Goal: Task Accomplishment & Management: Manage account settings

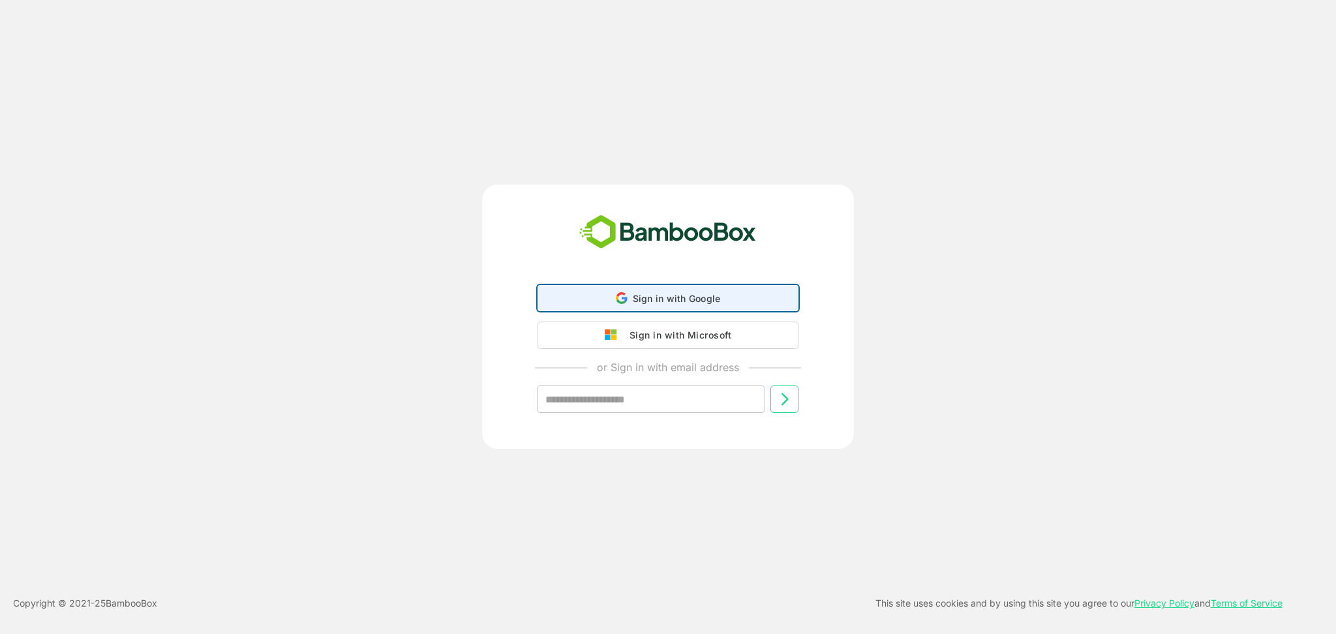
click at [682, 291] on div "Sign in with Google Sign in with Google. Opens in new tab" at bounding box center [668, 298] width 244 height 25
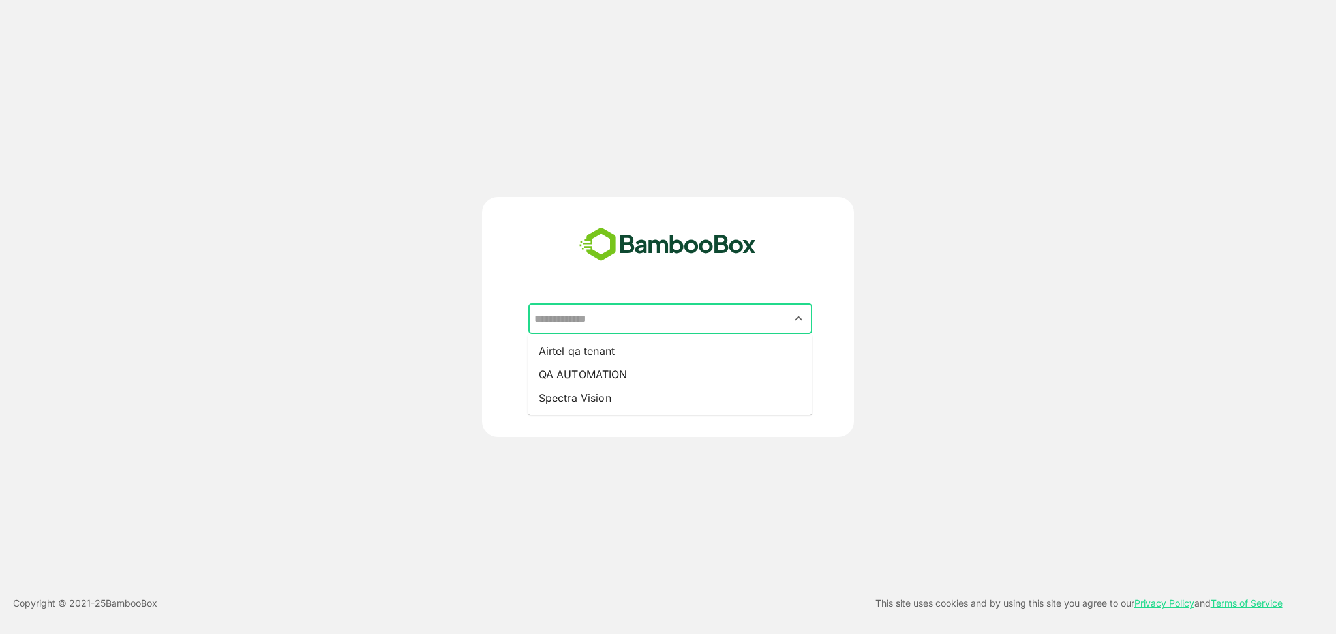
click at [767, 327] on input "text" at bounding box center [670, 319] width 279 height 25
click at [745, 373] on li "QA AUTOMATION" at bounding box center [670, 374] width 284 height 23
type input "**********"
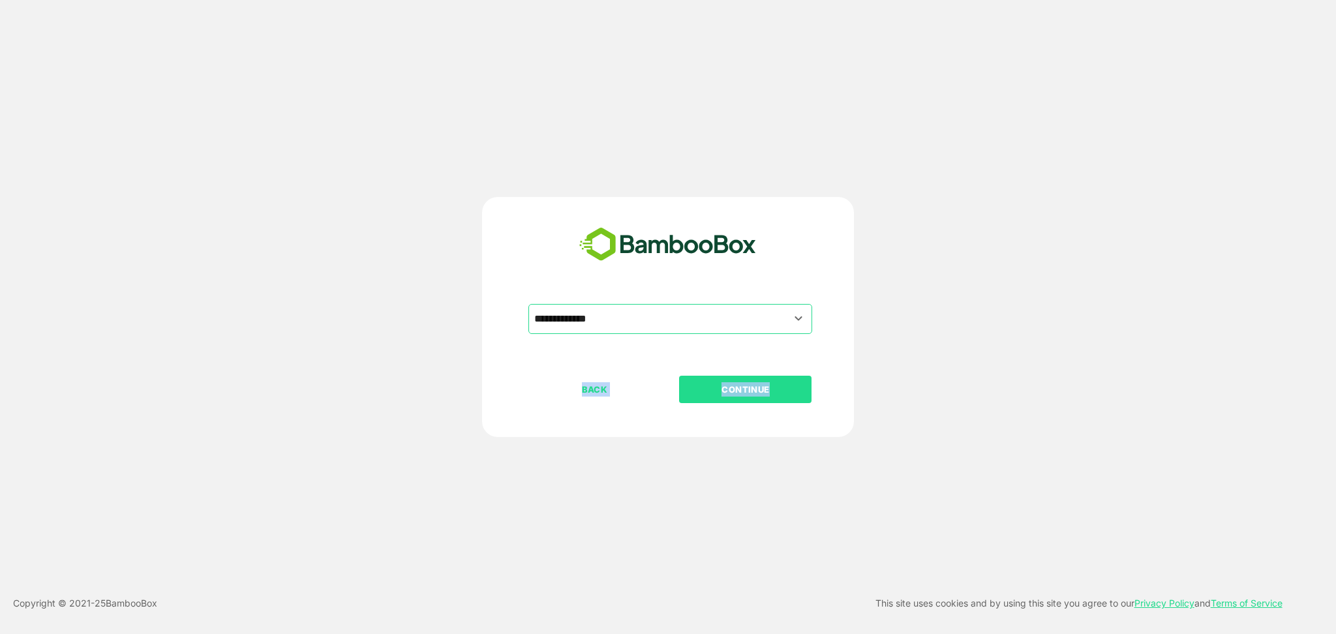
drag, startPoint x: 745, startPoint y: 373, endPoint x: 742, endPoint y: 391, distance: 18.5
click at [742, 391] on div "**********" at bounding box center [668, 395] width 325 height 183
click at [742, 391] on p "CONTINUE" at bounding box center [745, 389] width 130 height 14
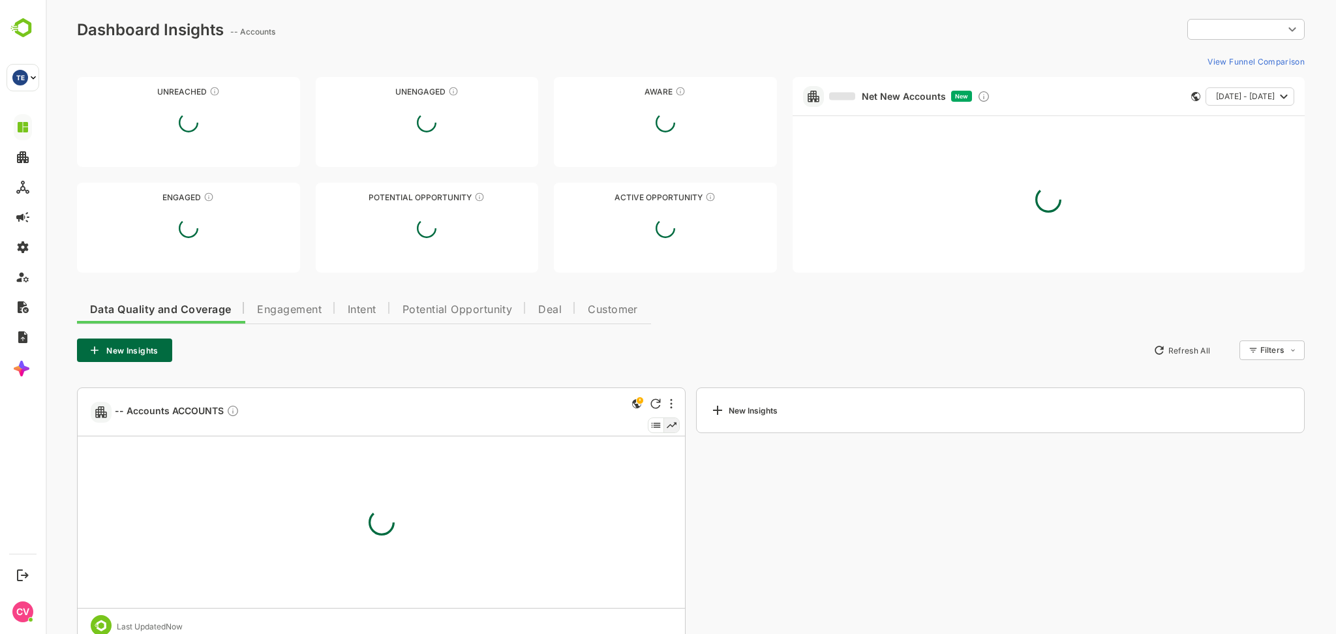
type input "**********"
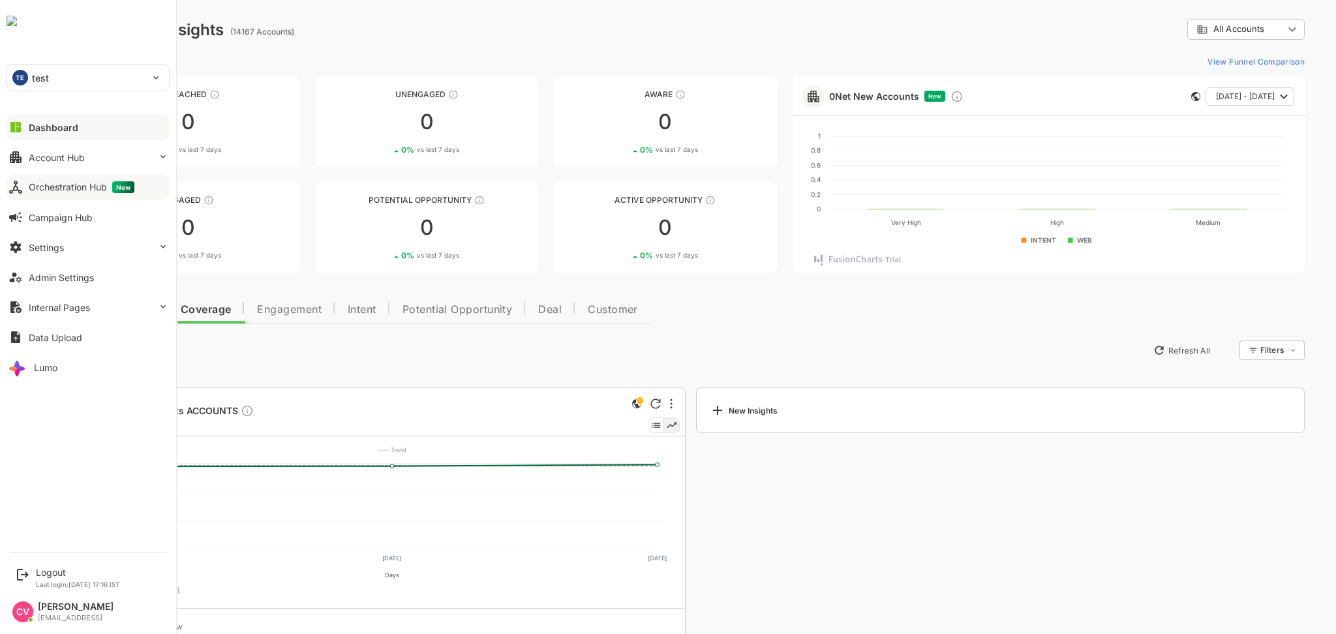
click at [84, 192] on div "Orchestration Hub New" at bounding box center [82, 187] width 106 height 12
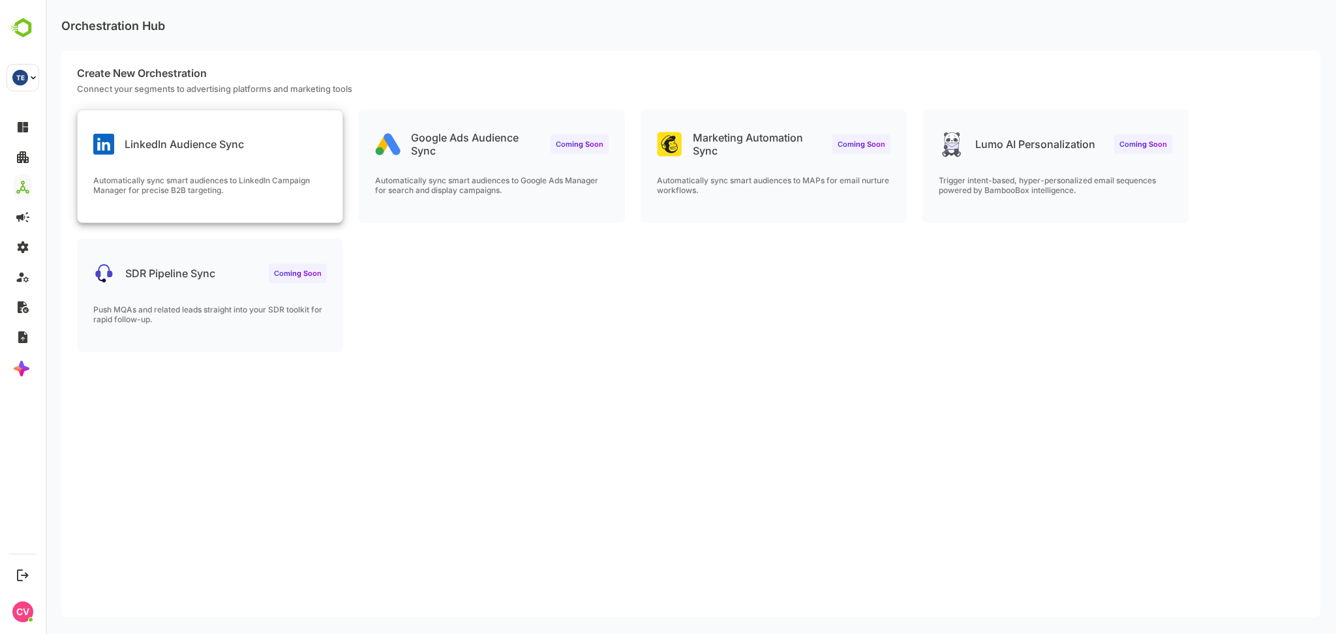
click at [228, 182] on p "Automatically sync smart audiences to LinkedIn Campaign Manager for precise B2B…" at bounding box center [210, 185] width 234 height 20
click at [176, 151] on div "LinkedIn Audience Sync" at bounding box center [168, 144] width 151 height 21
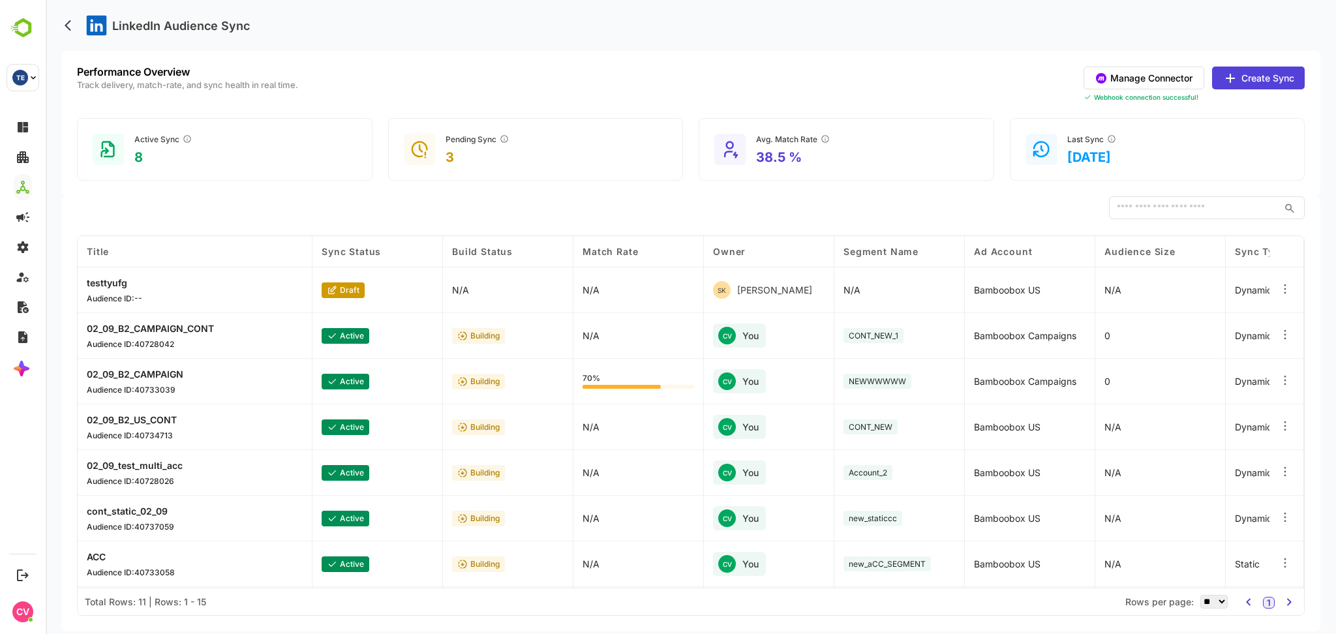
click at [1259, 83] on button "Create Sync" at bounding box center [1258, 78] width 93 height 23
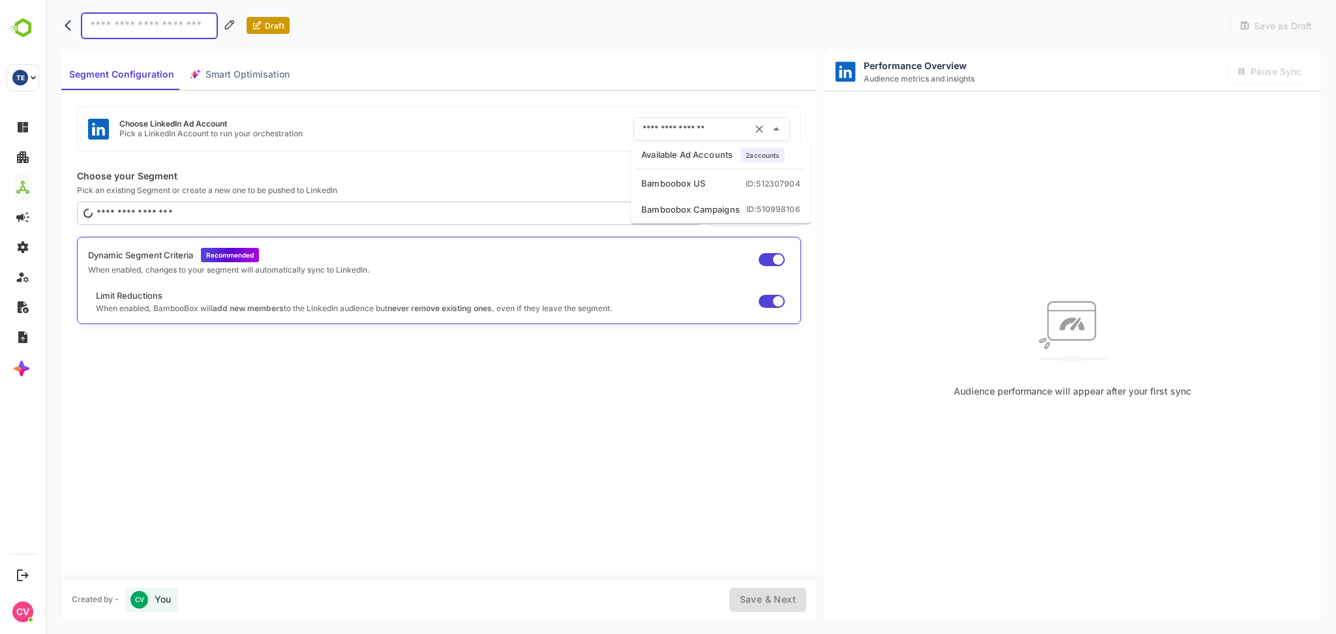
click at [722, 125] on input "text" at bounding box center [693, 129] width 108 height 21
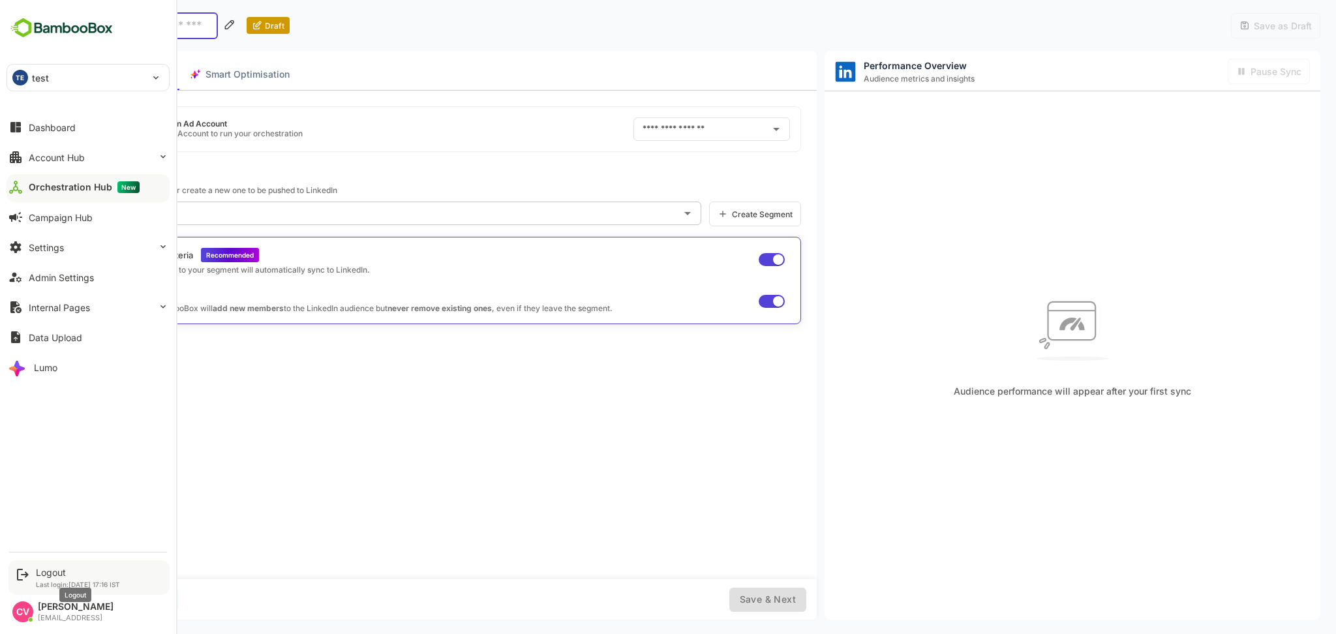
click at [49, 572] on div "Logout" at bounding box center [78, 572] width 84 height 11
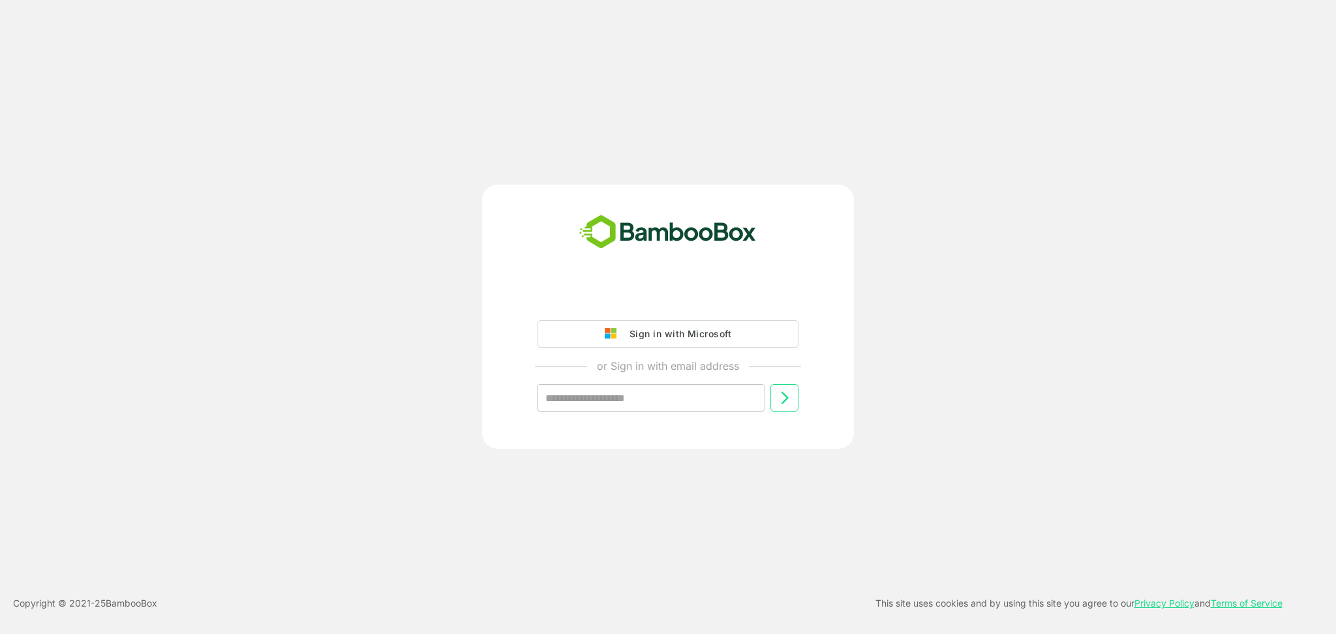
click at [1082, 336] on div "Sign in with Microsoft or Sign in with email address ​" at bounding box center [668, 317] width 1069 height 264
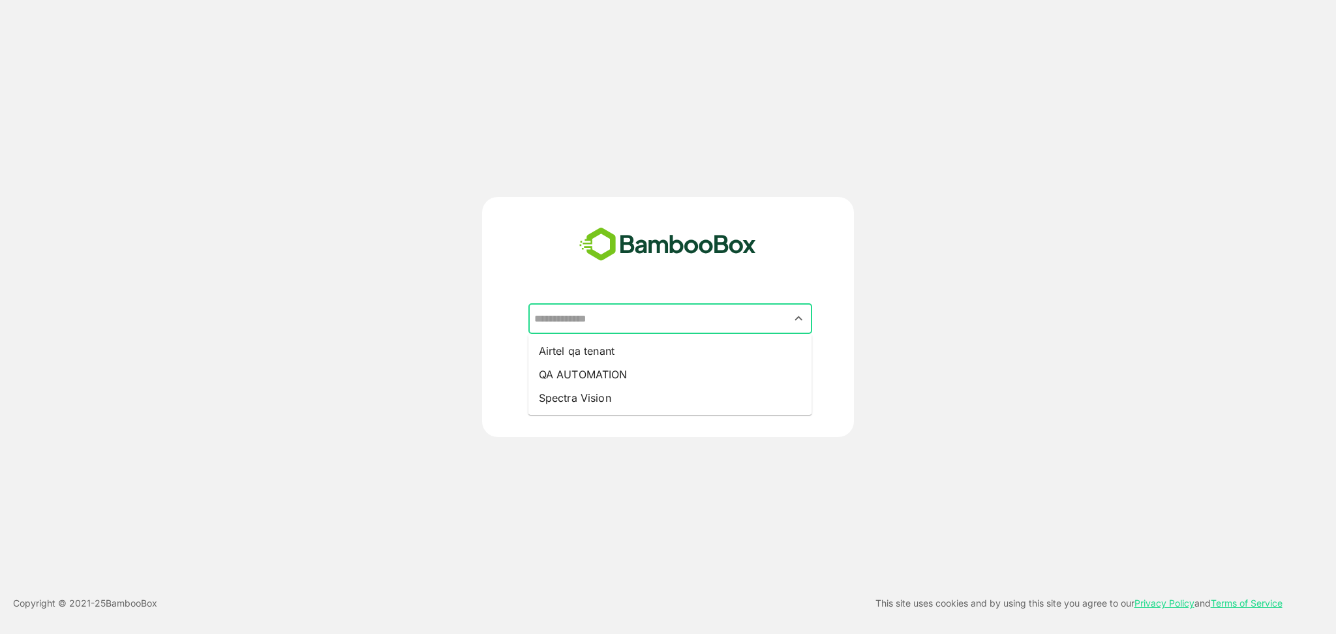
click at [691, 311] on input "text" at bounding box center [670, 319] width 279 height 25
click at [651, 354] on li "Airtel qa tenant" at bounding box center [670, 350] width 284 height 23
type input "**********"
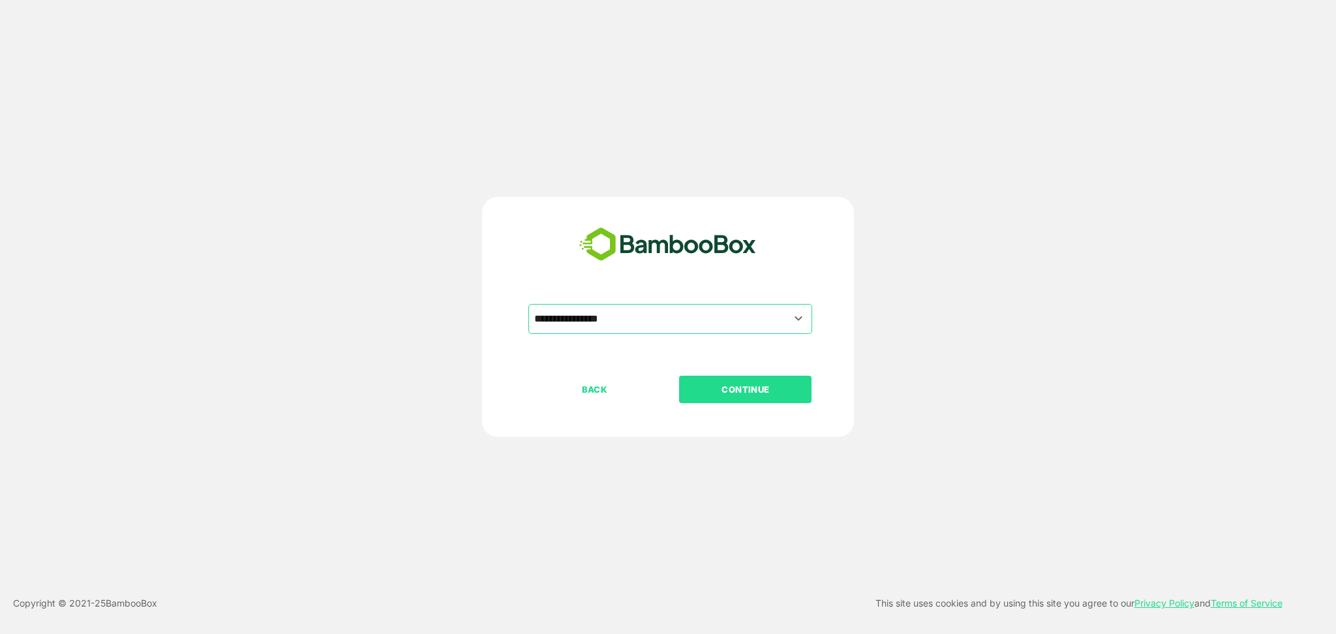
click at [716, 386] on p "CONTINUE" at bounding box center [745, 389] width 130 height 14
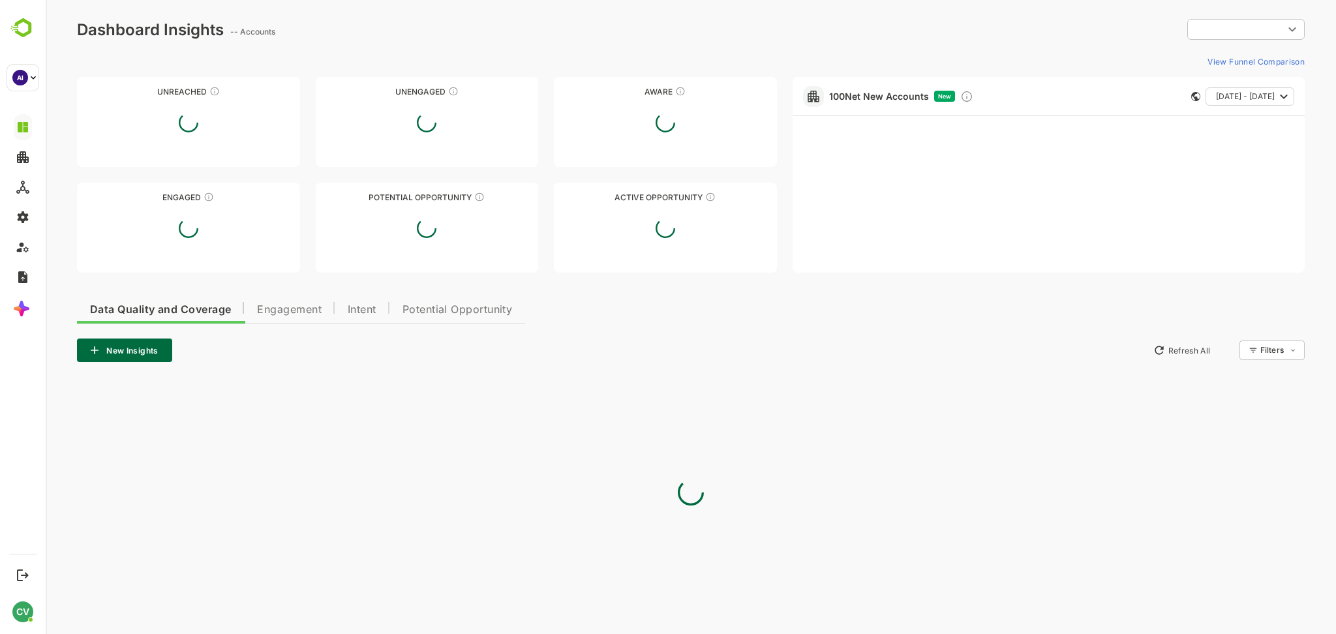
type input "**********"
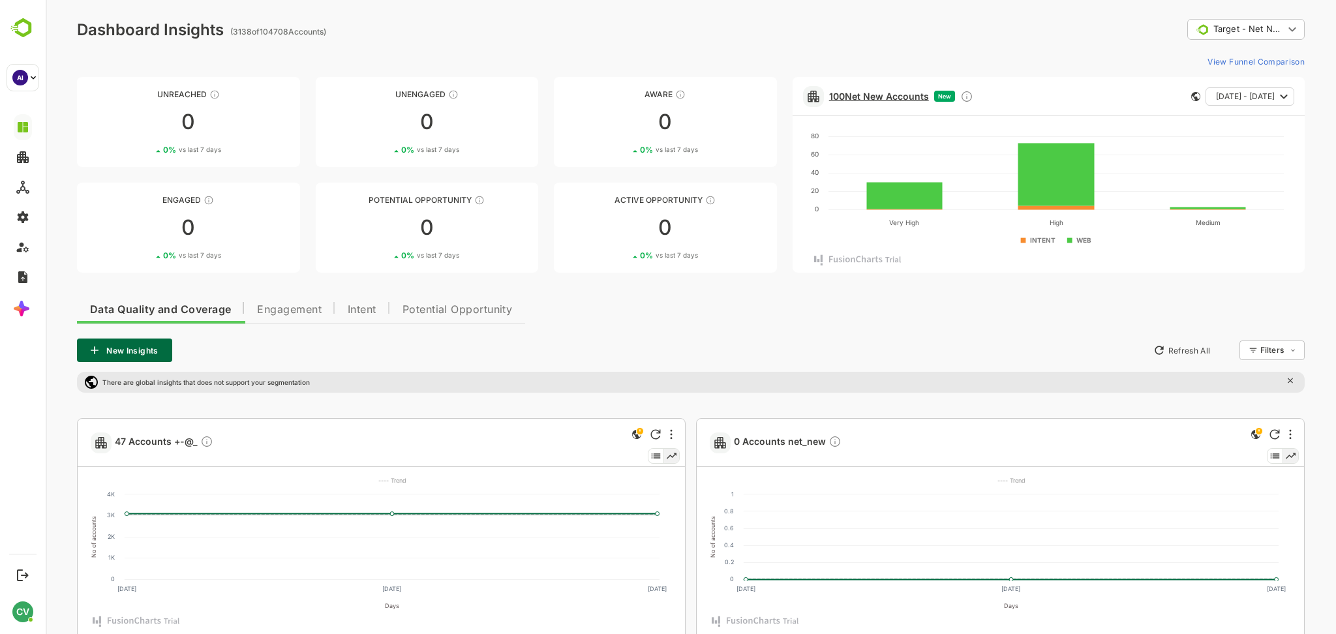
click at [903, 98] on link "100 Net New Accounts" at bounding box center [879, 96] width 100 height 11
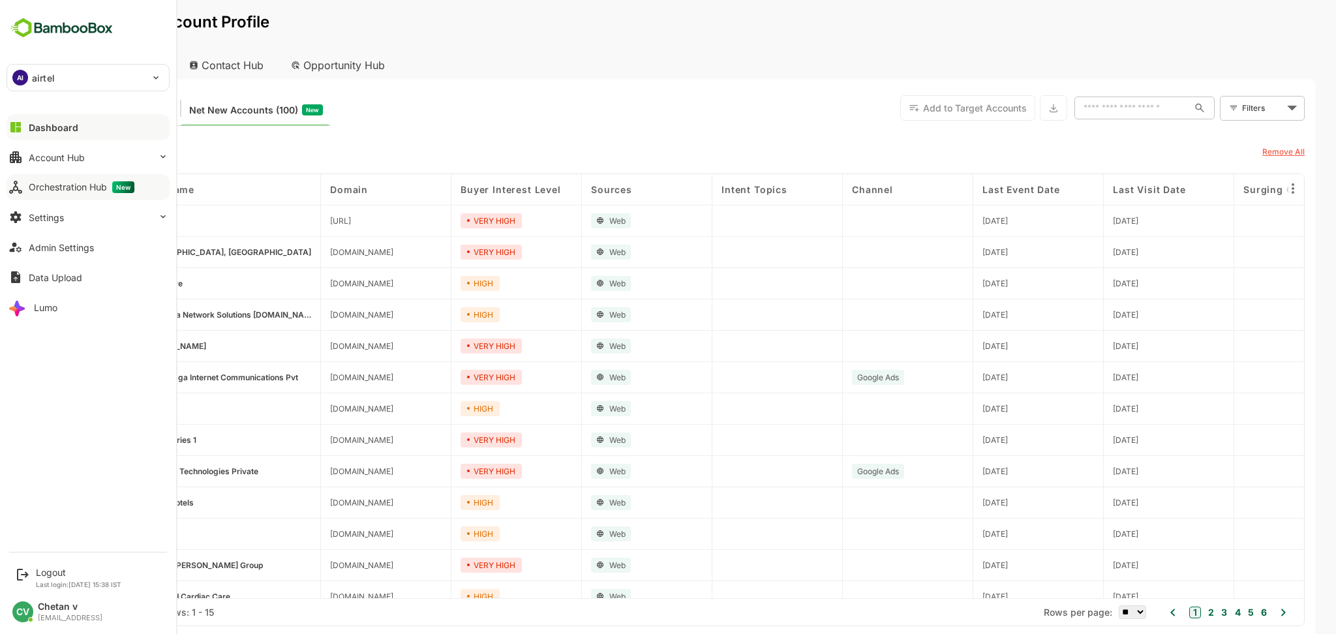
click at [65, 186] on div "Orchestration Hub New" at bounding box center [82, 187] width 106 height 12
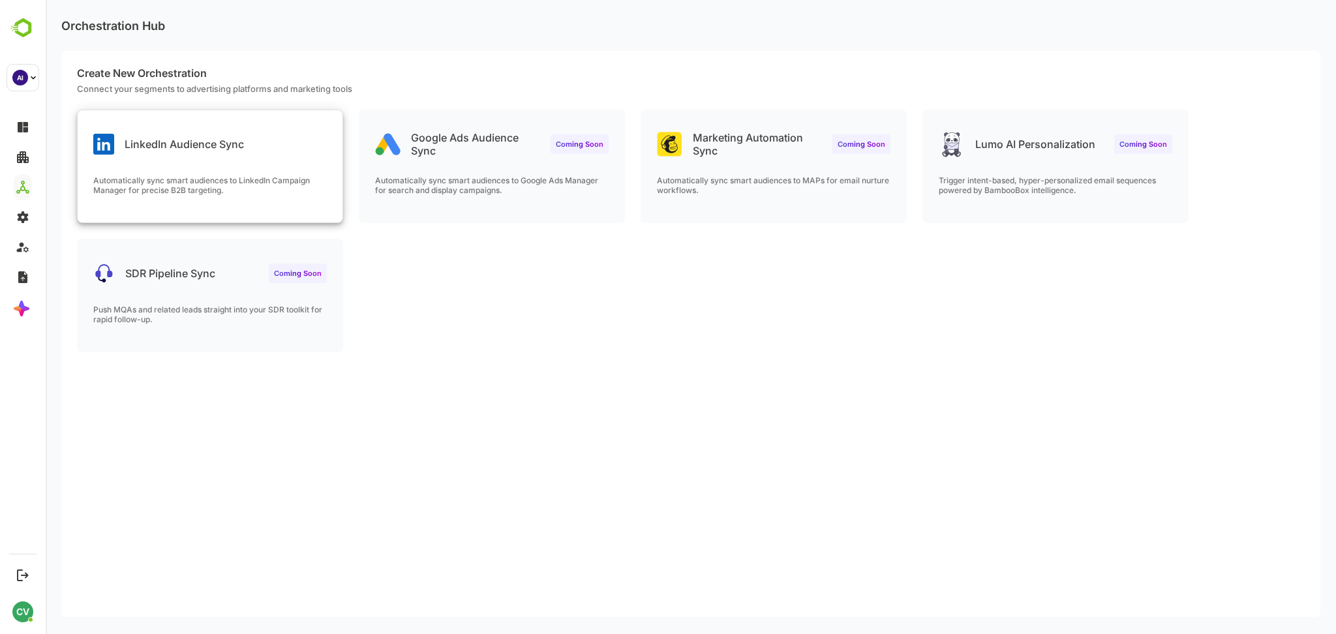
click at [251, 163] on div "LinkedIn Audience Sync Automatically sync smart audiences to LinkedIn Campaign …" at bounding box center [210, 166] width 265 height 112
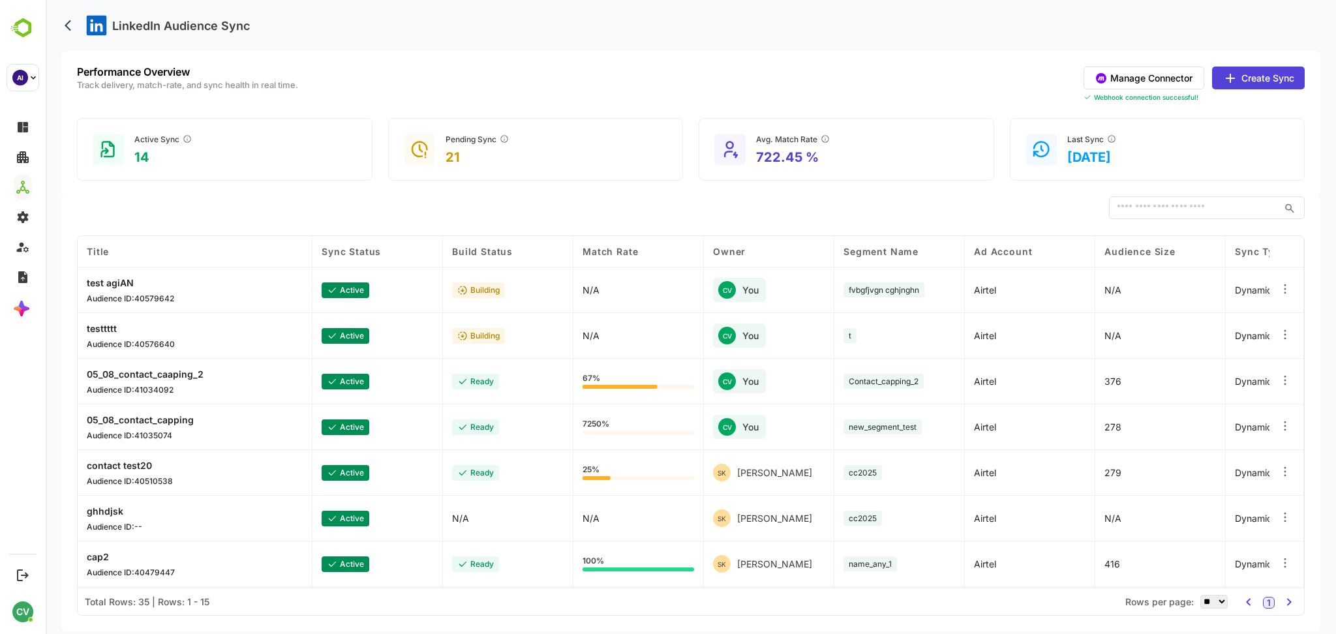
click at [1258, 84] on button "Create Sync" at bounding box center [1258, 78] width 93 height 23
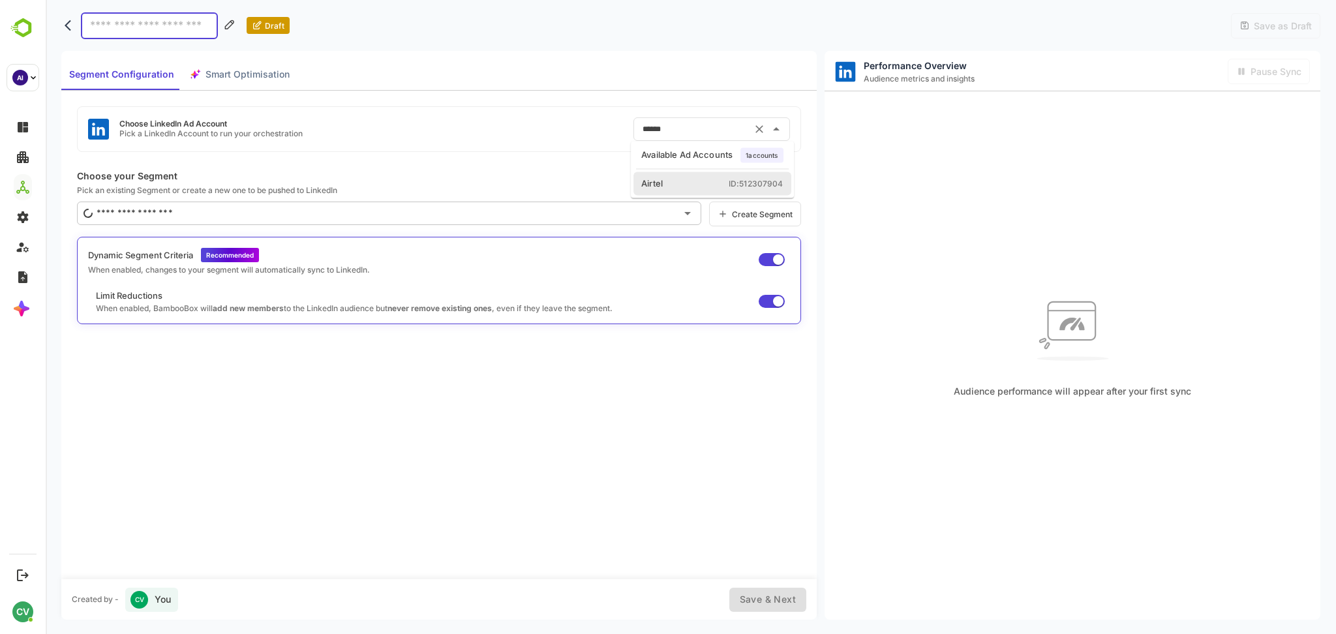
click at [710, 129] on input "******" at bounding box center [693, 129] width 108 height 21
drag, startPoint x: 404, startPoint y: 127, endPoint x: 403, endPoint y: 118, distance: 8.5
click at [403, 118] on div "Choose LinkedIn Ad Account Pick a LinkedIn Account to run your orchestration **…" at bounding box center [439, 129] width 724 height 46
click at [661, 127] on input "******" at bounding box center [693, 129] width 108 height 21
click at [70, 31] on icon "back" at bounding box center [71, 25] width 13 height 13
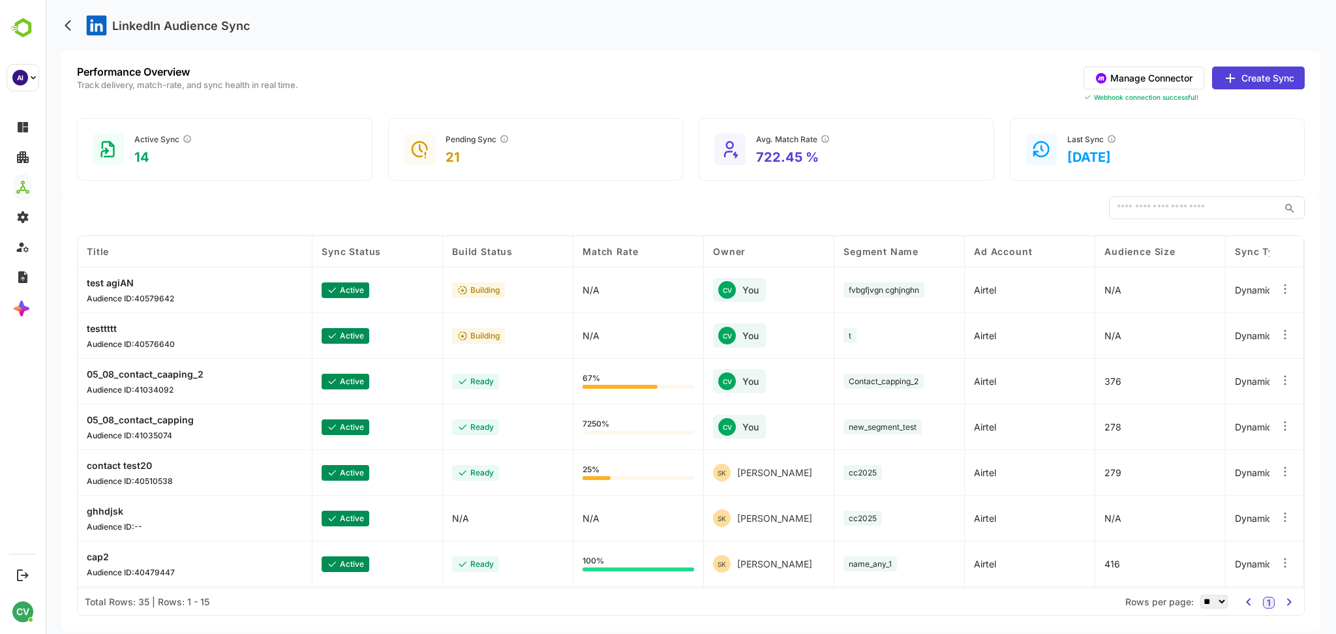
click at [1188, 194] on div "Performance Overview Track delivery, match-rate, and sync health in real time. …" at bounding box center [690, 123] width 1259 height 145
click at [1182, 202] on input "text" at bounding box center [1194, 207] width 170 height 23
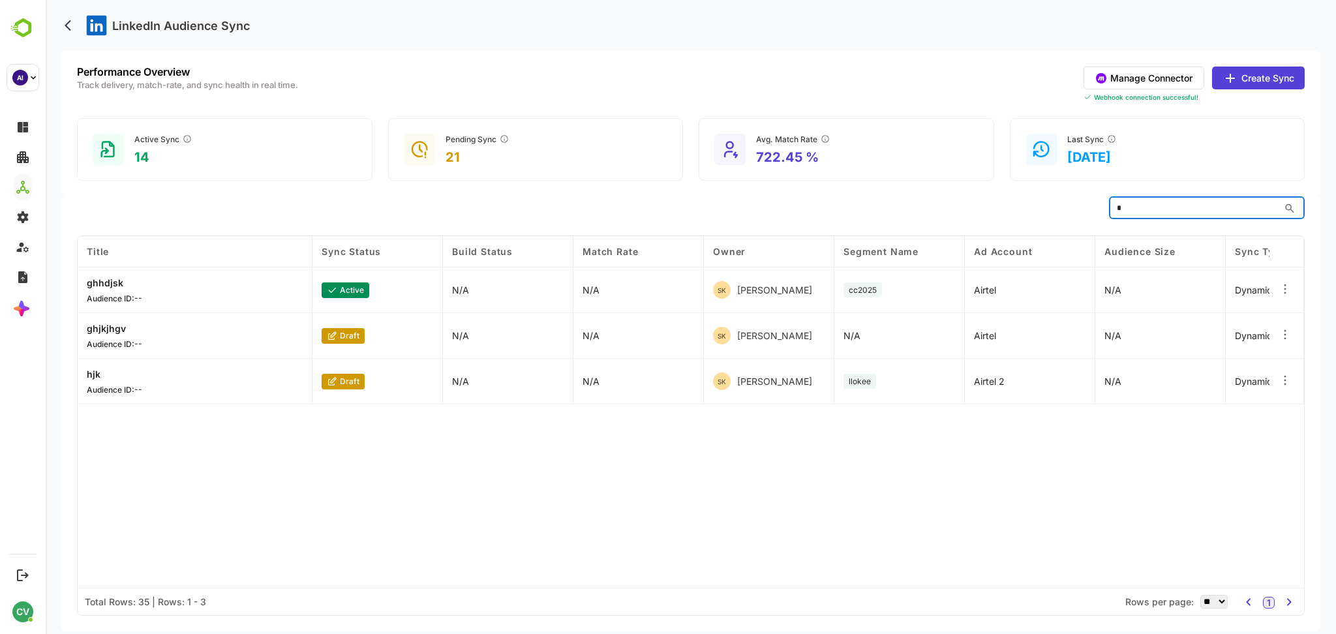
type input "*"
click at [1256, 78] on button "Create Sync" at bounding box center [1258, 78] width 93 height 23
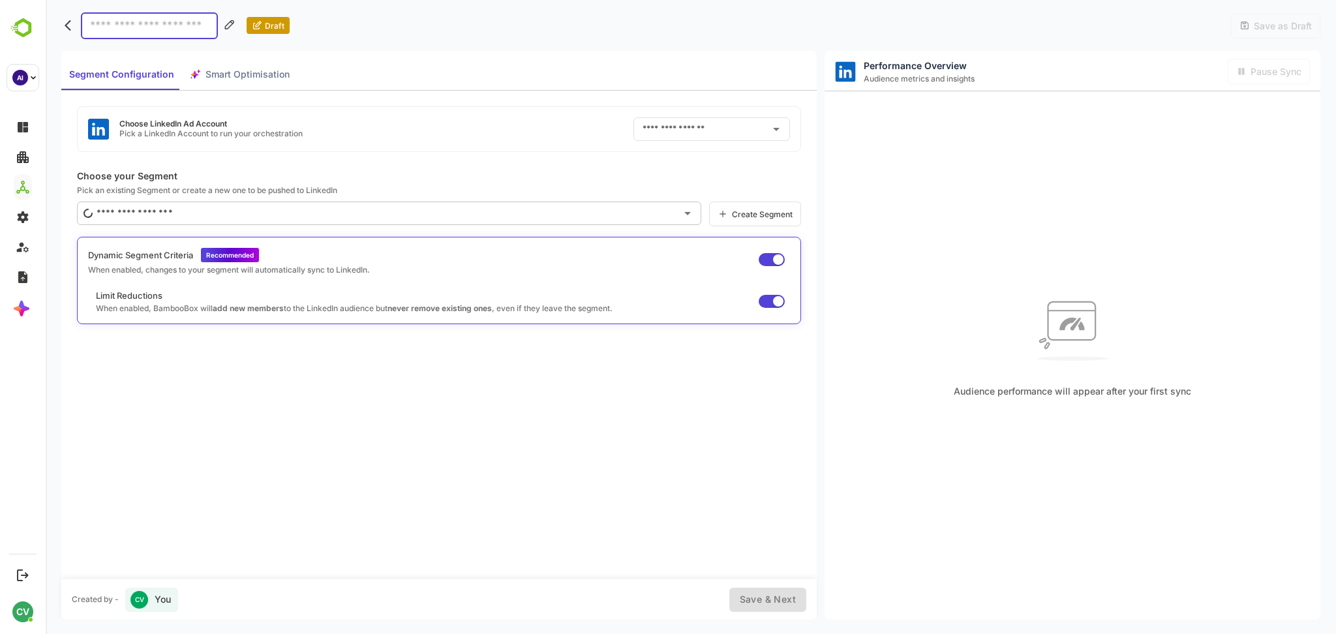
type input "******"
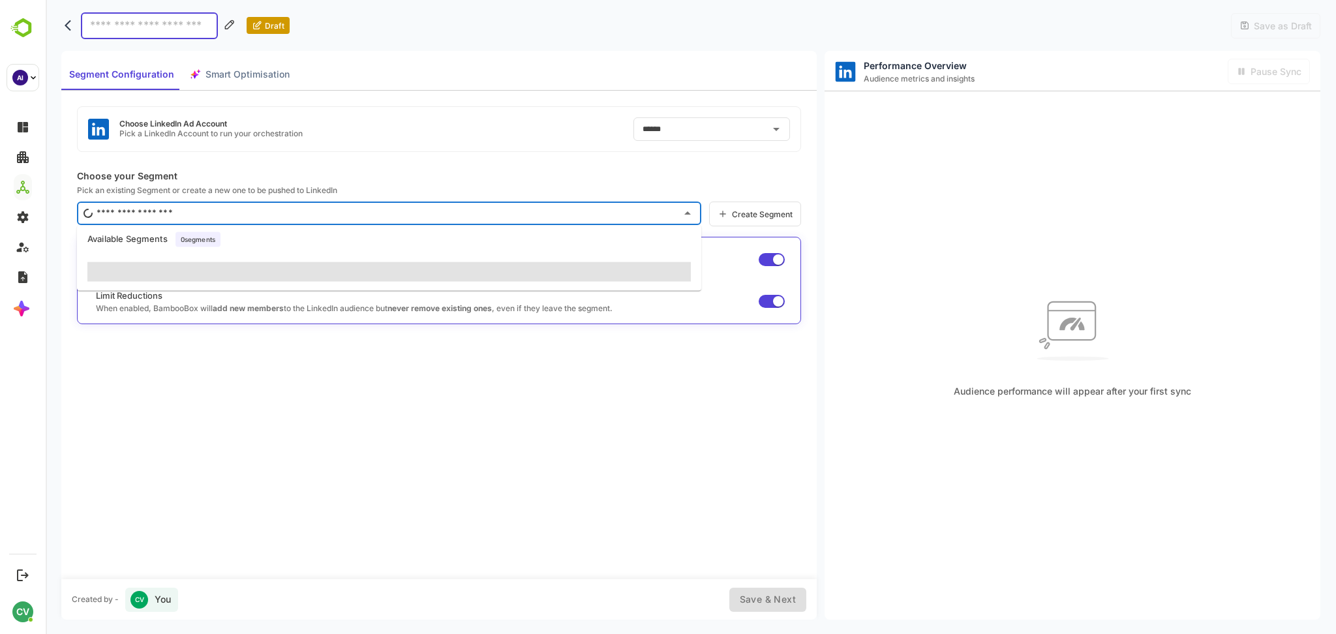
click at [322, 217] on input "text" at bounding box center [384, 213] width 583 height 21
click at [471, 156] on div "Choose LinkedIn Ad Account Pick a LinkedIn Account to run your orchestration **…" at bounding box center [438, 335] width 755 height 488
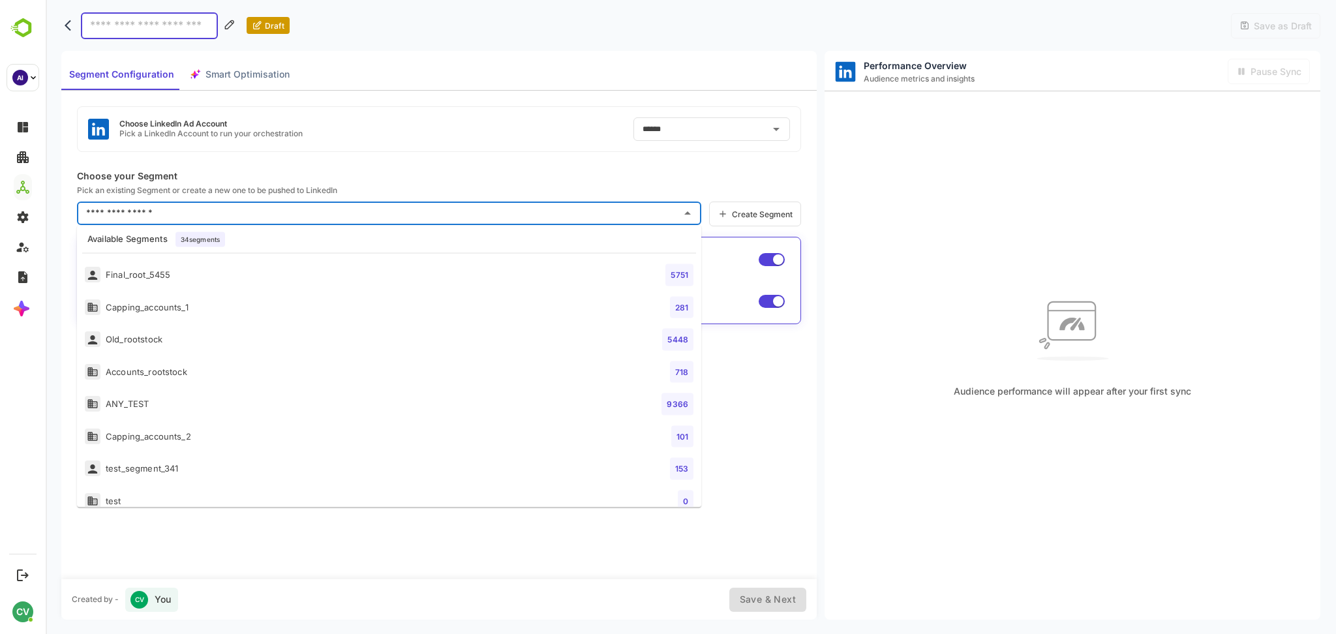
click at [554, 212] on input "text" at bounding box center [379, 213] width 593 height 21
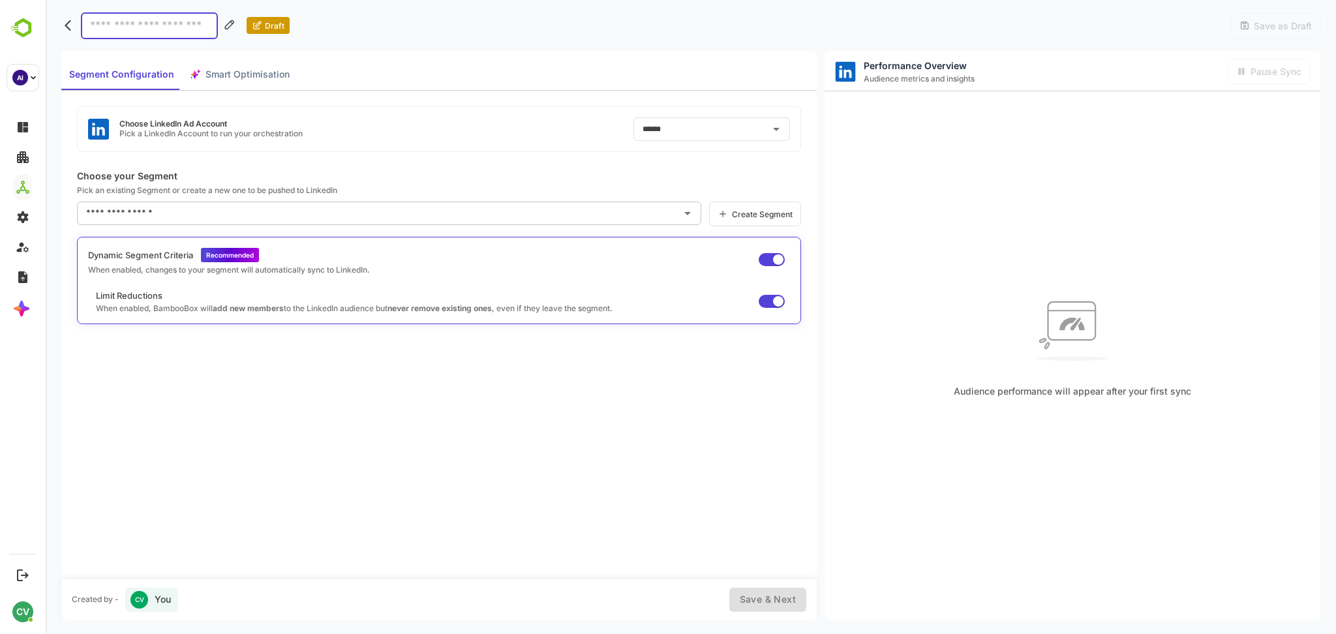
click at [503, 182] on div "Choose LinkedIn Ad Account Pick a LinkedIn Account to run your orchestration **…" at bounding box center [438, 335] width 755 height 488
drag, startPoint x: 822, startPoint y: 20, endPoint x: 822, endPoint y: 12, distance: 7.2
click at [822, 12] on div "Draft Save as Draft" at bounding box center [690, 25] width 1259 height 51
click at [63, 29] on button "back" at bounding box center [71, 26] width 20 height 20
click at [65, 25] on icon "back" at bounding box center [68, 25] width 7 height 11
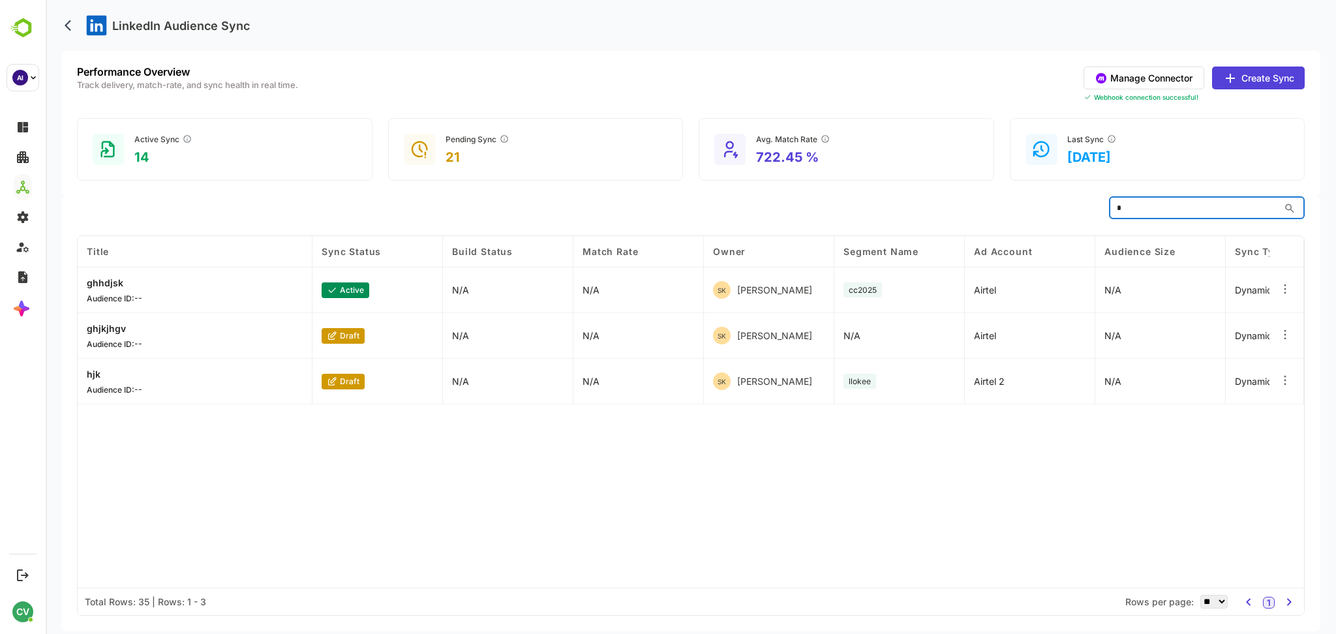
click at [1139, 200] on input "*" at bounding box center [1194, 207] width 170 height 23
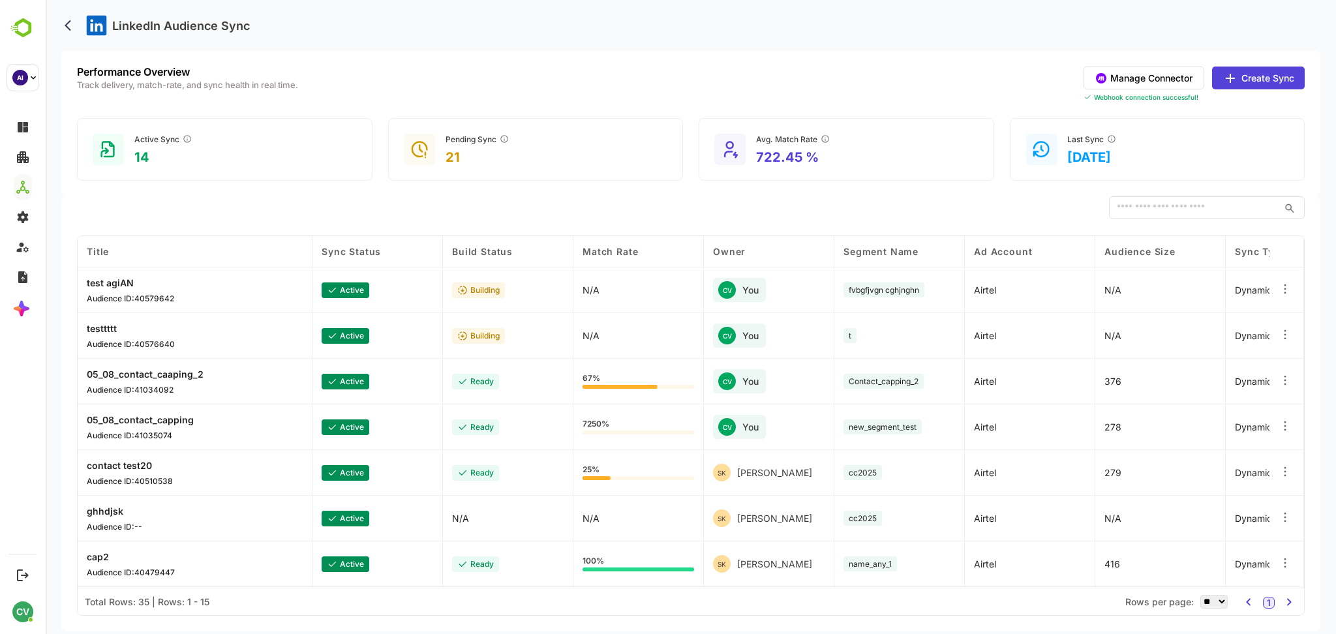
click at [1163, 81] on button "Manage Connector" at bounding box center [1144, 78] width 121 height 23
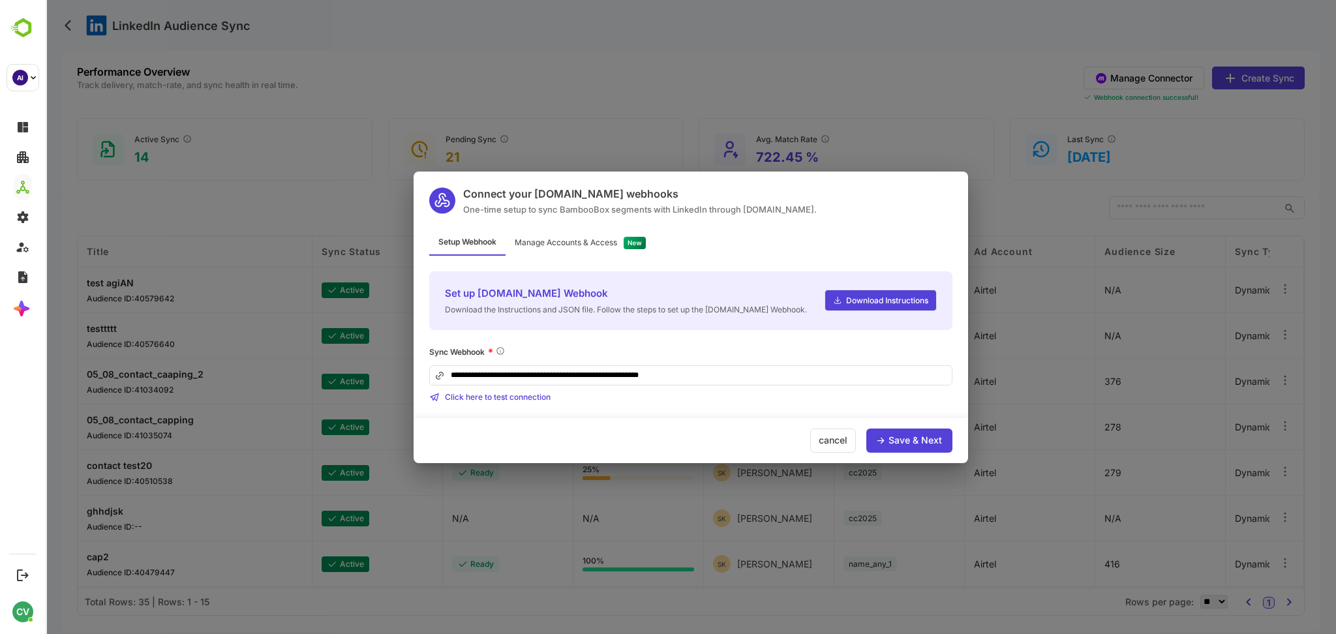
click at [583, 243] on div "Manage Accounts & Access" at bounding box center [566, 243] width 102 height 8
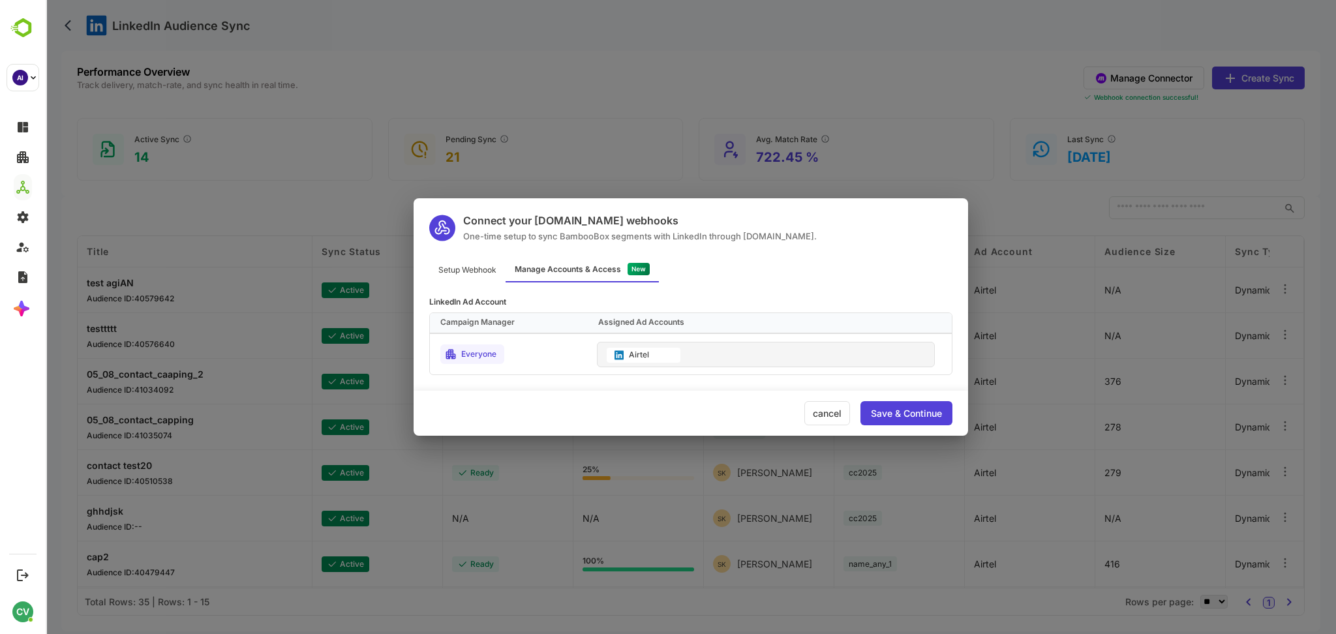
click at [714, 344] on div "Airtel" at bounding box center [766, 354] width 338 height 25
click at [829, 411] on div "cancel" at bounding box center [827, 413] width 46 height 24
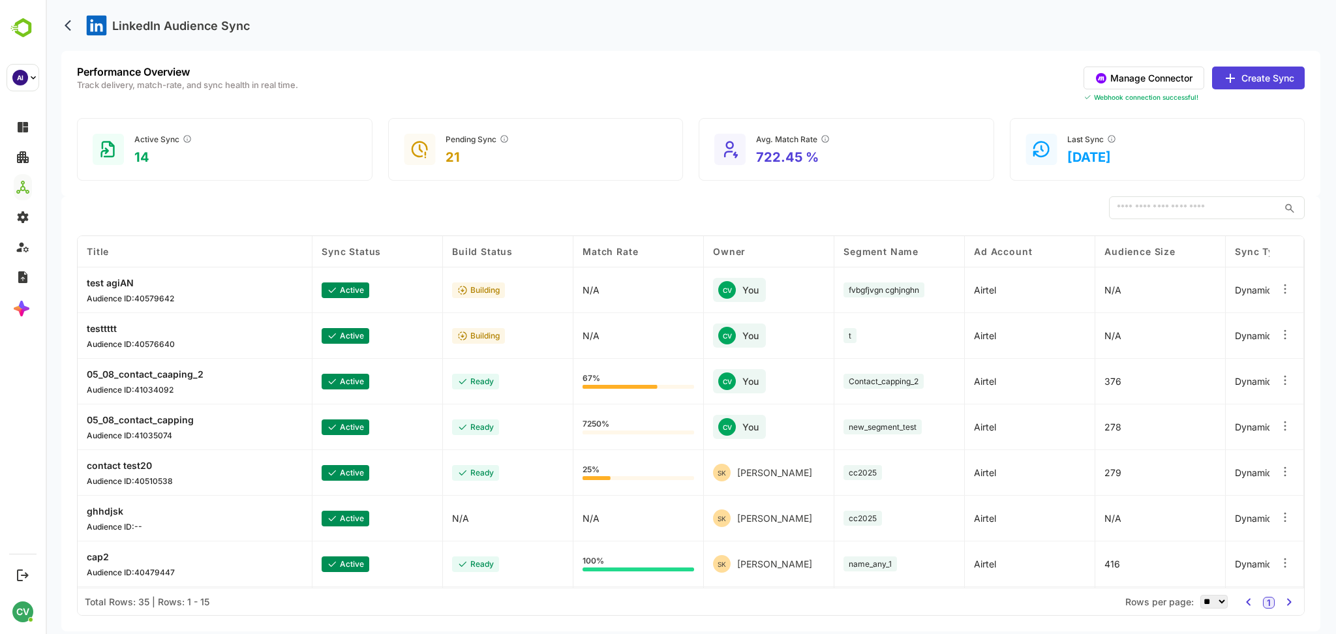
click at [1165, 81] on button "Manage Connector" at bounding box center [1144, 78] width 121 height 23
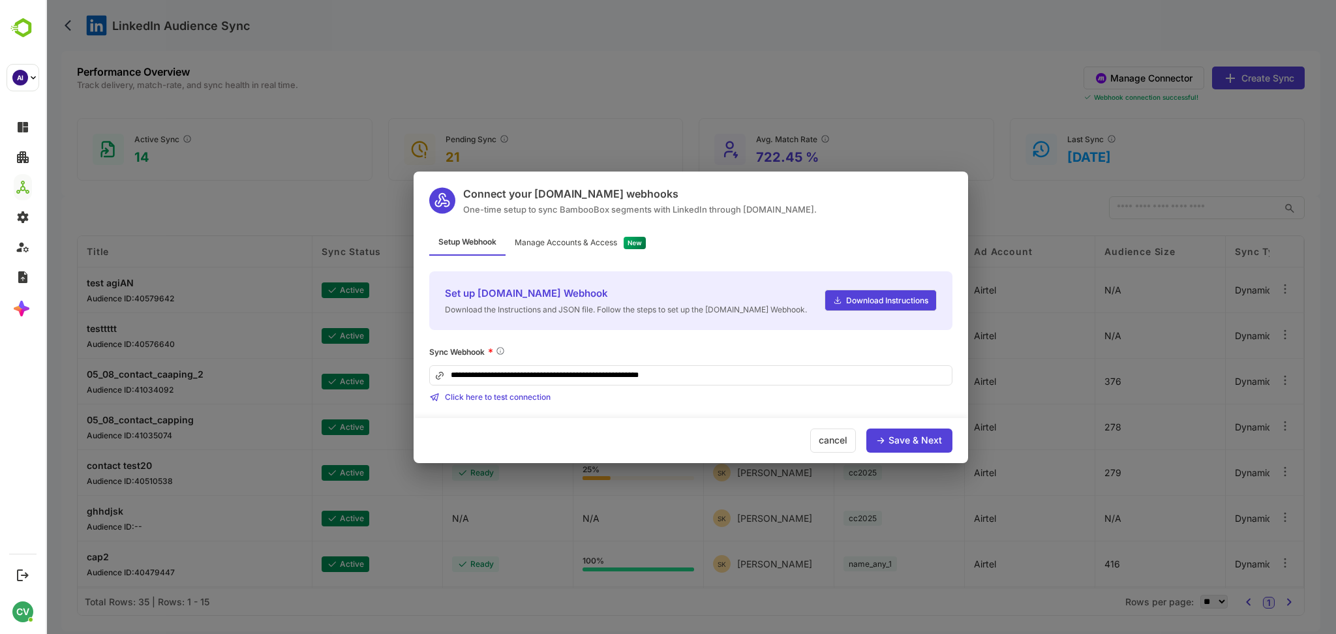
click at [844, 442] on div "cancel" at bounding box center [833, 441] width 46 height 24
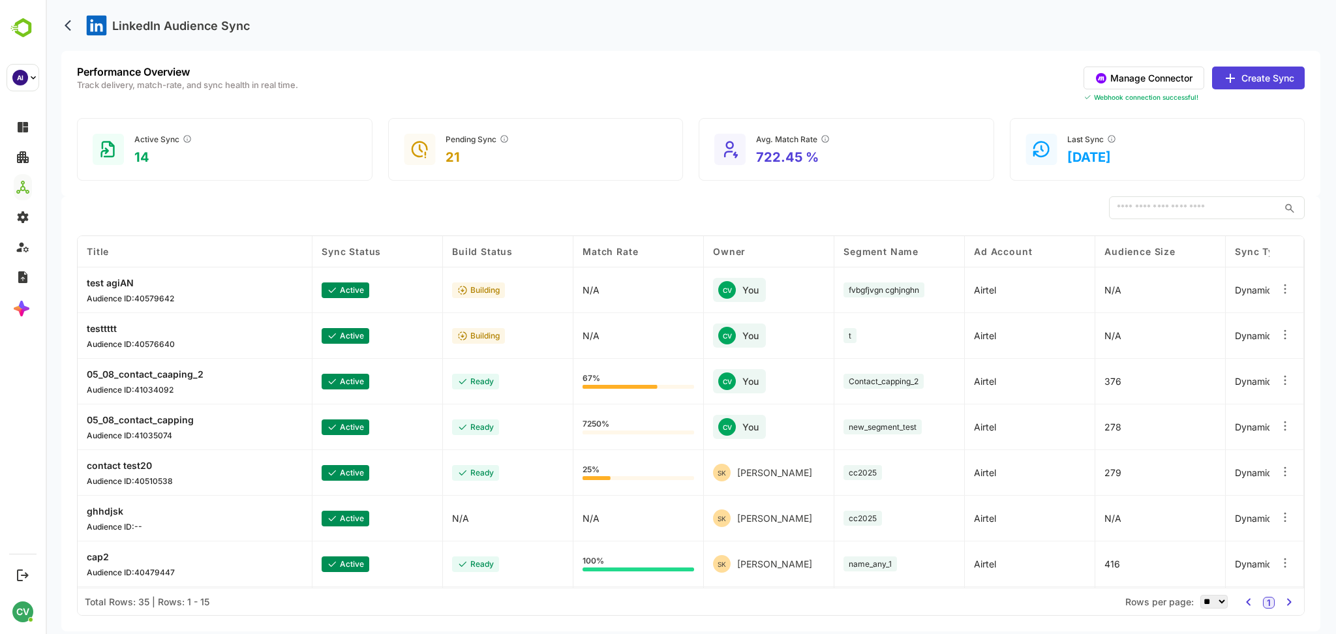
click at [1271, 76] on button "Create Sync" at bounding box center [1258, 78] width 93 height 23
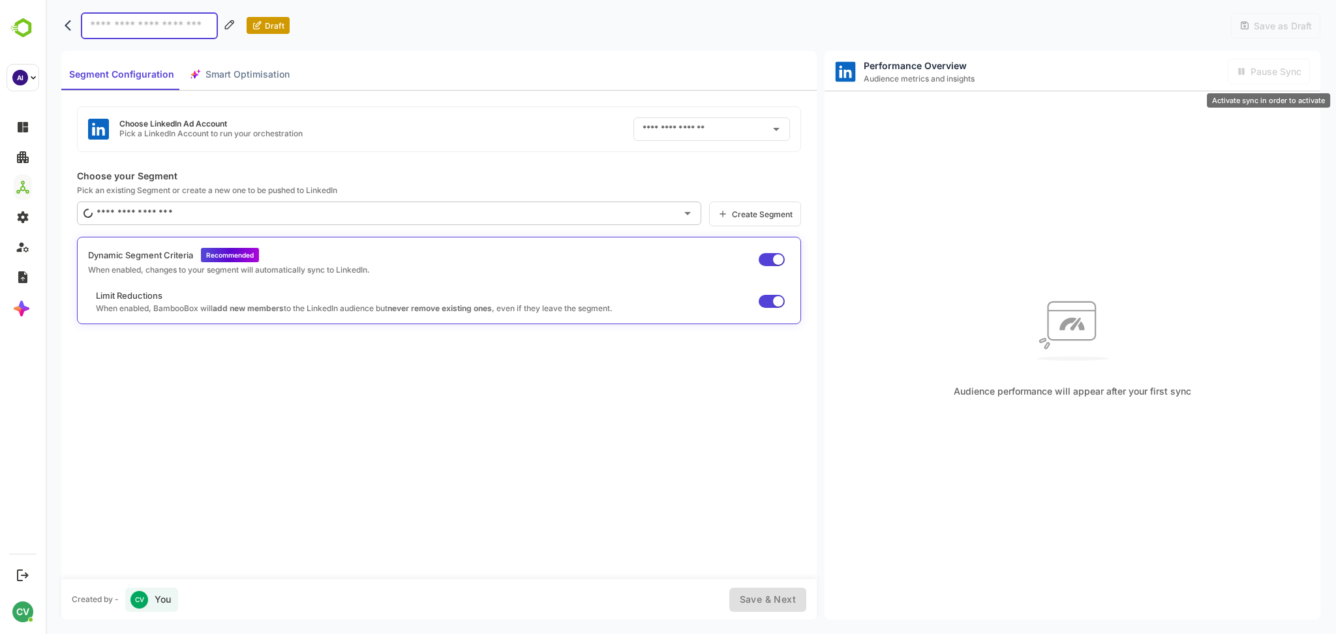
type input "******"
click at [546, 124] on div "Choose LinkedIn Ad Account Pick a LinkedIn Account to run your orchestration **…" at bounding box center [439, 129] width 724 height 46
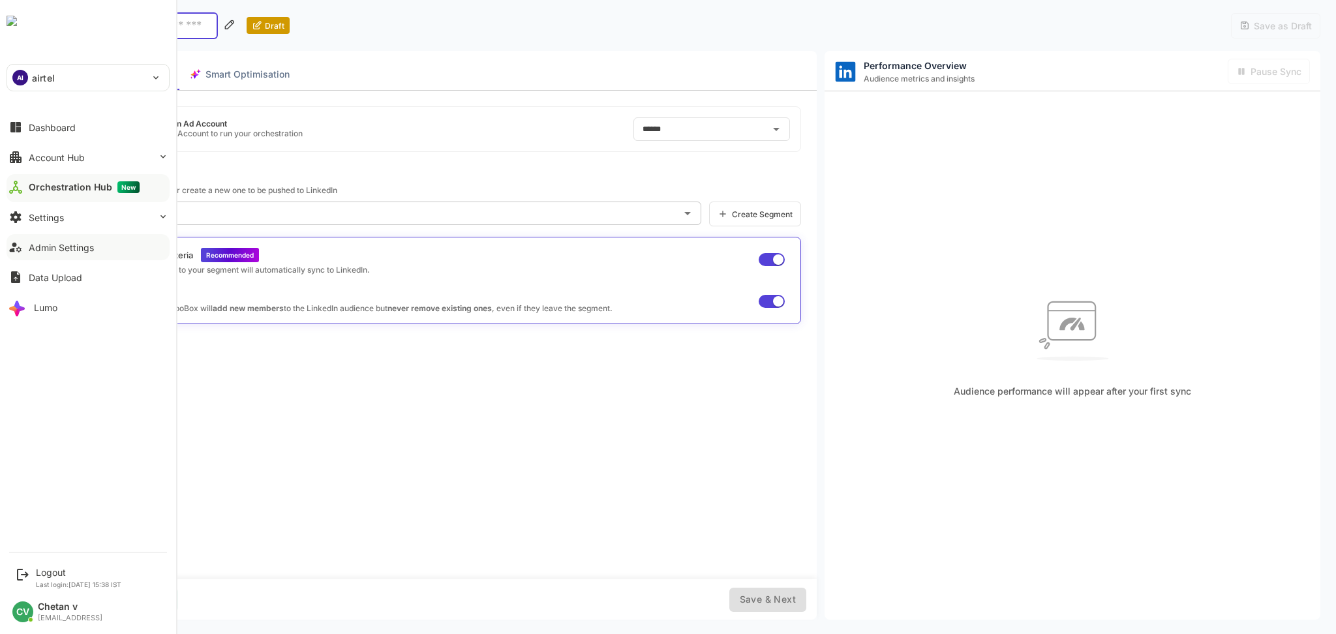
click at [96, 254] on button "Admin Settings" at bounding box center [88, 247] width 163 height 26
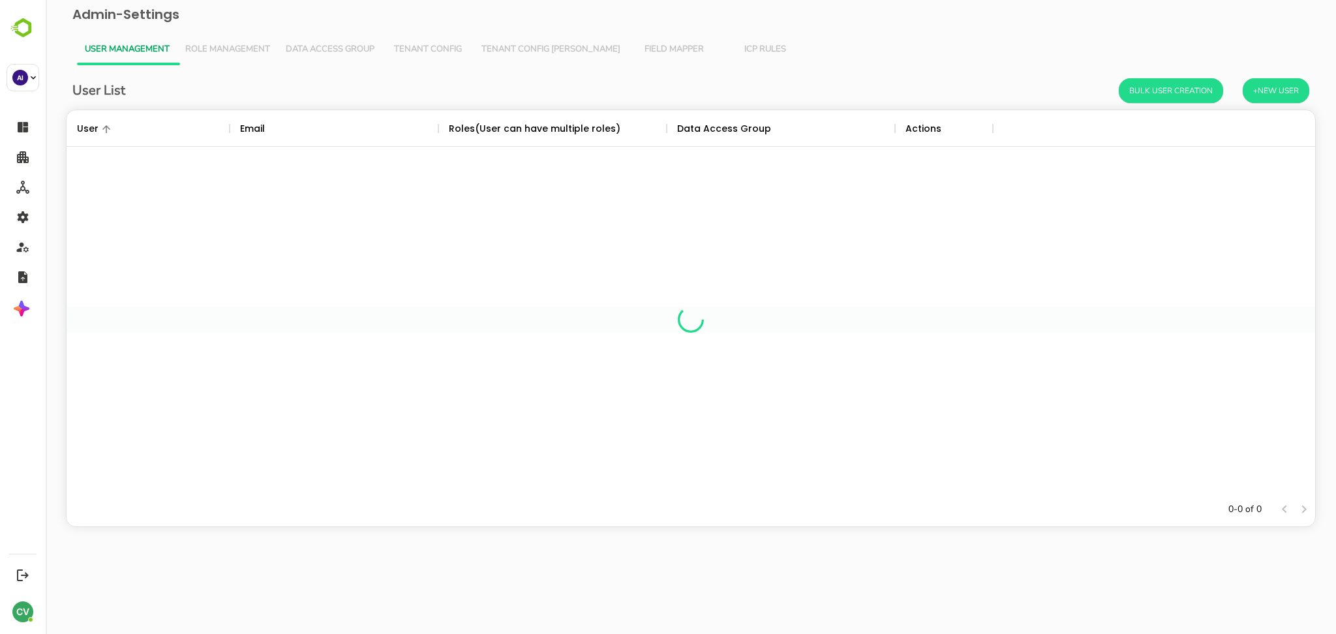
scroll to position [369, 1235]
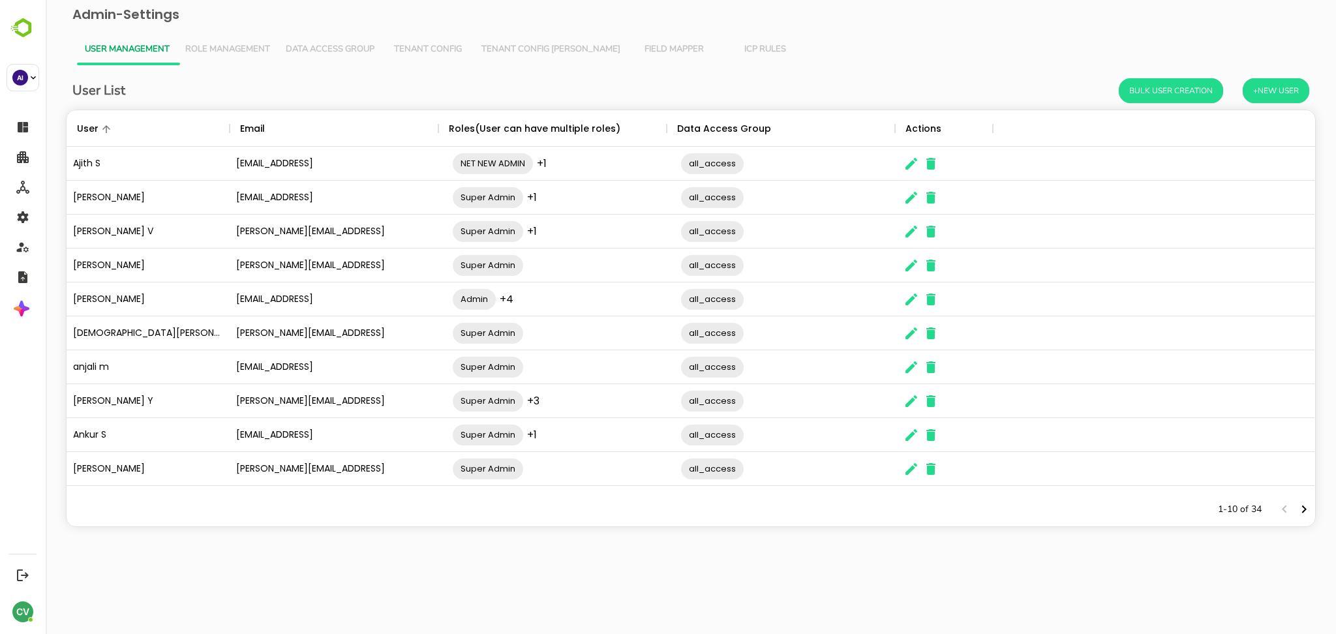
click at [1311, 517] on div "The User Data" at bounding box center [1294, 510] width 39 height 20
click at [1305, 513] on icon "Next page" at bounding box center [1304, 510] width 16 height 16
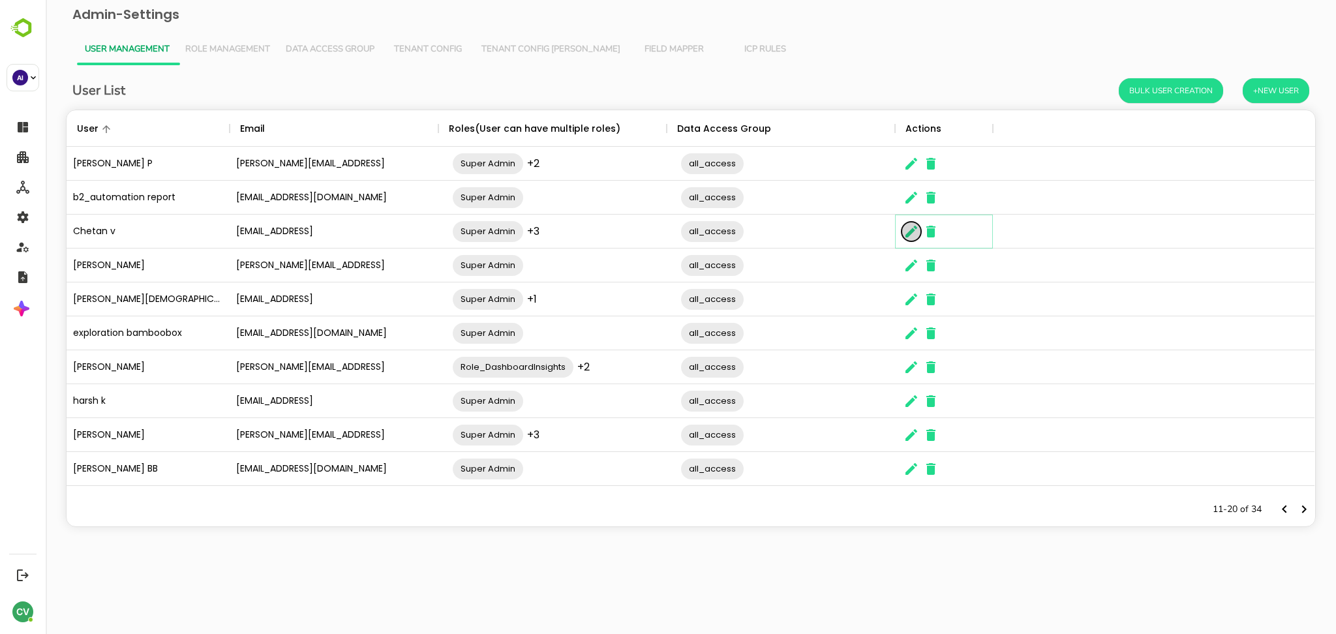
click at [908, 238] on icon "The User Data" at bounding box center [911, 232] width 16 height 16
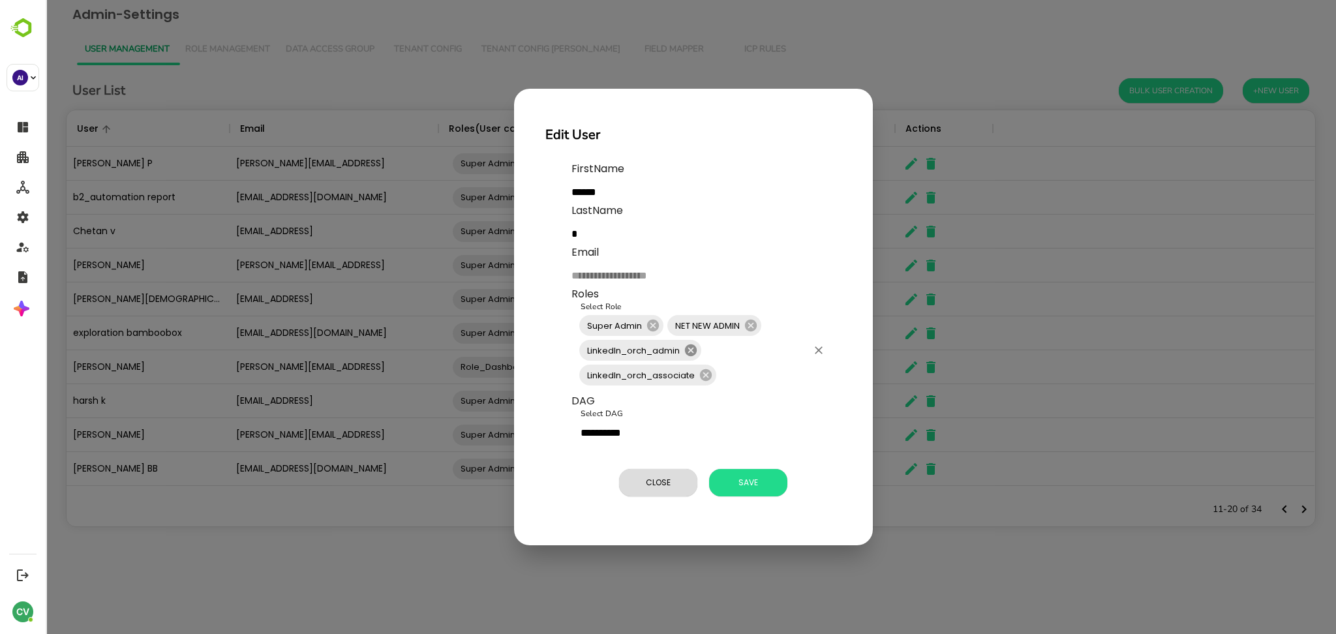
click at [690, 353] on icon at bounding box center [691, 350] width 12 height 12
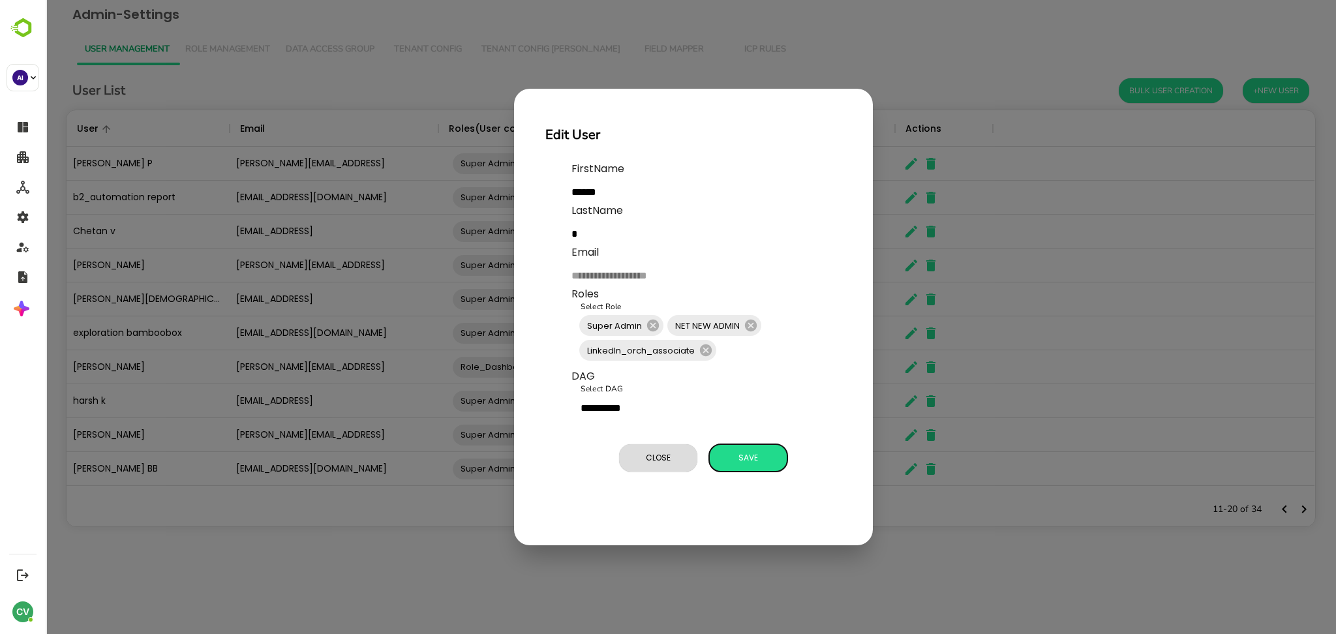
click at [738, 449] on button "Save" at bounding box center [748, 457] width 78 height 27
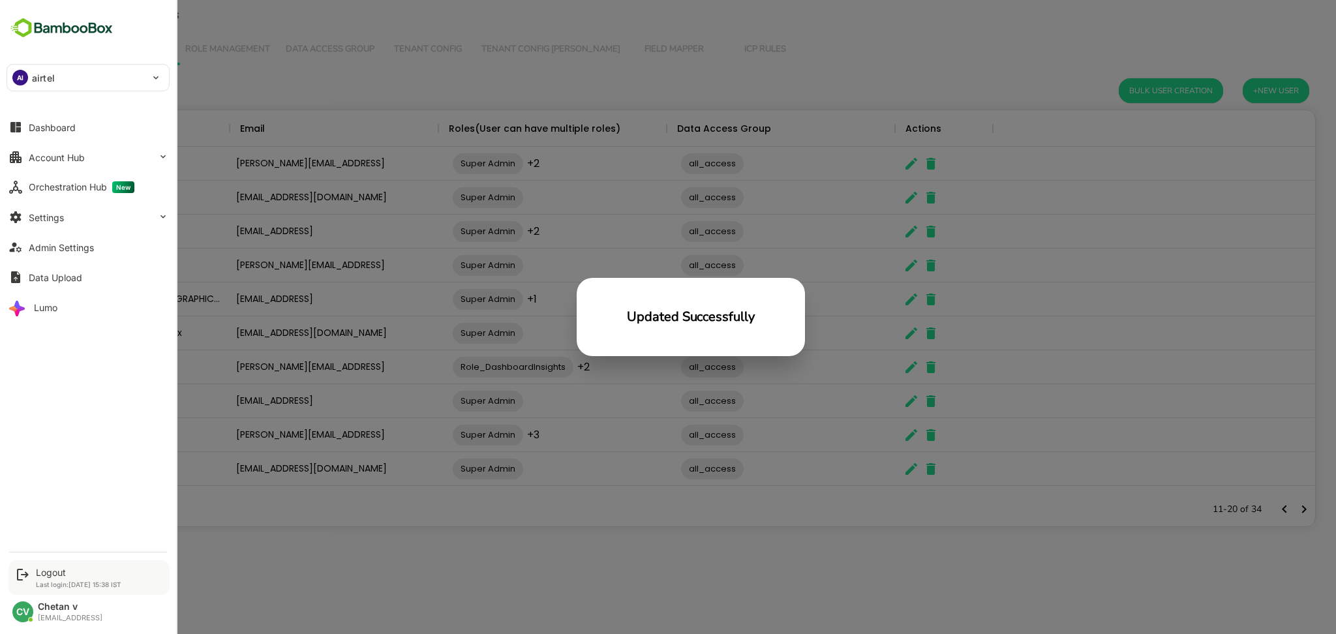
click at [54, 576] on div "Logout" at bounding box center [78, 572] width 85 height 11
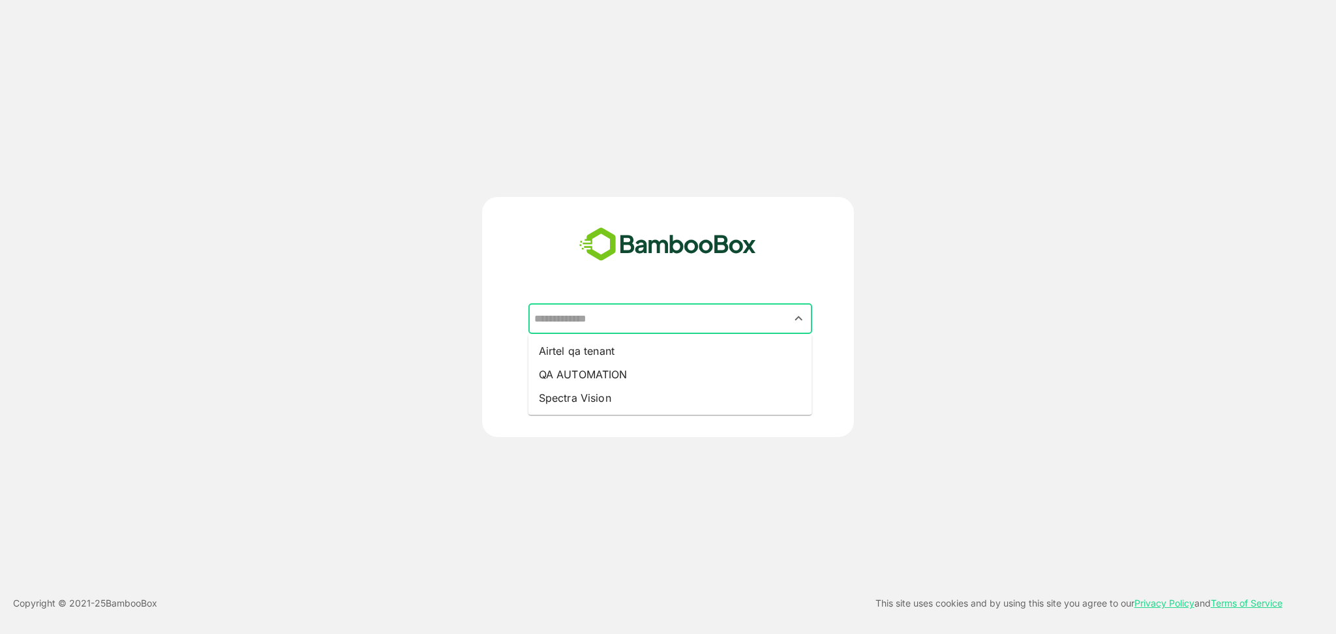
click at [697, 327] on input "text" at bounding box center [670, 319] width 279 height 25
click at [661, 350] on li "Airtel qa tenant" at bounding box center [670, 350] width 284 height 23
type input "**********"
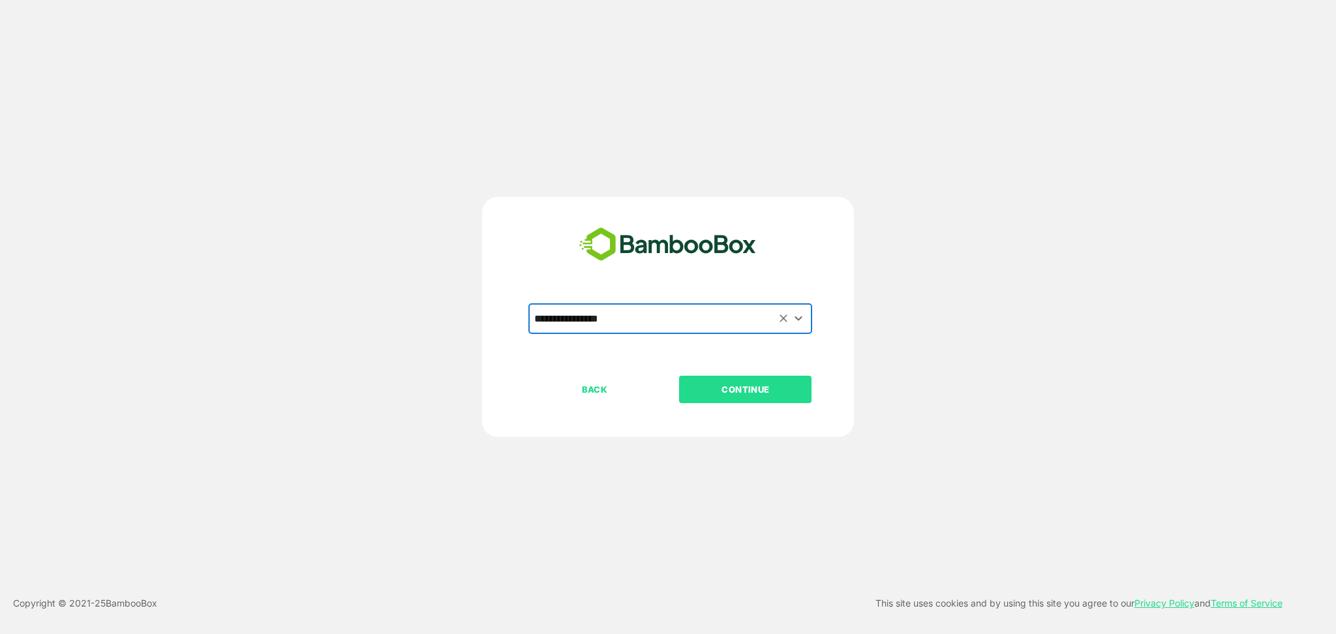
click at [750, 386] on p "CONTINUE" at bounding box center [745, 389] width 130 height 14
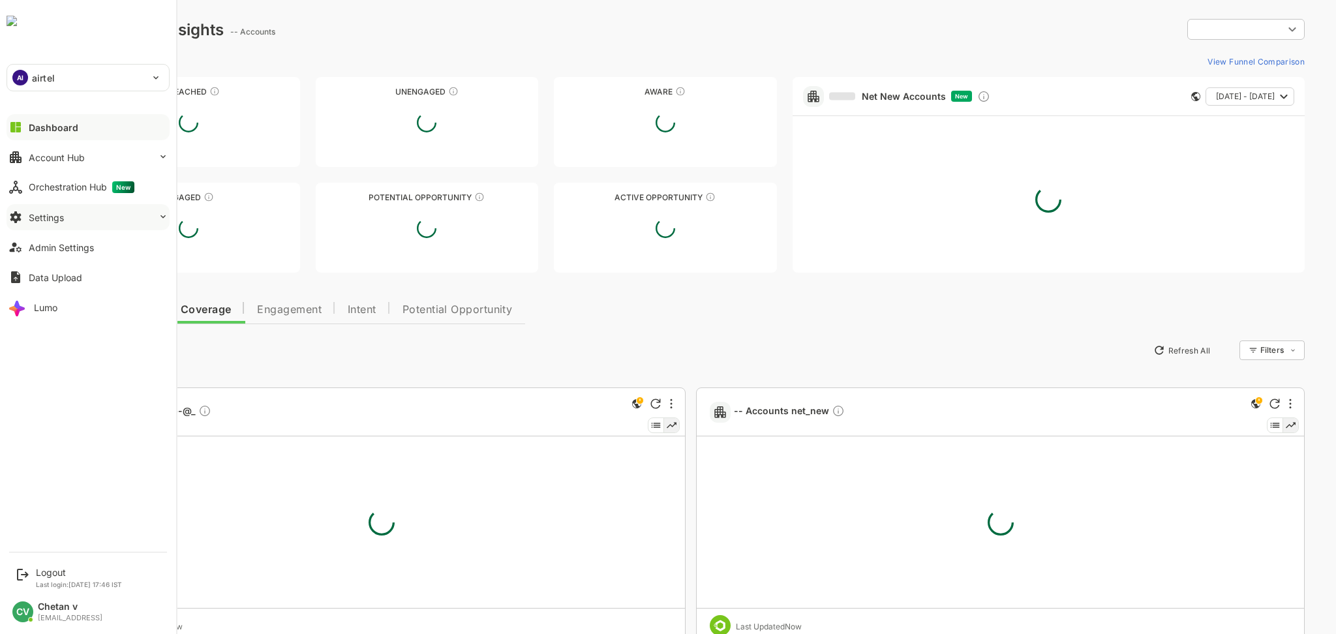
type input "**********"
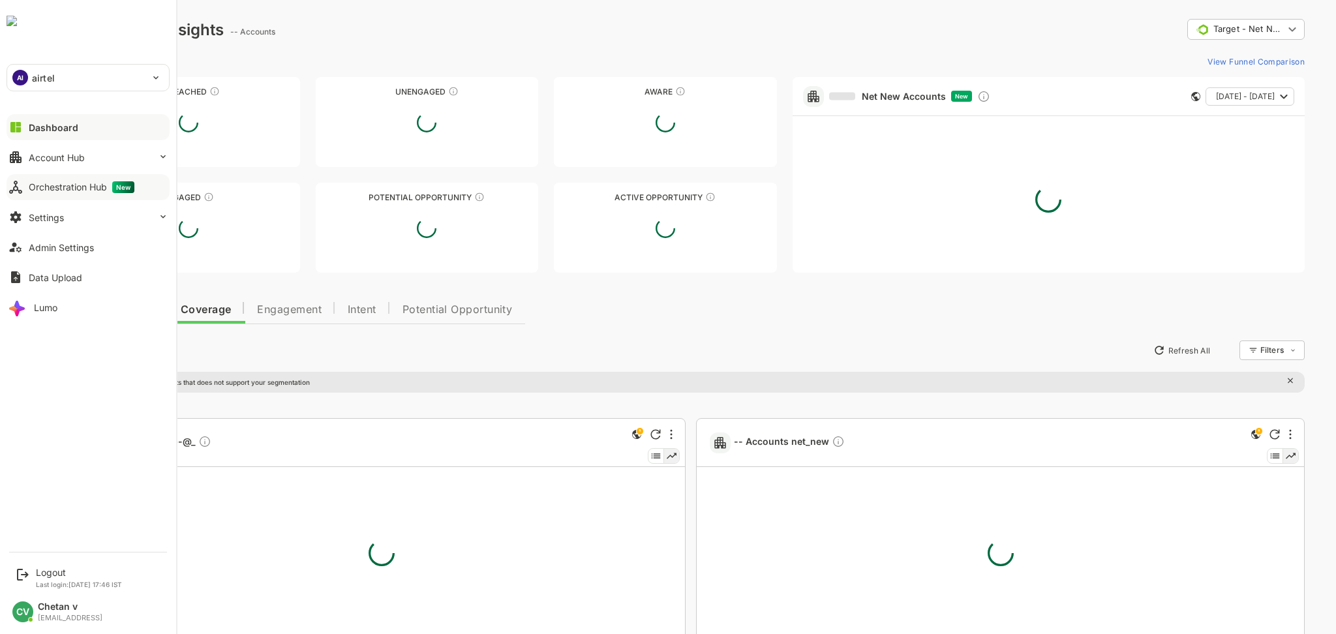
click at [47, 191] on div "Orchestration Hub New" at bounding box center [82, 187] width 106 height 12
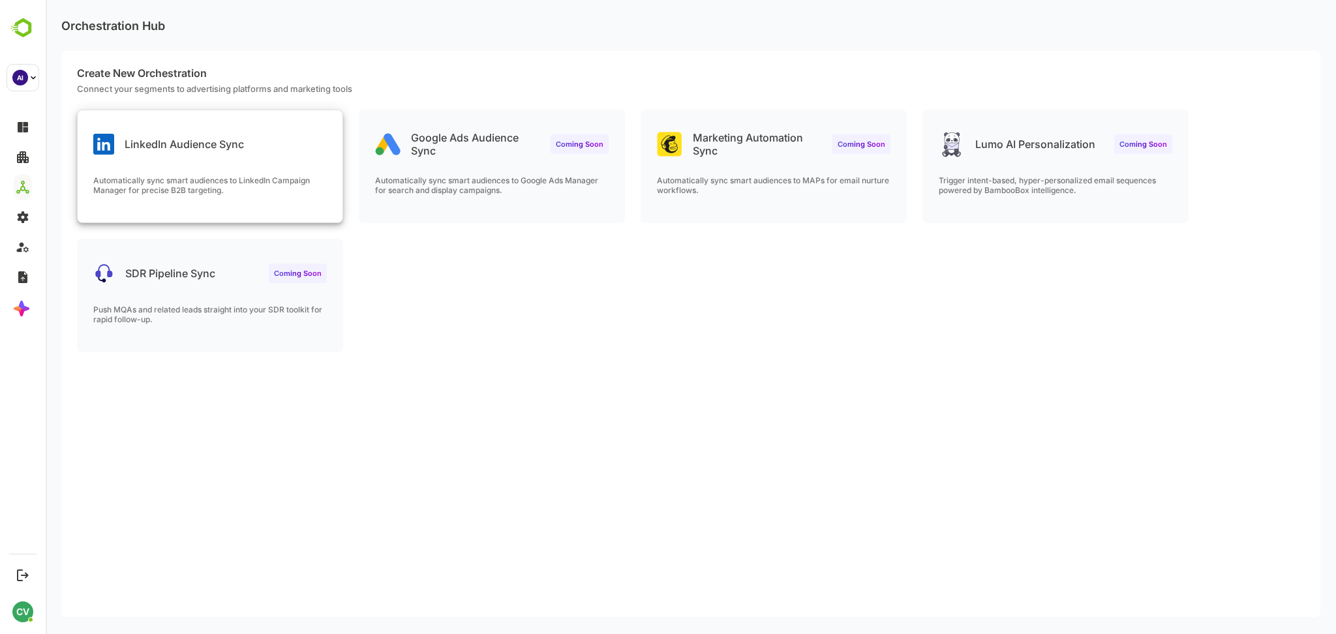
click at [279, 184] on p "Automatically sync smart audiences to LinkedIn Campaign Manager for precise B2B…" at bounding box center [210, 185] width 234 height 20
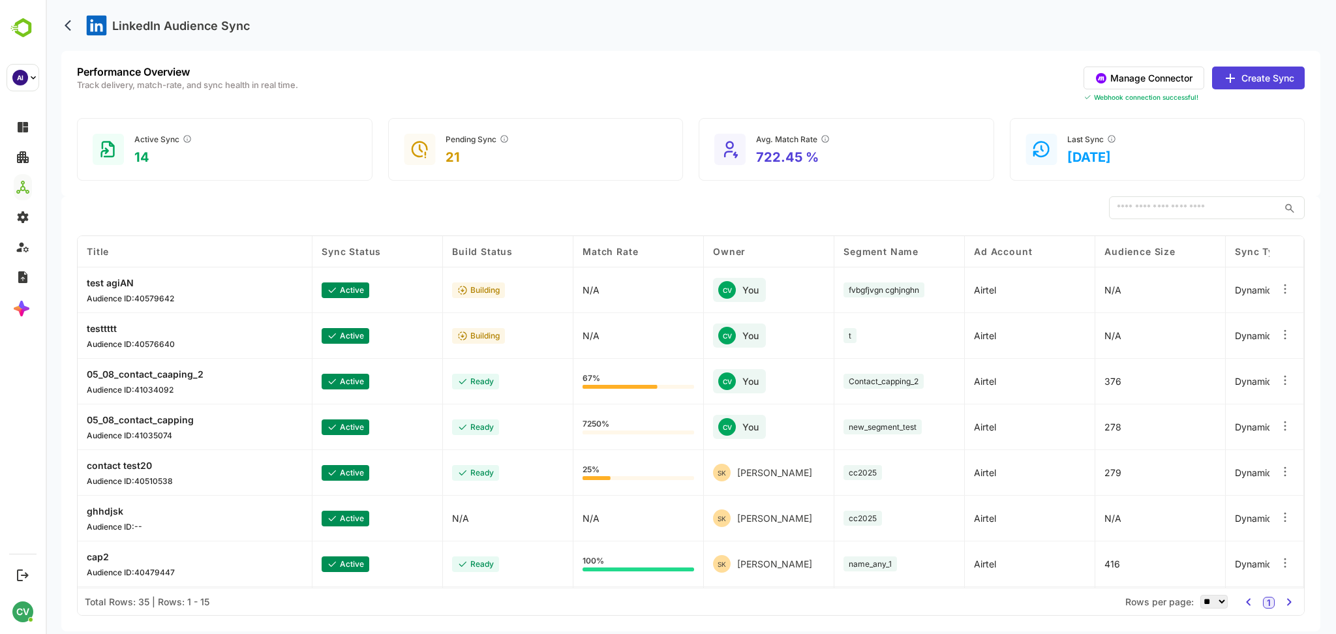
click at [1153, 76] on button "Manage Connector" at bounding box center [1144, 78] width 121 height 23
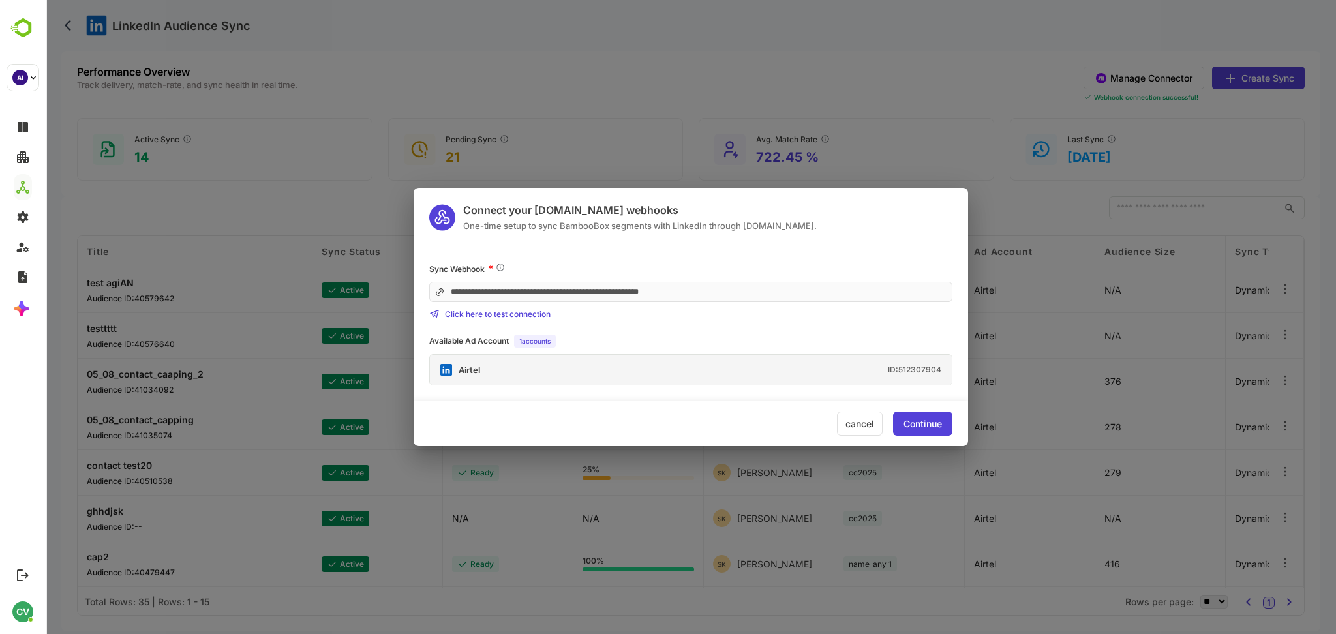
click at [919, 421] on div "Continue" at bounding box center [922, 423] width 38 height 9
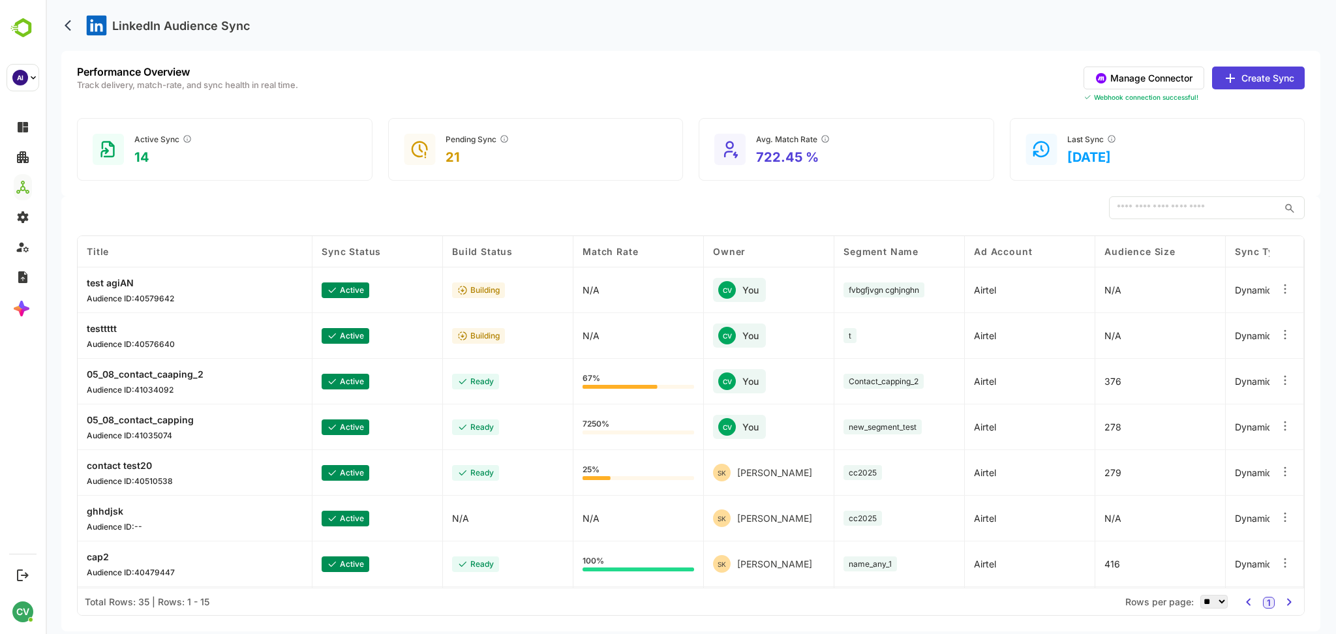
click at [1269, 63] on div "Performance Overview Track delivery, match-rate, and sync health in real time. …" at bounding box center [690, 123] width 1259 height 145
click at [1266, 69] on button "Create Sync" at bounding box center [1258, 78] width 93 height 23
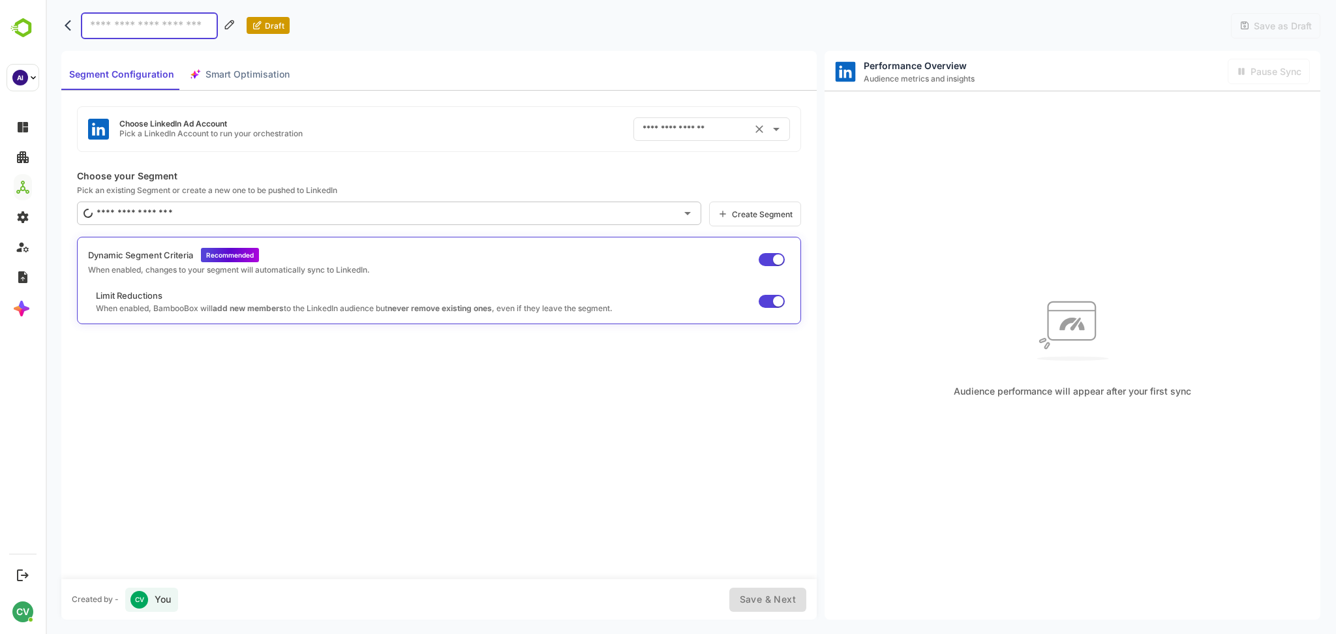
click at [675, 129] on input "text" at bounding box center [693, 129] width 108 height 21
click at [590, 127] on div "Choose LinkedIn Ad Account Pick a LinkedIn Account to run your orchestration ​" at bounding box center [439, 129] width 724 height 46
click at [656, 127] on input "text" at bounding box center [693, 129] width 108 height 21
click at [566, 129] on div "Choose LinkedIn Ad Account Pick a LinkedIn Account to run your orchestration ​" at bounding box center [439, 129] width 724 height 46
click at [647, 129] on input "text" at bounding box center [693, 129] width 108 height 21
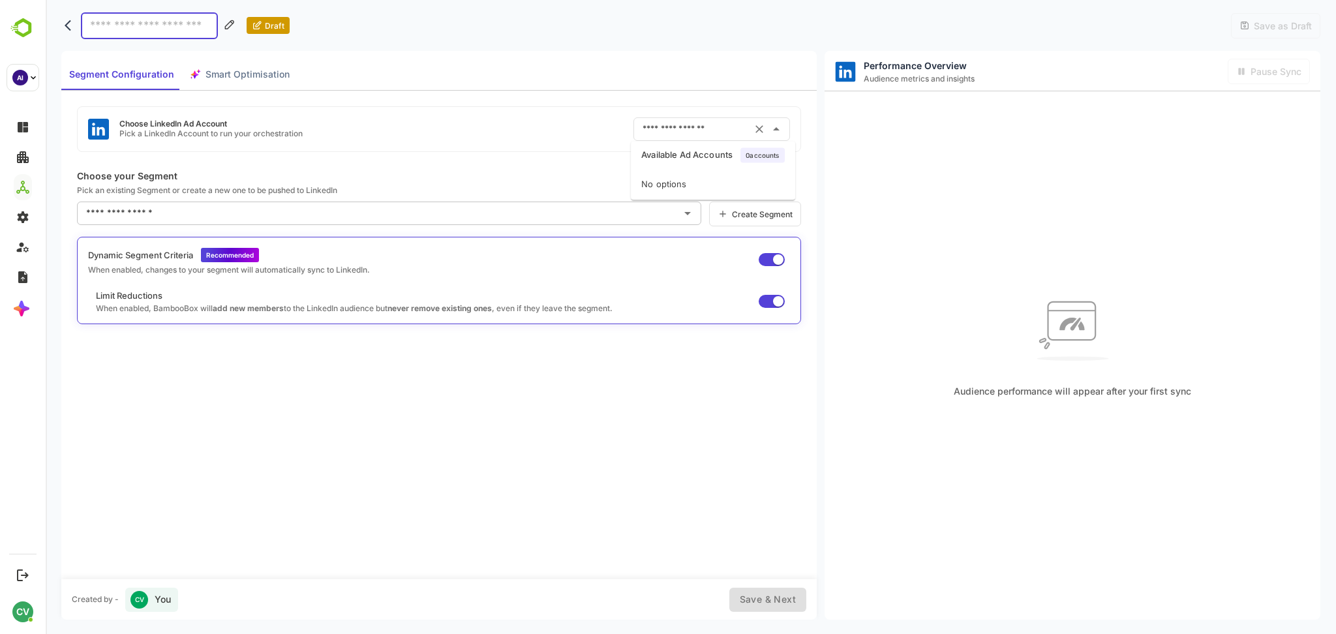
click at [596, 127] on div "Choose LinkedIn Ad Account Pick a LinkedIn Account to run your orchestration ​" at bounding box center [439, 129] width 724 height 46
click at [673, 134] on input "text" at bounding box center [693, 129] width 108 height 21
click at [660, 183] on div "No options" at bounding box center [713, 184] width 164 height 31
click at [594, 139] on div "Choose LinkedIn Ad Account Pick a LinkedIn Account to run your orchestration ​" at bounding box center [439, 129] width 724 height 46
click at [659, 132] on input "text" at bounding box center [693, 129] width 108 height 21
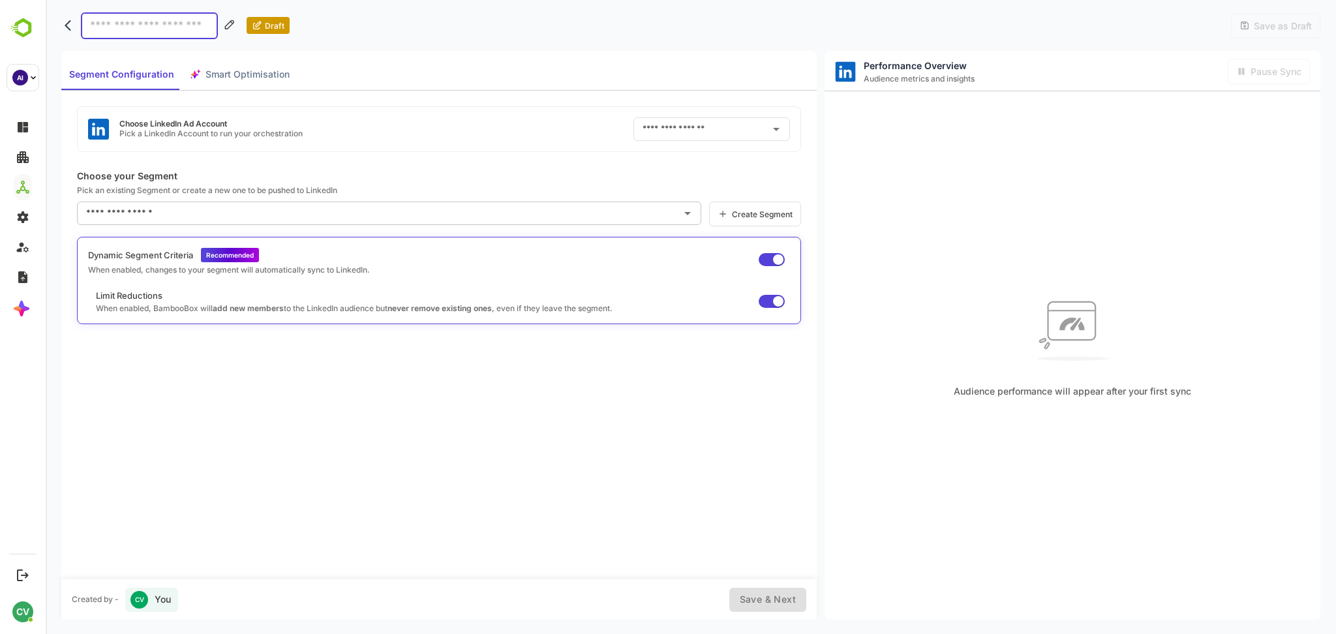
click at [590, 136] on div "Choose LinkedIn Ad Account Pick a LinkedIn Account to run your orchestration ​" at bounding box center [439, 129] width 724 height 46
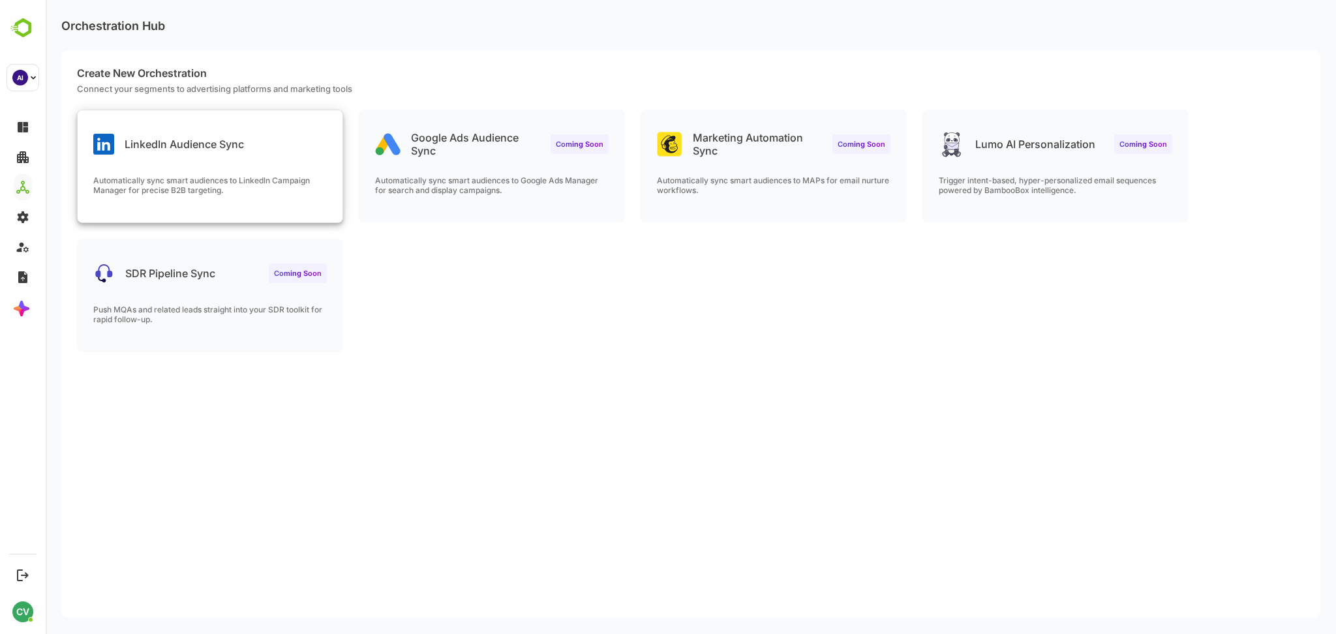
click at [211, 168] on div "LinkedIn Audience Sync Automatically sync smart audiences to LinkedIn Campaign …" at bounding box center [210, 166] width 265 height 112
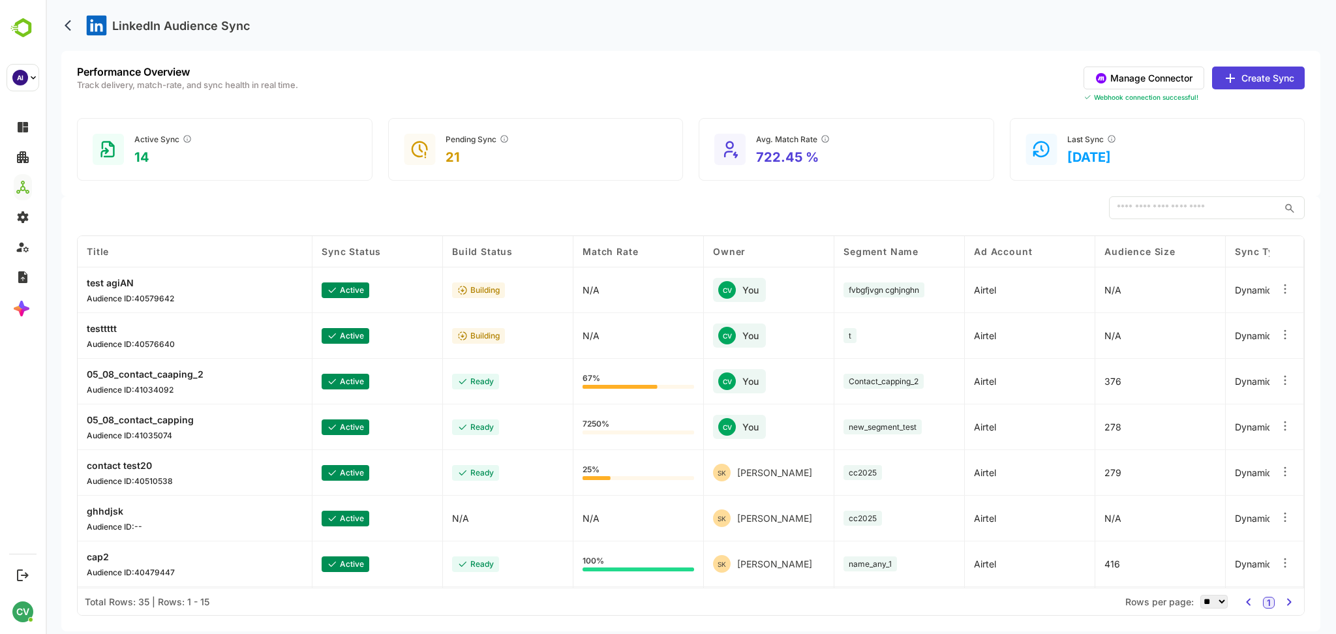
click at [1246, 78] on button "Create Sync" at bounding box center [1258, 78] width 93 height 23
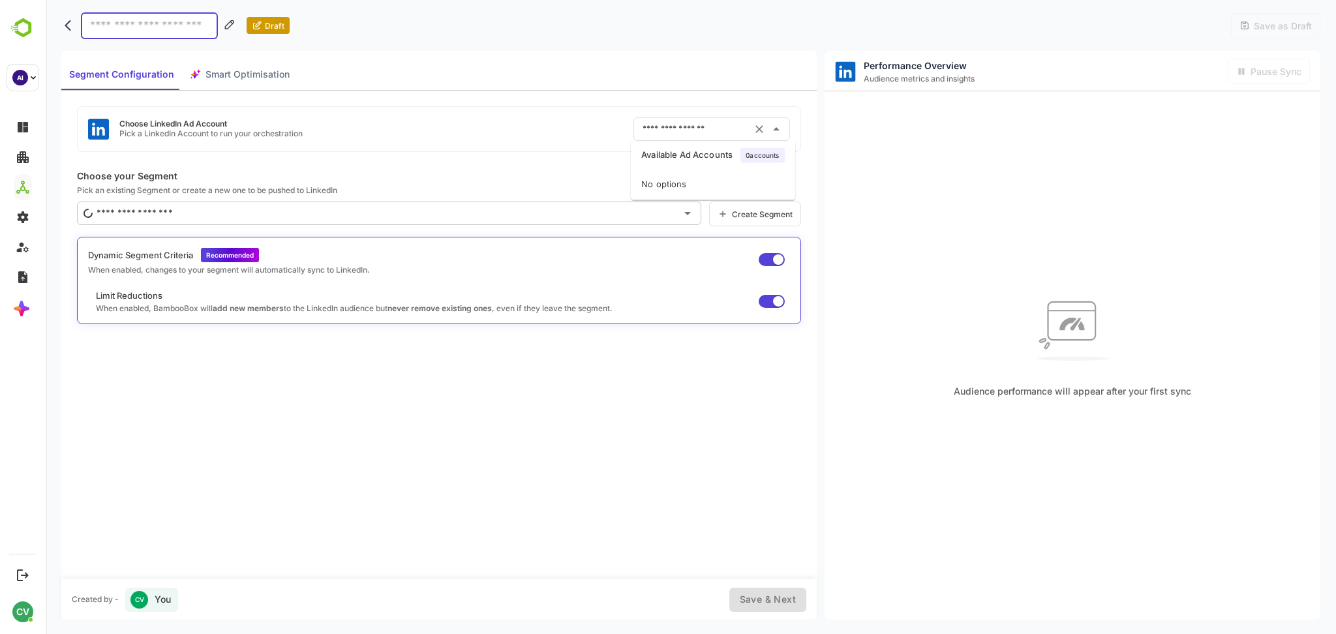
click at [693, 127] on input "text" at bounding box center [693, 129] width 108 height 21
click at [611, 181] on p "Choose your Segment" at bounding box center [439, 175] width 724 height 11
click at [666, 136] on input "text" at bounding box center [693, 129] width 108 height 21
click at [575, 171] on p "Choose your Segment" at bounding box center [439, 175] width 724 height 11
click at [691, 137] on input "text" at bounding box center [693, 129] width 108 height 21
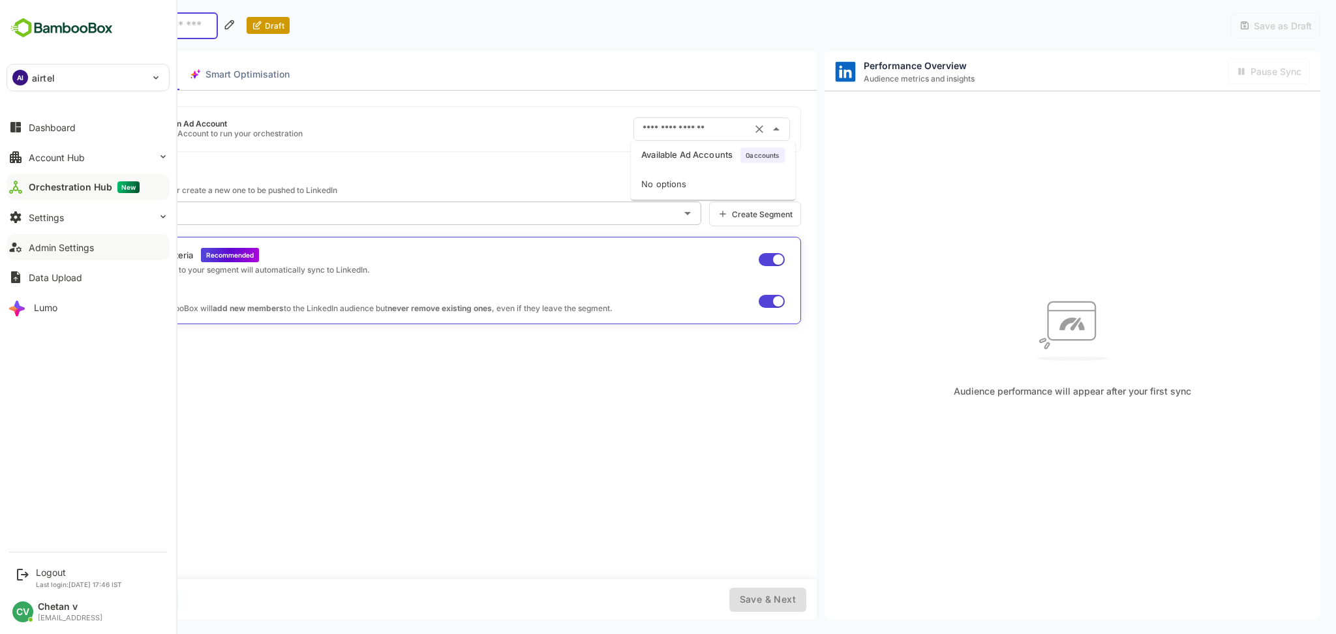
click at [39, 249] on div "Admin Settings" at bounding box center [61, 247] width 65 height 11
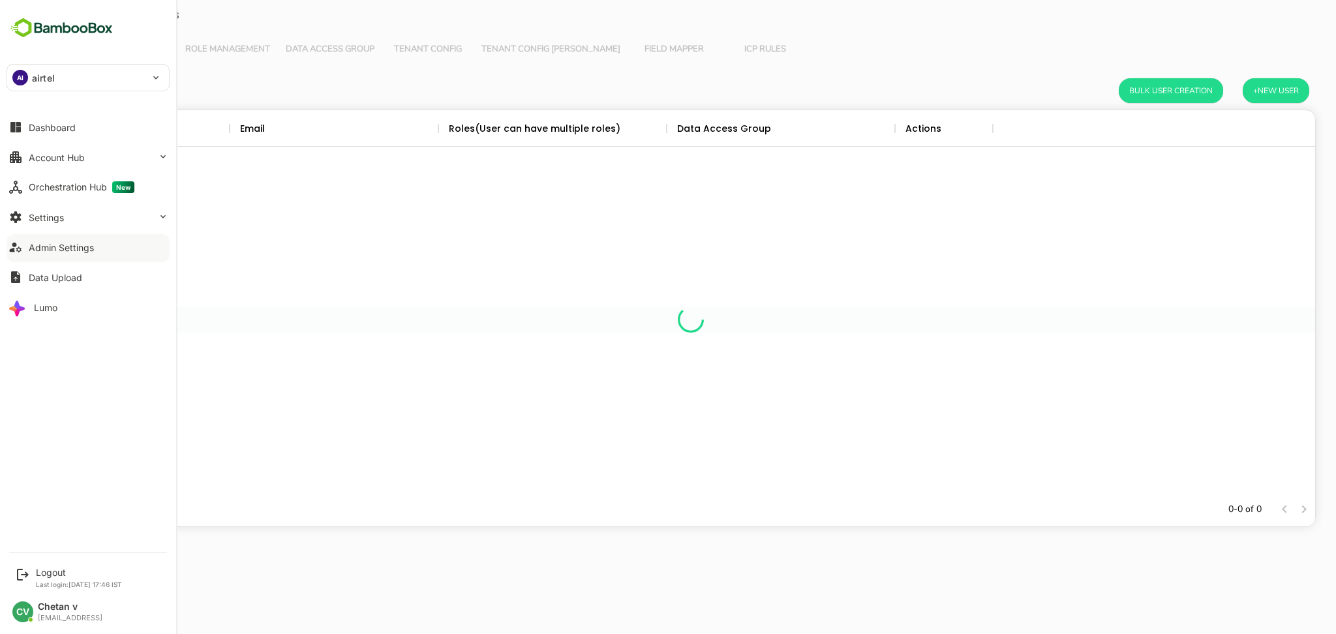
scroll to position [369, 1235]
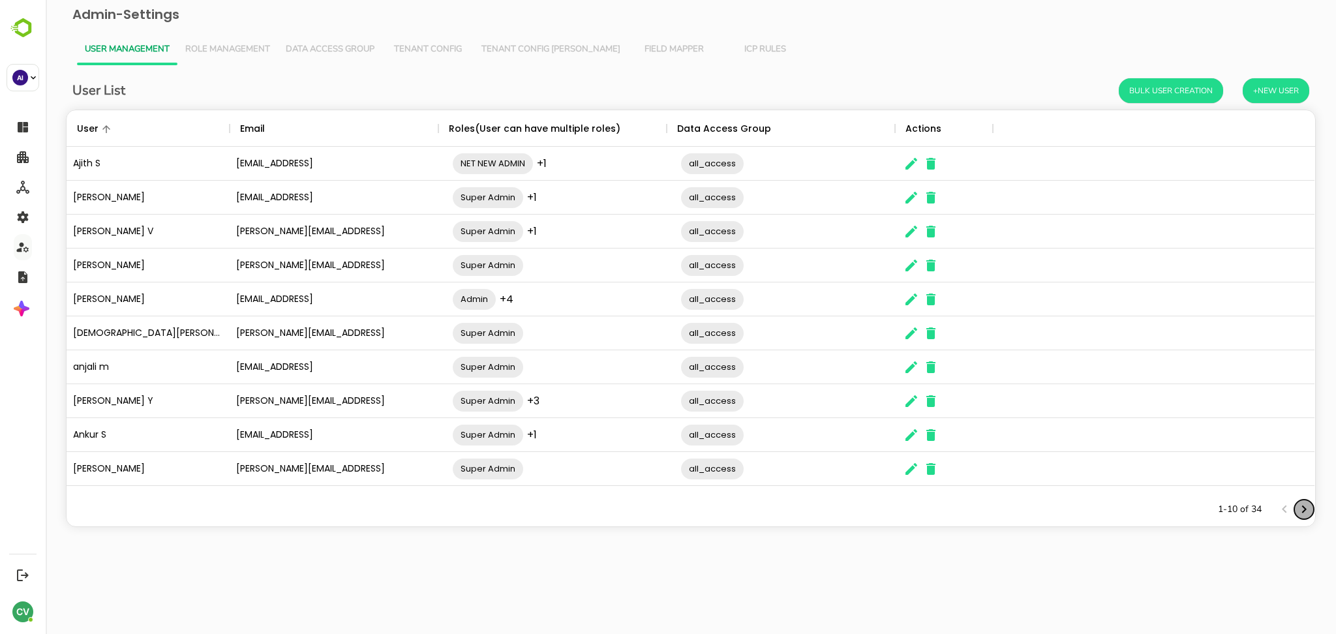
click at [1303, 510] on icon "Next page" at bounding box center [1304, 510] width 5 height 8
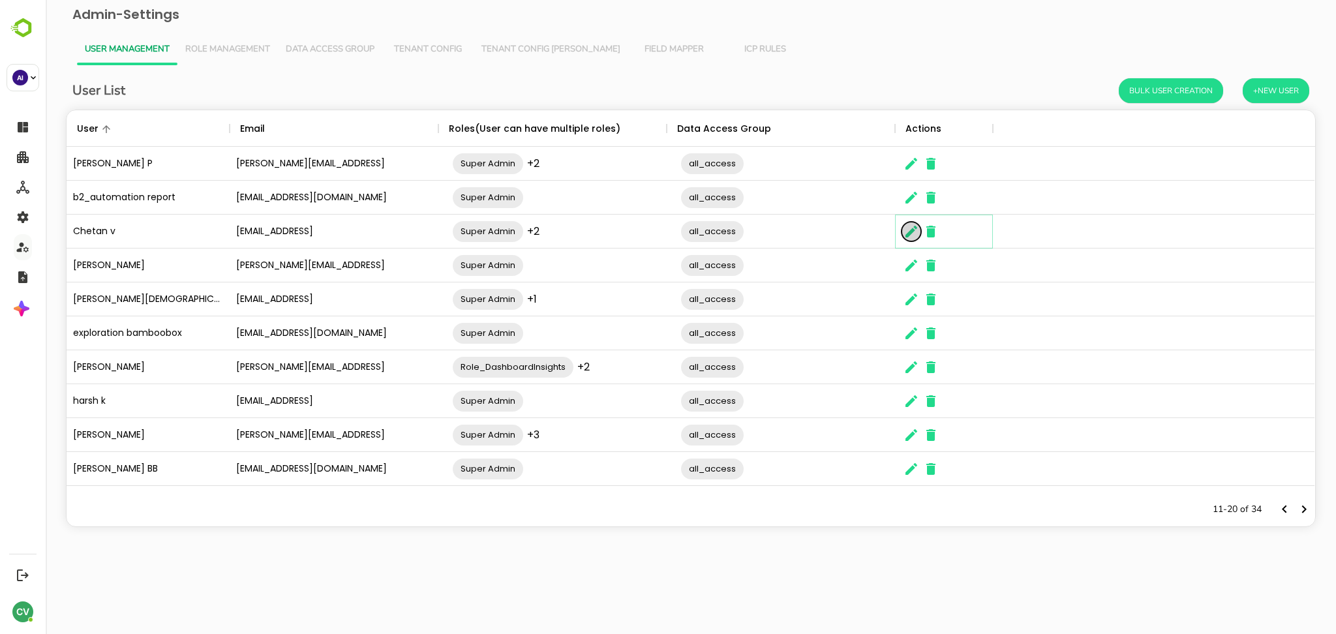
click at [910, 232] on icon "The User Data" at bounding box center [911, 232] width 12 height 12
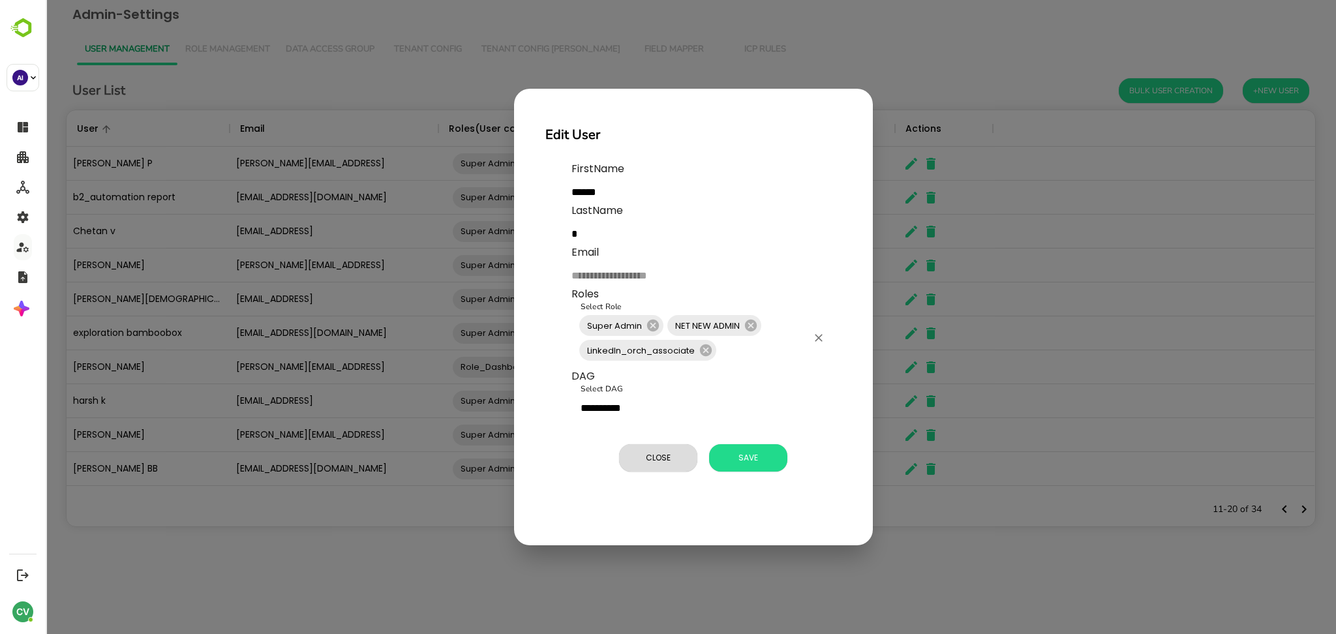
click at [759, 354] on input "Select Role" at bounding box center [762, 350] width 89 height 25
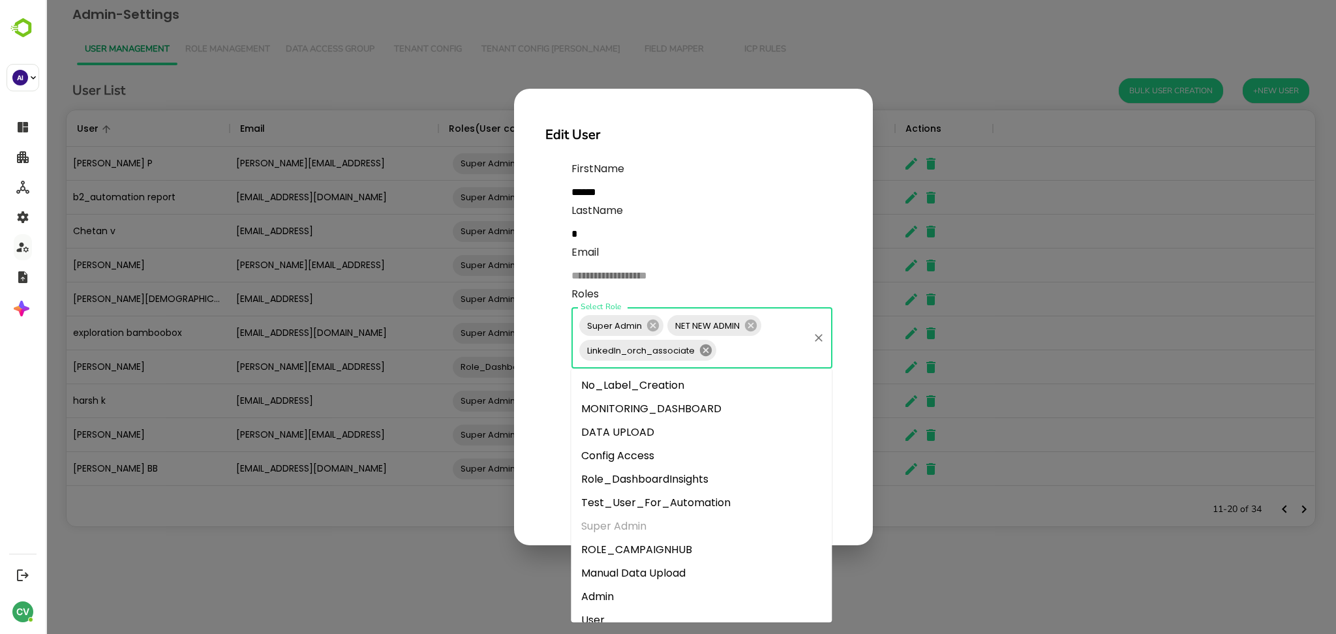
click at [703, 350] on icon at bounding box center [706, 350] width 12 height 12
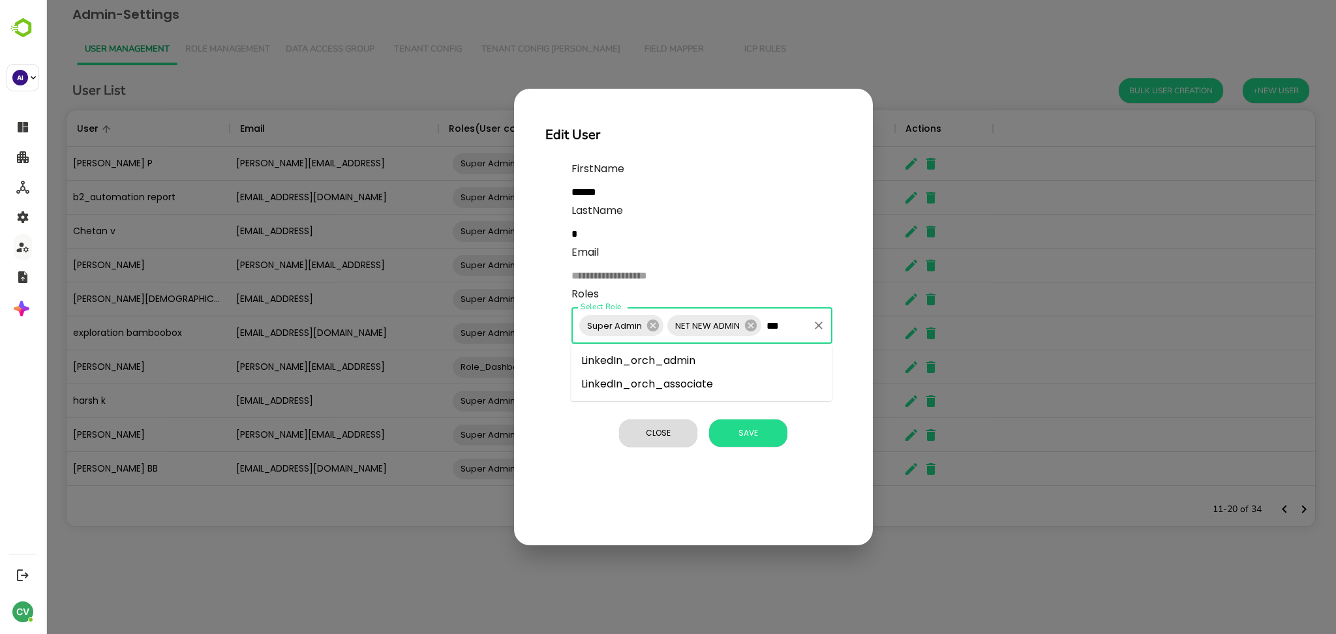
type input "****"
click at [695, 361] on li "LinkedIn_orch_admin" at bounding box center [701, 360] width 261 height 23
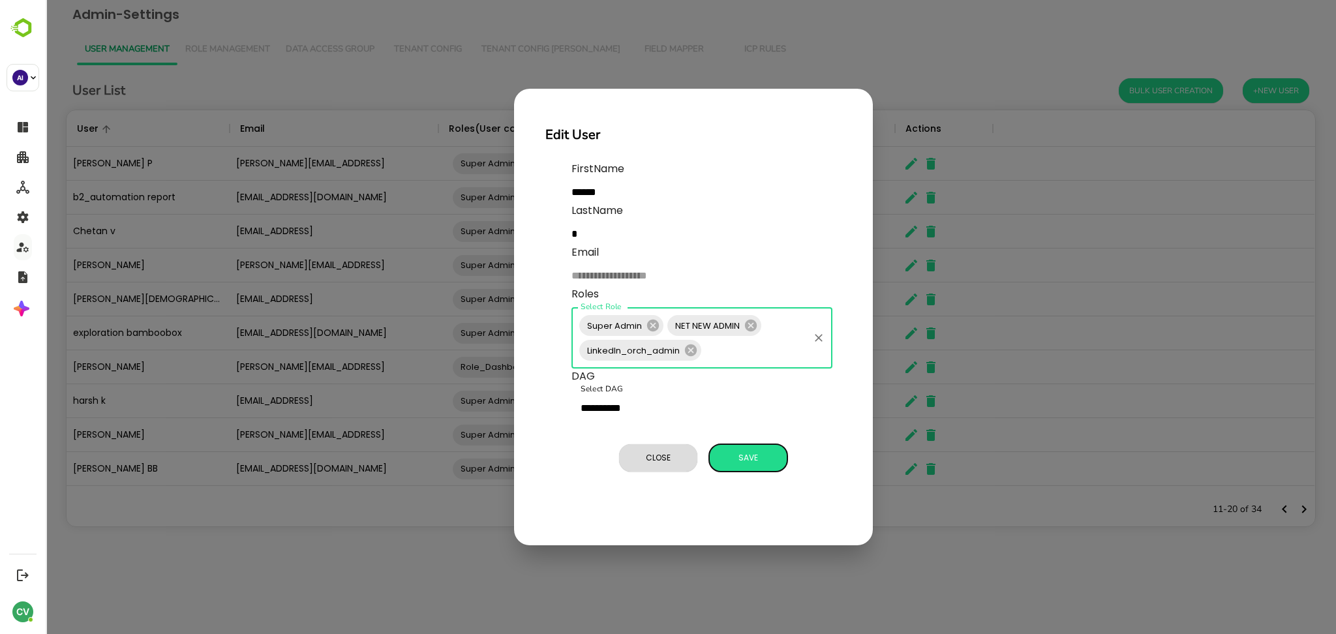
click at [743, 463] on span "Save" at bounding box center [748, 457] width 65 height 17
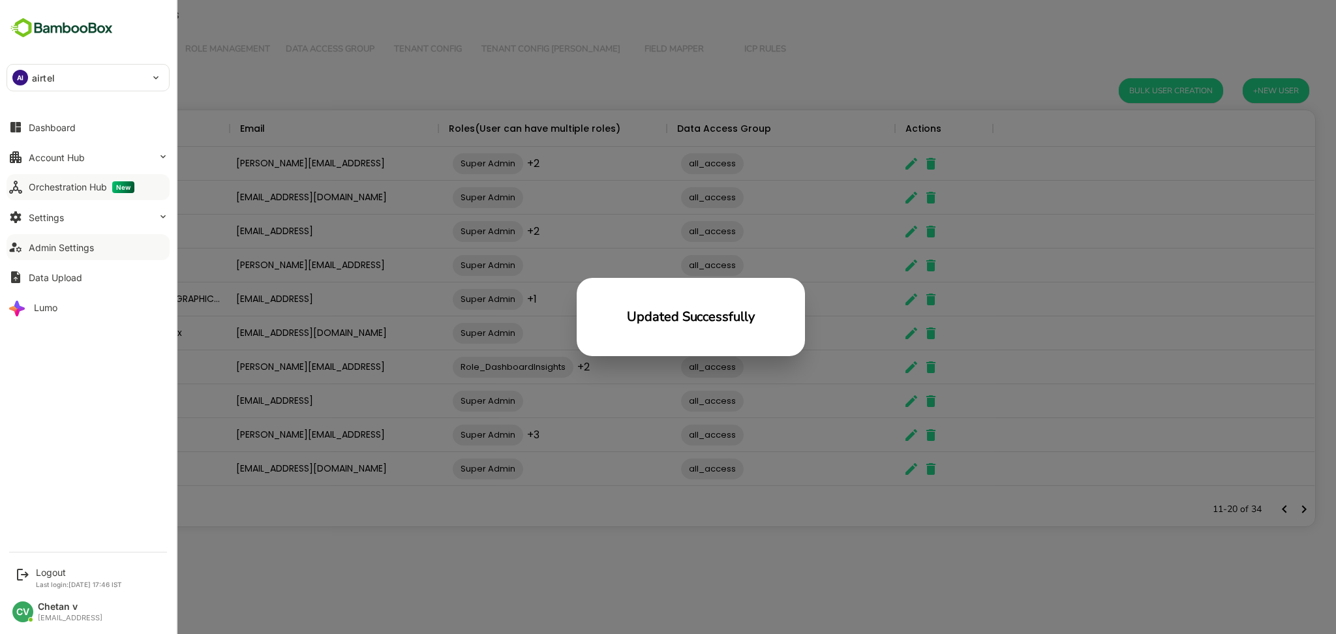
click at [68, 196] on button "Orchestration Hub New" at bounding box center [88, 187] width 163 height 26
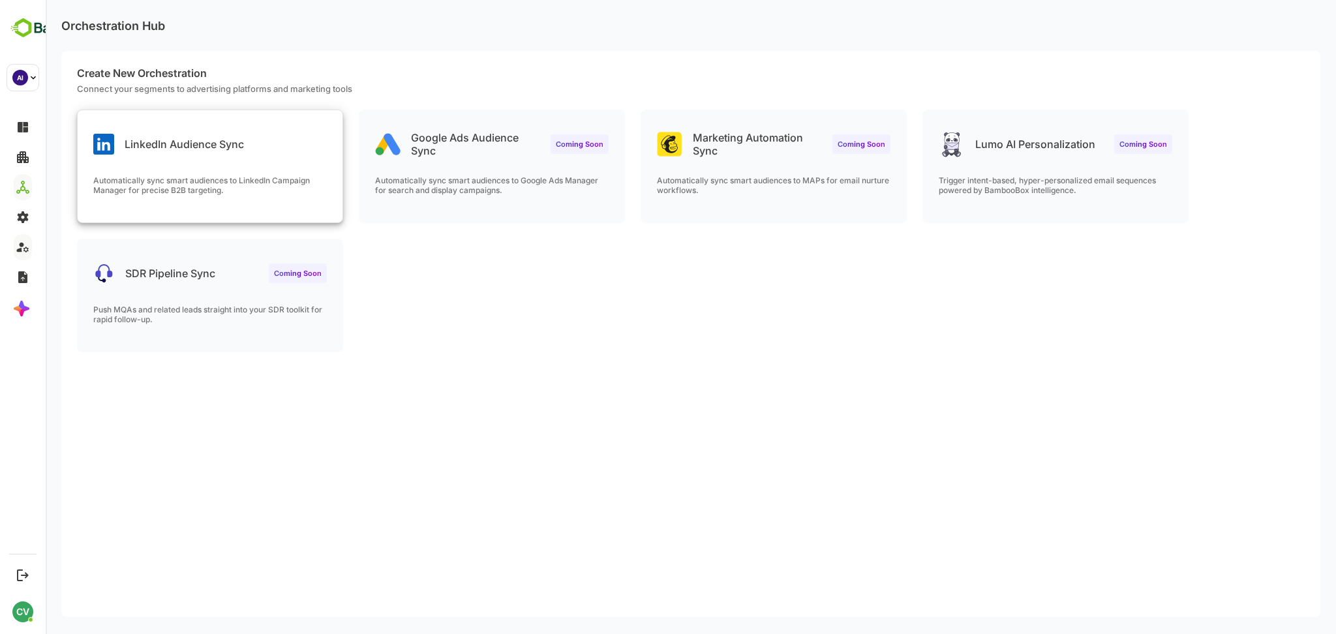
click at [224, 173] on div "LinkedIn Audience Sync Automatically sync smart audiences to LinkedIn Campaign …" at bounding box center [210, 166] width 265 height 112
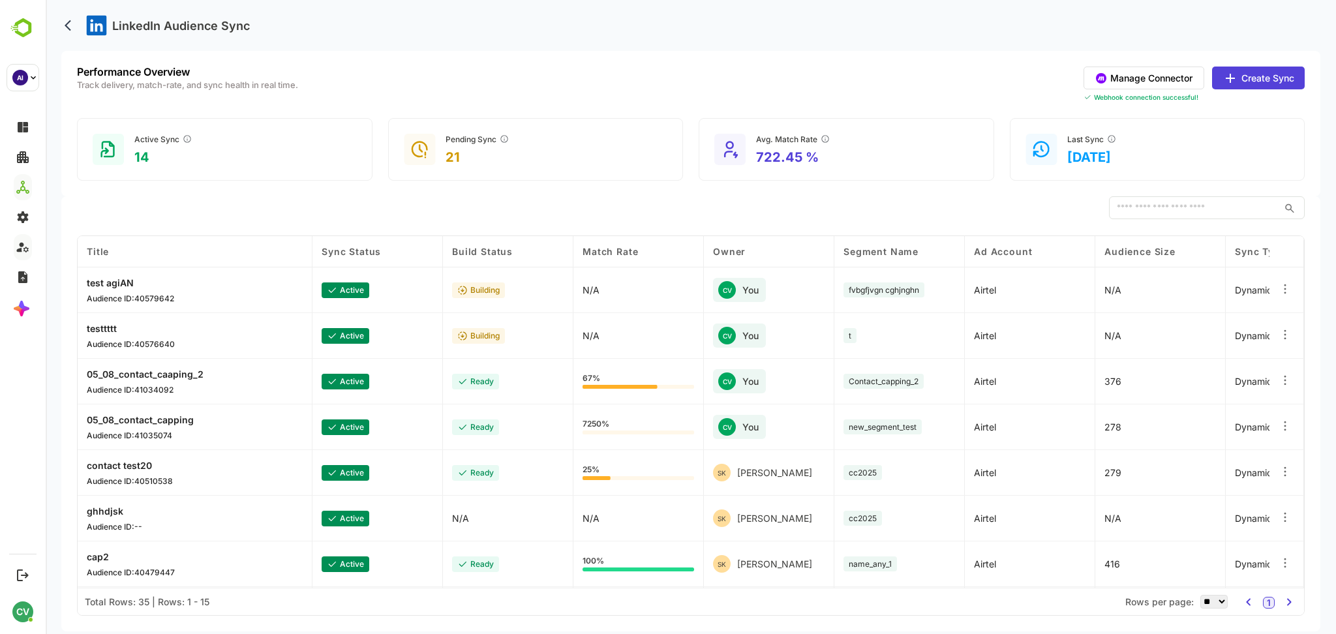
click at [1243, 78] on button "Create Sync" at bounding box center [1258, 78] width 93 height 23
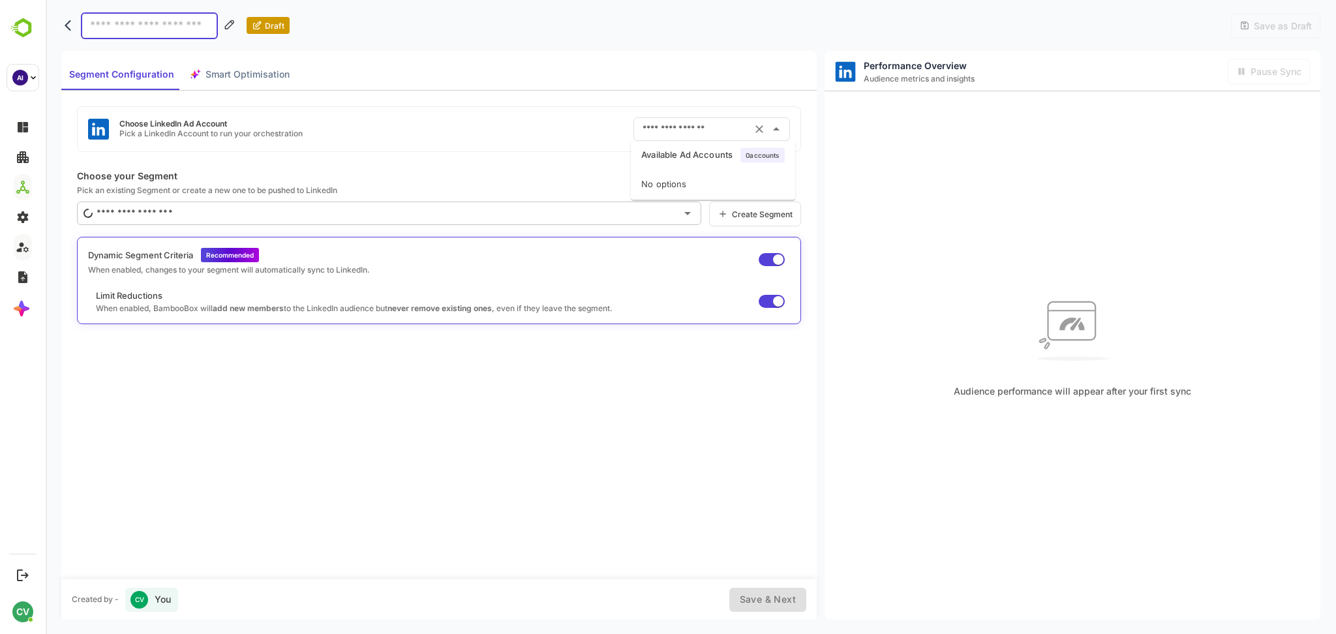
click at [663, 130] on input "text" at bounding box center [693, 129] width 108 height 21
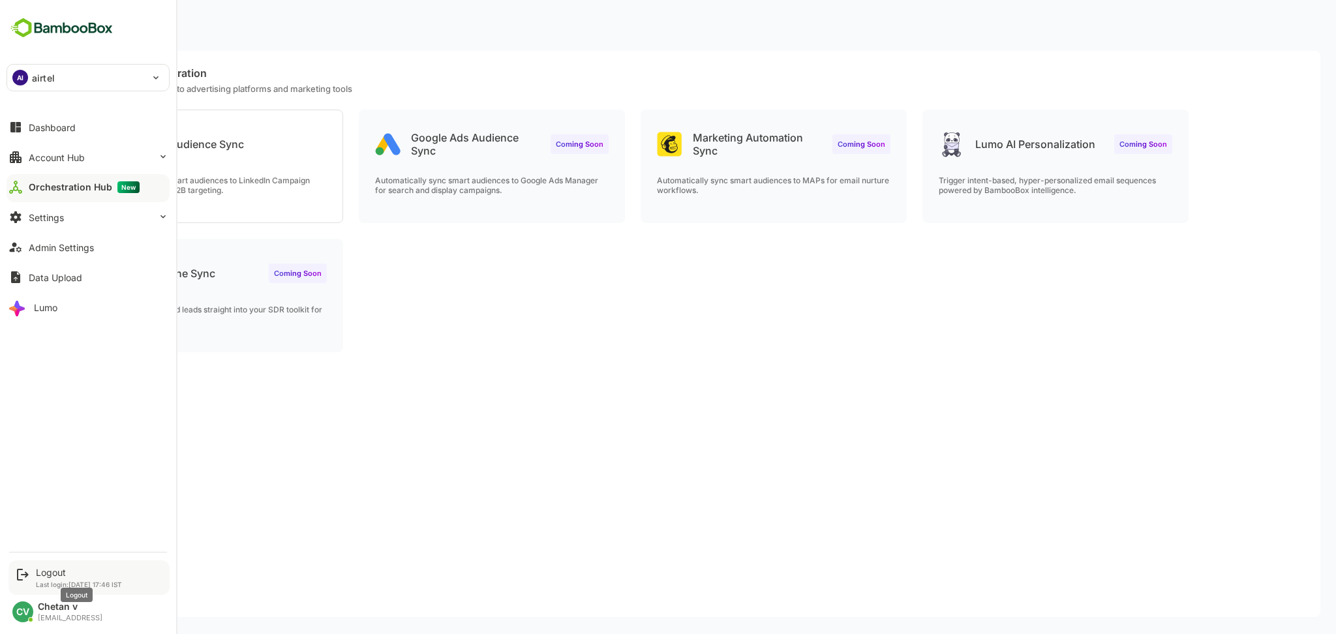
click at [42, 571] on div "Logout" at bounding box center [79, 572] width 86 height 11
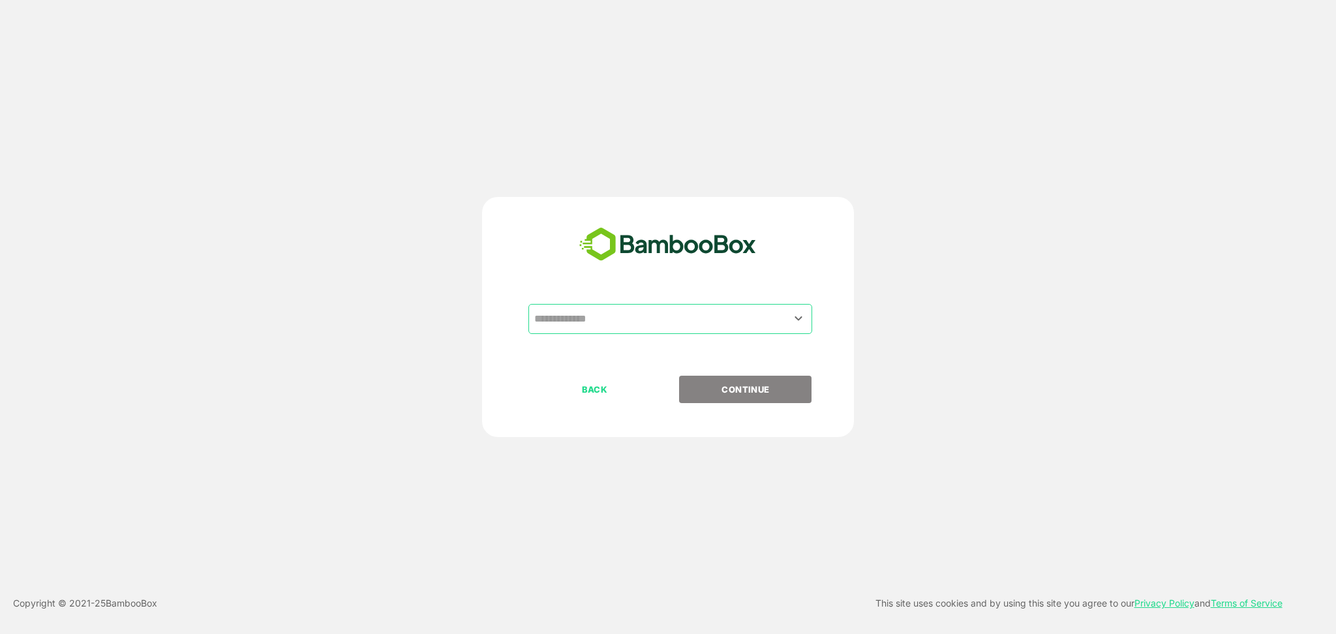
click at [648, 321] on input "text" at bounding box center [670, 319] width 279 height 25
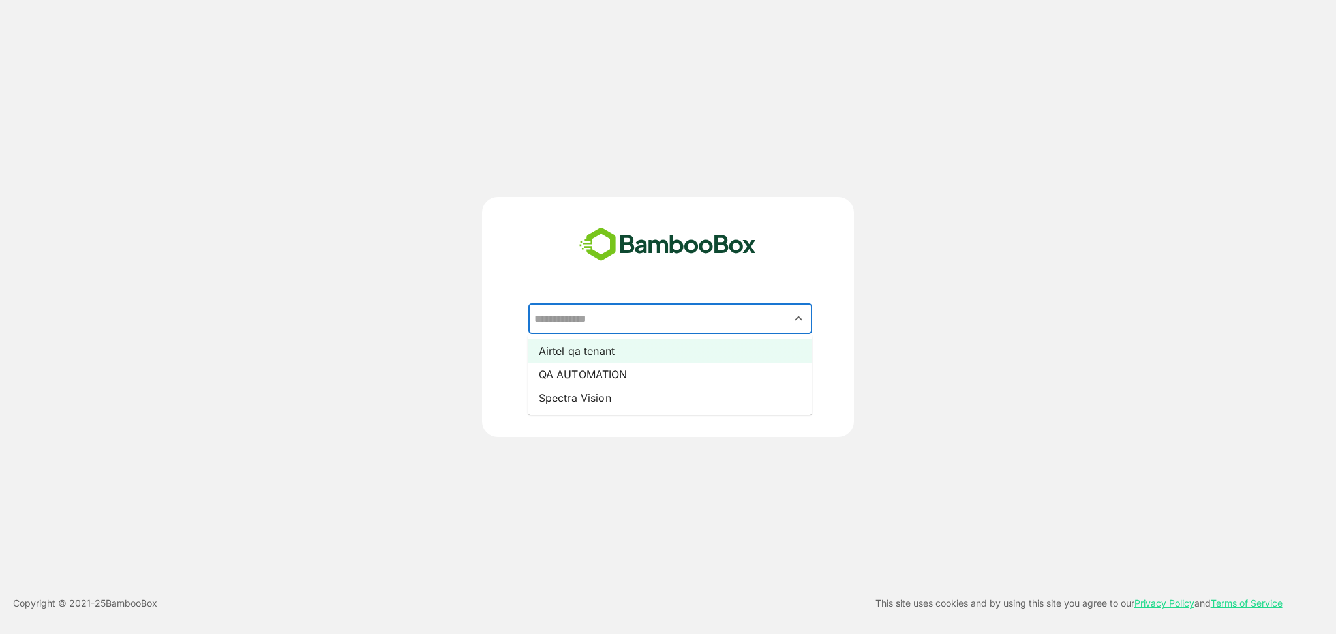
click at [602, 347] on li "Airtel qa tenant" at bounding box center [670, 350] width 284 height 23
type input "**********"
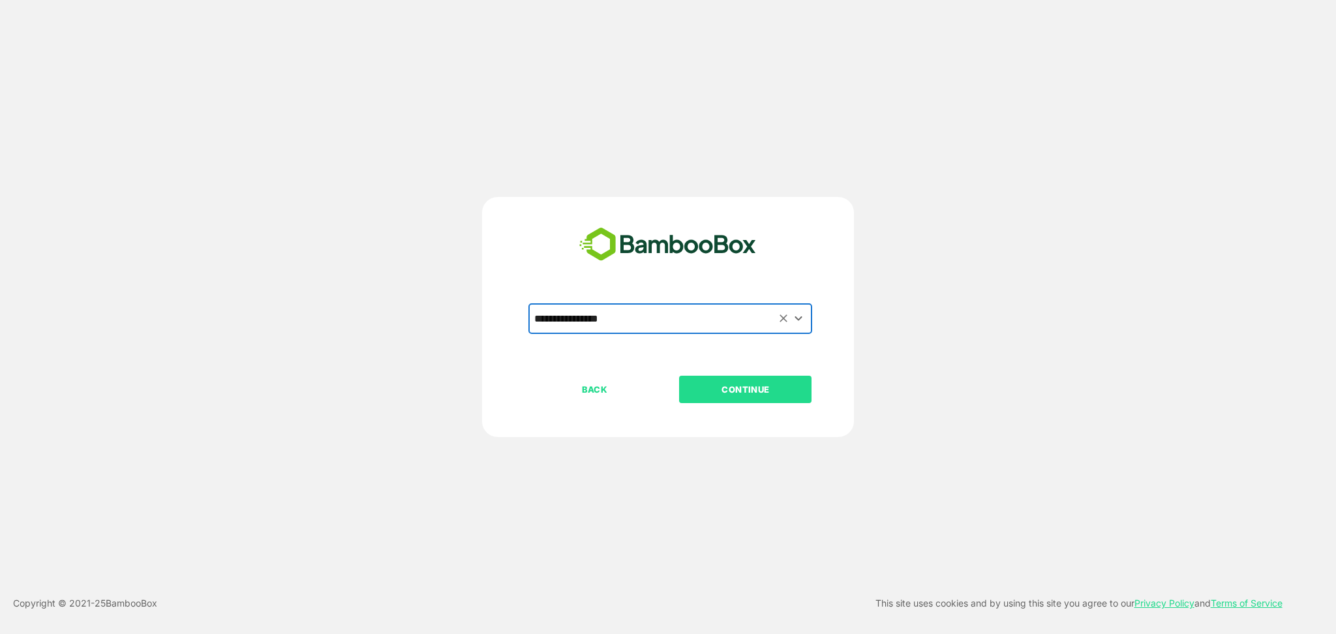
click at [759, 388] on p "CONTINUE" at bounding box center [745, 389] width 130 height 14
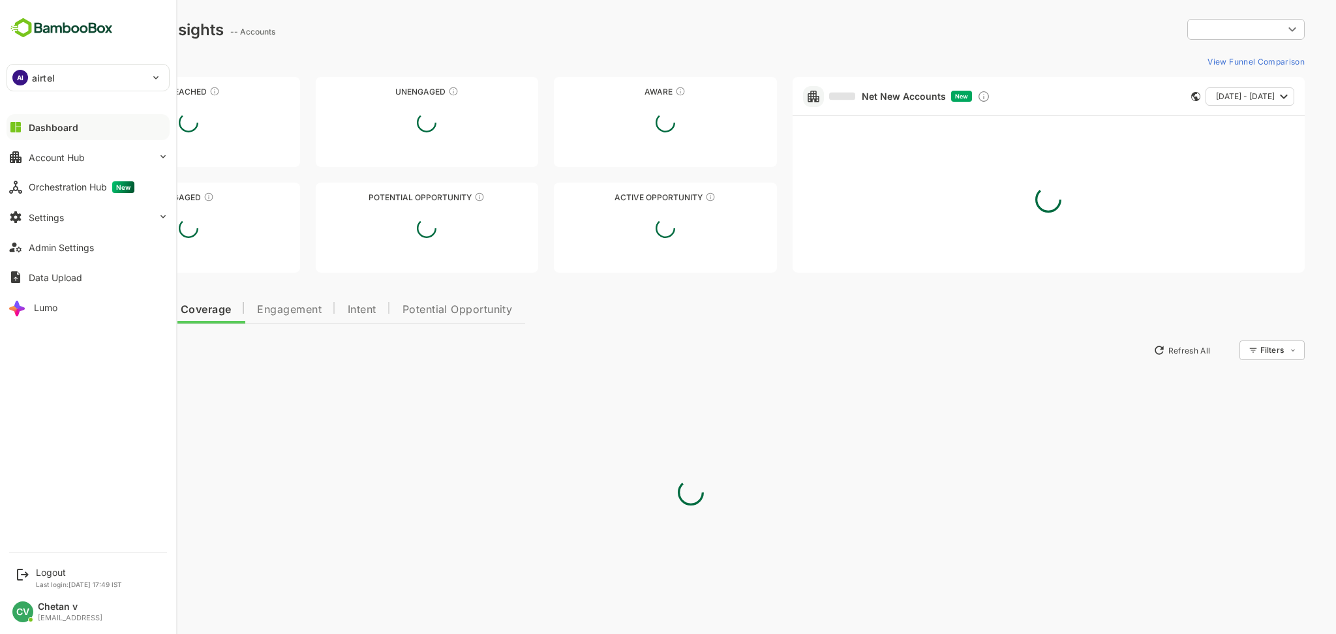
type input "**********"
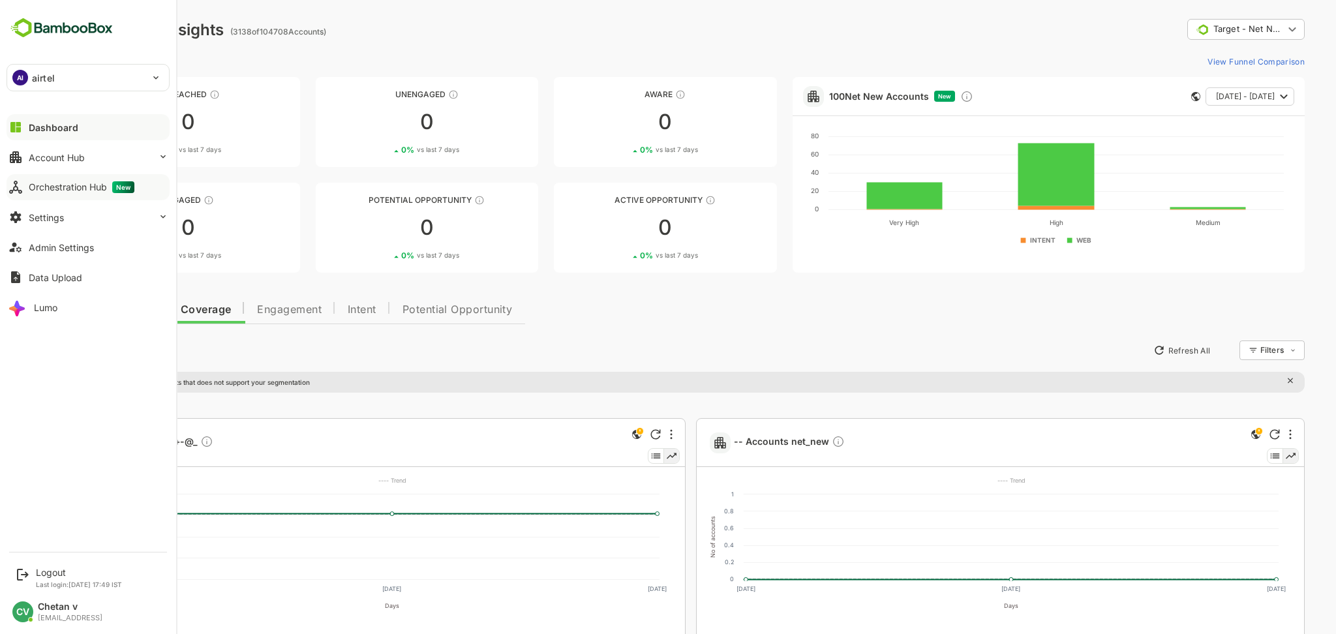
click at [60, 192] on div "Orchestration Hub New" at bounding box center [82, 187] width 106 height 12
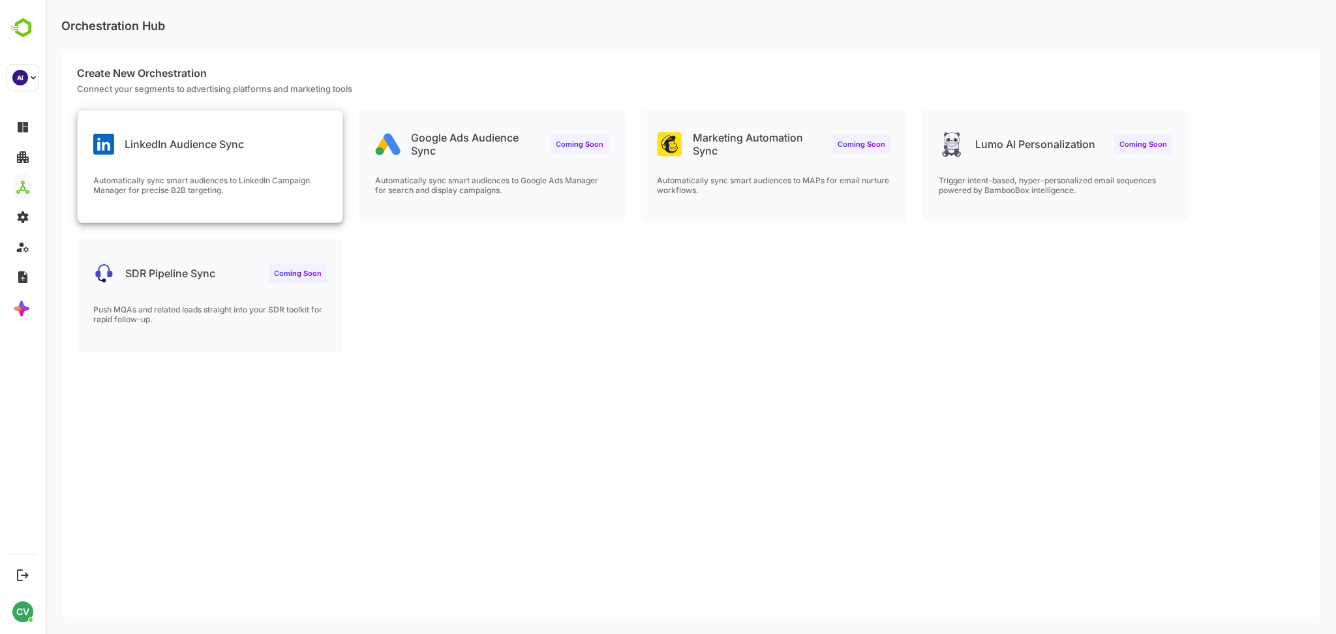
click at [217, 168] on div "LinkedIn Audience Sync Automatically sync smart audiences to LinkedIn Campaign …" at bounding box center [210, 166] width 265 height 112
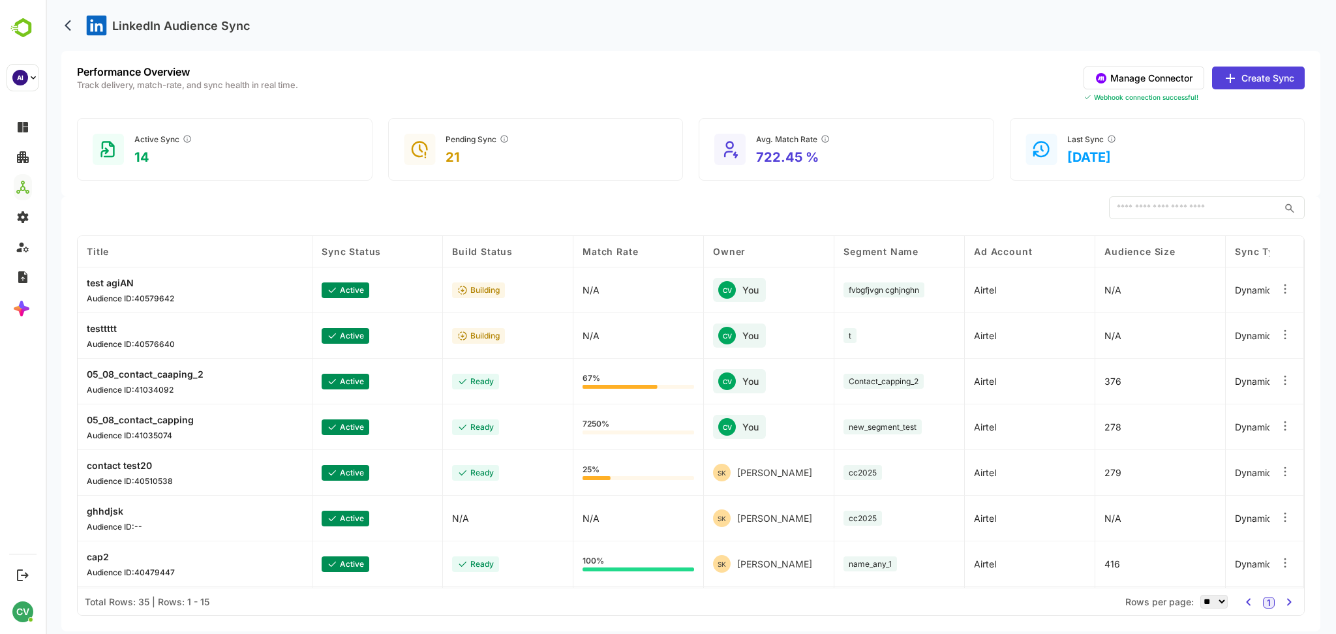
click at [1270, 77] on button "Create Sync" at bounding box center [1258, 78] width 93 height 23
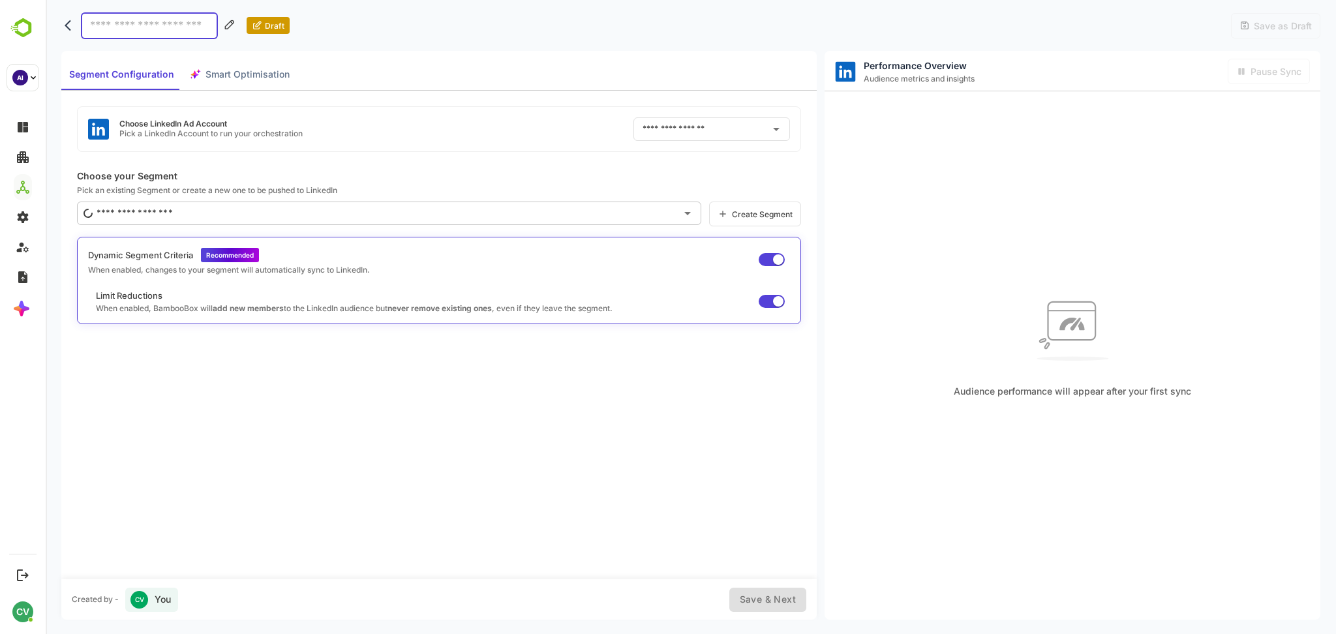
type input "******"
click at [668, 128] on input "******" at bounding box center [693, 129] width 108 height 21
click at [570, 127] on div "Choose LinkedIn Ad Account Pick a LinkedIn Account to run your orchestration **…" at bounding box center [439, 129] width 724 height 46
click at [691, 127] on input "******" at bounding box center [693, 129] width 108 height 21
click at [757, 130] on icon "Clear" at bounding box center [759, 129] width 13 height 13
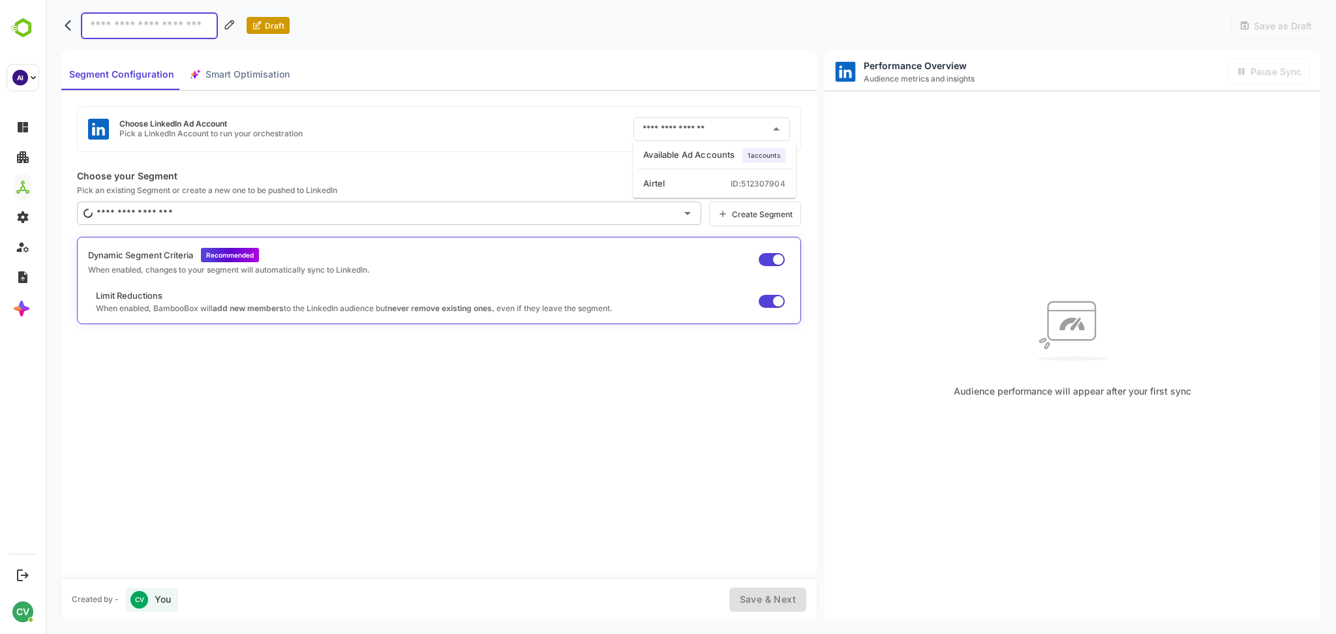
click at [656, 181] on div "Airtel" at bounding box center [654, 183] width 22 height 13
type input "******"
click at [757, 127] on icon "Clear" at bounding box center [759, 129] width 13 height 13
click at [693, 134] on input "text" at bounding box center [701, 129] width 125 height 21
click at [680, 192] on li "Airtel ID: 512307904" at bounding box center [714, 183] width 158 height 23
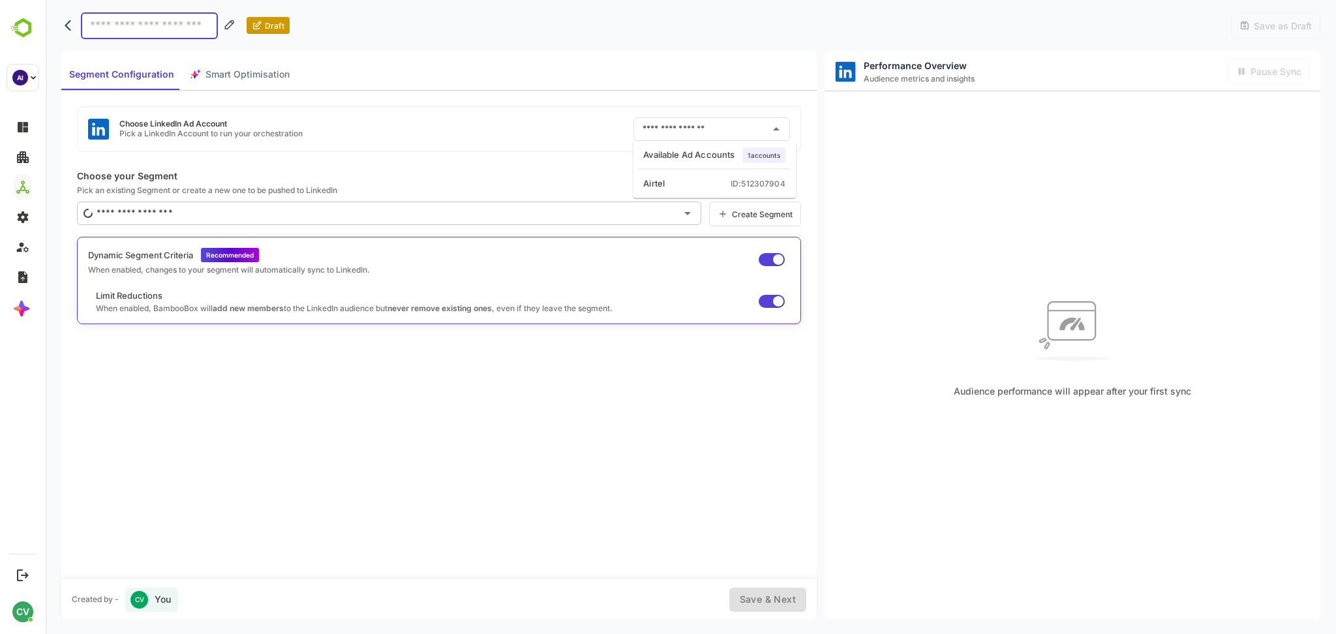
type input "******"
click at [539, 127] on div "Choose LinkedIn Ad Account Pick a LinkedIn Account to run your orchestration **…" at bounding box center [439, 129] width 724 height 46
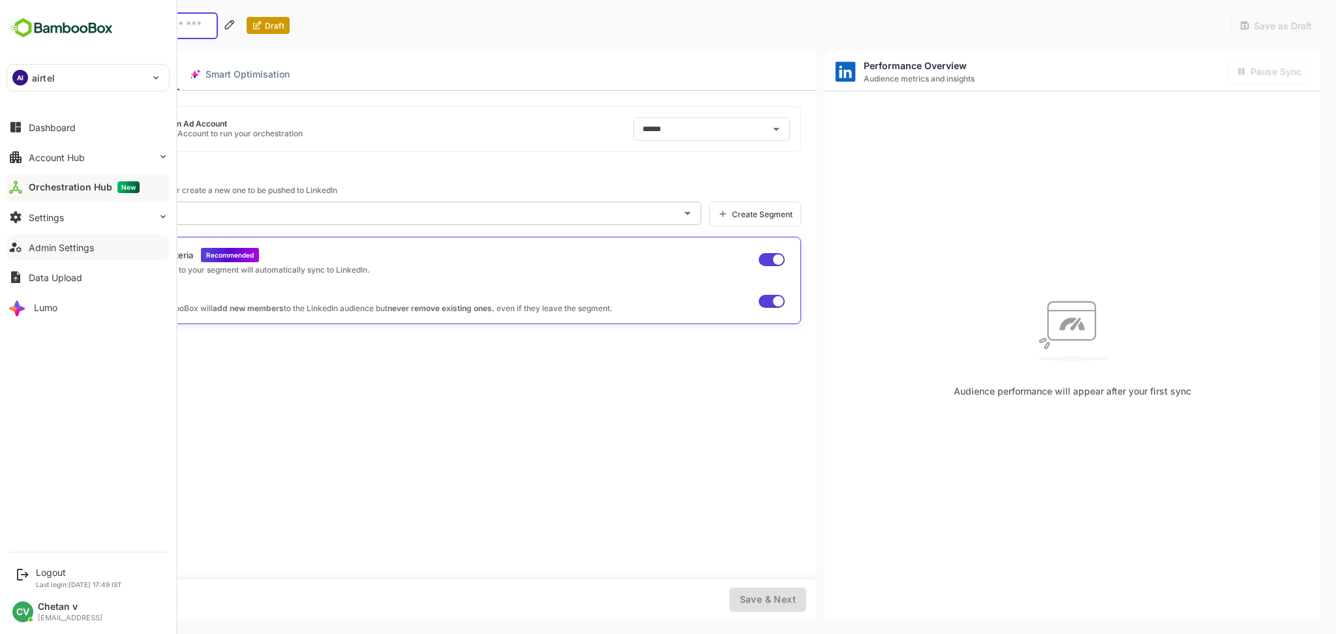
click at [70, 245] on div "Admin Settings" at bounding box center [61, 247] width 65 height 11
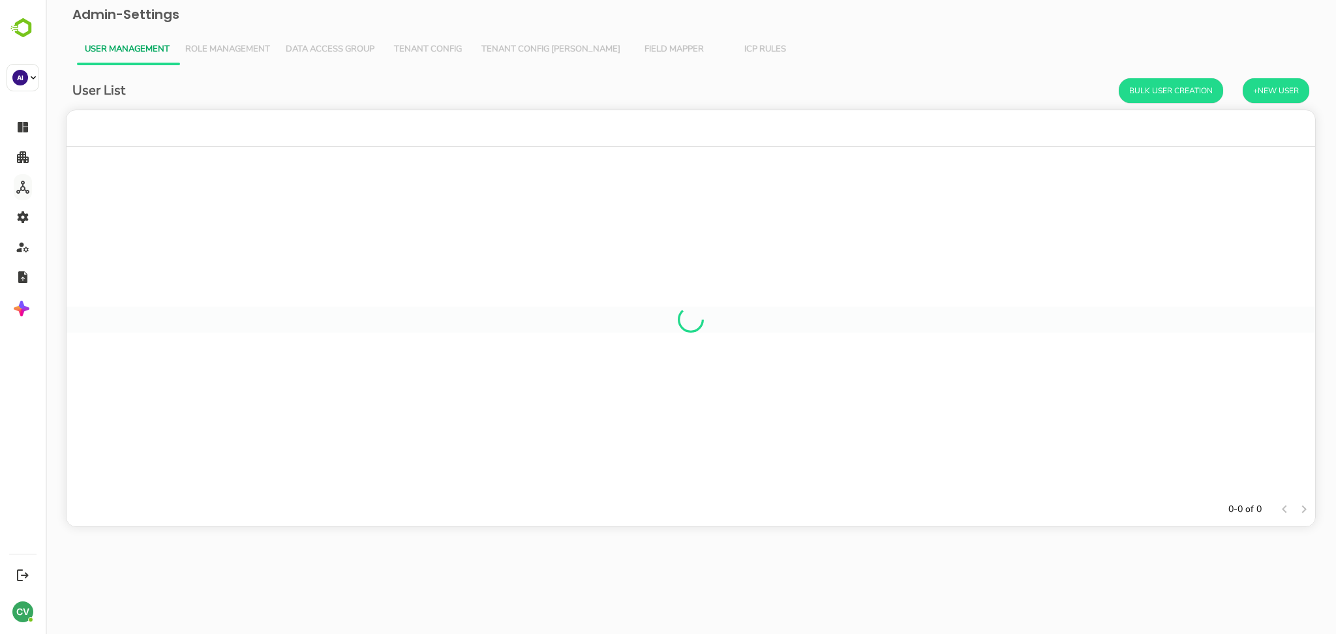
scroll to position [14, 13]
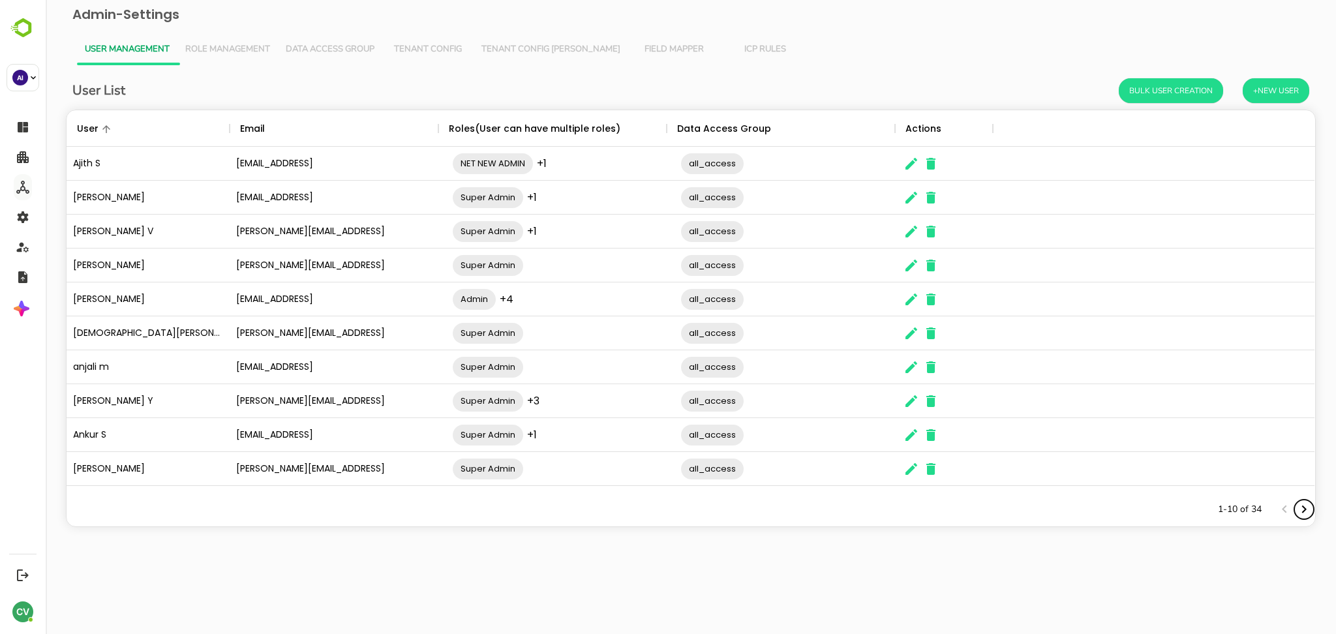
click at [1300, 508] on icon "Next page" at bounding box center [1304, 510] width 16 height 16
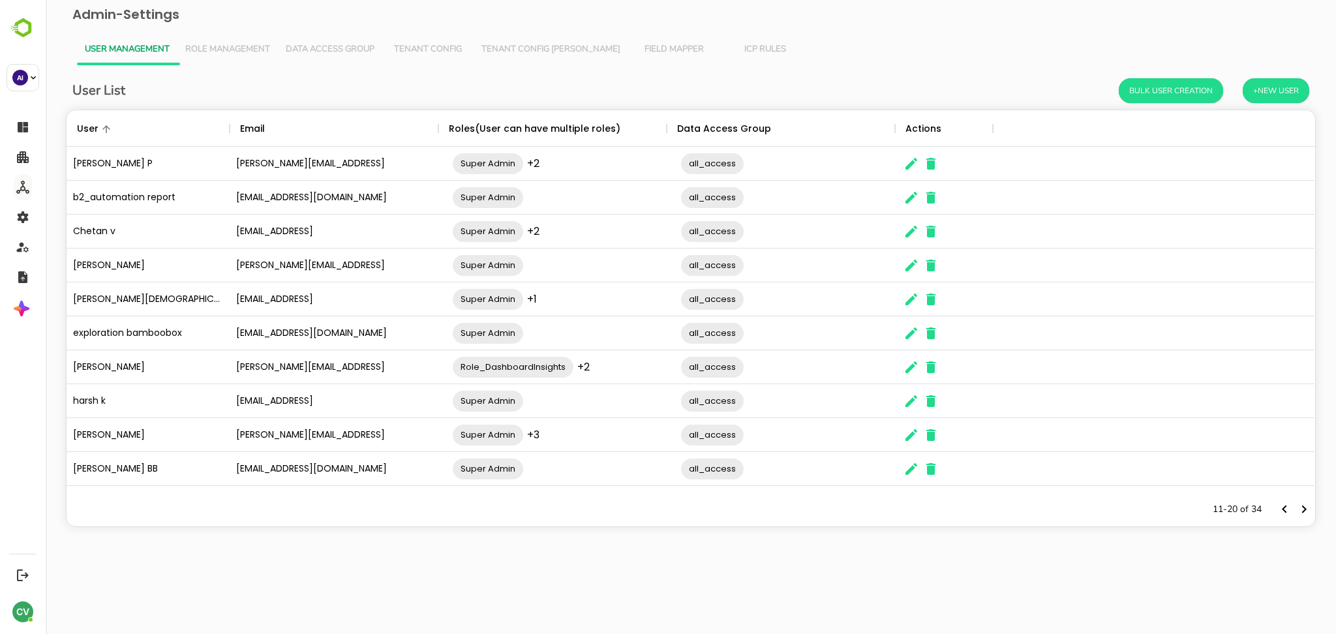
click at [902, 237] on div "The User Data" at bounding box center [912, 231] width 20 height 33
click at [904, 236] on icon "The User Data" at bounding box center [911, 232] width 16 height 16
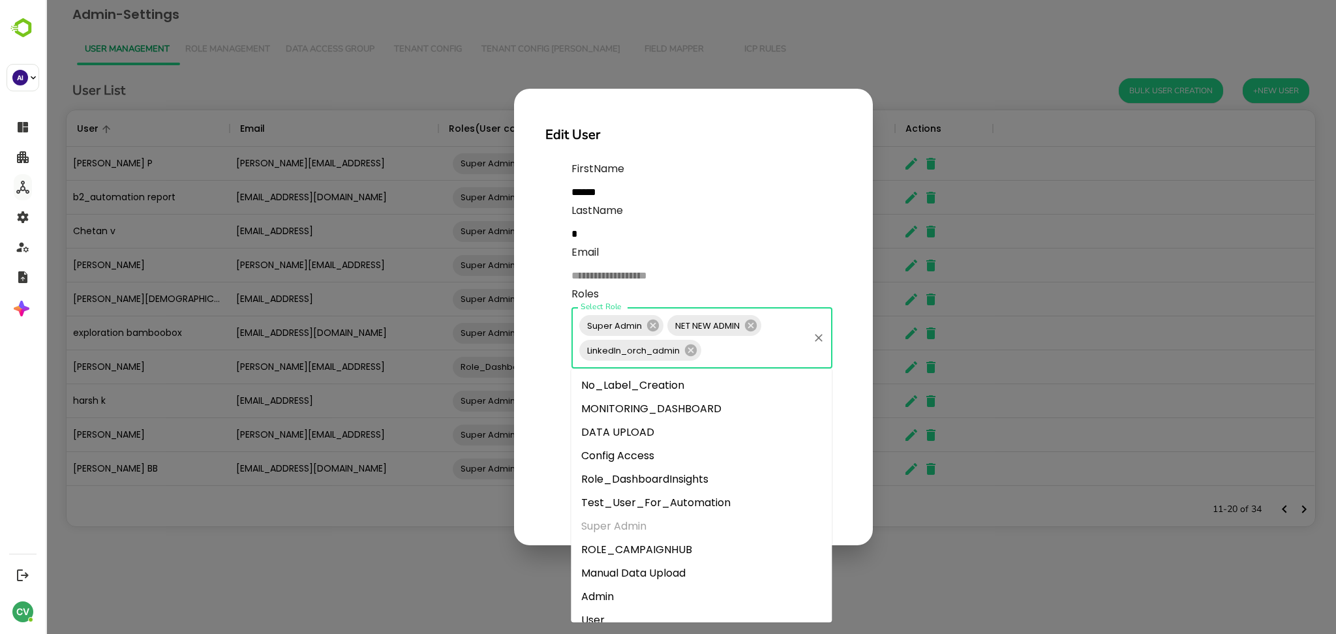
click at [713, 346] on input "Select Role" at bounding box center [755, 350] width 104 height 25
click at [688, 350] on icon at bounding box center [691, 350] width 12 height 12
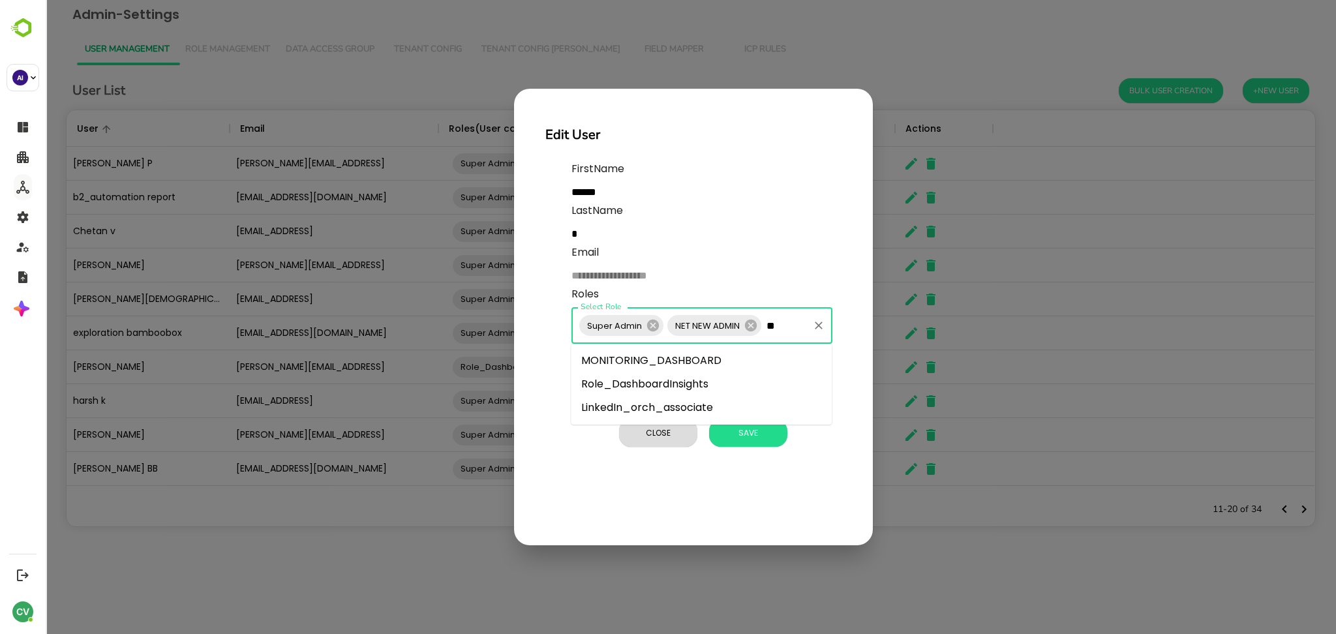
type input "***"
click at [684, 356] on li "LinkedIn_orch_associate" at bounding box center [701, 360] width 261 height 23
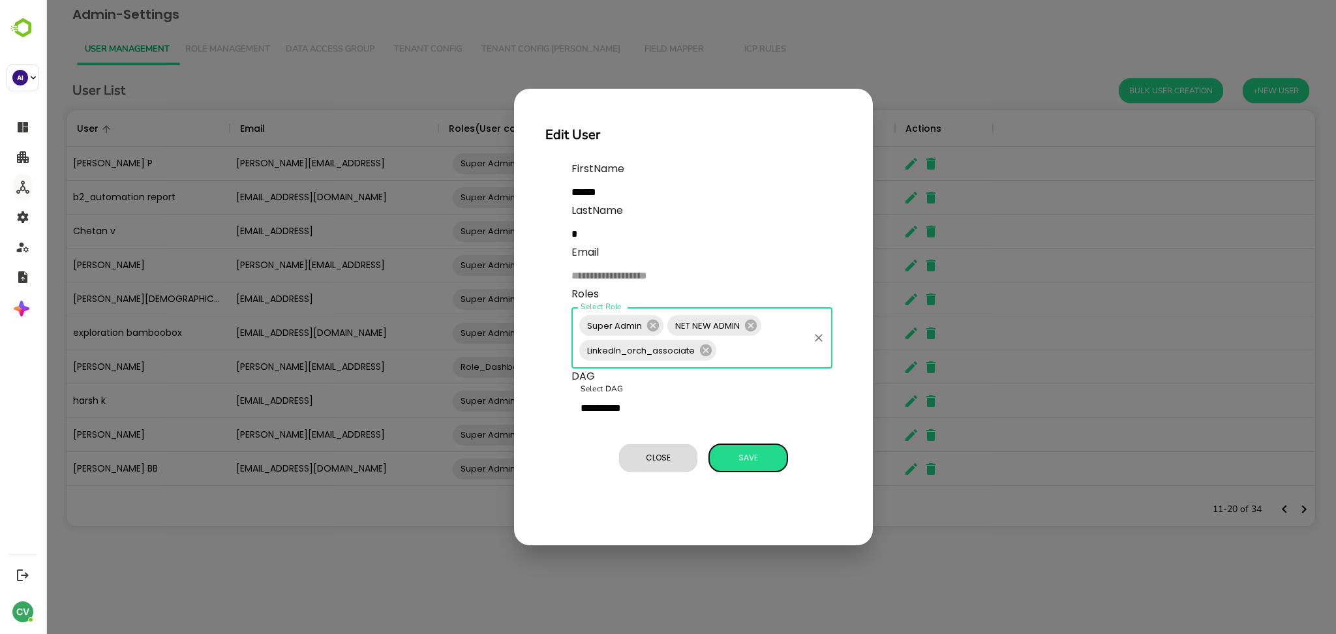
click at [736, 458] on span "Save" at bounding box center [748, 457] width 65 height 17
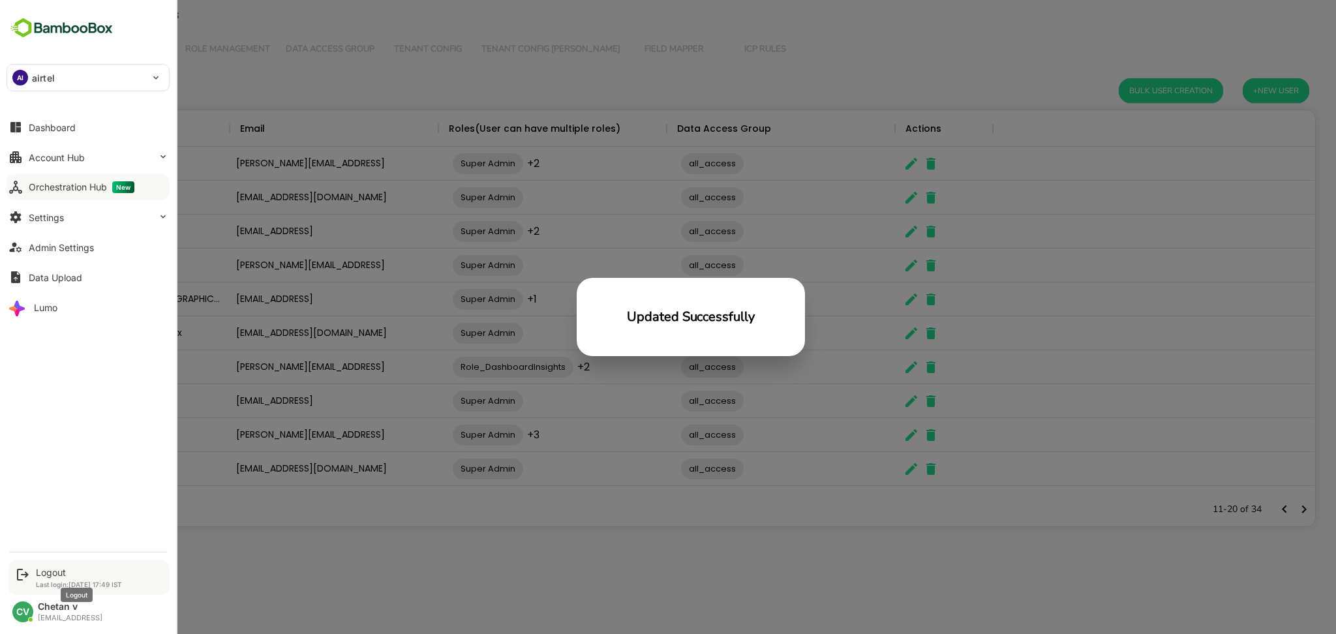
click at [63, 577] on div "Logout" at bounding box center [79, 572] width 86 height 11
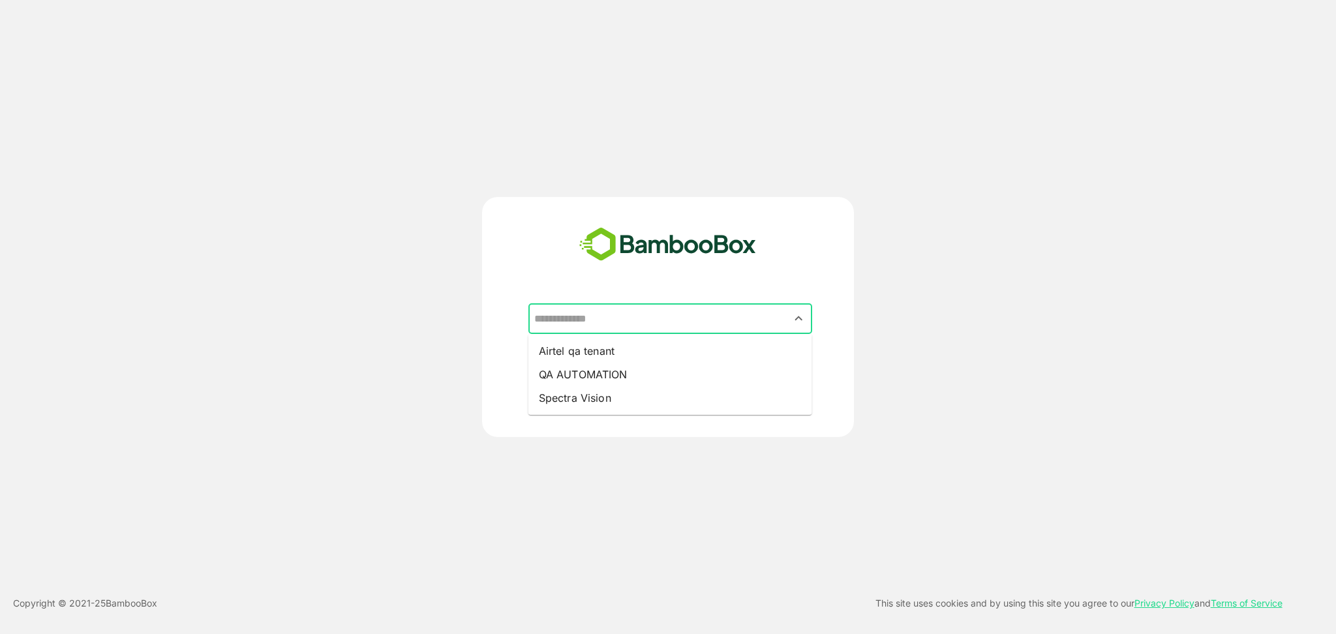
click at [603, 327] on input "text" at bounding box center [670, 319] width 279 height 25
click at [596, 353] on li "Airtel qa tenant" at bounding box center [670, 350] width 284 height 23
type input "**********"
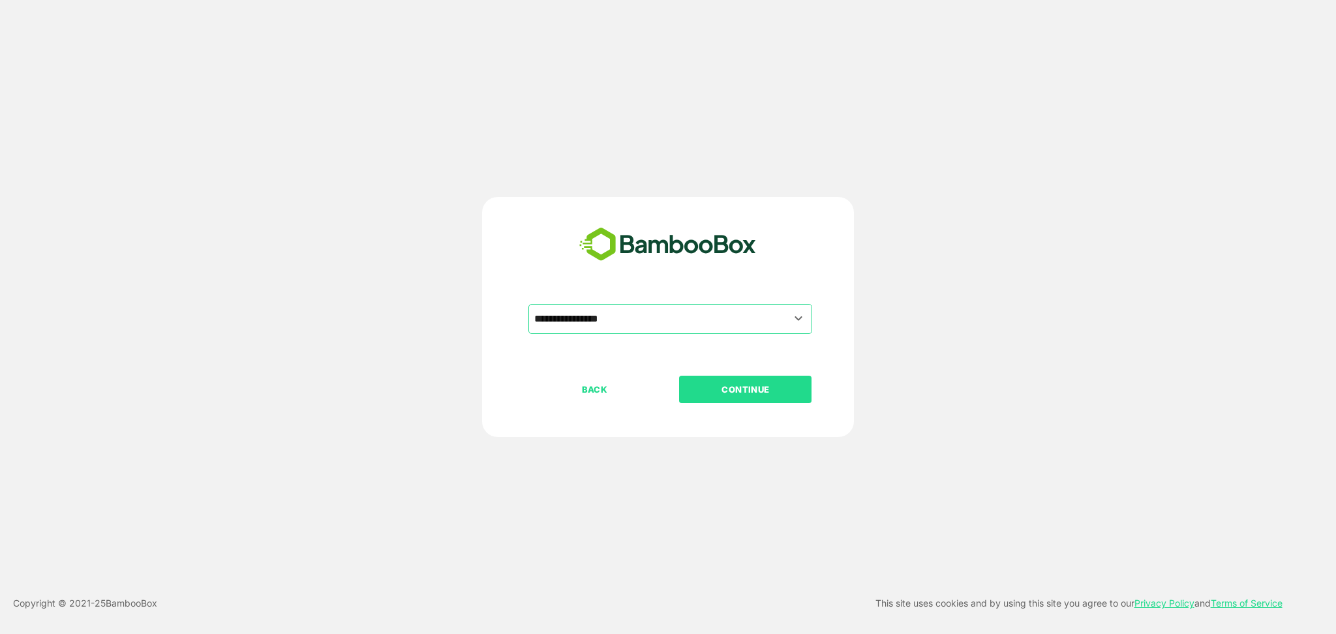
click at [729, 386] on p "CONTINUE" at bounding box center [745, 389] width 130 height 14
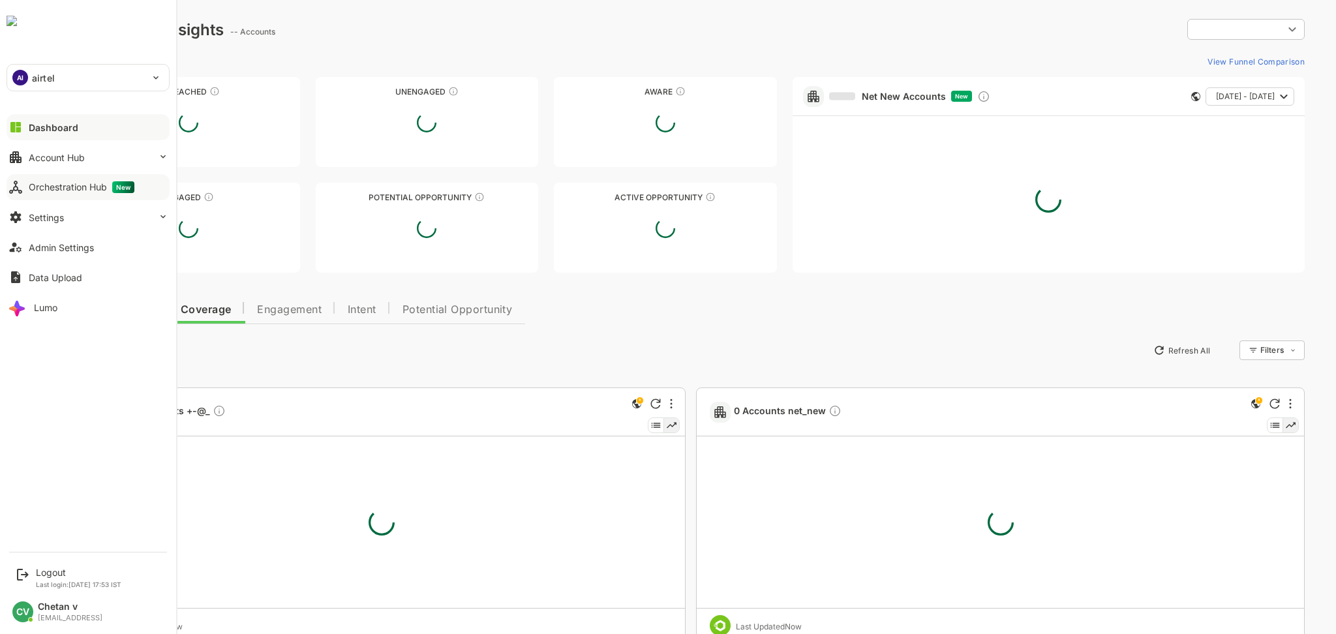
click at [52, 189] on div "Orchestration Hub New" at bounding box center [82, 187] width 106 height 12
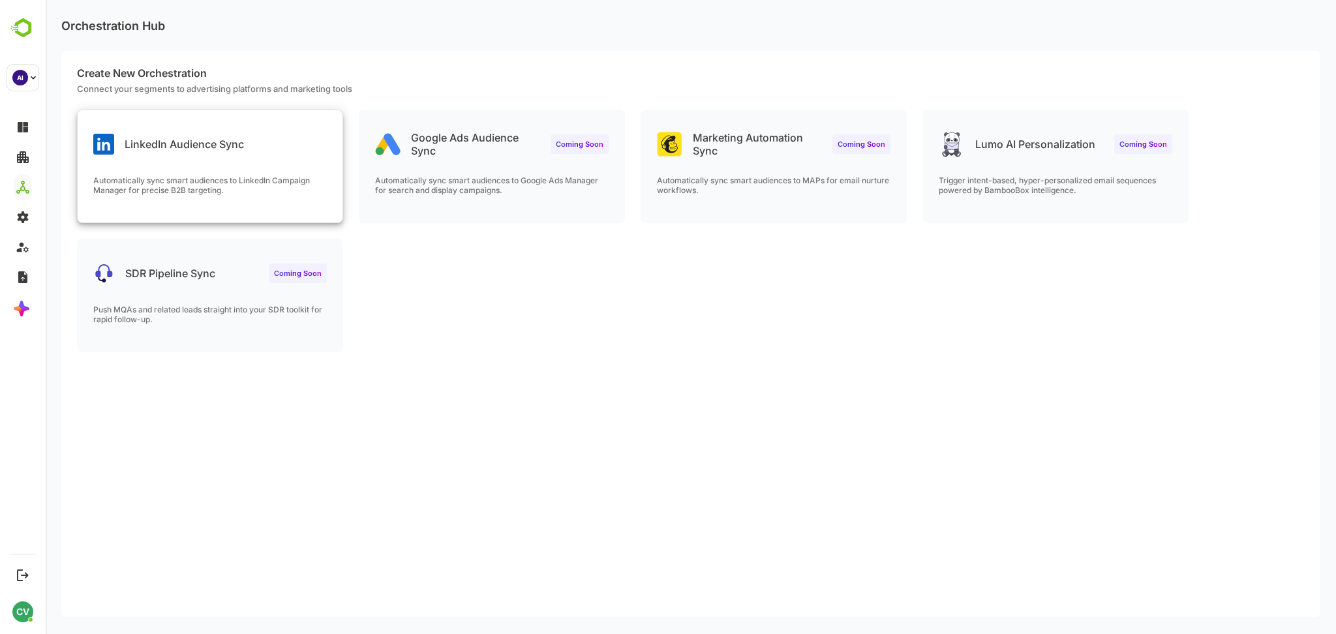
click at [215, 182] on p "Automatically sync smart audiences to LinkedIn Campaign Manager for precise B2B…" at bounding box center [210, 185] width 234 height 20
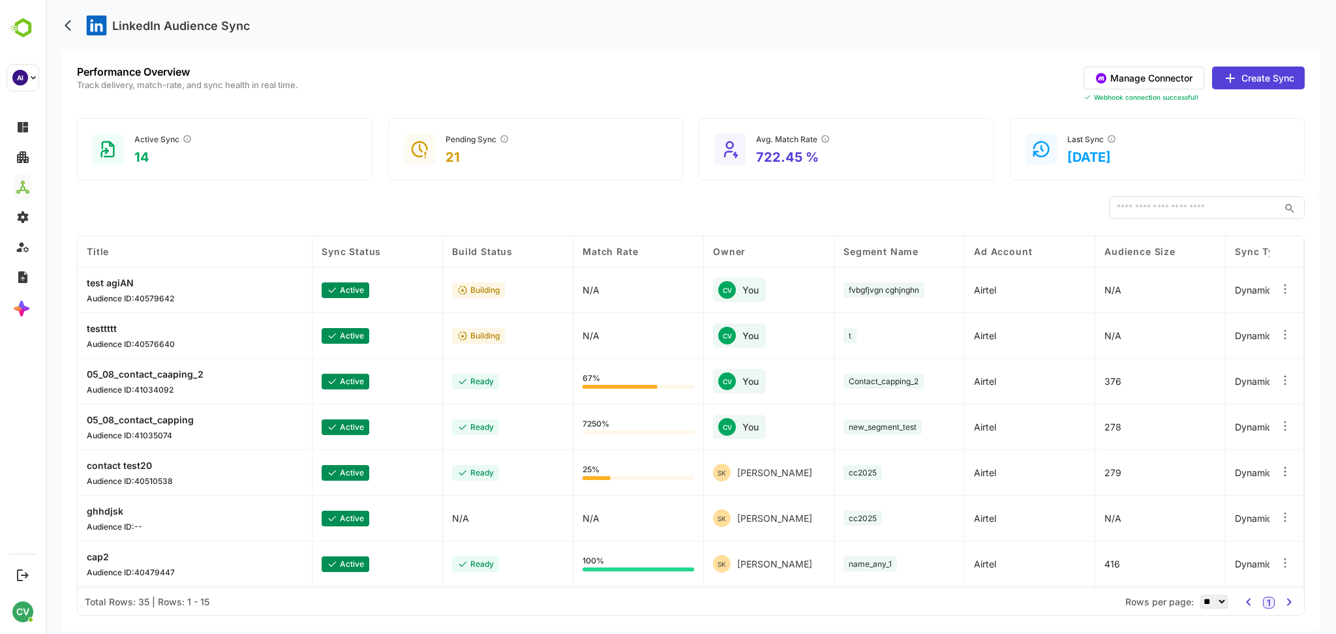
click at [1144, 85] on button "Manage Connector" at bounding box center [1144, 78] width 121 height 23
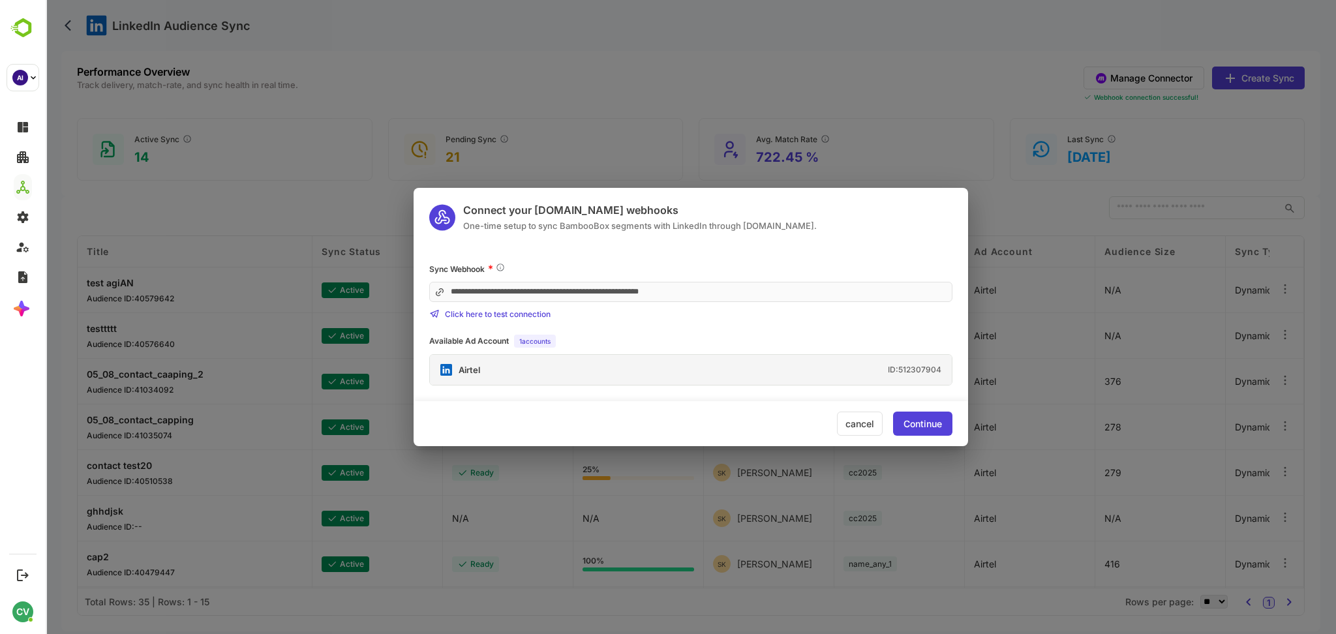
click at [913, 424] on div "Continue" at bounding box center [922, 423] width 38 height 9
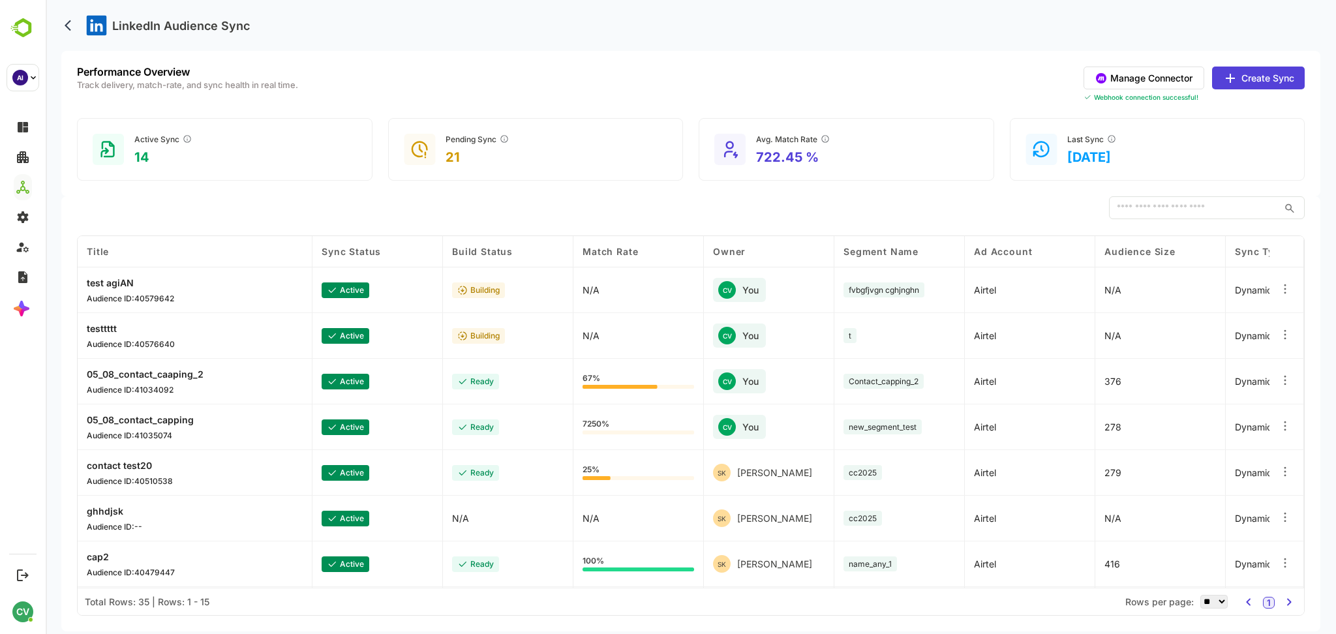
click at [1276, 75] on button "Create Sync" at bounding box center [1258, 78] width 93 height 23
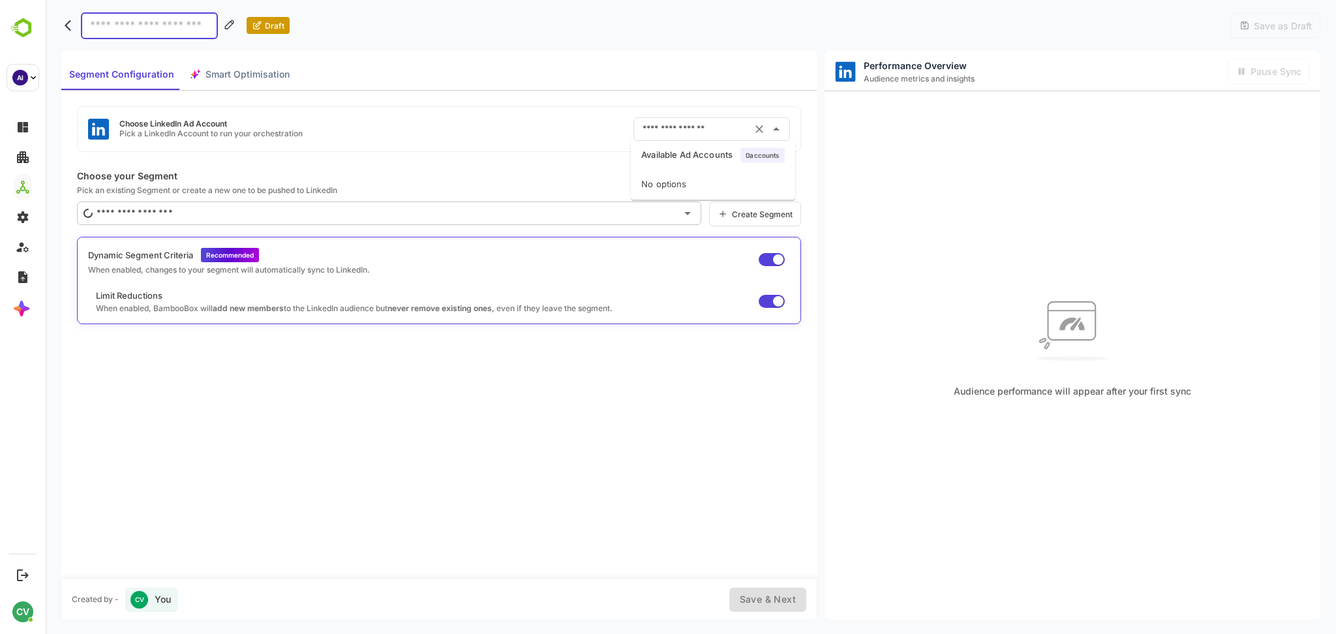
click at [686, 123] on input "text" at bounding box center [693, 129] width 108 height 21
click at [660, 182] on div "No options" at bounding box center [713, 184] width 164 height 31
click at [512, 116] on div "Choose LinkedIn Ad Account Pick a LinkedIn Account to run your orchestration ​" at bounding box center [439, 129] width 724 height 46
click at [648, 127] on input "text" at bounding box center [693, 129] width 108 height 21
click at [678, 187] on div "No options" at bounding box center [713, 184] width 164 height 31
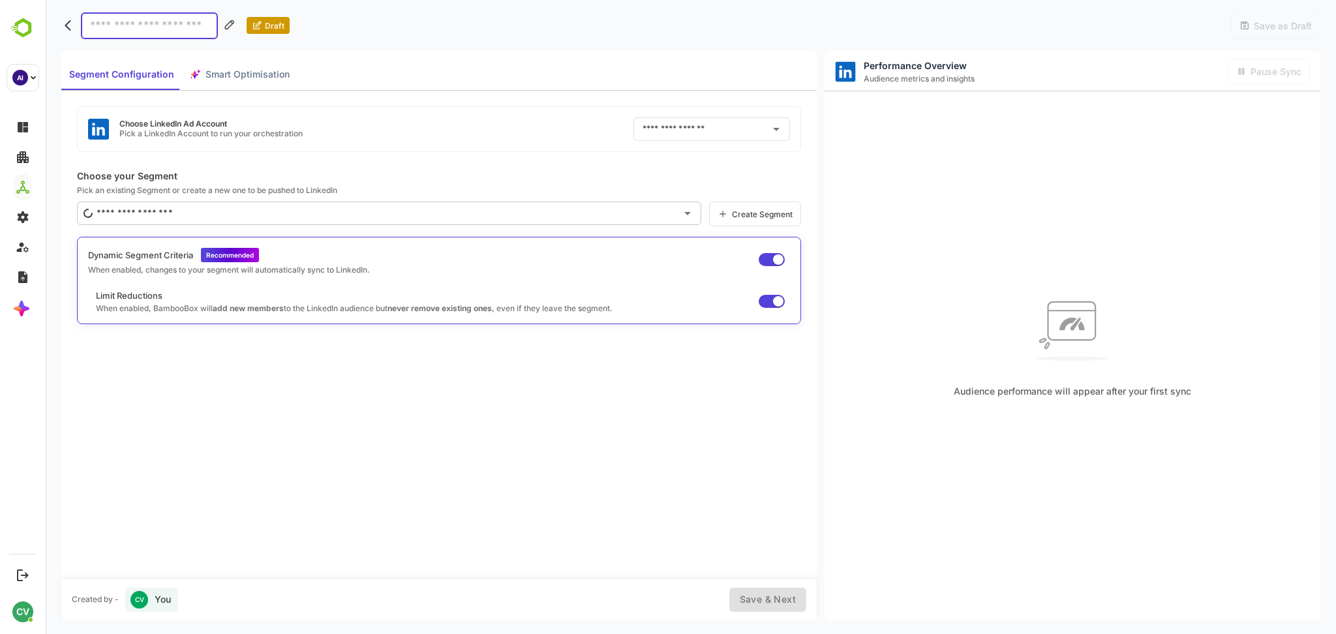
click at [496, 117] on div "Choose LinkedIn Ad Account Pick a LinkedIn Account to run your orchestration ​" at bounding box center [439, 129] width 724 height 46
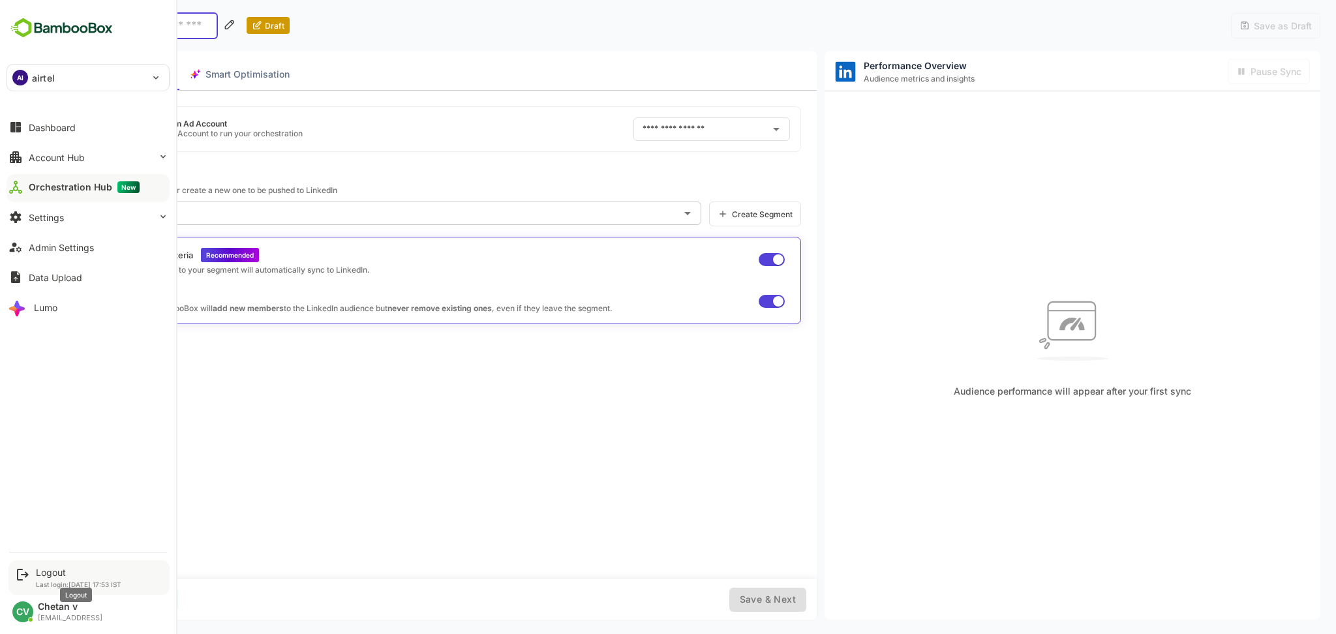
click at [39, 569] on div "Logout" at bounding box center [78, 572] width 85 height 11
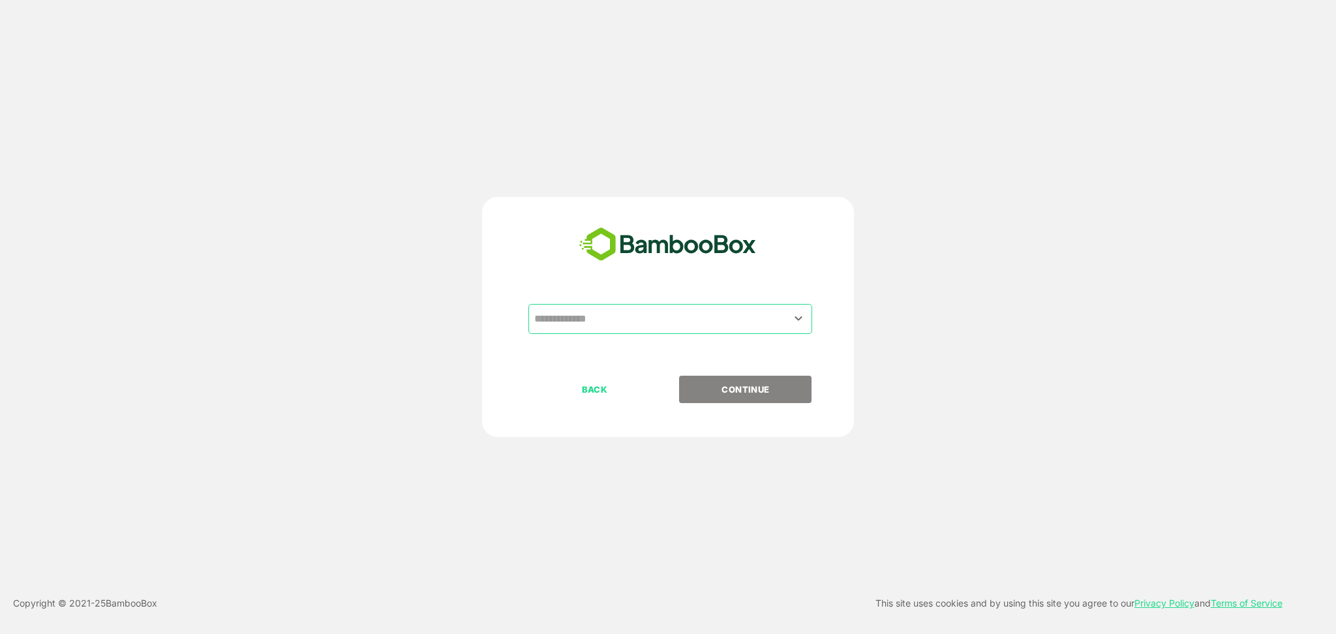
click at [569, 326] on input "text" at bounding box center [670, 319] width 279 height 25
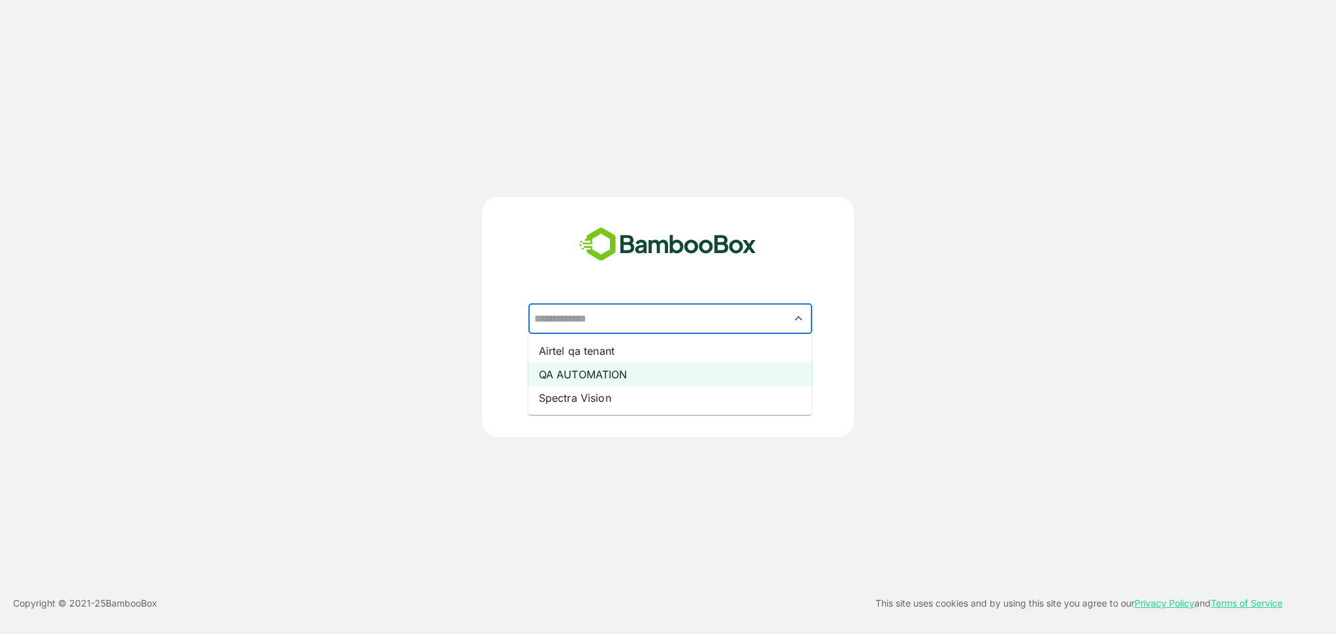
click at [581, 364] on li "QA AUTOMATION" at bounding box center [670, 374] width 284 height 23
type input "**********"
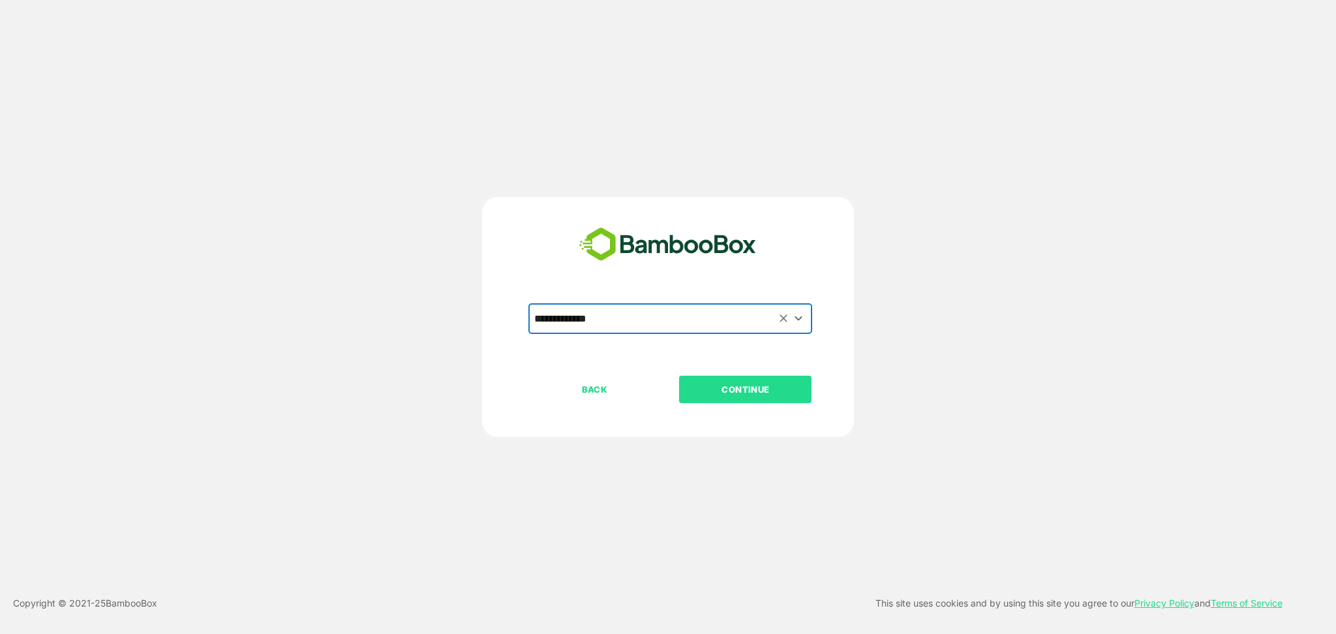
click at [754, 390] on p "CONTINUE" at bounding box center [745, 389] width 130 height 14
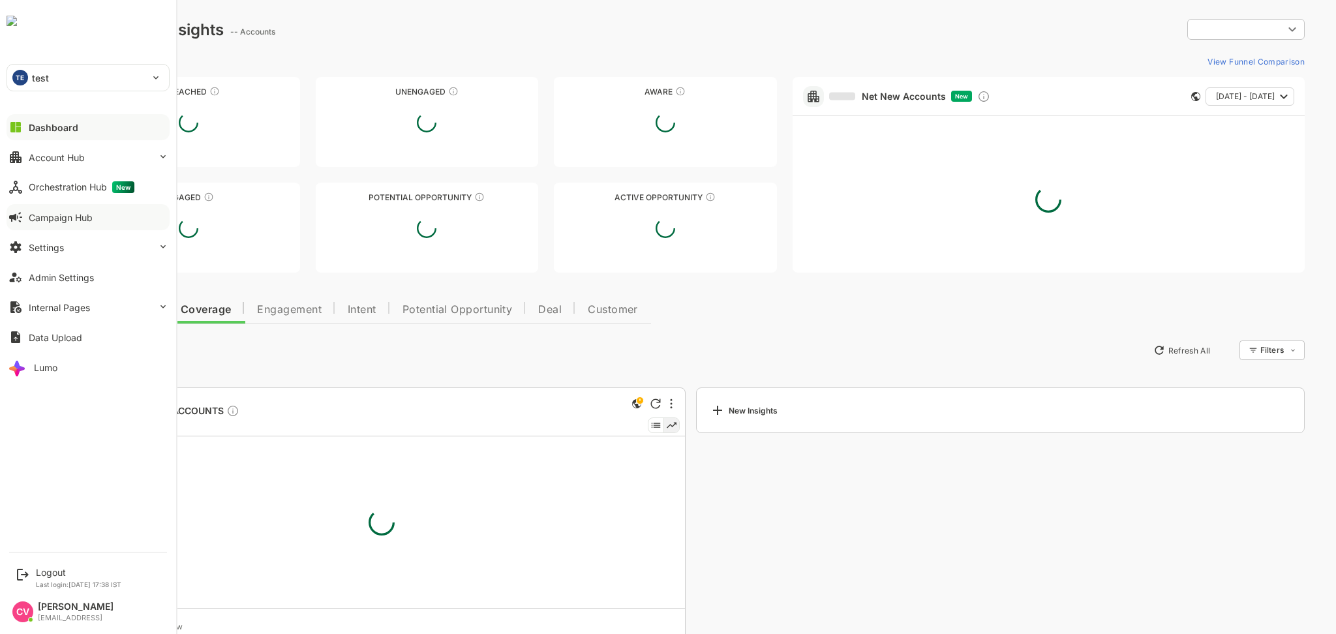
type input "**********"
click at [81, 187] on div "Orchestration Hub New" at bounding box center [82, 187] width 106 height 12
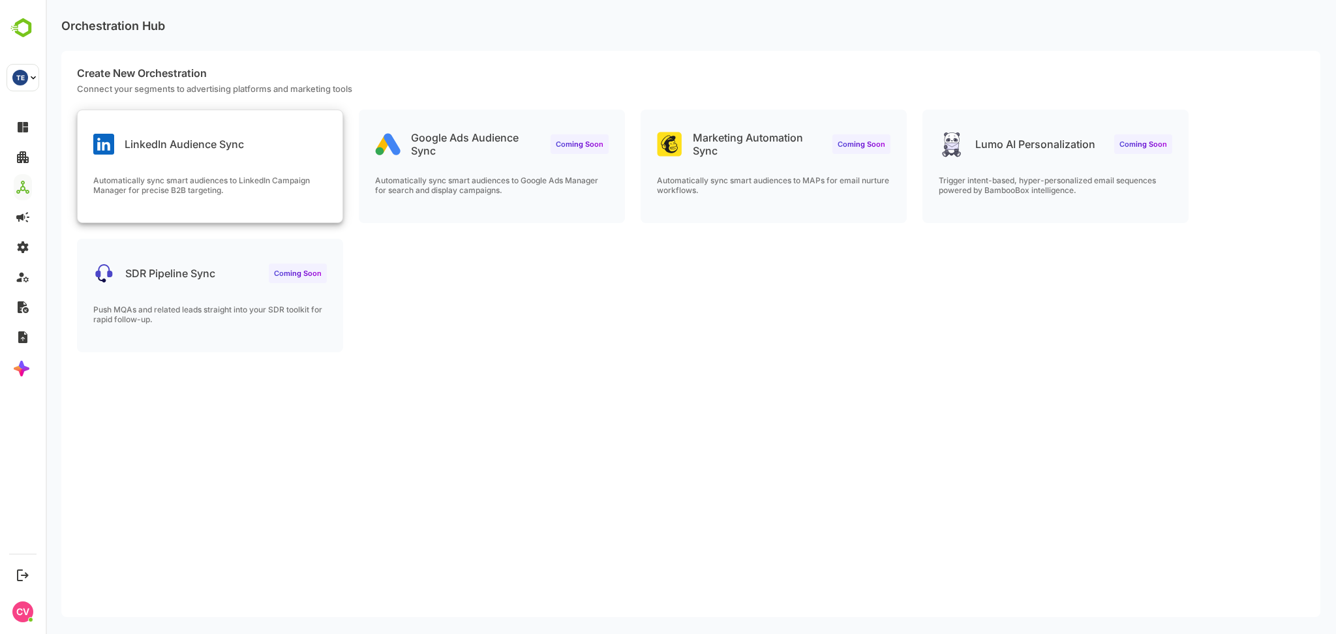
click at [225, 166] on div "LinkedIn Audience Sync Automatically sync smart audiences to LinkedIn Campaign …" at bounding box center [210, 166] width 265 height 112
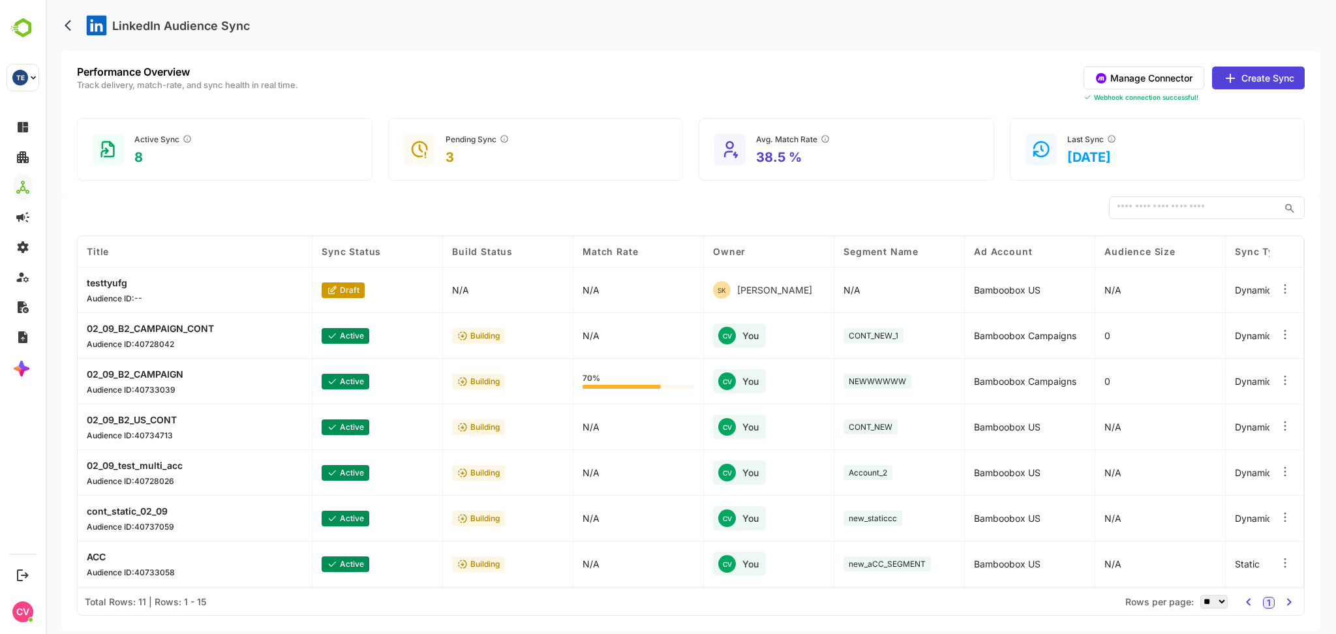
click at [1177, 78] on button "Manage Connector" at bounding box center [1144, 78] width 121 height 23
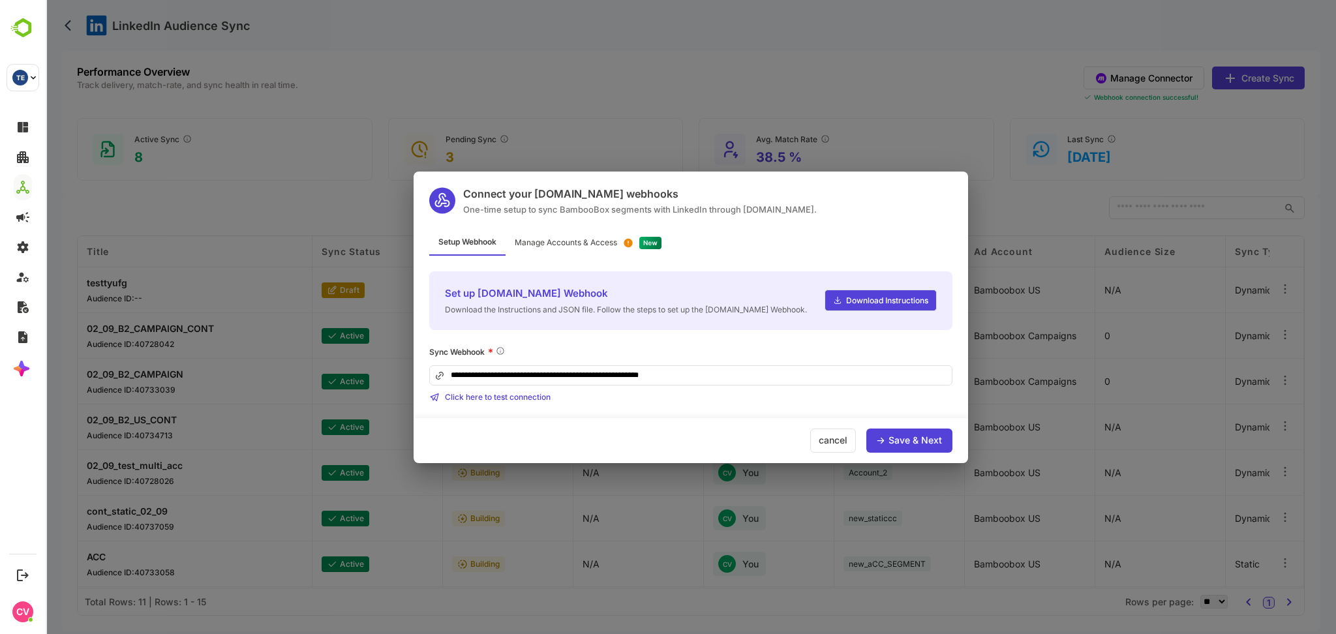
click at [729, 387] on div "**********" at bounding box center [690, 374] width 523 height 57
click at [729, 369] on input "**********" at bounding box center [690, 375] width 523 height 20
click at [587, 243] on div "Manage Accounts & Access" at bounding box center [566, 243] width 102 height 8
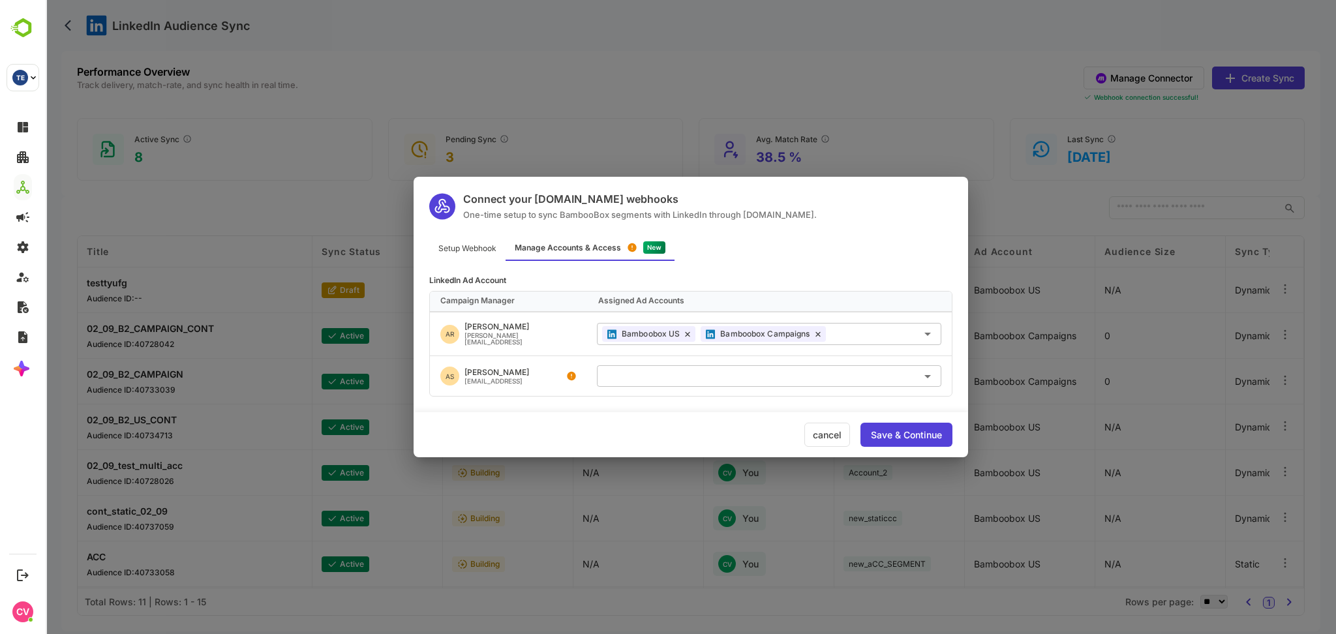
click at [821, 431] on div "cancel" at bounding box center [827, 435] width 46 height 24
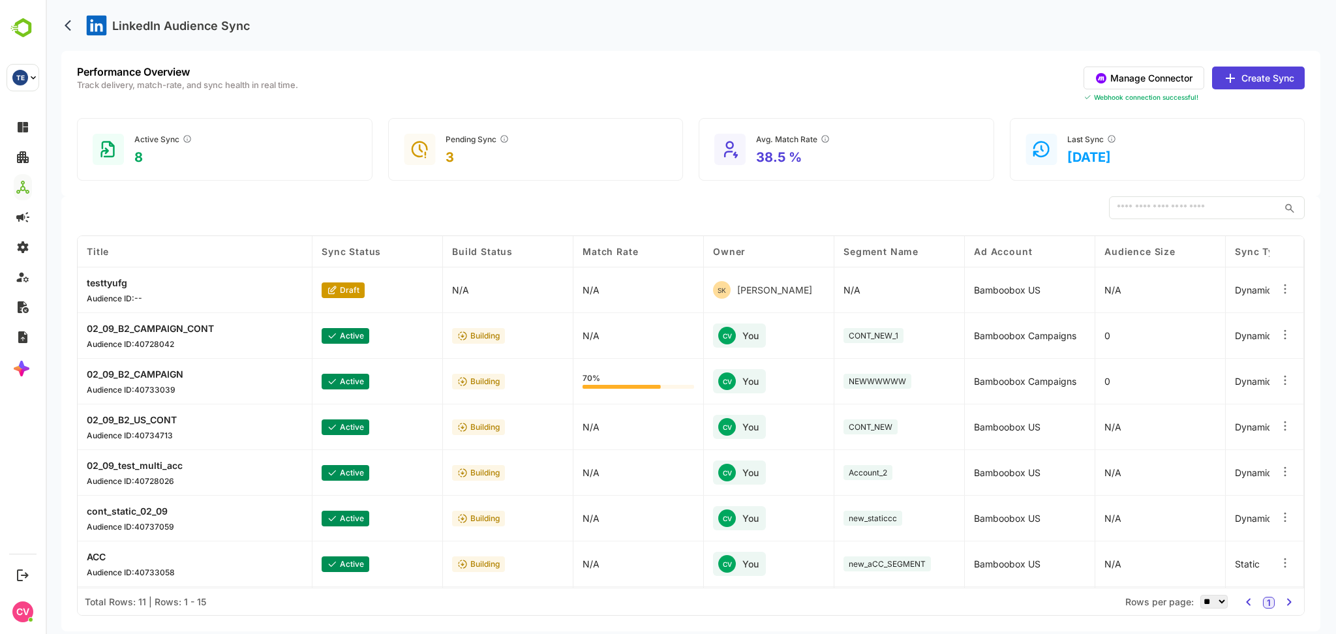
click at [1243, 72] on button "Create Sync" at bounding box center [1258, 78] width 93 height 23
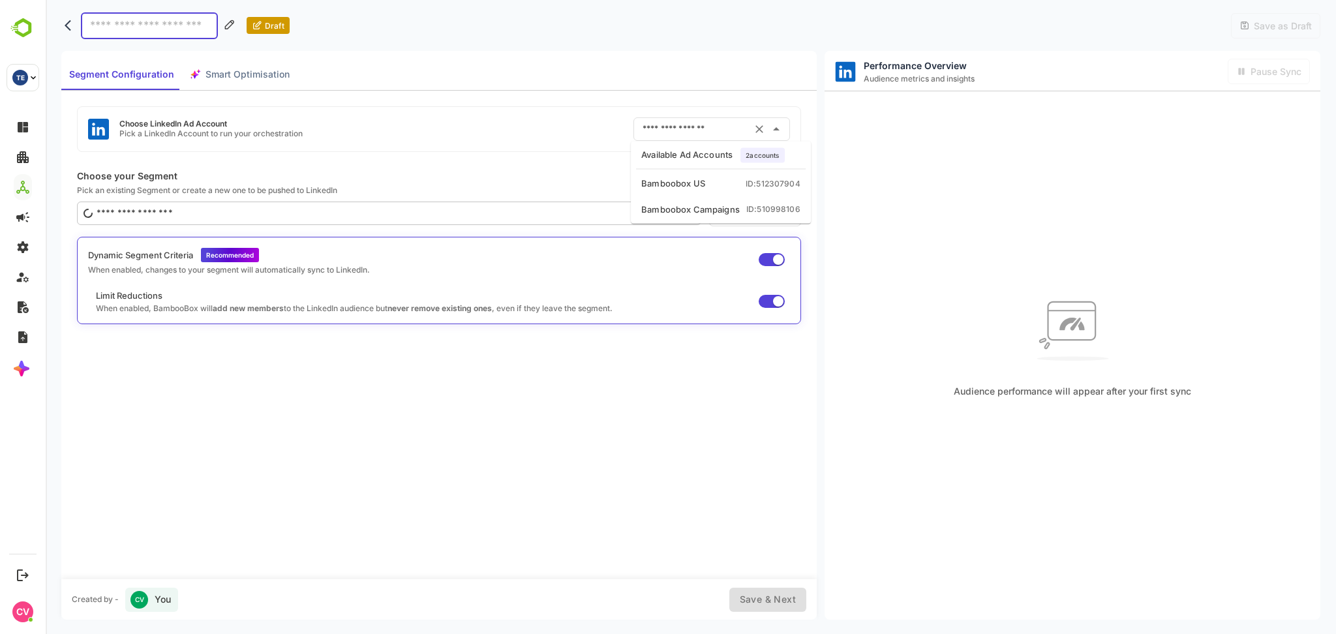
click at [674, 124] on input "text" at bounding box center [693, 129] width 108 height 21
click at [675, 205] on div "Bamboobox Campaigns" at bounding box center [690, 209] width 99 height 13
click at [746, 132] on input "**********" at bounding box center [693, 129] width 108 height 21
click at [705, 177] on li "Bamboobox US ID: 512307904" at bounding box center [720, 183] width 175 height 23
type input "**********"
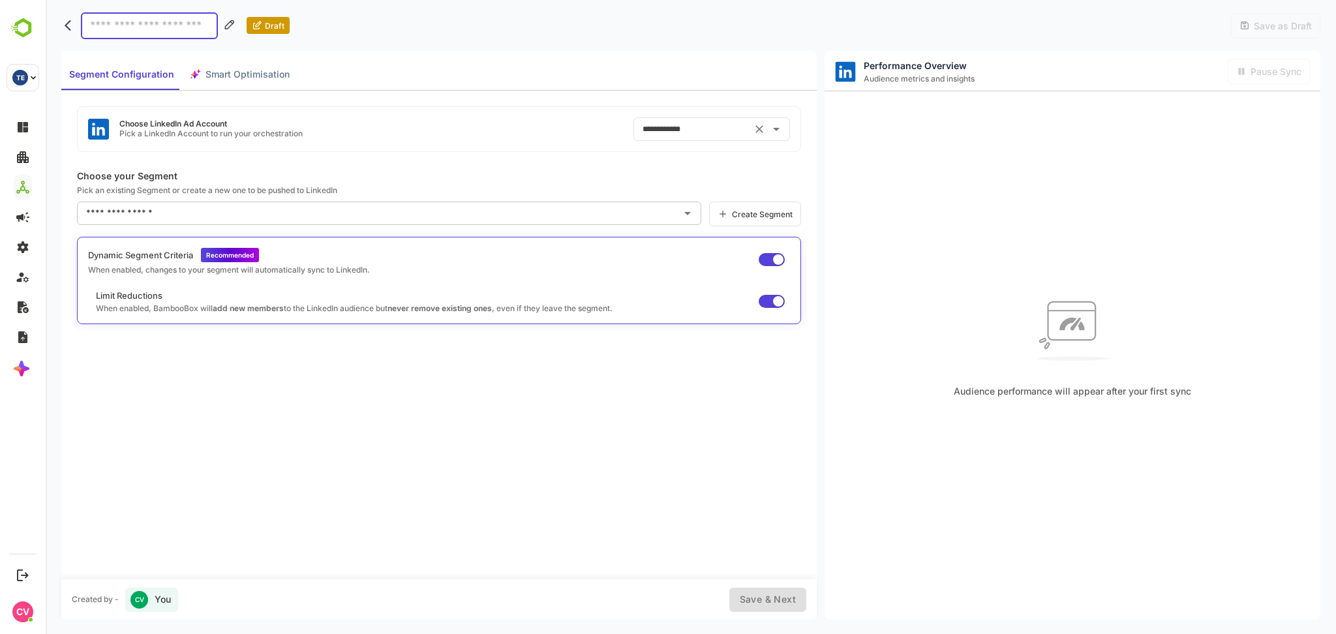
click at [714, 130] on input "**********" at bounding box center [693, 129] width 108 height 21
click at [518, 159] on div "**********" at bounding box center [438, 335] width 755 height 488
click at [70, 25] on icon "back" at bounding box center [71, 25] width 13 height 13
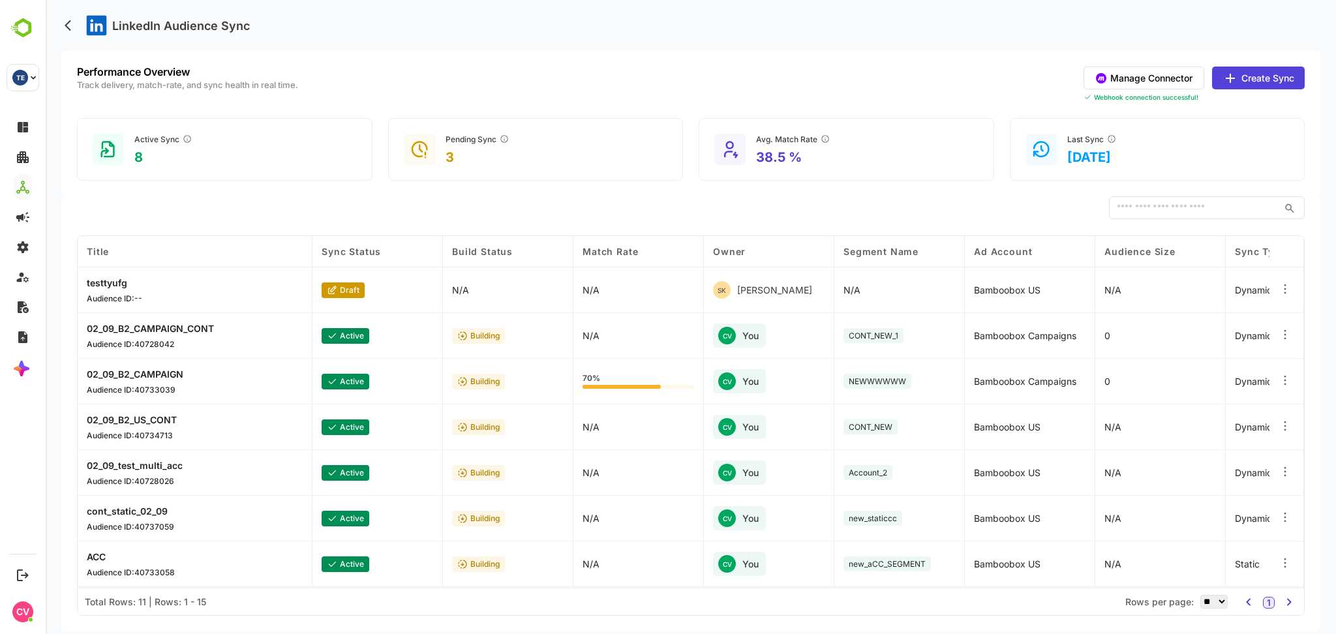
click at [1162, 74] on button "Manage Connector" at bounding box center [1144, 78] width 121 height 23
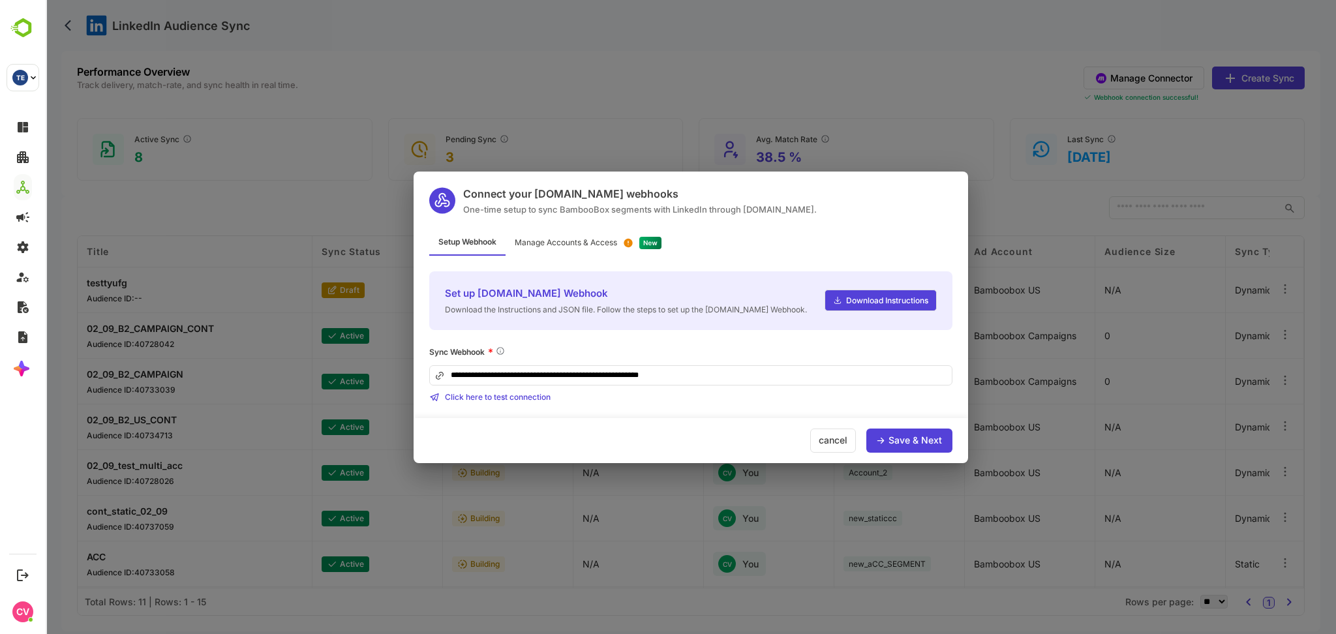
click at [890, 434] on div "Save & Next" at bounding box center [909, 441] width 86 height 24
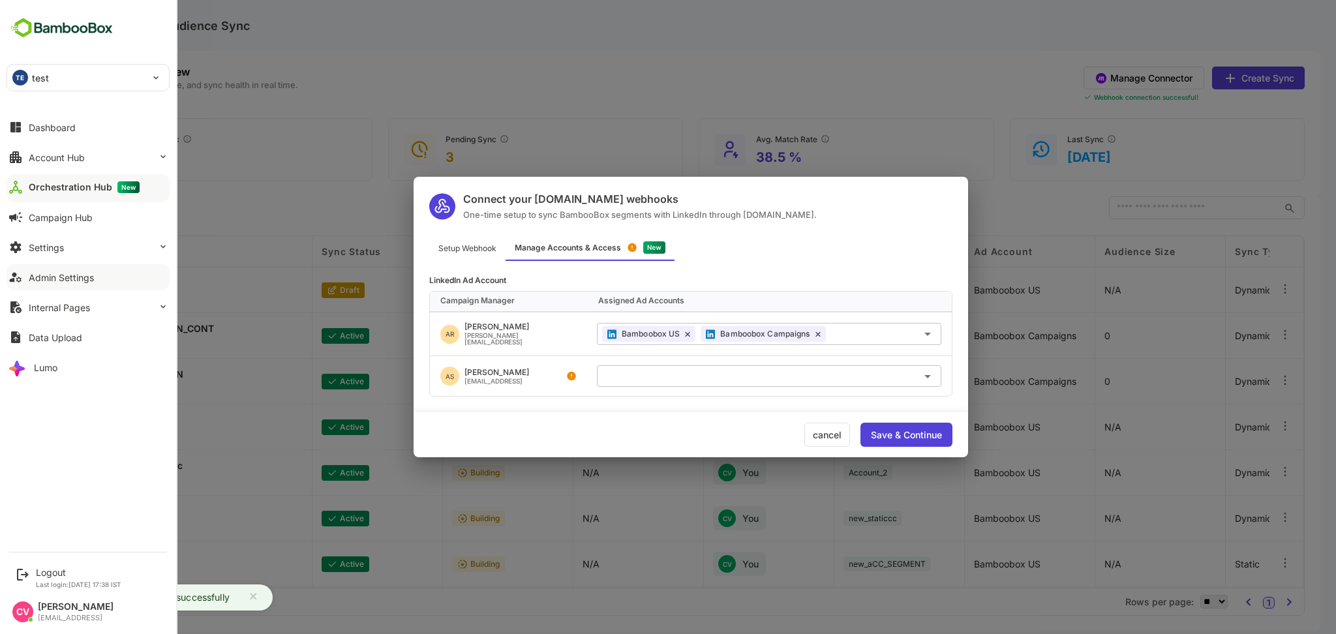
click at [78, 284] on button "Admin Settings" at bounding box center [88, 277] width 163 height 26
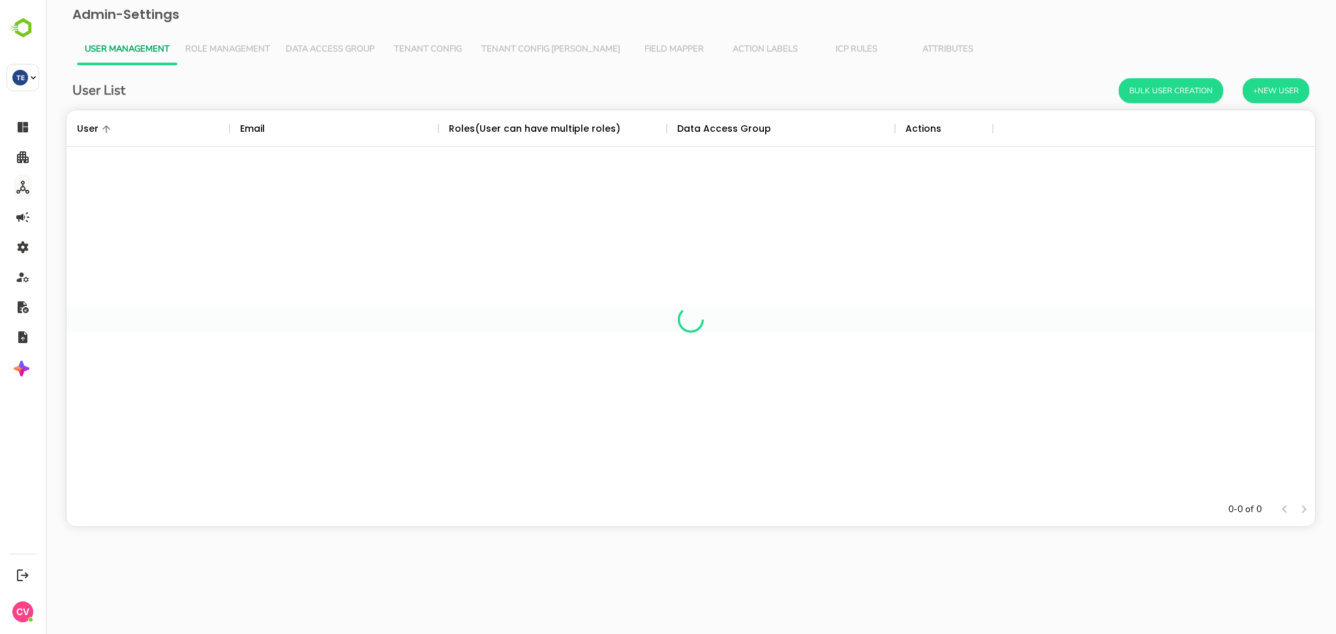
scroll to position [369, 1235]
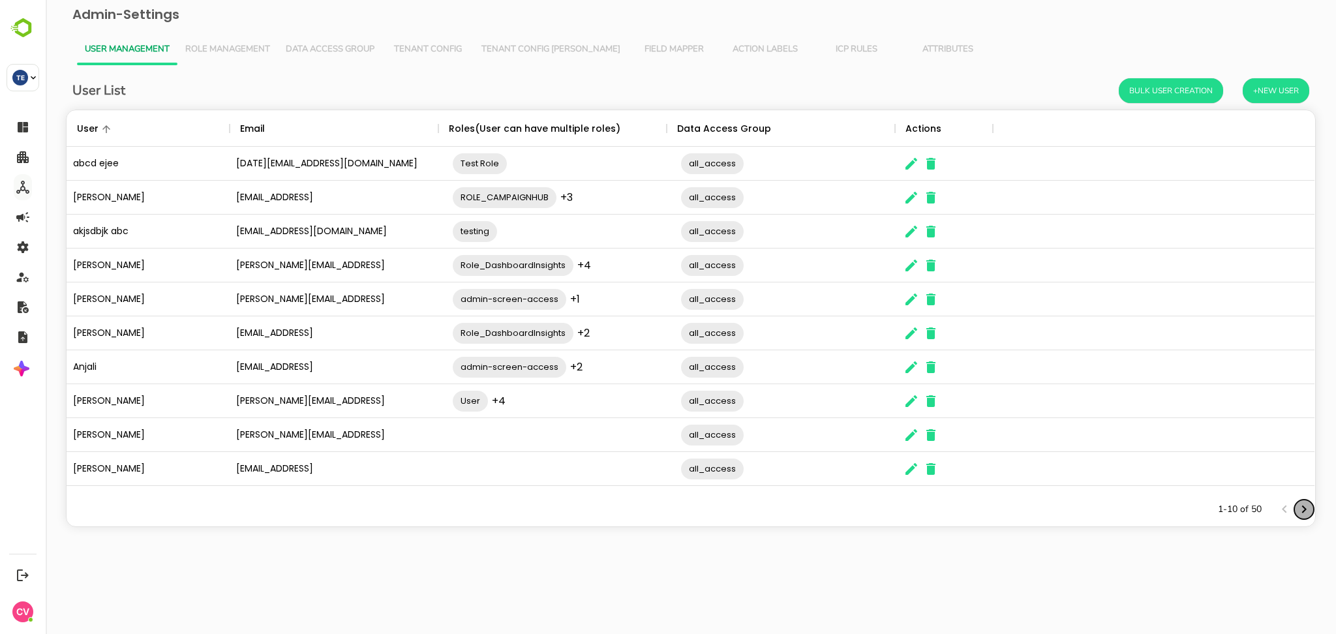
click at [1301, 507] on icon "Next page" at bounding box center [1304, 510] width 16 height 16
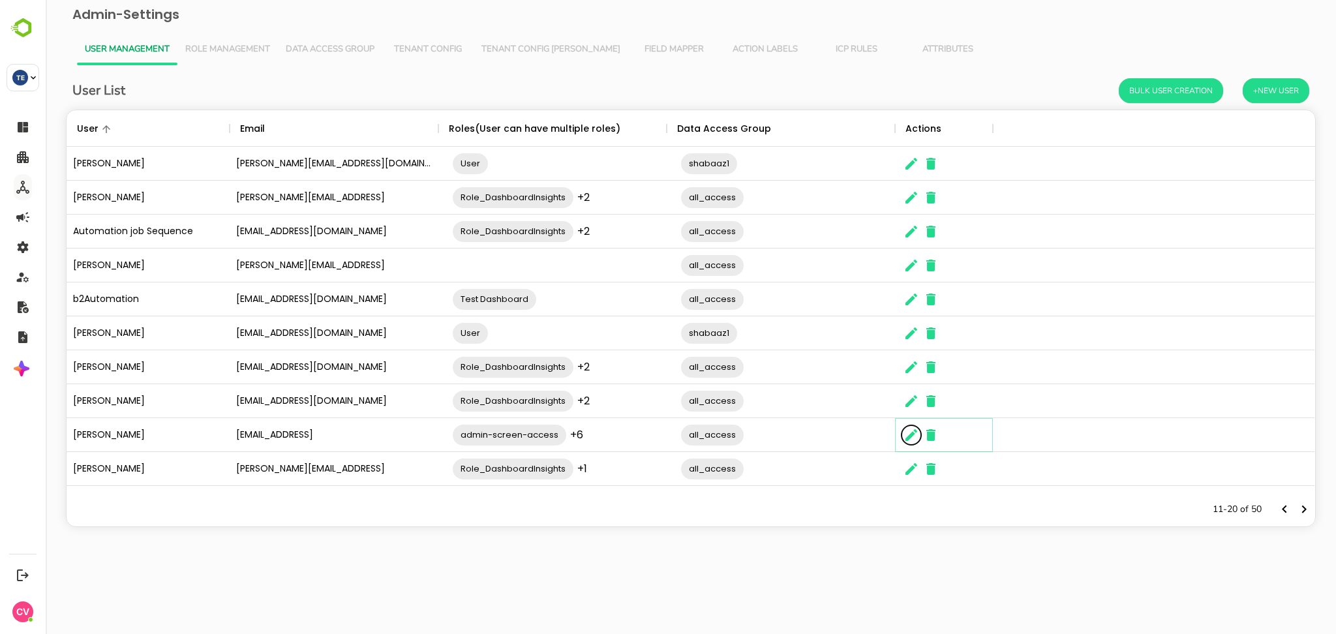
click at [912, 438] on icon "The User Data" at bounding box center [911, 435] width 16 height 16
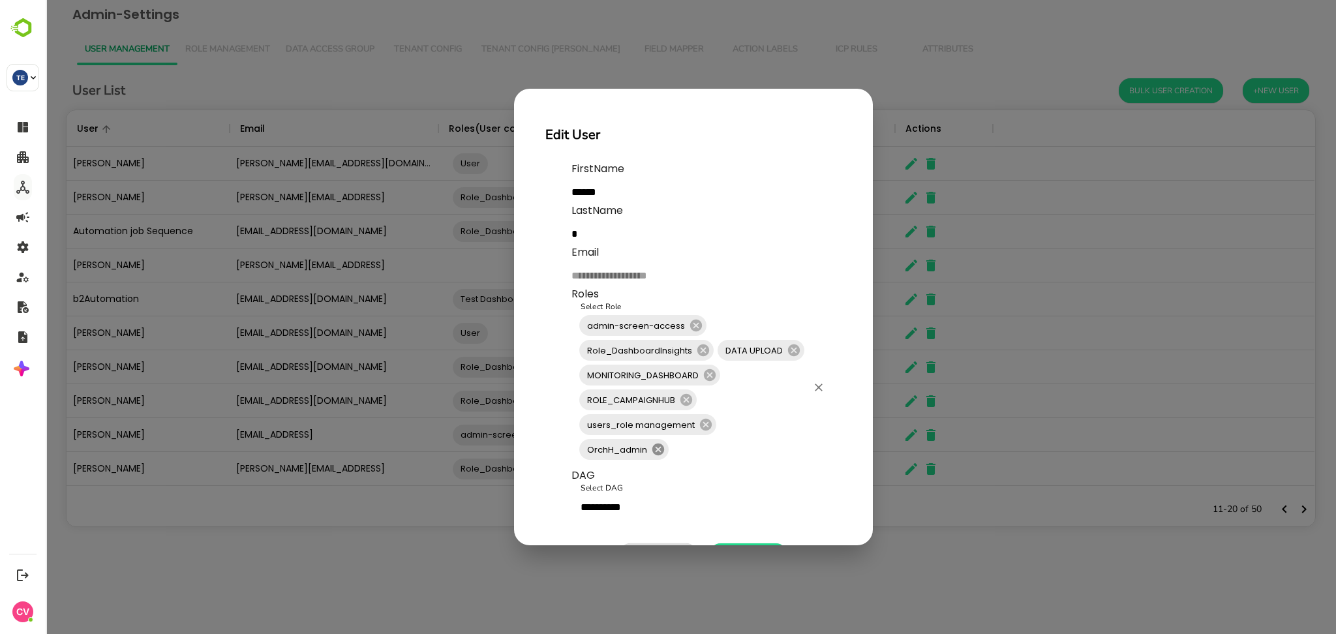
click at [658, 451] on icon at bounding box center [658, 450] width 12 height 12
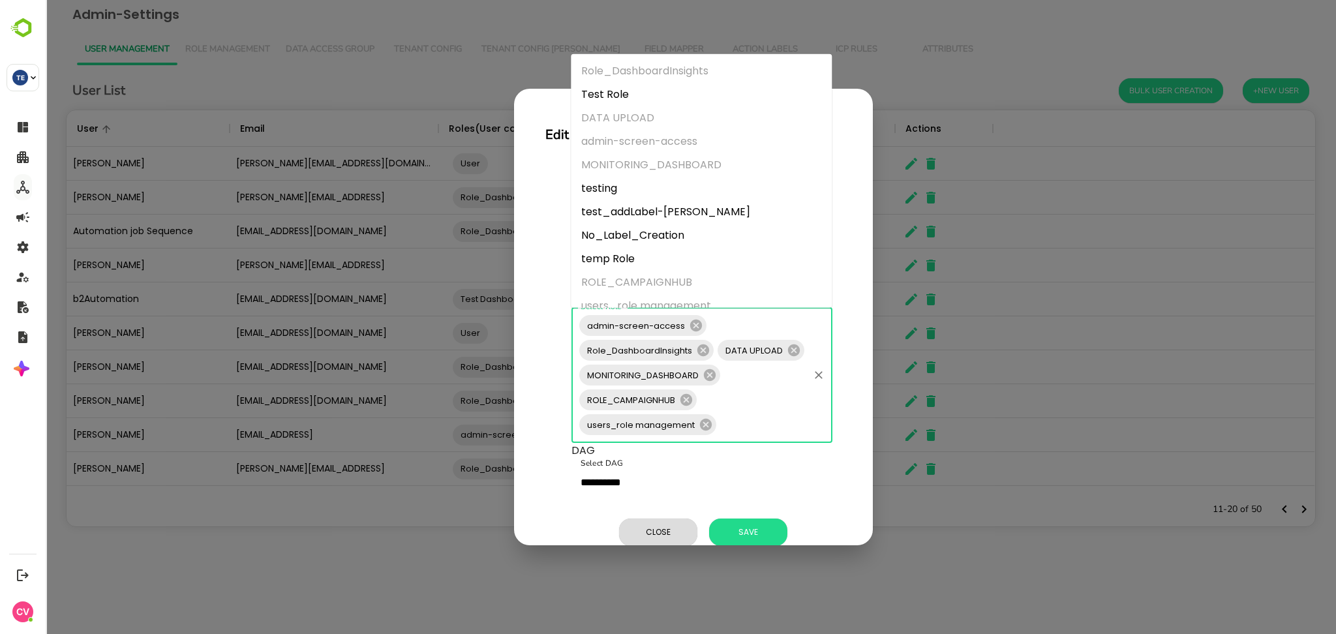
click at [763, 422] on input "Select Role" at bounding box center [762, 424] width 89 height 25
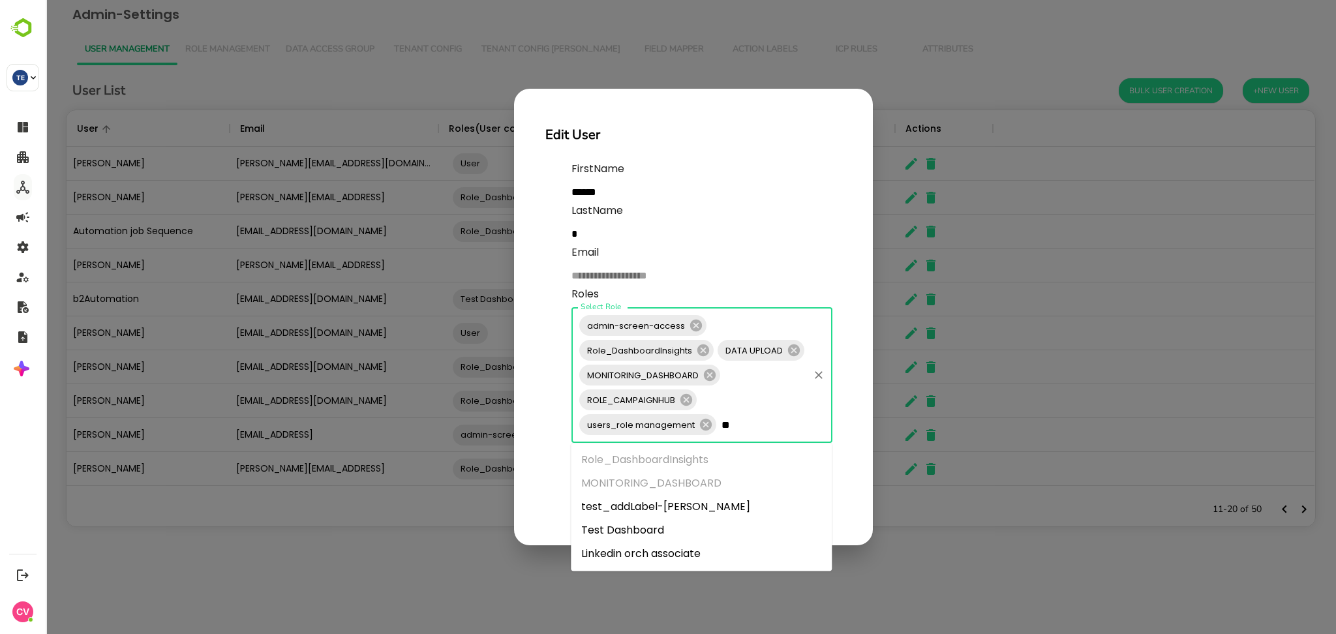
type input "***"
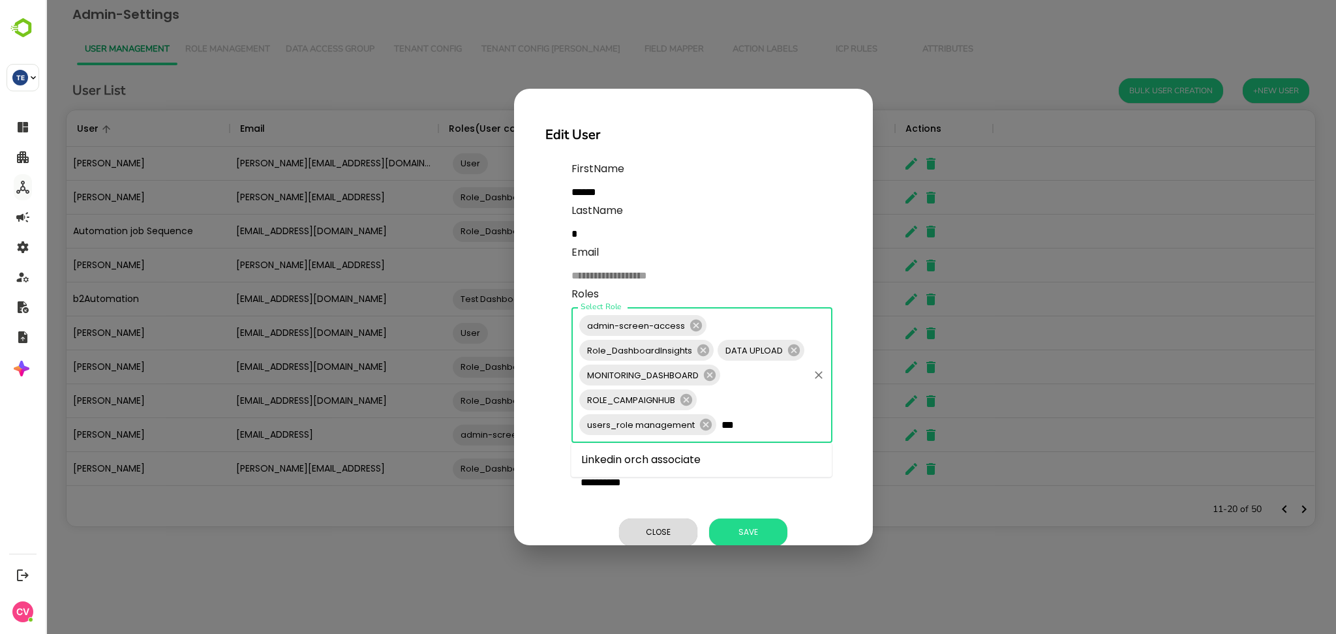
click at [703, 455] on li "Linkedin orch associate" at bounding box center [701, 459] width 261 height 23
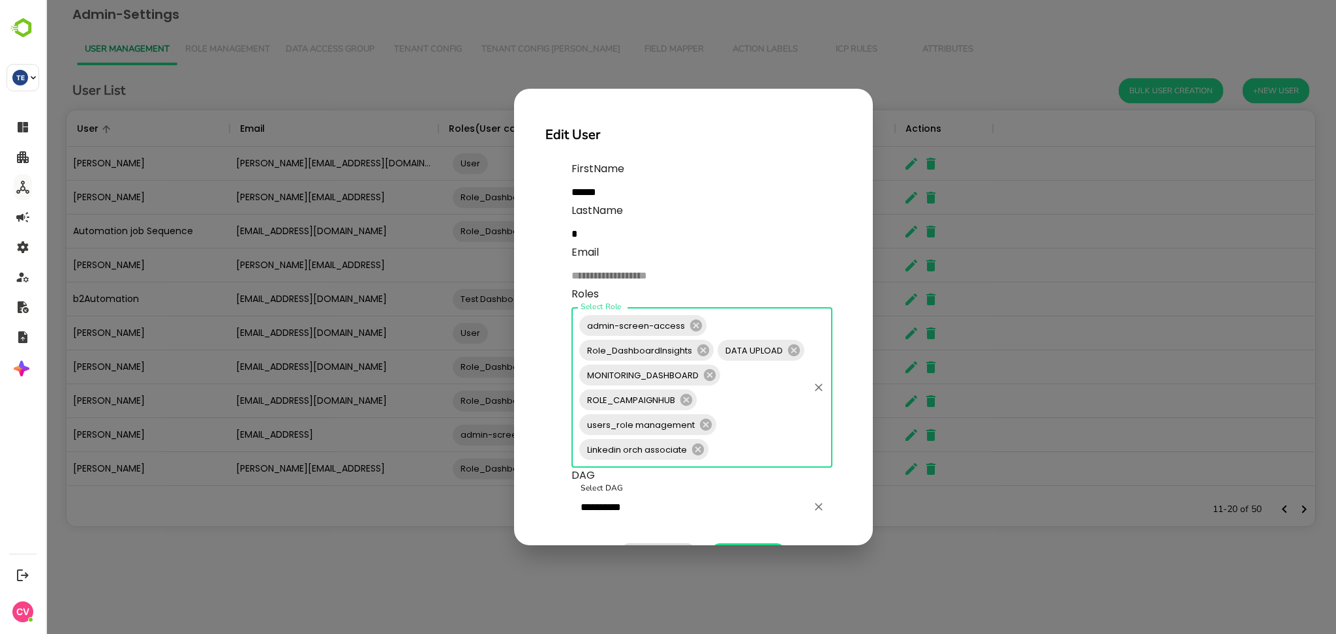
scroll to position [57, 0]
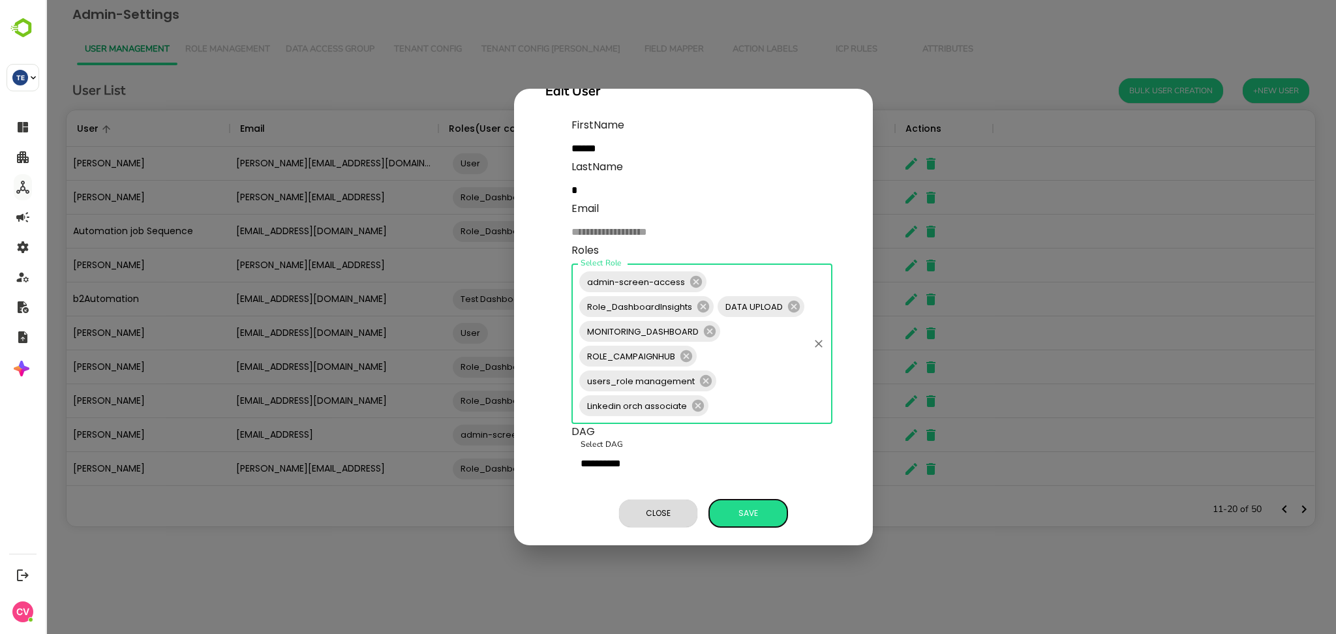
click at [729, 505] on span "Save" at bounding box center [748, 513] width 65 height 17
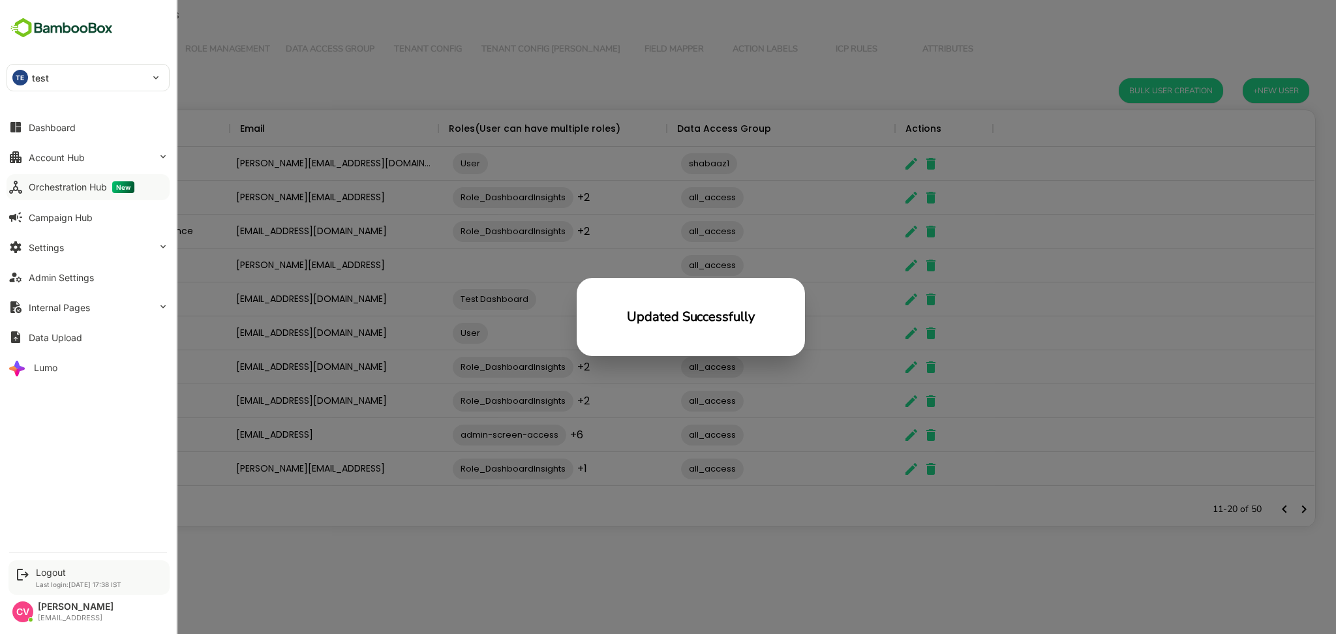
click at [55, 574] on div "Logout" at bounding box center [78, 572] width 85 height 11
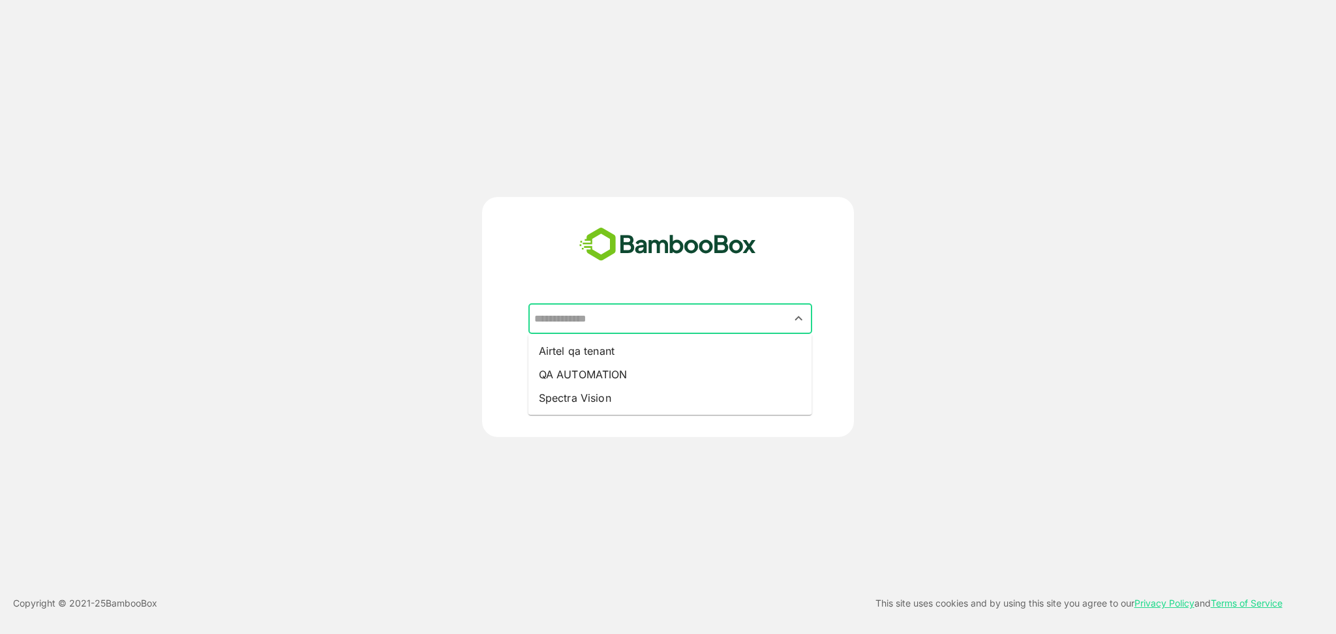
click at [656, 326] on input "text" at bounding box center [670, 319] width 279 height 25
click at [622, 366] on li "QA AUTOMATION" at bounding box center [670, 374] width 284 height 23
type input "**********"
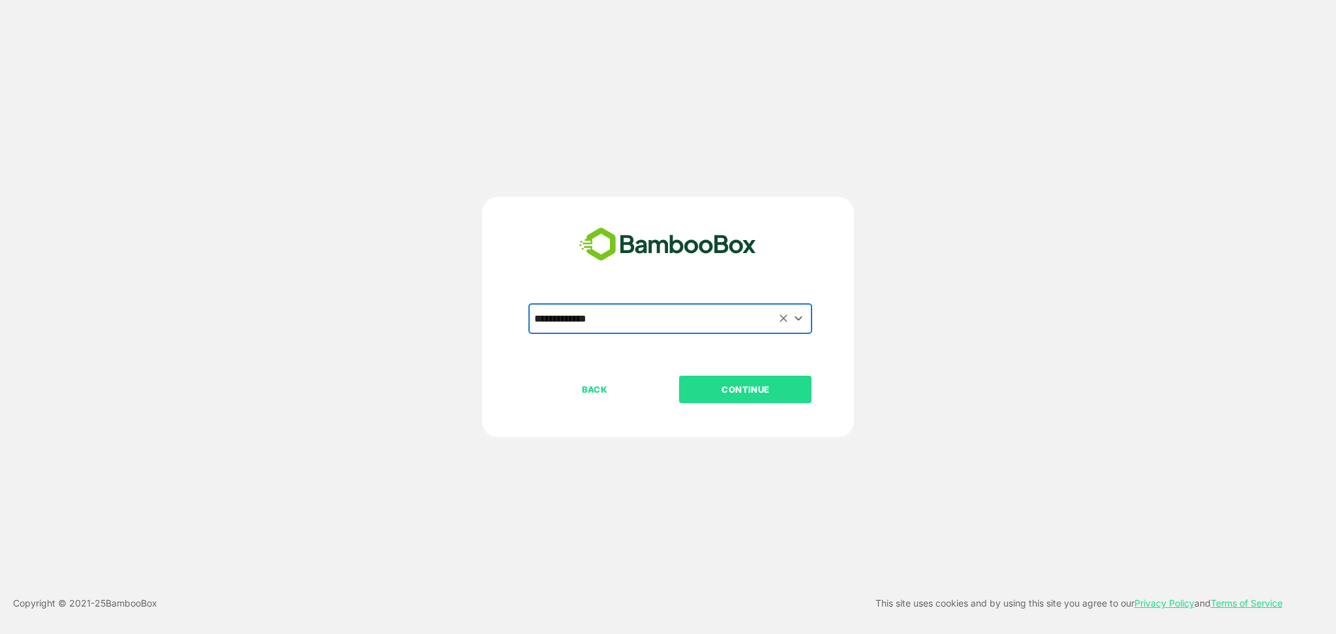
click at [759, 387] on p "CONTINUE" at bounding box center [745, 389] width 130 height 14
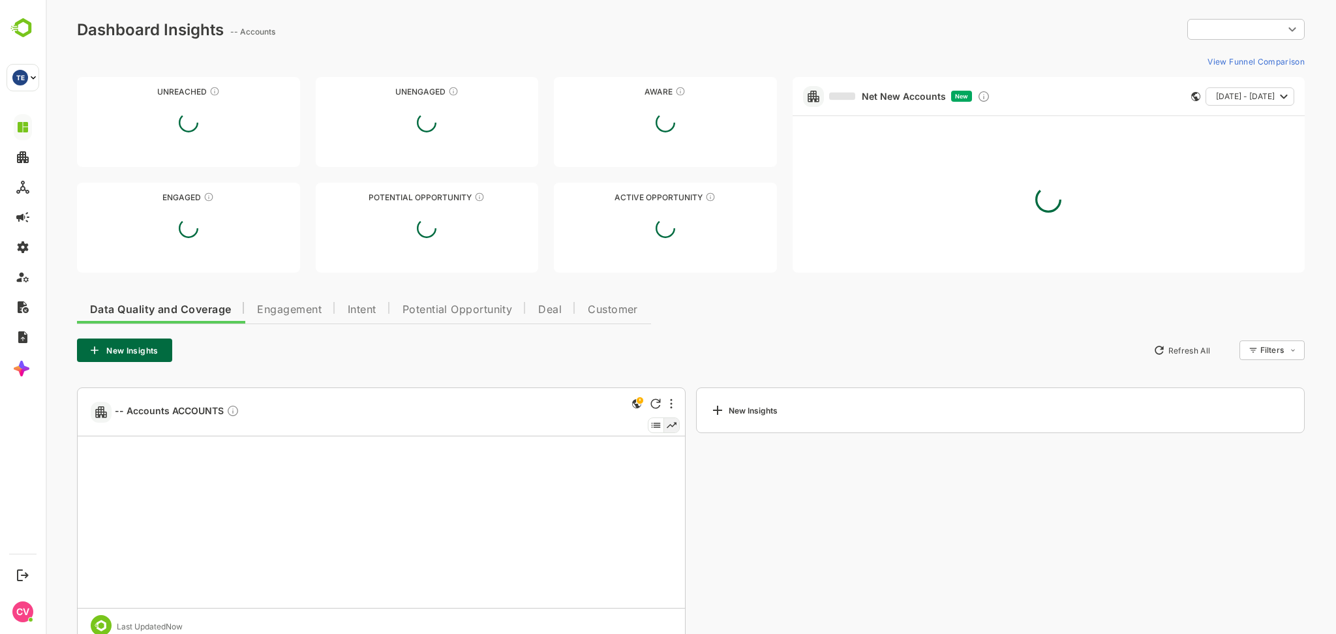
type input "**********"
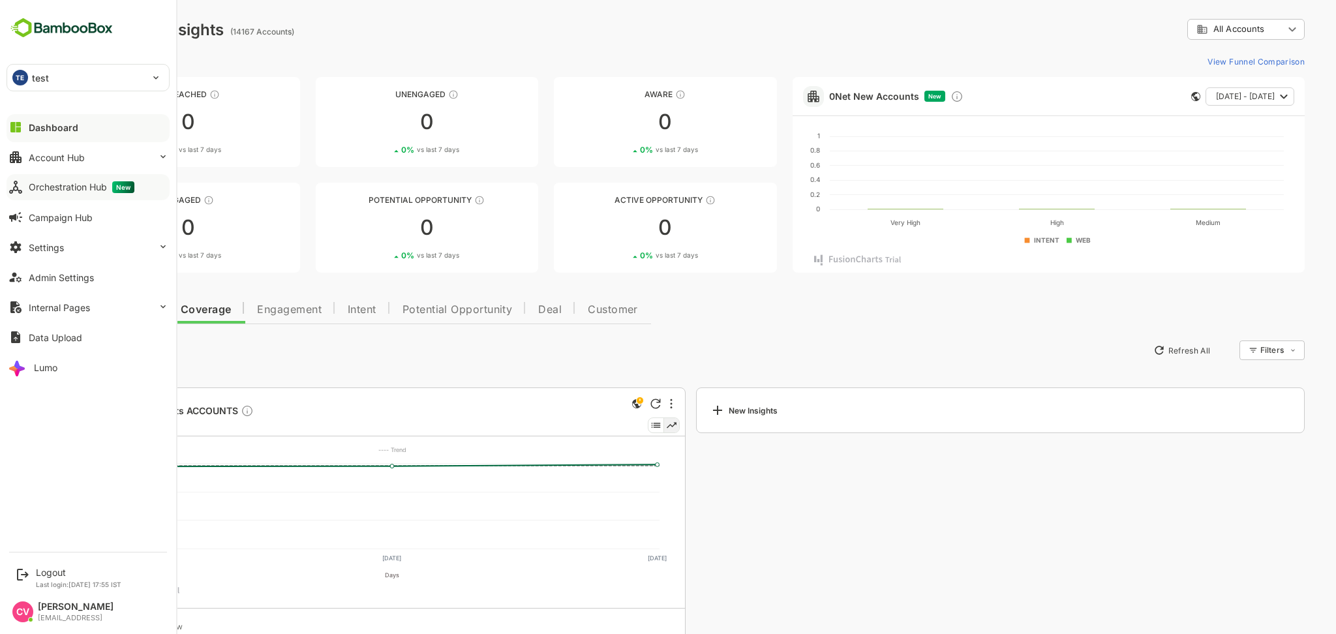
click at [60, 189] on div "Orchestration Hub New" at bounding box center [82, 187] width 106 height 12
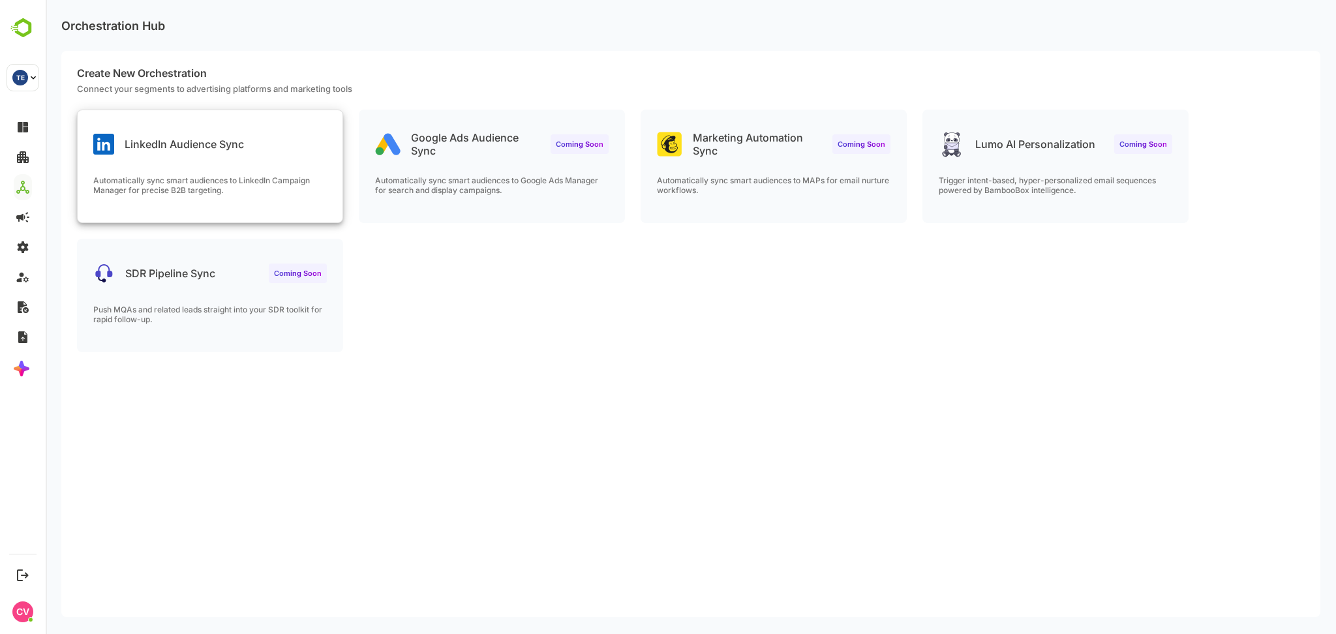
click at [234, 175] on p "Automatically sync smart audiences to LinkedIn Campaign Manager for precise B2B…" at bounding box center [210, 185] width 234 height 20
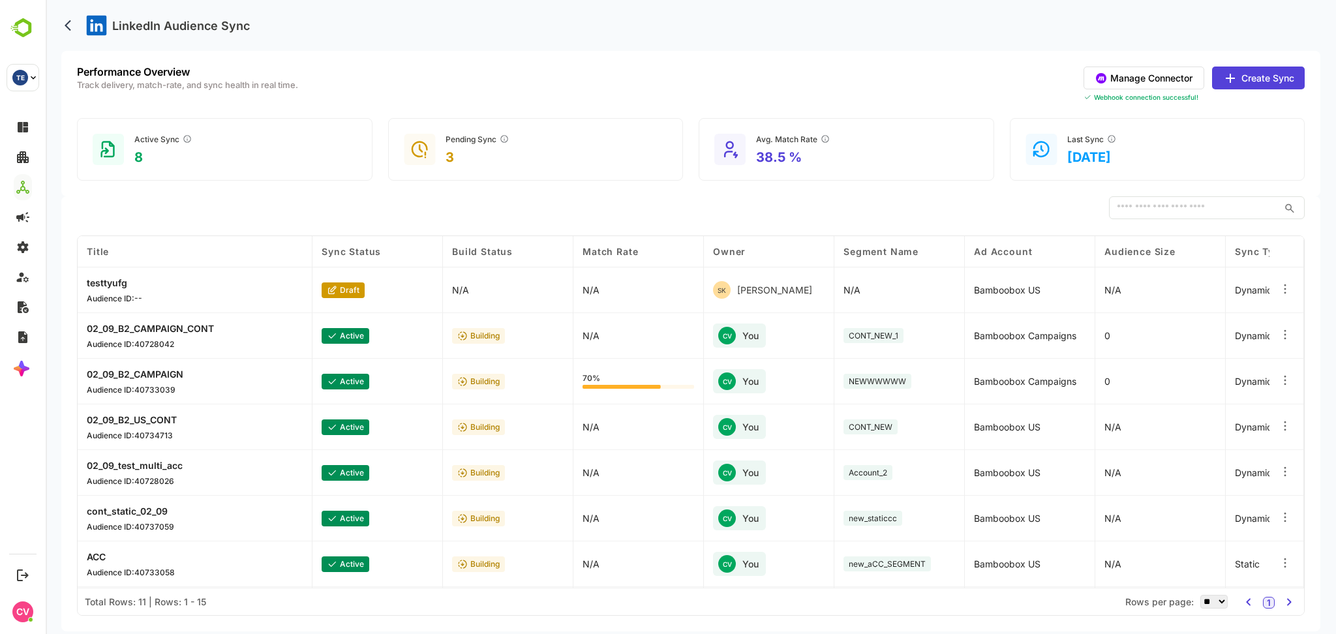
click at [1162, 79] on button "Manage Connector" at bounding box center [1144, 78] width 121 height 23
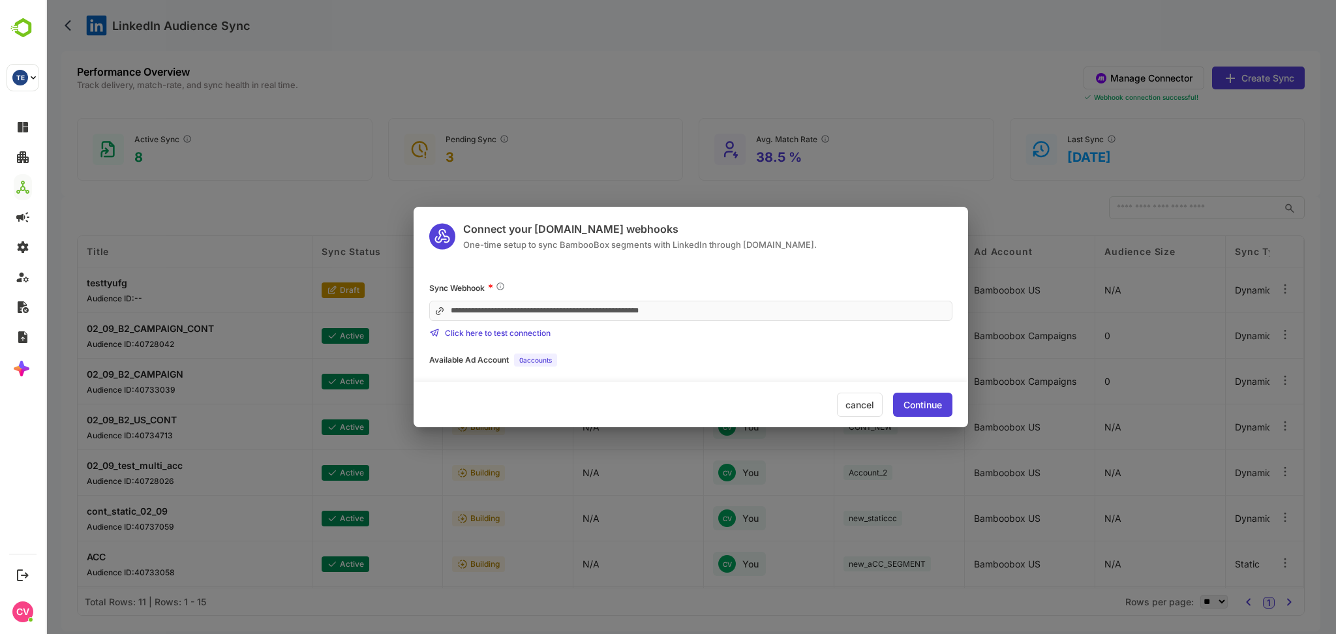
click at [927, 405] on div "Continue" at bounding box center [922, 405] width 38 height 9
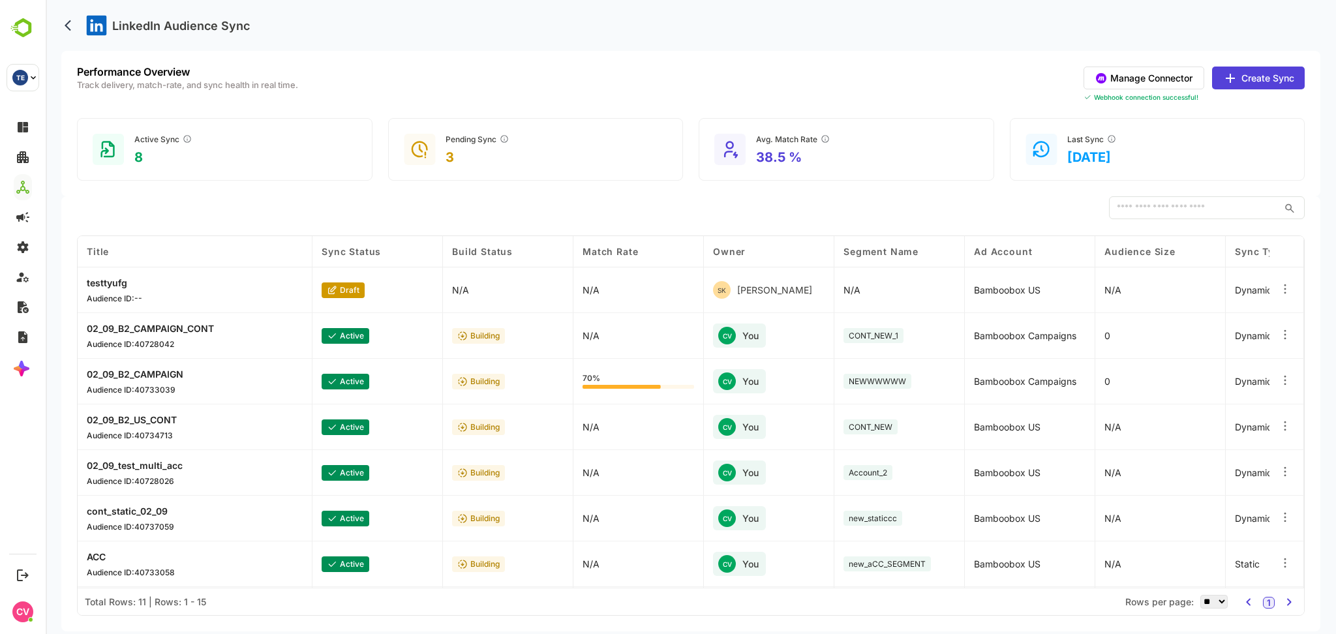
click at [1268, 72] on button "Create Sync" at bounding box center [1258, 78] width 93 height 23
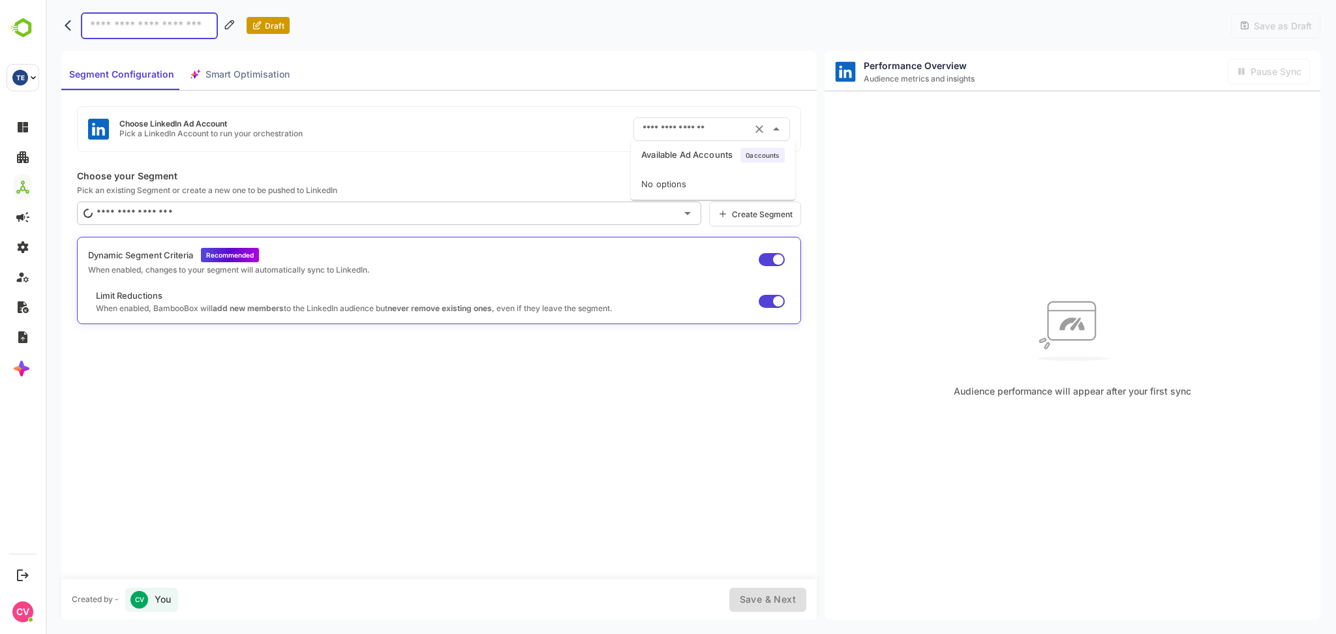
click at [680, 131] on input "text" at bounding box center [693, 129] width 108 height 21
click at [572, 125] on div "Choose LinkedIn Ad Account Pick a LinkedIn Account to run your orchestration ​" at bounding box center [439, 129] width 724 height 46
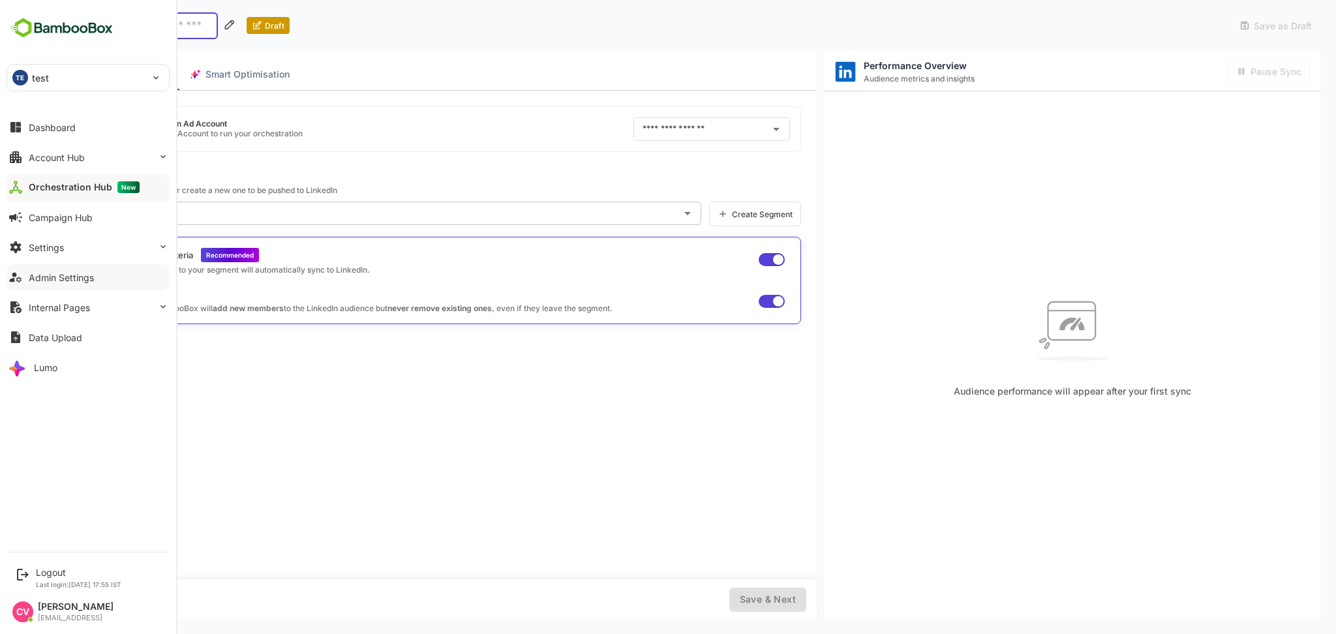
click at [63, 278] on div "Admin Settings" at bounding box center [61, 277] width 65 height 11
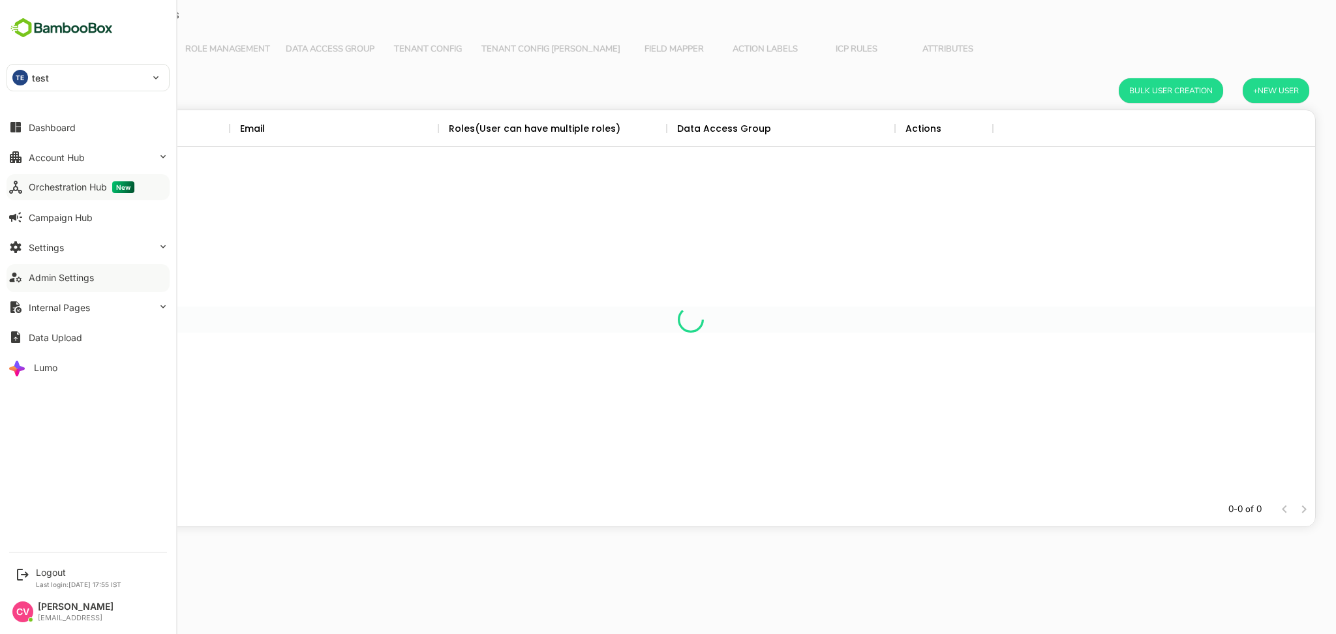
scroll to position [369, 1235]
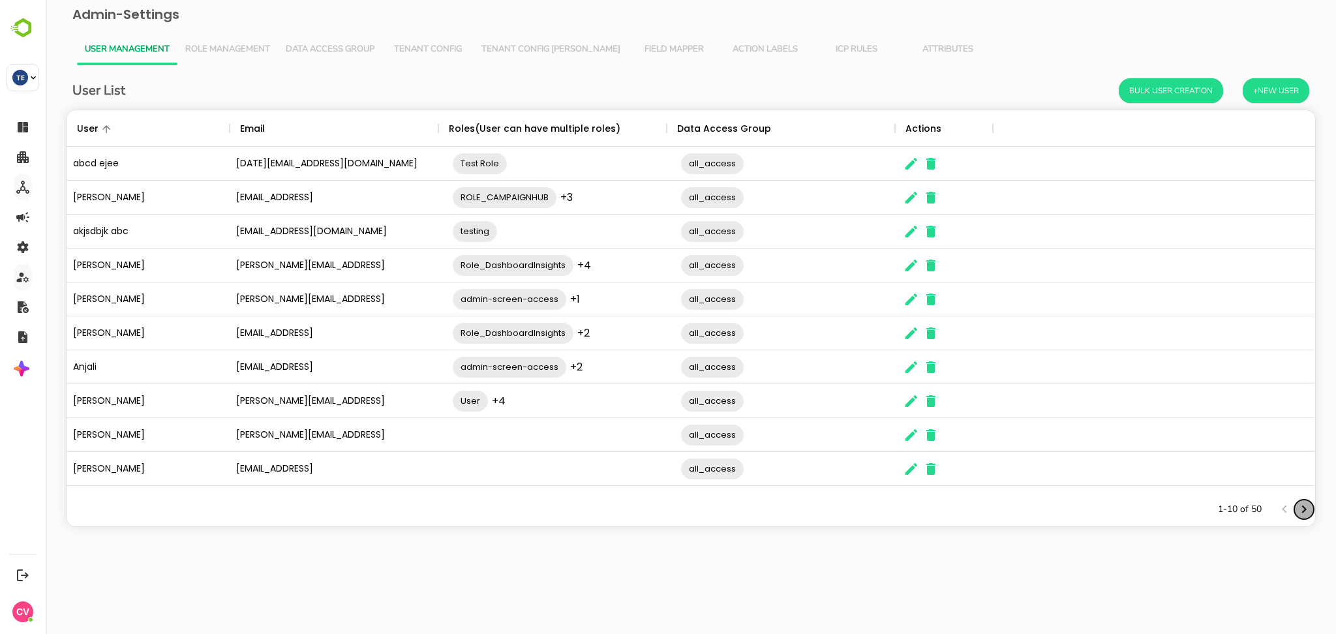
click at [1303, 507] on icon "Next page" at bounding box center [1304, 510] width 5 height 8
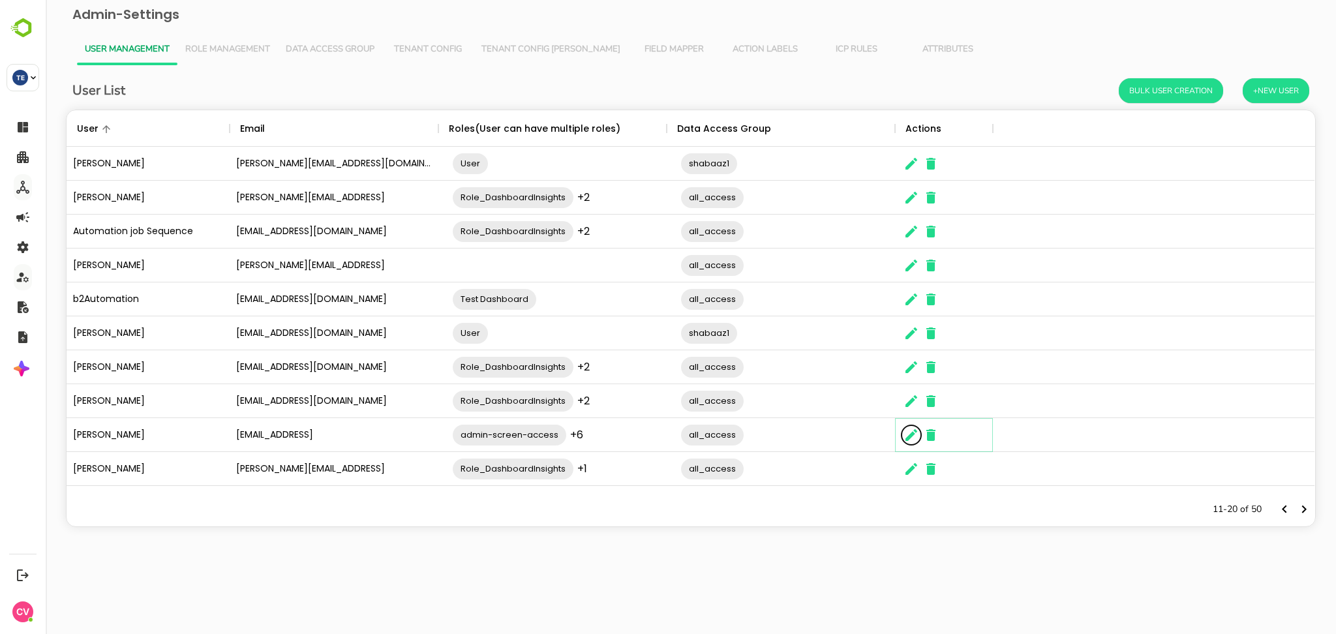
click at [911, 436] on icon "The User Data" at bounding box center [911, 435] width 12 height 12
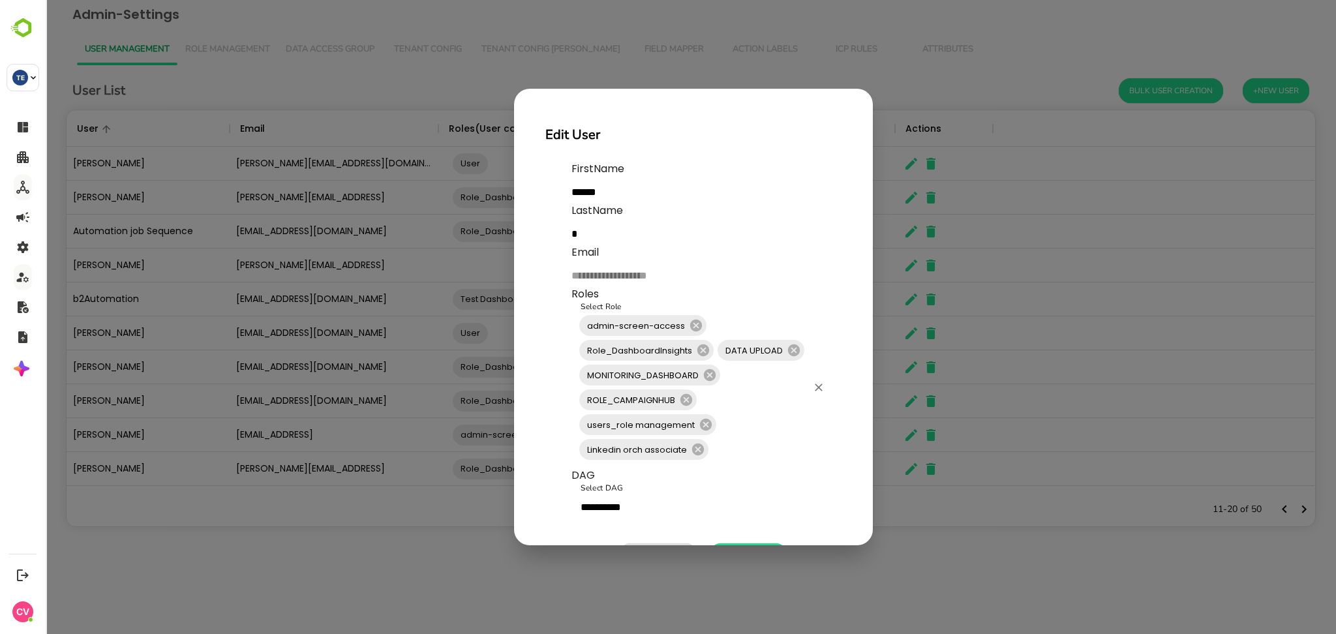
click at [755, 440] on input "Select Role" at bounding box center [758, 449] width 97 height 25
click at [369, 532] on div "**********" at bounding box center [691, 317] width 1290 height 634
drag, startPoint x: 369, startPoint y: 532, endPoint x: 288, endPoint y: 511, distance: 83.5
click at [288, 511] on div "**********" at bounding box center [691, 317] width 1290 height 634
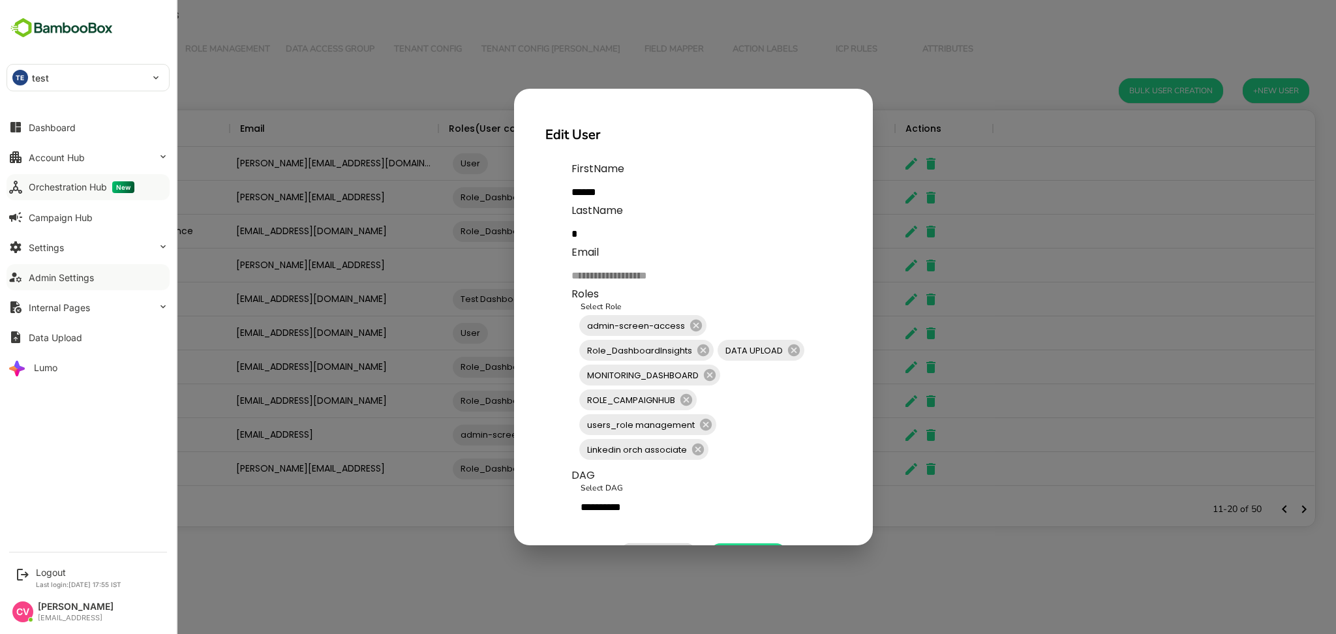
click at [69, 184] on div "Orchestration Hub New" at bounding box center [82, 187] width 106 height 12
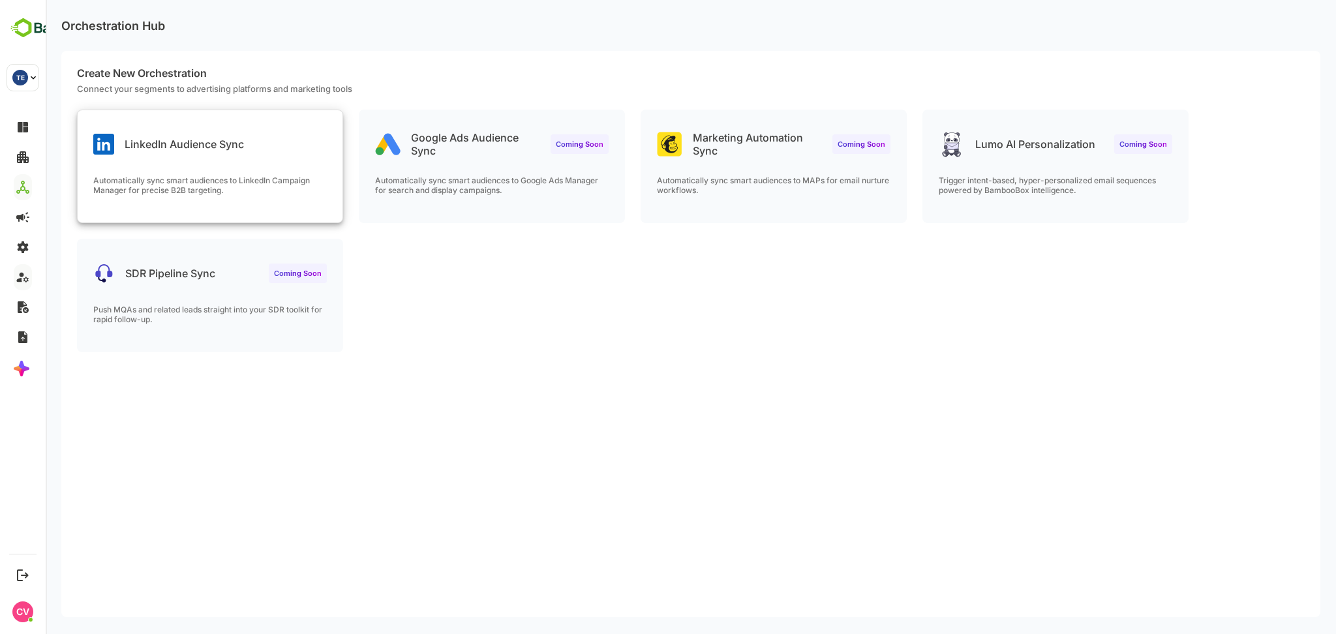
click at [220, 162] on div "LinkedIn Audience Sync Automatically sync smart audiences to LinkedIn Campaign …" at bounding box center [210, 166] width 265 height 112
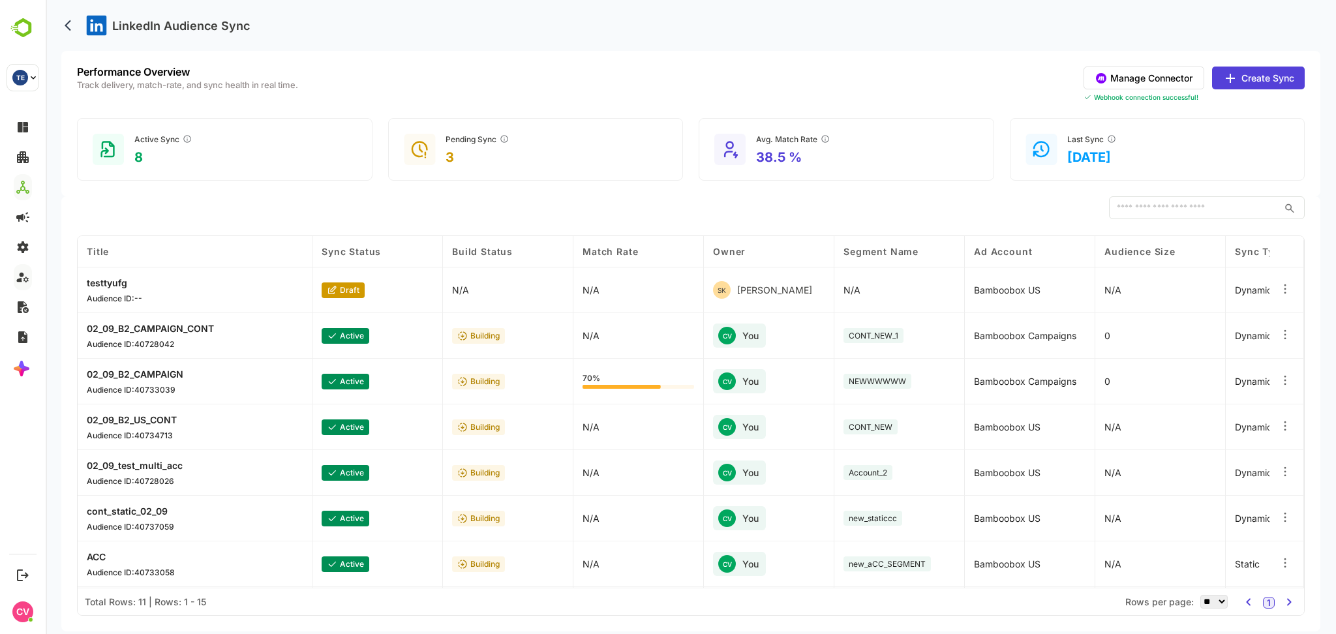
click at [578, 26] on div "LinkedIn Audience Sync" at bounding box center [690, 25] width 1259 height 51
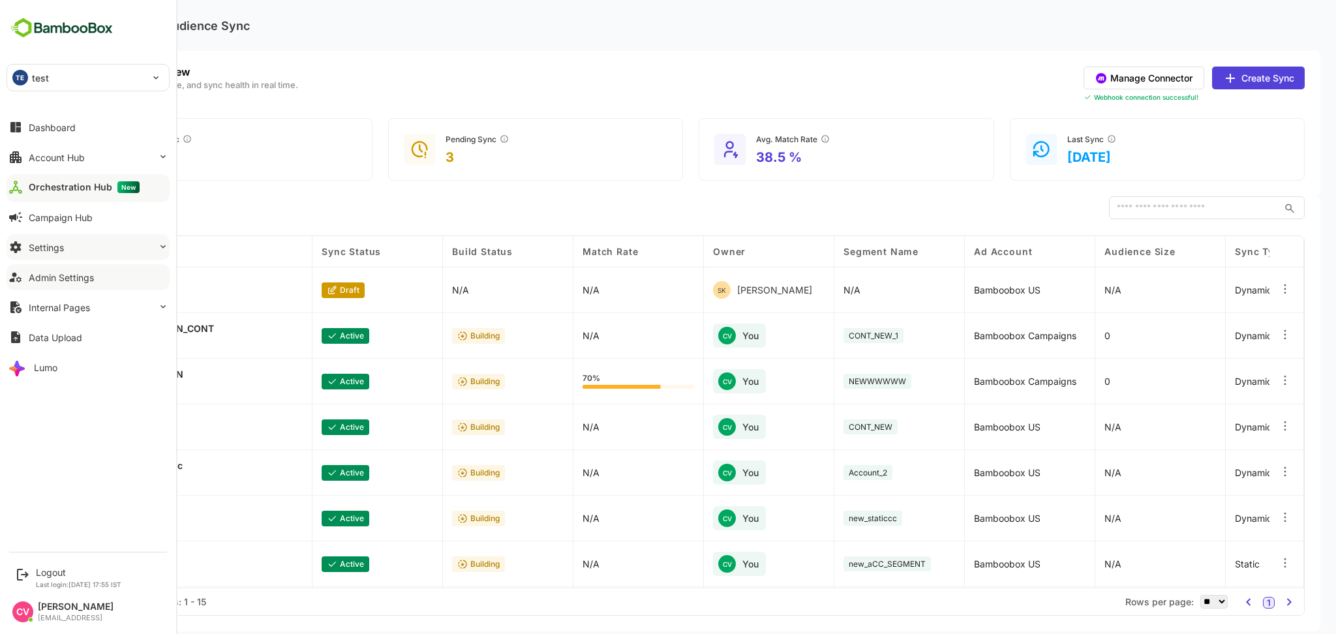
click at [87, 249] on button "Settings" at bounding box center [88, 247] width 163 height 26
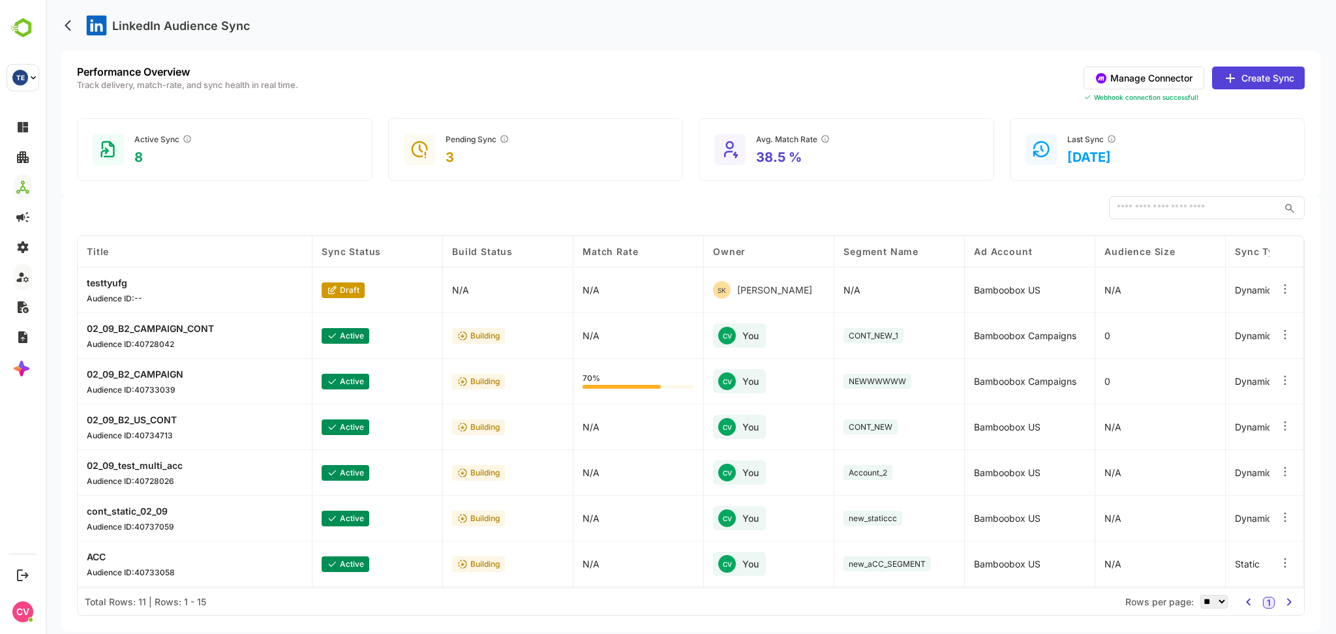
click at [231, 220] on div "​ COLUMN VISIBILITY Title Title Sync Status Build Status Match Rate Owner Segme…" at bounding box center [690, 413] width 1259 height 435
drag, startPoint x: 382, startPoint y: 31, endPoint x: 112, endPoint y: 18, distance: 270.4
click at [112, 18] on div "LinkedIn Audience Sync" at bounding box center [690, 25] width 1259 height 51
click at [376, 23] on div "LinkedIn Audience Sync" at bounding box center [690, 25] width 1259 height 51
drag, startPoint x: 374, startPoint y: 22, endPoint x: 381, endPoint y: 17, distance: 8.5
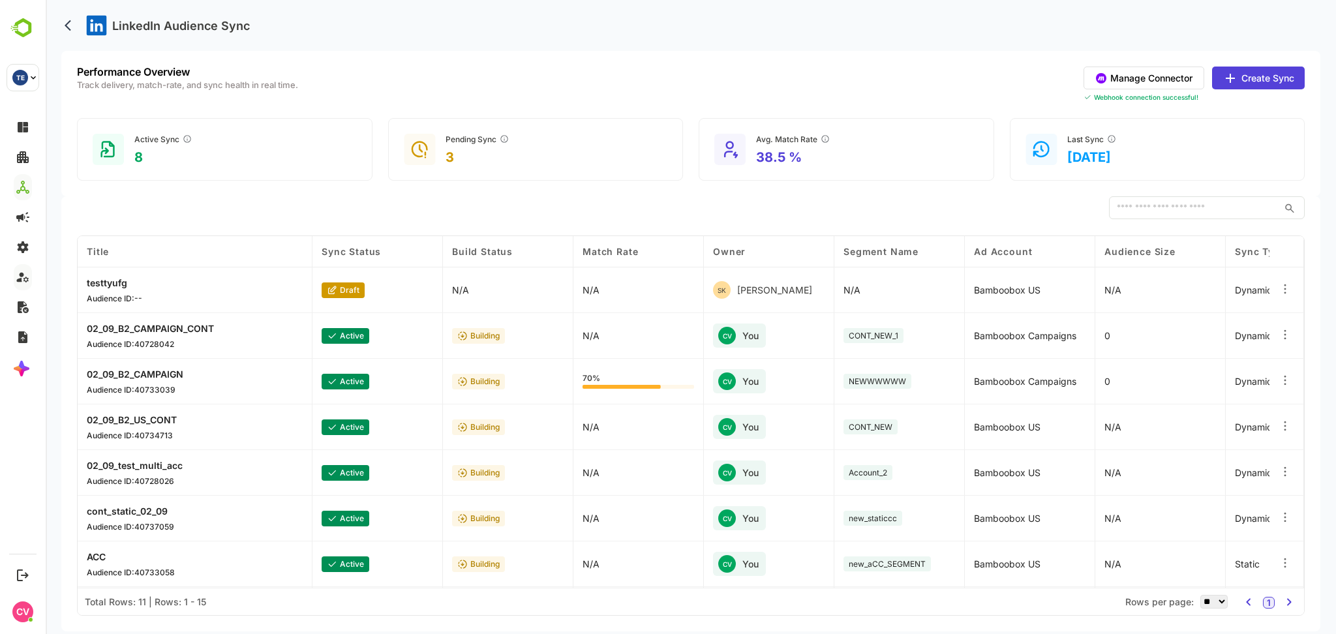
click at [381, 17] on div "LinkedIn Audience Sync" at bounding box center [690, 25] width 1259 height 51
drag, startPoint x: 382, startPoint y: 17, endPoint x: 384, endPoint y: 8, distance: 9.5
click at [384, 8] on div "LinkedIn Audience Sync" at bounding box center [690, 25] width 1259 height 51
click at [1130, 74] on button "Manage Connector" at bounding box center [1144, 78] width 121 height 23
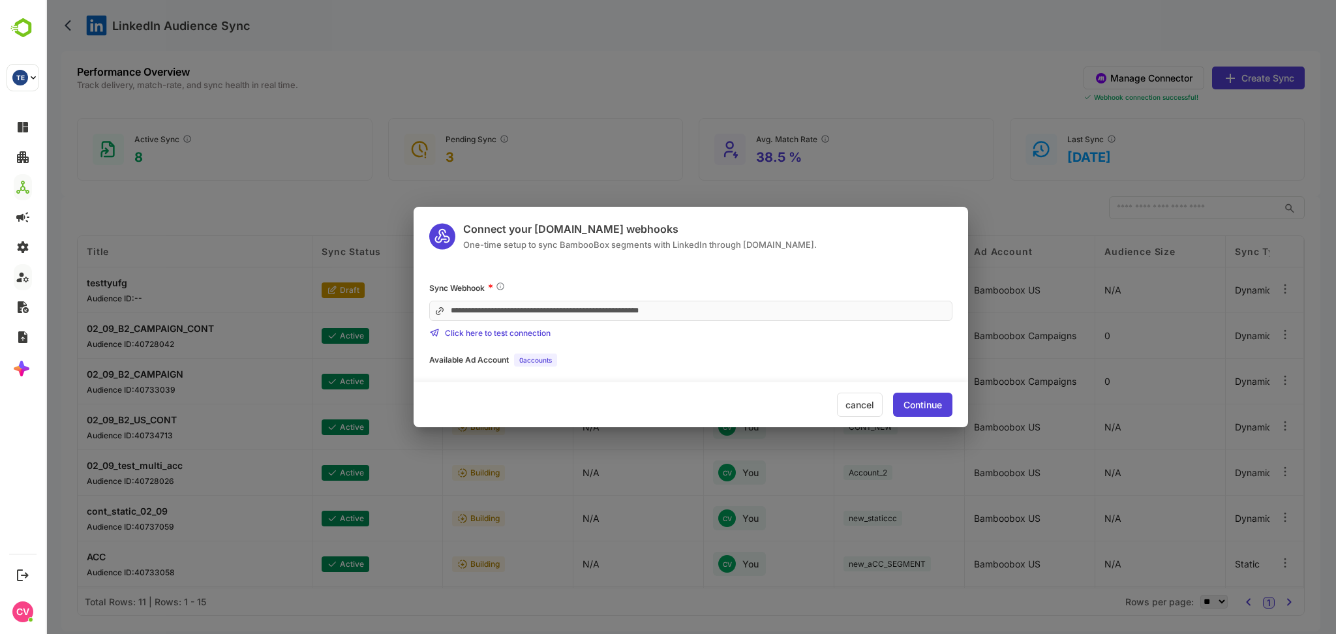
click at [853, 408] on div "cancel" at bounding box center [860, 405] width 46 height 24
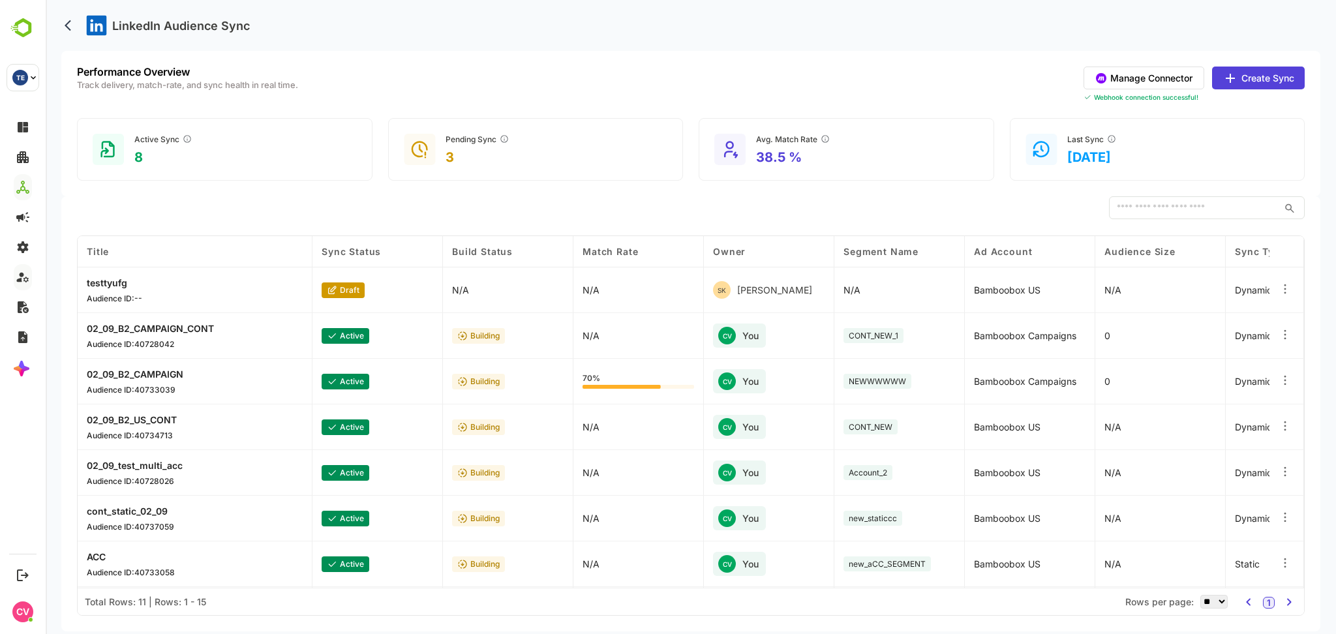
click at [1153, 83] on button "Manage Connector" at bounding box center [1144, 78] width 121 height 23
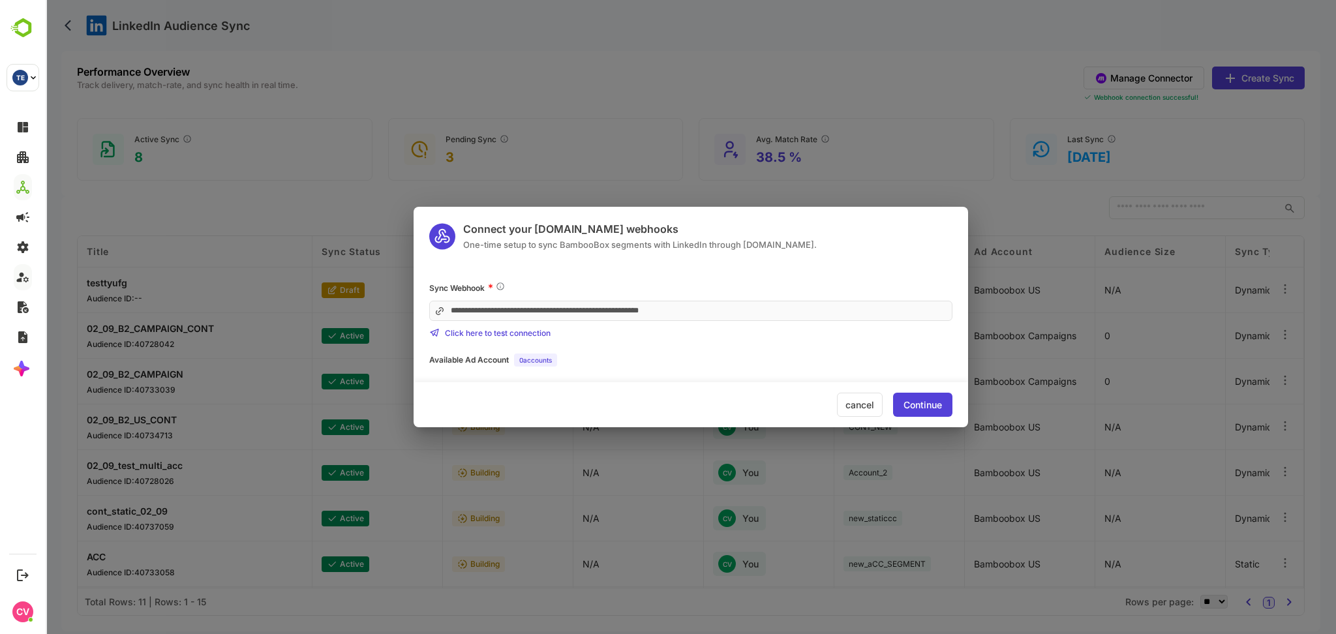
click at [1262, 67] on div "**********" at bounding box center [691, 317] width 1290 height 634
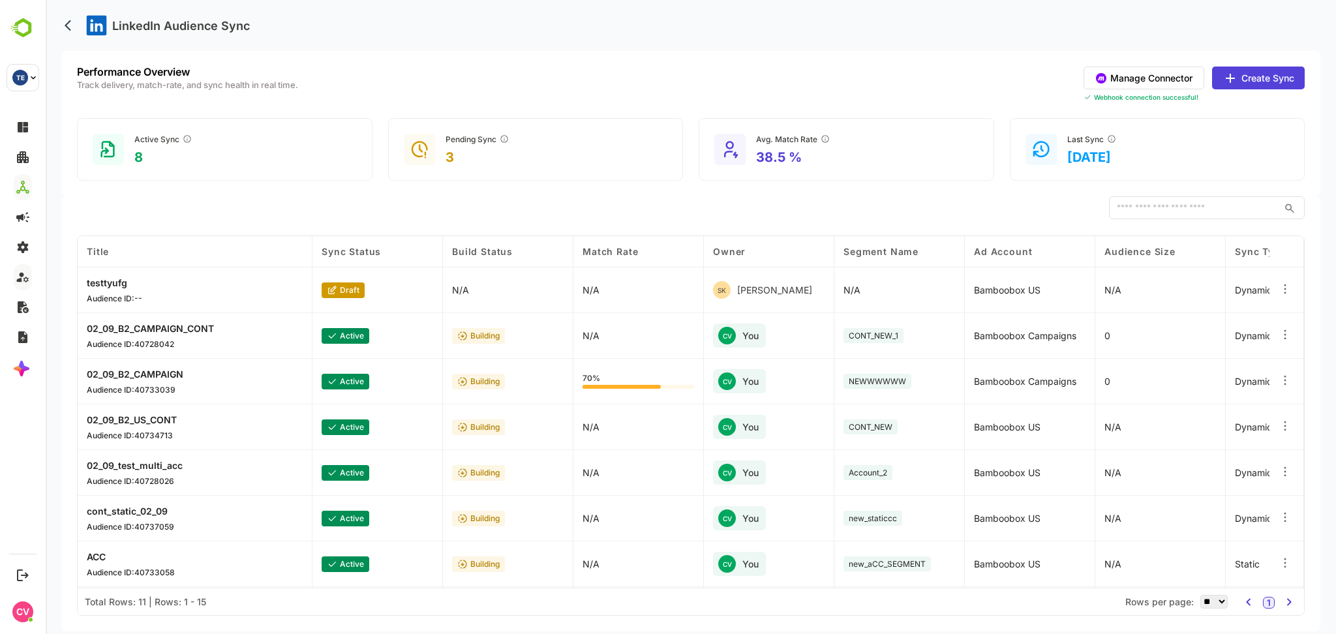
click at [1233, 84] on icon at bounding box center [1230, 78] width 16 height 16
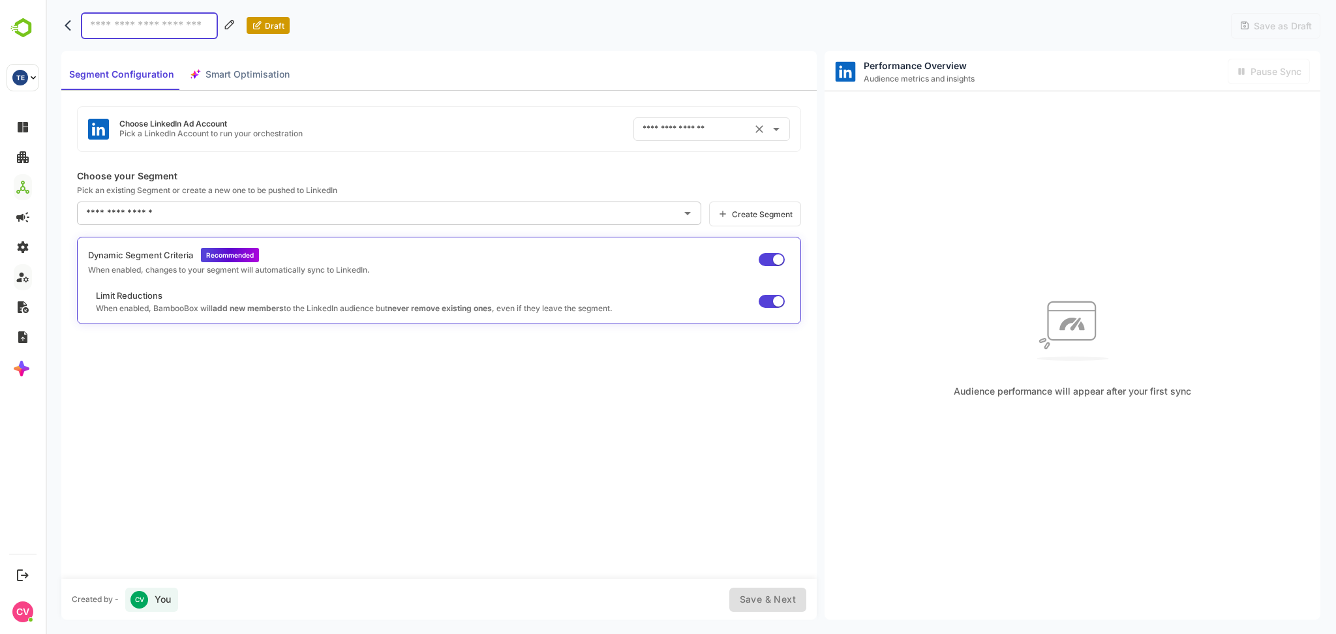
click at [690, 129] on input "text" at bounding box center [693, 129] width 108 height 21
click at [588, 132] on div "Choose LinkedIn Ad Account Pick a LinkedIn Account to run your orchestration ​" at bounding box center [439, 129] width 724 height 46
click at [722, 129] on input "text" at bounding box center [693, 129] width 108 height 21
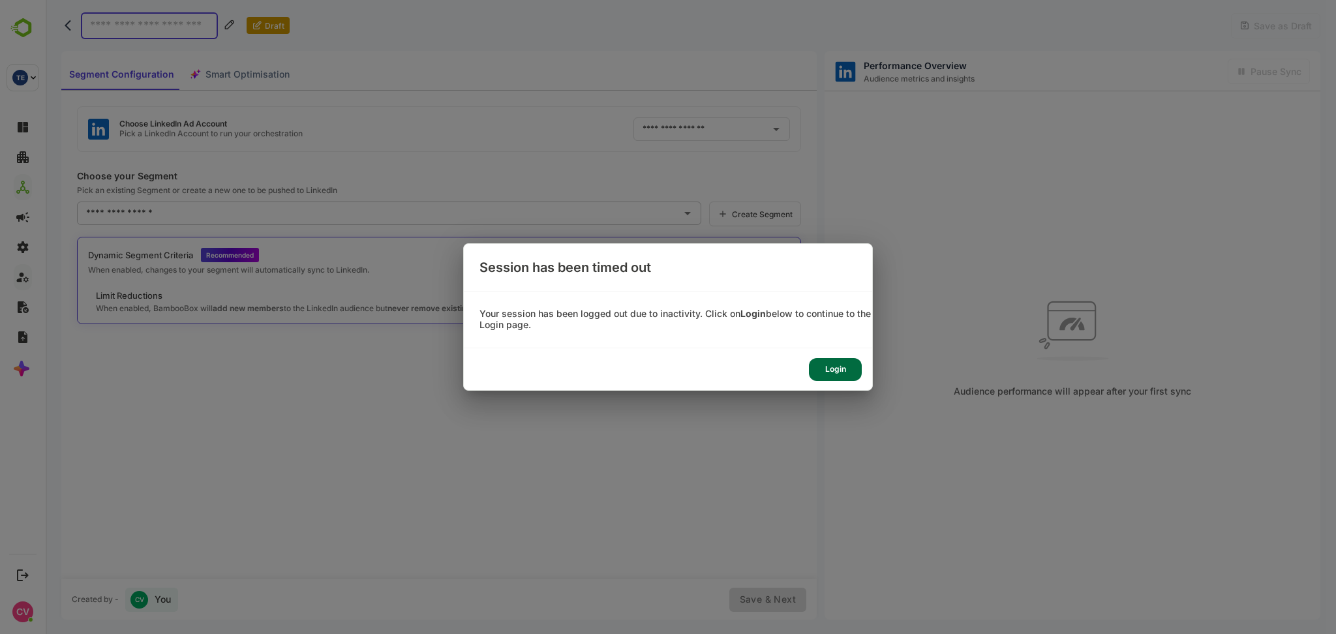
click at [830, 357] on div "Login" at bounding box center [668, 369] width 408 height 42
click at [830, 365] on div "Login" at bounding box center [835, 369] width 53 height 23
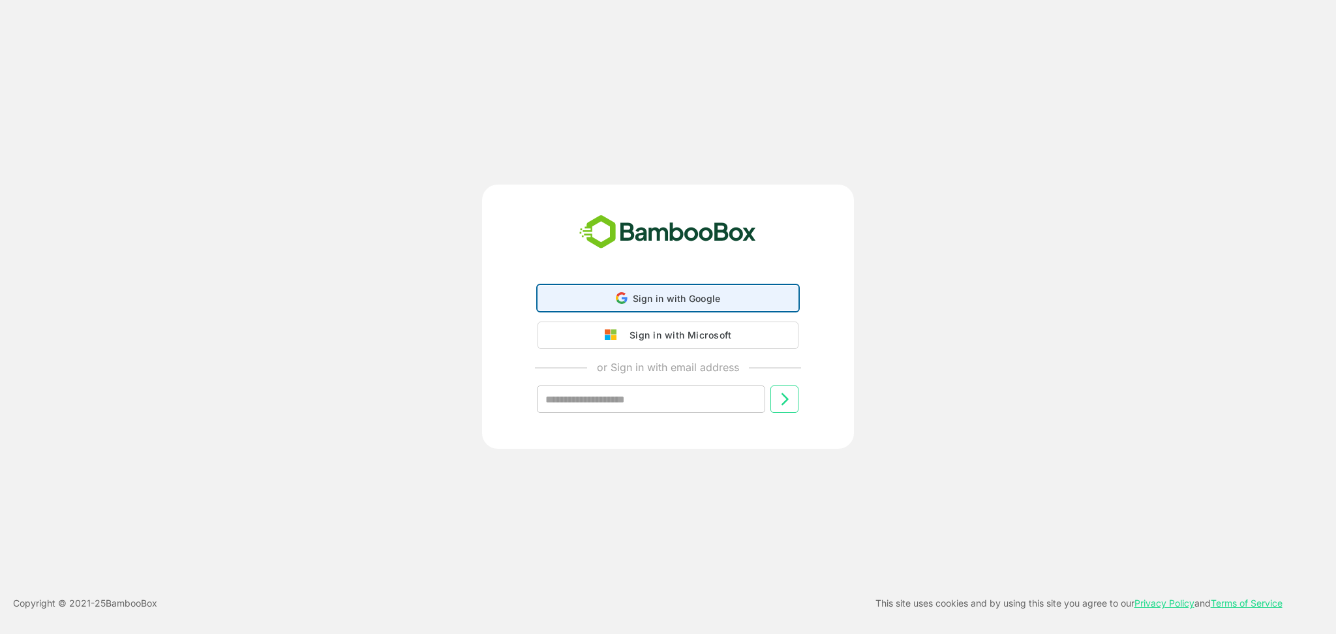
click at [623, 301] on icon at bounding box center [622, 298] width 12 height 12
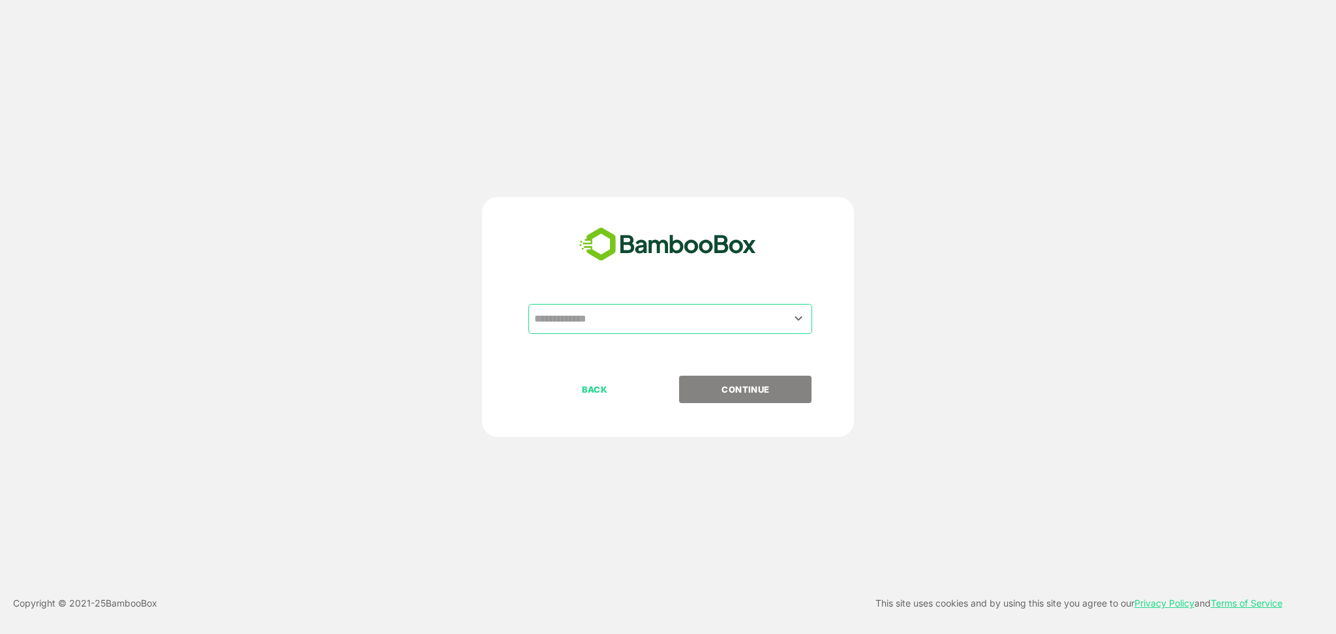
click at [584, 321] on input "text" at bounding box center [670, 319] width 279 height 25
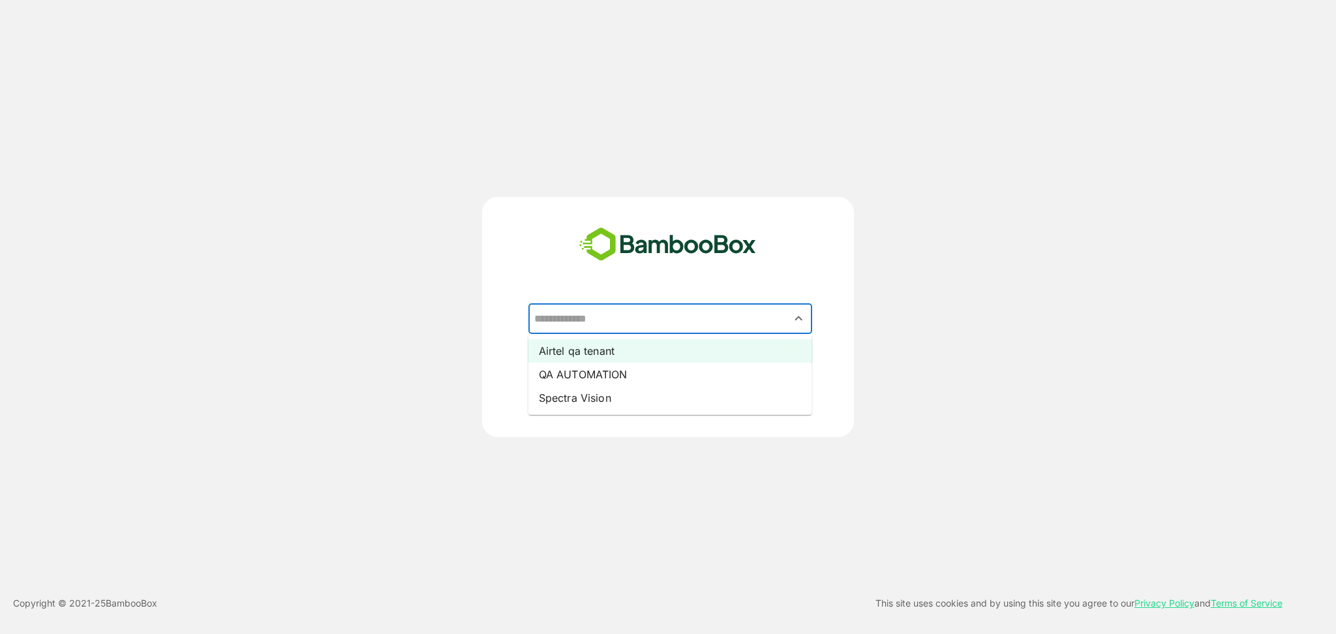
click at [586, 352] on li "Airtel qa tenant" at bounding box center [670, 350] width 284 height 23
type input "**********"
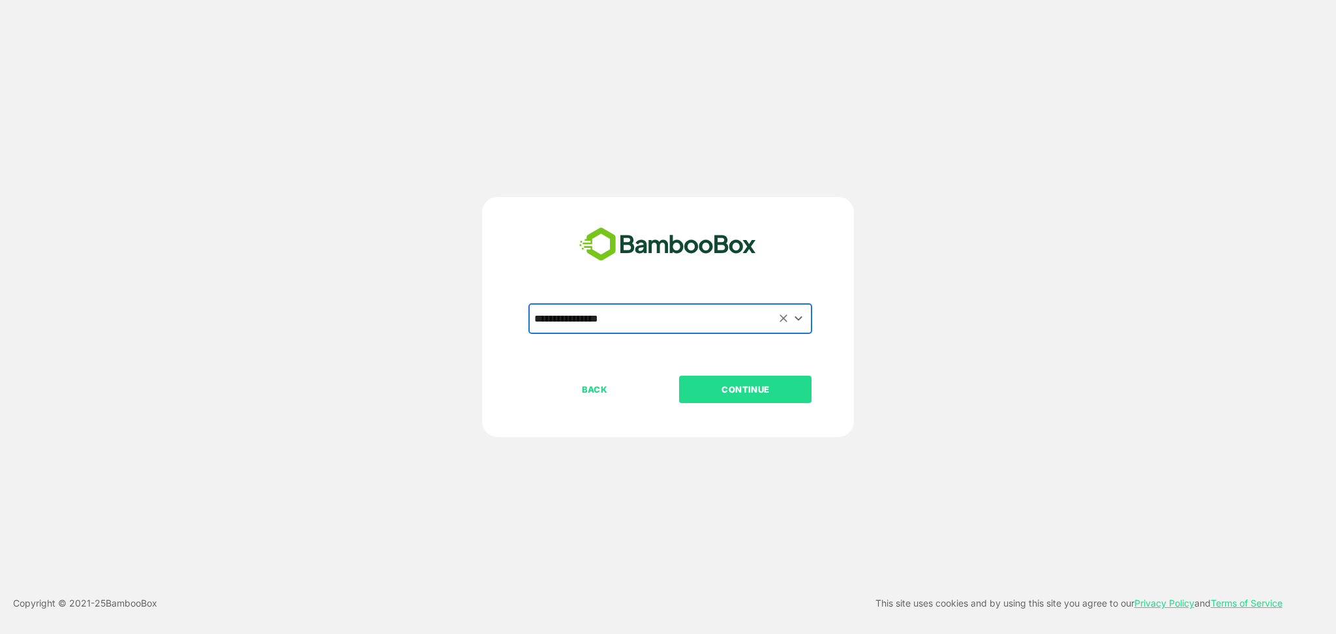
click at [743, 384] on p "CONTINUE" at bounding box center [745, 389] width 130 height 14
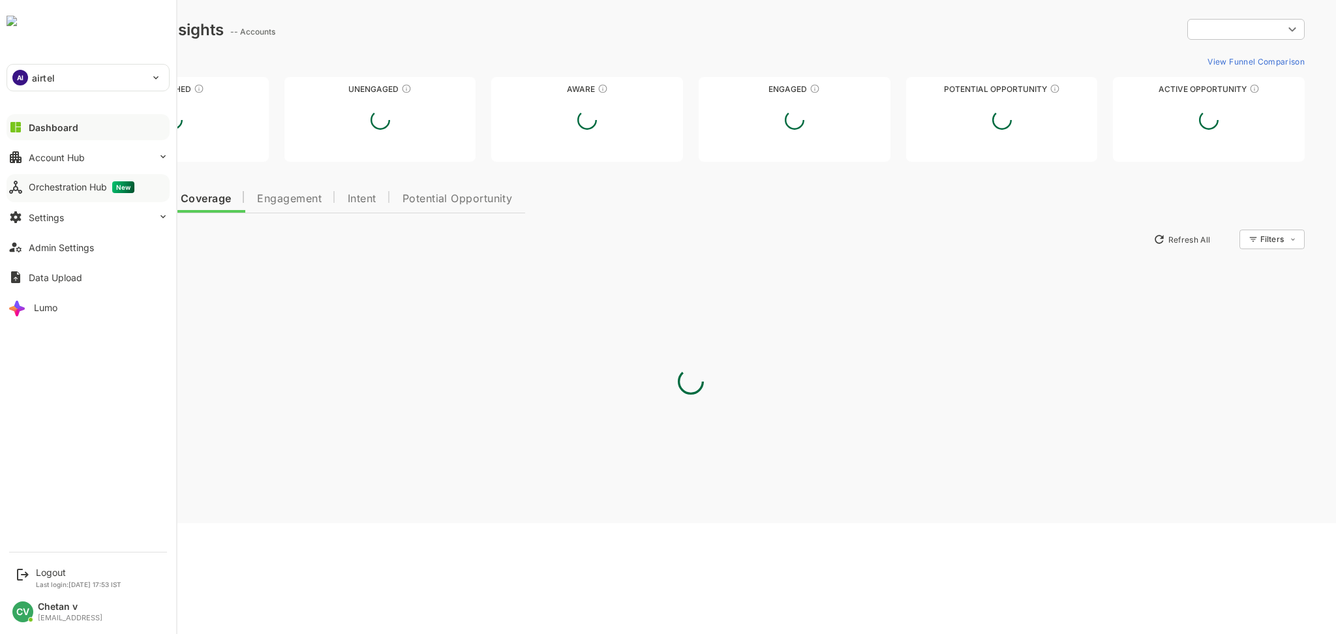
click at [55, 197] on div at bounding box center [88, 198] width 163 height 8
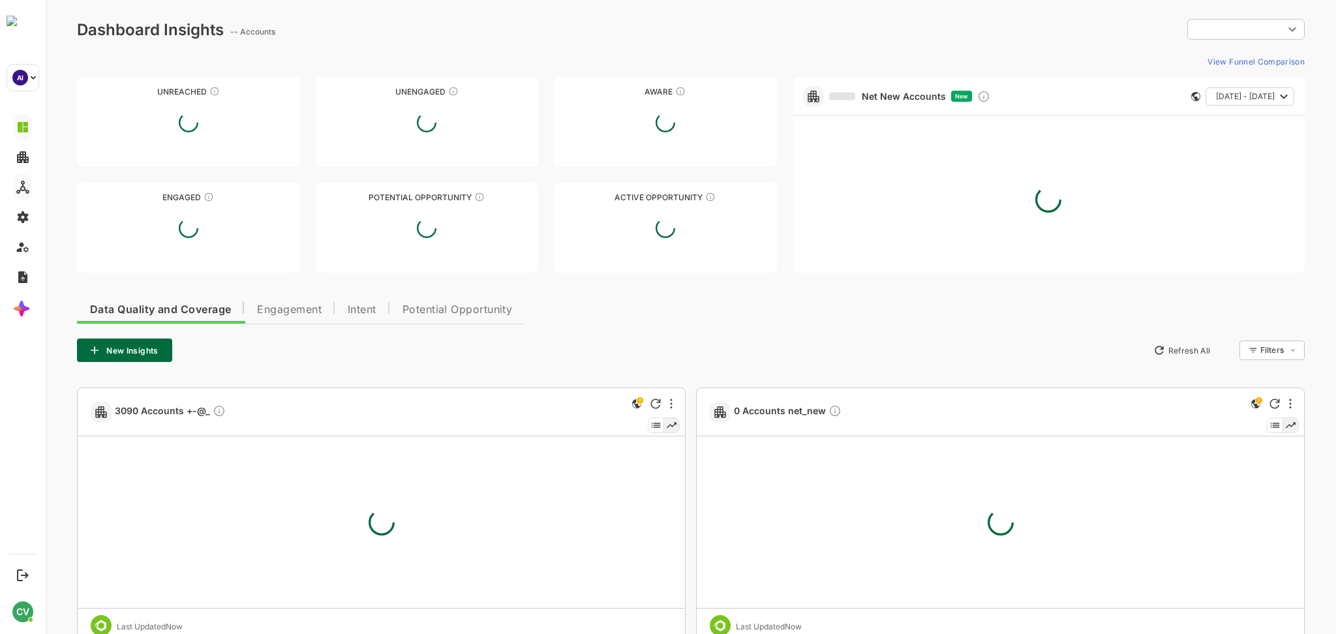
type input "**********"
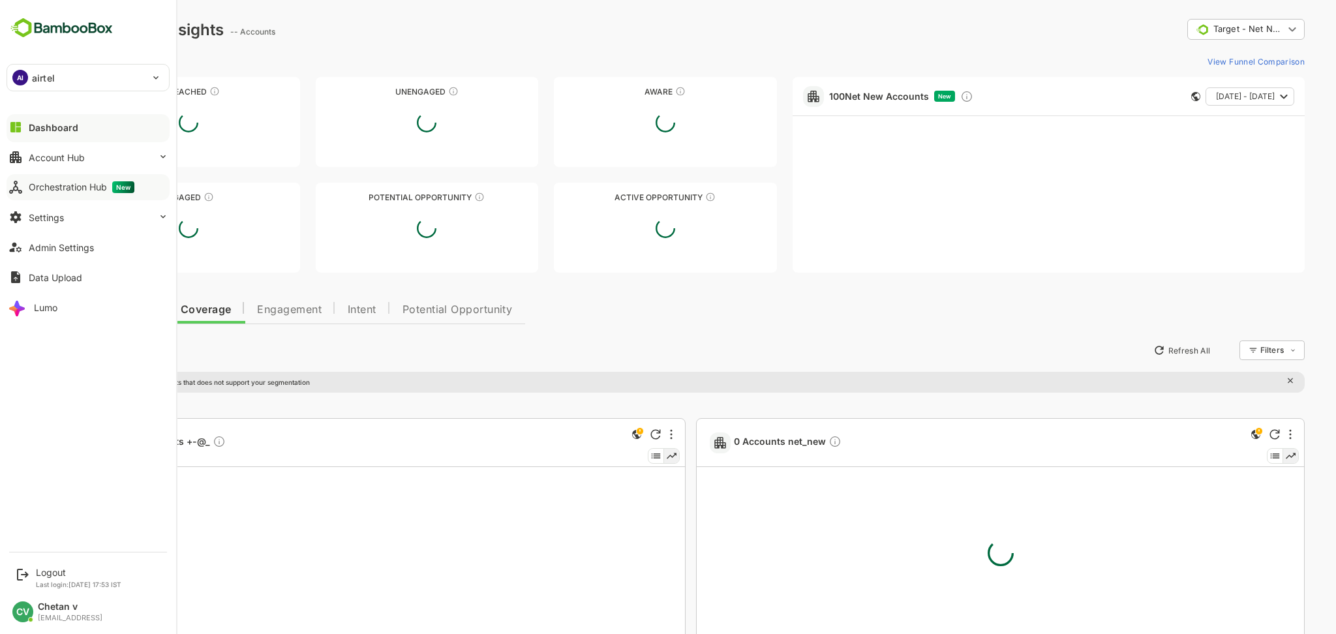
click at [51, 190] on div "Orchestration Hub New" at bounding box center [82, 187] width 106 height 12
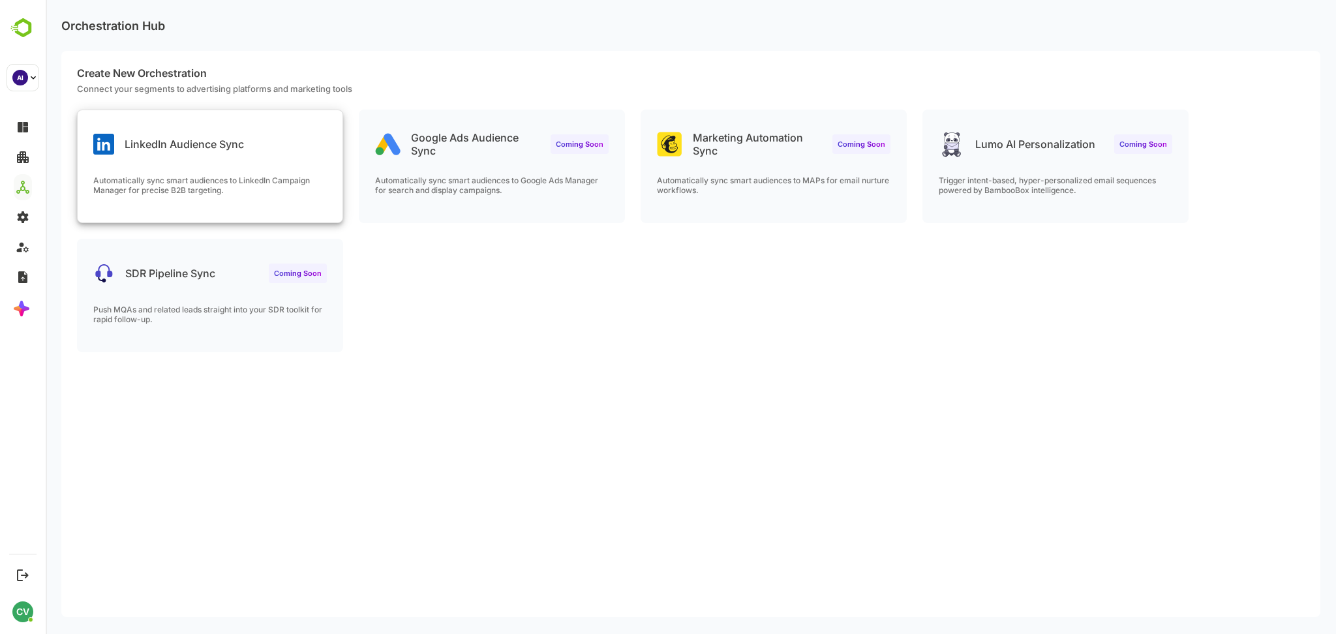
click at [332, 141] on div "LinkedIn Audience Sync" at bounding box center [210, 133] width 265 height 47
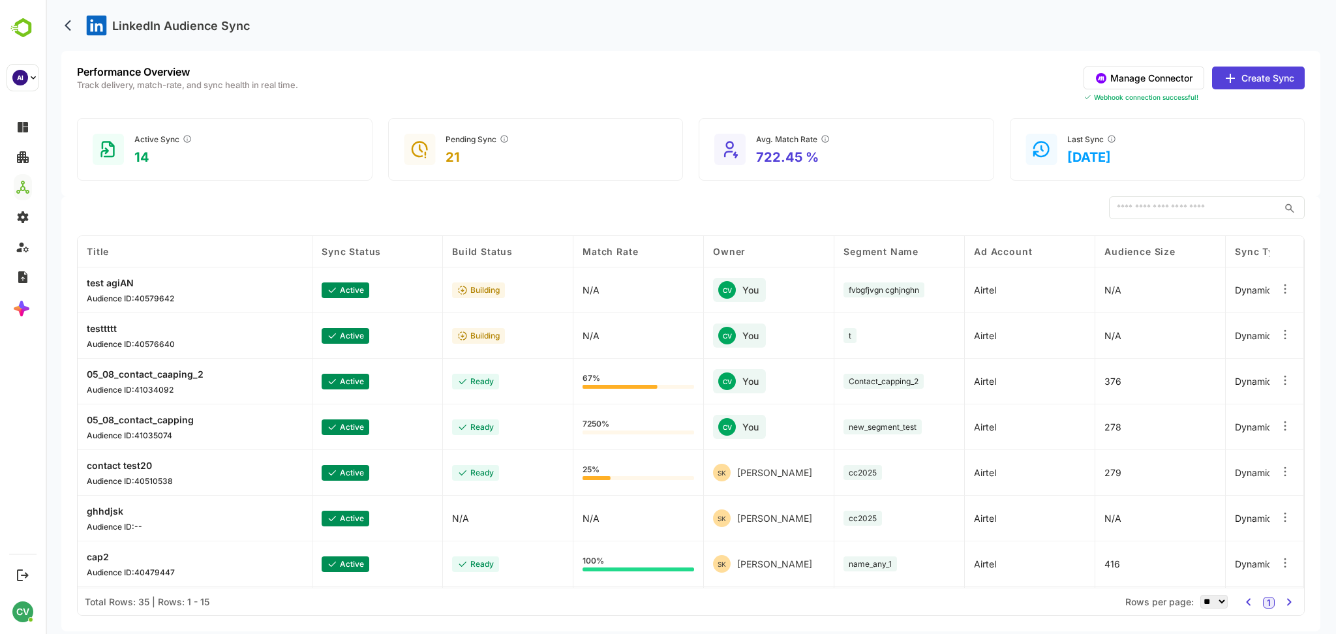
click at [1157, 82] on button "Manage Connector" at bounding box center [1144, 78] width 121 height 23
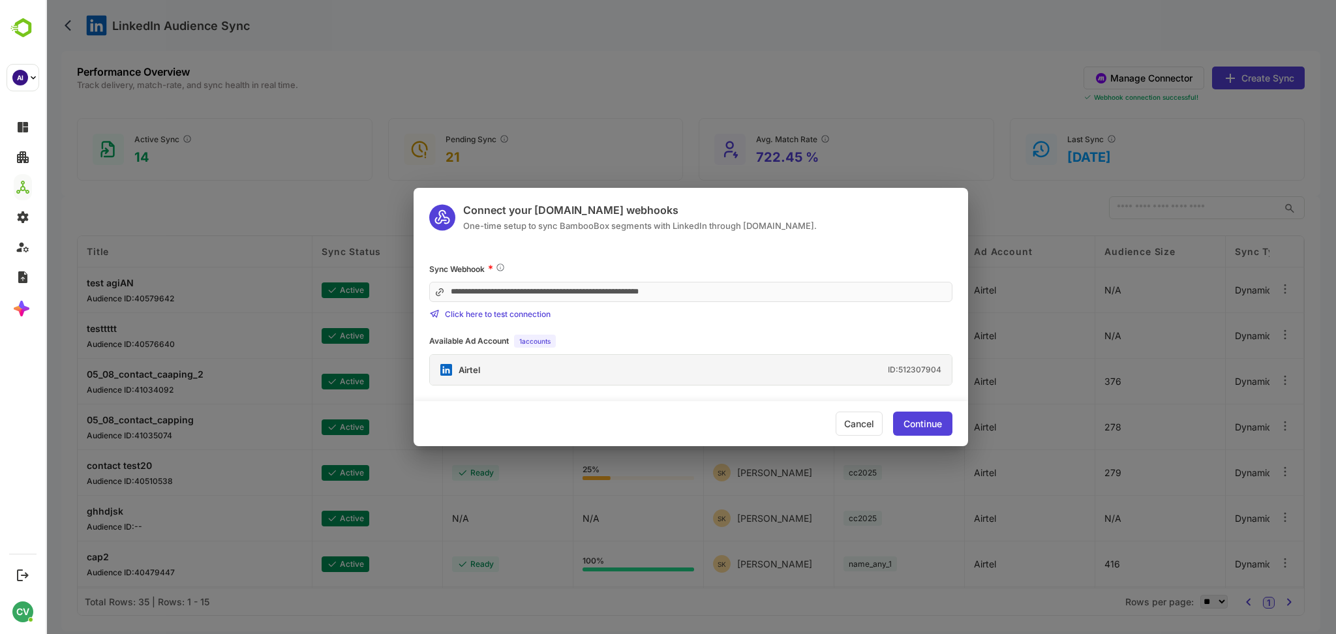
click at [905, 417] on div "Continue" at bounding box center [922, 424] width 59 height 24
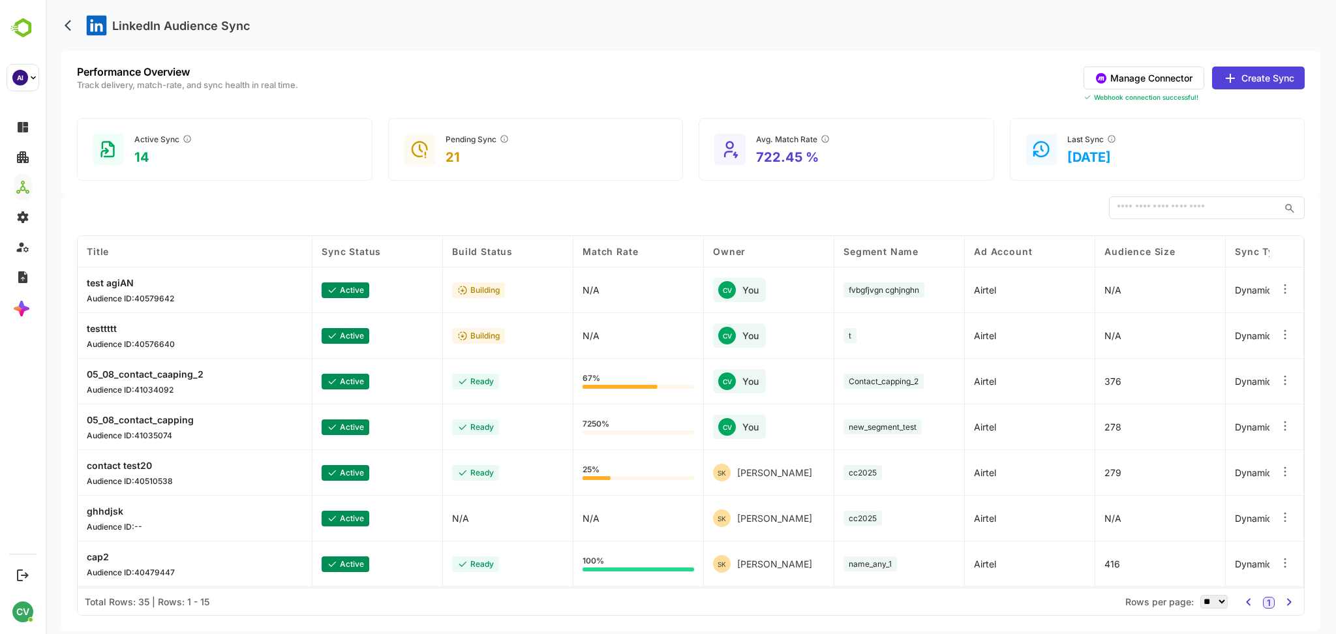
click at [1256, 82] on button "Create Sync" at bounding box center [1258, 78] width 93 height 23
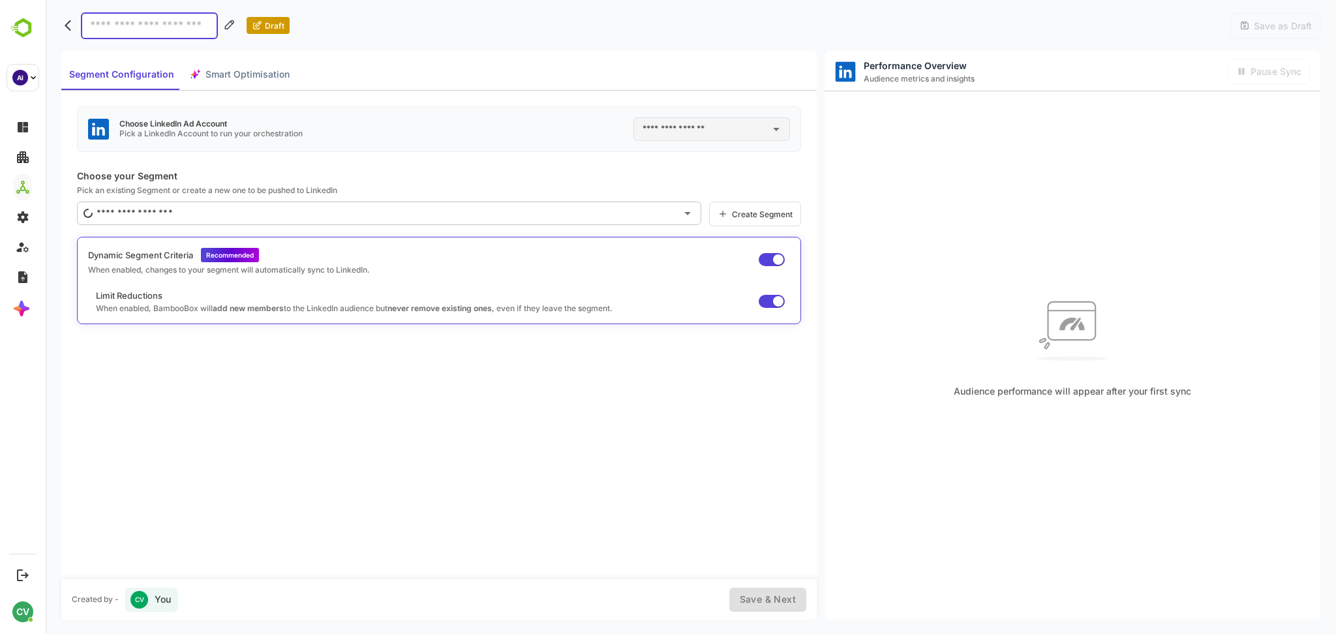
click at [680, 132] on input "text" at bounding box center [701, 129] width 125 height 21
click at [675, 179] on li "Airtel ID: 512307904" at bounding box center [711, 183] width 152 height 23
type input "******"
click at [601, 151] on div "Choose LinkedIn Ad Account Pick a LinkedIn Account to run your orchestration **…" at bounding box center [439, 129] width 724 height 46
click at [509, 129] on div "Choose LinkedIn Ad Account Pick a LinkedIn Account to run your orchestration **…" at bounding box center [439, 129] width 724 height 46
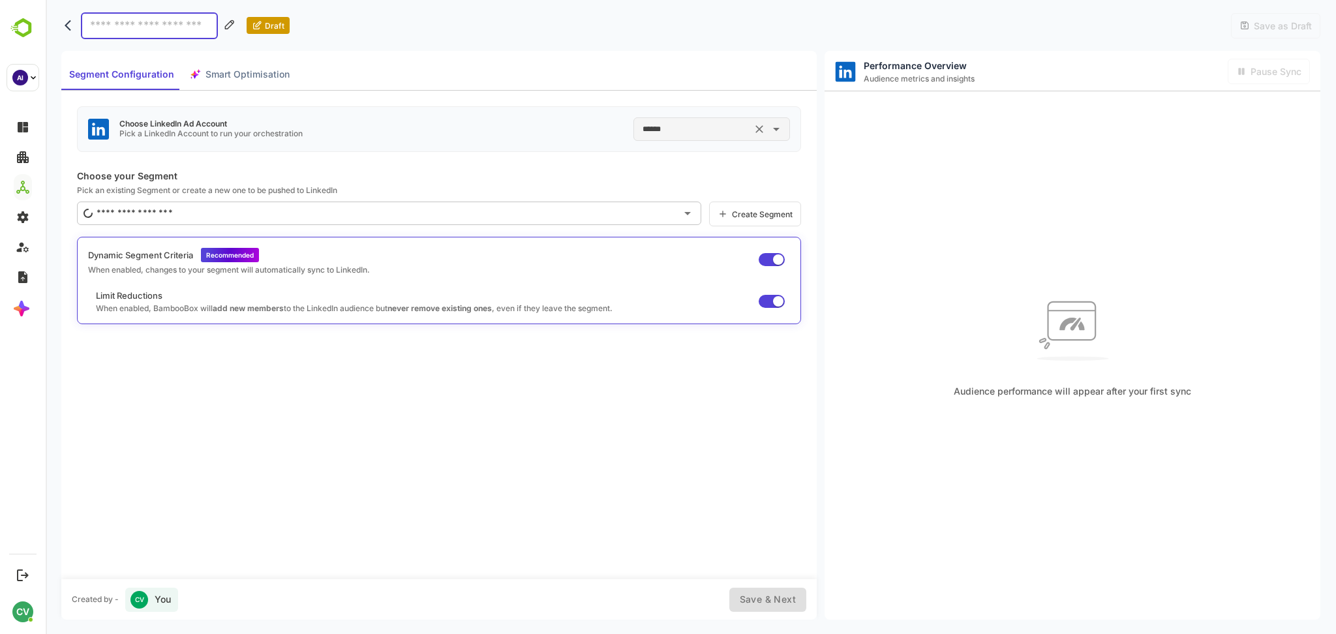
click at [684, 123] on input "******" at bounding box center [693, 129] width 108 height 21
click at [556, 135] on div "Choose LinkedIn Ad Account Pick a LinkedIn Account to run your orchestration **…" at bounding box center [439, 129] width 724 height 46
click at [753, 126] on icon "Clear" at bounding box center [759, 129] width 13 height 13
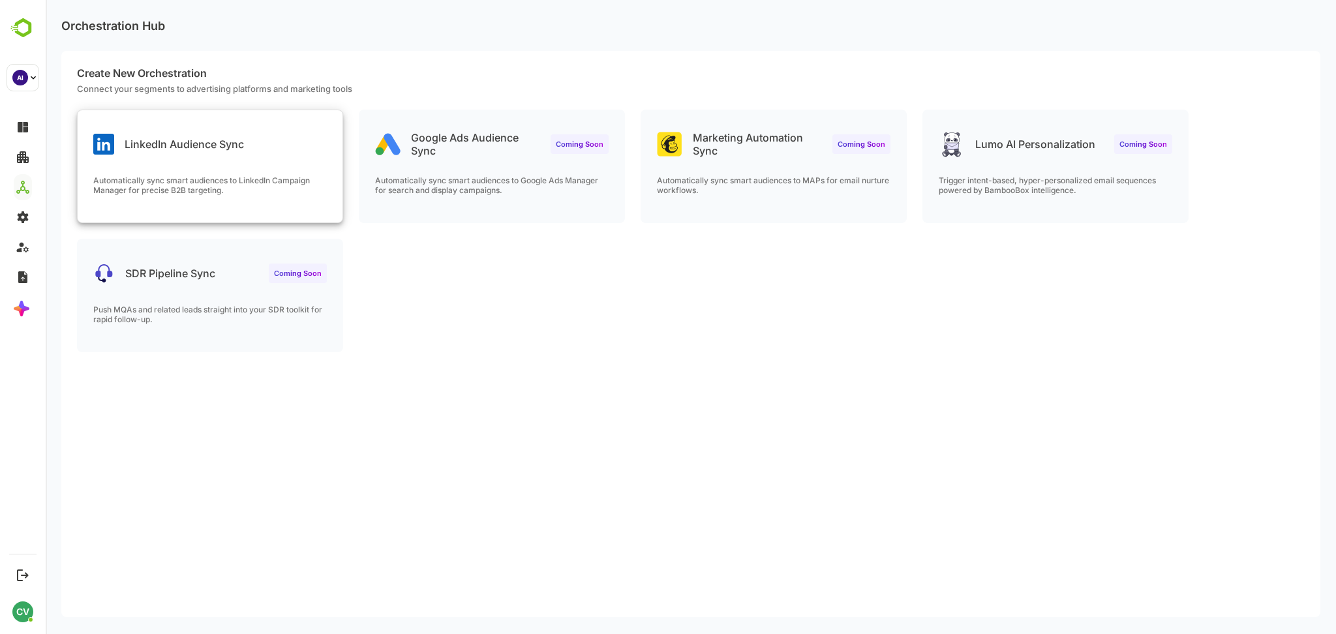
click at [254, 159] on div "LinkedIn Audience Sync Automatically sync smart audiences to LinkedIn Campaign …" at bounding box center [210, 166] width 265 height 112
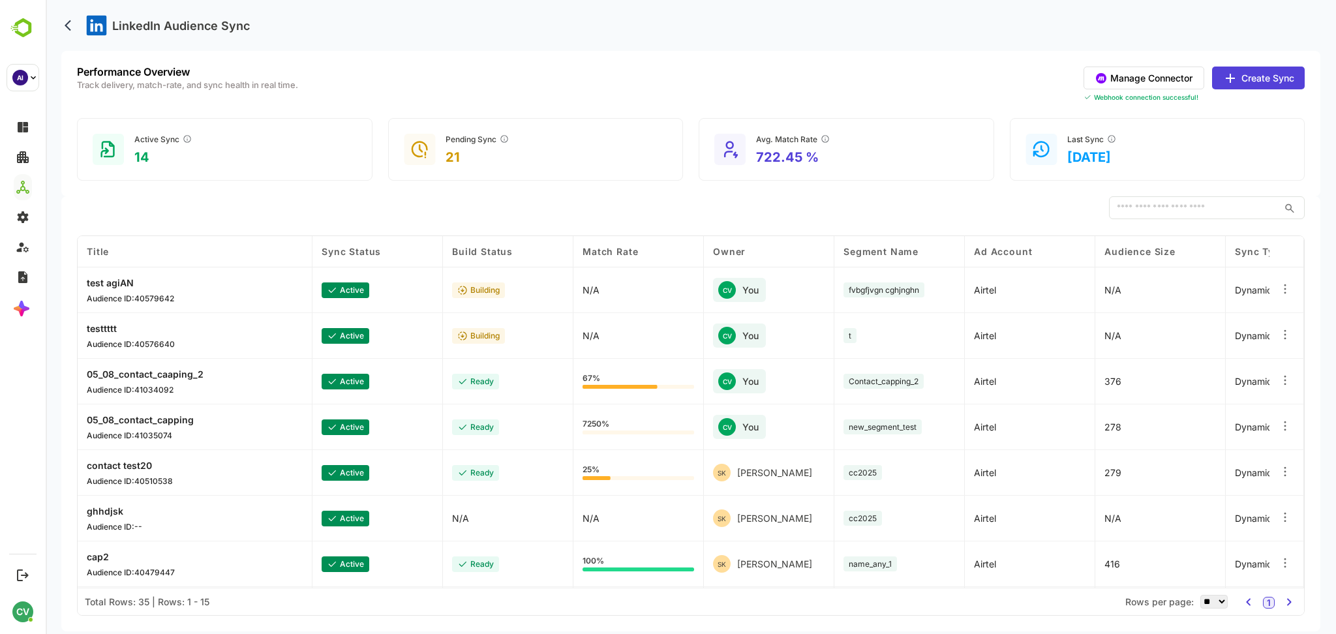
click at [1254, 67] on button "Create Sync" at bounding box center [1258, 78] width 93 height 23
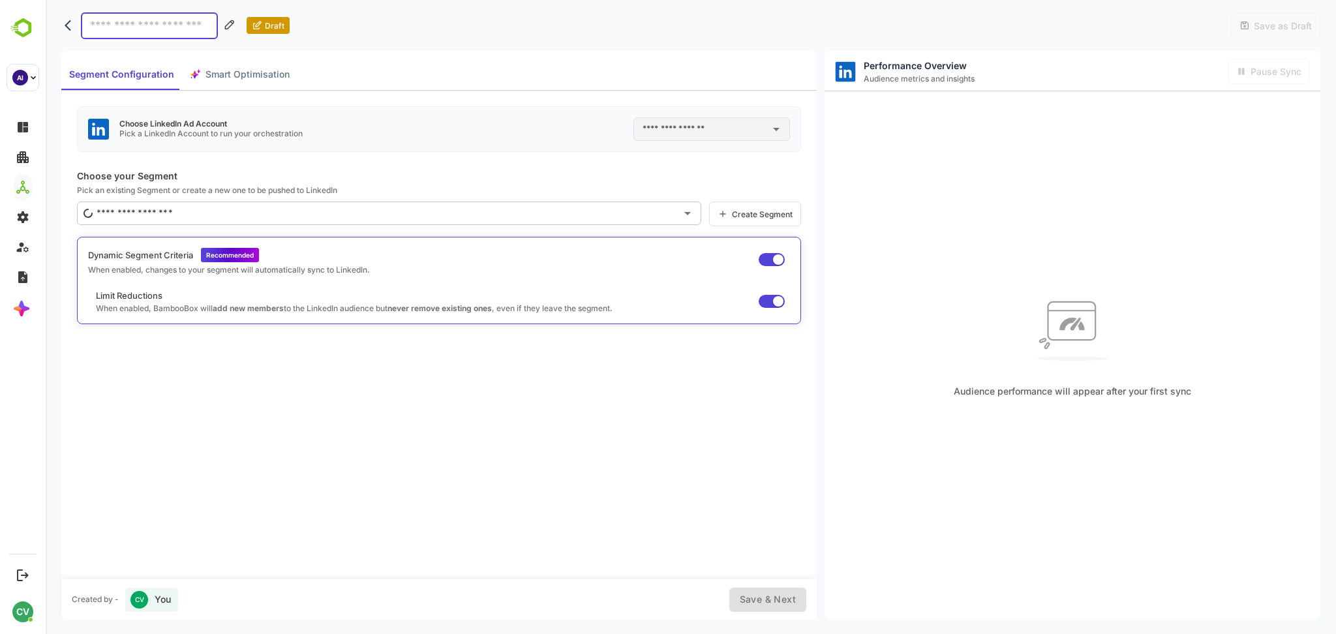
click at [690, 126] on input "text" at bounding box center [701, 129] width 125 height 21
click at [671, 188] on li "Airtel ID: 512307904" at bounding box center [711, 183] width 152 height 23
type input "******"
click at [684, 125] on input "******" at bounding box center [693, 129] width 108 height 21
click at [576, 160] on div "Choose LinkedIn Ad Account Pick a LinkedIn Account to run your orchestration **…" at bounding box center [438, 335] width 755 height 488
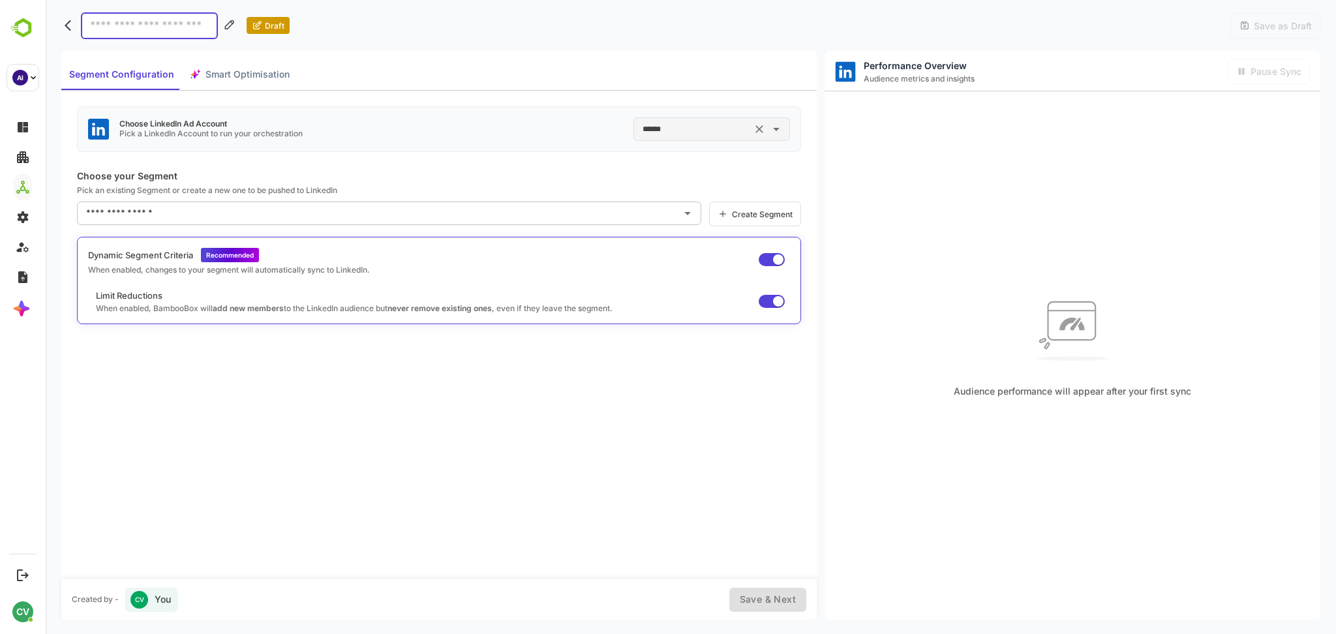
click at [706, 121] on input "******" at bounding box center [693, 129] width 108 height 21
click at [596, 147] on div "Choose LinkedIn Ad Account Pick a LinkedIn Account to run your orchestration **…" at bounding box center [439, 129] width 724 height 46
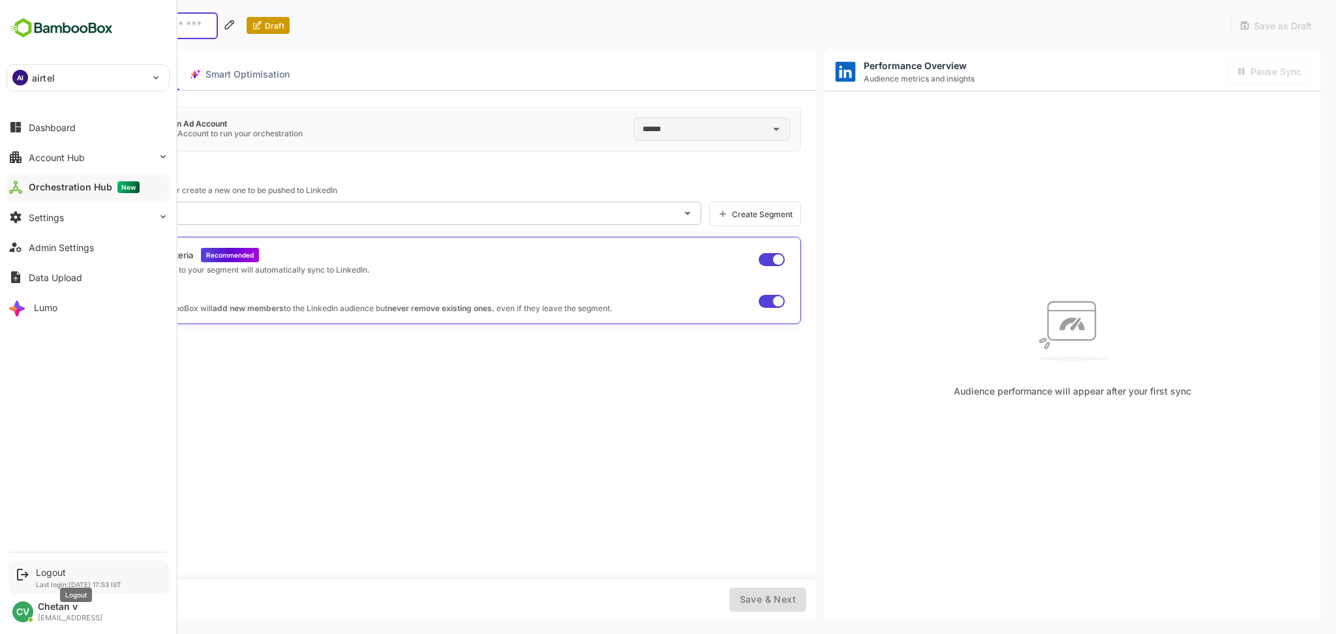
click at [44, 570] on div "Logout" at bounding box center [78, 572] width 85 height 11
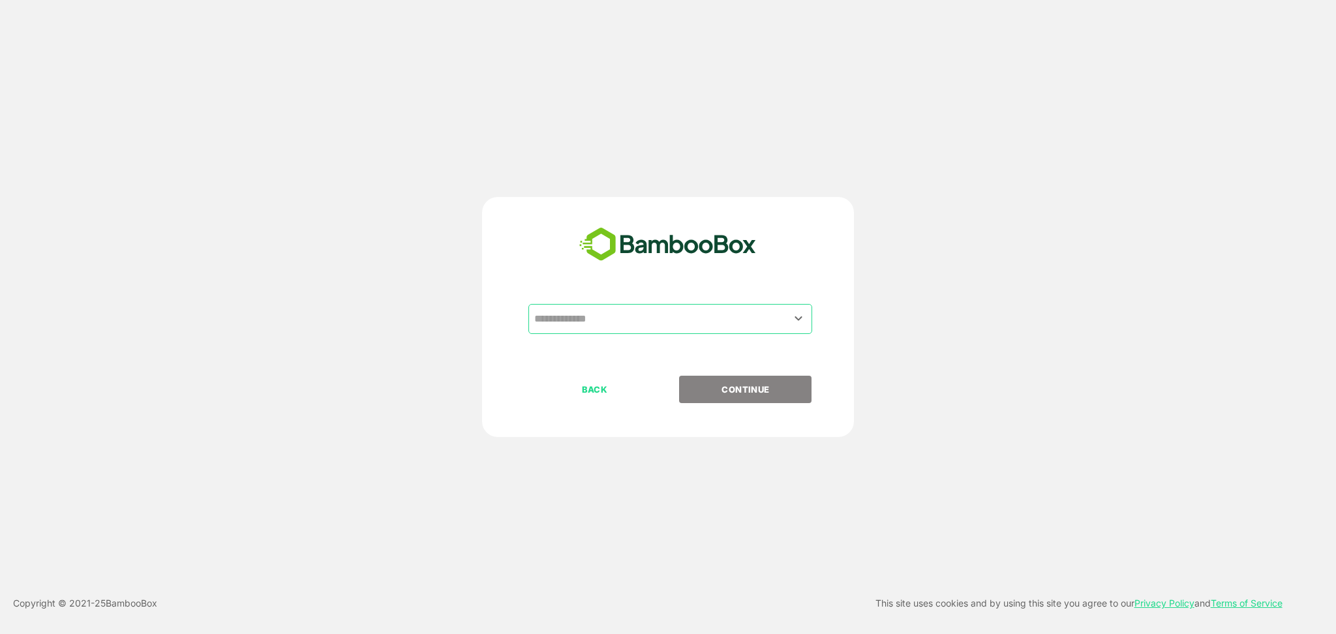
click at [681, 313] on input "text" at bounding box center [670, 319] width 279 height 25
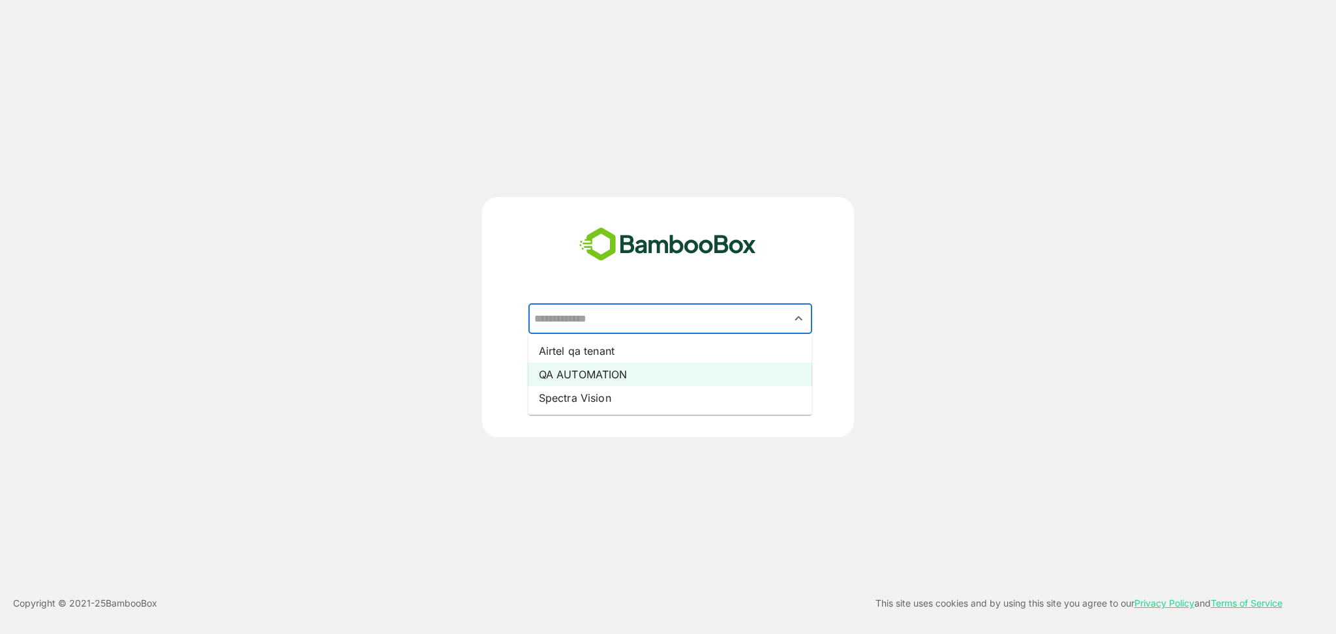
click at [614, 367] on li "QA AUTOMATION" at bounding box center [670, 374] width 284 height 23
type input "**********"
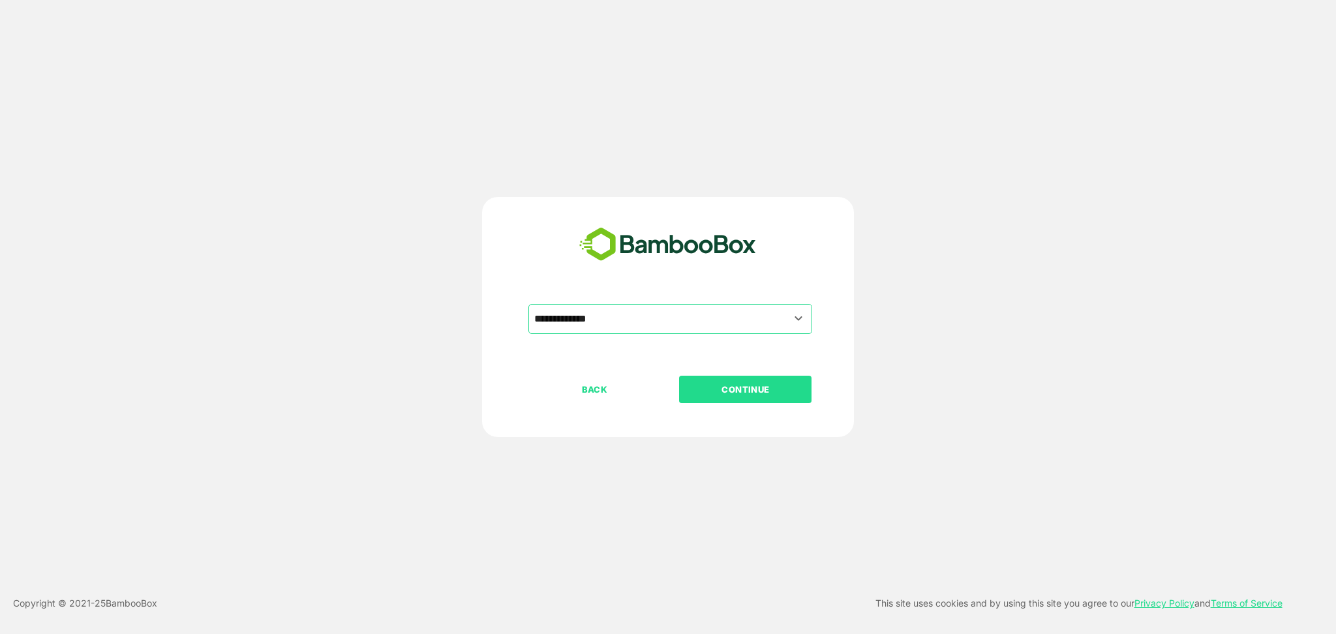
click at [748, 396] on p "CONTINUE" at bounding box center [745, 389] width 130 height 14
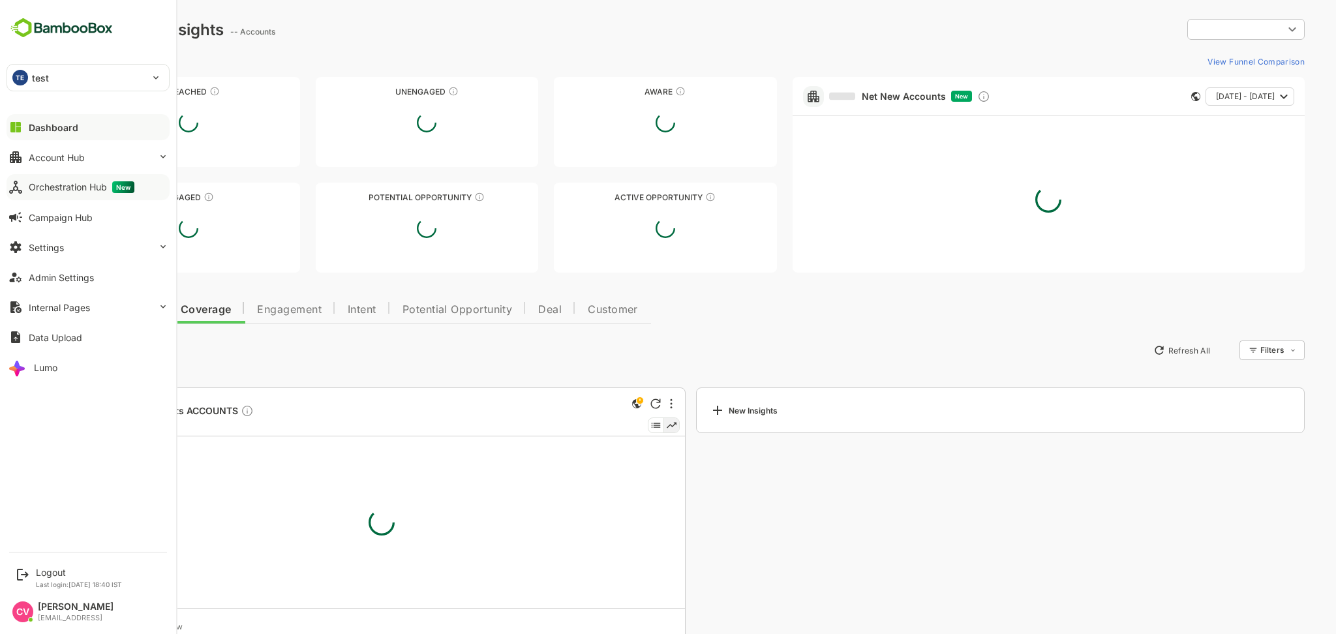
type input "**********"
click at [78, 187] on div "Orchestration Hub New" at bounding box center [82, 187] width 106 height 12
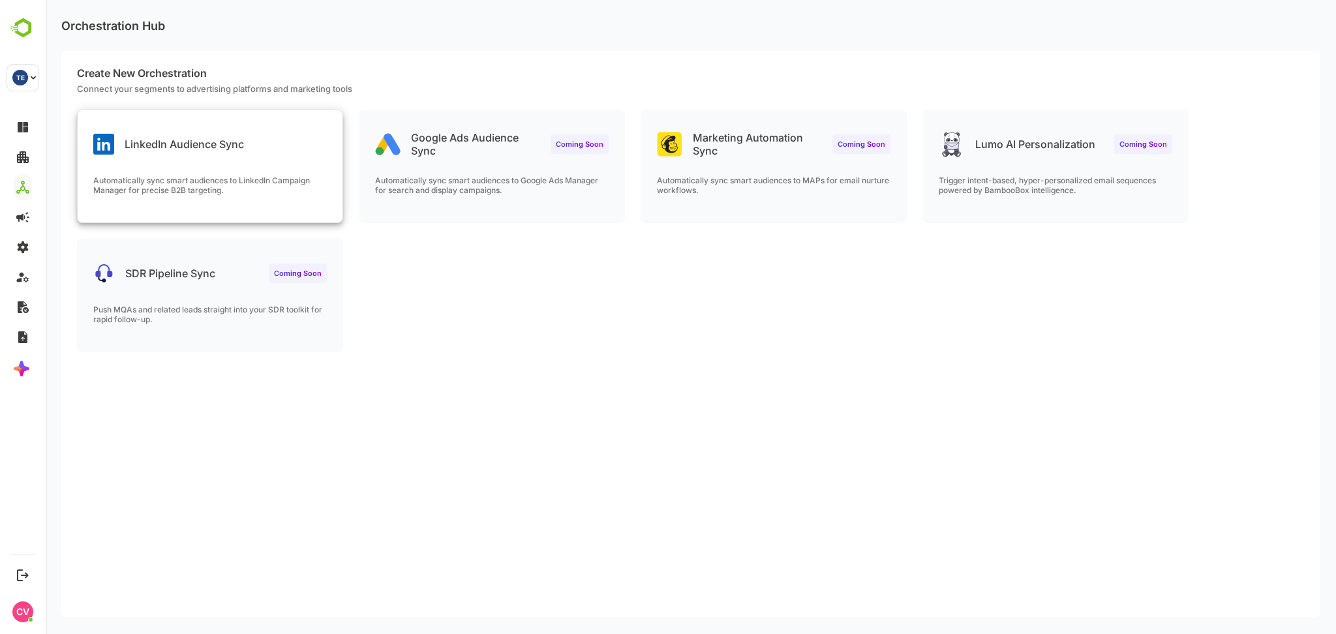
click at [249, 170] on div "LinkedIn Audience Sync Automatically sync smart audiences to LinkedIn Campaign …" at bounding box center [210, 166] width 265 height 112
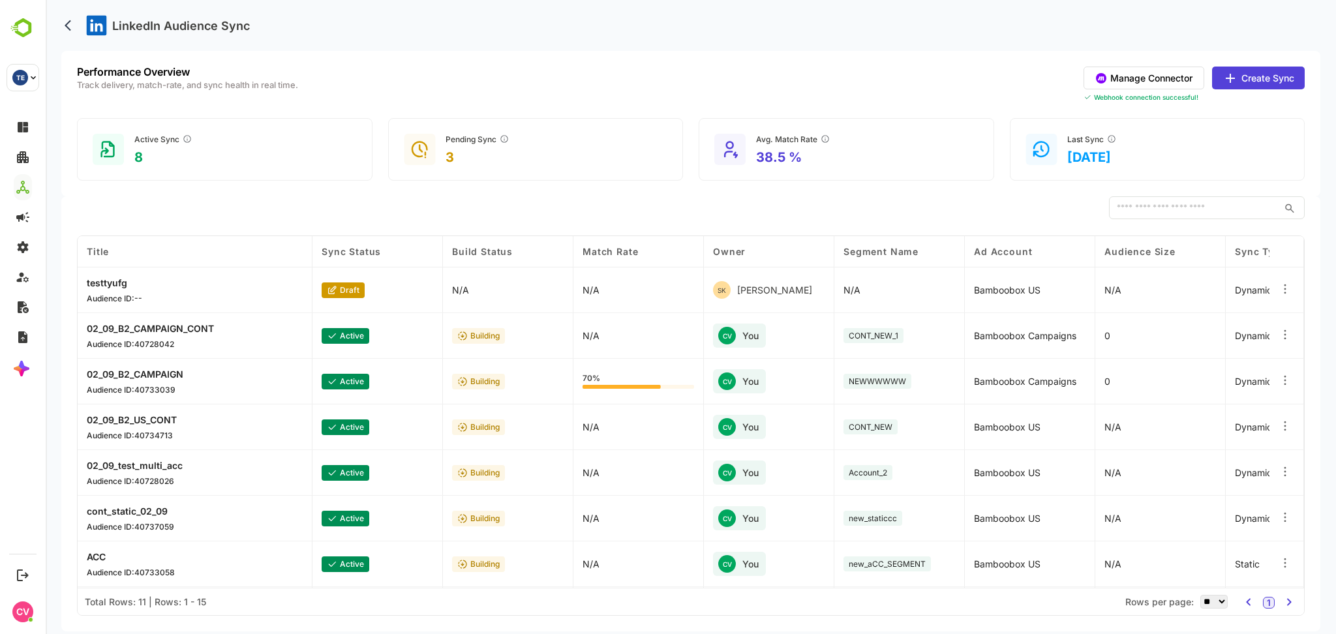
click at [1173, 85] on button "Manage Connector" at bounding box center [1144, 78] width 121 height 23
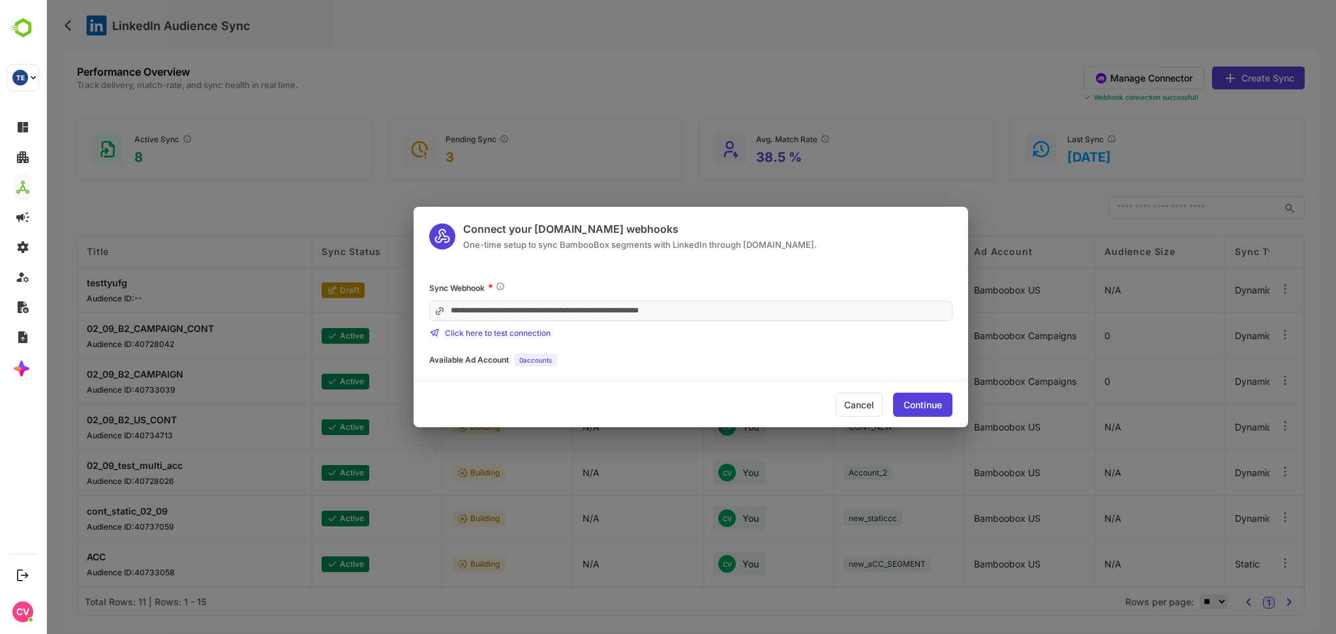
click at [923, 401] on div "Continue" at bounding box center [922, 405] width 38 height 9
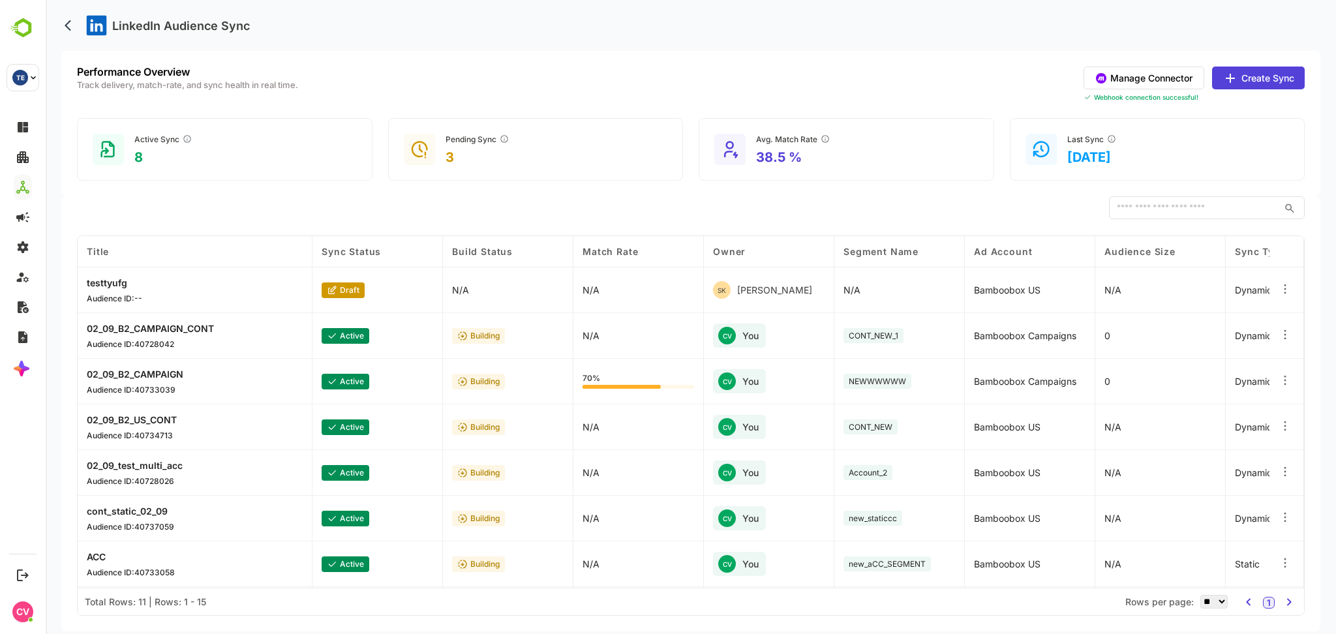
click at [1260, 74] on button "Create Sync" at bounding box center [1258, 78] width 93 height 23
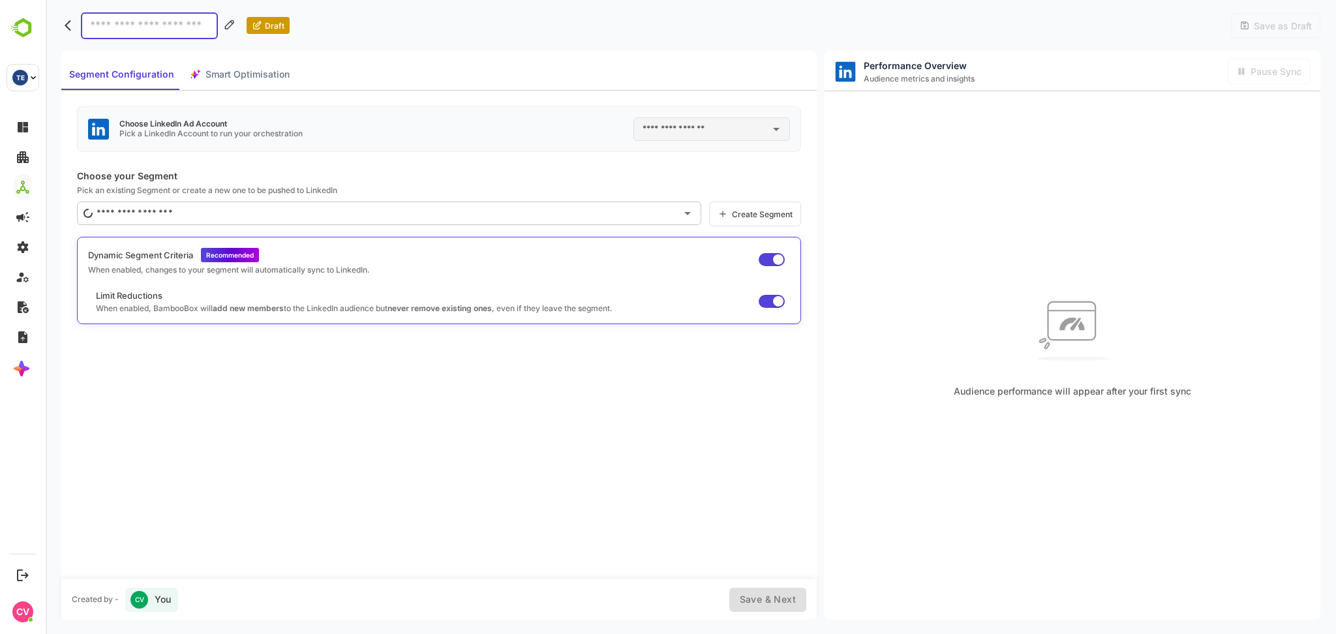
click at [677, 130] on input "text" at bounding box center [701, 129] width 125 height 21
click at [547, 126] on div "Choose LinkedIn Ad Account Pick a LinkedIn Account to run your orchestration ​" at bounding box center [439, 129] width 724 height 46
click at [664, 129] on input "text" at bounding box center [701, 129] width 125 height 21
click at [673, 194] on li "Bamboobox US ID: 512307904" at bounding box center [722, 183] width 175 height 23
type input "**********"
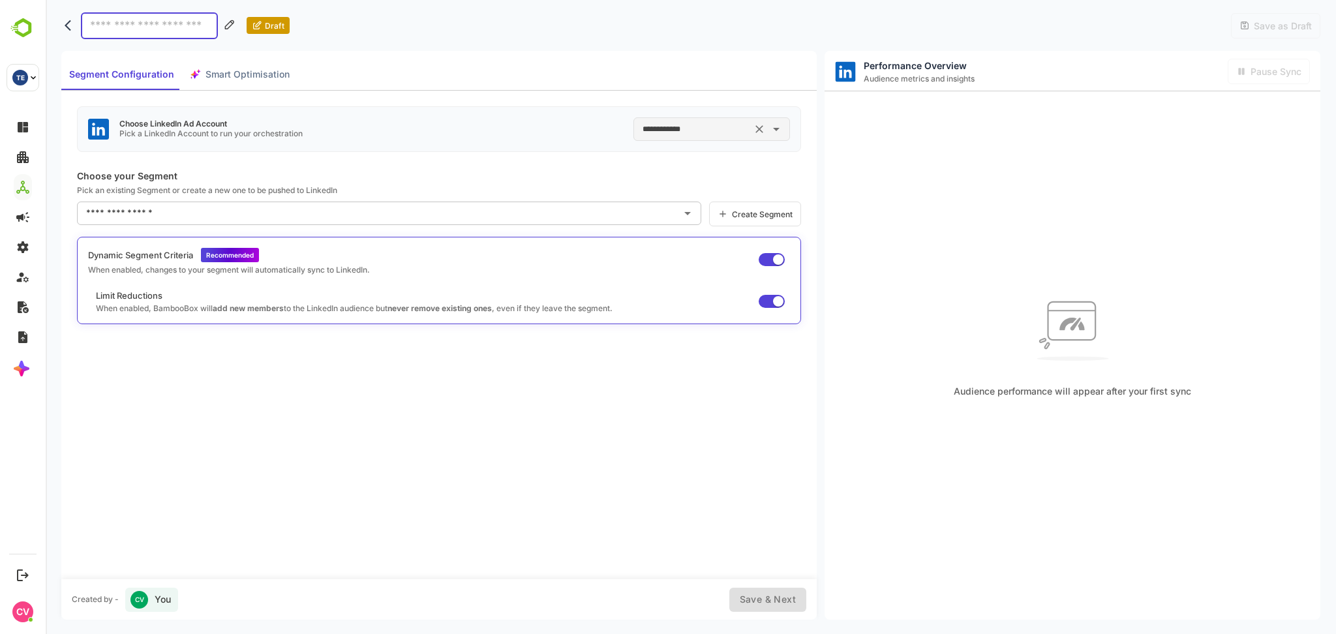
click at [755, 129] on icon "Clear" at bounding box center [759, 129] width 13 height 13
click at [718, 129] on input "text" at bounding box center [701, 129] width 125 height 21
click at [706, 204] on div "Bamboobox Campaigns" at bounding box center [692, 209] width 99 height 13
type input "**********"
click at [754, 126] on icon "Clear" at bounding box center [759, 129] width 13 height 13
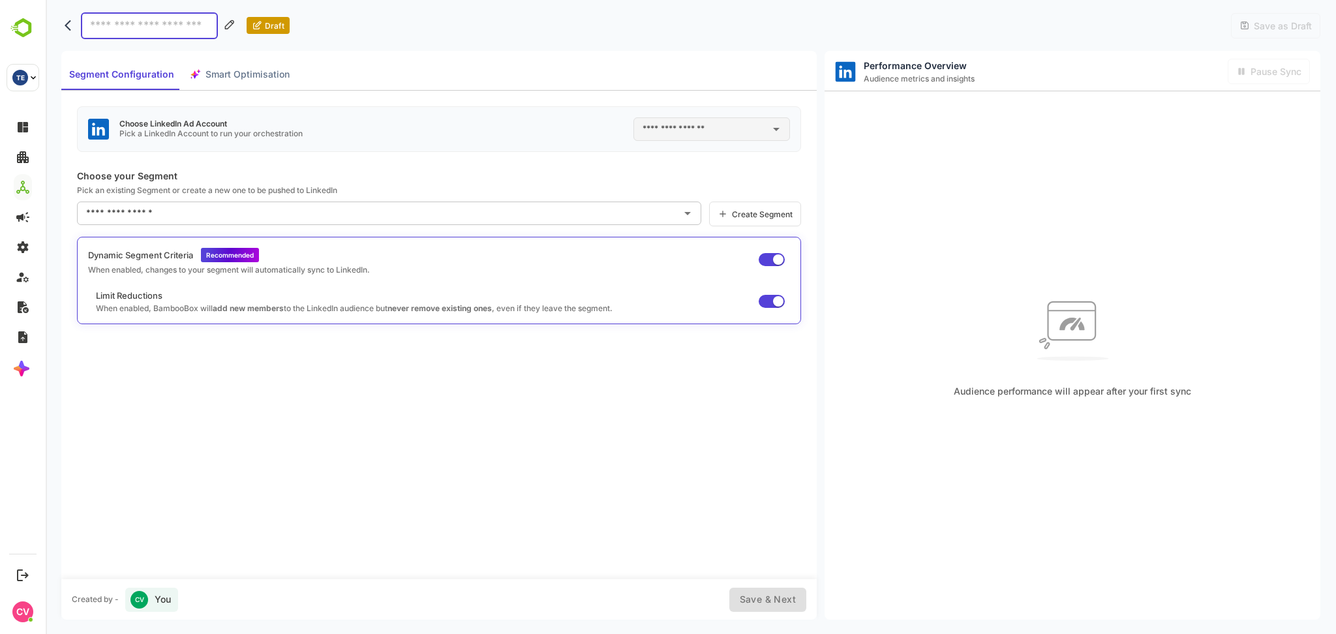
click at [67, 27] on icon "back" at bounding box center [68, 25] width 7 height 11
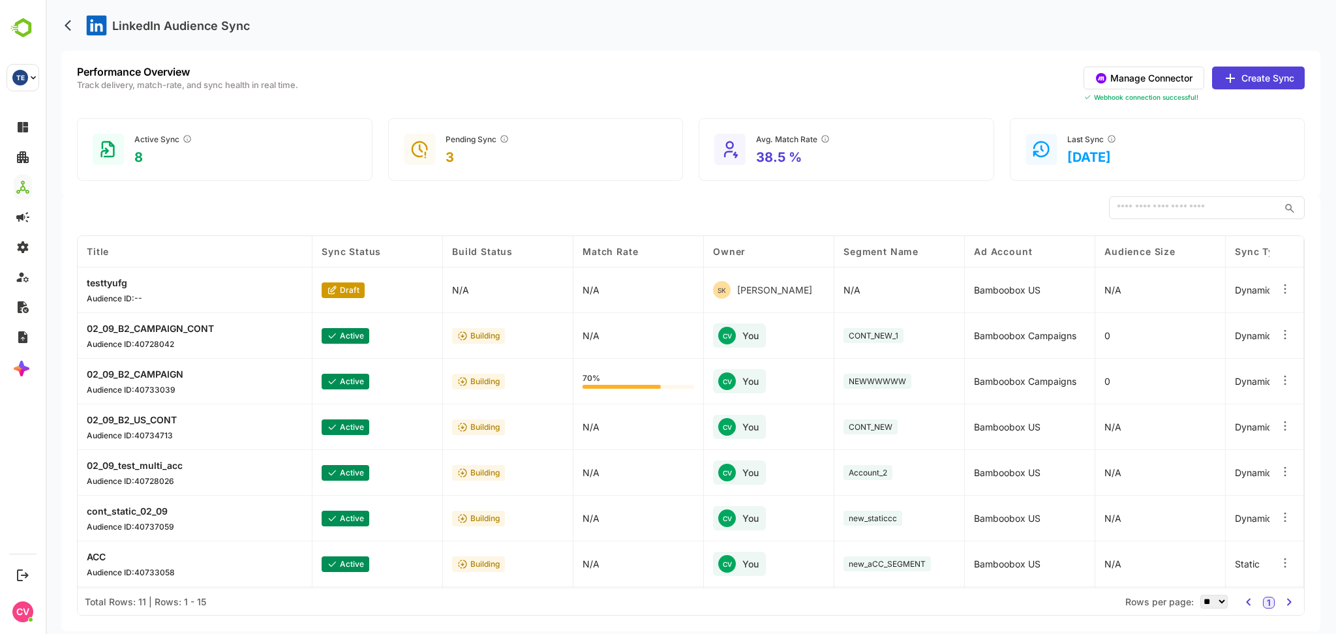
click at [1171, 82] on button "Manage Connector" at bounding box center [1144, 78] width 121 height 23
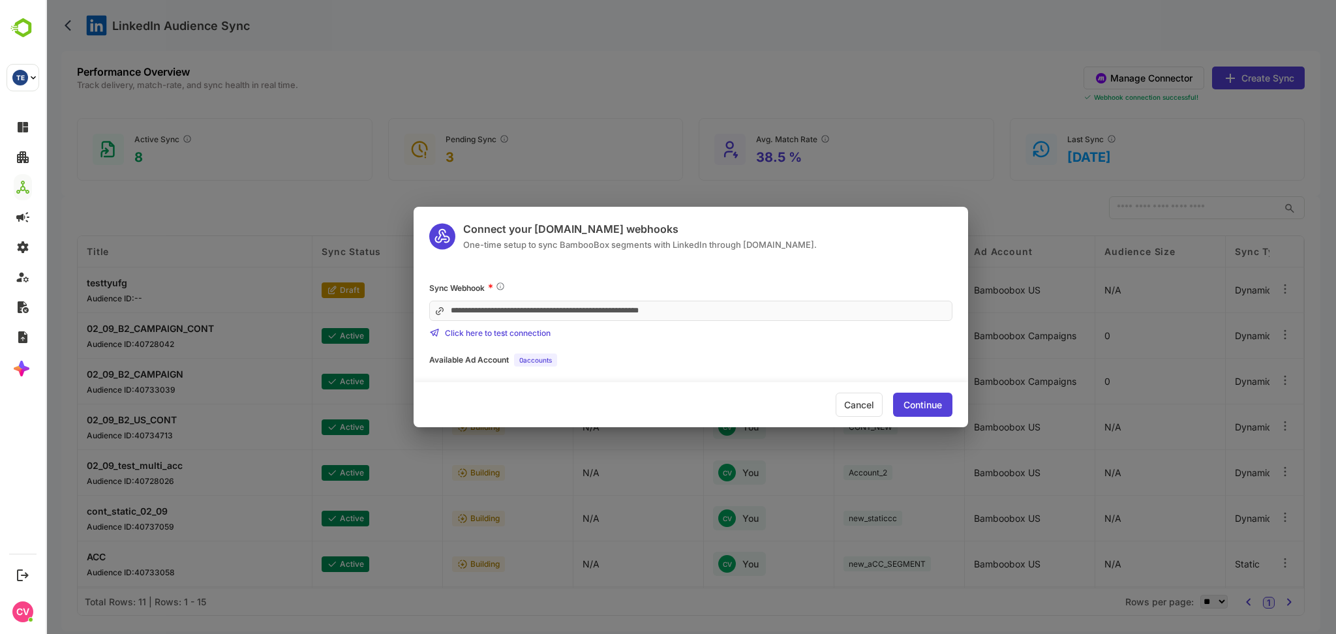
click at [561, 355] on div "Available Ad Account 0 accounts" at bounding box center [690, 360] width 523 height 13
click at [921, 406] on div "Continue" at bounding box center [922, 405] width 38 height 9
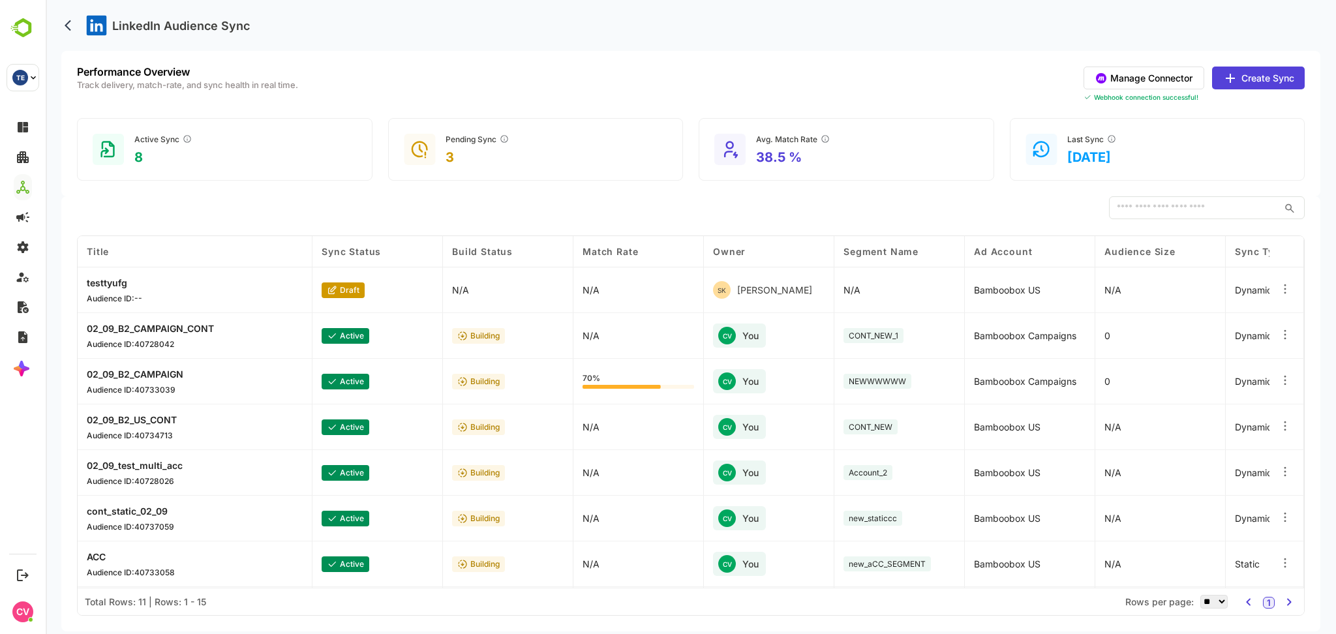
click at [1257, 73] on button "Create Sync" at bounding box center [1258, 78] width 93 height 23
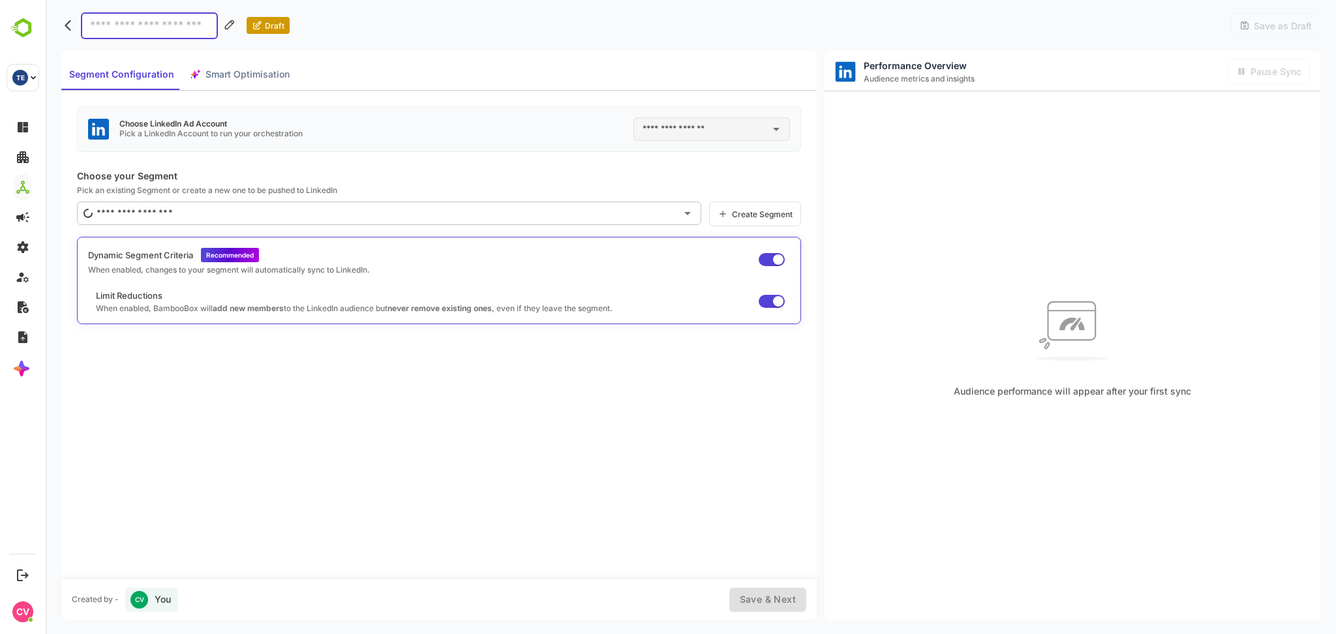
click at [718, 127] on input "text" at bounding box center [701, 129] width 125 height 21
click at [70, 22] on icon "back" at bounding box center [71, 25] width 13 height 13
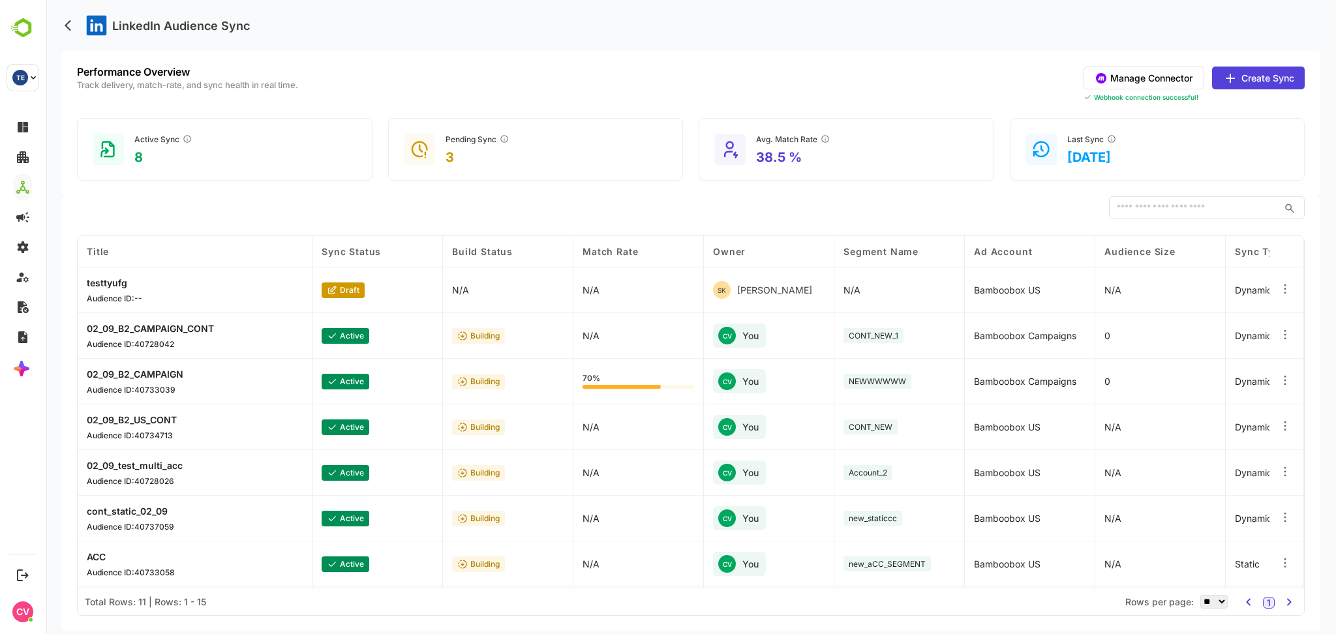
click at [1170, 75] on button "Manage Connector" at bounding box center [1144, 78] width 121 height 23
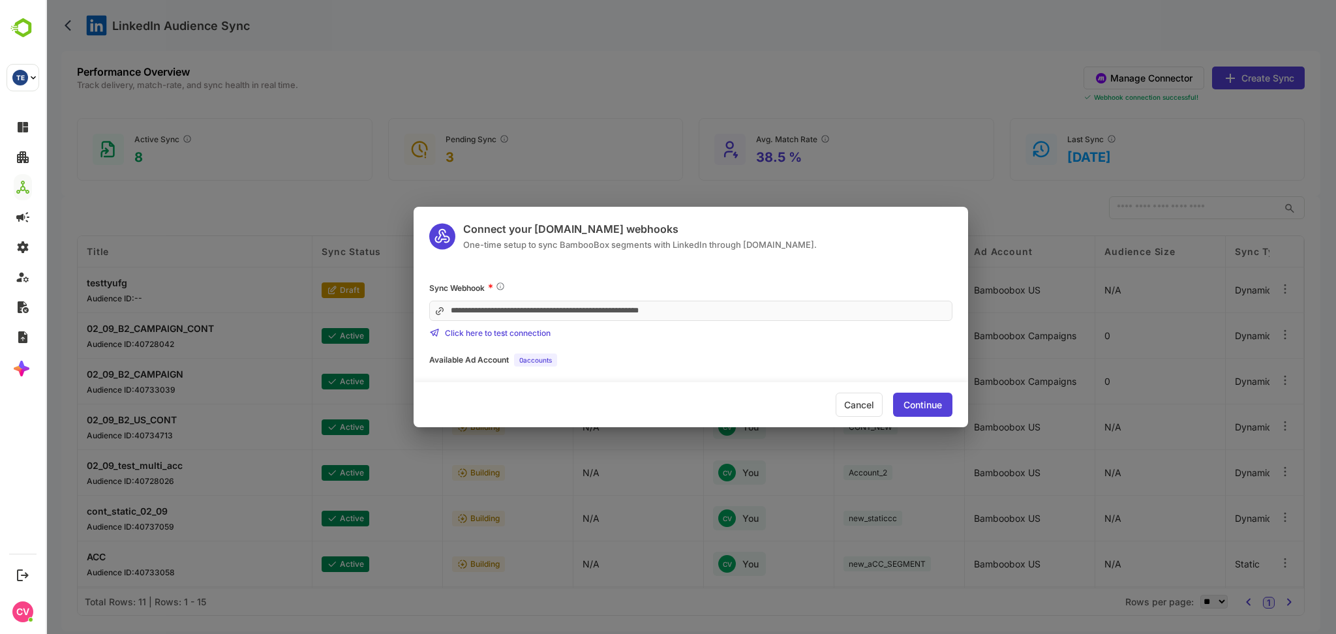
click at [909, 401] on div "Continue" at bounding box center [922, 405] width 38 height 9
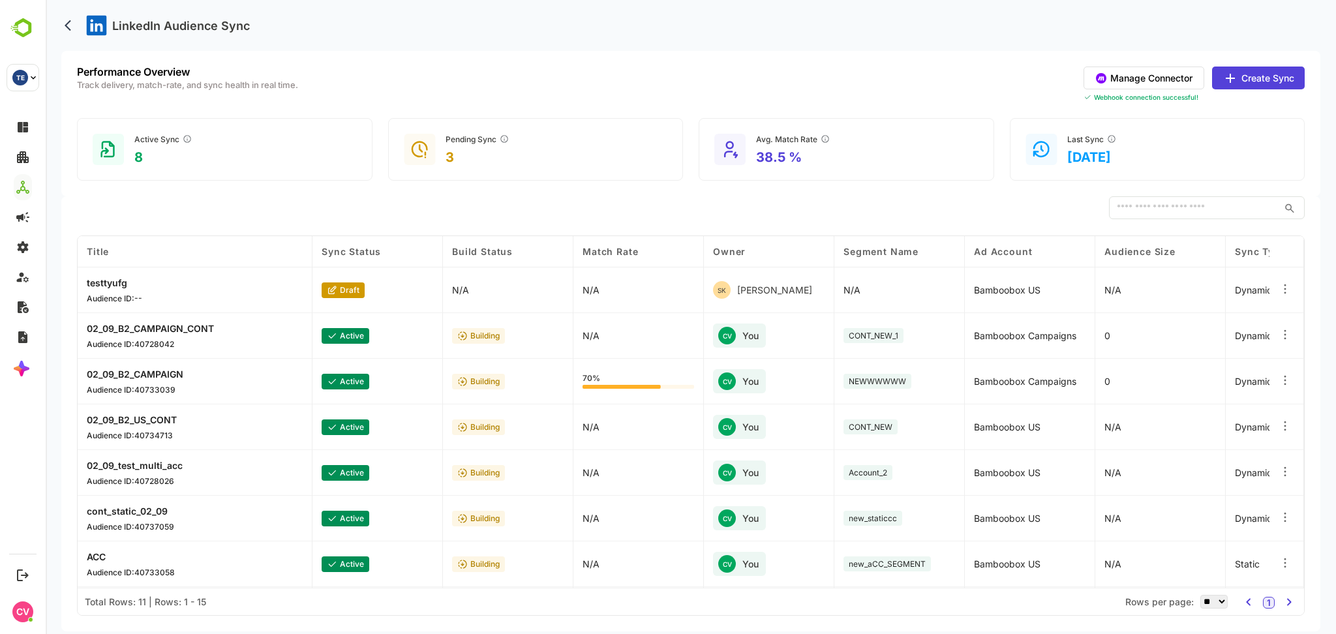
click at [1251, 74] on button "Create Sync" at bounding box center [1258, 78] width 93 height 23
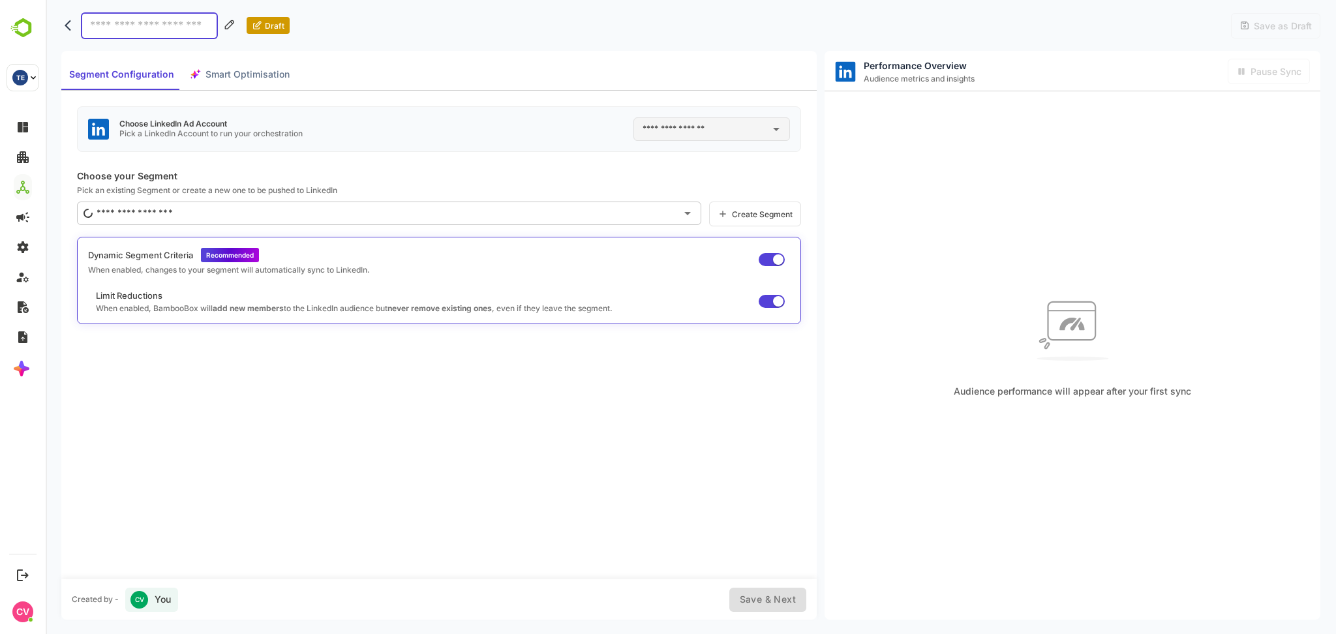
click at [748, 124] on input "text" at bounding box center [701, 129] width 125 height 21
click at [69, 31] on icon "back" at bounding box center [71, 25] width 13 height 13
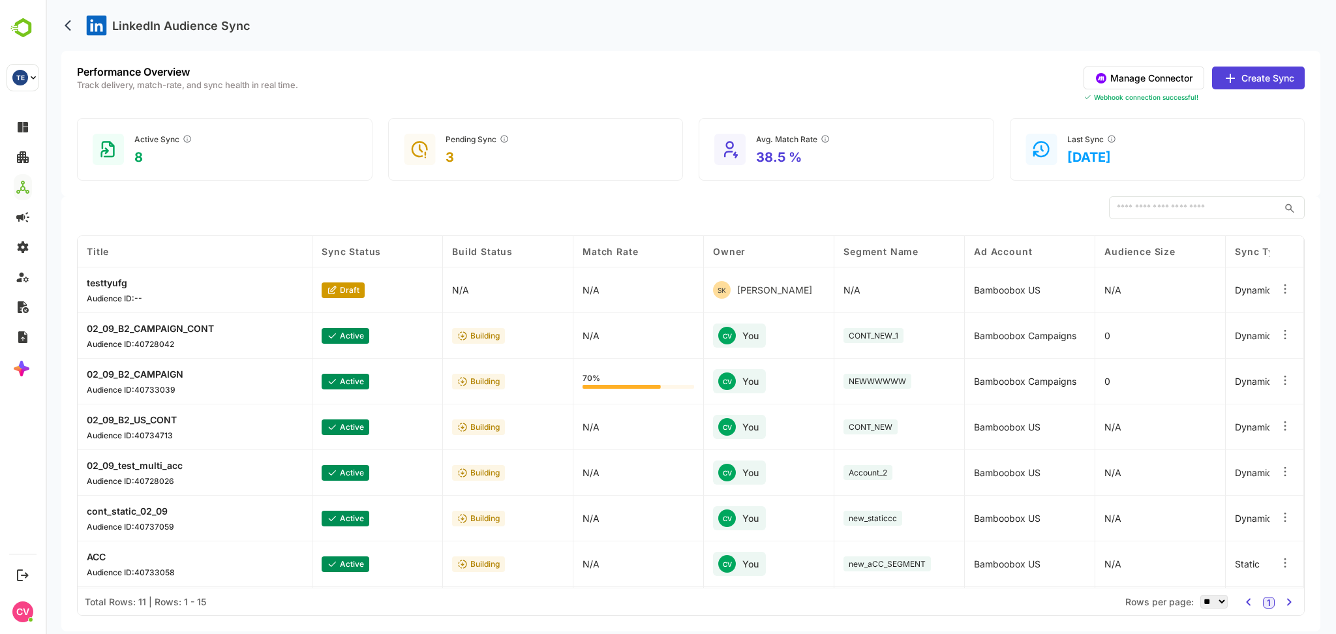
click at [1244, 77] on button "Create Sync" at bounding box center [1258, 78] width 93 height 23
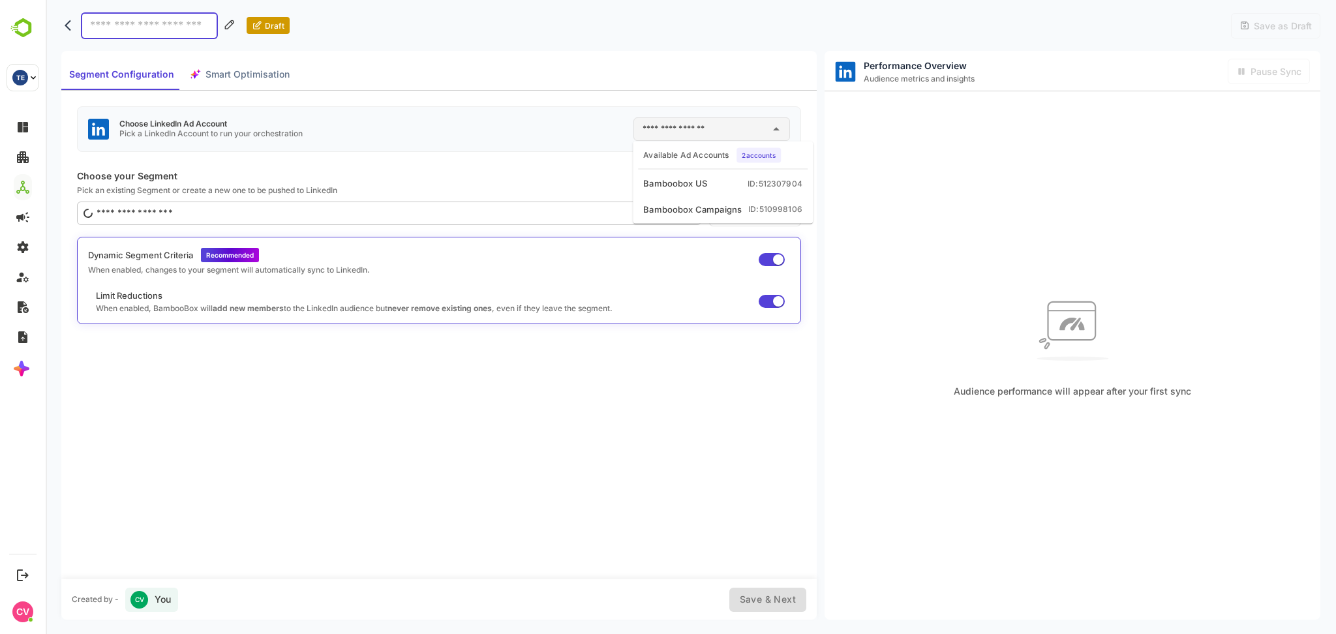
click at [732, 127] on input "text" at bounding box center [701, 129] width 125 height 21
click at [487, 173] on p "Choose your Segment" at bounding box center [439, 175] width 724 height 11
click at [773, 129] on icon "Open" at bounding box center [776, 129] width 16 height 16
click at [68, 24] on icon "back" at bounding box center [71, 25] width 13 height 13
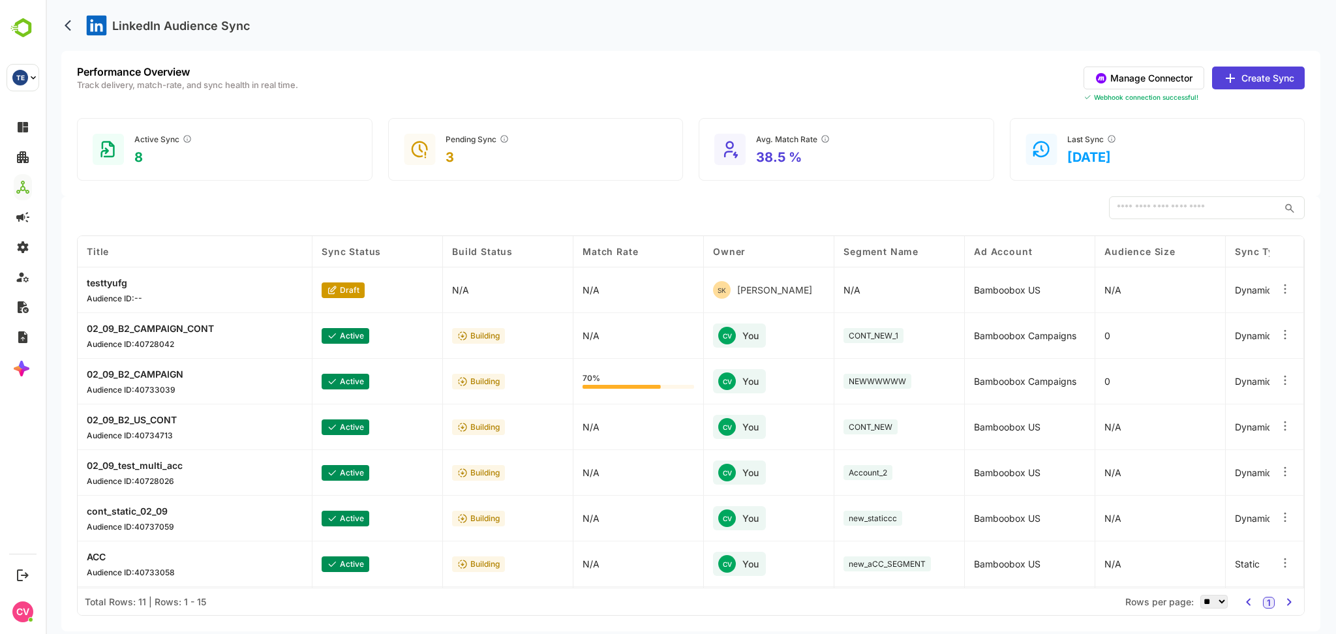
click at [1181, 78] on button "Manage Connector" at bounding box center [1144, 78] width 121 height 23
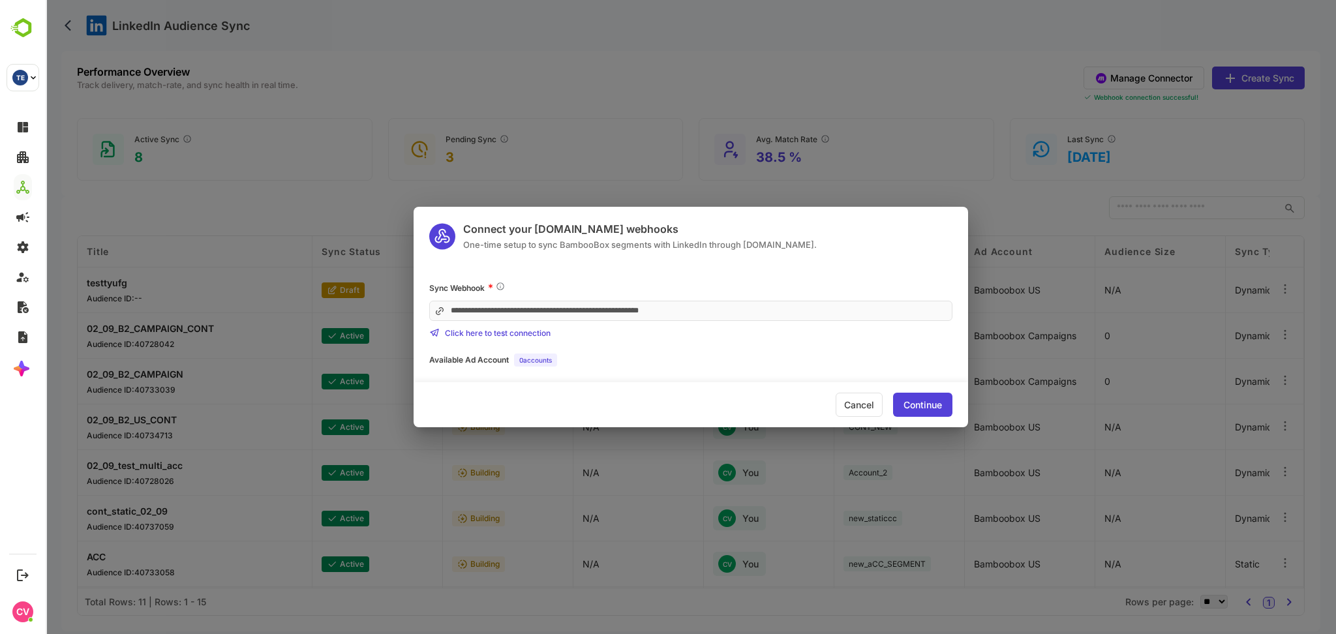
drag, startPoint x: 568, startPoint y: 363, endPoint x: 419, endPoint y: 359, distance: 148.1
click at [419, 359] on div "**********" at bounding box center [691, 323] width 554 height 85
click at [587, 348] on div "**********" at bounding box center [691, 323] width 554 height 85
click at [847, 403] on div "Cancel" at bounding box center [859, 405] width 47 height 24
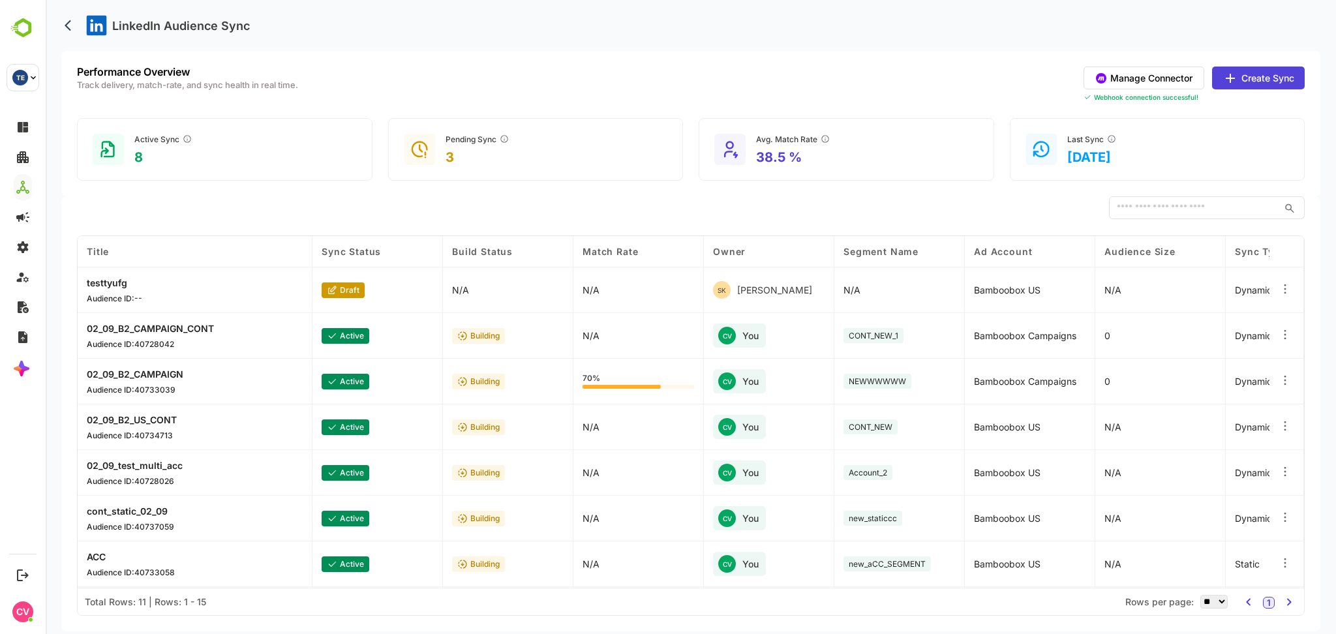
click at [1144, 73] on button "Manage Connector" at bounding box center [1144, 78] width 121 height 23
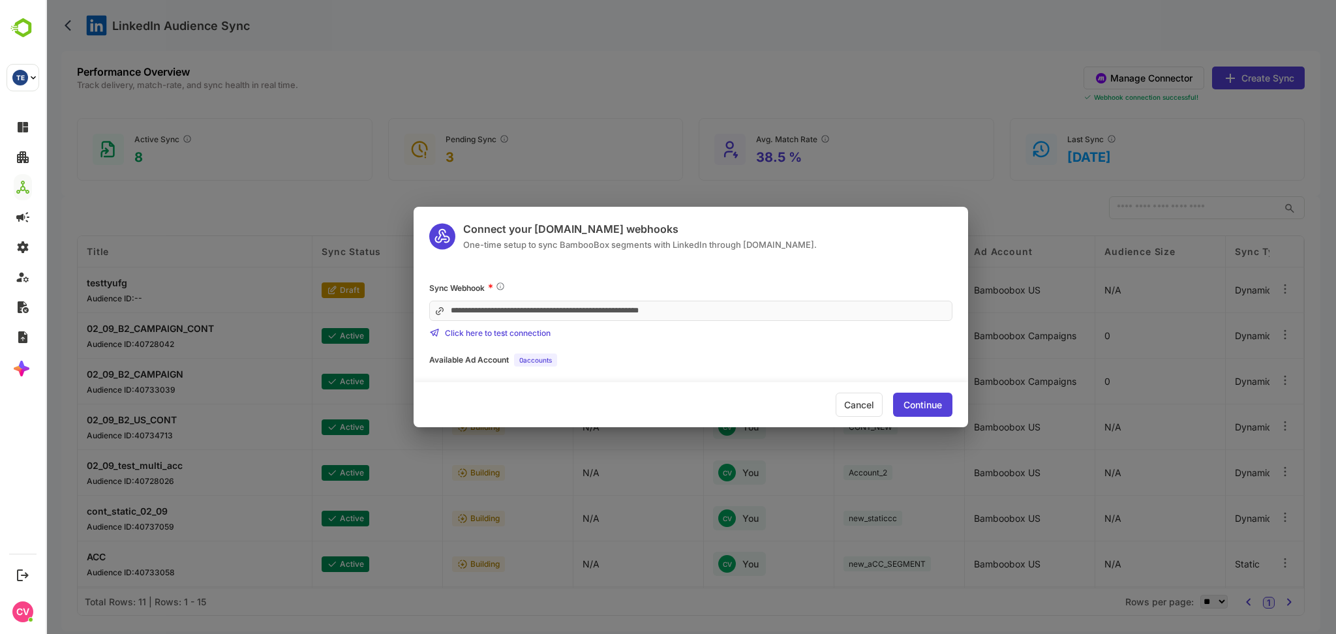
click at [1246, 87] on div "**********" at bounding box center [691, 317] width 1290 height 634
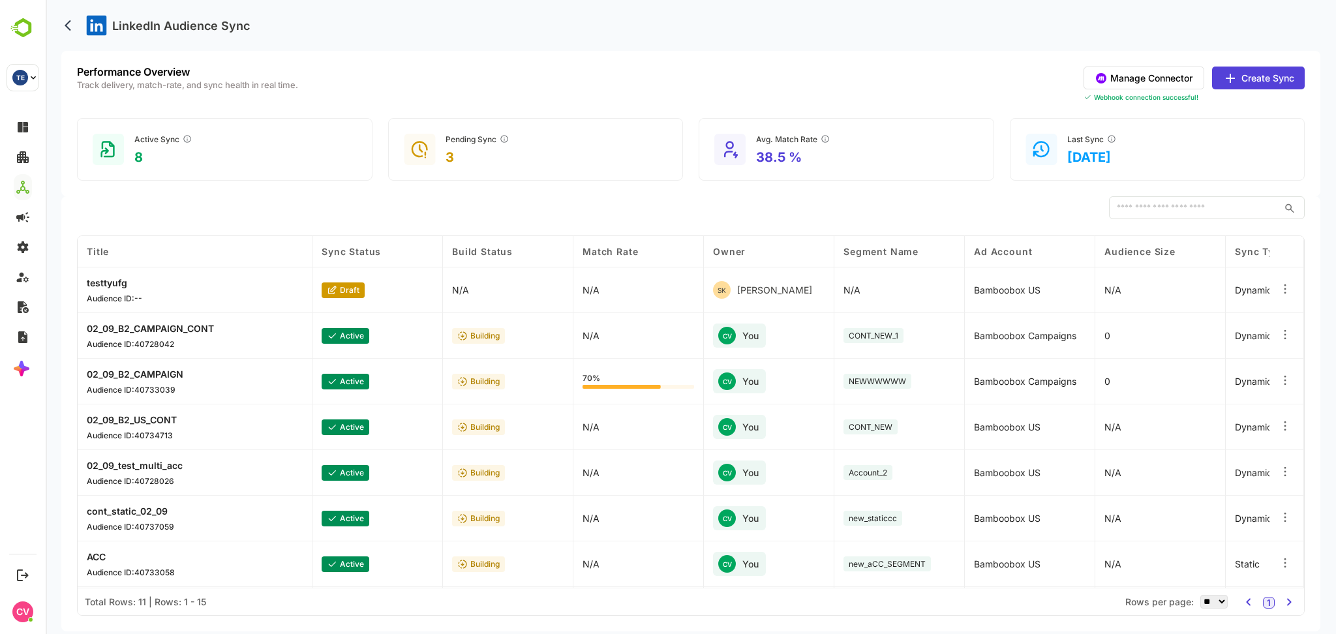
click at [1248, 82] on button "Create Sync" at bounding box center [1258, 78] width 93 height 23
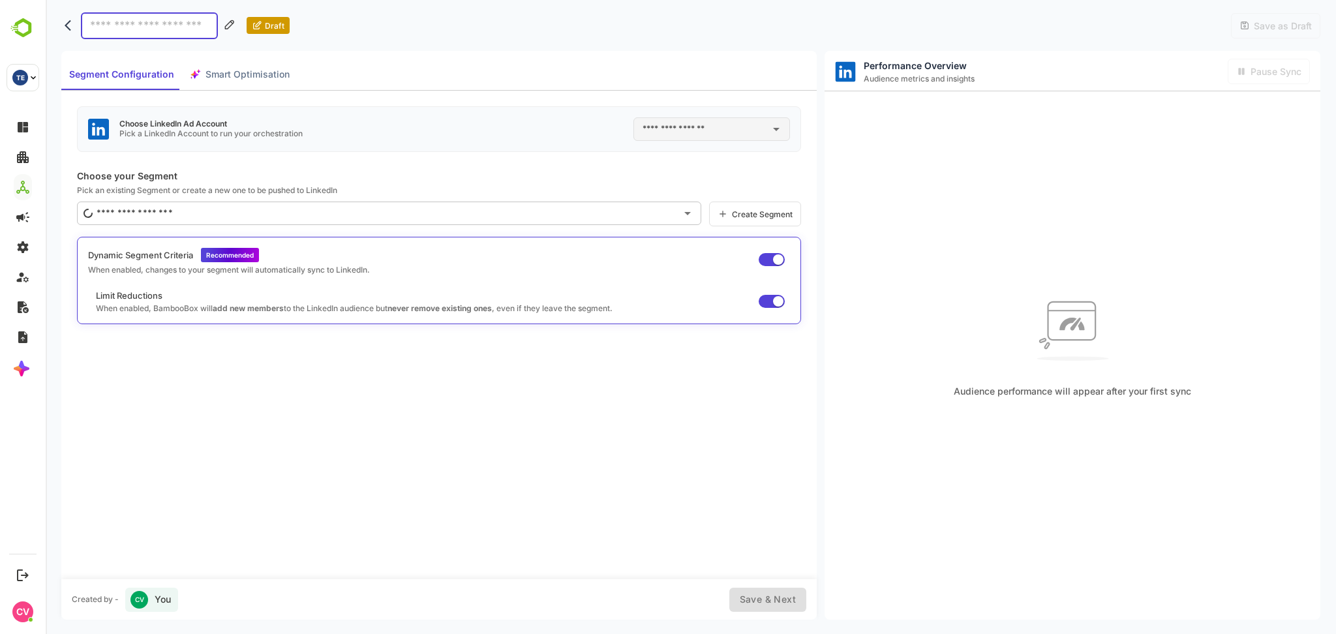
click at [675, 135] on input "text" at bounding box center [701, 129] width 125 height 21
click at [706, 184] on div "Bamboobox US" at bounding box center [675, 183] width 64 height 13
click at [710, 128] on input "**********" at bounding box center [693, 129] width 108 height 21
click at [714, 204] on div "Bamboobox Campaigns" at bounding box center [690, 209] width 99 height 13
type input "**********"
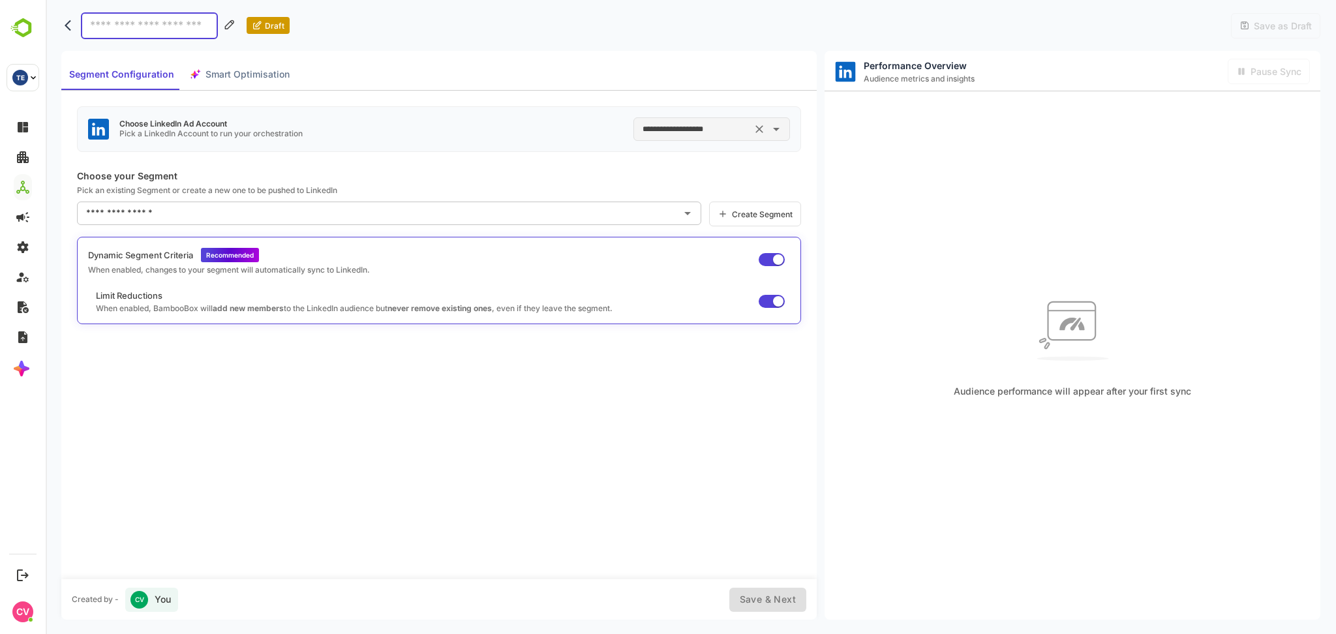
click at [464, 214] on input "text" at bounding box center [379, 213] width 593 height 21
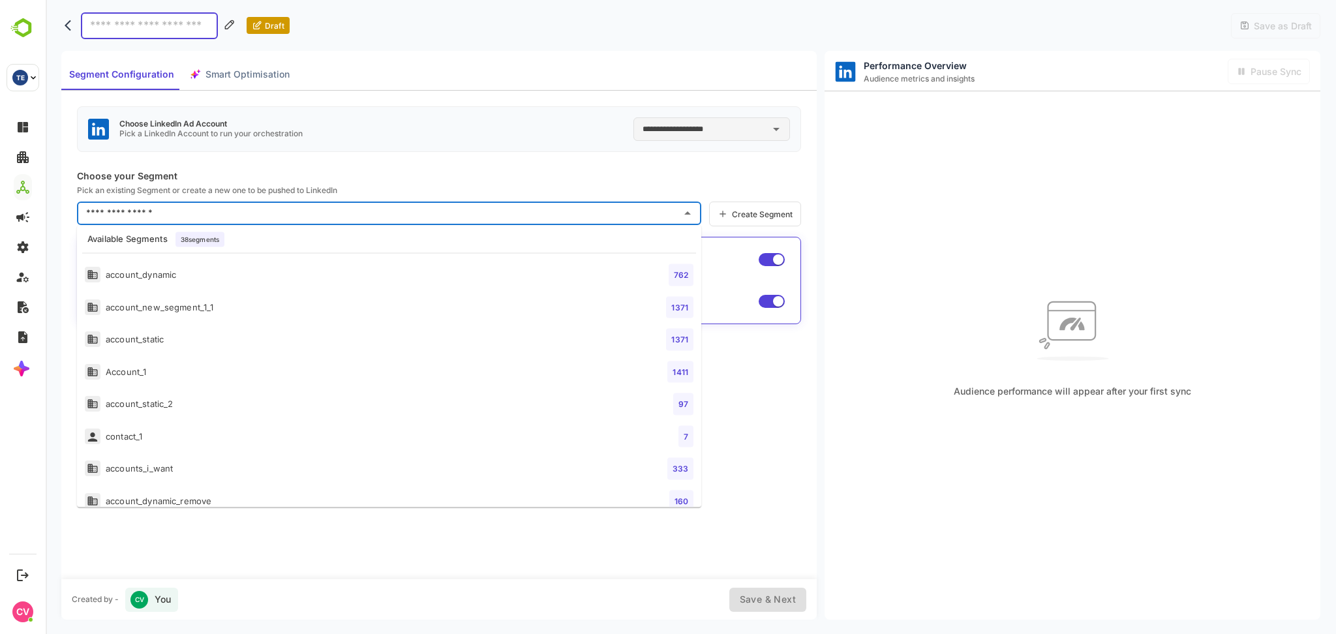
click at [376, 277] on li "account_dynamic 762" at bounding box center [389, 275] width 624 height 33
type input "**********"
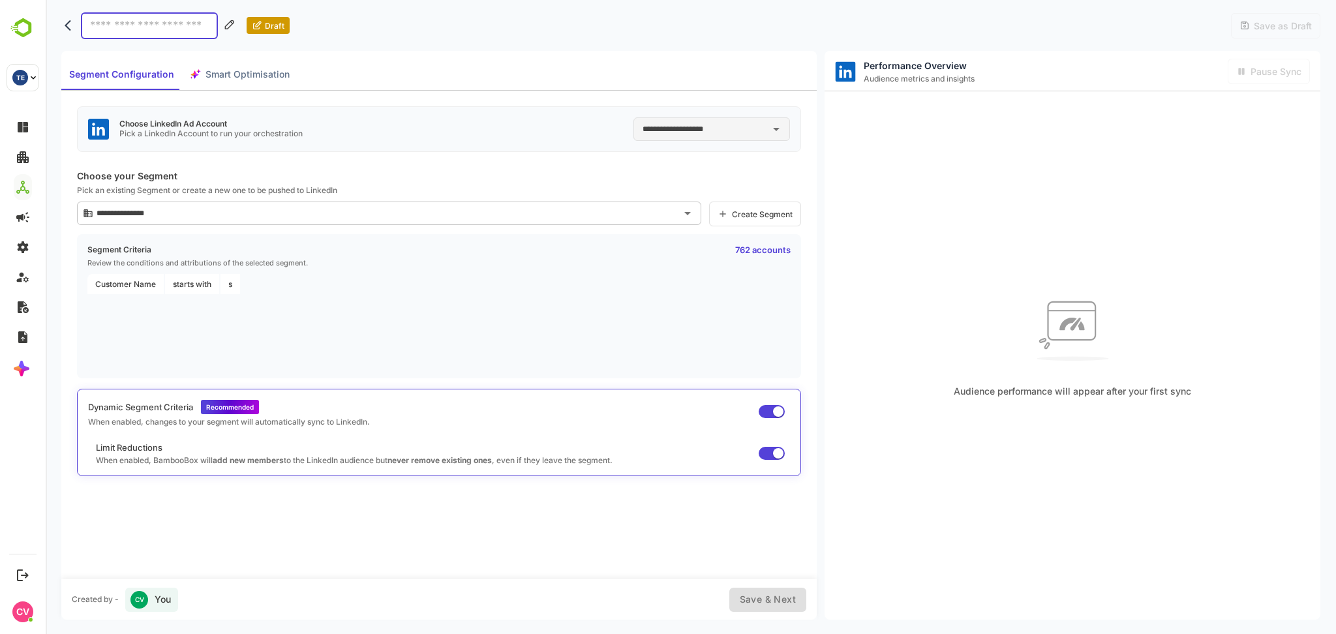
click at [185, 23] on input at bounding box center [149, 25] width 137 height 27
type input "********"
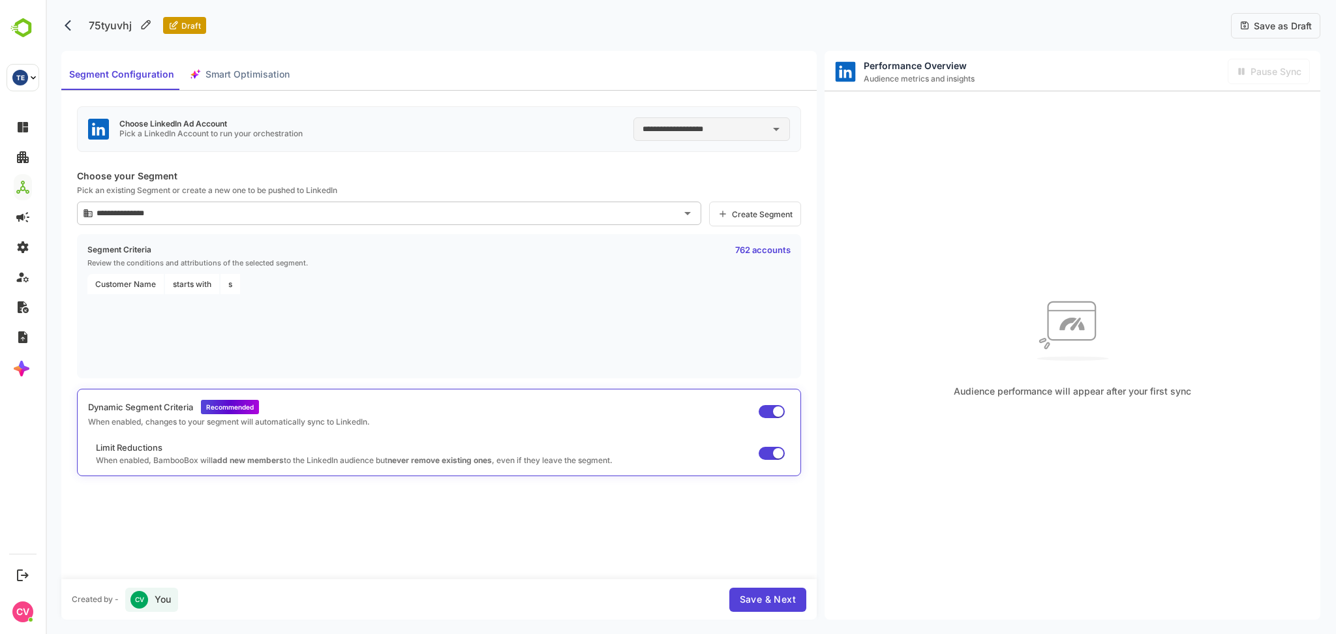
click at [1284, 14] on div "Save as Draft" at bounding box center [1275, 25] width 89 height 25
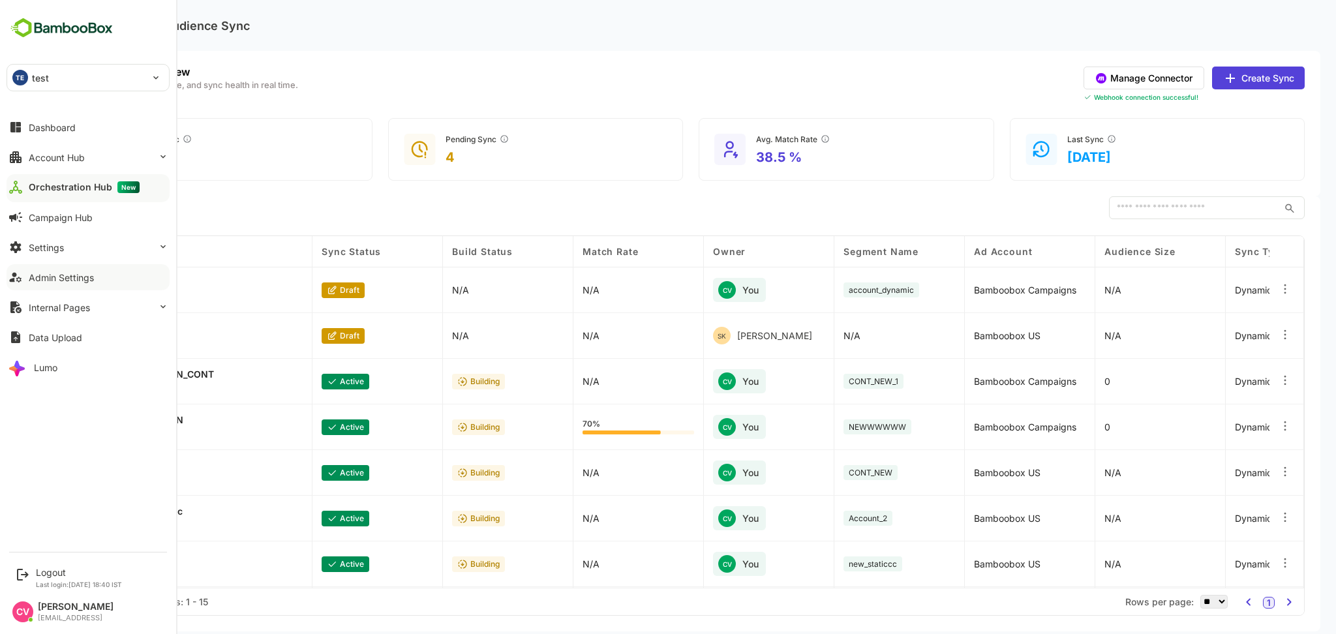
click at [87, 286] on button "Admin Settings" at bounding box center [88, 277] width 163 height 26
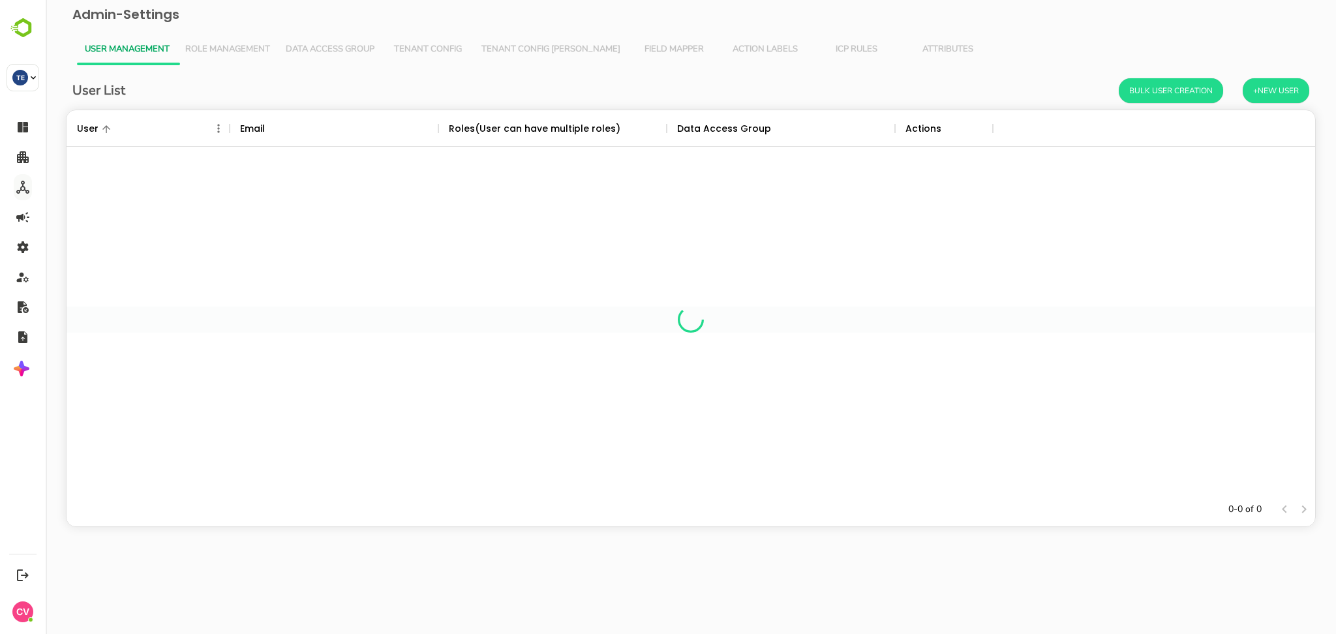
scroll to position [369, 1235]
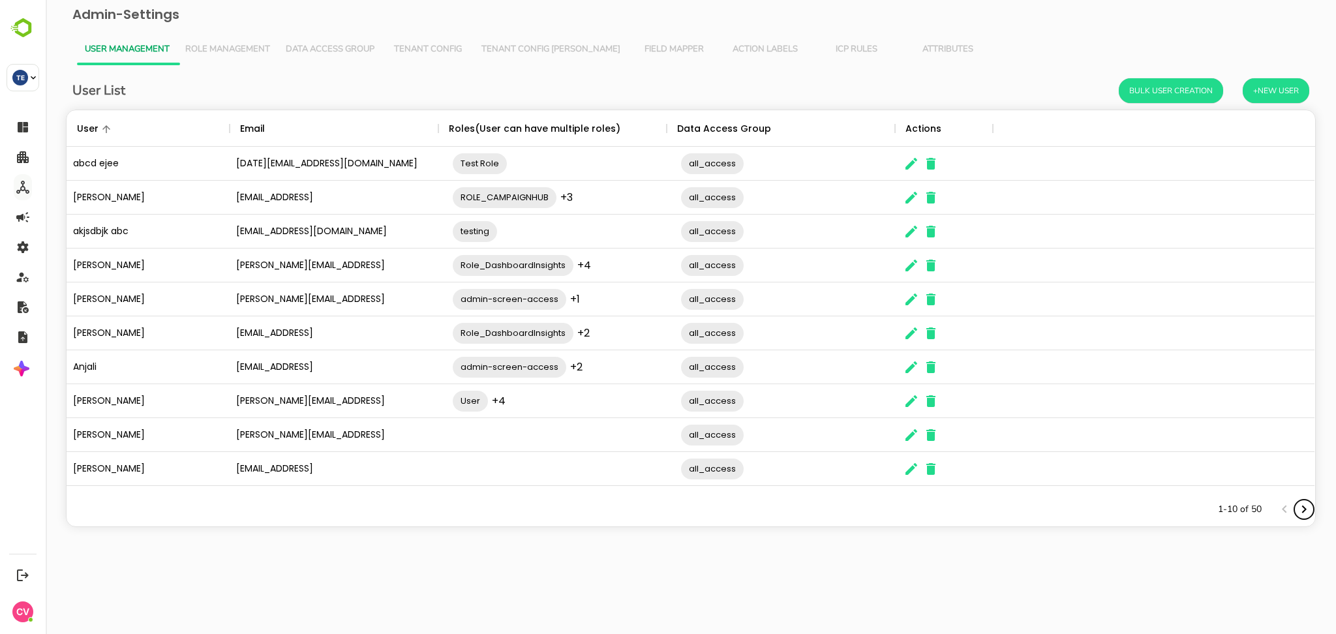
click at [1301, 502] on icon "Next page" at bounding box center [1304, 510] width 16 height 16
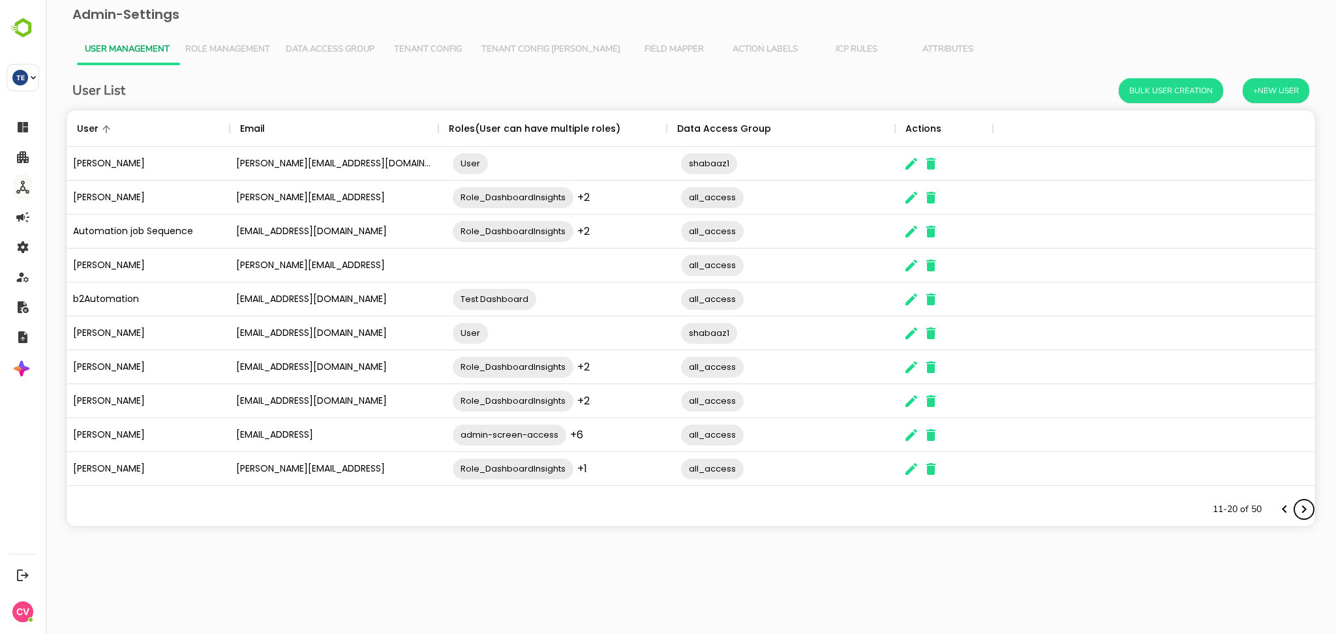
click at [1301, 502] on icon "Next page" at bounding box center [1304, 510] width 16 height 16
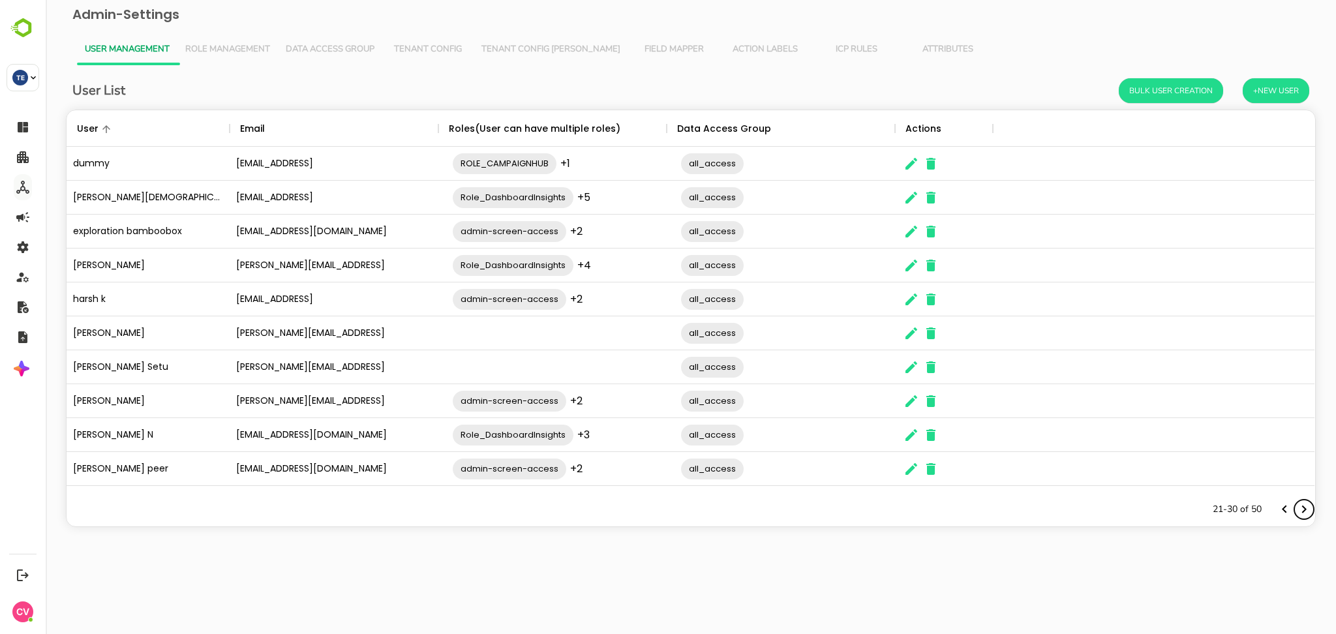
click at [1301, 502] on icon "Next page" at bounding box center [1304, 510] width 16 height 16
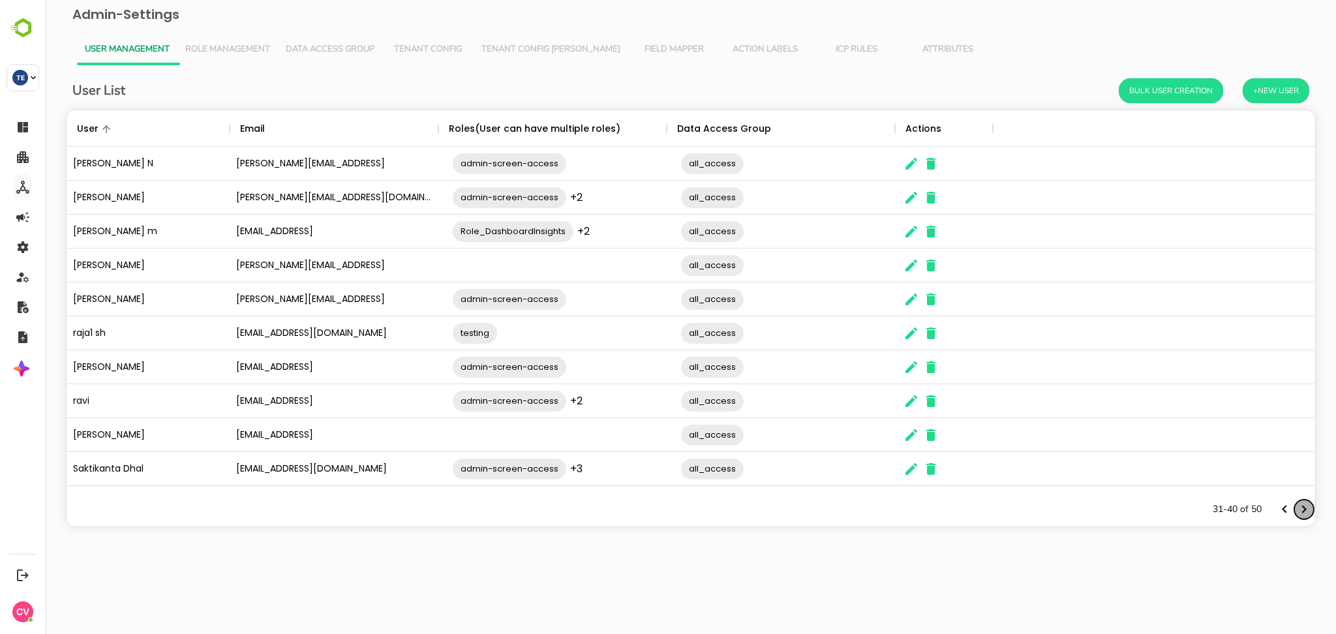
click at [1301, 502] on icon "Next page" at bounding box center [1304, 510] width 16 height 16
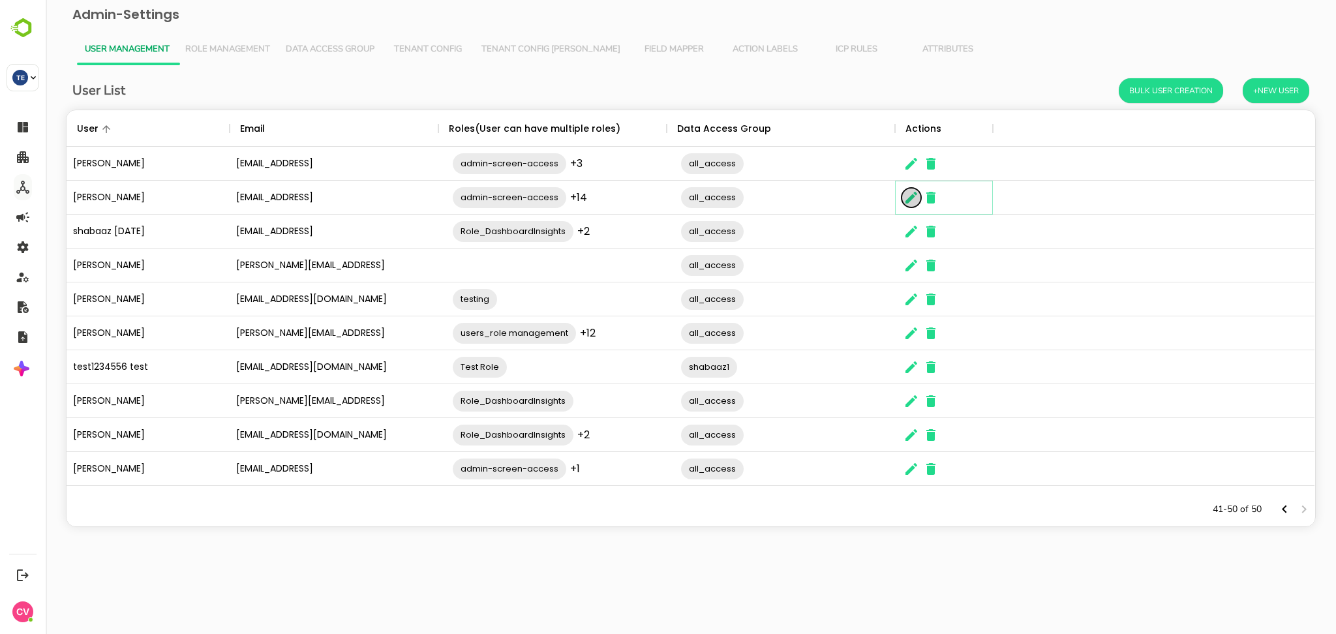
click at [907, 188] on button "The User Data" at bounding box center [912, 198] width 20 height 20
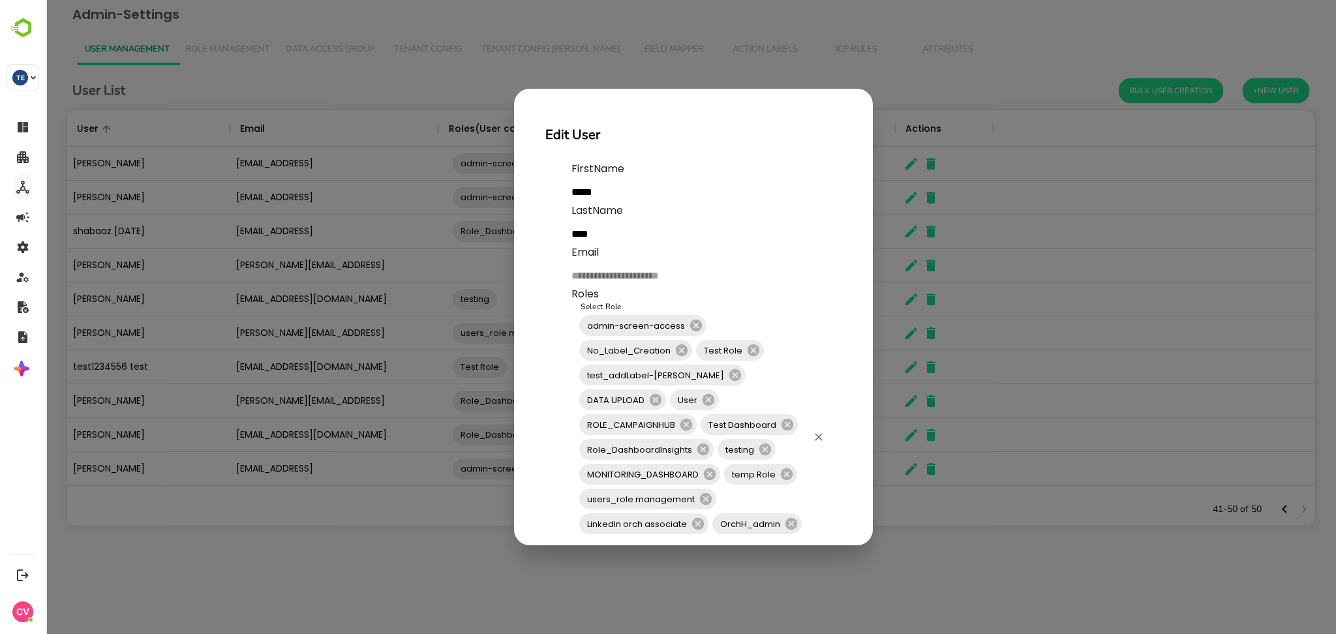
scroll to position [155, 0]
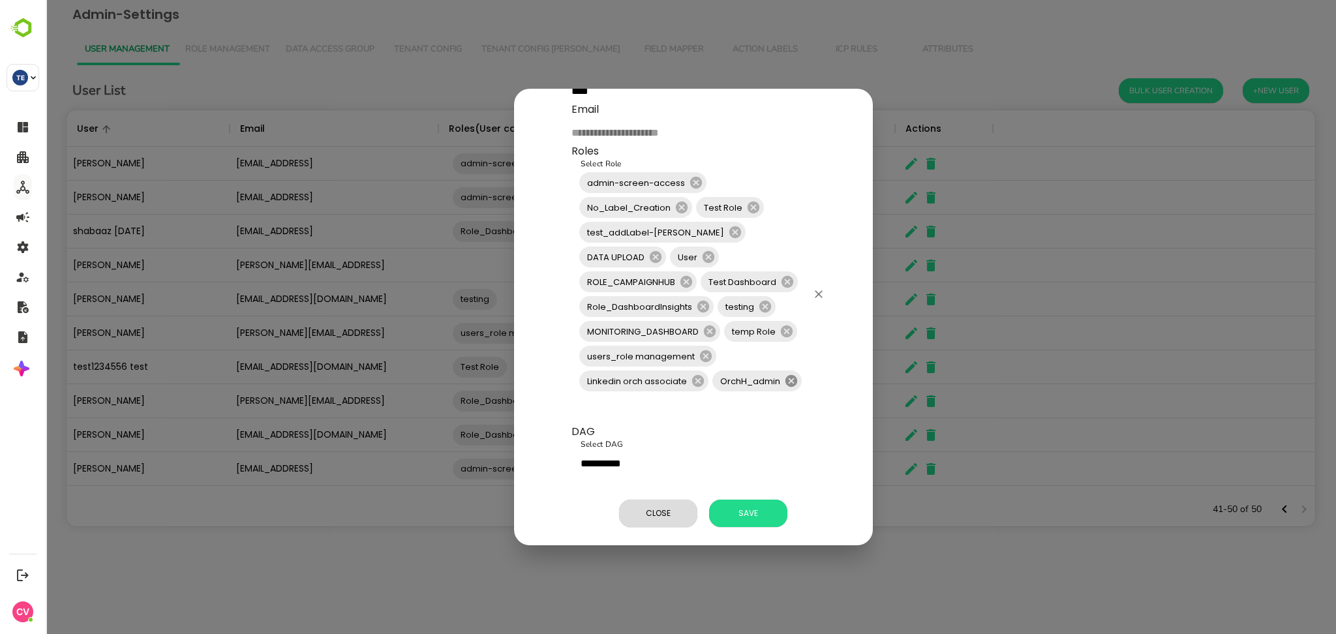
click at [795, 375] on icon at bounding box center [791, 381] width 12 height 12
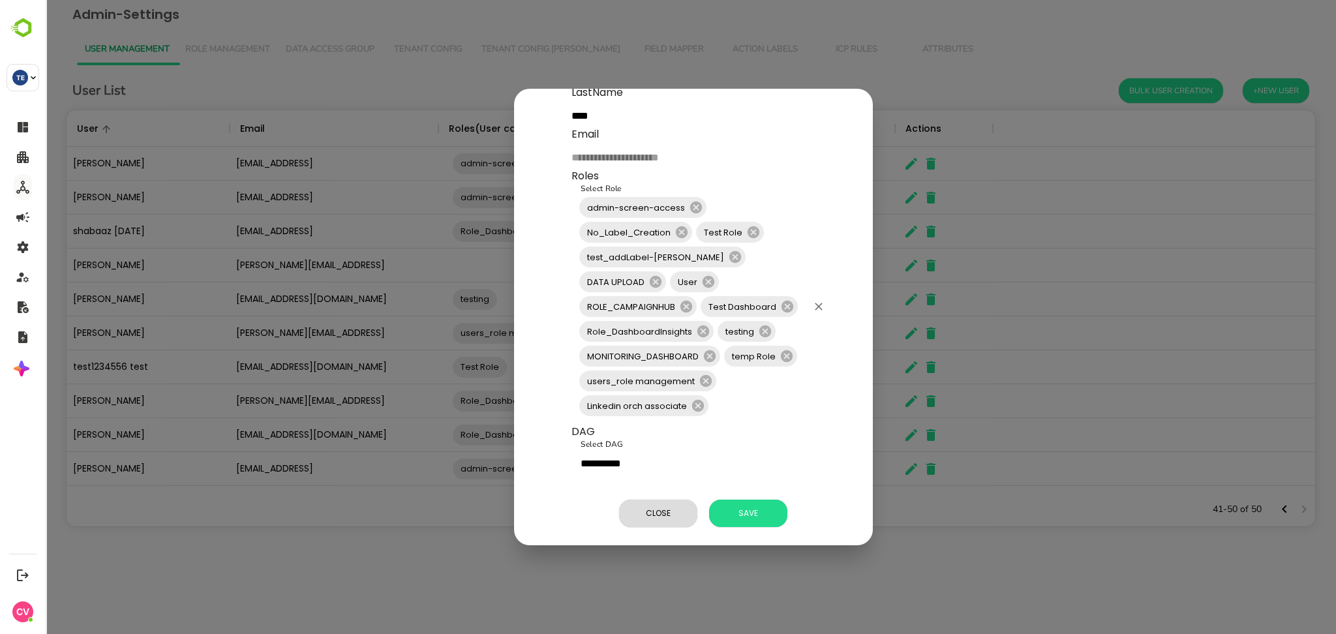
scroll to position [131, 0]
click at [736, 500] on button "Save" at bounding box center [748, 513] width 78 height 27
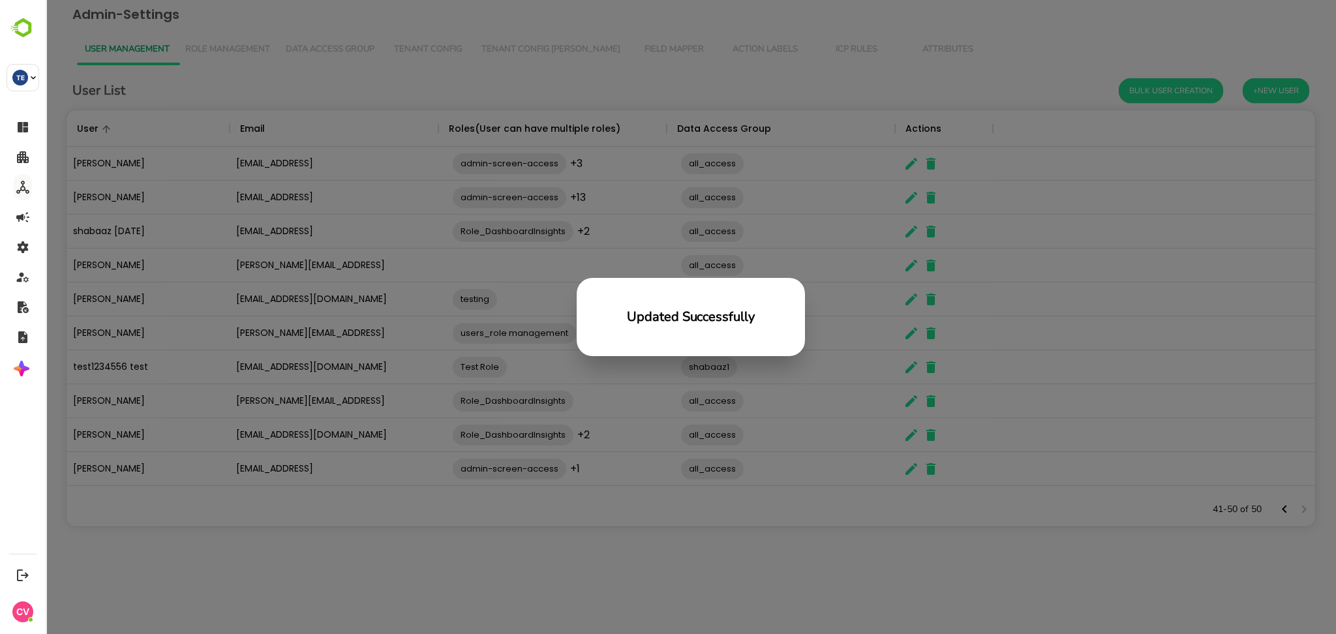
click at [446, 533] on div "Updated Successfully" at bounding box center [691, 317] width 1290 height 634
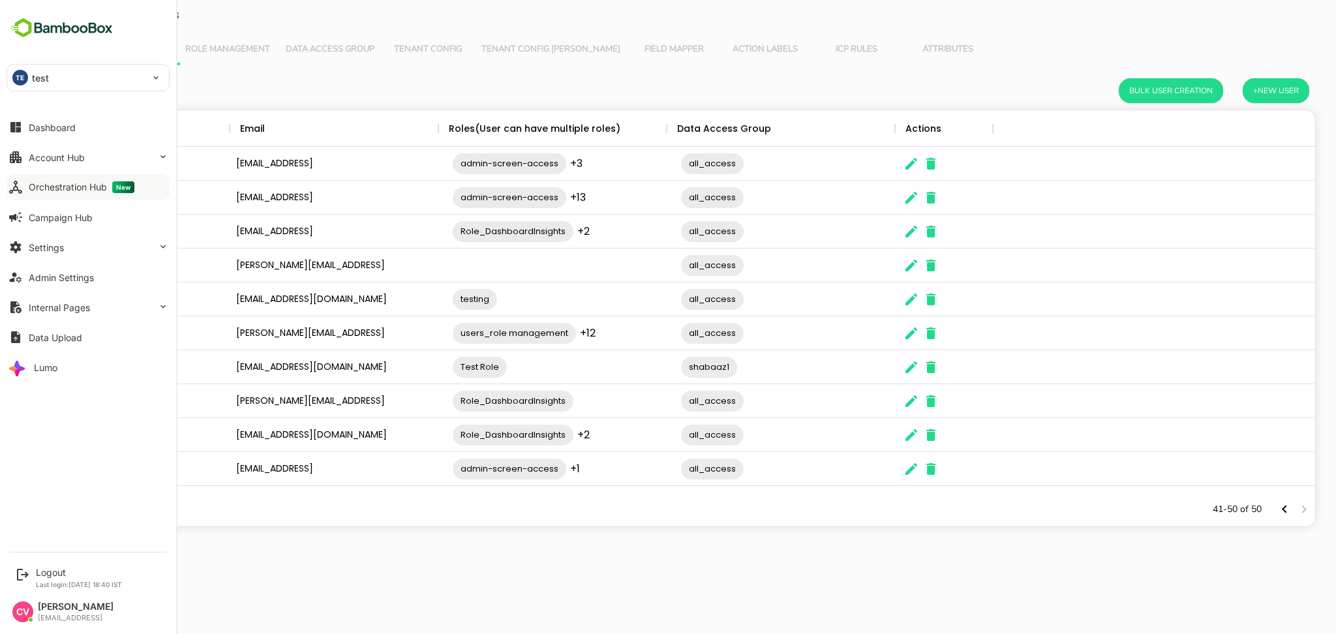
click at [87, 174] on button "Orchestration Hub New" at bounding box center [88, 187] width 163 height 26
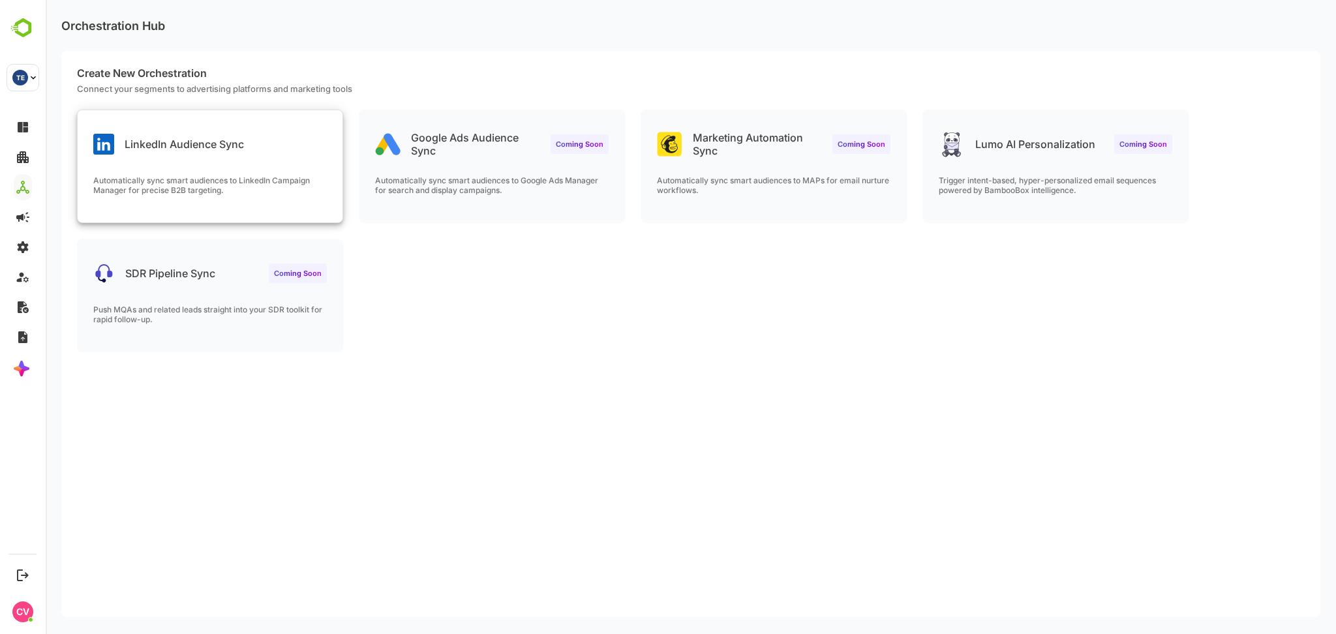
click at [232, 183] on p "Automatically sync smart audiences to LinkedIn Campaign Manager for precise B2B…" at bounding box center [210, 185] width 234 height 20
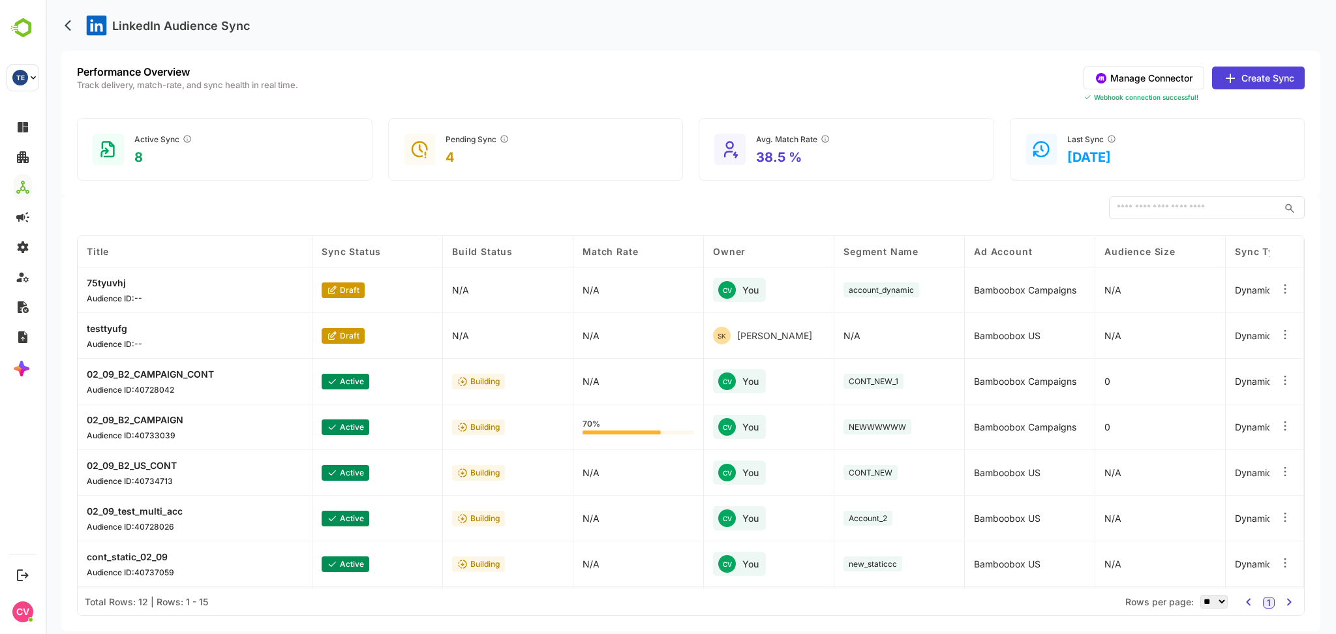
click at [1172, 77] on button "Manage Connector" at bounding box center [1144, 78] width 121 height 23
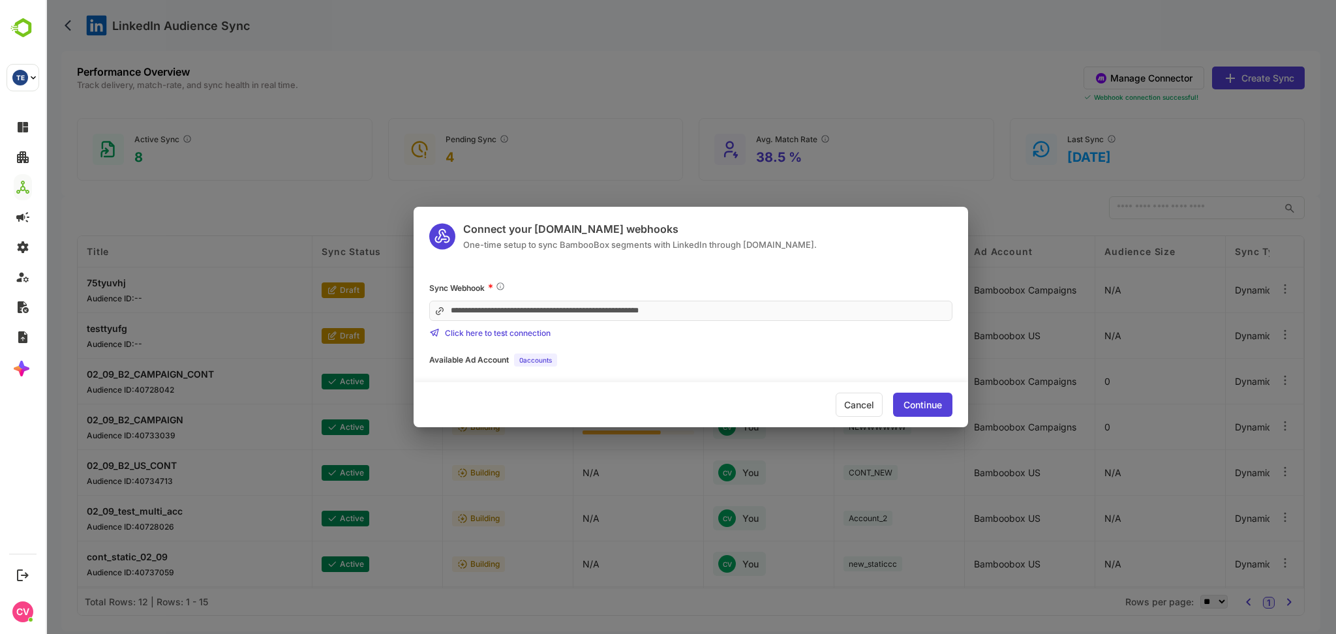
click at [798, 78] on div "**********" at bounding box center [691, 317] width 1290 height 634
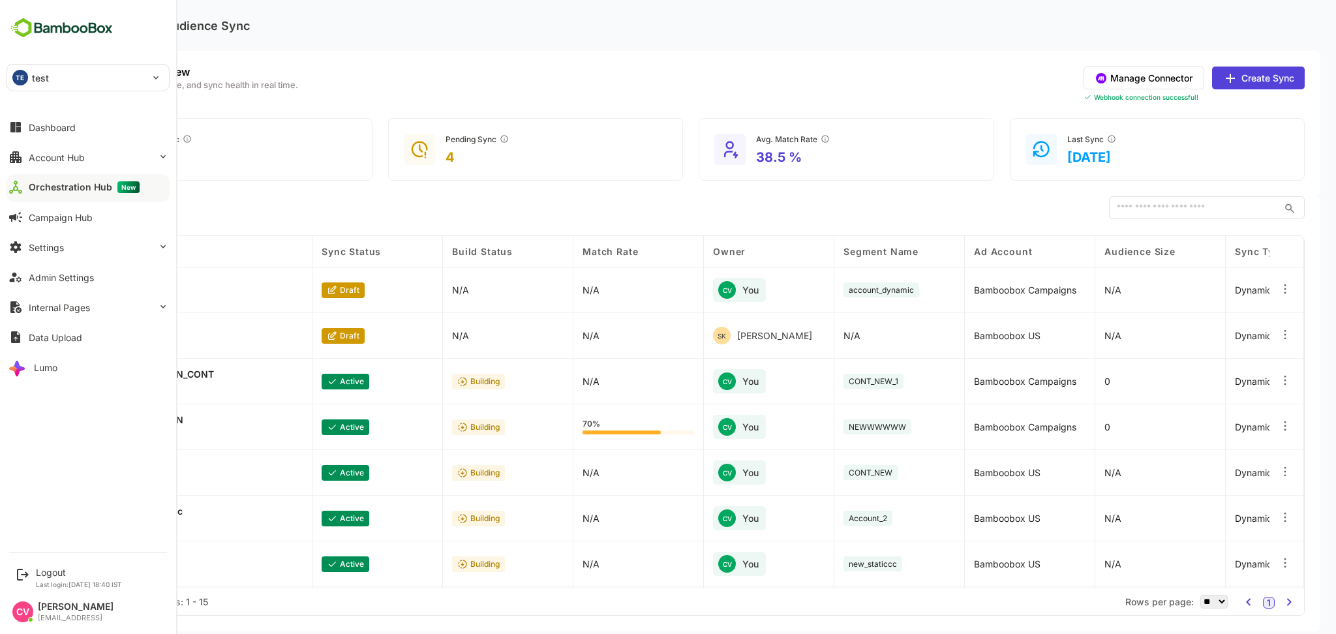
click at [86, 189] on div "Orchestration Hub New" at bounding box center [84, 187] width 111 height 12
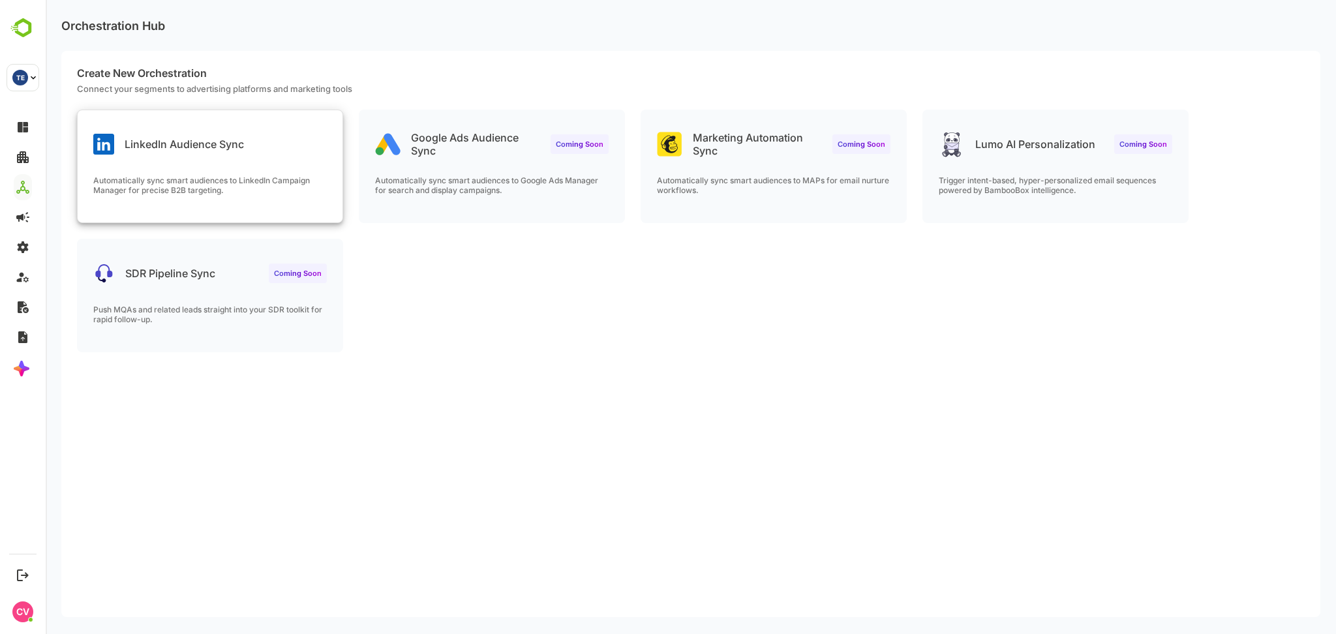
click at [256, 145] on div "LinkedIn Audience Sync" at bounding box center [210, 133] width 265 height 47
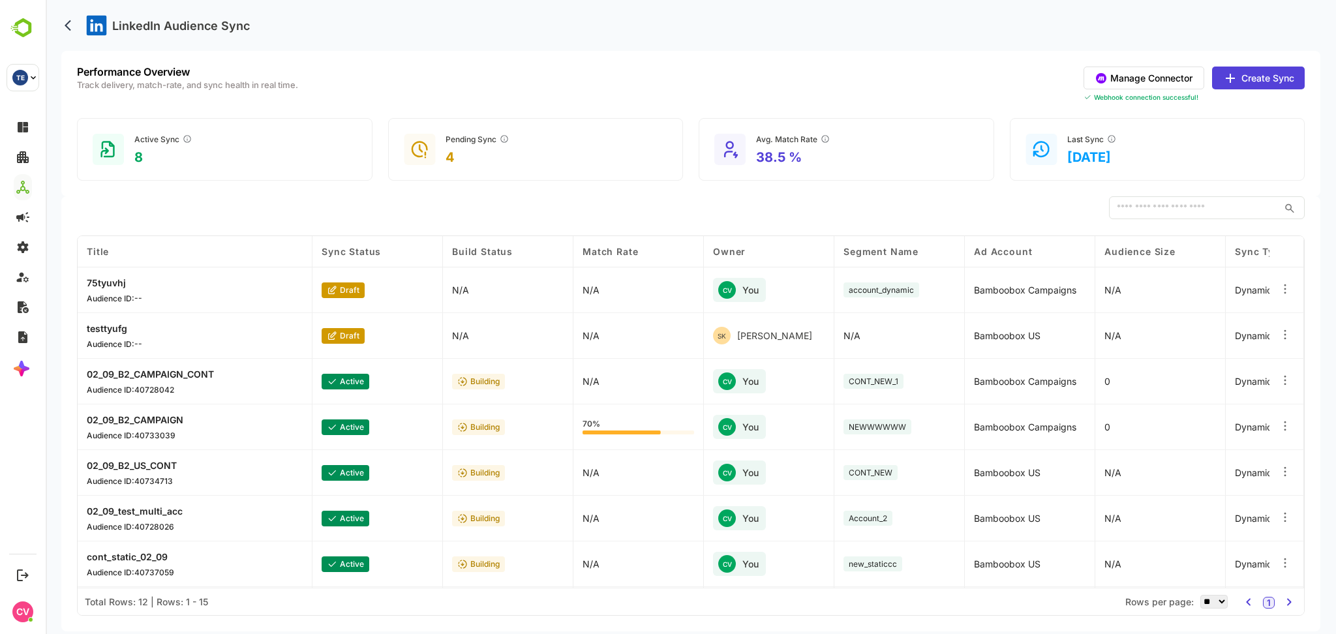
click at [1187, 75] on button "Manage Connector" at bounding box center [1144, 78] width 121 height 23
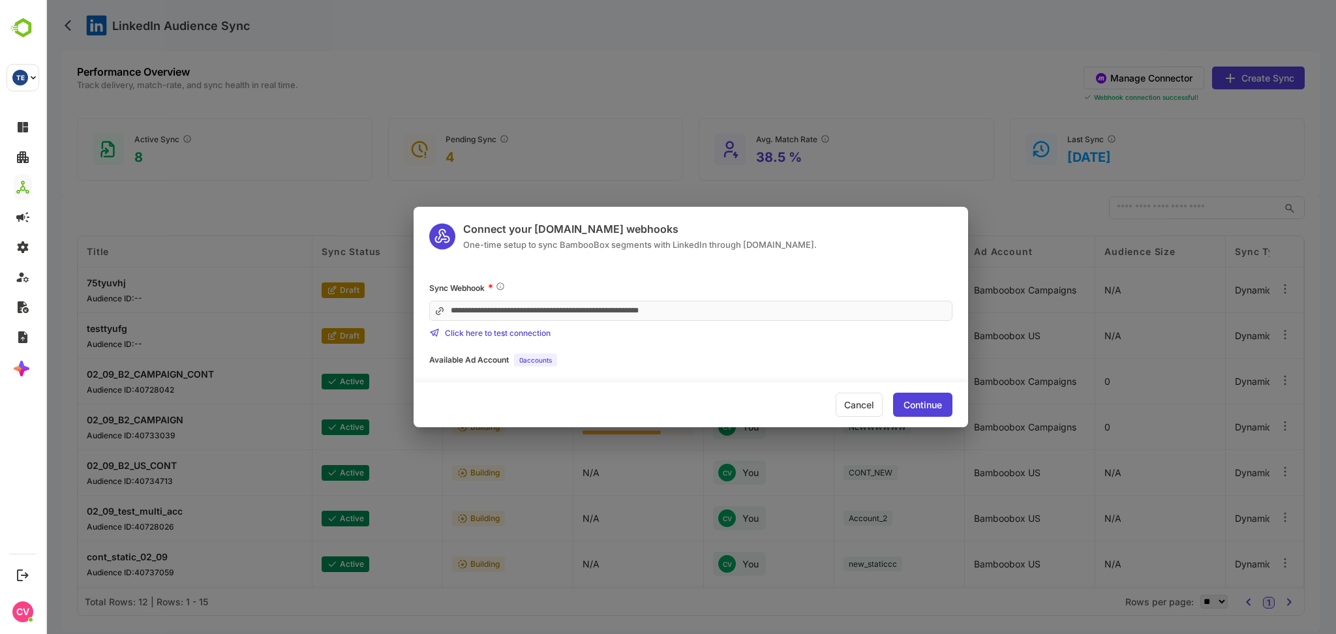
click at [872, 406] on div "Cancel" at bounding box center [859, 405] width 47 height 24
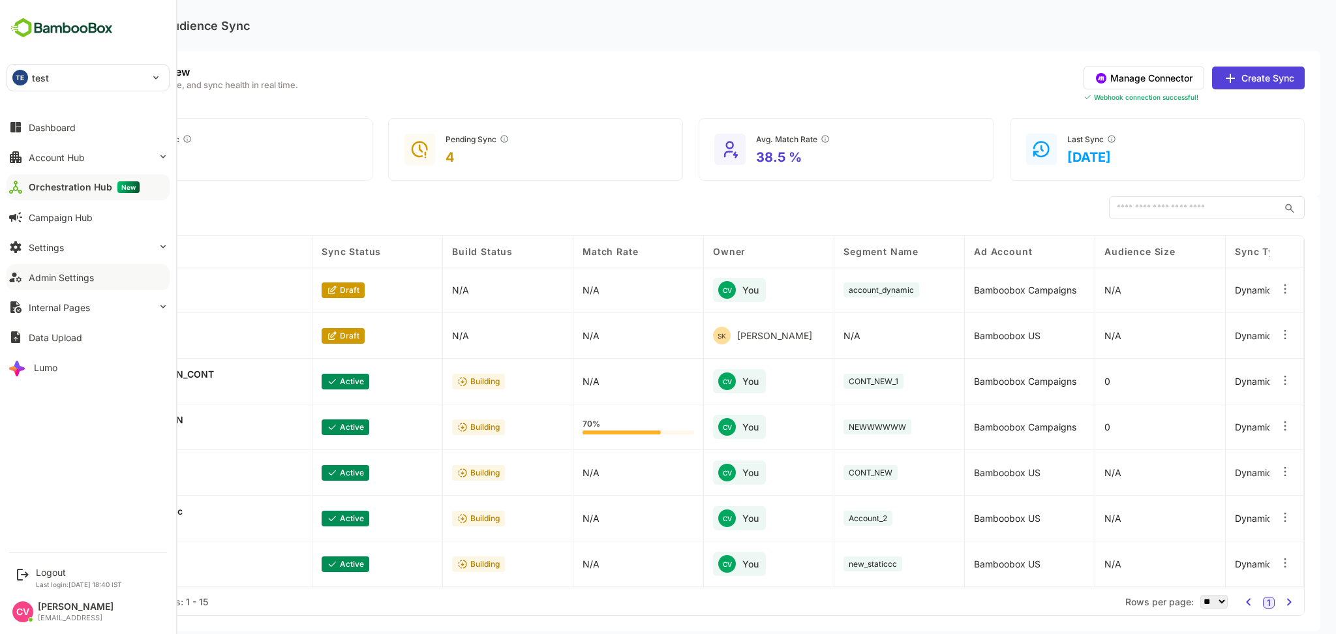
click at [42, 282] on div "Admin Settings" at bounding box center [61, 277] width 65 height 11
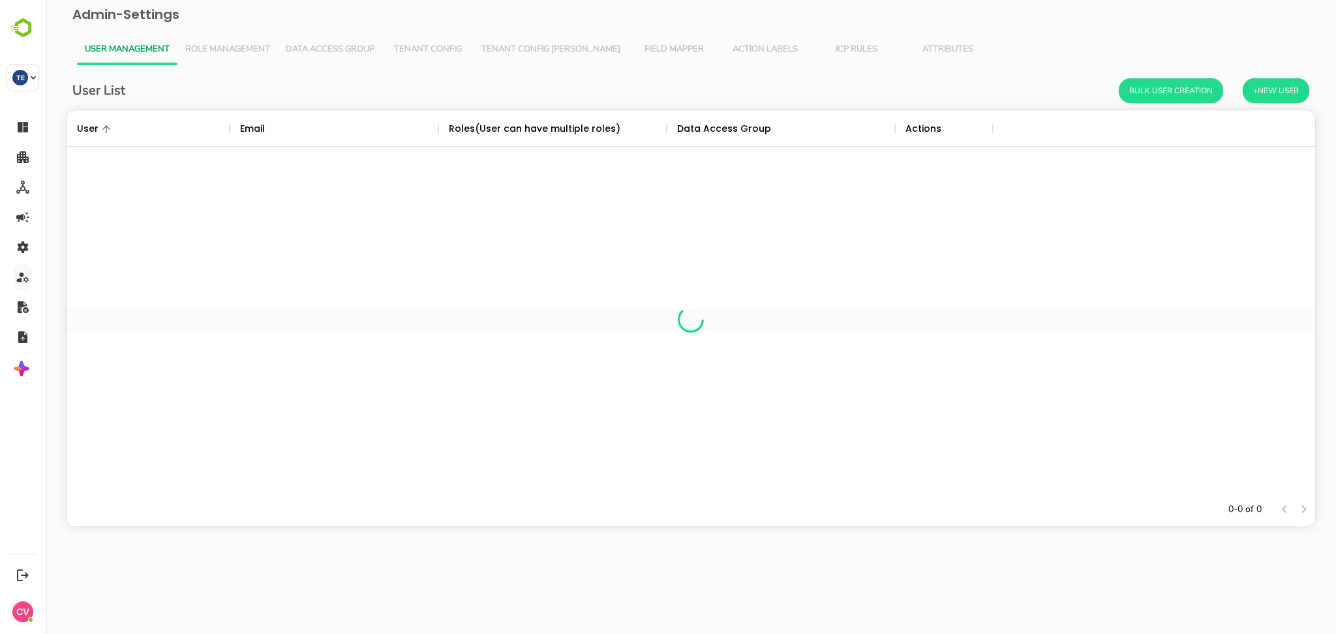
scroll to position [369, 1235]
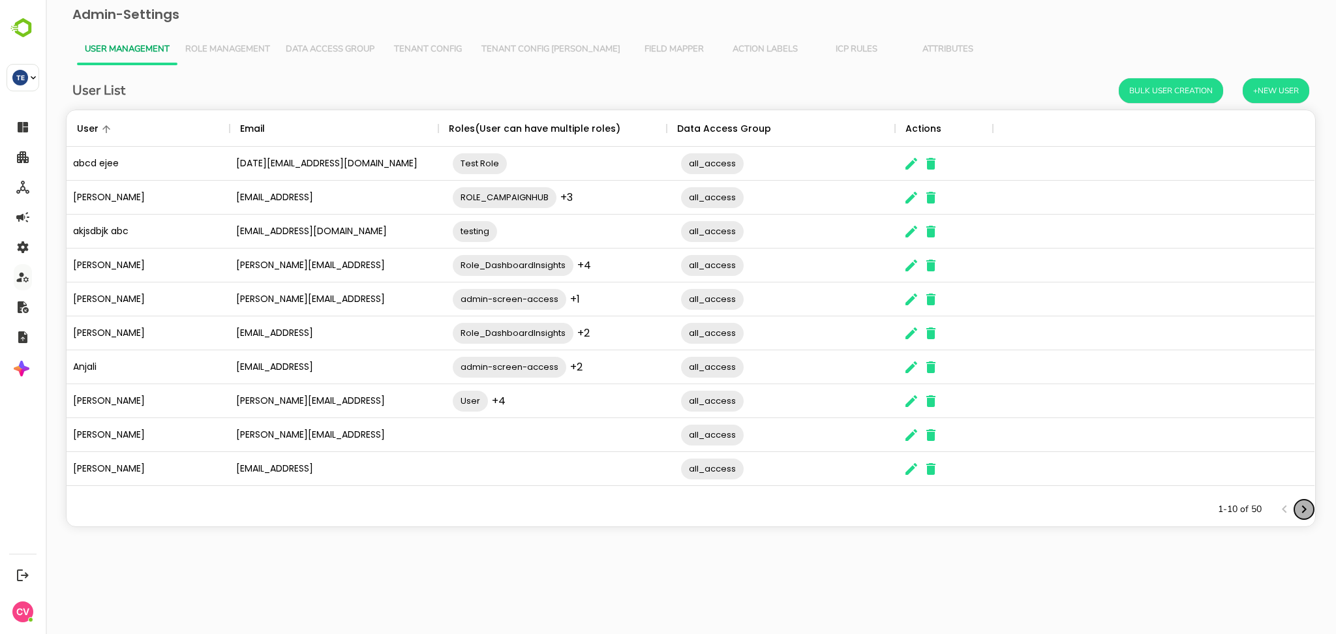
click at [1305, 508] on icon "Next page" at bounding box center [1304, 510] width 16 height 16
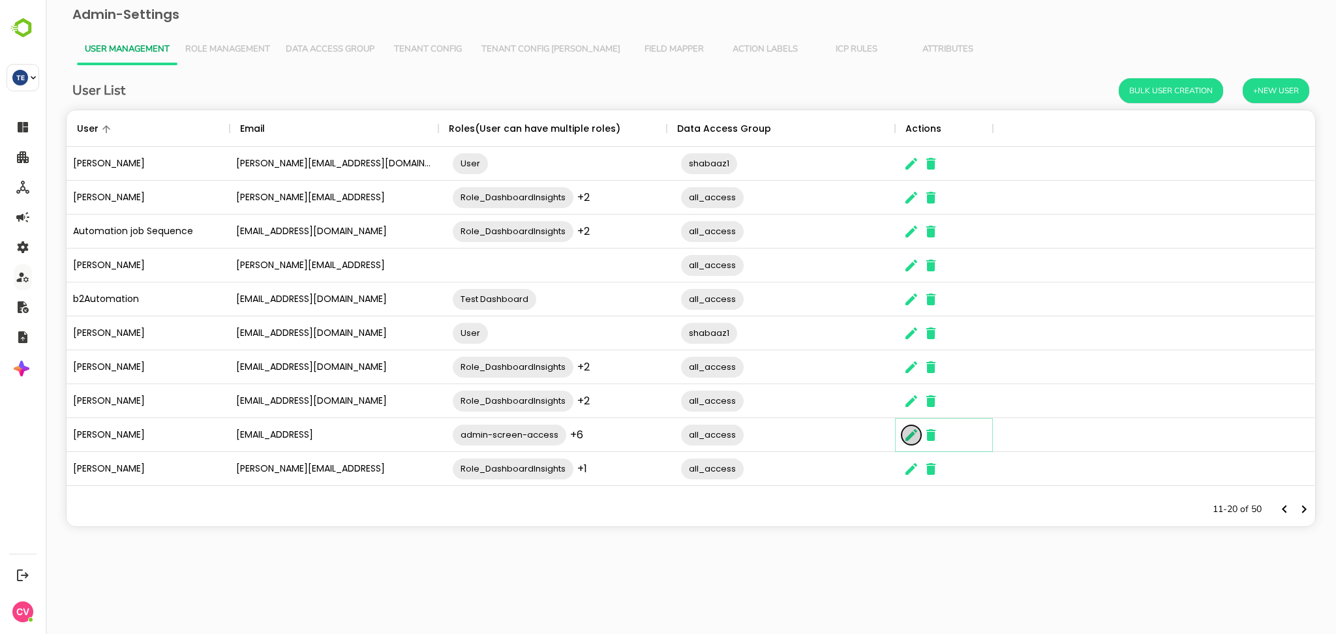
click at [913, 438] on icon "The User Data" at bounding box center [911, 435] width 16 height 16
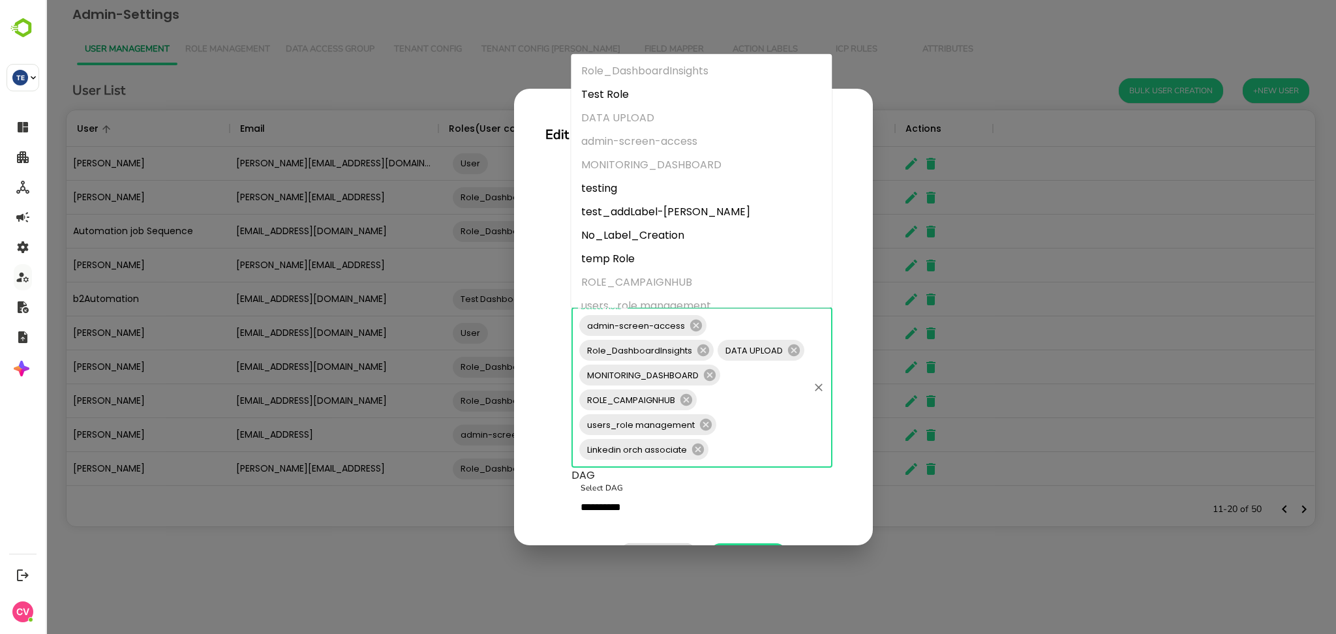
click at [731, 454] on input "Select Role" at bounding box center [758, 449] width 97 height 25
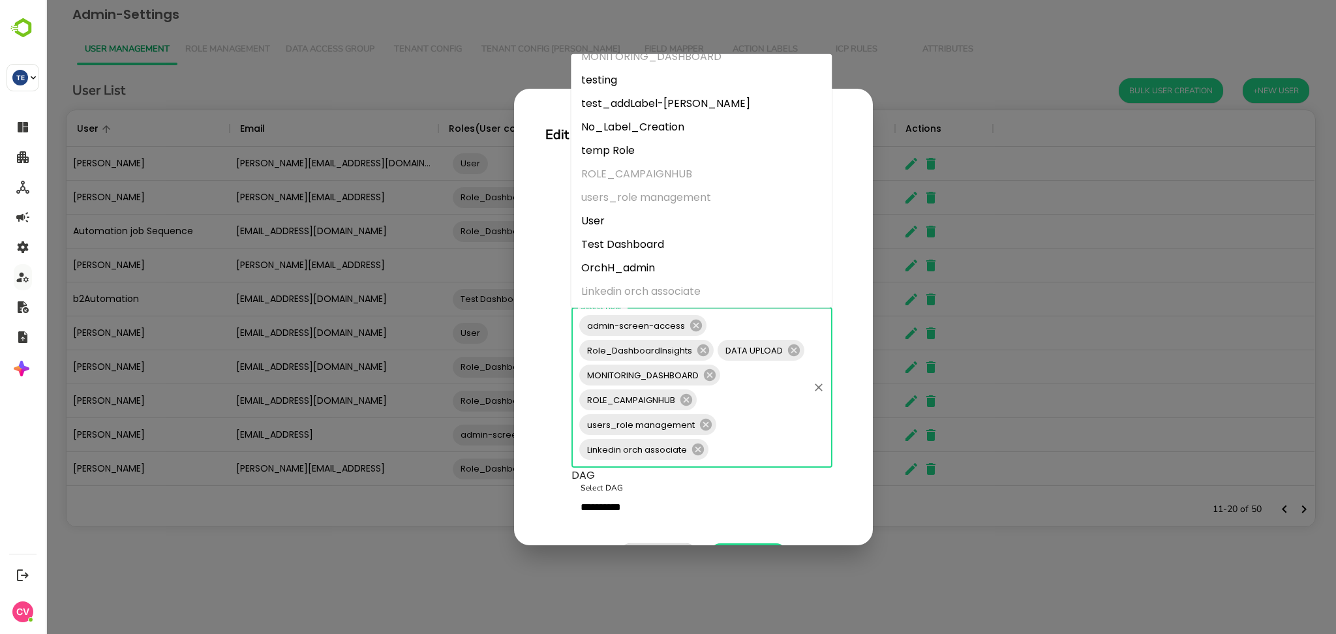
click at [624, 262] on li "OrchH_admin" at bounding box center [701, 267] width 261 height 23
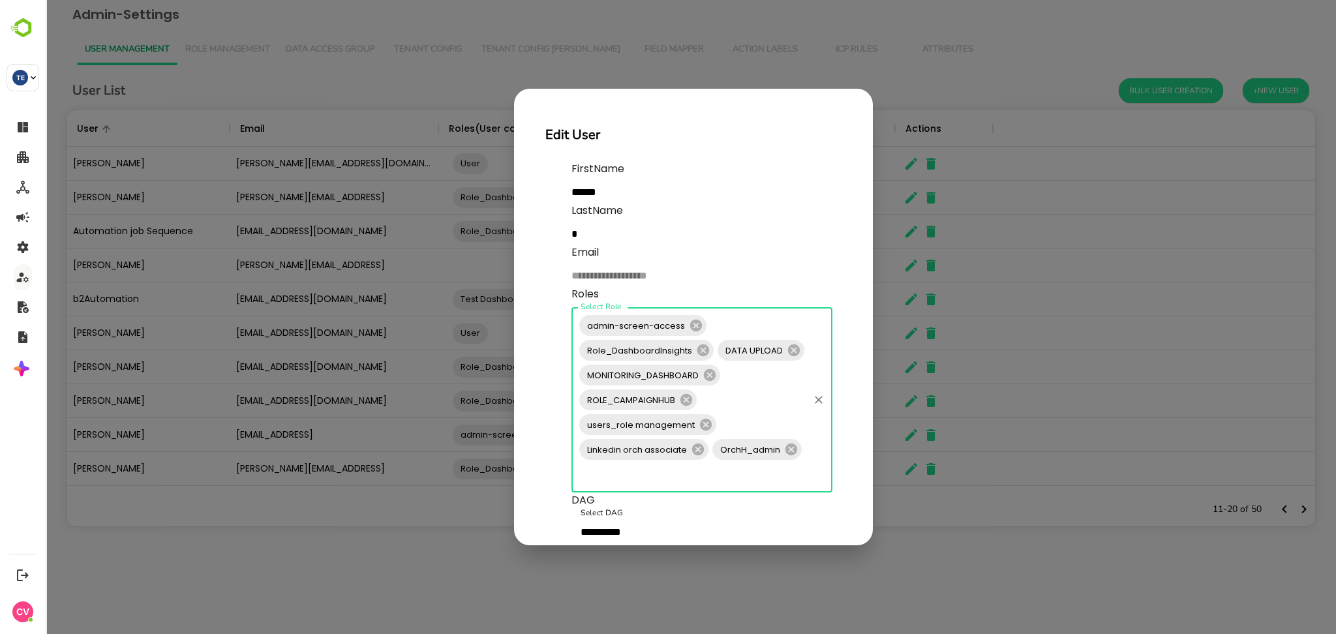
scroll to position [82, 0]
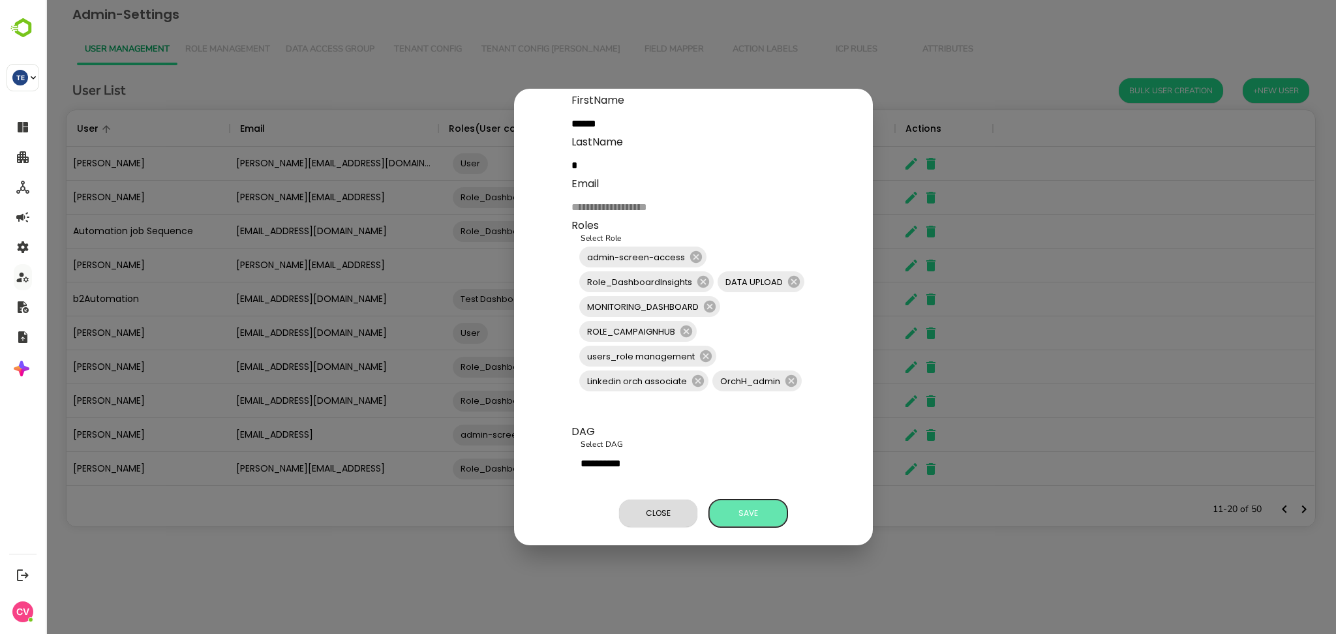
click at [757, 500] on button "Save" at bounding box center [748, 513] width 78 height 27
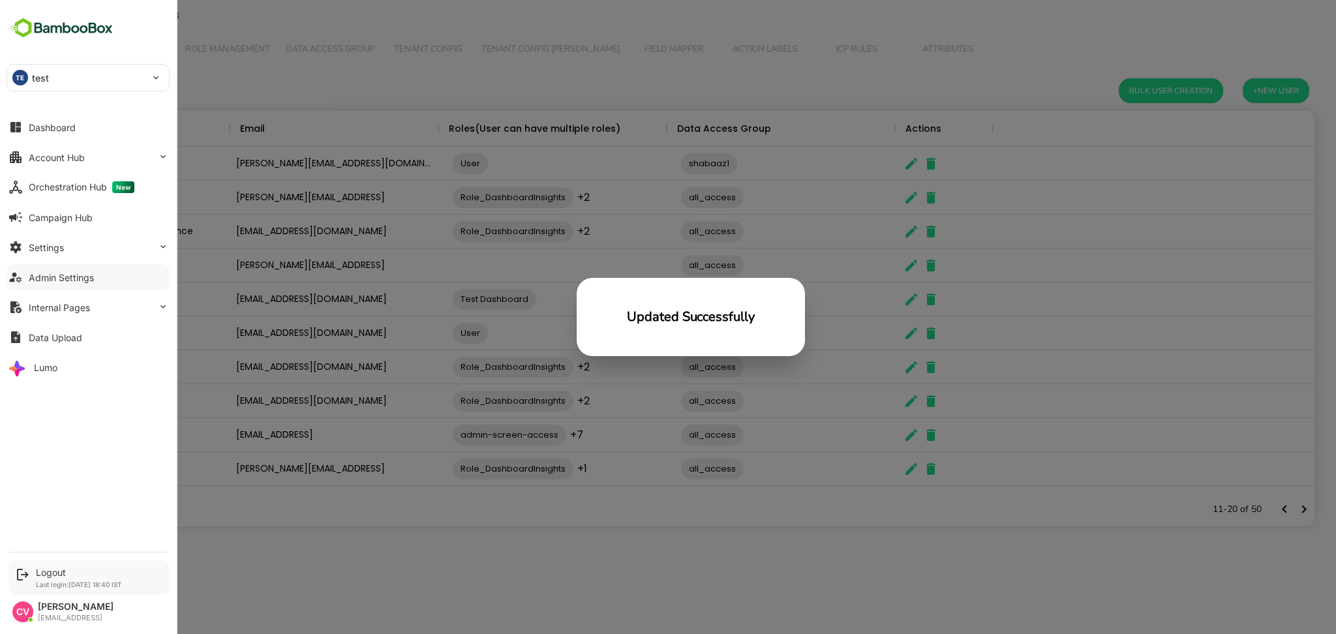
click at [47, 579] on div "Logout Last login: [DATE] 18:40 IST" at bounding box center [79, 578] width 86 height 22
click at [48, 577] on div "Logout" at bounding box center [79, 572] width 86 height 11
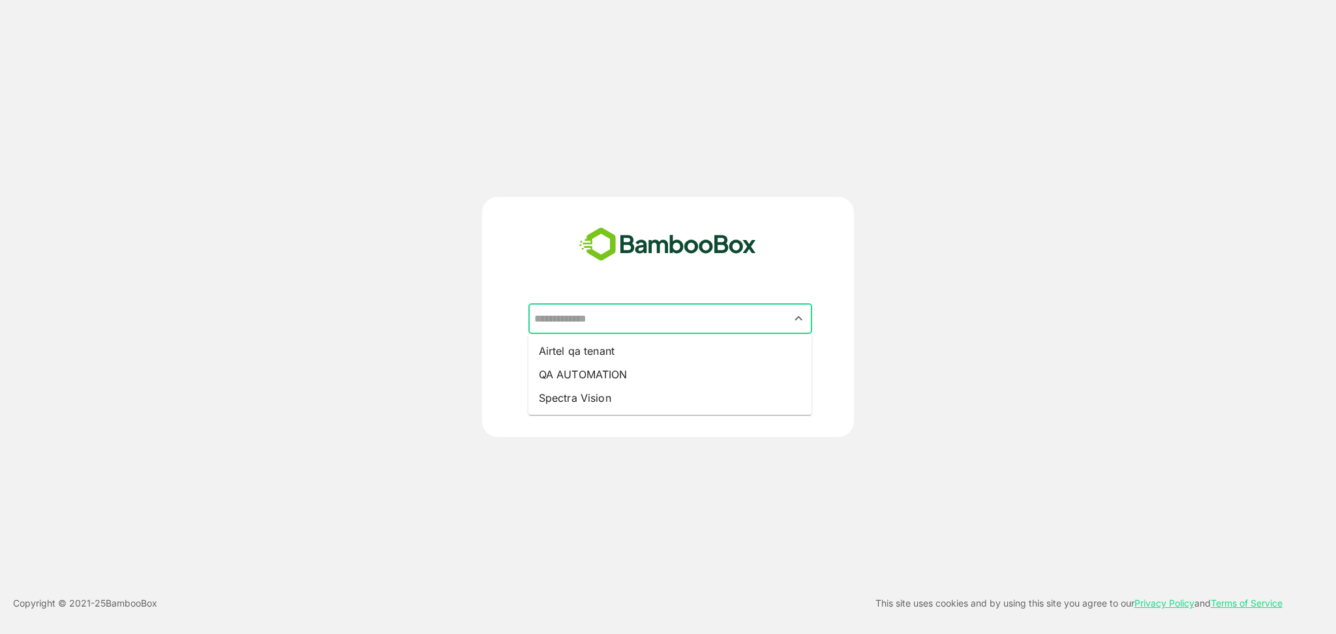
click at [603, 313] on input "text" at bounding box center [670, 319] width 279 height 25
click at [590, 381] on li "QA AUTOMATION" at bounding box center [670, 374] width 284 height 23
type input "**********"
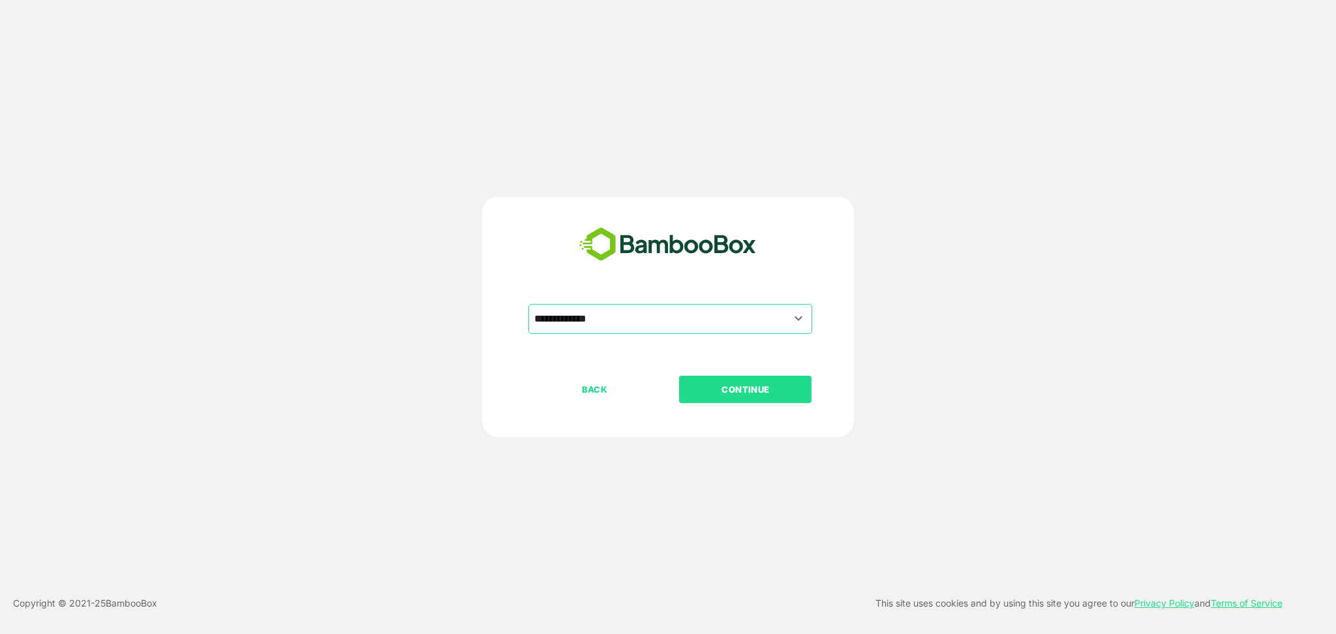
click at [759, 377] on button "CONTINUE" at bounding box center [745, 389] width 132 height 27
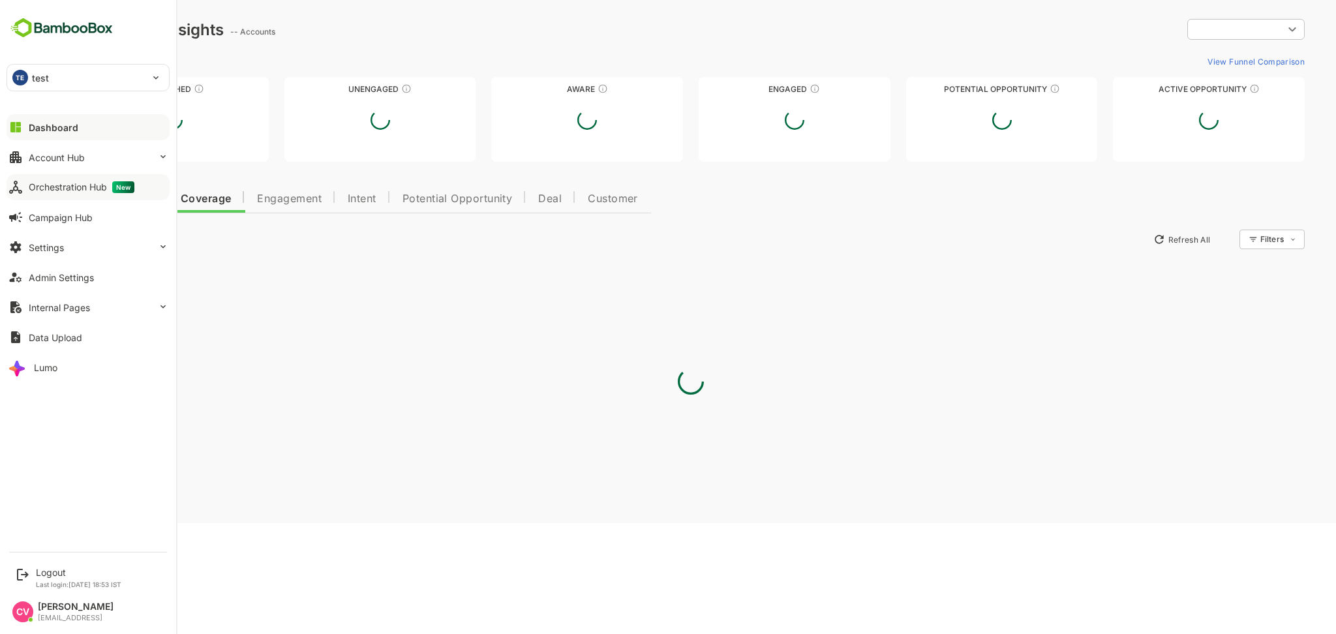
click at [87, 198] on button "Orchestration Hub New" at bounding box center [88, 187] width 163 height 26
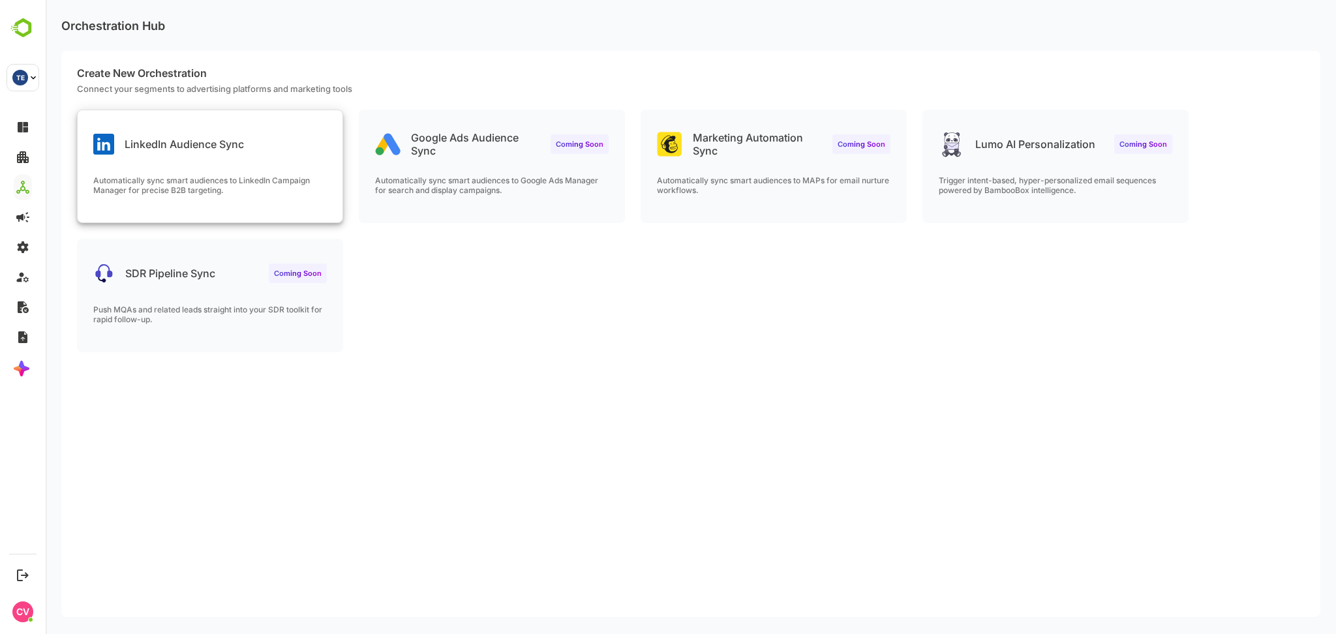
click at [236, 148] on p "LinkedIn Audience Sync" at bounding box center [184, 144] width 119 height 13
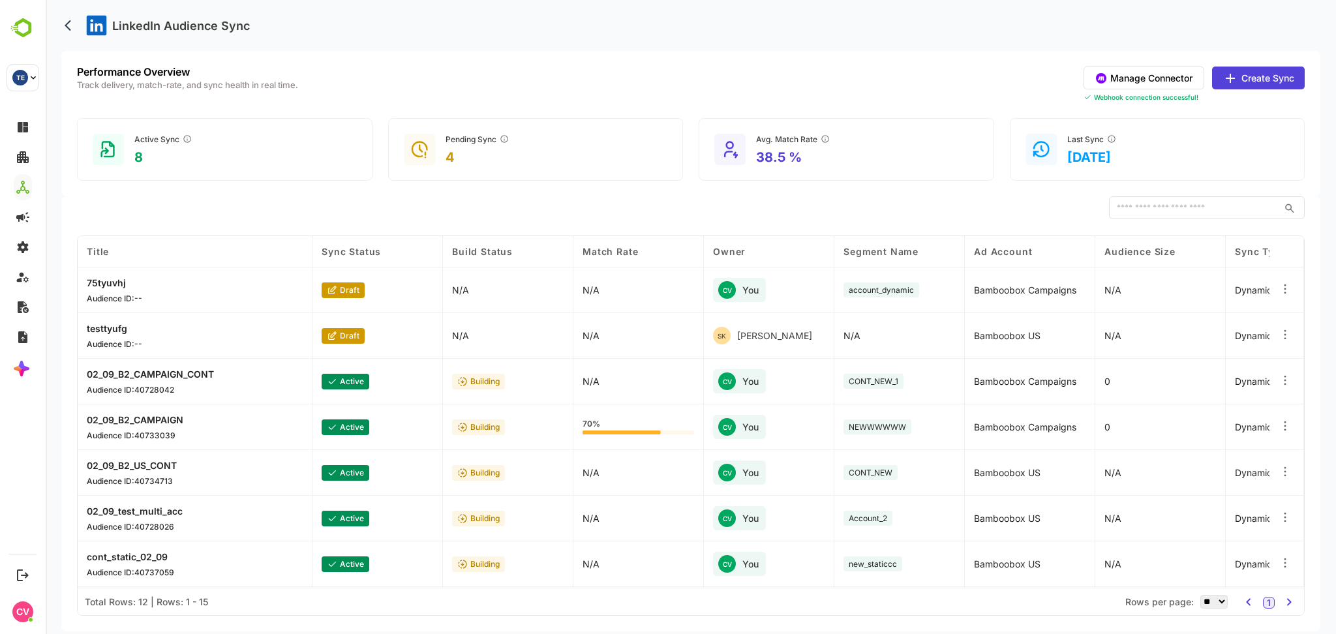
click at [1177, 87] on button "Manage Connector" at bounding box center [1144, 78] width 121 height 23
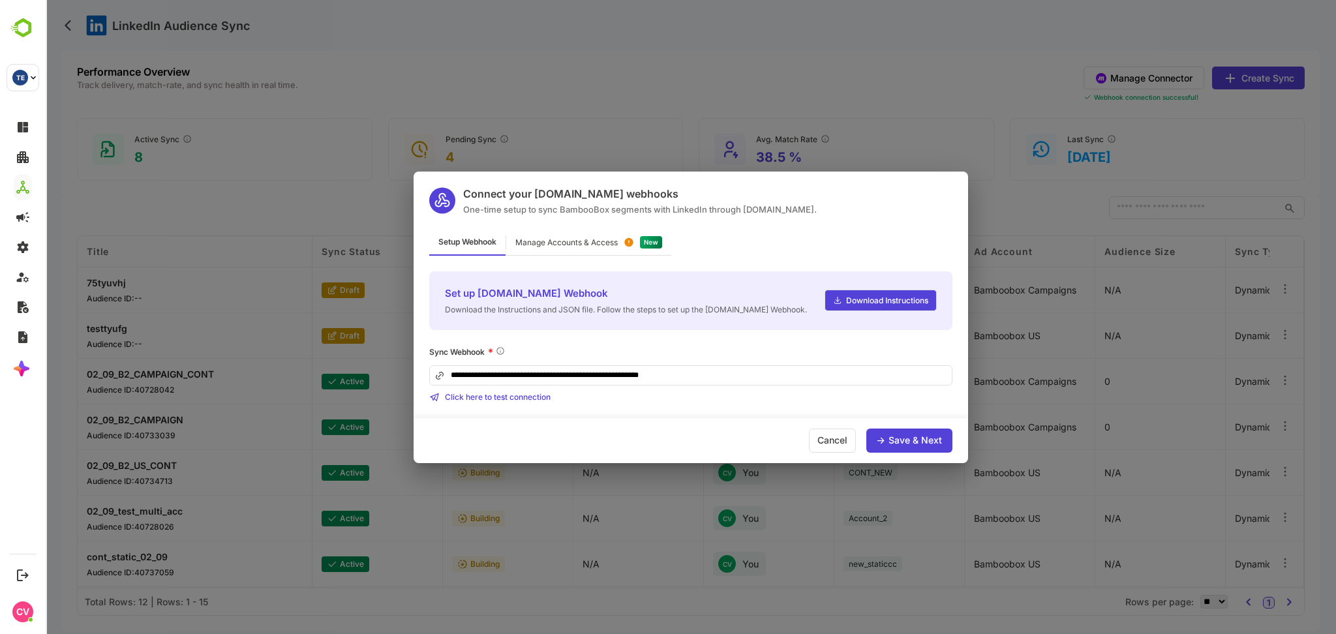
click at [596, 239] on div "Manage Accounts & Access" at bounding box center [566, 243] width 102 height 8
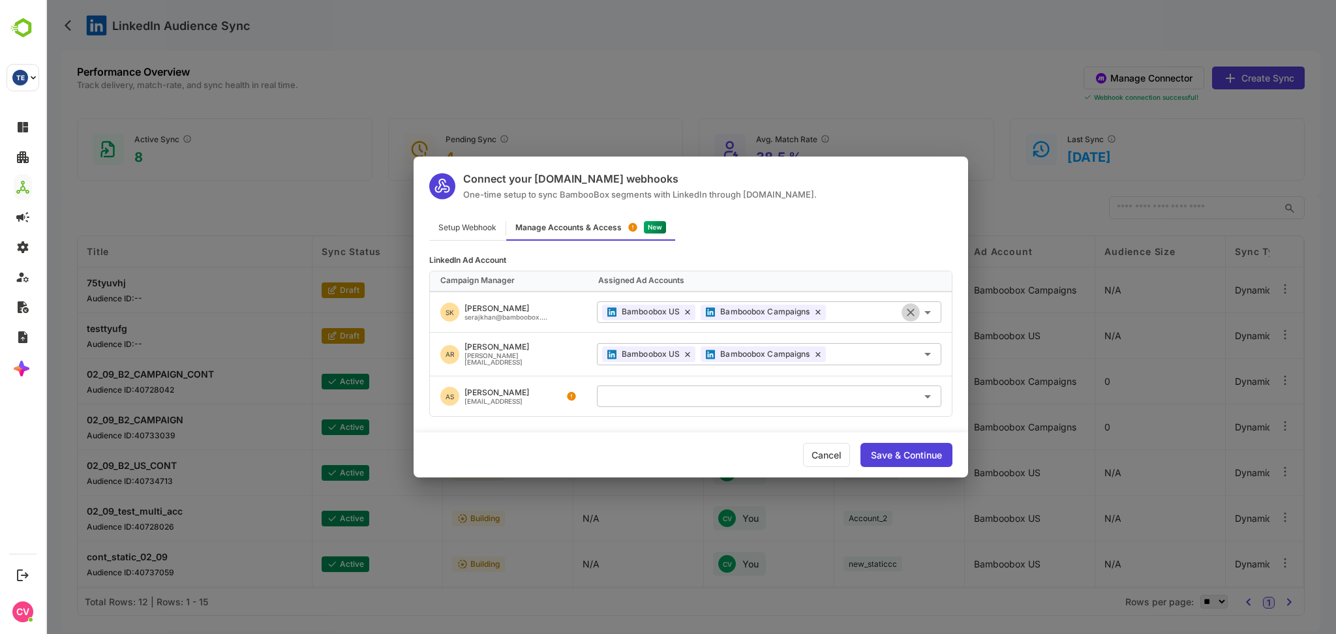
click at [910, 314] on icon "Clear" at bounding box center [911, 313] width 8 height 8
click at [898, 453] on div "Save & Continue" at bounding box center [906, 455] width 71 height 9
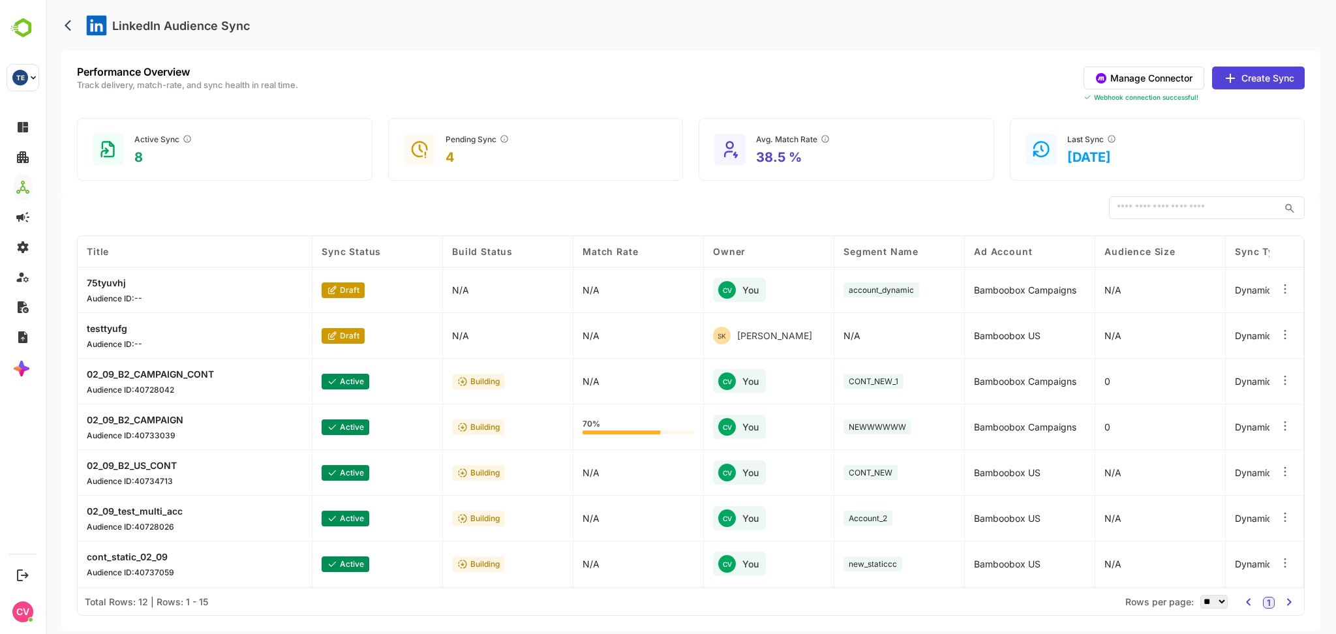
click at [1182, 72] on button "Manage Connector" at bounding box center [1144, 78] width 121 height 23
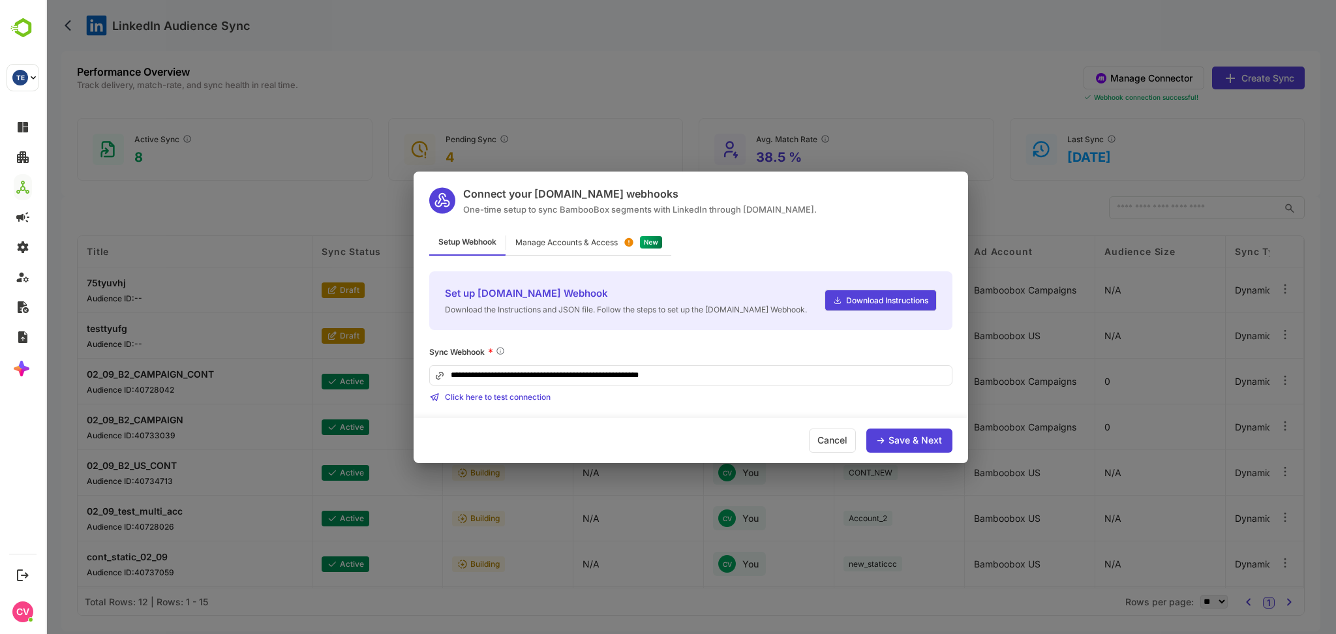
click at [602, 234] on div "Manage Accounts & Access" at bounding box center [588, 242] width 165 height 25
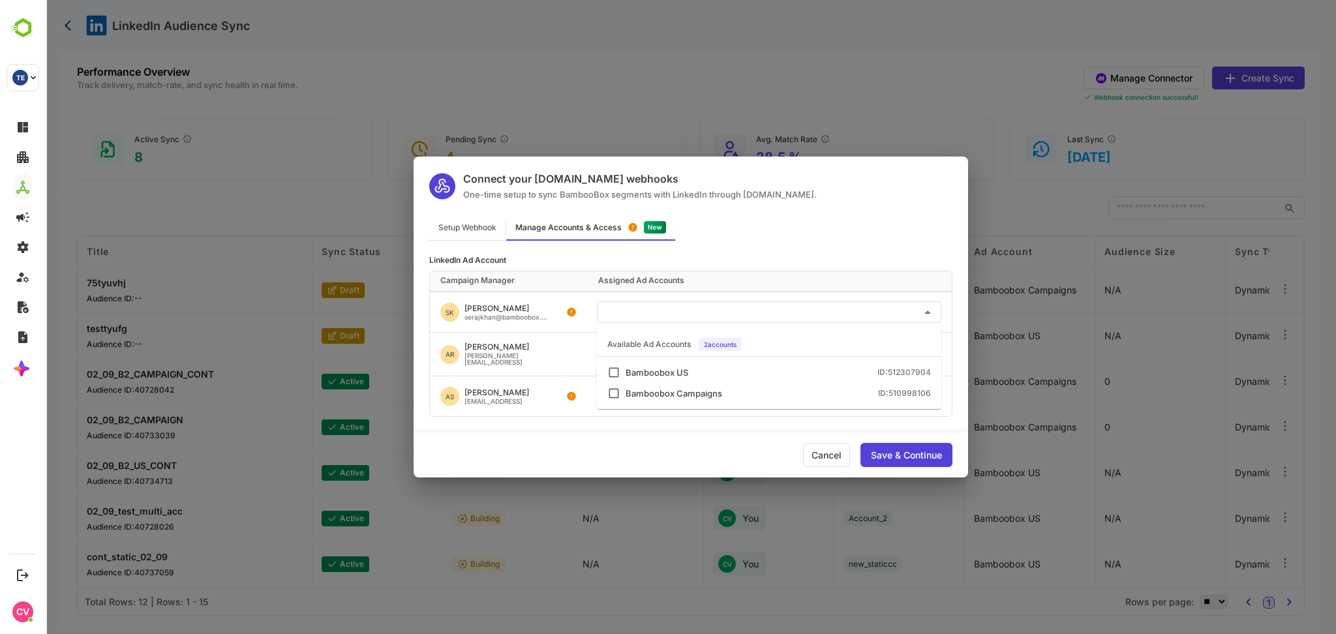
click at [638, 317] on input "text" at bounding box center [769, 312] width 334 height 22
click at [642, 371] on div "Bamboobox US" at bounding box center [657, 373] width 63 height 8
click at [898, 459] on div "Save & Continue" at bounding box center [906, 455] width 71 height 9
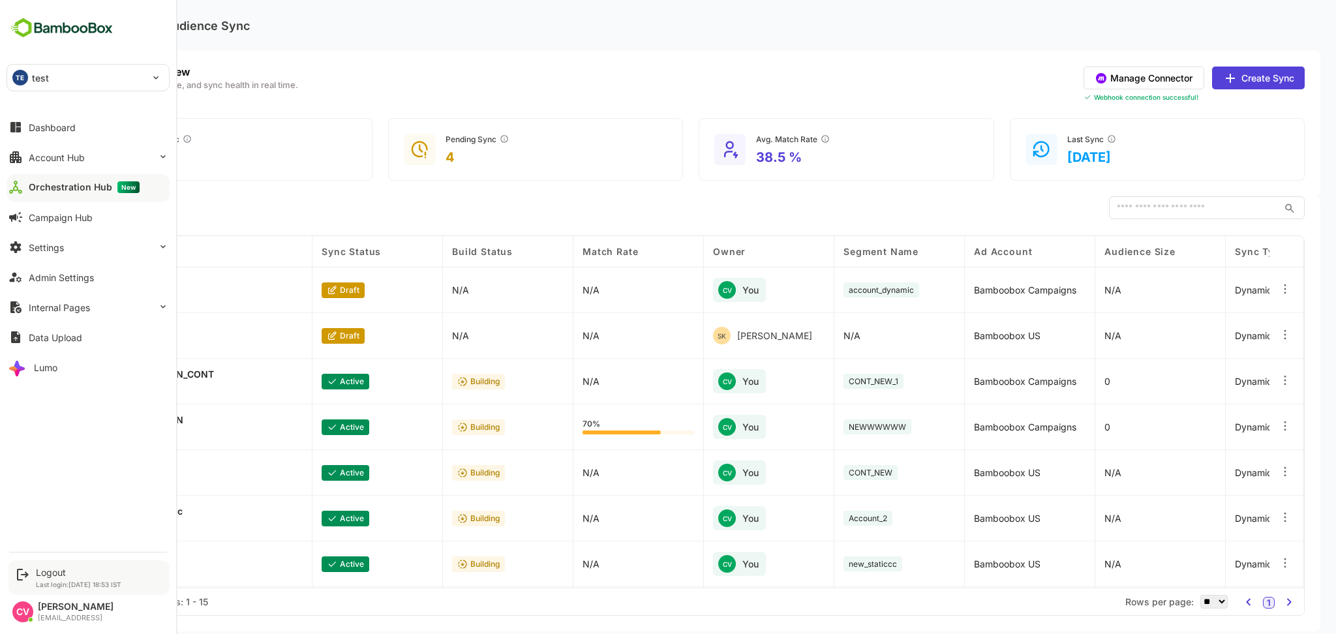
click at [53, 579] on div "Logout Last login: [DATE] 18:53 IST" at bounding box center [78, 578] width 85 height 22
click at [52, 569] on div "Logout" at bounding box center [78, 572] width 85 height 11
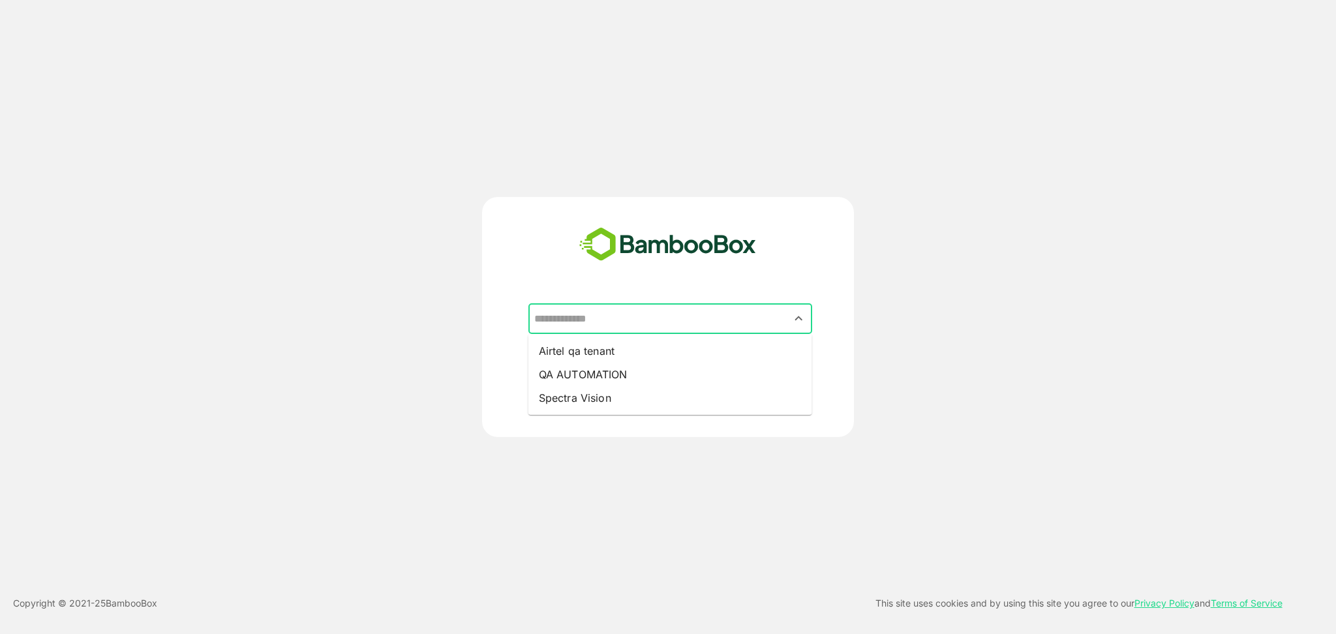
click at [628, 321] on input "text" at bounding box center [670, 319] width 279 height 25
click at [594, 348] on li "Airtel qa tenant" at bounding box center [670, 350] width 284 height 23
type input "**********"
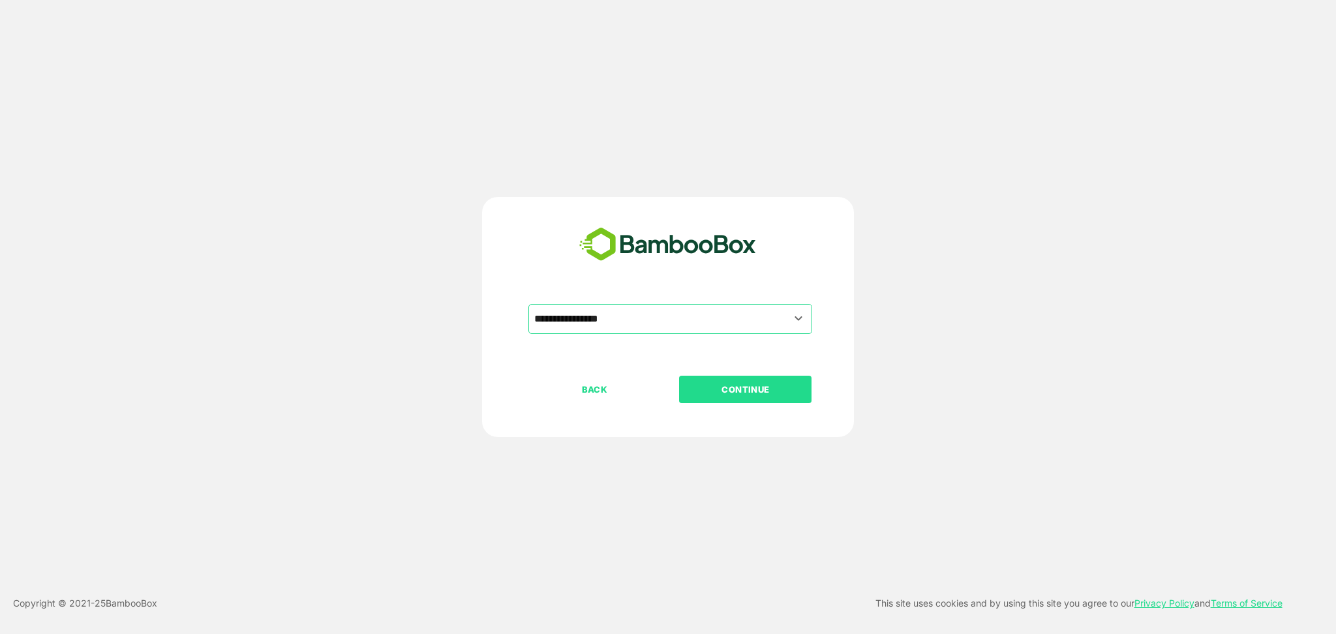
click at [735, 385] on p "CONTINUE" at bounding box center [745, 389] width 130 height 14
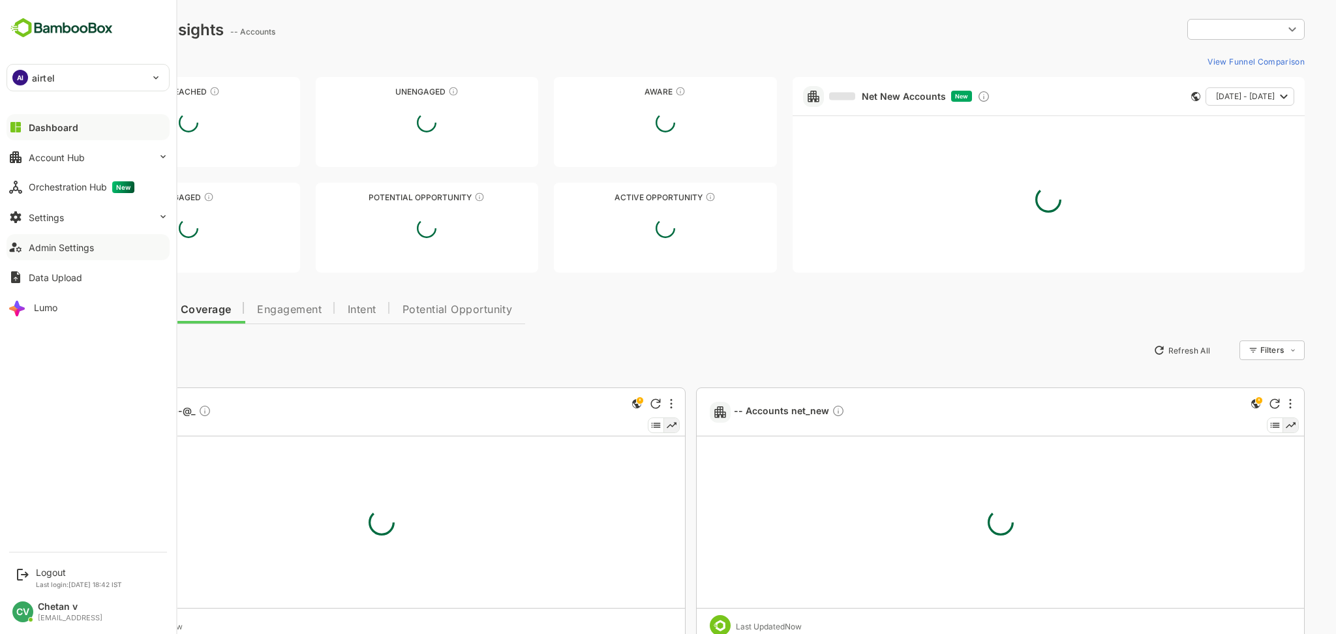
click at [47, 245] on div "Admin Settings" at bounding box center [61, 247] width 65 height 11
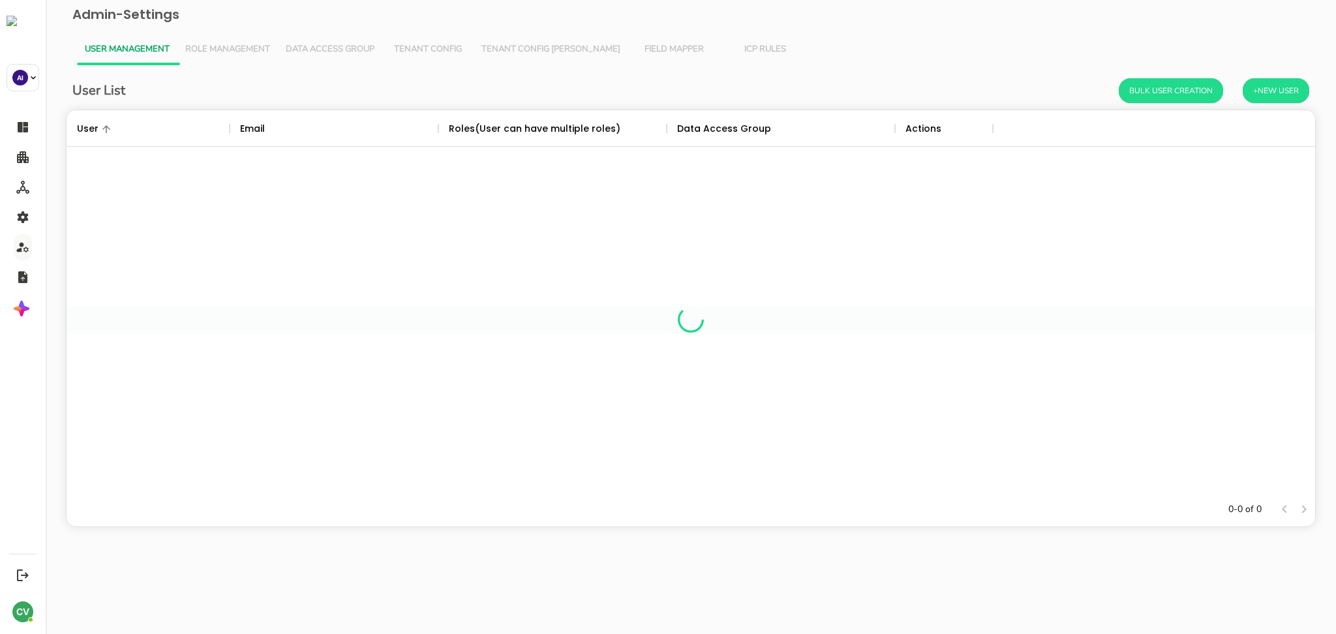
scroll to position [369, 1235]
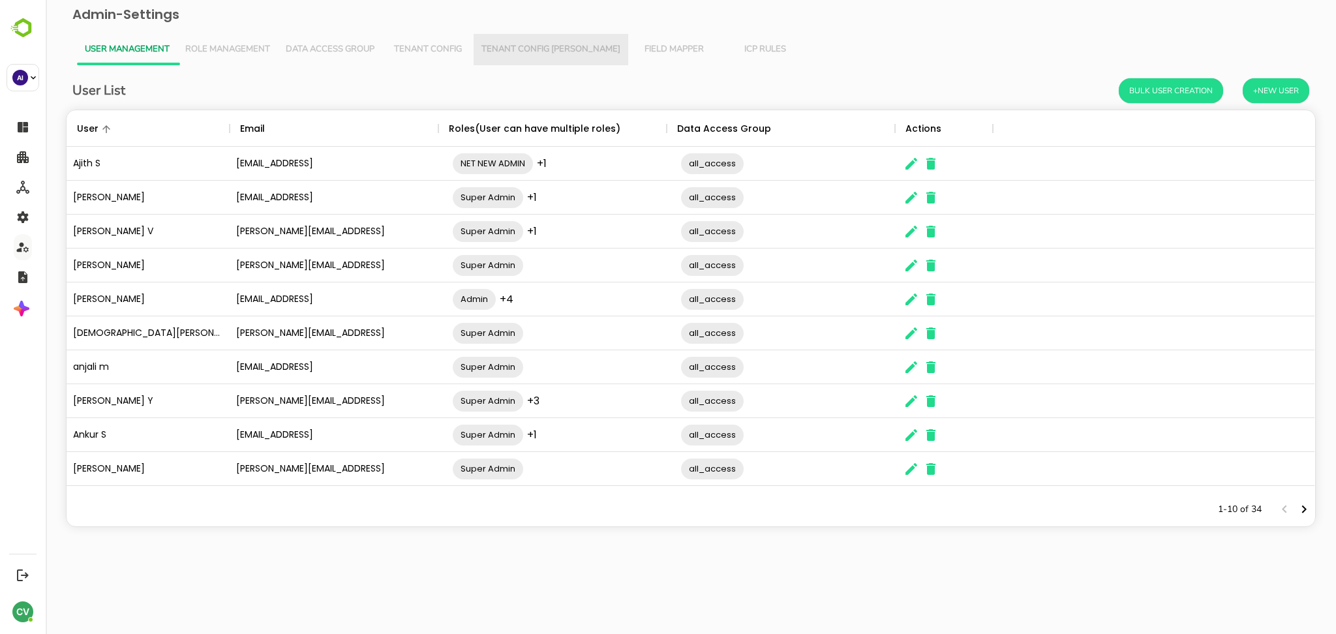
click at [566, 50] on span "Tenant Config [PERSON_NAME]" at bounding box center [550, 49] width 139 height 10
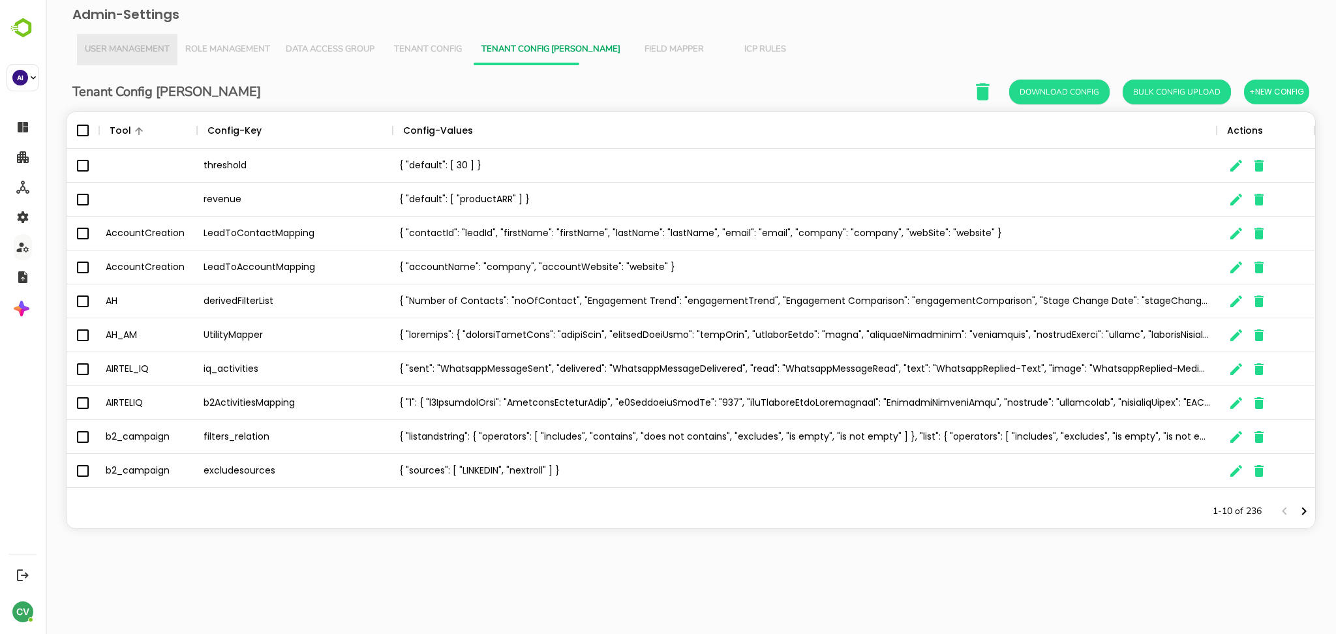
click at [164, 52] on span "User Management" at bounding box center [127, 49] width 85 height 10
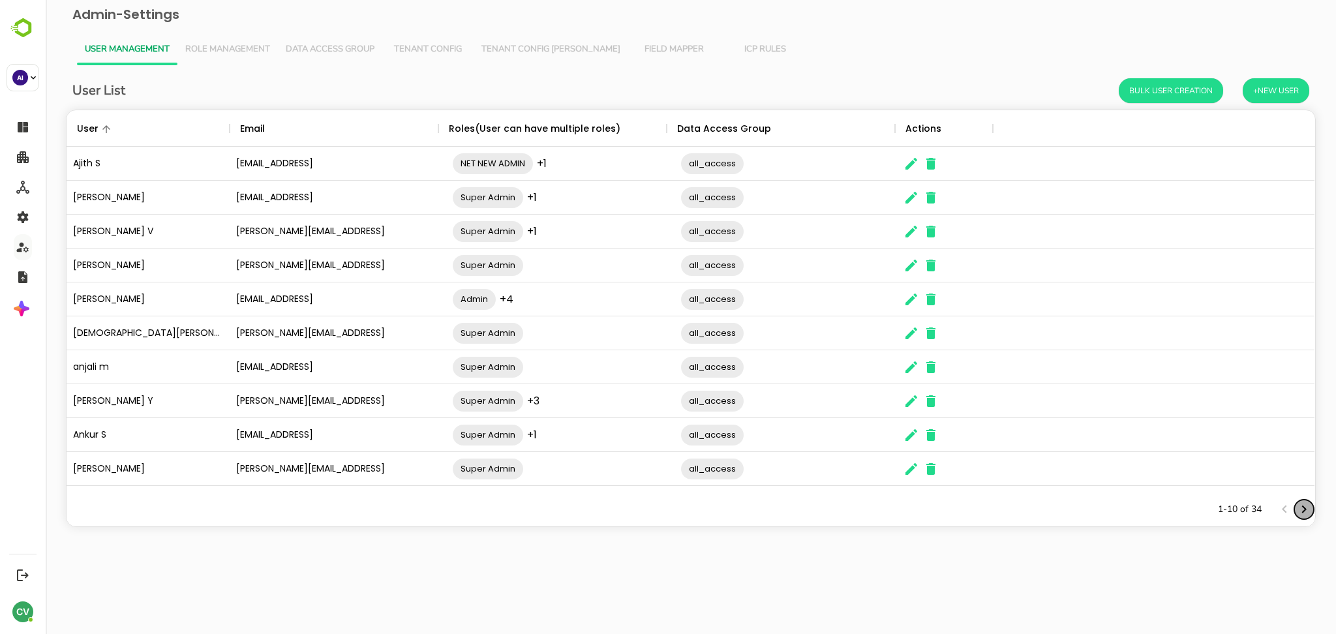
click at [1307, 510] on icon "Next page" at bounding box center [1304, 510] width 16 height 16
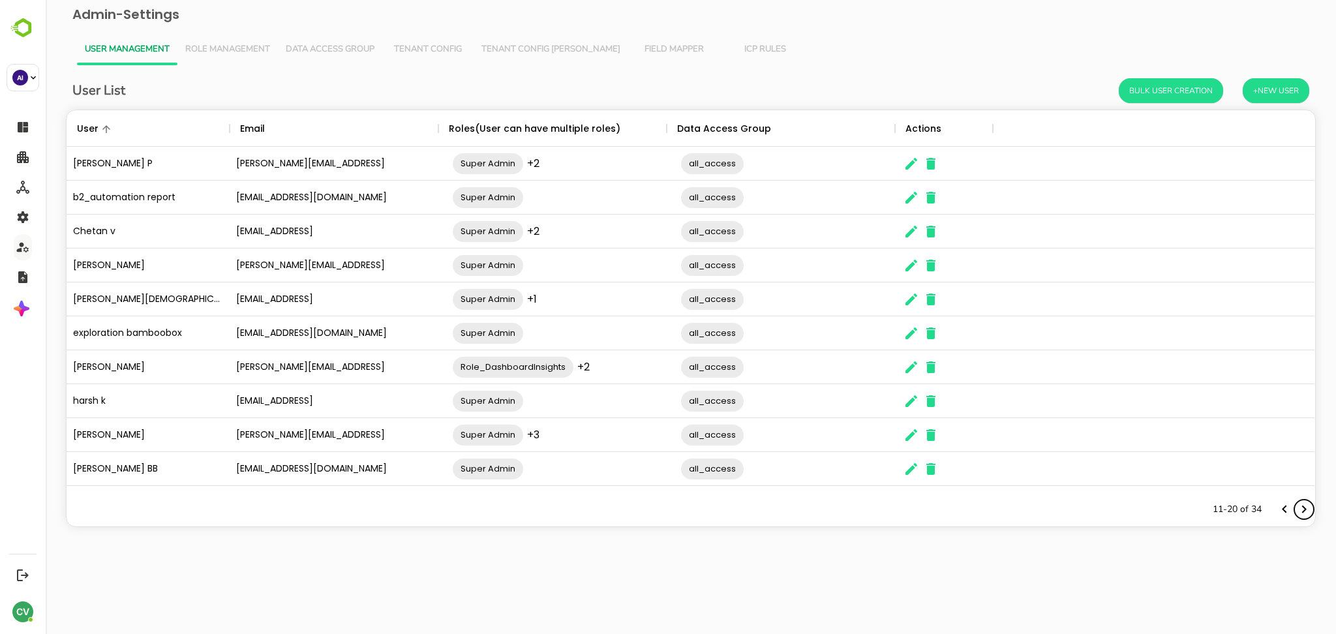
click at [1307, 510] on icon "Next page" at bounding box center [1304, 510] width 16 height 16
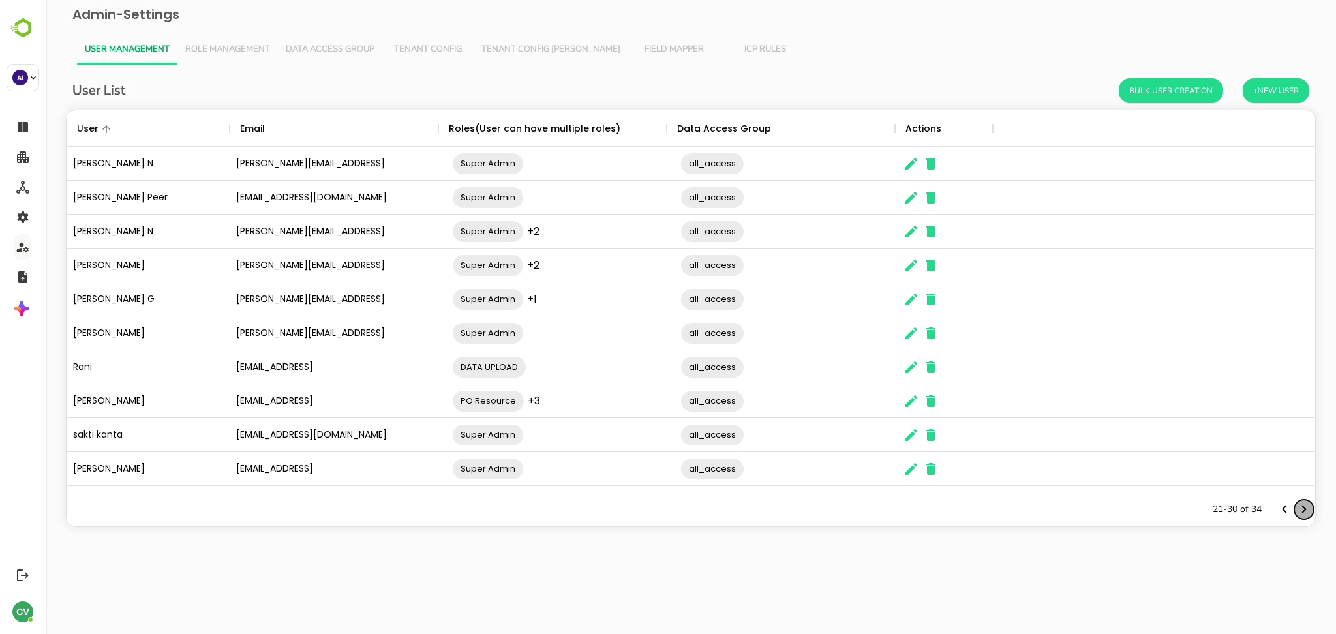
click at [1307, 510] on icon "Next page" at bounding box center [1304, 510] width 16 height 16
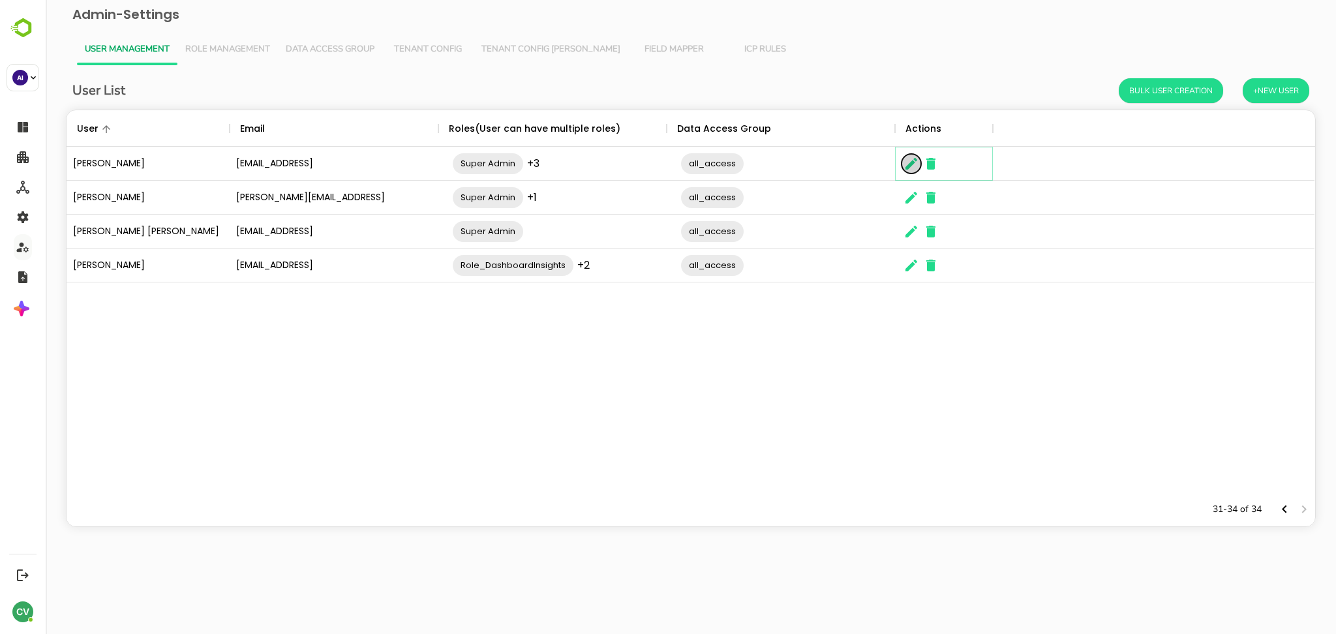
click at [904, 159] on icon "The User Data" at bounding box center [911, 164] width 16 height 16
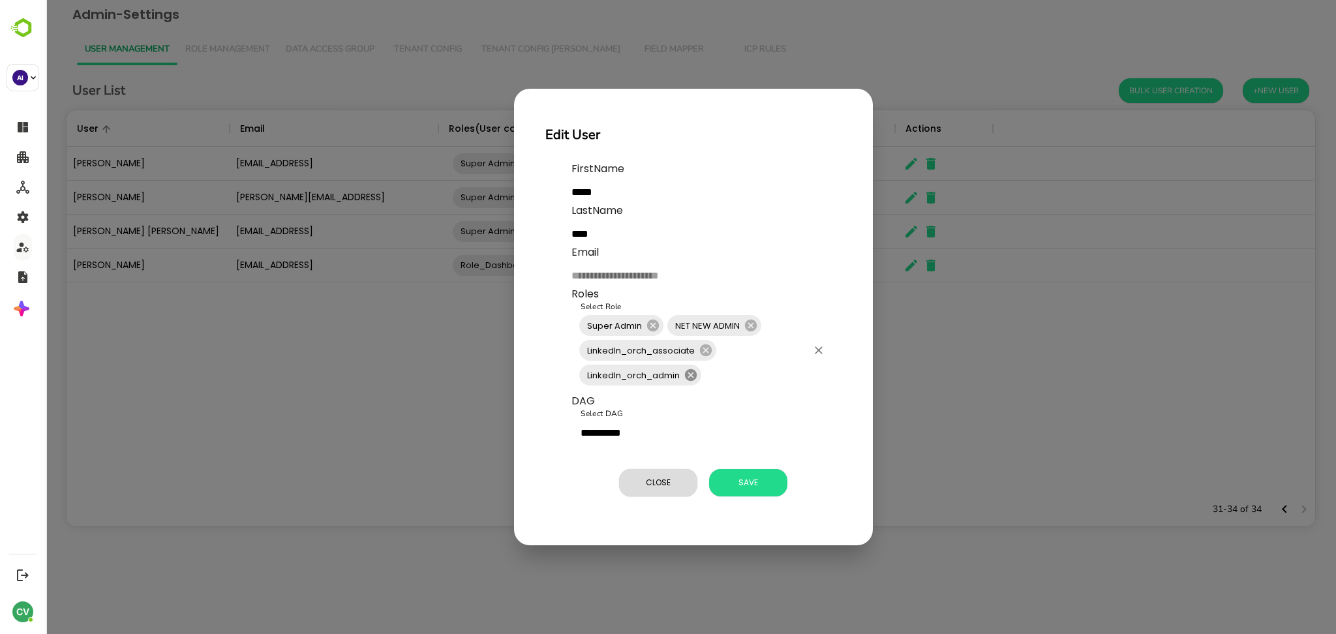
click at [691, 369] on icon at bounding box center [691, 375] width 12 height 12
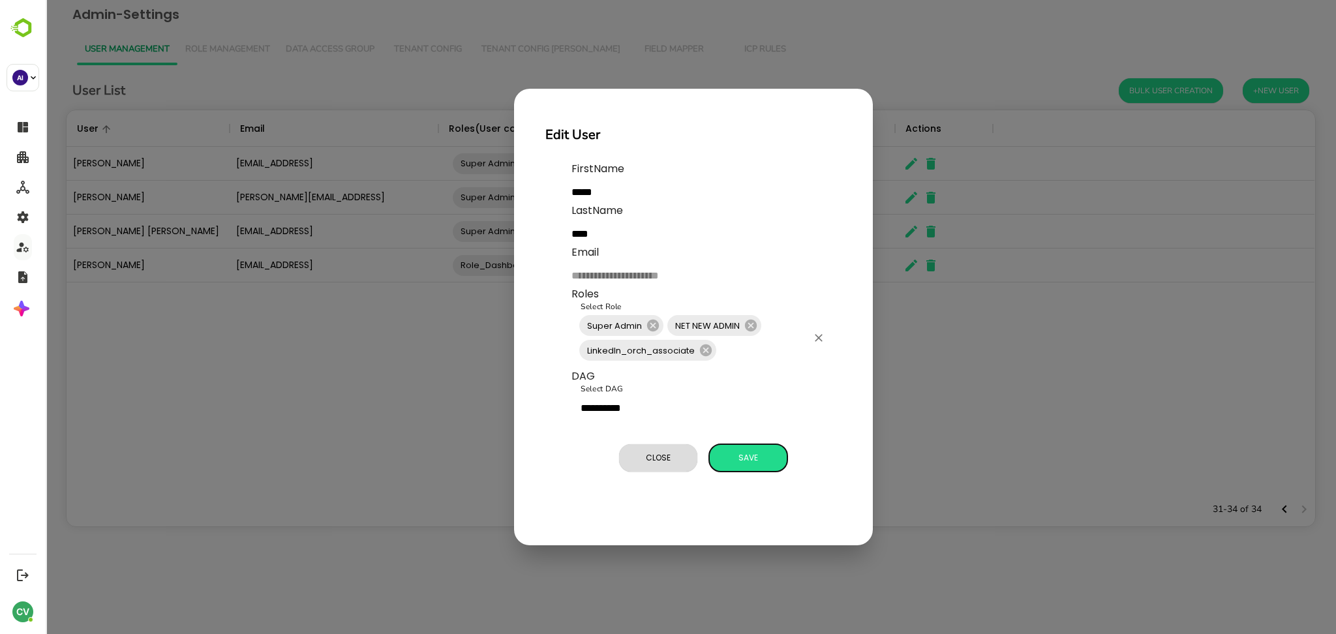
click at [746, 459] on span "Save" at bounding box center [748, 457] width 65 height 17
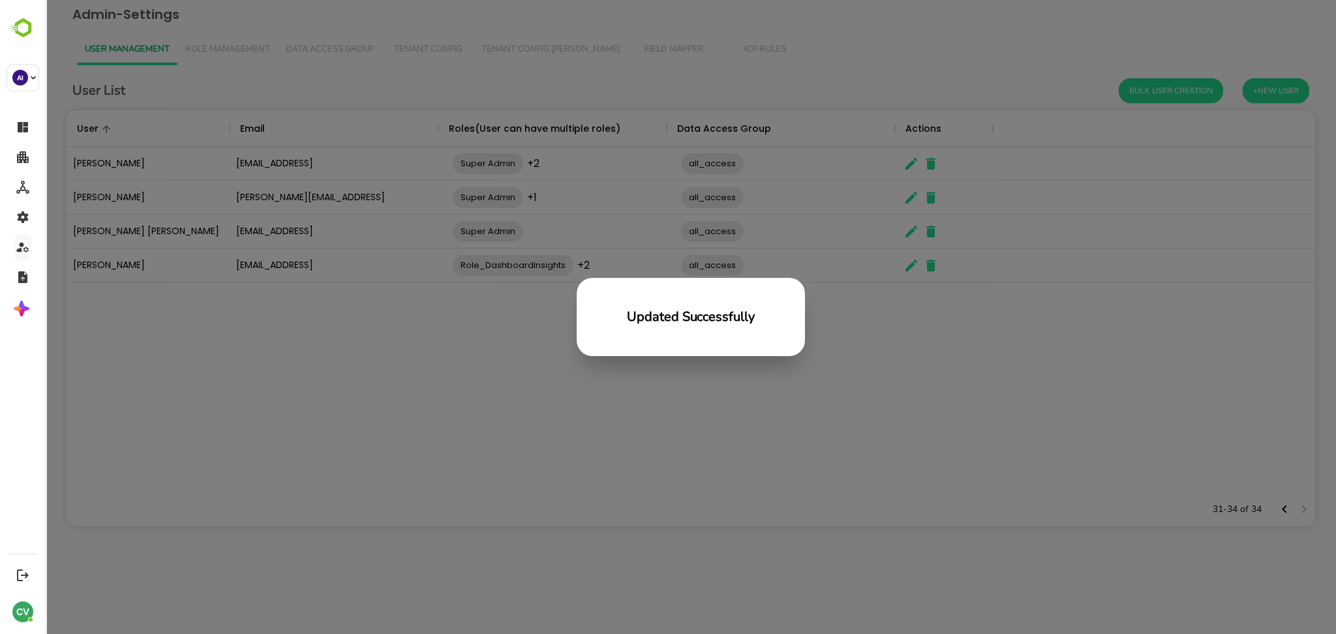
click at [284, 403] on div "Updated Successfully" at bounding box center [691, 317] width 1290 height 634
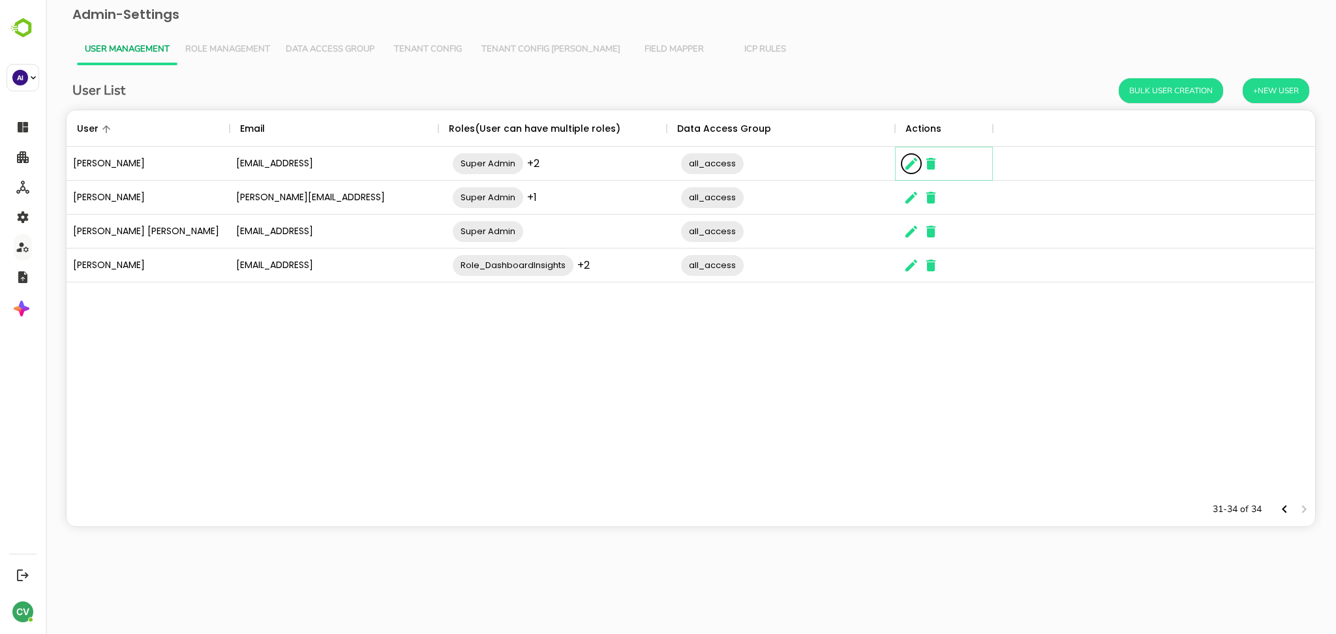
click at [907, 165] on icon "The User Data" at bounding box center [911, 164] width 16 height 16
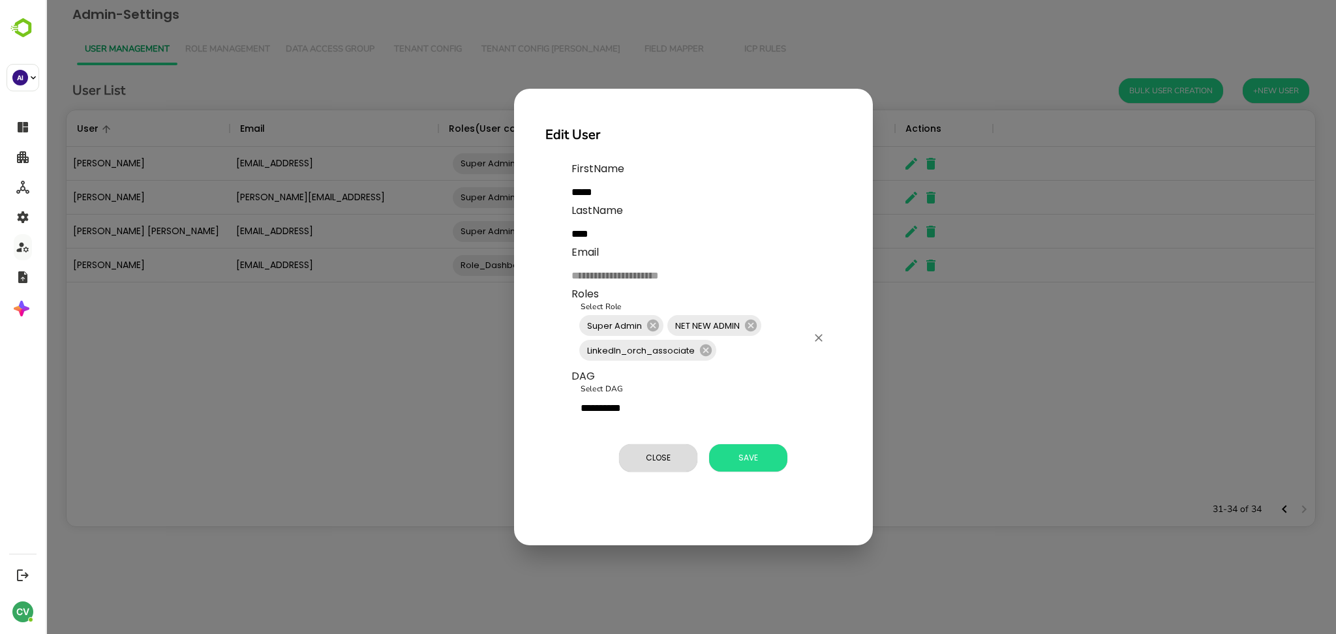
click at [739, 349] on input "Select Role" at bounding box center [762, 350] width 89 height 25
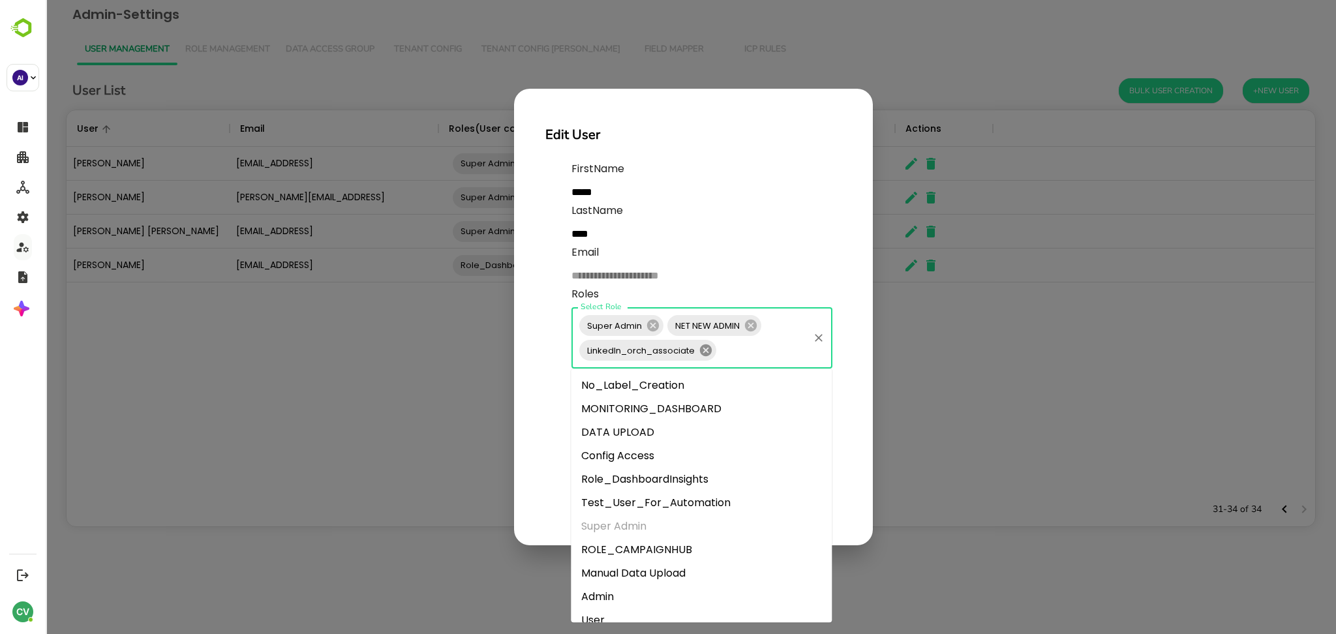
click at [704, 350] on icon at bounding box center [706, 350] width 14 height 14
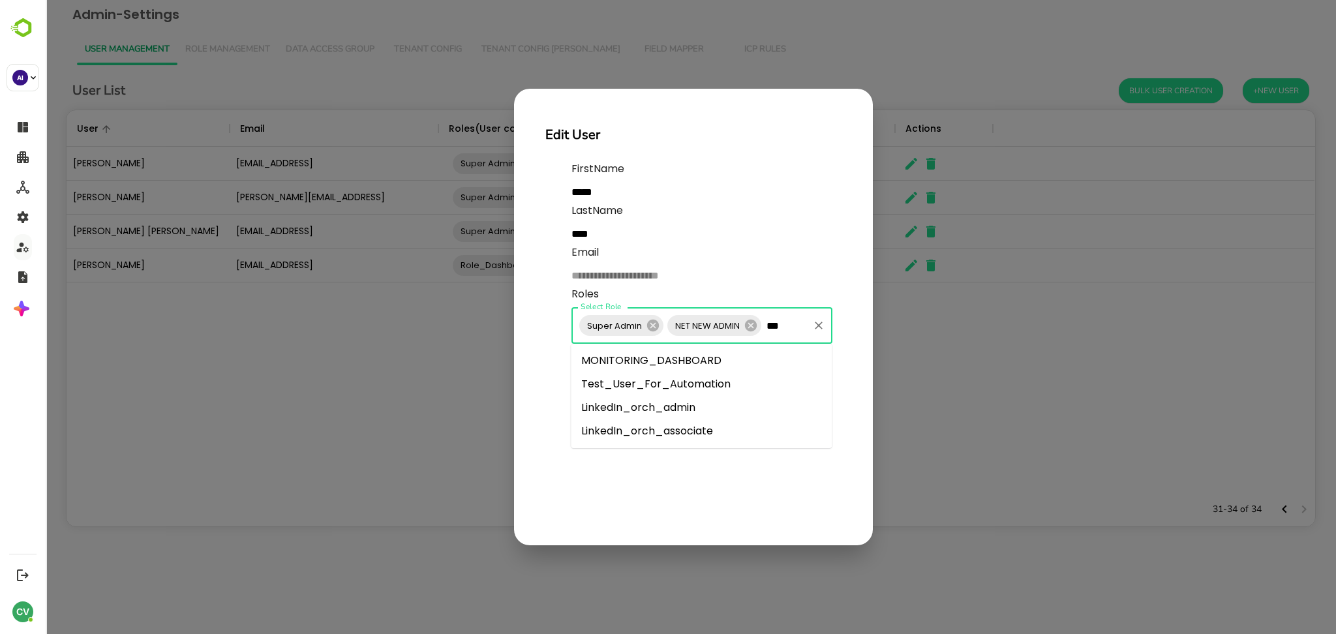
type input "****"
click at [697, 367] on li "LinkedIn_orch_admin" at bounding box center [701, 360] width 261 height 23
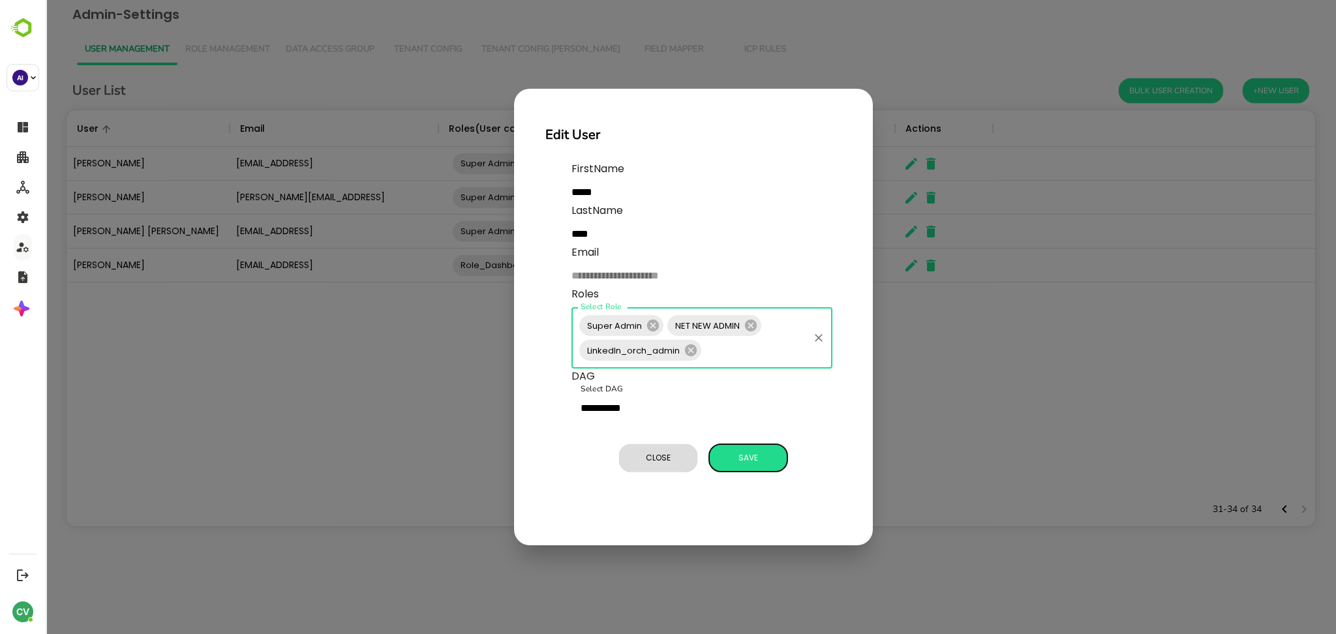
click at [739, 461] on span "Save" at bounding box center [748, 457] width 65 height 17
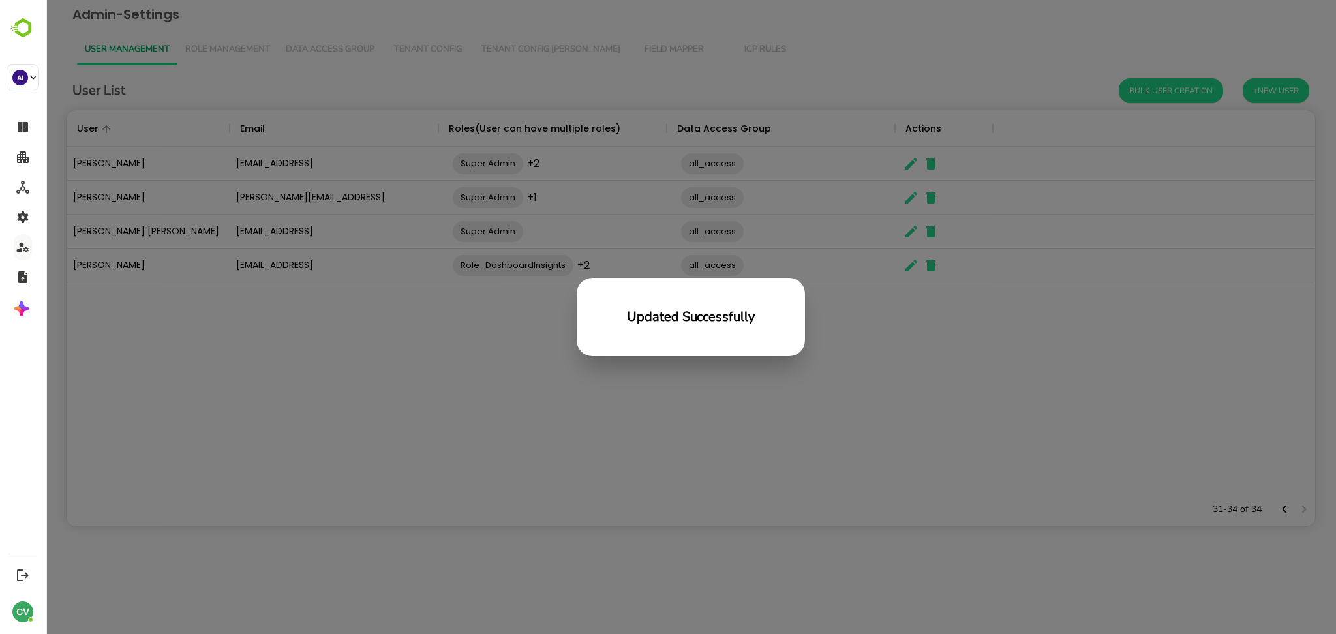
click at [931, 386] on div "Updated Successfully" at bounding box center [691, 317] width 1290 height 634
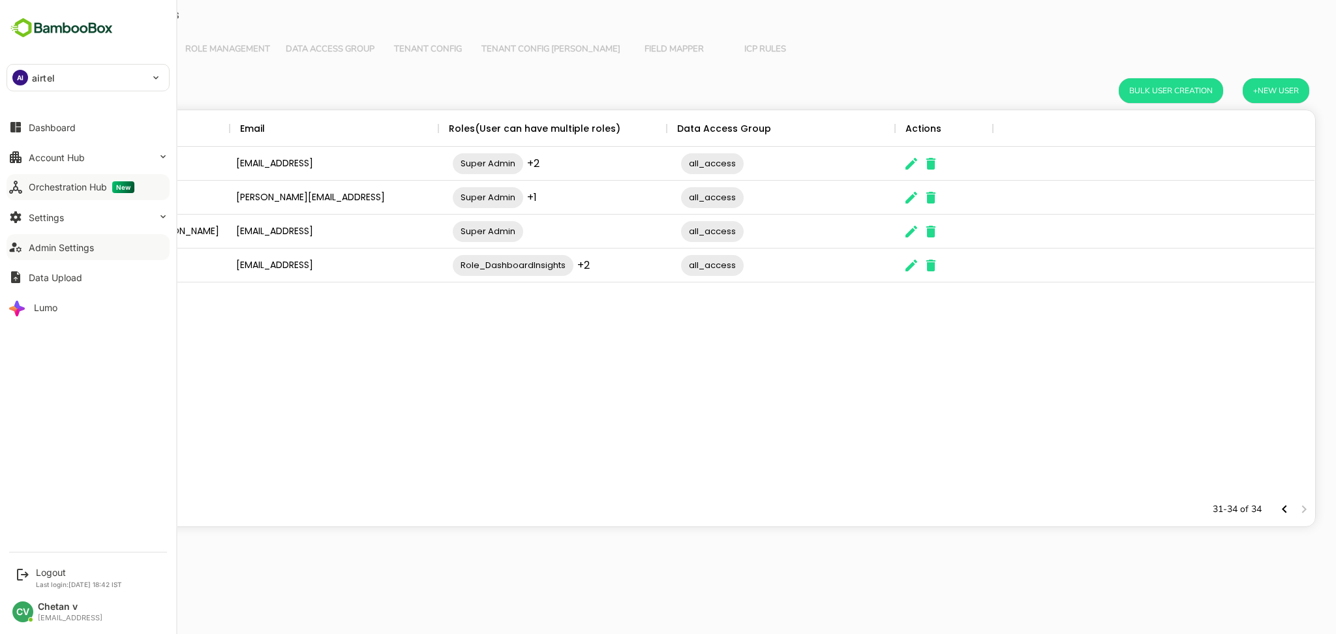
click at [55, 186] on div "Orchestration Hub New" at bounding box center [82, 187] width 106 height 12
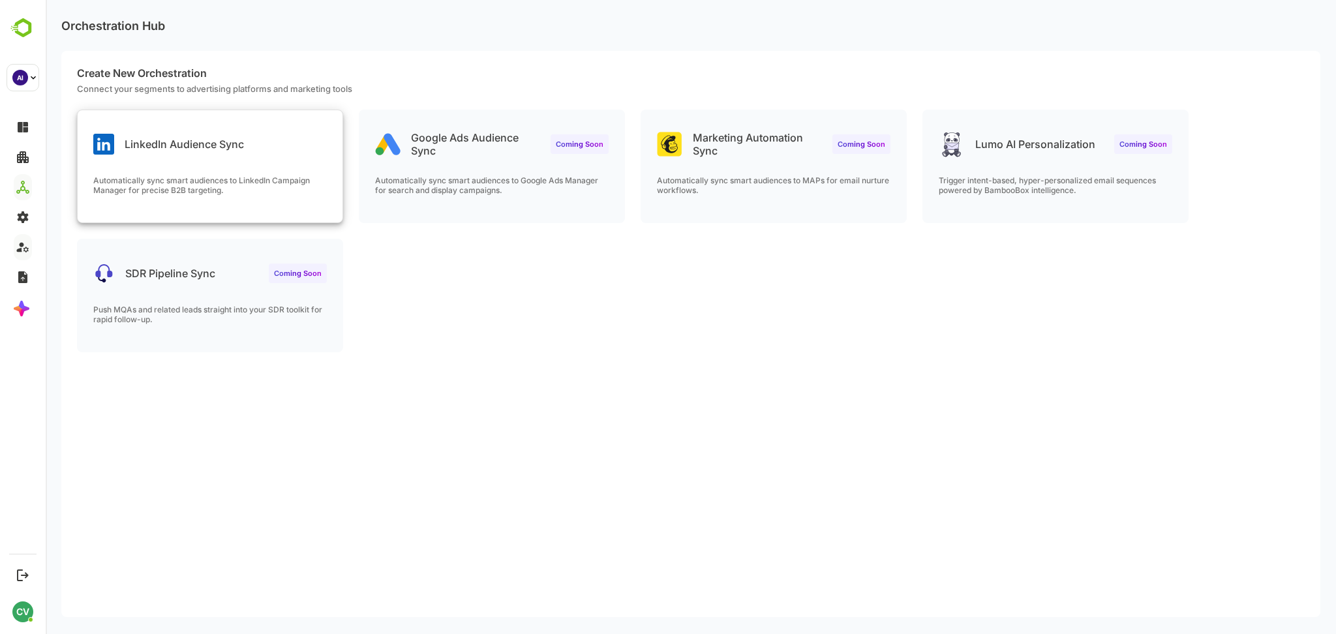
click at [220, 163] on div "LinkedIn Audience Sync Automatically sync smart audiences to LinkedIn Campaign …" at bounding box center [210, 166] width 265 height 112
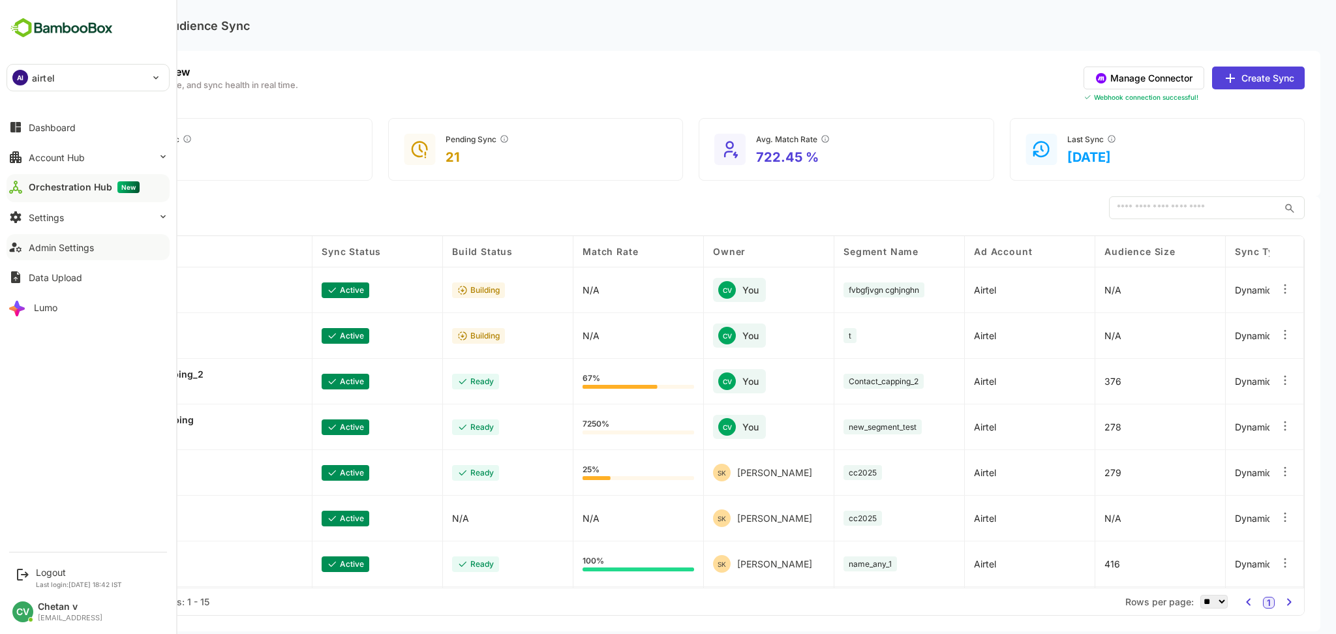
click at [66, 76] on div "AI airtel" at bounding box center [80, 78] width 146 height 26
click at [281, 89] on div at bounding box center [668, 317] width 1336 height 634
click at [1165, 80] on button "Manage Connector" at bounding box center [1144, 78] width 121 height 23
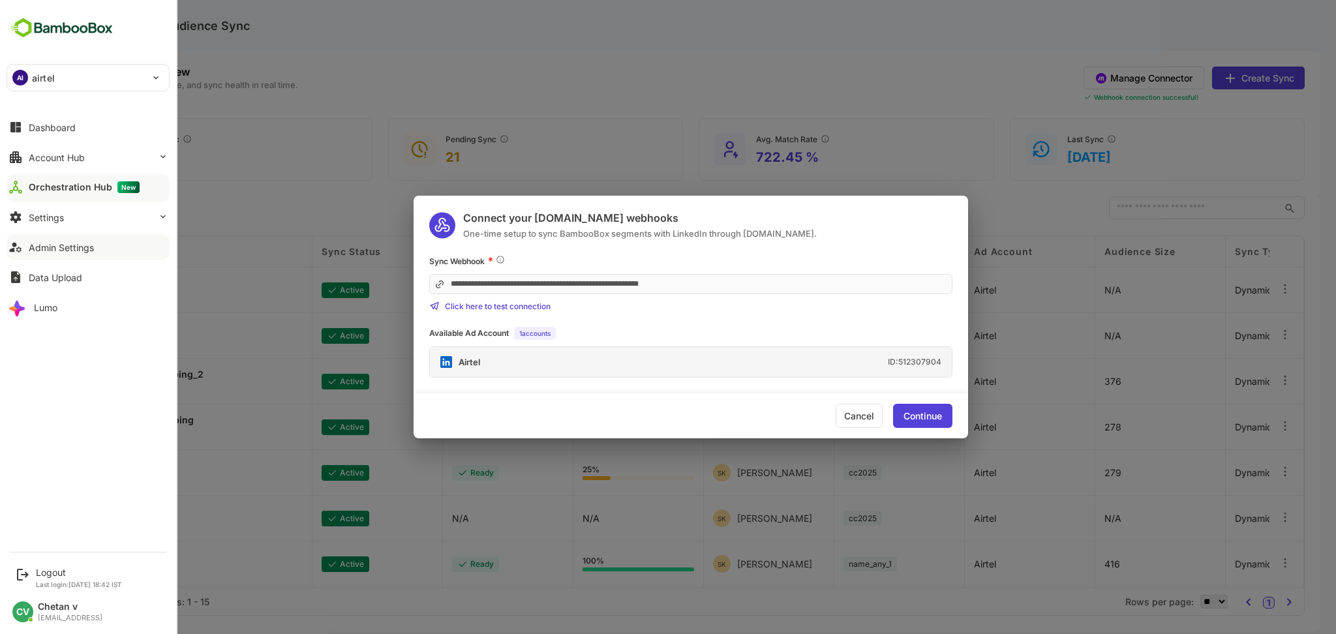
click at [702, 320] on div "**********" at bounding box center [691, 315] width 554 height 123
click at [924, 419] on div "Continue" at bounding box center [922, 416] width 38 height 9
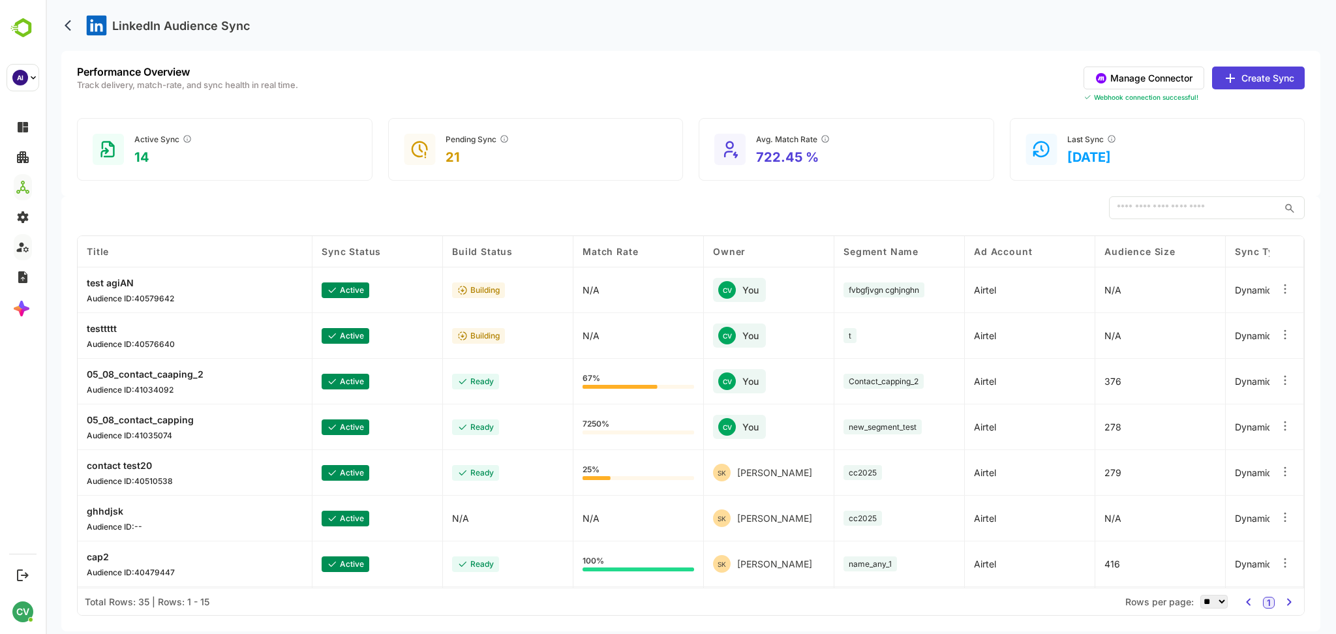
click at [1271, 85] on button "Create Sync" at bounding box center [1258, 78] width 93 height 23
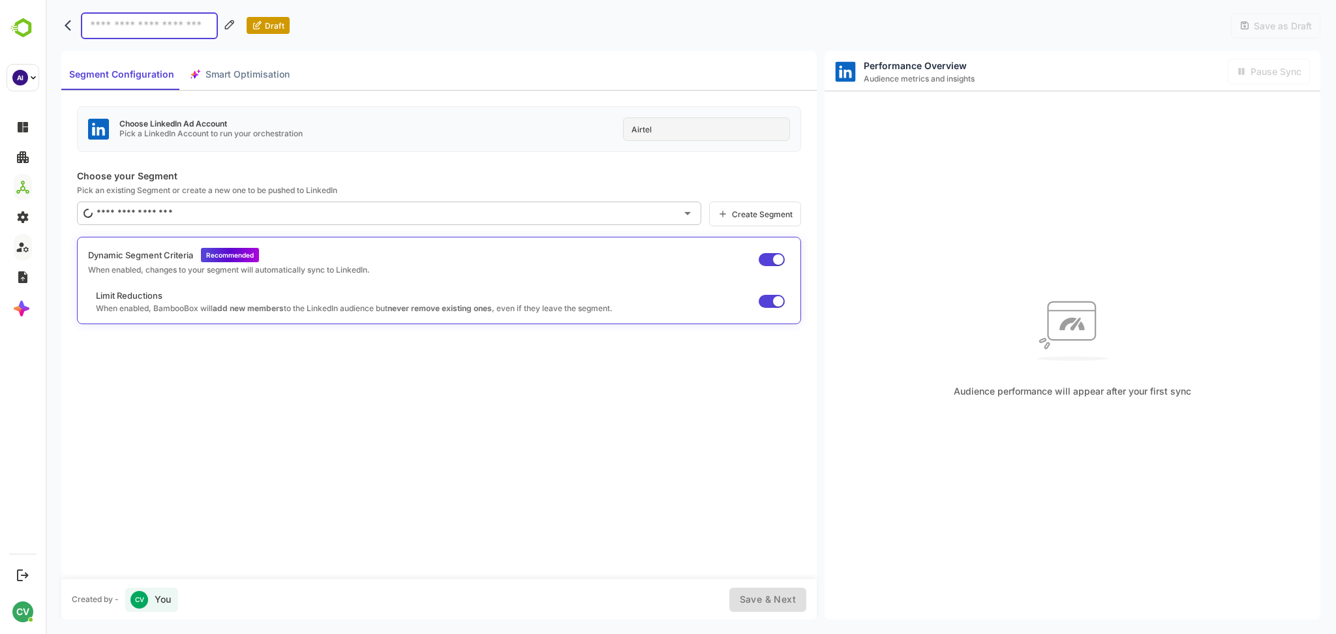
click at [663, 126] on div "Airtel" at bounding box center [706, 128] width 167 height 23
click at [543, 211] on input "text" at bounding box center [384, 213] width 583 height 21
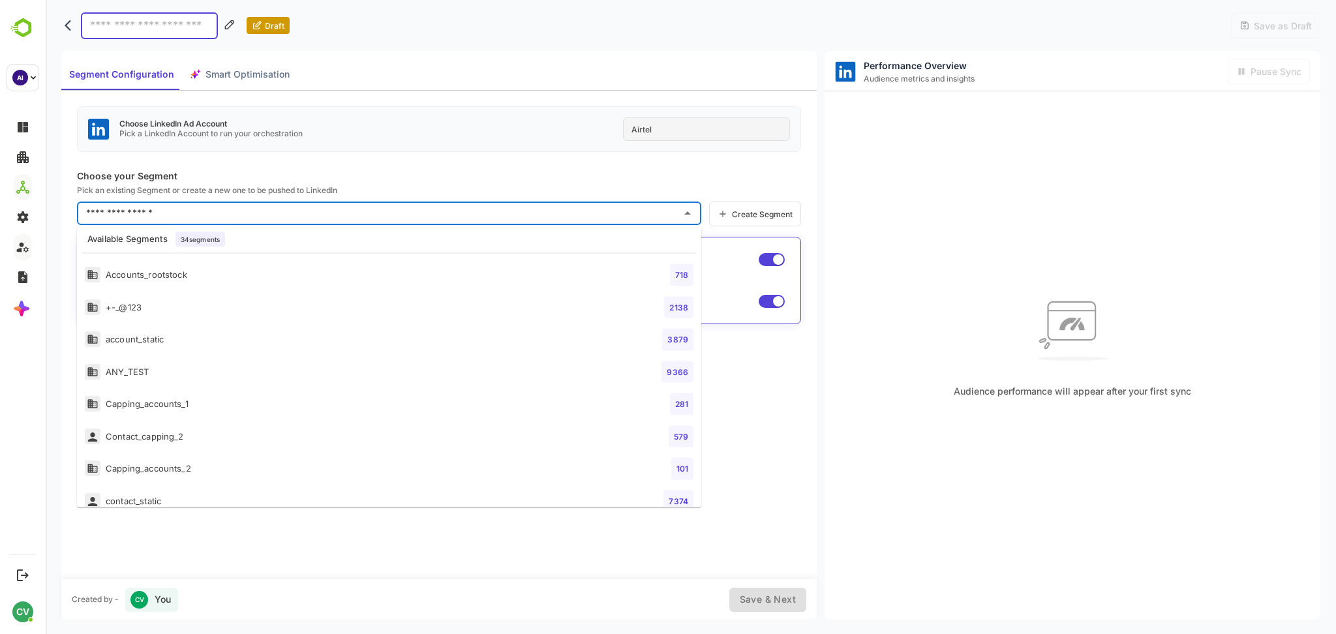
click at [418, 183] on div "Choose LinkedIn Ad Account Pick a LinkedIn Account to run your orchestration Ai…" at bounding box center [438, 335] width 755 height 488
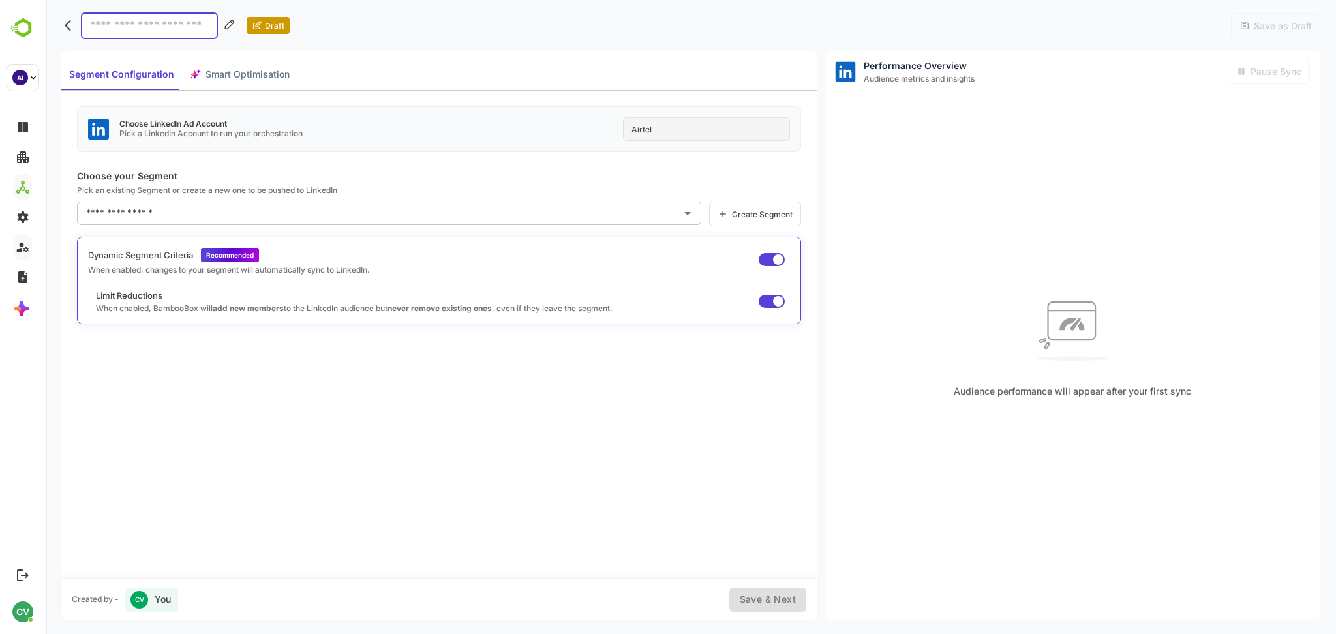
click at [357, 207] on input "text" at bounding box center [379, 213] width 593 height 21
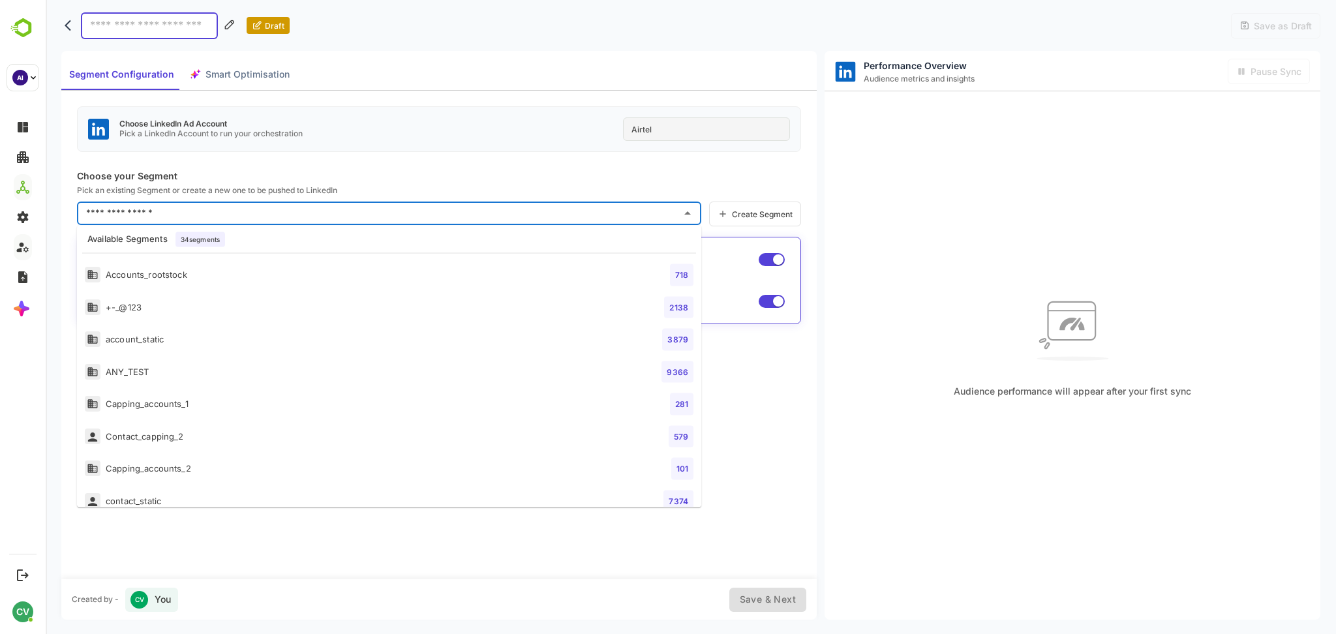
click at [247, 354] on li "account_static 3879" at bounding box center [389, 340] width 624 height 32
type input "**********"
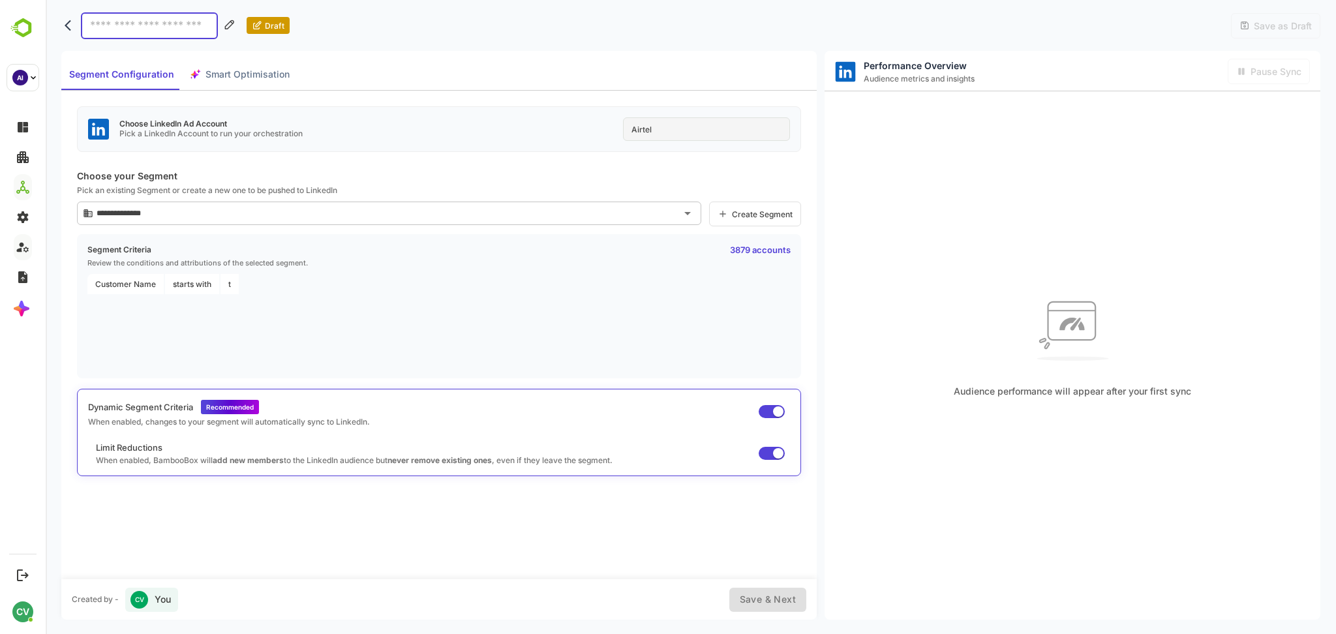
click at [128, 1] on div "Draft Save as Draft" at bounding box center [690, 25] width 1259 height 51
click at [129, 33] on input at bounding box center [149, 25] width 137 height 27
type input "***"
click at [1262, 25] on span "Save as Draft" at bounding box center [1281, 25] width 62 height 11
click at [103, 19] on p "dsf" at bounding box center [97, 25] width 32 height 26
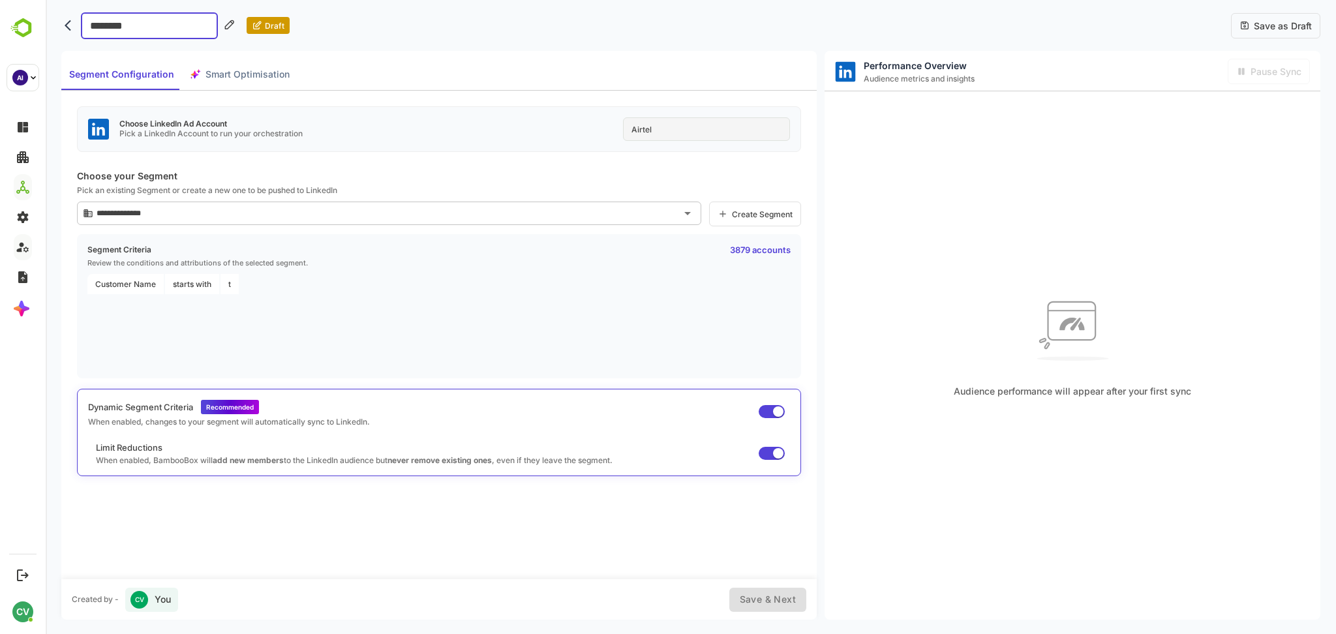
type input "*********"
click at [1278, 29] on span "Save as Draft" at bounding box center [1281, 25] width 62 height 11
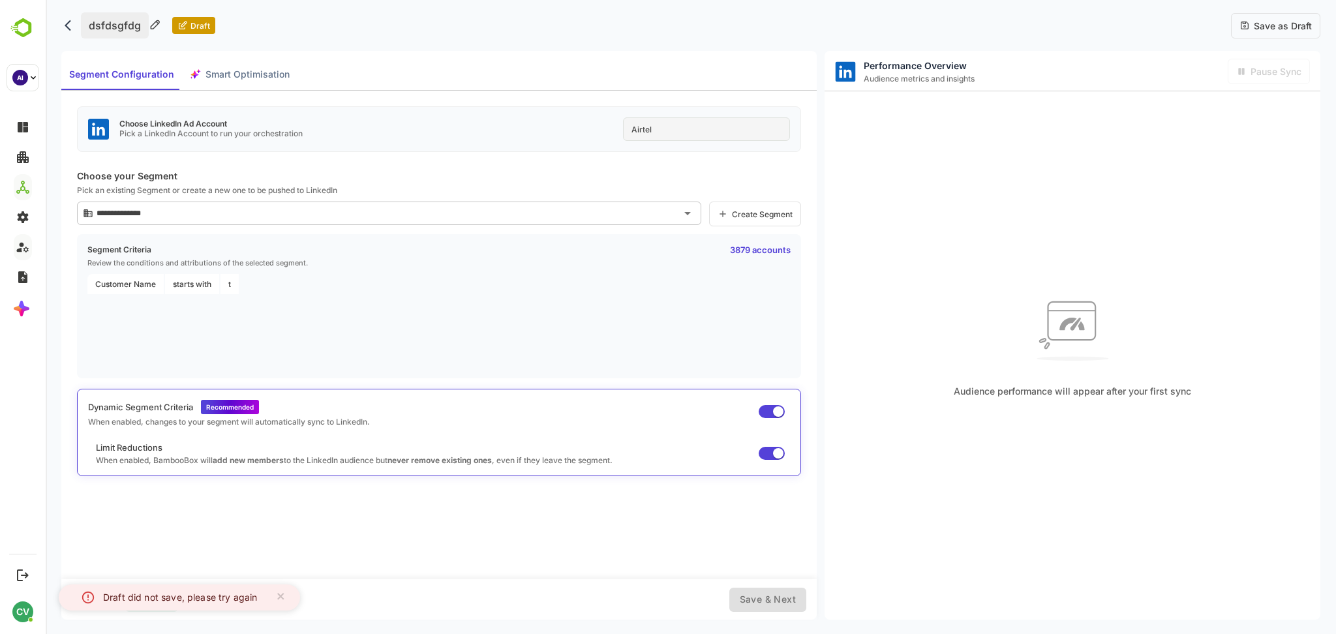
click at [134, 25] on p "dsfdsgfdg" at bounding box center [115, 25] width 68 height 26
type input "**********"
click at [1296, 25] on span "Save as Draft" at bounding box center [1281, 25] width 62 height 11
click at [347, 149] on div "Choose LinkedIn Ad Account Pick a LinkedIn Account to run your orchestration Ai…" at bounding box center [439, 129] width 724 height 46
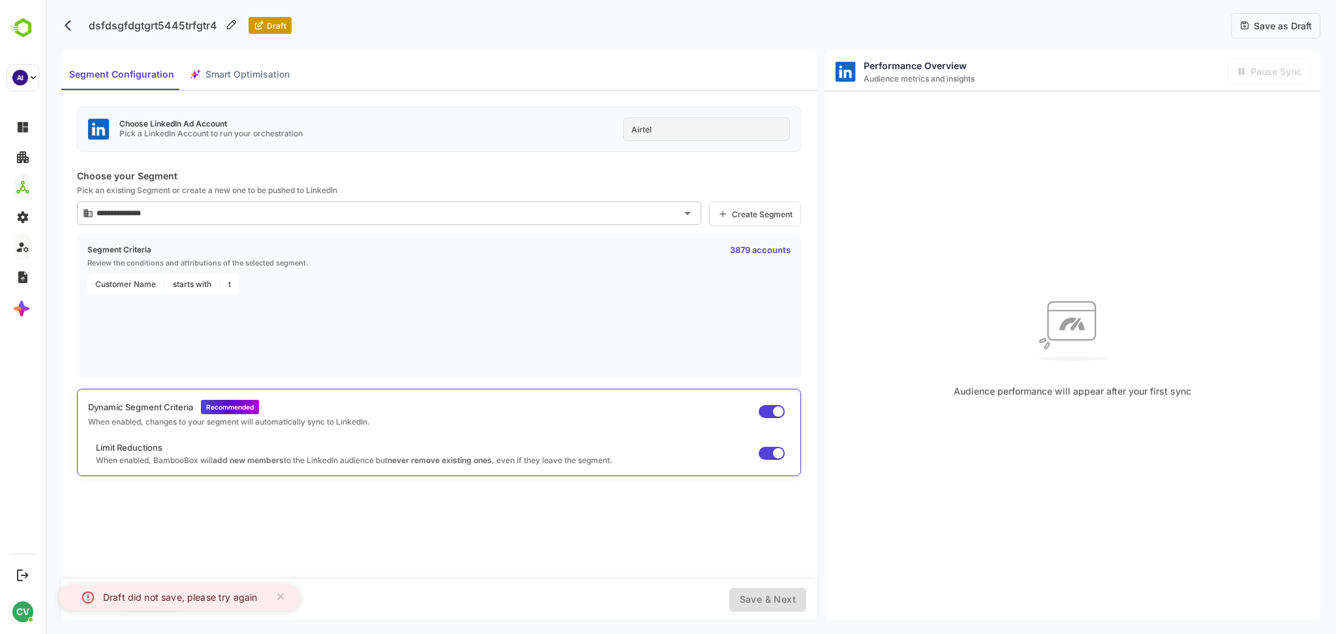
click at [1261, 26] on span "Save as Draft" at bounding box center [1281, 25] width 62 height 11
click at [234, 65] on button "Smart Optimisation" at bounding box center [239, 74] width 115 height 31
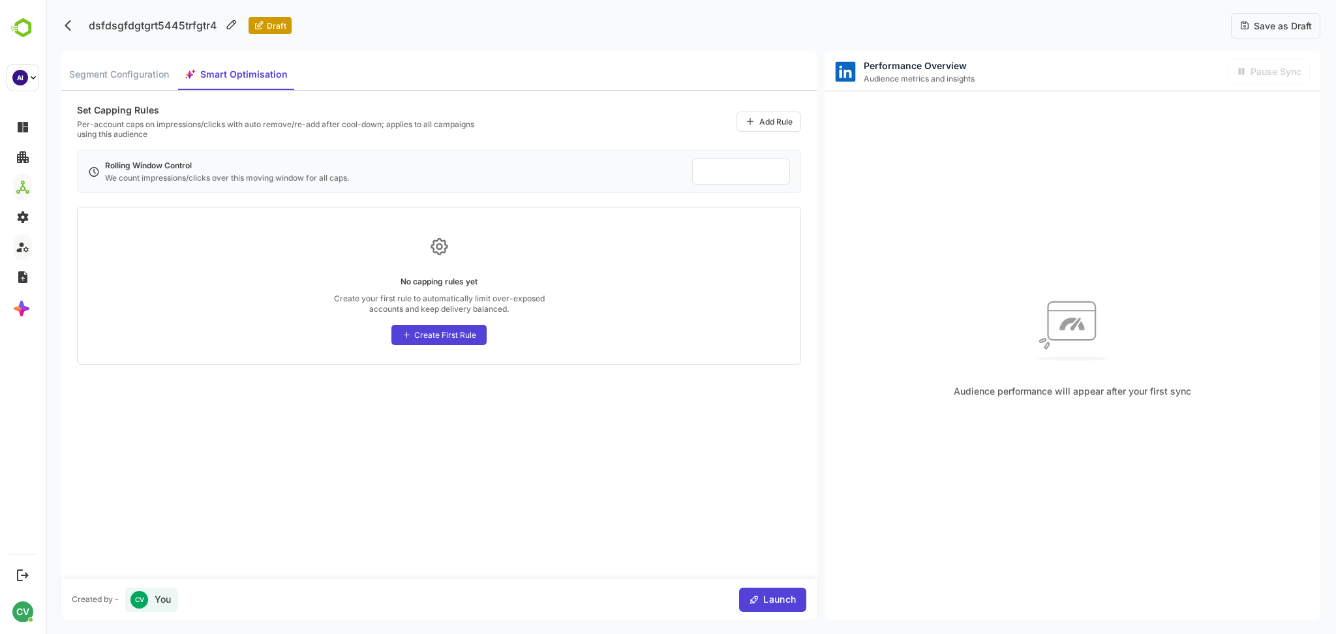
click at [136, 57] on div "Segment Configuration Smart Optimisation" at bounding box center [438, 71] width 755 height 40
click at [136, 68] on span "Segment Configuration" at bounding box center [119, 75] width 100 height 16
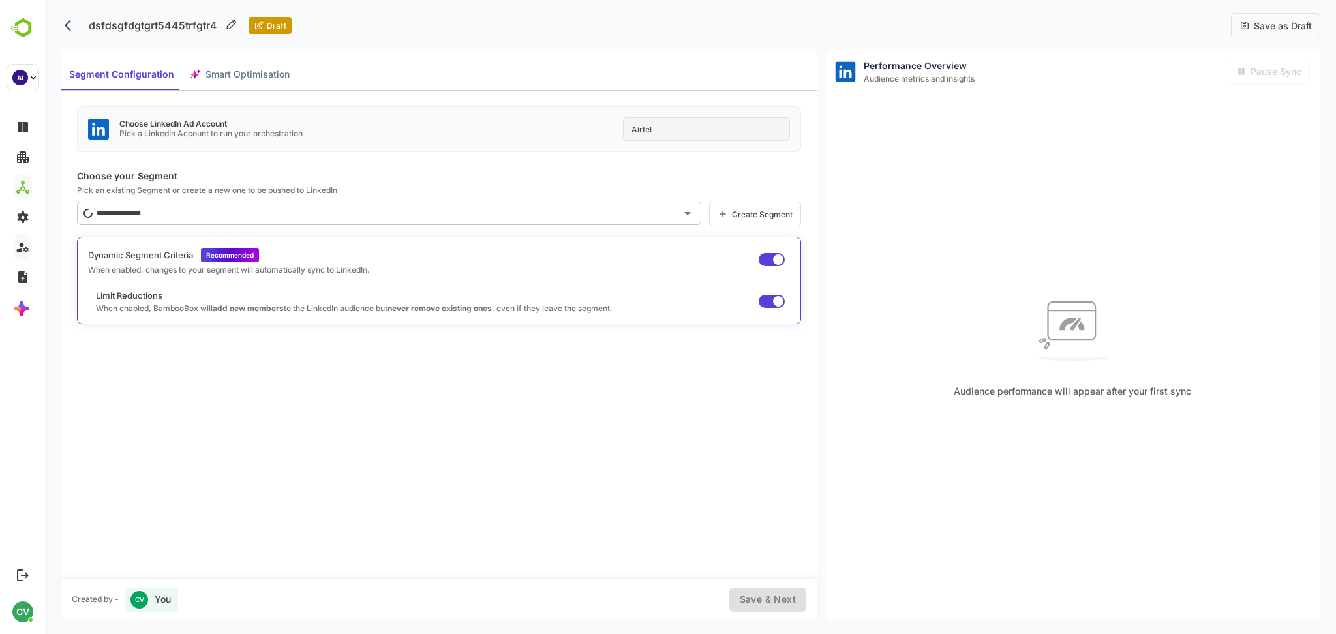
click at [68, 23] on icon "back" at bounding box center [71, 25] width 13 height 13
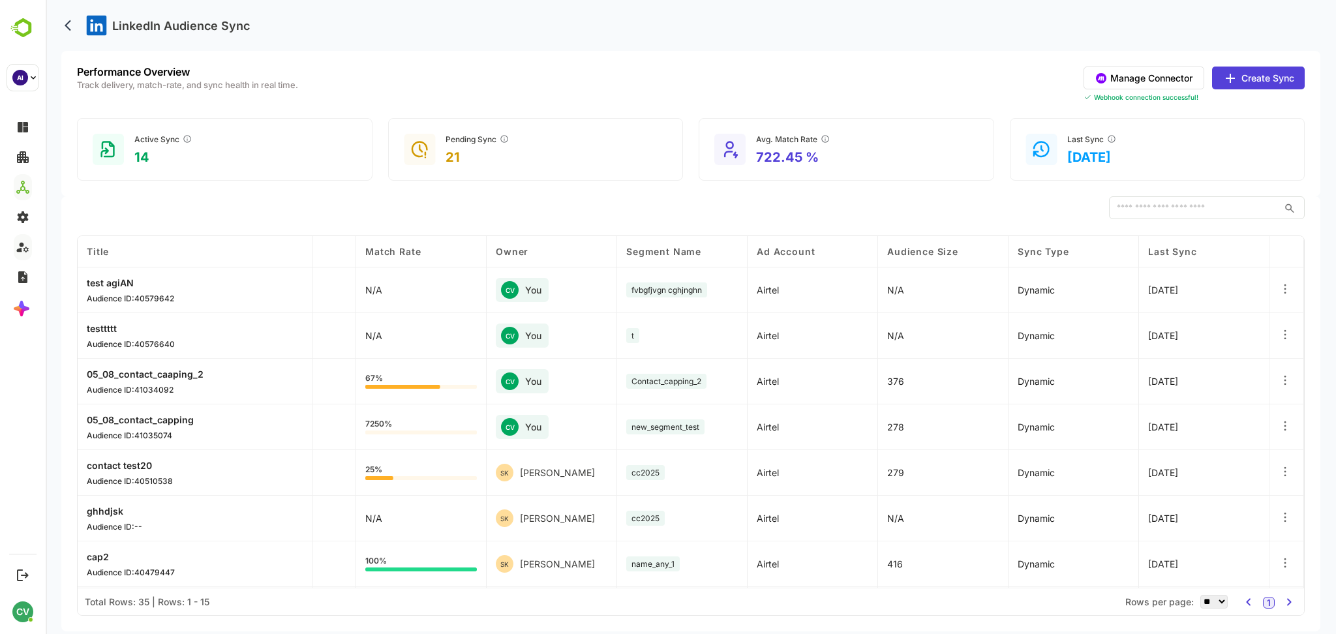
scroll to position [0, 0]
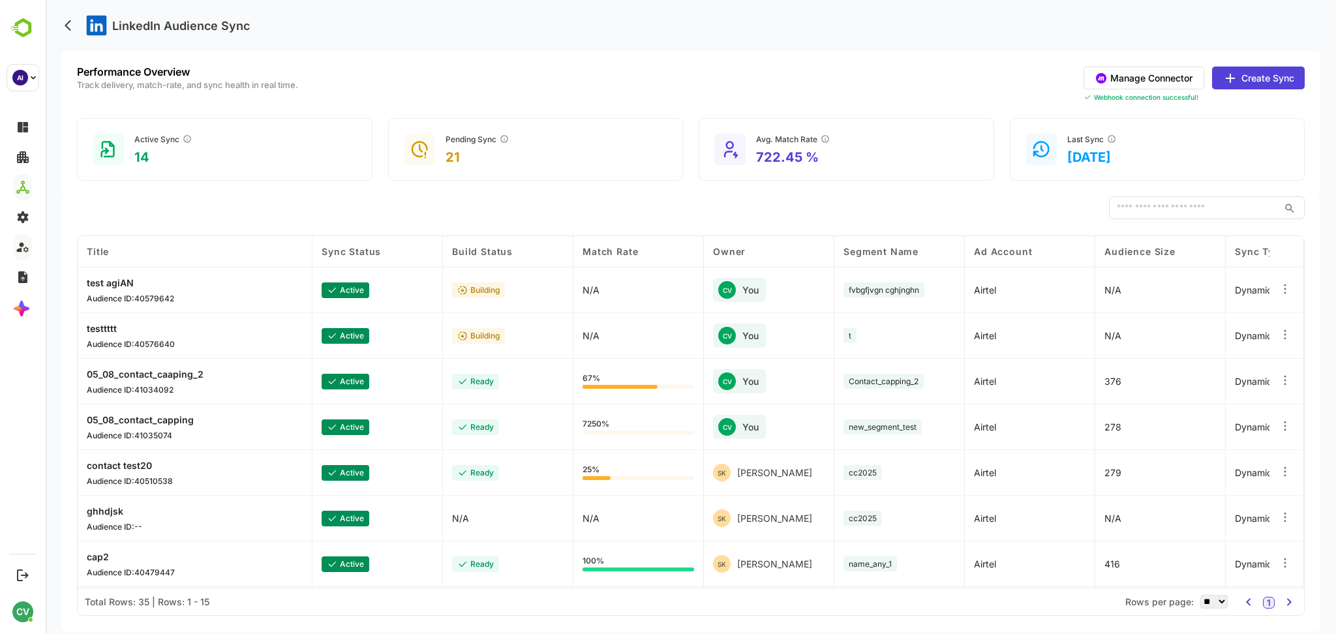
click at [1162, 67] on button "Manage Connector" at bounding box center [1144, 78] width 121 height 23
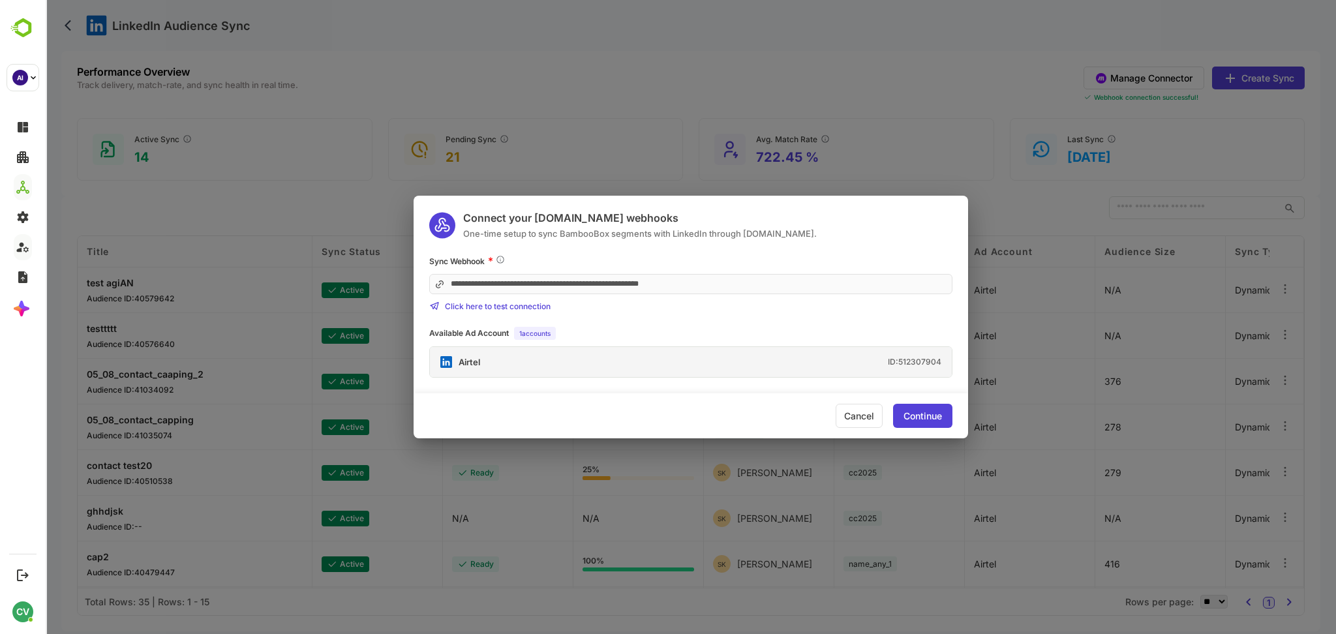
click at [691, 120] on div "**********" at bounding box center [691, 317] width 1290 height 634
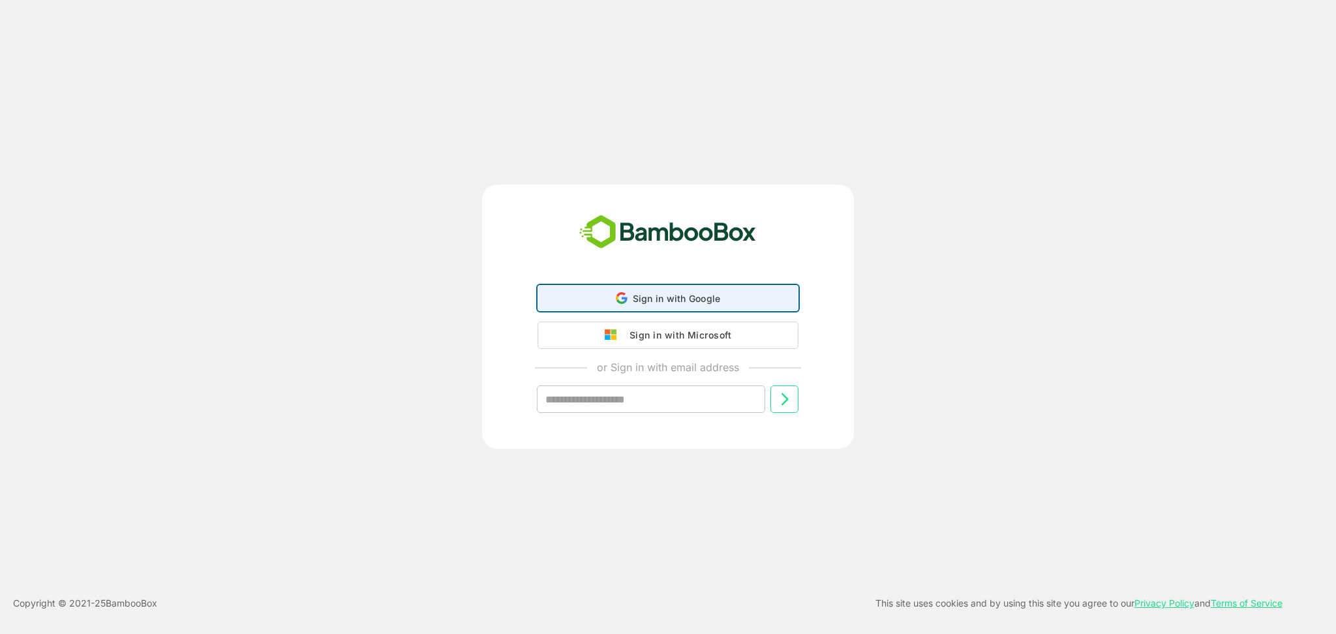
click at [646, 308] on div "Sign in with Google Sign in with Google. Opens in new tab" at bounding box center [668, 298] width 244 height 25
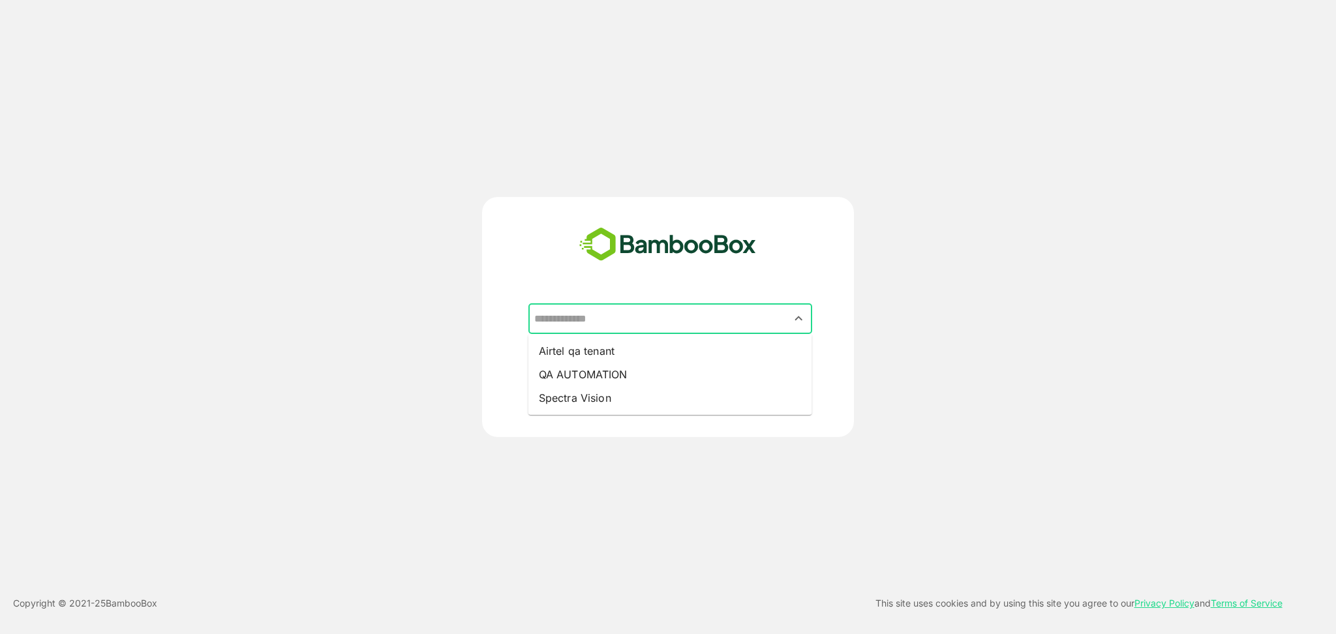
click at [624, 328] on input "text" at bounding box center [670, 319] width 279 height 25
click at [622, 352] on li "Airtel qa tenant" at bounding box center [670, 350] width 284 height 23
type input "**********"
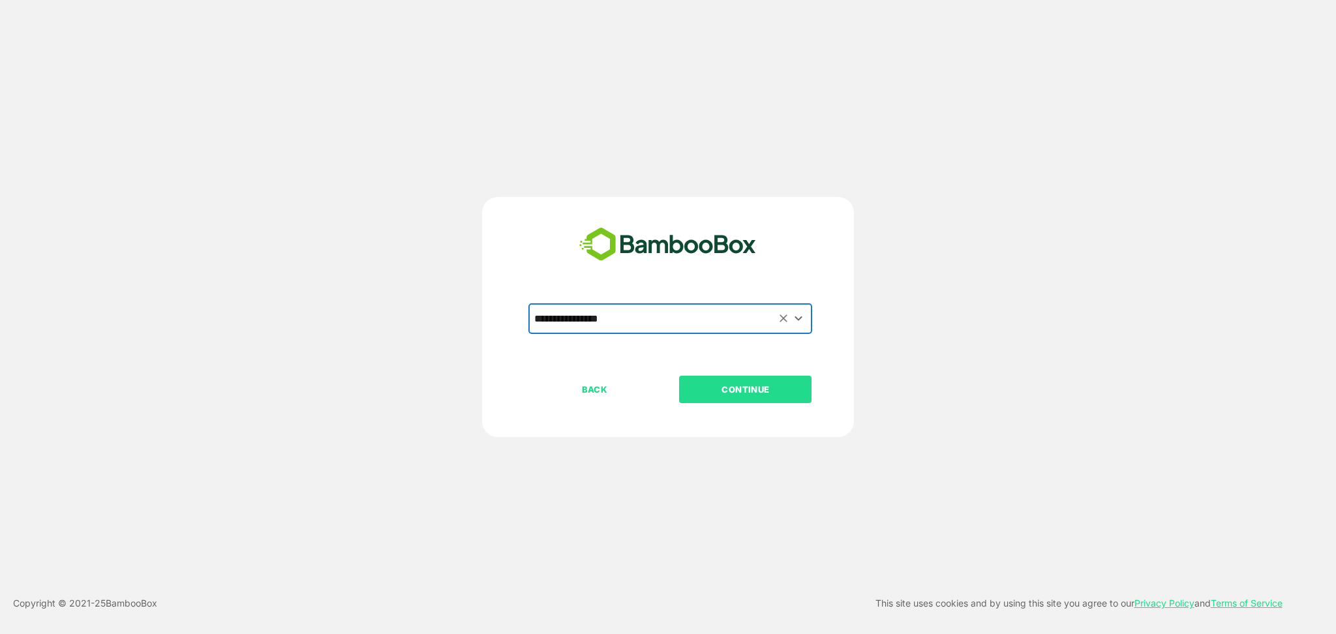
click at [735, 386] on p "CONTINUE" at bounding box center [745, 389] width 130 height 14
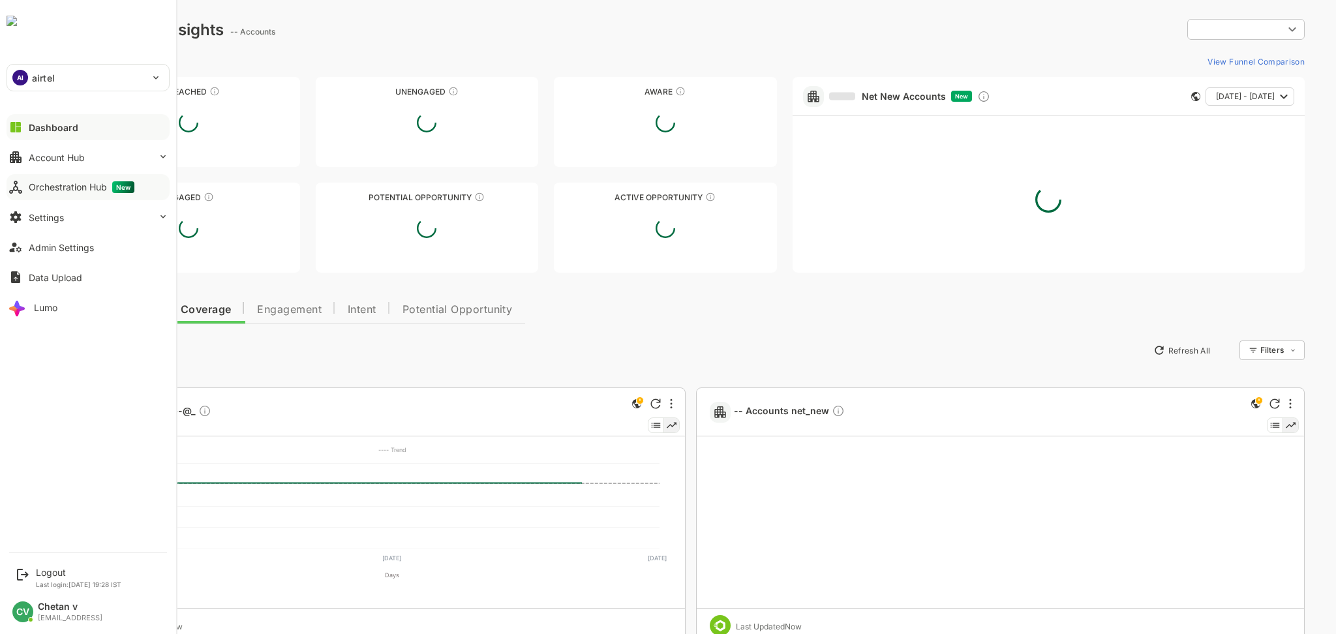
click at [82, 185] on div "Orchestration Hub New" at bounding box center [82, 187] width 106 height 12
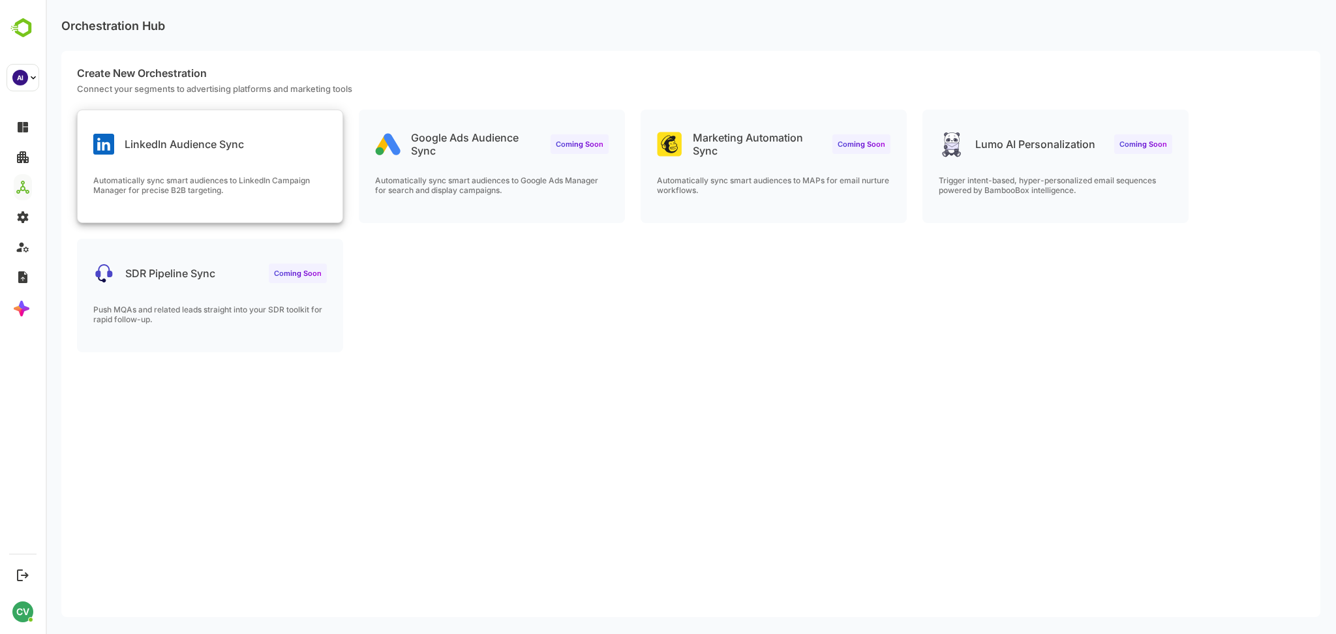
click at [254, 175] on p "Automatically sync smart audiences to LinkedIn Campaign Manager for precise B2B…" at bounding box center [210, 185] width 234 height 20
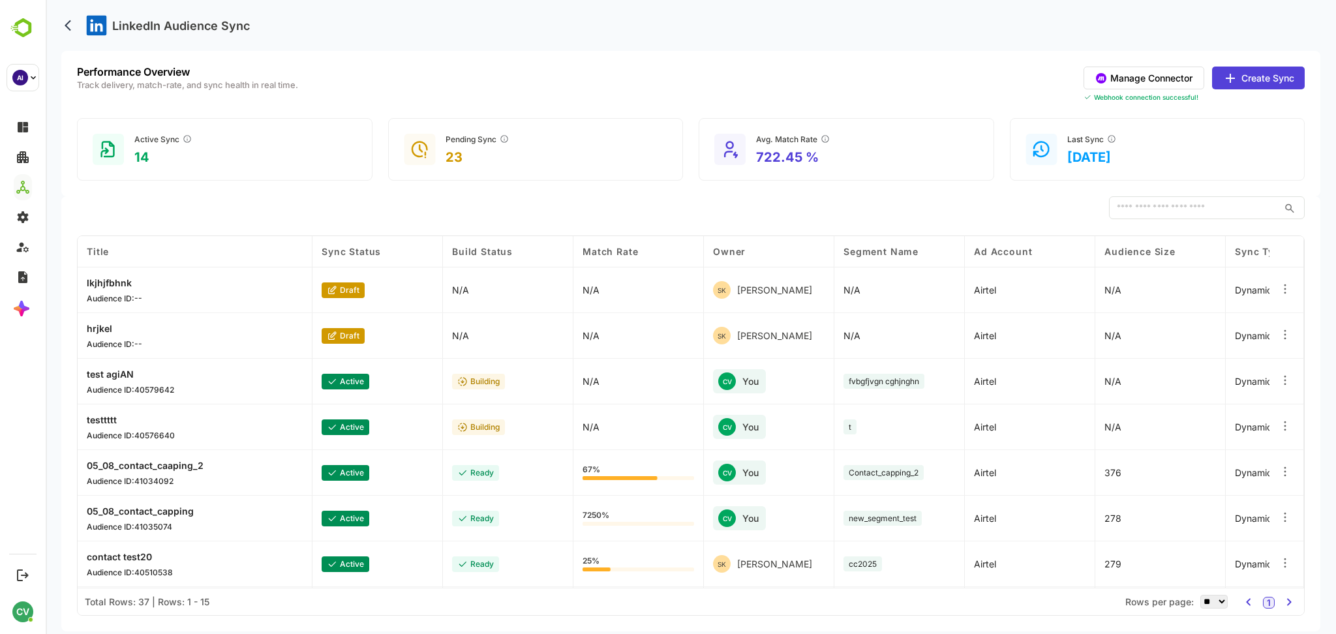
click at [1144, 77] on button "Manage Connector" at bounding box center [1144, 78] width 121 height 23
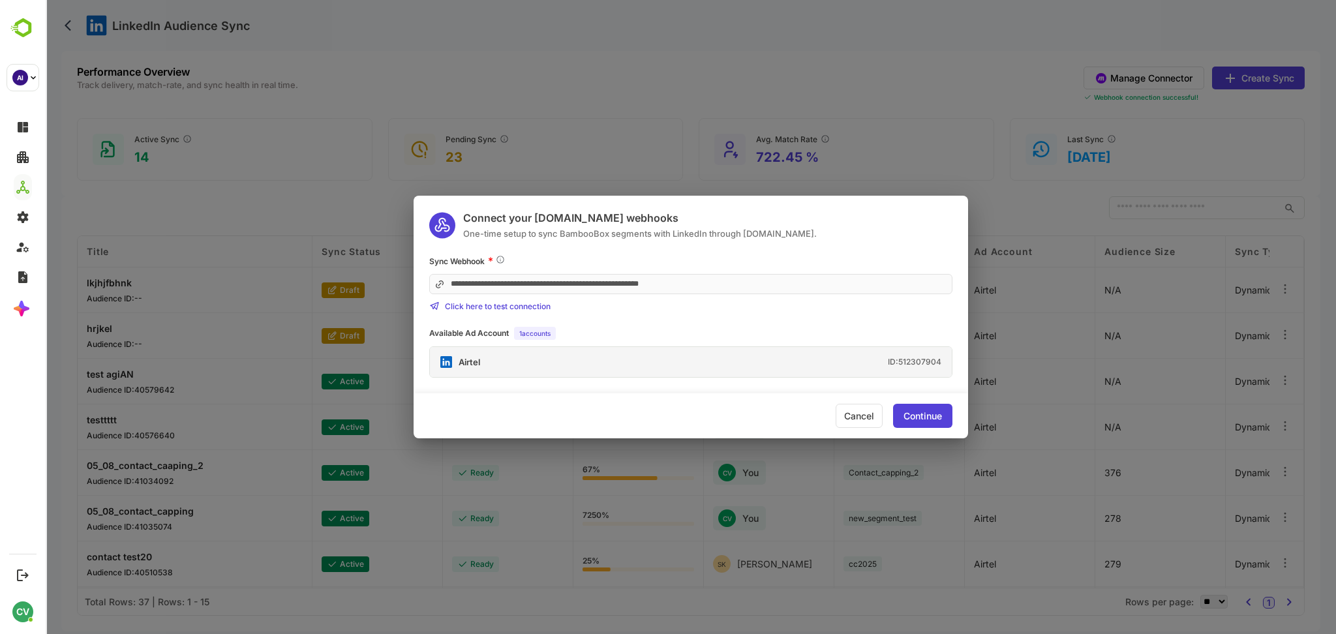
click at [583, 371] on div "Airtel ID: 512307904" at bounding box center [691, 362] width 522 height 30
click at [768, 342] on div "Available Ad Account 1 accounts Airtel ID: 512307904" at bounding box center [690, 352] width 523 height 51
click at [915, 410] on div "Continue" at bounding box center [922, 416] width 59 height 24
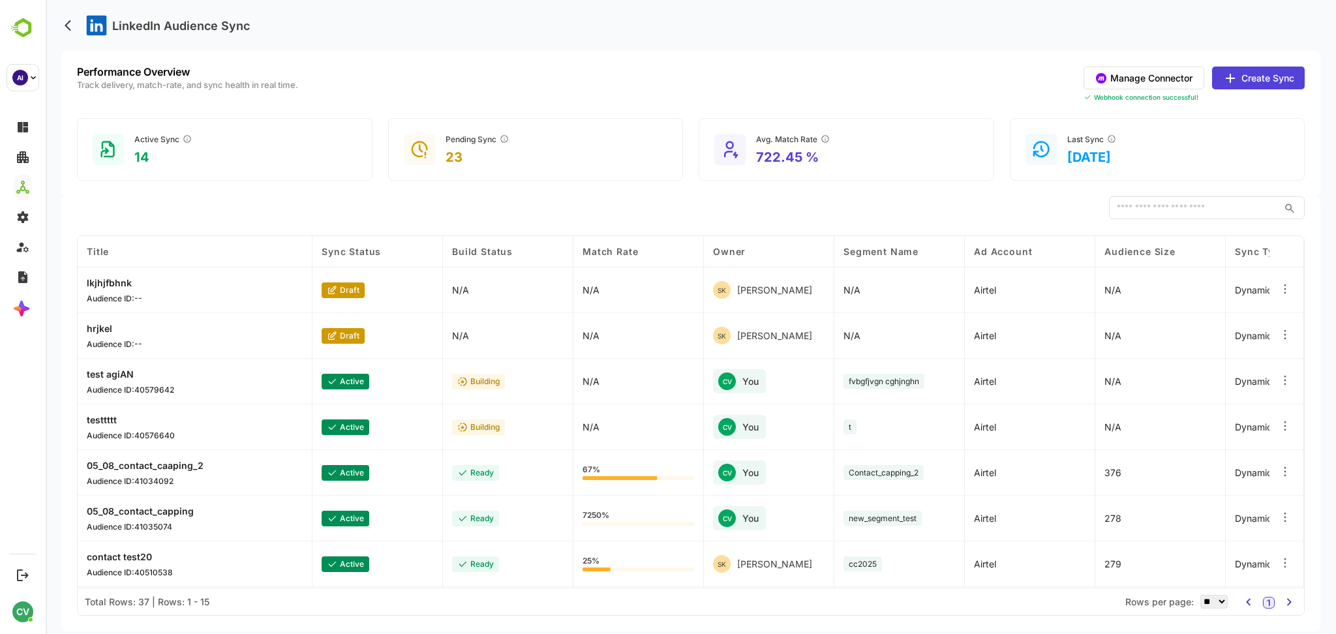
click at [1254, 76] on button "Create Sync" at bounding box center [1258, 78] width 93 height 23
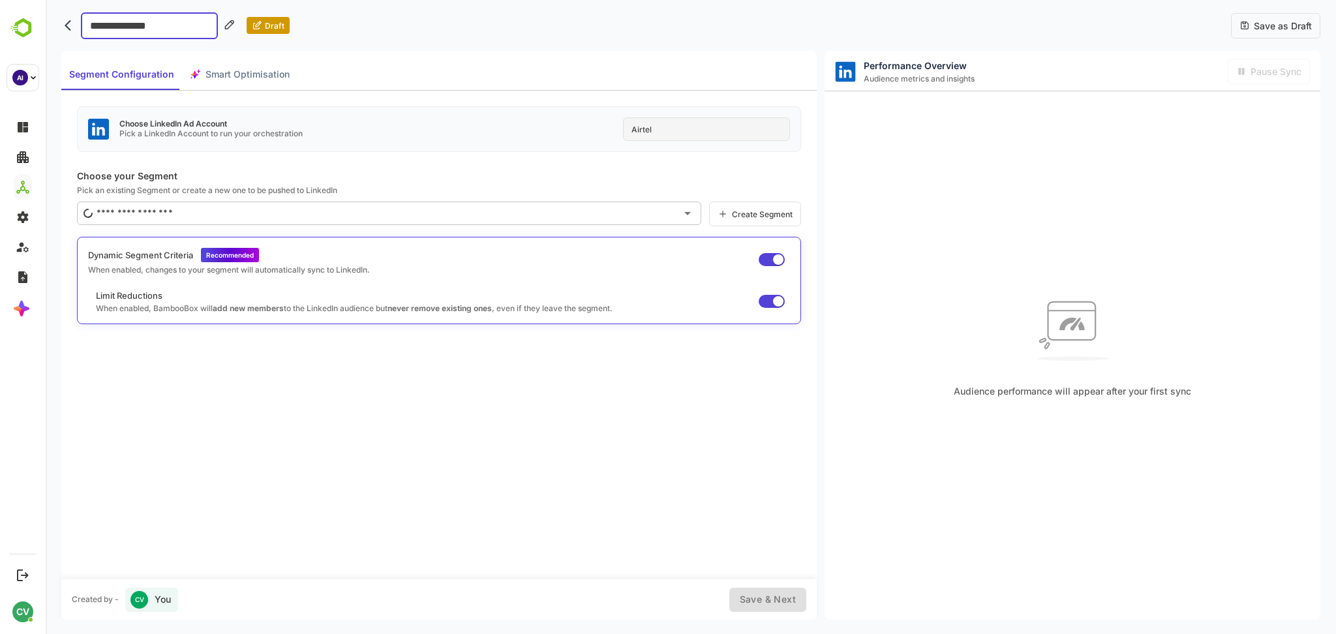
type input "**********"
click at [692, 136] on div "Airtel" at bounding box center [706, 128] width 167 height 23
click at [686, 129] on div "Airtel" at bounding box center [706, 128] width 167 height 23
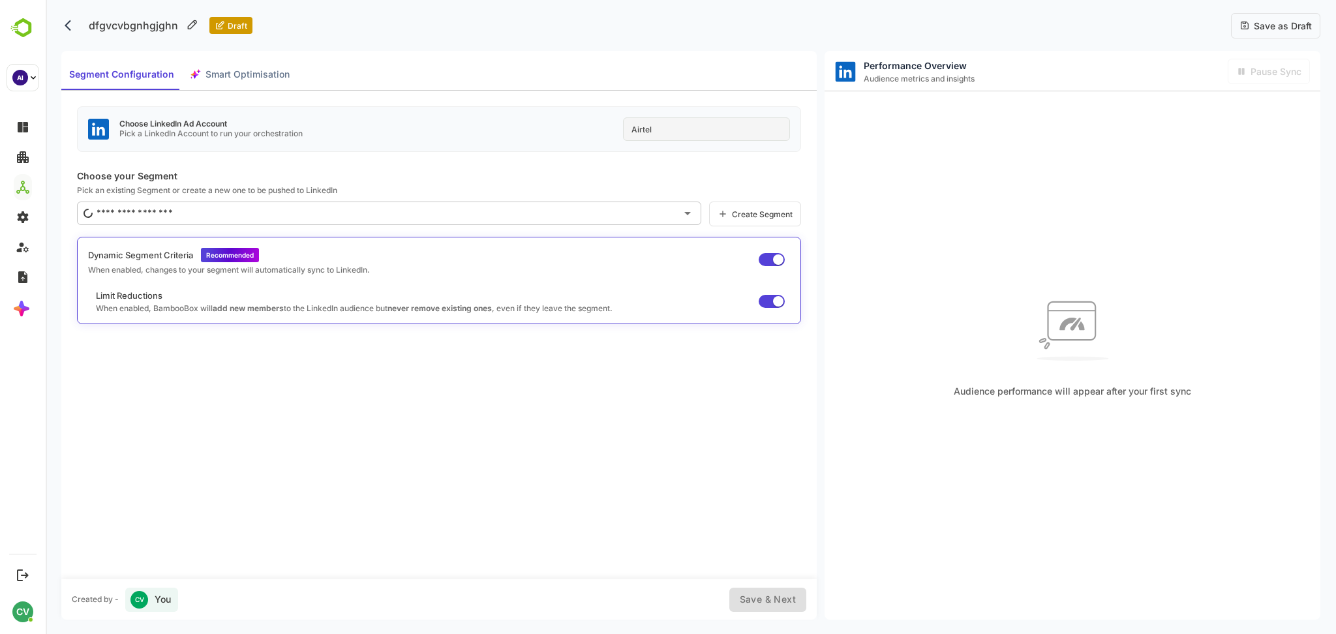
click at [540, 166] on div "Choose LinkedIn Ad Account Pick a LinkedIn Account to run your orchestration Ai…" at bounding box center [438, 335] width 755 height 488
click at [691, 129] on div "Airtel" at bounding box center [706, 128] width 167 height 23
click at [569, 177] on p "Choose your Segment" at bounding box center [439, 175] width 724 height 11
click at [433, 224] on div "​" at bounding box center [389, 213] width 624 height 23
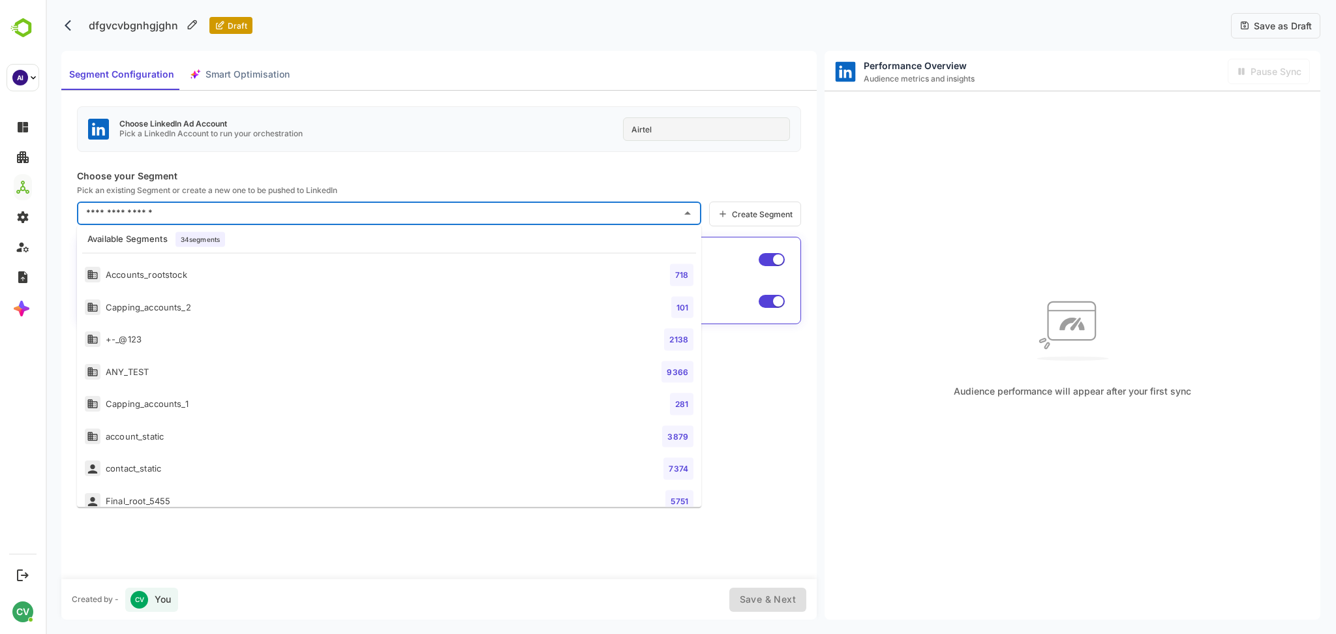
click at [269, 459] on li "contact_static 7374" at bounding box center [389, 469] width 624 height 33
type input "**********"
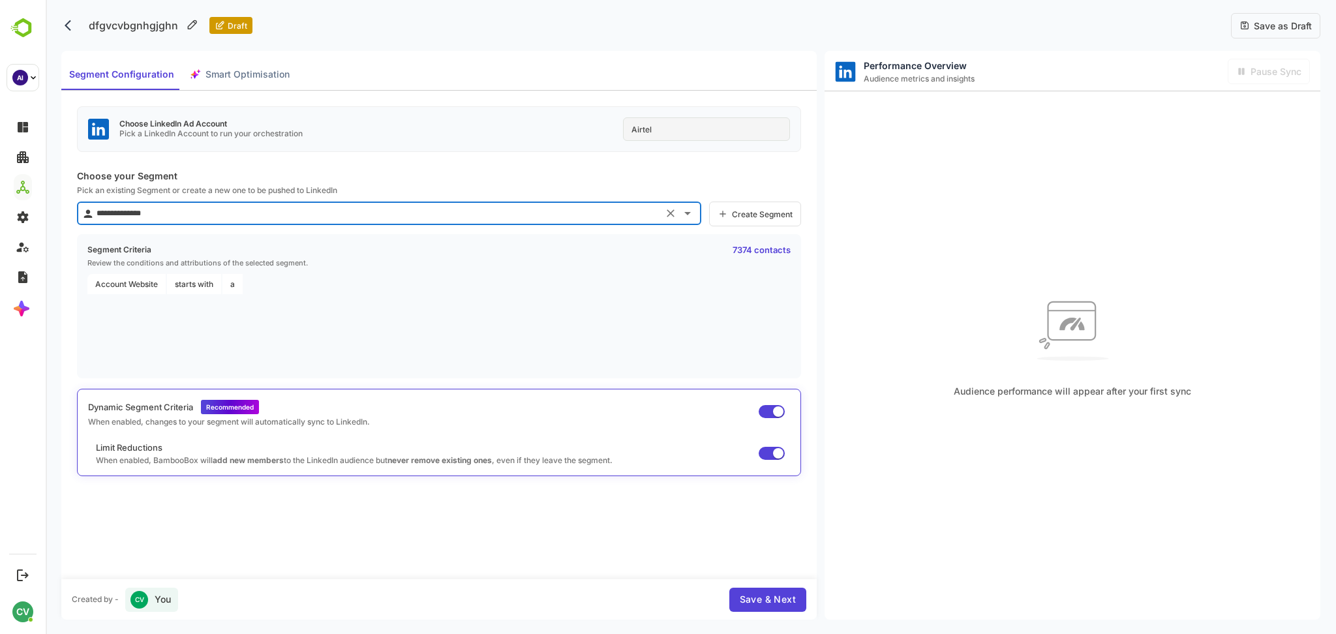
click at [1286, 20] on span "Save as Draft" at bounding box center [1281, 25] width 62 height 11
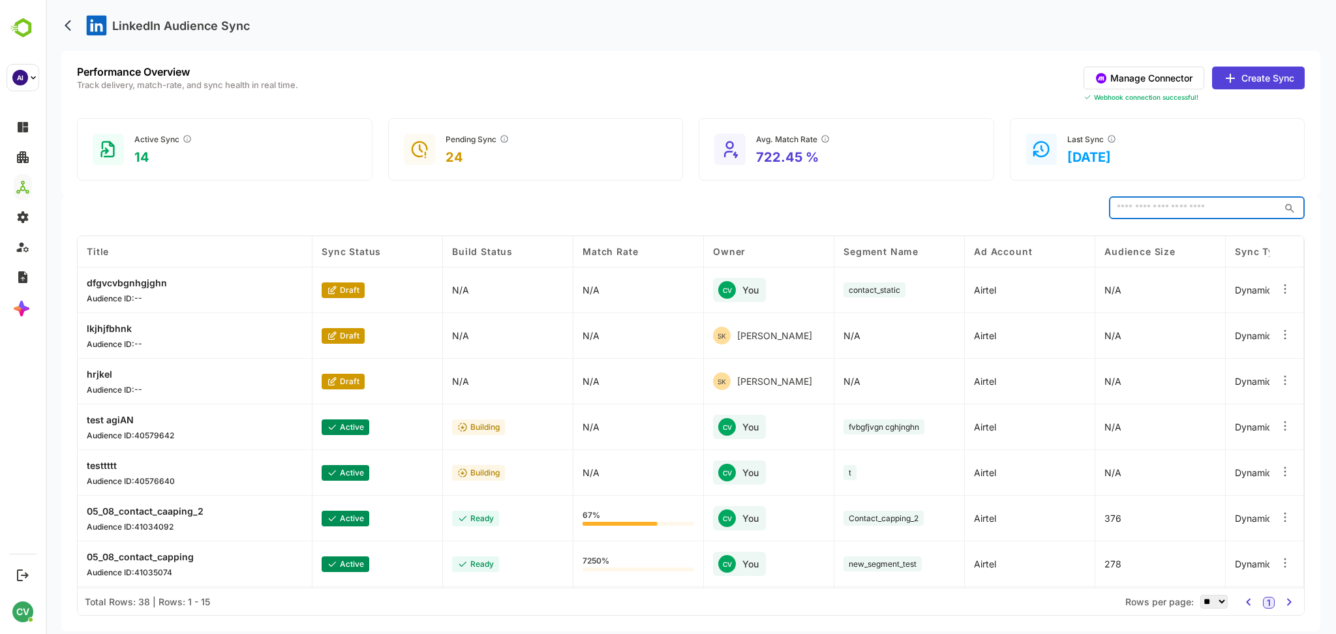
click at [1134, 199] on input "text" at bounding box center [1194, 207] width 170 height 23
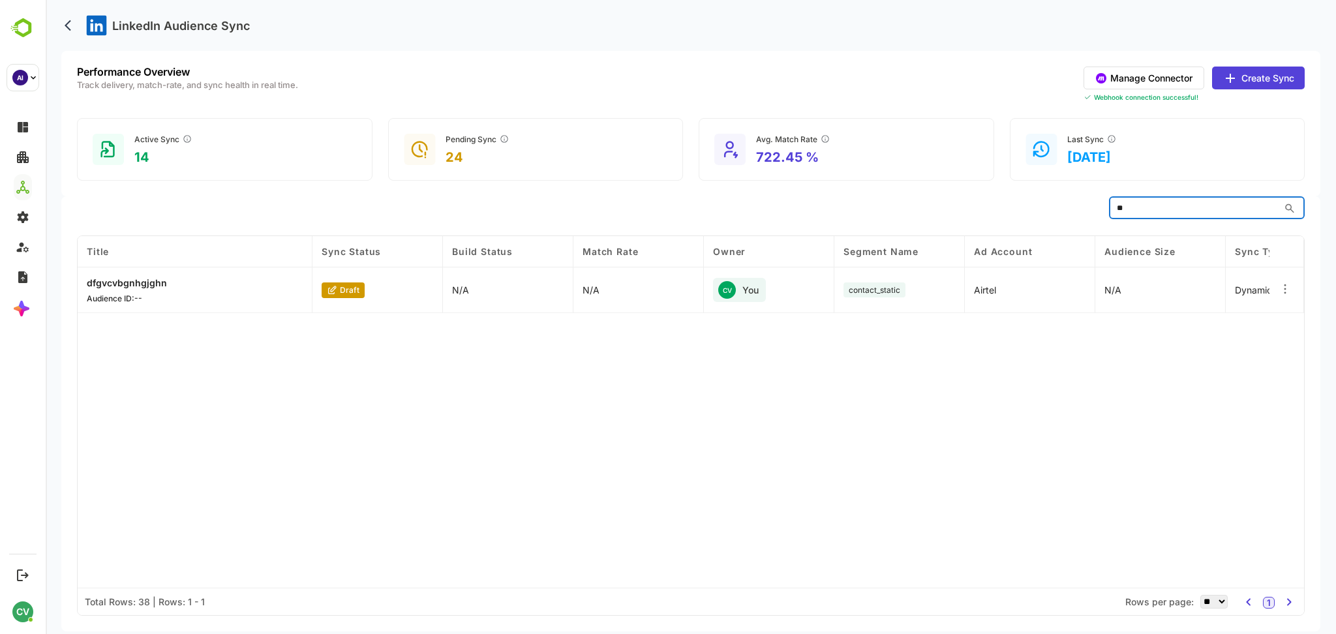
type input "*"
click at [1142, 76] on button "Manage Connector" at bounding box center [1144, 78] width 121 height 23
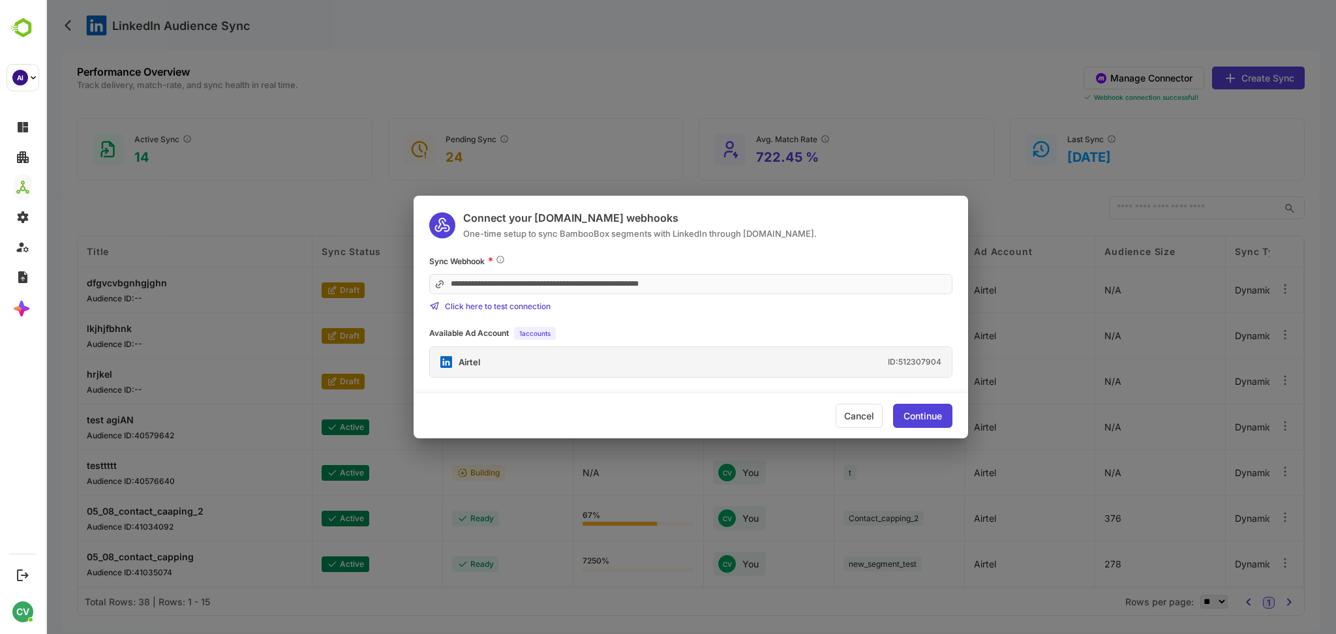
click at [911, 366] on div "ID: 512307904" at bounding box center [914, 362] width 53 height 8
click at [906, 357] on div "Airtel ID: 512307904" at bounding box center [691, 362] width 522 height 30
click at [724, 364] on div "Airtel ID: 512307904" at bounding box center [691, 362] width 522 height 30
click at [778, 317] on div "**********" at bounding box center [691, 315] width 554 height 123
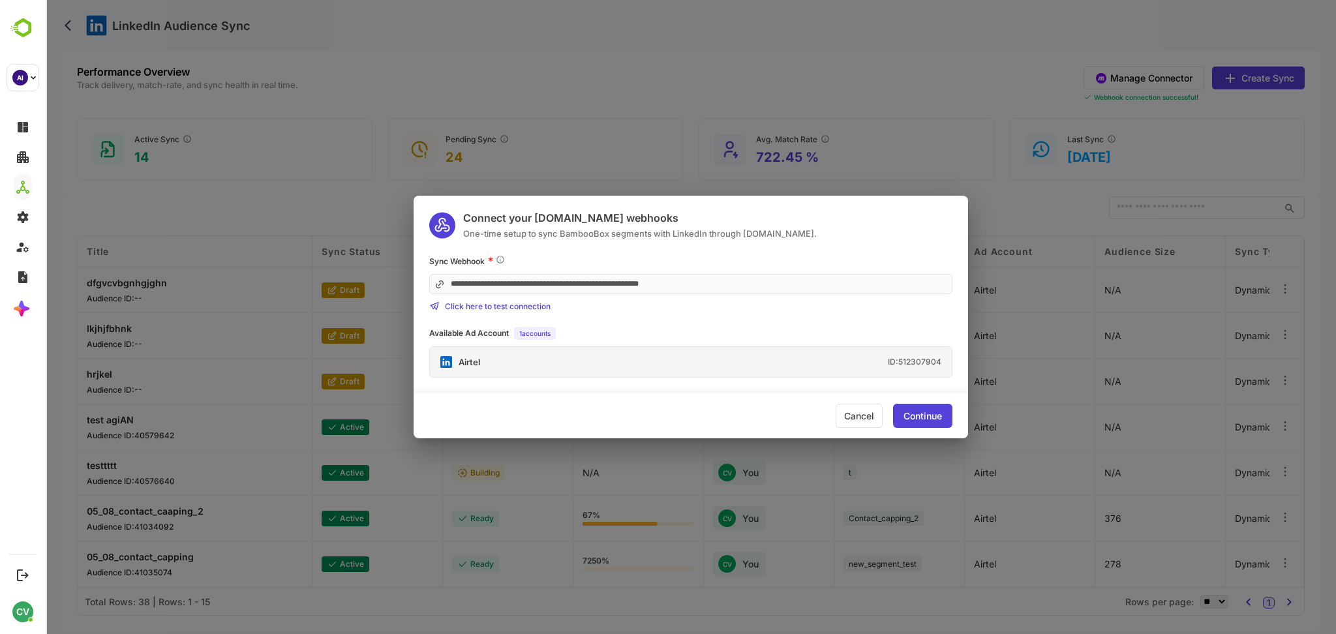
click at [912, 414] on div "Continue" at bounding box center [922, 416] width 38 height 9
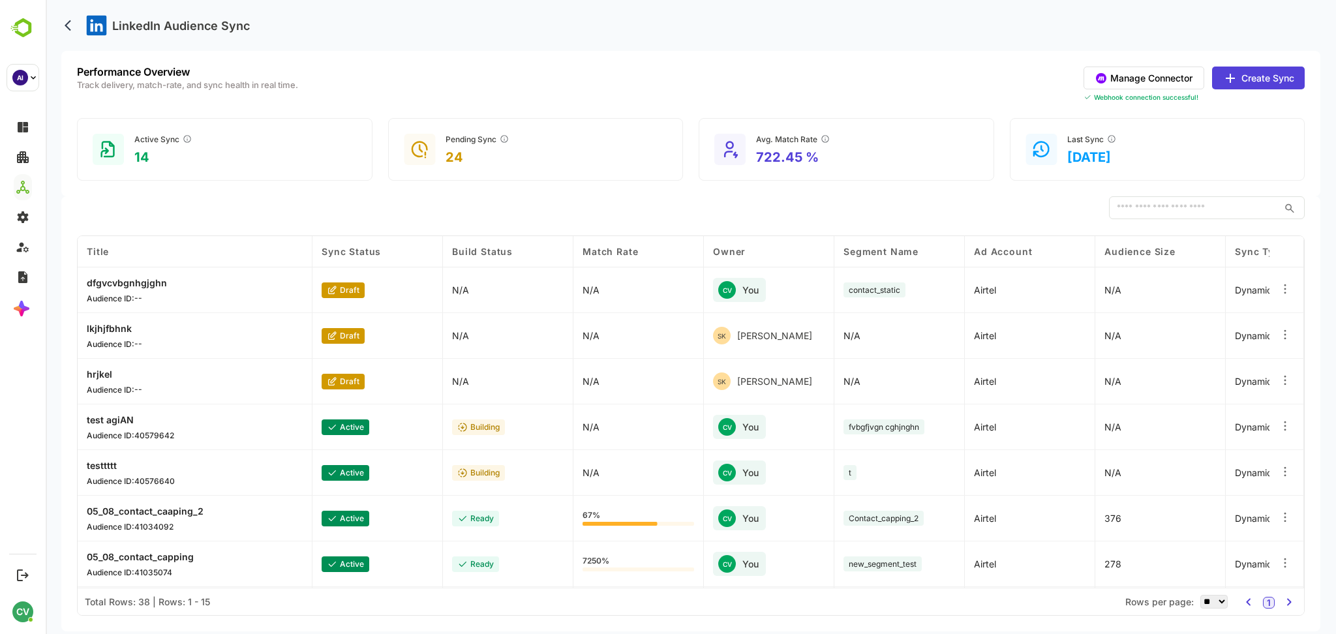
click at [1270, 81] on button "Create Sync" at bounding box center [1258, 78] width 93 height 23
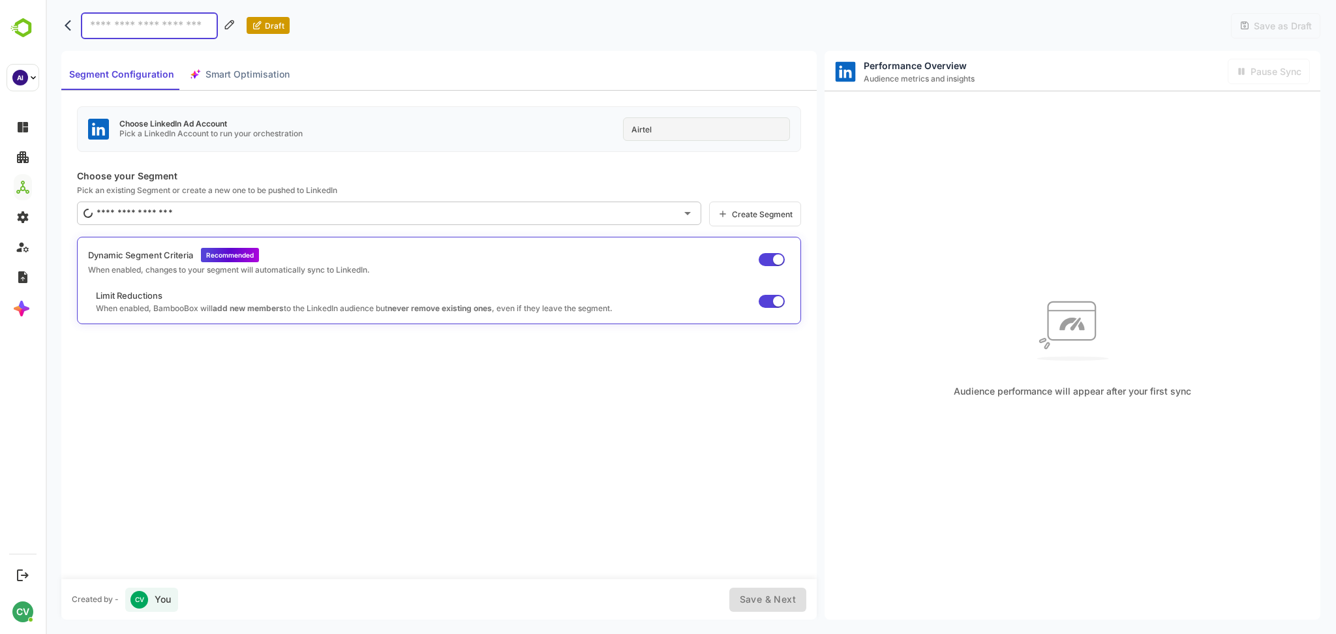
click at [65, 35] on div "Draft" at bounding box center [175, 25] width 228 height 27
click at [70, 23] on icon "back" at bounding box center [71, 25] width 13 height 13
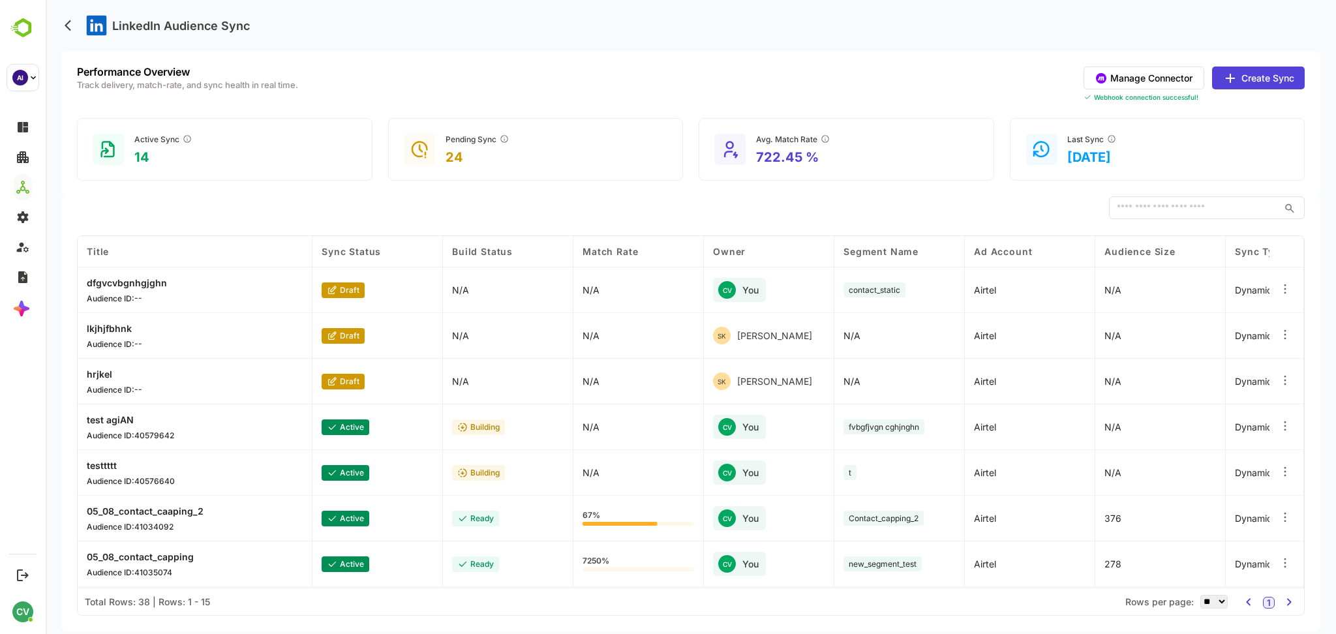
click at [154, 287] on p "dfgvcvbgnhgjghn" at bounding box center [127, 282] width 80 height 11
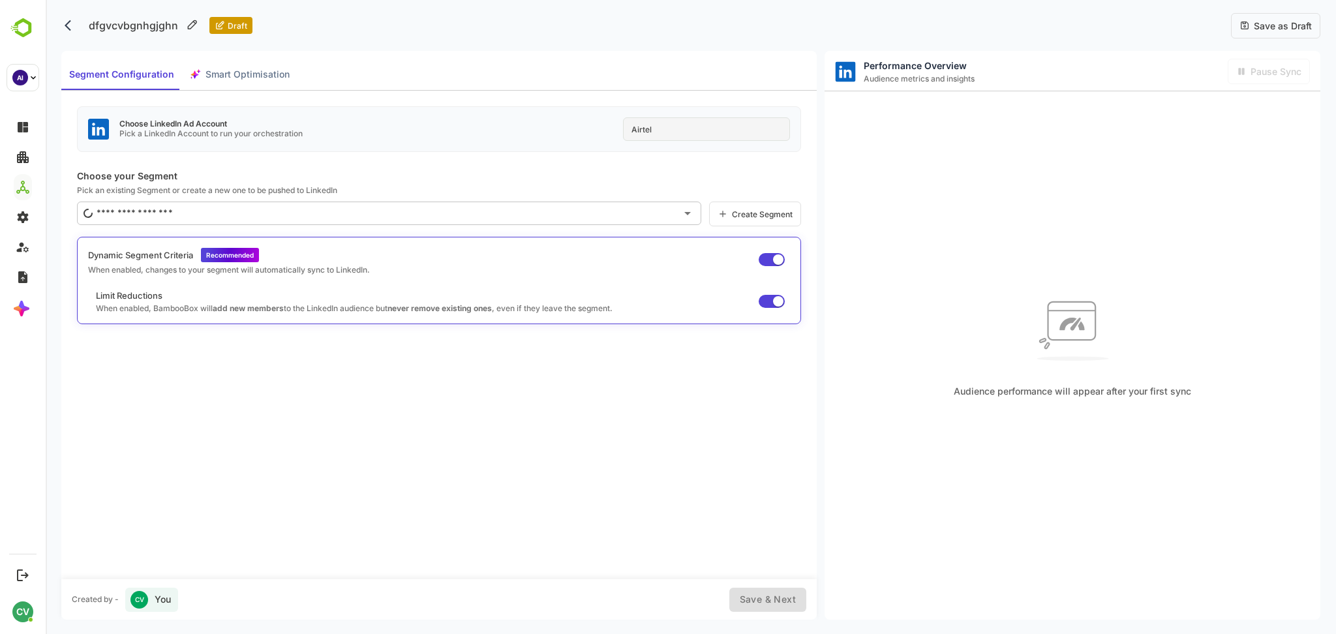
click at [702, 129] on div "Airtel" at bounding box center [706, 128] width 167 height 23
click at [677, 128] on div "Airtel" at bounding box center [706, 128] width 167 height 23
click at [686, 125] on div "Airtel" at bounding box center [706, 128] width 167 height 23
type input "**********"
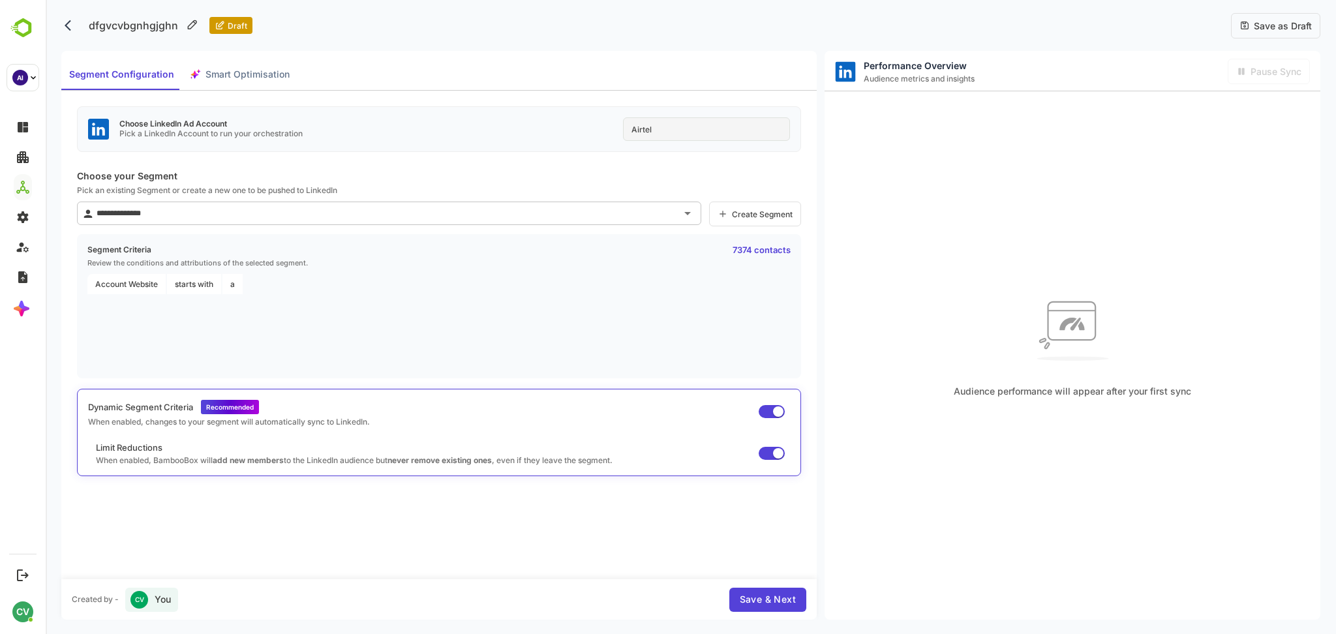
click at [260, 72] on span "Smart Optimisation" at bounding box center [247, 75] width 84 height 16
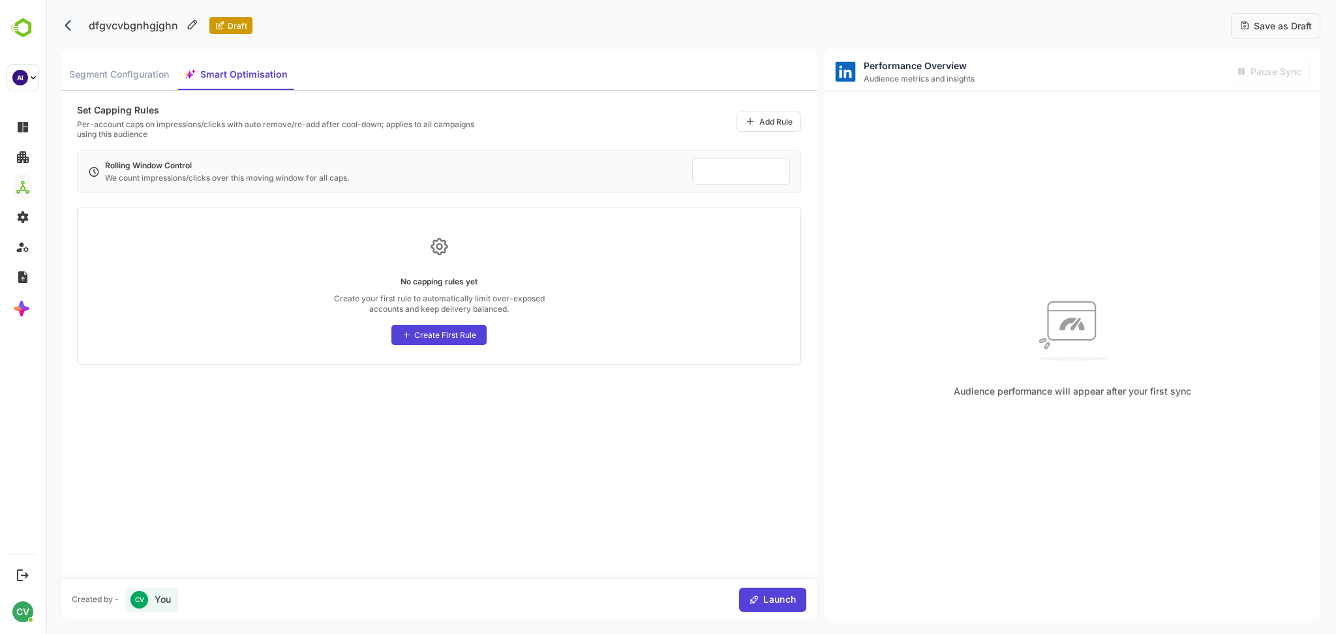
click at [447, 335] on div "Create First Rule" at bounding box center [445, 335] width 62 height 10
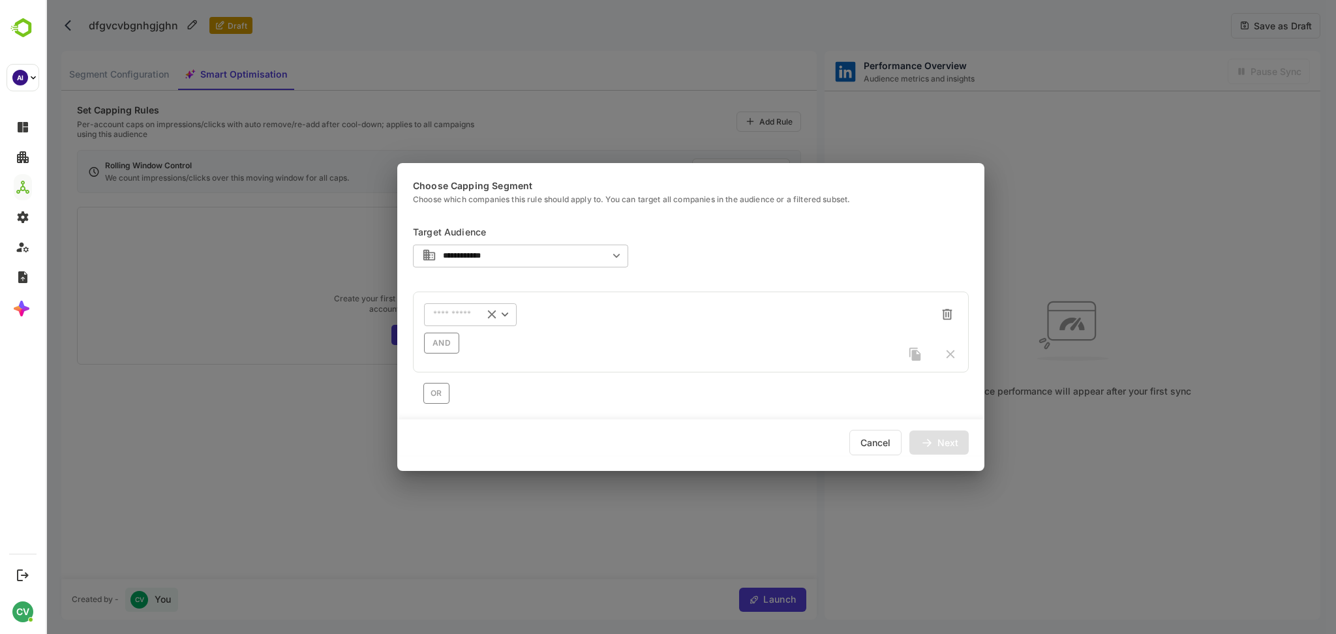
click at [457, 316] on input "text" at bounding box center [453, 315] width 41 height 10
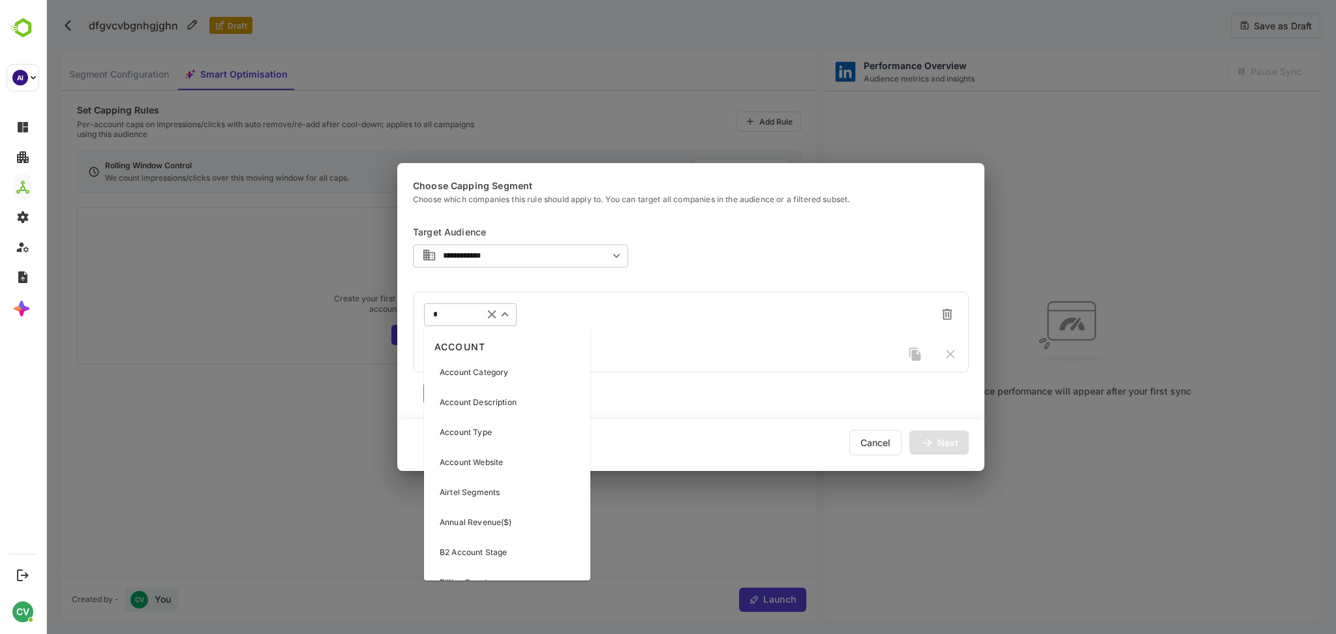
type input "**"
click at [481, 369] on p "Customer Name" at bounding box center [471, 373] width 62 height 12
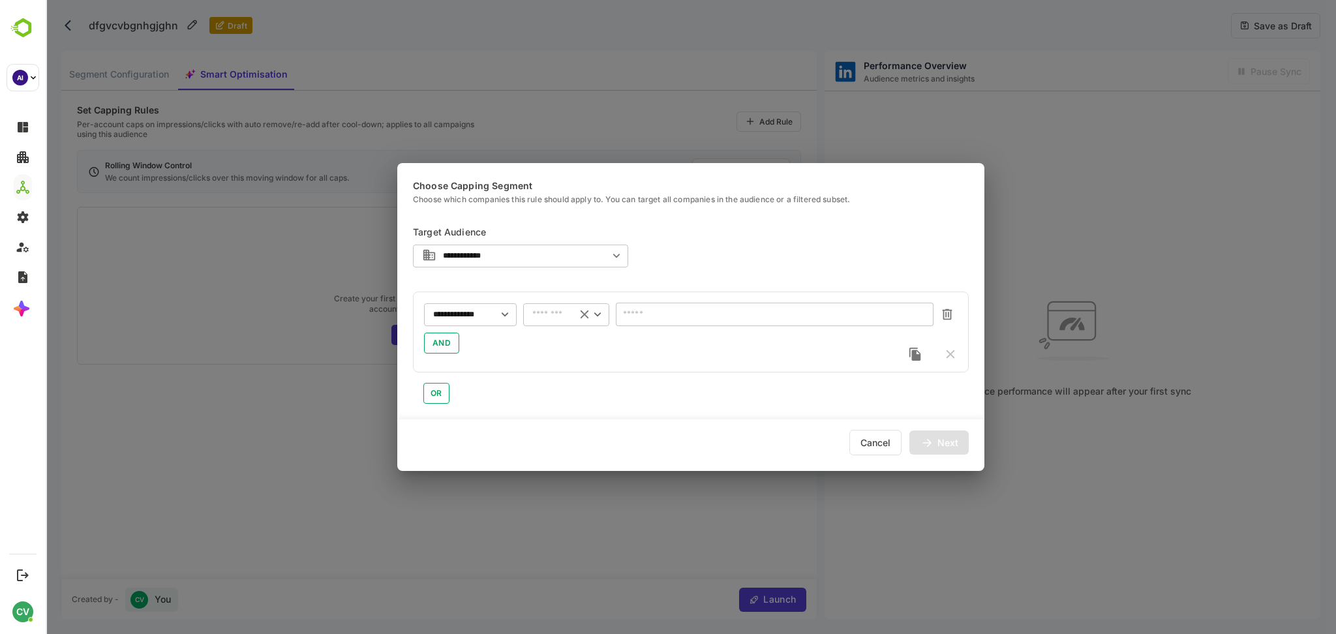
click at [541, 318] on input "text" at bounding box center [549, 315] width 35 height 10
click at [560, 396] on li "does not contain" at bounding box center [566, 400] width 86 height 20
type input "**********"
click at [652, 317] on input "text" at bounding box center [775, 314] width 318 height 23
type input "*"
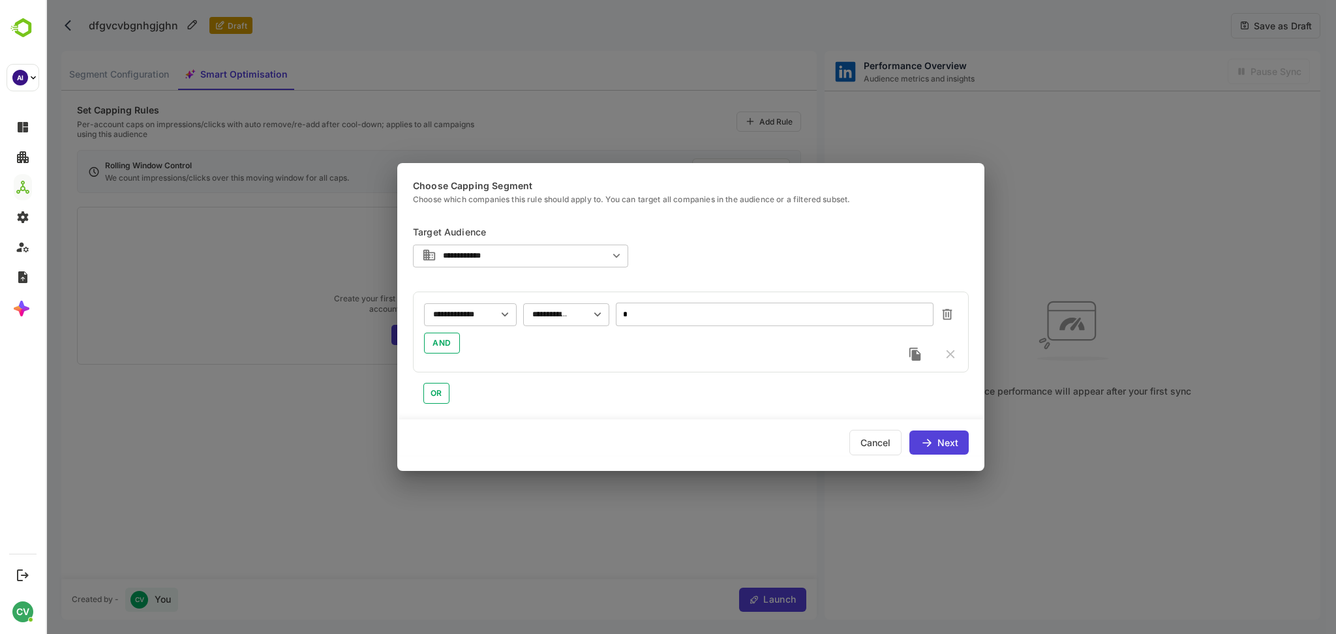
click at [931, 444] on icon at bounding box center [927, 443] width 14 height 14
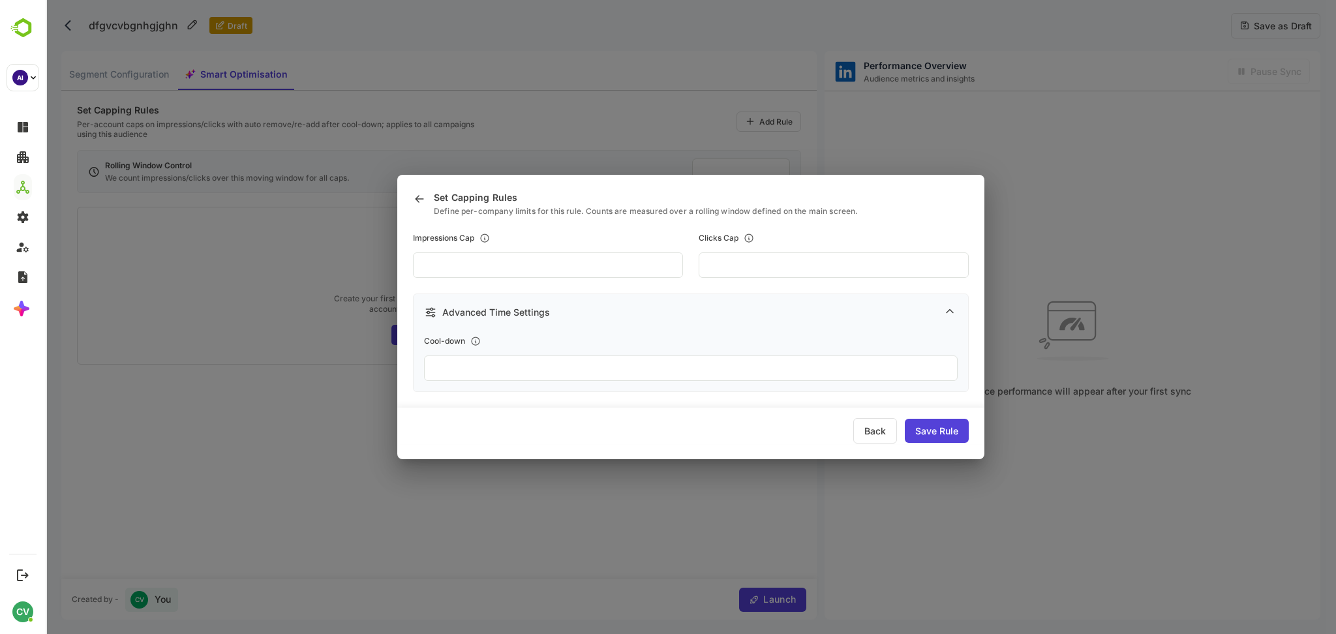
click at [757, 264] on input "**" at bounding box center [834, 264] width 270 height 25
type input "*"
type input "**"
click at [739, 361] on input "**" at bounding box center [691, 368] width 534 height 25
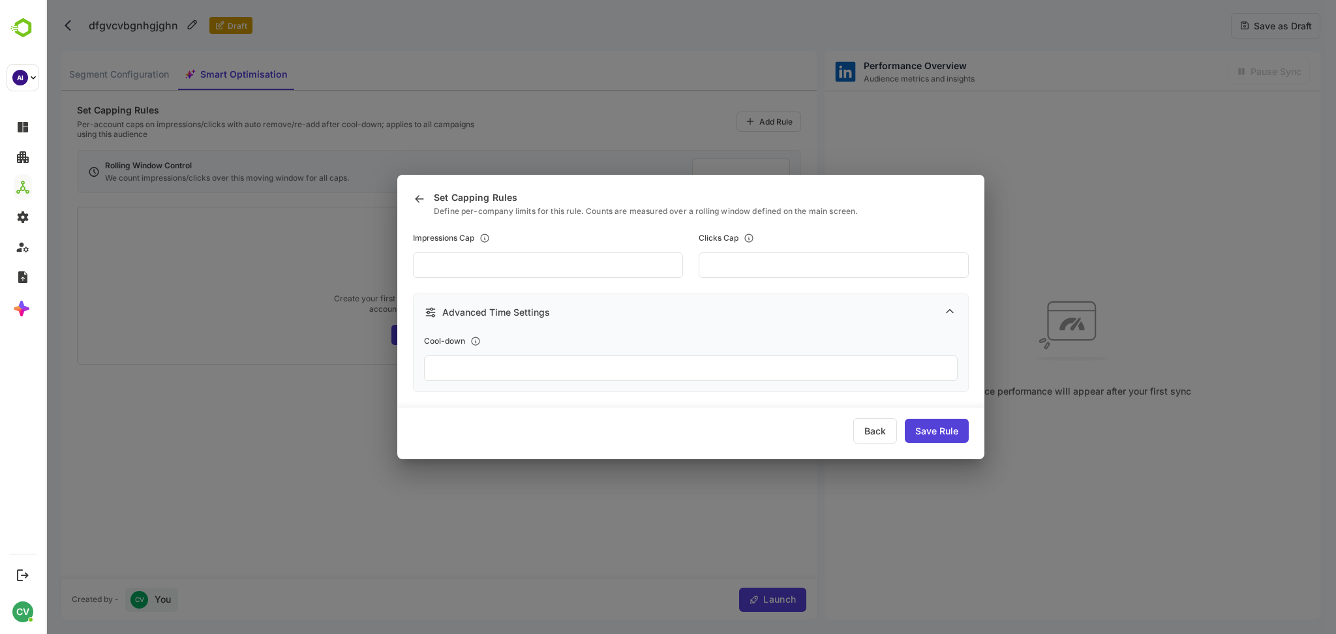
click at [727, 372] on input "**" at bounding box center [691, 368] width 534 height 25
type input "*"
click at [545, 267] on input "***" at bounding box center [548, 264] width 270 height 25
type input "***"
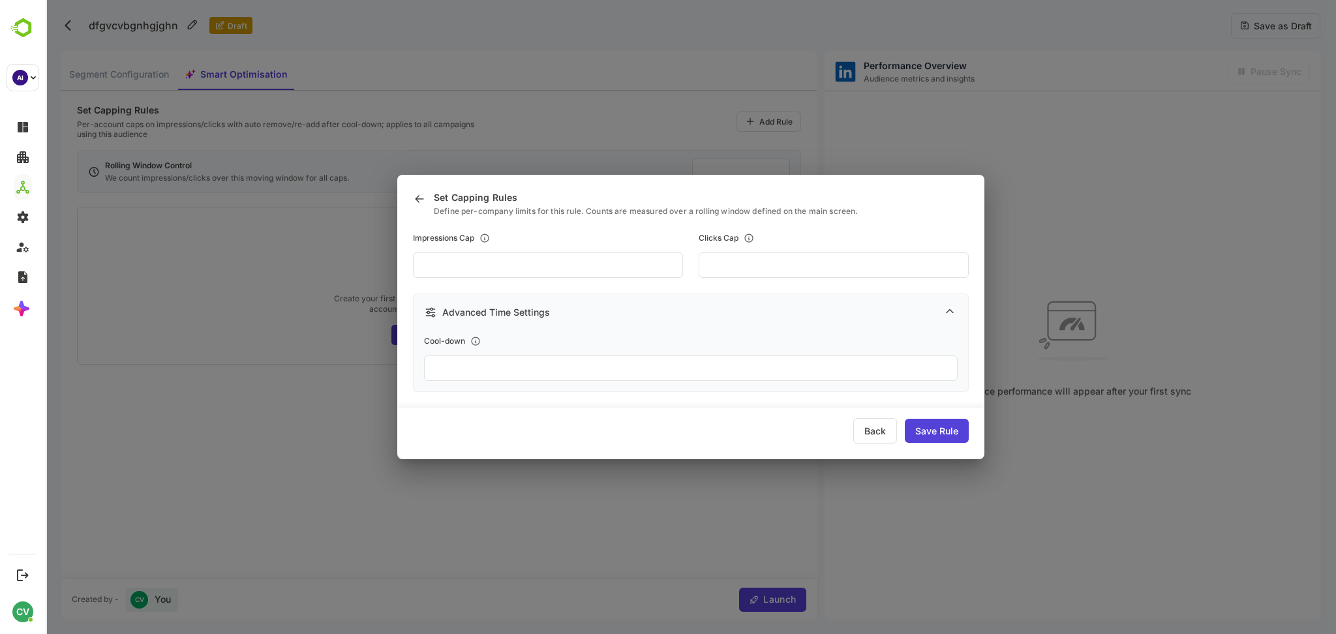
click at [914, 429] on div "Save Rule" at bounding box center [937, 431] width 64 height 24
type input "**"
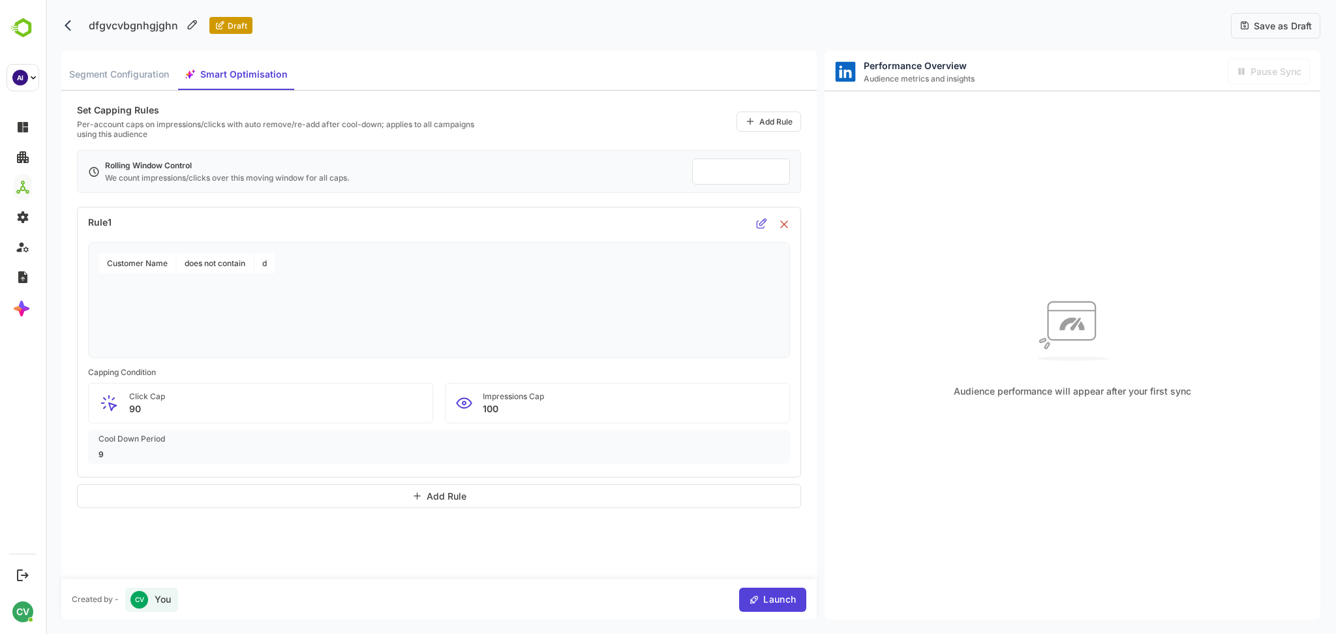
click at [1292, 20] on span "Save as Draft" at bounding box center [1281, 25] width 62 height 11
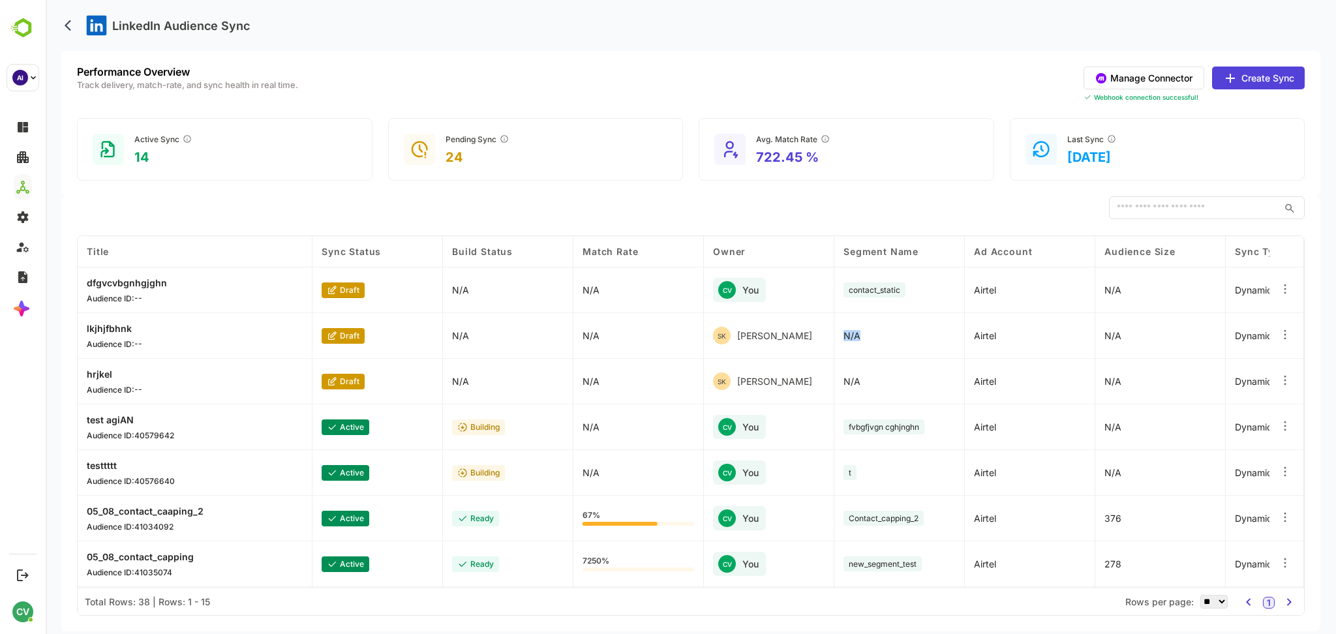
drag, startPoint x: 860, startPoint y: 339, endPoint x: 842, endPoint y: 339, distance: 18.3
click at [843, 339] on div "N/A" at bounding box center [899, 336] width 130 height 46
click at [886, 330] on div "N/A" at bounding box center [899, 336] width 130 height 46
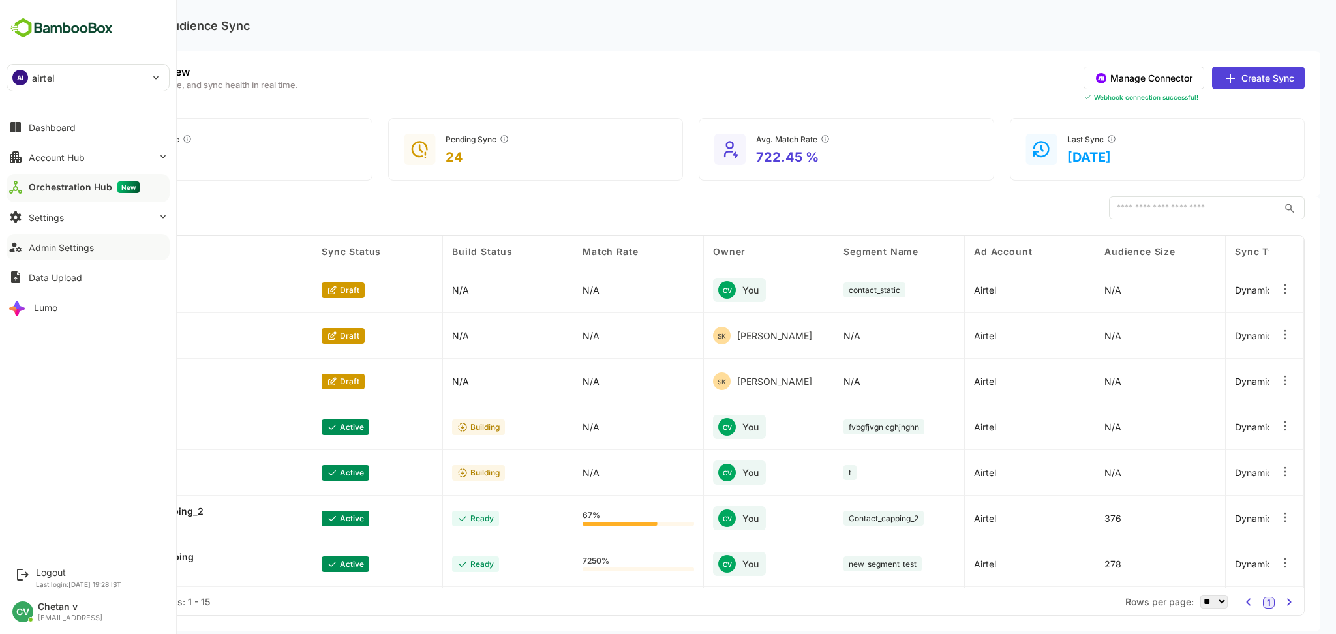
click at [70, 256] on button "Admin Settings" at bounding box center [88, 247] width 163 height 26
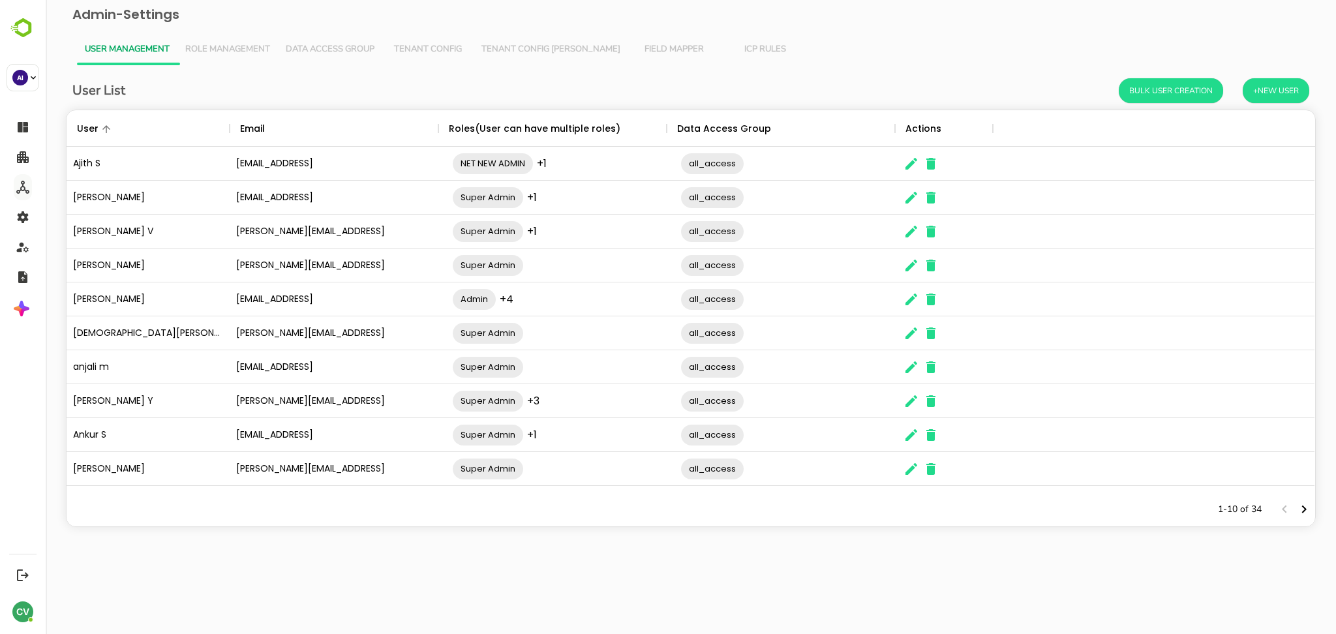
scroll to position [369, 1235]
click at [242, 56] on button "Role Management" at bounding box center [227, 49] width 100 height 31
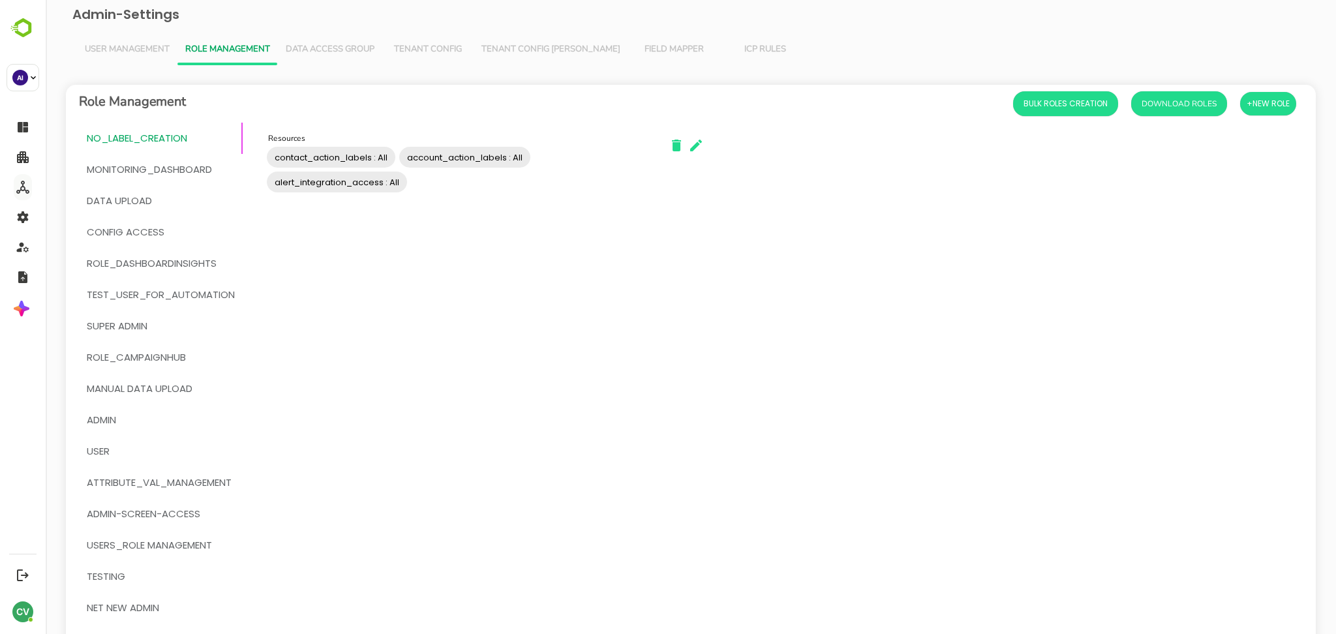
click at [116, 42] on button "User Management" at bounding box center [127, 49] width 100 height 31
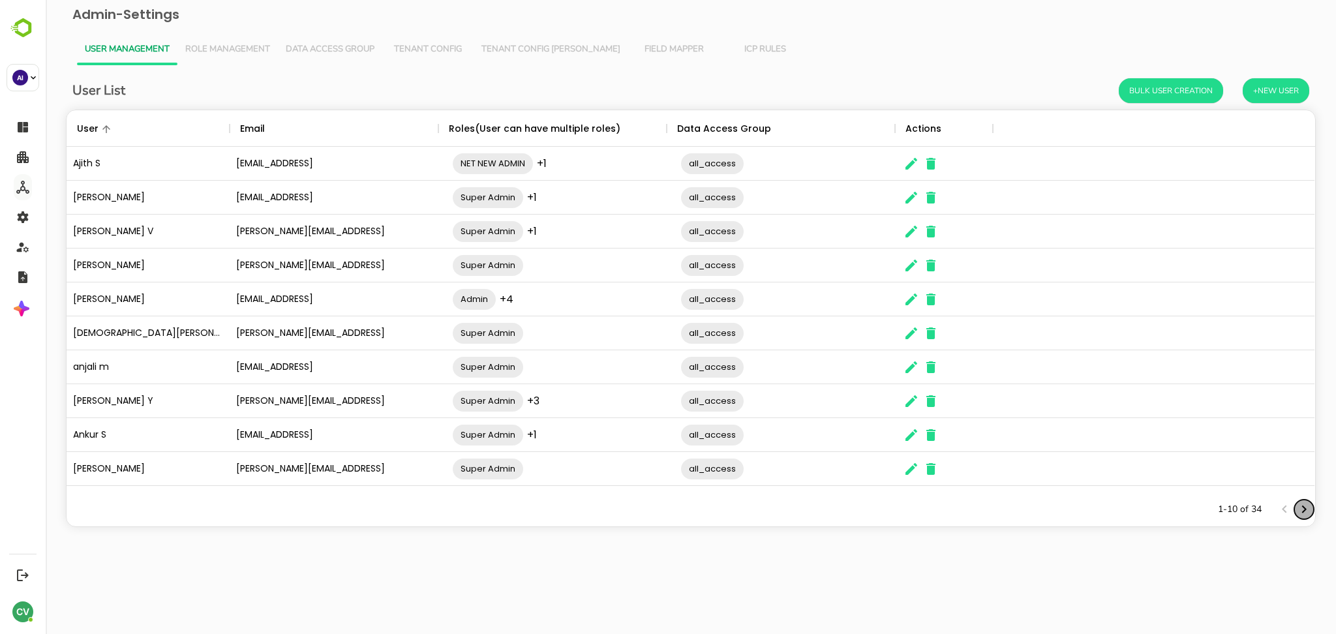
click at [1307, 515] on icon "Next page" at bounding box center [1304, 510] width 16 height 16
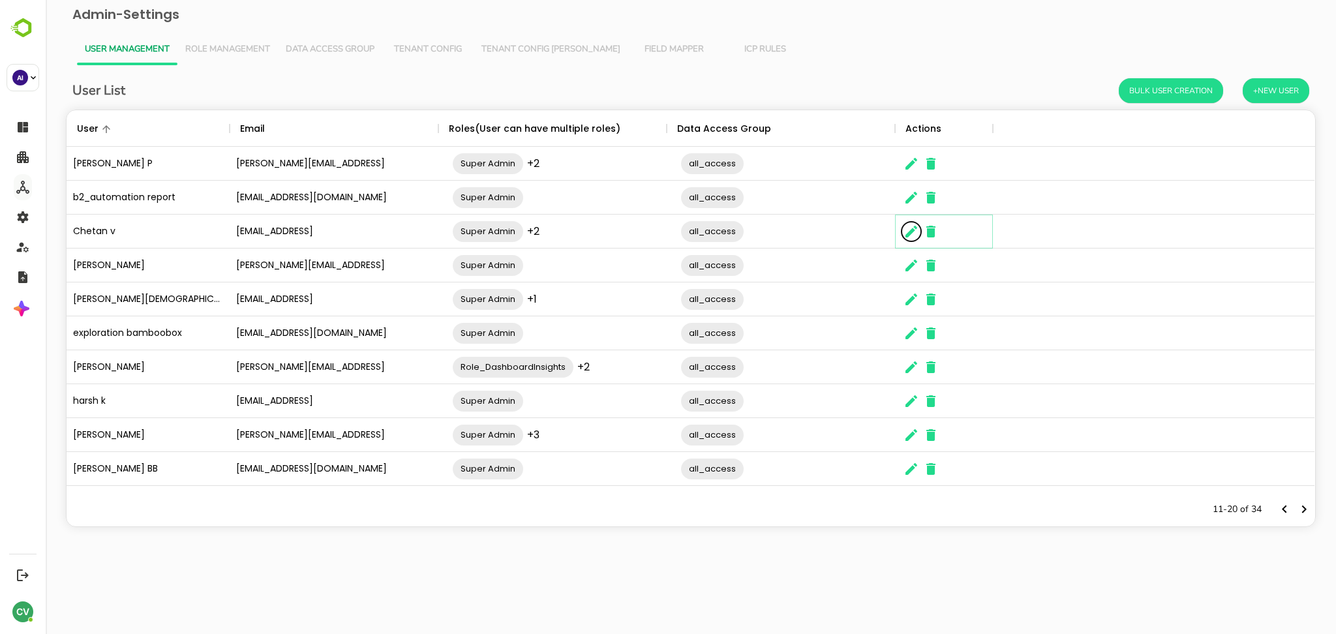
click at [917, 238] on icon "The User Data" at bounding box center [911, 232] width 16 height 16
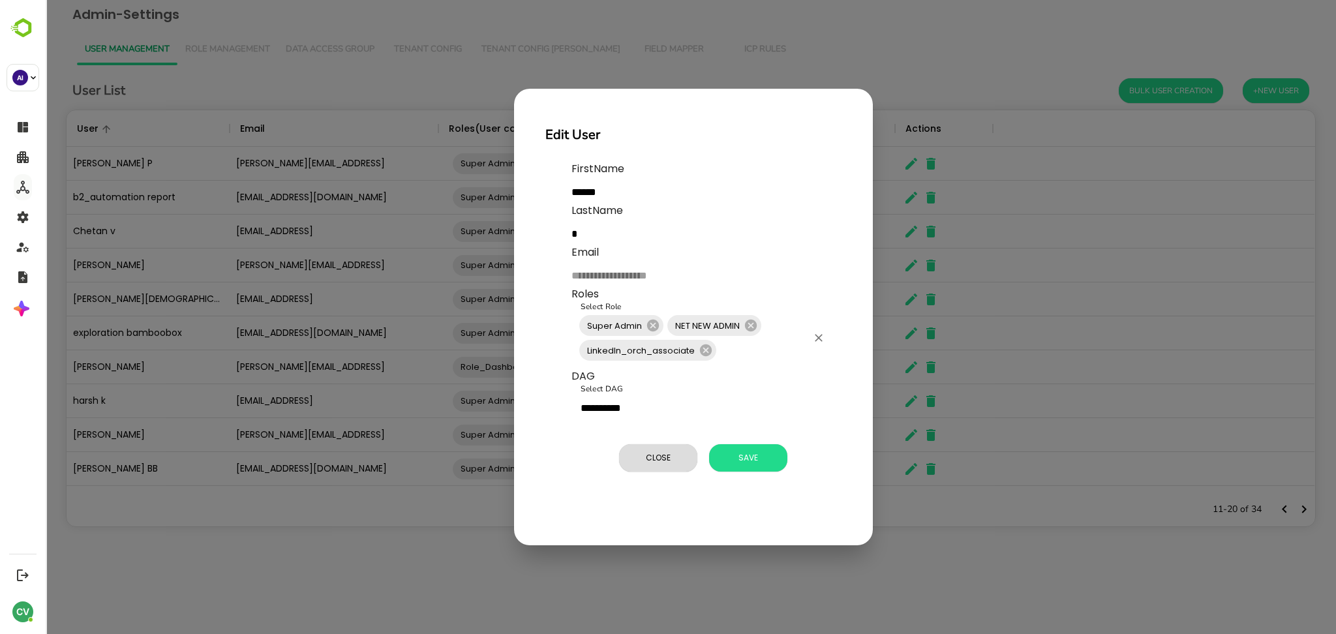
click at [738, 348] on input "Select Role" at bounding box center [762, 350] width 89 height 25
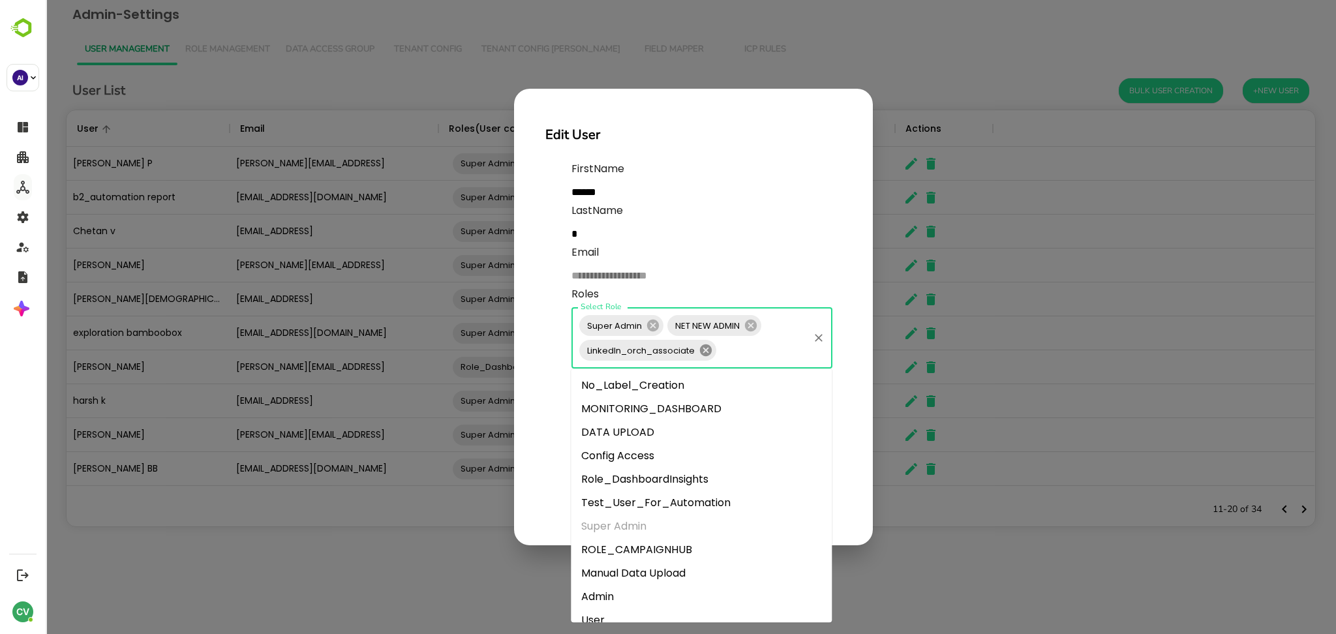
click at [712, 355] on icon at bounding box center [706, 350] width 14 height 14
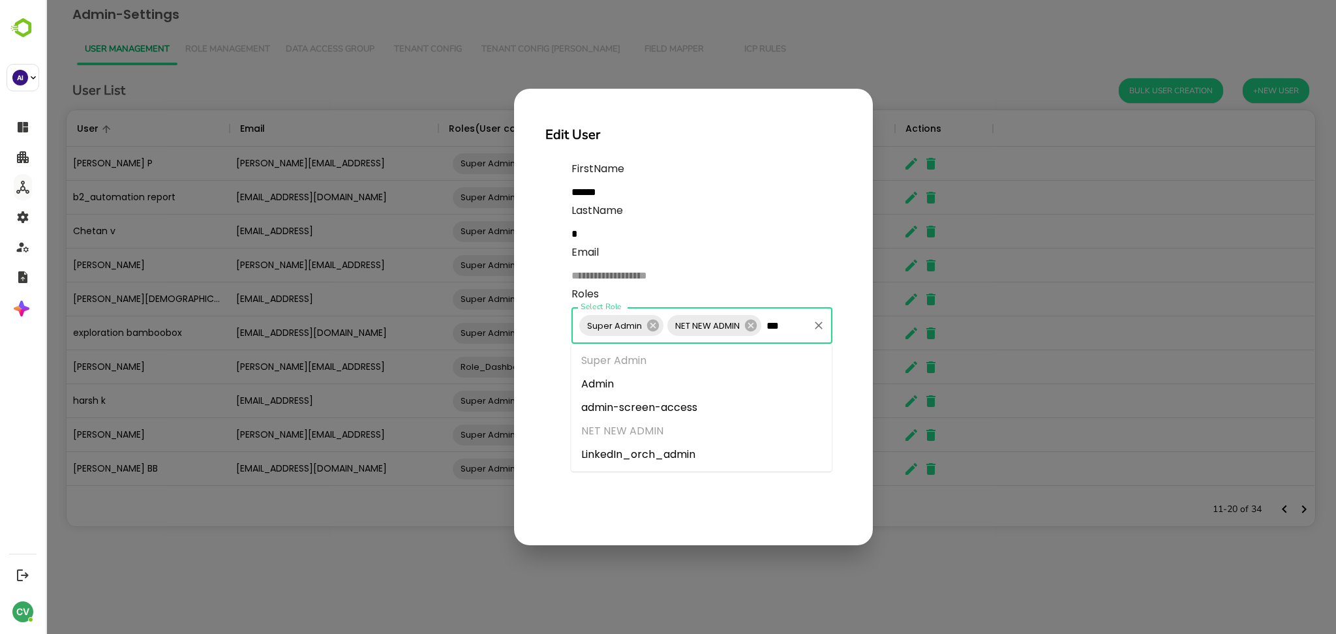
type input "****"
click at [675, 455] on li "LinkedIn_orch_admin" at bounding box center [701, 454] width 261 height 23
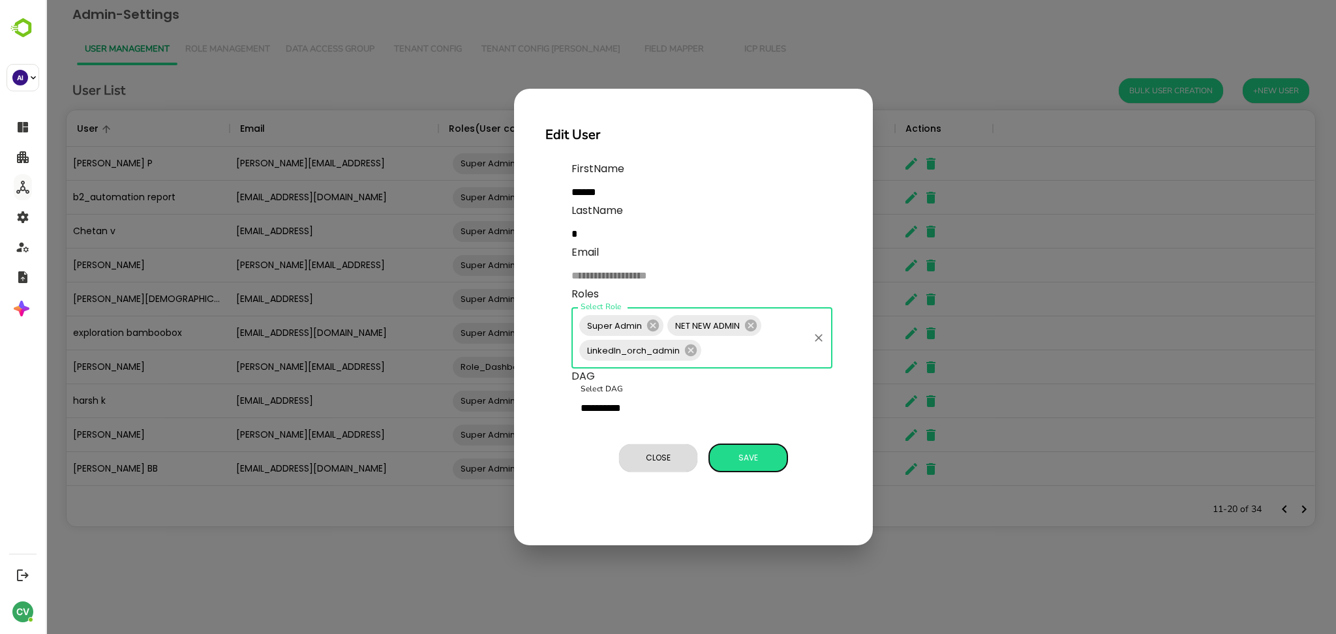
click at [742, 469] on button "Save" at bounding box center [748, 457] width 78 height 27
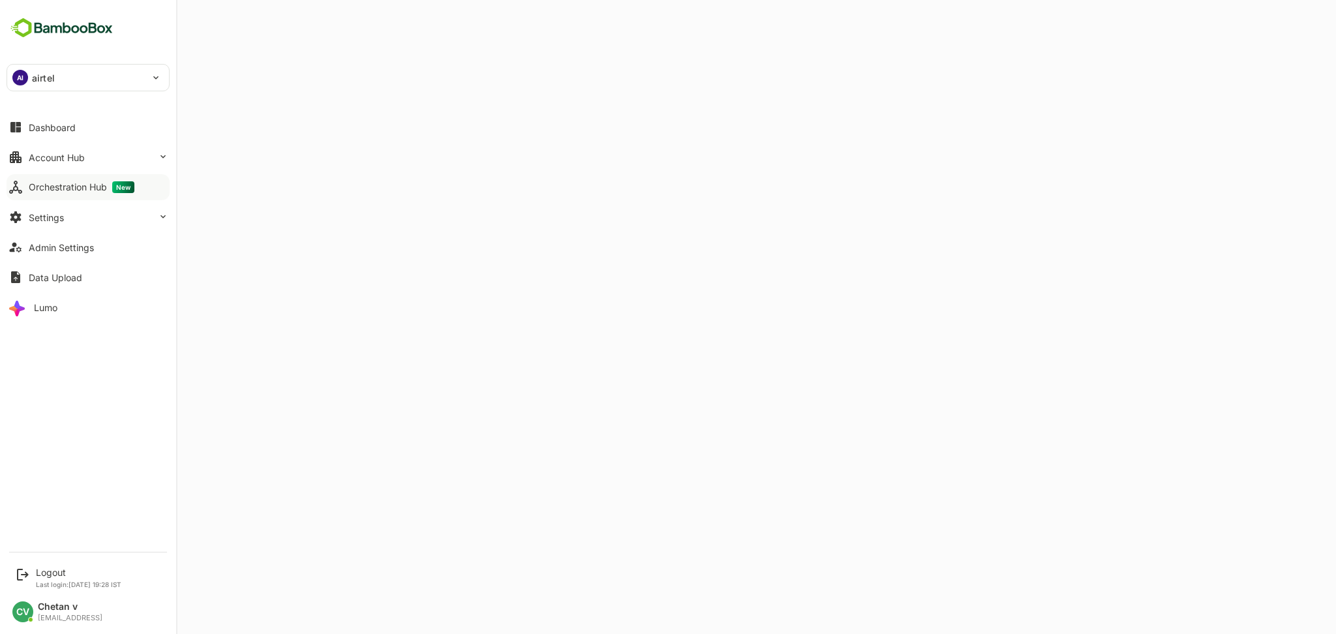
click at [50, 189] on div "Orchestration Hub New" at bounding box center [82, 187] width 106 height 12
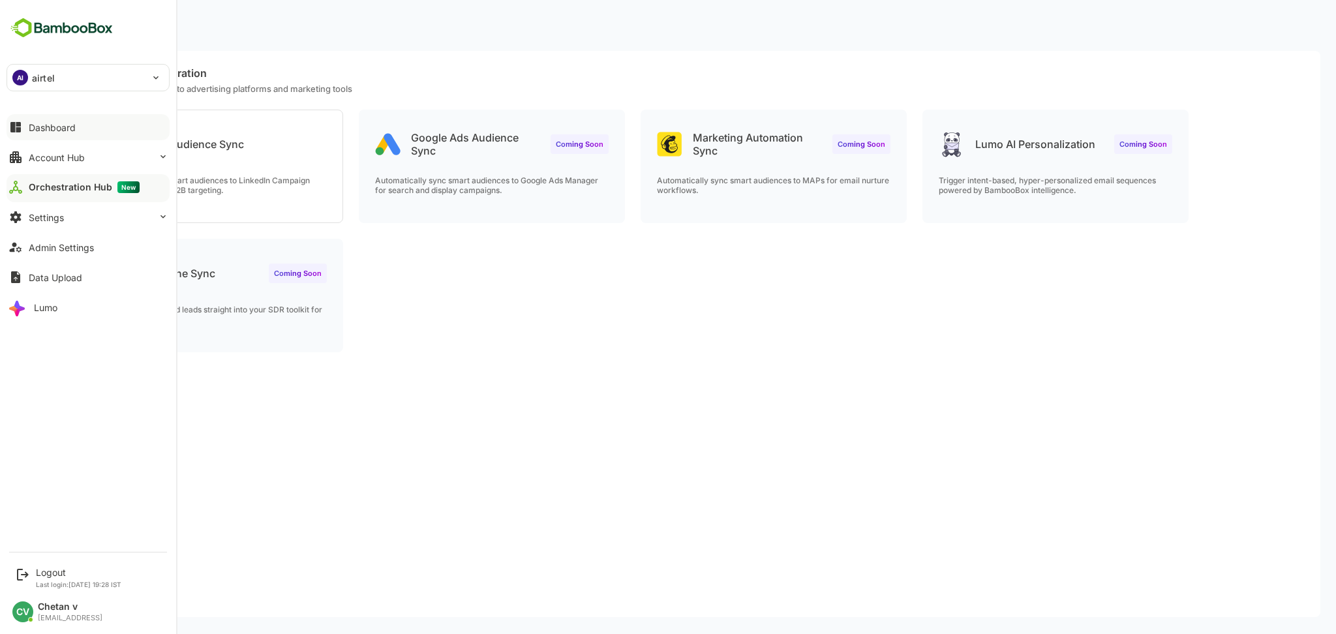
click at [149, 138] on button "Dashboard" at bounding box center [88, 127] width 163 height 26
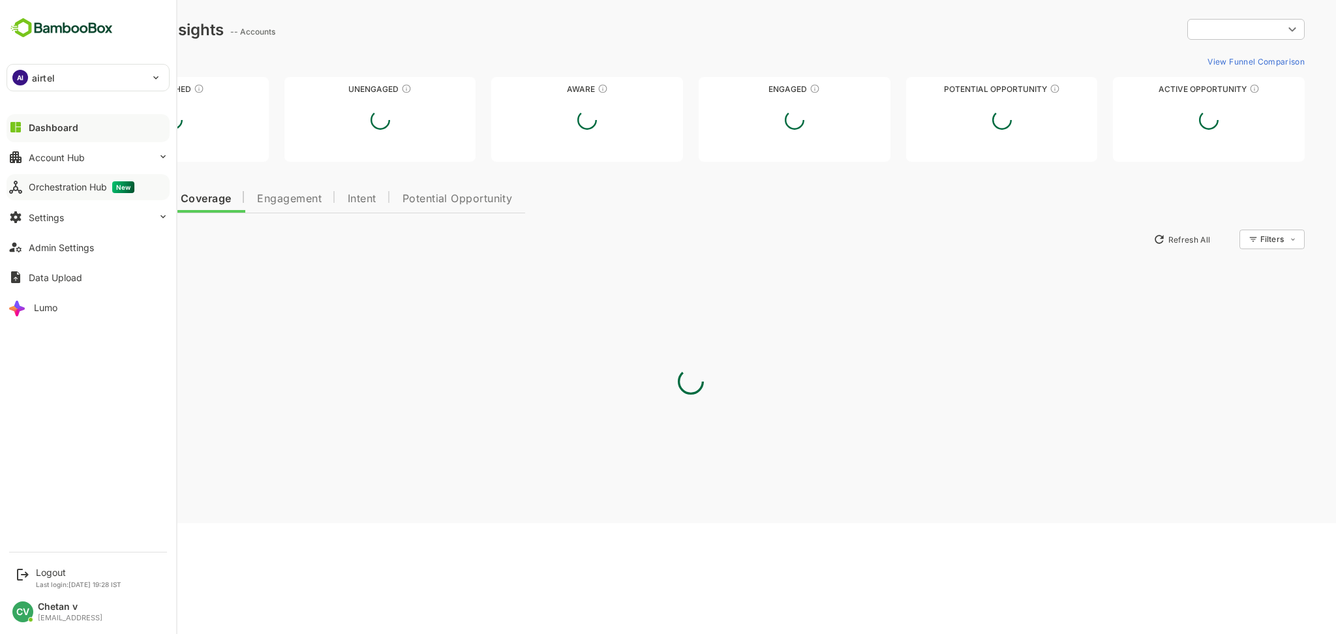
type input "**********"
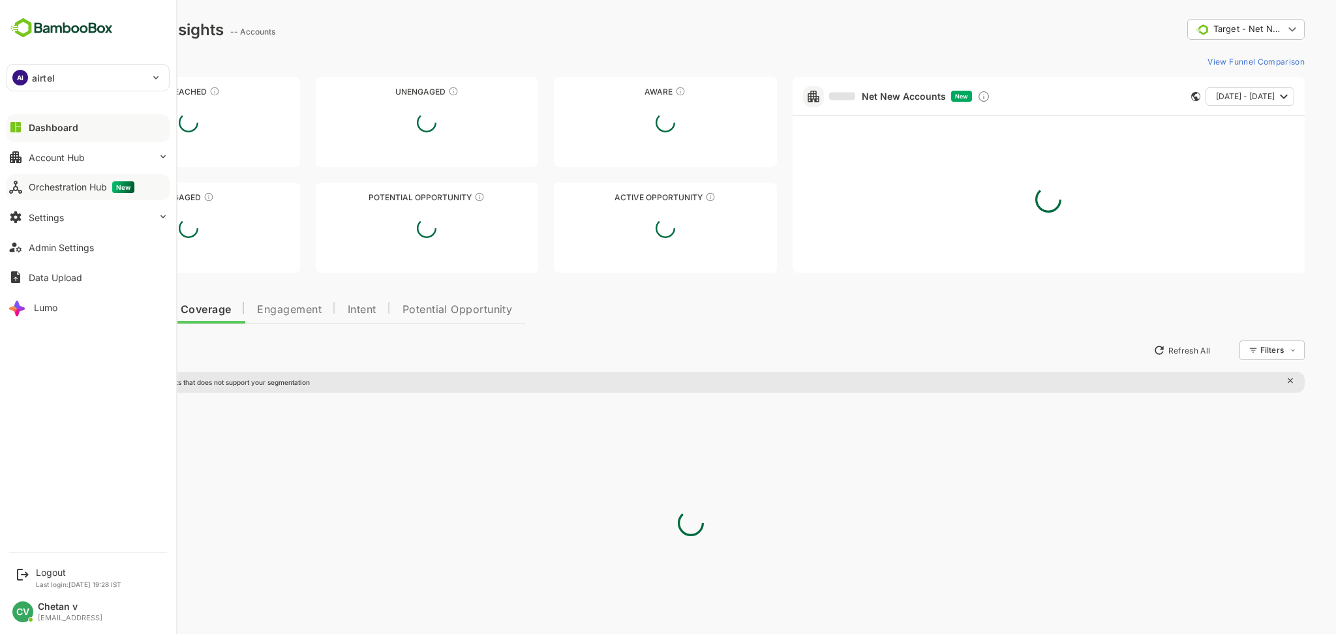
click at [66, 187] on div "Orchestration Hub New" at bounding box center [82, 187] width 106 height 12
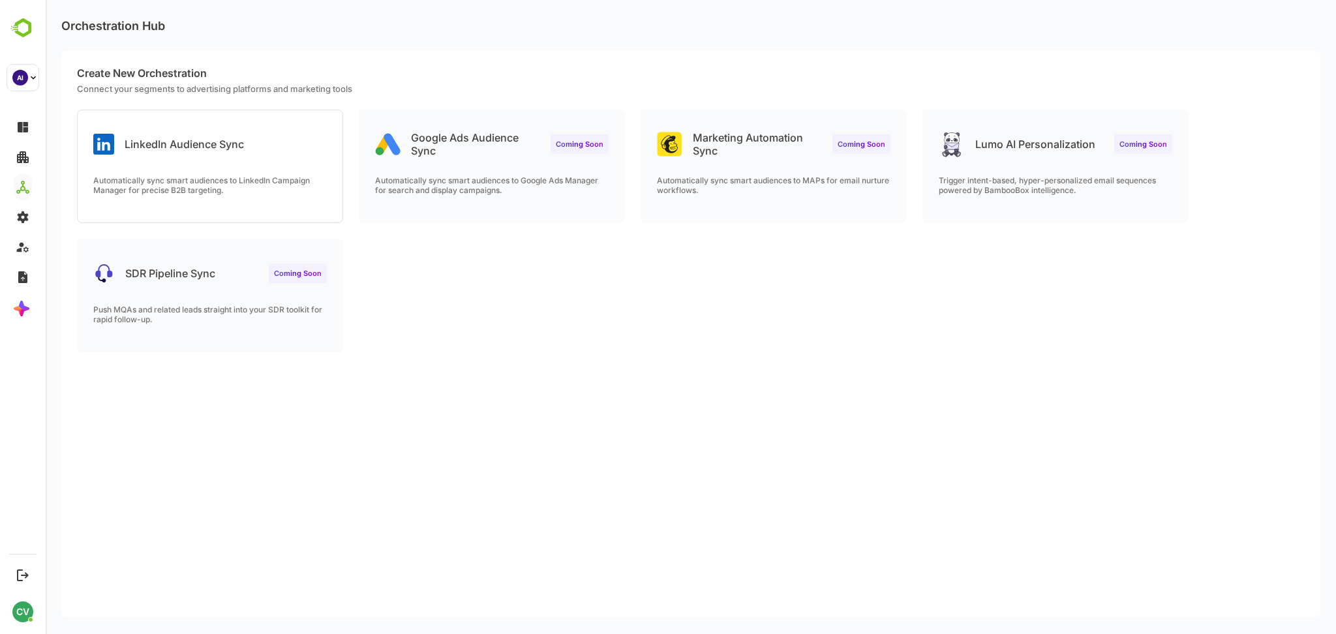
click at [207, 156] on div "LinkedIn Audience Sync" at bounding box center [210, 133] width 265 height 47
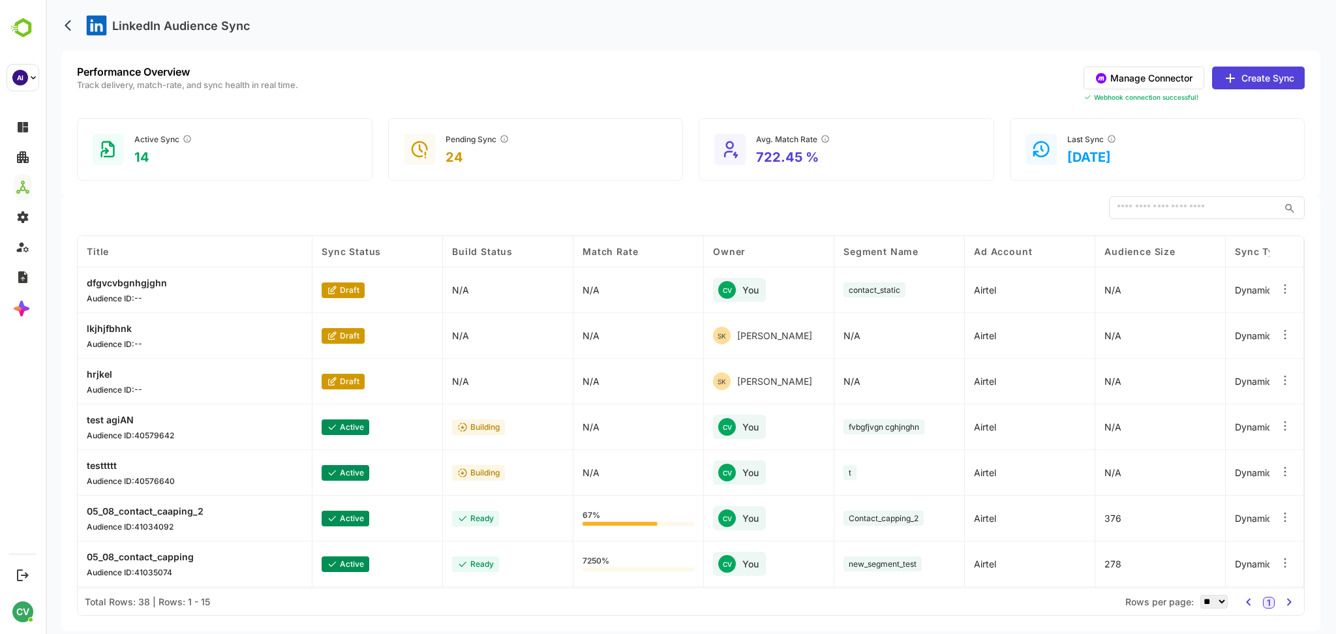
click at [1123, 72] on button "Manage Connector" at bounding box center [1144, 78] width 121 height 23
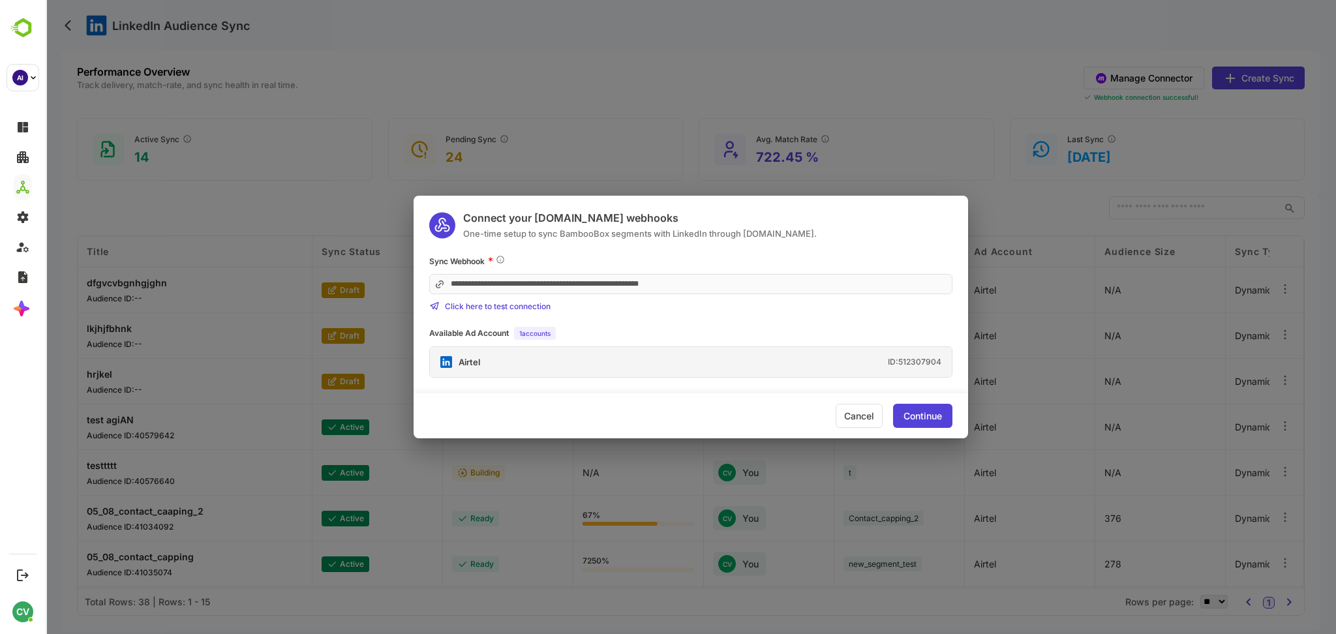
click at [650, 374] on div "Airtel ID: 512307904" at bounding box center [691, 362] width 522 height 30
click at [909, 421] on div "Continue" at bounding box center [922, 416] width 38 height 9
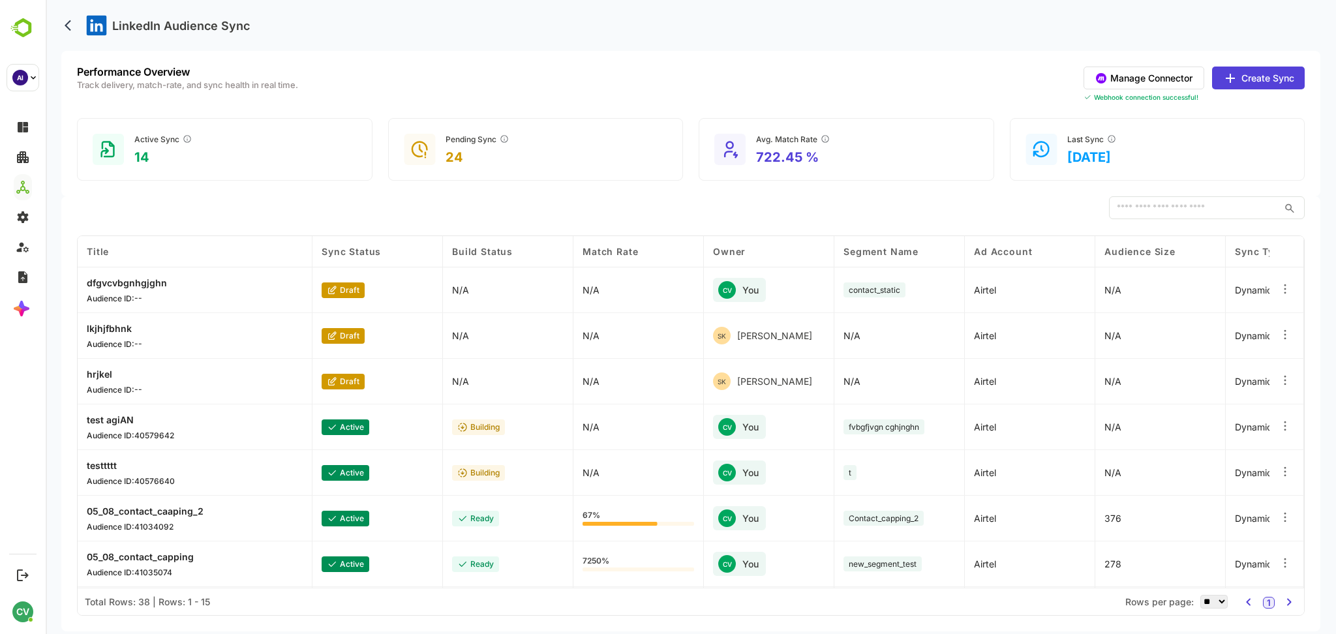
click at [1266, 78] on button "Create Sync" at bounding box center [1258, 78] width 93 height 23
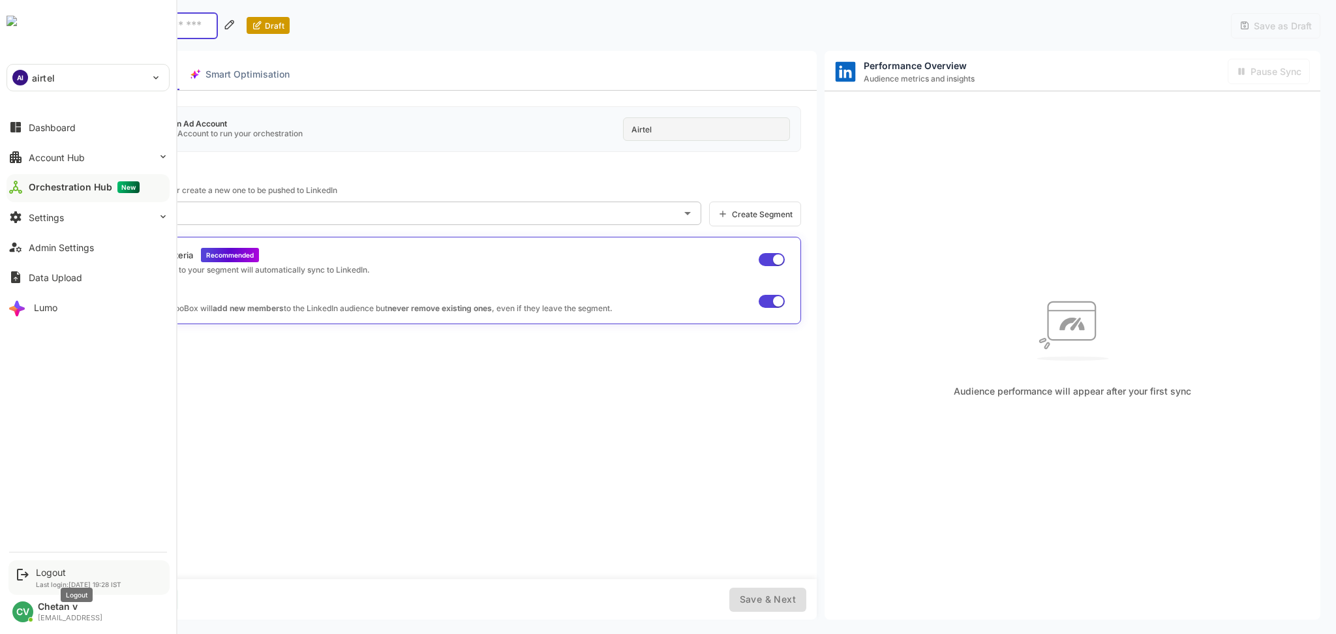
click at [38, 568] on div "Logout" at bounding box center [78, 572] width 85 height 11
click at [46, 576] on div "Logout" at bounding box center [78, 572] width 85 height 11
click at [52, 573] on div "Logout" at bounding box center [78, 572] width 85 height 11
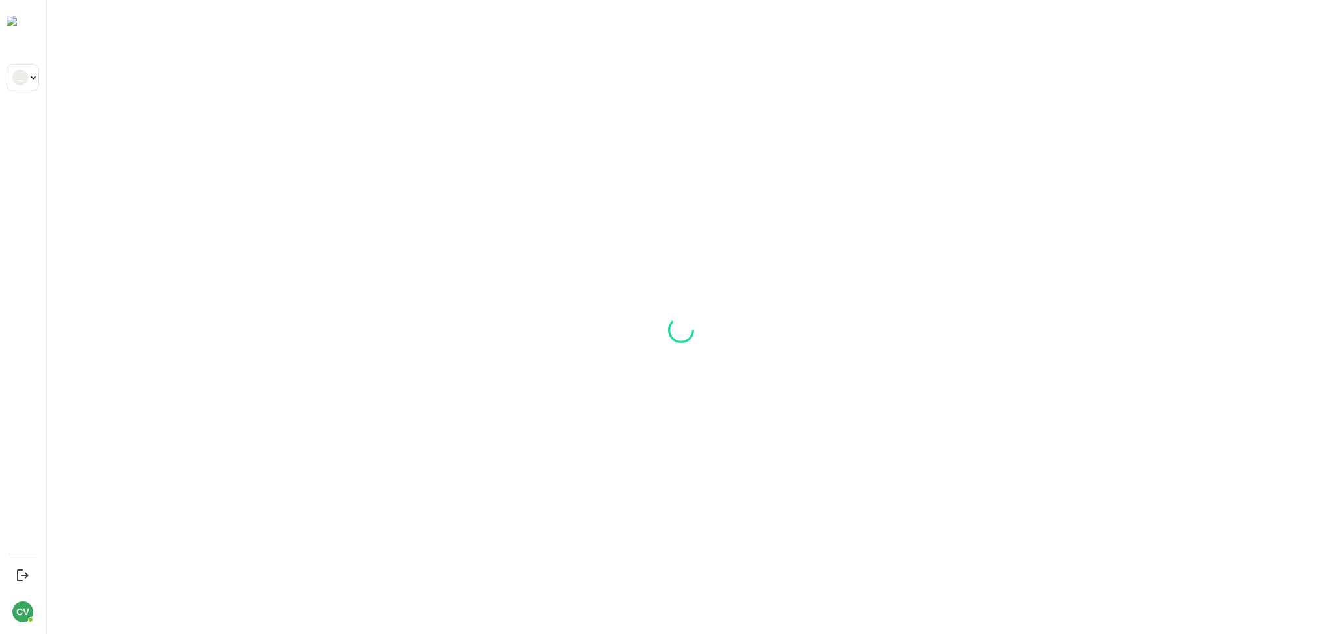
click at [292, 418] on div "Loading.. __ Logout Last login: Sep 3 19:28 IST CV Chetan v chetan@bamboobox.ai…" at bounding box center [668, 317] width 1336 height 634
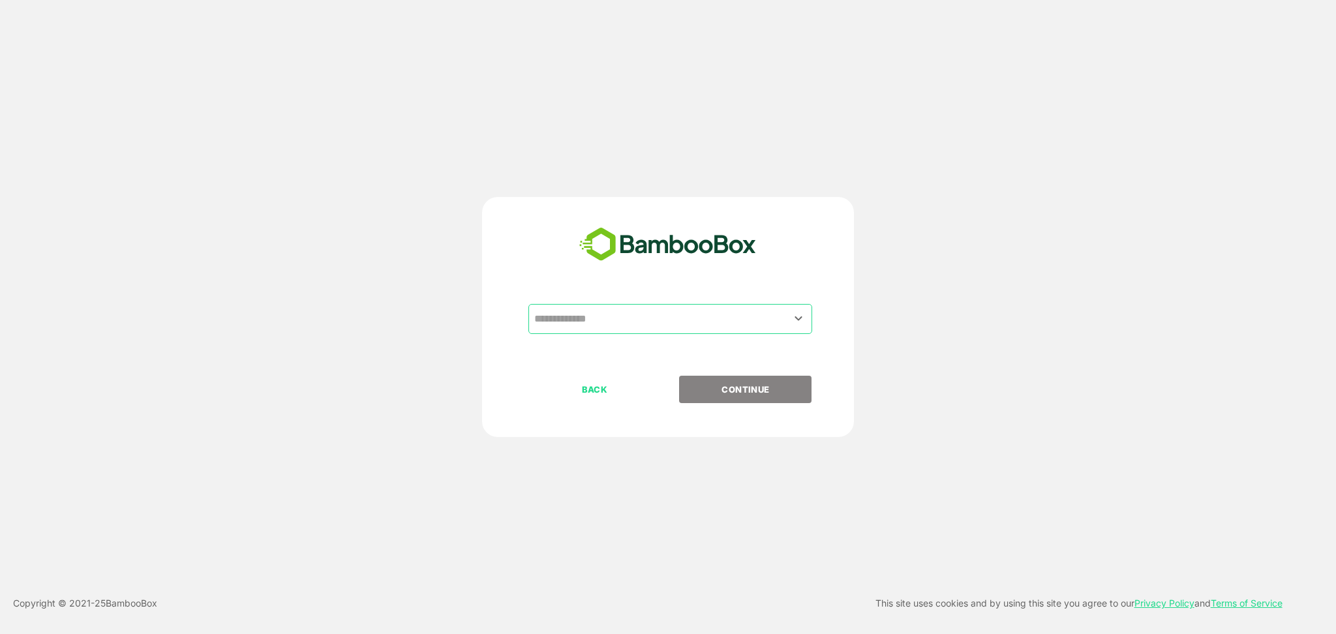
click at [586, 317] on input "text" at bounding box center [670, 319] width 279 height 25
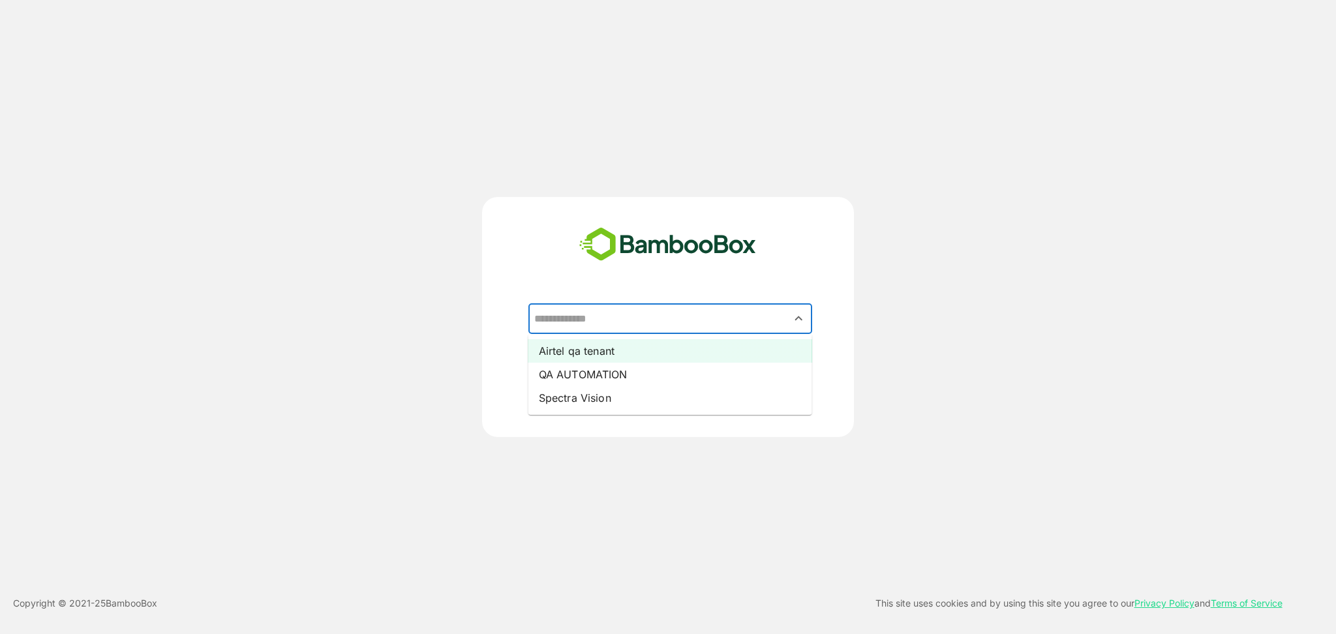
click at [601, 354] on li "Airtel qa tenant" at bounding box center [670, 350] width 284 height 23
type input "**********"
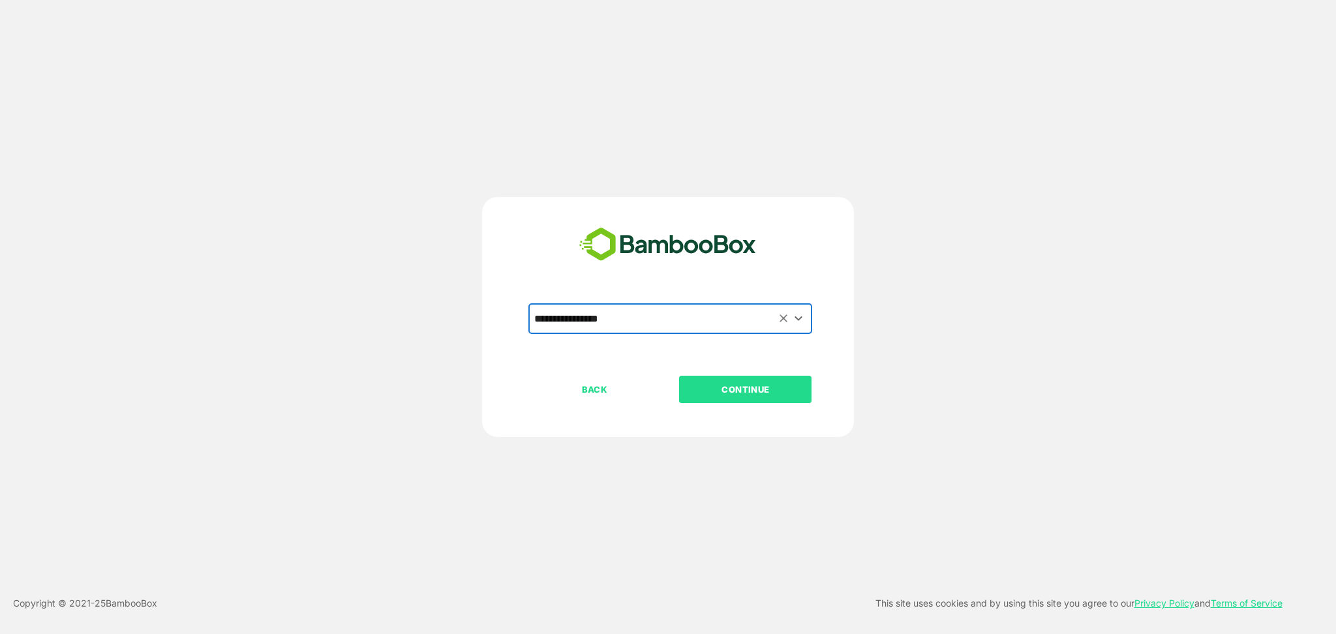
click at [741, 391] on p "CONTINUE" at bounding box center [745, 389] width 130 height 14
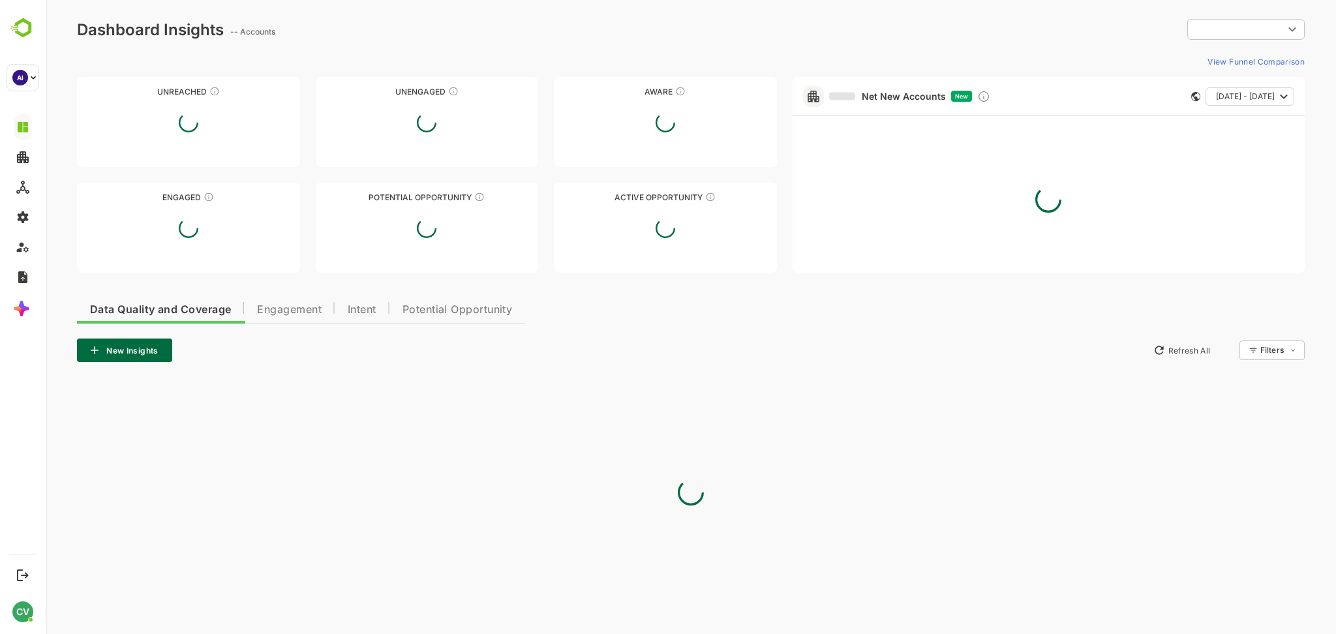
type input "**********"
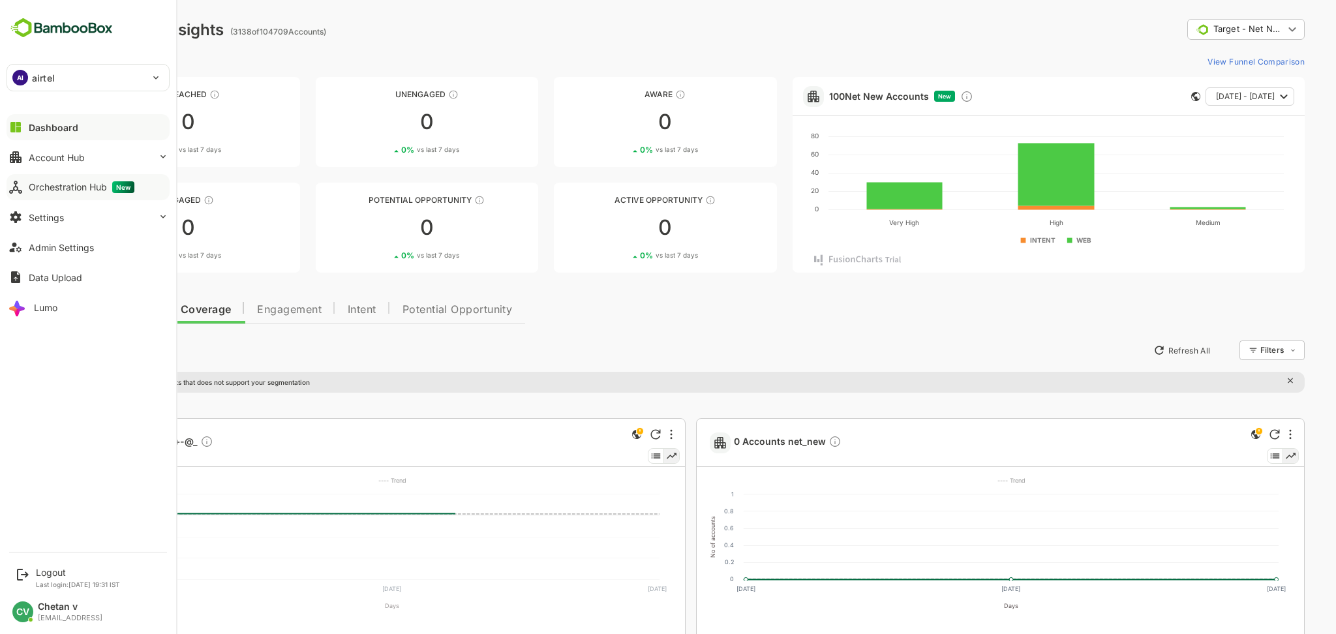
click at [105, 194] on button "Orchestration Hub New" at bounding box center [88, 187] width 163 height 26
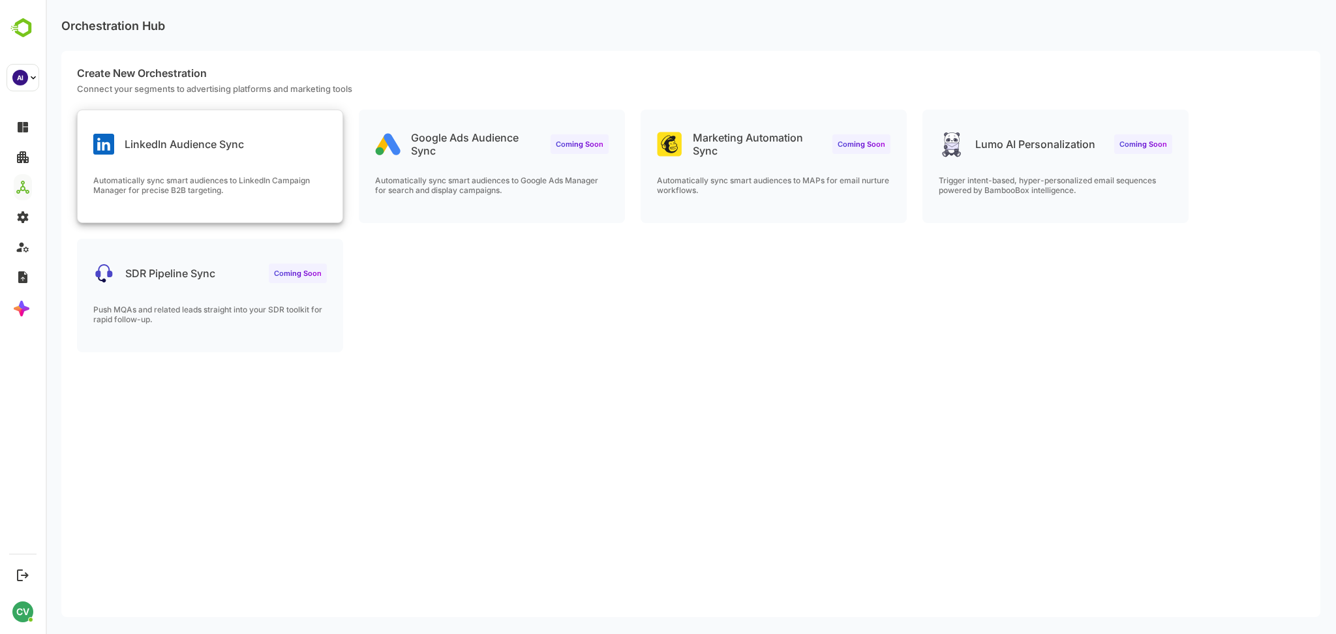
click at [209, 145] on p "LinkedIn Audience Sync" at bounding box center [184, 144] width 119 height 13
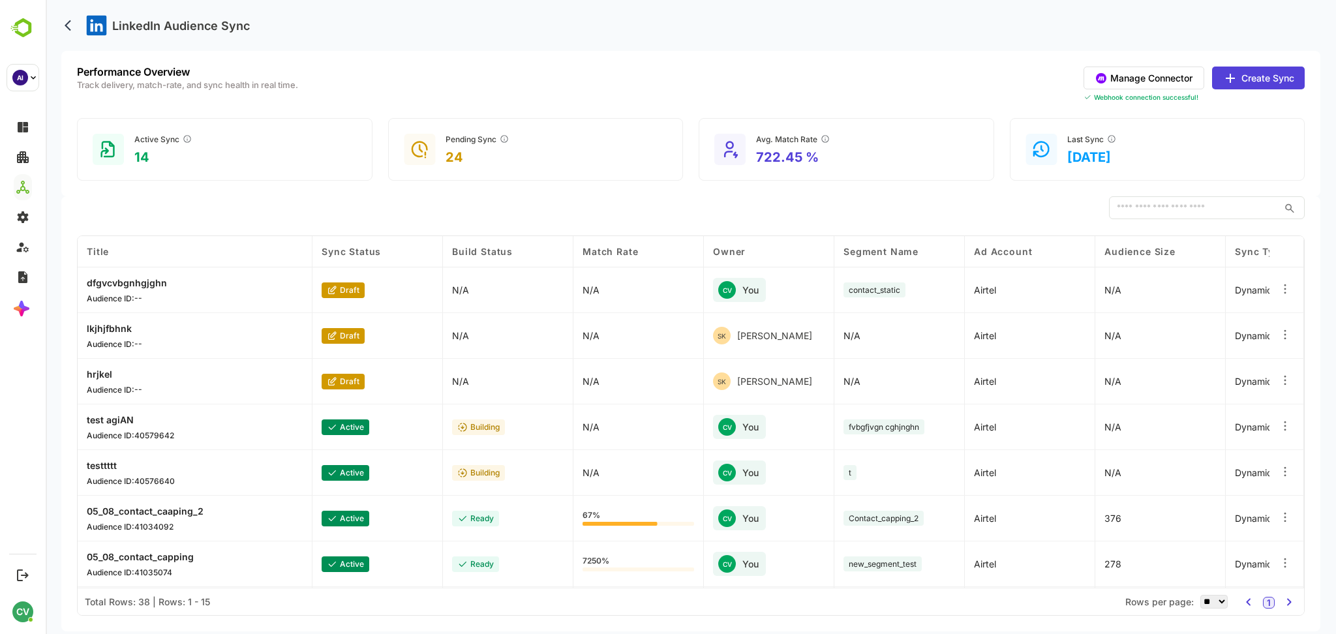
click at [1103, 63] on div "Performance Overview Track delivery, match-rate, and sync health in real time. …" at bounding box center [690, 123] width 1259 height 145
click at [1121, 68] on button "Manage Connector" at bounding box center [1144, 78] width 121 height 23
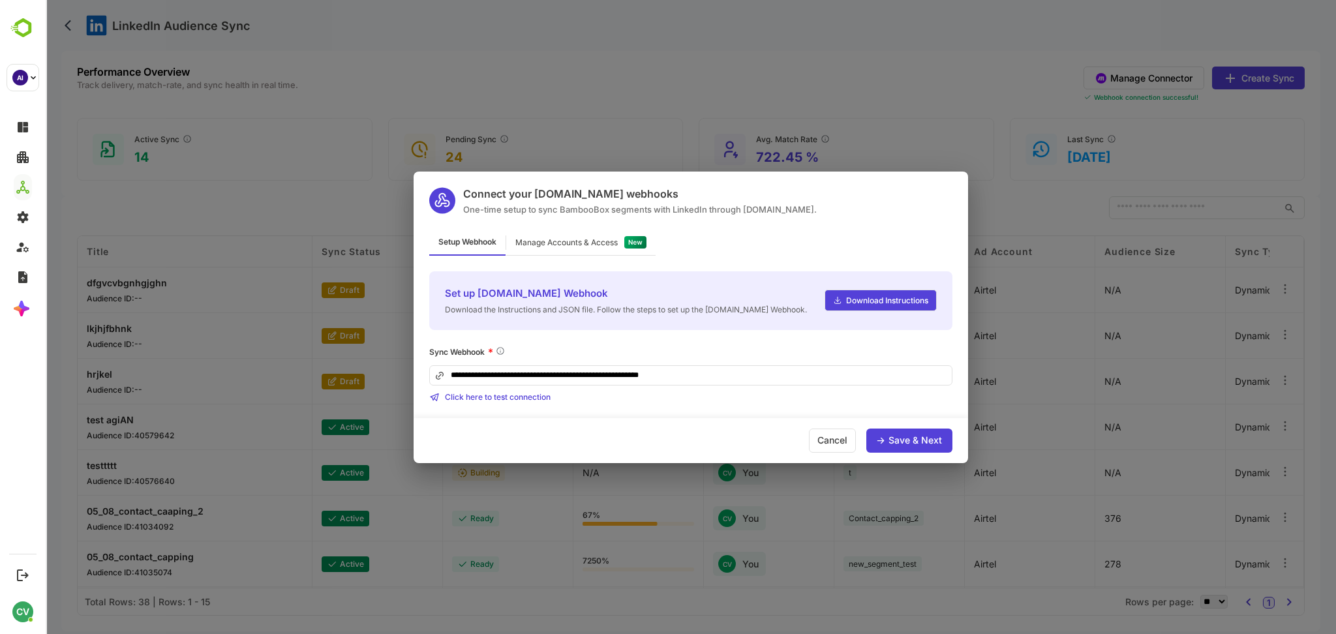
click at [741, 361] on div "**********" at bounding box center [690, 374] width 523 height 57
click at [733, 367] on input "**********" at bounding box center [690, 375] width 523 height 20
click at [710, 346] on div "Sync Webhook *" at bounding box center [690, 352] width 523 height 13
click at [589, 246] on div "Manage Accounts & Access" at bounding box center [580, 242] width 149 height 25
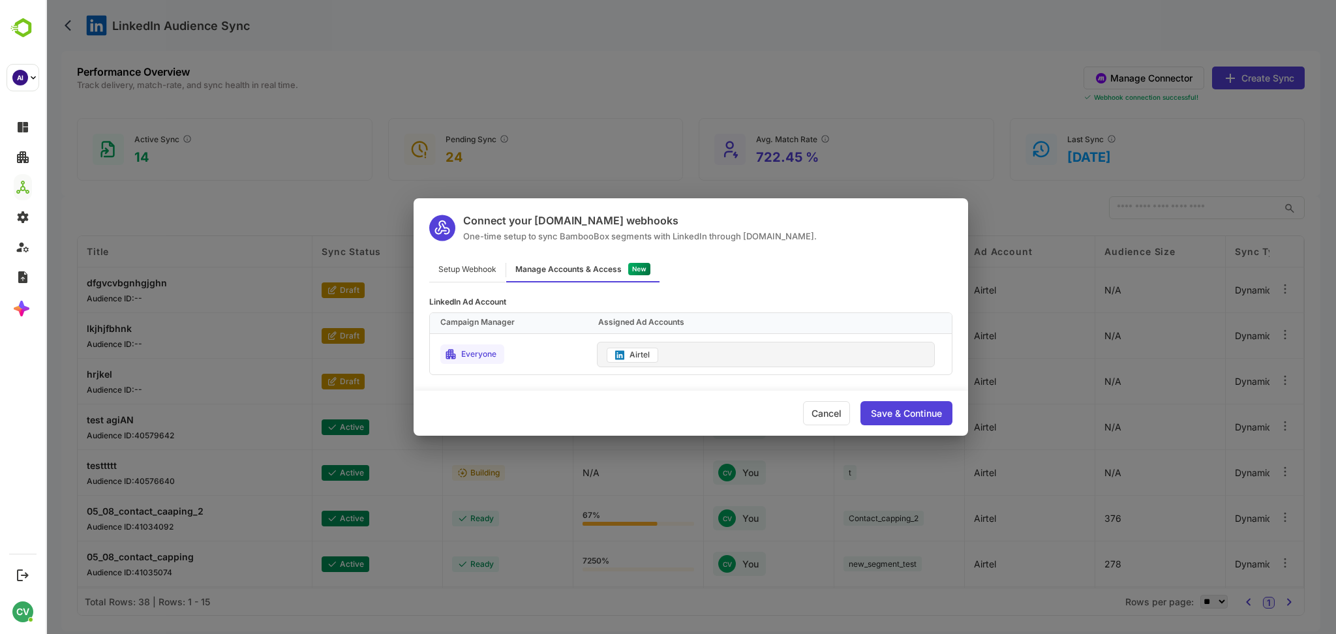
click at [673, 356] on div "Airtel" at bounding box center [766, 354] width 338 height 25
click at [624, 350] on div "Airtel" at bounding box center [633, 355] width 52 height 15
click at [543, 370] on div "Everyone" at bounding box center [508, 354] width 157 height 40
click at [481, 267] on div "Setup Webhook" at bounding box center [467, 269] width 76 height 25
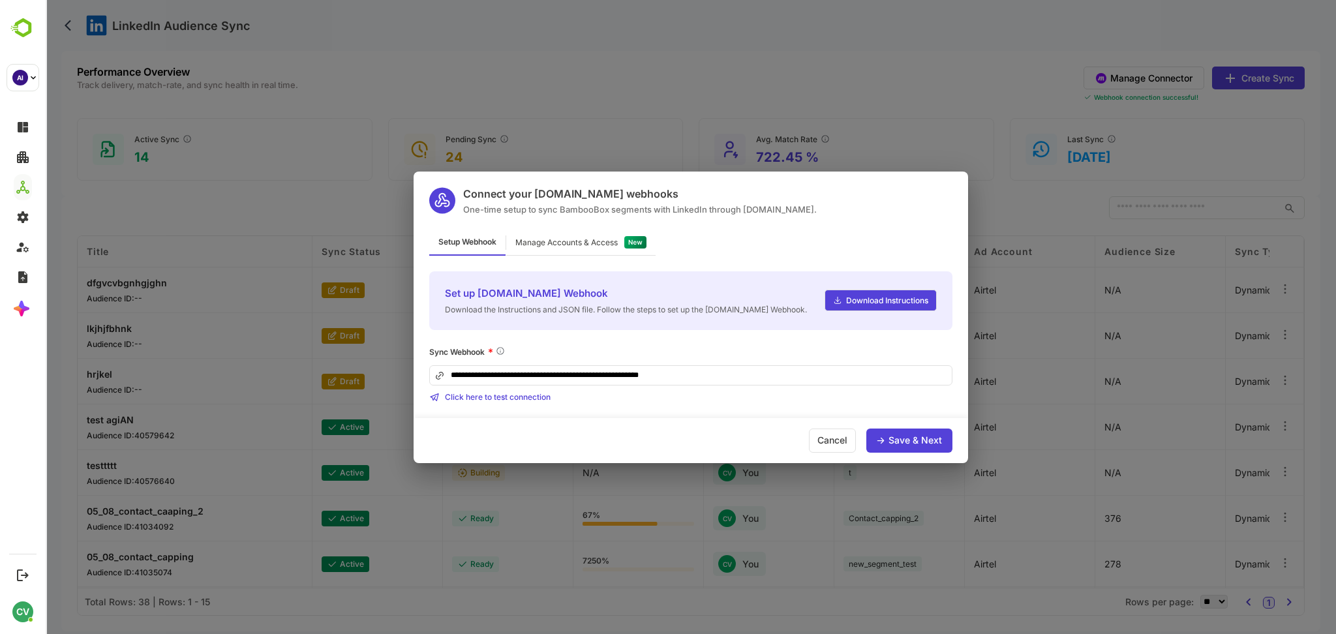
click at [920, 445] on div "Save & Next" at bounding box center [914, 440] width 53 height 9
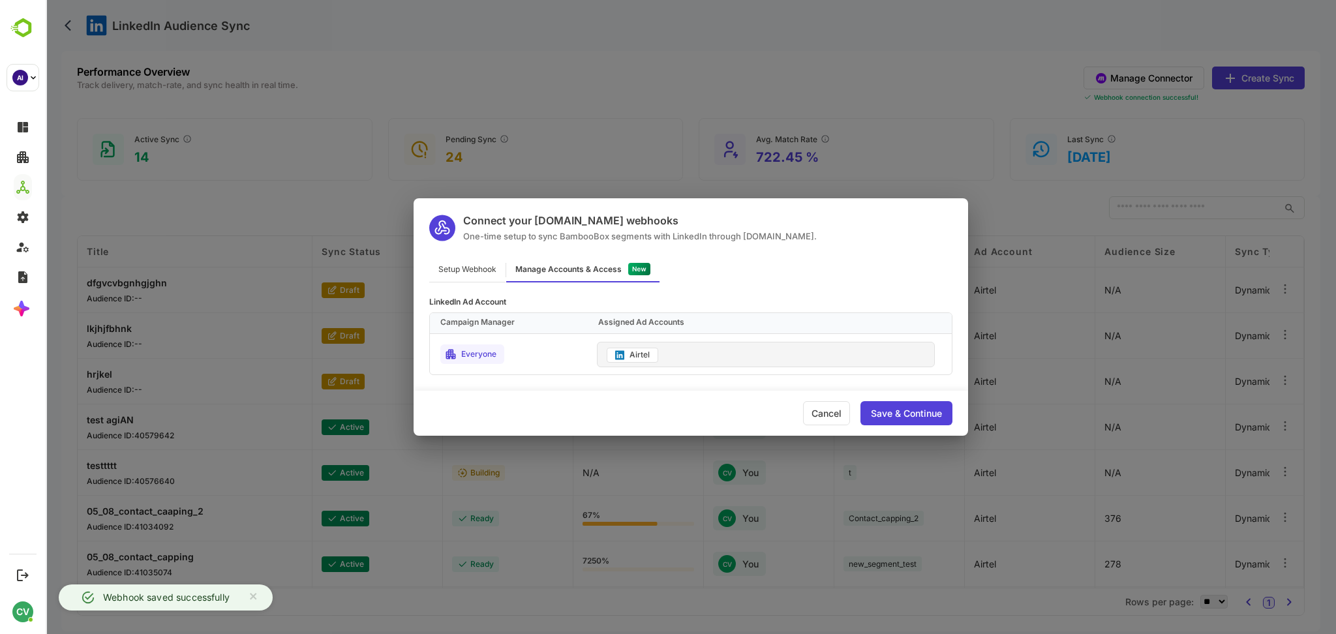
click at [907, 409] on div "Save & Continue" at bounding box center [906, 413] width 71 height 9
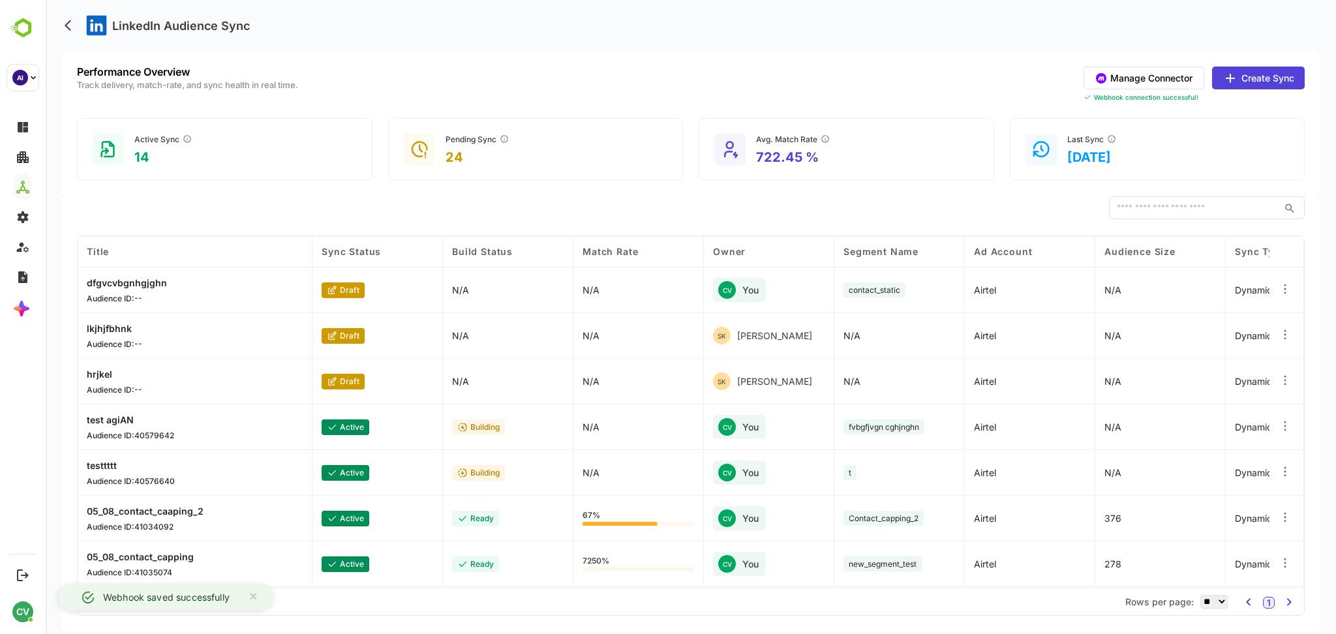
click at [1149, 73] on button "Manage Connector" at bounding box center [1144, 78] width 121 height 23
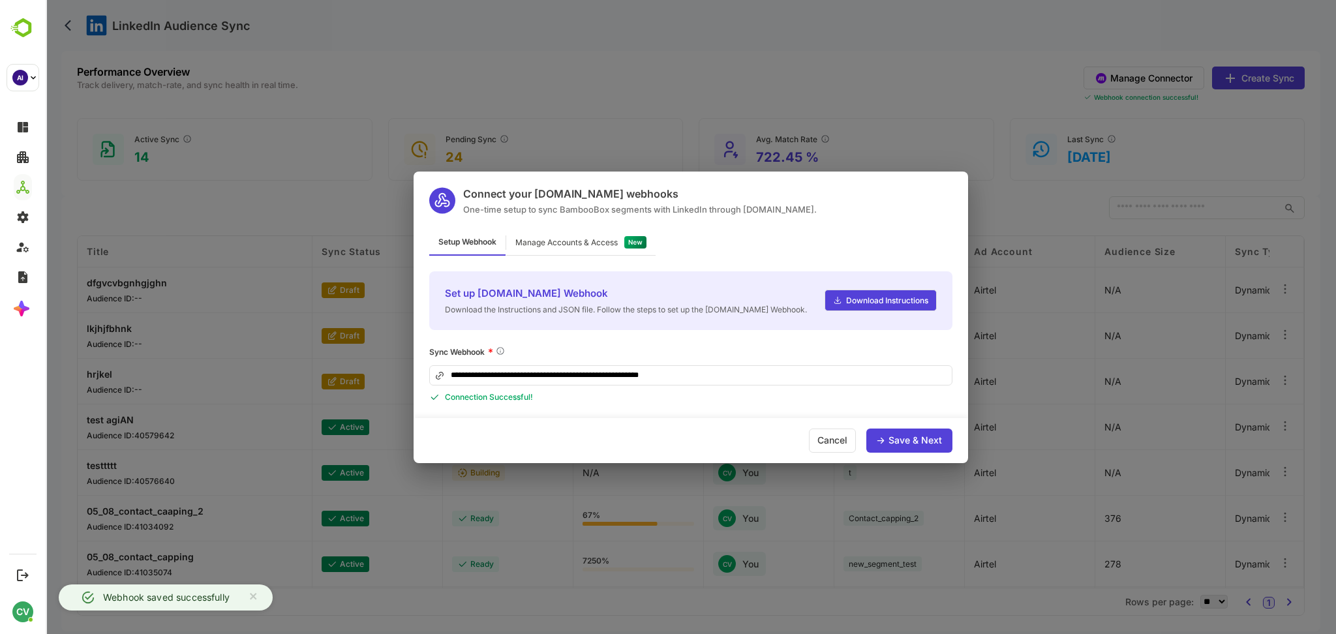
click at [889, 429] on div "Save & Next" at bounding box center [909, 441] width 86 height 24
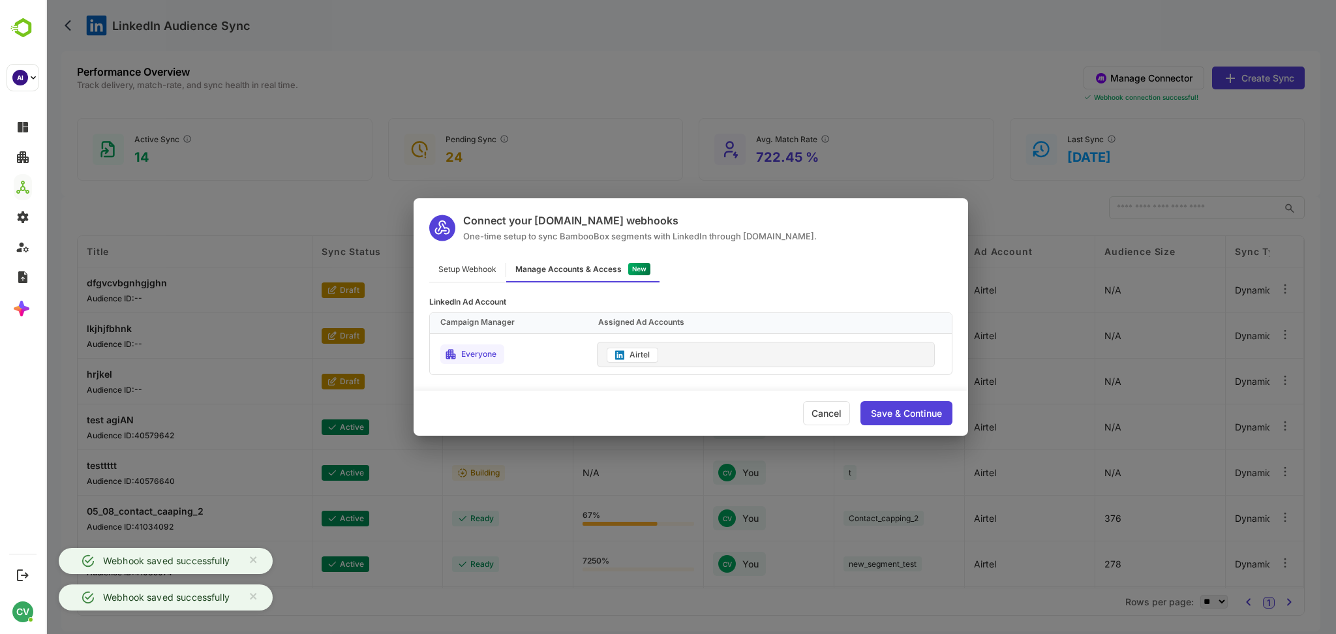
click at [917, 409] on div "Save & Continue" at bounding box center [906, 413] width 71 height 9
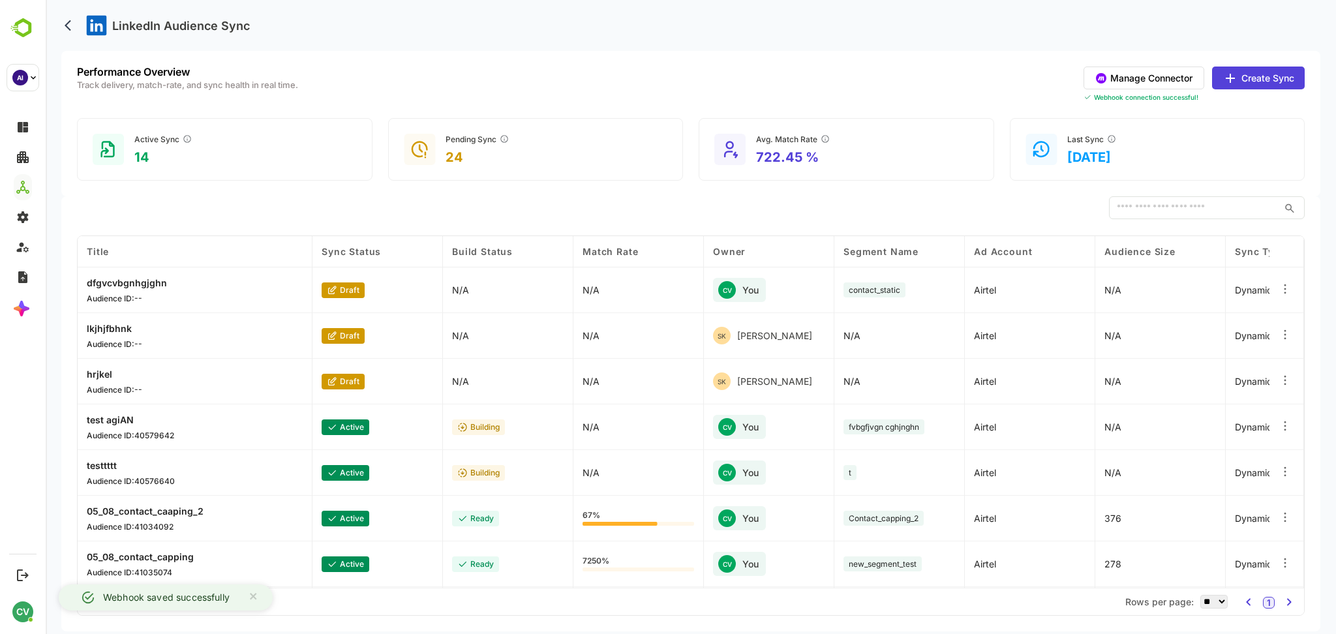
click at [1267, 83] on button "Create Sync" at bounding box center [1258, 78] width 93 height 23
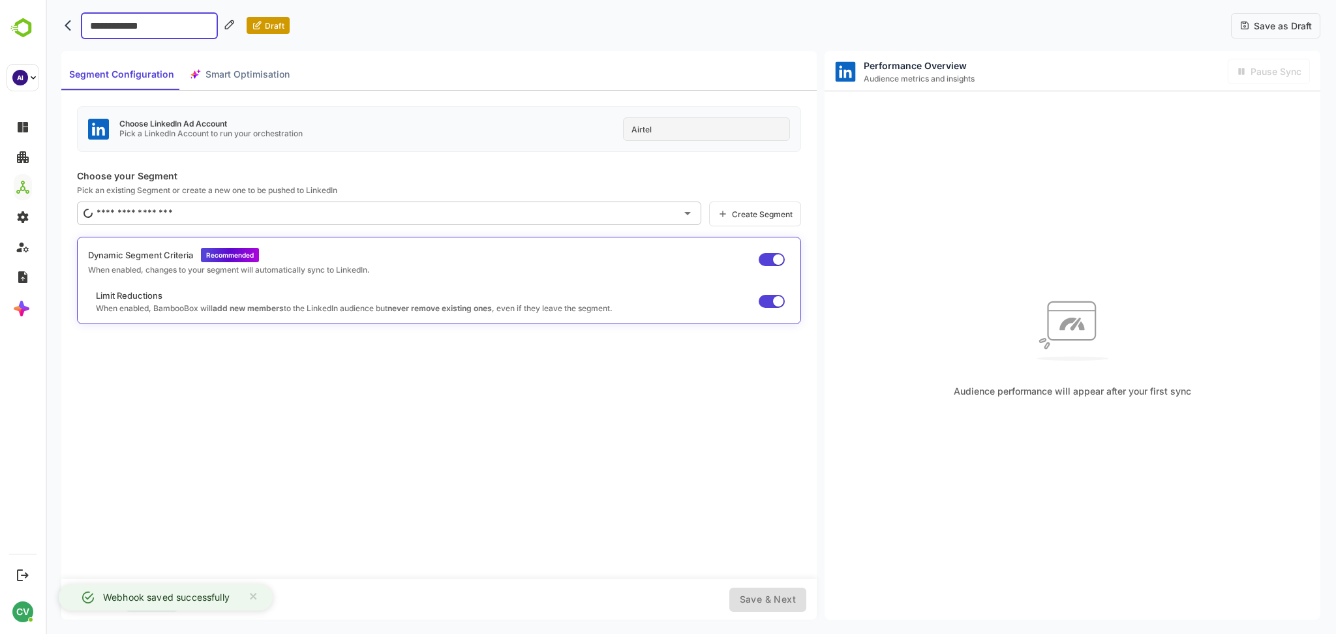
type input "**********"
click at [720, 135] on div "Airtel" at bounding box center [706, 128] width 167 height 23
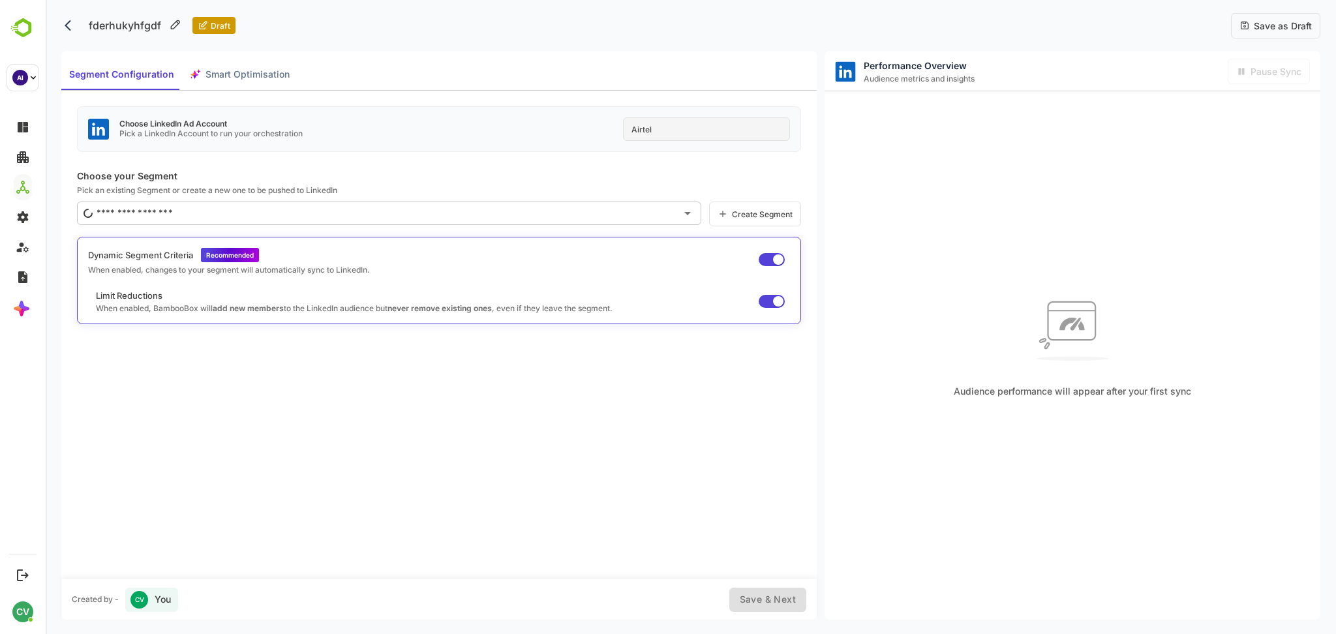
click at [697, 129] on div "Airtel" at bounding box center [706, 128] width 167 height 23
click at [310, 210] on input "text" at bounding box center [384, 213] width 583 height 21
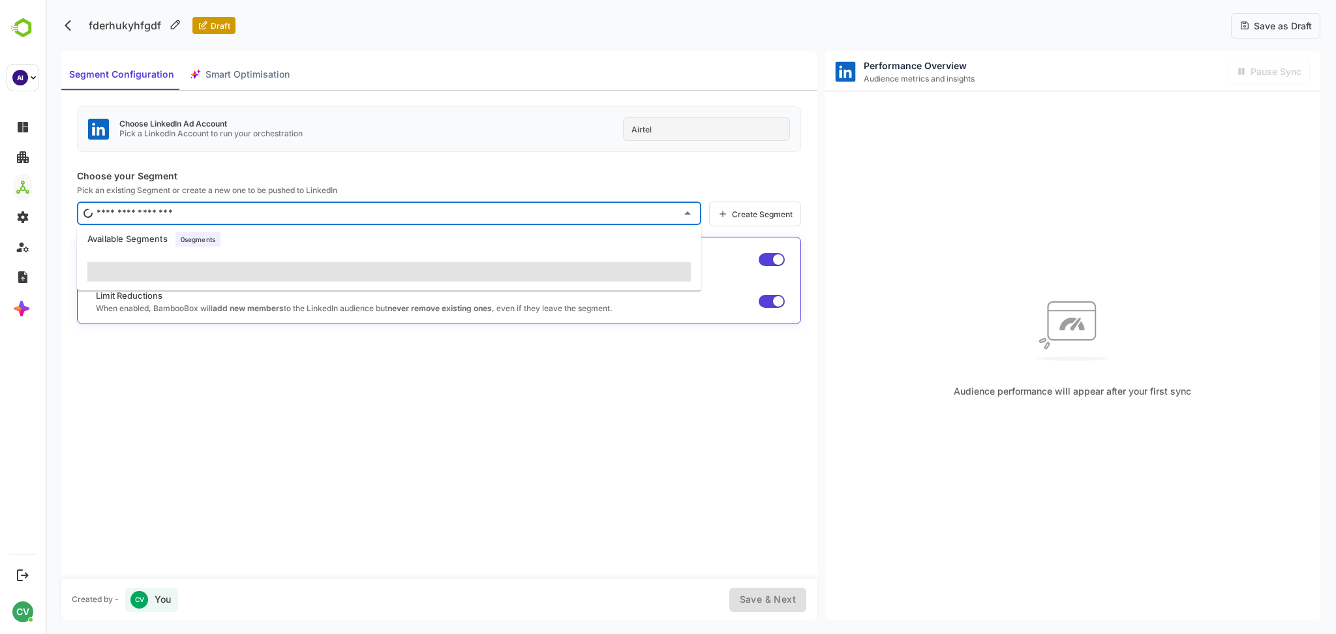
click at [444, 151] on div "Choose LinkedIn Ad Account Pick a LinkedIn Account to run your orchestration Ai…" at bounding box center [439, 129] width 724 height 46
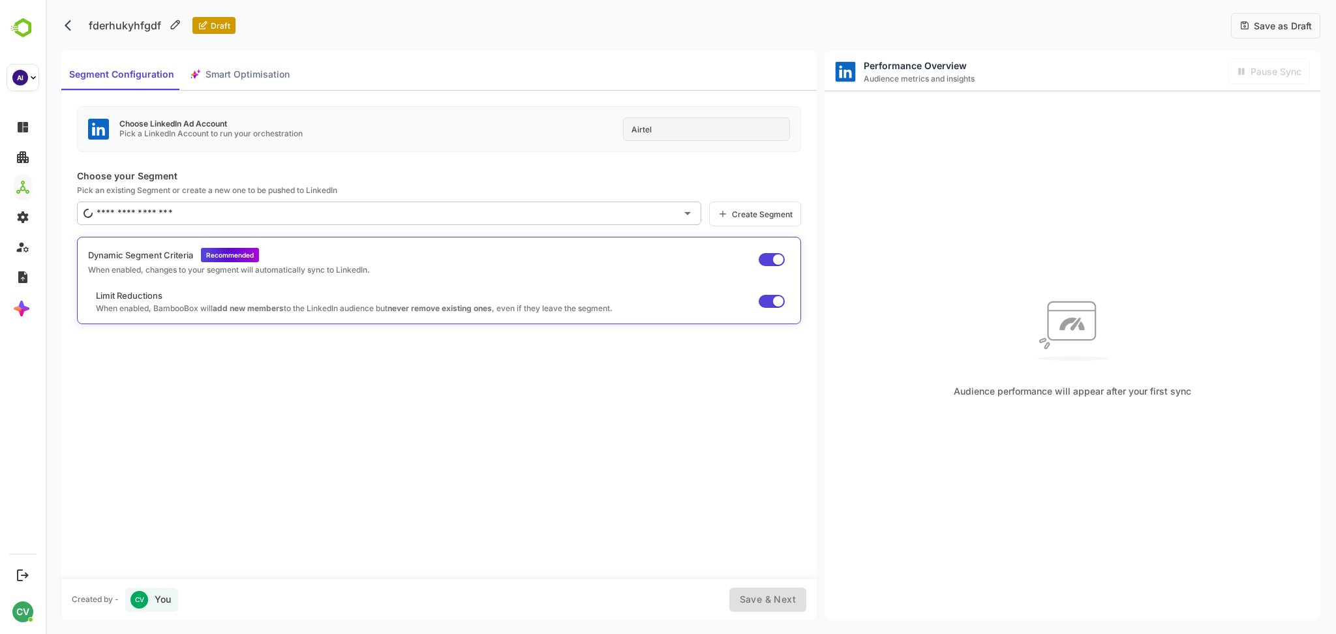
click at [368, 215] on input "text" at bounding box center [384, 213] width 583 height 21
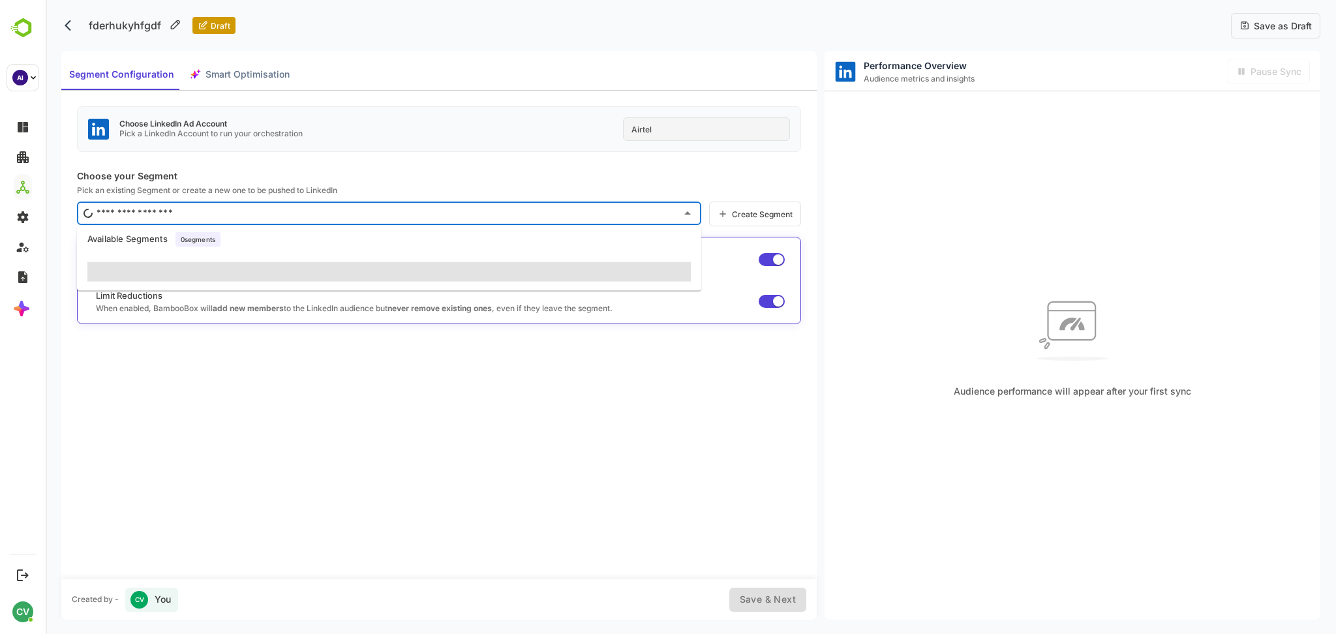
click at [416, 160] on div "Choose LinkedIn Ad Account Pick a LinkedIn Account to run your orchestration Ai…" at bounding box center [438, 335] width 755 height 488
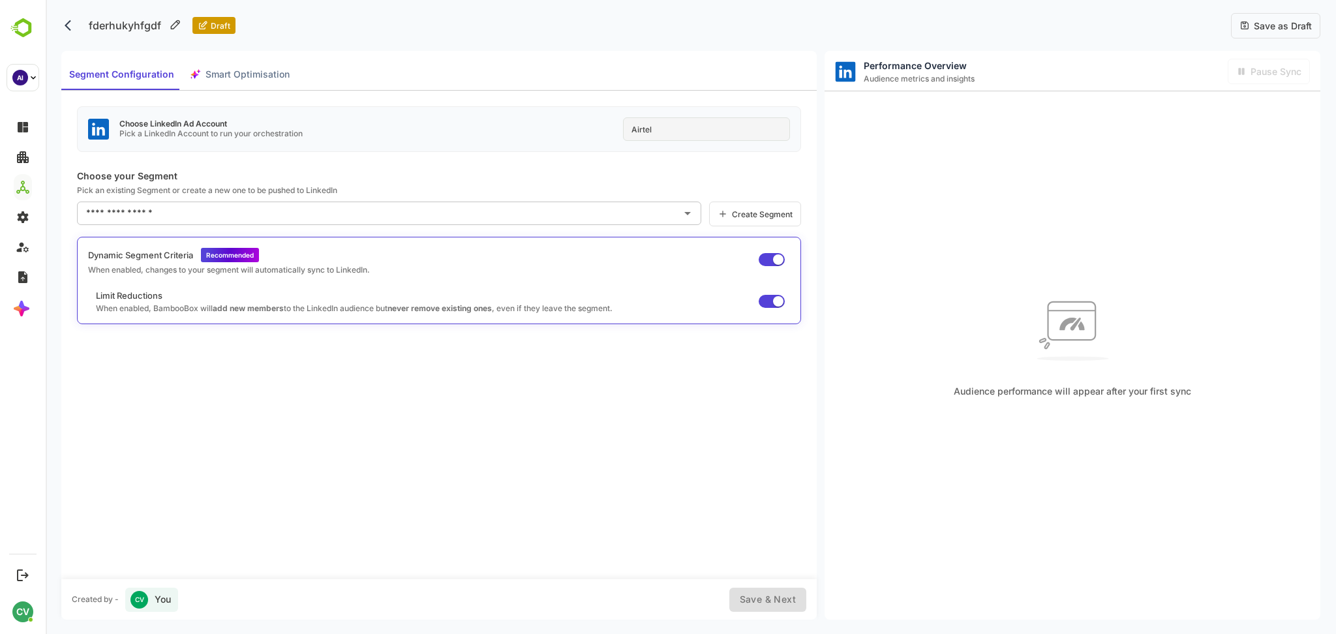
click at [390, 217] on input "text" at bounding box center [379, 213] width 593 height 21
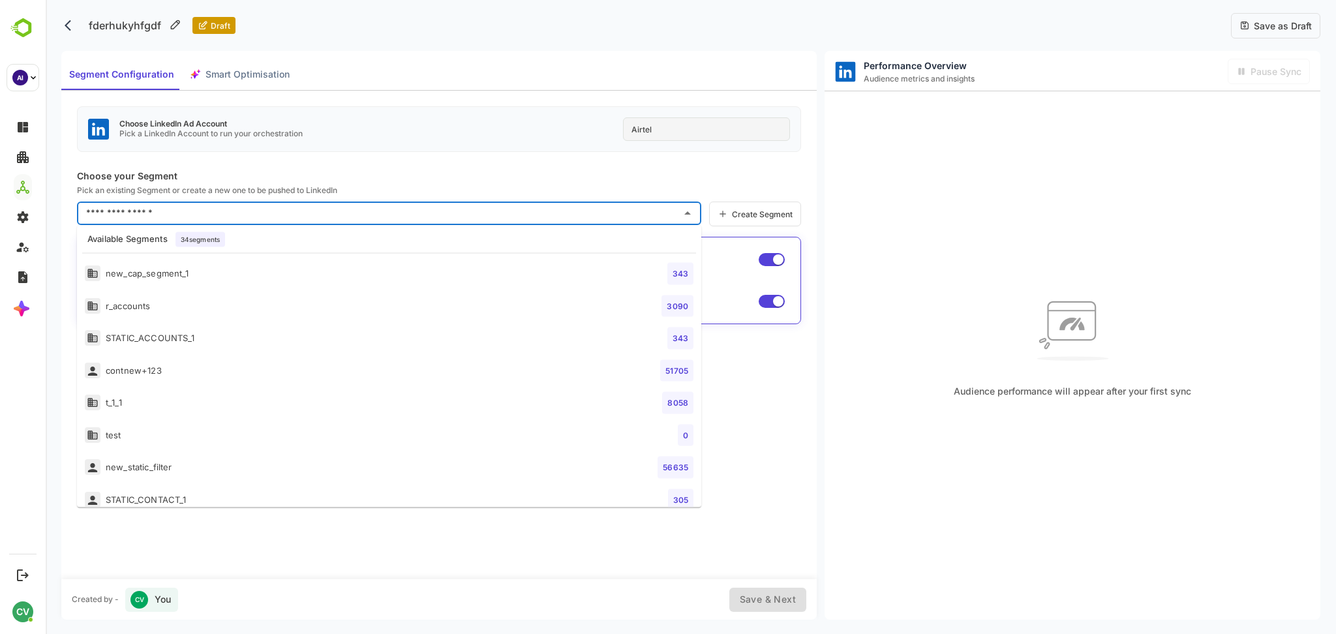
scroll to position [854, 0]
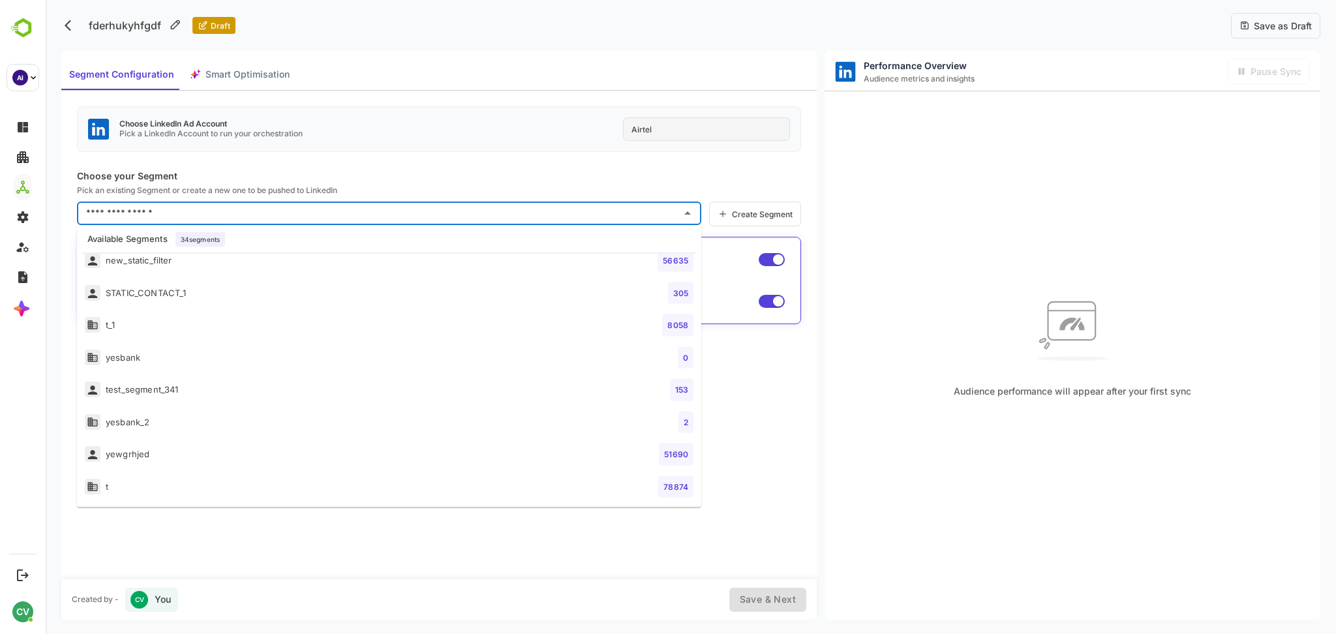
click at [269, 414] on li "yesbank_2 2" at bounding box center [389, 422] width 624 height 33
type input "*********"
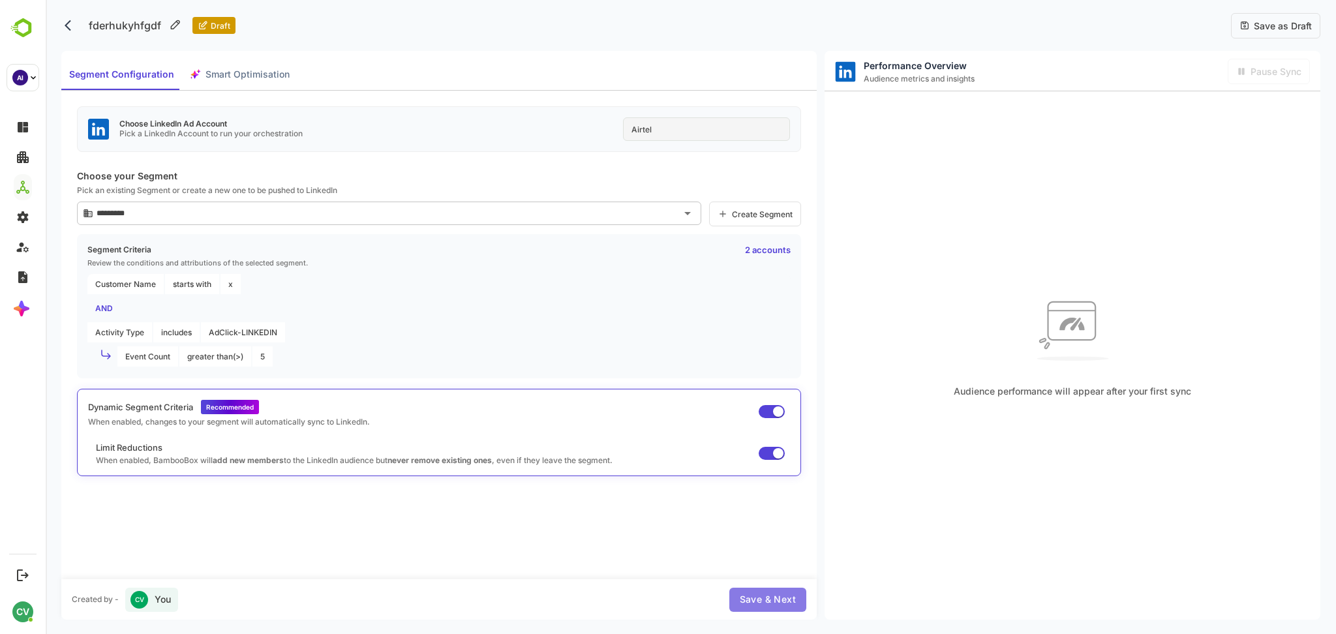
click at [754, 598] on span "Save & Next" at bounding box center [768, 600] width 56 height 16
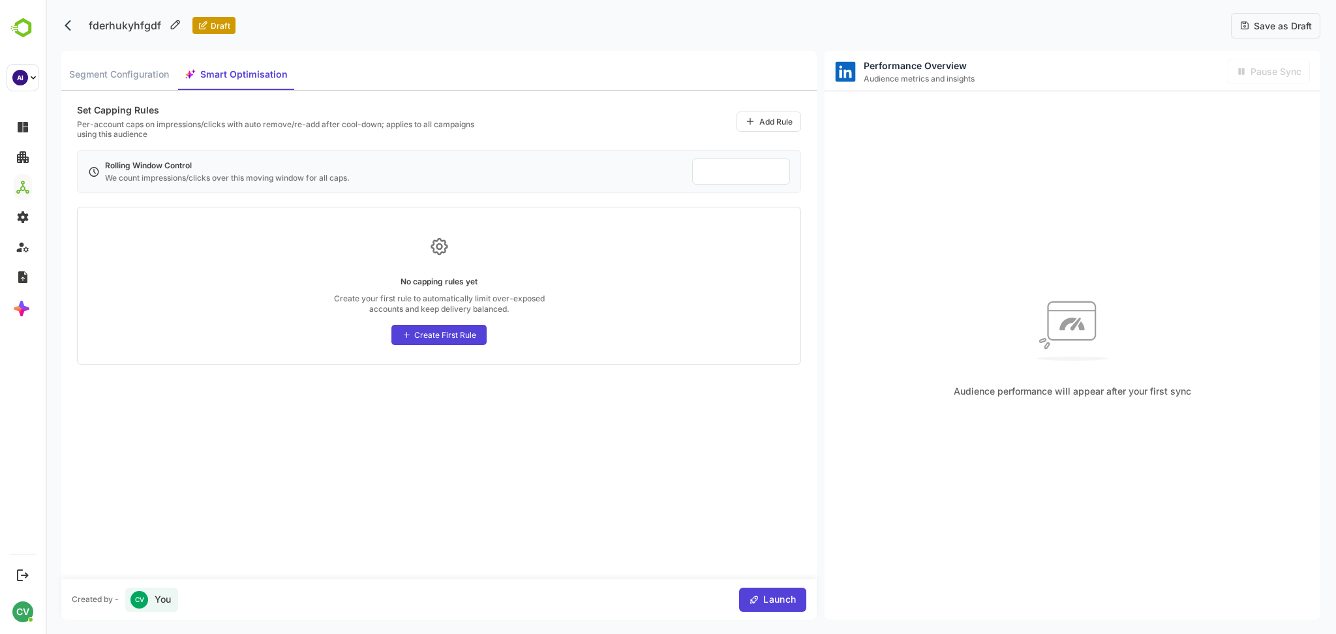
click at [458, 337] on div "Create First Rule" at bounding box center [445, 335] width 62 height 10
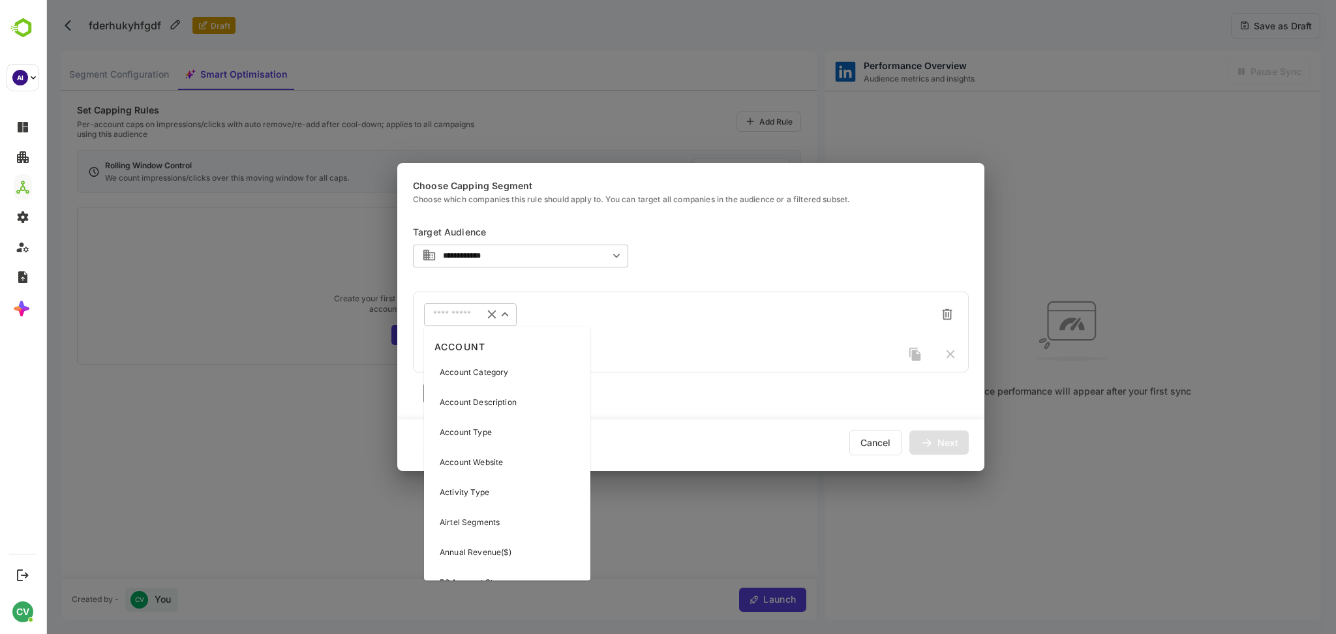
click at [451, 316] on input "text" at bounding box center [453, 315] width 41 height 10
type input "**"
click at [500, 374] on p "Customer Name" at bounding box center [471, 373] width 62 height 12
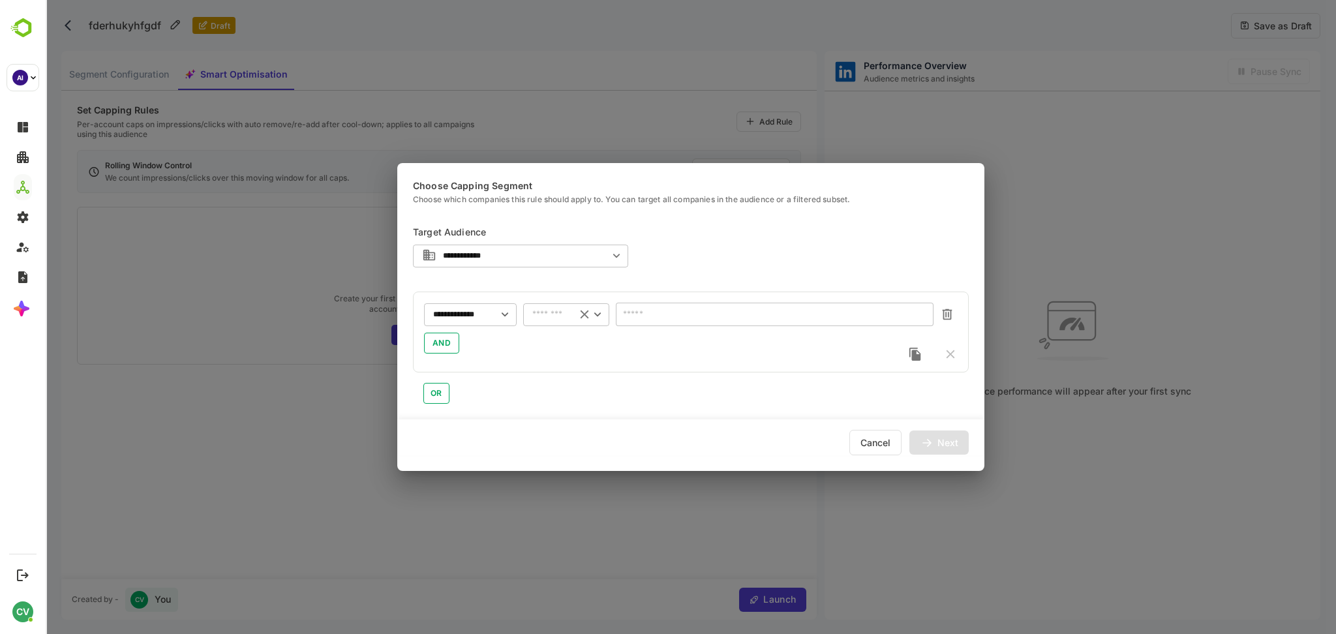
click at [554, 315] on input "text" at bounding box center [549, 315] width 35 height 10
click at [555, 372] on li "contains" at bounding box center [566, 381] width 86 height 20
type input "********"
click at [635, 311] on input "text" at bounding box center [775, 314] width 318 height 23
type input "*"
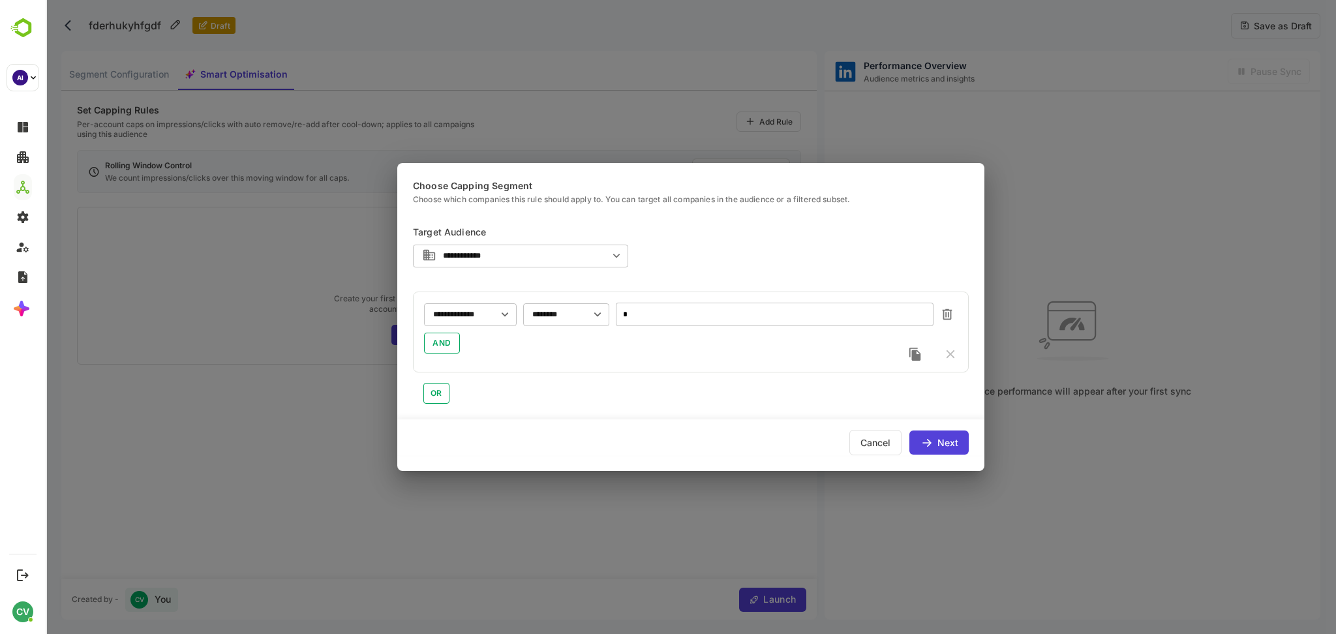
click at [964, 440] on div "Next" at bounding box center [938, 443] width 59 height 24
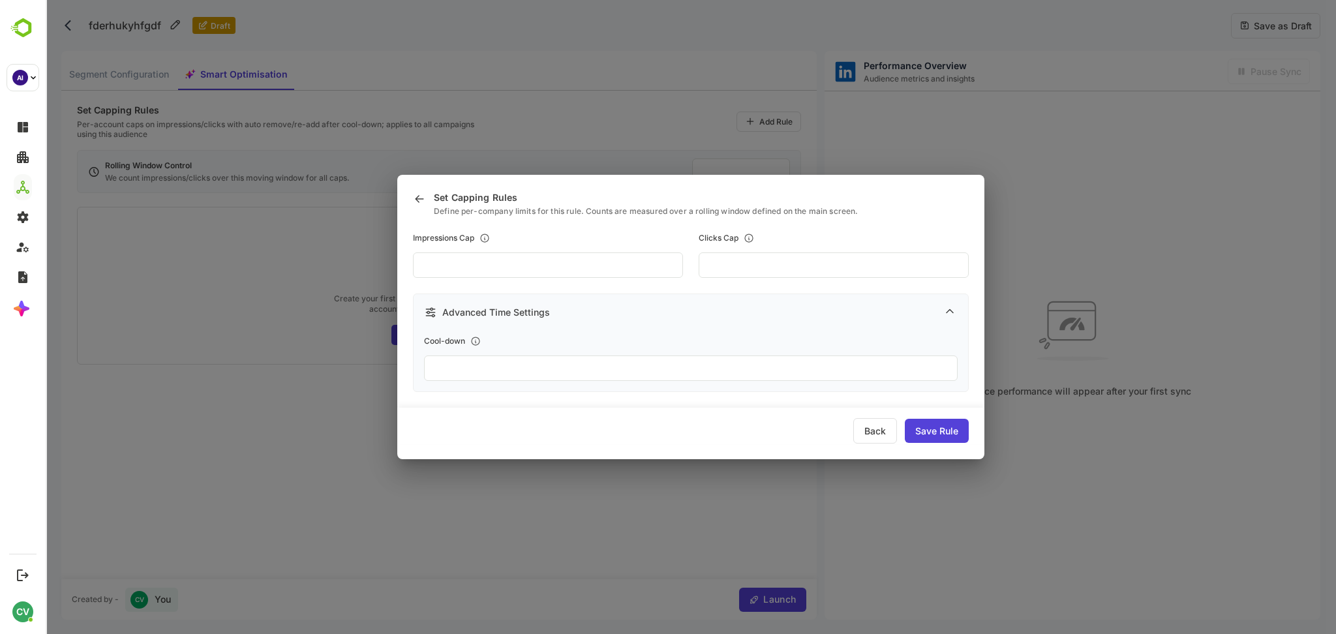
click at [930, 429] on div "Save Rule" at bounding box center [937, 431] width 64 height 24
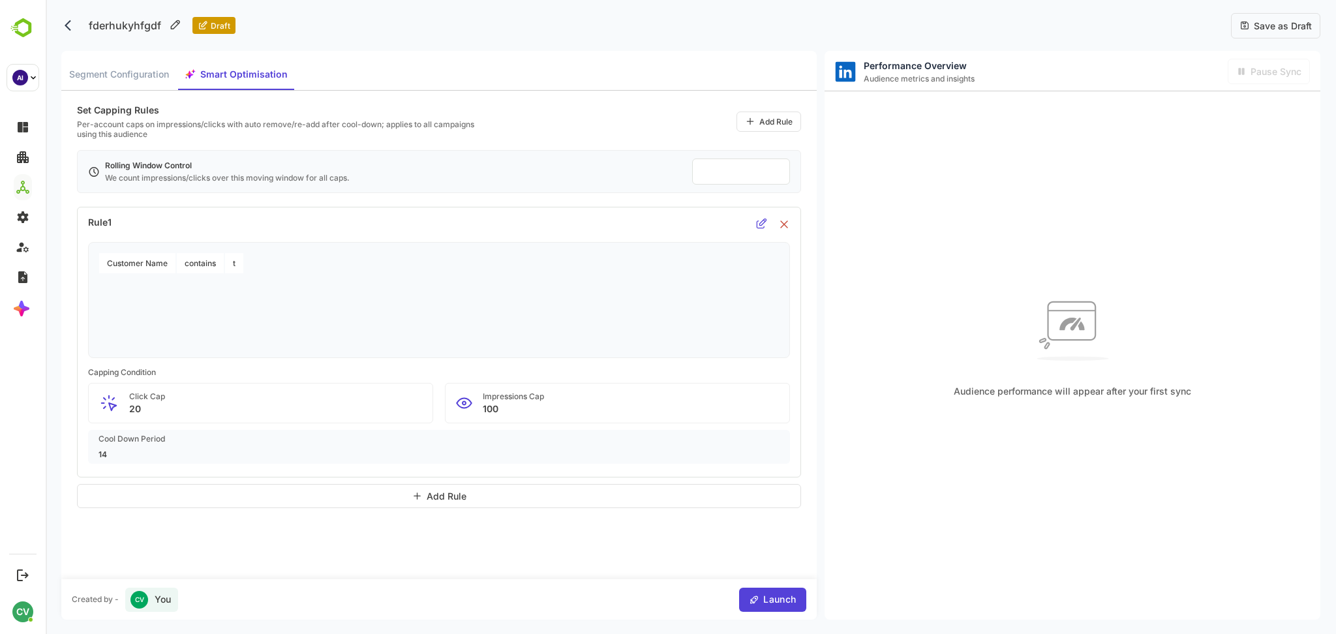
click at [1274, 27] on span "Save as Draft" at bounding box center [1281, 25] width 62 height 11
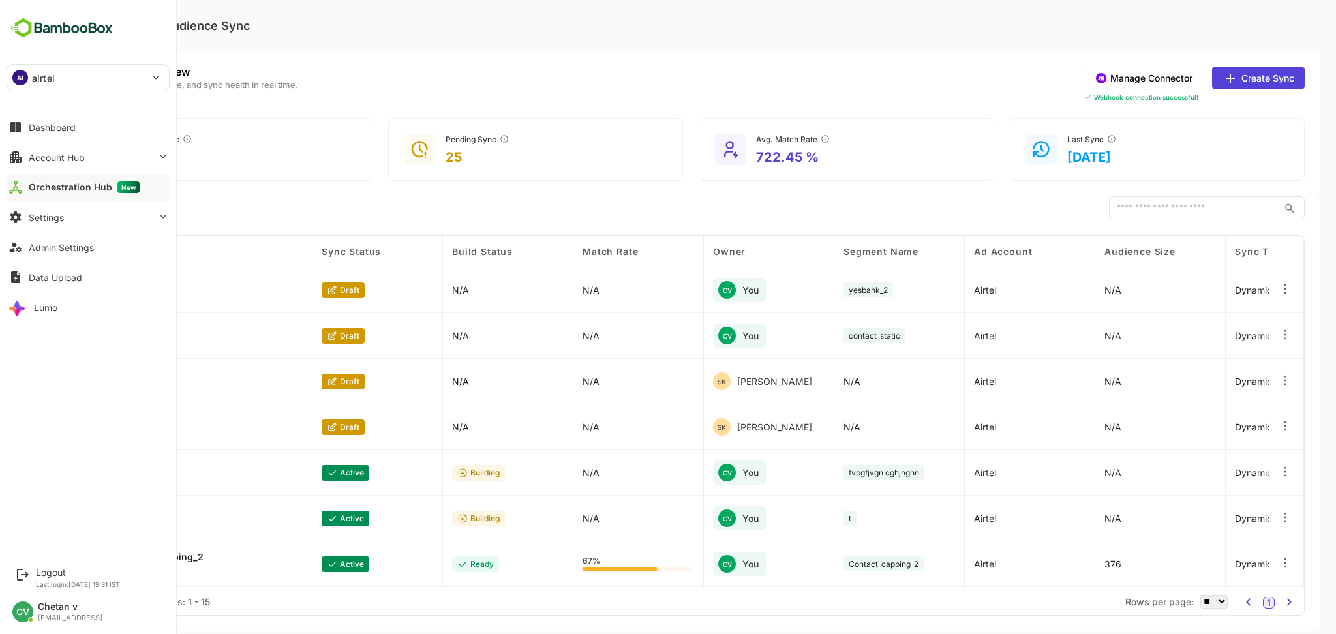
click at [45, 75] on p "airtel" at bounding box center [43, 78] width 23 height 14
click at [378, 67] on div at bounding box center [668, 317] width 1336 height 634
click at [50, 56] on div "AI airtel ****** Dashboard Account Hub Orchestration Hub New Settings Admin Set…" at bounding box center [88, 272] width 176 height 544
click at [50, 74] on p "airtel" at bounding box center [43, 78] width 23 height 14
click at [74, 183] on li "AI airtel_icp" at bounding box center [89, 176] width 163 height 29
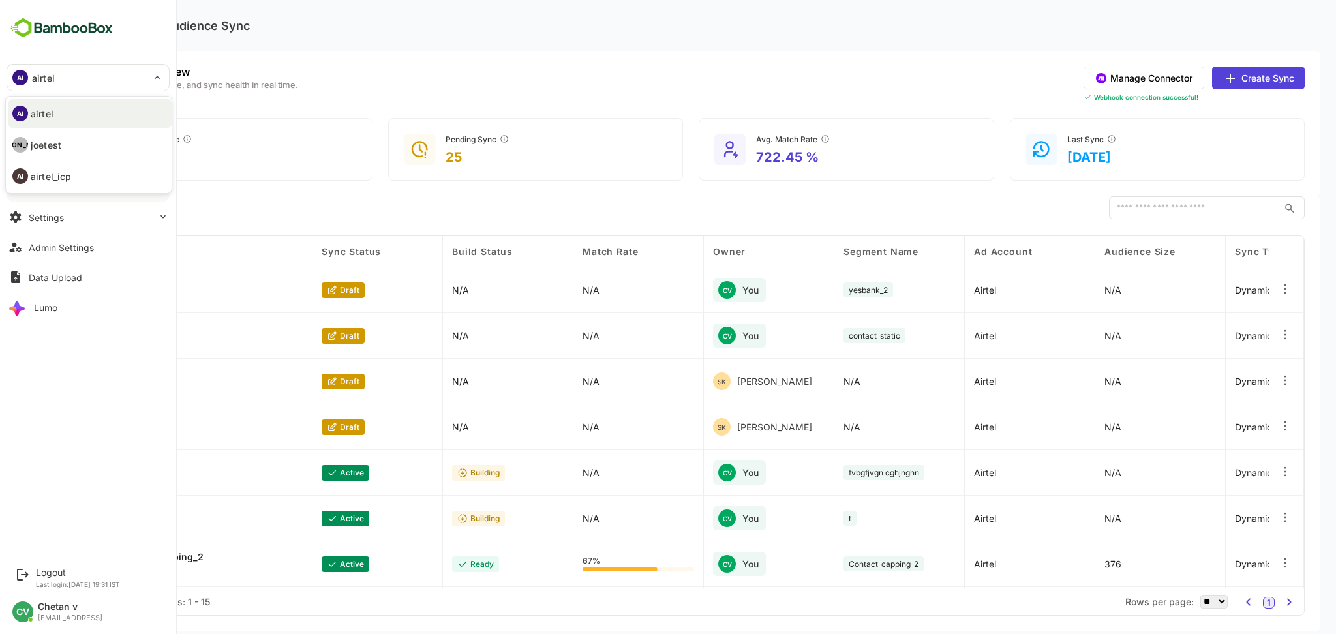
type input "**********"
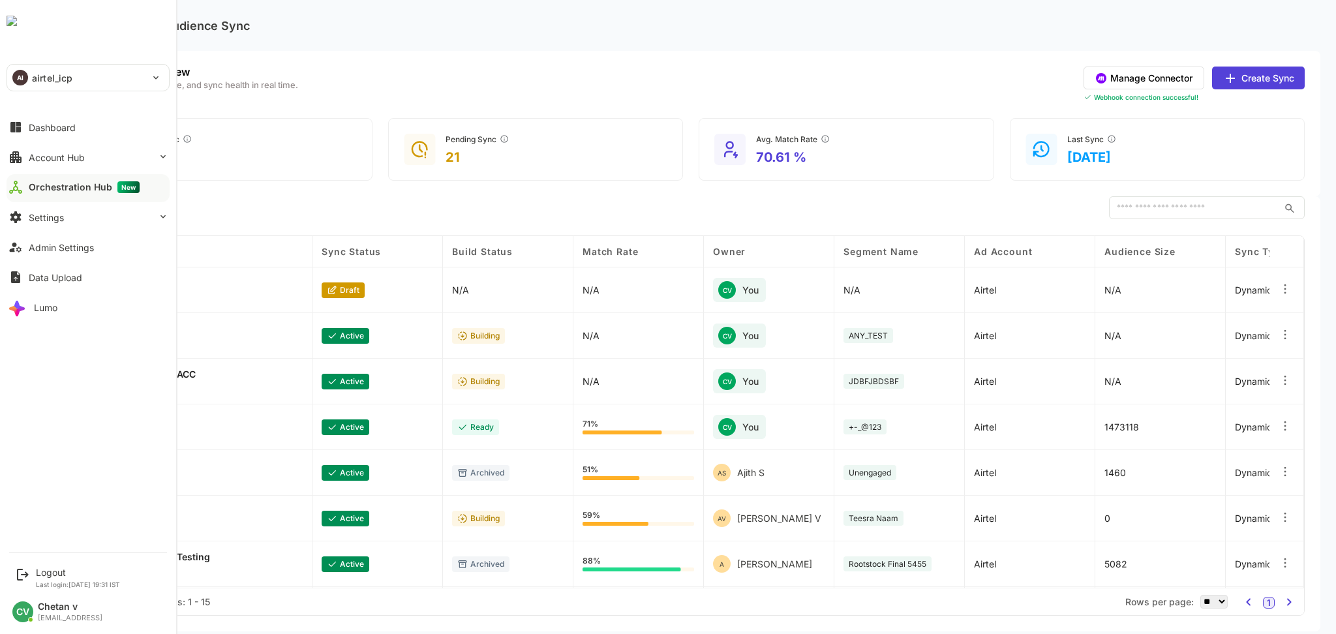
click at [40, 82] on p "airtel_icp" at bounding box center [52, 78] width 40 height 14
click at [52, 136] on li "JO joetest" at bounding box center [89, 144] width 163 height 29
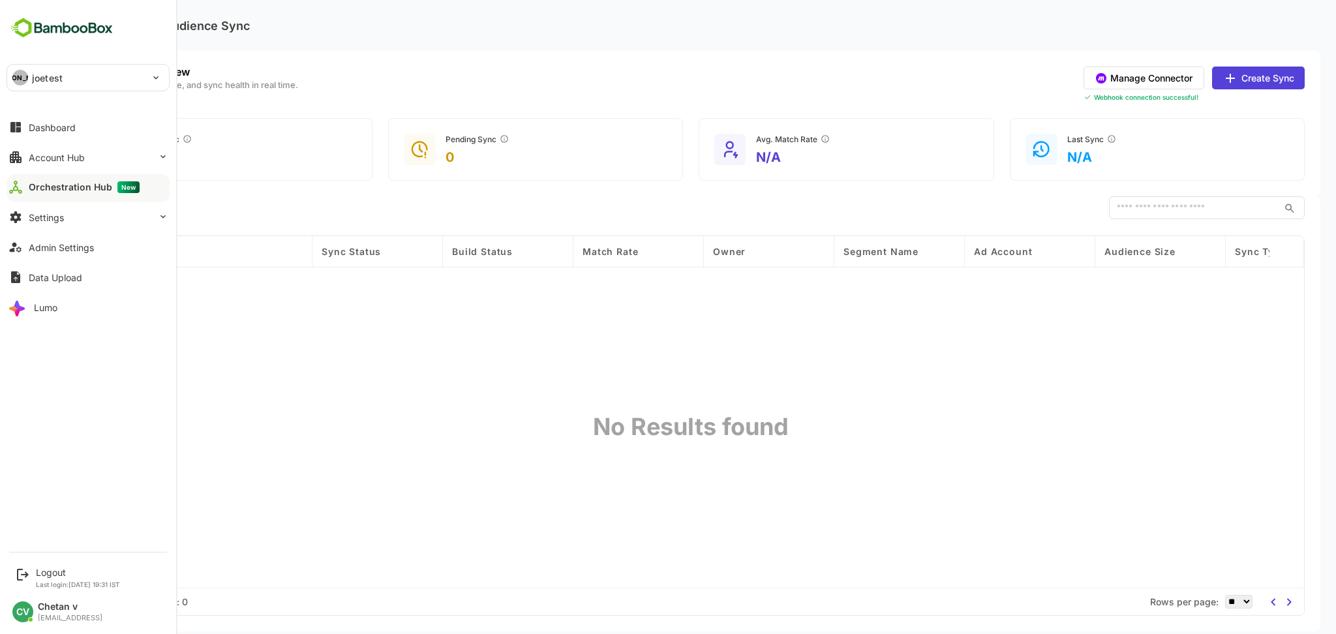
click at [120, 86] on div "JO joetest" at bounding box center [80, 78] width 146 height 26
click at [132, 125] on li "AI airtel" at bounding box center [89, 113] width 163 height 29
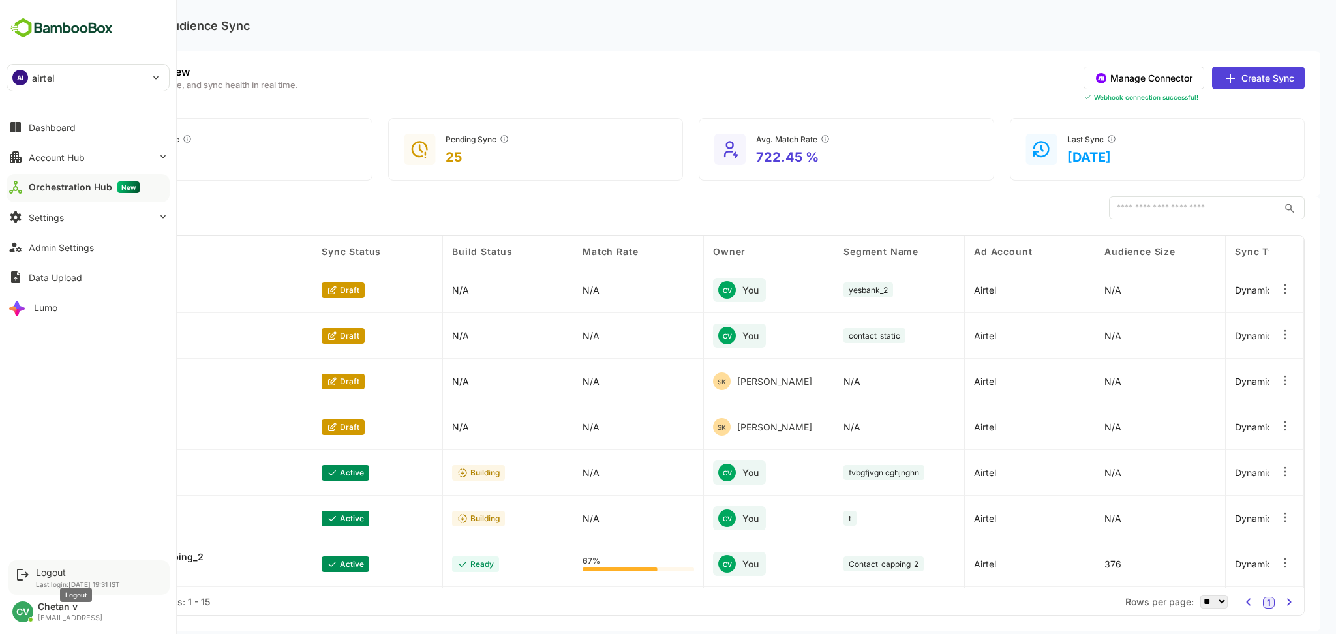
click at [49, 577] on div "Logout" at bounding box center [78, 572] width 84 height 11
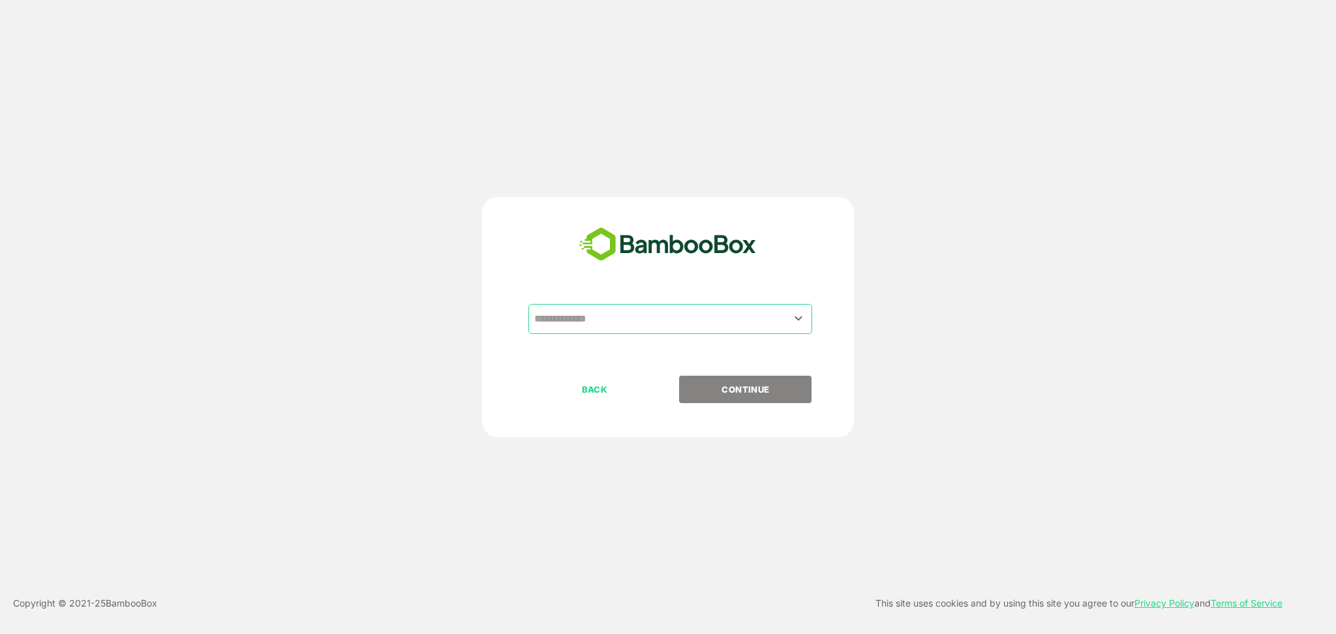
click at [581, 318] on input "text" at bounding box center [670, 319] width 279 height 25
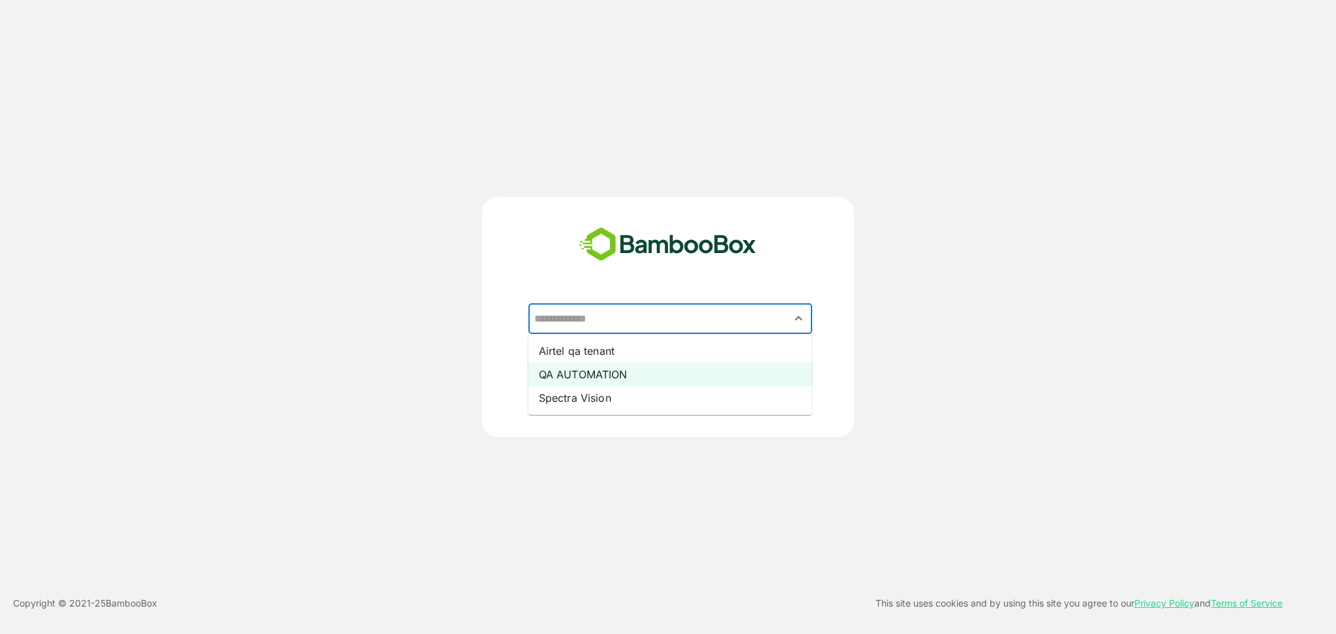
click at [592, 378] on li "QA AUTOMATION" at bounding box center [670, 374] width 284 height 23
type input "**********"
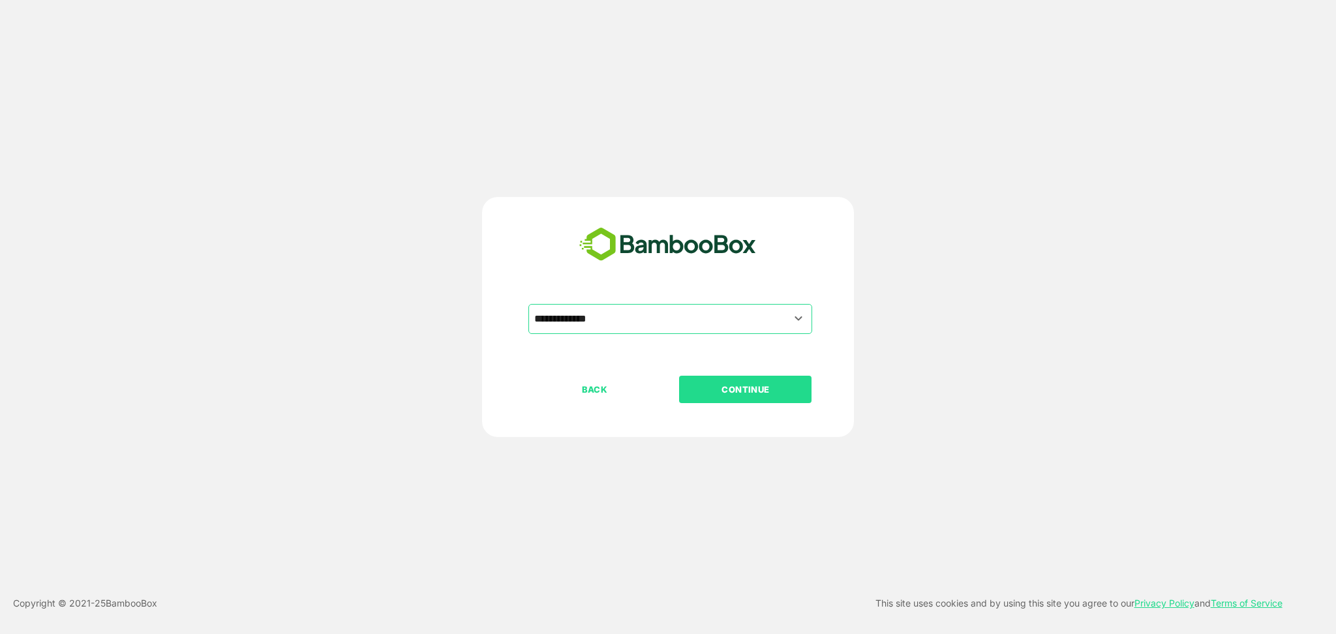
click at [742, 389] on p "CONTINUE" at bounding box center [745, 389] width 130 height 14
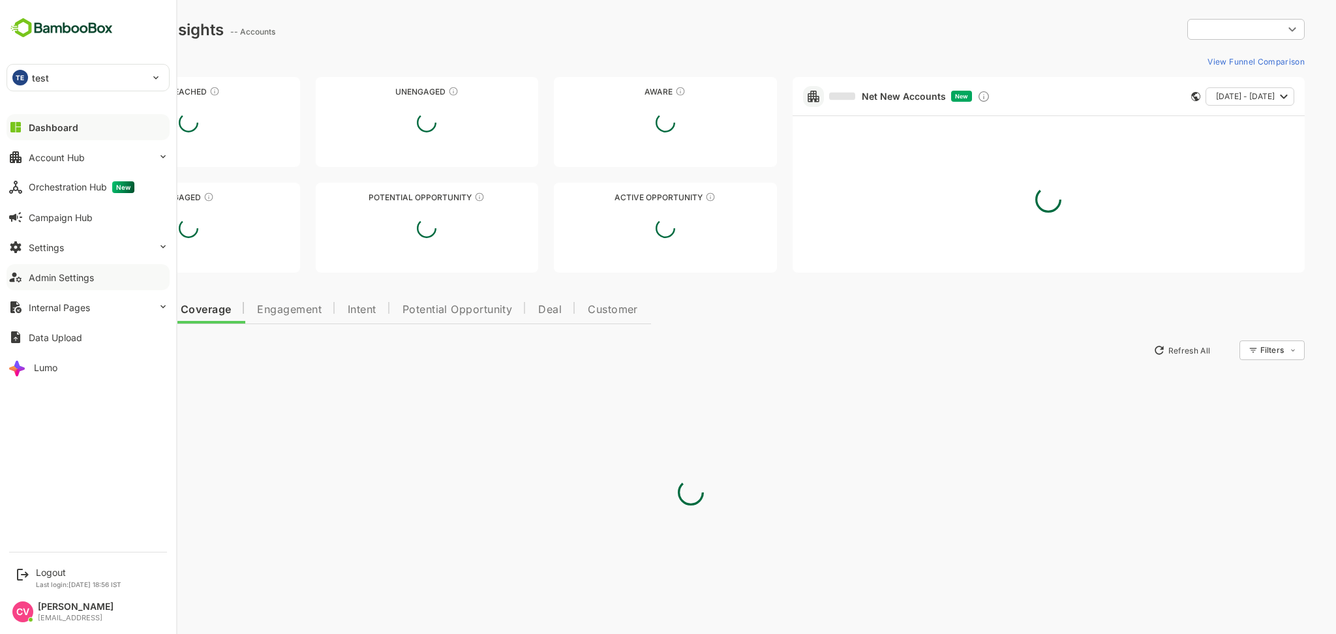
type input "**********"
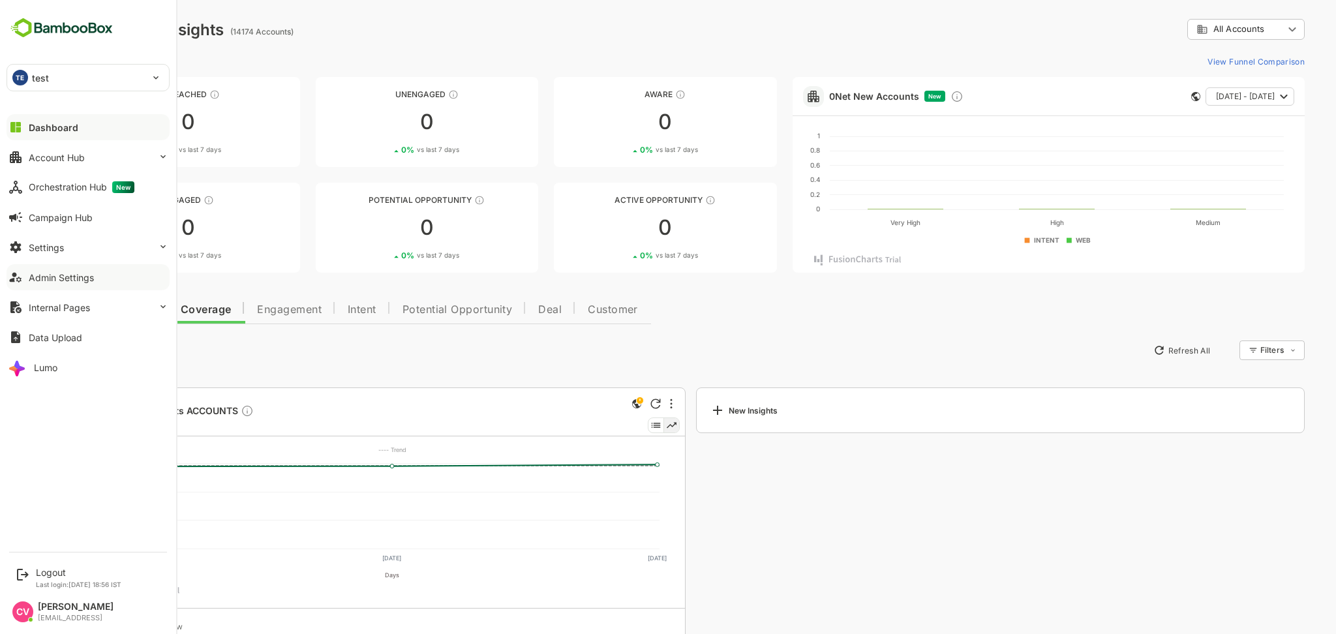
click at [76, 272] on div "Admin Settings" at bounding box center [61, 277] width 65 height 11
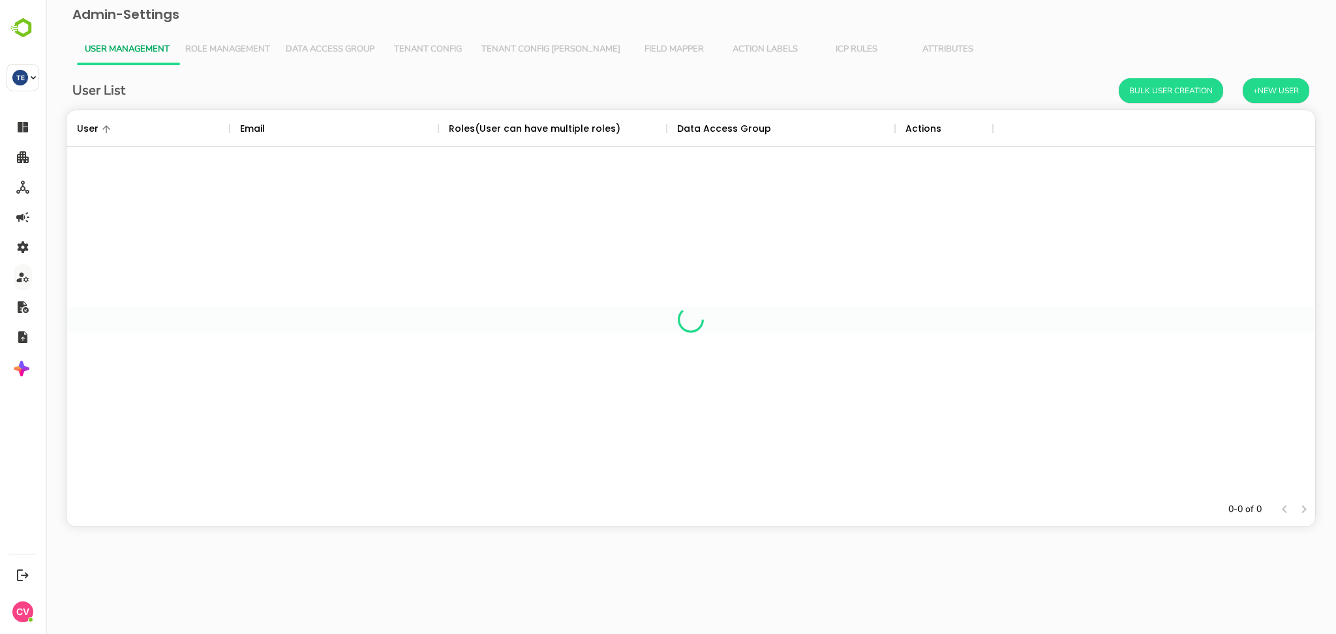
scroll to position [369, 1235]
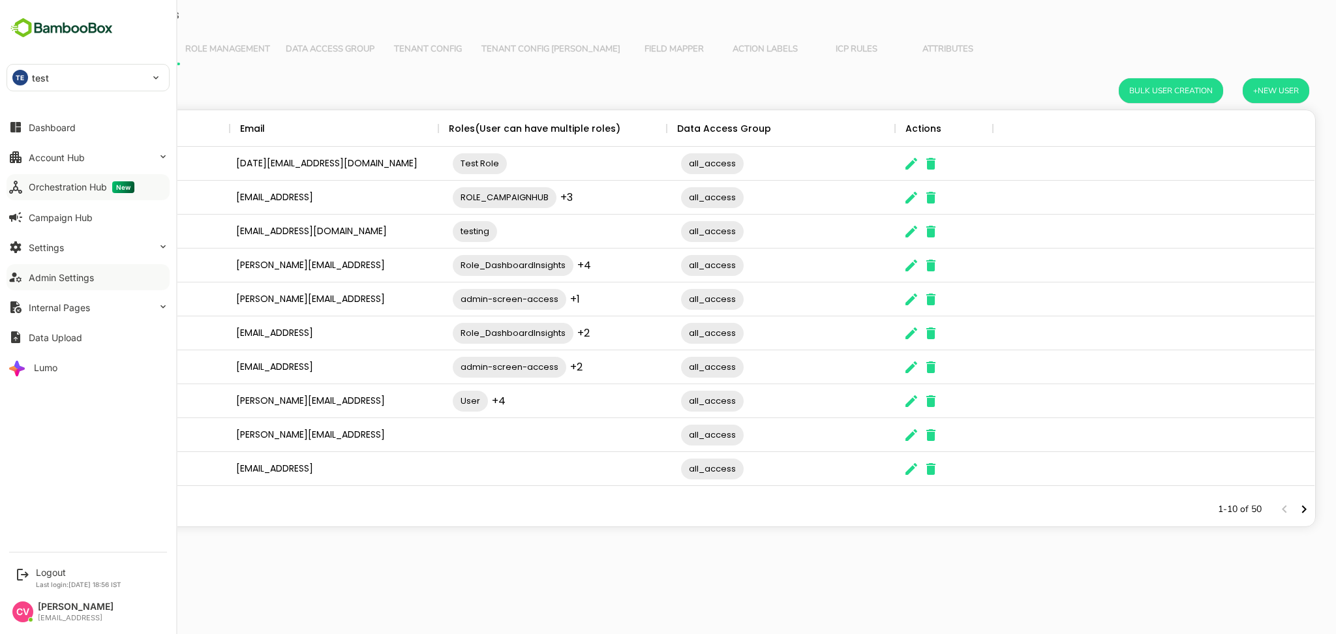
click at [40, 174] on button "Orchestration Hub New" at bounding box center [88, 187] width 163 height 26
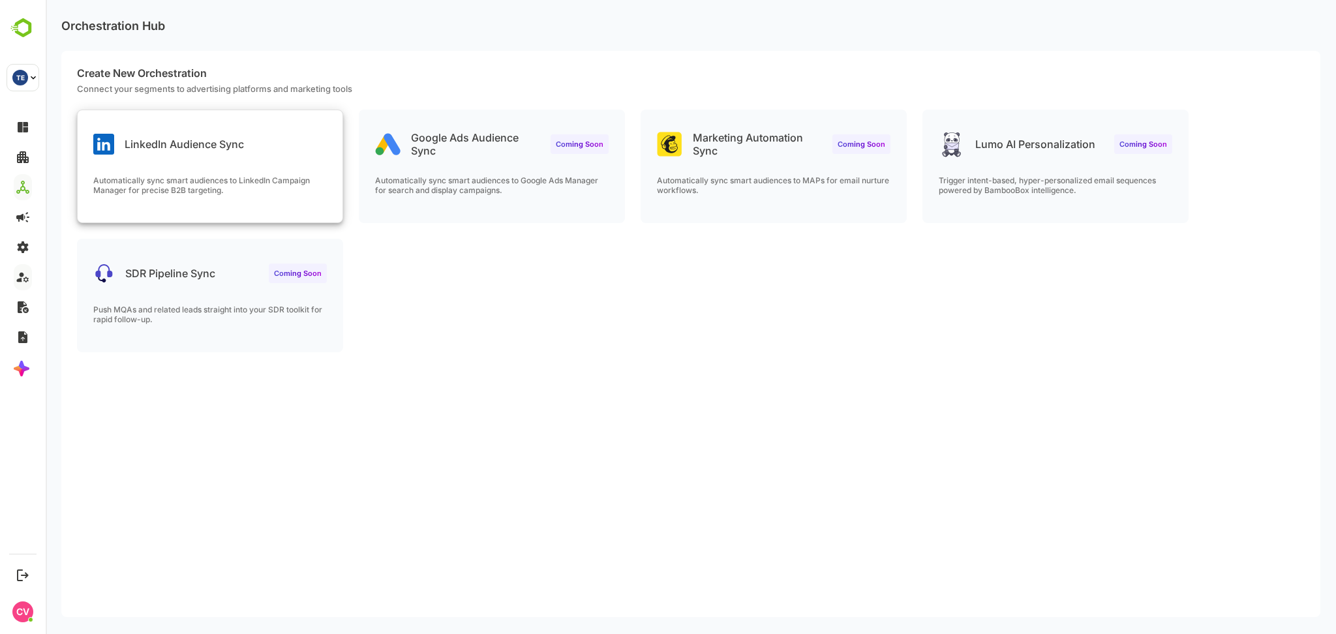
click at [225, 183] on p "Automatically sync smart audiences to LinkedIn Campaign Manager for precise B2B…" at bounding box center [210, 185] width 234 height 20
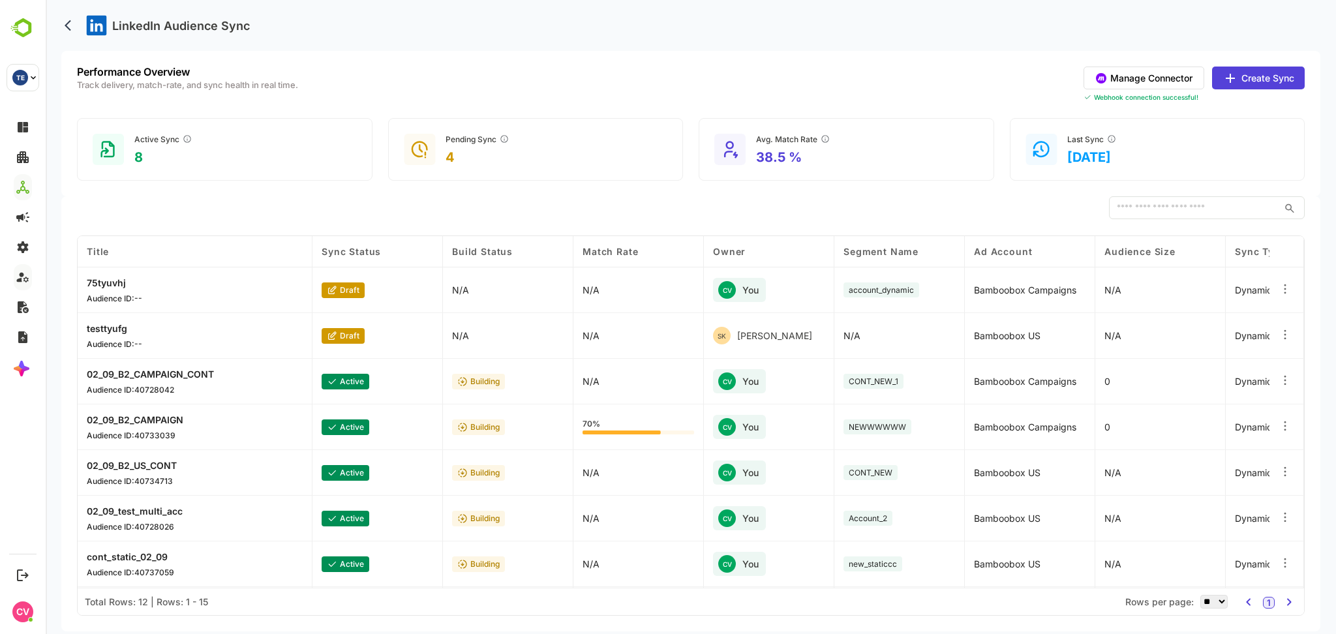
click at [1163, 76] on button "Manage Connector" at bounding box center [1144, 78] width 121 height 23
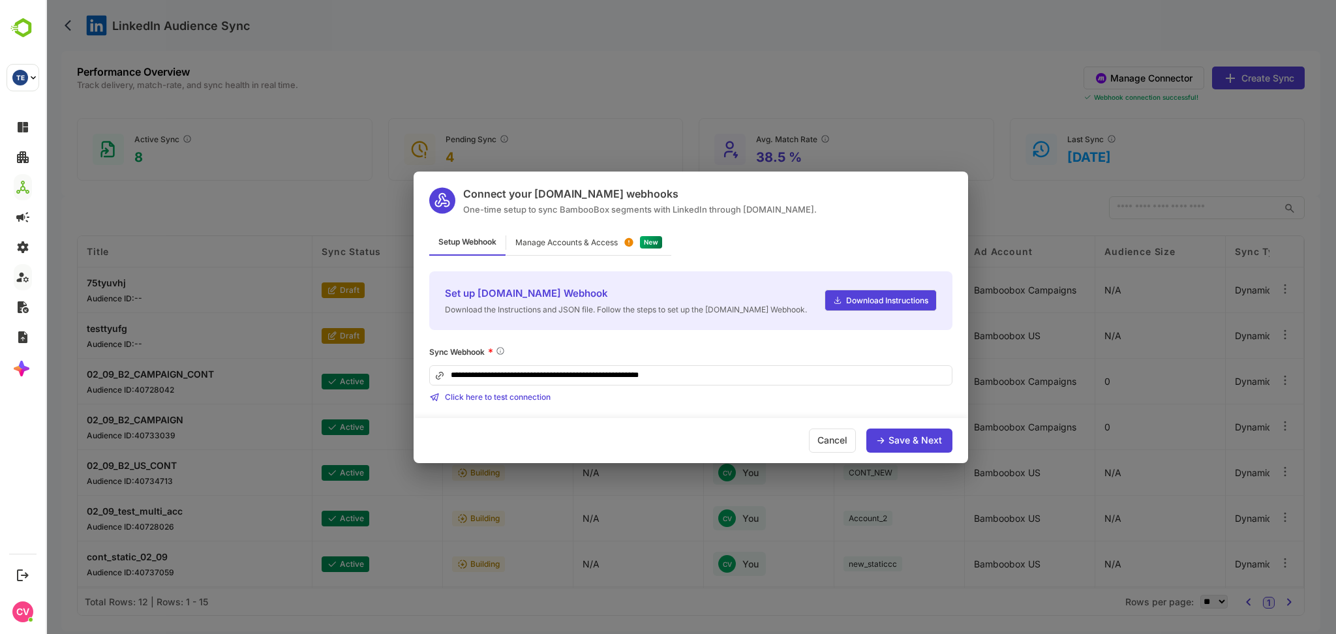
click at [703, 367] on input "**********" at bounding box center [690, 375] width 523 height 20
click at [593, 249] on div "Manage Accounts & Access" at bounding box center [588, 242] width 165 height 25
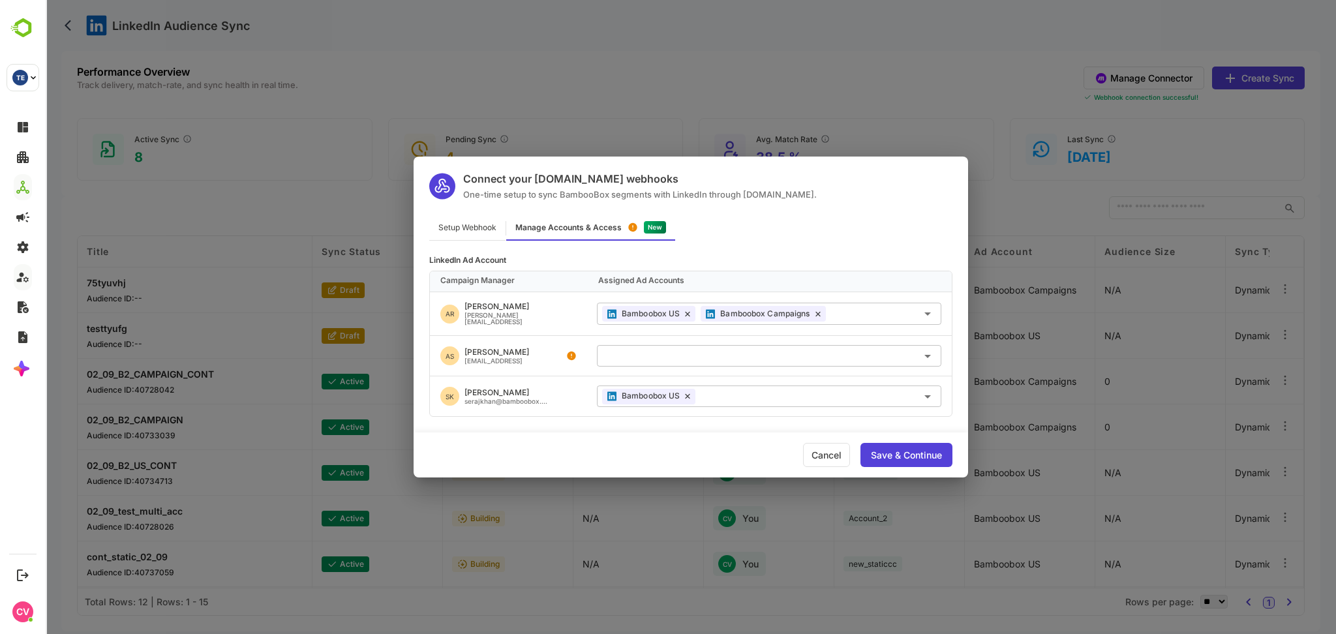
click at [759, 238] on div "Setup Webhook Manage Accounts & Access" at bounding box center [691, 227] width 554 height 25
click at [900, 457] on div "Save & Continue" at bounding box center [906, 455] width 71 height 9
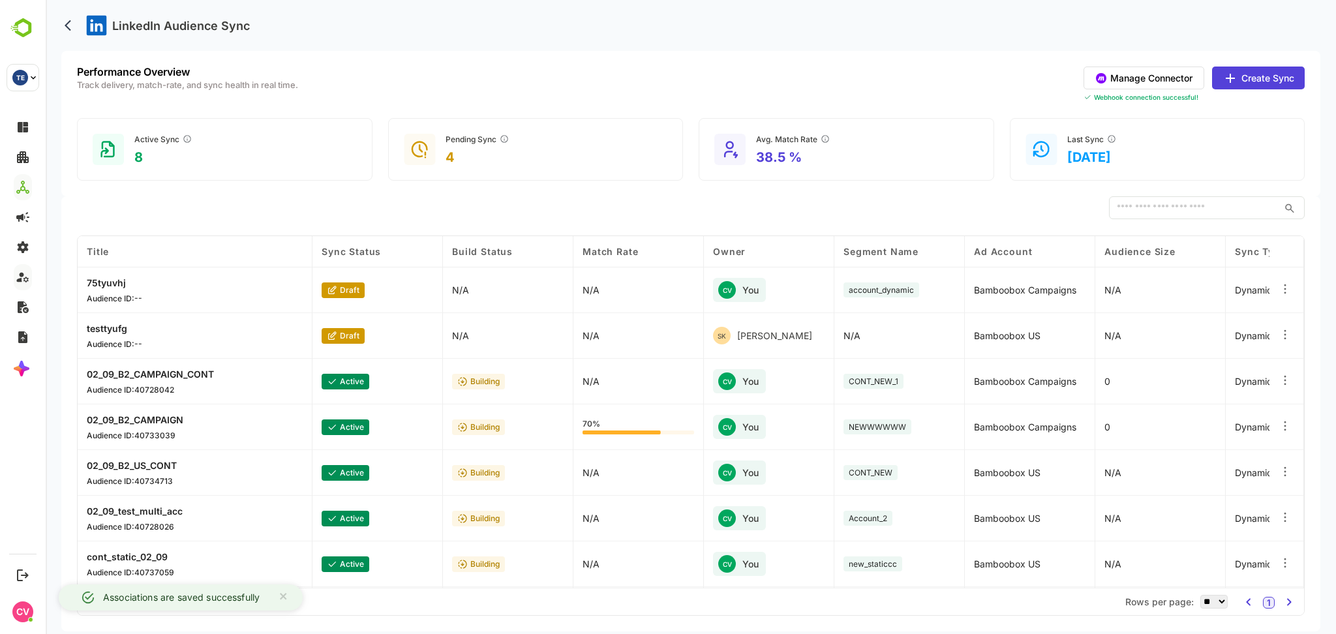
click at [1260, 82] on button "Create Sync" at bounding box center [1258, 78] width 93 height 23
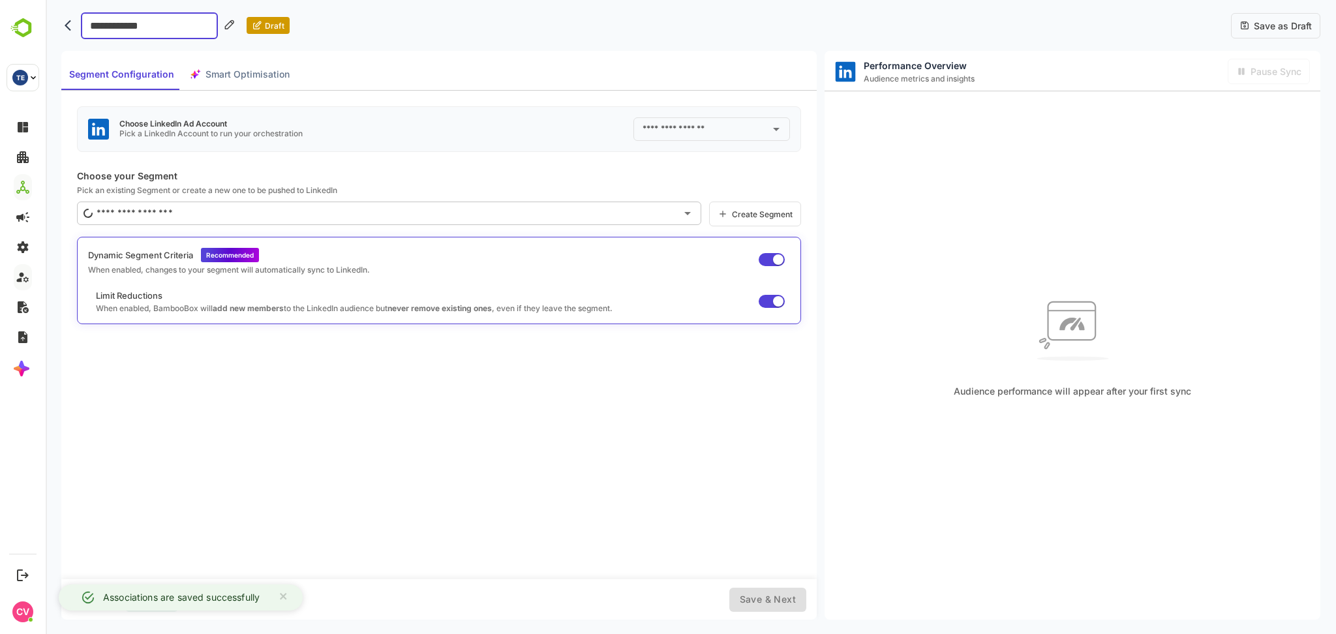
type input "**********"
click at [710, 125] on input "text" at bounding box center [701, 129] width 125 height 21
click at [571, 189] on p "Pick an existing Segment or create a new one to be pushed to LinkedIn" at bounding box center [439, 190] width 724 height 10
click at [442, 209] on input "text" at bounding box center [379, 213] width 593 height 21
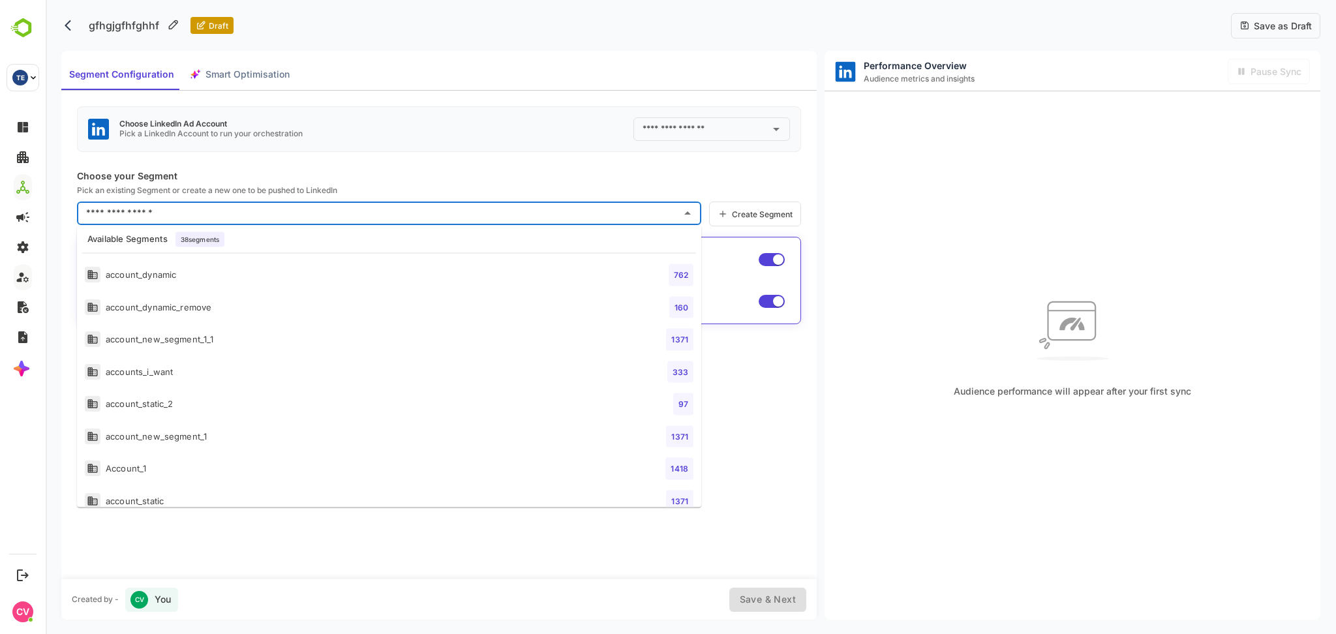
click at [372, 280] on li "account_dynamic 762" at bounding box center [389, 275] width 624 height 33
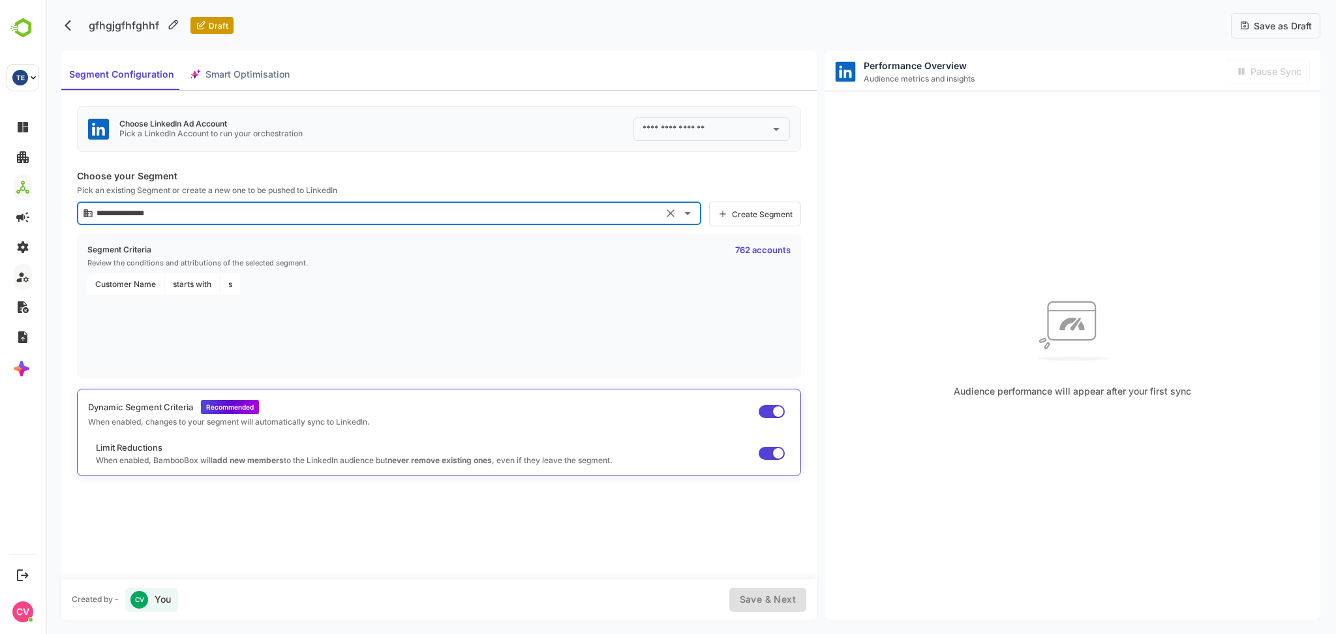
type input "**********"
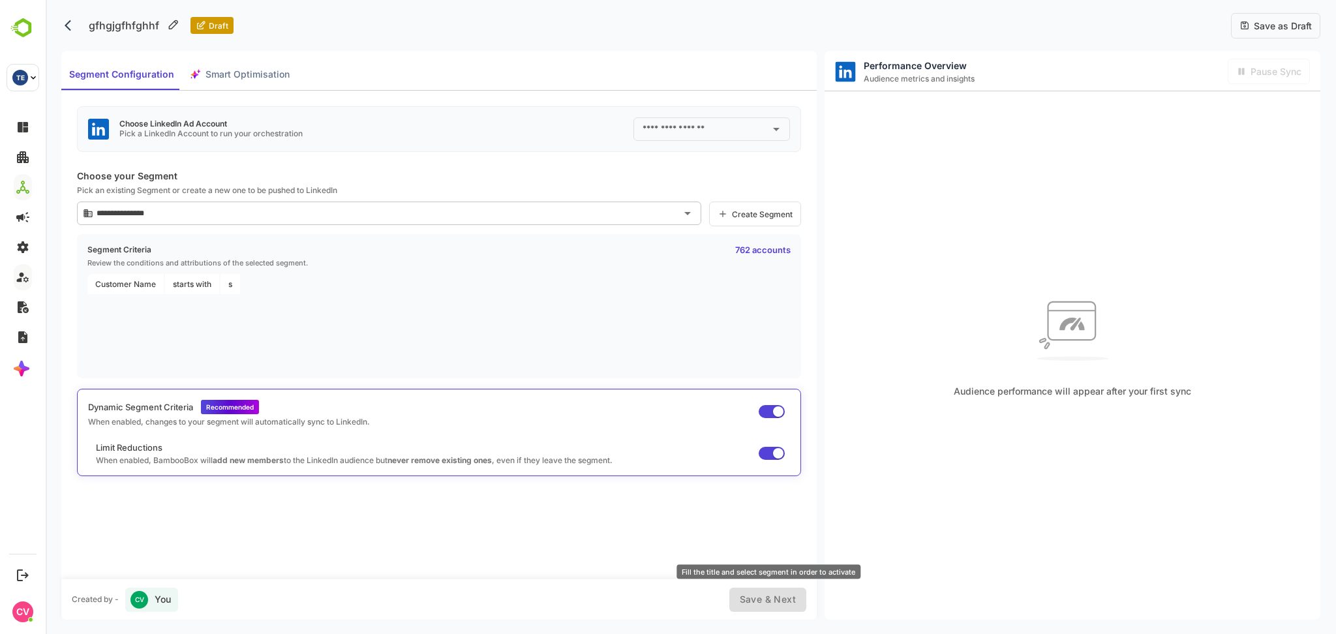
click at [768, 609] on div "Save & Next" at bounding box center [767, 600] width 77 height 24
click at [757, 125] on input "text" at bounding box center [701, 129] width 125 height 21
click at [694, 181] on div "Bamboobox US" at bounding box center [675, 183] width 64 height 13
click at [721, 127] on input "**********" at bounding box center [693, 129] width 108 height 21
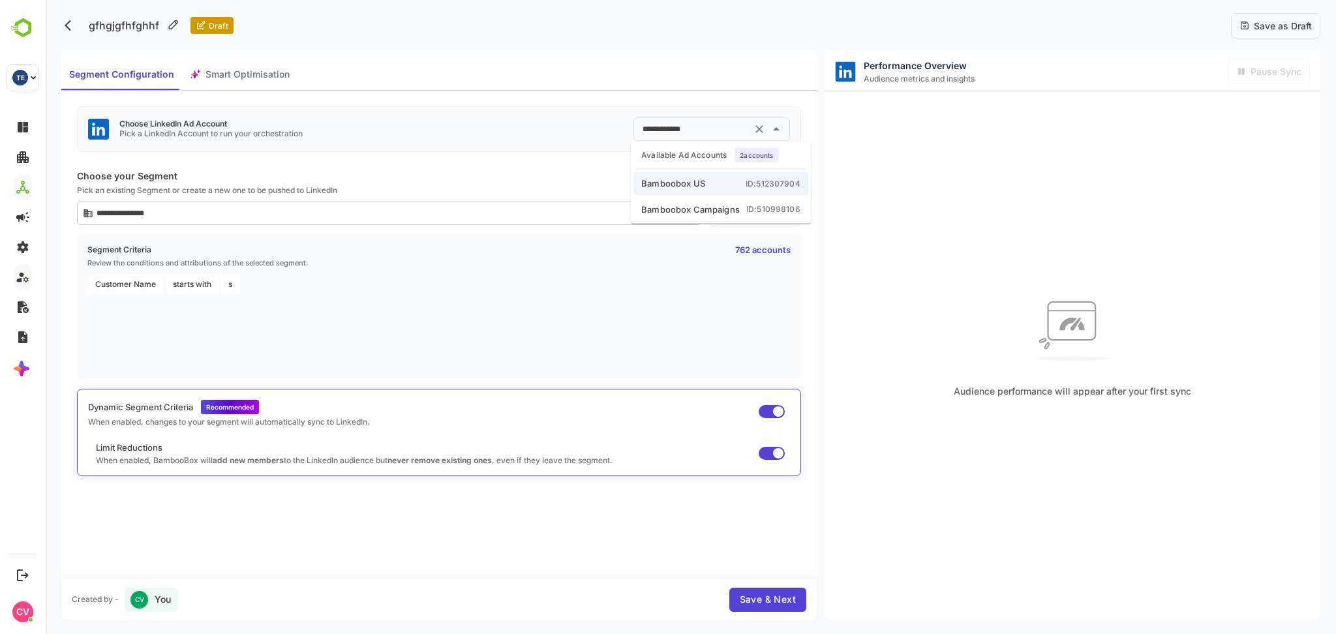
click at [722, 207] on div "Bamboobox Campaigns" at bounding box center [690, 209] width 99 height 13
click at [733, 124] on input "**********" at bounding box center [693, 129] width 108 height 21
click at [716, 183] on li "Bamboobox US ID: 512307904" at bounding box center [720, 183] width 175 height 23
type input "**********"
click at [770, 586] on div "Created by - CV You Save & Next" at bounding box center [438, 599] width 755 height 40
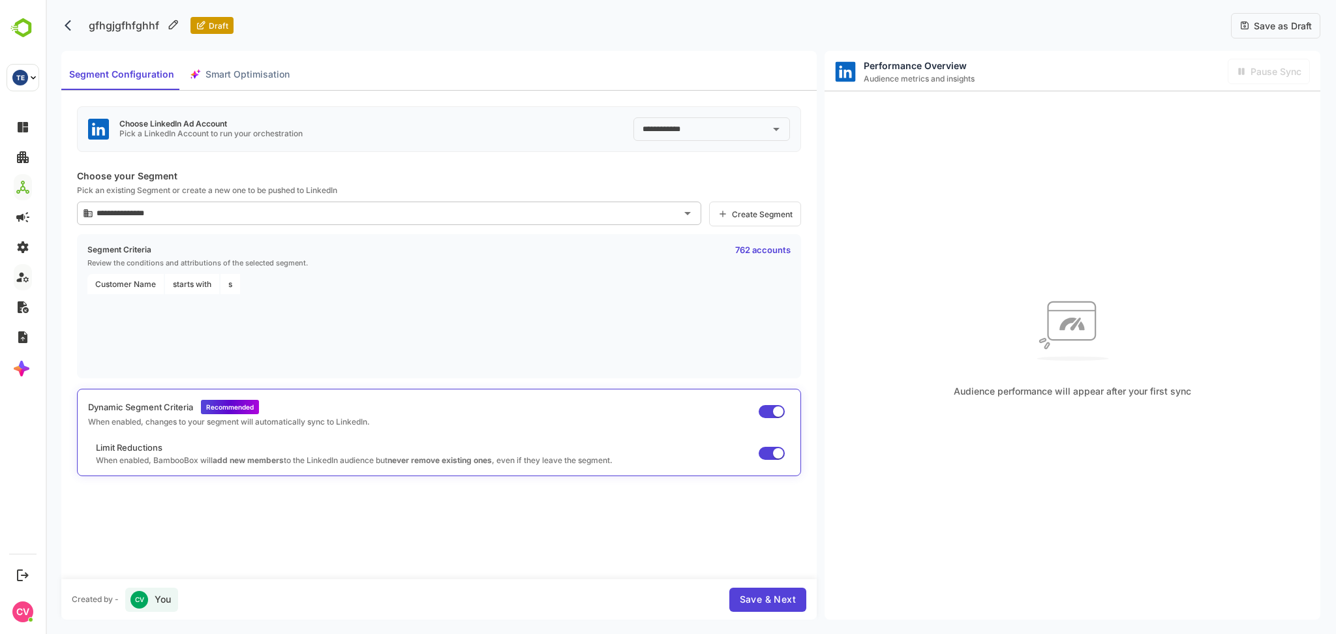
click at [769, 598] on span "Save & Next" at bounding box center [768, 600] width 56 height 16
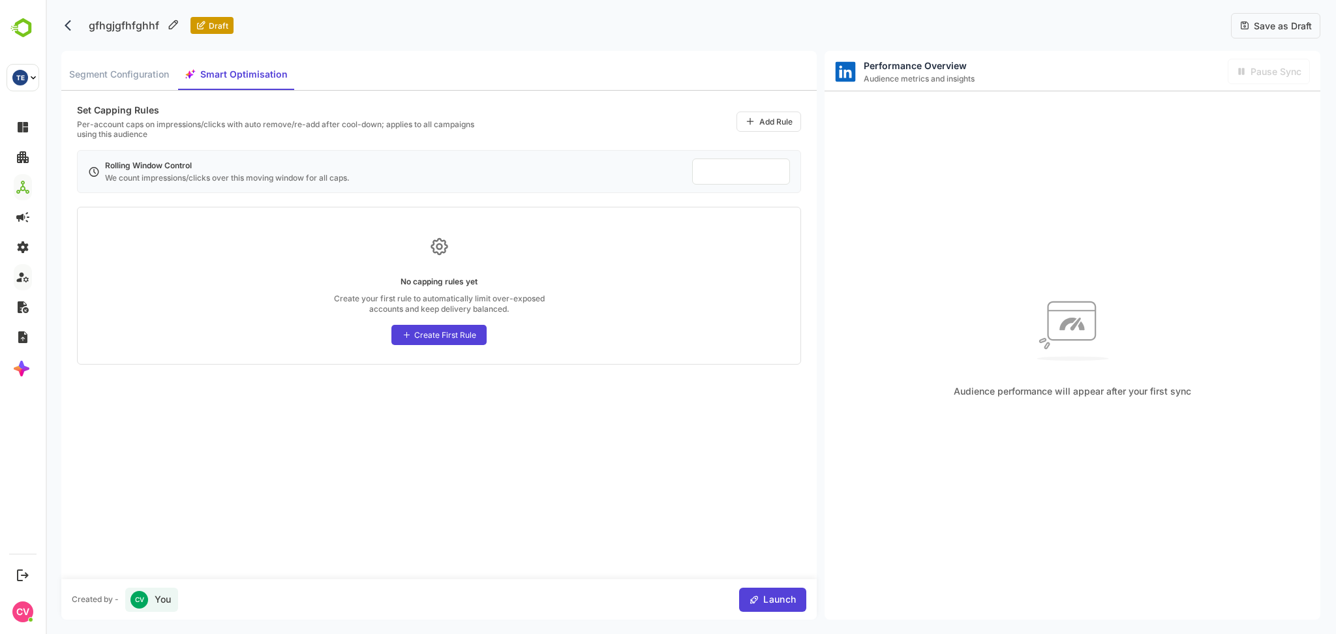
click at [1285, 31] on span "Save as Draft" at bounding box center [1281, 25] width 62 height 11
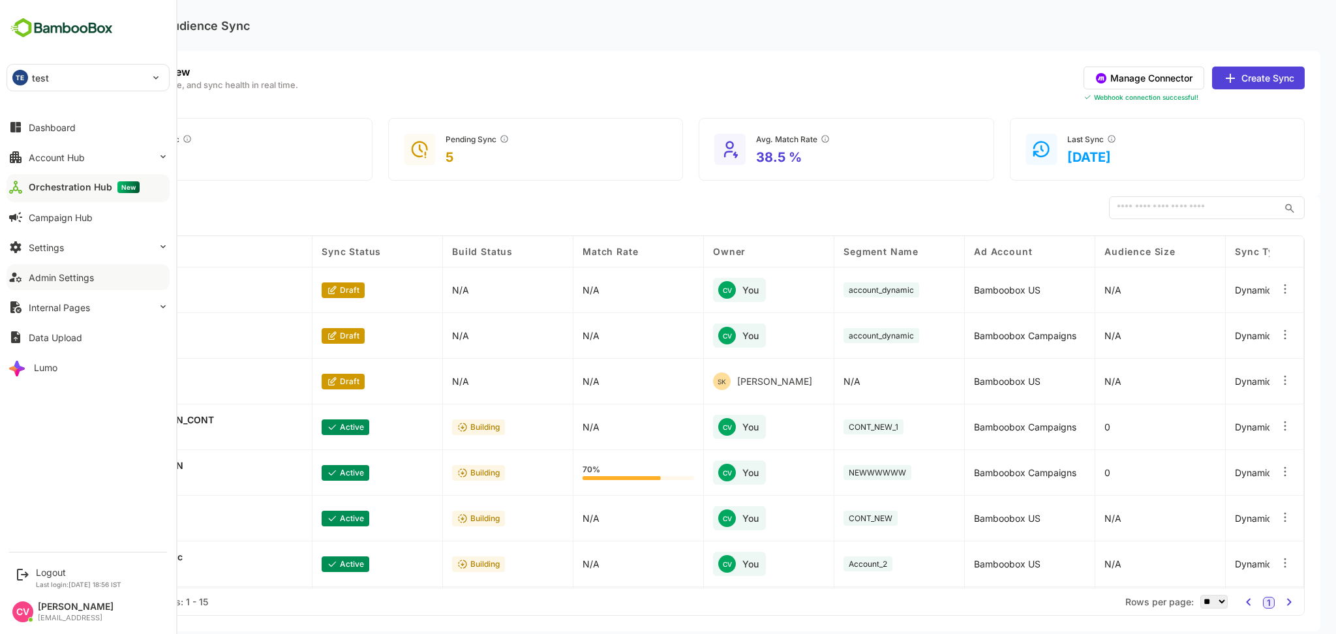
click at [59, 273] on div "Admin Settings" at bounding box center [61, 277] width 65 height 11
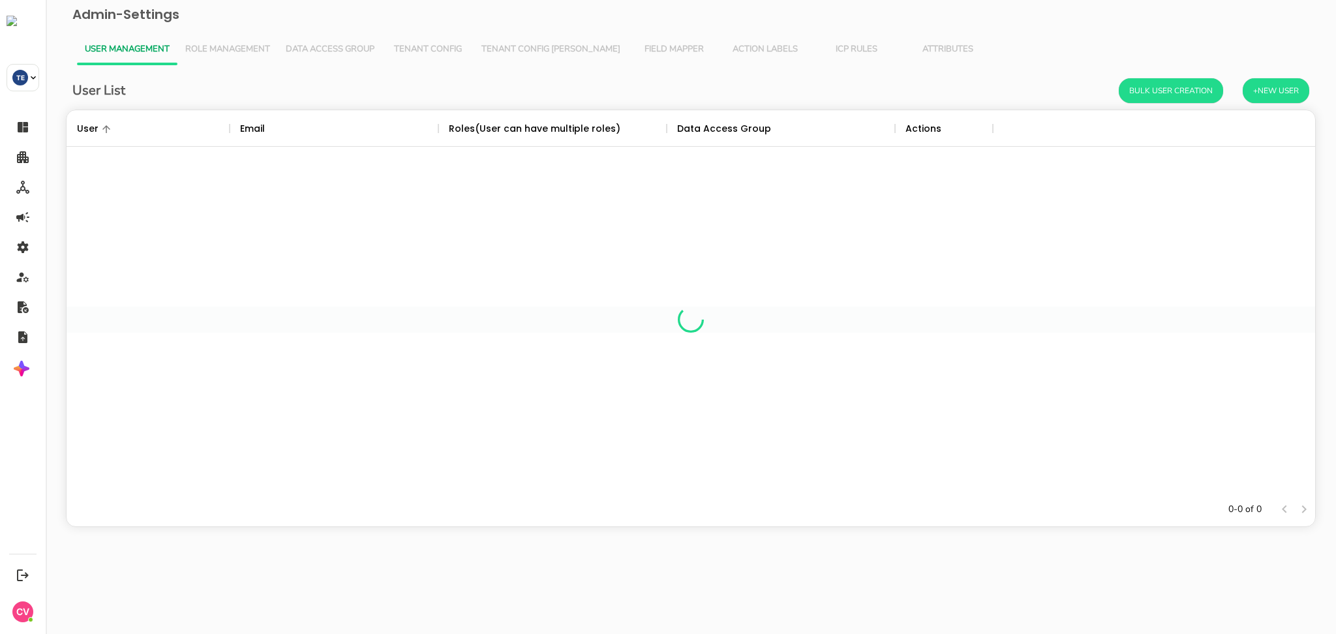
scroll to position [369, 1235]
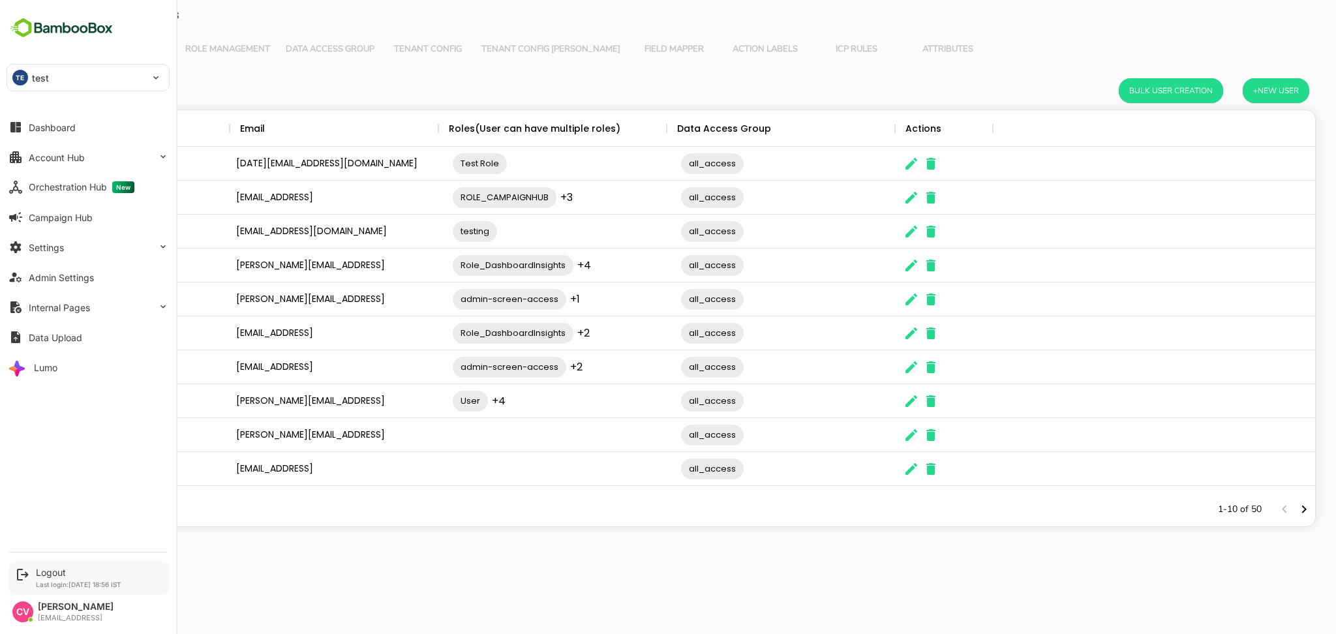
click at [46, 579] on div "Logout Last login: Sep 3 18:56 IST" at bounding box center [78, 578] width 85 height 22
click at [48, 573] on div "Logout" at bounding box center [78, 572] width 85 height 11
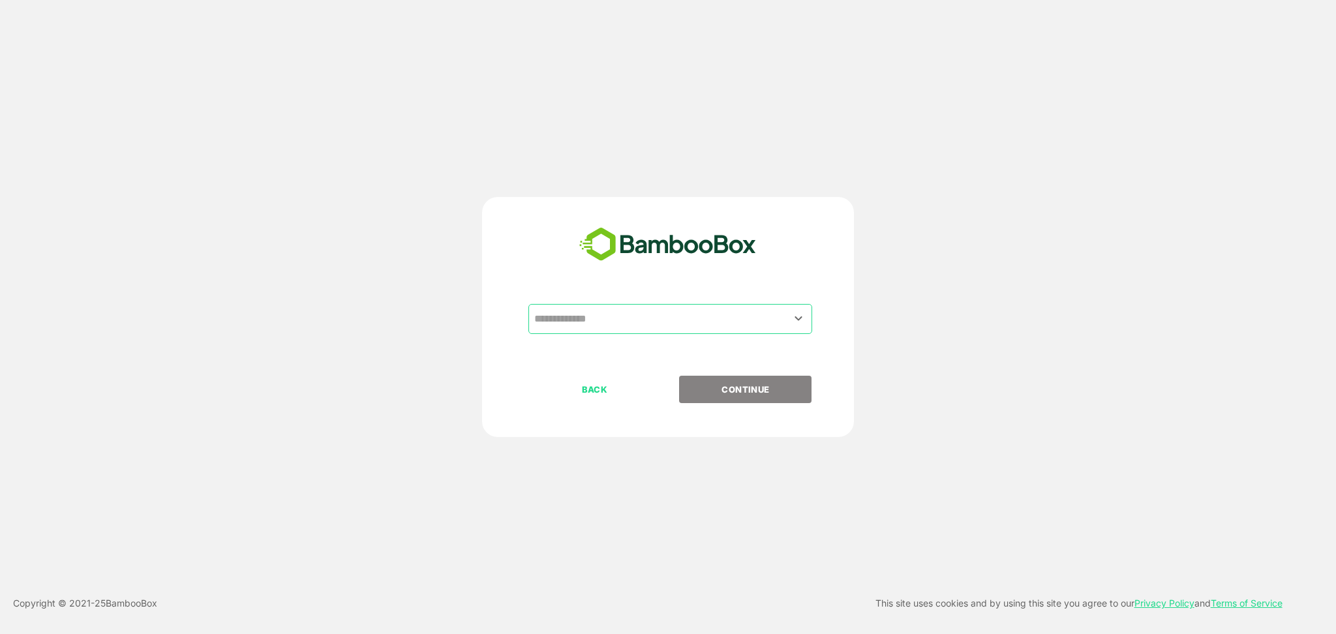
click at [627, 301] on div "​ BACK CONTINUE" at bounding box center [668, 317] width 372 height 240
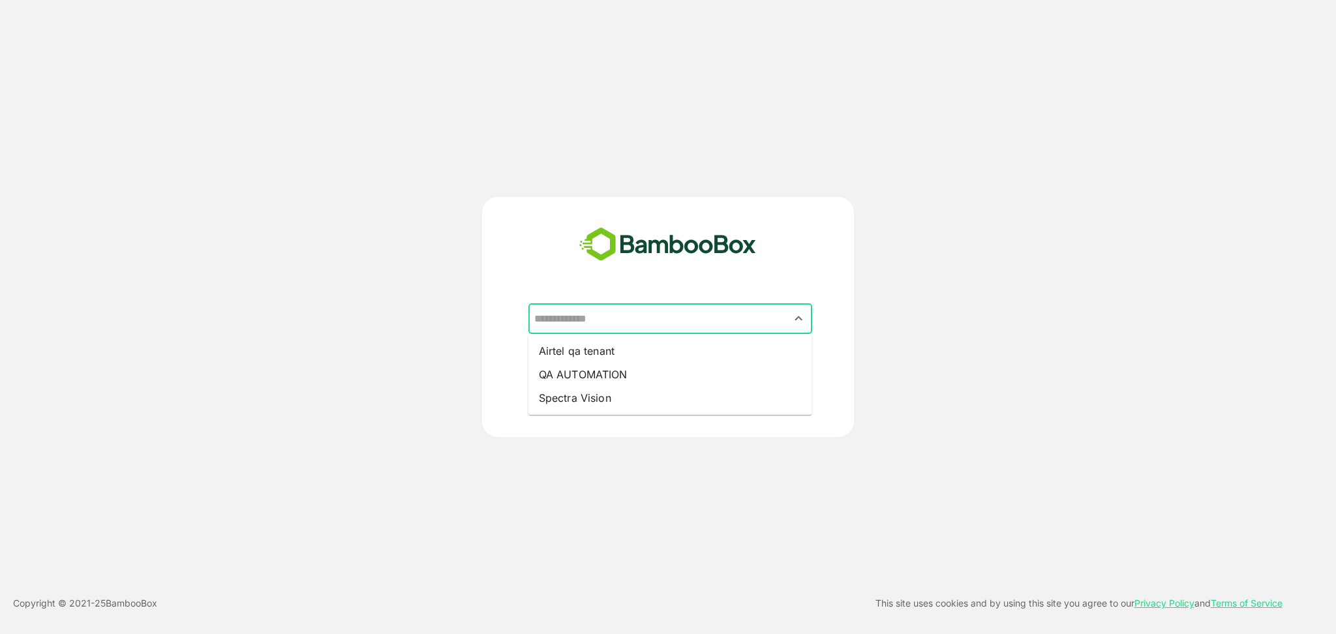
click at [622, 318] on input "text" at bounding box center [670, 319] width 279 height 25
click at [601, 379] on li "QA AUTOMATION" at bounding box center [670, 374] width 284 height 23
type input "**********"
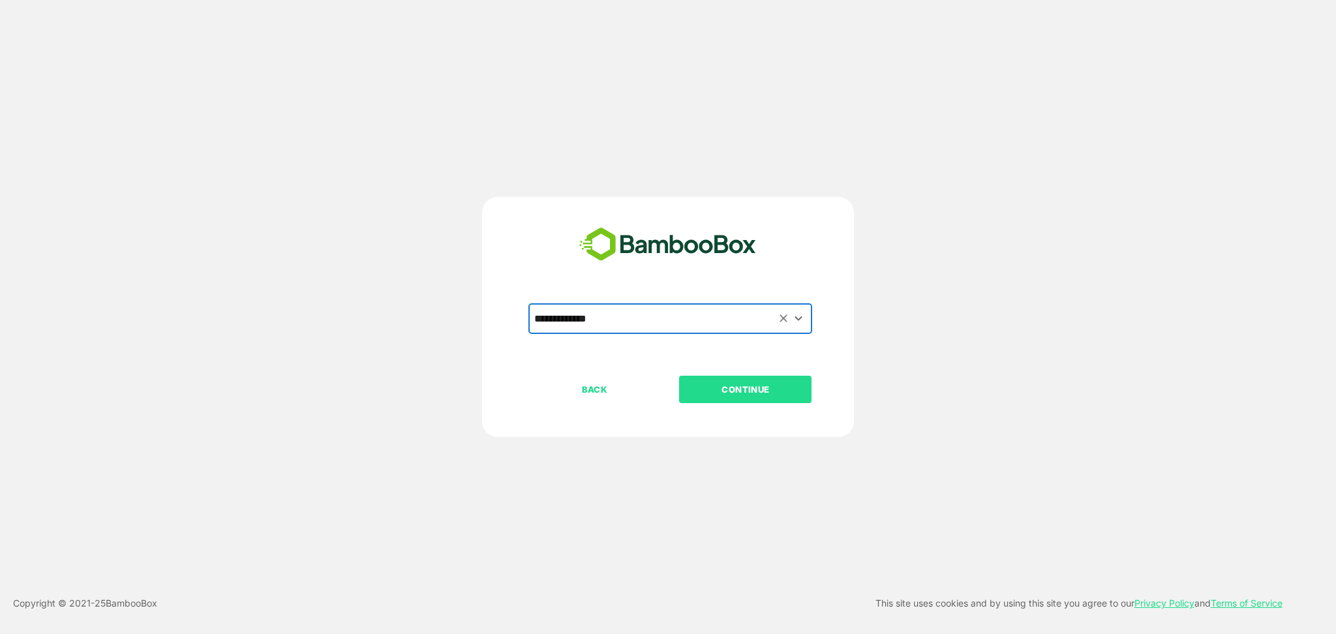
click at [739, 386] on p "CONTINUE" at bounding box center [745, 389] width 130 height 14
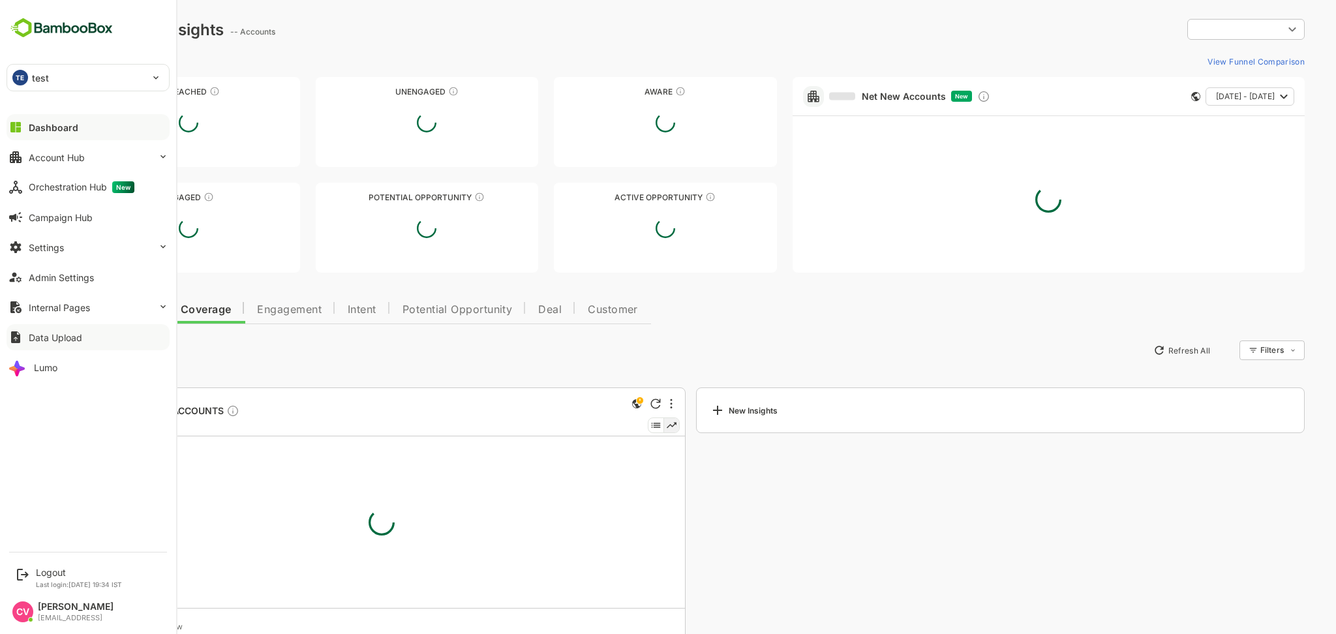
type input "**********"
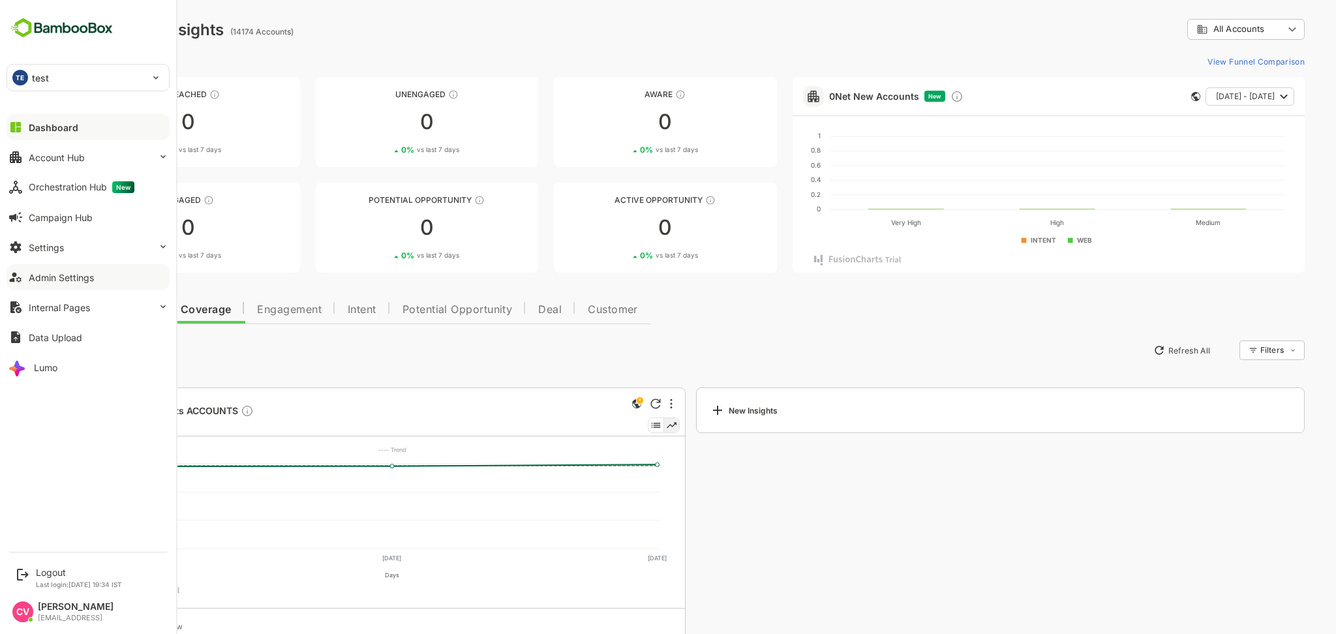
click at [78, 281] on div "Admin Settings" at bounding box center [61, 277] width 65 height 11
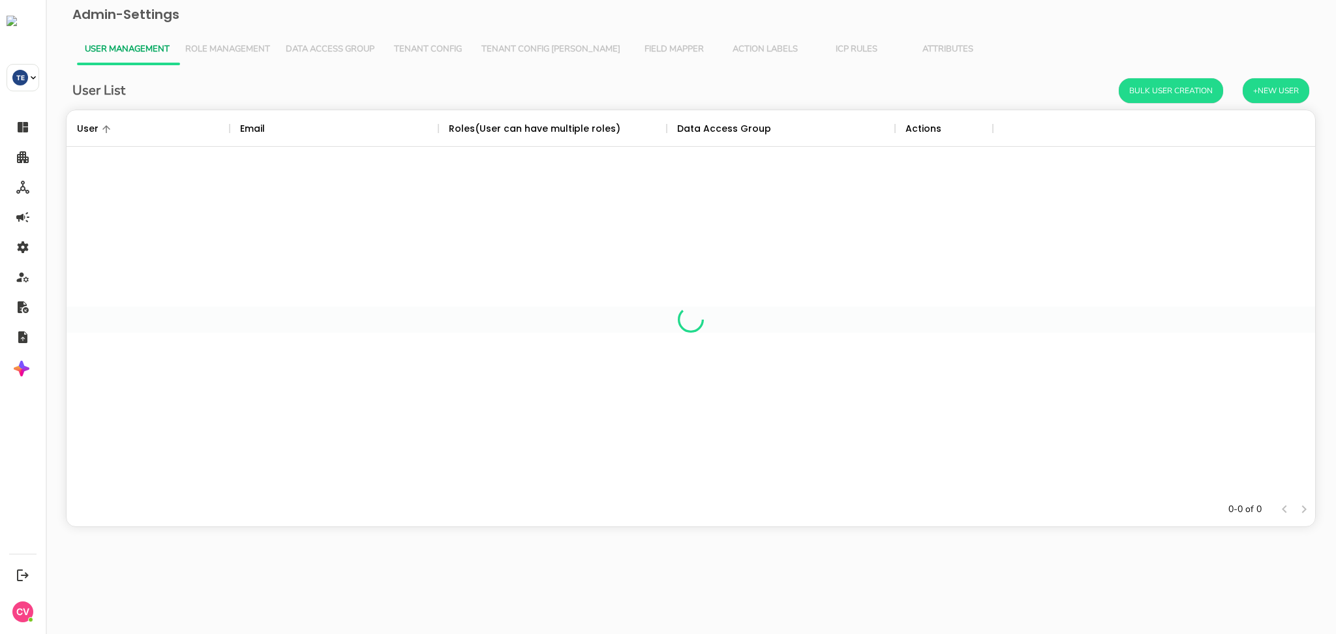
scroll to position [369, 1235]
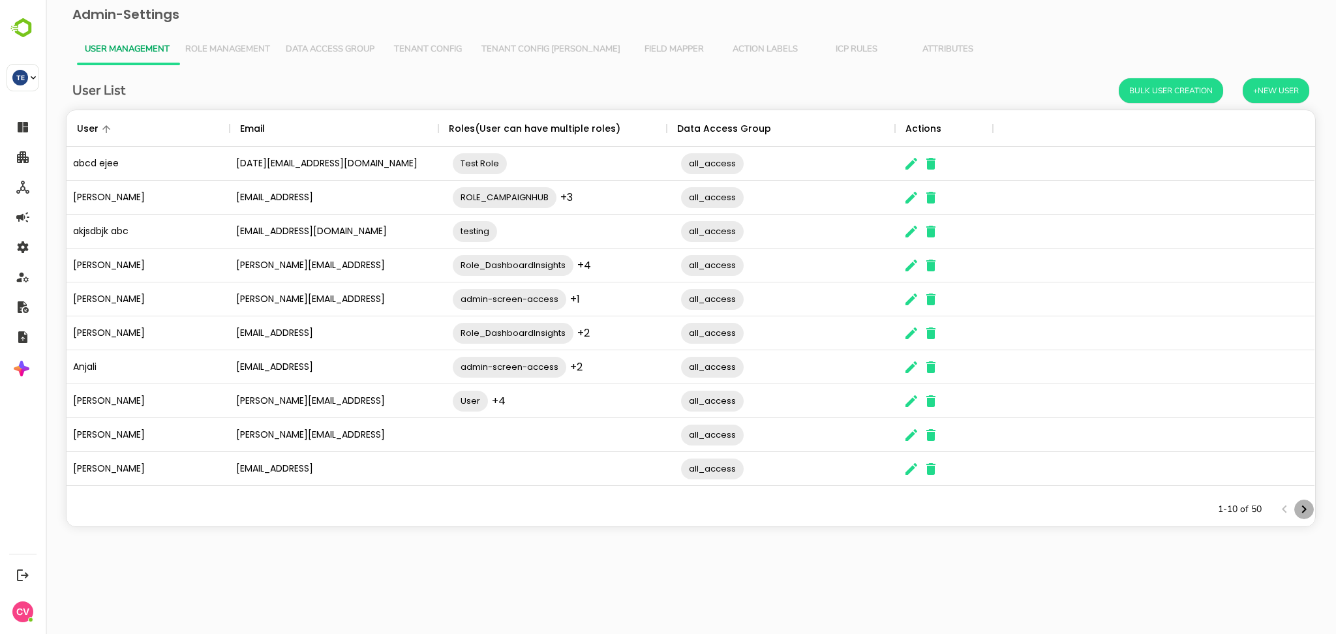
click at [1299, 512] on icon "Next page" at bounding box center [1304, 510] width 16 height 16
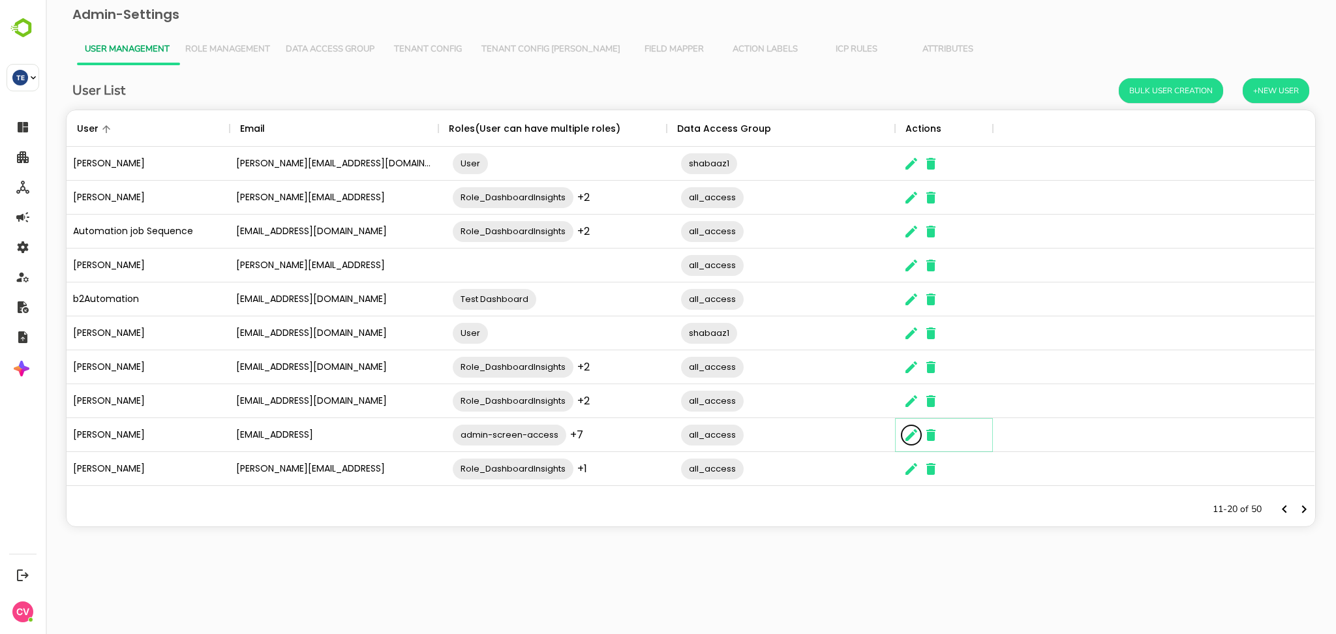
click at [907, 437] on icon "The User Data" at bounding box center [911, 435] width 12 height 12
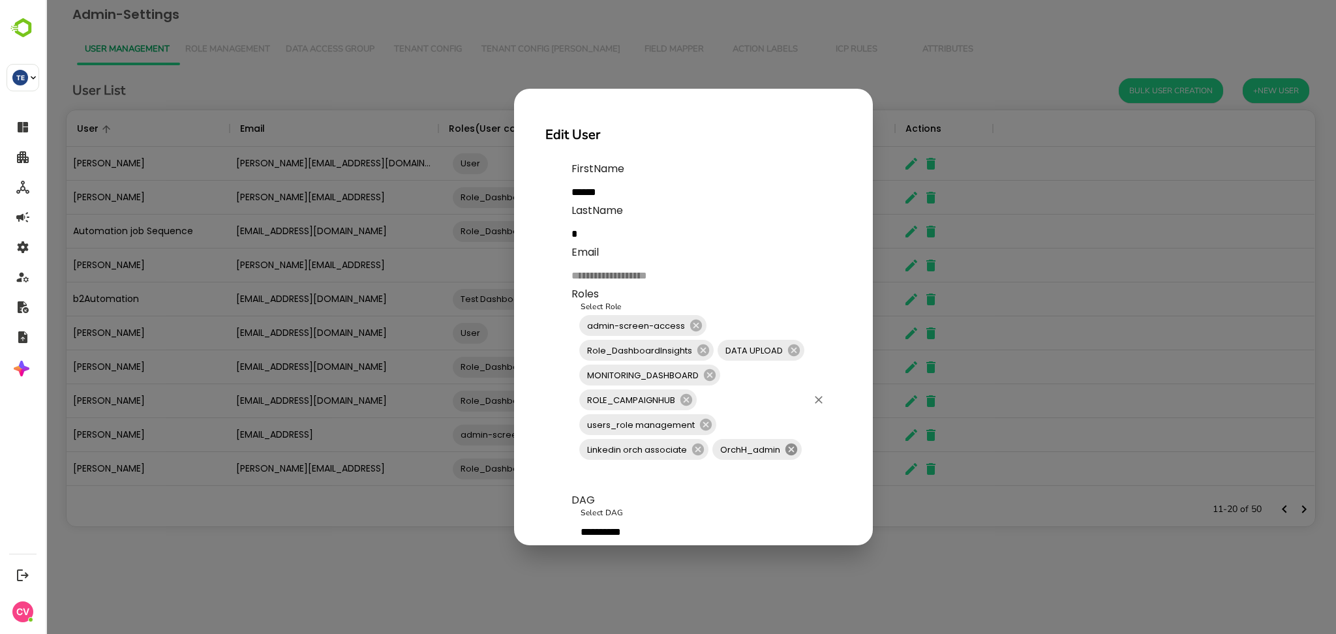
click at [787, 449] on icon at bounding box center [791, 450] width 12 height 12
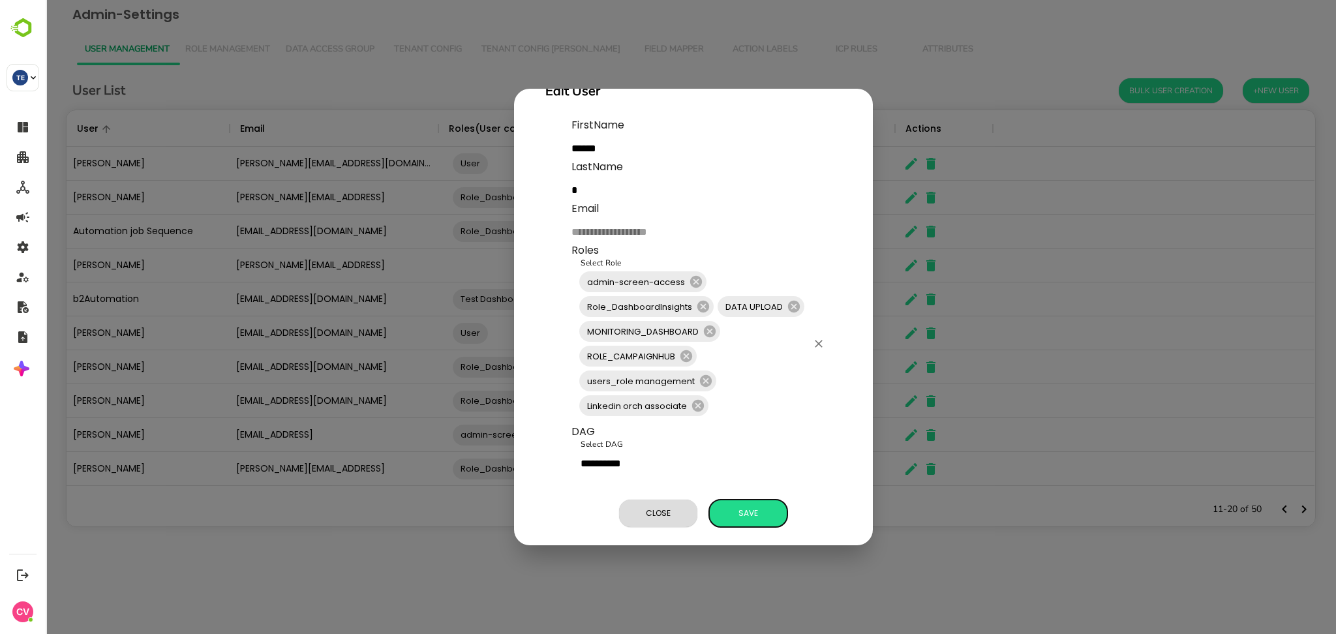
click at [750, 505] on span "Save" at bounding box center [748, 513] width 65 height 17
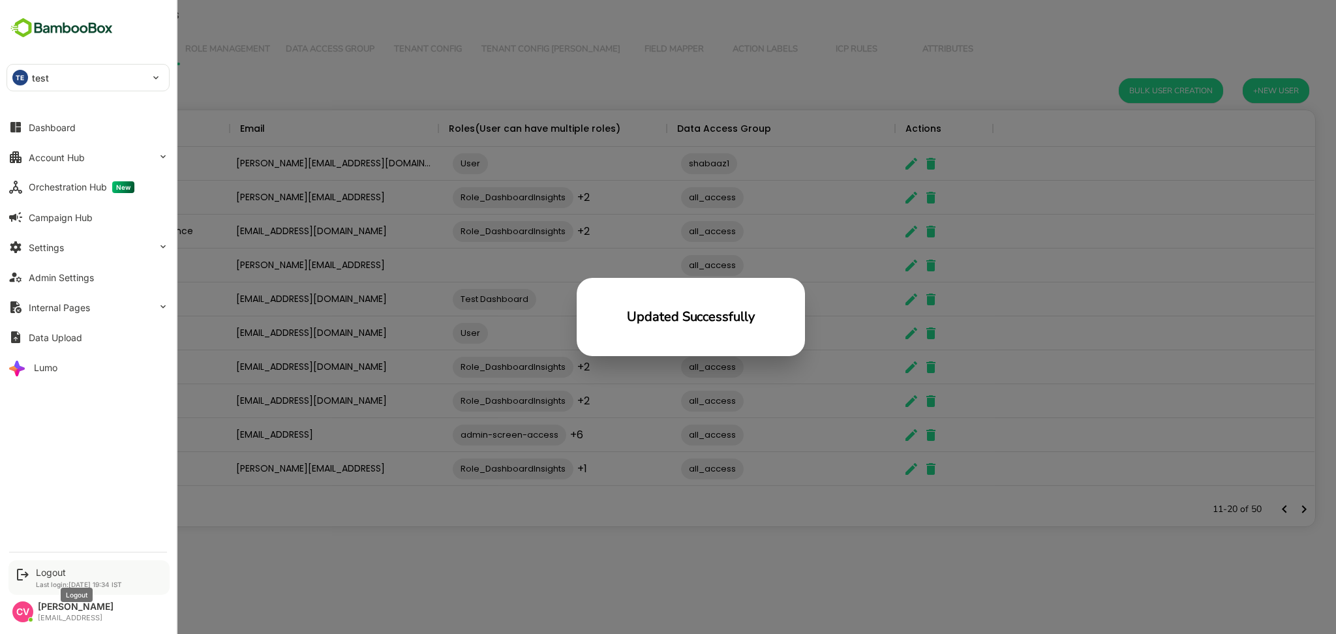
click at [53, 568] on div "Logout" at bounding box center [79, 572] width 86 height 11
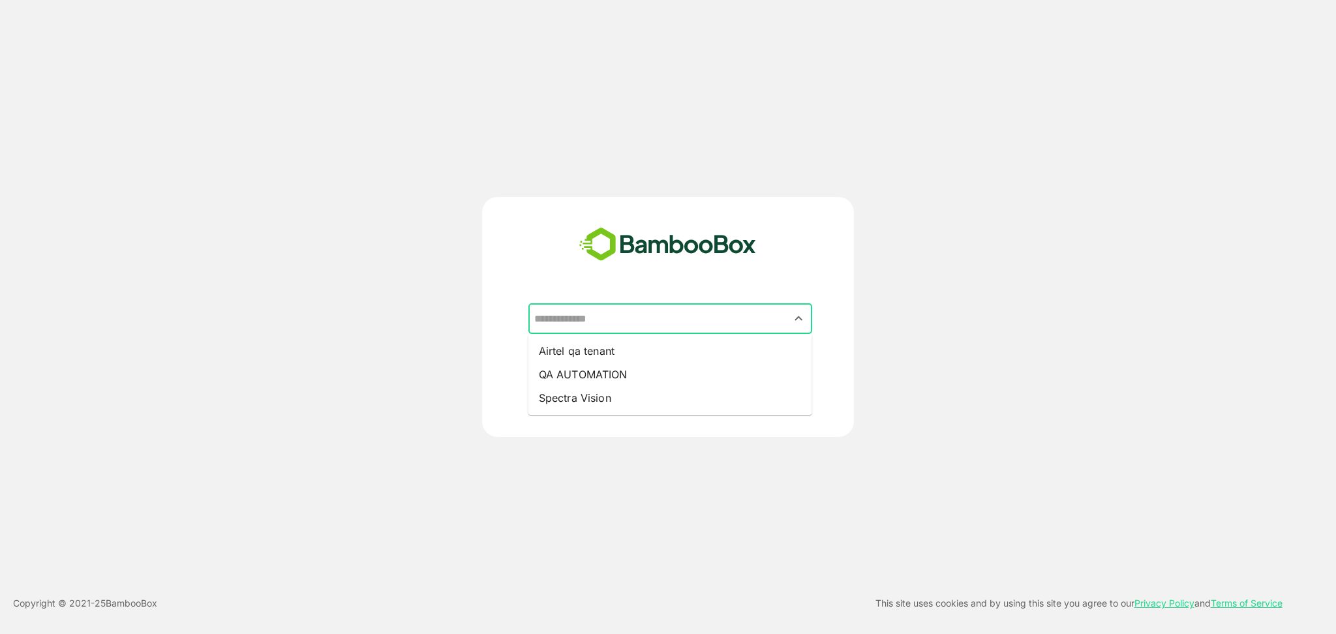
click at [622, 322] on input "text" at bounding box center [670, 319] width 279 height 25
click at [602, 372] on li "QA AUTOMATION" at bounding box center [670, 374] width 284 height 23
type input "**********"
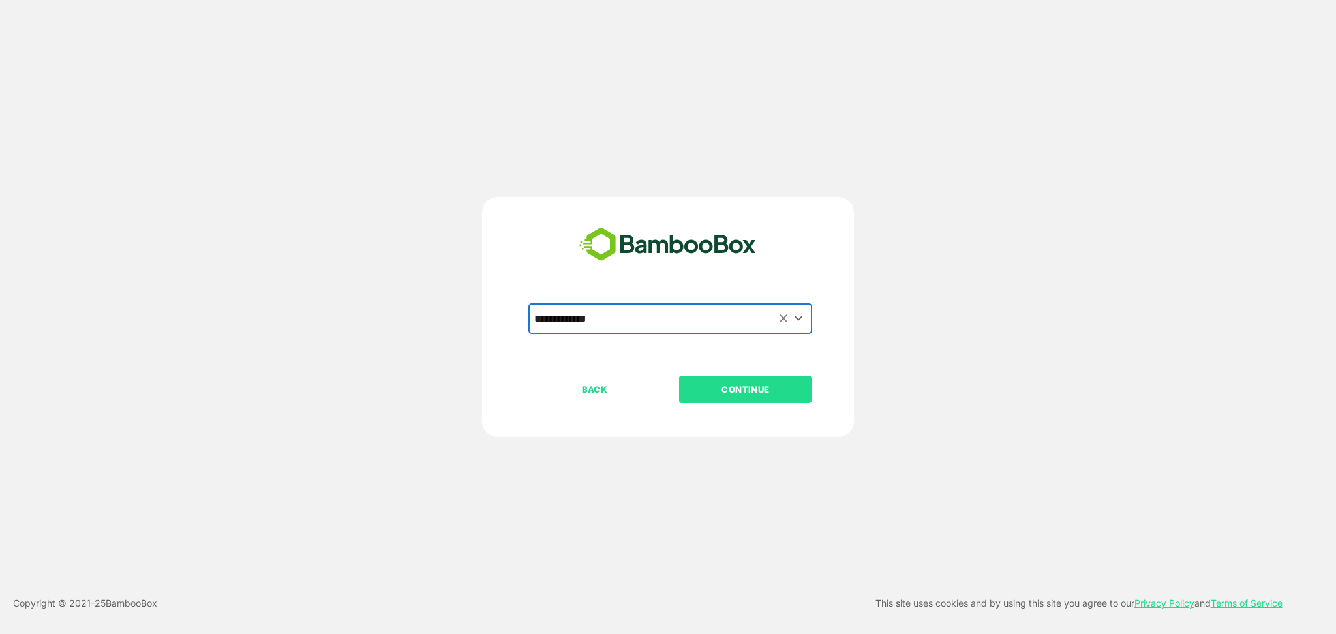
click at [745, 387] on p "CONTINUE" at bounding box center [745, 389] width 130 height 14
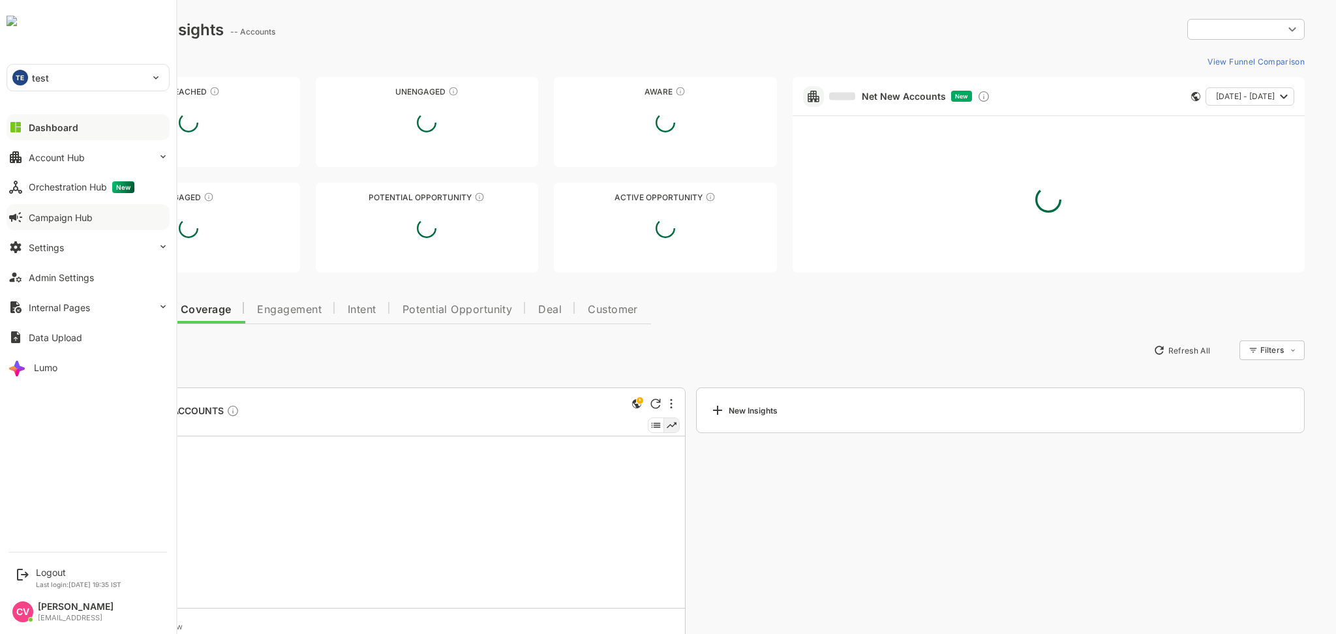
type input "**********"
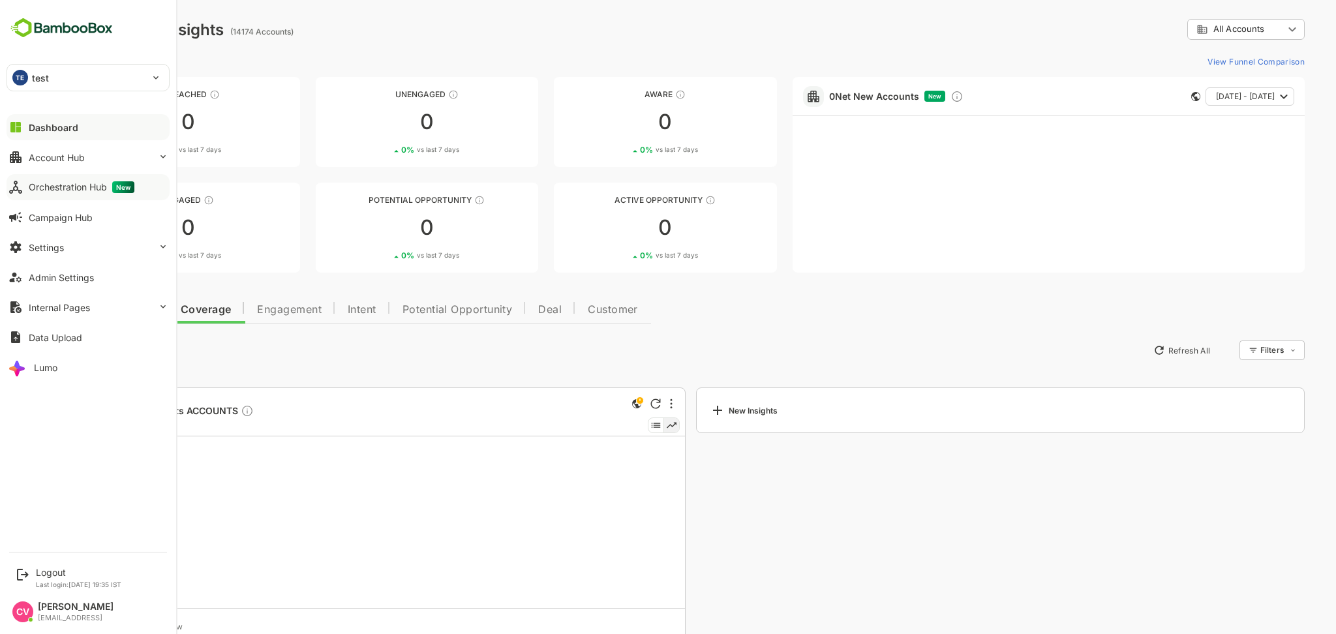
click at [91, 182] on div "Orchestration Hub New" at bounding box center [82, 187] width 106 height 12
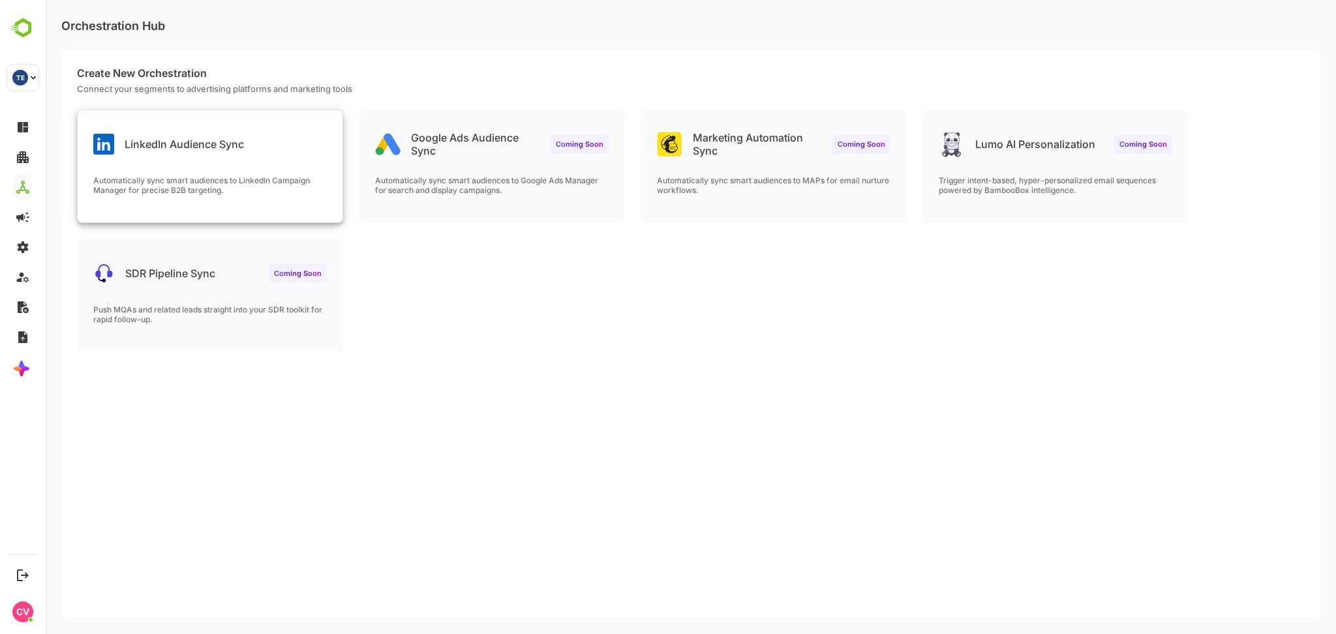
click at [267, 156] on div "LinkedIn Audience Sync" at bounding box center [210, 133] width 265 height 47
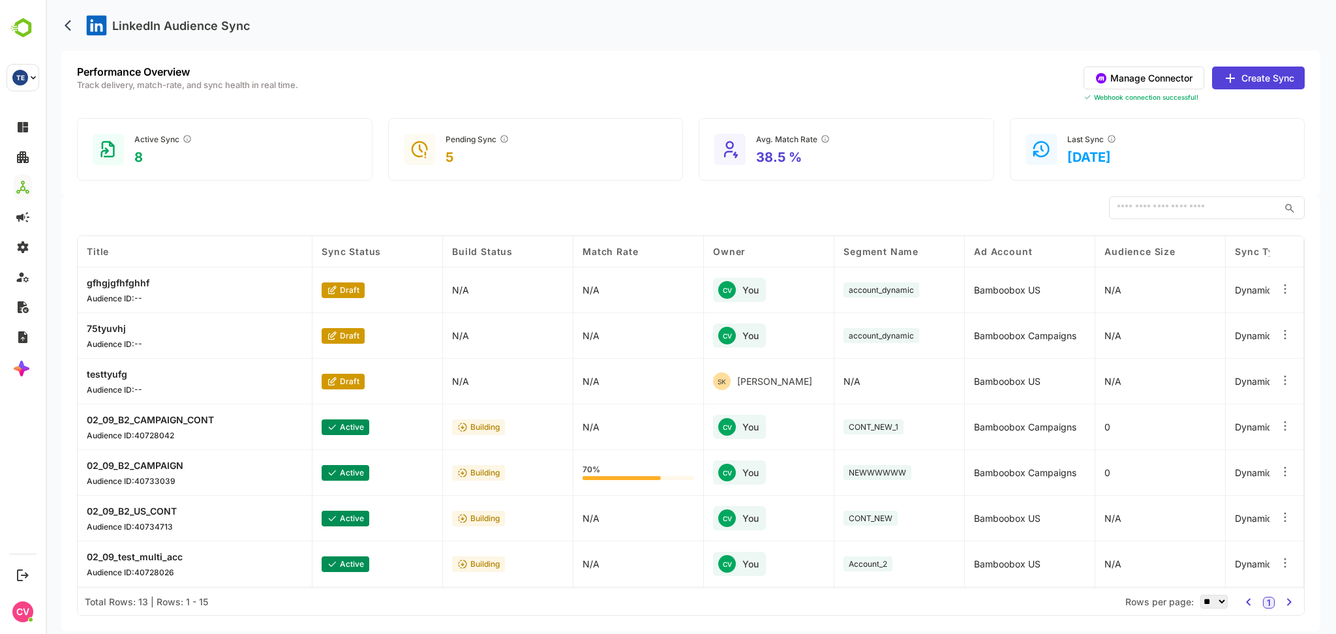
click at [1140, 74] on button "Manage Connector" at bounding box center [1144, 78] width 121 height 23
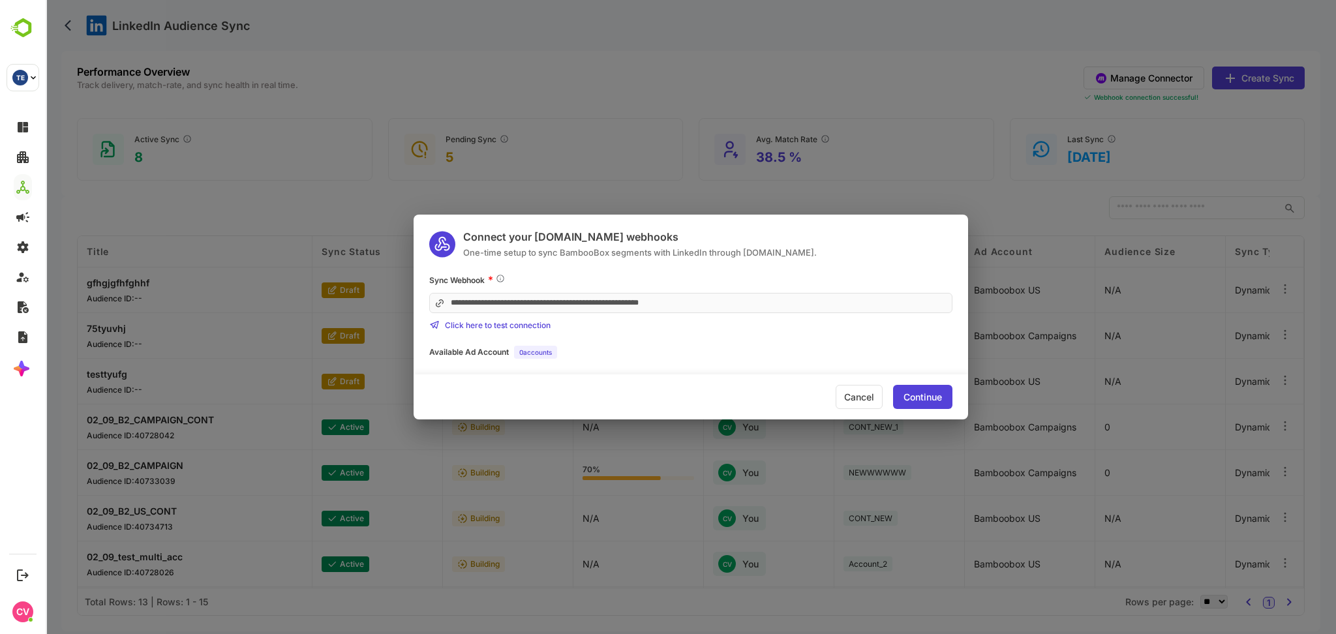
click at [926, 400] on div "Continue" at bounding box center [922, 397] width 38 height 9
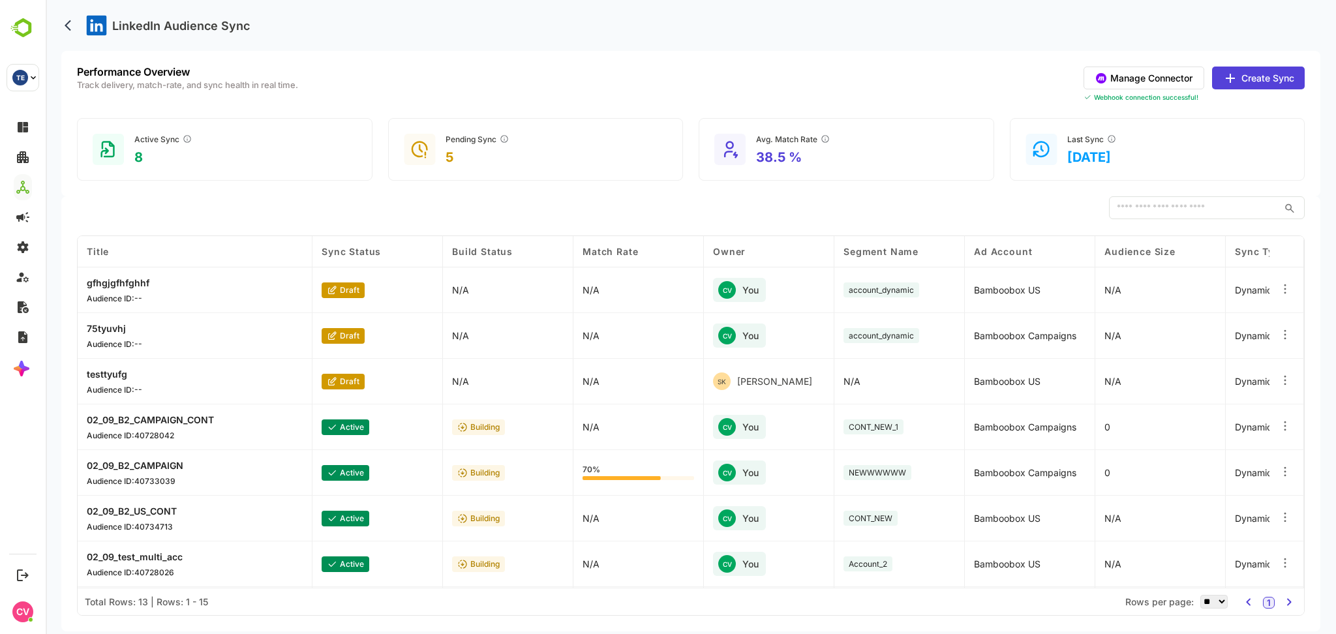
click at [1269, 73] on button "Create Sync" at bounding box center [1258, 78] width 93 height 23
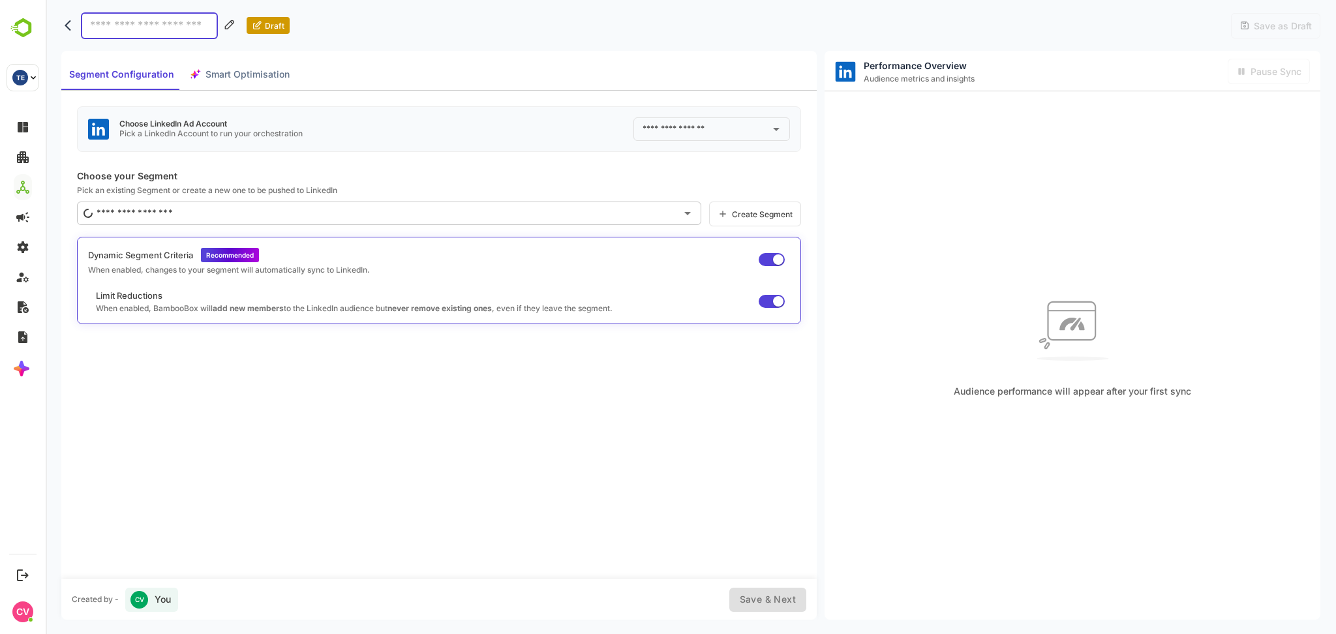
click at [702, 125] on input "text" at bounding box center [701, 129] width 125 height 21
click at [586, 161] on div "Choose LinkedIn Ad Account Pick a LinkedIn Account to run your orchestration ​ …" at bounding box center [438, 335] width 755 height 488
click at [660, 119] on input "text" at bounding box center [701, 129] width 125 height 21
click at [697, 194] on li "Bamboobox US ID: 512307904" at bounding box center [722, 183] width 175 height 23
type input "**********"
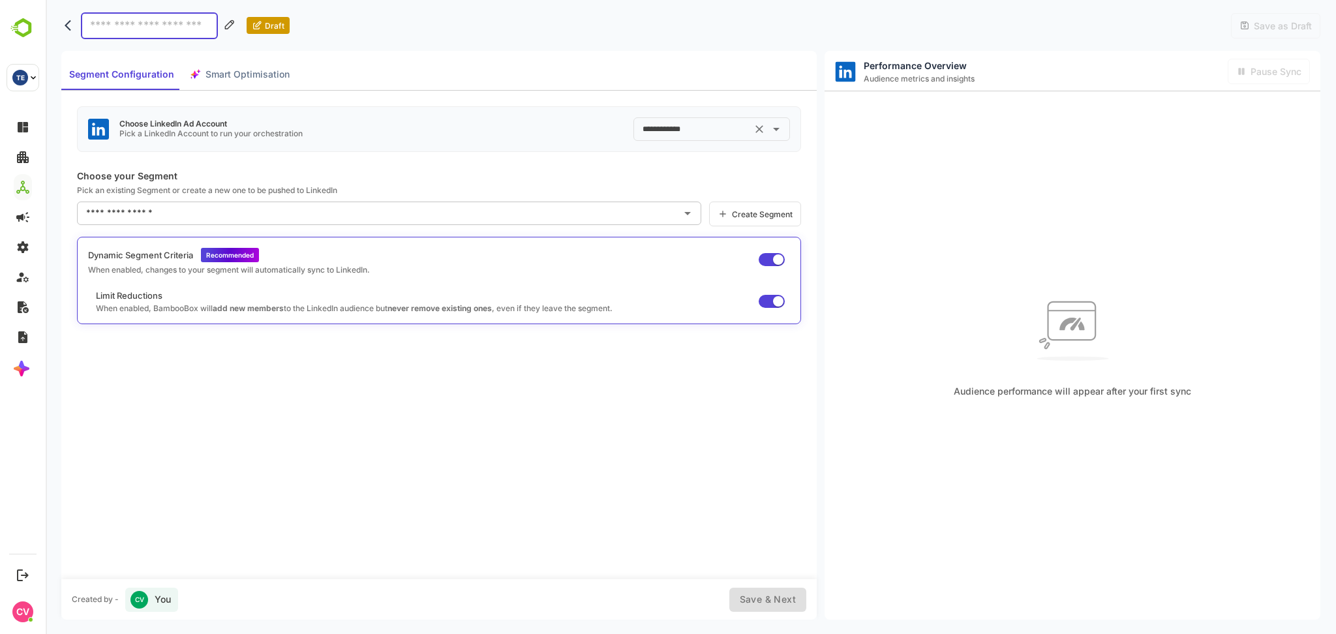
click at [759, 129] on icon "Clear" at bounding box center [759, 129] width 8 height 8
click at [716, 136] on input "text" at bounding box center [701, 129] width 125 height 21
click at [714, 200] on li "Bamboobox Campaigns ID: 510998106" at bounding box center [722, 209] width 175 height 23
type input "**********"
click at [758, 130] on icon "Clear" at bounding box center [759, 129] width 8 height 8
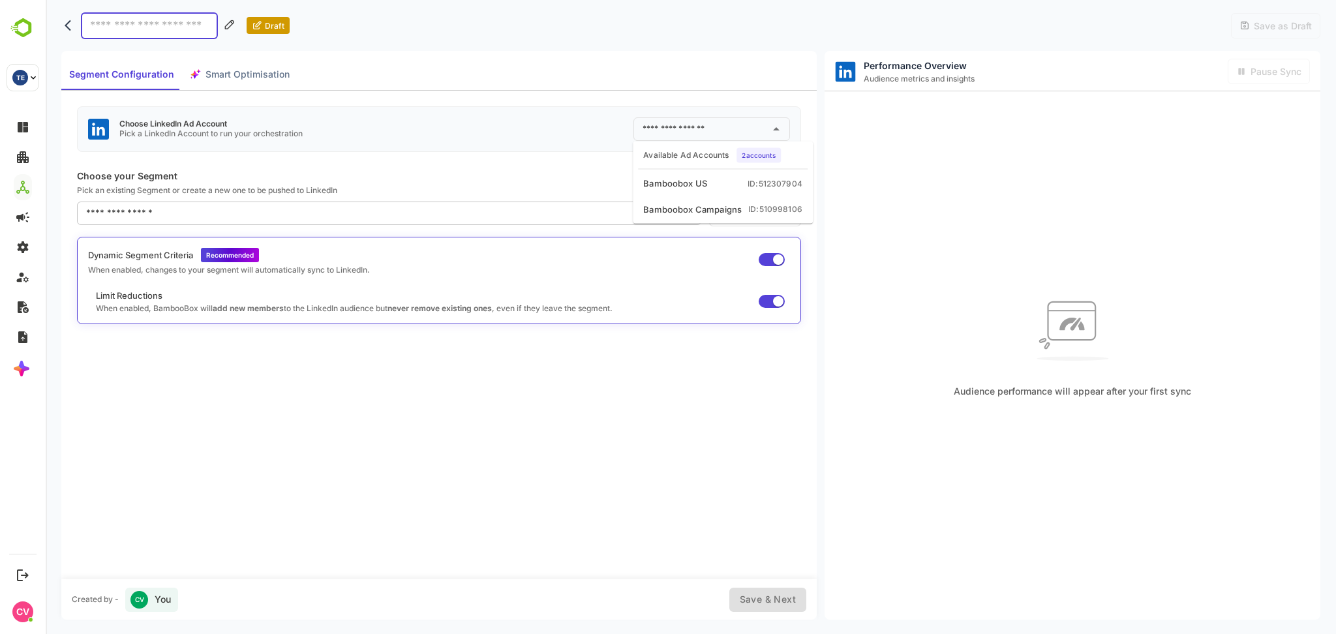
click at [691, 126] on input "text" at bounding box center [701, 129] width 125 height 21
click at [70, 33] on button "back" at bounding box center [71, 26] width 20 height 20
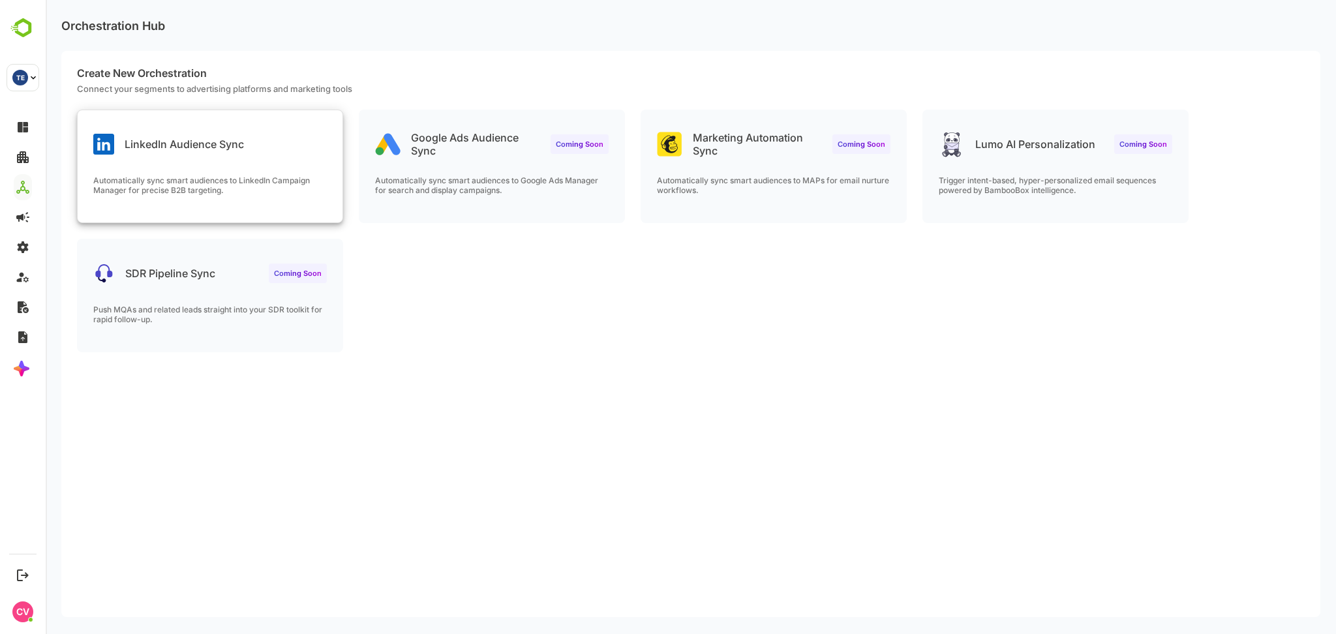
click at [267, 132] on div "LinkedIn Audience Sync" at bounding box center [210, 133] width 265 height 47
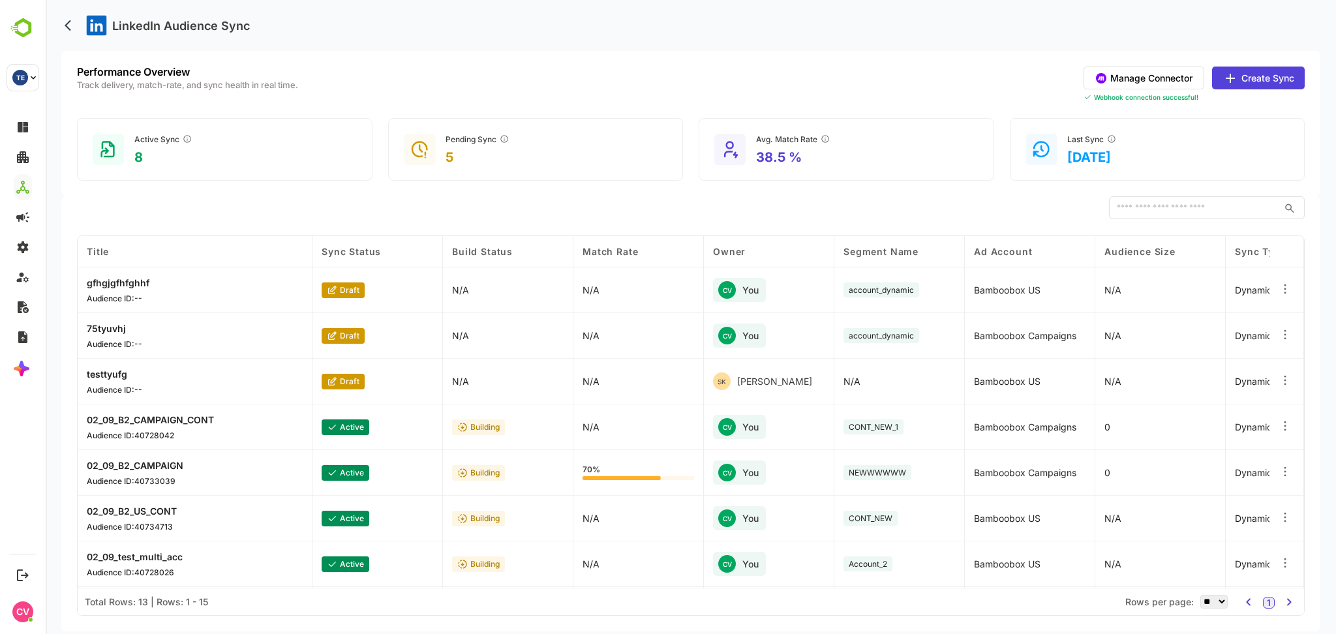
click at [1155, 86] on button "Manage Connector" at bounding box center [1144, 78] width 121 height 23
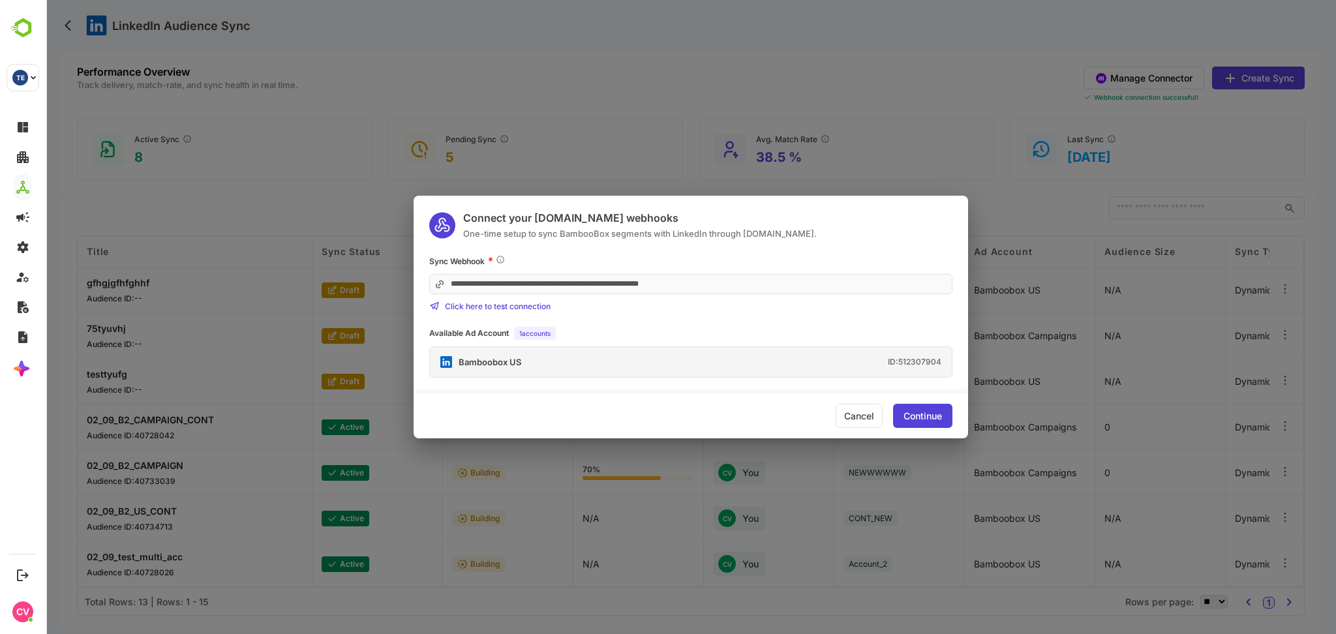
click at [905, 416] on div "Continue" at bounding box center [922, 416] width 38 height 9
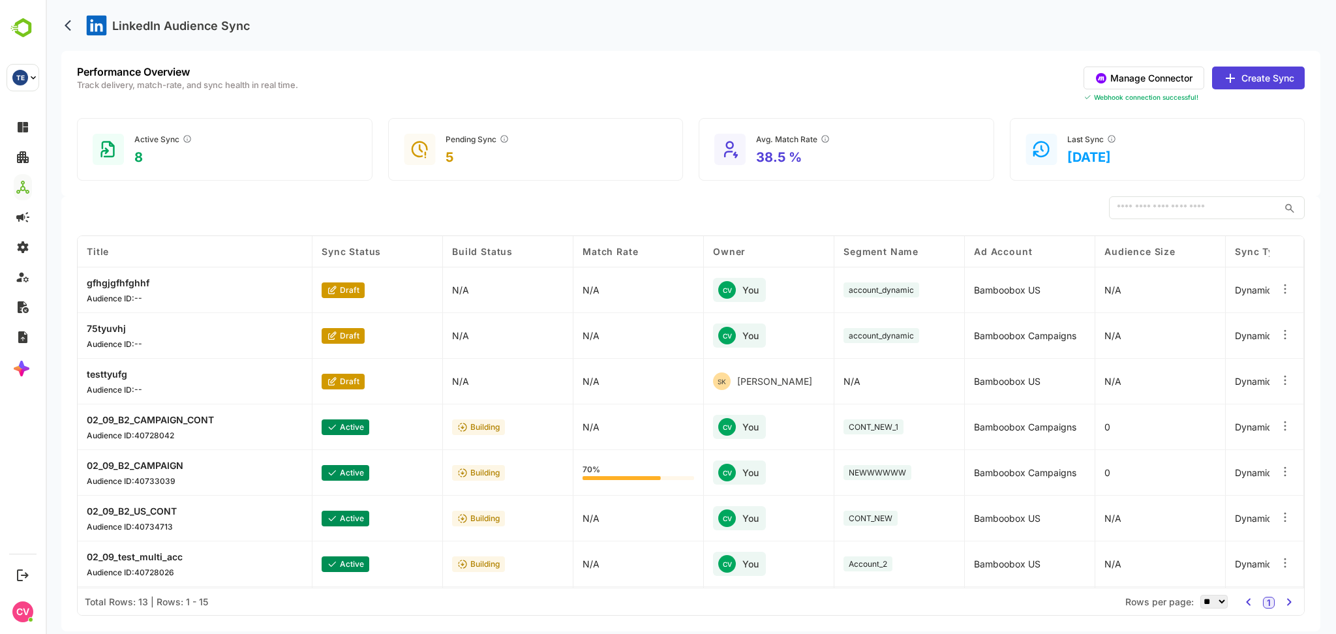
click at [1252, 80] on button "Create Sync" at bounding box center [1258, 78] width 93 height 23
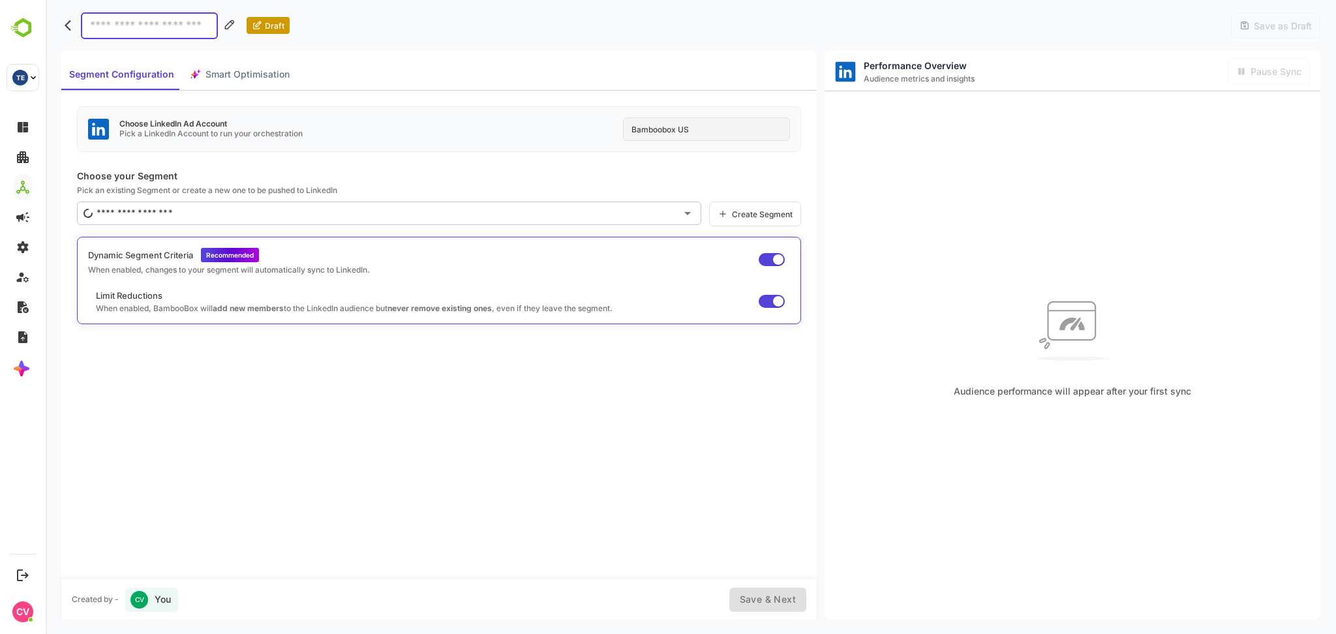
click at [700, 130] on div "Bamboobox US" at bounding box center [706, 128] width 167 height 23
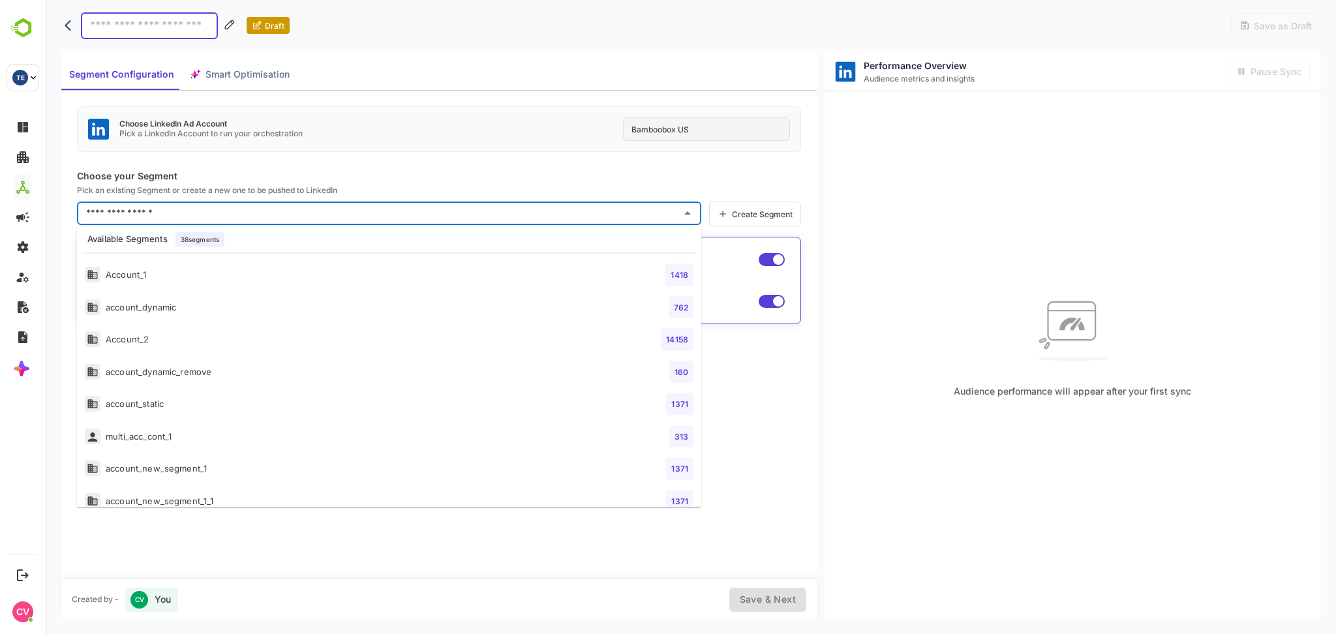
click at [383, 220] on input "text" at bounding box center [379, 213] width 593 height 21
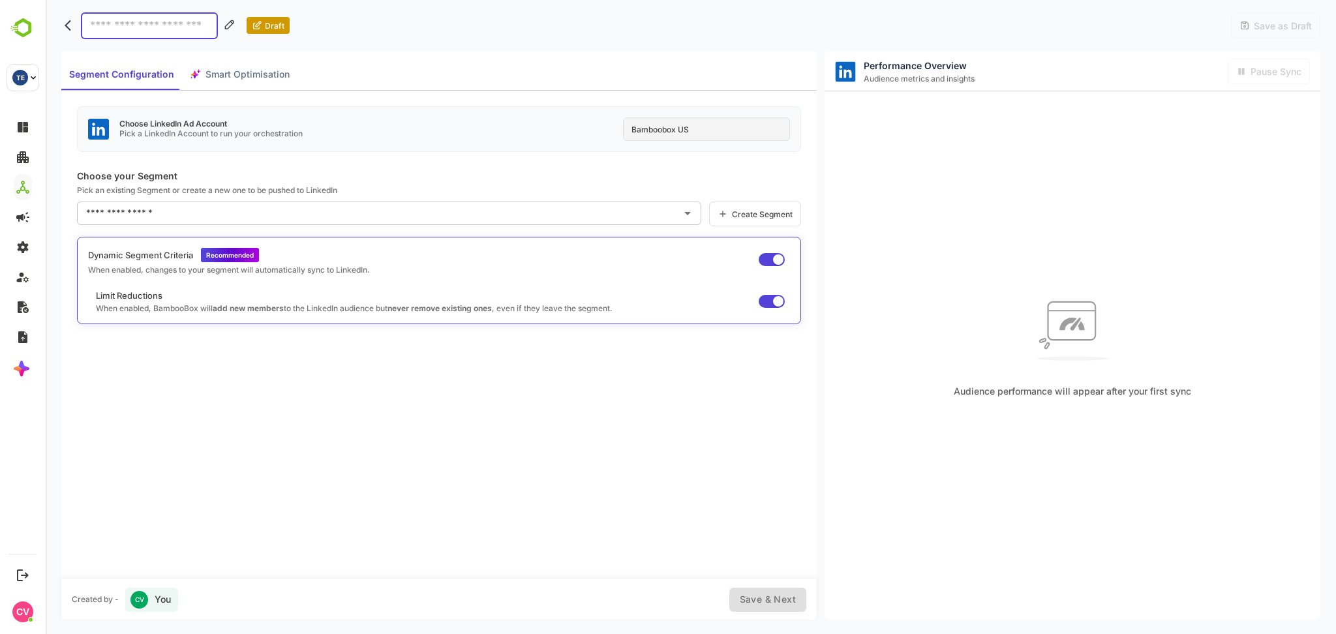
click at [419, 187] on p "Pick an existing Segment or create a new one to be pushed to LinkedIn" at bounding box center [439, 190] width 724 height 10
click at [72, 20] on icon "back" at bounding box center [71, 25] width 13 height 13
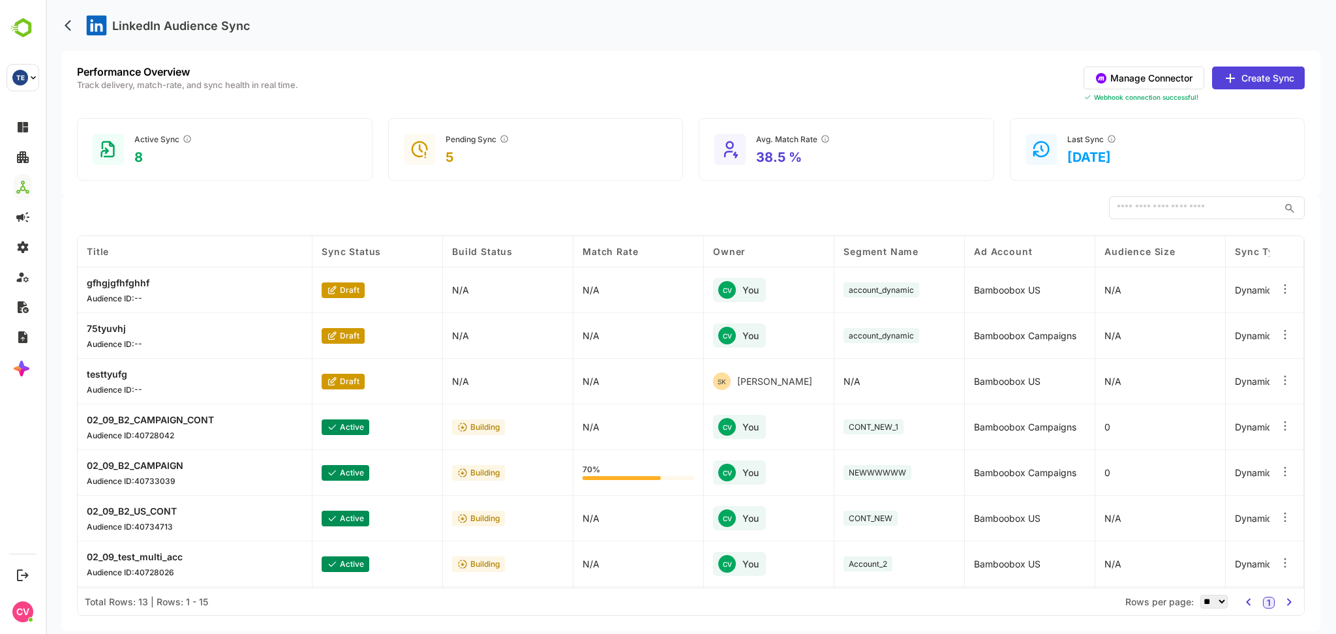
click at [1171, 76] on button "Manage Connector" at bounding box center [1144, 78] width 121 height 23
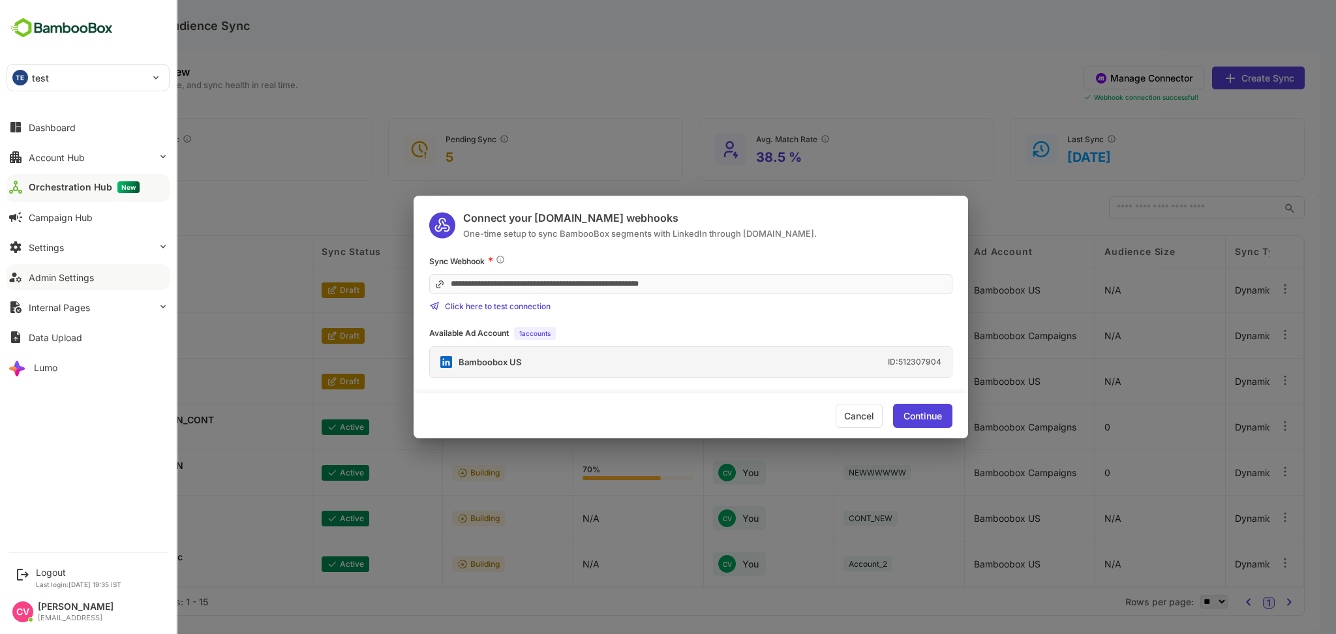
click at [61, 280] on div "Admin Settings" at bounding box center [61, 277] width 65 height 11
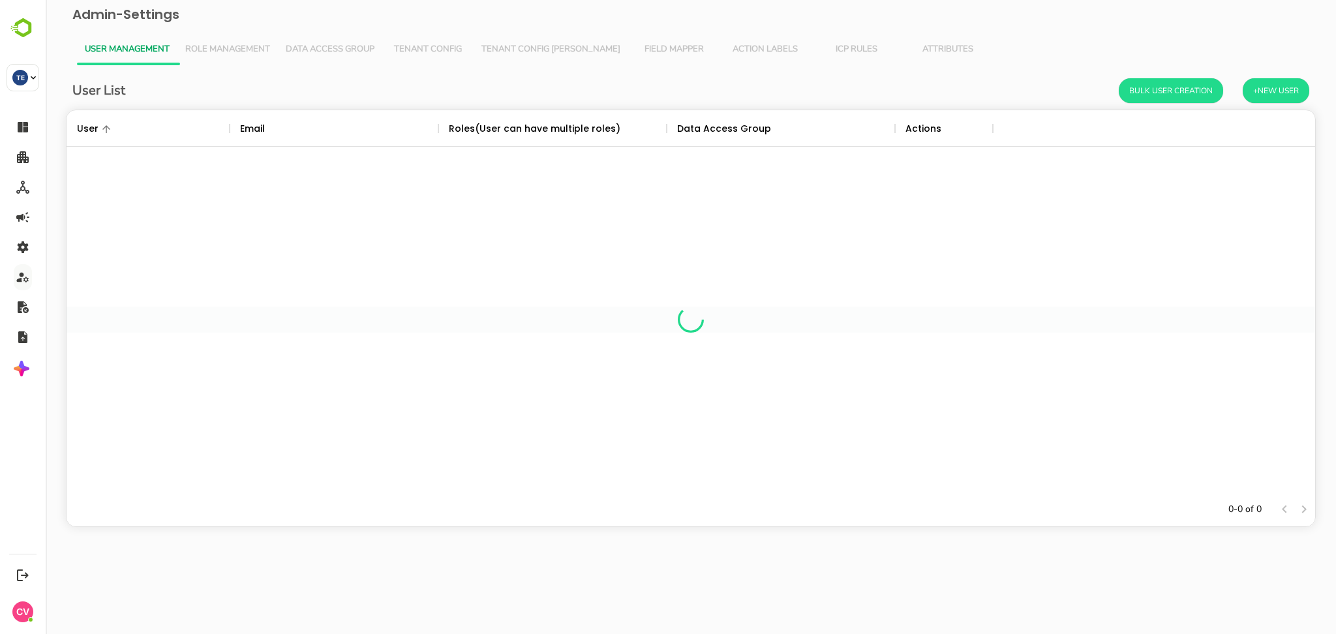
scroll to position [369, 1235]
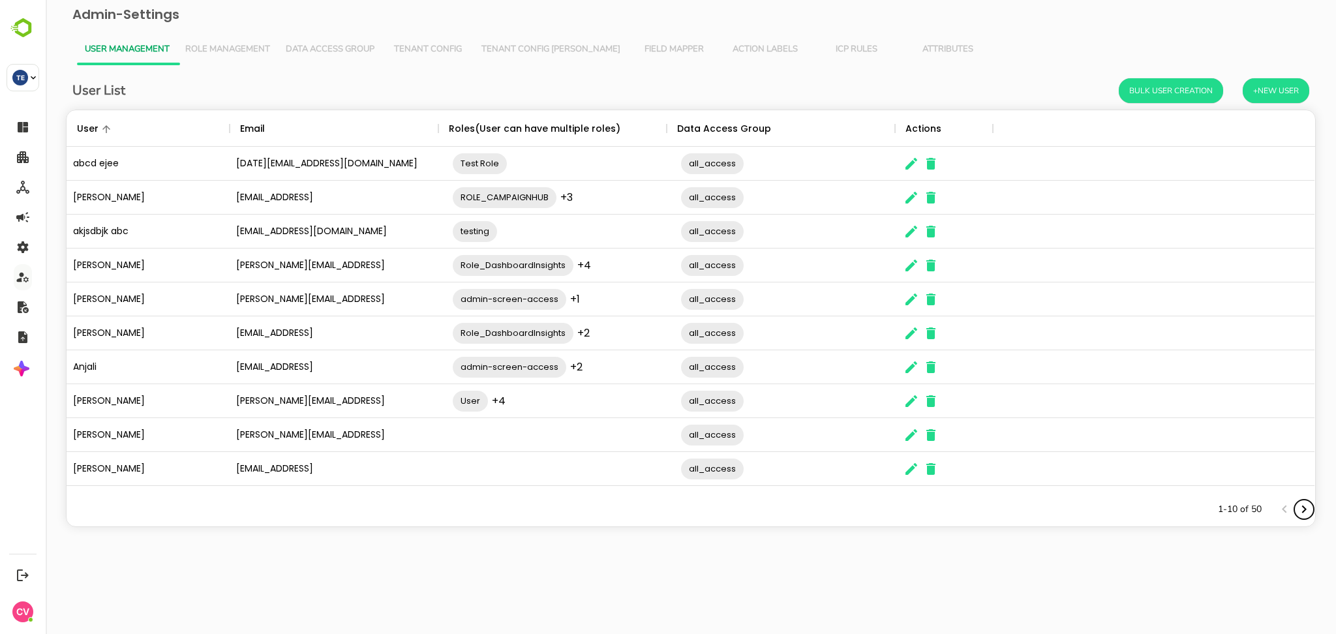
click at [1311, 512] on icon "Next page" at bounding box center [1304, 510] width 16 height 16
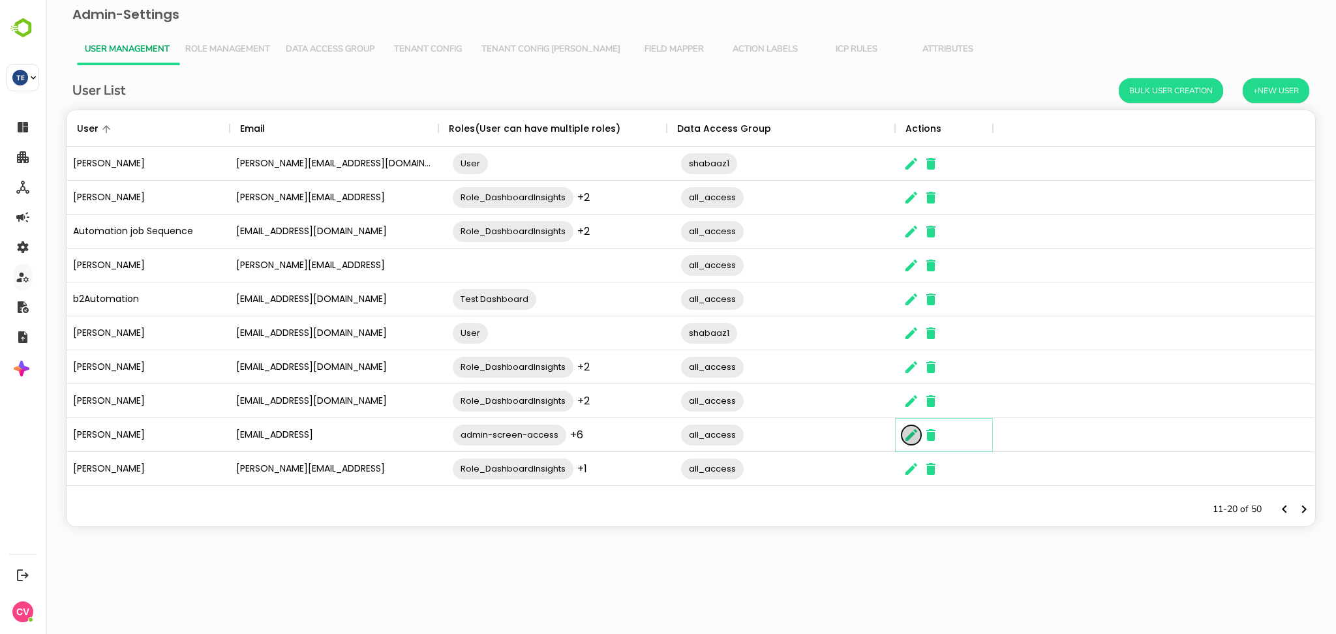
click at [912, 438] on icon "The User Data" at bounding box center [911, 435] width 16 height 16
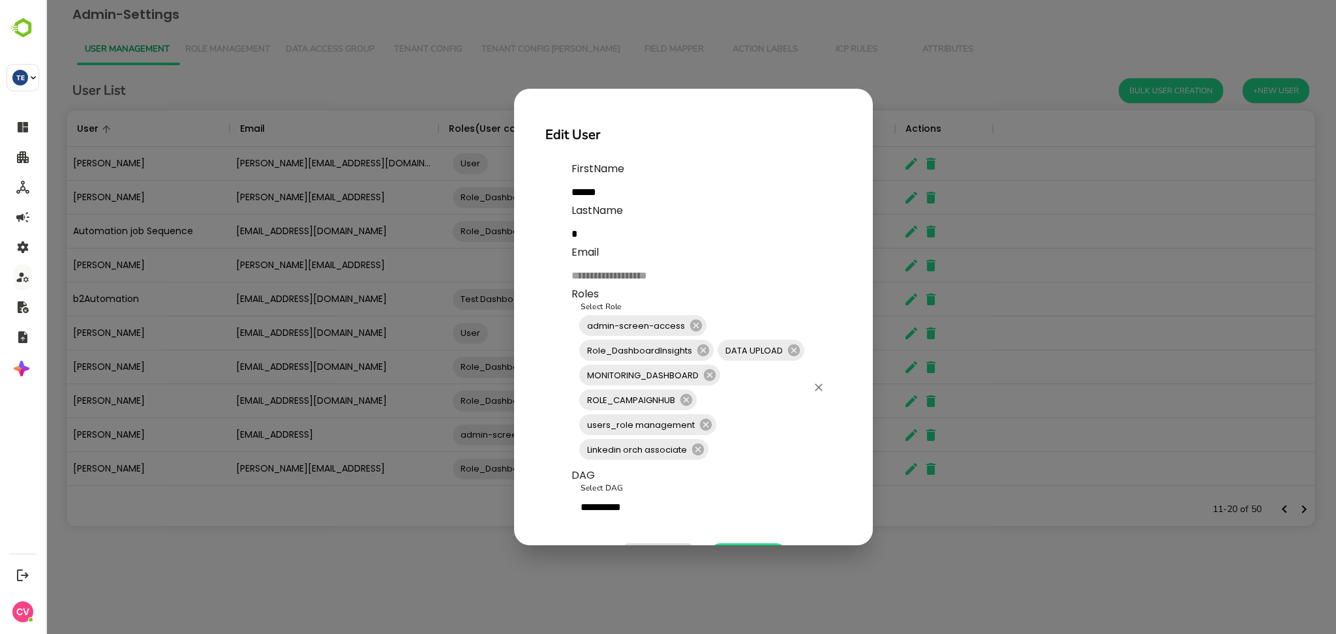
click at [736, 448] on input "Select Role" at bounding box center [758, 449] width 97 height 25
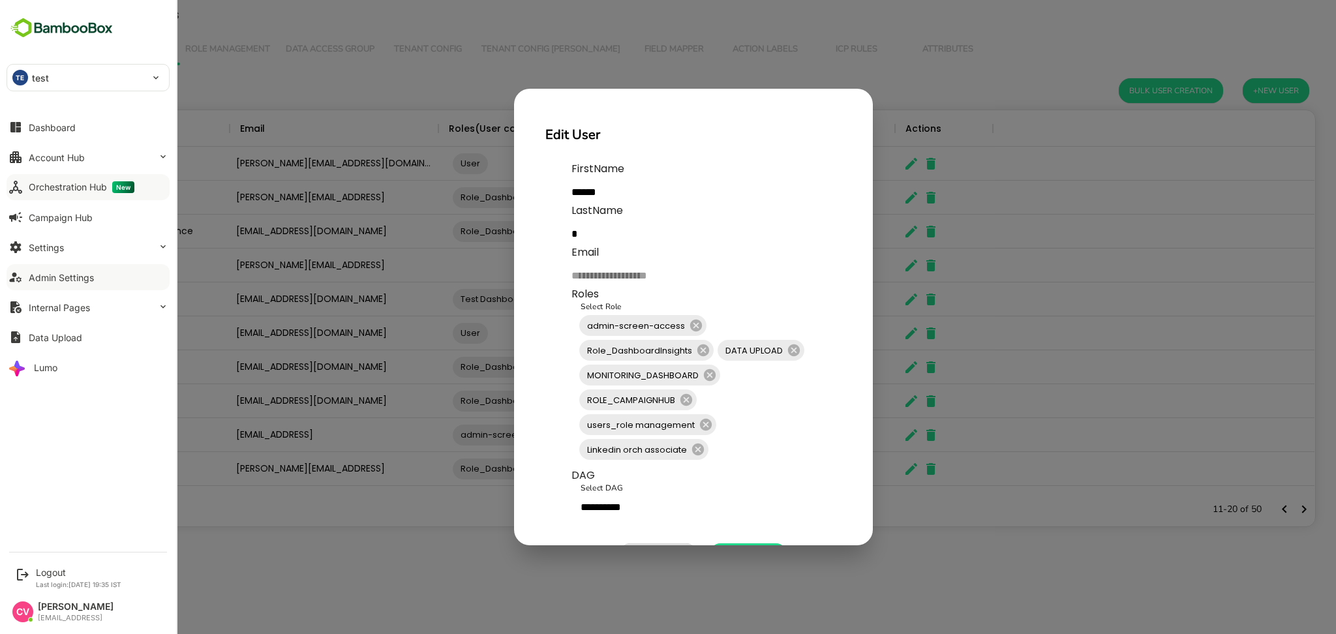
click at [79, 194] on button "Orchestration Hub New" at bounding box center [88, 187] width 163 height 26
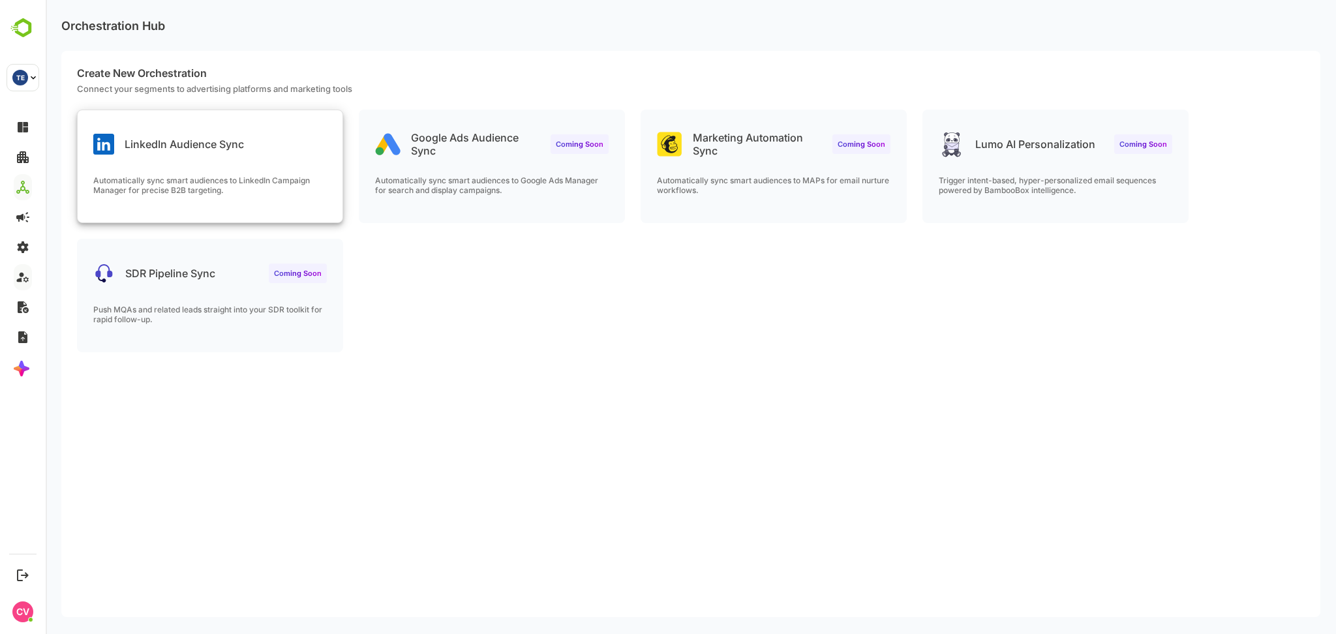
click at [277, 179] on p "Automatically sync smart audiences to LinkedIn Campaign Manager for precise B2B…" at bounding box center [210, 185] width 234 height 20
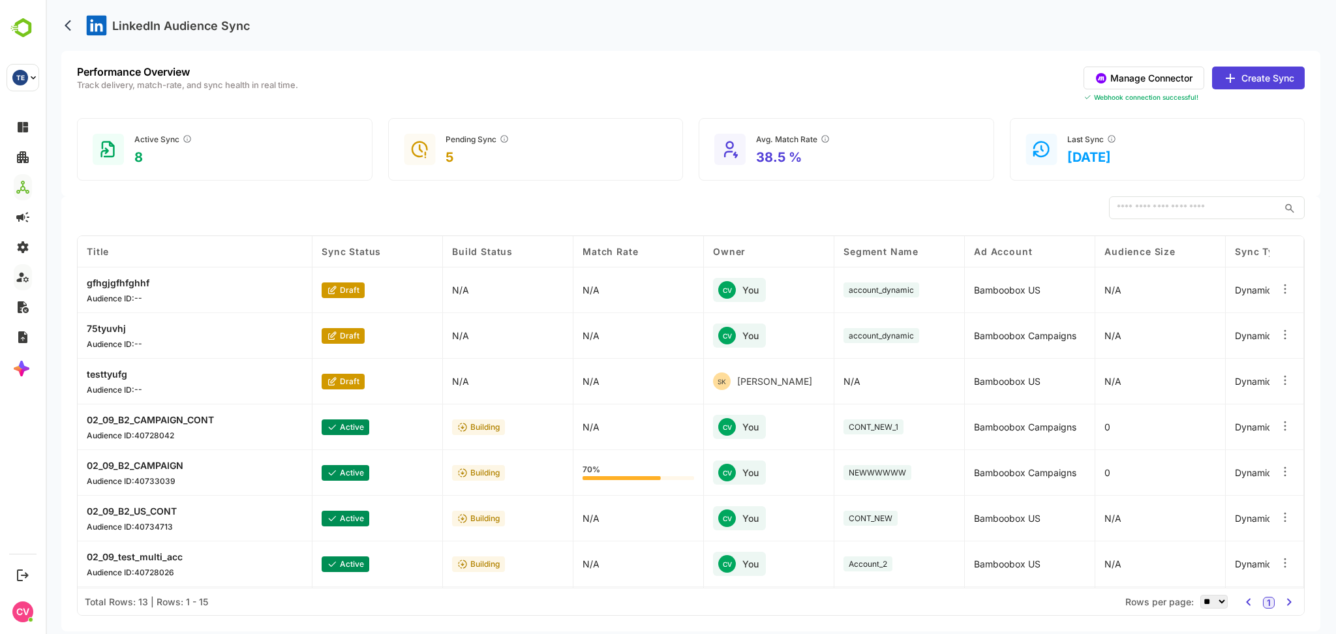
click at [1237, 76] on icon at bounding box center [1230, 78] width 16 height 16
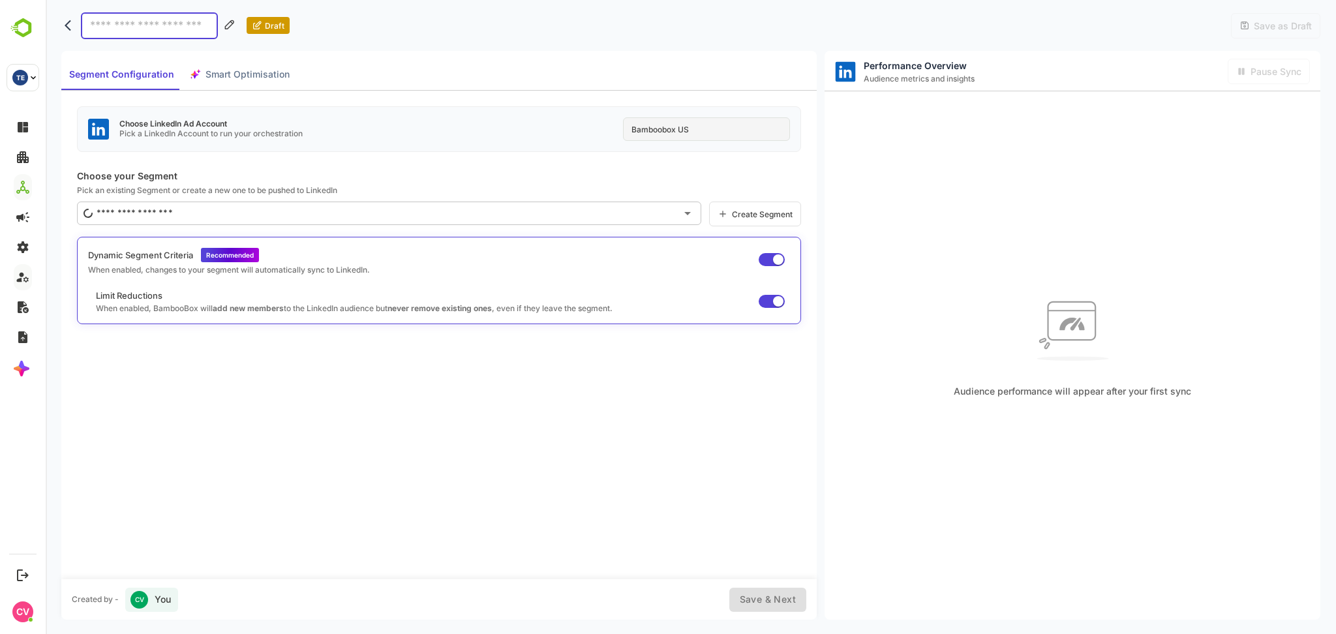
drag, startPoint x: 694, startPoint y: 116, endPoint x: 689, endPoint y: 132, distance: 16.5
click at [694, 119] on div "Choose LinkedIn Ad Account Pick a LinkedIn Account to run your orchestration Ba…" at bounding box center [439, 129] width 724 height 46
drag, startPoint x: 699, startPoint y: 125, endPoint x: 620, endPoint y: 131, distance: 79.8
click at [620, 131] on div "Choose LinkedIn Ad Account Pick a LinkedIn Account to run your orchestration Ba…" at bounding box center [439, 129] width 724 height 46
click at [581, 129] on div "Choose LinkedIn Ad Account Pick a LinkedIn Account to run your orchestration Ba…" at bounding box center [439, 129] width 724 height 46
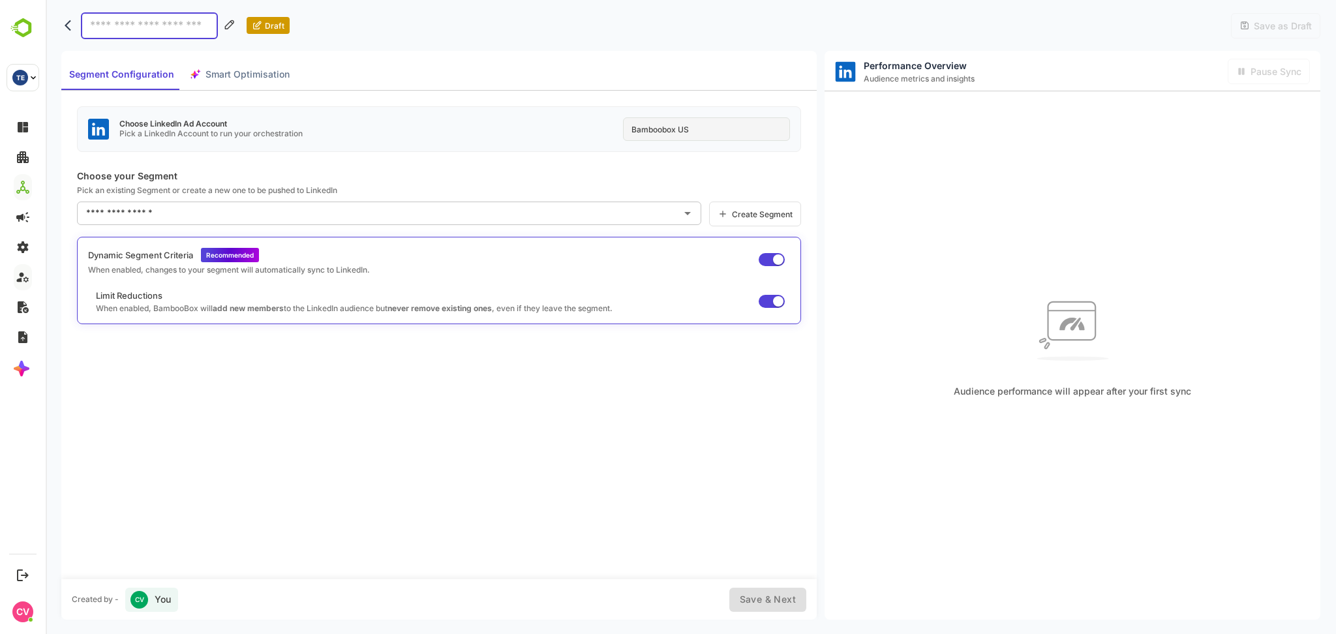
click at [65, 30] on icon "back" at bounding box center [71, 25] width 13 height 13
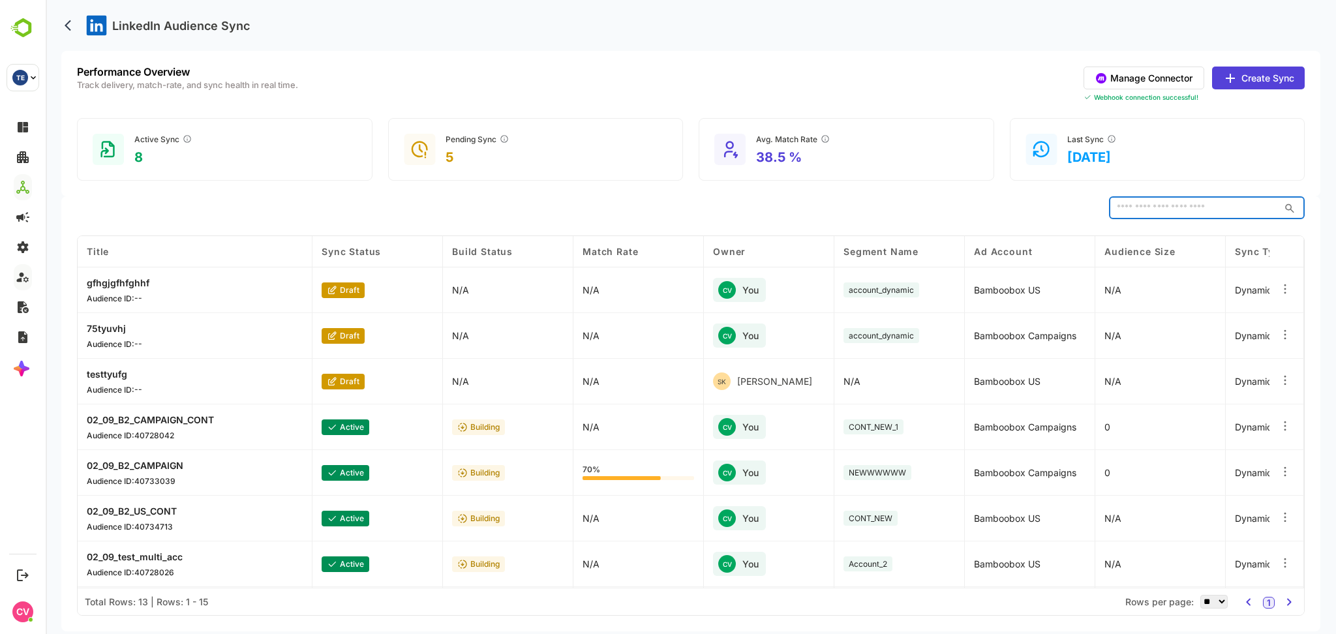
click at [1159, 211] on input "text" at bounding box center [1194, 207] width 170 height 23
click at [1036, 207] on div "​" at bounding box center [691, 207] width 1228 height 23
click at [1260, 67] on button "Create Sync" at bounding box center [1258, 78] width 93 height 23
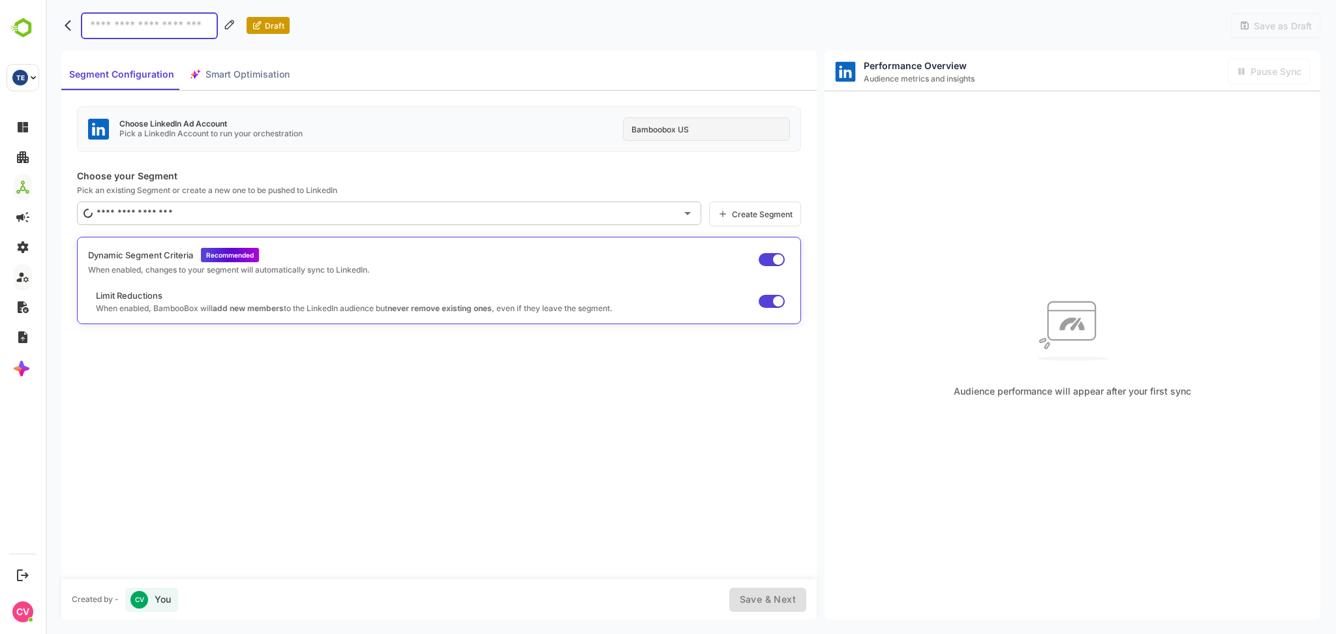
click at [698, 126] on div "Bamboobox US" at bounding box center [706, 128] width 167 height 23
click at [715, 123] on div "Bamboobox US" at bounding box center [706, 128] width 167 height 23
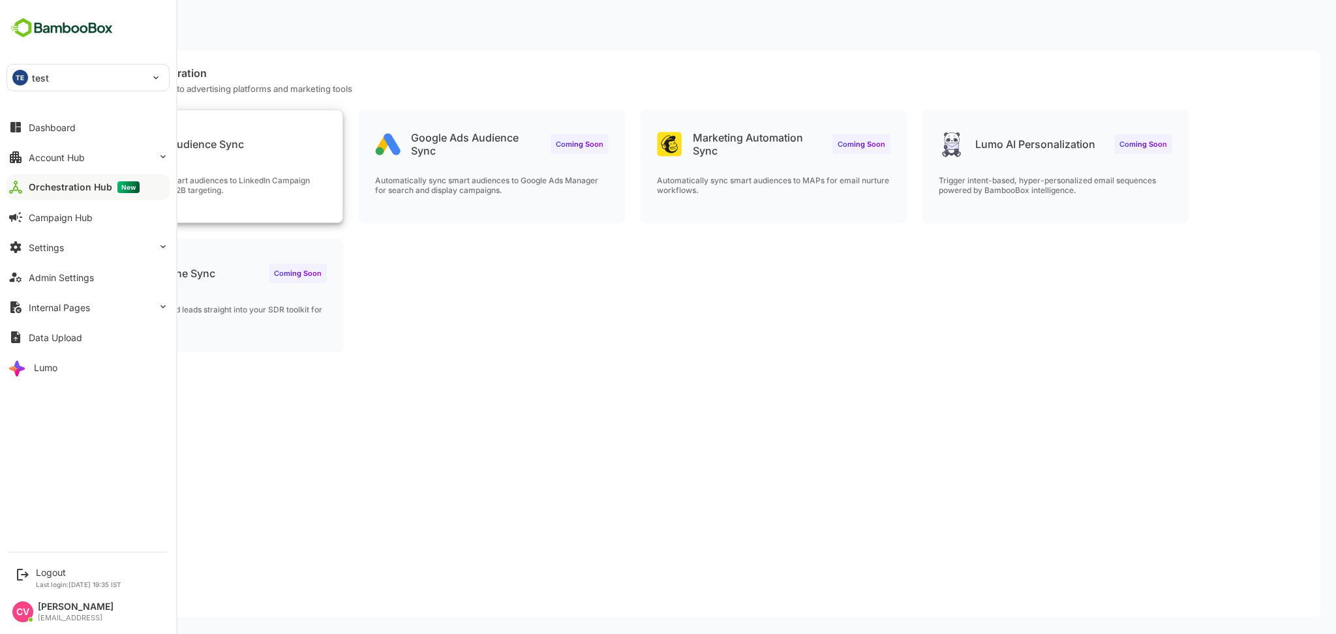
drag, startPoint x: 220, startPoint y: 160, endPoint x: 190, endPoint y: 159, distance: 29.4
click at [190, 159] on div "LinkedIn Audience Sync Automatically sync smart audiences to LinkedIn Campaign …" at bounding box center [210, 166] width 265 height 112
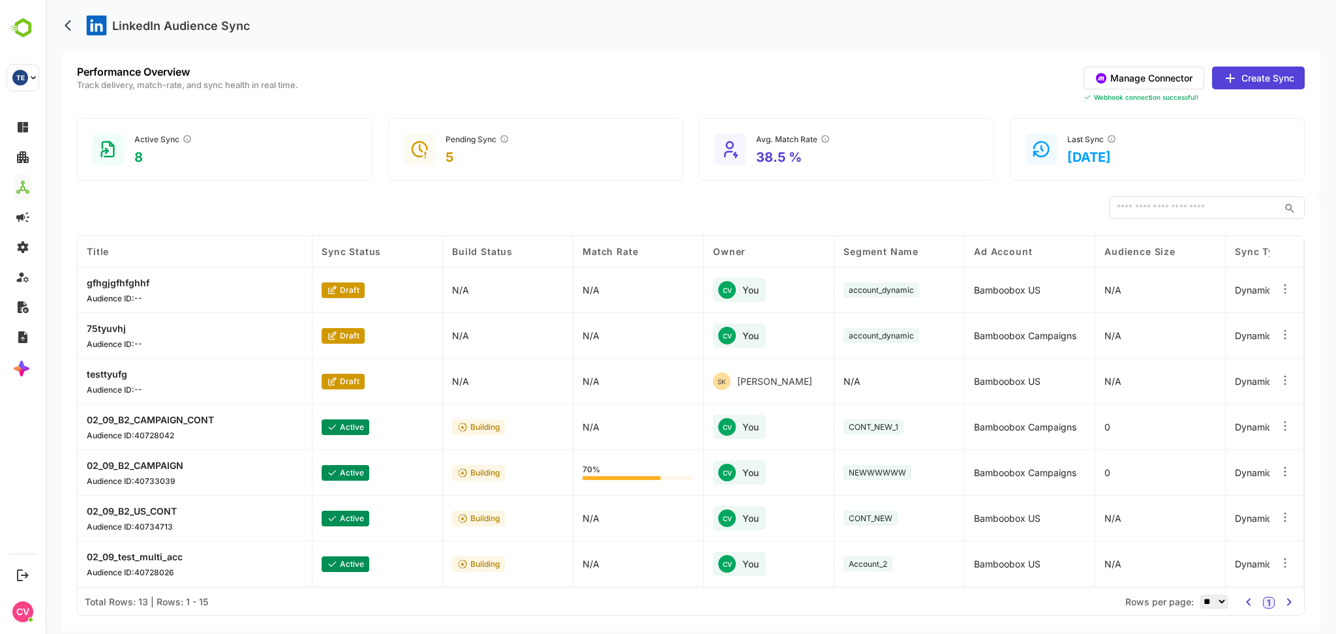
click at [1267, 81] on button "Create Sync" at bounding box center [1258, 78] width 93 height 23
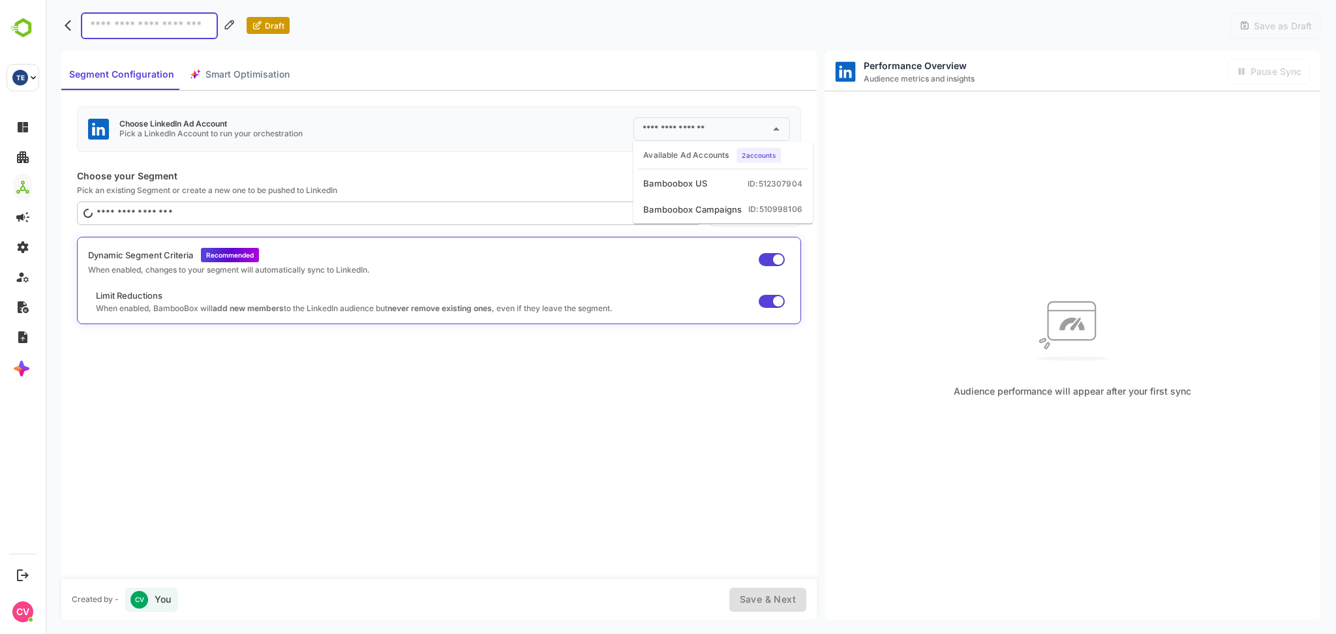
click at [690, 129] on input "text" at bounding box center [701, 129] width 125 height 21
click at [696, 187] on div "Bamboobox US" at bounding box center [675, 183] width 64 height 13
click at [714, 129] on input "**********" at bounding box center [693, 129] width 108 height 21
click at [716, 203] on div "Bamboobox Campaigns" at bounding box center [690, 209] width 99 height 13
type input "**********"
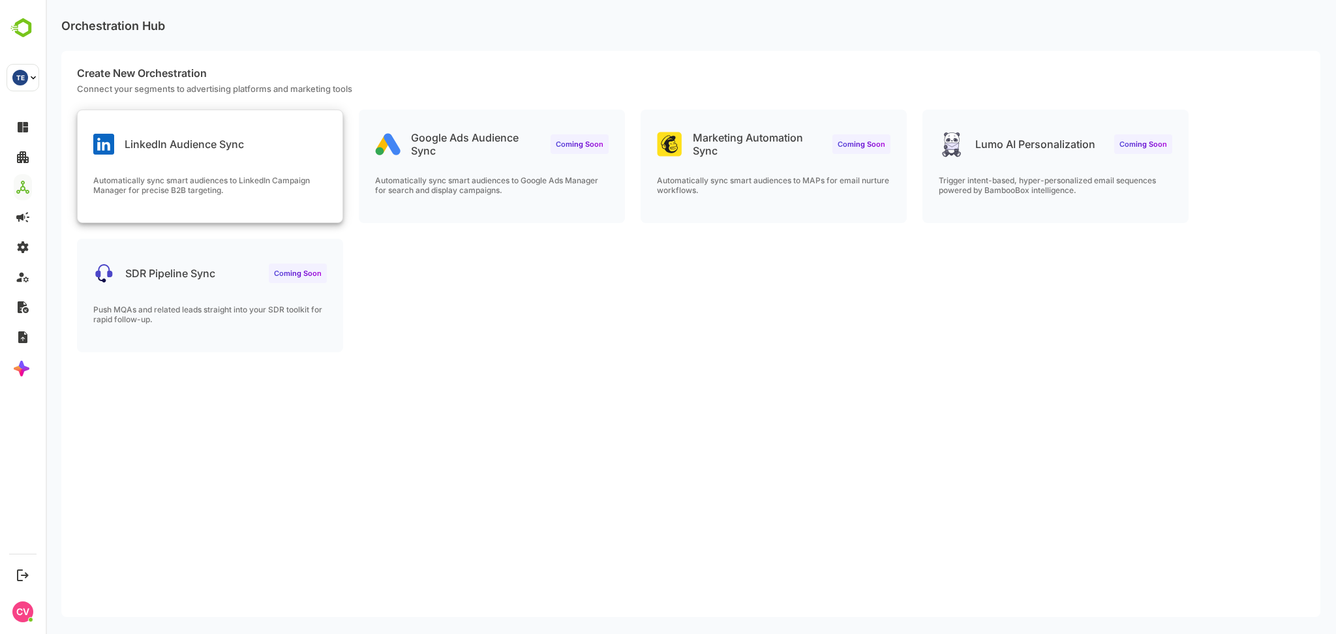
click at [230, 168] on div "LinkedIn Audience Sync Automatically sync smart audiences to LinkedIn Campaign …" at bounding box center [210, 166] width 265 height 112
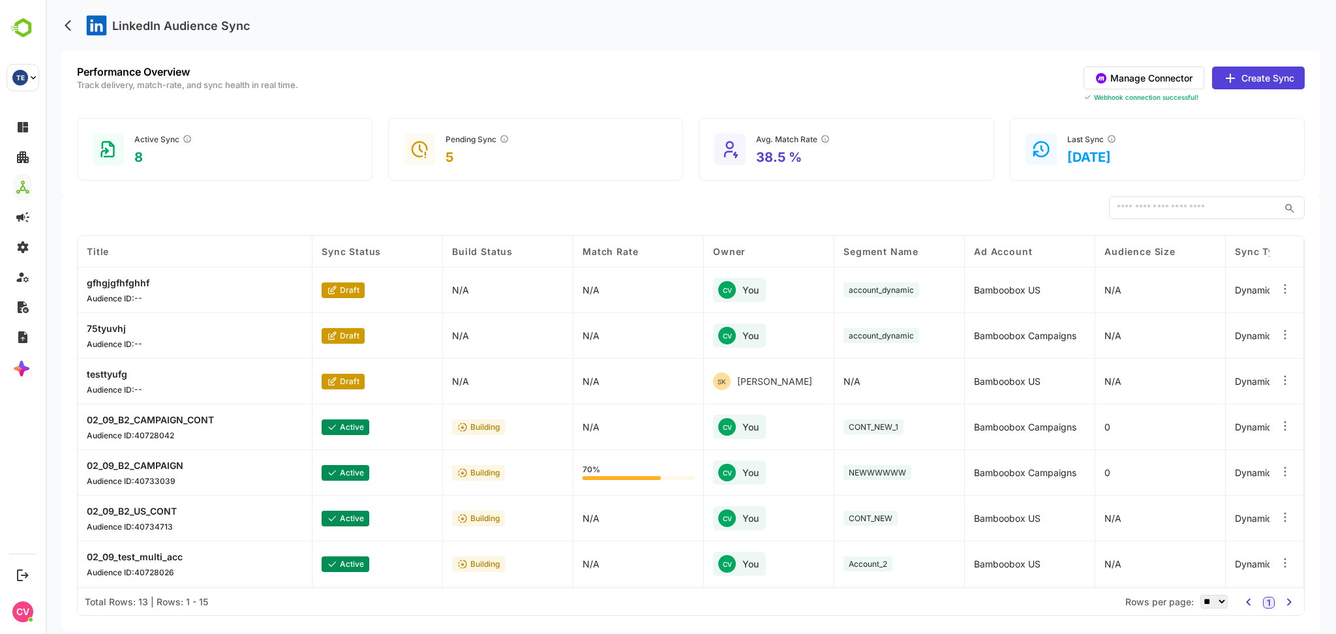
click at [1258, 72] on button "Create Sync" at bounding box center [1258, 78] width 93 height 23
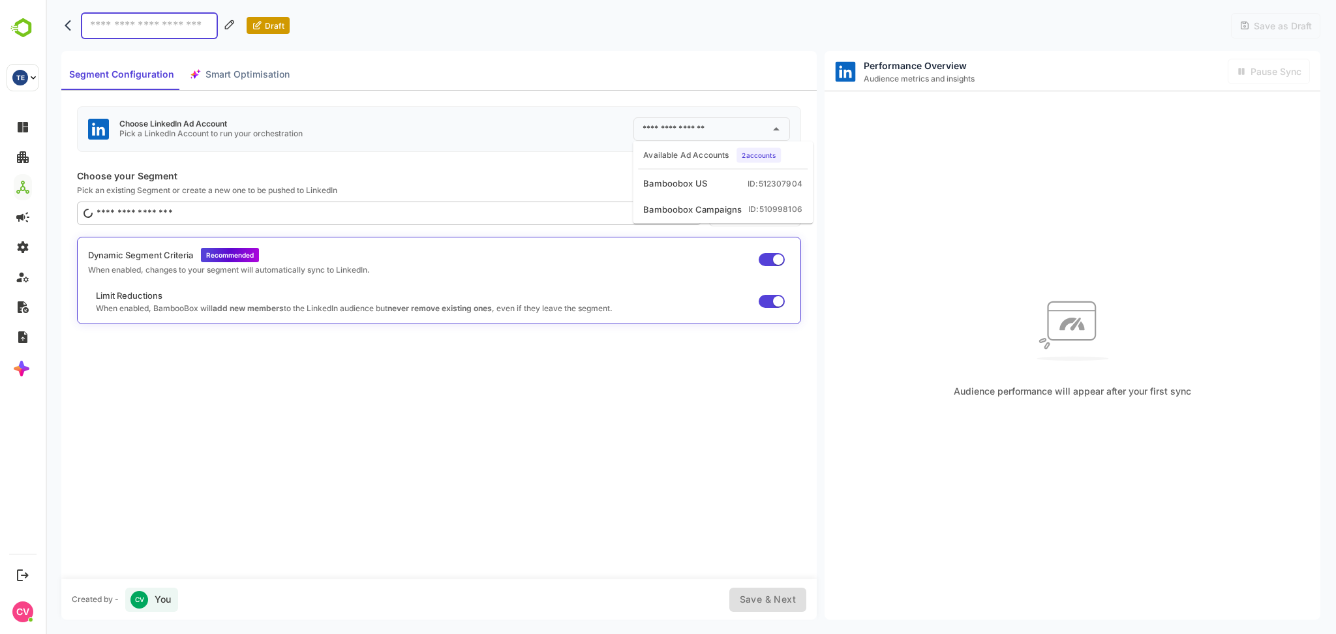
click at [704, 119] on input "text" at bounding box center [701, 129] width 125 height 21
click at [687, 181] on div "Bamboobox US" at bounding box center [675, 183] width 64 height 13
click at [712, 131] on input "**********" at bounding box center [693, 129] width 108 height 21
click at [708, 204] on div "Bamboobox Campaigns" at bounding box center [690, 209] width 99 height 13
click at [739, 127] on input "**********" at bounding box center [693, 129] width 108 height 21
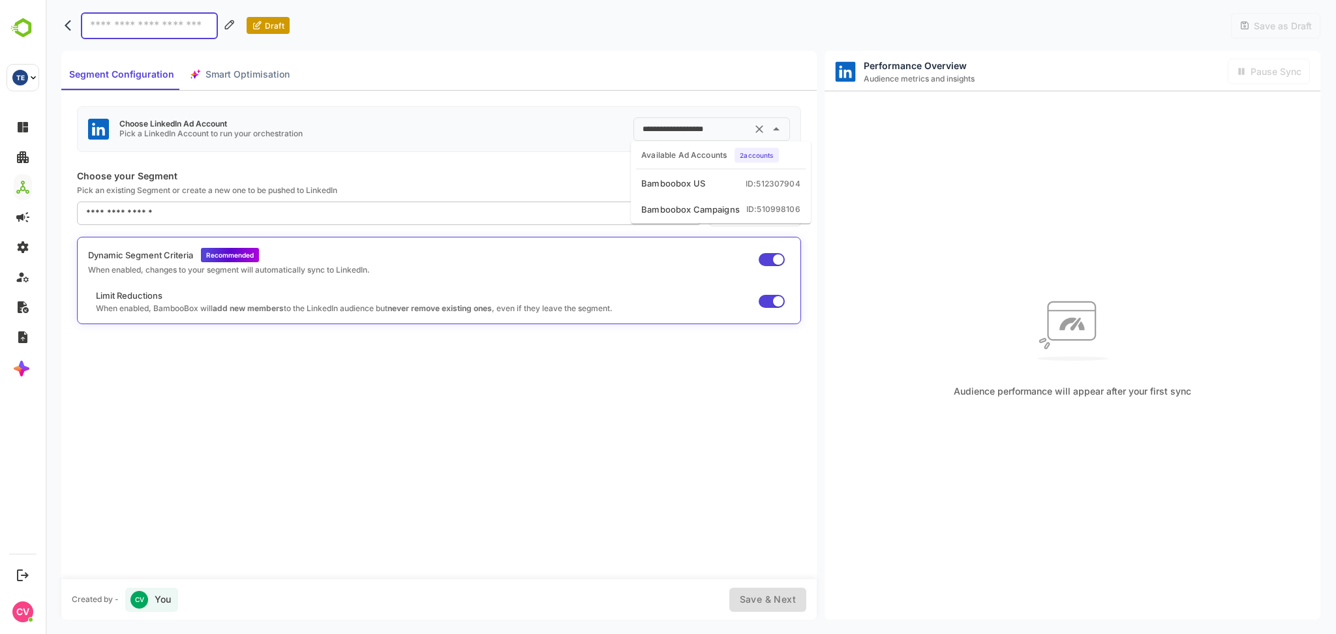
type input "**********"
click at [725, 127] on input "**********" at bounding box center [693, 129] width 108 height 21
drag, startPoint x: 707, startPoint y: 208, endPoint x: 656, endPoint y: 209, distance: 50.9
drag, startPoint x: 575, startPoint y: 168, endPoint x: 528, endPoint y: 140, distance: 54.9
click at [575, 168] on div "**********" at bounding box center [438, 335] width 755 height 488
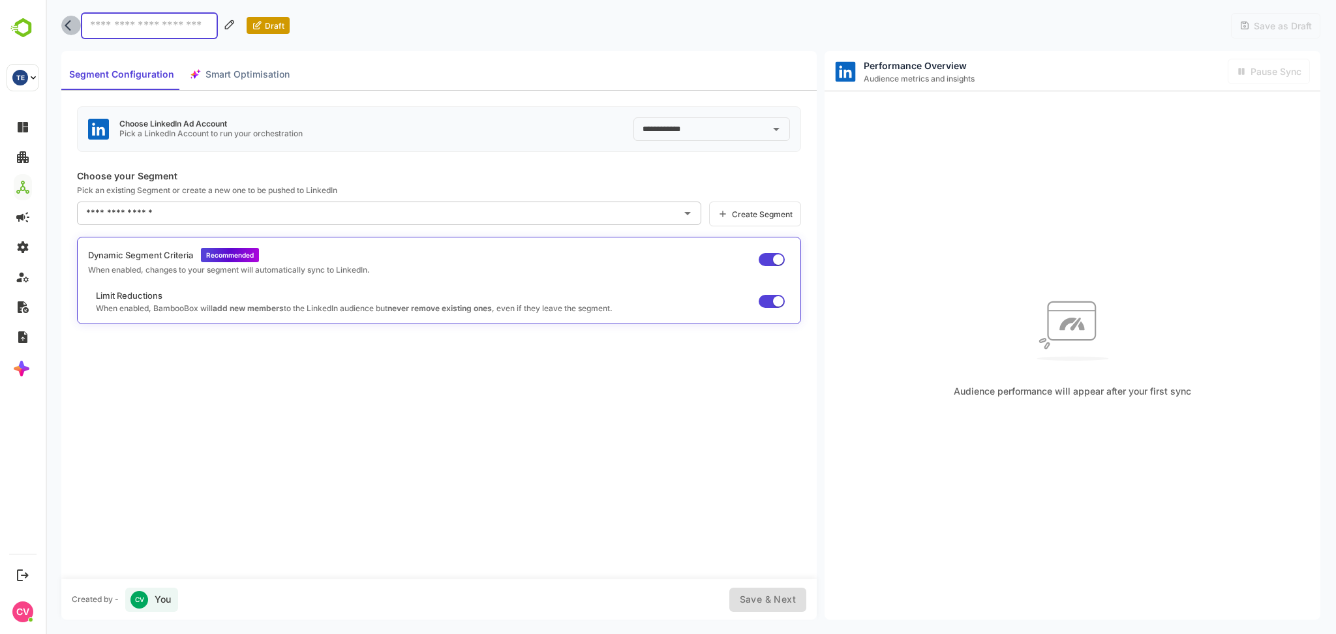
click at [65, 17] on button "back" at bounding box center [71, 26] width 20 height 20
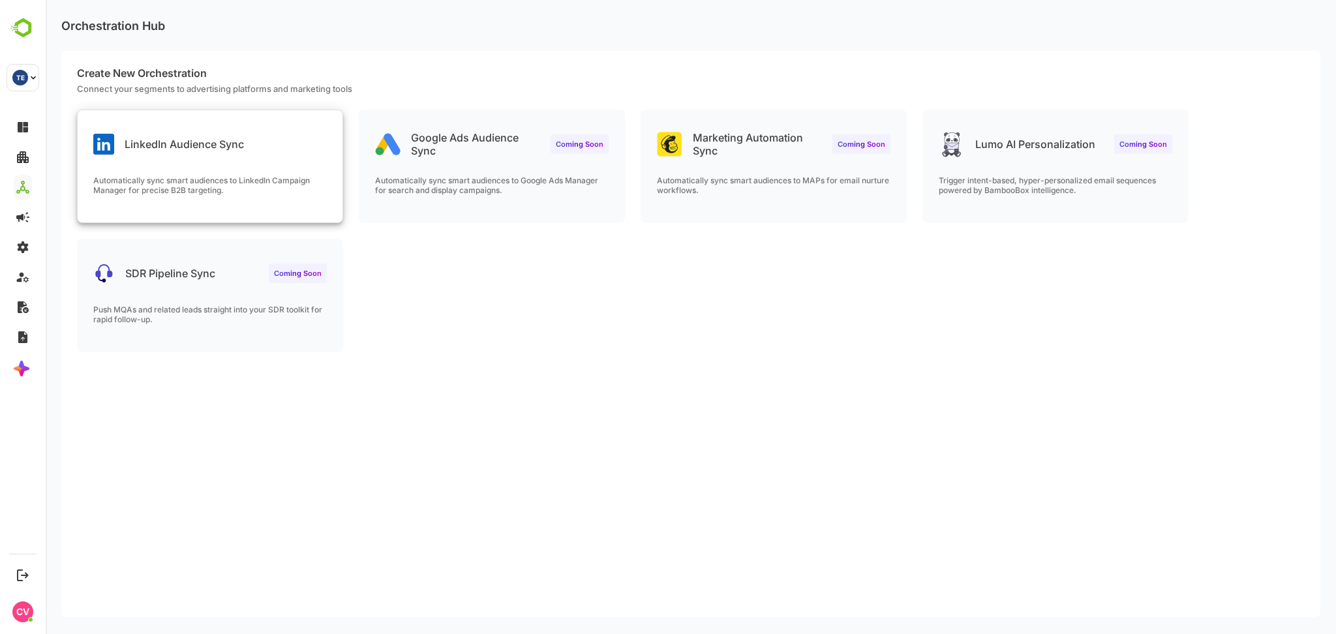
click at [233, 145] on p "LinkedIn Audience Sync" at bounding box center [184, 144] width 119 height 13
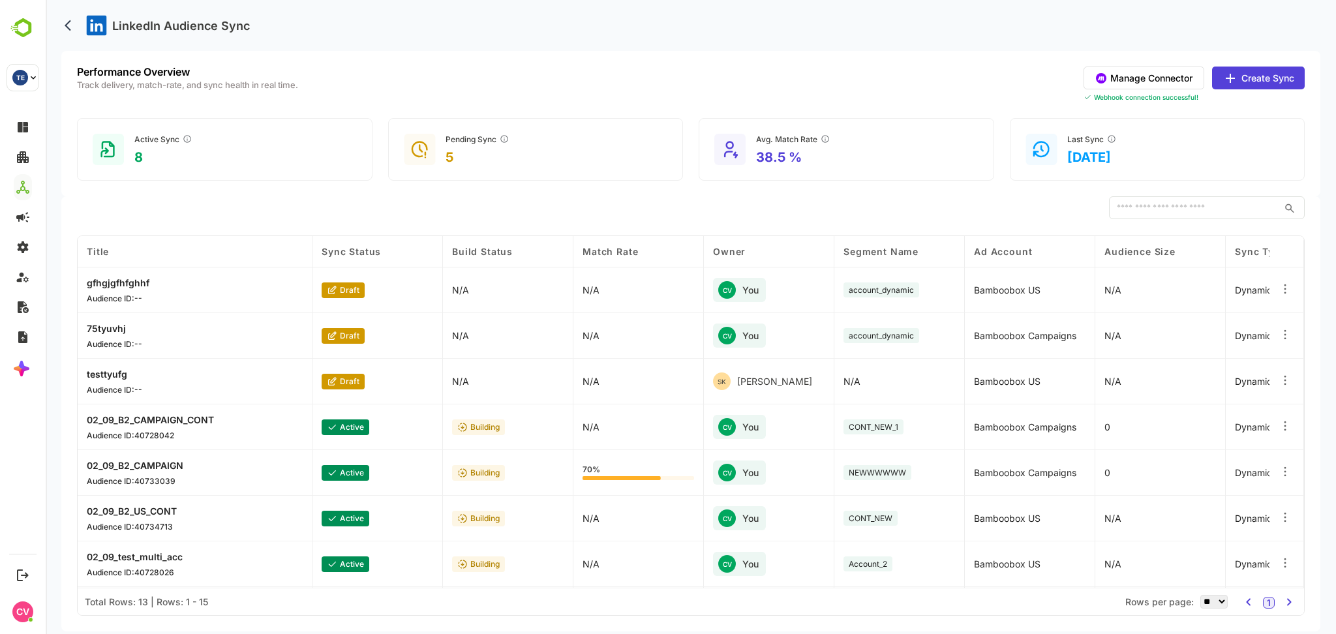
click at [1275, 80] on button "Create Sync" at bounding box center [1258, 78] width 93 height 23
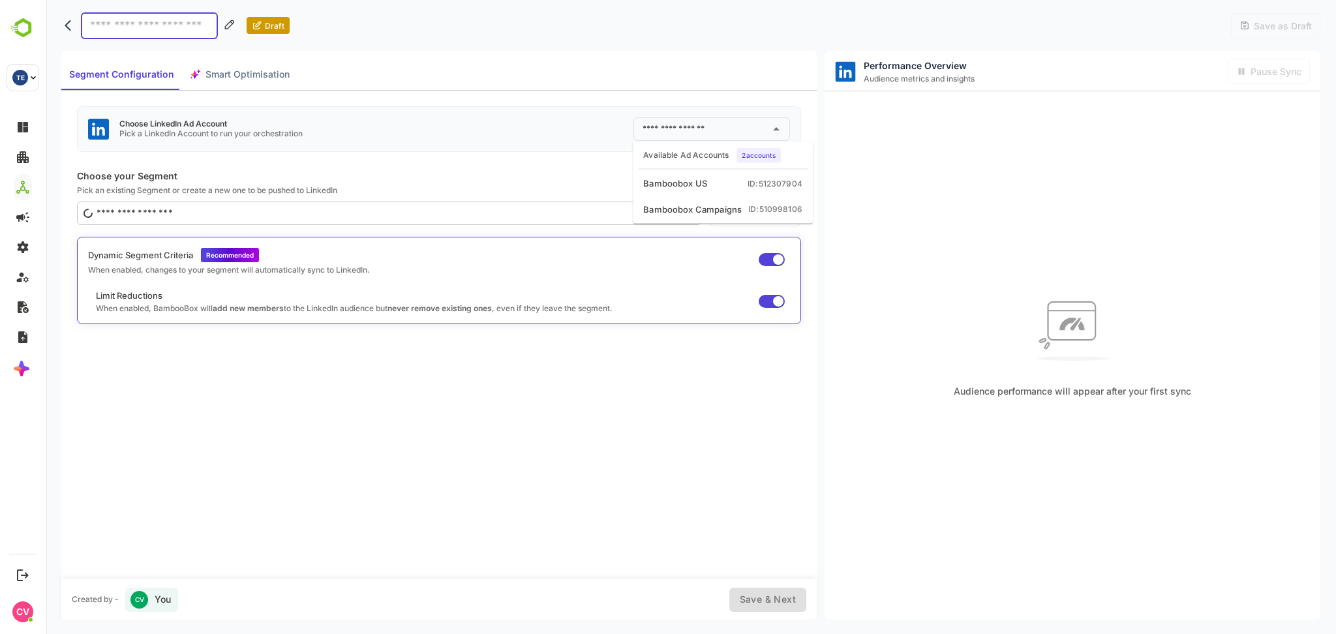
click at [671, 131] on input "text" at bounding box center [701, 129] width 125 height 21
click at [872, 202] on div "Audience performance will appear after your first sync" at bounding box center [1073, 343] width 496 height 504
click at [715, 129] on input "text" at bounding box center [701, 129] width 125 height 21
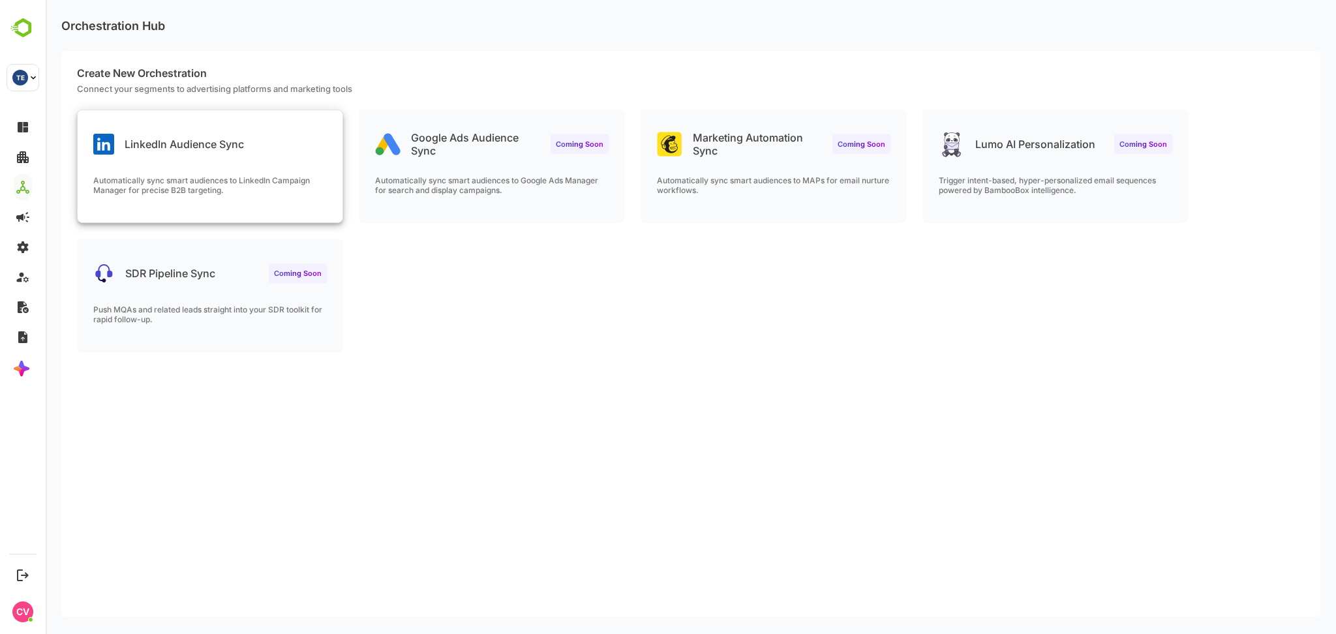
click at [253, 173] on div "LinkedIn Audience Sync Automatically sync smart audiences to LinkedIn Campaign …" at bounding box center [210, 166] width 265 height 112
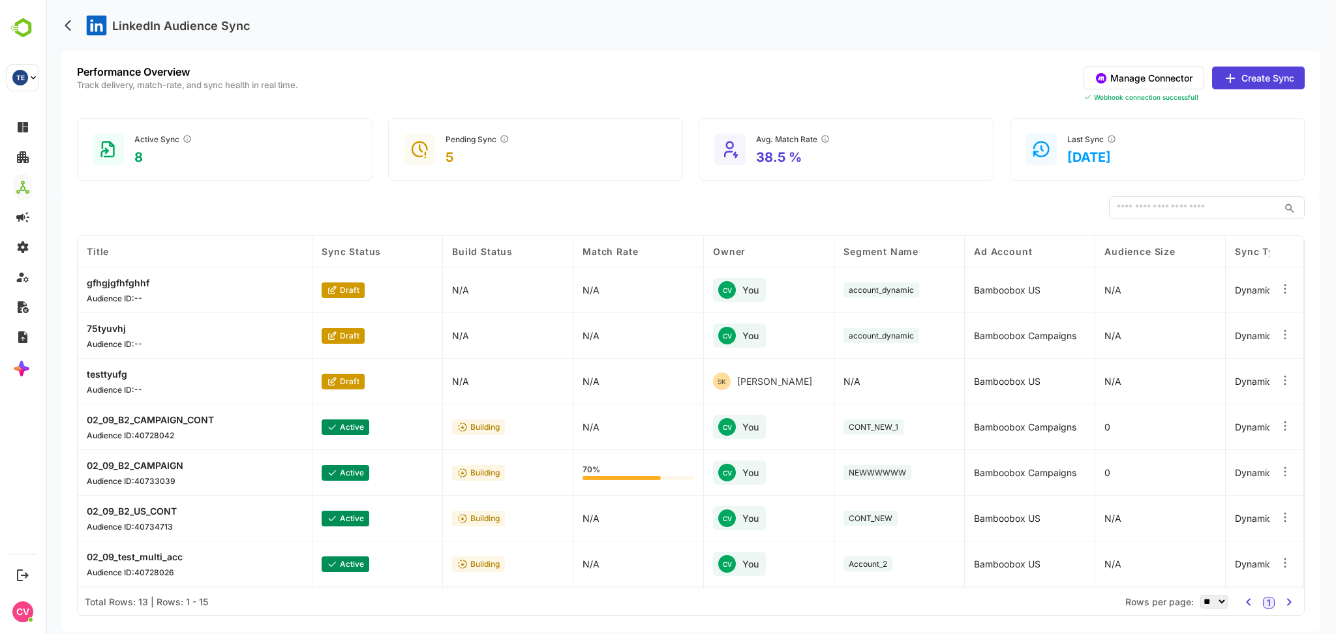
click at [1249, 78] on button "Create Sync" at bounding box center [1258, 78] width 93 height 23
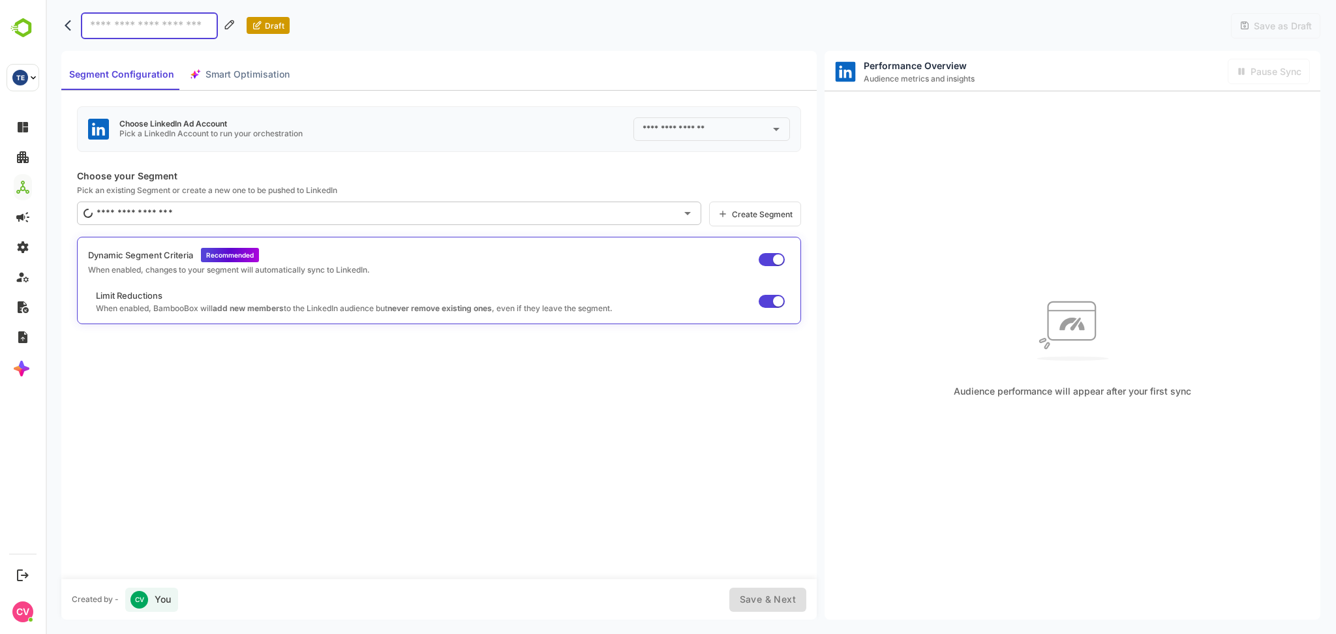
click at [679, 124] on input "text" at bounding box center [701, 129] width 125 height 21
click at [583, 185] on p "Pick an existing Segment or create a new one to be pushed to LinkedIn" at bounding box center [439, 190] width 724 height 10
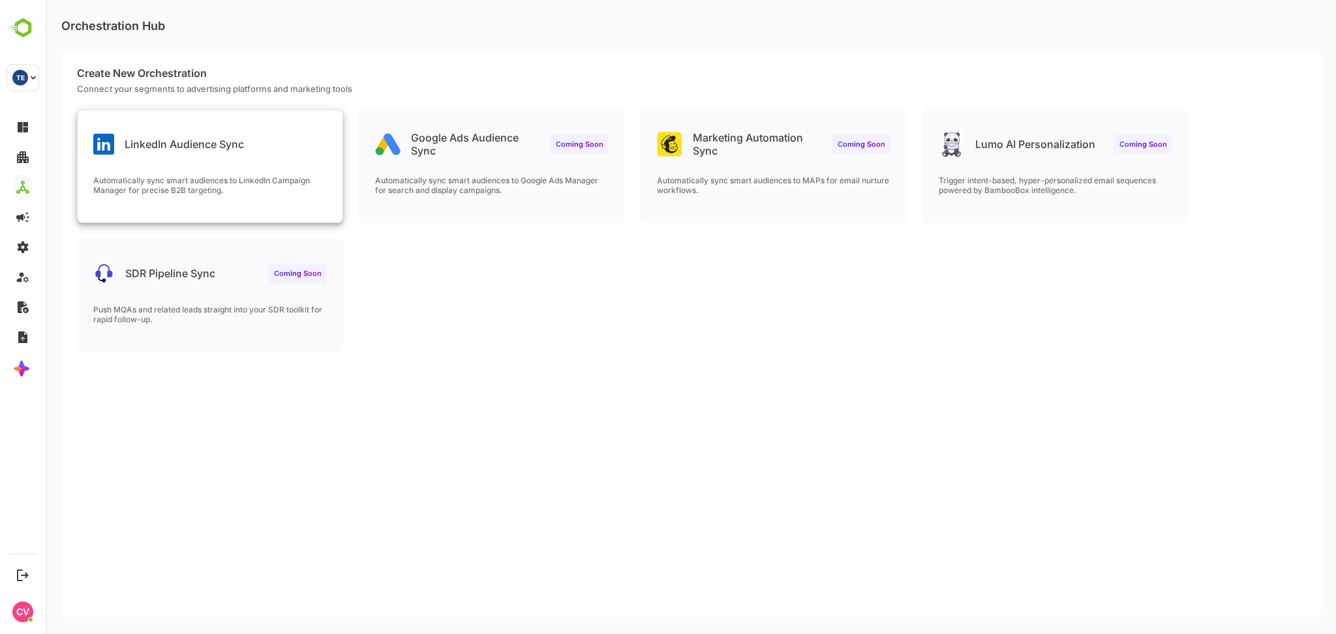
click at [209, 157] on div "LinkedIn Audience Sync Automatically sync smart audiences to LinkedIn Campaign …" at bounding box center [210, 166] width 265 height 112
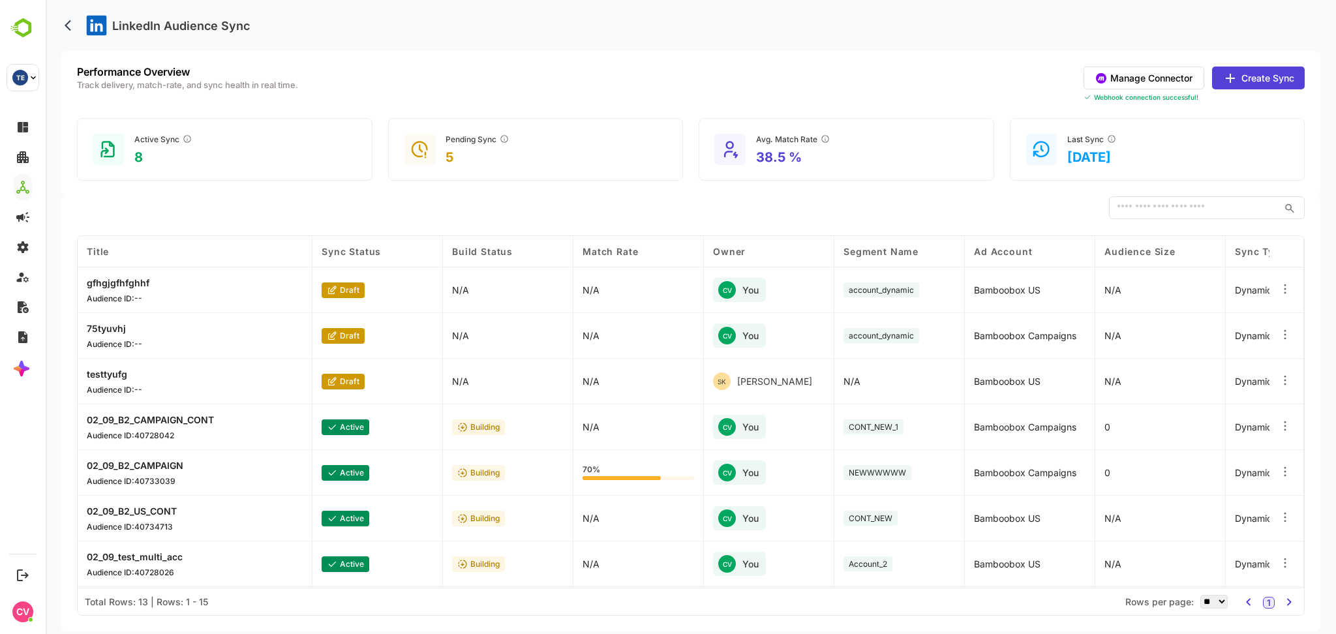
click at [1172, 78] on button "Manage Connector" at bounding box center [1144, 78] width 121 height 23
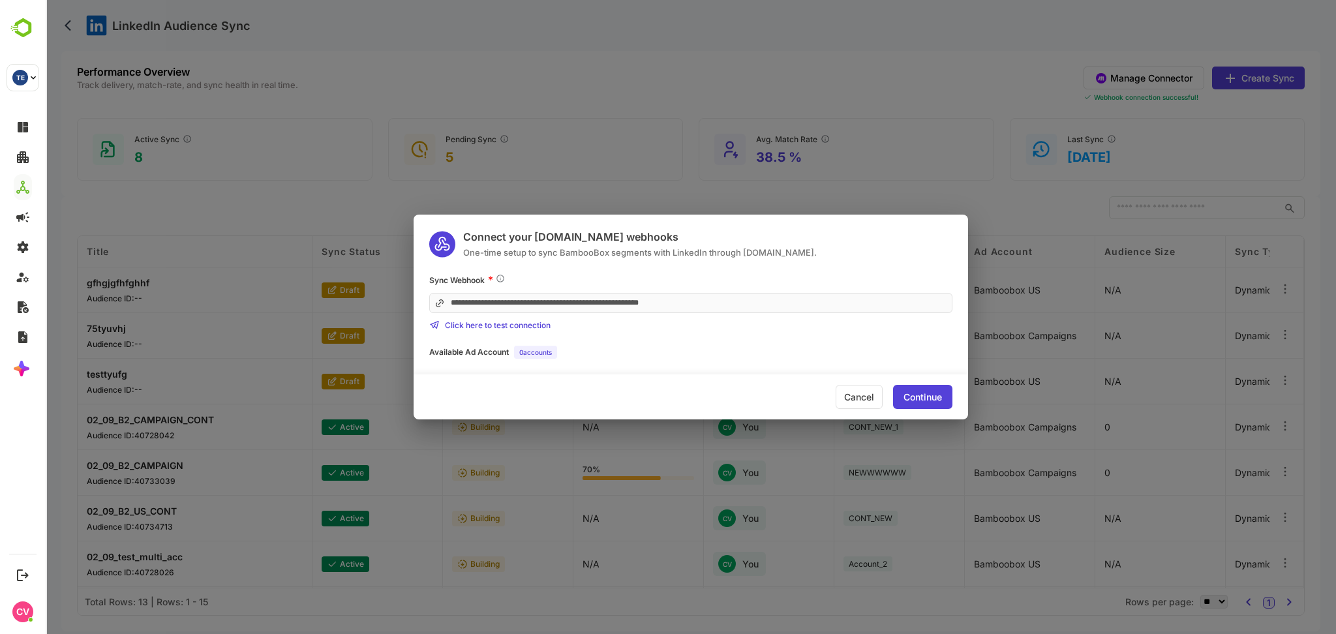
click at [922, 406] on div "Continue" at bounding box center [922, 397] width 59 height 24
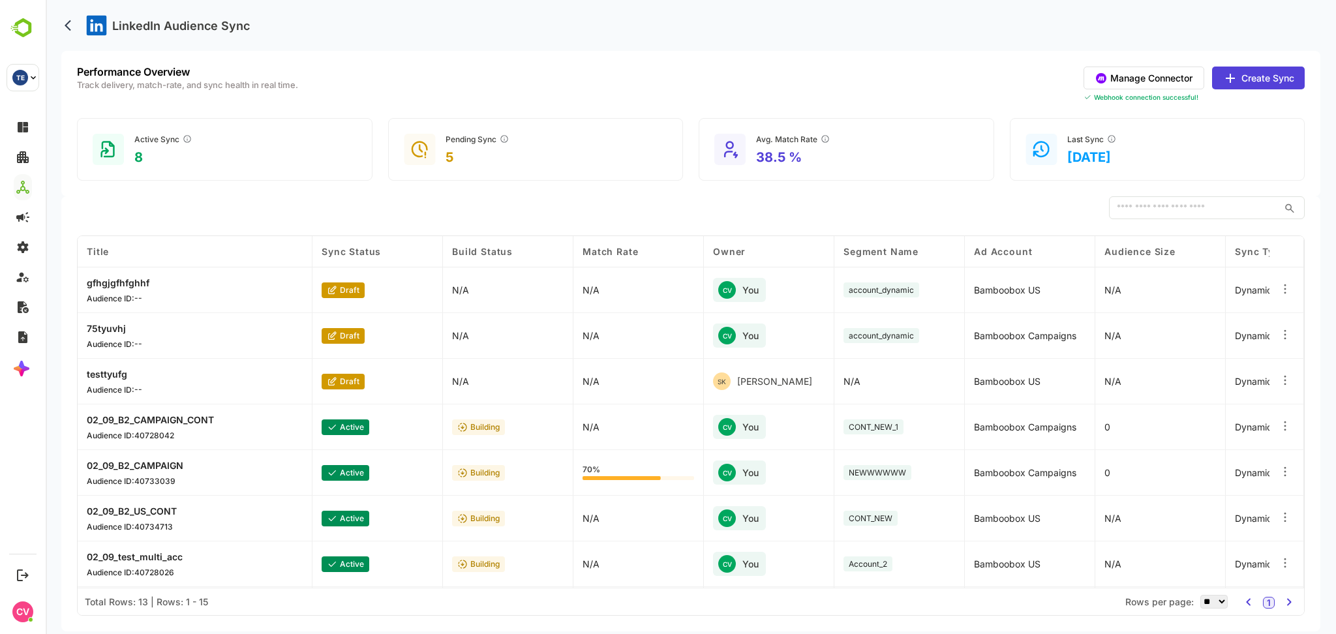
click at [1258, 76] on button "Create Sync" at bounding box center [1258, 78] width 93 height 23
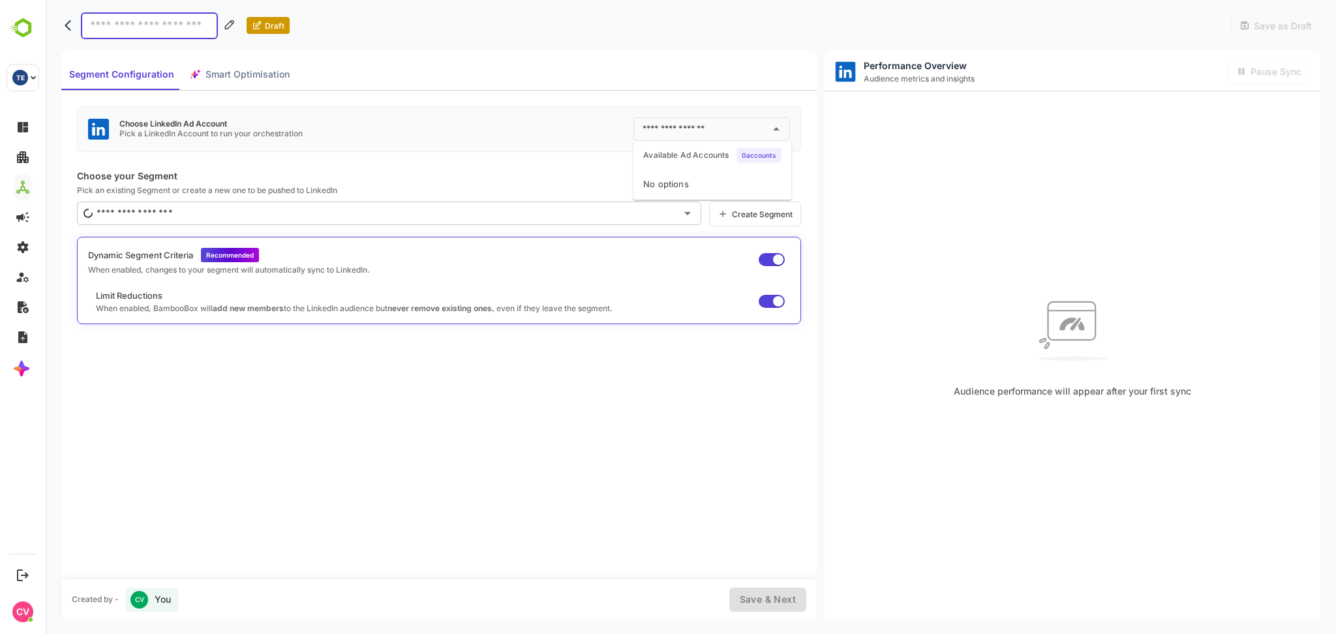
click at [671, 135] on input "text" at bounding box center [701, 129] width 125 height 21
click at [673, 191] on div "No options" at bounding box center [712, 184] width 159 height 31
click at [702, 127] on input "text" at bounding box center [701, 129] width 125 height 21
click at [686, 128] on input "text" at bounding box center [701, 129] width 125 height 21
click at [679, 184] on div "No options" at bounding box center [712, 184] width 159 height 31
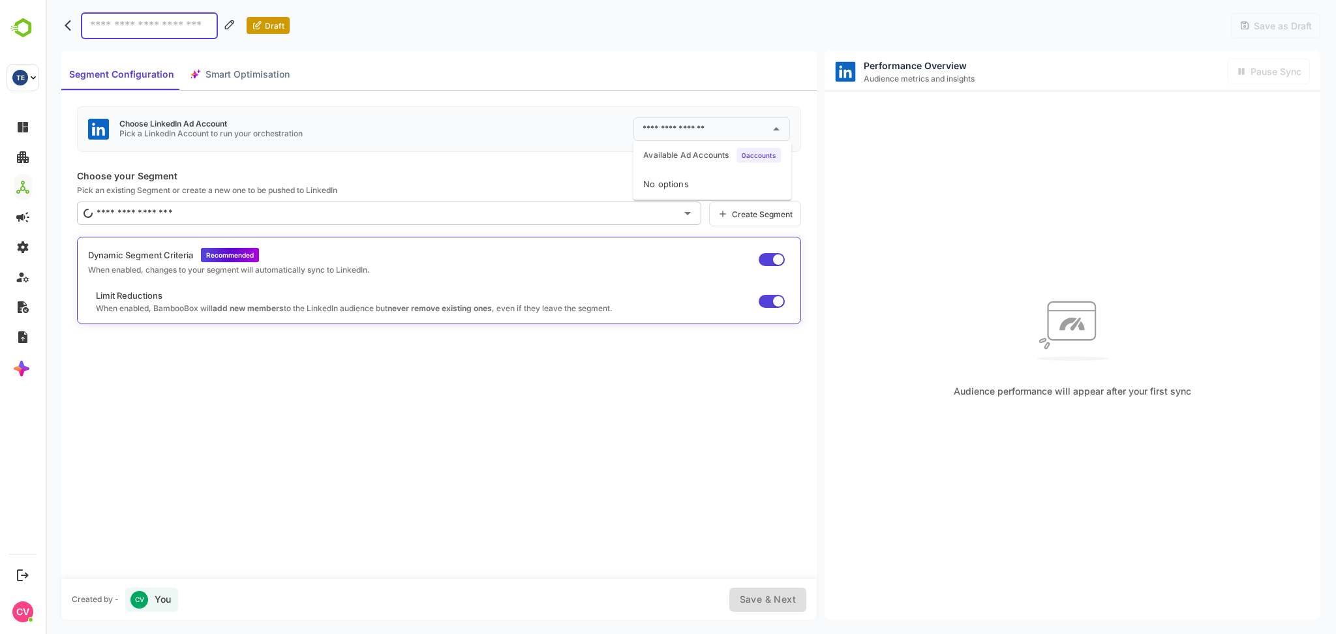
click at [679, 184] on div "No options" at bounding box center [712, 184] width 159 height 31
click at [705, 125] on input "text" at bounding box center [701, 129] width 125 height 21
click at [695, 139] on input "text" at bounding box center [701, 129] width 125 height 21
click at [684, 181] on div "No options" at bounding box center [712, 184] width 159 height 31
click at [693, 126] on input "text" at bounding box center [701, 129] width 125 height 21
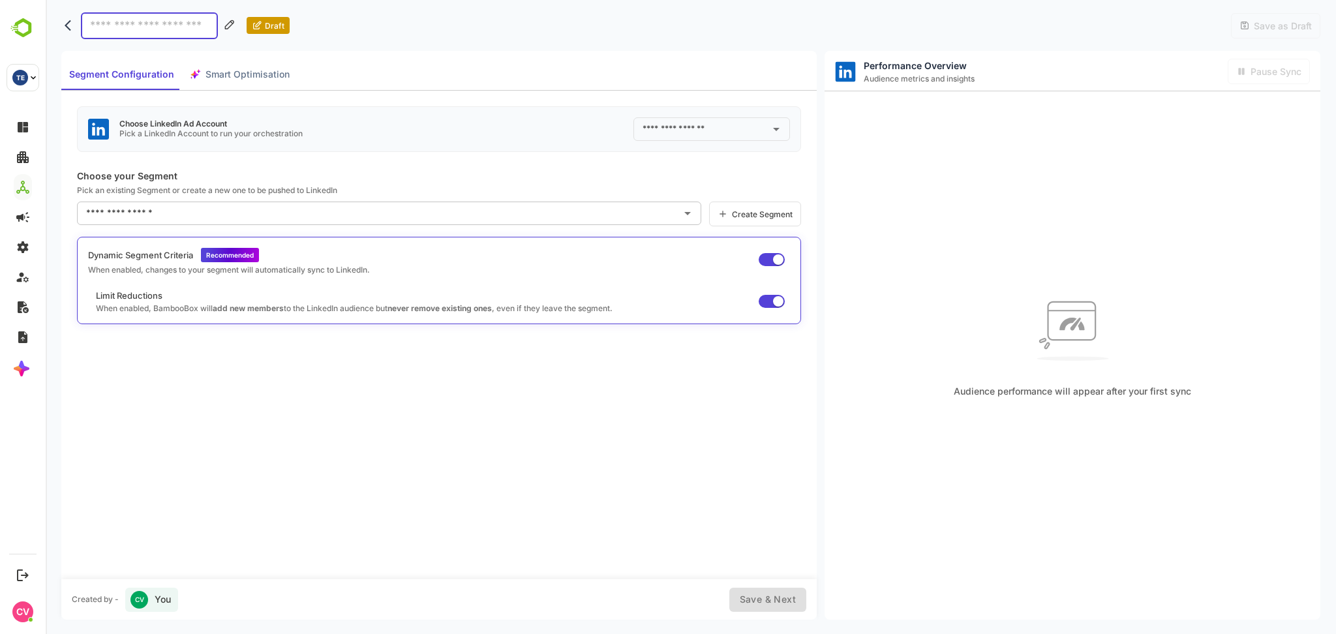
click at [686, 128] on input "text" at bounding box center [701, 129] width 125 height 21
click at [68, 31] on icon "back" at bounding box center [71, 25] width 13 height 13
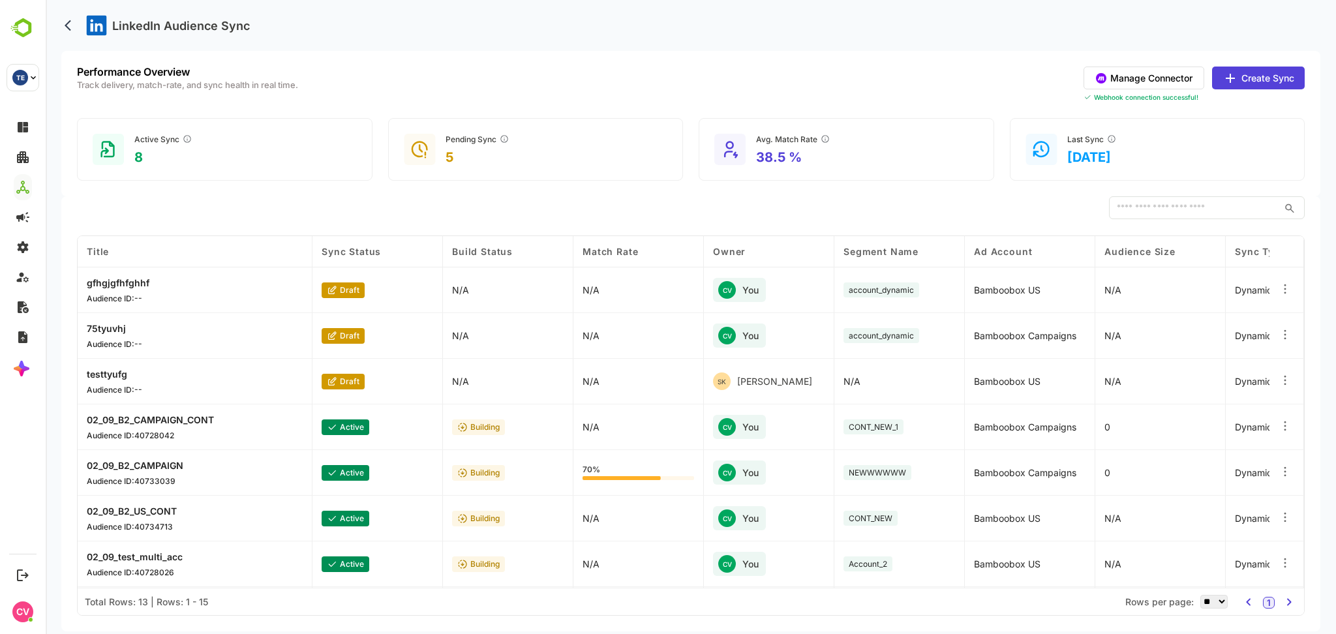
click at [1258, 72] on button "Create Sync" at bounding box center [1258, 78] width 93 height 23
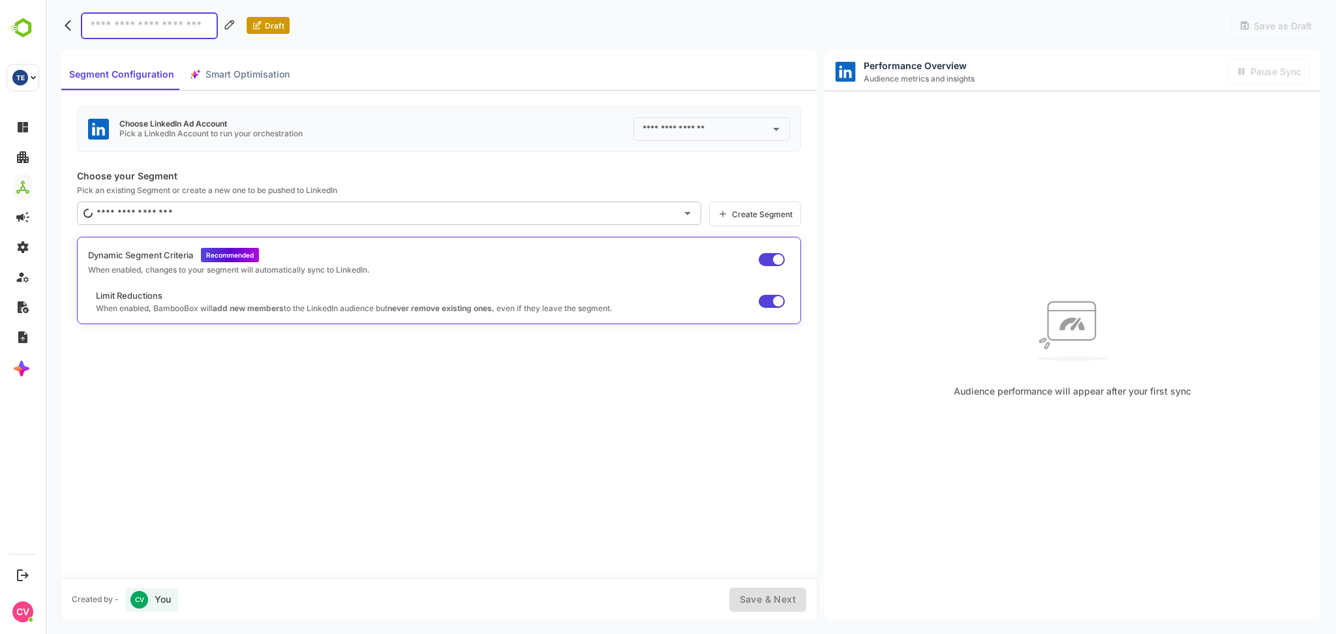
click at [682, 134] on input "text" at bounding box center [701, 129] width 125 height 21
click at [697, 119] on div "Bamboobox US" at bounding box center [706, 128] width 167 height 23
click at [696, 131] on div "Bamboobox US" at bounding box center [706, 128] width 167 height 23
click at [710, 120] on div "Bamboobox US" at bounding box center [706, 128] width 167 height 23
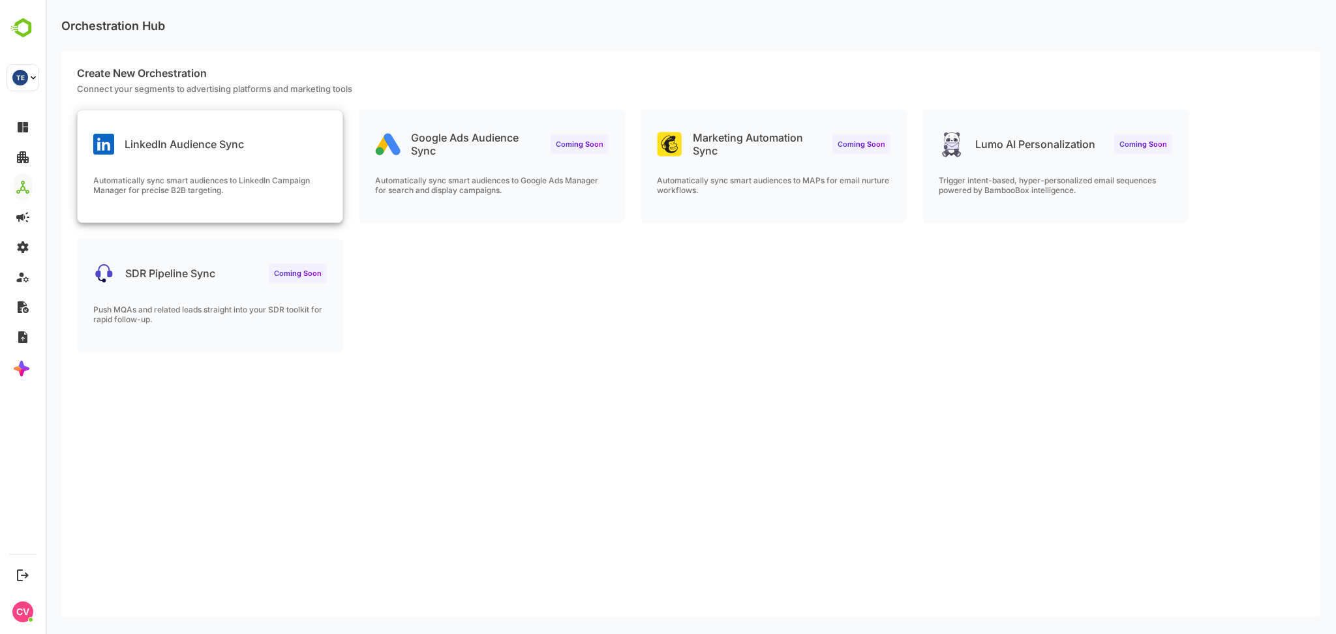
click at [265, 200] on div "Automatically sync smart audiences to LinkedIn Campaign Manager for precise B2B…" at bounding box center [210, 198] width 265 height 47
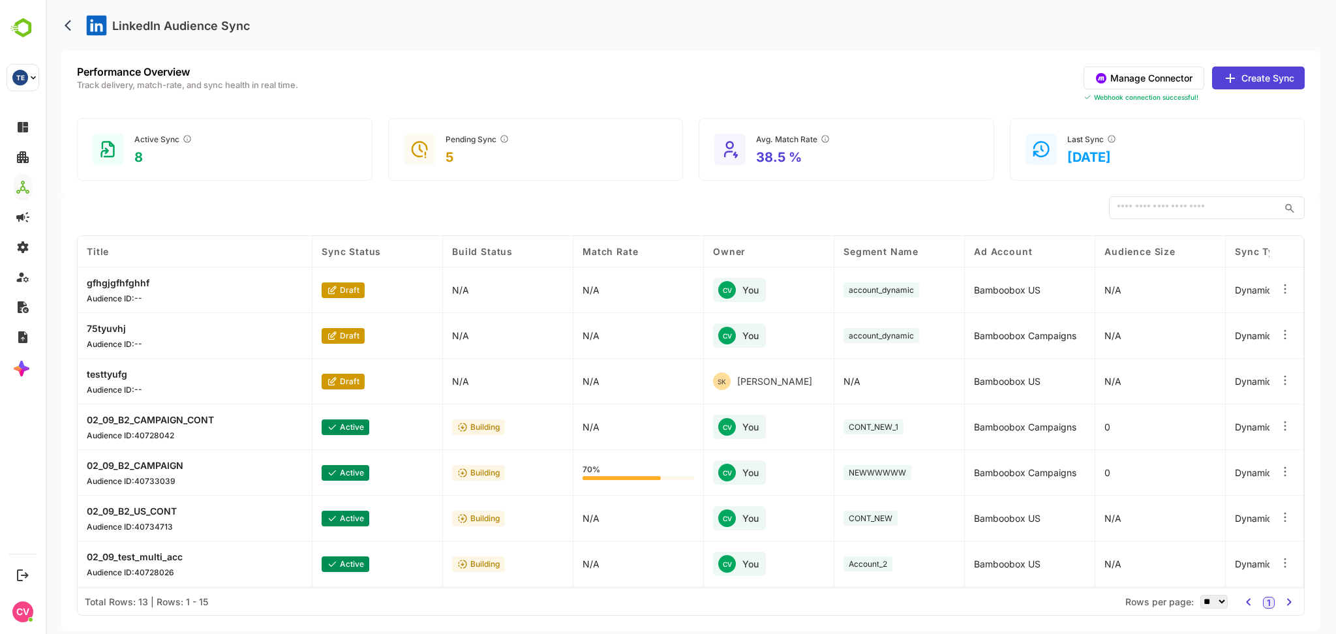
click at [1251, 78] on button "Create Sync" at bounding box center [1258, 78] width 93 height 23
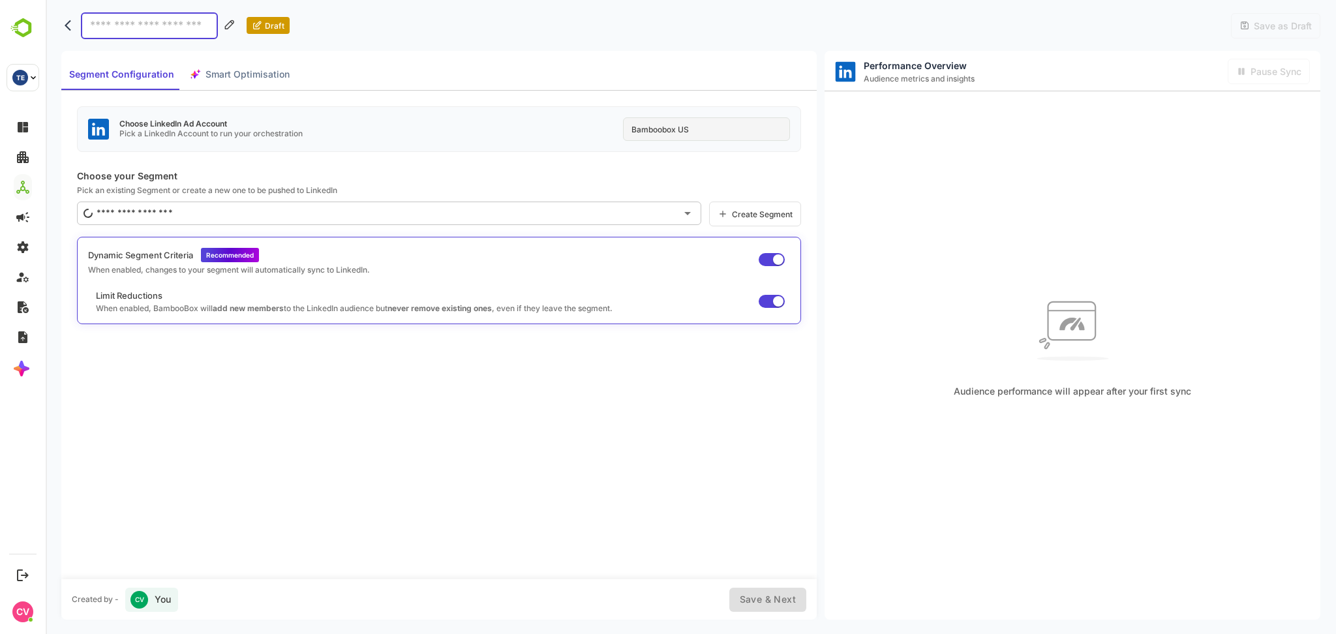
click at [706, 125] on div "Bamboobox US" at bounding box center [706, 128] width 167 height 23
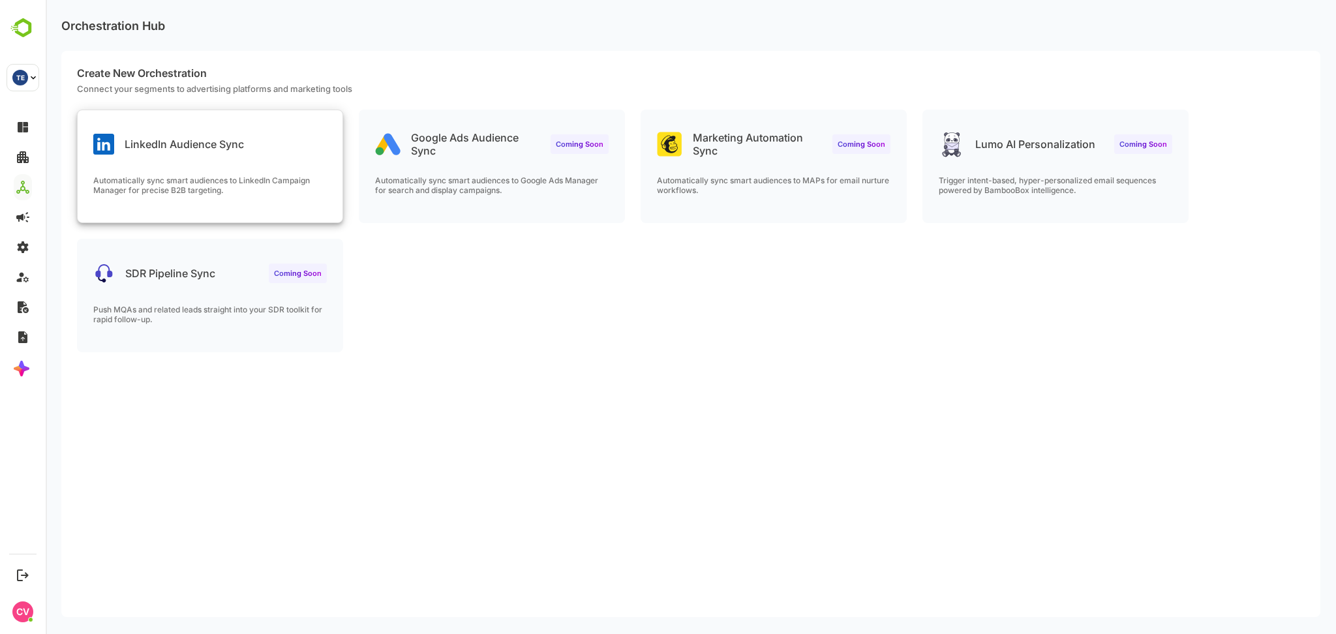
click at [190, 172] on div "LinkedIn Audience Sync Automatically sync smart audiences to LinkedIn Campaign …" at bounding box center [210, 166] width 265 height 112
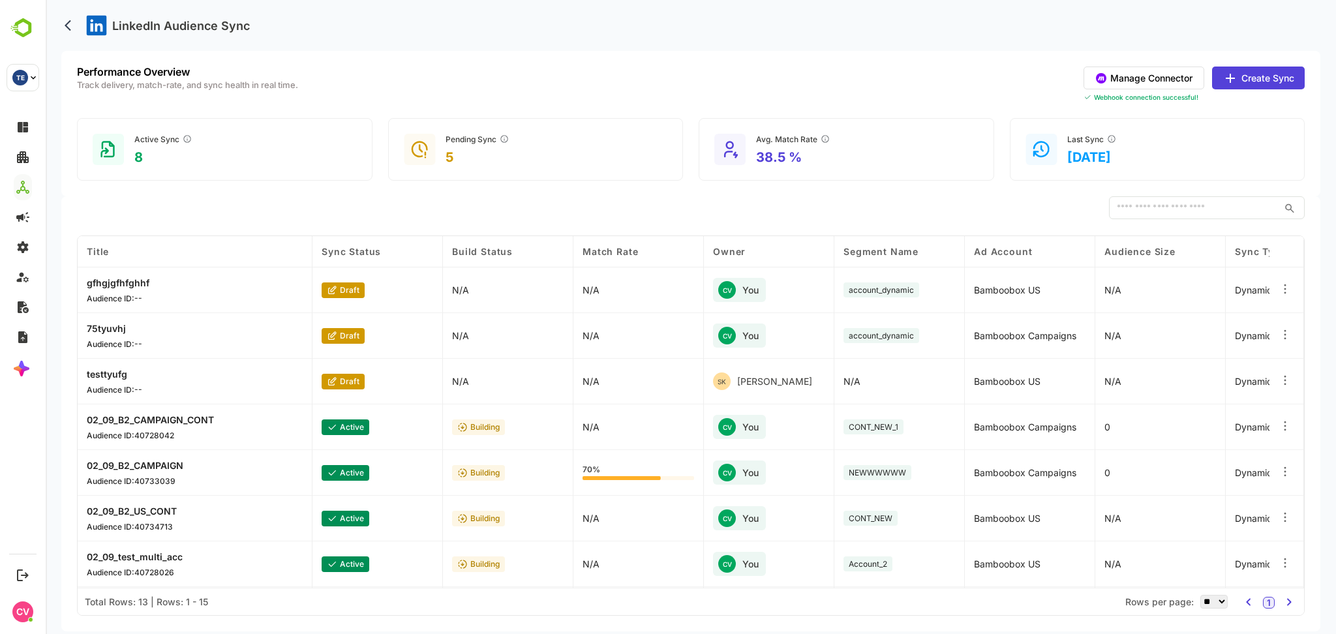
click at [1261, 81] on button "Create Sync" at bounding box center [1258, 78] width 93 height 23
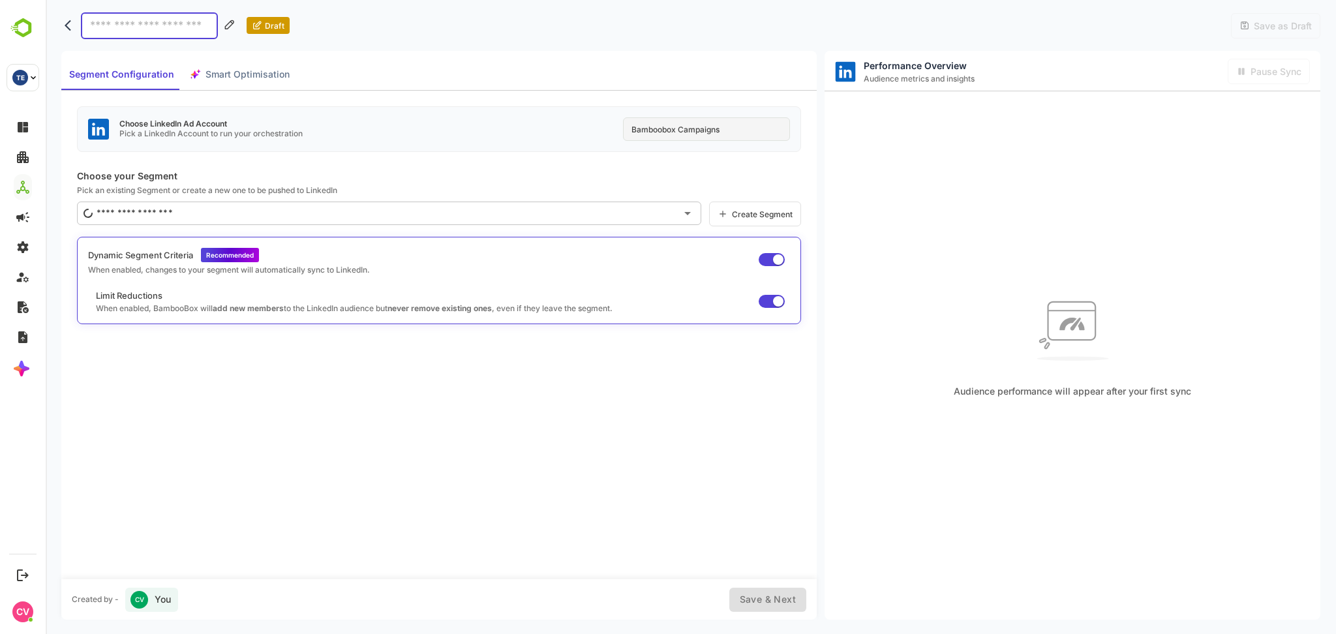
click at [723, 119] on div "Bamboobox Campaigns" at bounding box center [706, 128] width 167 height 23
click at [717, 129] on div "Bamboobox Campaigns" at bounding box center [706, 128] width 167 height 23
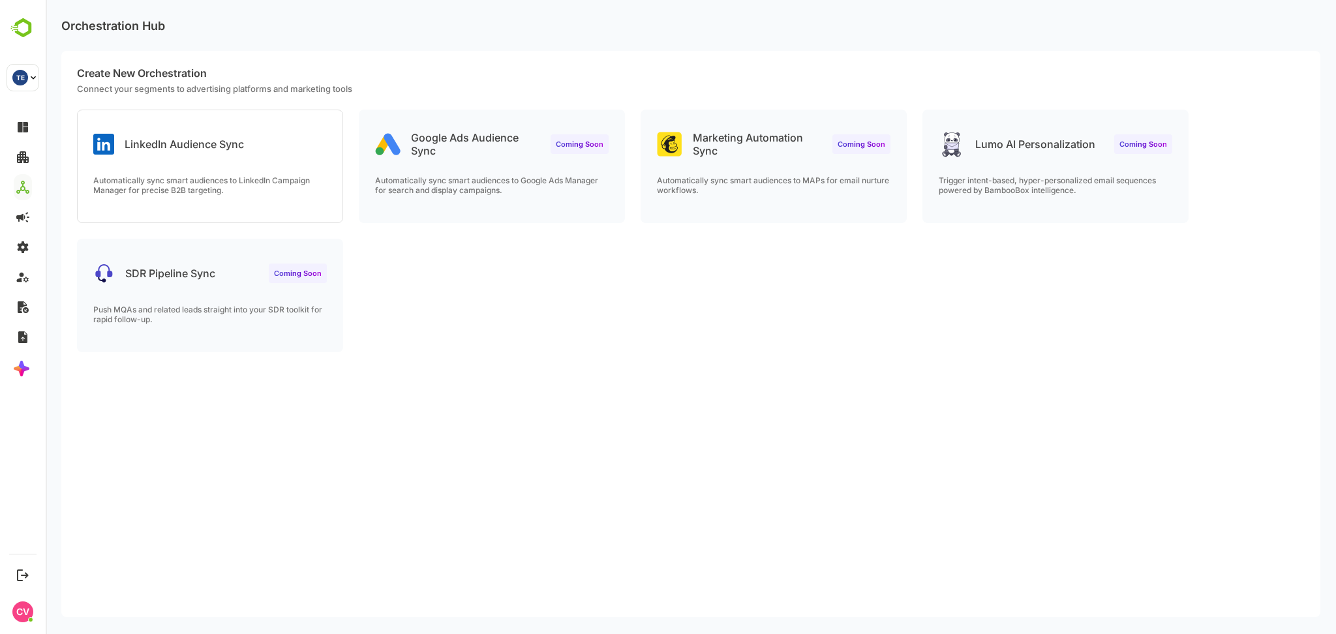
click at [214, 165] on div "LinkedIn Audience Sync Automatically sync smart audiences to LinkedIn Campaign …" at bounding box center [210, 166] width 265 height 112
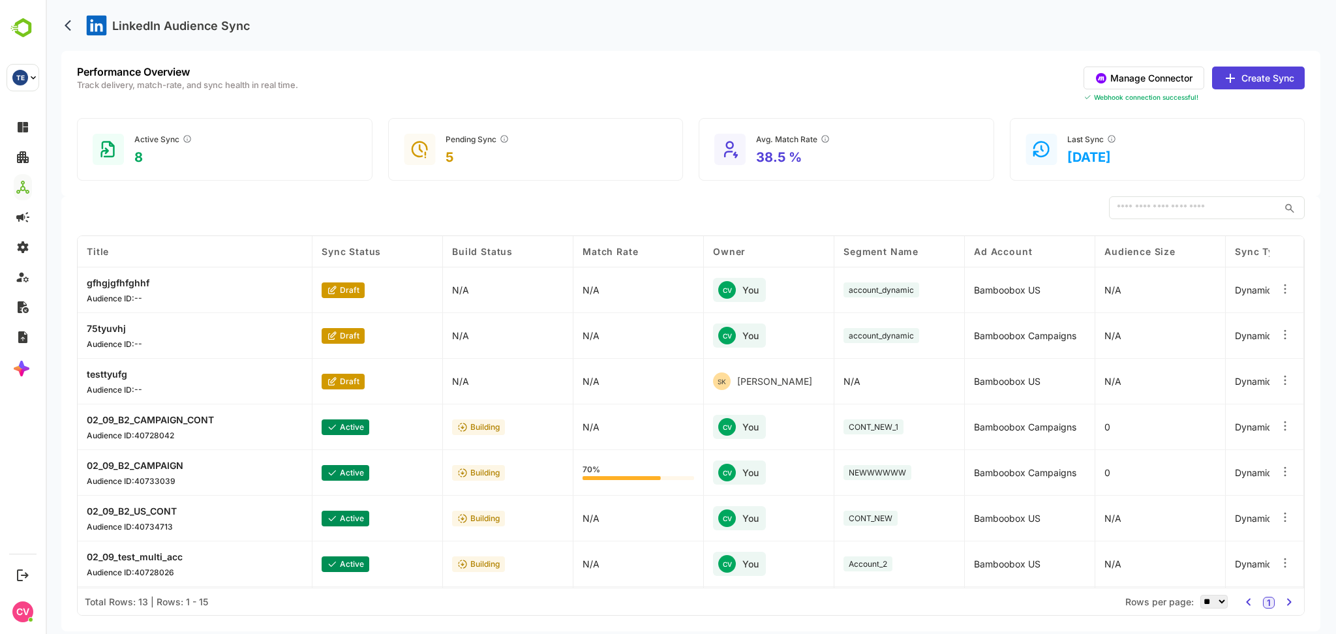
click at [1254, 73] on button "Create Sync" at bounding box center [1258, 78] width 93 height 23
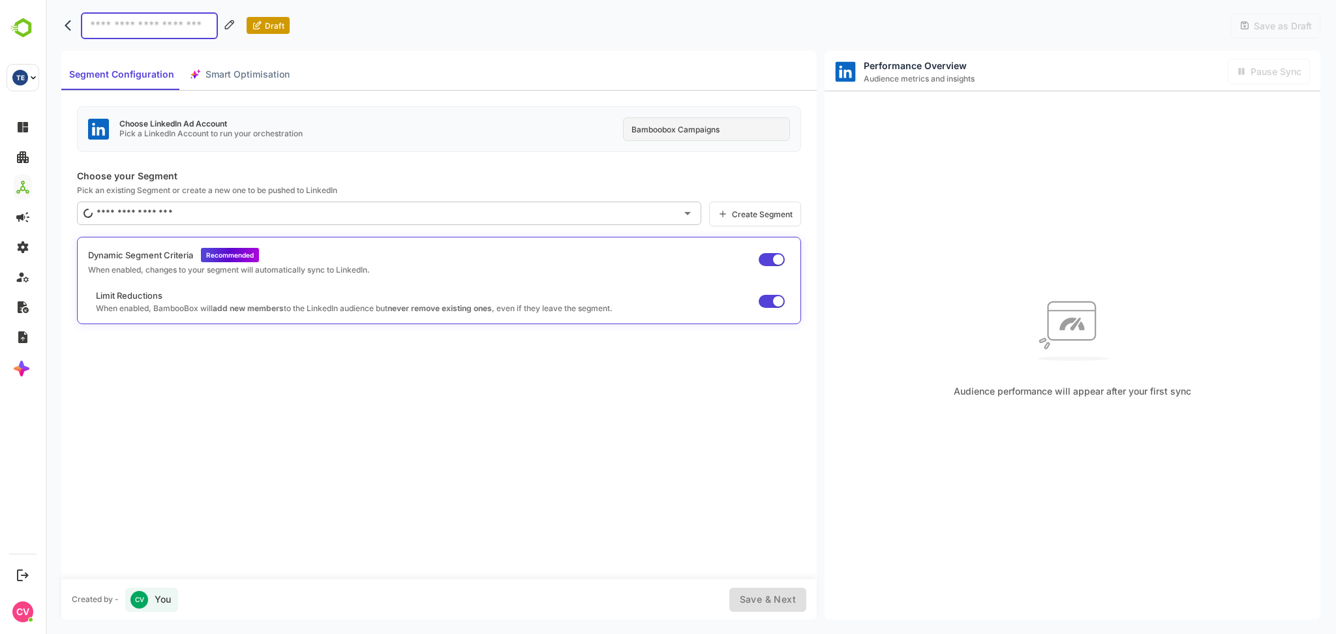
click at [731, 129] on div "Bamboobox Campaigns" at bounding box center [706, 128] width 167 height 23
click at [628, 133] on div "Bamboobox Campaigns" at bounding box center [706, 128] width 167 height 23
click at [703, 130] on div "Bamboobox Campaigns" at bounding box center [706, 128] width 167 height 23
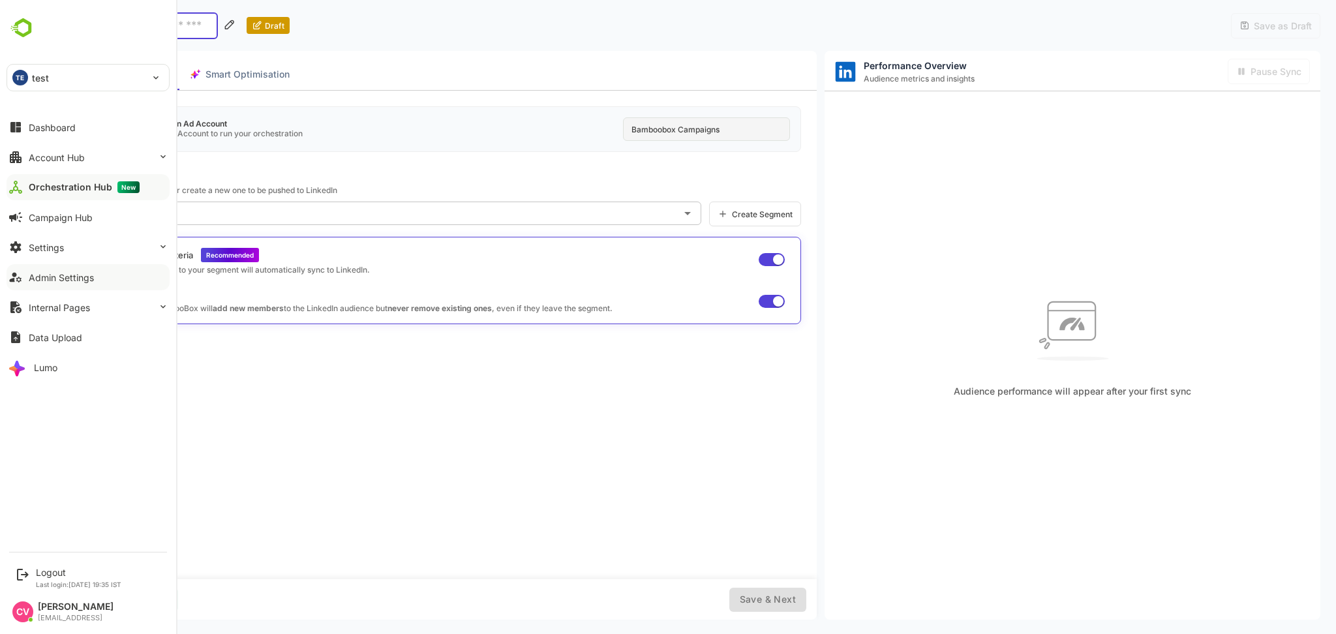
click at [96, 287] on button "Admin Settings" at bounding box center [88, 277] width 163 height 26
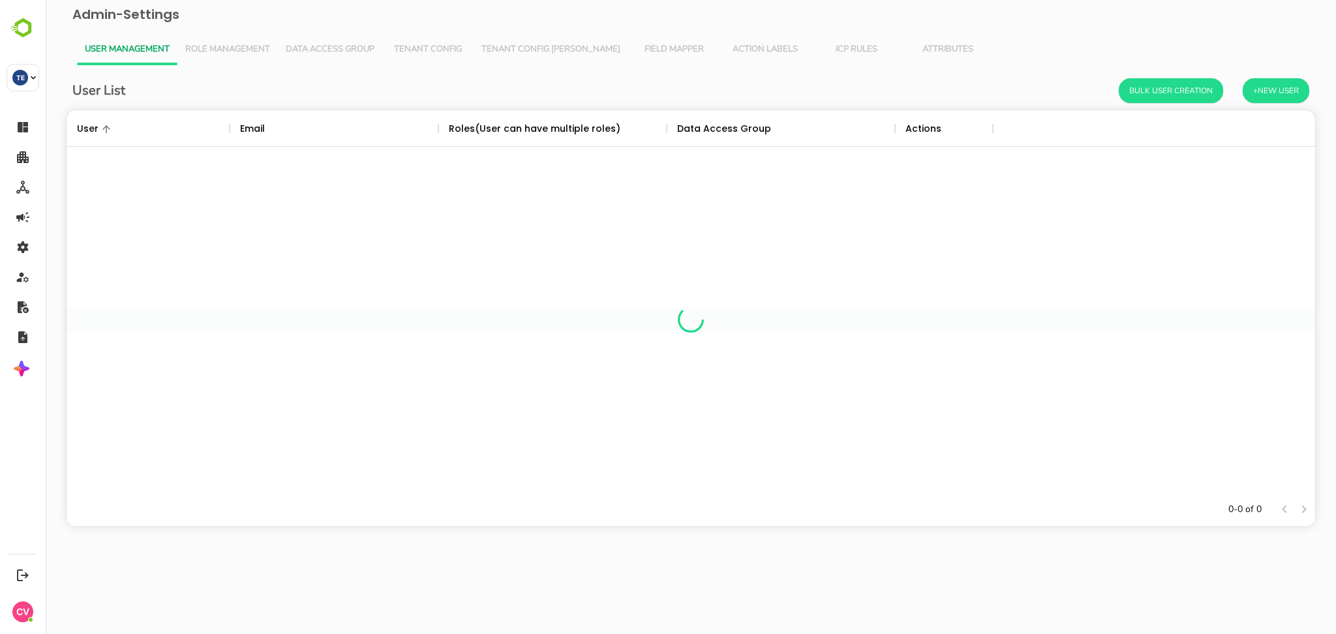
scroll to position [369, 1235]
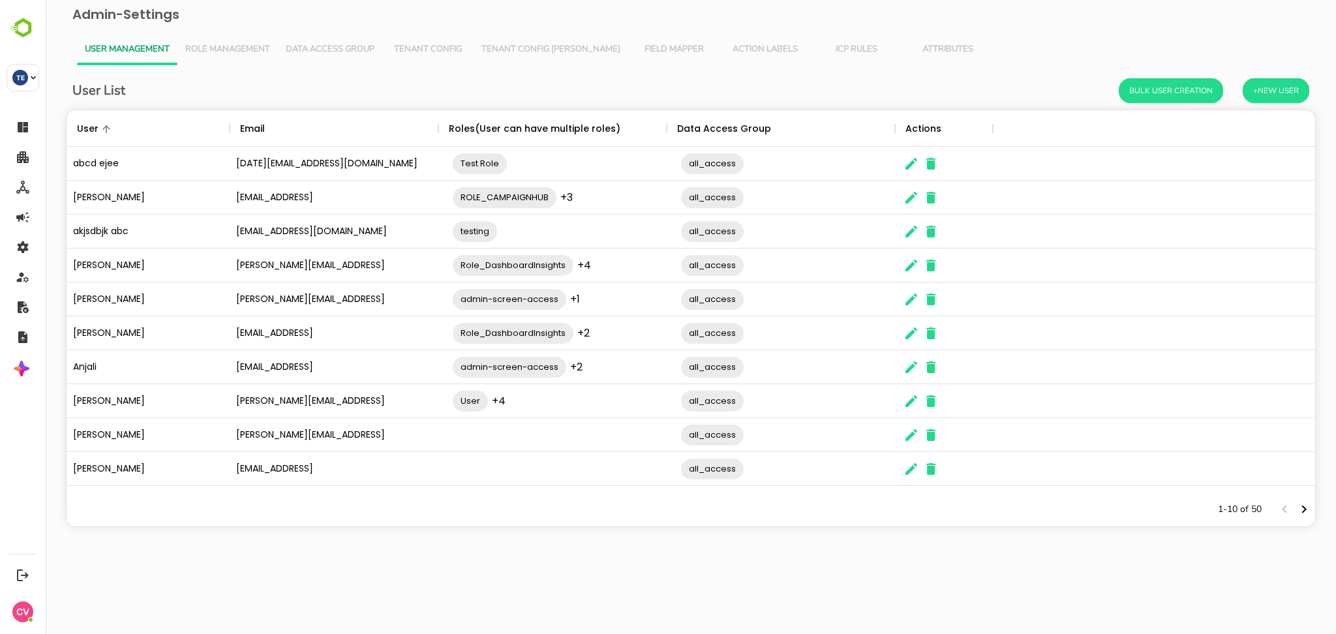
click at [1300, 513] on icon "Next page" at bounding box center [1304, 510] width 16 height 16
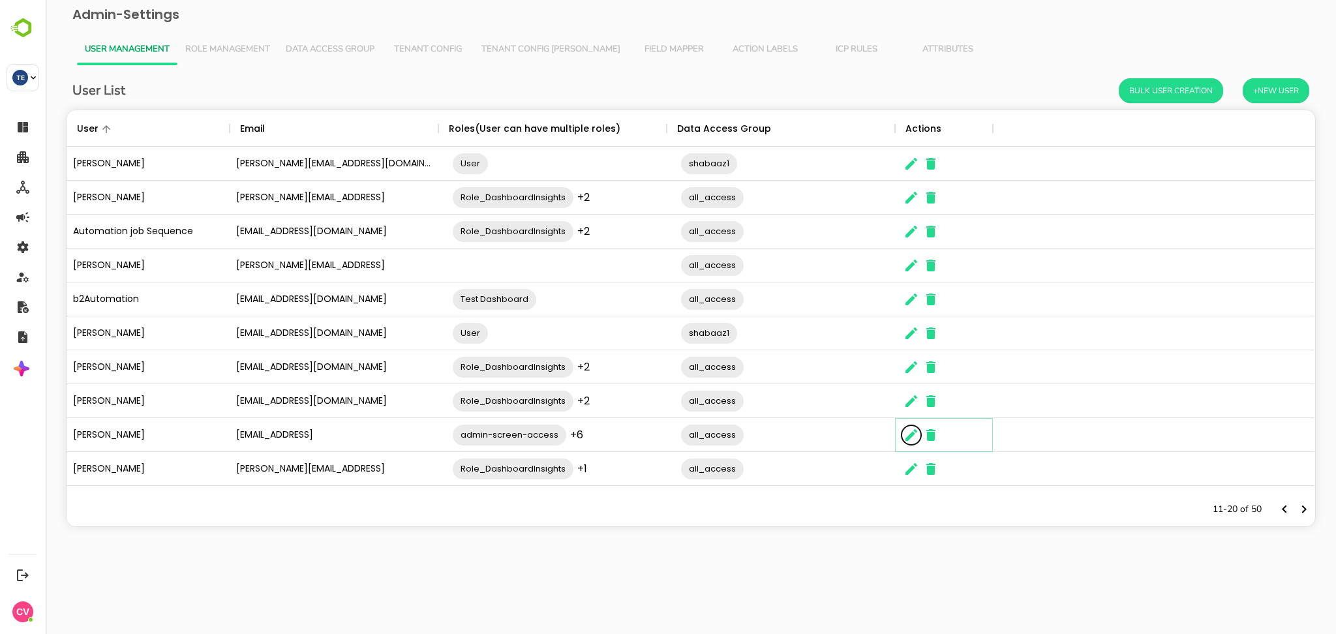
click at [913, 443] on button "The User Data" at bounding box center [912, 435] width 20 height 20
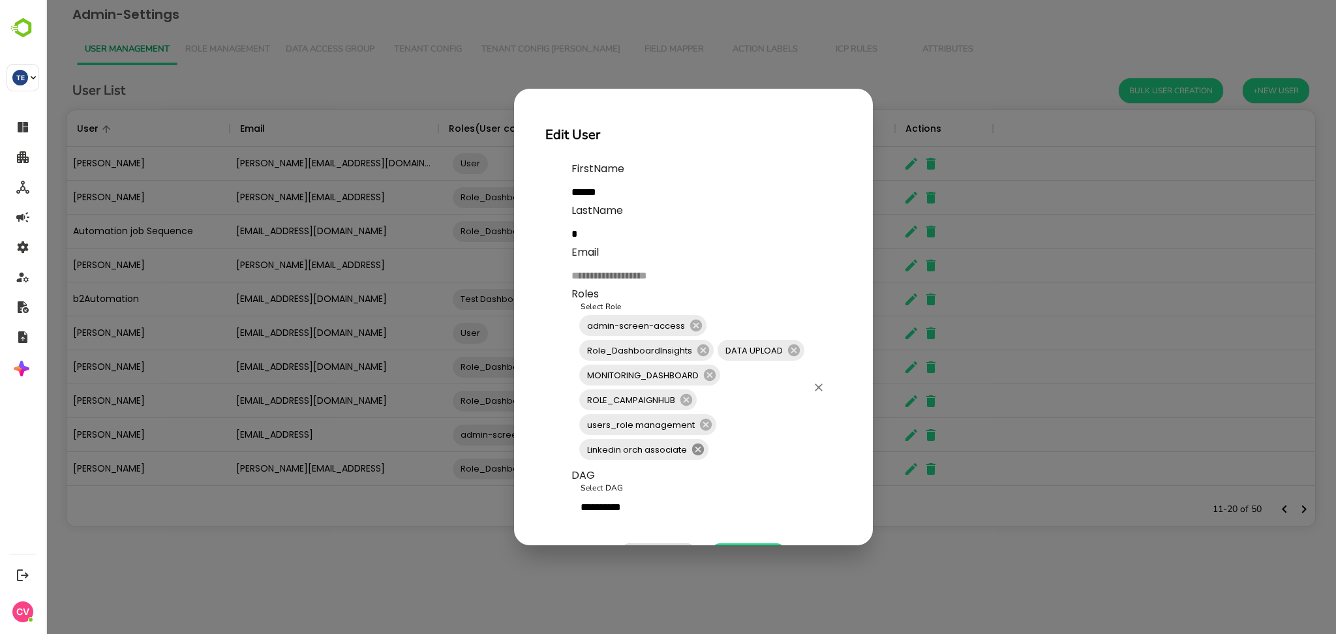
click at [697, 447] on icon at bounding box center [698, 450] width 12 height 12
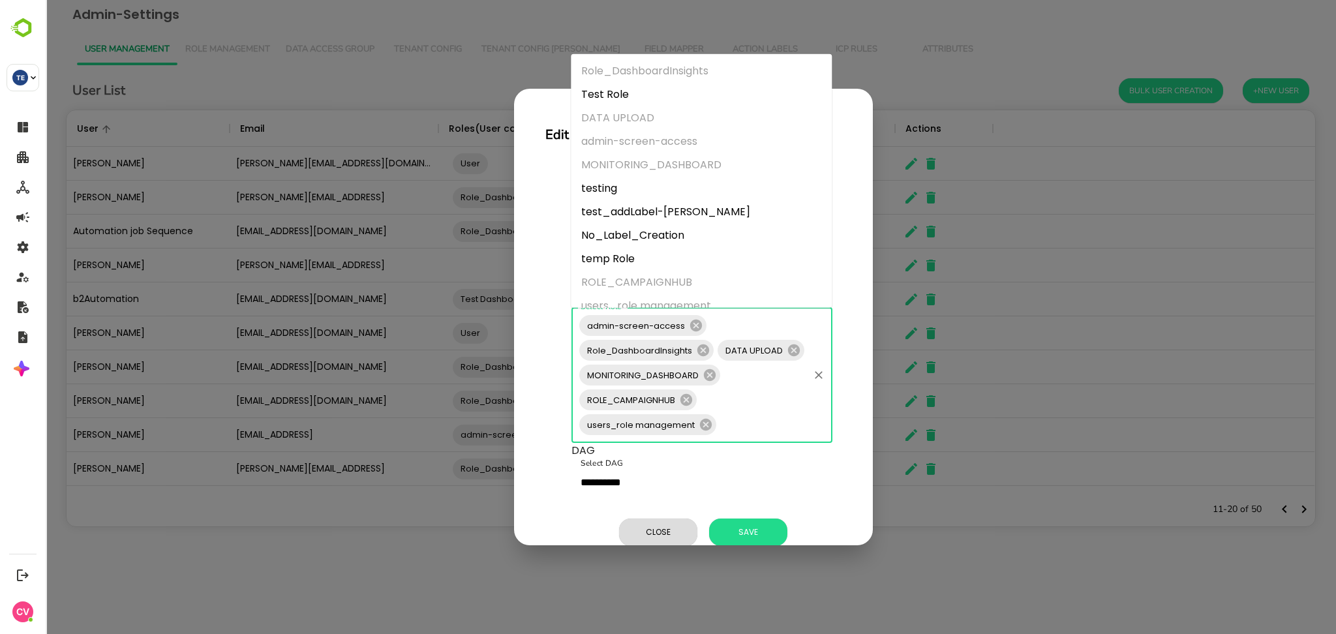
click at [780, 421] on input "Select Role" at bounding box center [762, 424] width 89 height 25
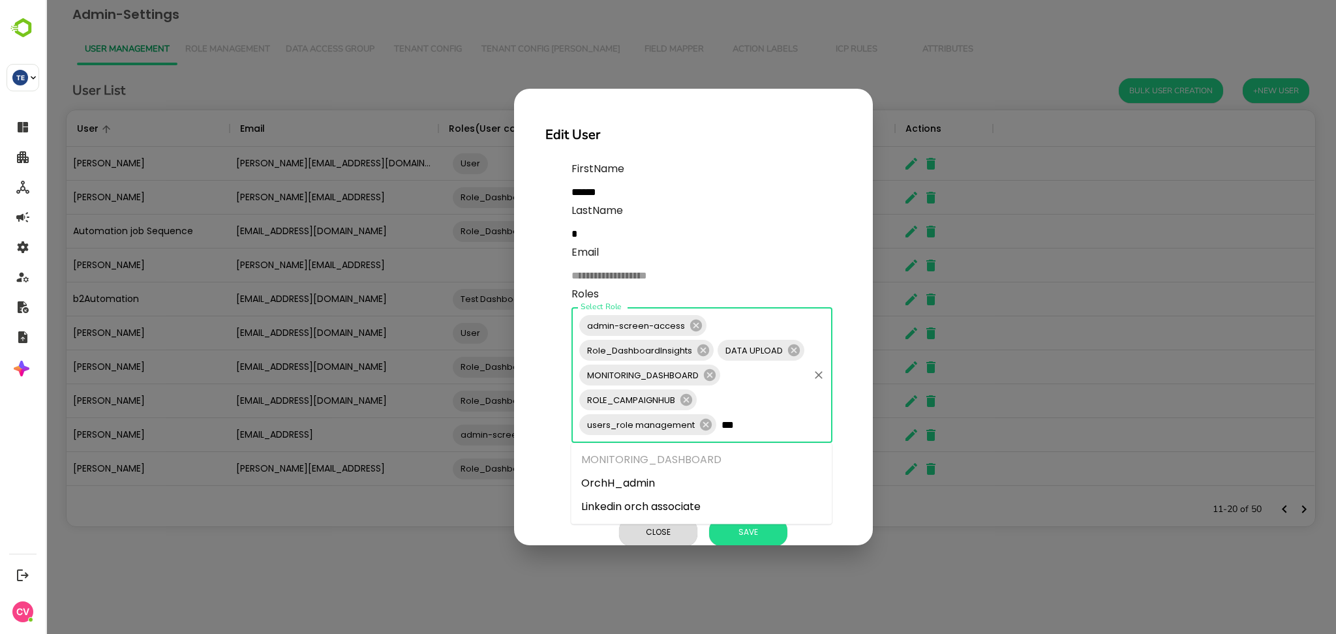
type input "****"
click at [736, 466] on li "OrchH_admin" at bounding box center [701, 459] width 261 height 23
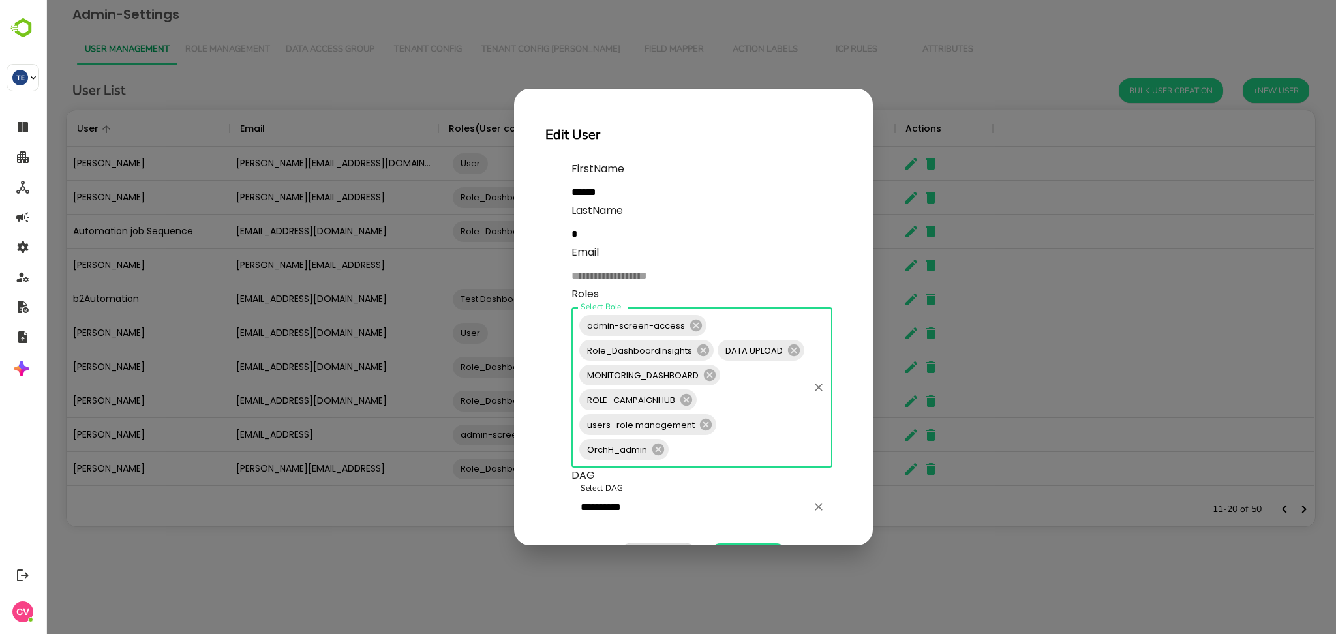
scroll to position [57, 0]
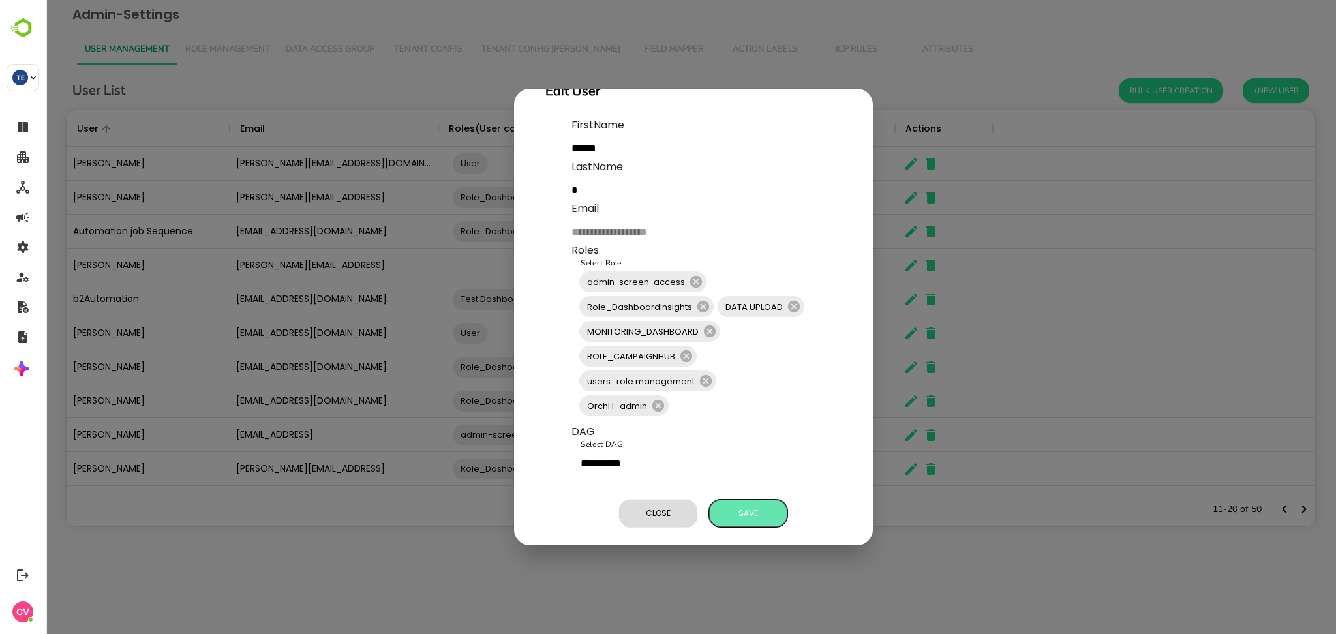
click at [737, 506] on span "Save" at bounding box center [748, 513] width 65 height 17
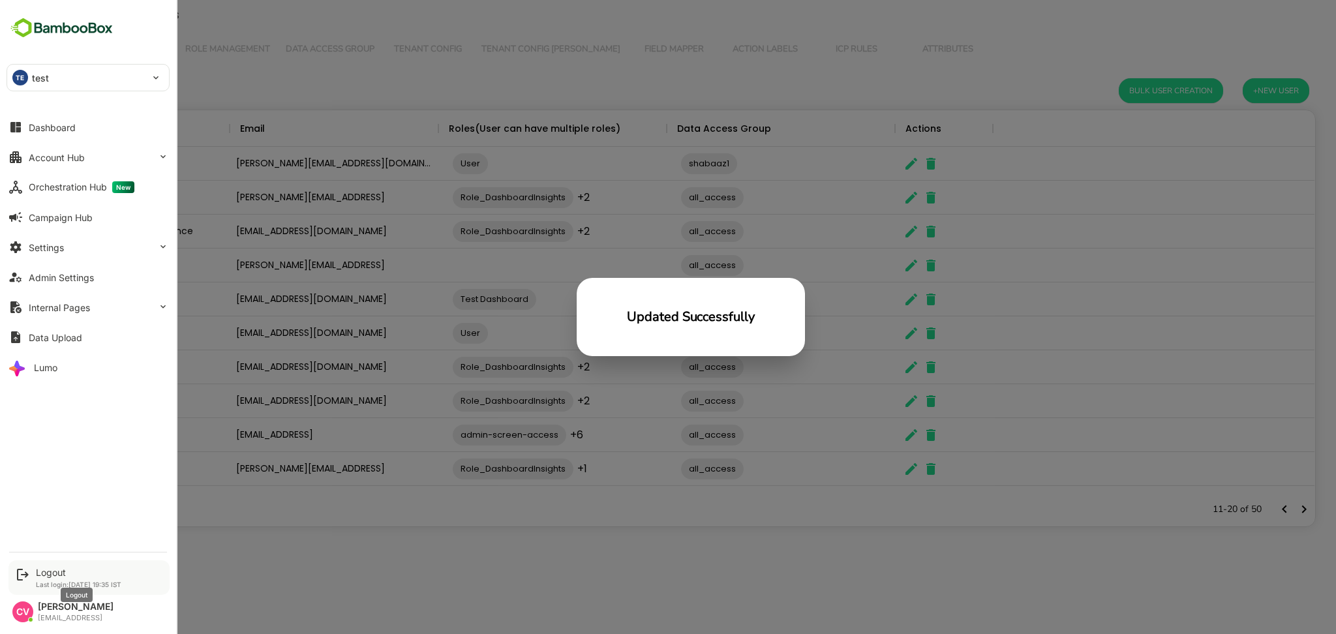
click at [59, 567] on div "Logout" at bounding box center [78, 572] width 85 height 11
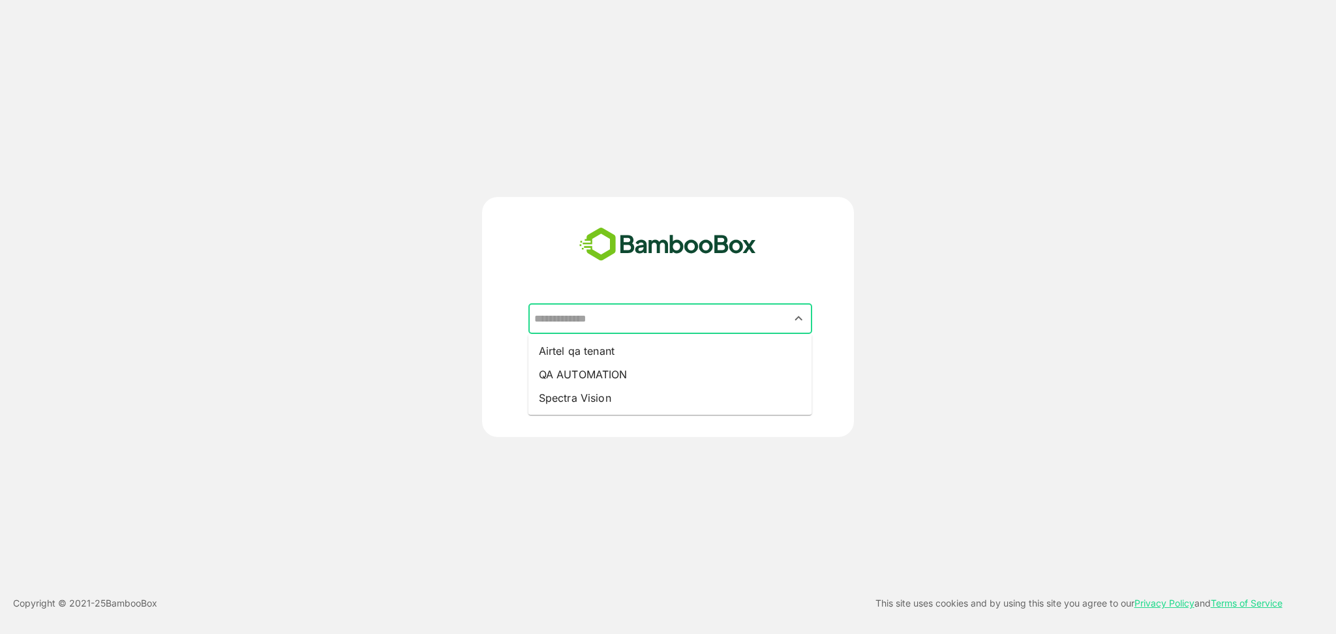
click at [637, 312] on input "text" at bounding box center [670, 319] width 279 height 25
click at [619, 369] on li "QA AUTOMATION" at bounding box center [670, 374] width 284 height 23
type input "**********"
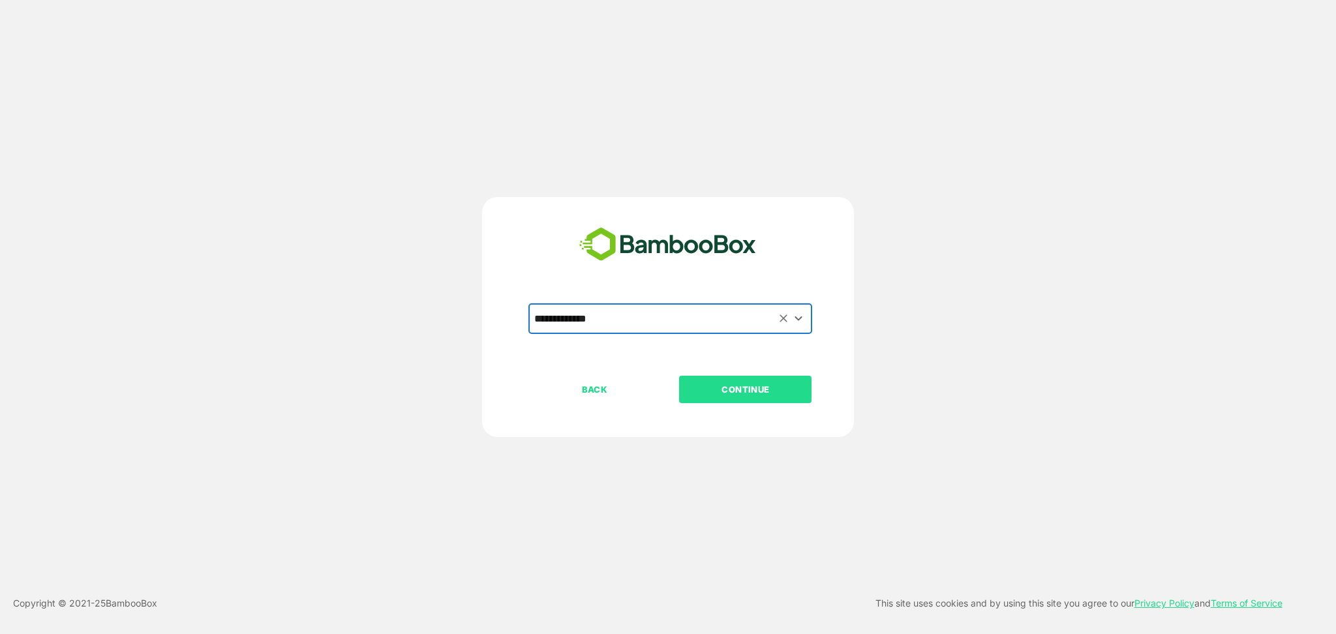
click at [735, 389] on p "CONTINUE" at bounding box center [745, 389] width 130 height 14
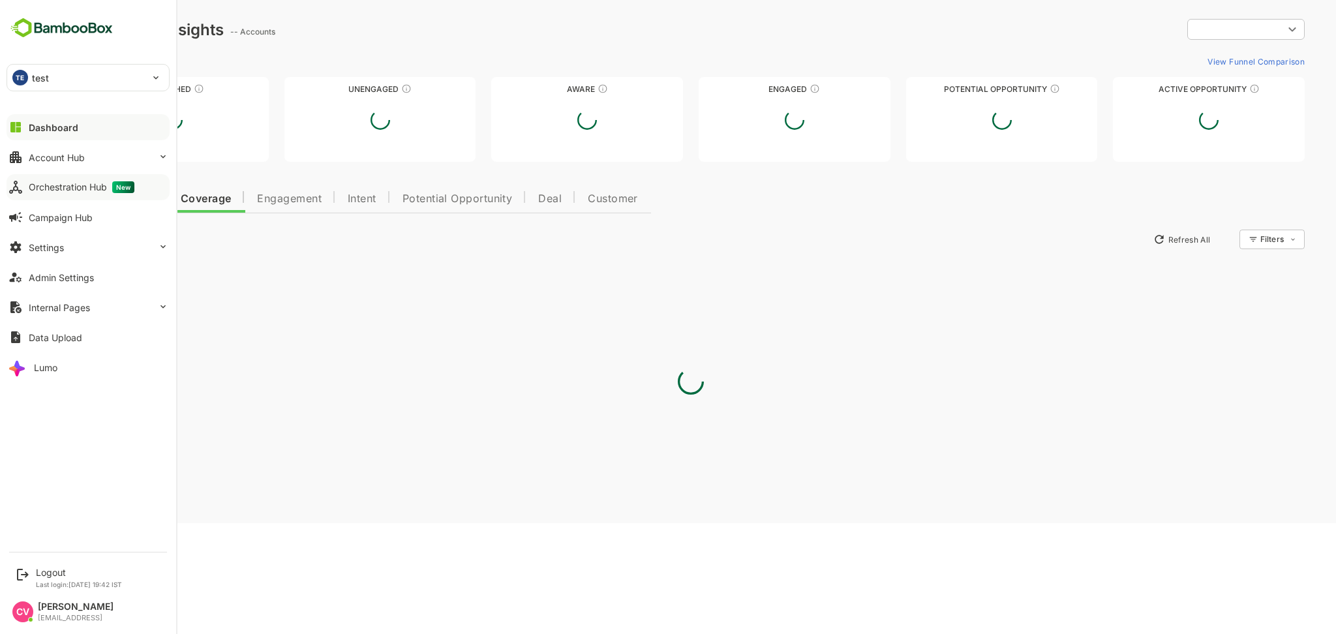
click at [85, 184] on div "Orchestration Hub New" at bounding box center [82, 187] width 106 height 12
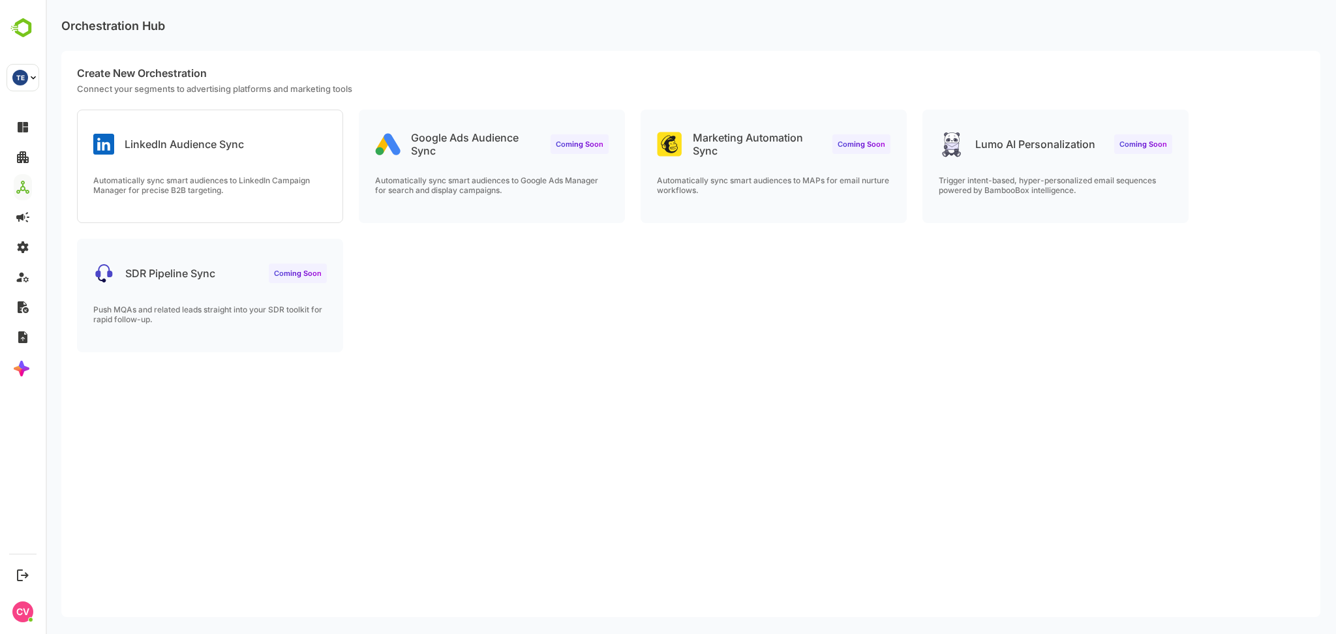
click at [210, 118] on div "LinkedIn Audience Sync" at bounding box center [210, 133] width 265 height 47
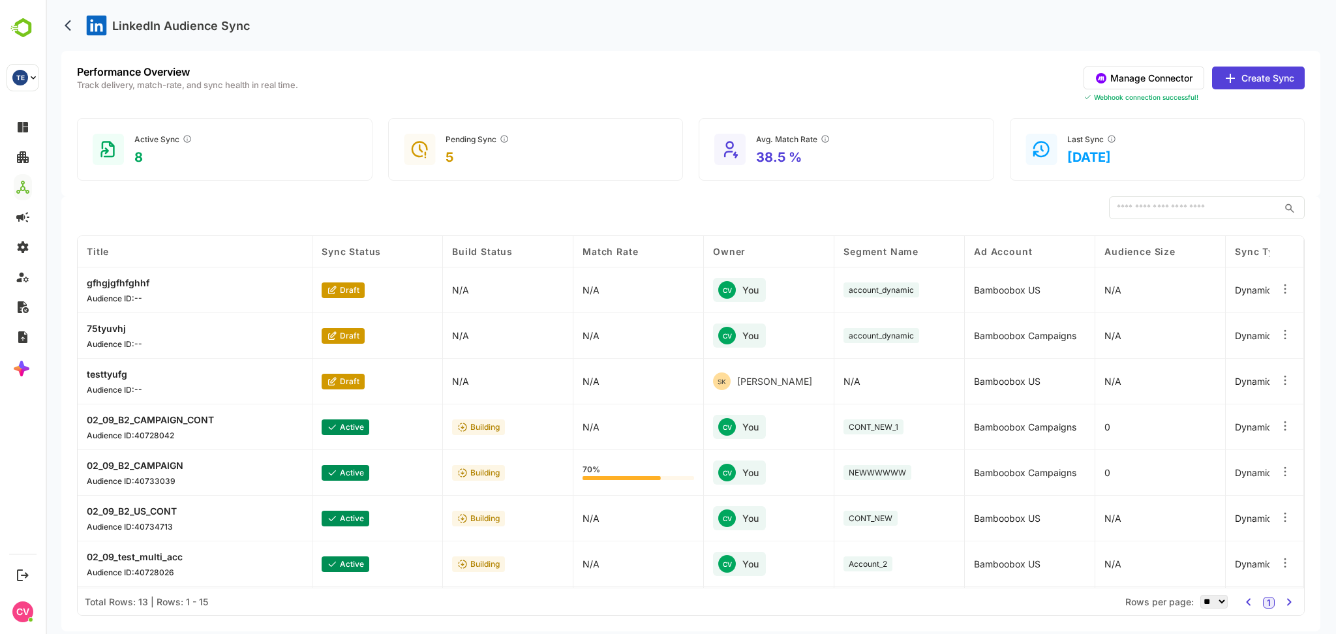
click at [1147, 79] on button "Manage Connector" at bounding box center [1144, 78] width 121 height 23
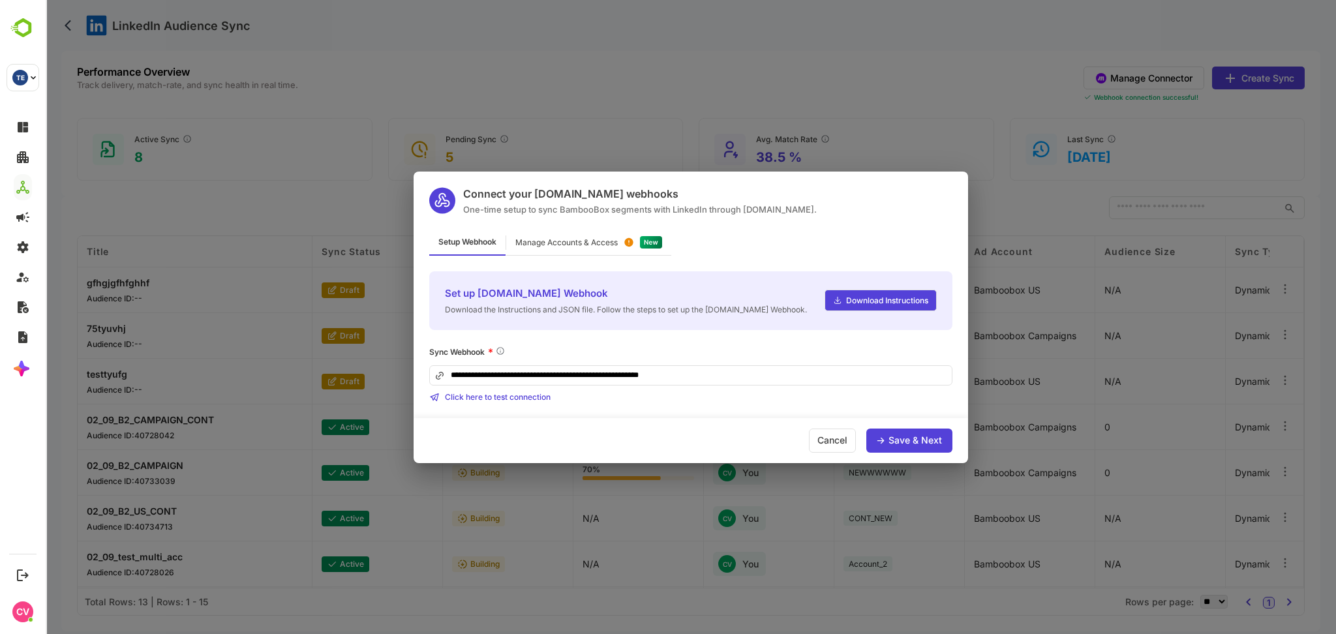
click at [697, 368] on input "**********" at bounding box center [690, 375] width 523 height 20
click at [630, 399] on div "Click here to test connection" at bounding box center [690, 397] width 523 height 10
click at [592, 244] on div "Manage Accounts & Access" at bounding box center [566, 243] width 102 height 8
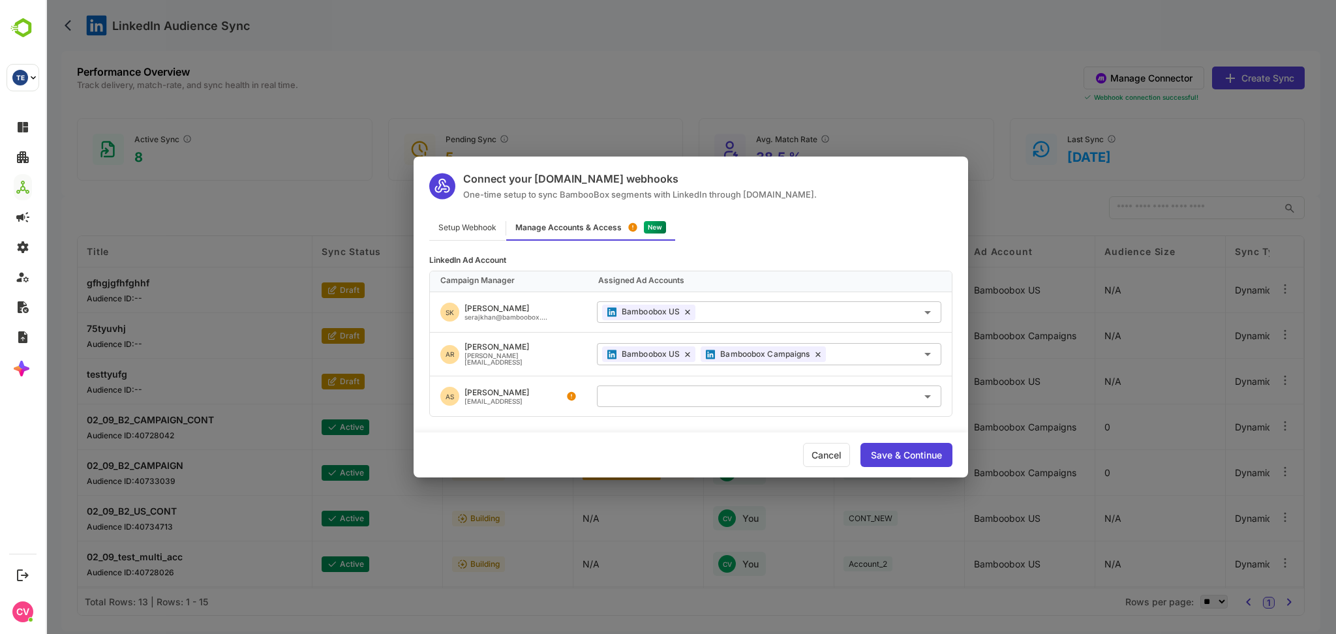
click at [880, 455] on div "Save & Continue" at bounding box center [906, 455] width 71 height 9
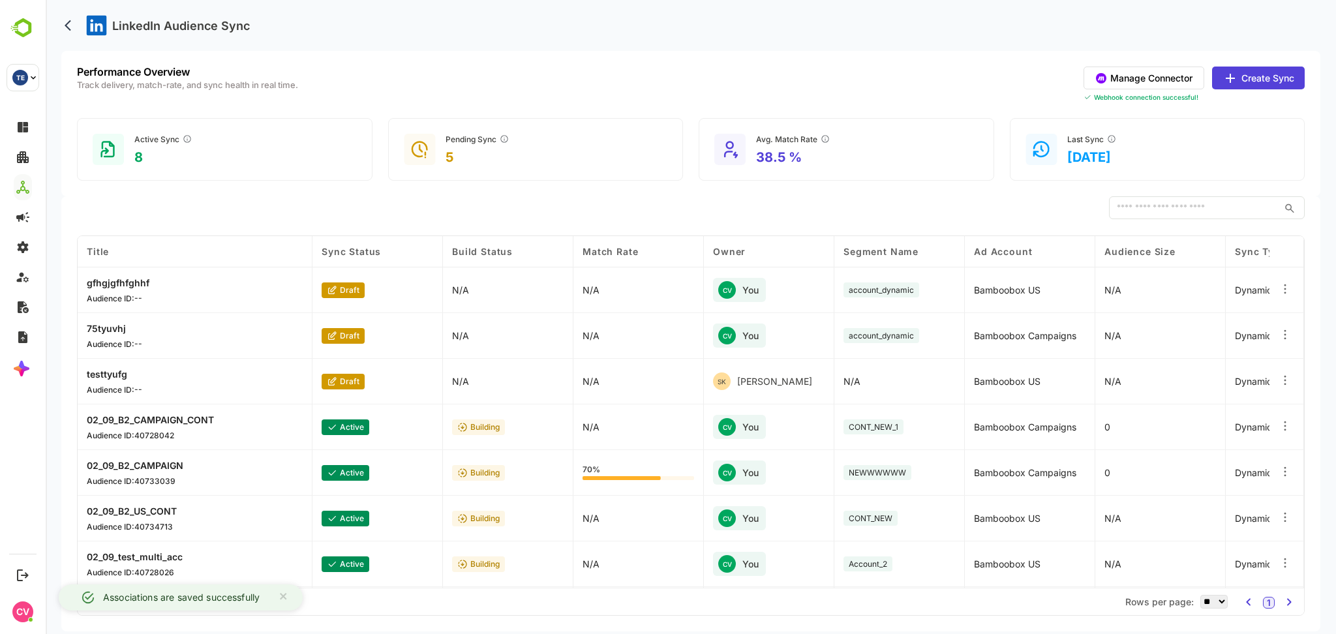
click at [1260, 81] on button "Create Sync" at bounding box center [1258, 78] width 93 height 23
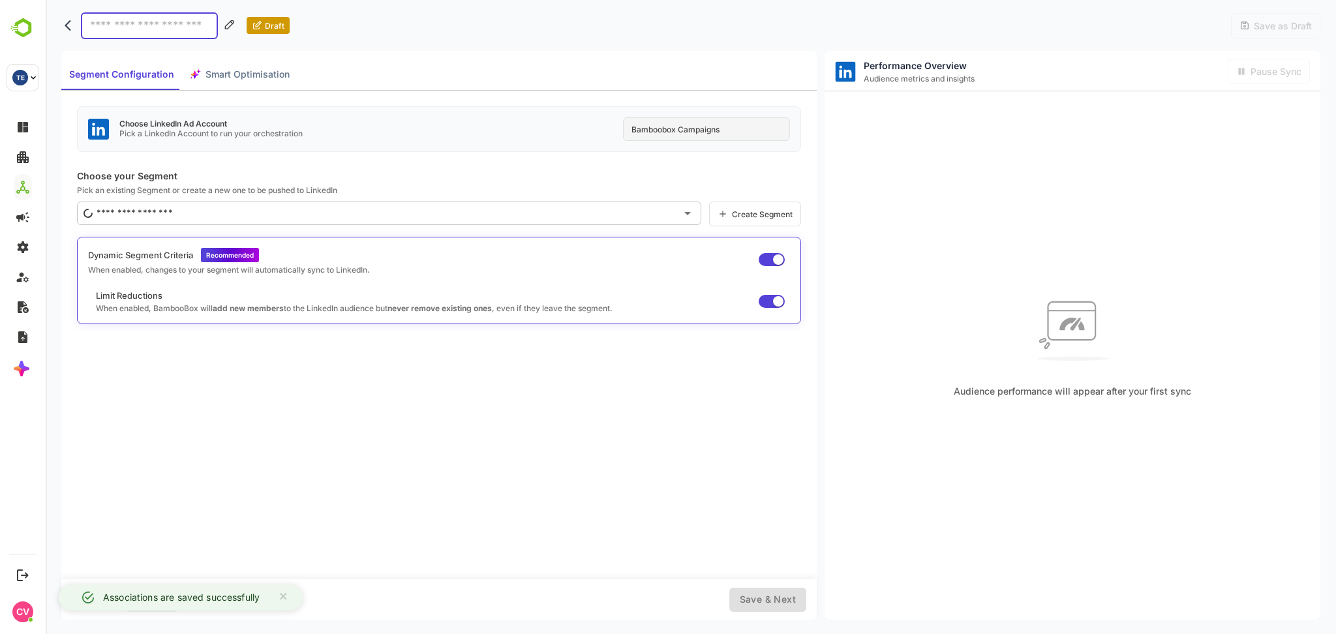
click at [726, 125] on div "Bamboobox Campaigns" at bounding box center [706, 128] width 167 height 23
click at [723, 126] on div "Bamboobox Campaigns" at bounding box center [706, 128] width 167 height 23
click at [531, 145] on div "Choose LinkedIn Ad Account Pick a LinkedIn Account to run your orchestration Ba…" at bounding box center [439, 129] width 724 height 46
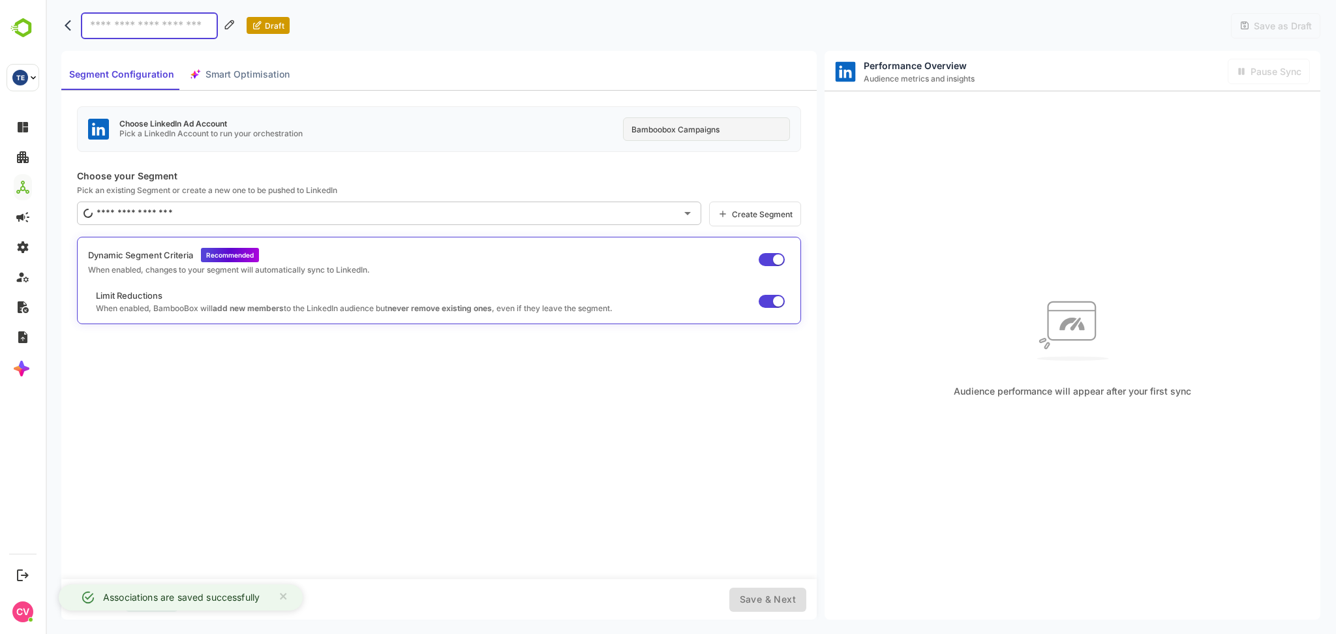
click at [736, 128] on div "Bamboobox Campaigns" at bounding box center [706, 128] width 167 height 23
click at [740, 129] on div "Bamboobox Campaigns" at bounding box center [706, 128] width 167 height 23
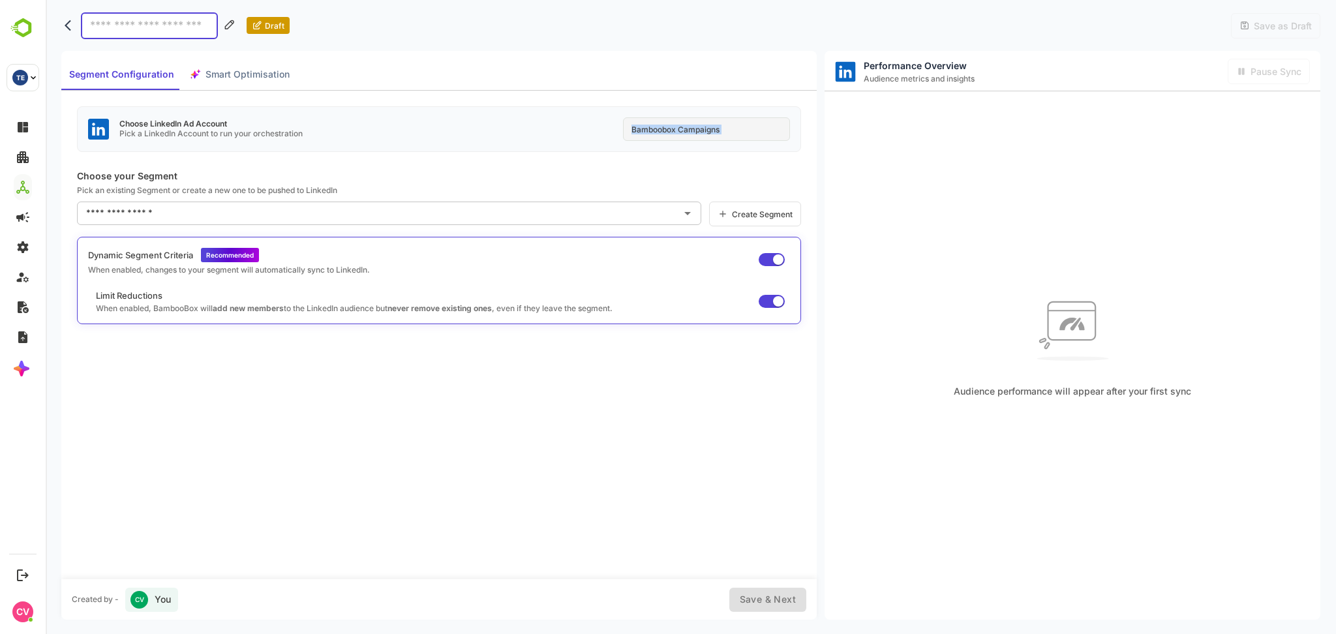
click at [598, 135] on div "Choose LinkedIn Ad Account Pick a LinkedIn Account to run your orchestration Ba…" at bounding box center [439, 129] width 724 height 46
click at [769, 135] on div "Bamboobox Campaigns" at bounding box center [706, 128] width 167 height 23
click at [751, 131] on div "Bamboobox Campaigns" at bounding box center [706, 128] width 167 height 23
click at [73, 31] on icon "back" at bounding box center [71, 25] width 13 height 13
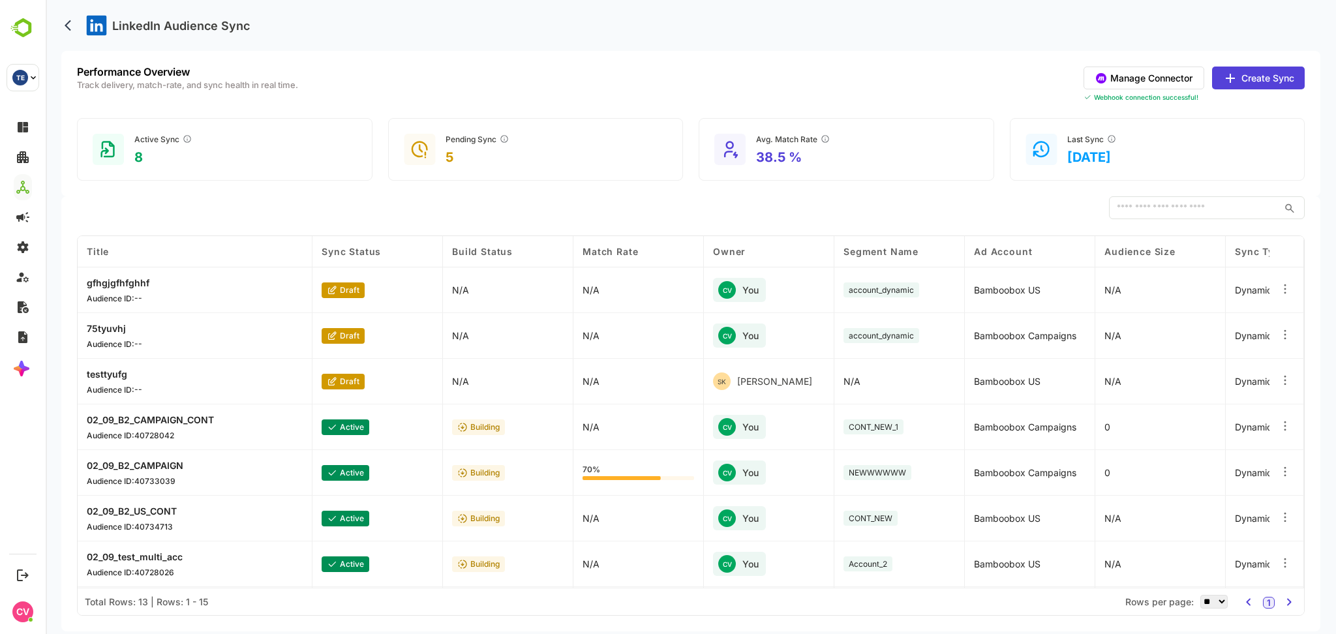
drag, startPoint x: 690, startPoint y: 32, endPoint x: 691, endPoint y: 21, distance: 11.1
click at [691, 21] on div "LinkedIn Audience Sync" at bounding box center [690, 25] width 1259 height 51
click at [693, 15] on div "LinkedIn Audience Sync" at bounding box center [690, 25] width 1259 height 51
click at [1165, 82] on button "Manage Connector" at bounding box center [1144, 78] width 121 height 23
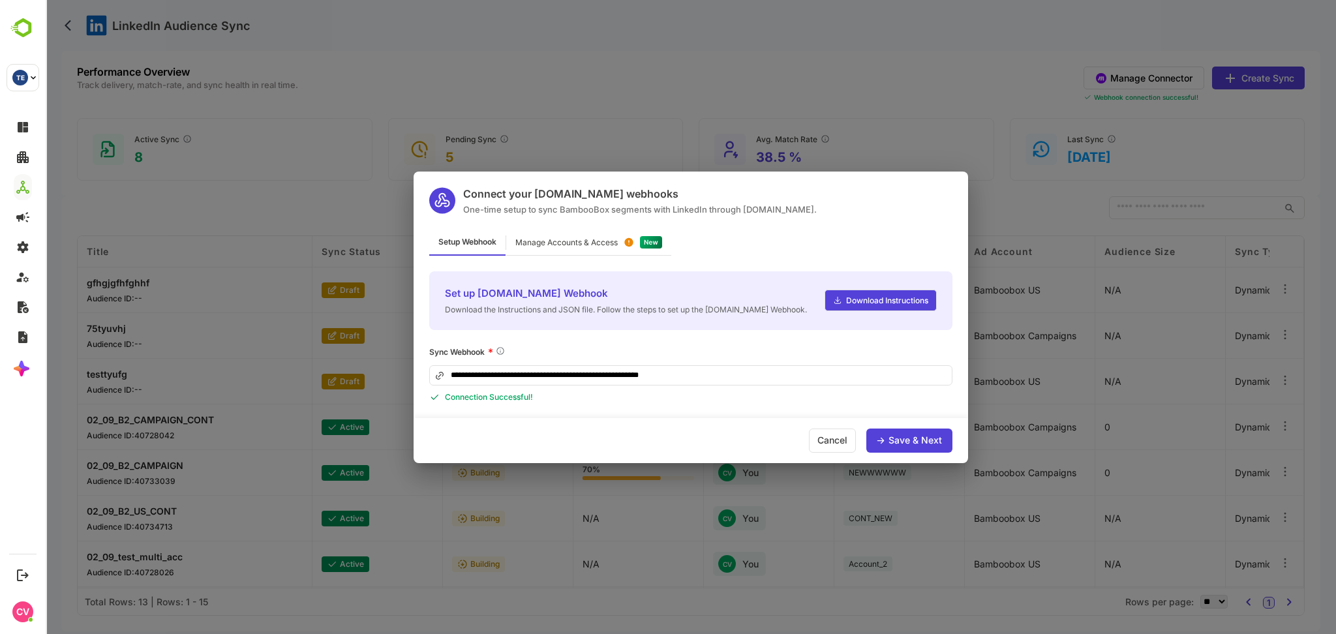
click at [714, 371] on input "**********" at bounding box center [690, 375] width 523 height 20
click at [902, 443] on div "Save & Next" at bounding box center [914, 440] width 53 height 9
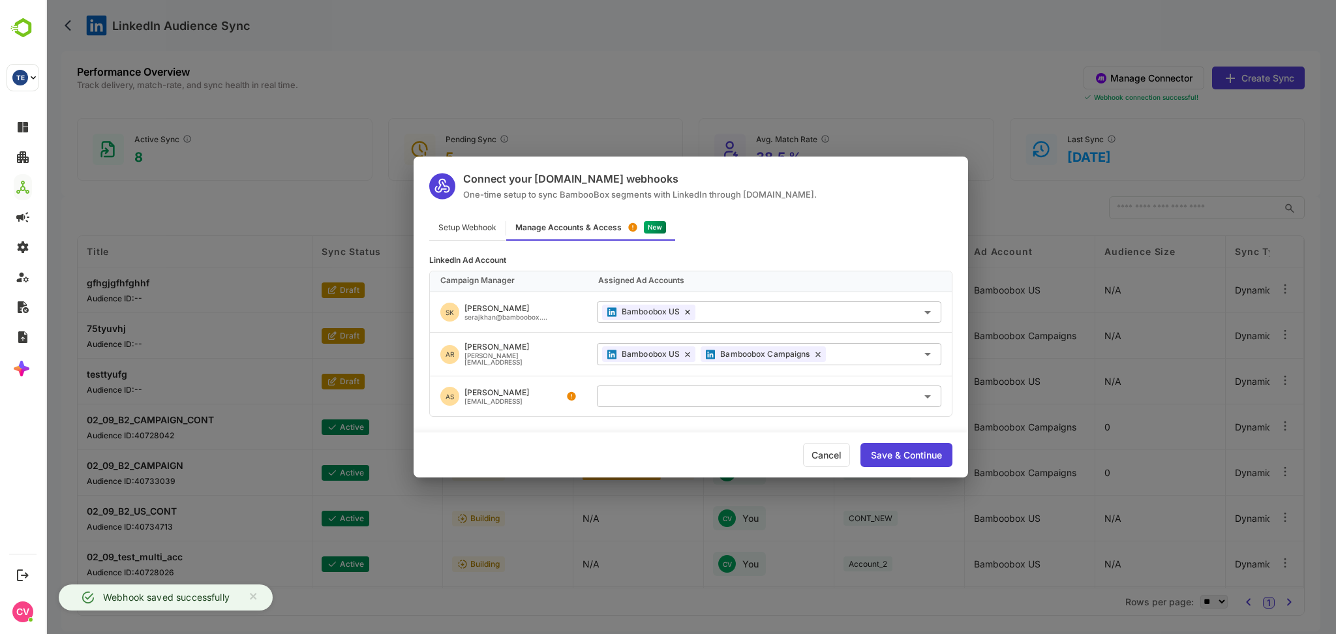
click at [882, 452] on div "Save & Continue" at bounding box center [906, 455] width 71 height 9
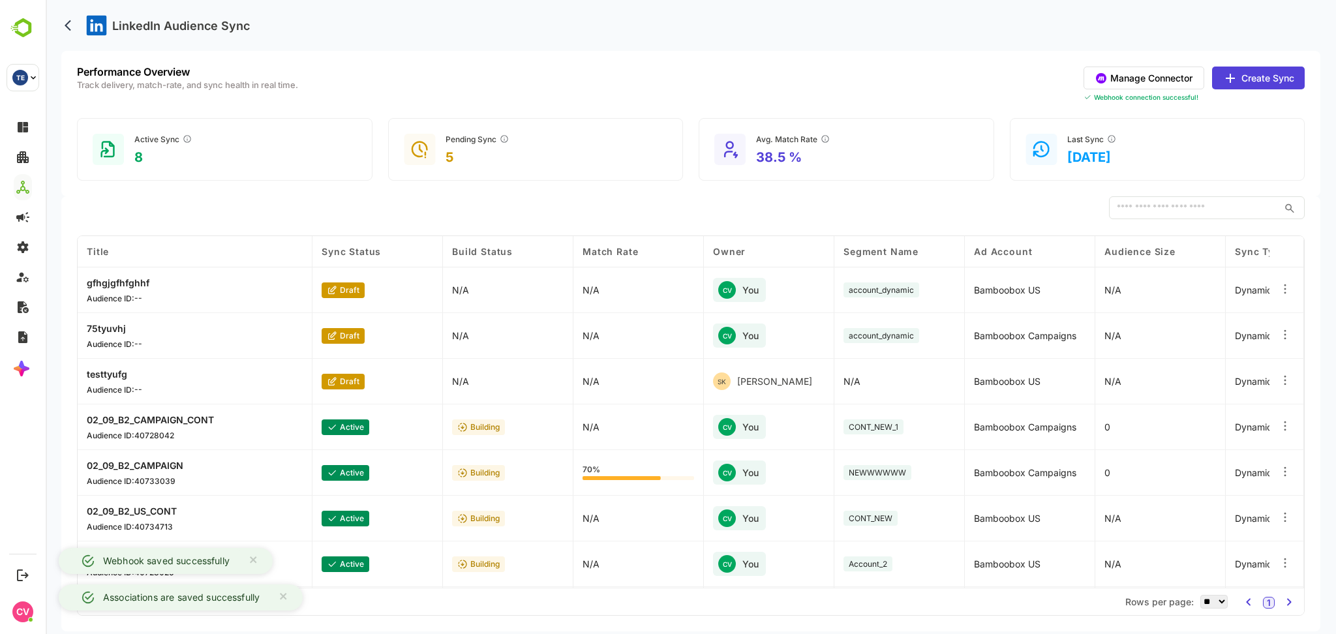
click at [1133, 69] on button "Manage Connector" at bounding box center [1144, 78] width 121 height 23
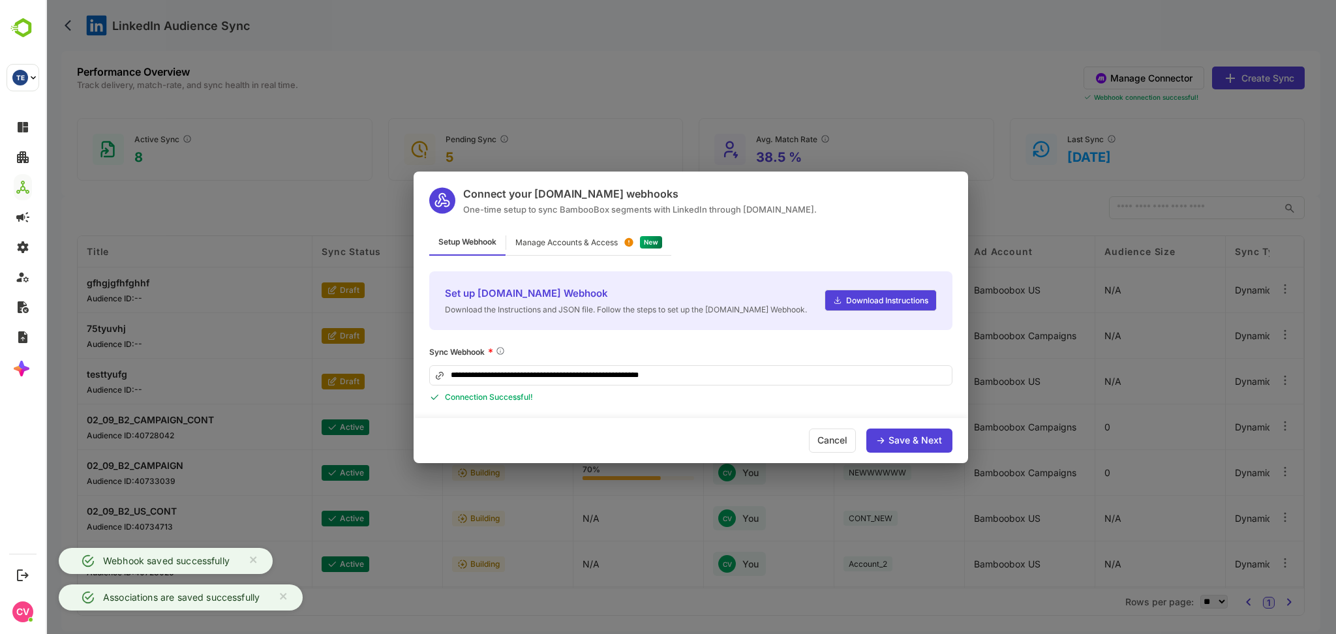
click at [764, 363] on div "**********" at bounding box center [690, 374] width 523 height 57
click at [759, 369] on input "**********" at bounding box center [690, 375] width 523 height 20
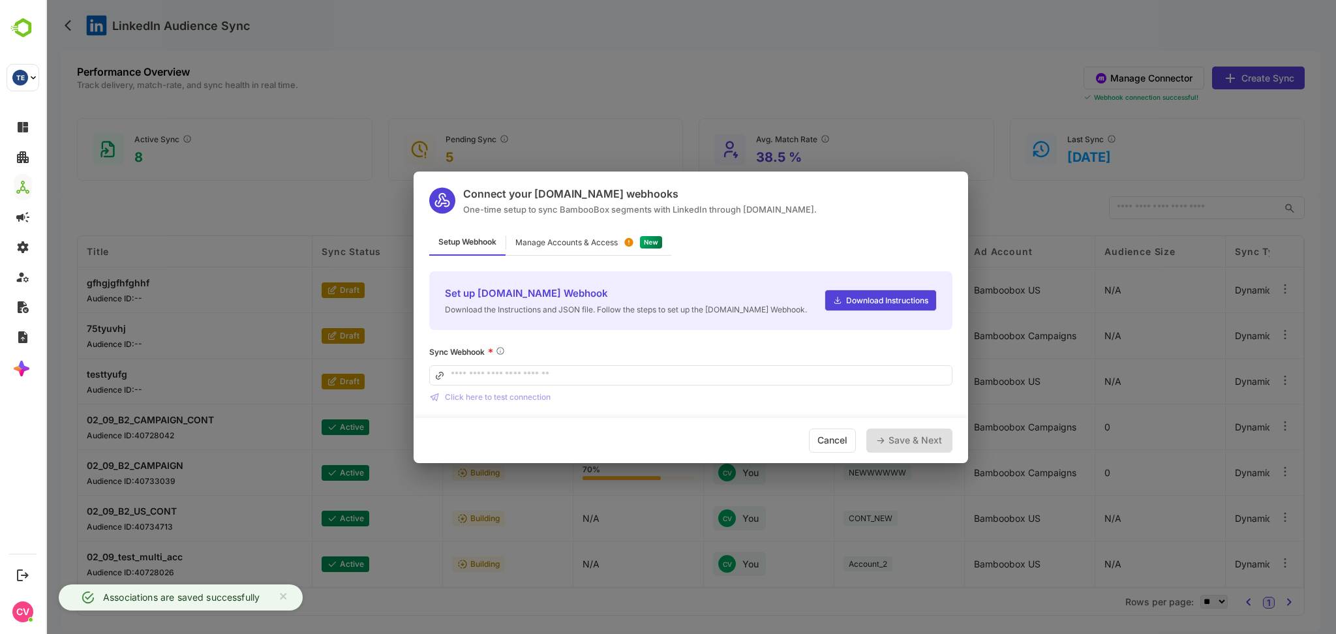
click at [895, 436] on div "Save & Next" at bounding box center [914, 440] width 53 height 9
click at [632, 378] on input at bounding box center [690, 375] width 523 height 20
type input "*"
click at [894, 431] on div "Save & Next" at bounding box center [909, 441] width 86 height 24
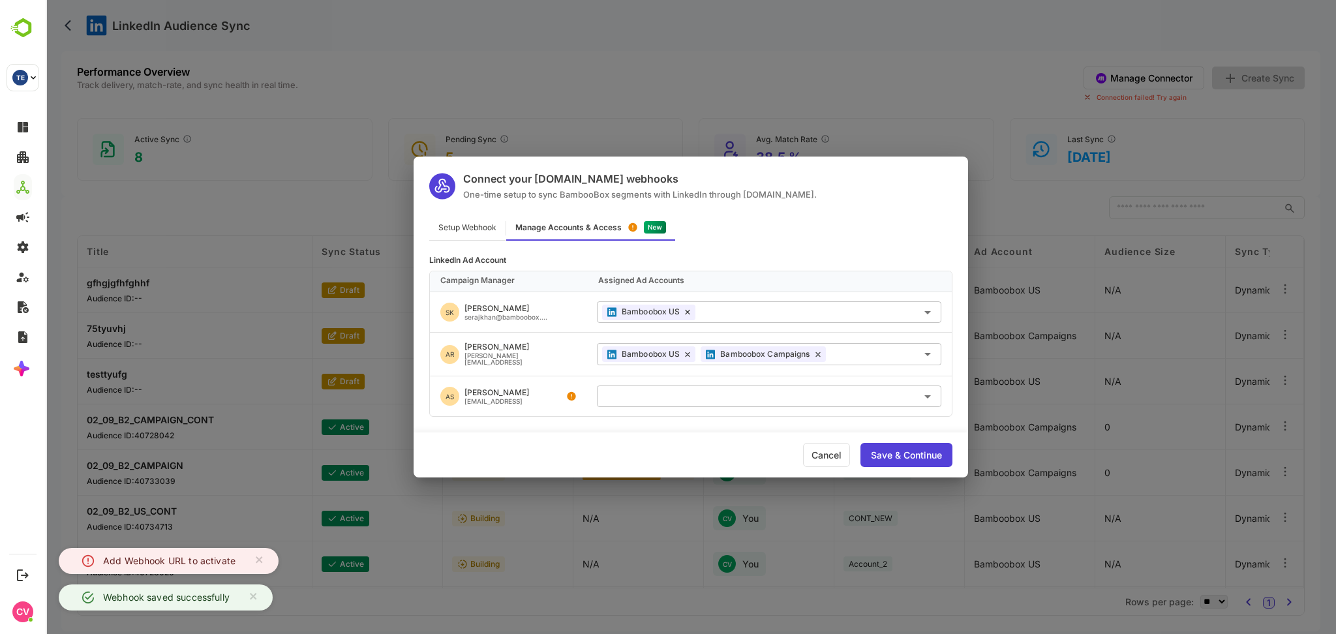
click at [894, 451] on div "Save & Continue" at bounding box center [906, 455] width 71 height 9
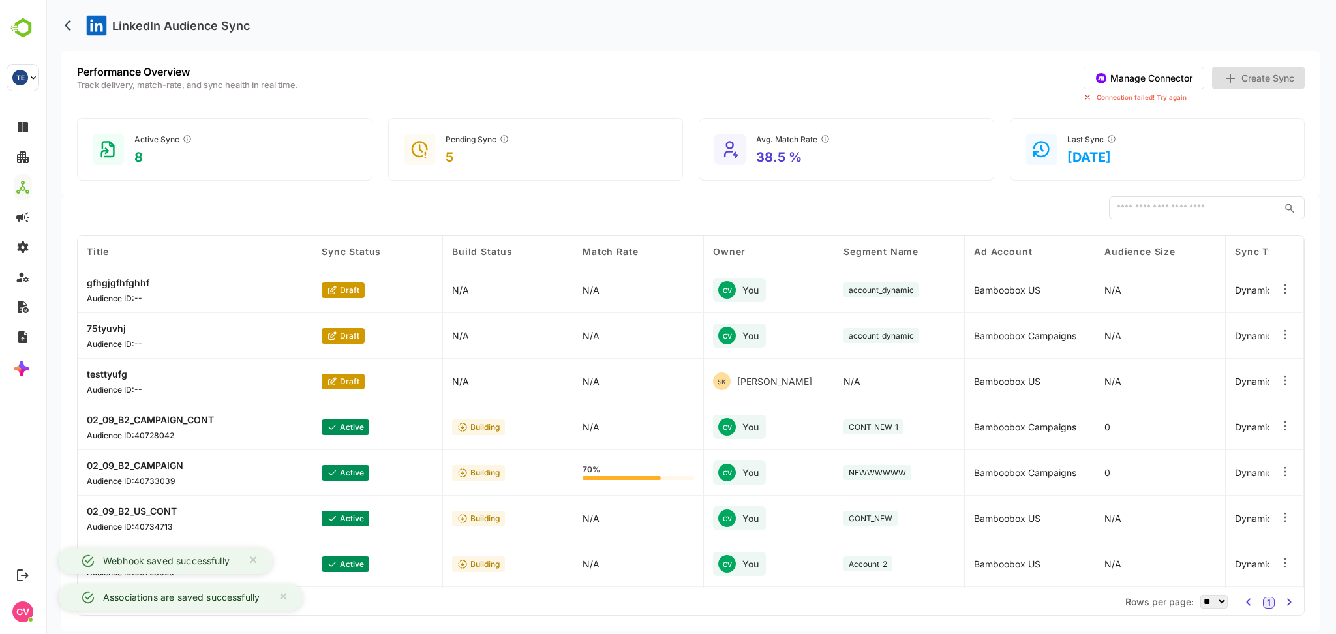
click at [1163, 85] on button "Manage Connector" at bounding box center [1144, 78] width 121 height 23
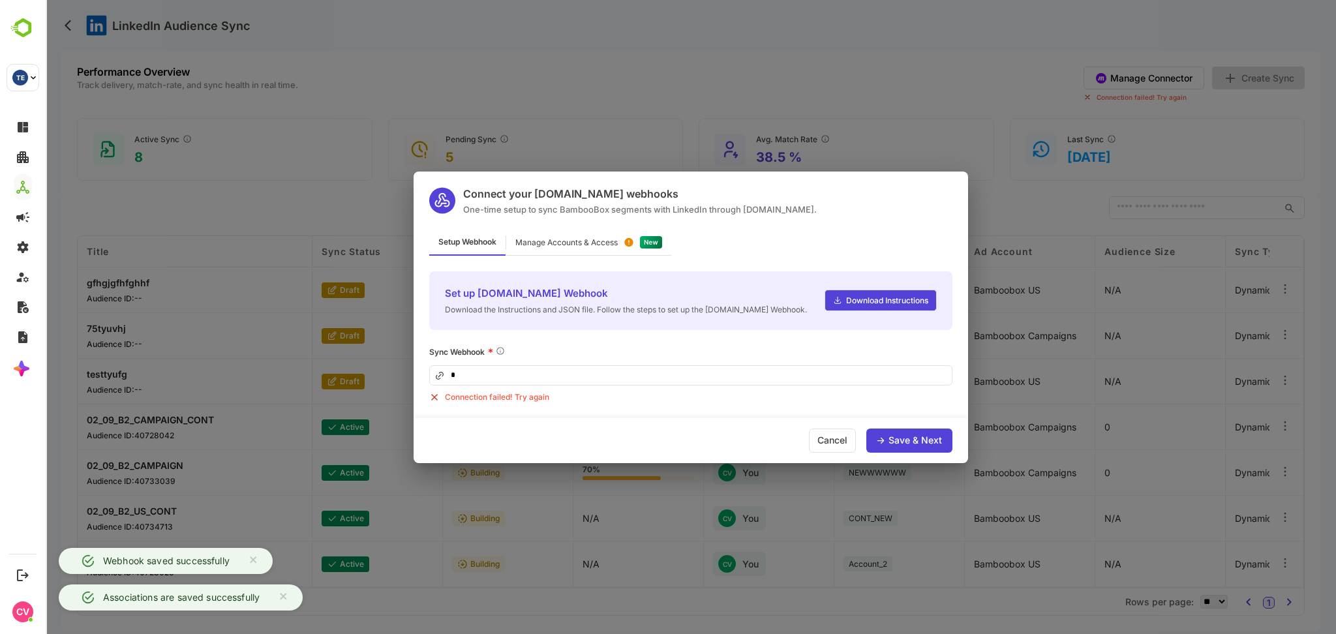
click at [738, 87] on div "Connect your Make.com webhooks One-time setup to sync BambooBox segments with L…" at bounding box center [691, 317] width 1290 height 634
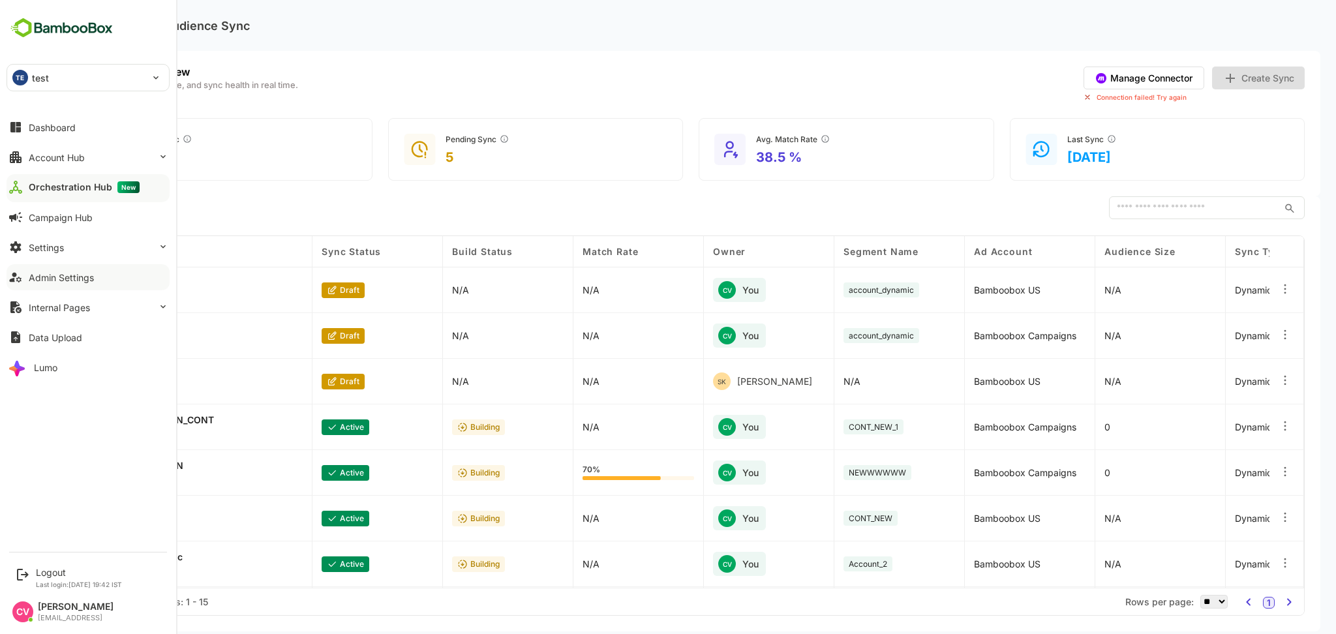
click at [70, 283] on button "Admin Settings" at bounding box center [88, 277] width 163 height 26
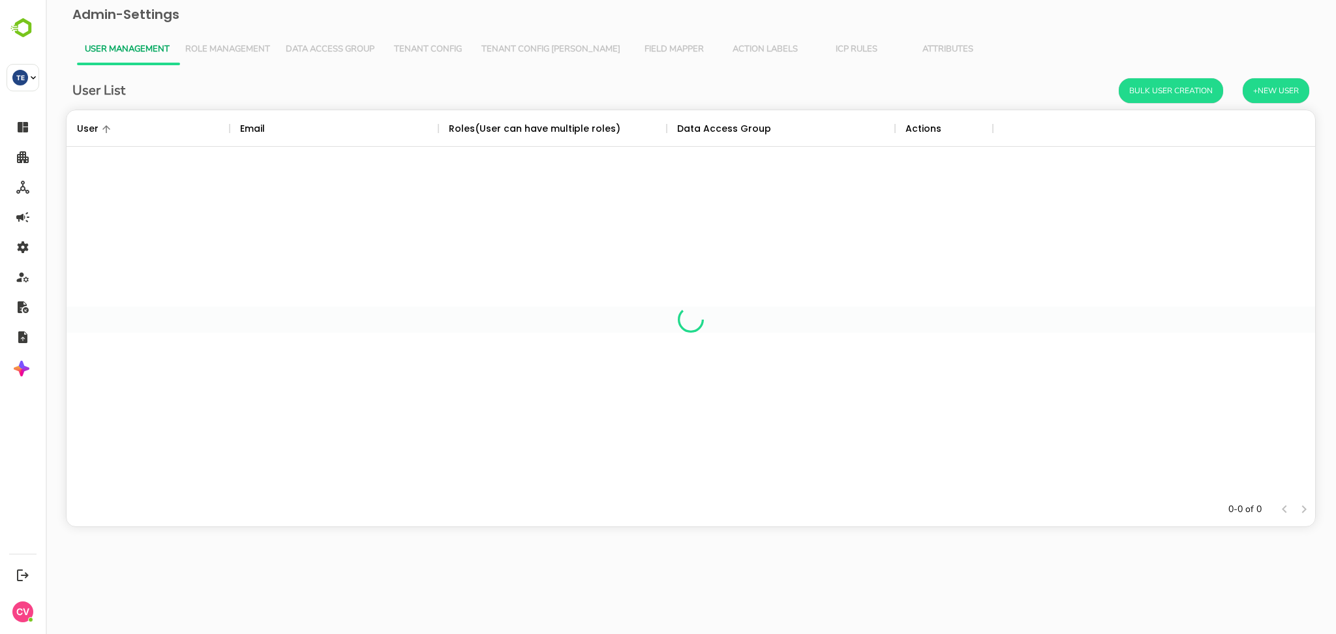
scroll to position [369, 1235]
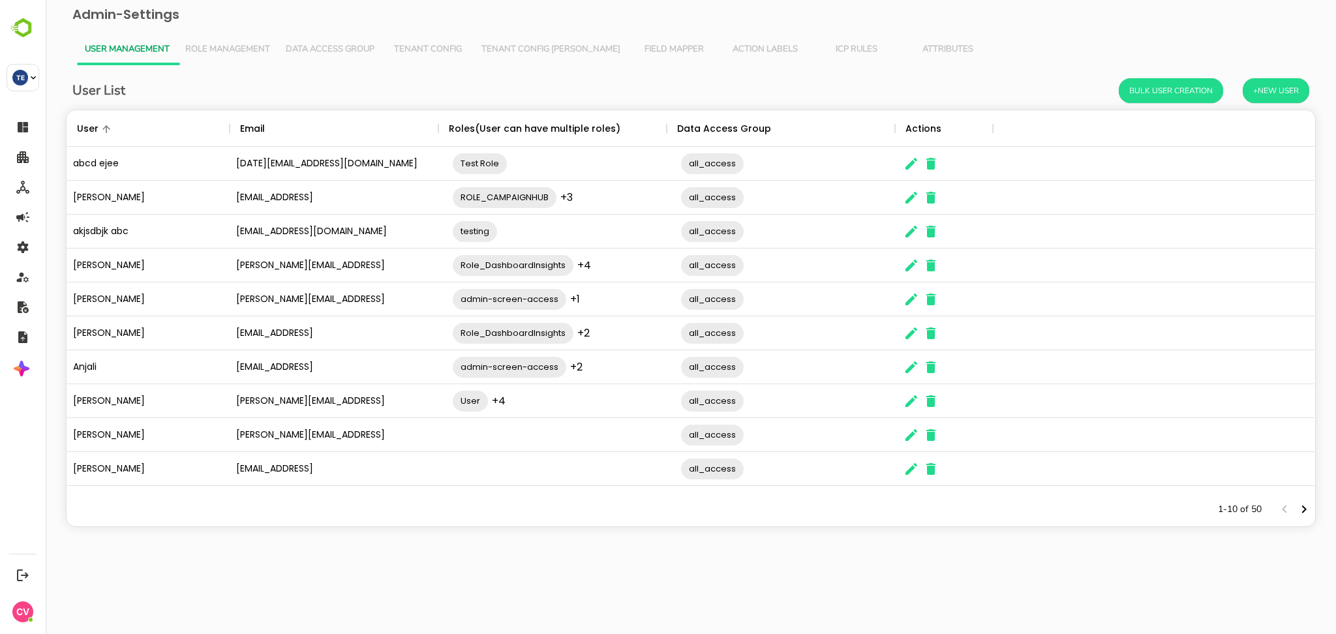
click at [1292, 506] on div "The User Data" at bounding box center [1294, 510] width 39 height 20
click at [1297, 506] on icon "Next page" at bounding box center [1304, 510] width 16 height 16
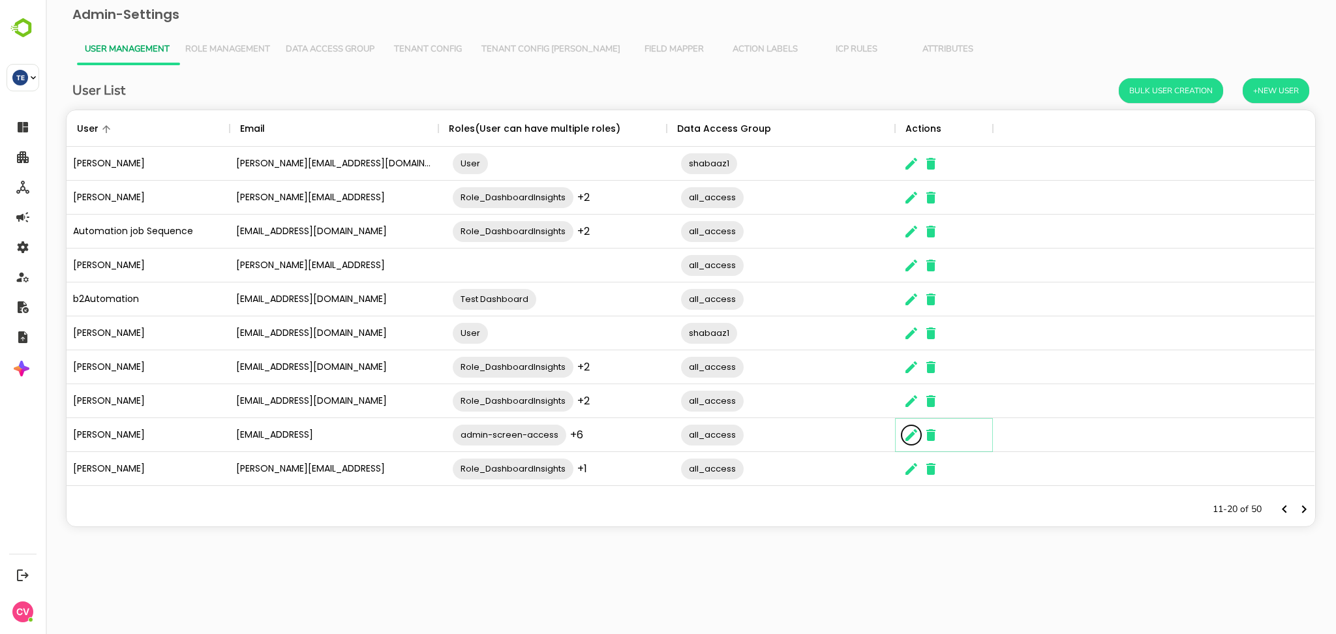
click at [907, 438] on icon "The User Data" at bounding box center [911, 435] width 12 height 12
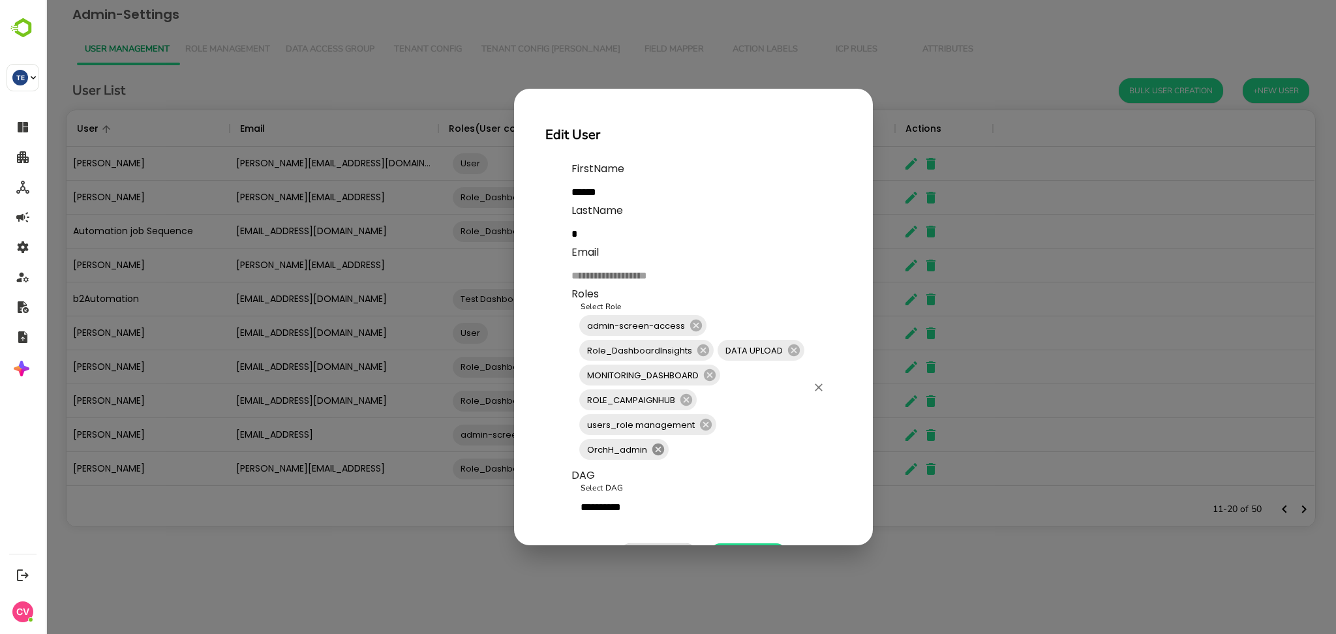
click at [656, 449] on icon at bounding box center [658, 450] width 12 height 12
click at [738, 416] on input "Select Role" at bounding box center [762, 424] width 89 height 25
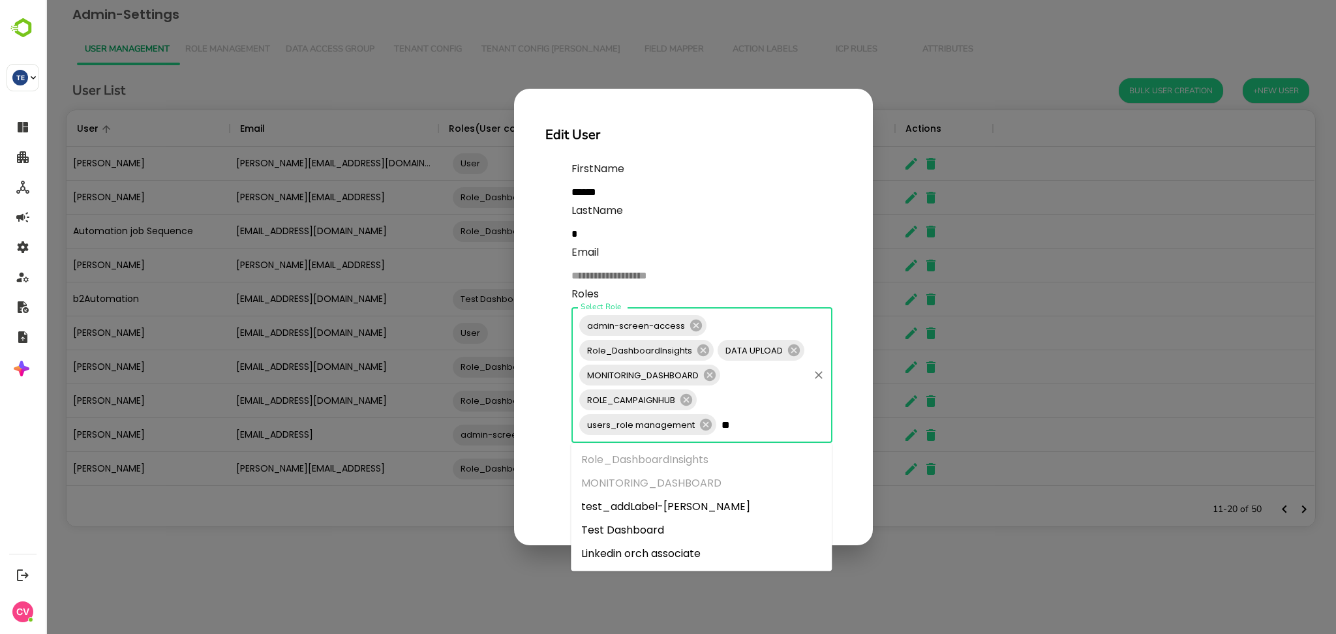
type input "***"
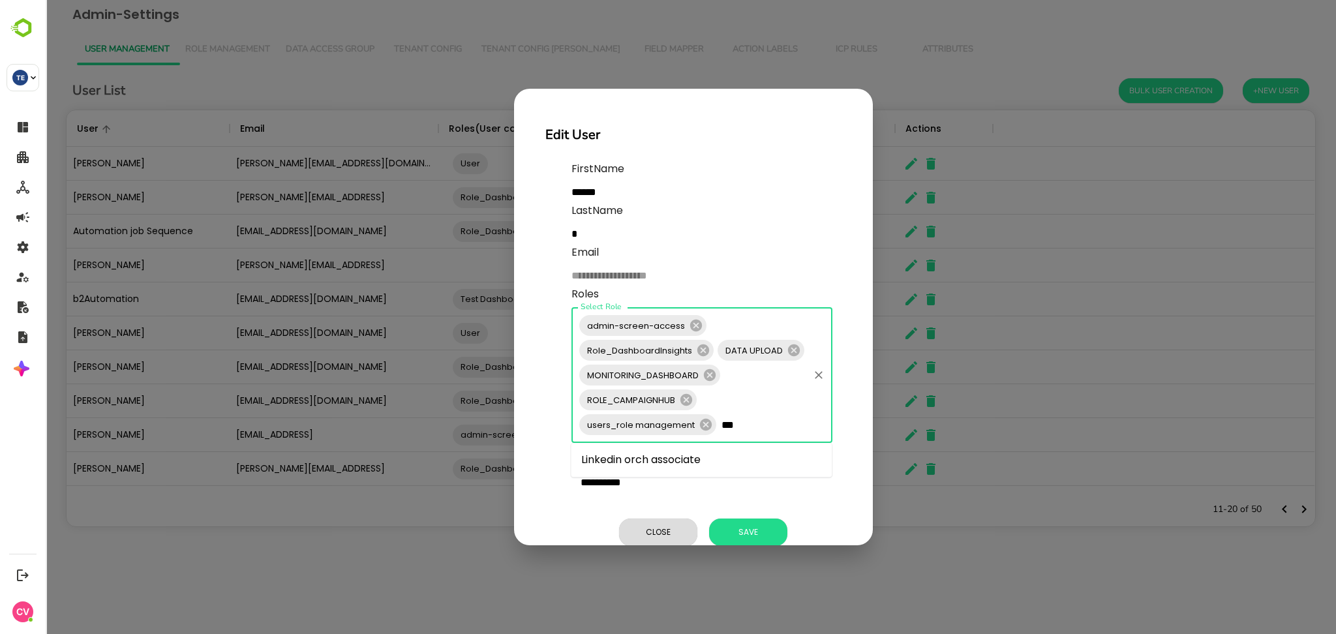
click at [693, 464] on li "Linkedin orch associate" at bounding box center [701, 459] width 261 height 23
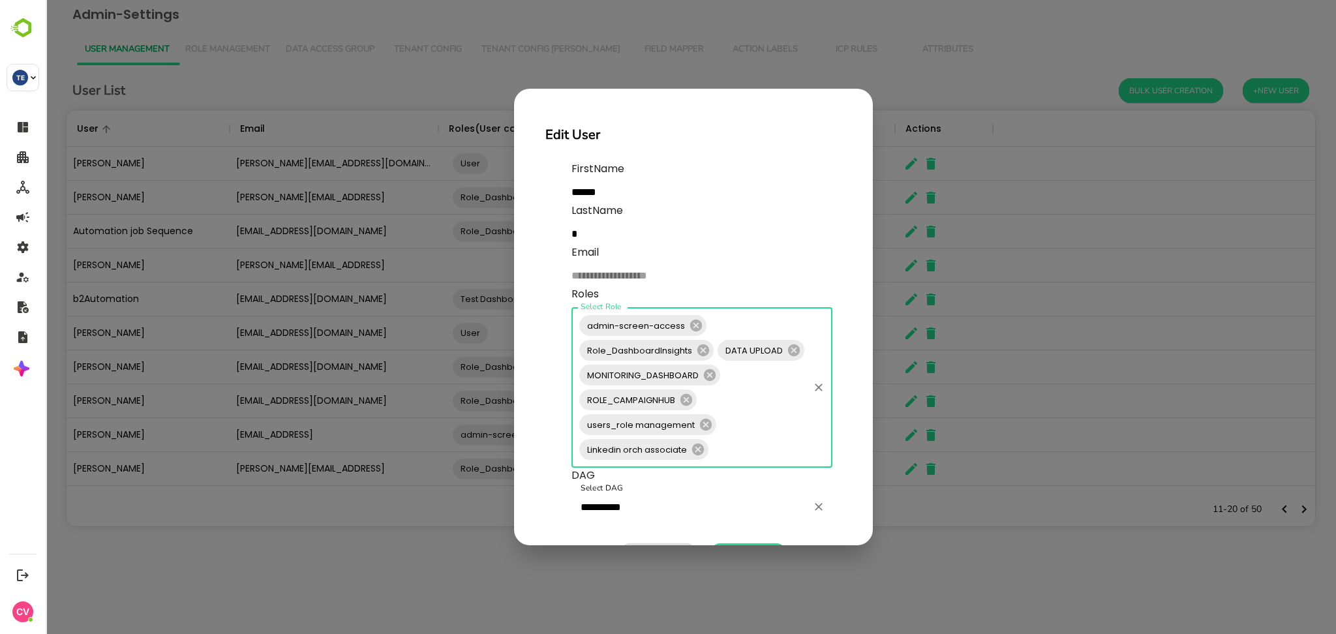
scroll to position [57, 0]
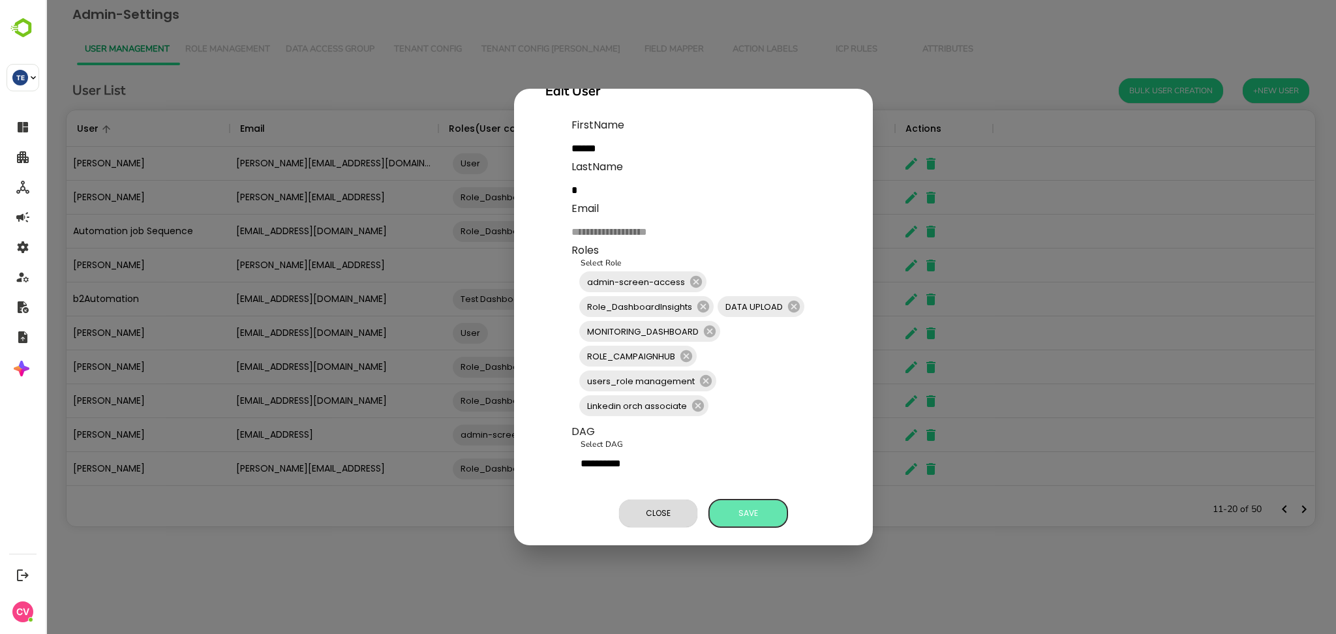
click at [747, 505] on span "Save" at bounding box center [748, 513] width 65 height 17
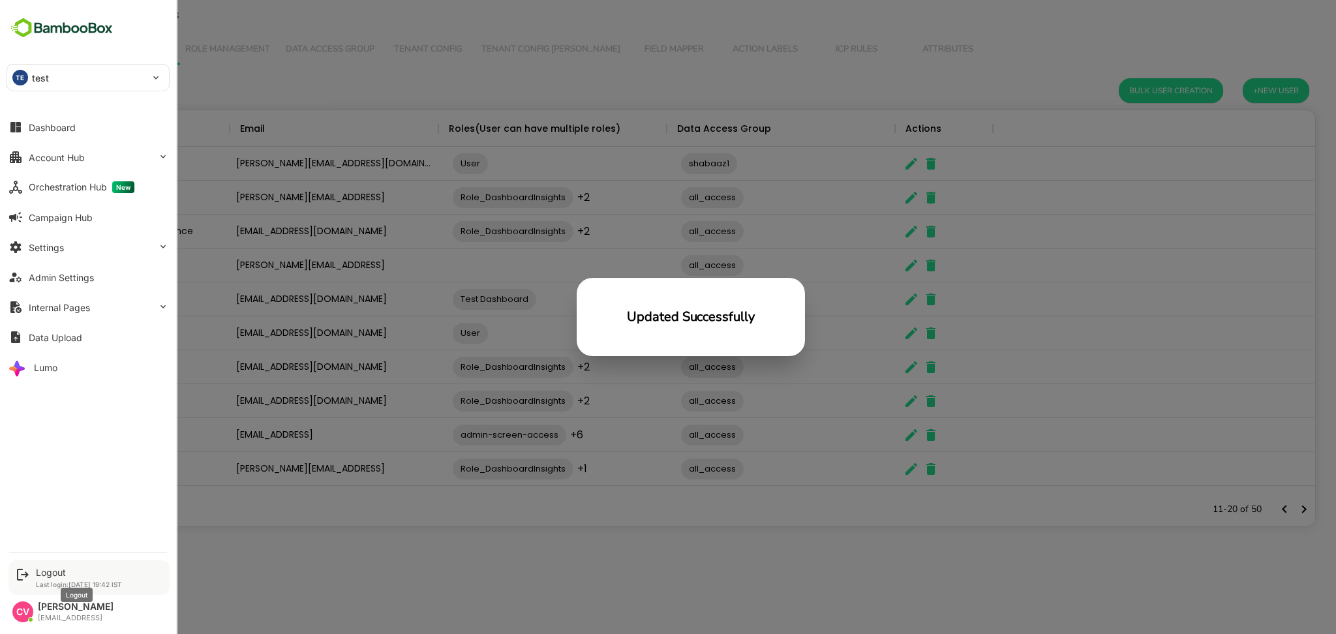
click at [55, 573] on div "Logout" at bounding box center [79, 572] width 86 height 11
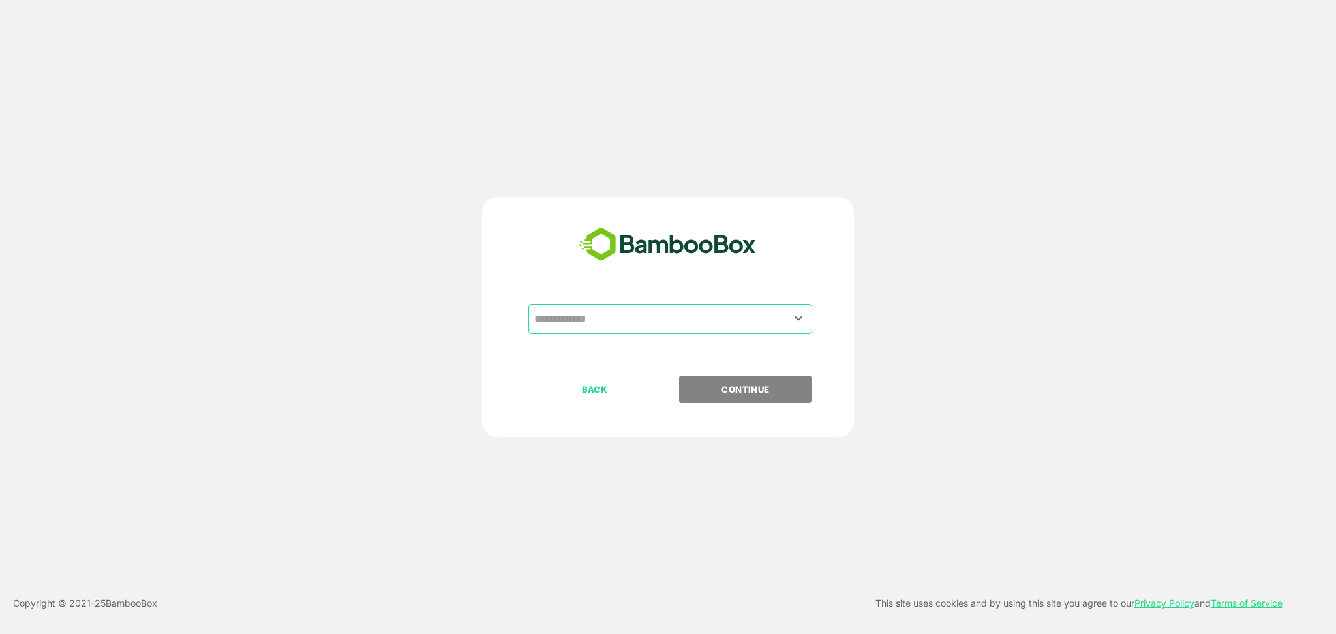
click at [575, 292] on div "​ BACK CONTINUE" at bounding box center [668, 317] width 372 height 240
click at [579, 322] on input "text" at bounding box center [670, 319] width 279 height 25
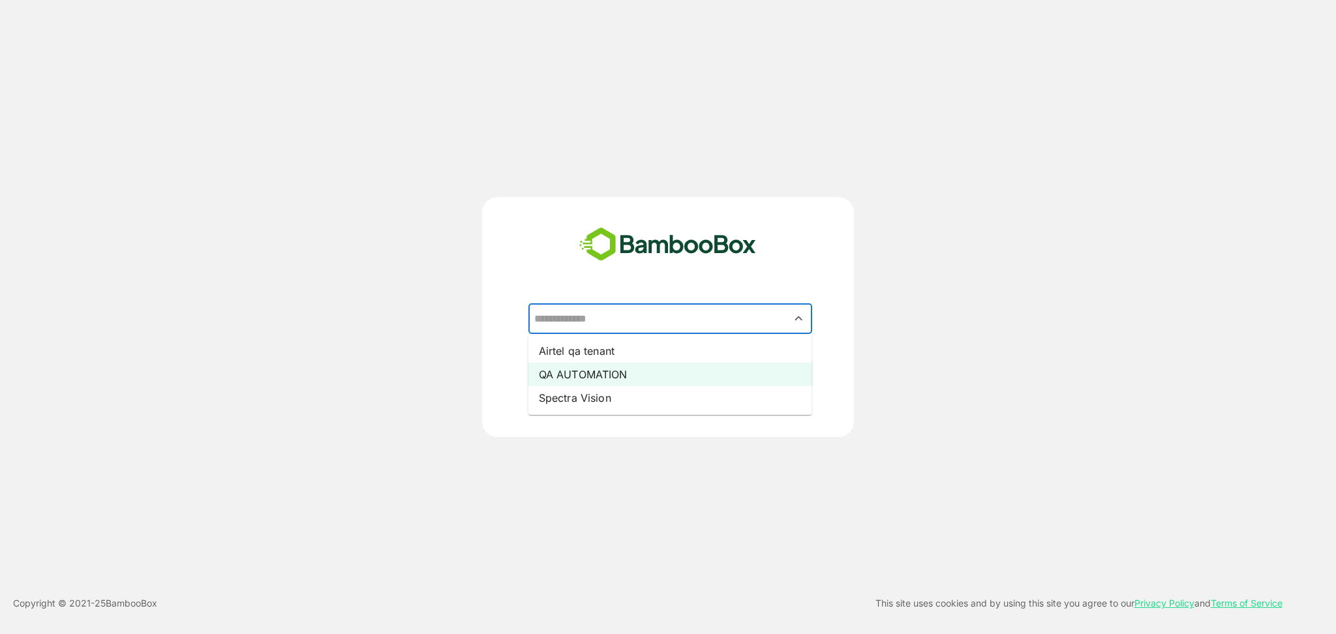
click at [588, 365] on li "QA AUTOMATION" at bounding box center [670, 374] width 284 height 23
type input "**********"
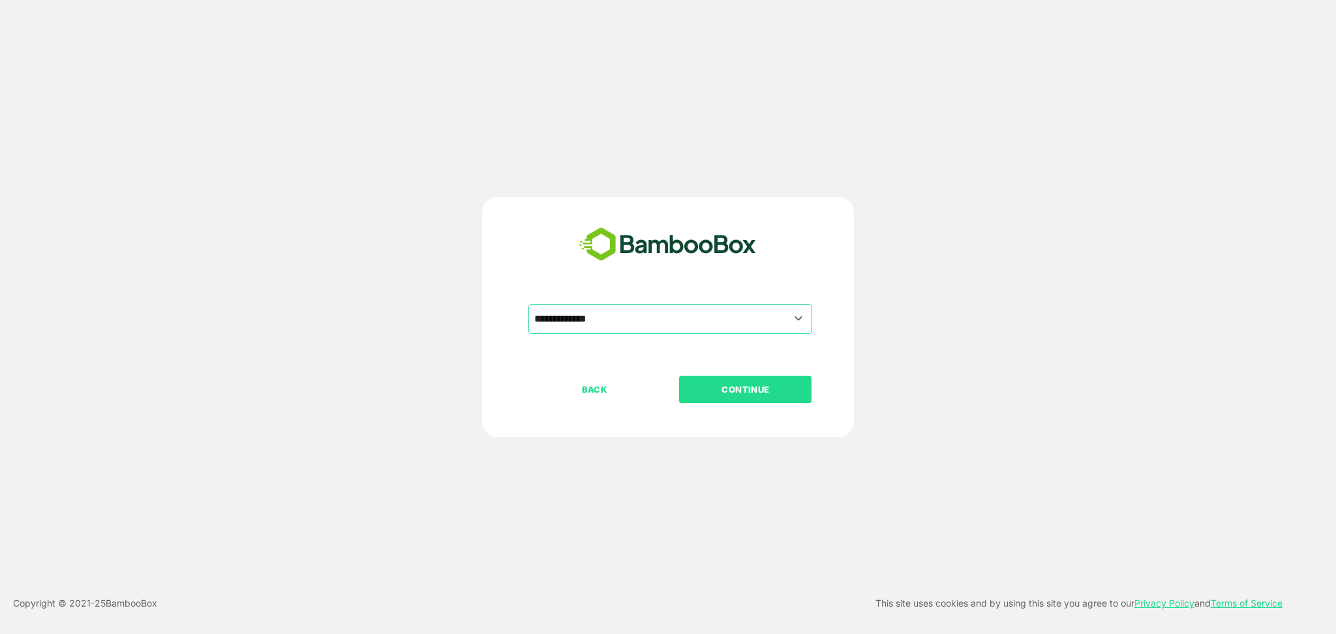
click at [714, 384] on p "CONTINUE" at bounding box center [745, 389] width 130 height 14
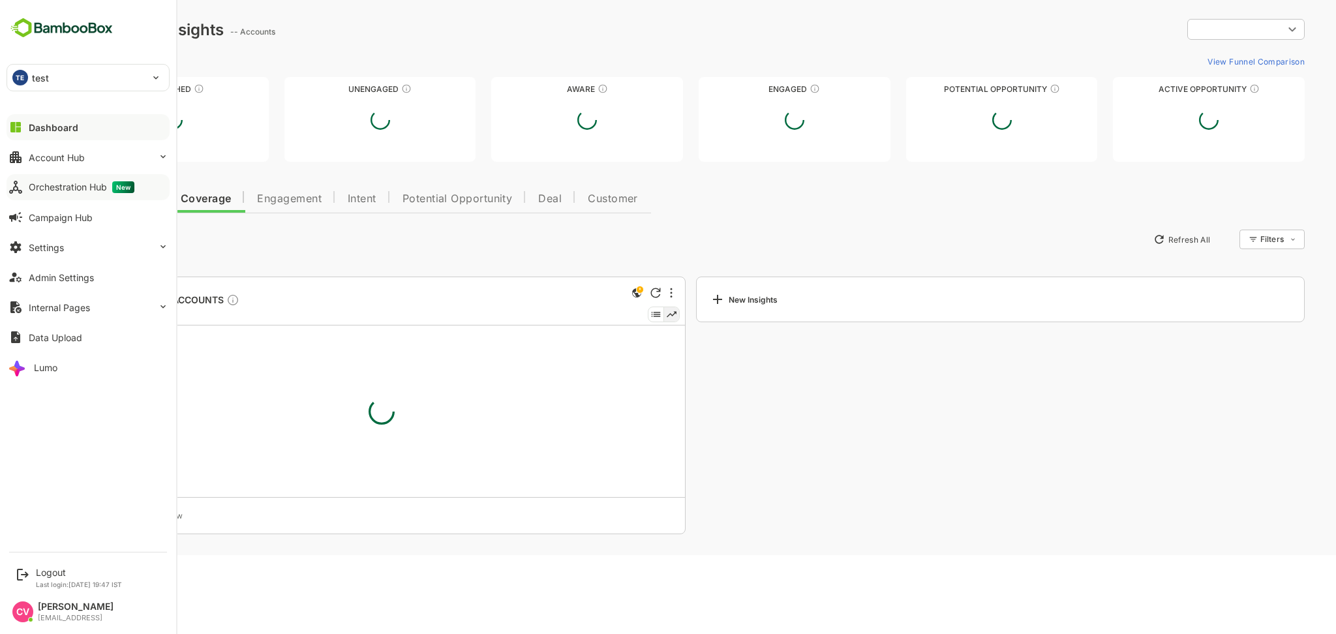
type input "**********"
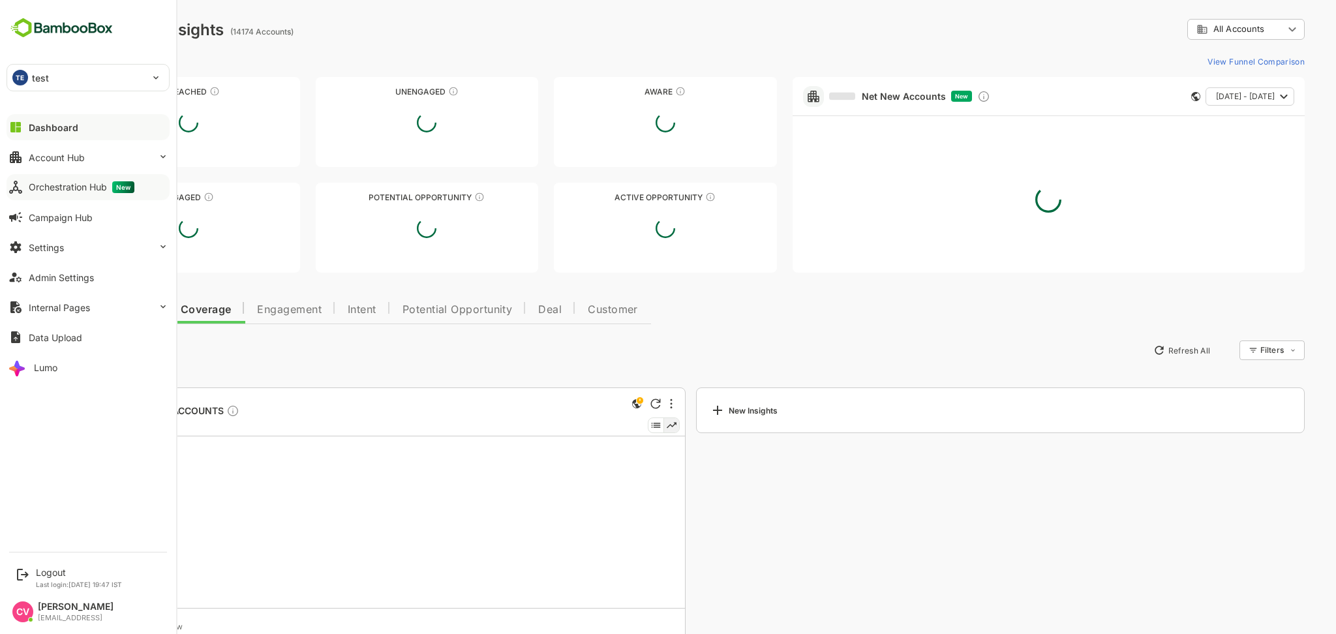
click at [84, 192] on div "Orchestration Hub New" at bounding box center [82, 187] width 106 height 12
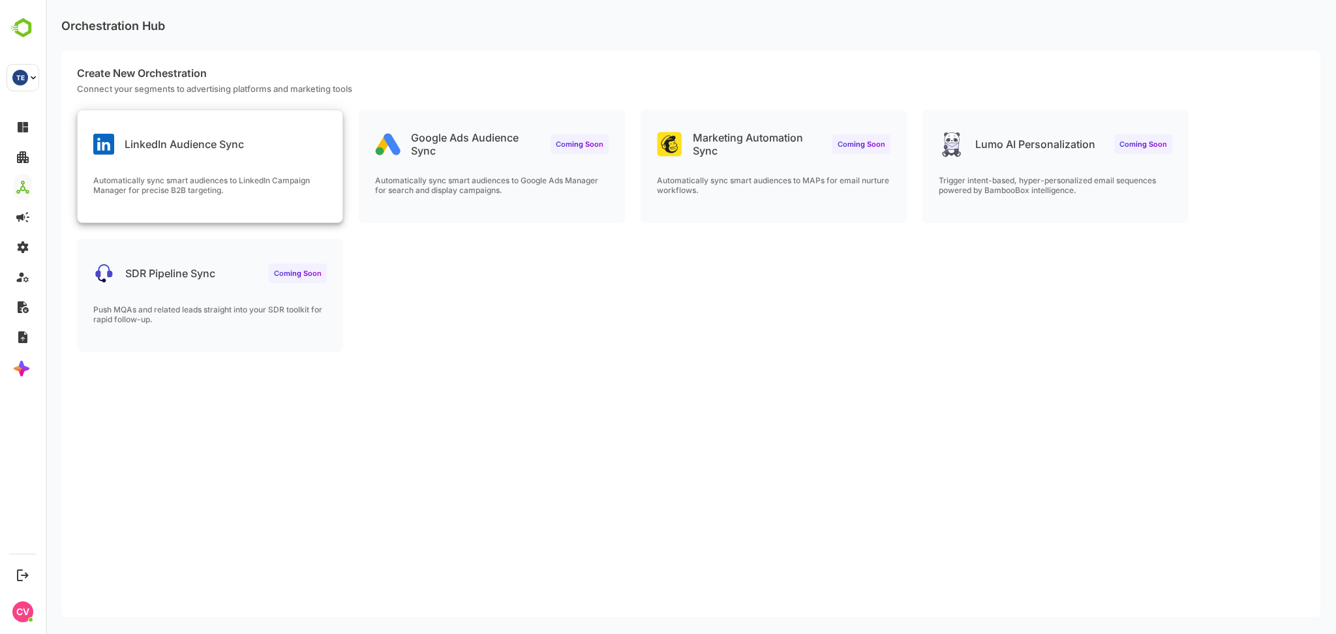
click at [276, 218] on div "Automatically sync smart audiences to LinkedIn Campaign Manager for precise B2B…" at bounding box center [210, 198] width 265 height 47
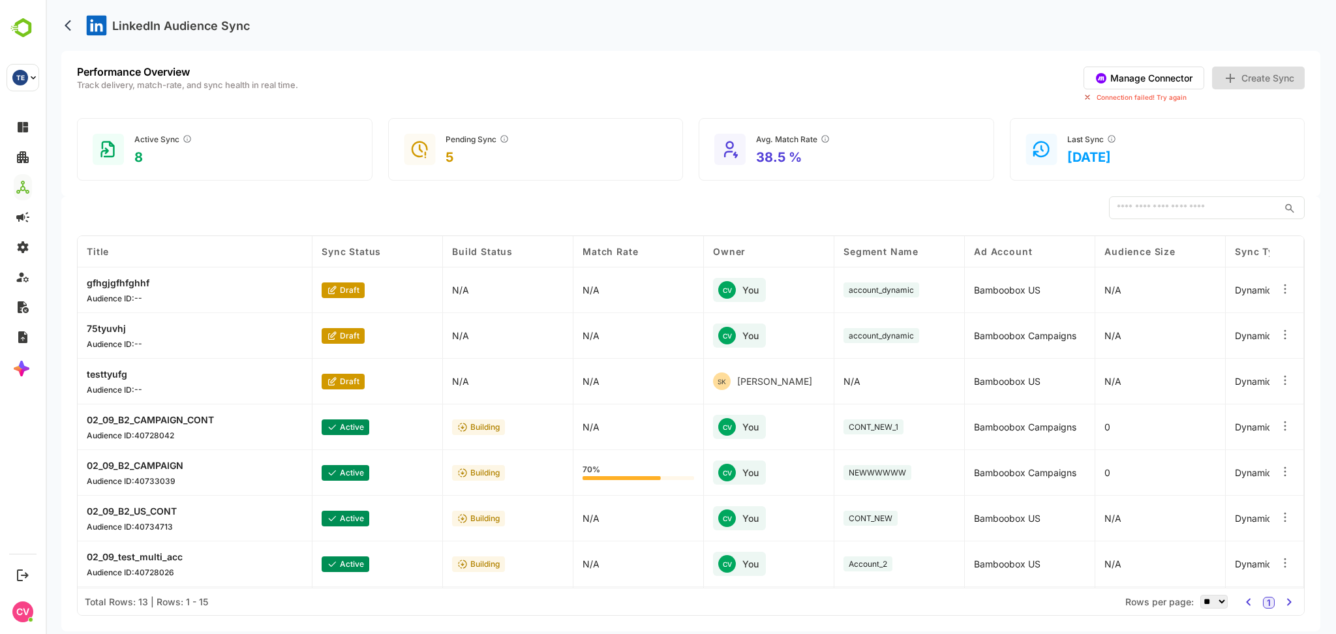
click at [1145, 79] on button "Manage Connector" at bounding box center [1144, 78] width 121 height 23
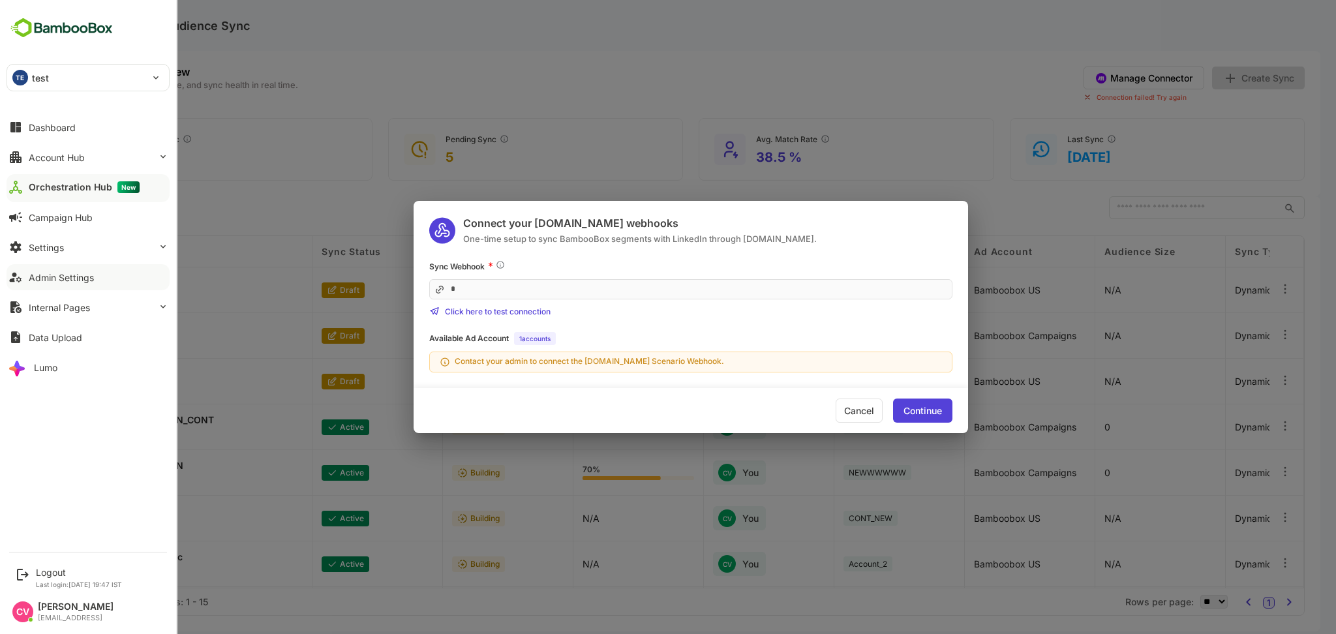
click at [54, 280] on div "Admin Settings" at bounding box center [61, 277] width 65 height 11
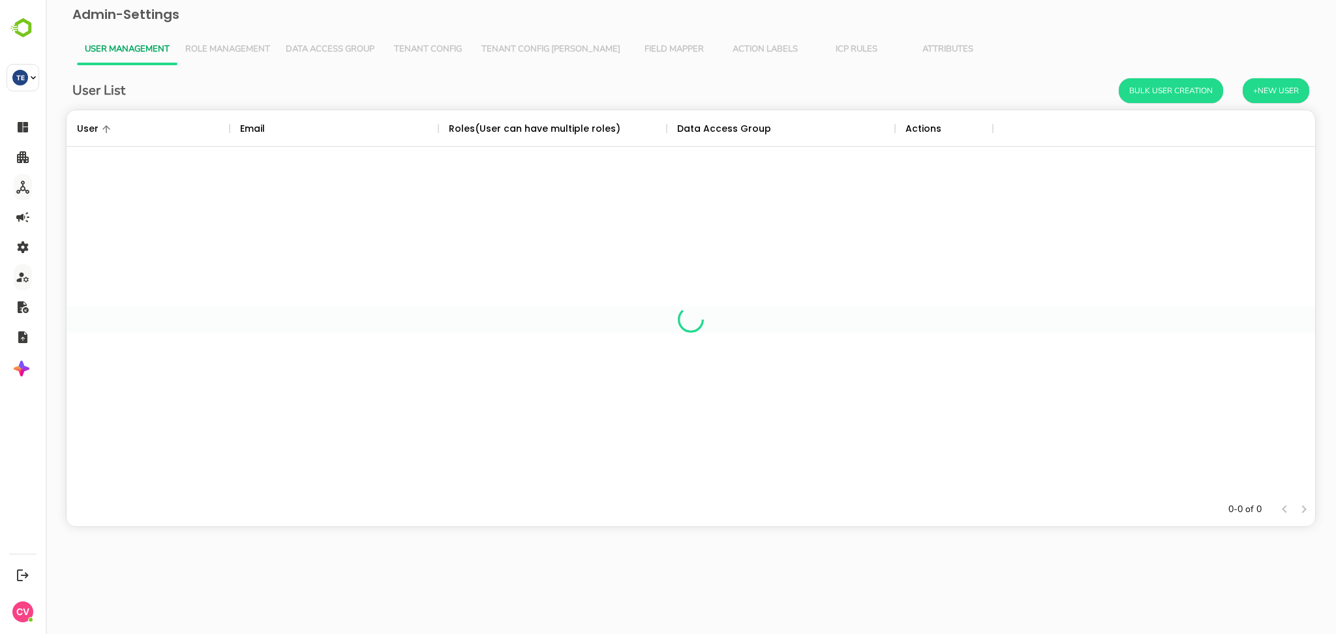
scroll to position [369, 1235]
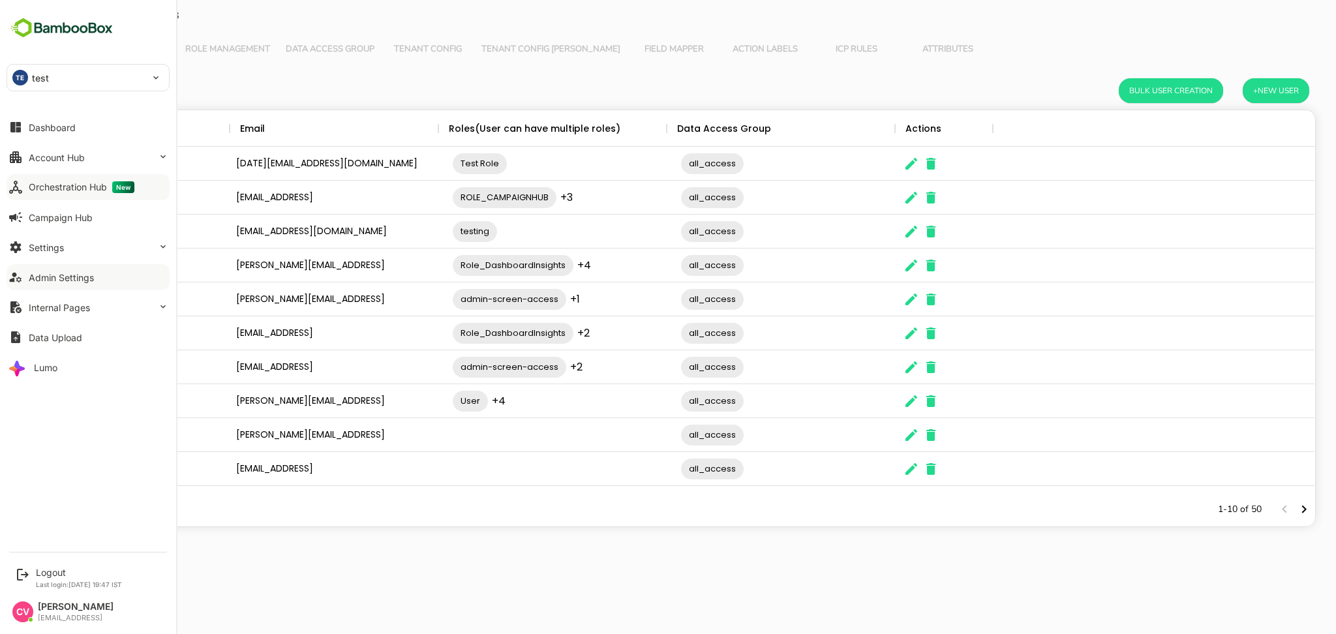
click at [67, 182] on div "Orchestration Hub New" at bounding box center [82, 187] width 106 height 12
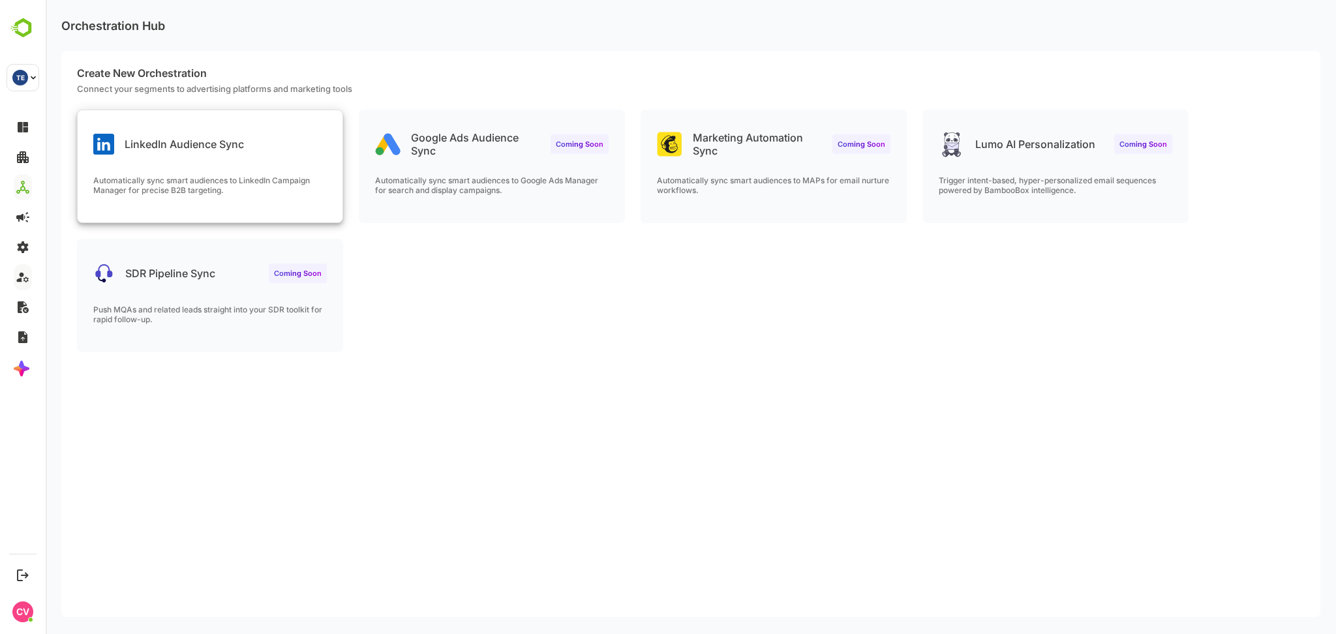
click at [235, 135] on div "LinkedIn Audience Sync" at bounding box center [168, 144] width 151 height 21
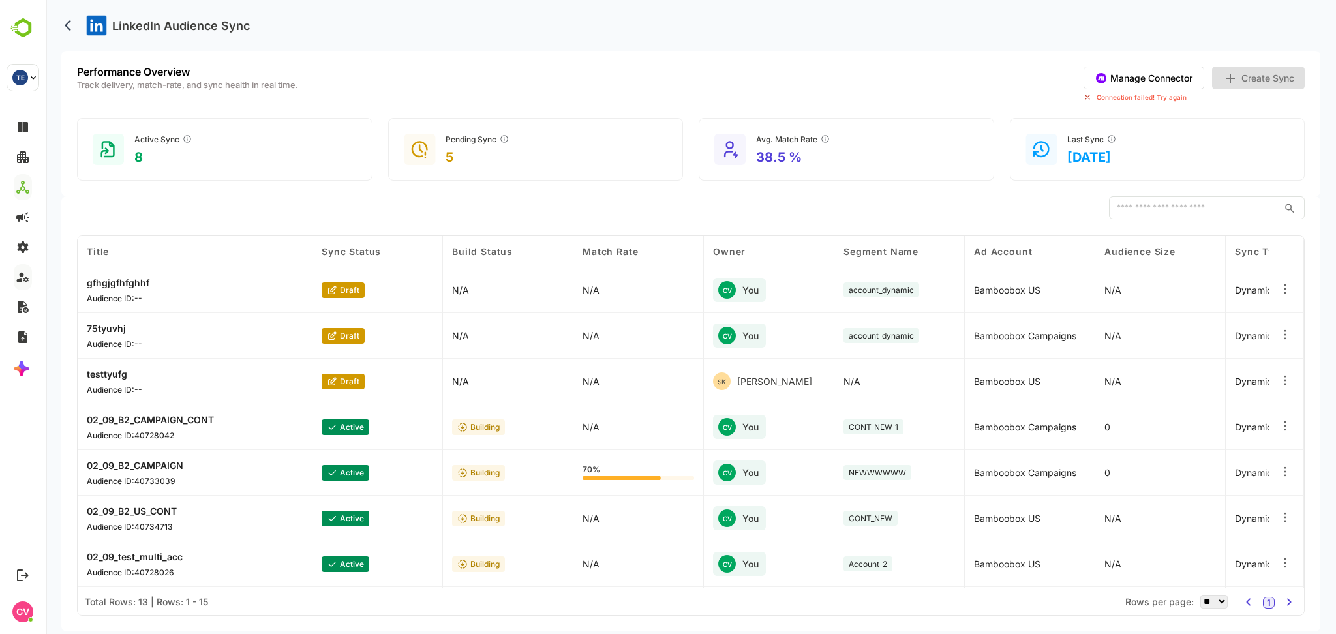
click at [1136, 79] on button "Manage Connector" at bounding box center [1144, 78] width 121 height 23
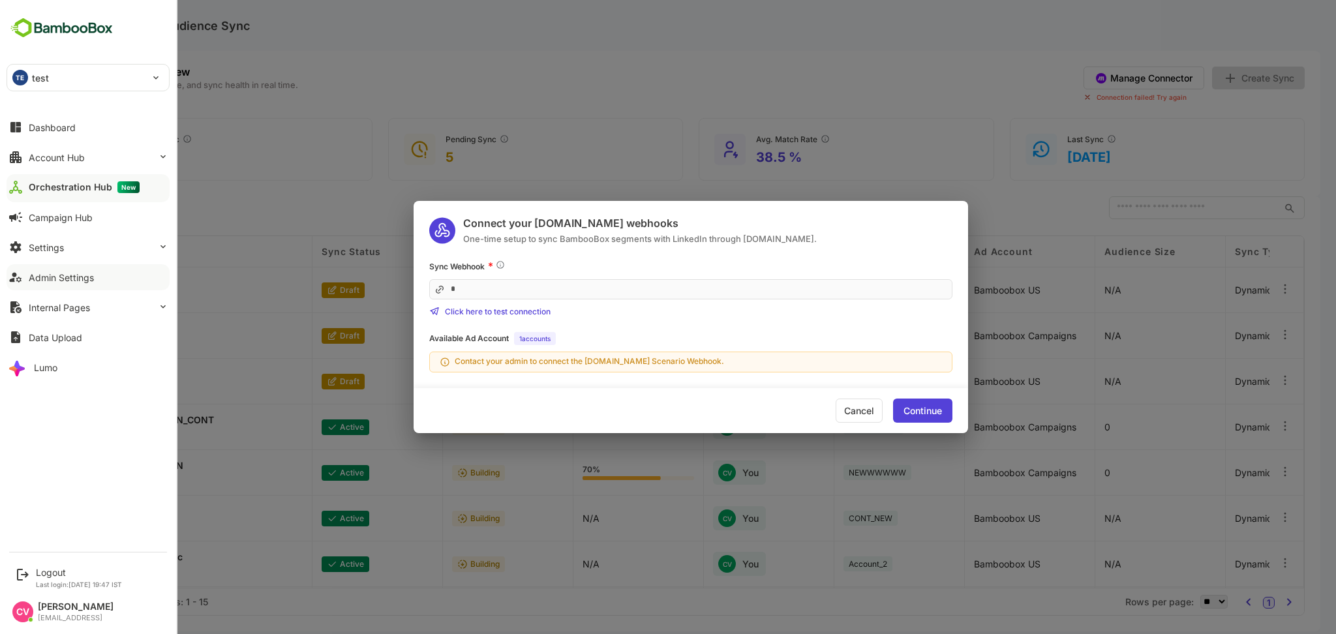
click at [78, 279] on div "Admin Settings" at bounding box center [61, 277] width 65 height 11
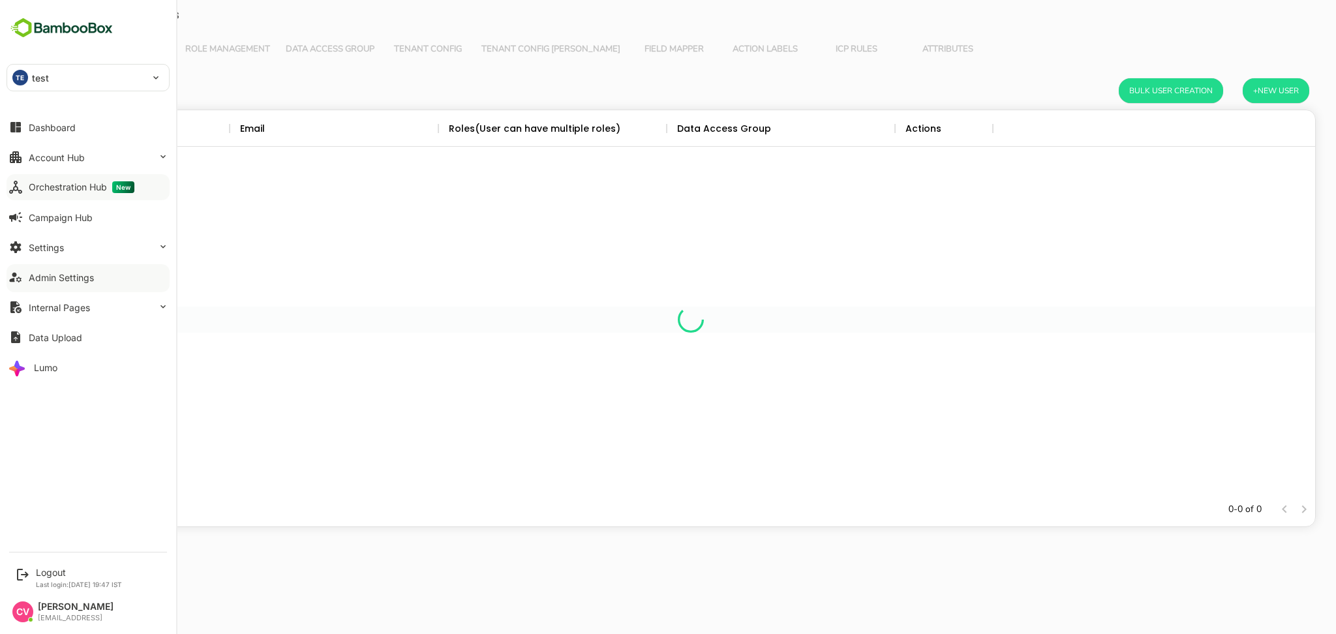
scroll to position [369, 1235]
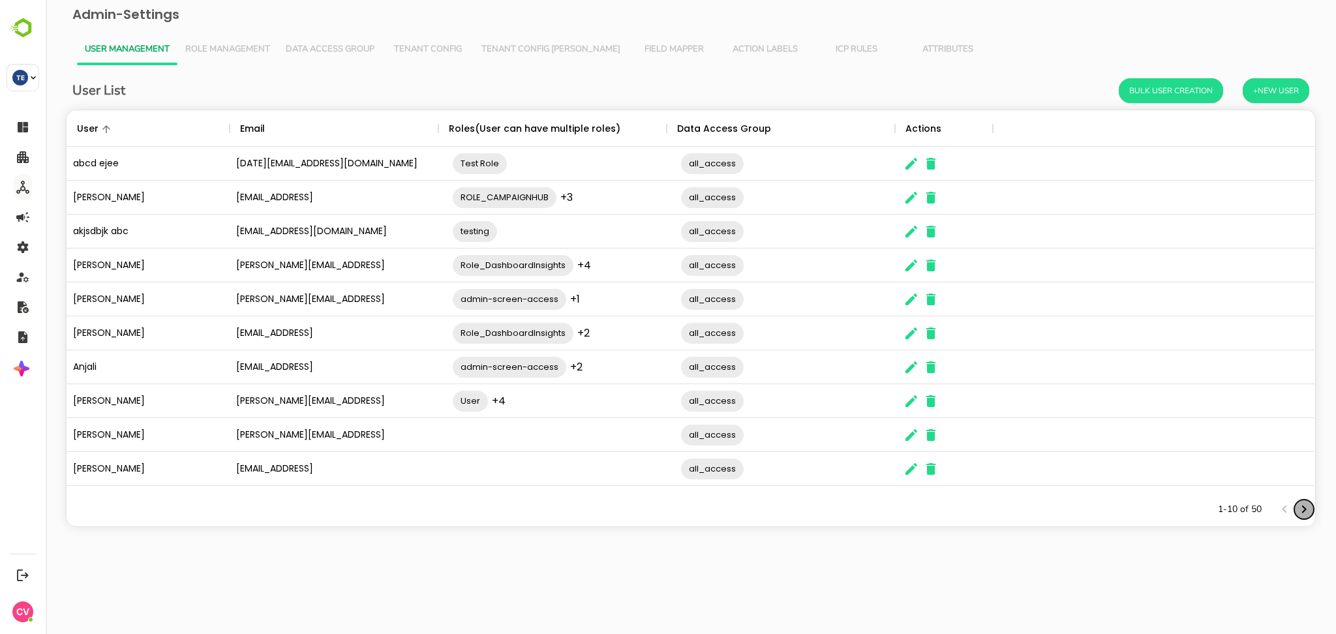
click at [1307, 507] on icon "Next page" at bounding box center [1304, 510] width 16 height 16
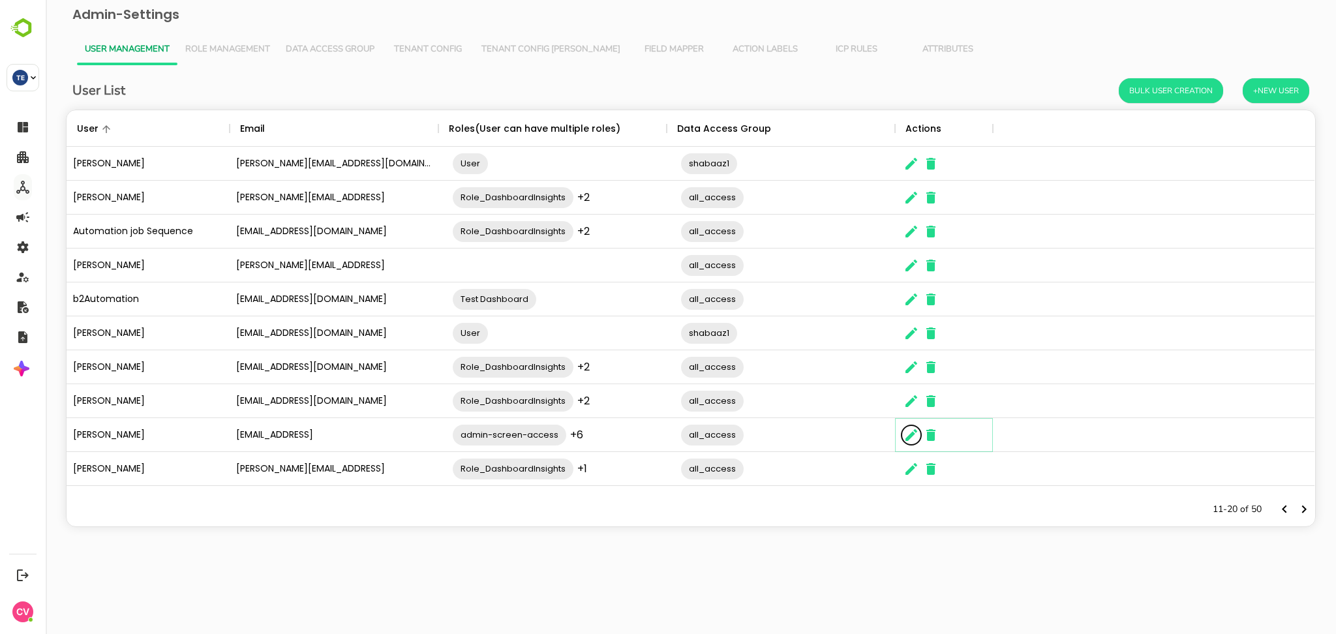
click at [911, 434] on icon "The User Data" at bounding box center [911, 435] width 12 height 12
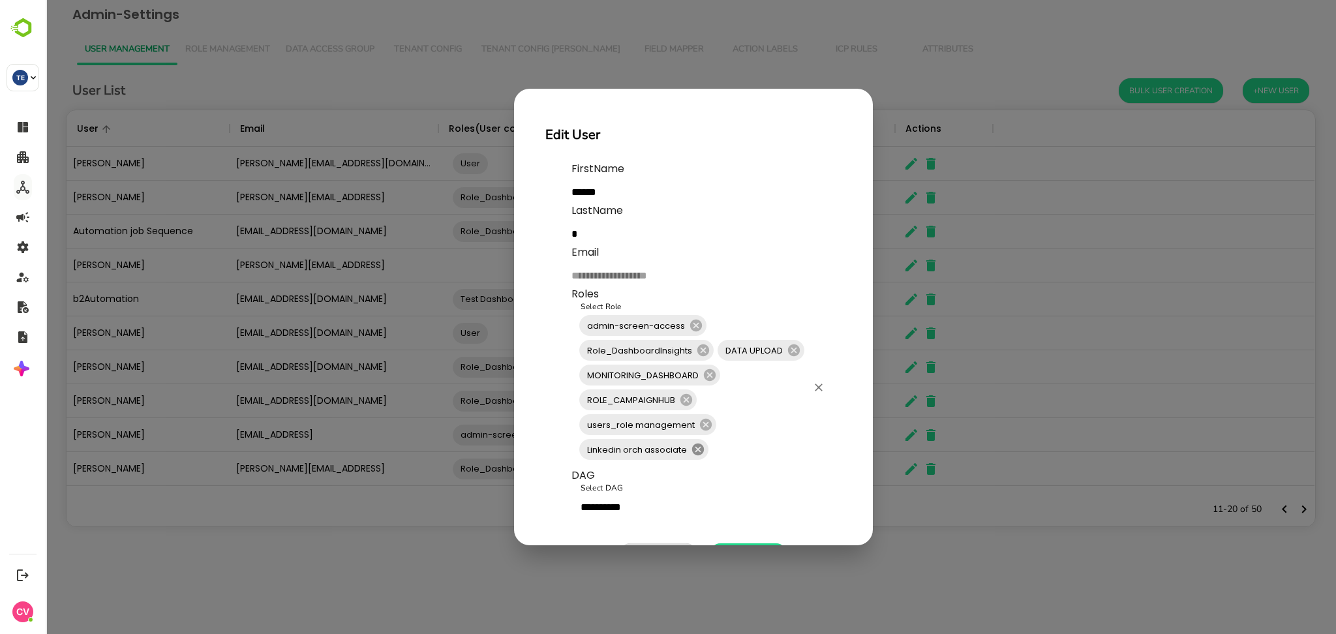
click at [693, 452] on icon at bounding box center [698, 450] width 12 height 12
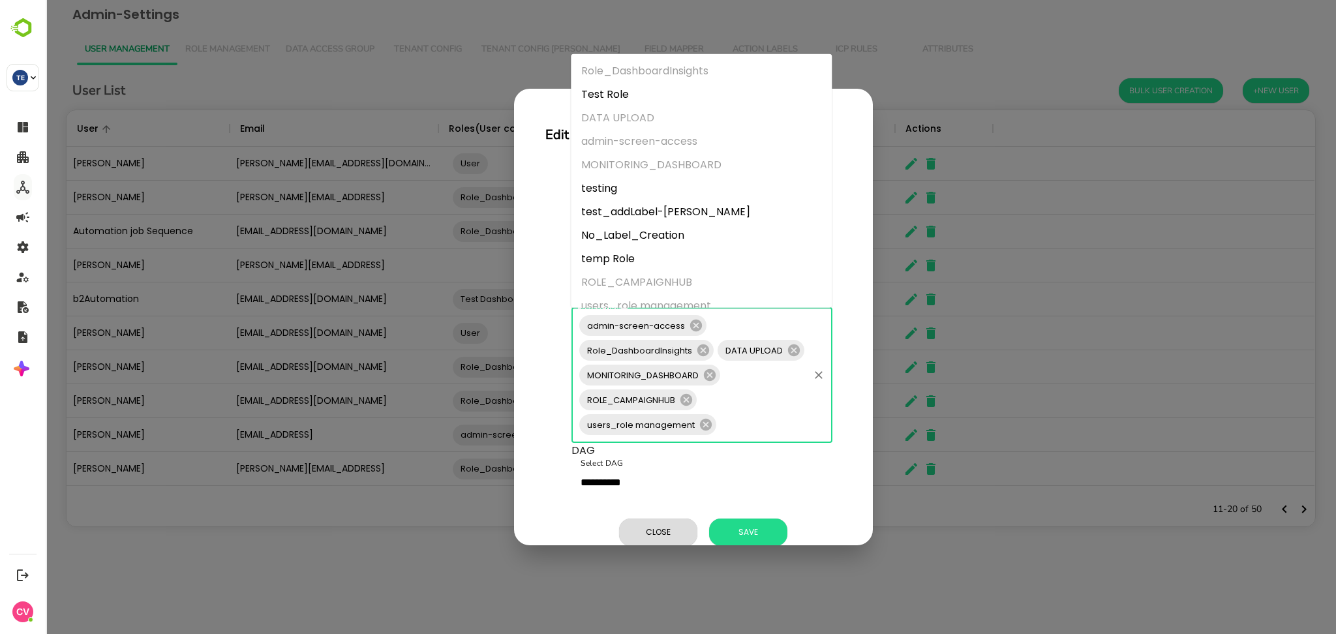
click at [750, 421] on input "Select Role" at bounding box center [762, 424] width 89 height 25
type input "**"
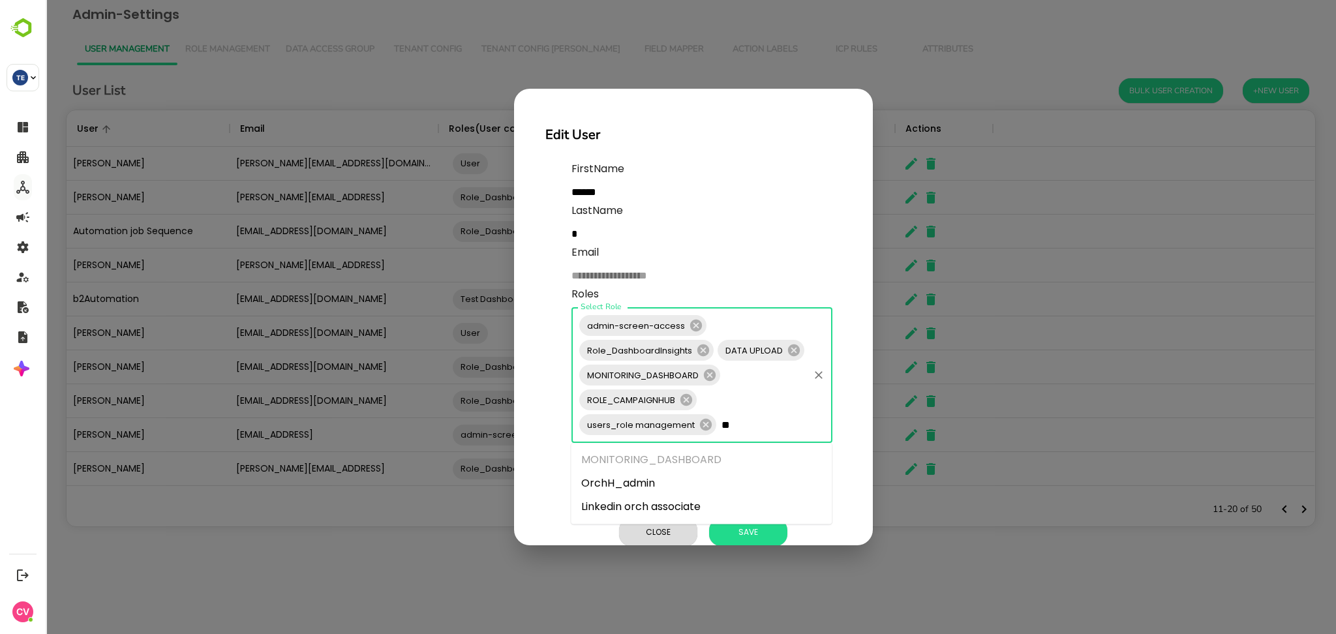
click at [678, 485] on li "OrchH_admin" at bounding box center [701, 483] width 261 height 23
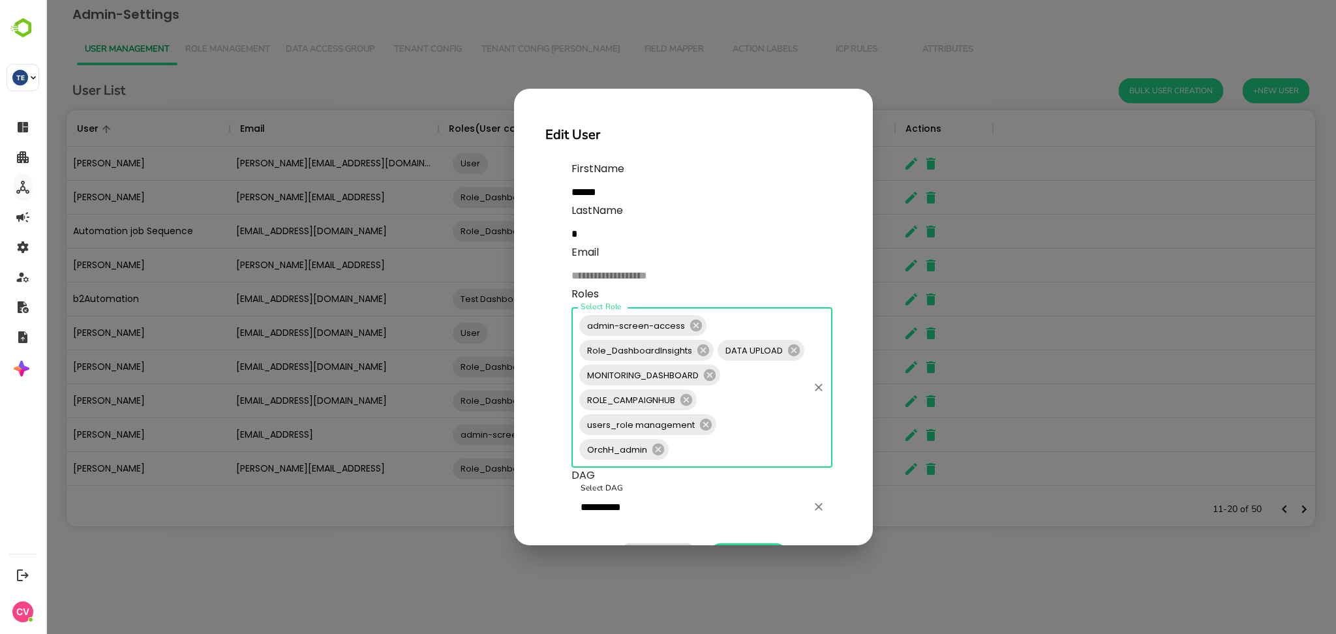
scroll to position [57, 0]
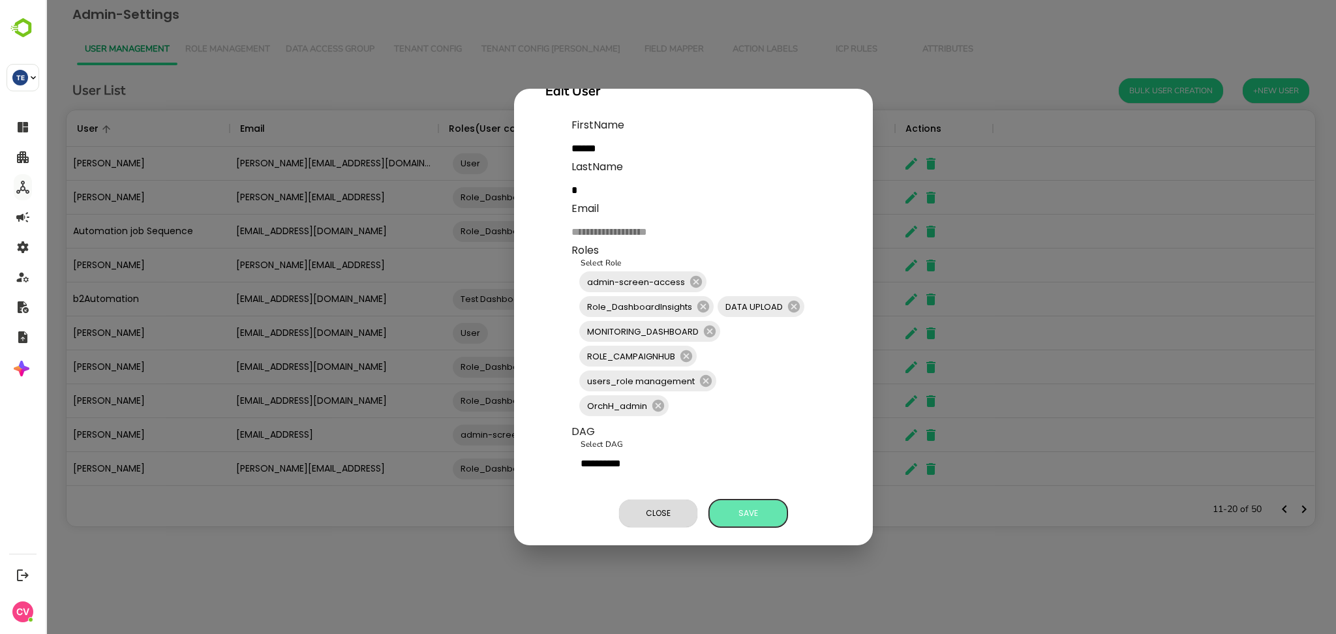
click at [744, 505] on span "Save" at bounding box center [748, 513] width 65 height 17
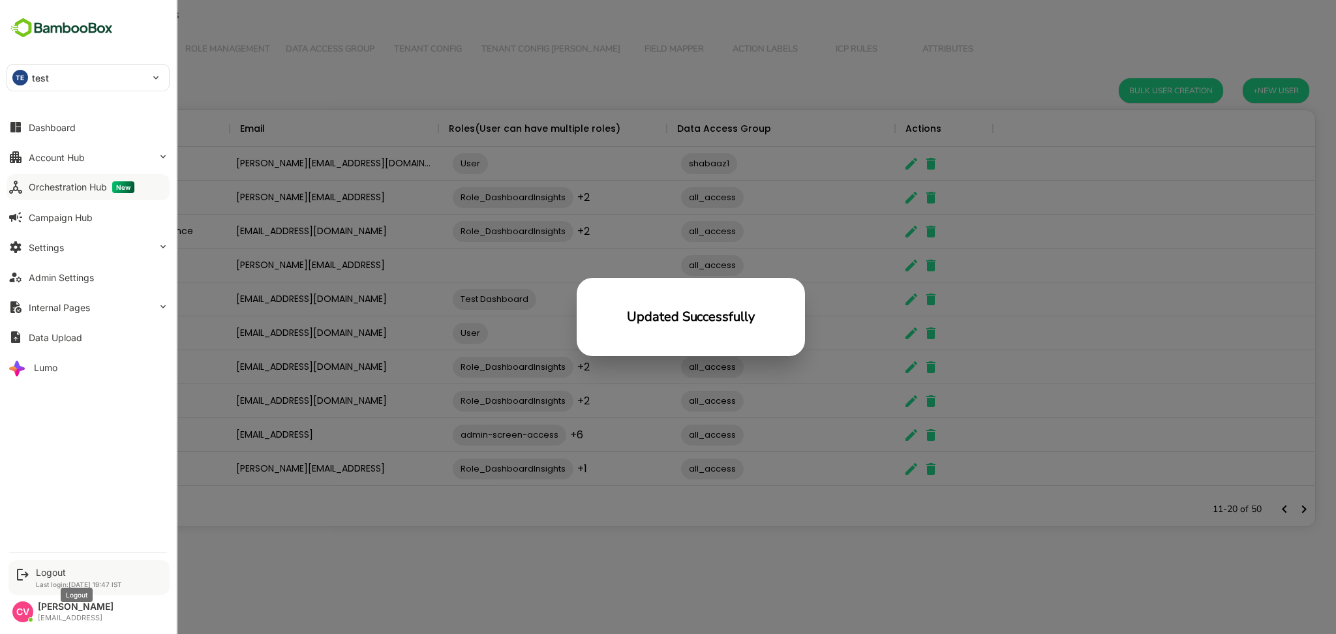
click at [46, 569] on div "Logout" at bounding box center [79, 572] width 86 height 11
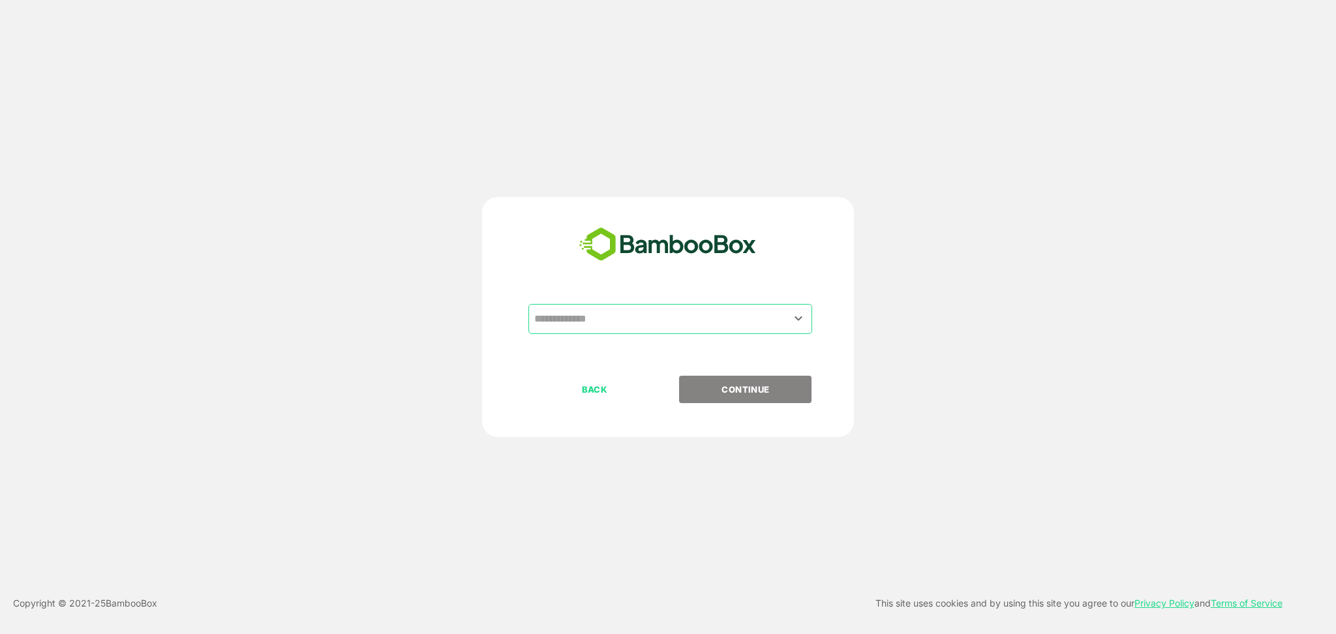
click at [583, 324] on input "text" at bounding box center [670, 319] width 279 height 25
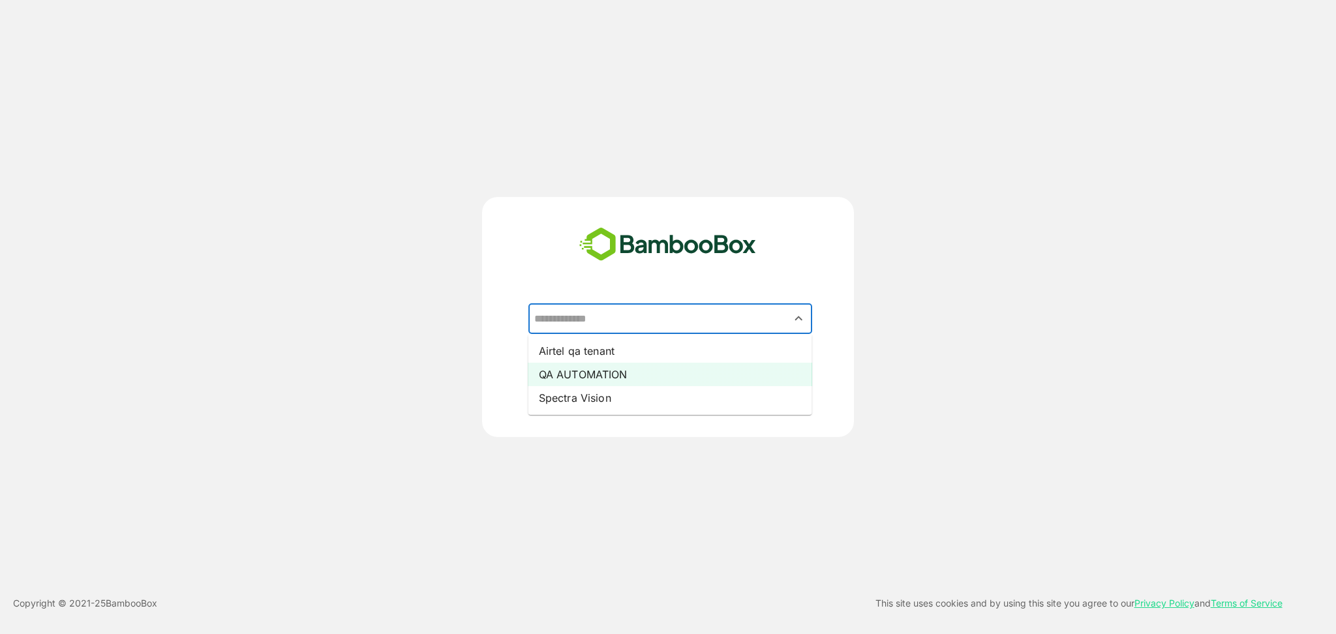
click at [590, 368] on li "QA AUTOMATION" at bounding box center [670, 374] width 284 height 23
type input "**********"
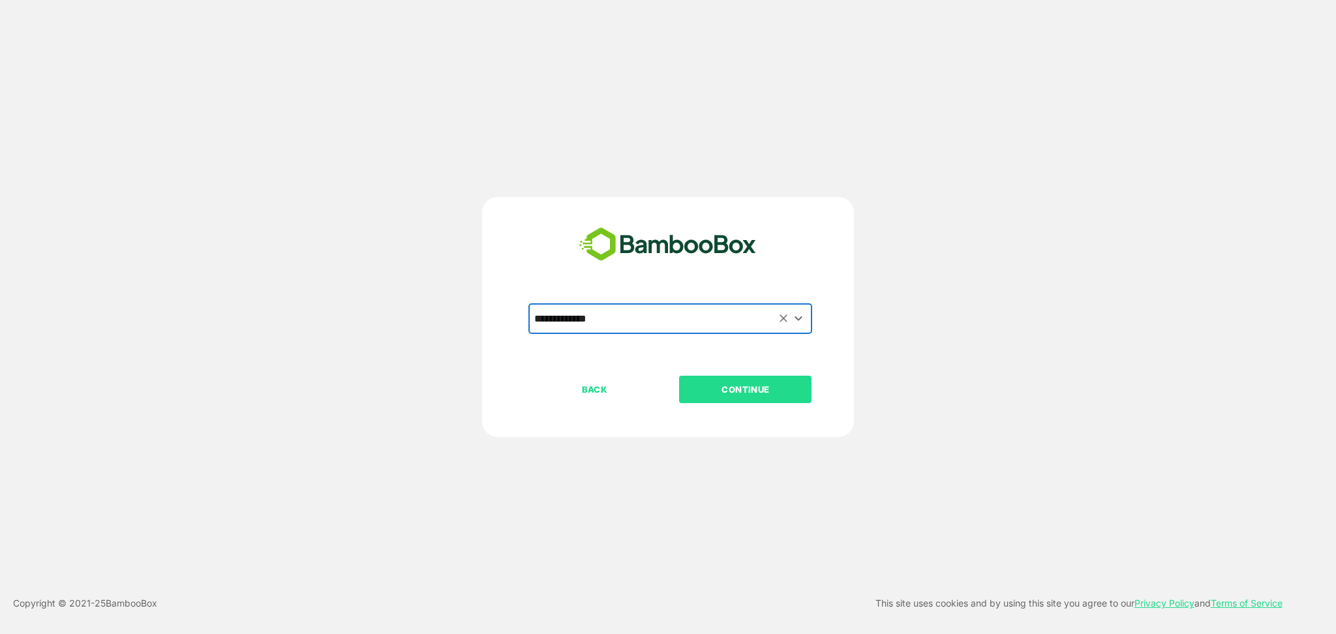
click at [737, 384] on p "CONTINUE" at bounding box center [745, 389] width 130 height 14
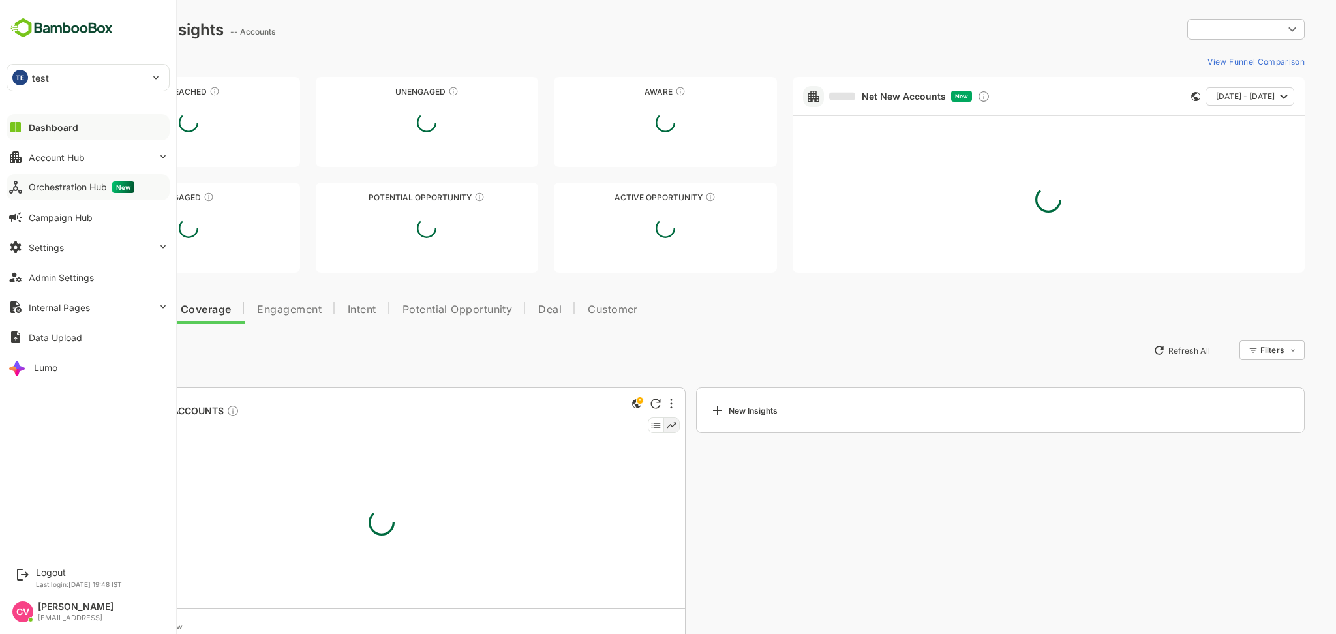
click at [77, 197] on button "Orchestration Hub New" at bounding box center [88, 187] width 163 height 26
type input "**********"
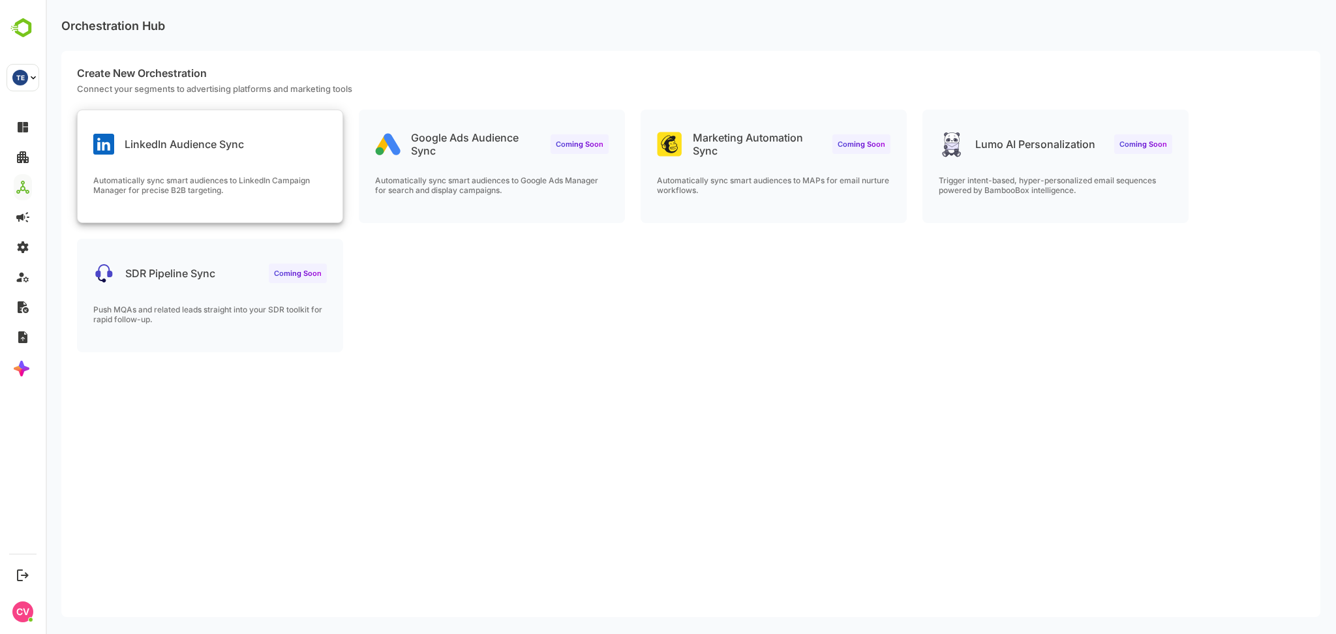
click at [241, 162] on div "LinkedIn Audience Sync Automatically sync smart audiences to LinkedIn Campaign …" at bounding box center [210, 166] width 265 height 112
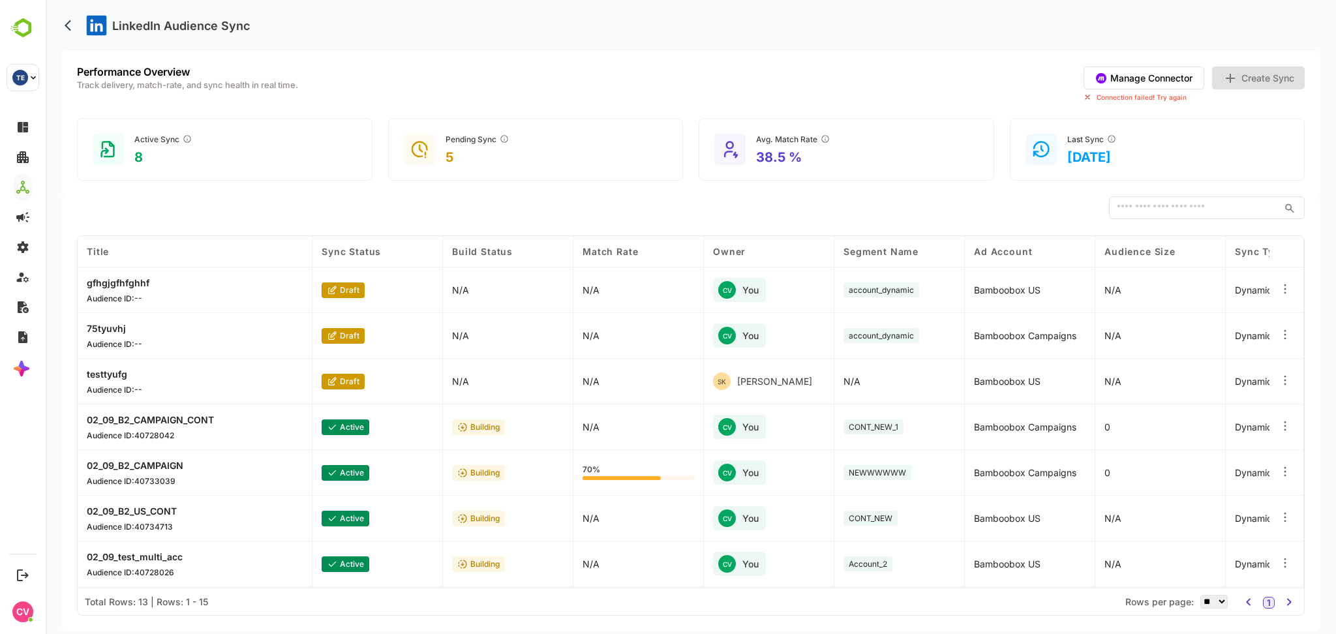
click at [1136, 73] on button "Manage Connector" at bounding box center [1144, 78] width 121 height 23
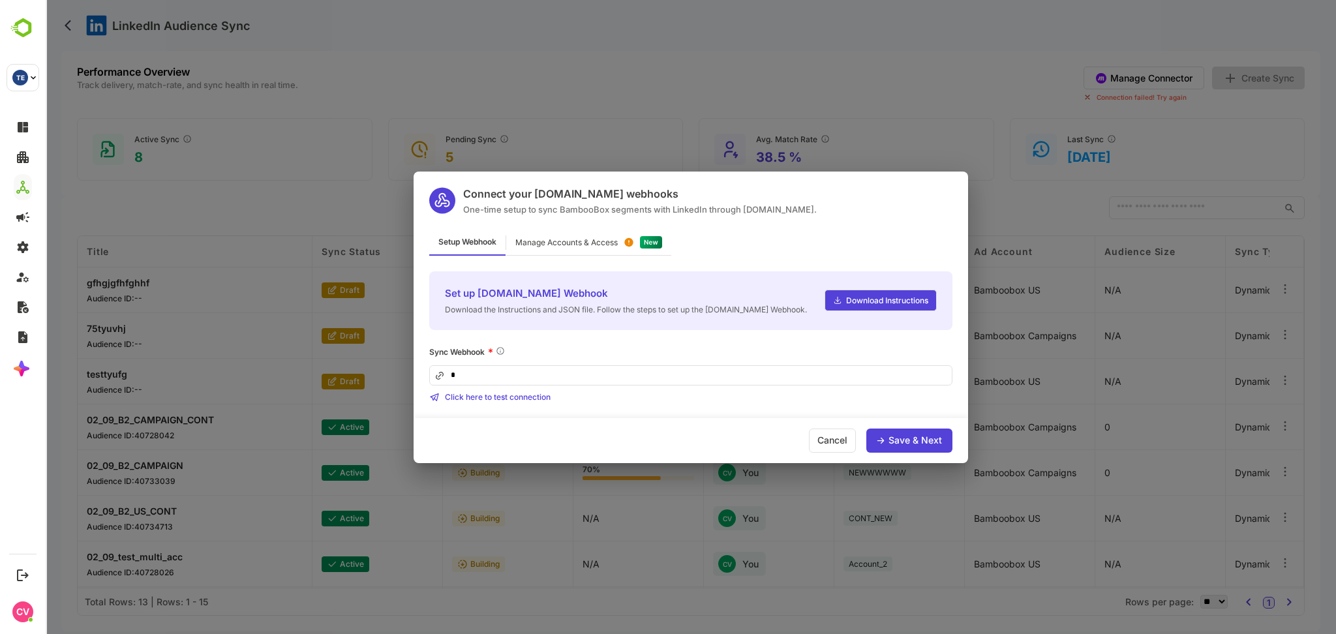
click at [713, 369] on input "*" at bounding box center [690, 375] width 523 height 20
paste input "**********"
type input "**********"
click at [932, 433] on div "Save & Next" at bounding box center [909, 441] width 86 height 24
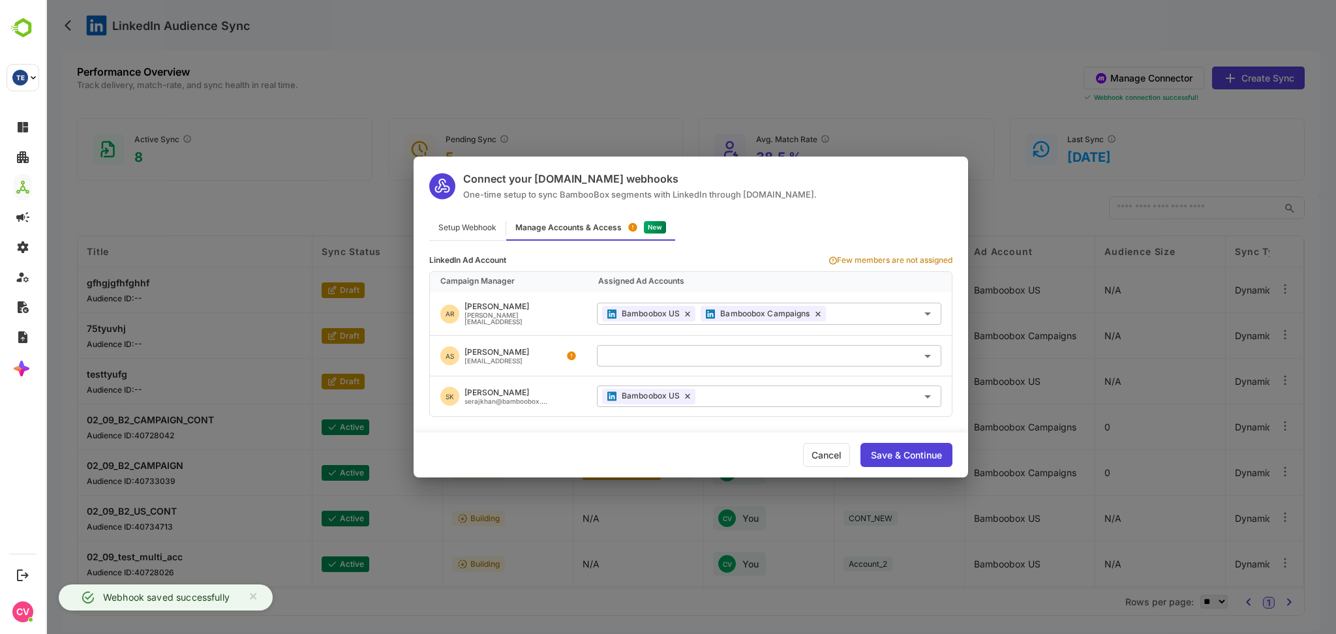
click at [911, 451] on div "Save & Continue" at bounding box center [906, 455] width 71 height 9
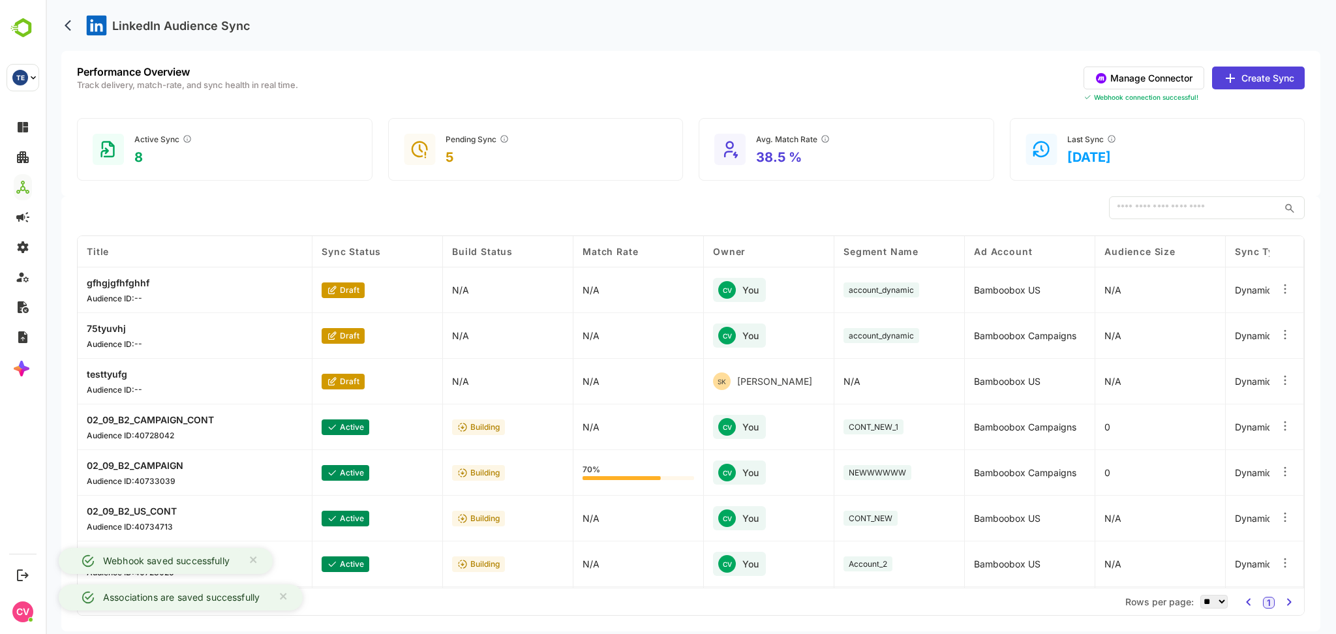
drag, startPoint x: 688, startPoint y: 23, endPoint x: 689, endPoint y: 16, distance: 7.3
click at [689, 16] on div "LinkedIn Audience Sync" at bounding box center [690, 25] width 1259 height 51
click at [1140, 79] on button "Manage Connector" at bounding box center [1144, 78] width 121 height 23
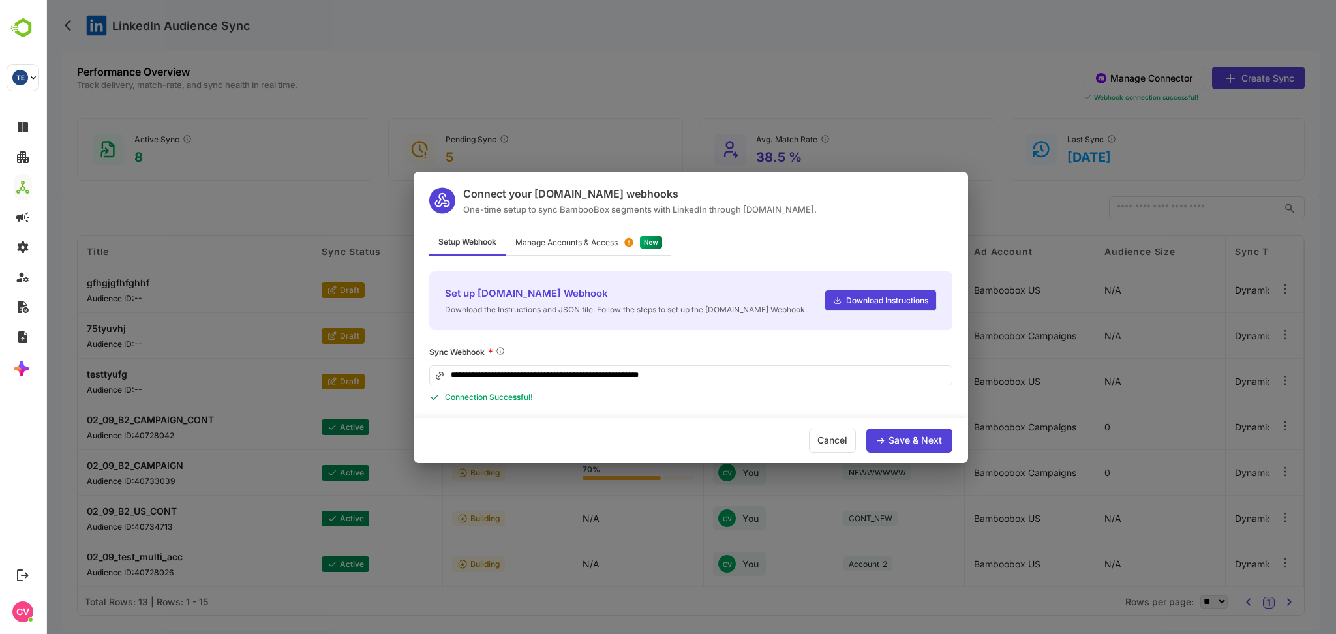
click at [723, 374] on input "**********" at bounding box center [690, 375] width 523 height 20
paste input
type input "**********"
click at [892, 439] on div "Save & Next" at bounding box center [914, 440] width 53 height 9
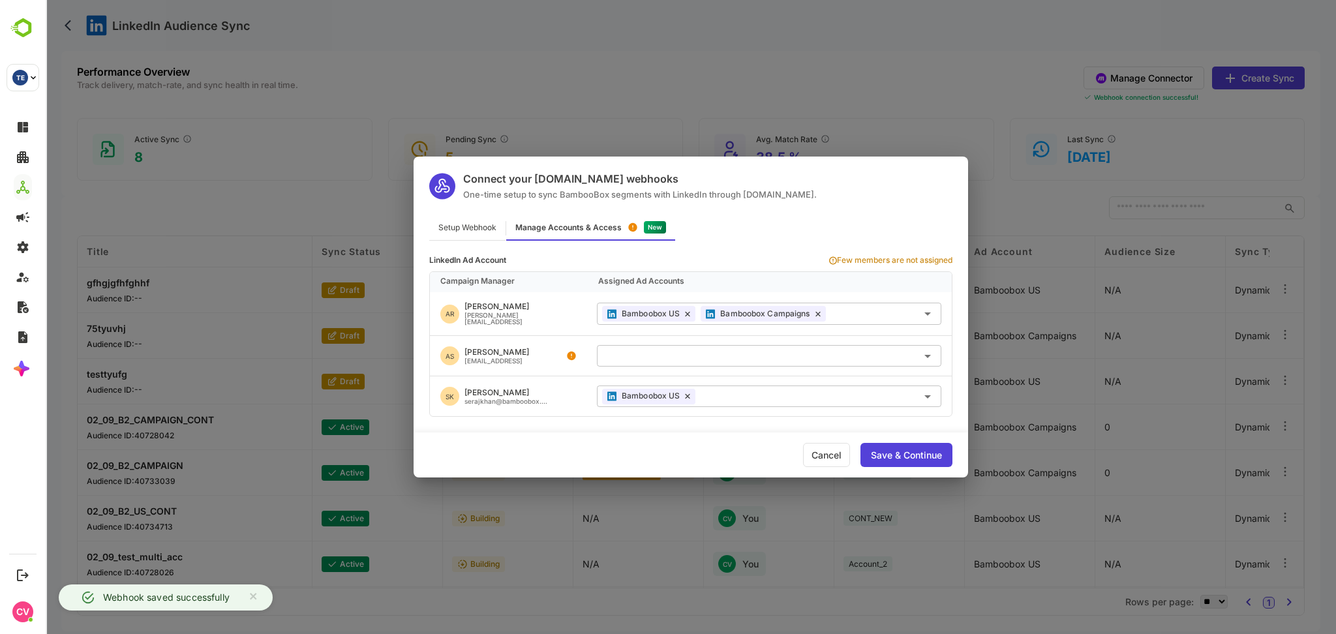
click at [892, 451] on div "Save & Continue" at bounding box center [906, 455] width 71 height 9
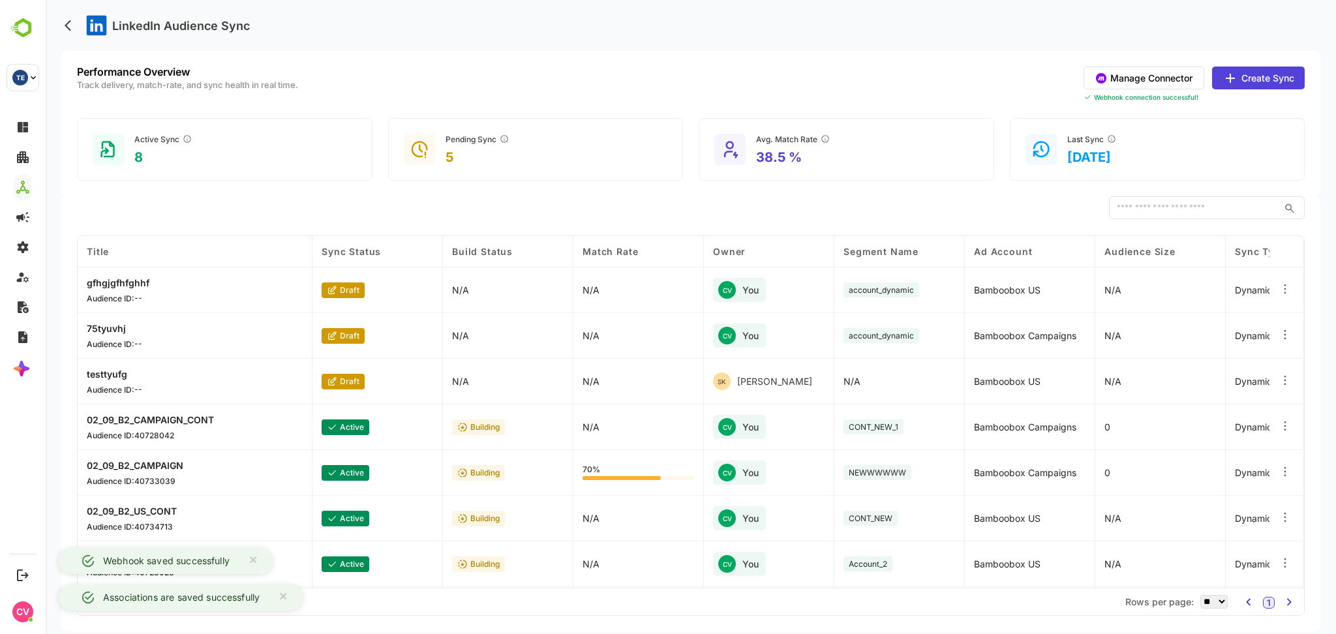
click at [693, 26] on div "LinkedIn Audience Sync" at bounding box center [690, 25] width 1259 height 51
drag, startPoint x: 693, startPoint y: 26, endPoint x: 692, endPoint y: 18, distance: 7.9
click at [692, 18] on div "LinkedIn Audience Sync" at bounding box center [690, 25] width 1259 height 51
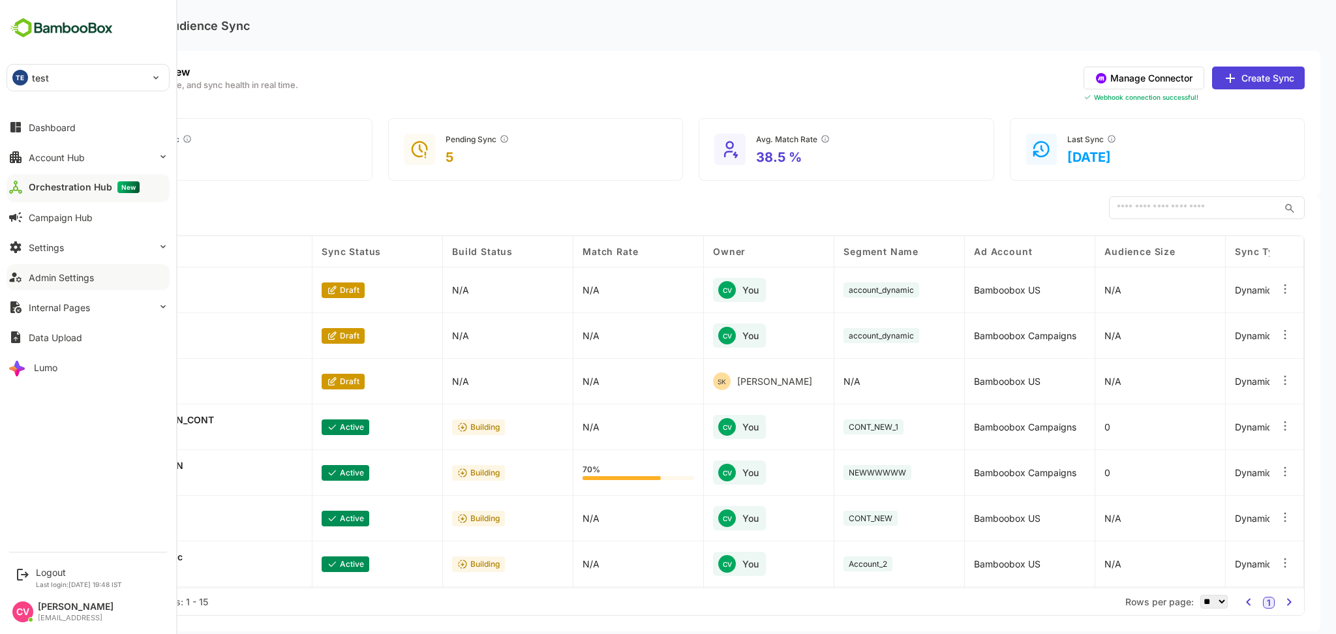
click at [100, 281] on button "Admin Settings" at bounding box center [88, 277] width 163 height 26
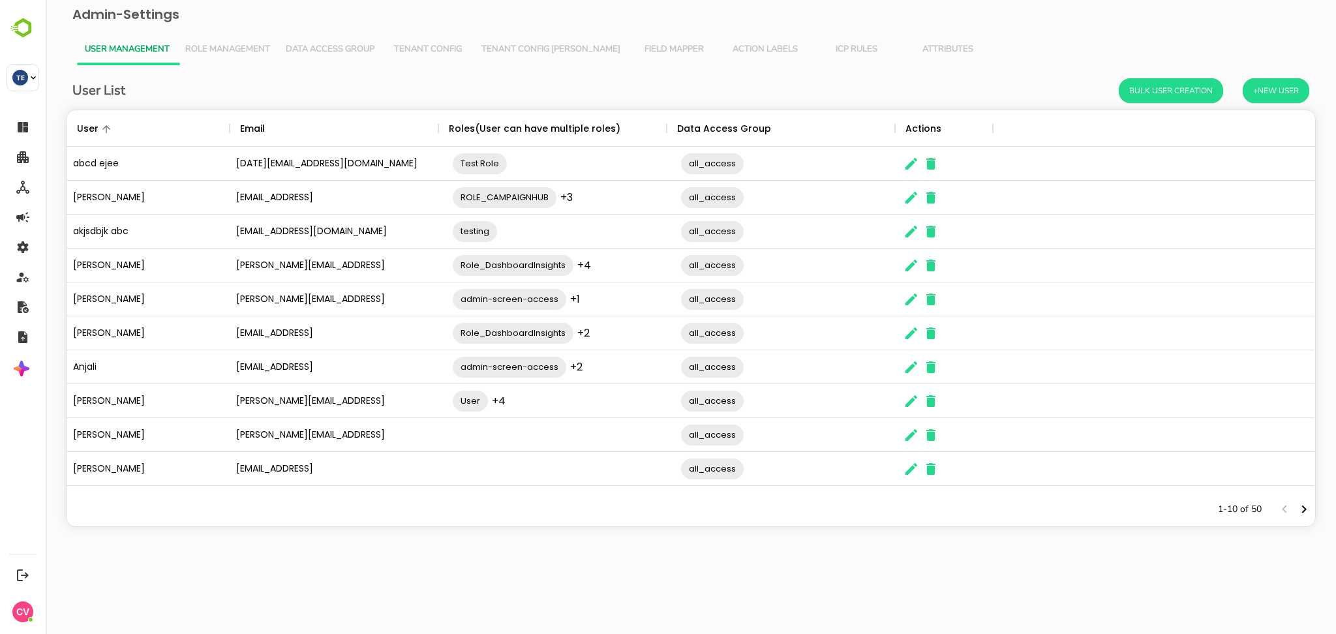
scroll to position [369, 1235]
click at [556, 56] on button "Tenant Config [PERSON_NAME]" at bounding box center [551, 49] width 155 height 31
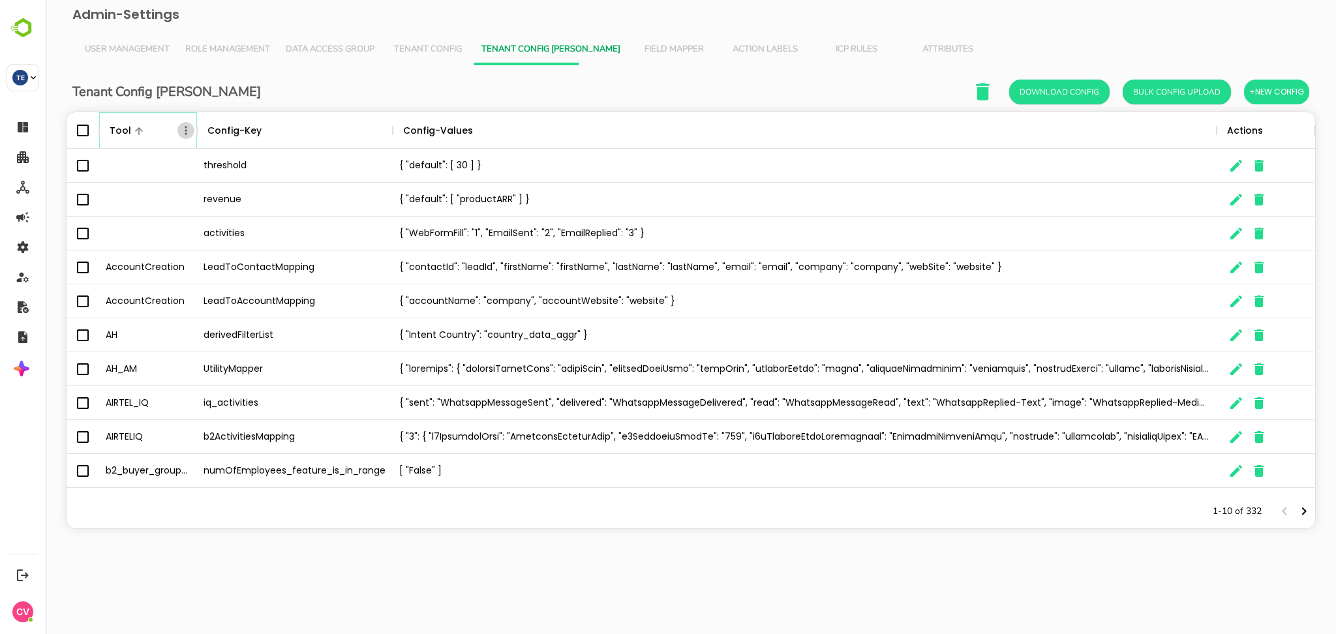
click at [186, 133] on icon "Menu" at bounding box center [186, 130] width 2 height 8
click at [162, 225] on li "Filter" at bounding box center [149, 226] width 90 height 23
click at [320, 186] on input "Value" at bounding box center [331, 179] width 124 height 19
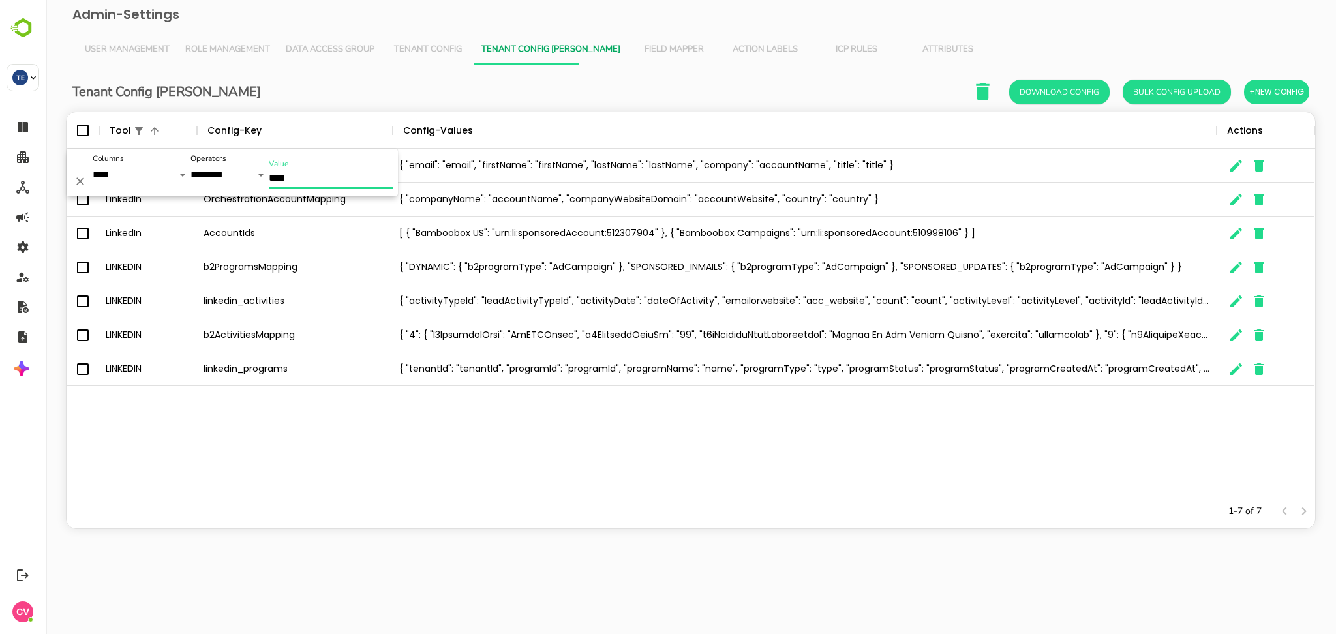
type input "****"
click at [1230, 229] on icon "The User Data" at bounding box center [1236, 234] width 16 height 16
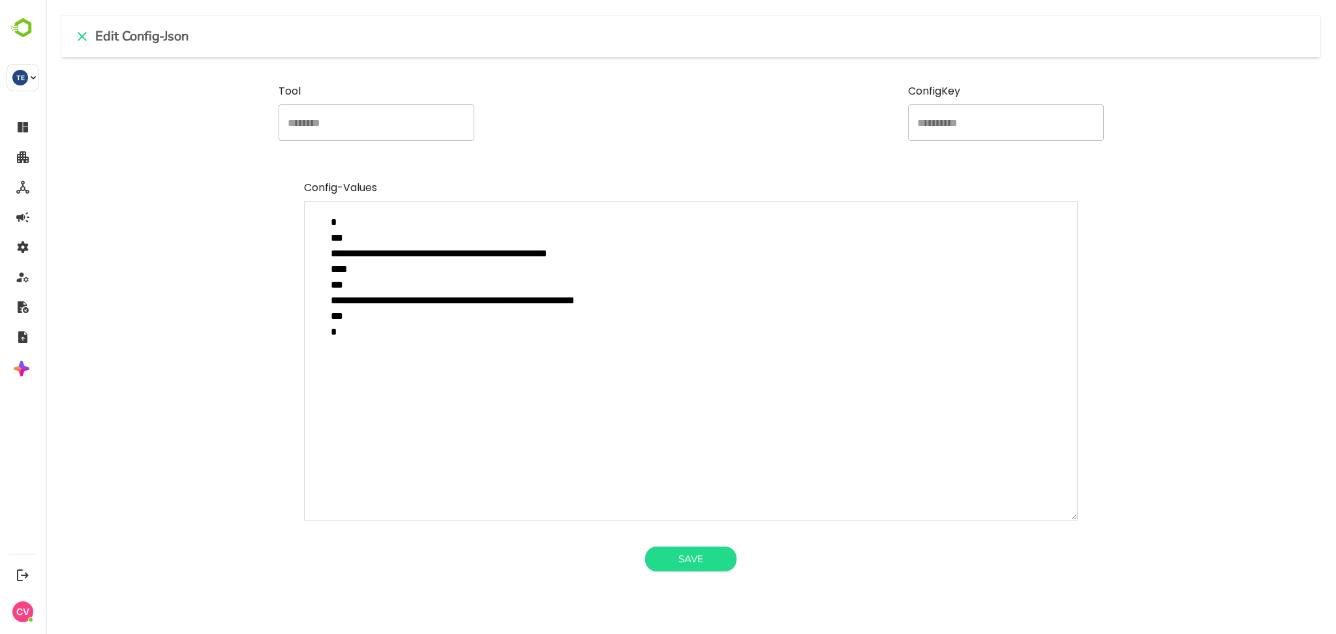
drag, startPoint x: 335, startPoint y: 283, endPoint x: 346, endPoint y: 313, distance: 32.2
click at [346, 313] on textarea "**********" at bounding box center [691, 361] width 774 height 320
drag, startPoint x: 346, startPoint y: 313, endPoint x: 335, endPoint y: 283, distance: 32.2
click at [335, 283] on textarea "**********" at bounding box center [691, 361] width 774 height 320
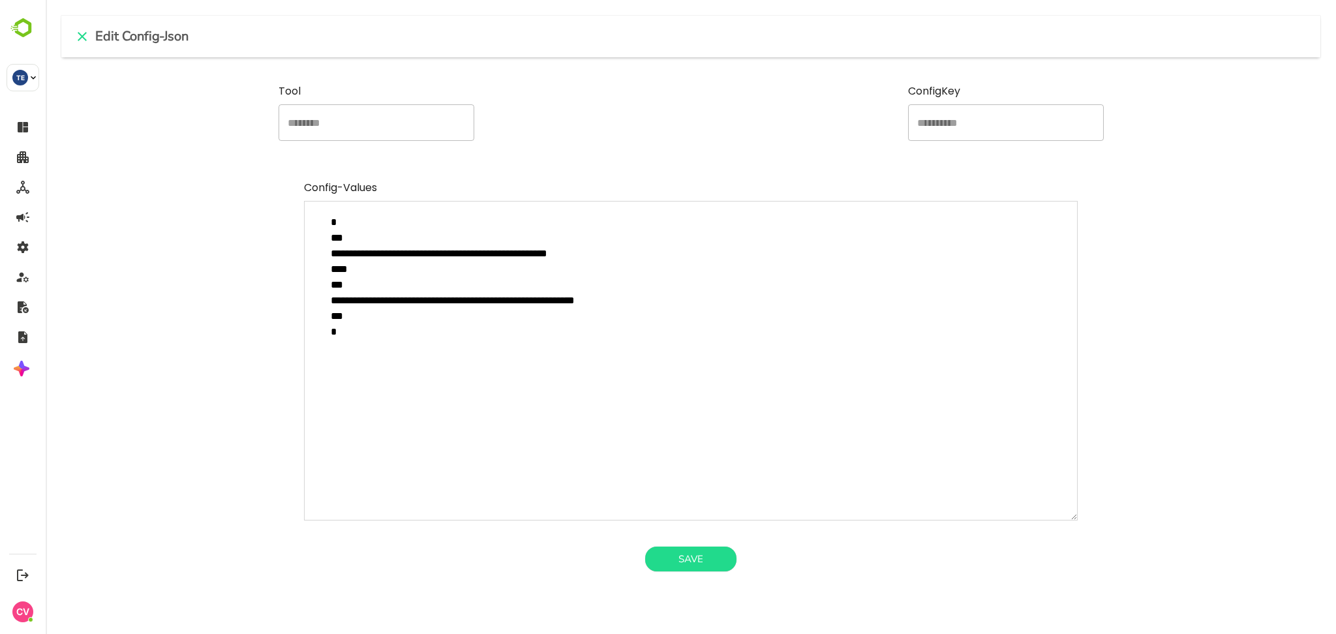
click at [406, 316] on textarea "**********" at bounding box center [691, 361] width 774 height 320
type textarea "**********"
type textarea "*"
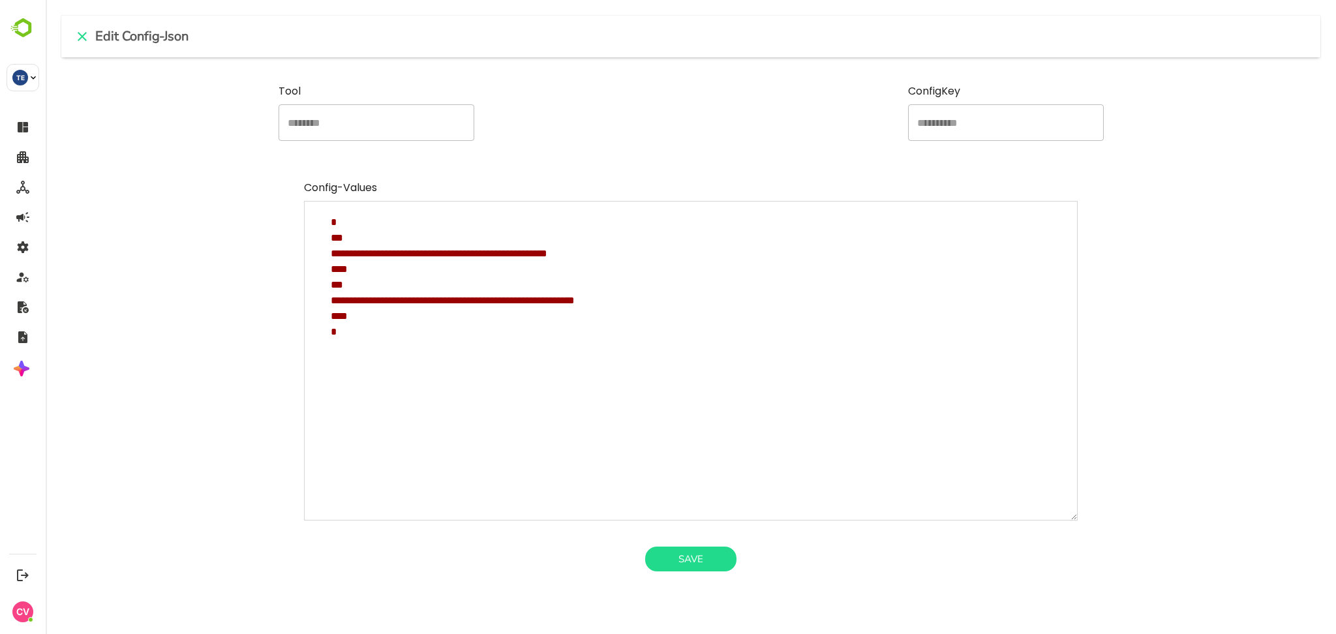
type textarea "**********"
type textarea "*"
paste textarea "**********"
type textarea "**********"
type textarea "*"
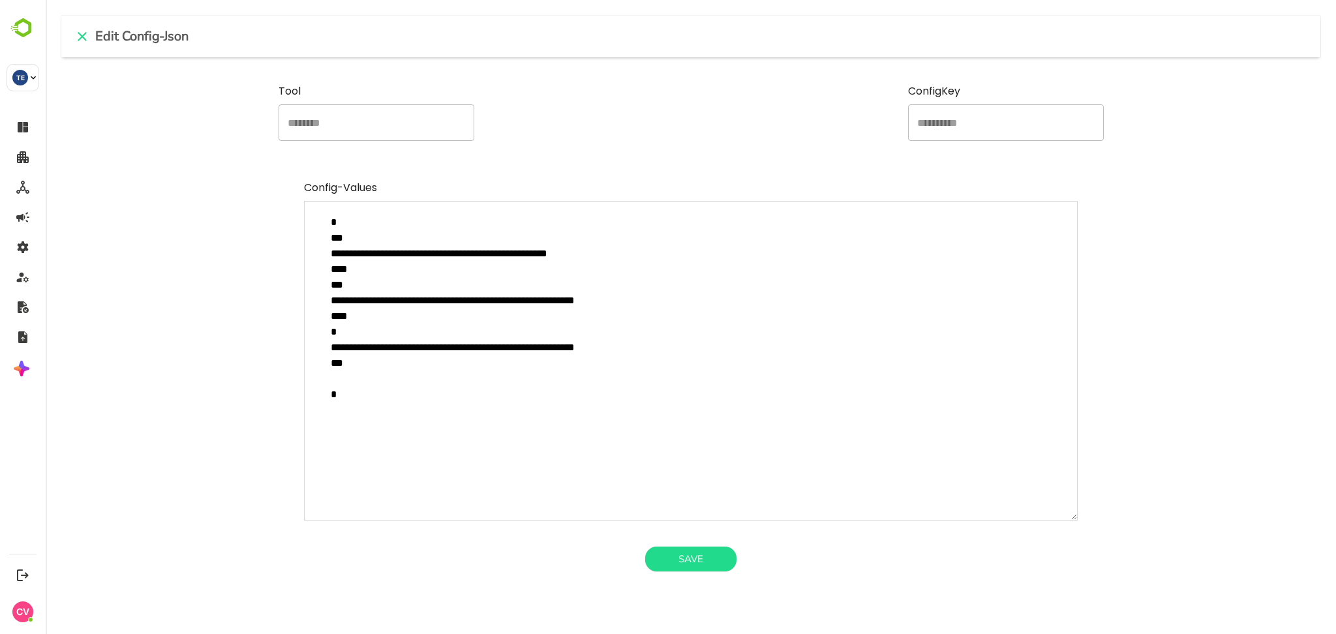
click at [478, 347] on textarea "**********" at bounding box center [691, 361] width 774 height 320
type textarea "**********"
type textarea "*"
type textarea "**********"
type textarea "*"
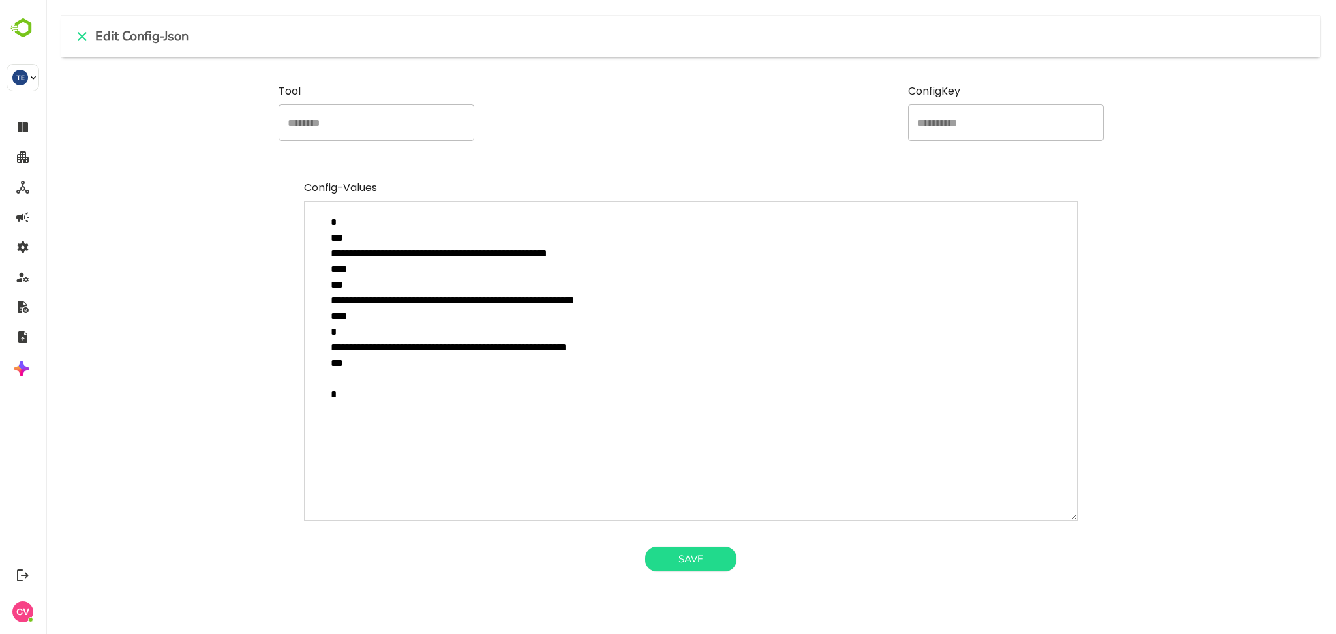
type textarea "**********"
type textarea "*"
type textarea "**********"
type textarea "*"
type textarea "**********"
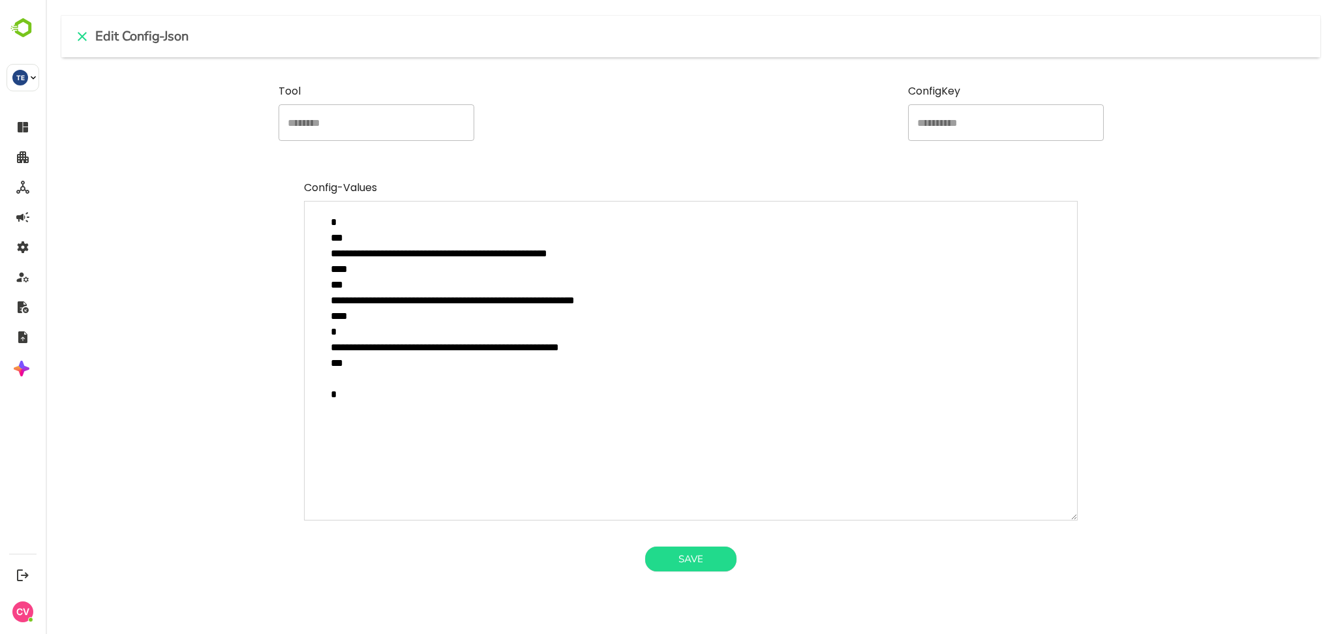
type textarea "*"
type textarea "**********"
type textarea "*"
type textarea "**********"
type textarea "*"
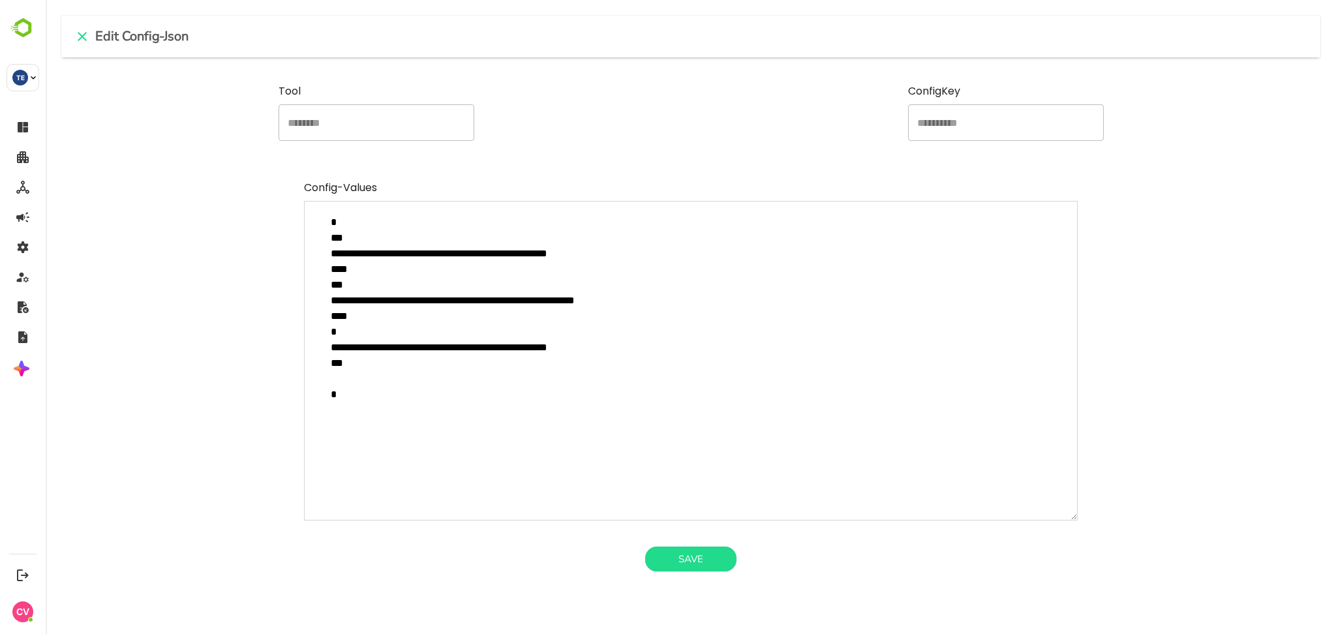
type textarea "**********"
type textarea "*"
type textarea "**********"
type textarea "*"
type textarea "**********"
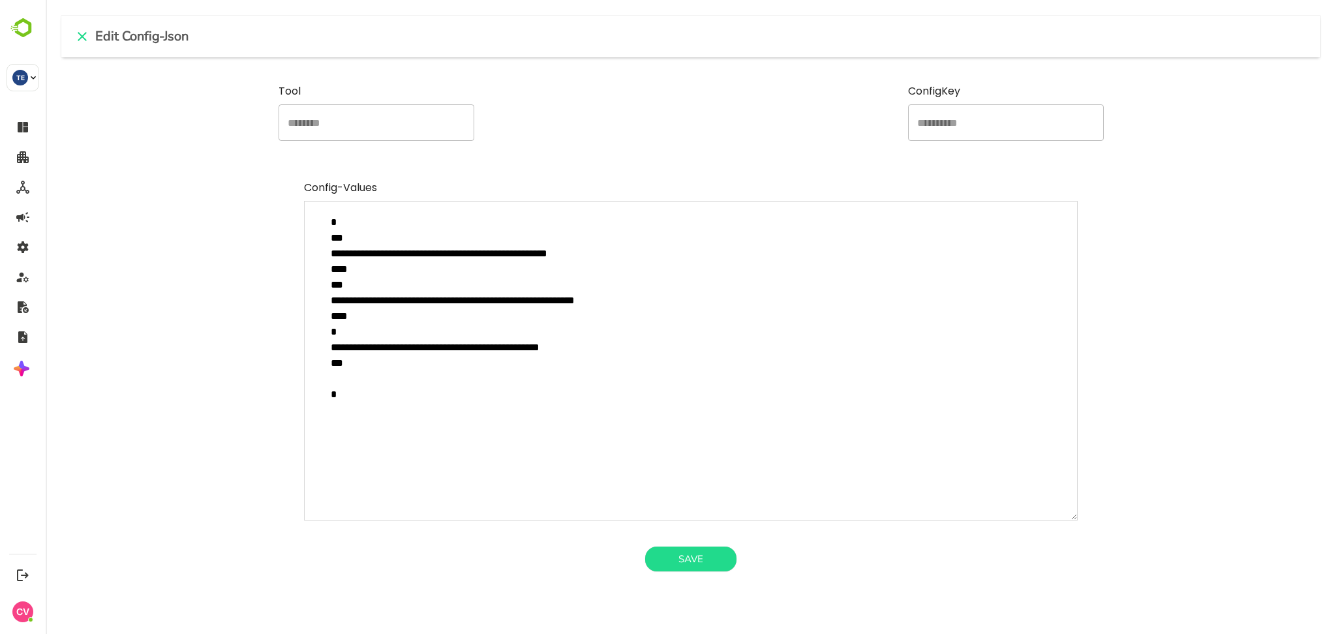
type textarea "*"
type textarea "**********"
type textarea "*"
type textarea "**********"
type textarea "*"
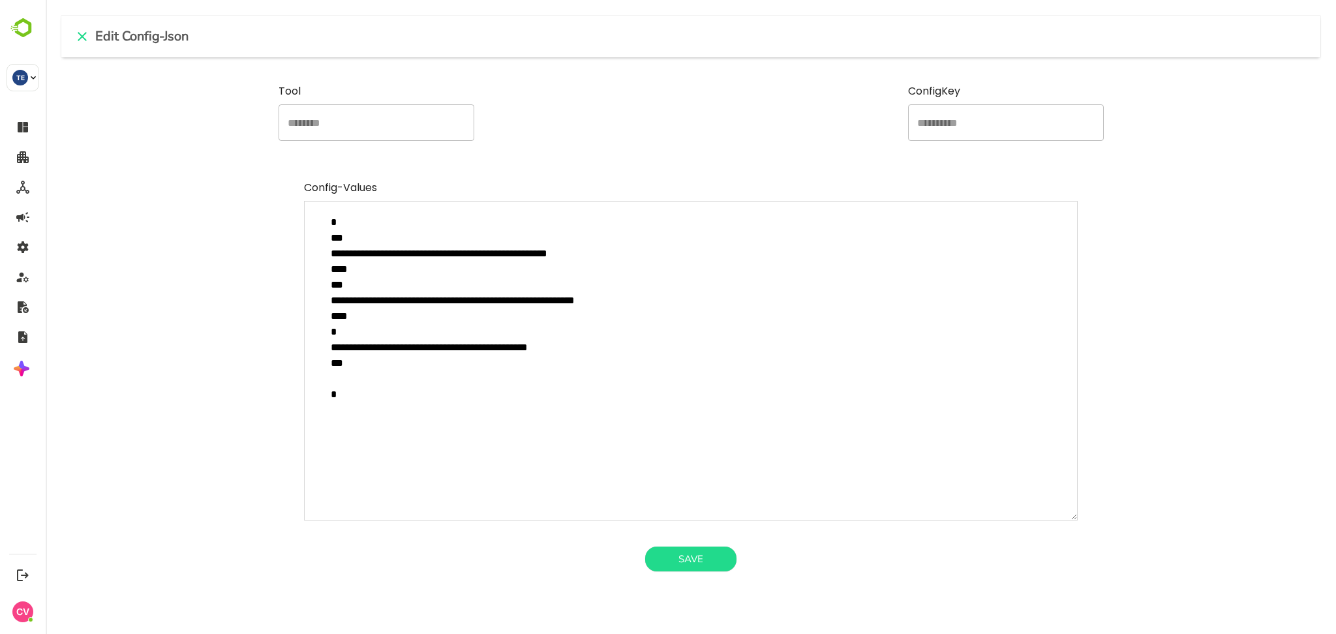
type textarea "**********"
type textarea "*"
type textarea "**********"
type textarea "*"
type textarea "**********"
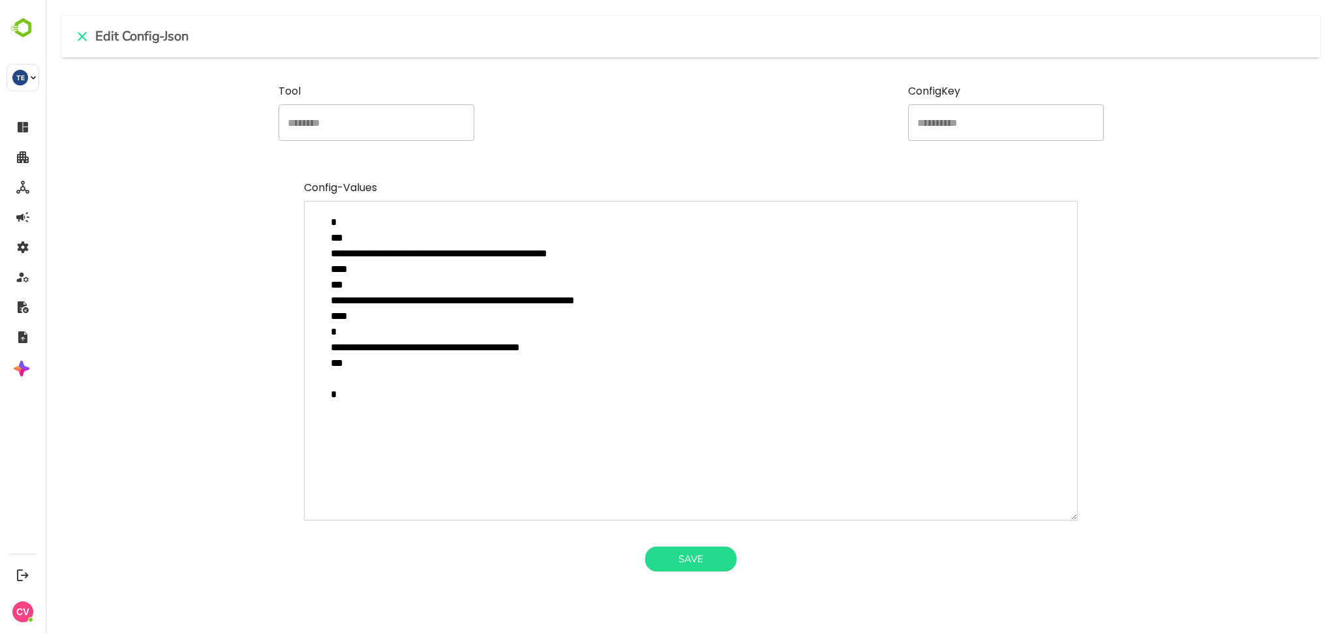
type textarea "*"
type textarea "**********"
type textarea "*"
type textarea "**********"
type textarea "*"
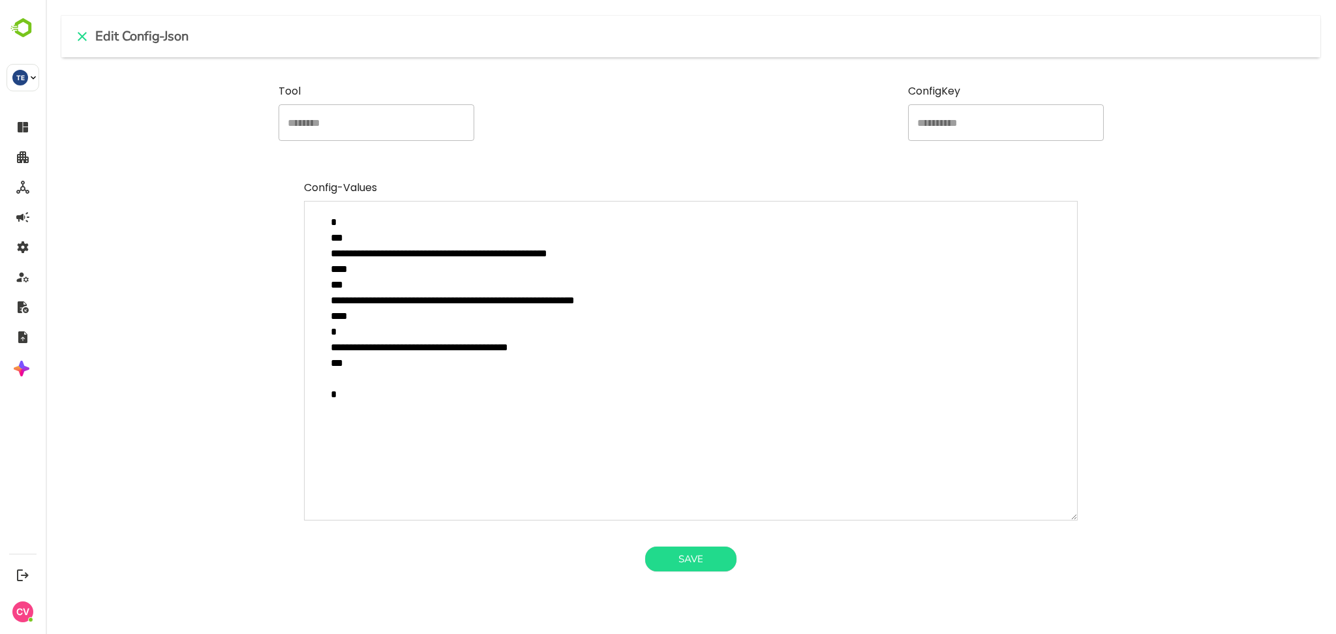
type textarea "**********"
type textarea "*"
type textarea "**********"
type textarea "*"
type textarea "**********"
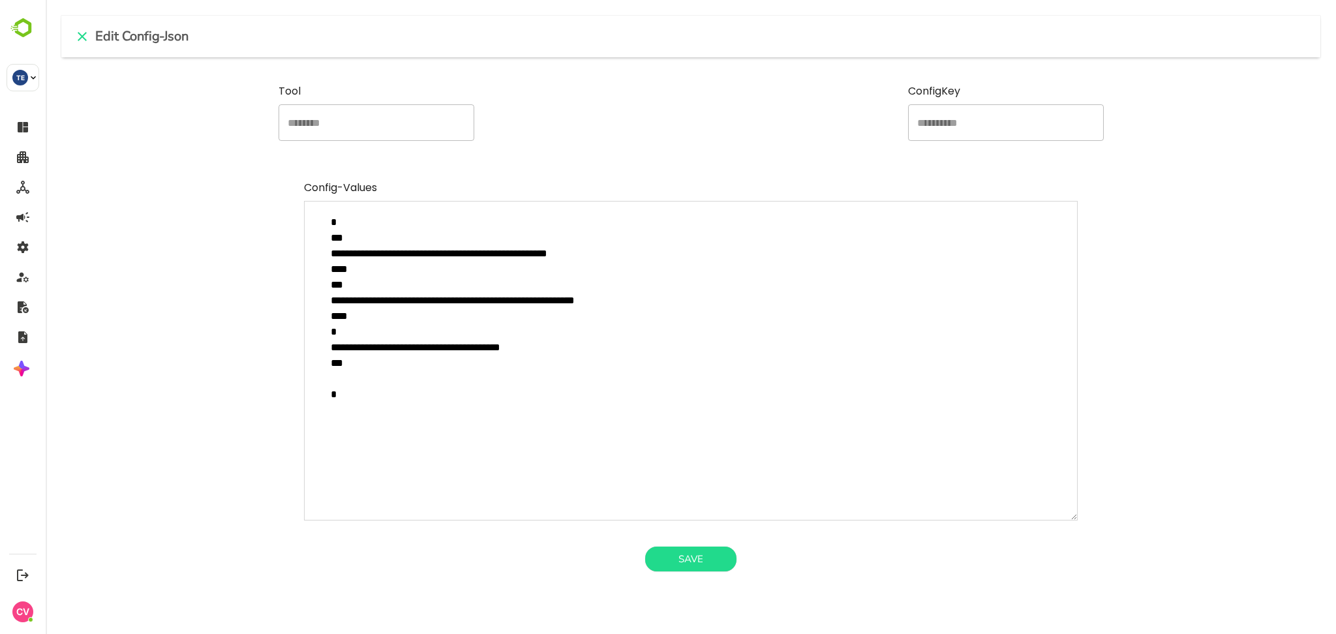
type textarea "*"
type textarea "**********"
type textarea "*"
type textarea "**********"
type textarea "*"
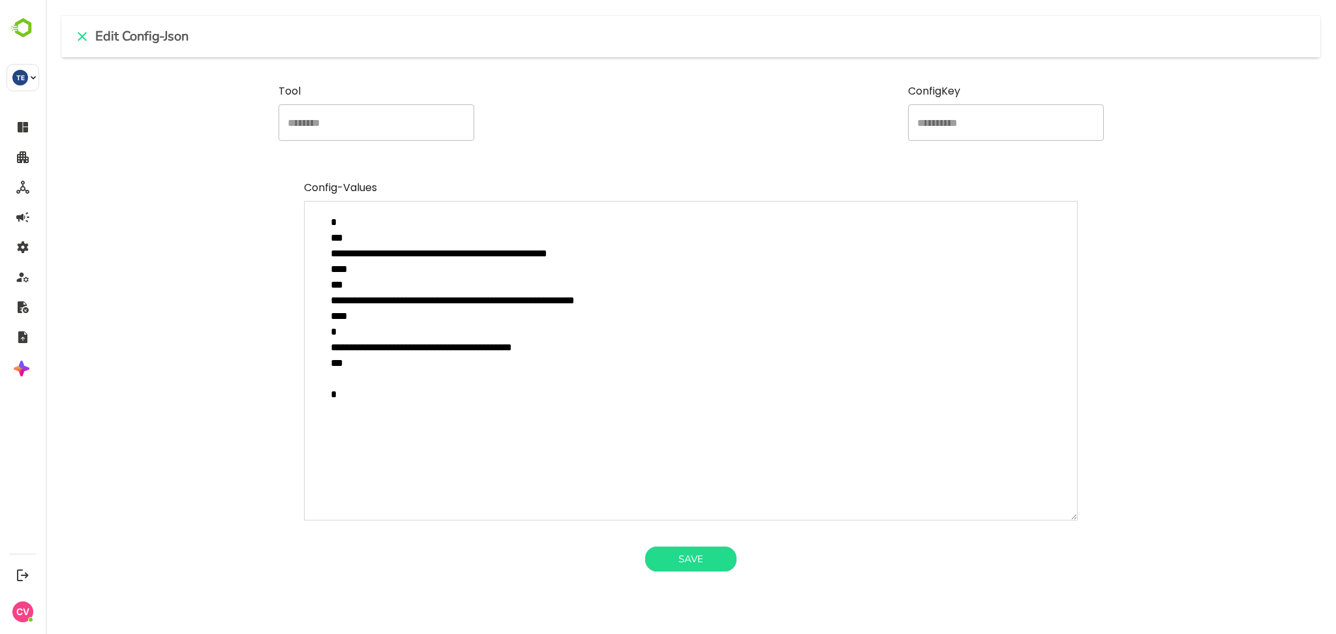
type textarea "**********"
type textarea "*"
click at [556, 347] on textarea "**********" at bounding box center [691, 361] width 774 height 320
type textarea "**********"
type textarea "*"
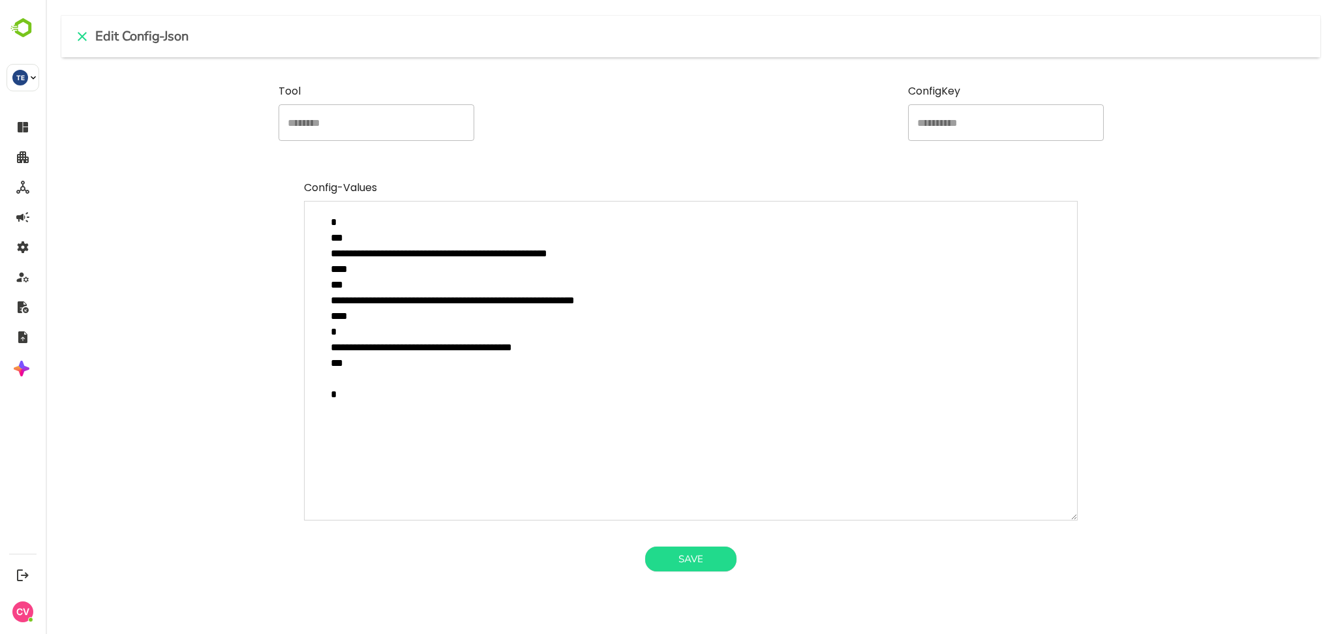
type textarea "**********"
type textarea "*"
type textarea "**********"
click at [690, 557] on button "Save" at bounding box center [690, 559] width 91 height 25
type textarea "*"
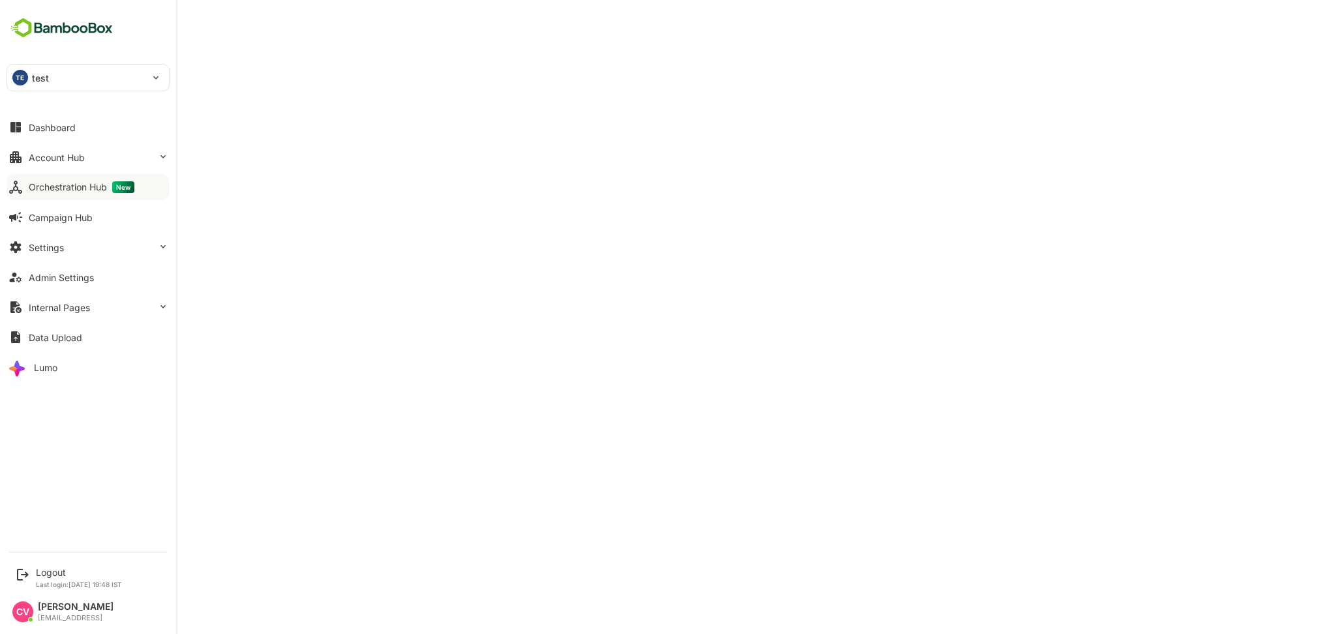
click at [65, 192] on div "Orchestration Hub New" at bounding box center [82, 187] width 106 height 12
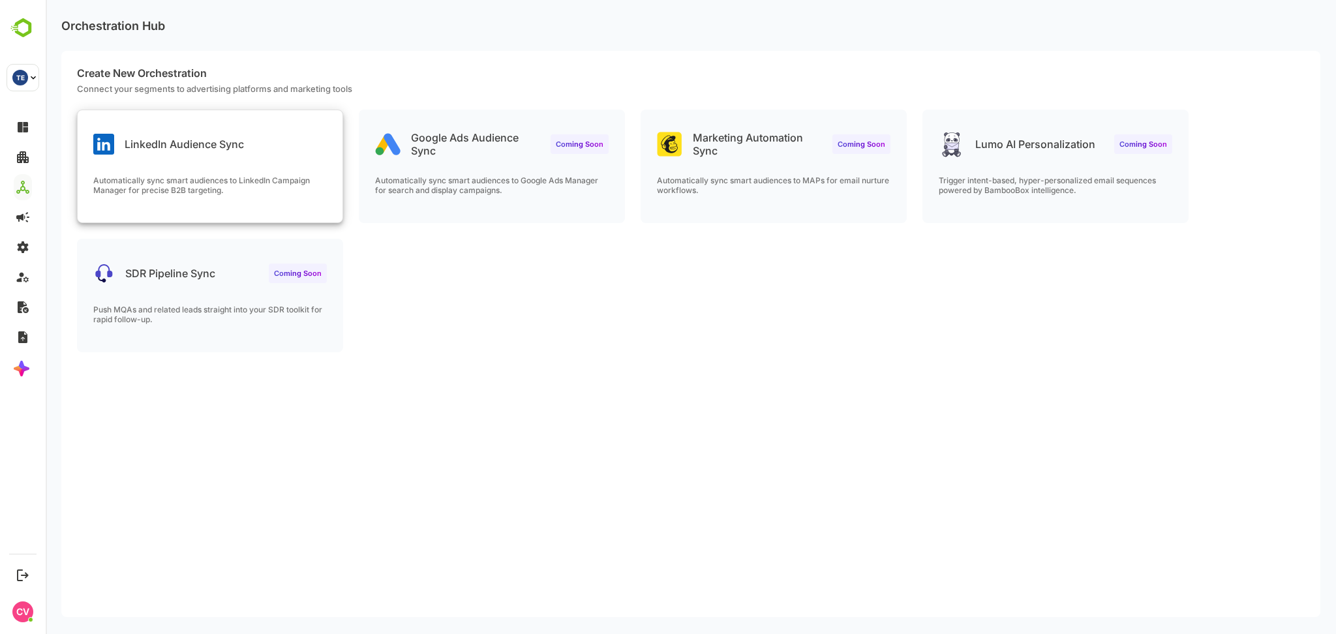
click at [189, 162] on div "LinkedIn Audience Sync Automatically sync smart audiences to LinkedIn Campaign …" at bounding box center [210, 166] width 265 height 112
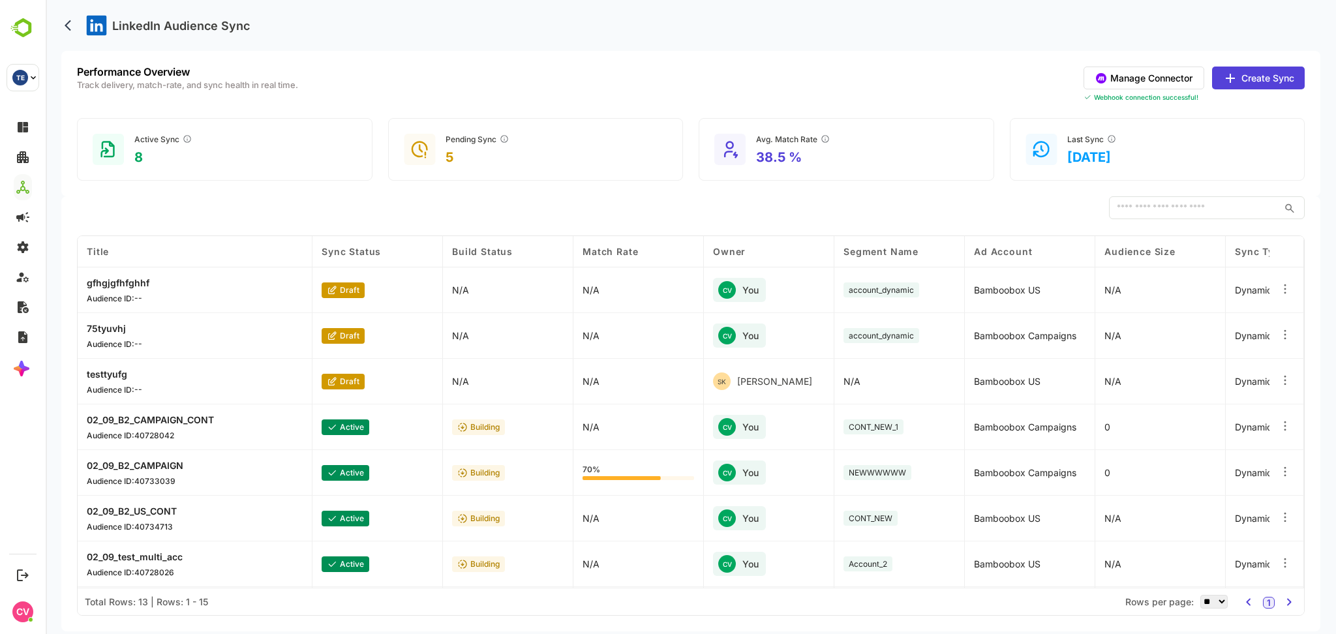
click at [1174, 71] on button "Manage Connector" at bounding box center [1144, 78] width 121 height 23
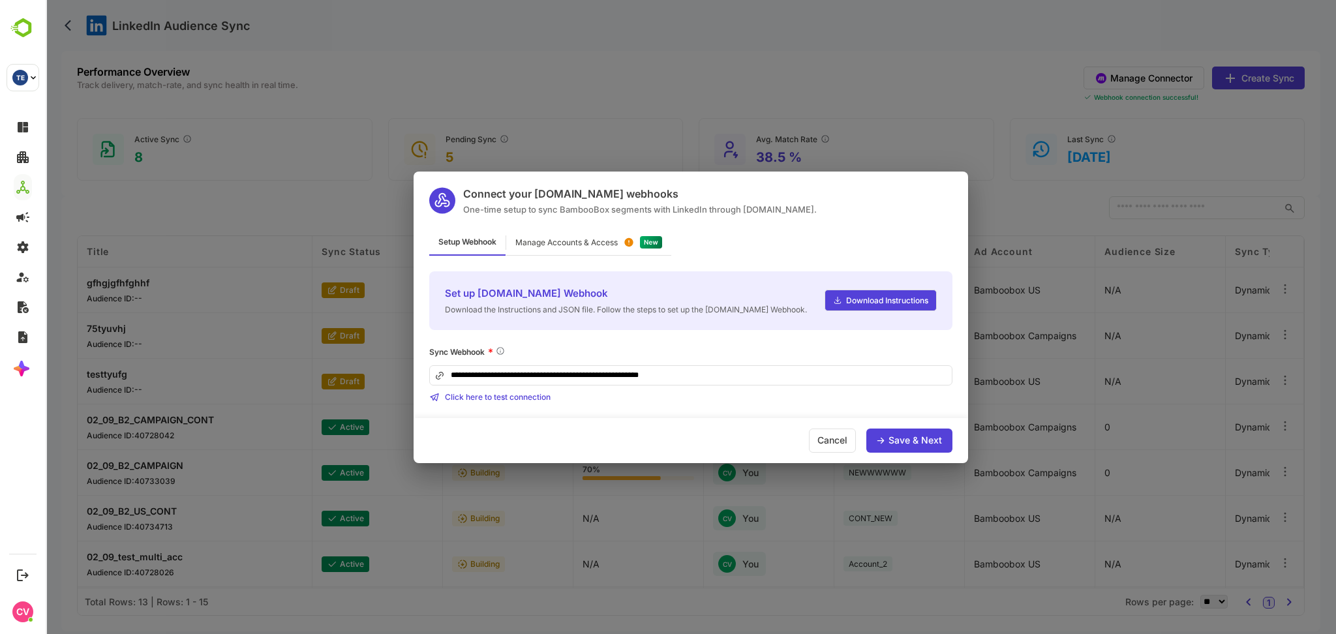
click at [607, 226] on div "**********" at bounding box center [691, 318] width 554 height 292
click at [591, 246] on div "Manage Accounts & Access" at bounding box center [588, 242] width 165 height 25
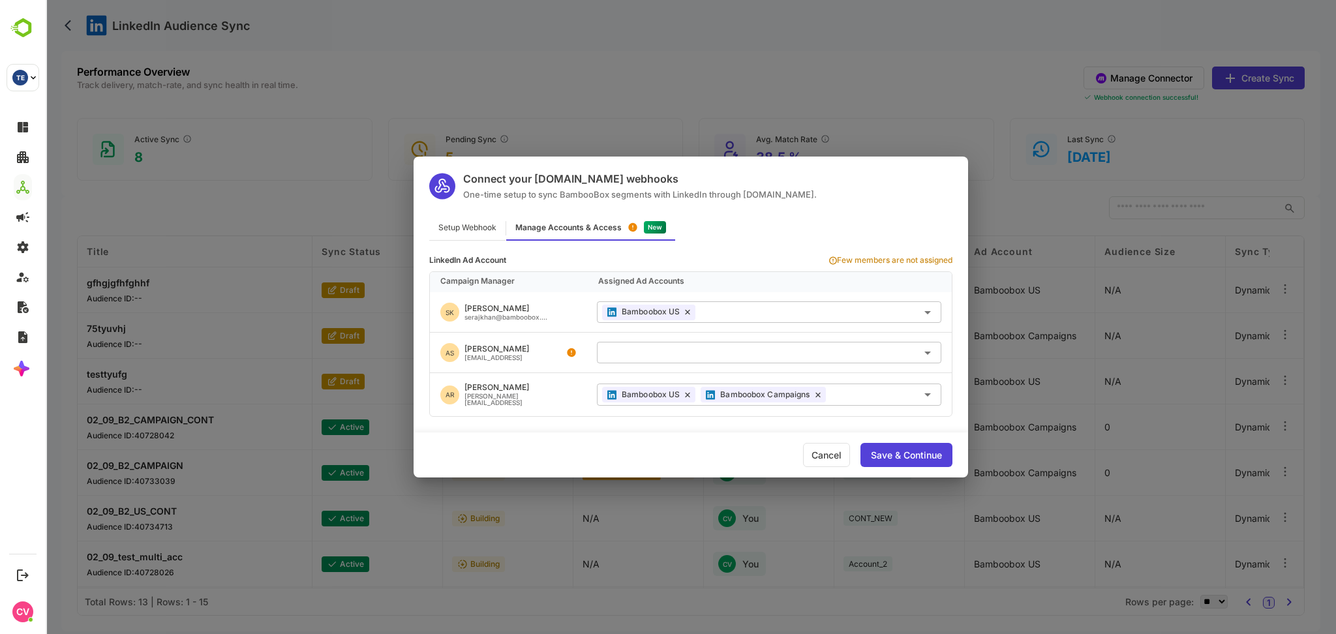
click at [680, 350] on input "text" at bounding box center [769, 353] width 334 height 22
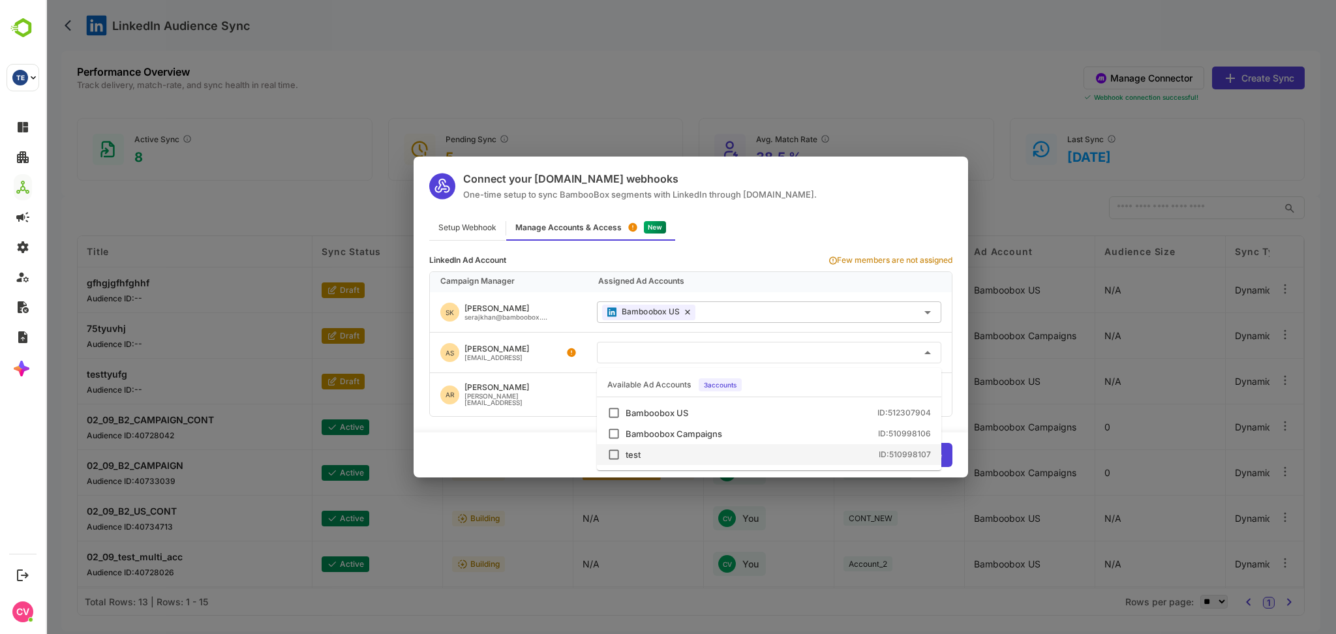
click at [658, 455] on div "test ID: 510998107" at bounding box center [778, 455] width 305 height 8
click at [705, 439] on div "Bamboobox Campaigns ID: 510998106" at bounding box center [769, 433] width 324 height 13
click at [950, 455] on div "Save & Continue" at bounding box center [906, 455] width 92 height 24
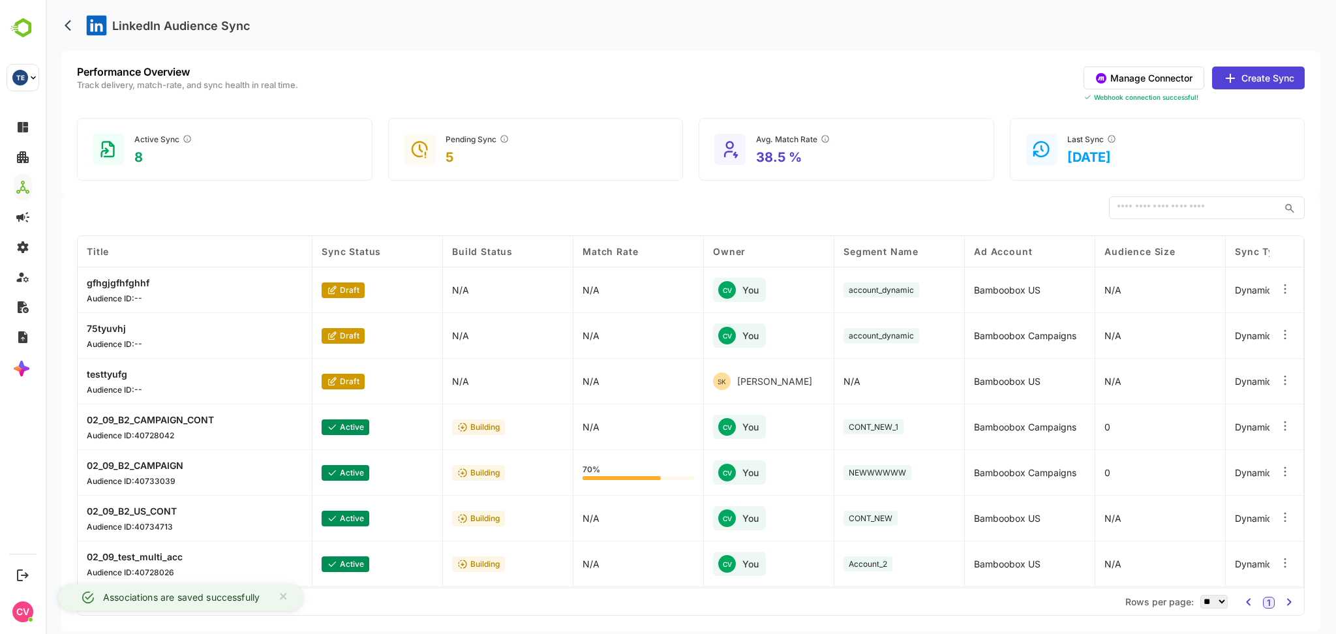
click at [1250, 82] on button "Create Sync" at bounding box center [1258, 78] width 93 height 23
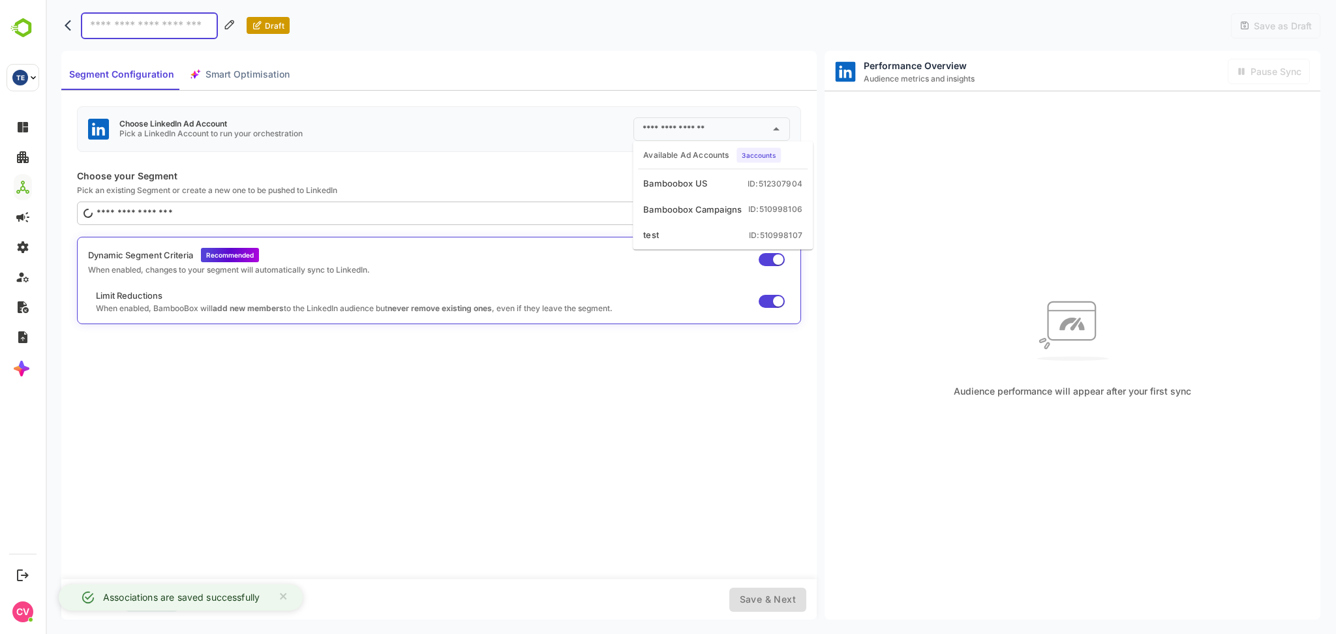
click at [685, 135] on input "text" at bounding box center [701, 129] width 125 height 21
click at [673, 135] on div "Bamboobox Campaigns" at bounding box center [706, 128] width 167 height 23
click at [712, 127] on div "Bamboobox Campaigns" at bounding box center [706, 128] width 167 height 23
click at [740, 126] on div "Bamboobox Campaigns" at bounding box center [706, 128] width 167 height 23
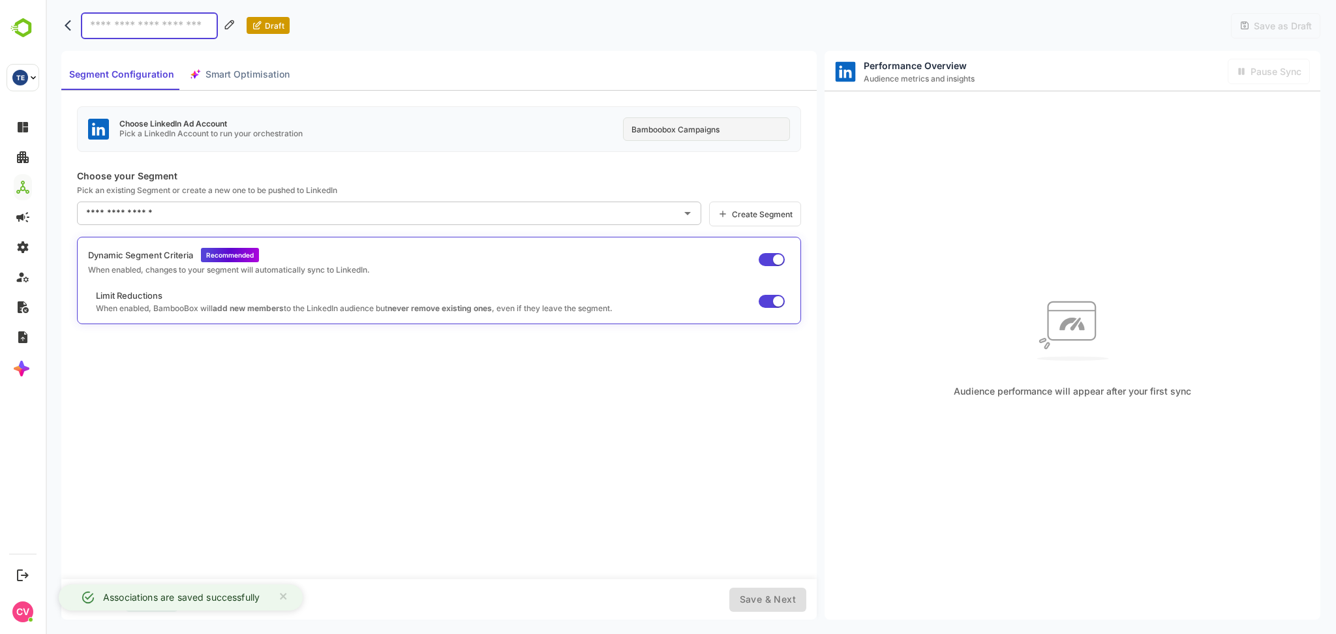
click at [656, 175] on p "Choose your Segment" at bounding box center [439, 175] width 724 height 11
click at [712, 127] on div "Bamboobox Campaigns" at bounding box center [706, 128] width 167 height 23
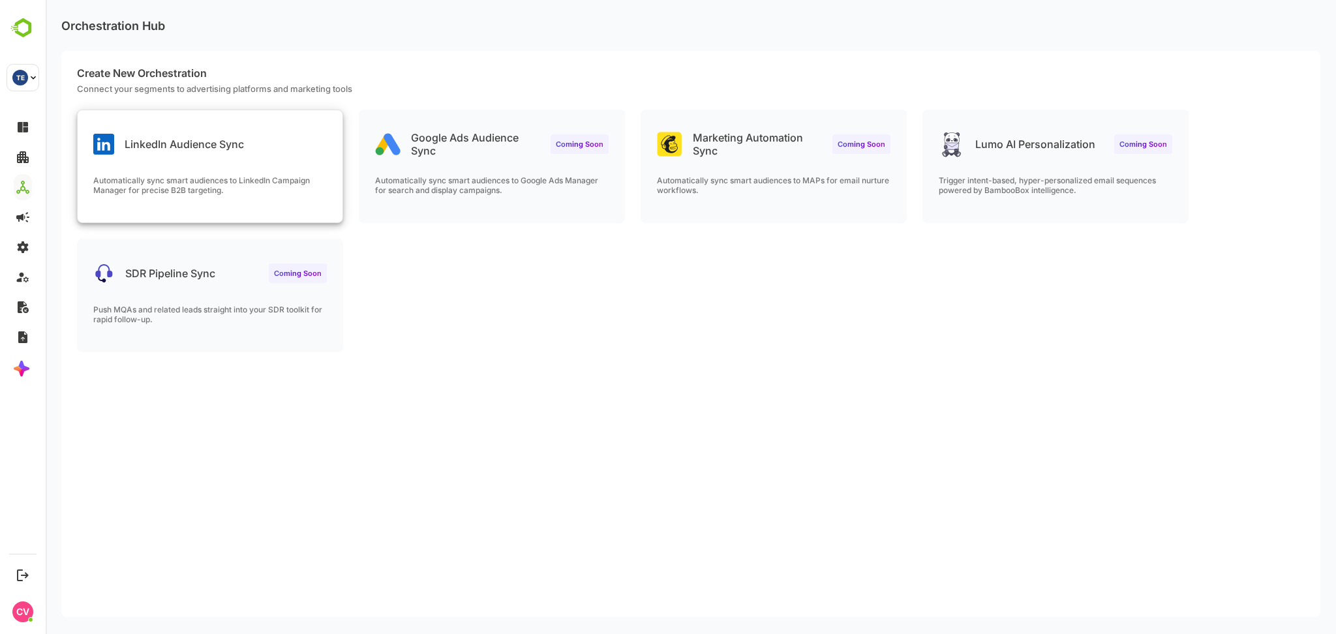
click at [181, 146] on p "LinkedIn Audience Sync" at bounding box center [184, 144] width 119 height 13
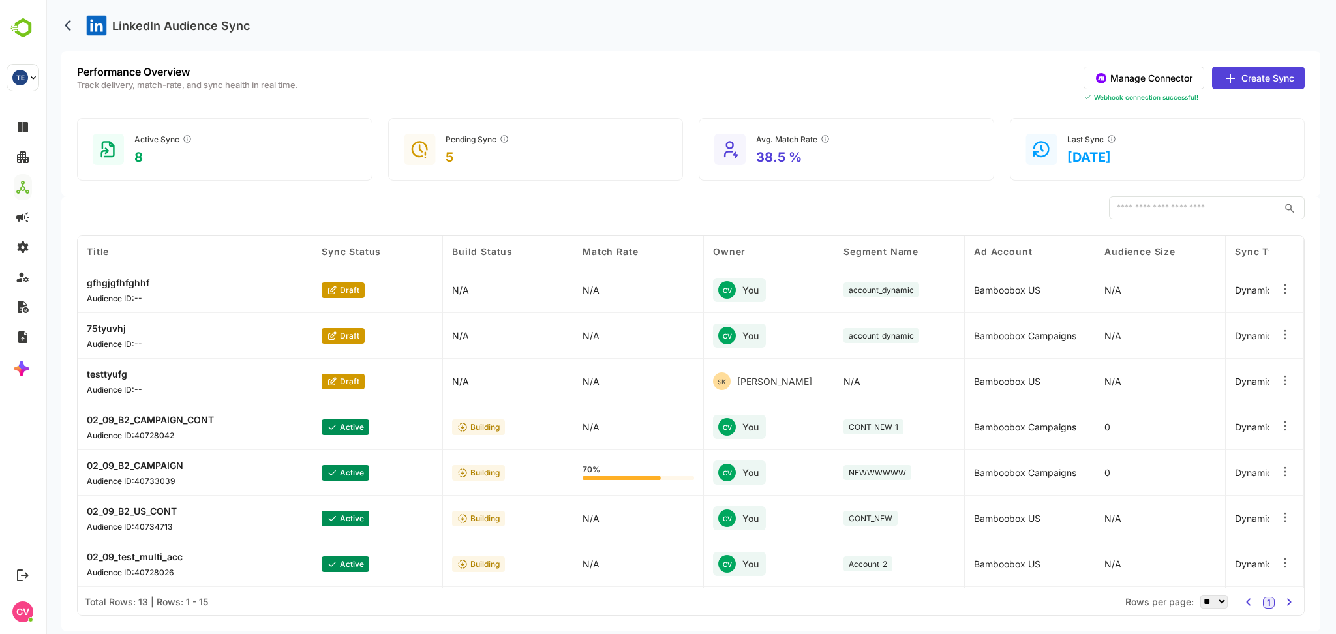
click at [1261, 82] on button "Create Sync" at bounding box center [1258, 78] width 93 height 23
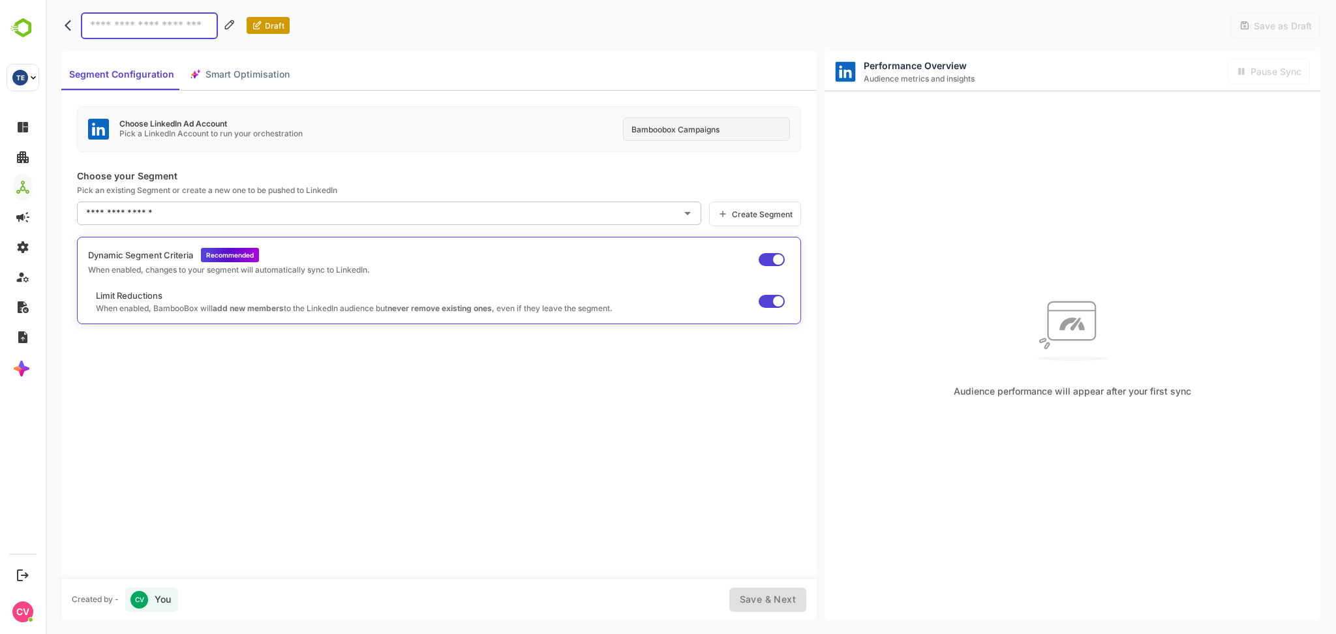
click at [729, 127] on div "Bamboobox Campaigns" at bounding box center [706, 128] width 167 height 23
drag, startPoint x: 729, startPoint y: 127, endPoint x: 605, endPoint y: 102, distance: 125.8
click at [605, 102] on div "Choose LinkedIn Ad Account Pick a LinkedIn Account to run your orchestration Ba…" at bounding box center [438, 335] width 755 height 488
click at [603, 102] on div "Choose LinkedIn Ad Account Pick a LinkedIn Account to run your orchestration Ba…" at bounding box center [438, 335] width 755 height 488
click at [822, 20] on div "Draft Save as Draft" at bounding box center [690, 25] width 1259 height 51
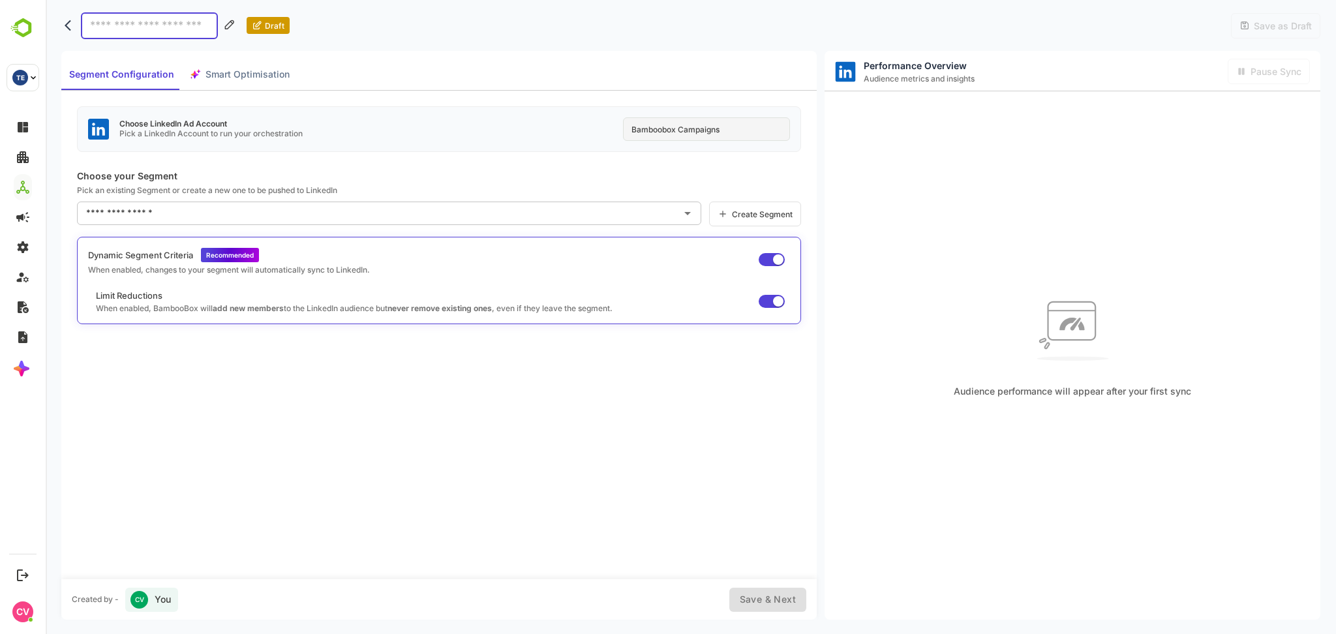
click at [823, 15] on div "Draft Save as Draft" at bounding box center [690, 25] width 1259 height 51
drag, startPoint x: 733, startPoint y: 130, endPoint x: 612, endPoint y: 133, distance: 121.4
click at [630, 134] on div "Bamboobox Campaigns" at bounding box center [706, 128] width 167 height 23
click at [584, 126] on div "Choose LinkedIn Ad Account Pick a LinkedIn Account to run your orchestration Ba…" at bounding box center [439, 129] width 724 height 46
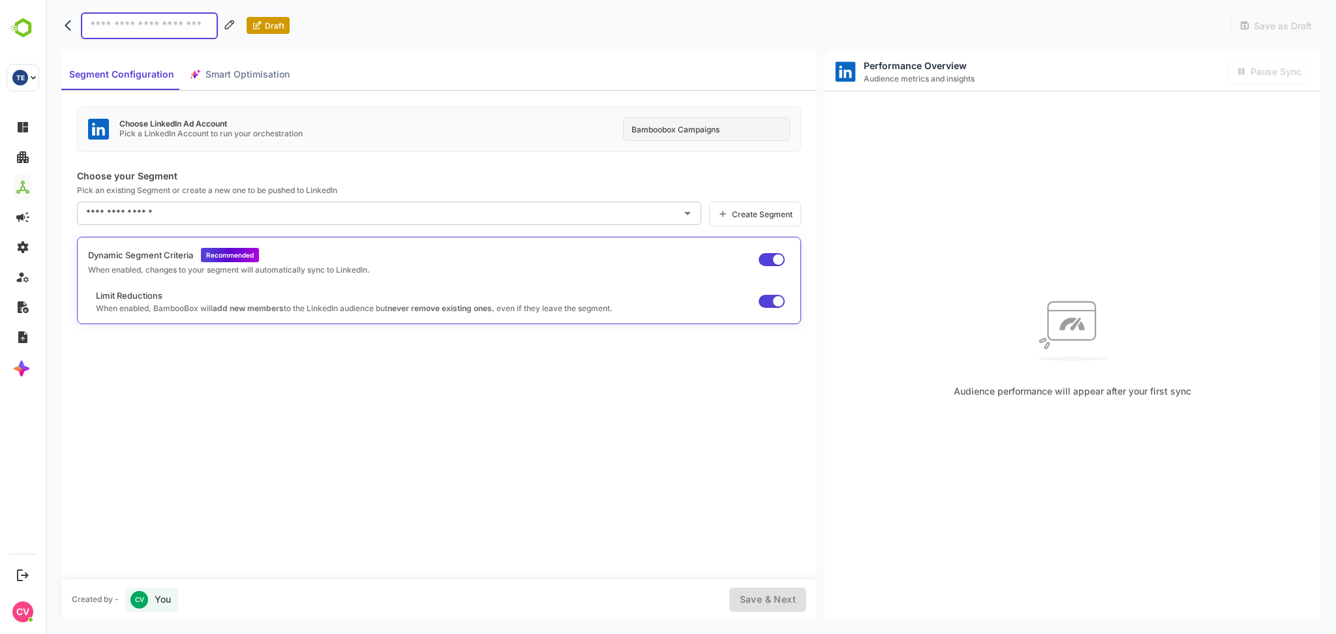
click at [821, 10] on div "Draft Save as Draft" at bounding box center [690, 25] width 1259 height 51
click at [729, 130] on div "Bamboobox Campaigns" at bounding box center [706, 128] width 167 height 23
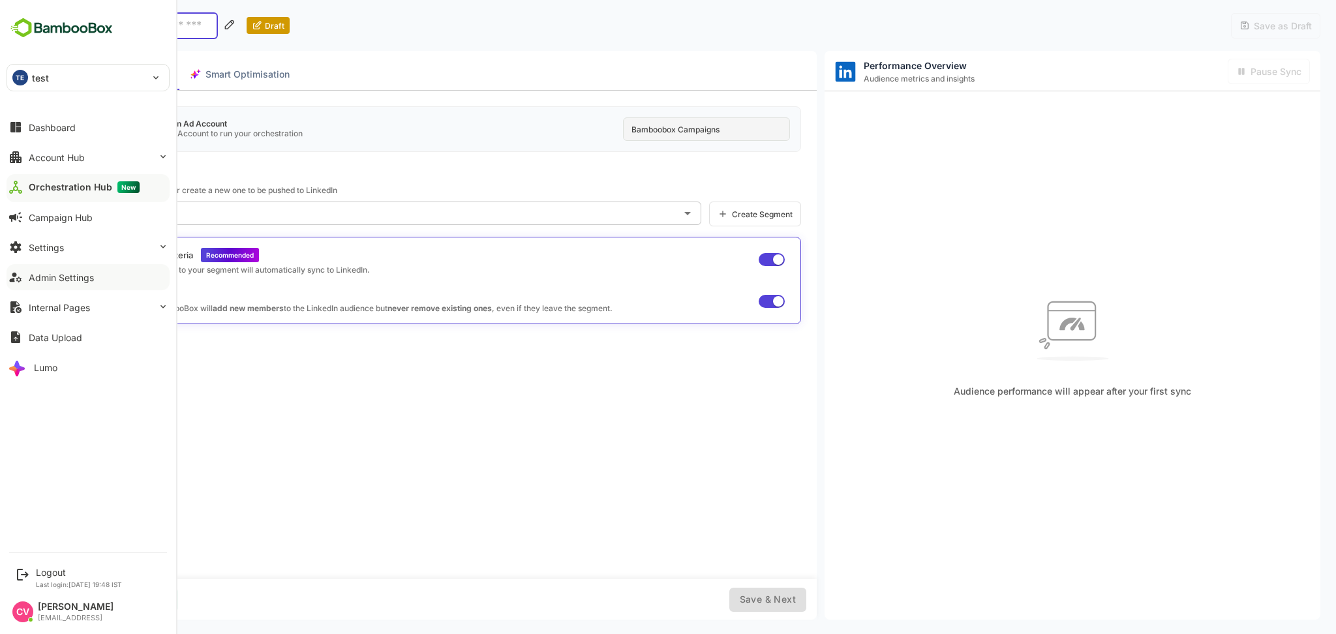
click at [70, 275] on div "Admin Settings" at bounding box center [61, 277] width 65 height 11
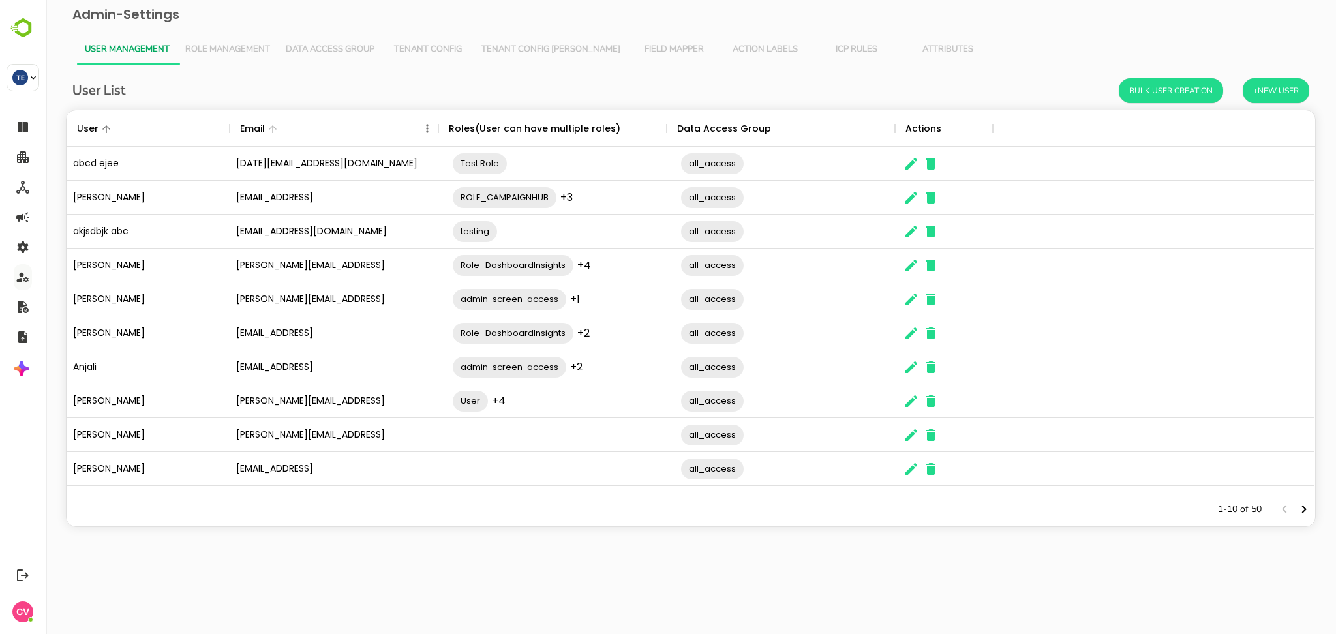
scroll to position [369, 1235]
click at [505, 44] on span "Tenant Config [PERSON_NAME]" at bounding box center [550, 49] width 139 height 10
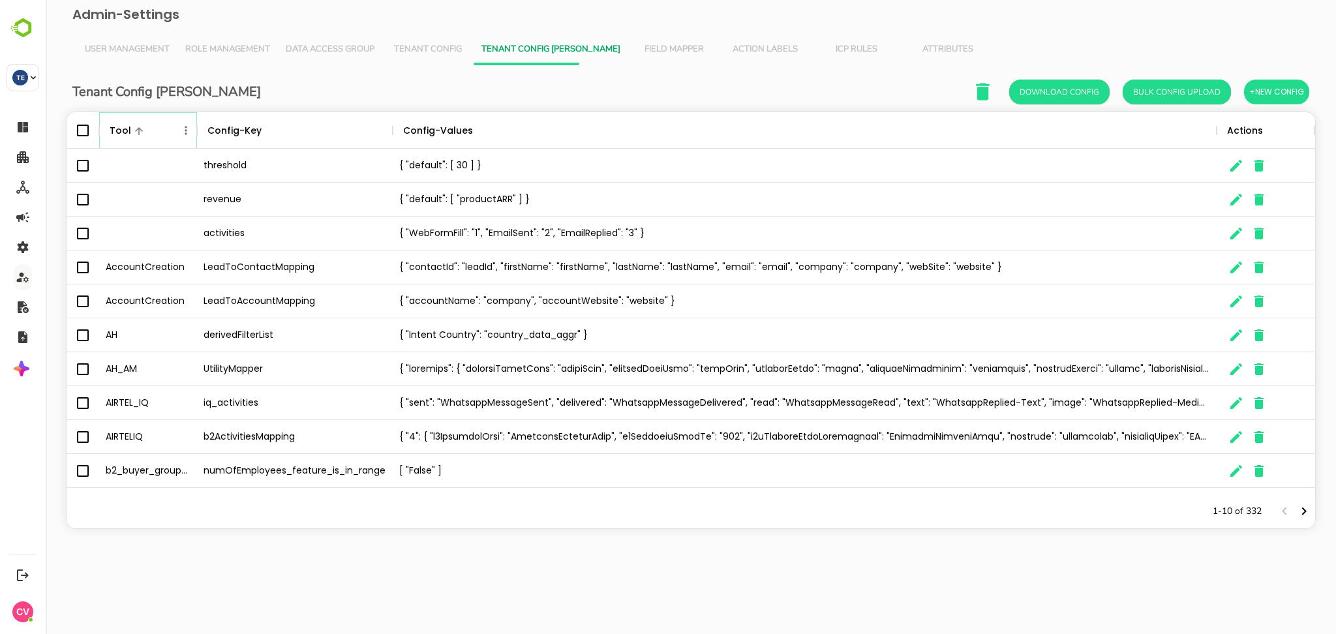
click at [186, 128] on icon "Menu" at bounding box center [185, 130] width 13 height 13
click at [158, 223] on li "Filter" at bounding box center [149, 226] width 90 height 23
click at [305, 176] on input "Value" at bounding box center [331, 179] width 124 height 19
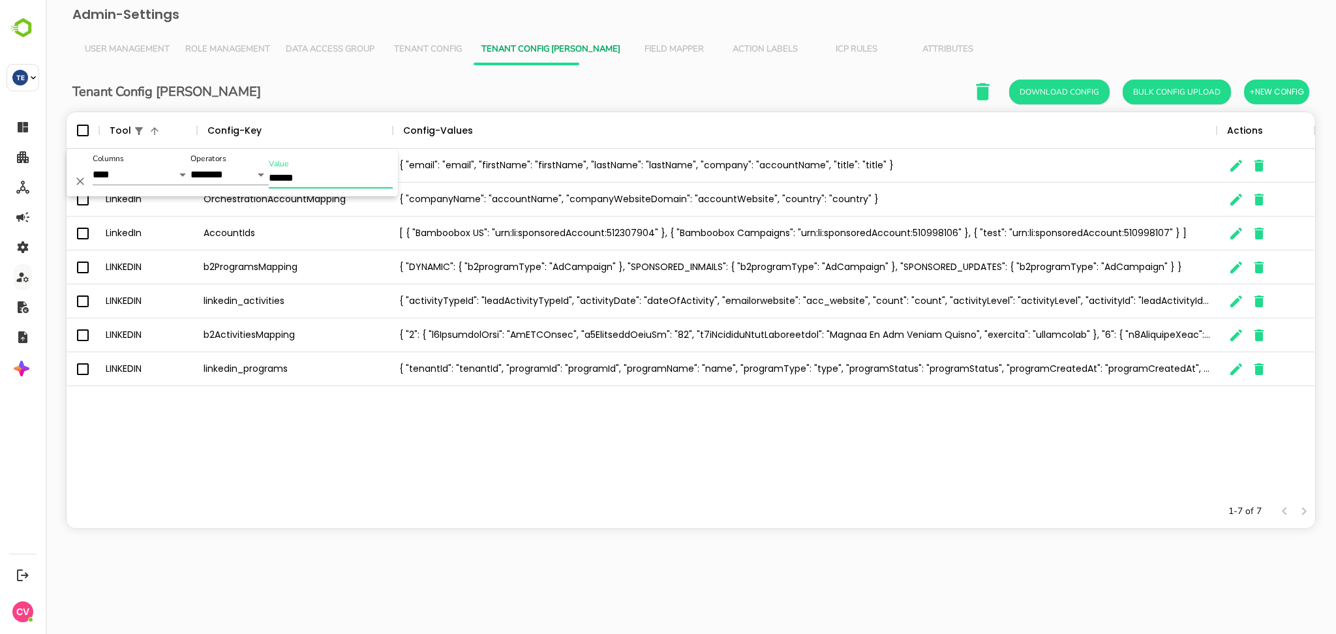
type input "******"
click at [1229, 228] on icon "The User Data" at bounding box center [1236, 234] width 16 height 16
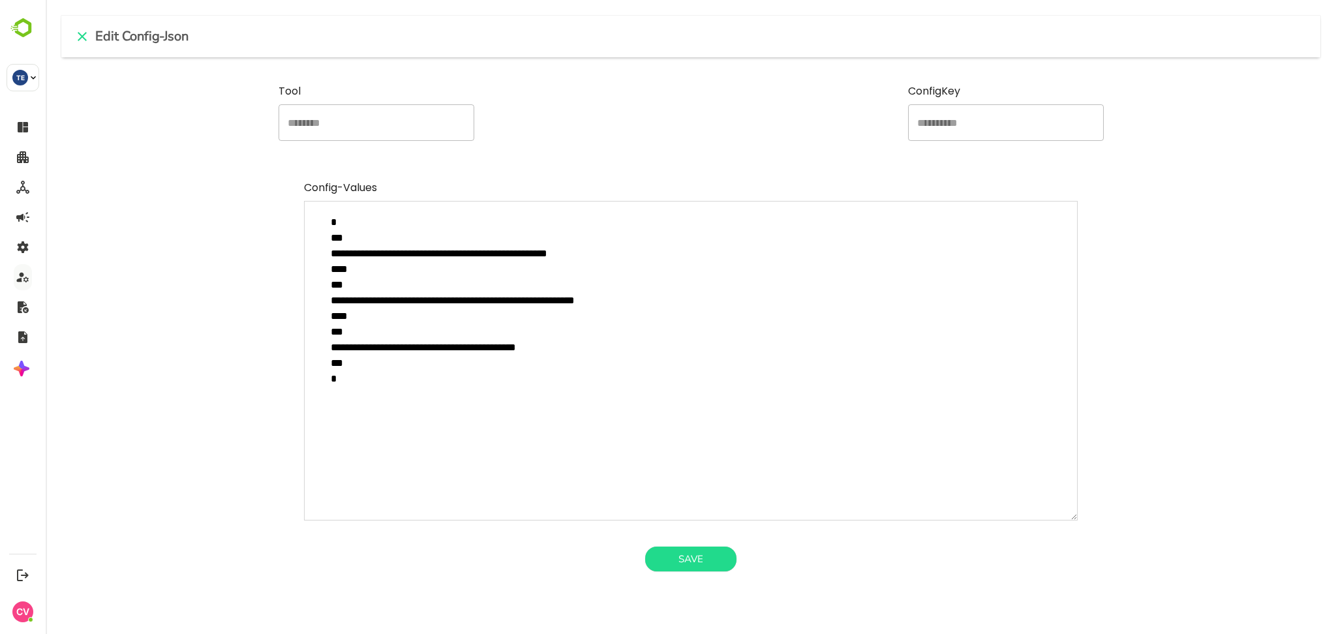
click at [639, 376] on textarea "**********" at bounding box center [691, 361] width 774 height 320
click at [536, 346] on textarea "**********" at bounding box center [691, 361] width 774 height 320
drag, startPoint x: 361, startPoint y: 367, endPoint x: 317, endPoint y: 335, distance: 55.1
click at [317, 335] on textarea "**********" at bounding box center [691, 361] width 774 height 320
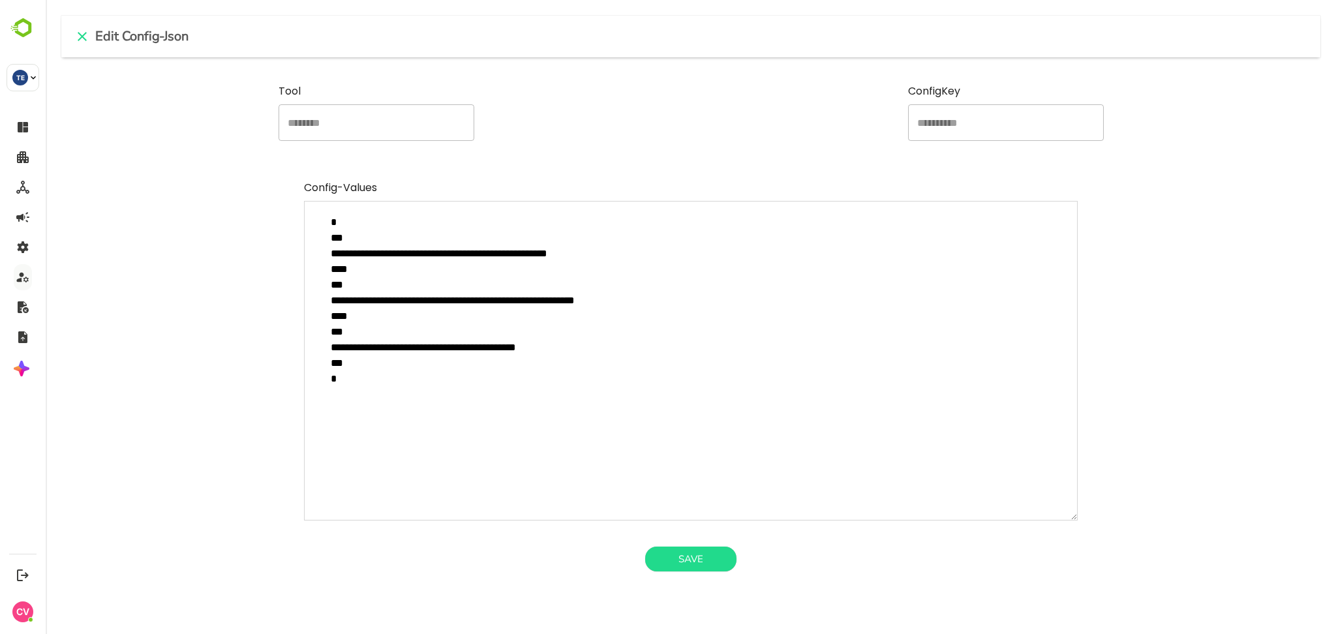
type textarea "**********"
type textarea "*"
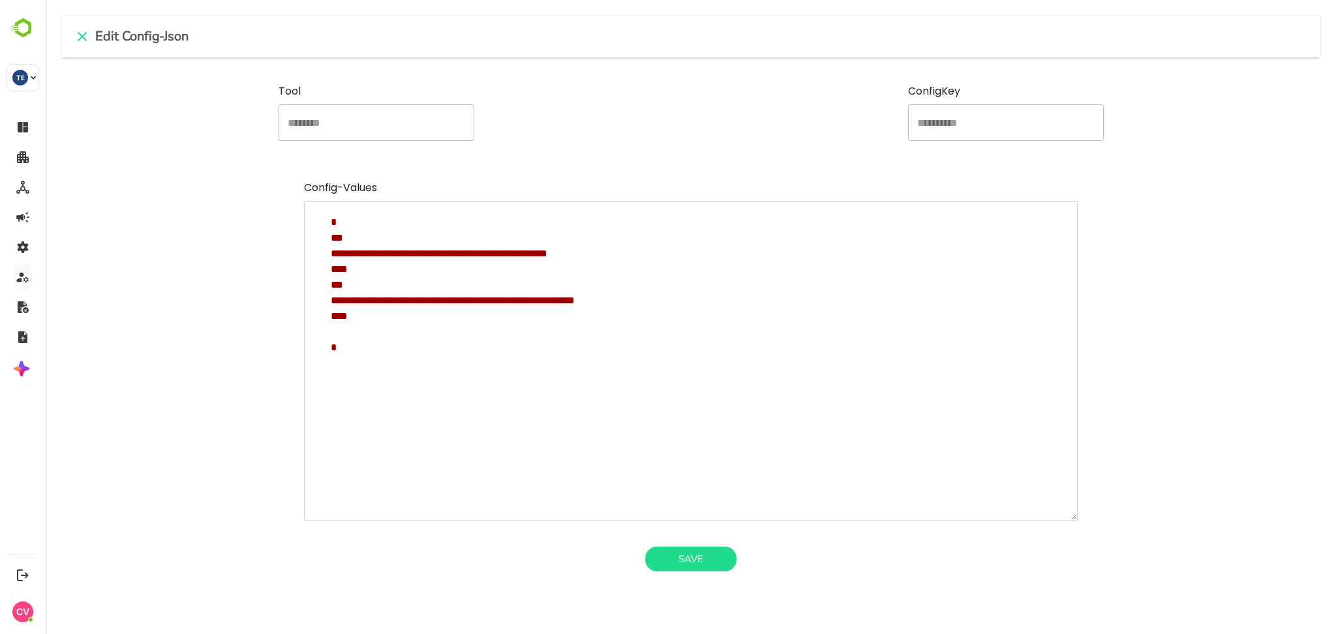
type textarea "**********"
type textarea "*"
type textarea "**********"
type textarea "*"
type textarea "**********"
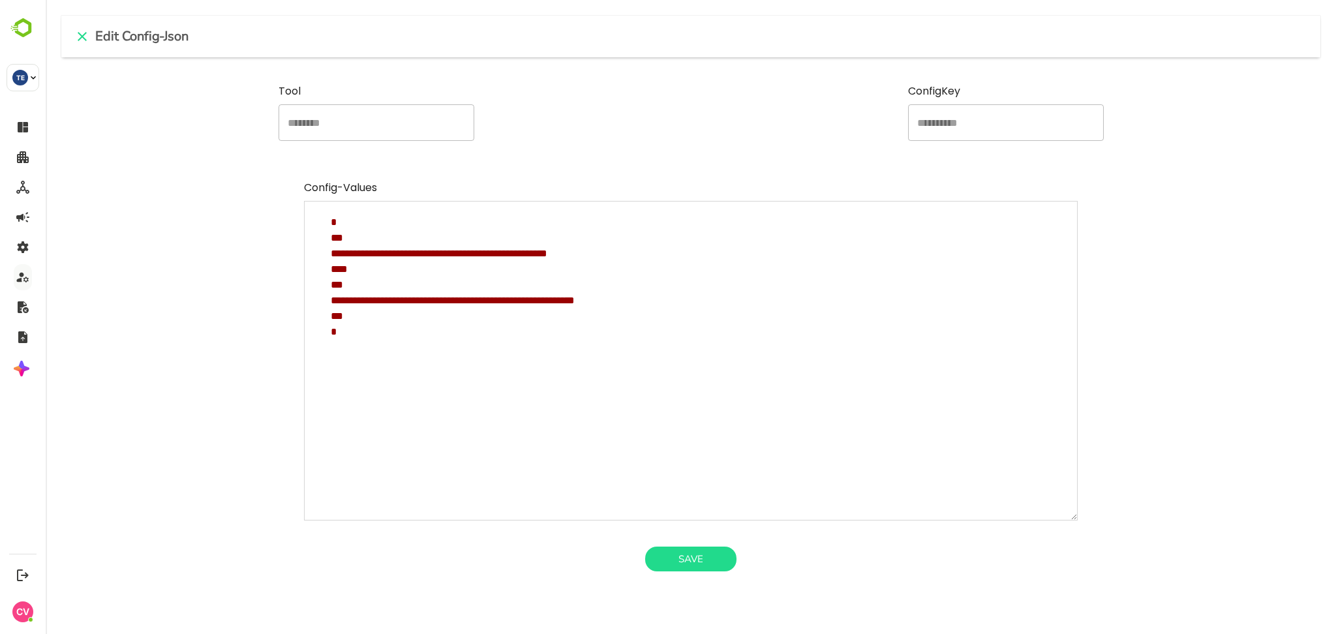
type textarea "*"
type textarea "**********"
type textarea "*"
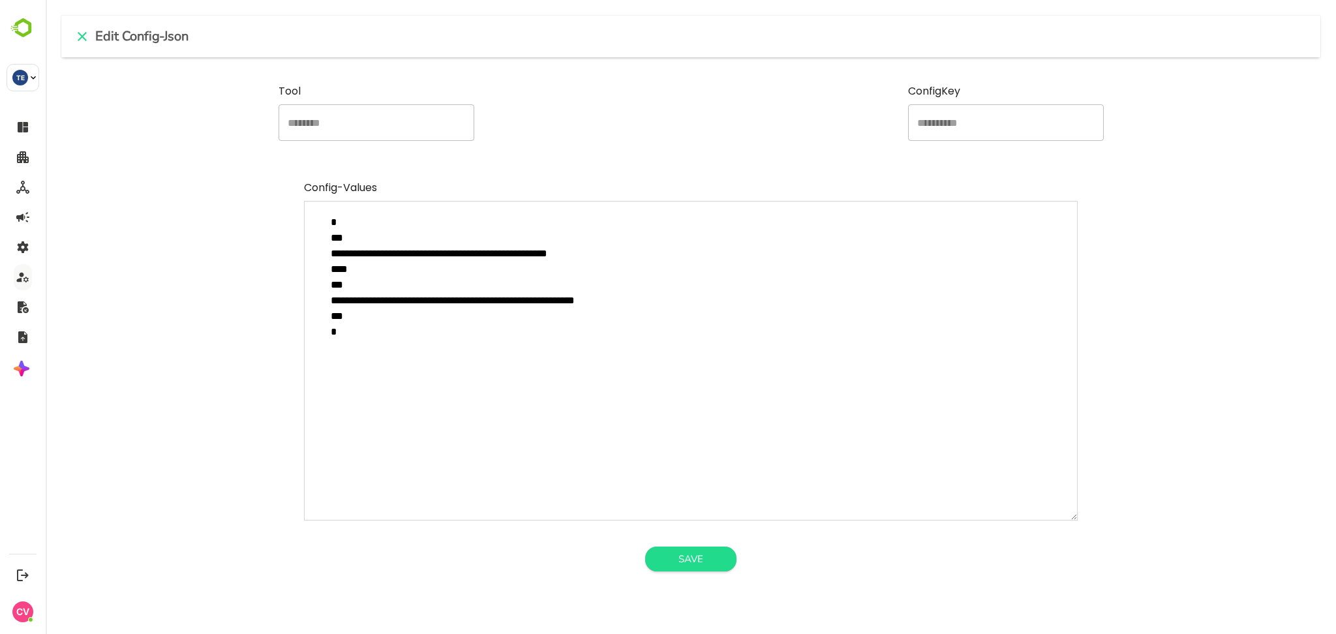
type textarea "**********"
click at [697, 562] on button "Save" at bounding box center [690, 559] width 91 height 25
type textarea "*"
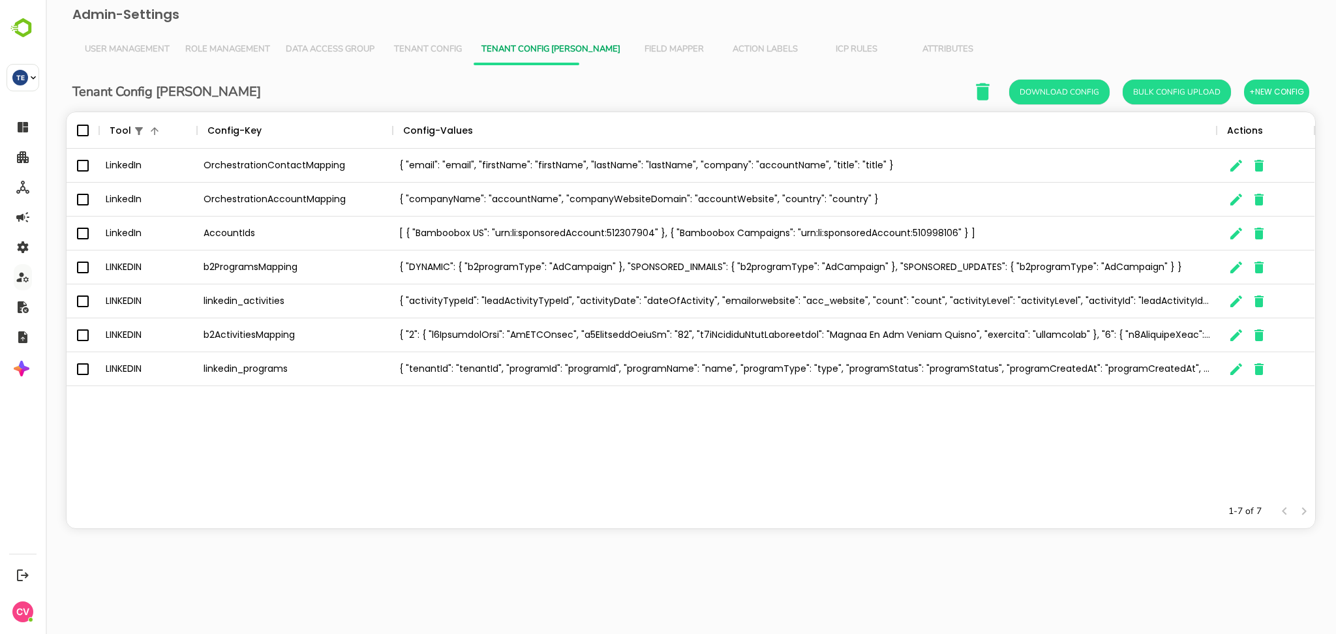
click at [979, 224] on div "[ { "Bamboobox US": "urn:li:sponsoredAccount:512307904" }, { "Bamboobox Campaig…" at bounding box center [805, 234] width 824 height 34
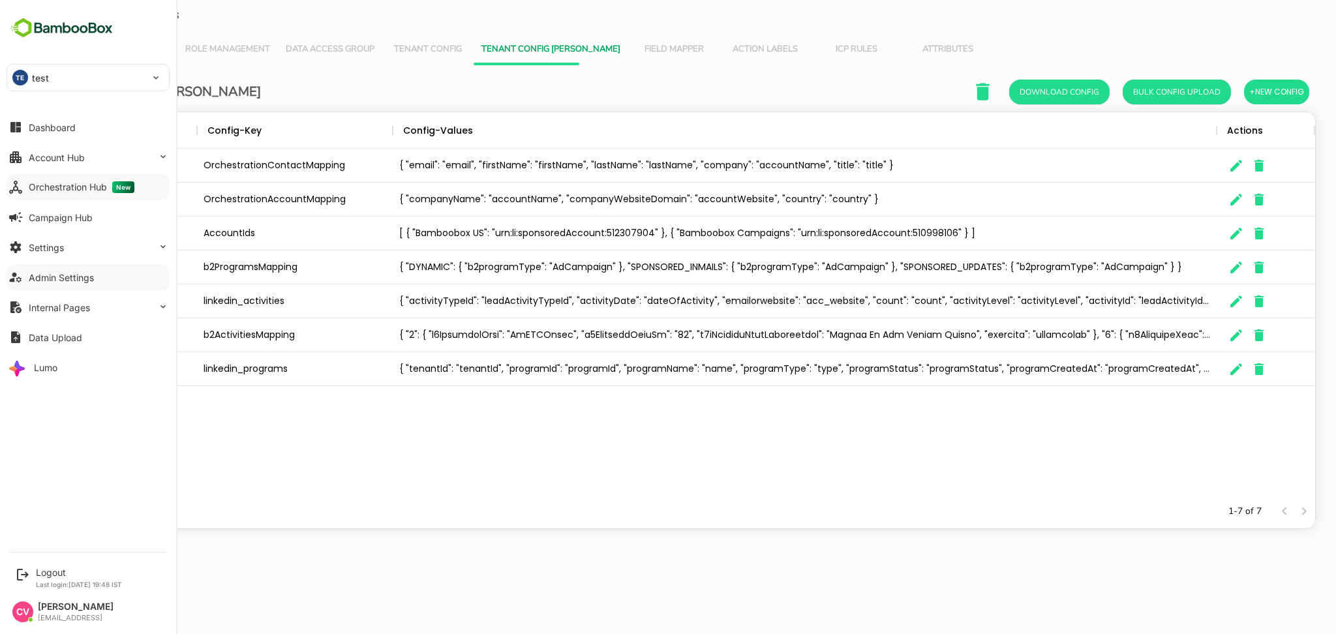
click at [64, 186] on div "Orchestration Hub New" at bounding box center [82, 187] width 106 height 12
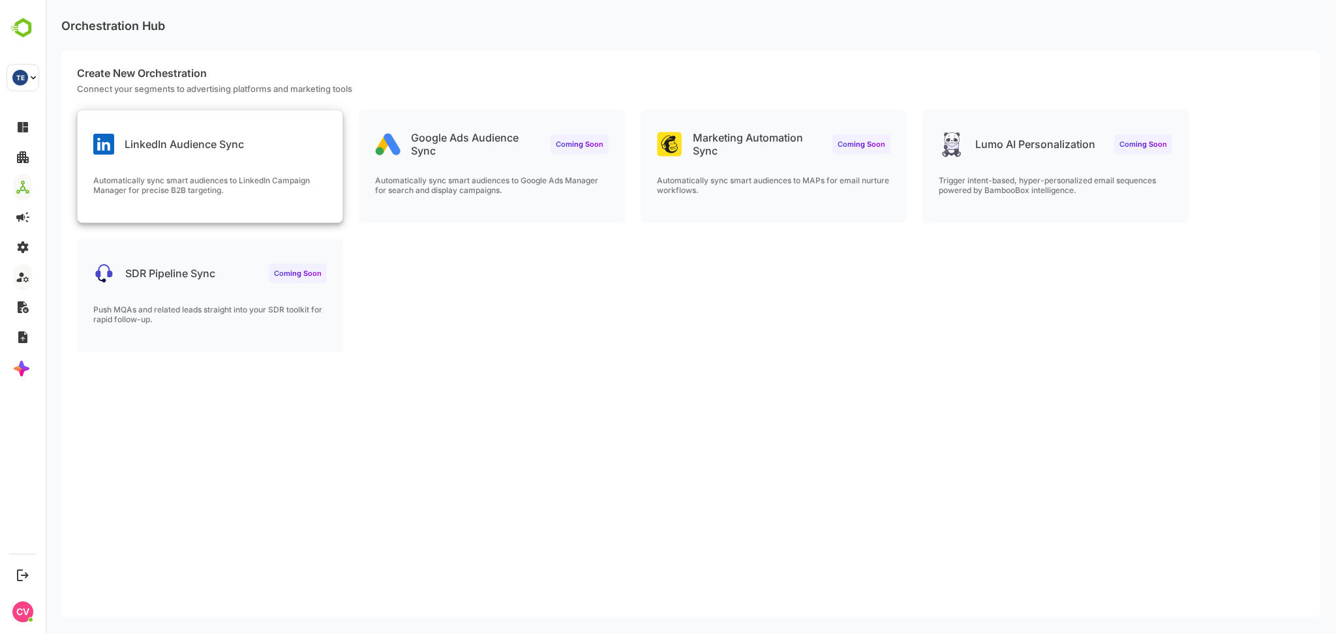
click at [159, 219] on div "Automatically sync smart audiences to LinkedIn Campaign Manager for precise B2B…" at bounding box center [210, 198] width 265 height 47
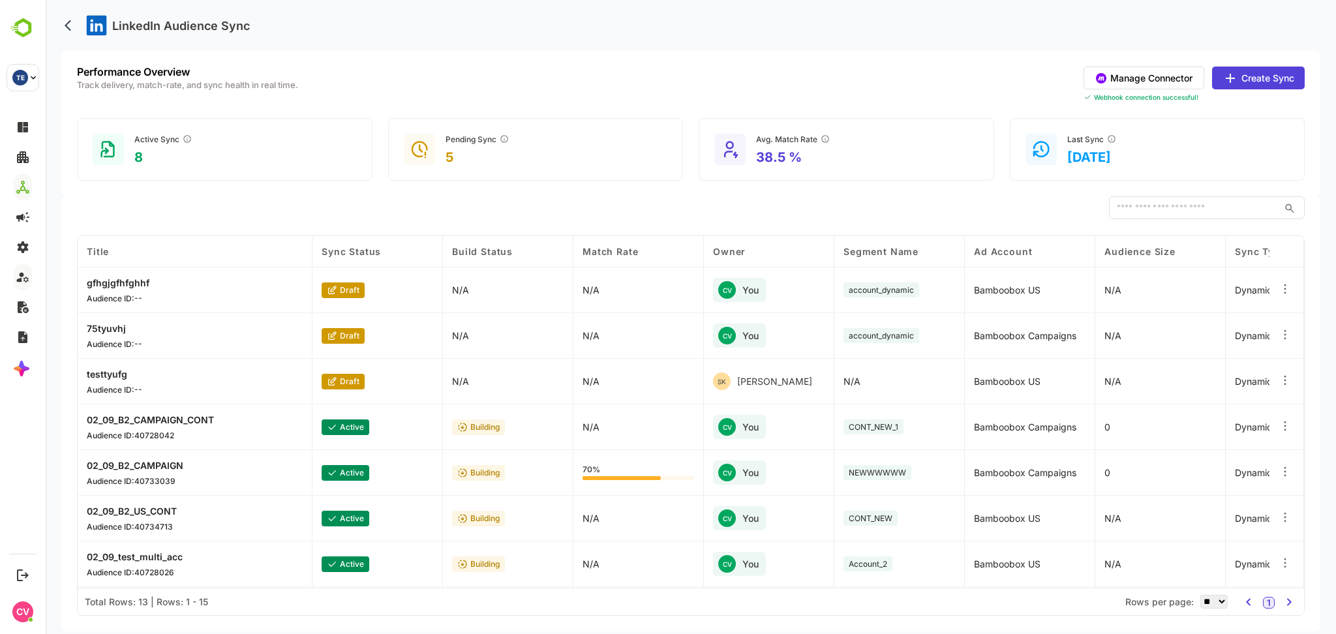
click at [691, 27] on div "LinkedIn Audience Sync" at bounding box center [690, 25] width 1259 height 51
drag, startPoint x: 691, startPoint y: 27, endPoint x: 691, endPoint y: 19, distance: 8.5
click at [691, 19] on div "LinkedIn Audience Sync" at bounding box center [690, 25] width 1259 height 51
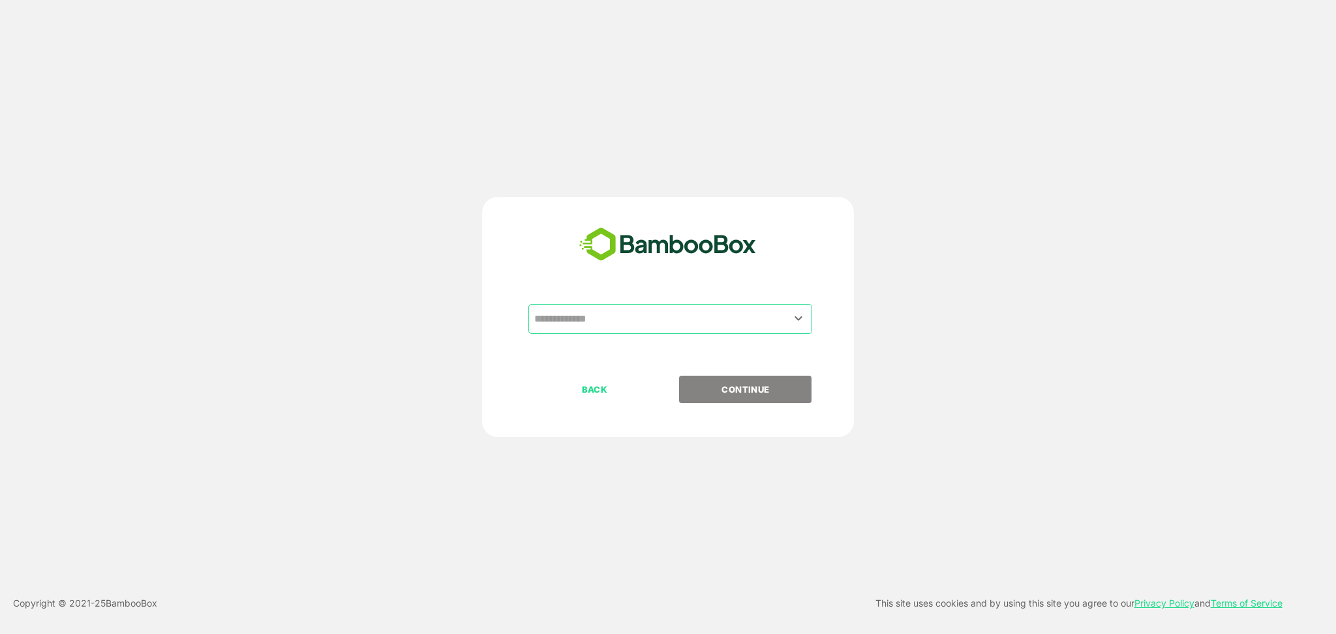
click at [622, 318] on input "text" at bounding box center [670, 319] width 279 height 25
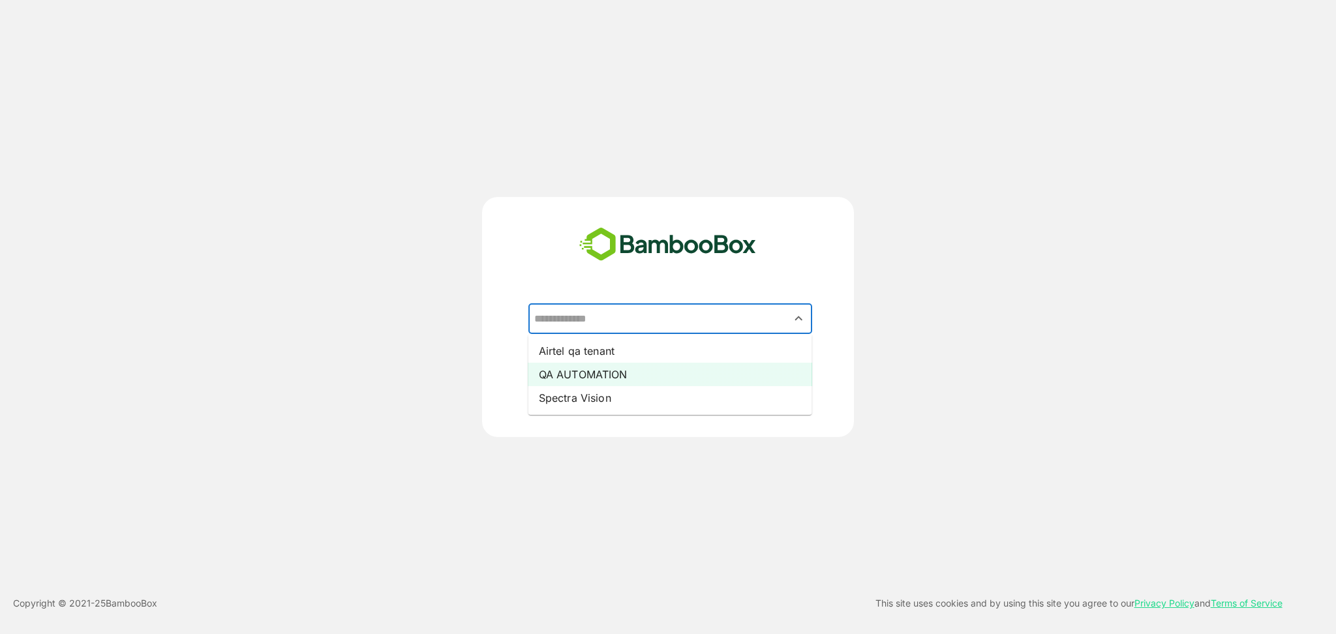
click at [603, 372] on li "QA AUTOMATION" at bounding box center [670, 374] width 284 height 23
type input "**********"
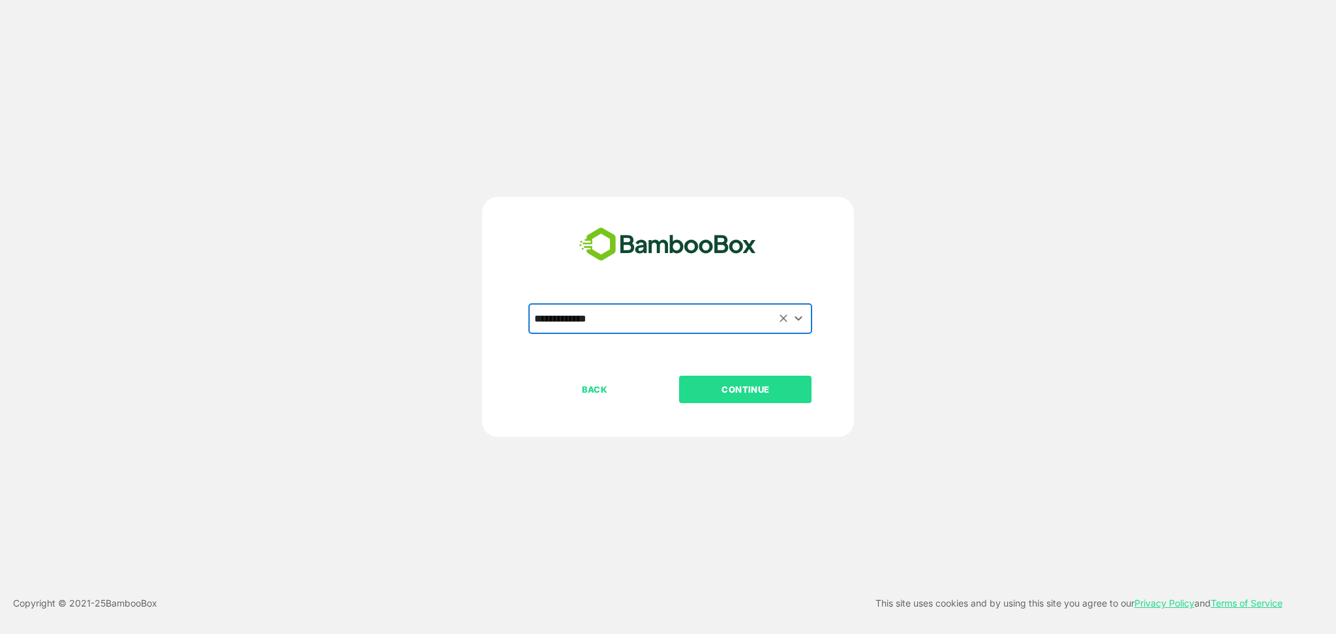
click at [739, 391] on p "CONTINUE" at bounding box center [745, 389] width 130 height 14
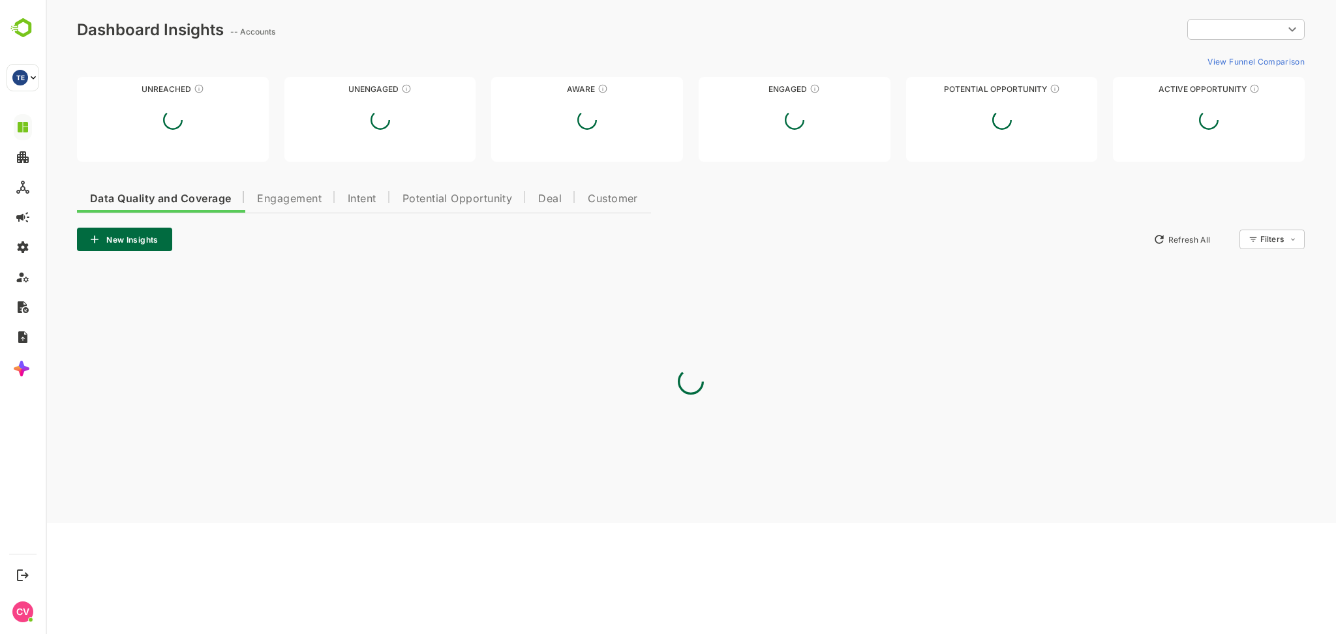
type input "**********"
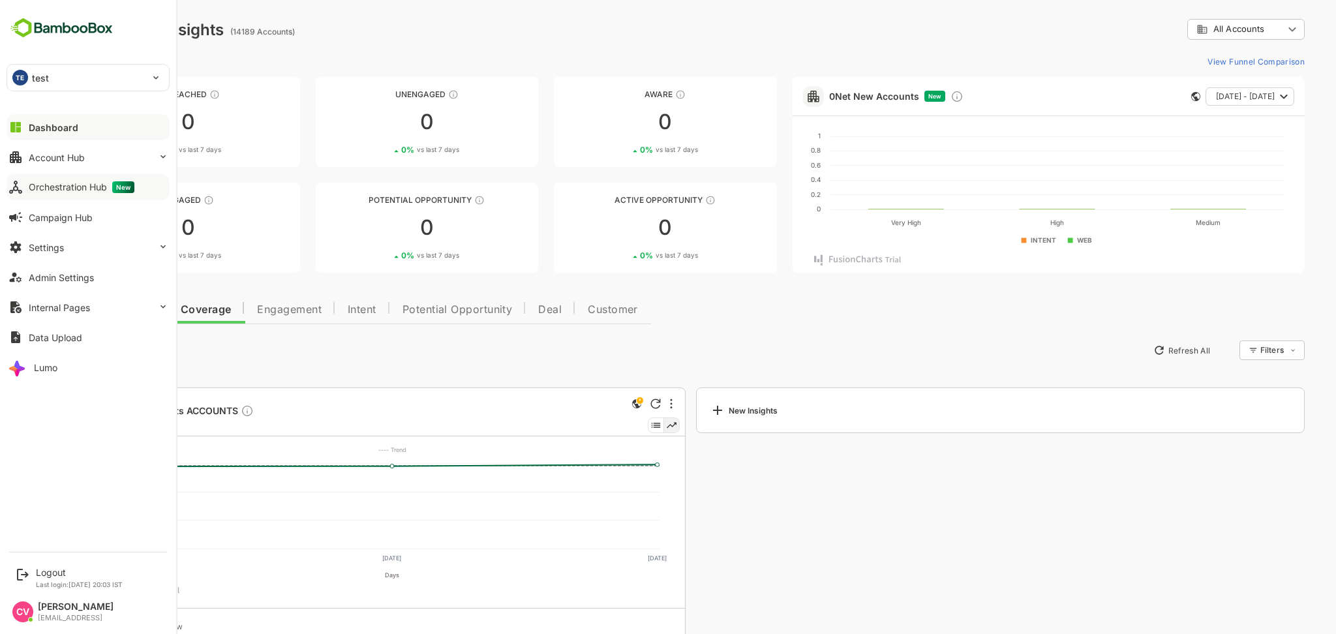
click at [54, 192] on div "Orchestration Hub New" at bounding box center [82, 187] width 106 height 12
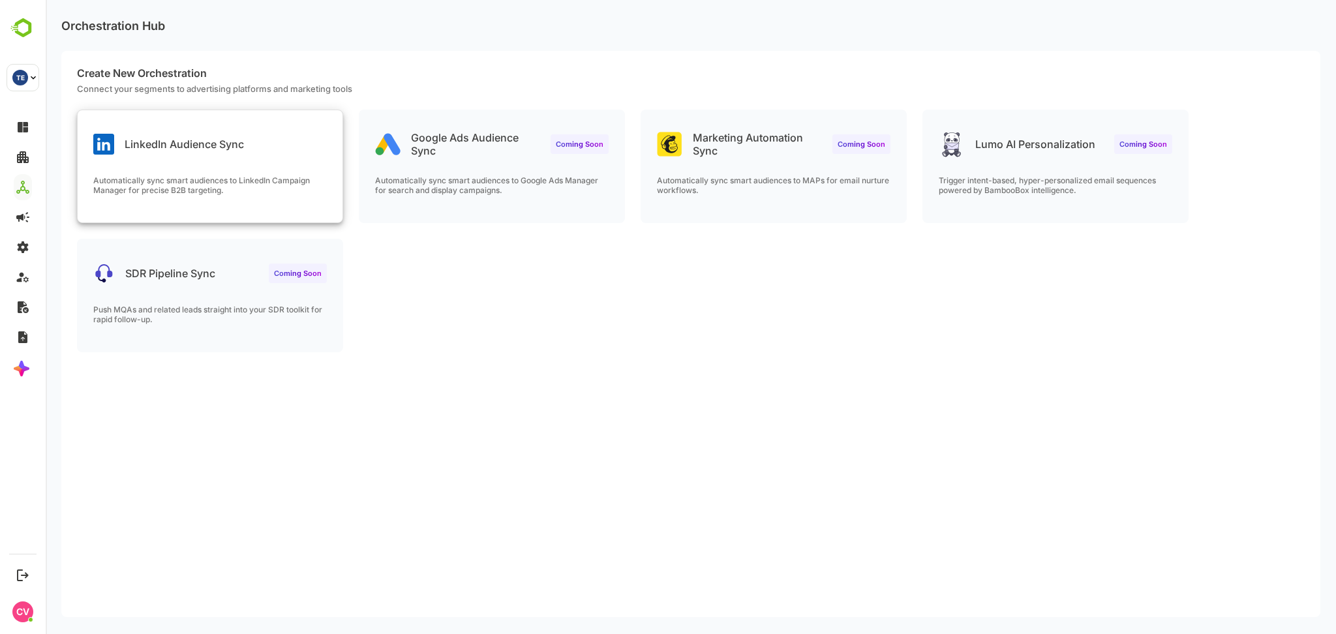
click at [273, 150] on div "LinkedIn Audience Sync" at bounding box center [210, 133] width 265 height 47
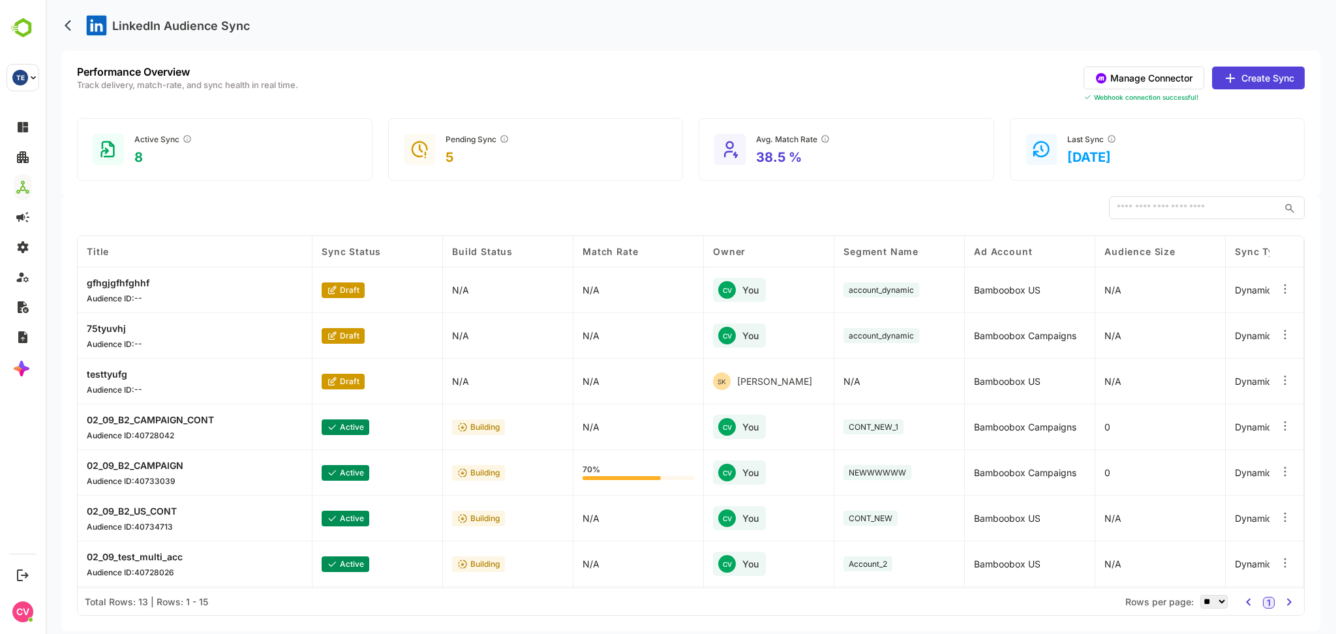
click at [692, 19] on div "LinkedIn Audience Sync" at bounding box center [690, 25] width 1259 height 51
click at [1245, 72] on button "Create Sync" at bounding box center [1258, 78] width 93 height 23
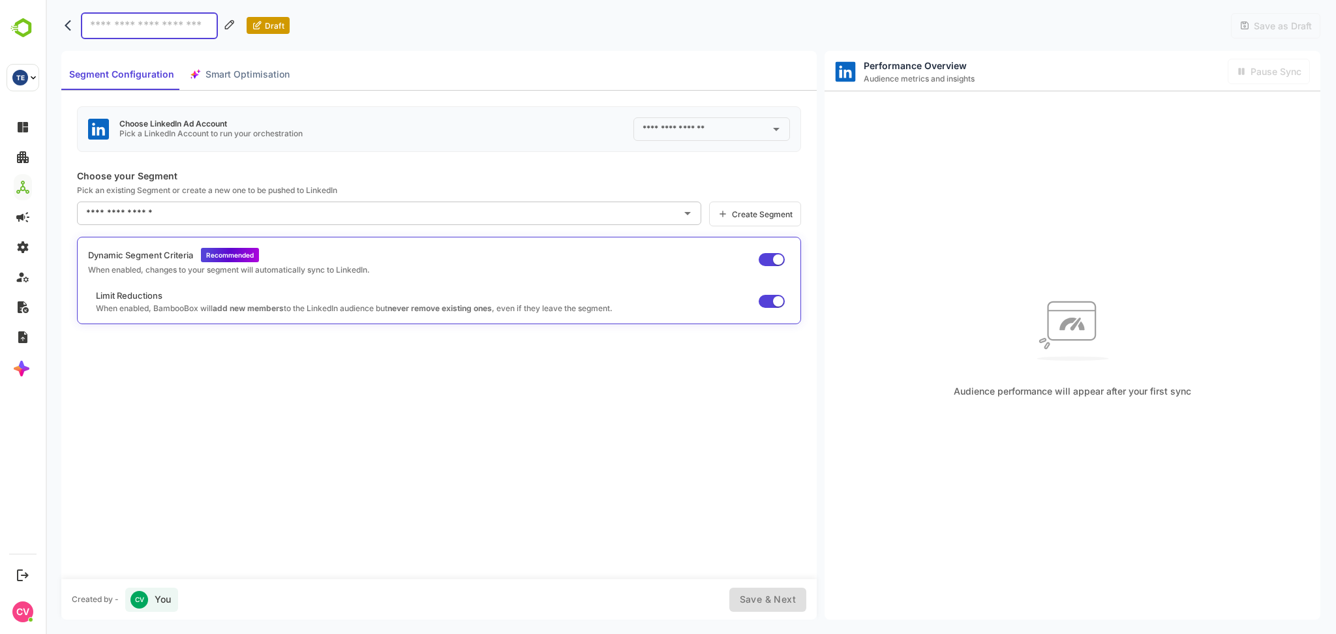
click at [158, 29] on input at bounding box center [149, 25] width 137 height 27
type input "****"
click at [660, 127] on input "text" at bounding box center [701, 129] width 125 height 21
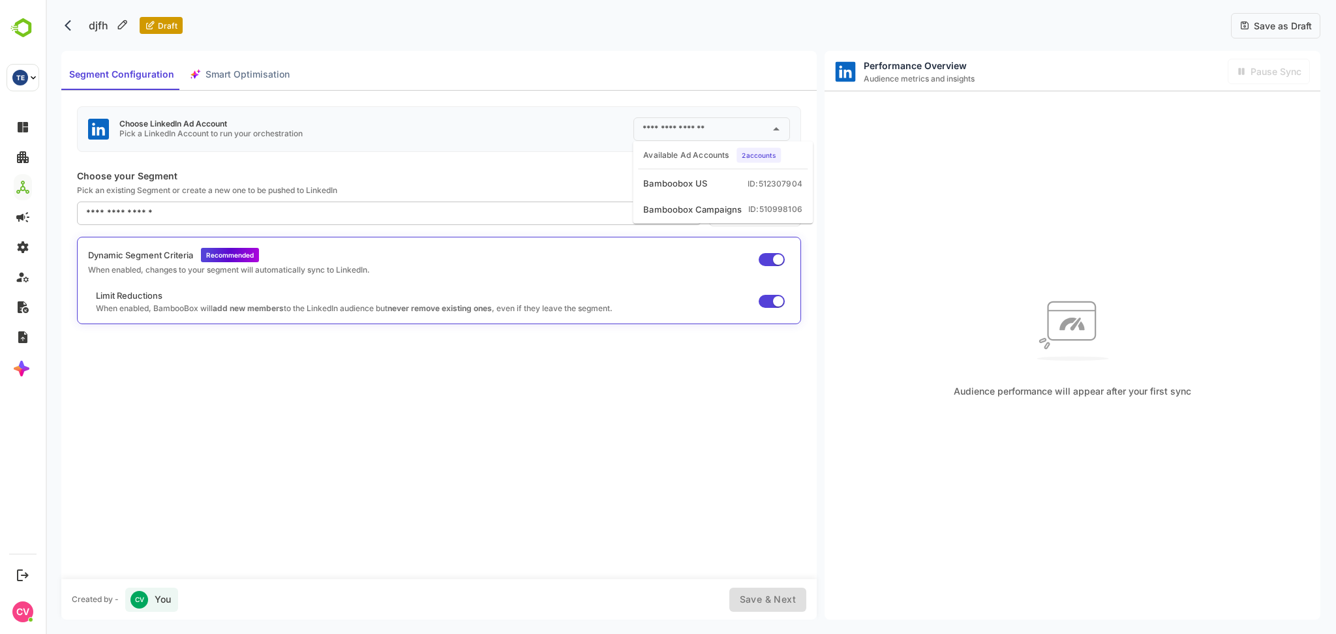
click at [684, 179] on div "Bamboobox US" at bounding box center [675, 183] width 64 height 13
type input "**********"
click at [467, 217] on input "text" at bounding box center [379, 213] width 593 height 21
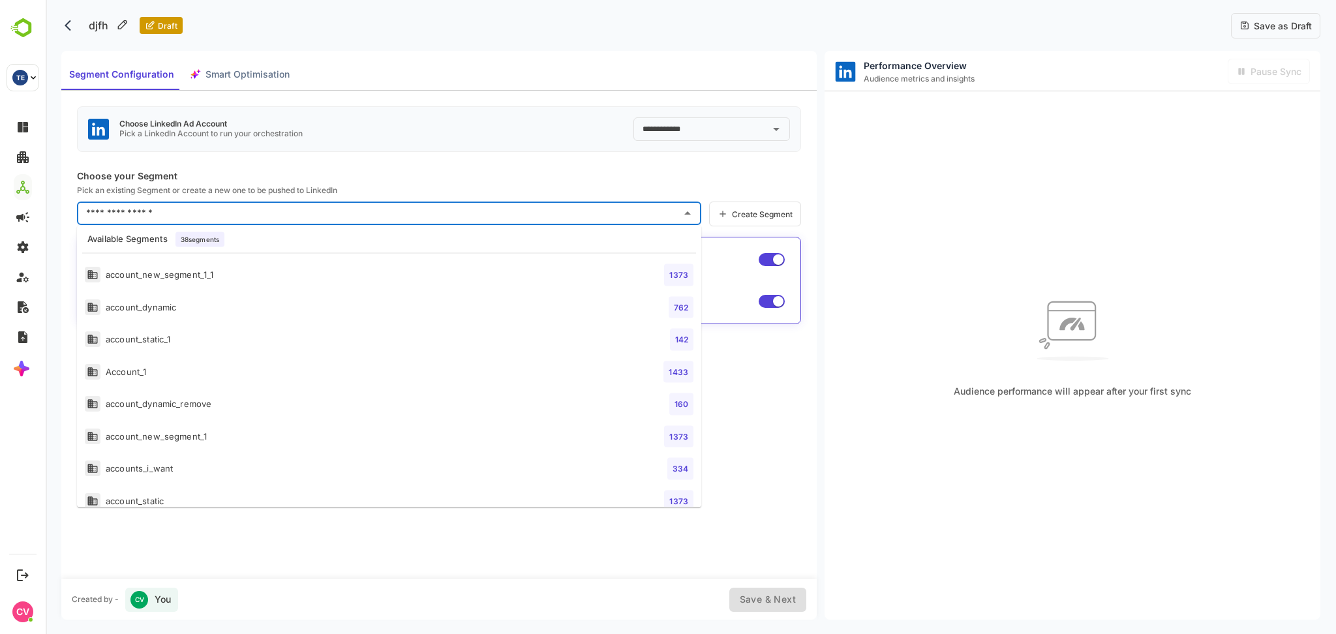
click at [321, 361] on li "Account_1 1433" at bounding box center [389, 372] width 624 height 33
type input "*********"
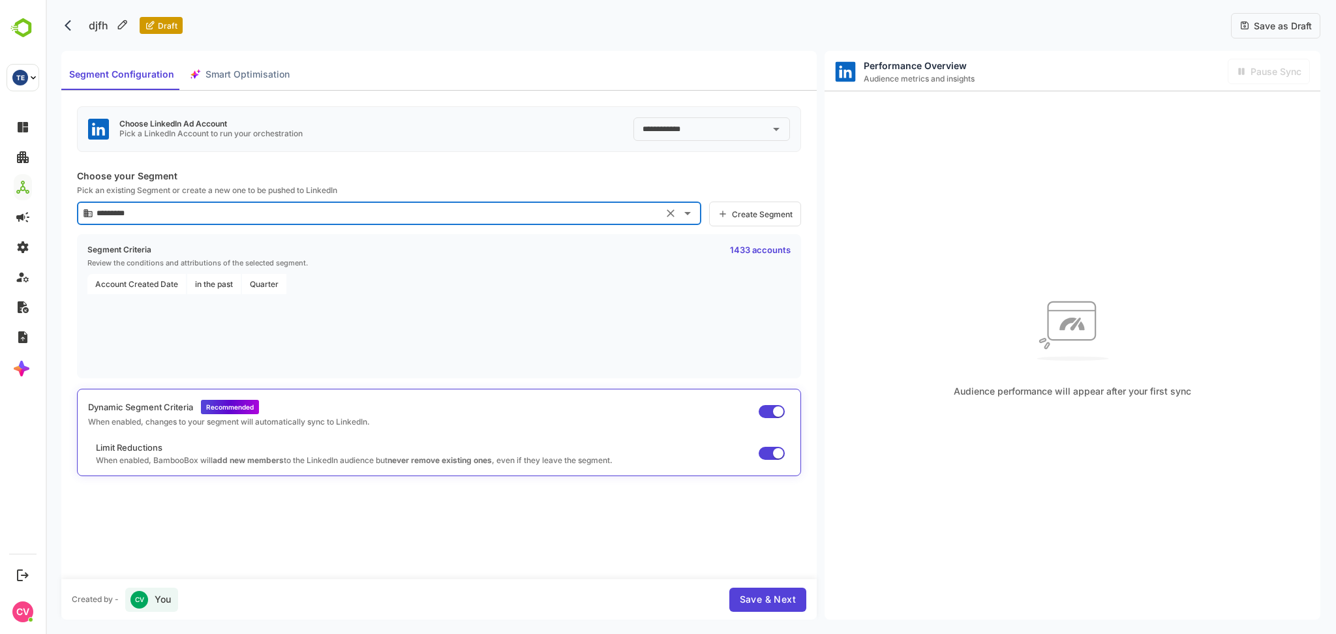
click at [1267, 20] on span "Save as Draft" at bounding box center [1281, 25] width 62 height 11
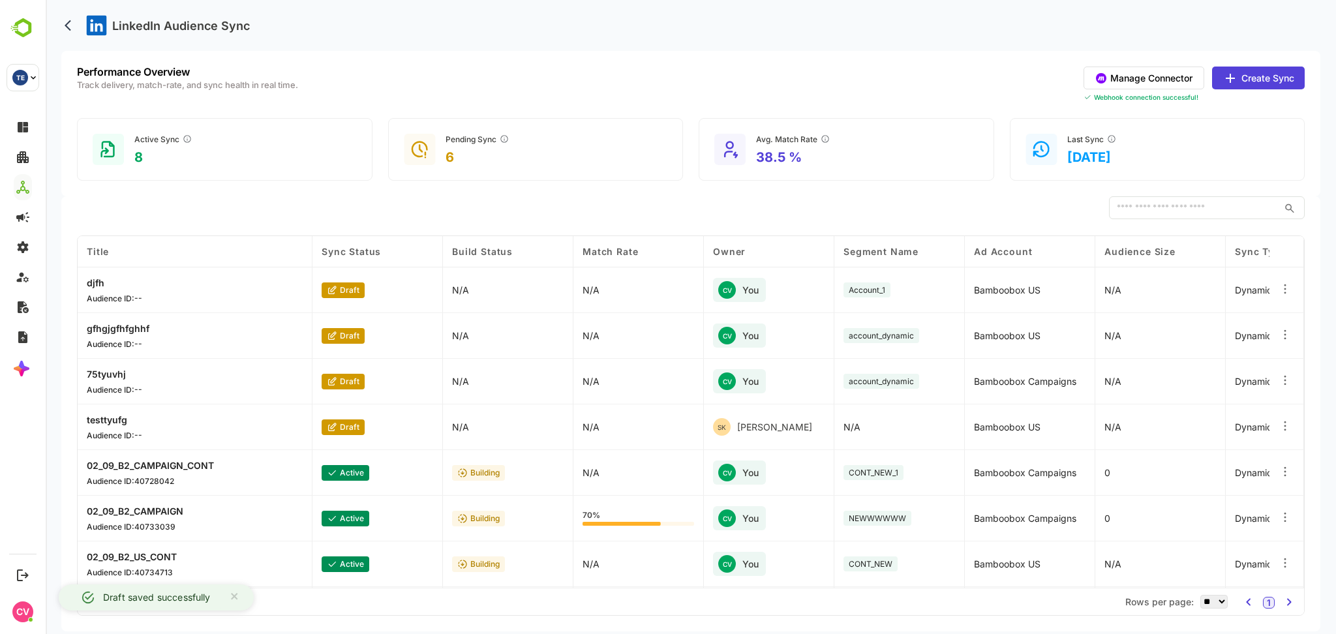
click at [1138, 87] on button "Manage Connector" at bounding box center [1144, 78] width 121 height 23
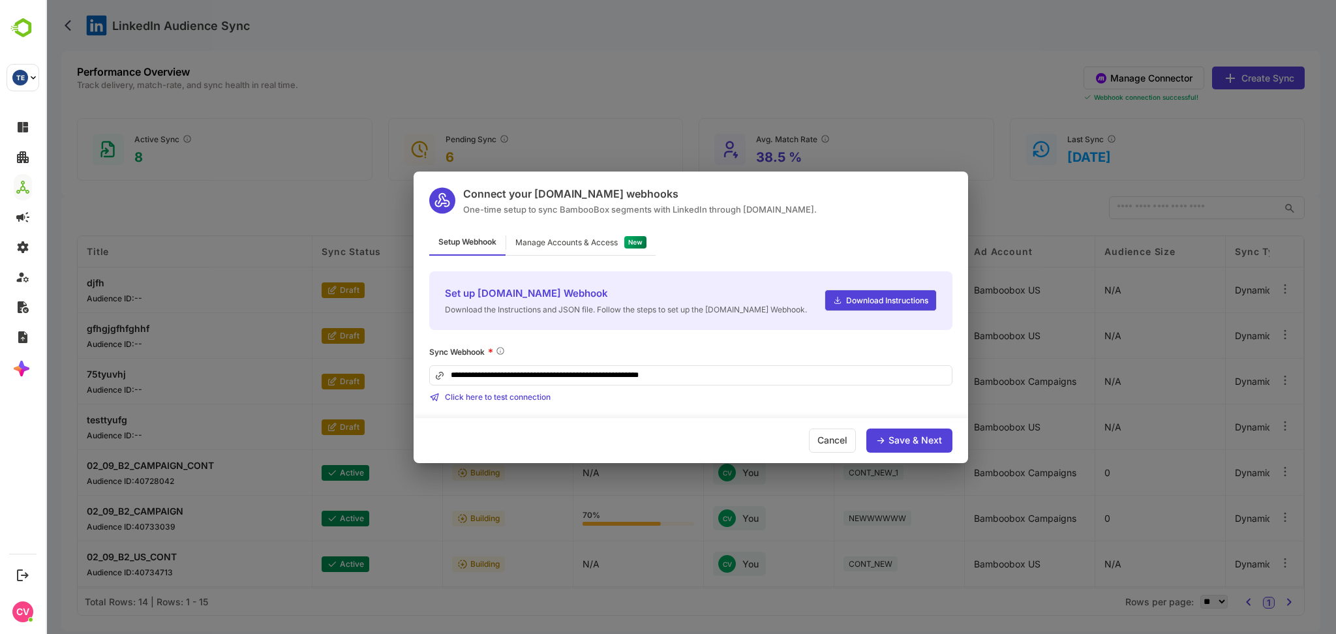
click at [757, 366] on input "**********" at bounding box center [690, 375] width 523 height 20
type input "**********"
click at [766, 408] on div "**********" at bounding box center [691, 359] width 554 height 207
click at [609, 242] on div "Manage Accounts & Access" at bounding box center [566, 243] width 102 height 8
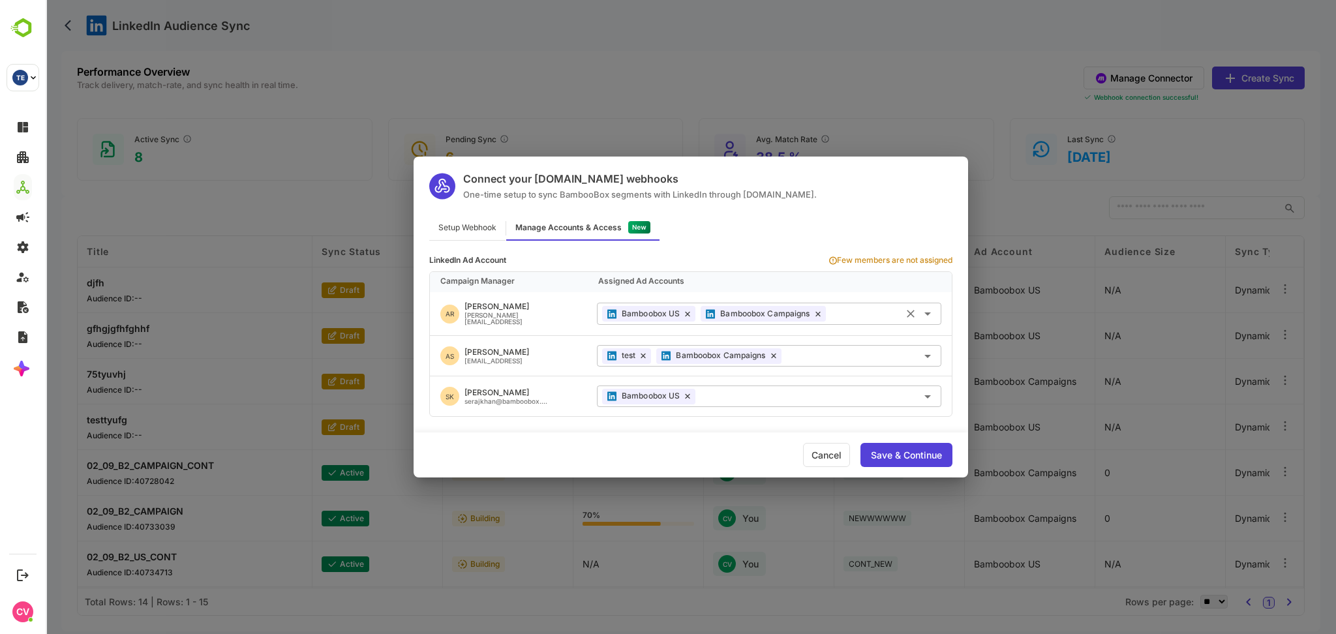
click at [686, 314] on icon at bounding box center [687, 314] width 5 height 6
click at [686, 313] on span "Bamboobox Campaigns" at bounding box center [666, 313] width 89 height 9
click at [716, 313] on icon at bounding box center [718, 314] width 5 height 6
click at [643, 356] on icon at bounding box center [643, 356] width 4 height 4
click at [900, 460] on div "Save & Continue" at bounding box center [906, 455] width 92 height 24
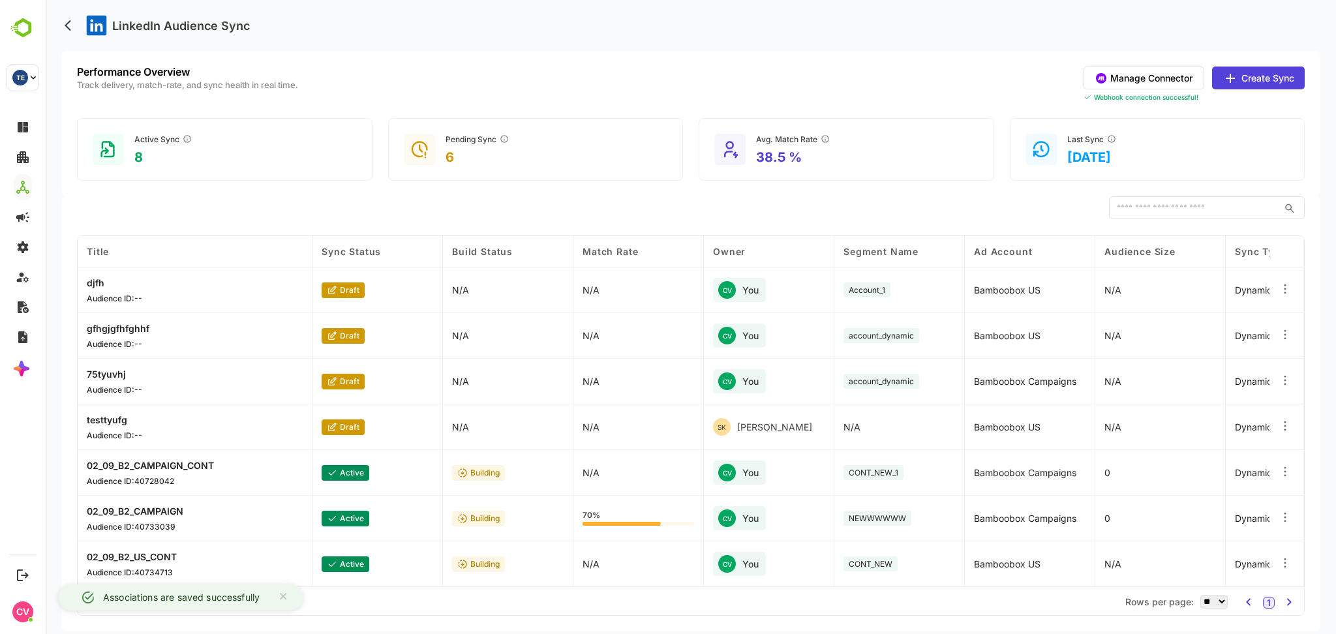
click at [1252, 78] on button "Create Sync" at bounding box center [1258, 78] width 93 height 23
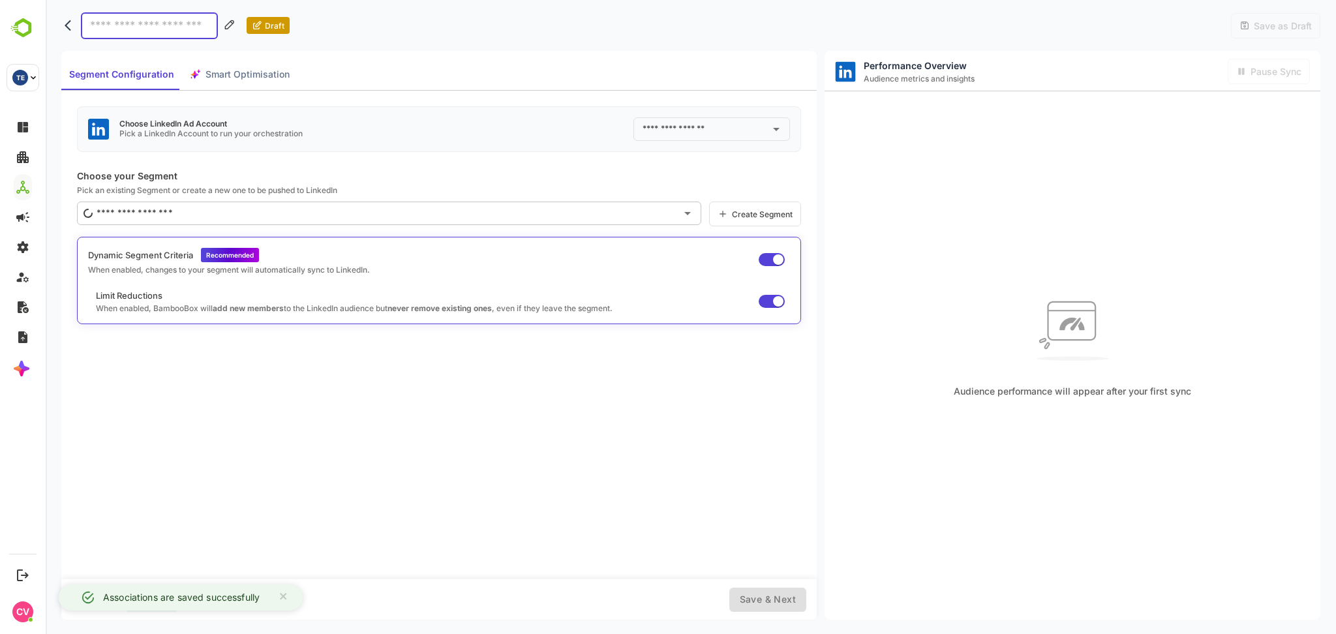
click at [747, 130] on input "text" at bounding box center [701, 129] width 125 height 21
click at [748, 217] on li "Bamboobox Campaigns ID: 510998106" at bounding box center [722, 209] width 175 height 23
type input "**********"
click at [187, 25] on input at bounding box center [149, 25] width 137 height 27
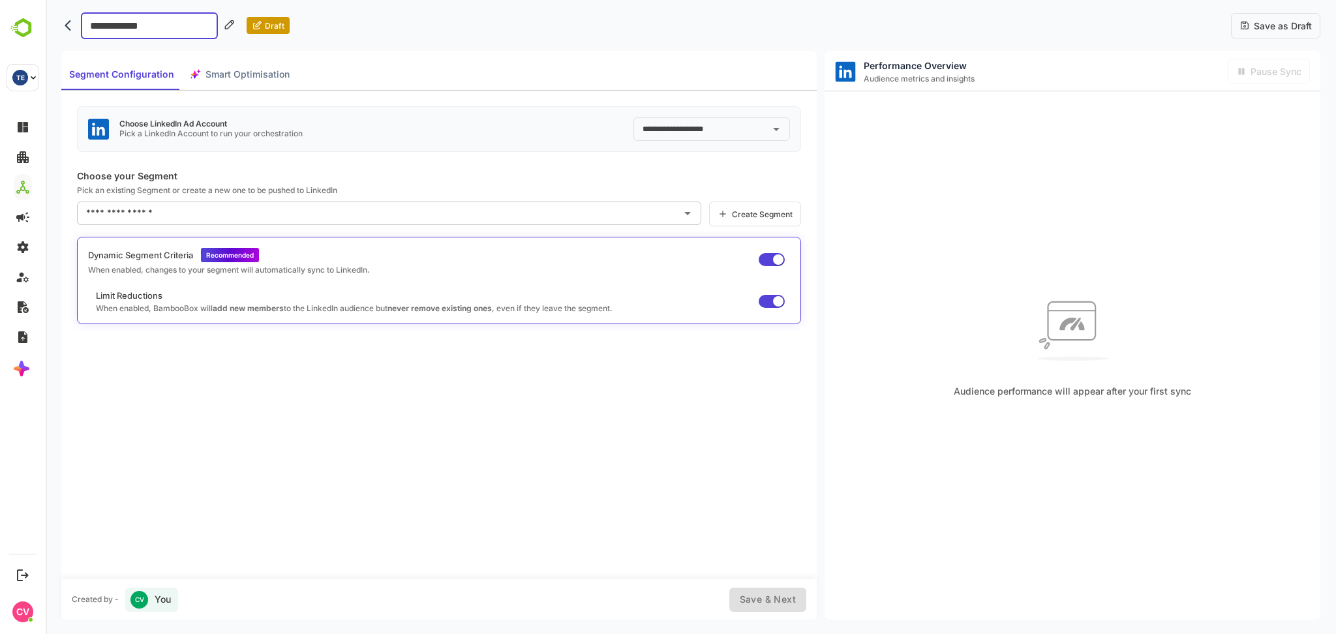
type input "**********"
click at [183, 223] on input "text" at bounding box center [379, 213] width 593 height 21
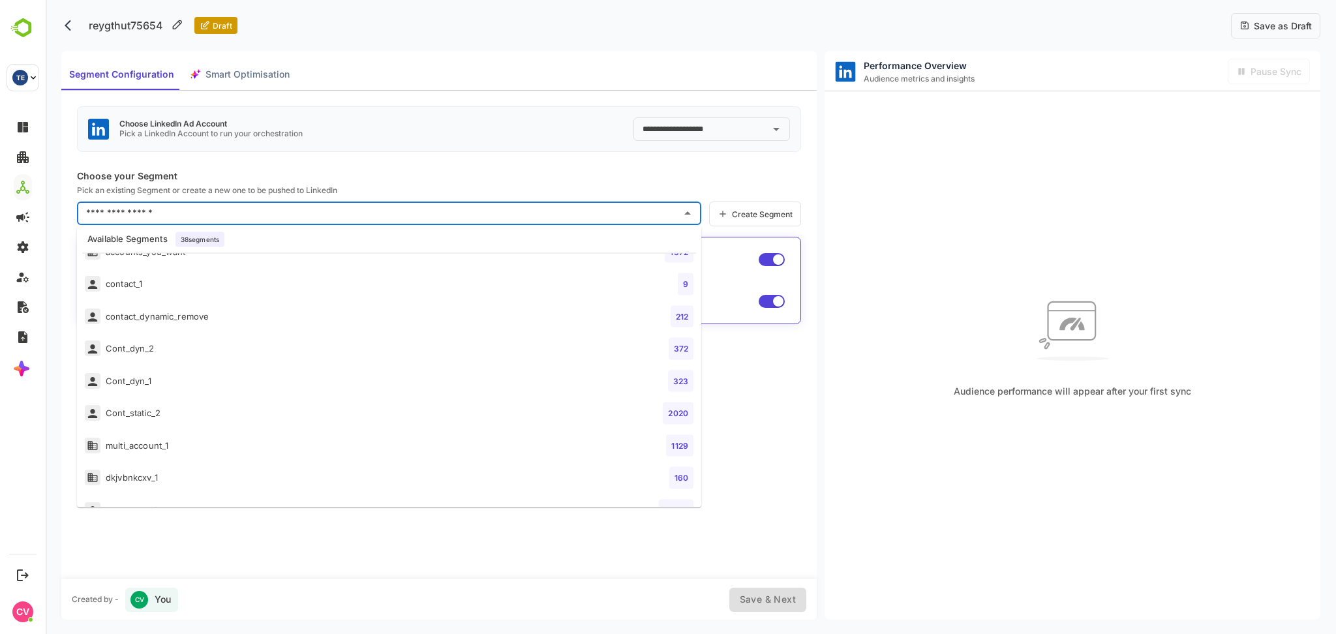
scroll to position [381, 0]
click at [175, 385] on li "Cont_dyn_1 323" at bounding box center [389, 378] width 624 height 33
type input "**********"
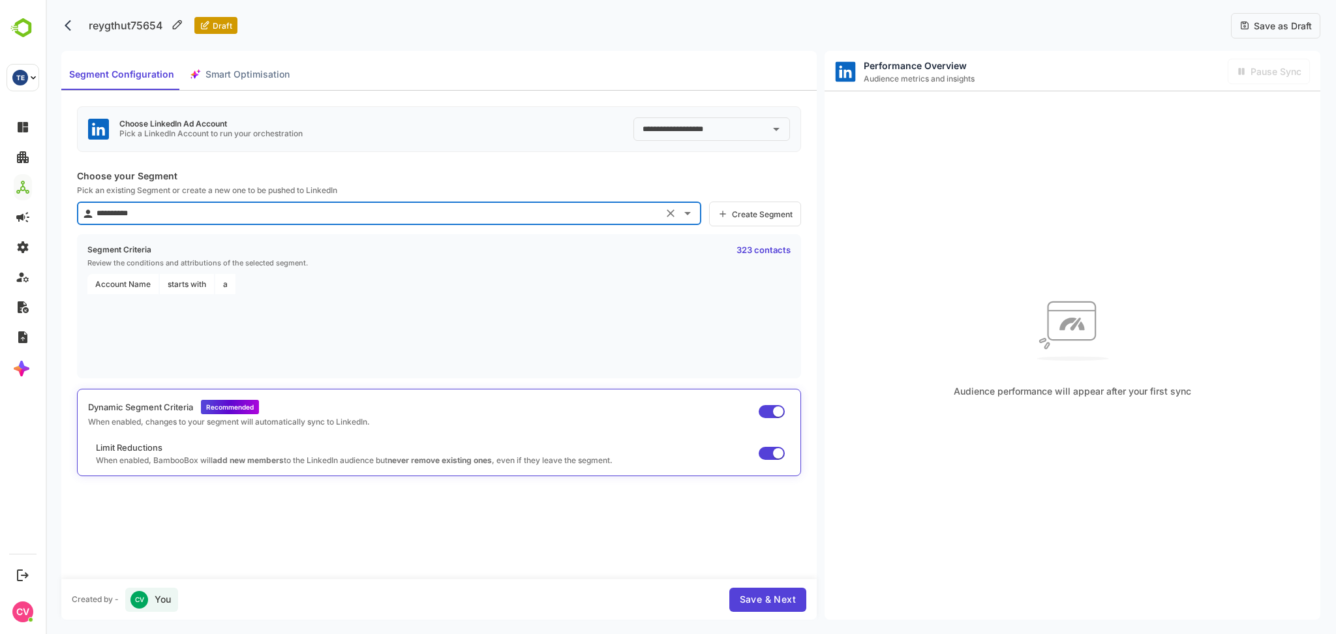
click at [1292, 27] on span "Save as Draft" at bounding box center [1281, 25] width 62 height 11
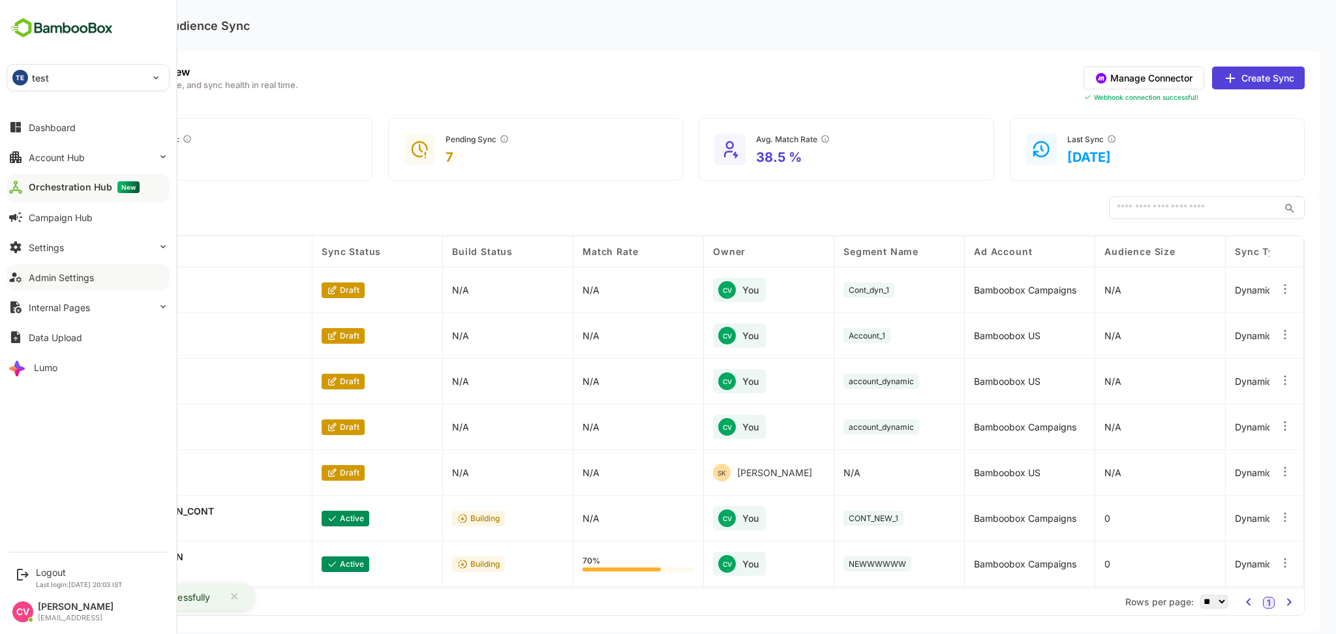
click at [75, 282] on div "Admin Settings" at bounding box center [61, 277] width 65 height 11
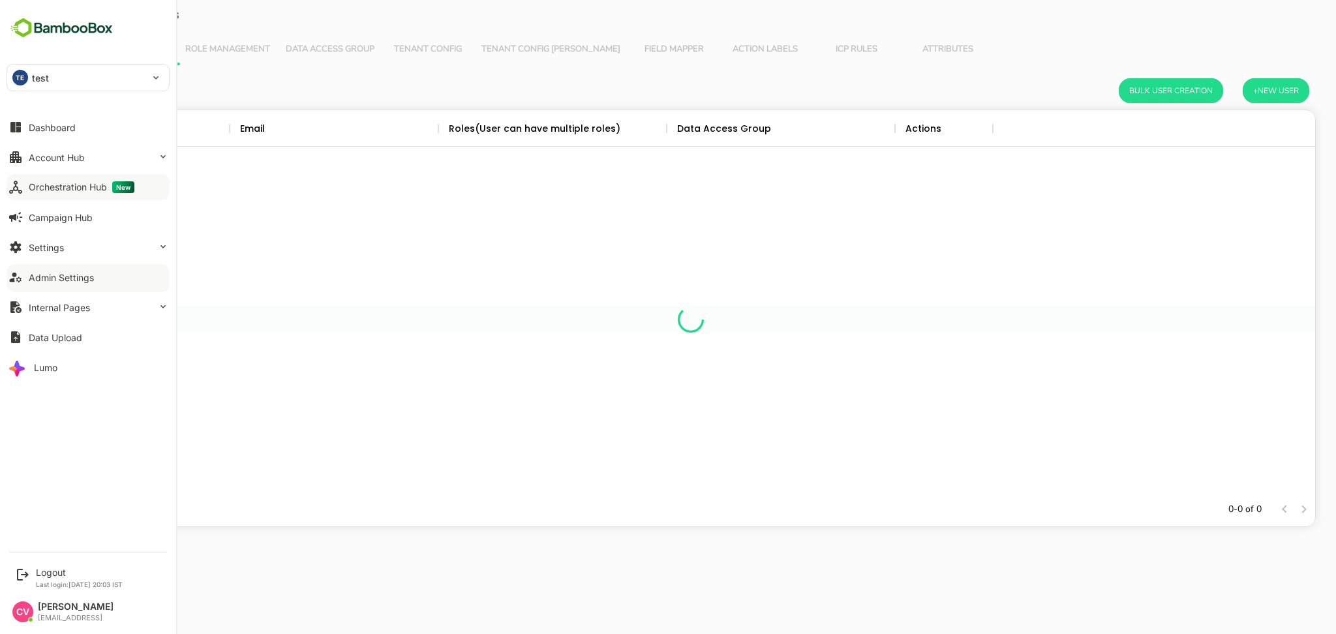
scroll to position [369, 1235]
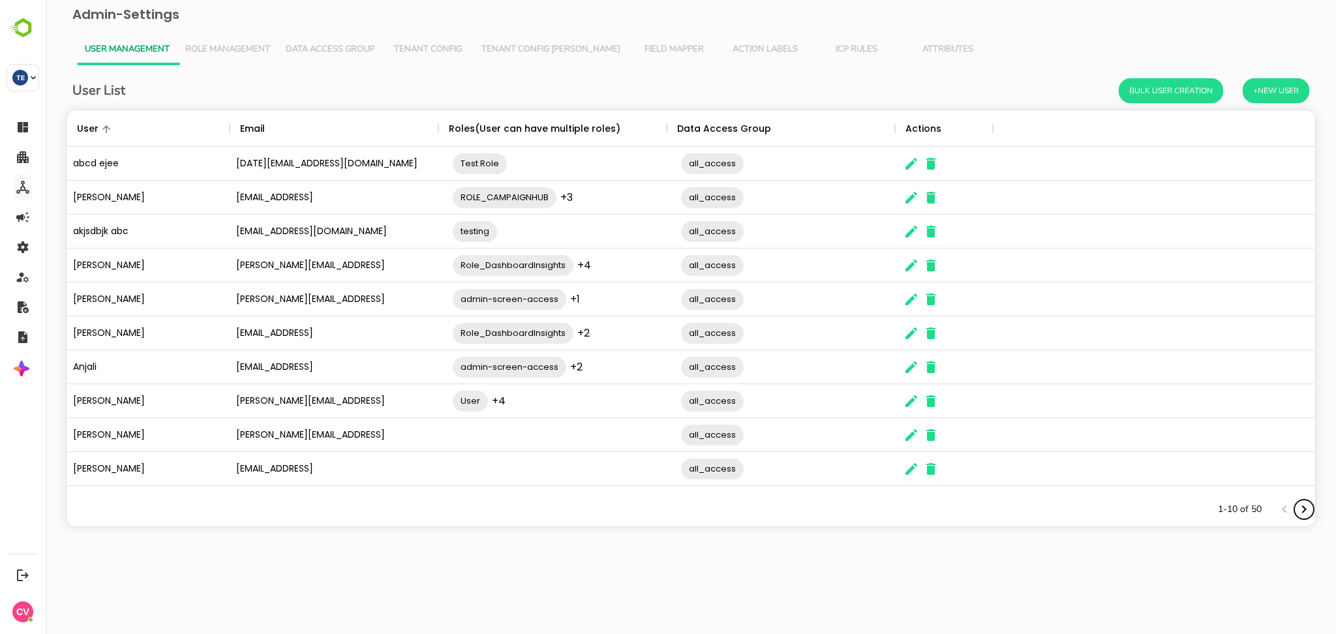
click at [1302, 500] on button "Next page" at bounding box center [1304, 510] width 20 height 20
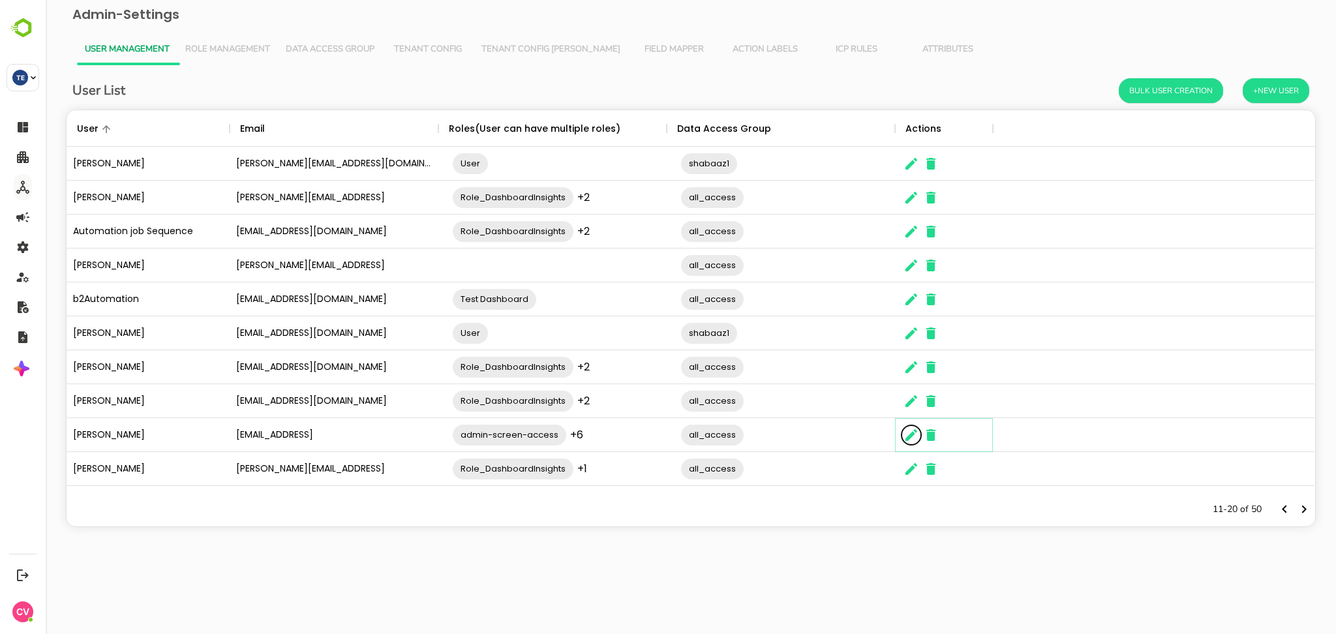
click at [912, 440] on icon "The User Data" at bounding box center [911, 435] width 16 height 16
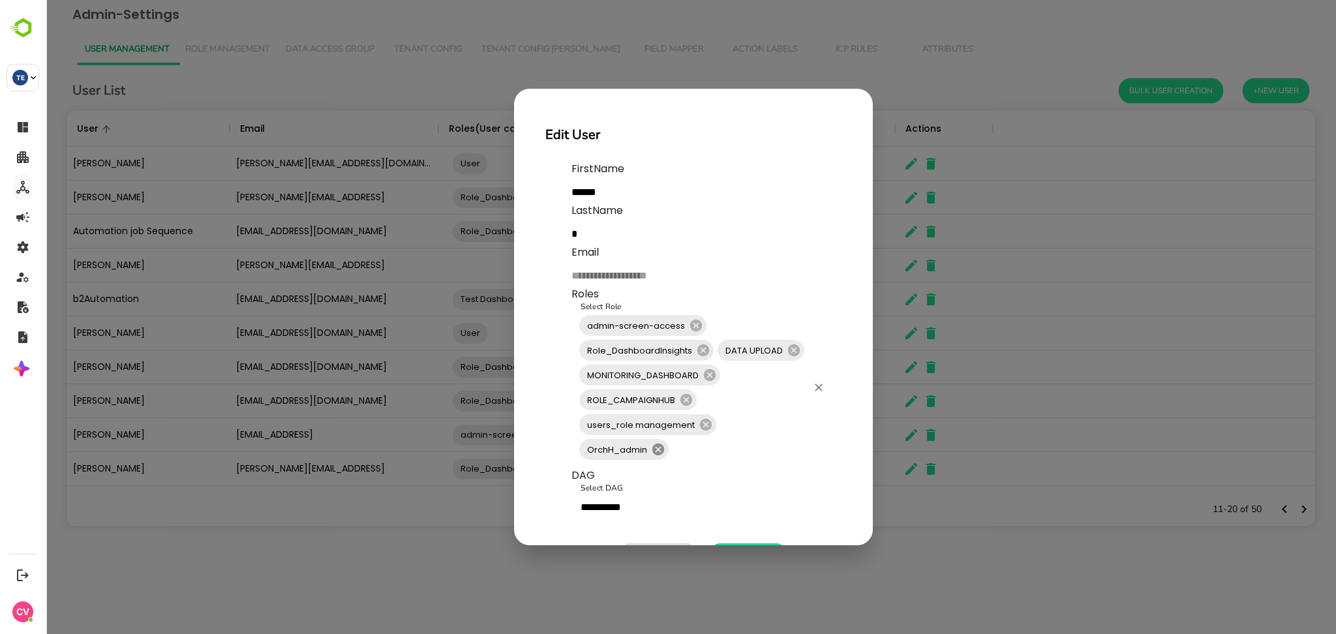
click at [660, 455] on icon at bounding box center [658, 449] width 14 height 14
click at [752, 433] on input "Select Role" at bounding box center [762, 424] width 89 height 25
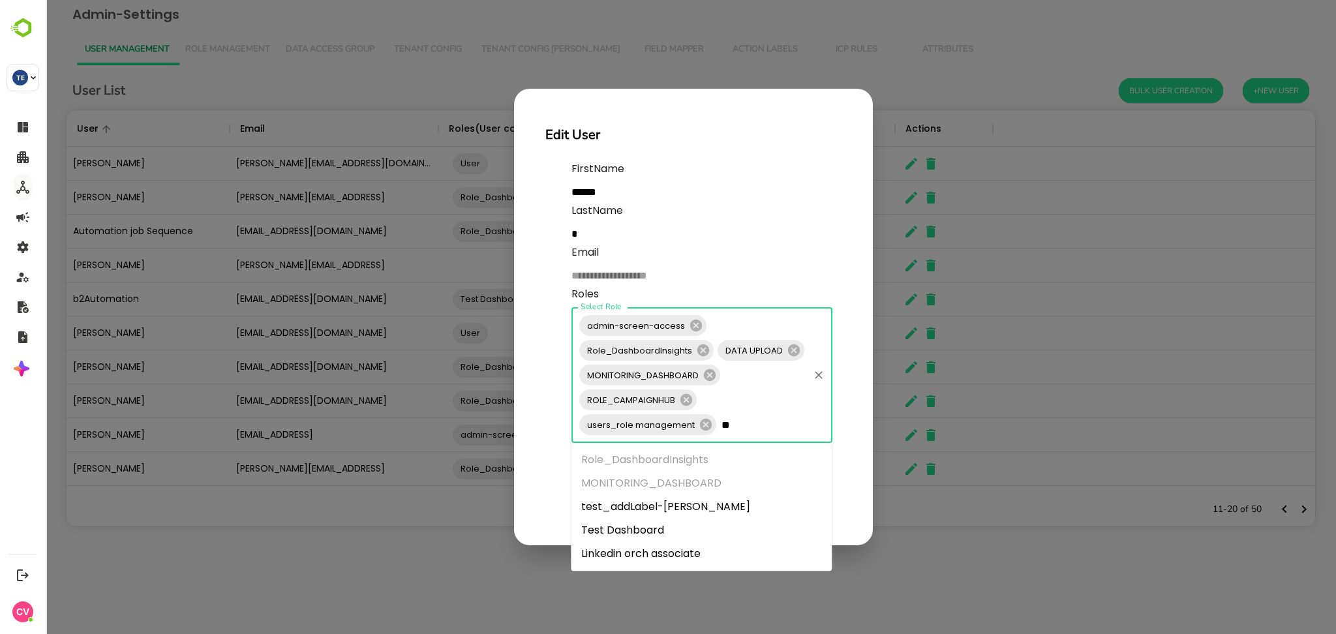
type input "***"
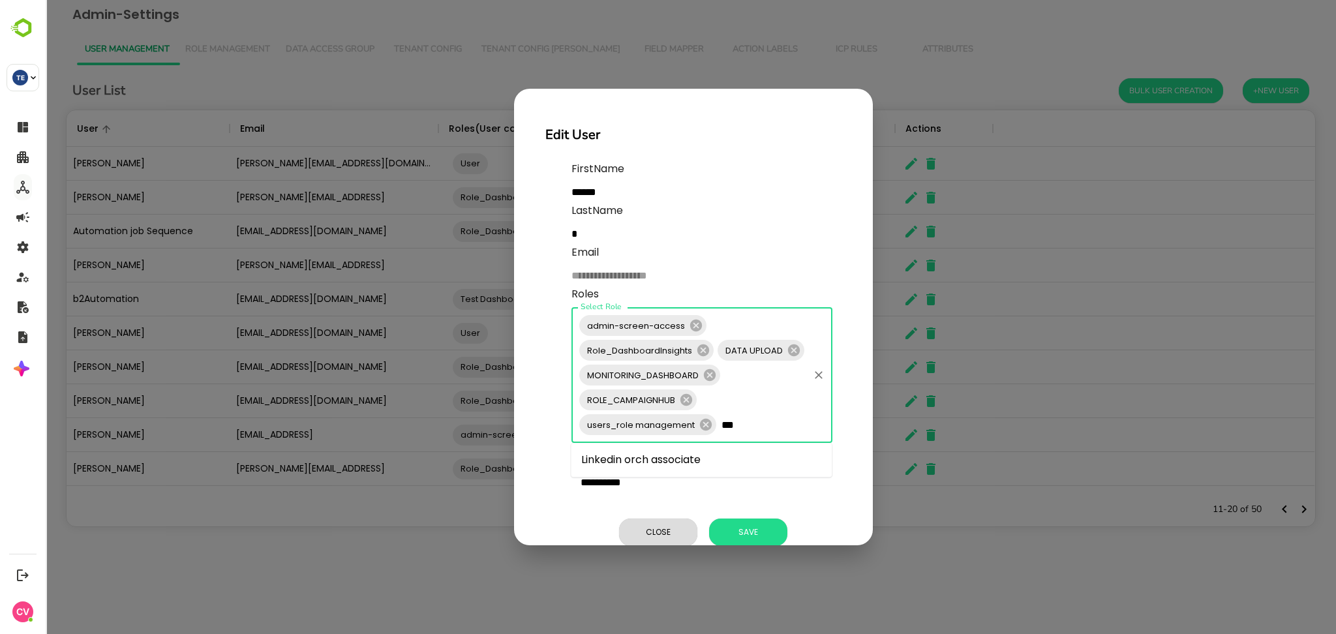
click at [729, 463] on li "Linkedin orch associate" at bounding box center [701, 459] width 261 height 23
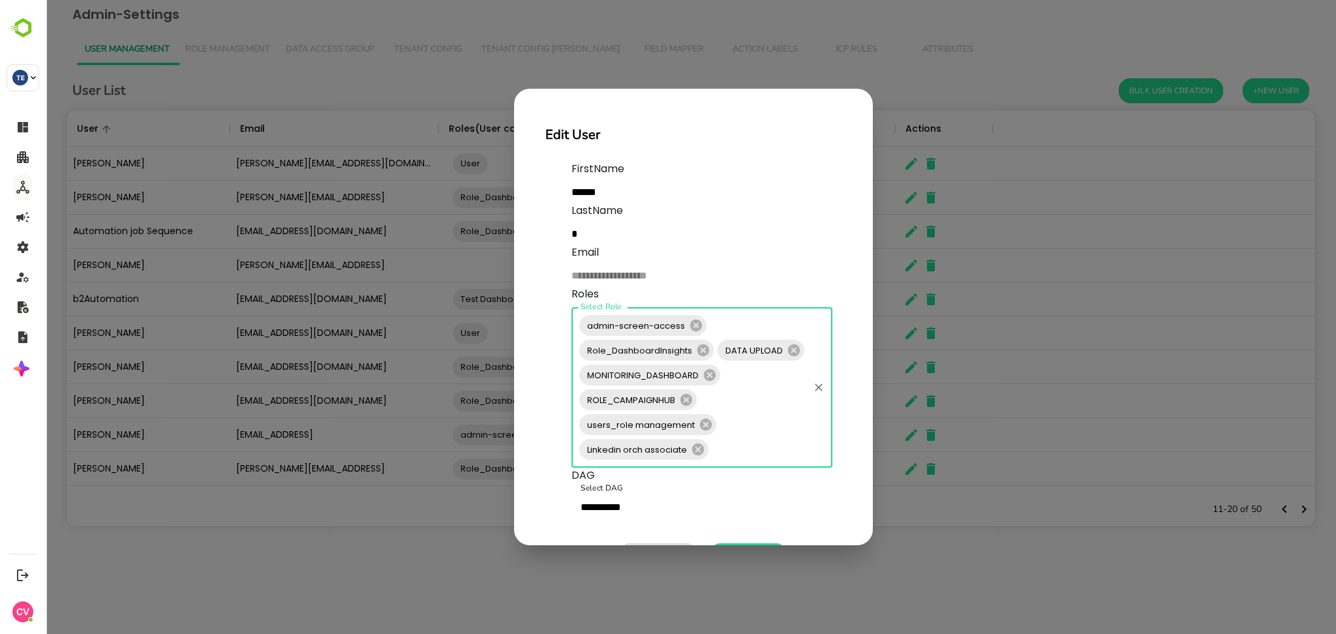
scroll to position [57, 0]
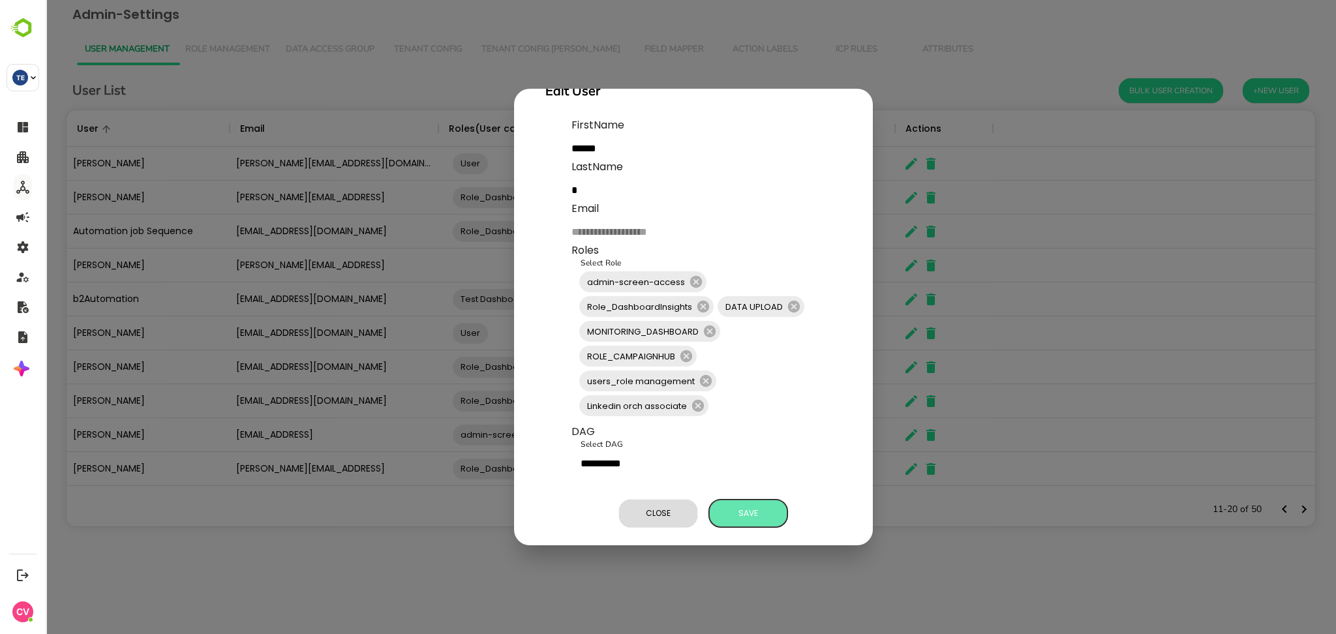
click at [744, 505] on span "Save" at bounding box center [748, 513] width 65 height 17
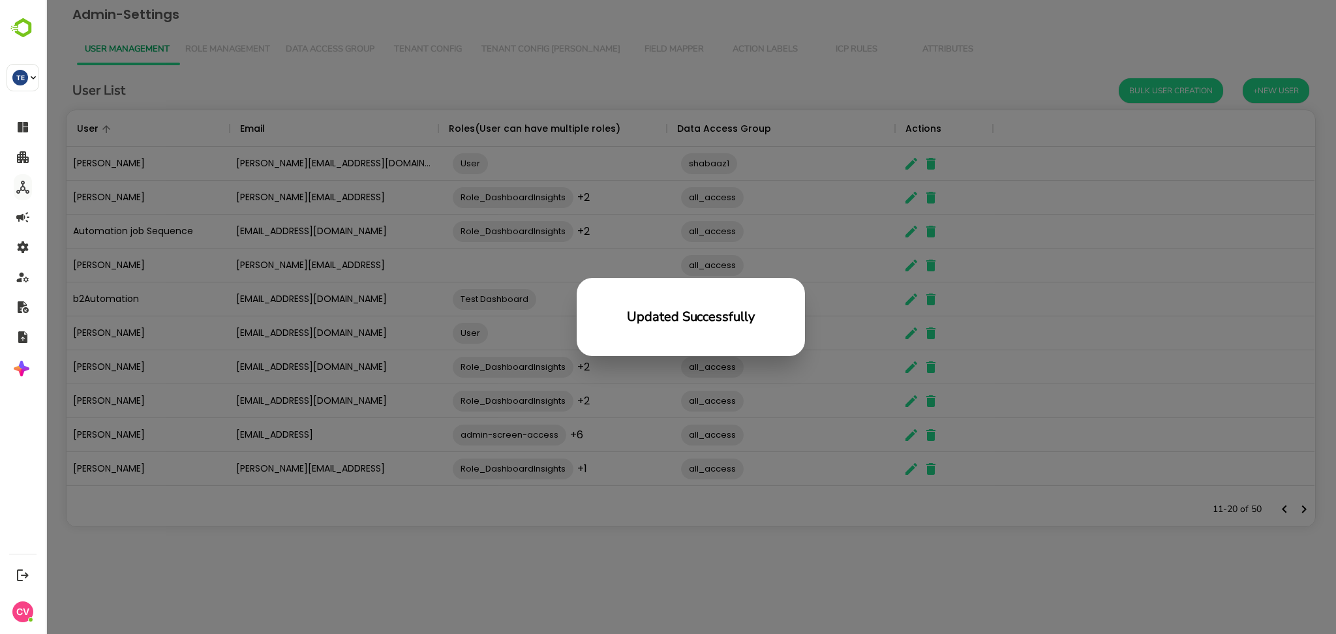
click at [523, 500] on div "Updated Successfully" at bounding box center [691, 317] width 1290 height 634
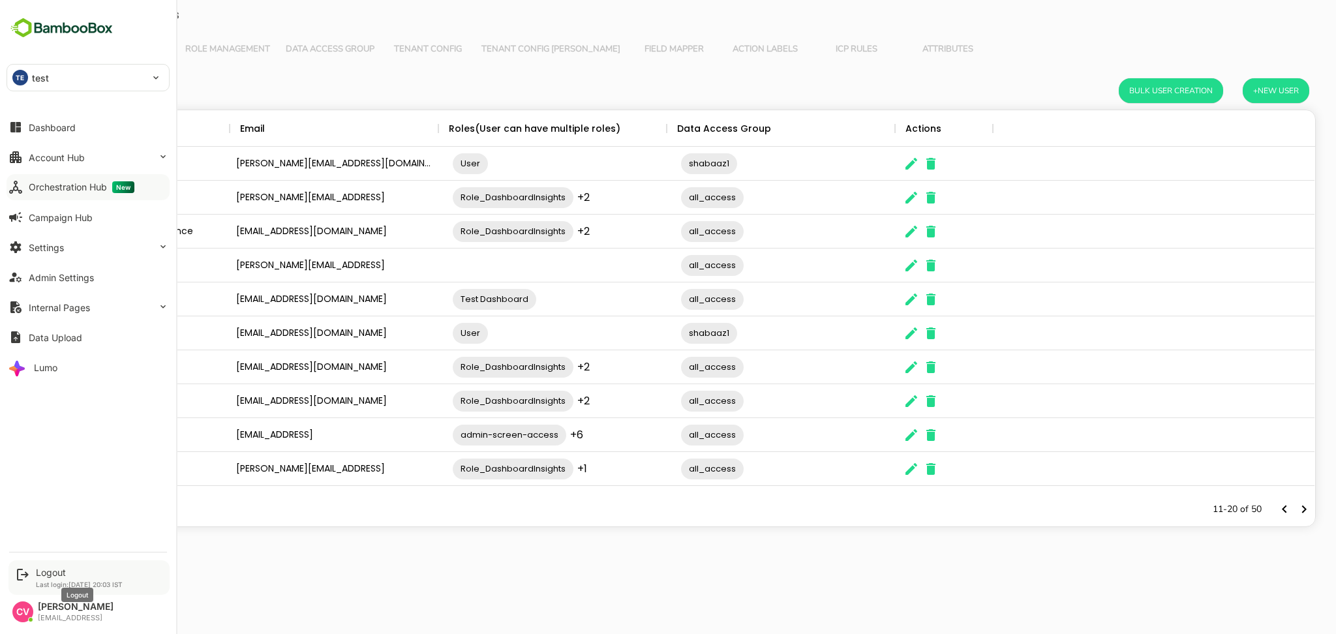
click at [57, 570] on div "Logout" at bounding box center [79, 572] width 87 height 11
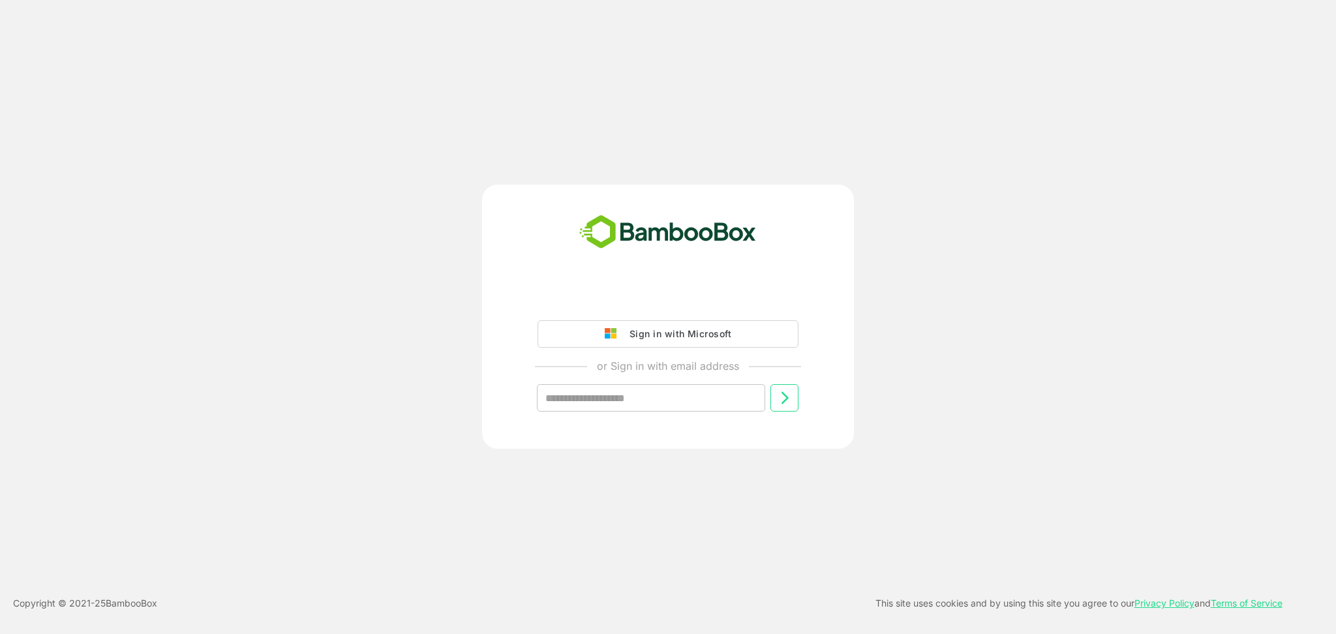
click at [974, 286] on div "Sign in with Microsoft or Sign in with email address ​" at bounding box center [668, 317] width 1069 height 264
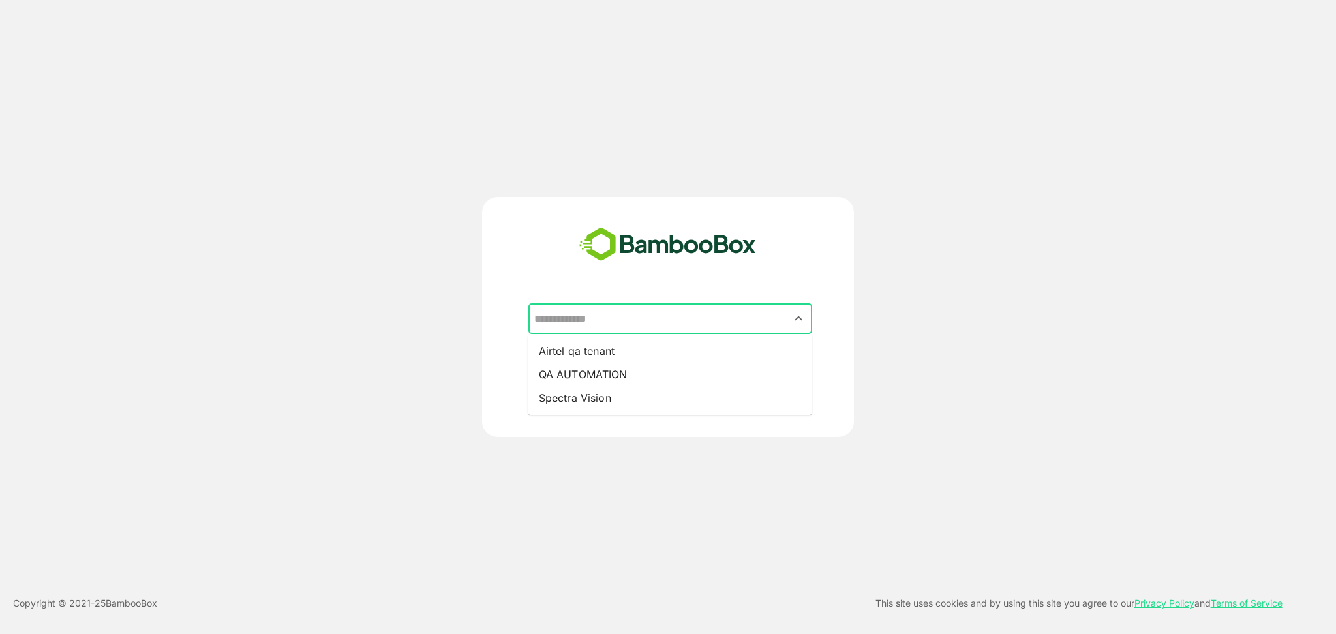
click at [641, 312] on input "text" at bounding box center [670, 319] width 279 height 25
click at [609, 374] on li "QA AUTOMATION" at bounding box center [670, 374] width 284 height 23
type input "**********"
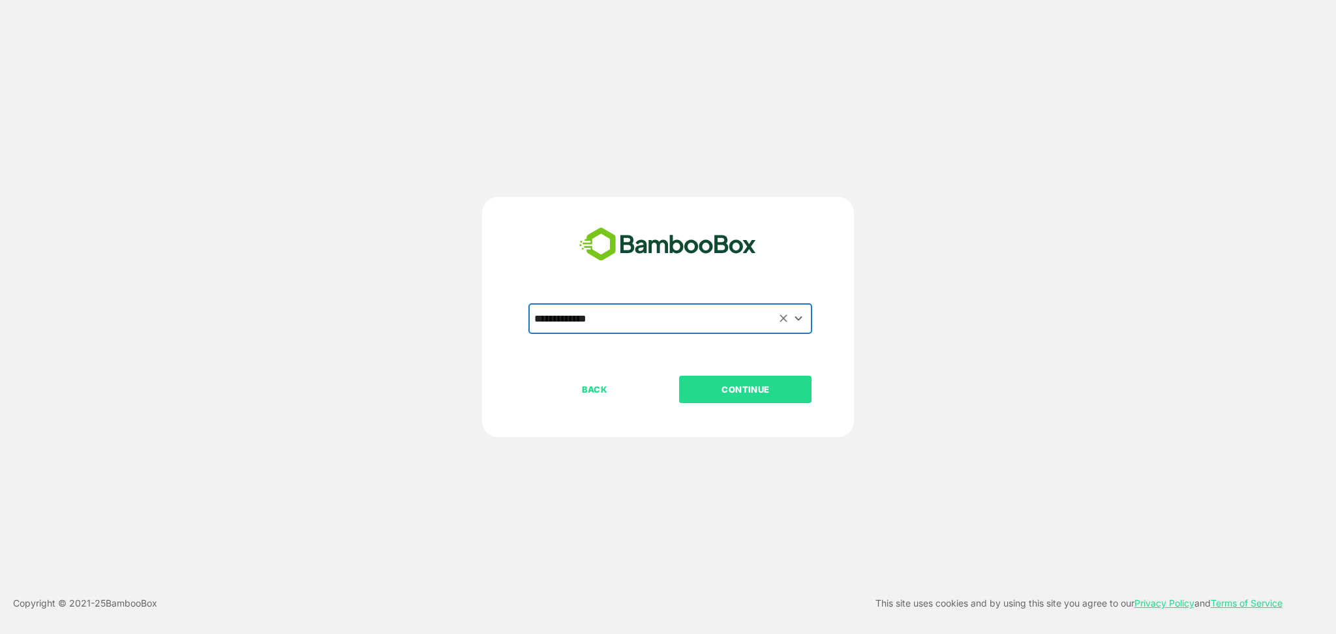
click at [757, 385] on p "CONTINUE" at bounding box center [745, 389] width 130 height 14
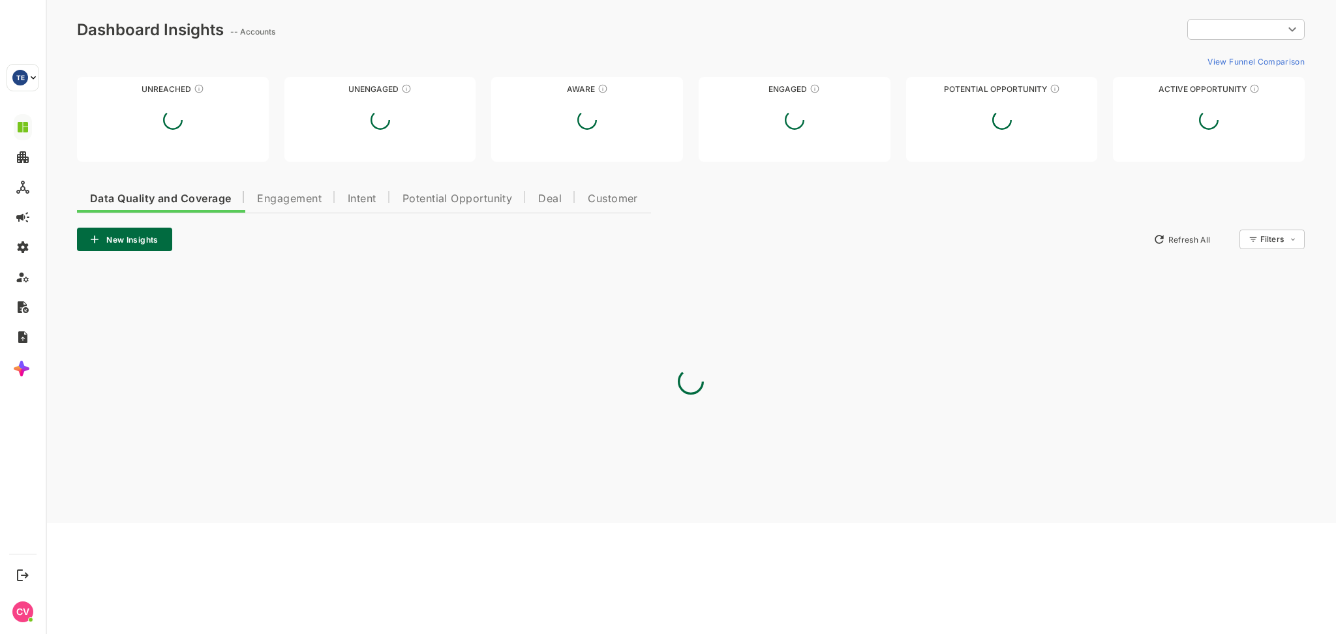
type input "**********"
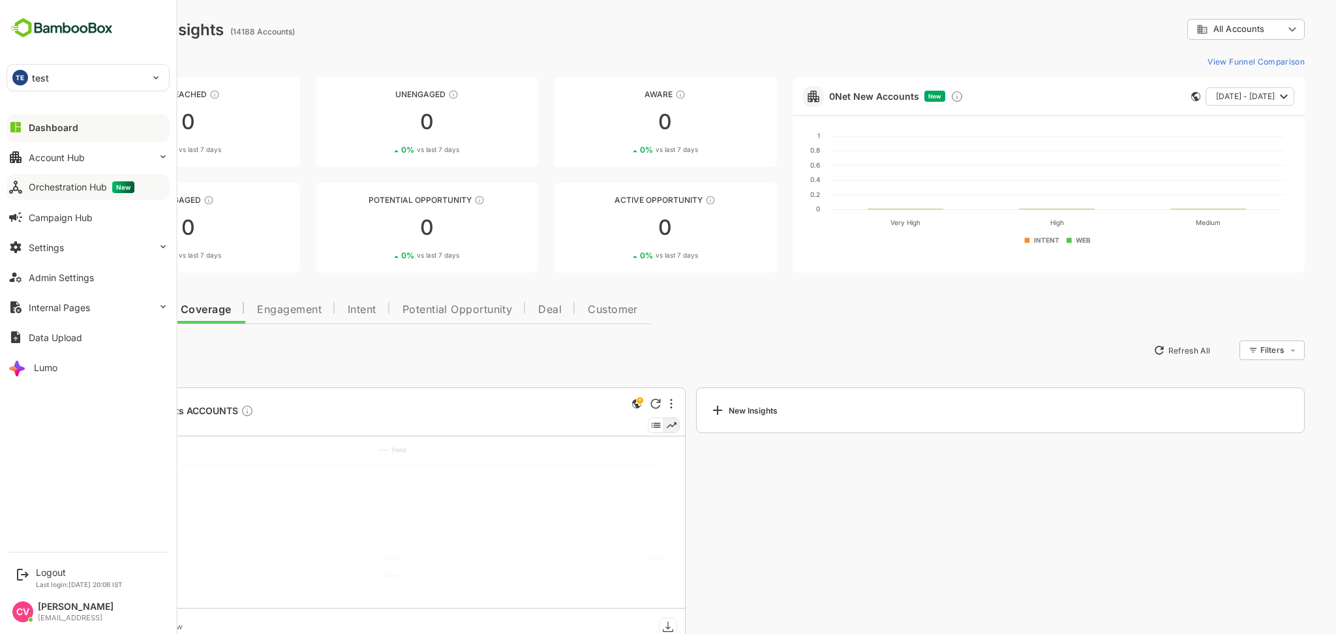
click at [76, 182] on div "Orchestration Hub New" at bounding box center [82, 187] width 106 height 12
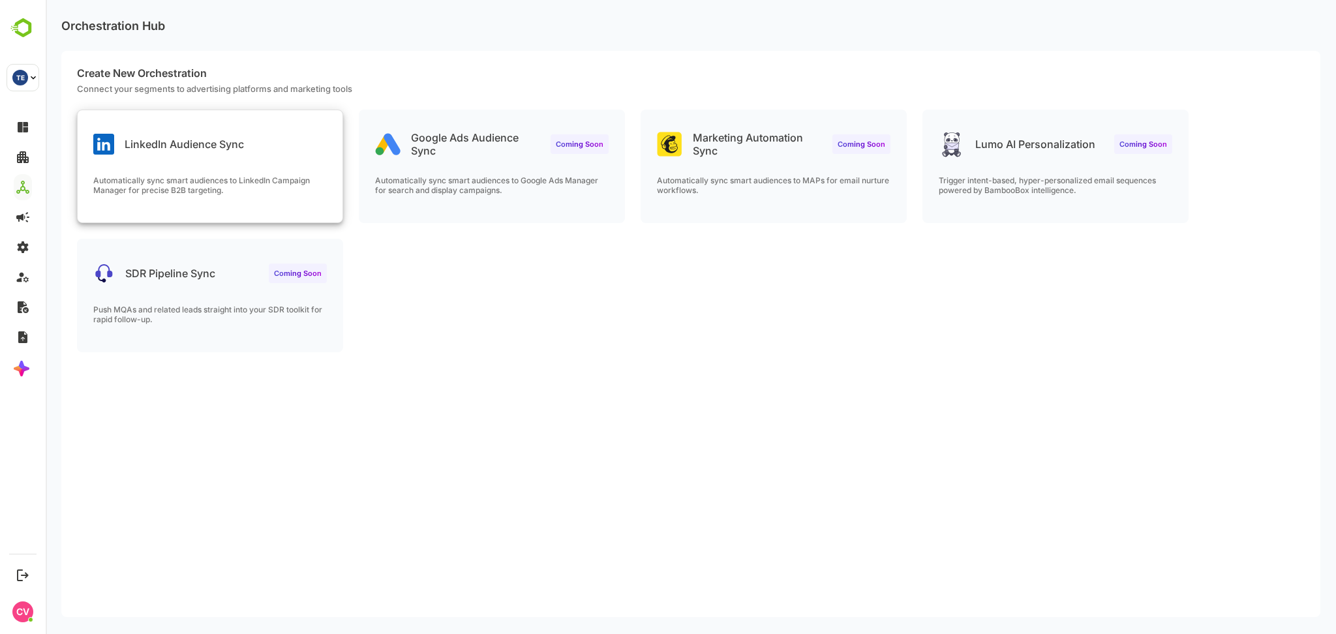
click at [262, 157] on div "LinkedIn Audience Sync Automatically sync smart audiences to LinkedIn Campaign …" at bounding box center [210, 166] width 265 height 112
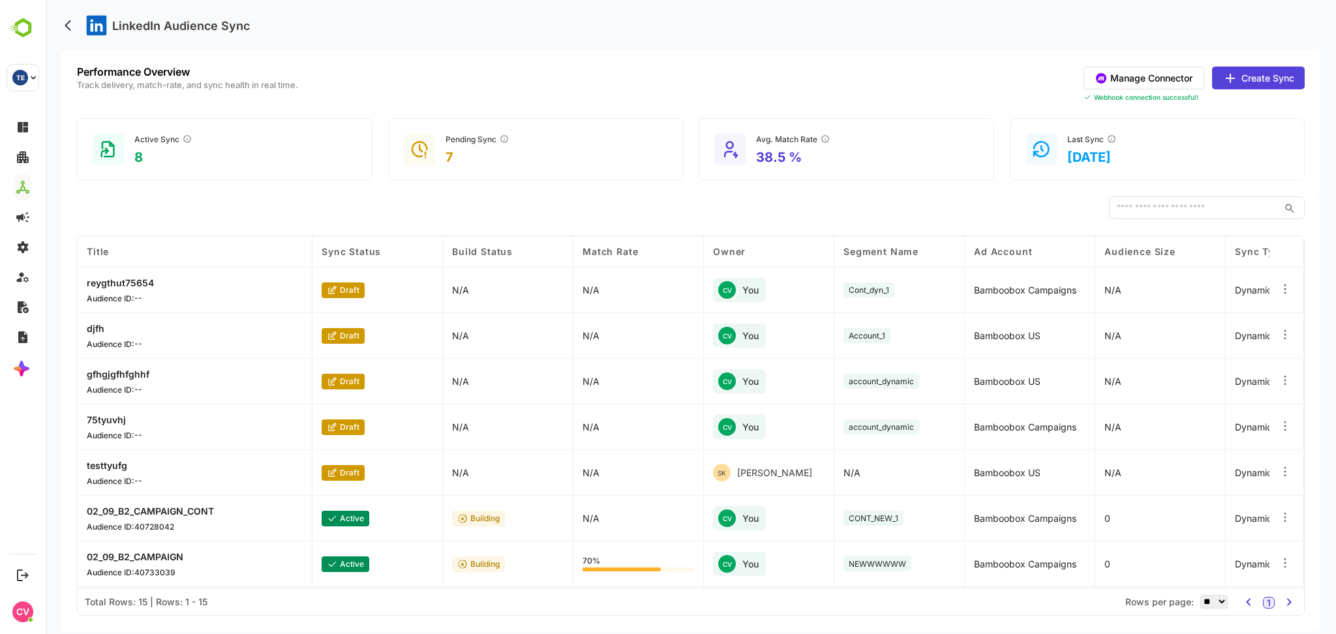
click at [1161, 79] on button "Manage Connector" at bounding box center [1144, 78] width 121 height 23
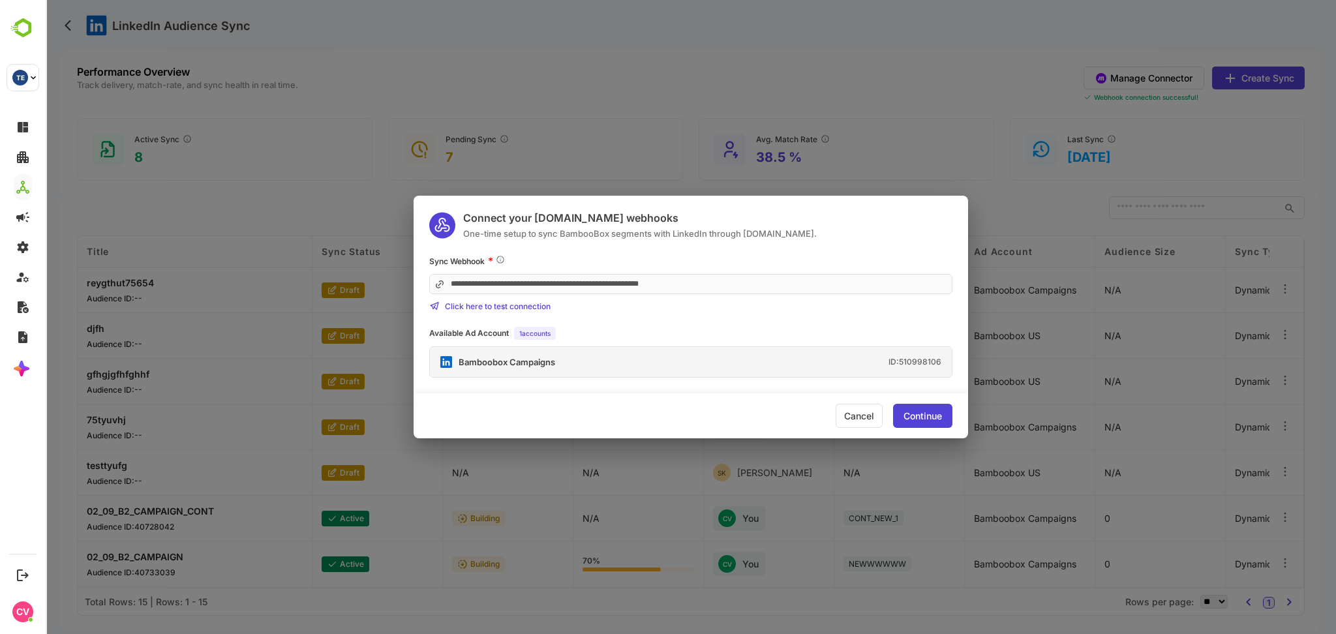
click at [683, 359] on div "Bamboobox Campaigns ID: 510998106" at bounding box center [691, 362] width 522 height 30
click at [847, 331] on div "Available Ad Account 1 accounts" at bounding box center [690, 333] width 523 height 13
click at [779, 333] on div "Available Ad Account 1 accounts" at bounding box center [690, 333] width 523 height 13
click at [922, 414] on div "Continue" at bounding box center [922, 416] width 38 height 9
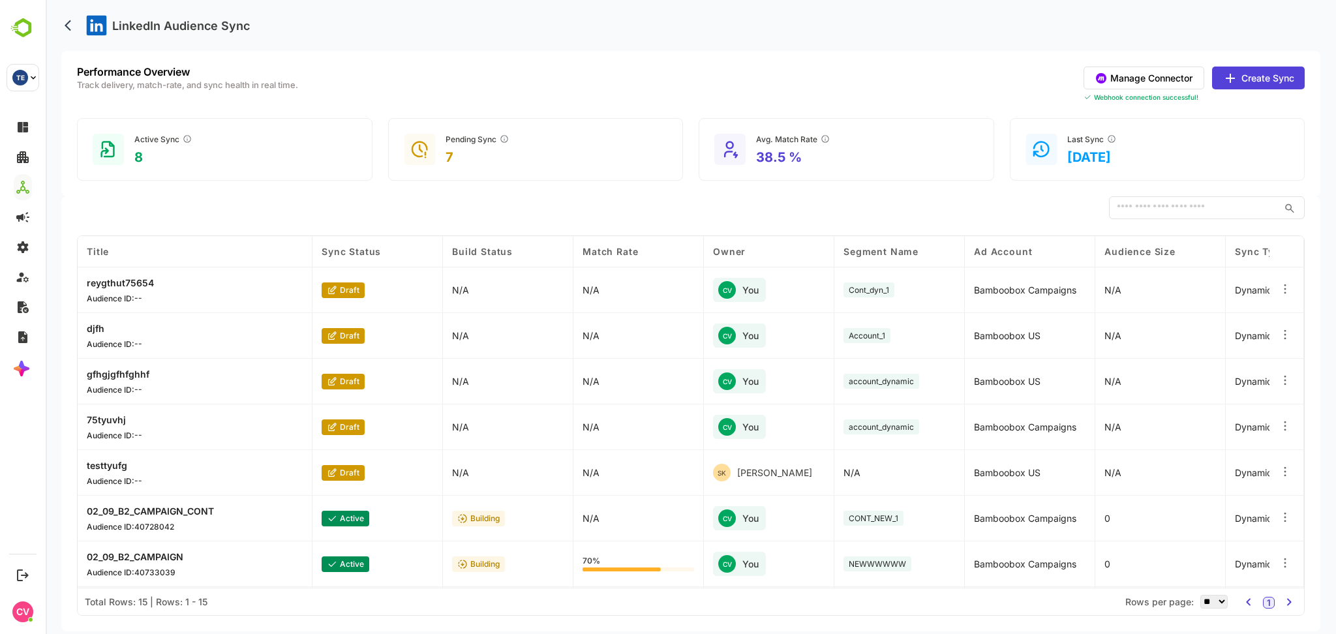
click at [1253, 83] on button "Create Sync" at bounding box center [1258, 78] width 93 height 23
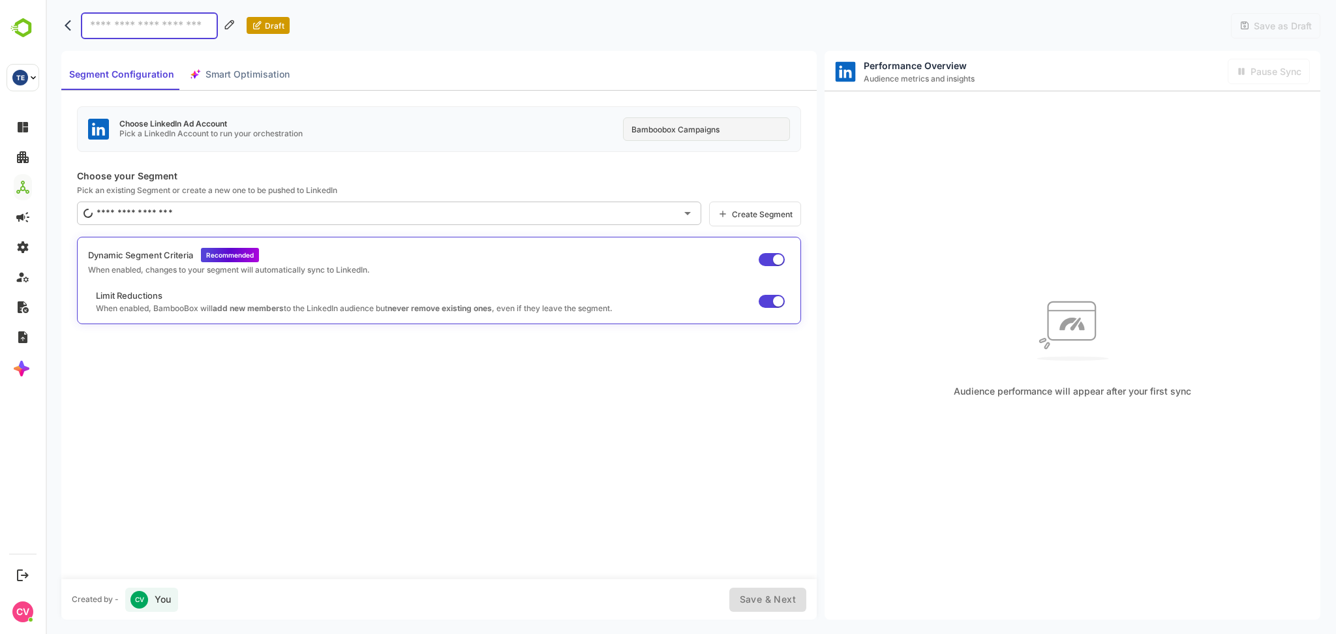
click at [733, 121] on div "Bamboobox Campaigns" at bounding box center [706, 128] width 167 height 23
click at [596, 169] on div "Choose LinkedIn Ad Account Pick a LinkedIn Account to run your orchestration Ba…" at bounding box center [438, 335] width 755 height 488
click at [167, 22] on input at bounding box center [149, 25] width 137 height 27
type input "****"
click at [369, 219] on input "text" at bounding box center [379, 213] width 593 height 21
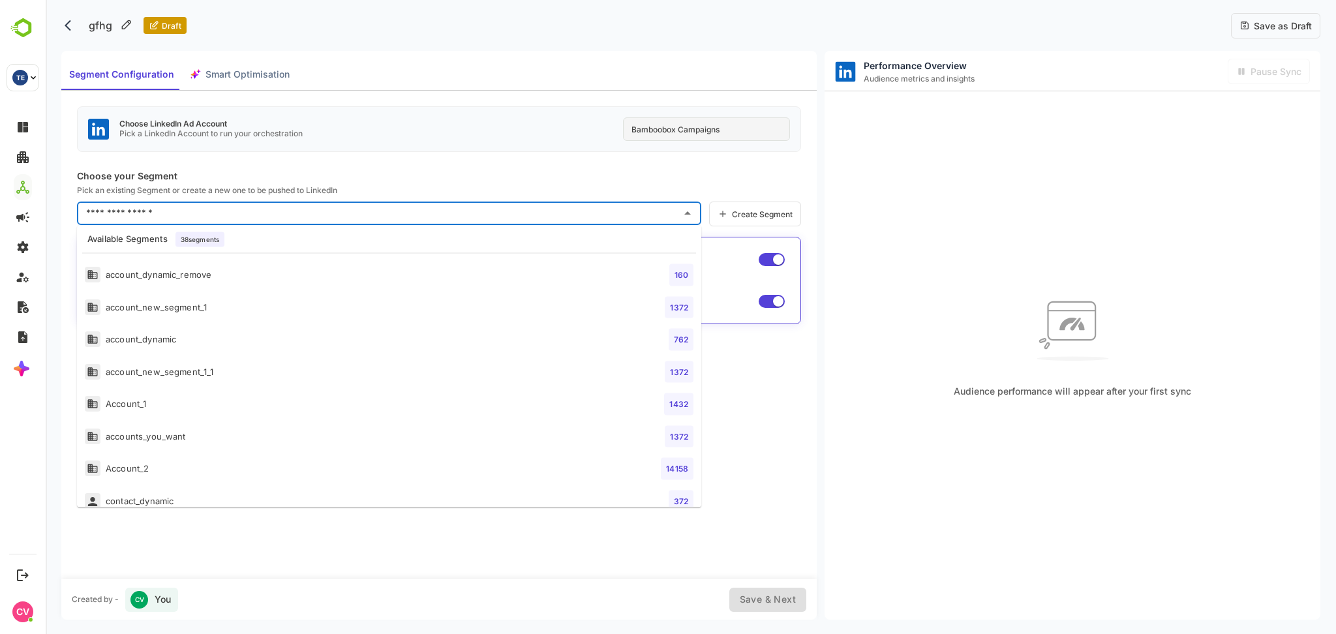
click at [241, 431] on li "accounts_you_want 1372" at bounding box center [389, 436] width 624 height 33
type input "**********"
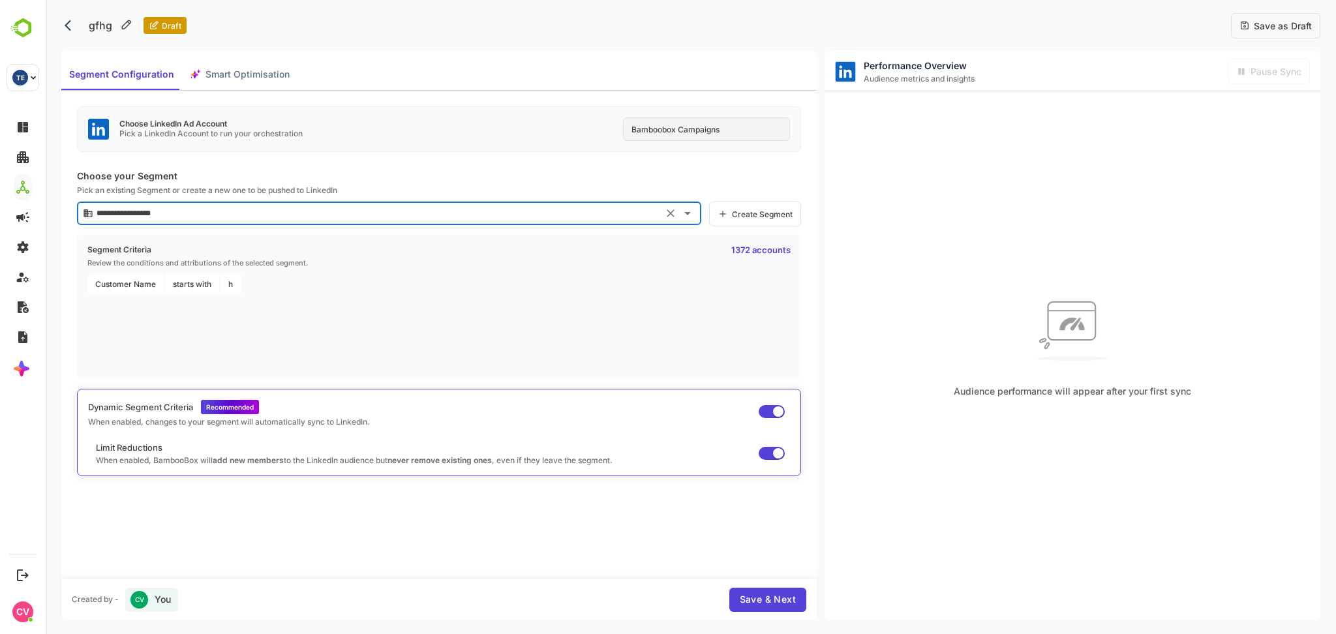
click at [1284, 27] on span "Save as Draft" at bounding box center [1281, 25] width 62 height 11
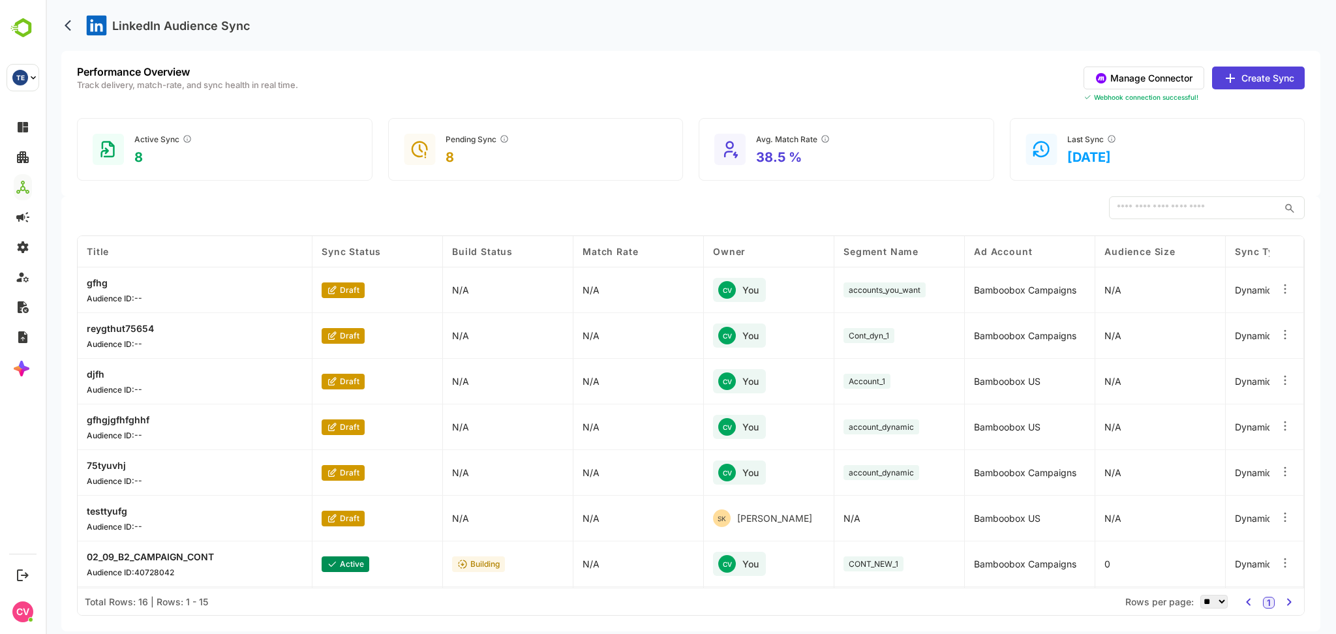
click at [1163, 74] on button "Manage Connector" at bounding box center [1144, 78] width 121 height 23
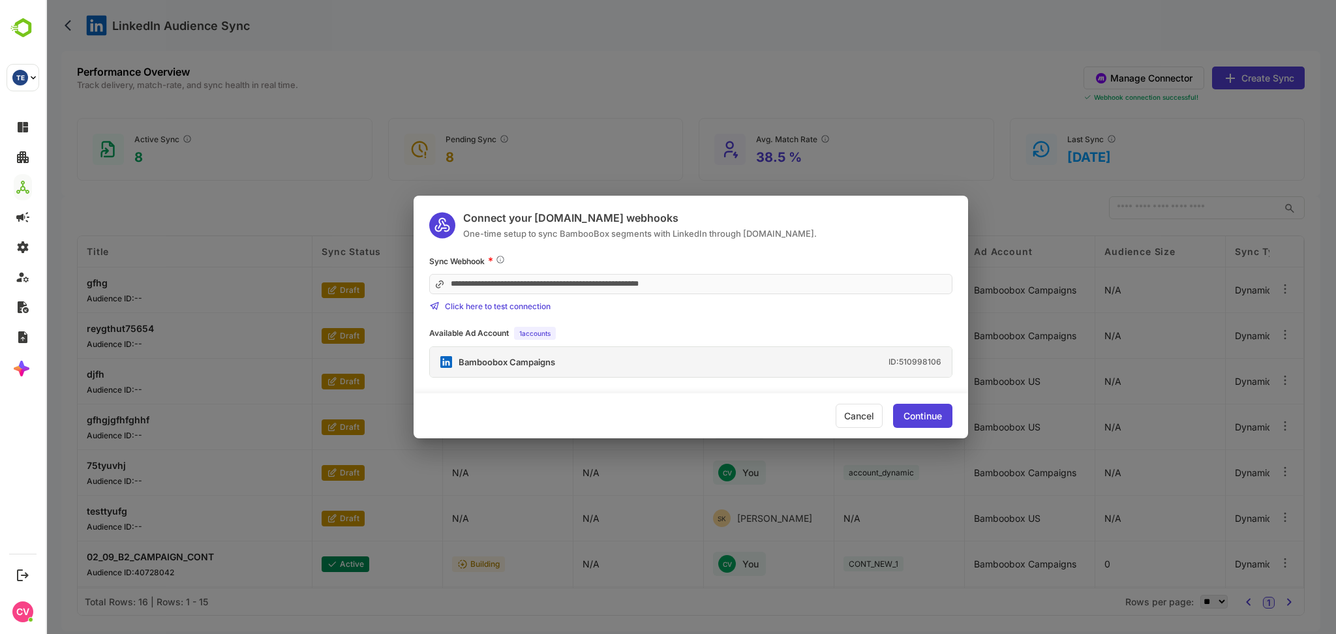
click at [851, 416] on div "Cancel" at bounding box center [859, 416] width 47 height 24
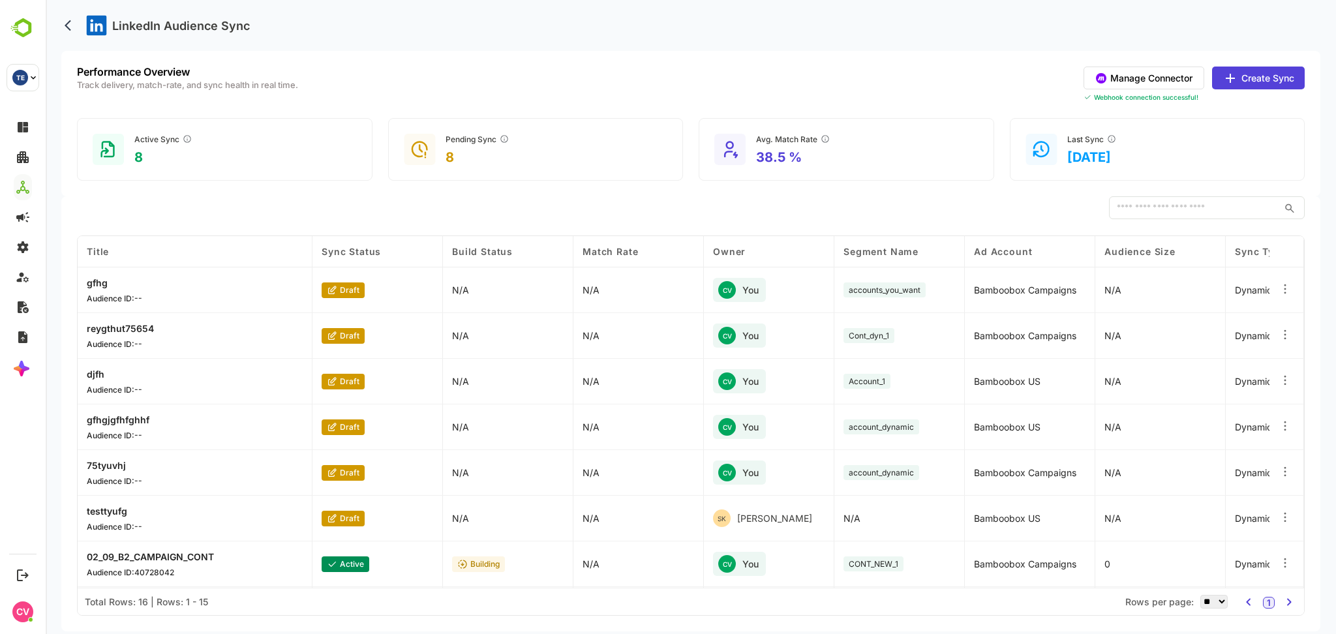
click at [693, 23] on div "LinkedIn Audience Sync" at bounding box center [690, 25] width 1259 height 51
click at [695, 22] on div "LinkedIn Audience Sync" at bounding box center [690, 25] width 1259 height 51
click at [1166, 83] on button "Manage Connector" at bounding box center [1144, 78] width 121 height 23
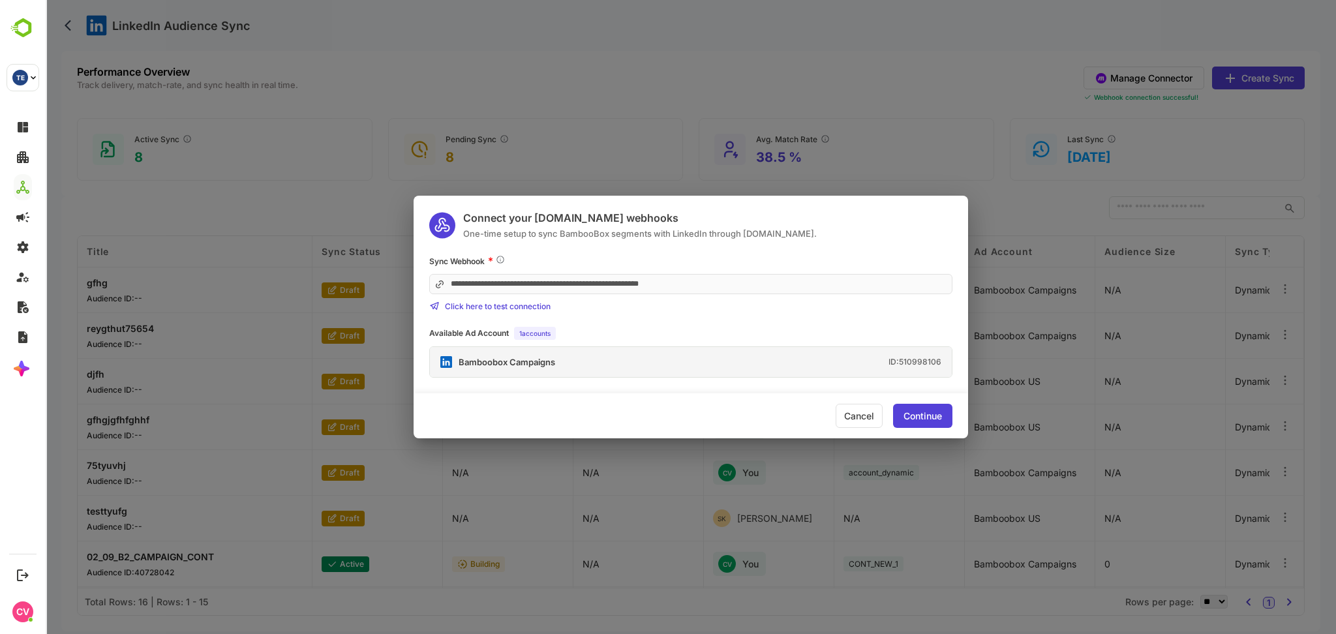
click at [847, 409] on div "Cancel" at bounding box center [859, 416] width 47 height 24
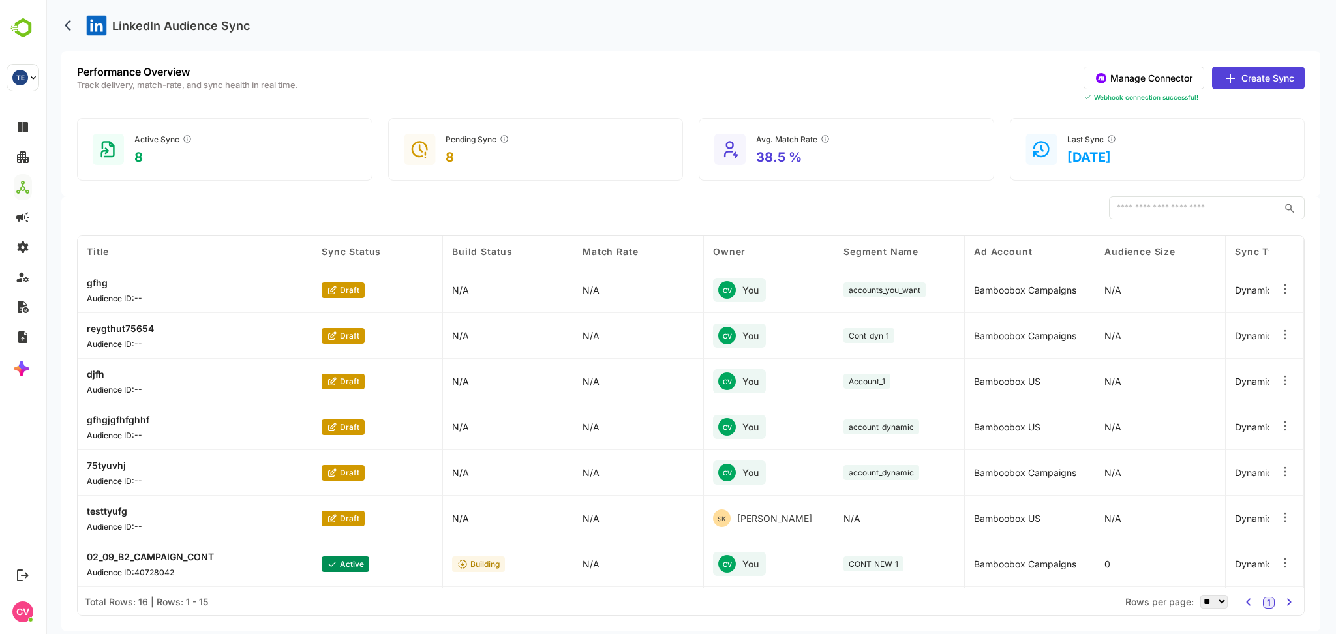
drag, startPoint x: 690, startPoint y: 27, endPoint x: 690, endPoint y: 11, distance: 15.7
click at [690, 11] on div "LinkedIn Audience Sync" at bounding box center [690, 25] width 1259 height 51
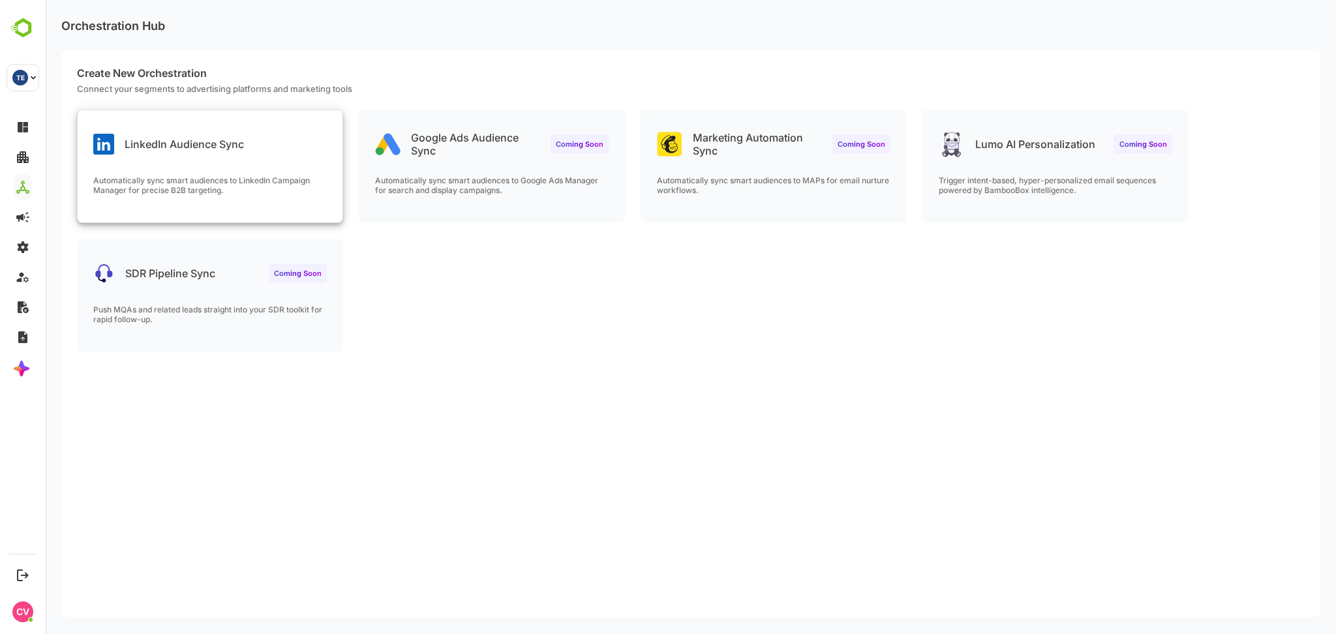
drag, startPoint x: 305, startPoint y: 159, endPoint x: 281, endPoint y: 157, distance: 24.9
click at [281, 157] on div "LinkedIn Audience Sync Automatically sync smart audiences to LinkedIn Campaign …" at bounding box center [210, 166] width 265 height 112
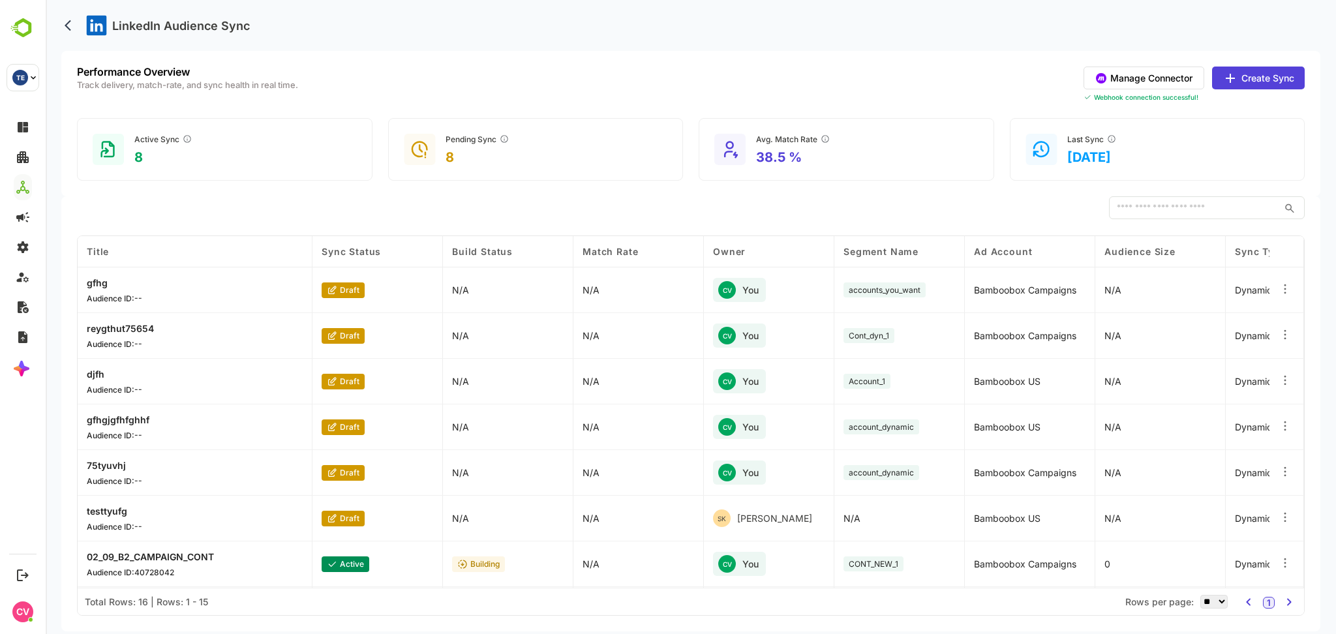
click at [1171, 83] on button "Manage Connector" at bounding box center [1144, 78] width 121 height 23
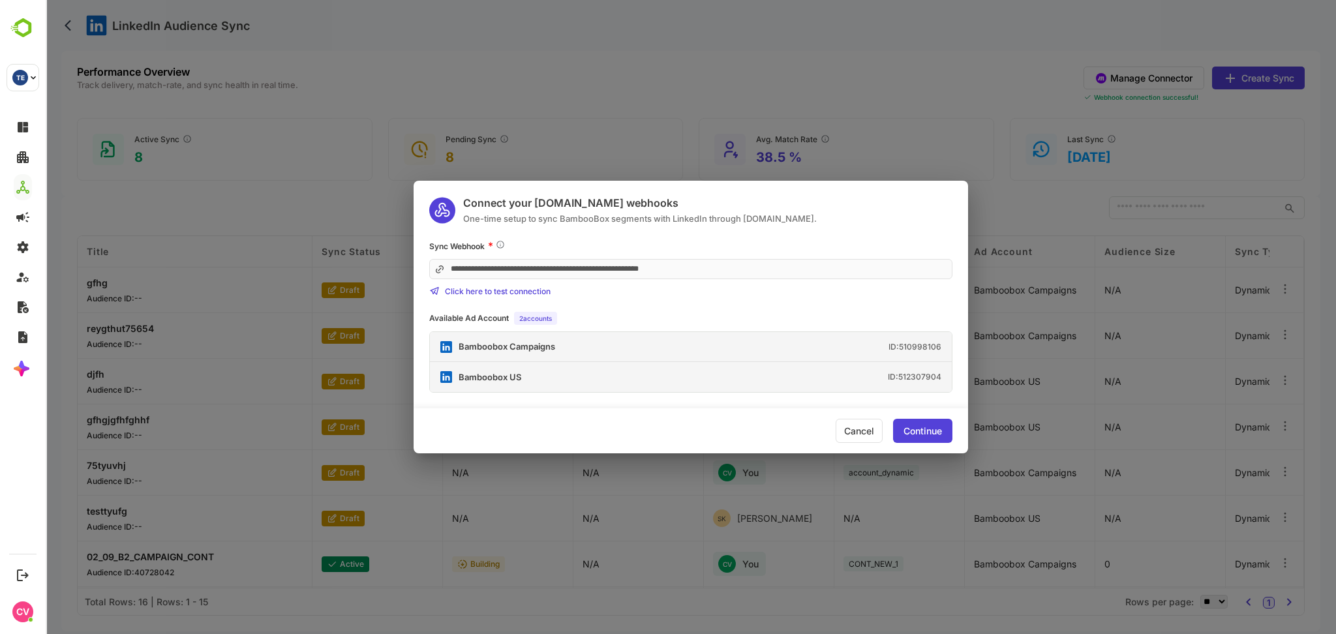
click at [536, 296] on span "Click here to test connection" at bounding box center [498, 291] width 106 height 10
click at [921, 424] on div "Continue" at bounding box center [922, 431] width 59 height 24
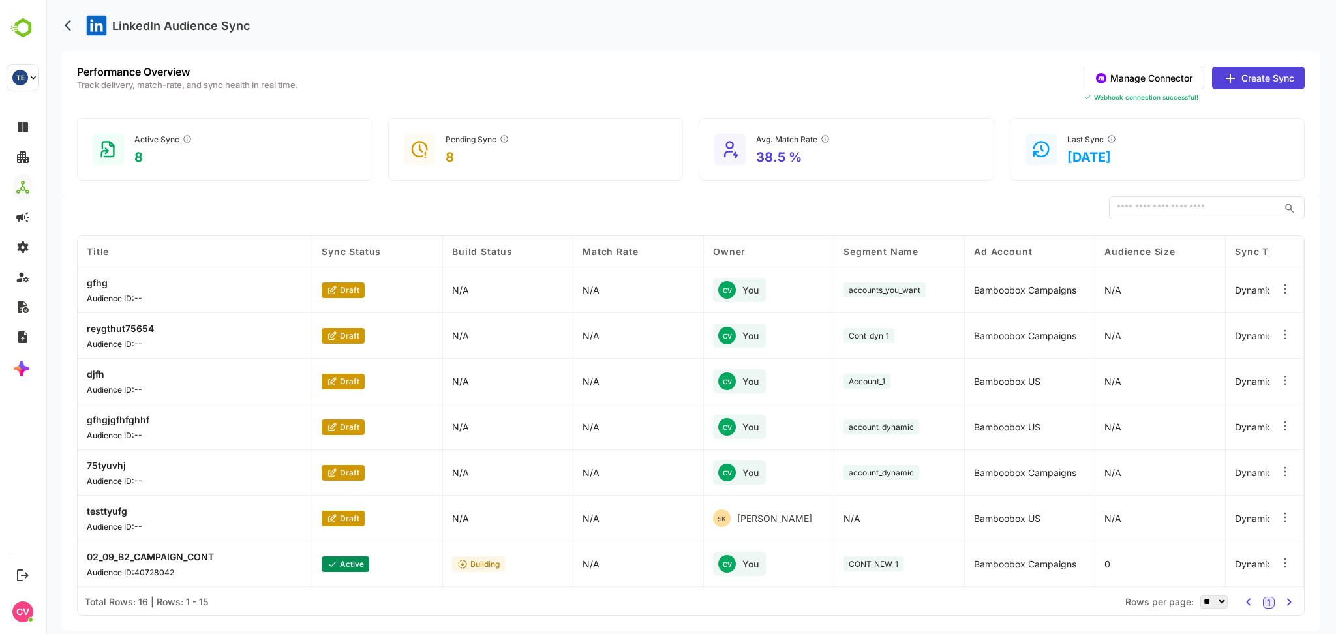
click at [1266, 83] on button "Create Sync" at bounding box center [1258, 78] width 93 height 23
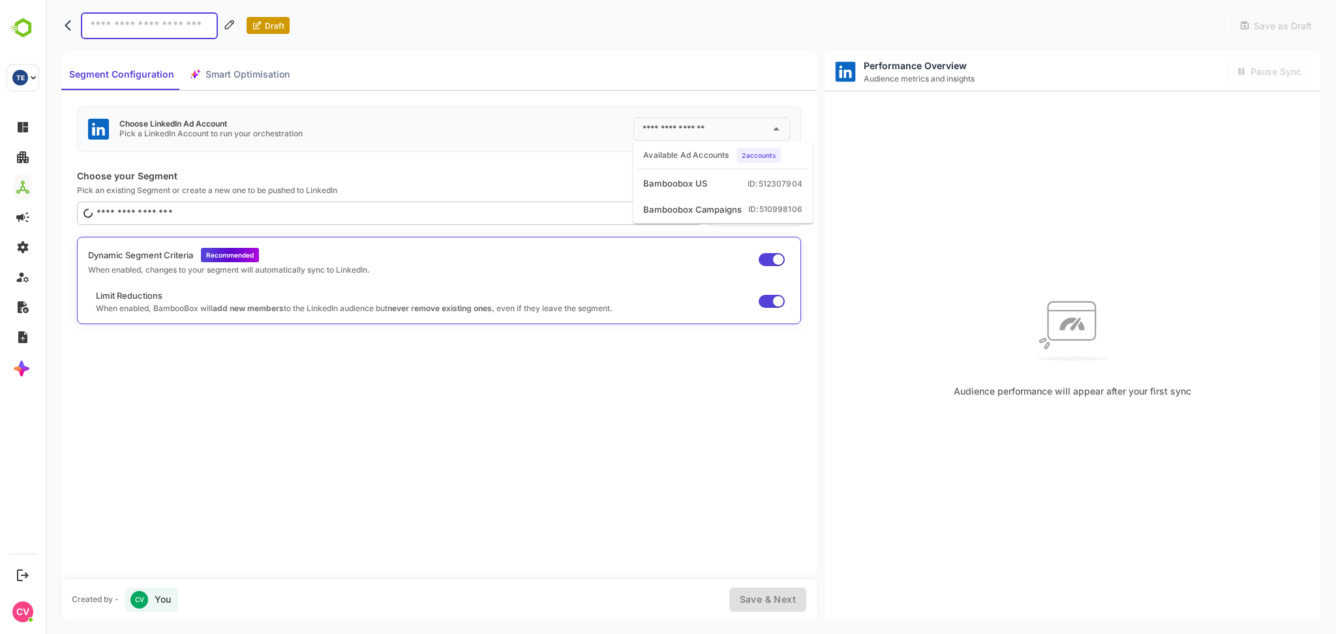
click at [731, 119] on input "text" at bounding box center [701, 129] width 125 height 21
click at [724, 183] on li "Bamboobox US ID: 512307904" at bounding box center [722, 183] width 175 height 23
type input "**********"
click at [723, 116] on div "**********" at bounding box center [439, 129] width 724 height 46
click at [731, 130] on input "**********" at bounding box center [693, 129] width 108 height 21
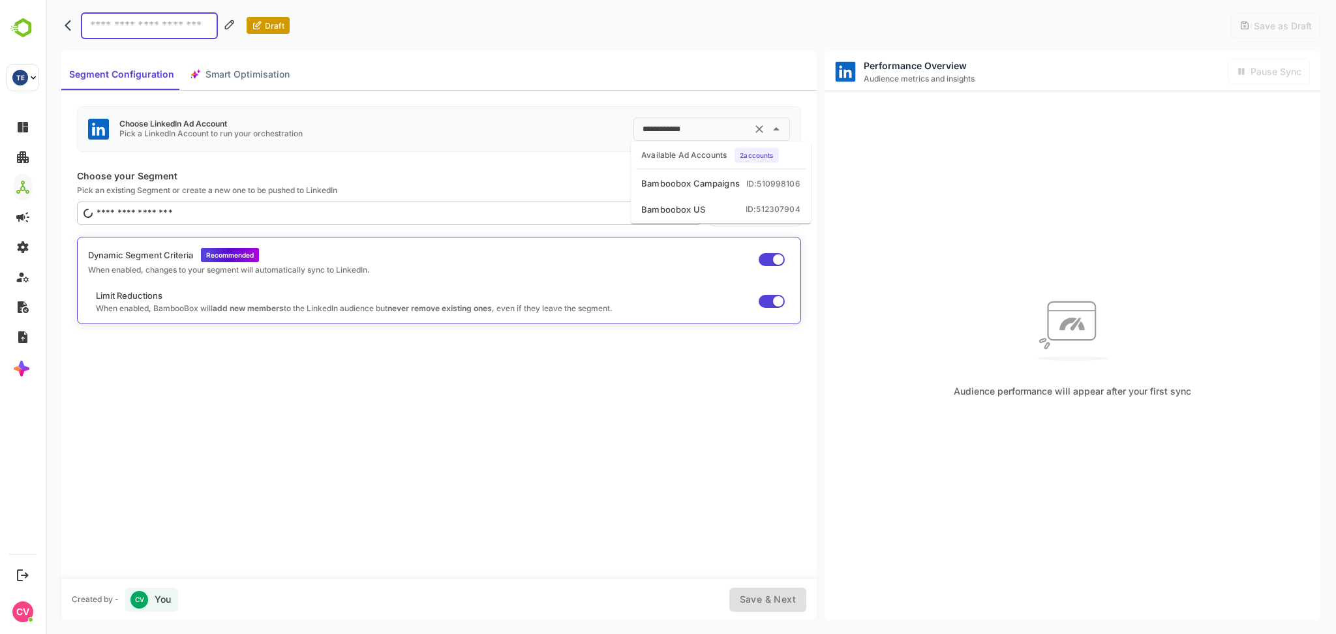
click at [736, 202] on li "Bamboobox US ID: 512307904" at bounding box center [720, 209] width 175 height 23
click at [584, 140] on div "**********" at bounding box center [439, 129] width 724 height 46
click at [742, 130] on input "**********" at bounding box center [693, 129] width 108 height 21
click at [569, 147] on div "**********" at bounding box center [439, 129] width 724 height 46
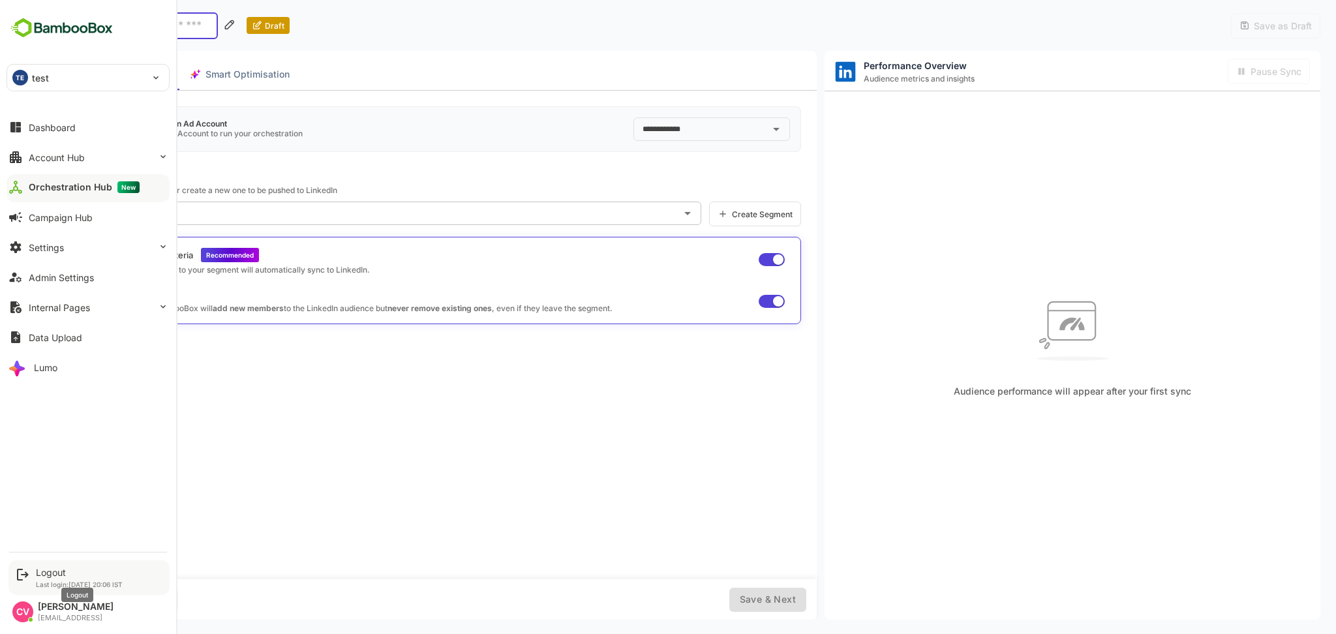
click at [55, 569] on div "Logout" at bounding box center [79, 572] width 87 height 11
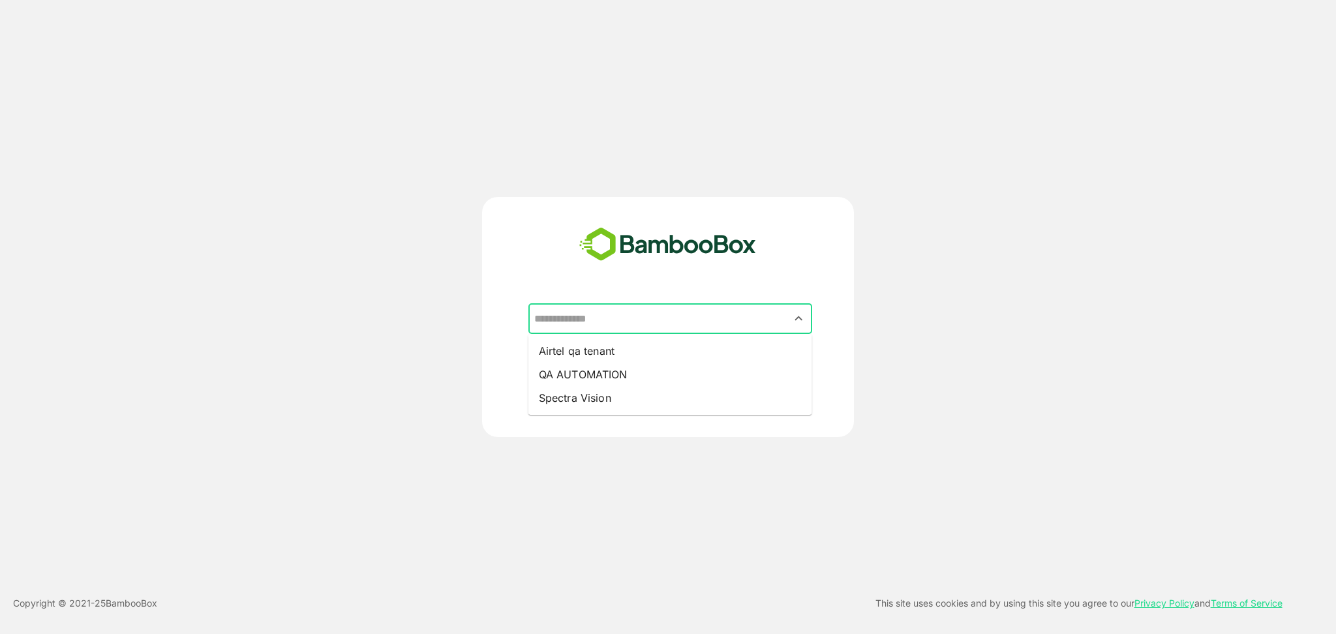
click at [612, 314] on input "text" at bounding box center [670, 319] width 279 height 25
click at [612, 346] on li "Airtel qa tenant" at bounding box center [670, 350] width 284 height 23
type input "**********"
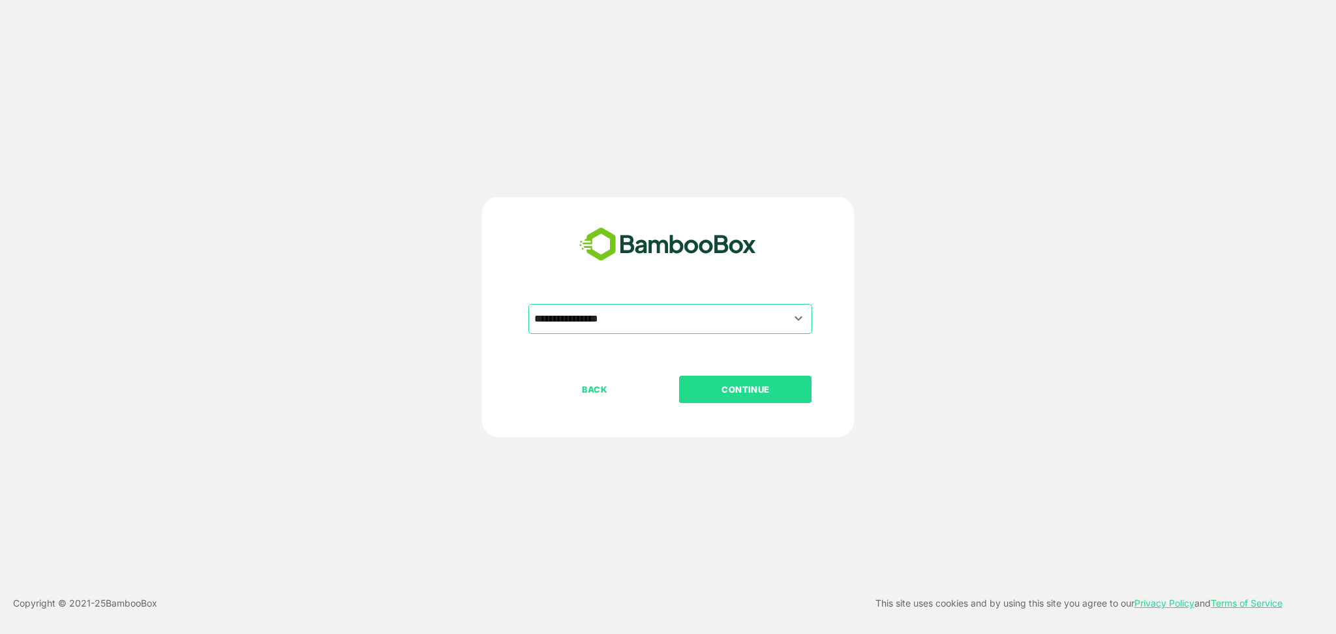
click at [716, 374] on div "**********" at bounding box center [668, 340] width 325 height 72
click at [736, 395] on p "CONTINUE" at bounding box center [745, 389] width 130 height 14
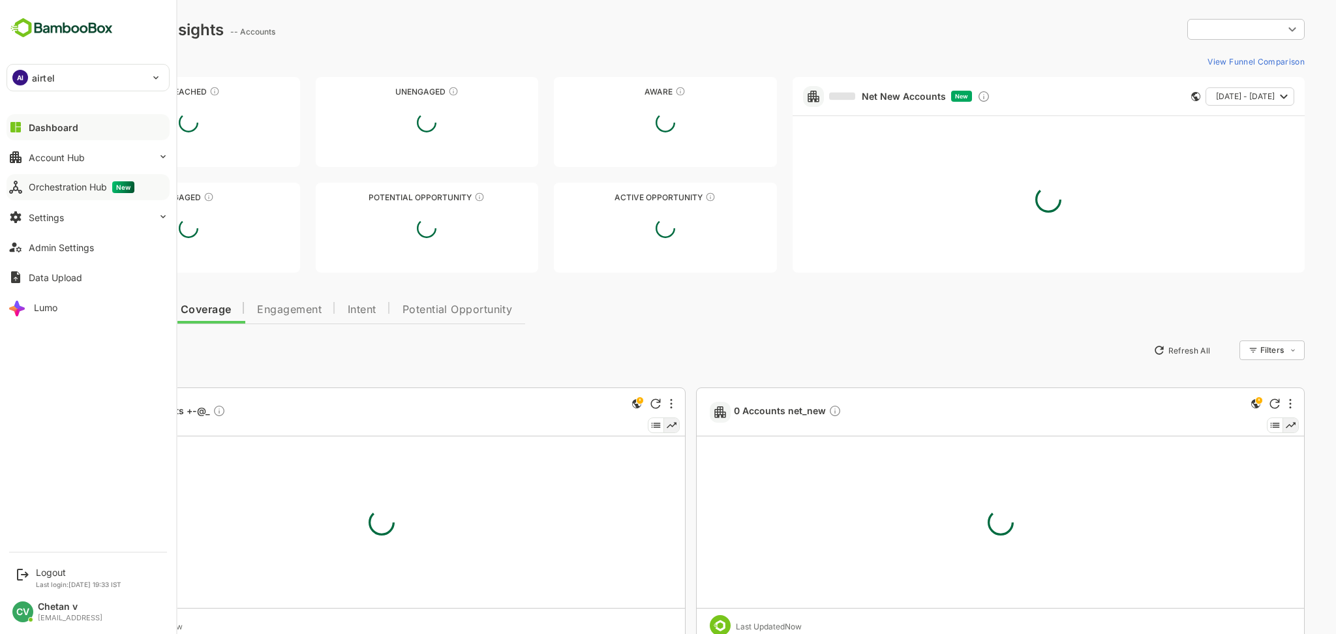
type input "**********"
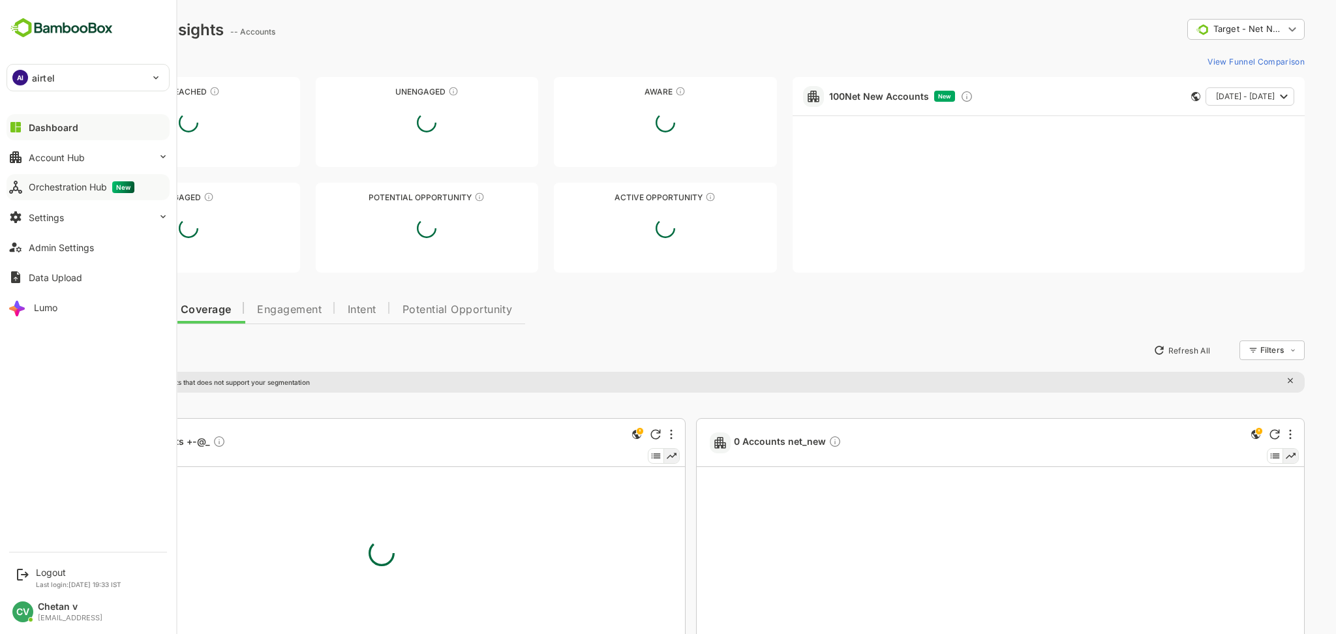
click at [47, 198] on button "Orchestration Hub New" at bounding box center [88, 187] width 163 height 26
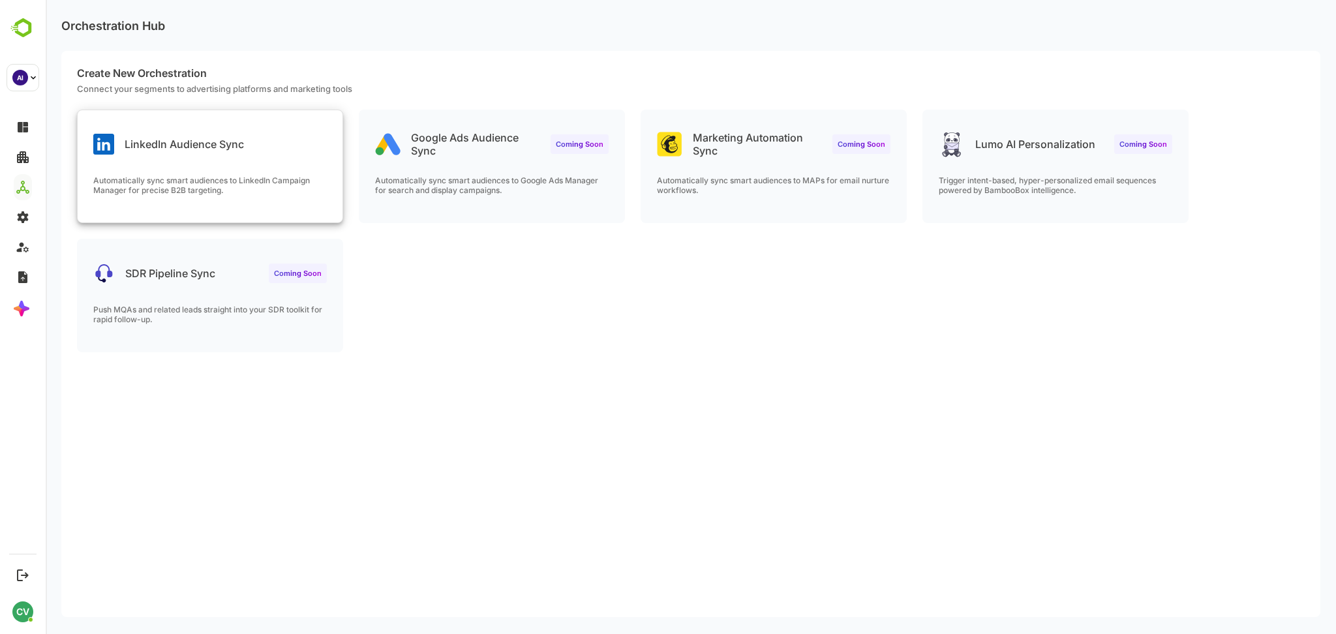
click at [234, 156] on div "LinkedIn Audience Sync" at bounding box center [210, 133] width 265 height 47
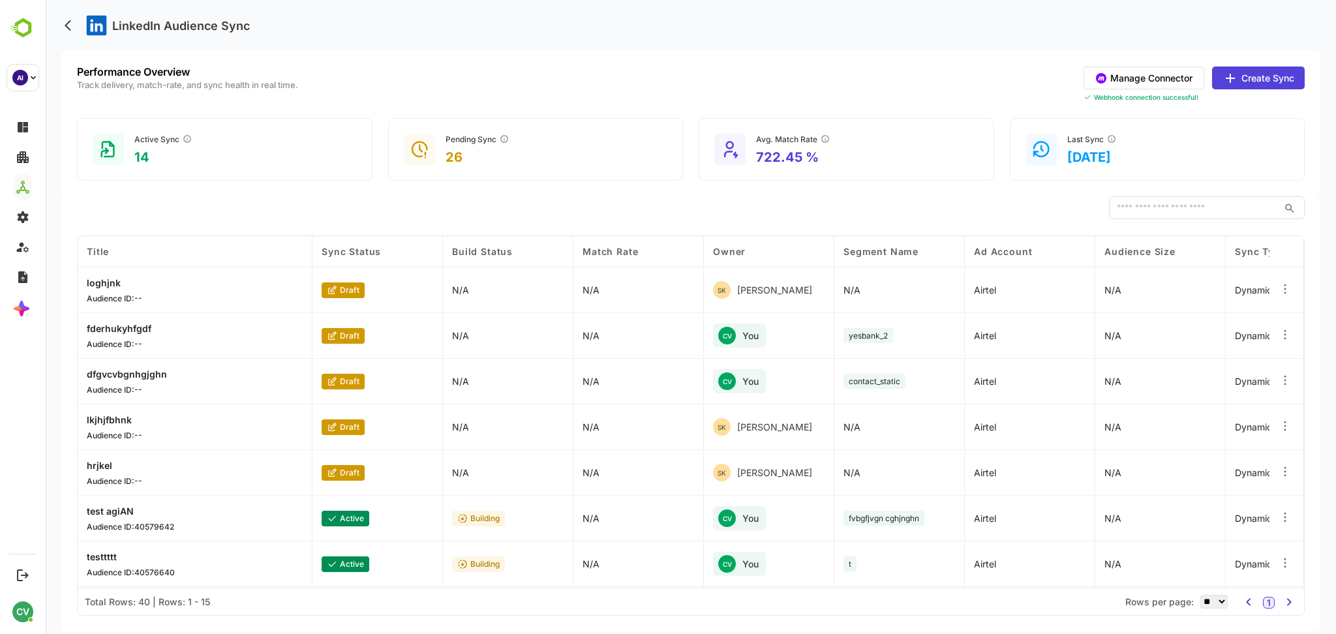
click at [1132, 80] on button "Manage Connector" at bounding box center [1144, 78] width 121 height 23
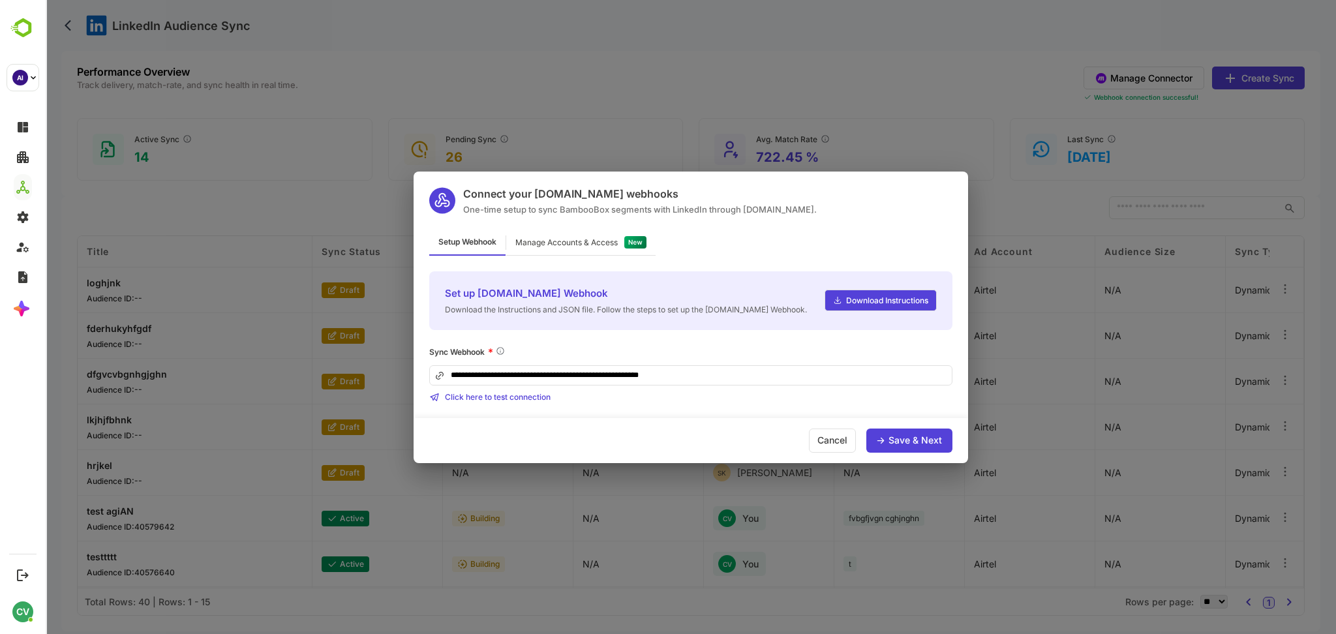
click at [713, 372] on input "**********" at bounding box center [690, 375] width 523 height 20
click at [558, 244] on div "Manage Accounts & Access" at bounding box center [566, 243] width 102 height 8
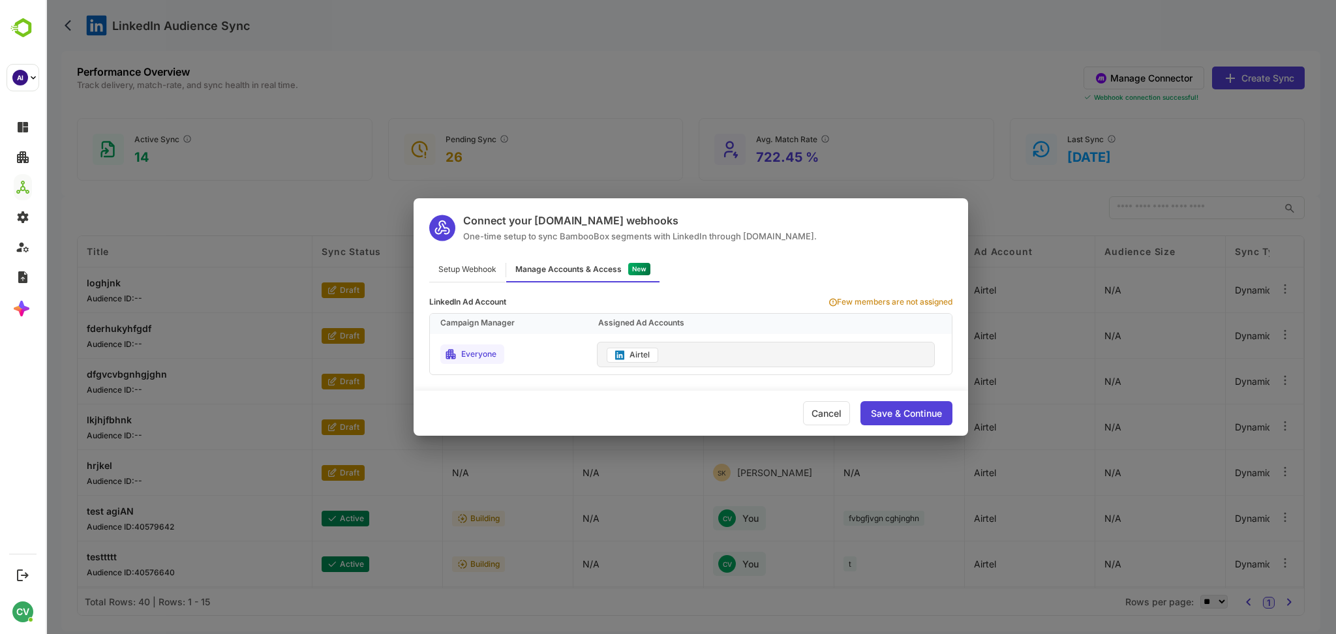
click at [658, 361] on div "Airtel" at bounding box center [766, 354] width 338 height 25
click at [630, 351] on div "Airtel" at bounding box center [640, 355] width 20 height 8
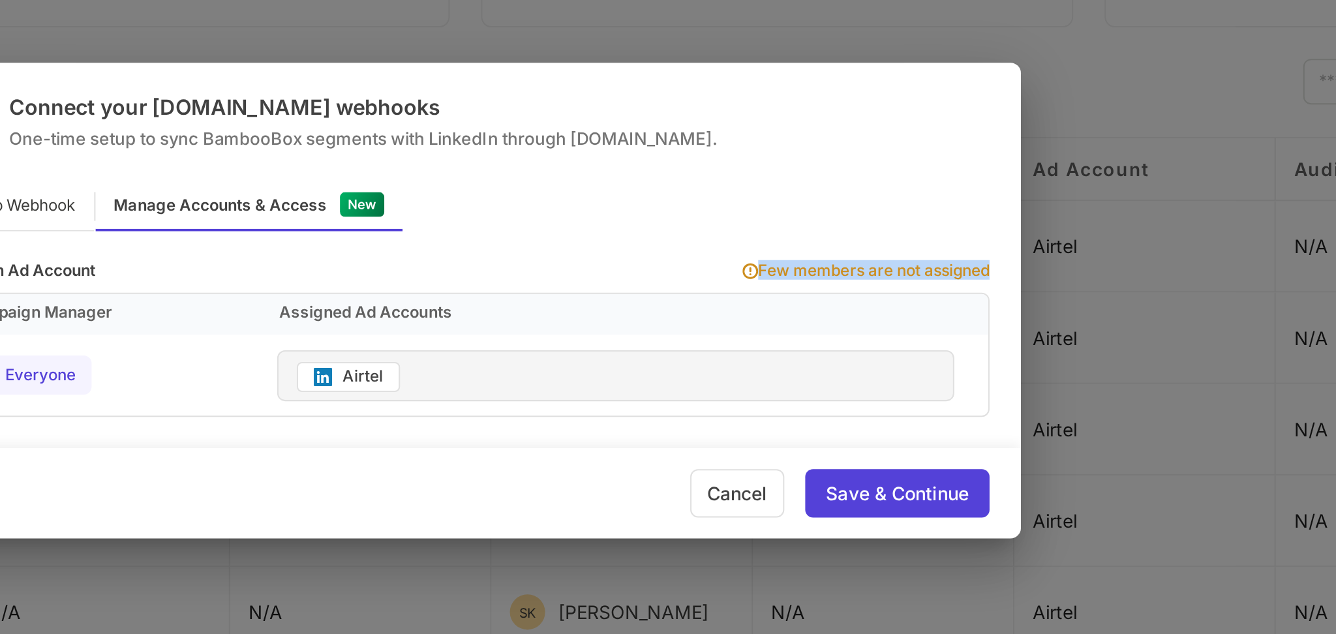
drag, startPoint x: 80, startPoint y: -31, endPoint x: -59, endPoint y: -35, distance: 139.0
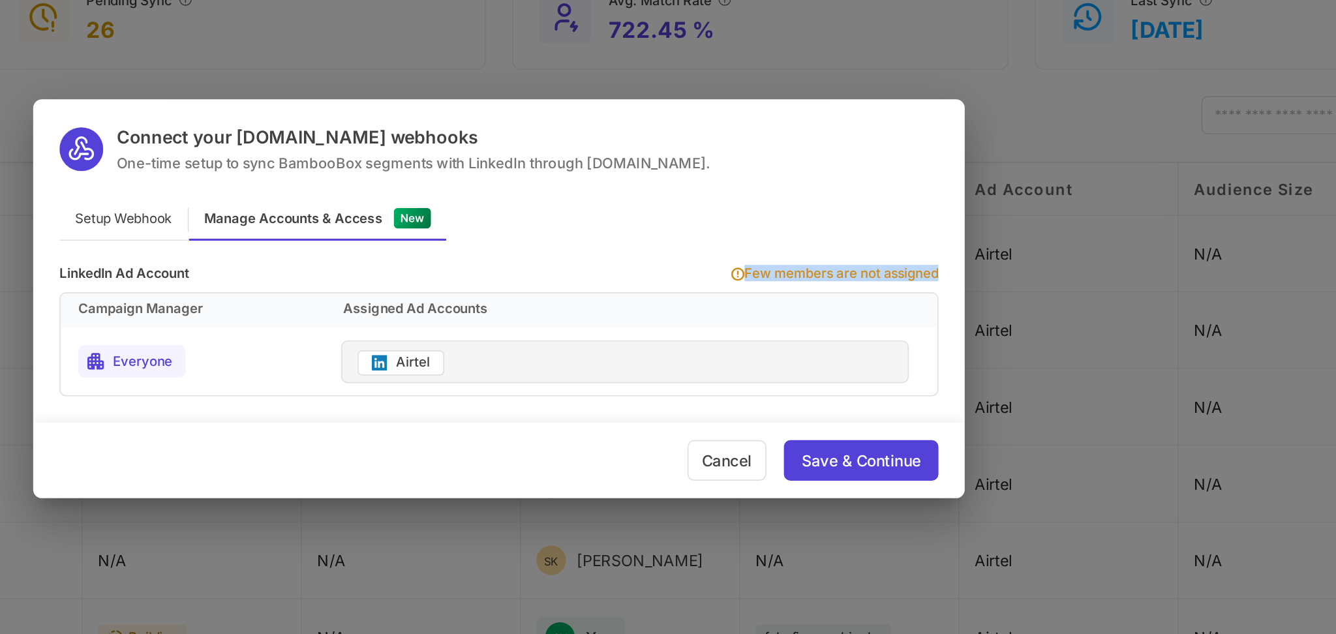
drag, startPoint x: 333, startPoint y: 73, endPoint x: 167, endPoint y: 56, distance: 166.6
click at [190, 70] on div "LinkedIn Ad Account Few members are not assigned Campaign Manager Assigned Ad A…" at bounding box center [60, 95] width 554 height 93
click at [158, 49] on div "LinkedIn Ad Account Few members are not assigned Campaign Manager Assigned Ad A…" at bounding box center [60, 95] width 554 height 93
drag, startPoint x: 327, startPoint y: 70, endPoint x: 179, endPoint y: 63, distance: 148.3
click at [183, 65] on div "LinkedIn Ad Account Few members are not assigned Campaign Manager Assigned Ad A…" at bounding box center [60, 95] width 554 height 93
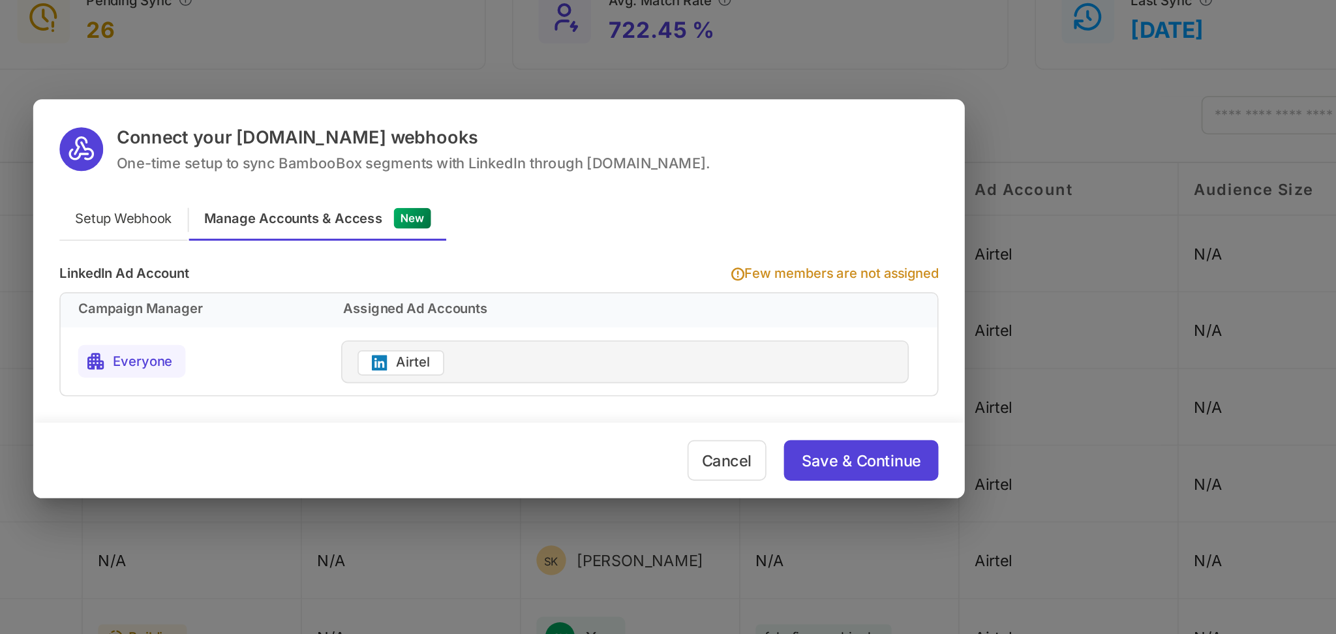
click at [170, 57] on div "LinkedIn Ad Account Few members are not assigned Campaign Manager Assigned Ad A…" at bounding box center [60, 95] width 554 height 93
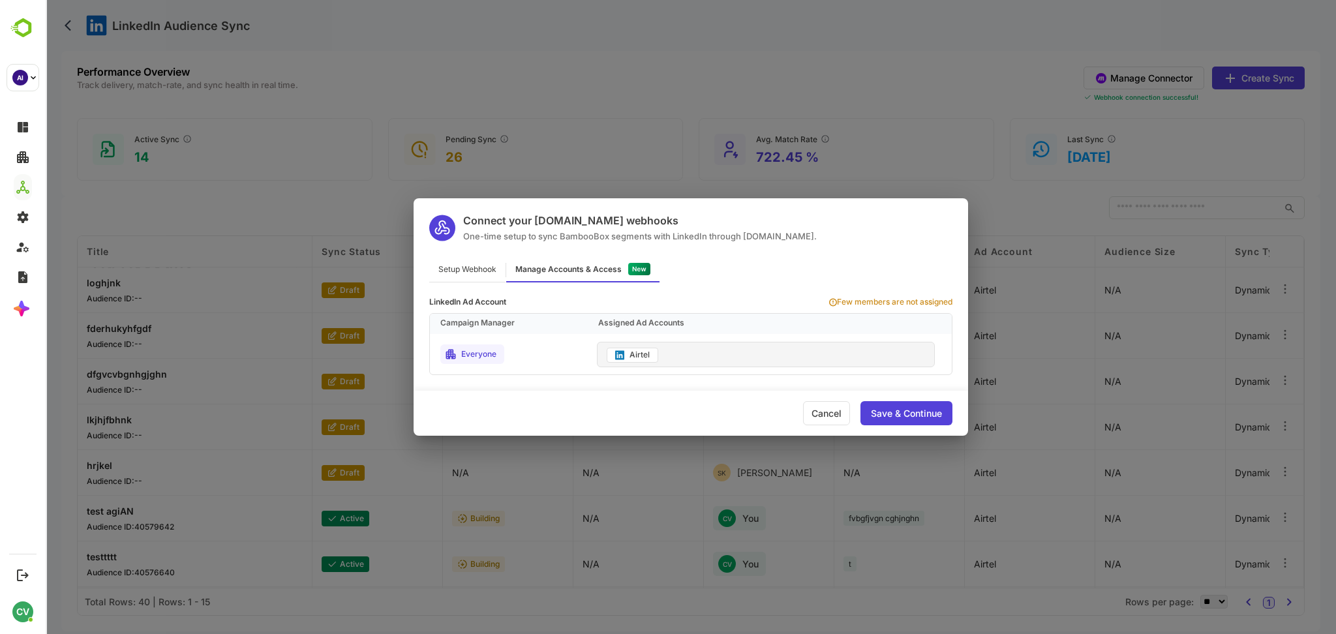
click at [465, 277] on div "Setup Webhook" at bounding box center [467, 269] width 76 height 25
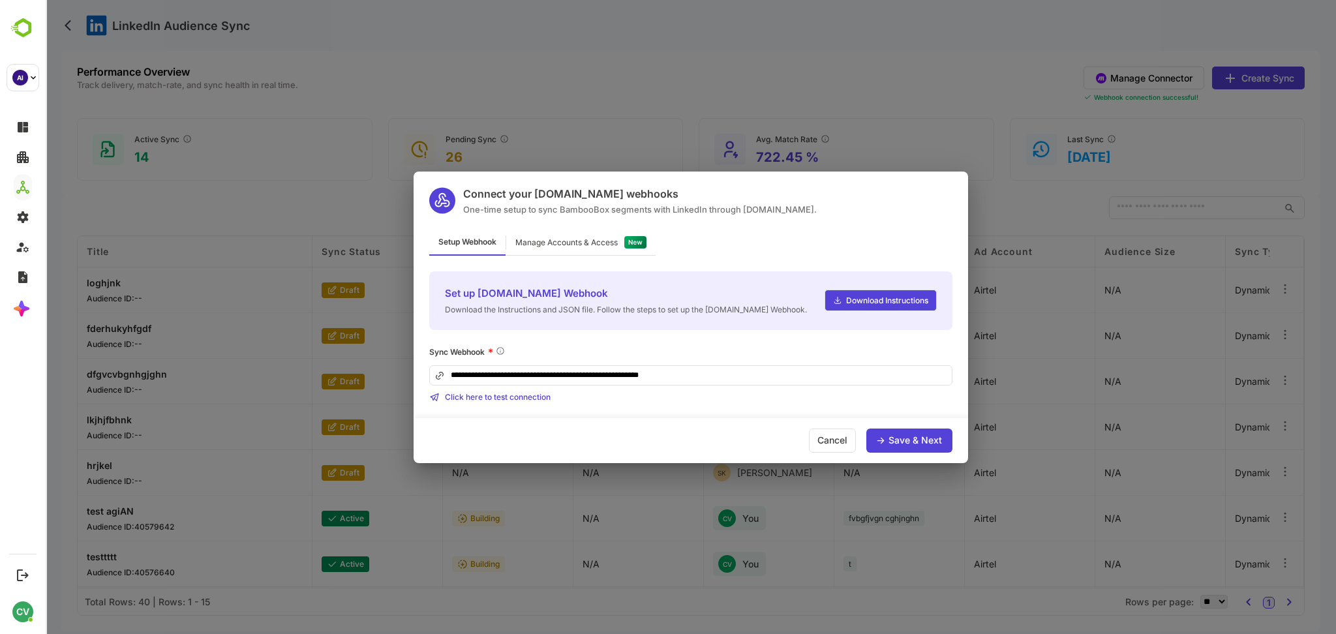
click at [738, 373] on input "**********" at bounding box center [690, 375] width 523 height 20
click at [608, 245] on div "Manage Accounts & Access" at bounding box center [566, 243] width 102 height 8
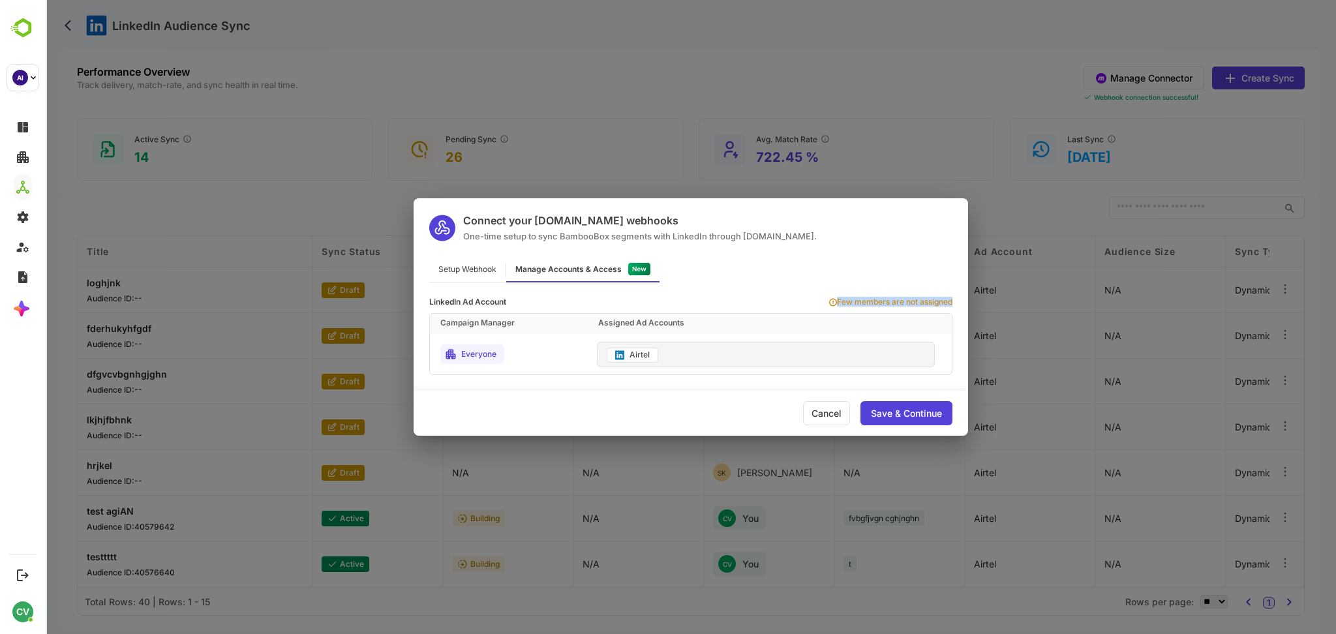
drag, startPoint x: 951, startPoint y: 298, endPoint x: 796, endPoint y: 288, distance: 155.6
click at [799, 290] on div "LinkedIn Ad Account Few members are not assigned Campaign Manager Assigned Ad A…" at bounding box center [691, 328] width 554 height 93
click at [787, 284] on div "LinkedIn Ad Account Few members are not assigned Campaign Manager Assigned Ad A…" at bounding box center [691, 328] width 554 height 93
click at [887, 410] on div "Save & Continue" at bounding box center [906, 413] width 71 height 9
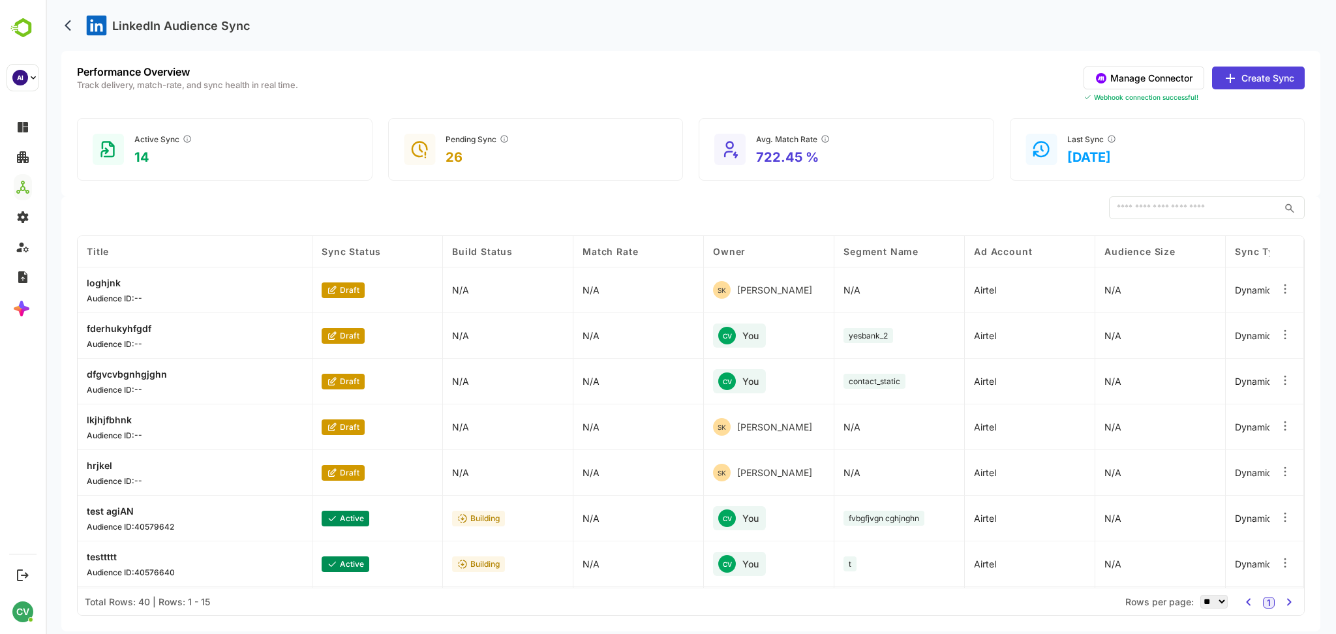
click at [1170, 88] on div "Manage Connector Create Sync" at bounding box center [1194, 78] width 221 height 23
click at [1277, 82] on button "Create Sync" at bounding box center [1258, 78] width 93 height 23
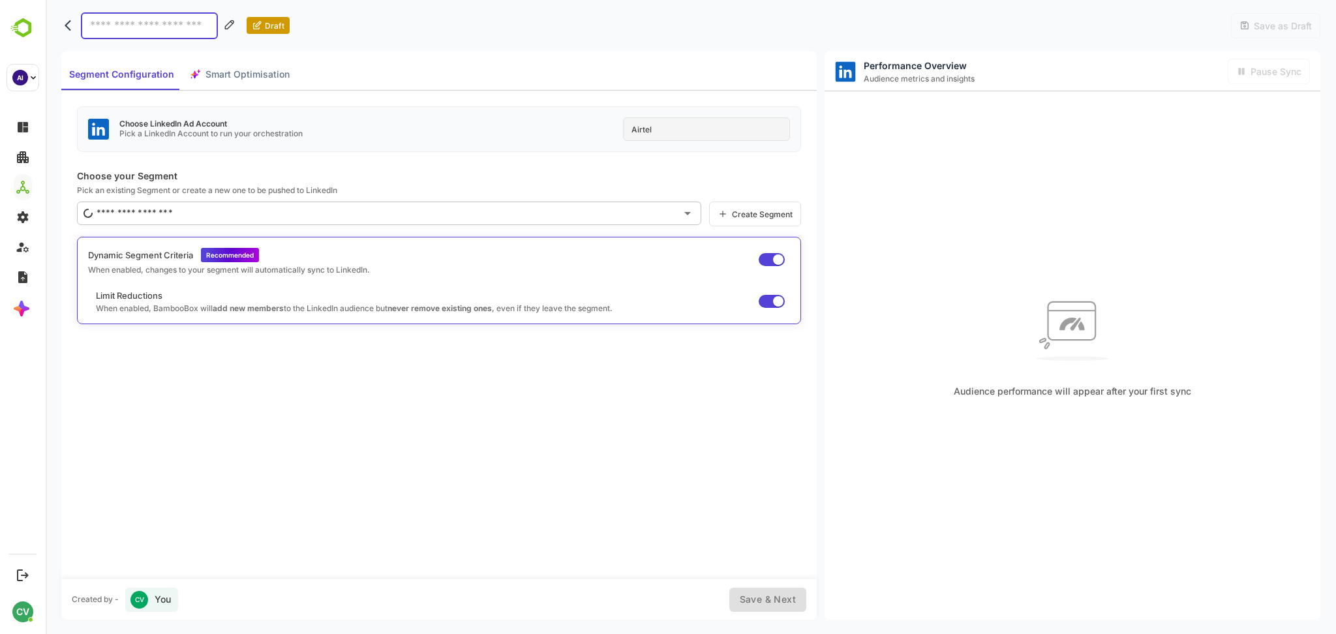
click at [675, 129] on div "Airtel" at bounding box center [706, 128] width 167 height 23
drag, startPoint x: 578, startPoint y: 172, endPoint x: 564, endPoint y: 183, distance: 17.7
click at [578, 172] on p "Choose your Segment" at bounding box center [439, 175] width 724 height 11
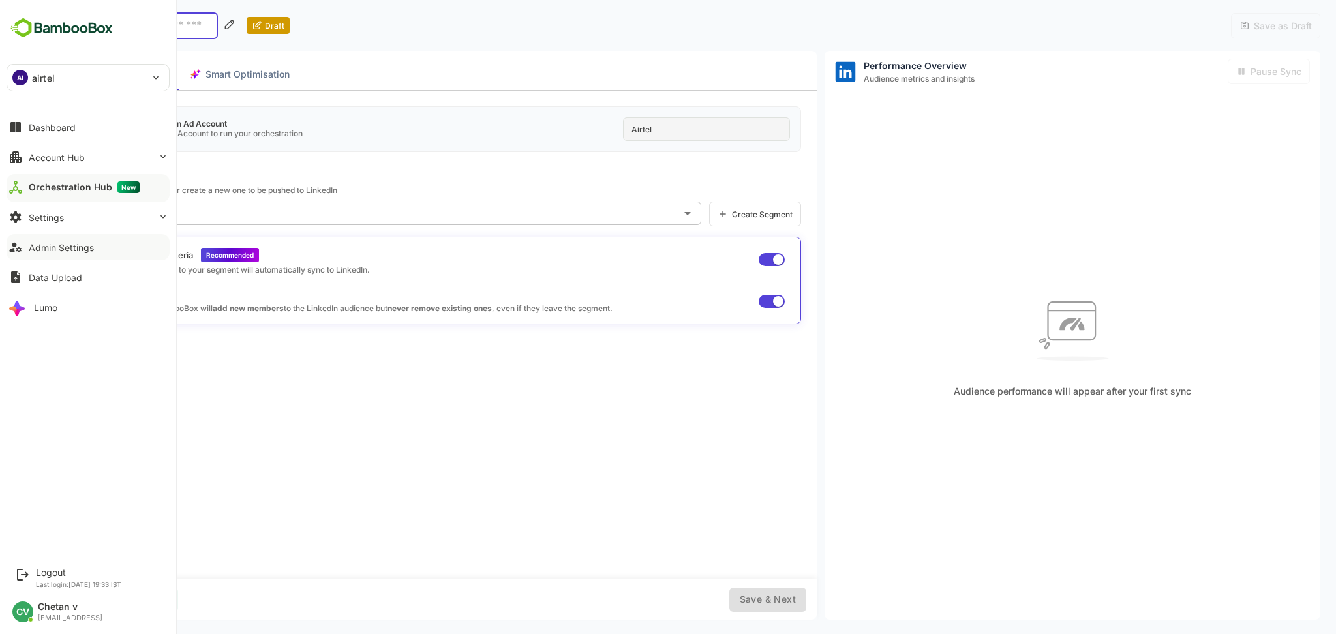
click at [84, 256] on button "Admin Settings" at bounding box center [88, 247] width 163 height 26
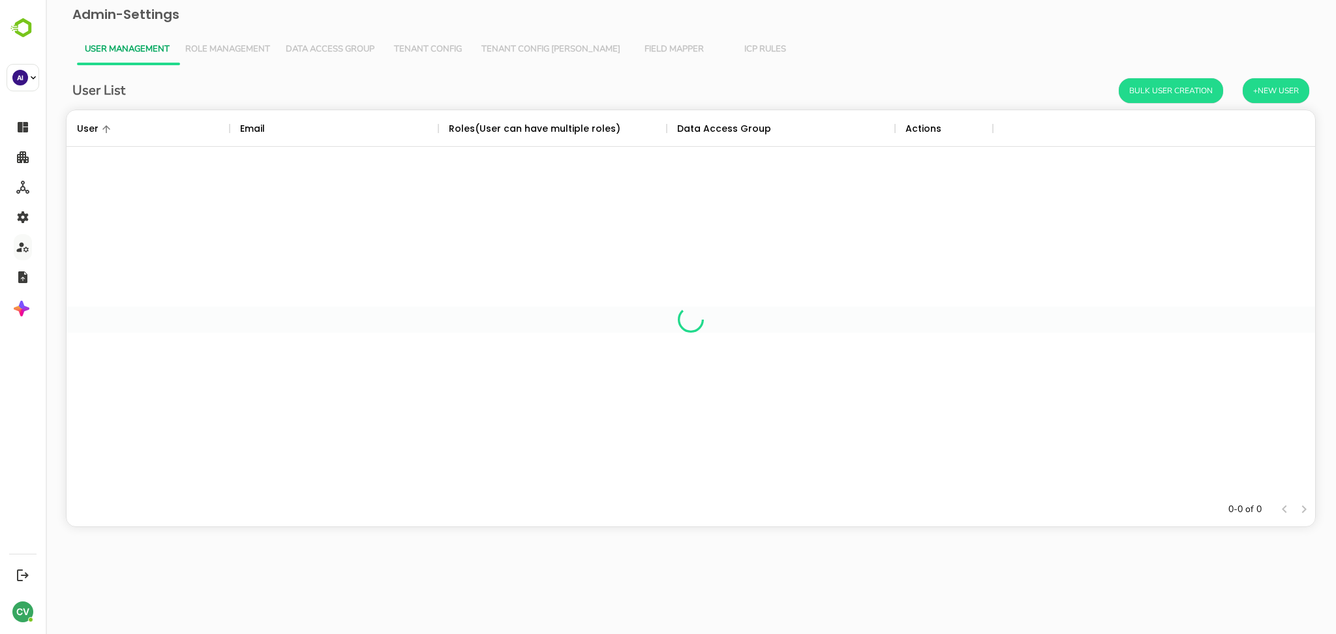
scroll to position [369, 1235]
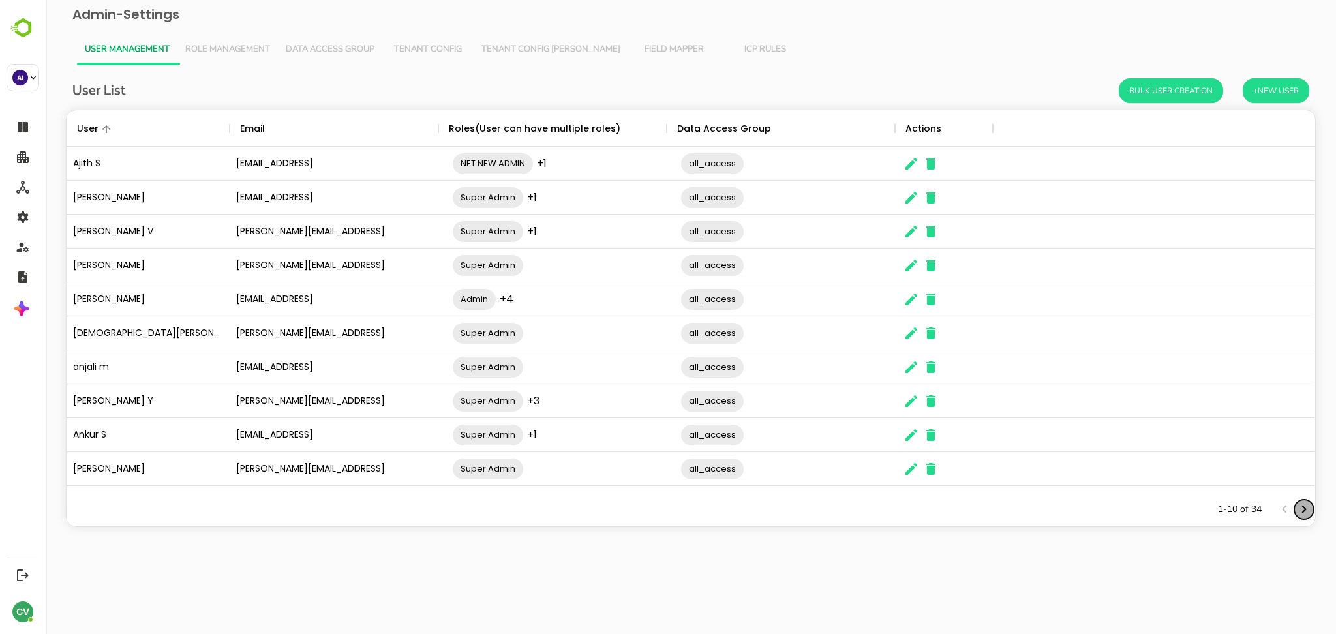
click at [1298, 504] on icon "Next page" at bounding box center [1304, 510] width 16 height 16
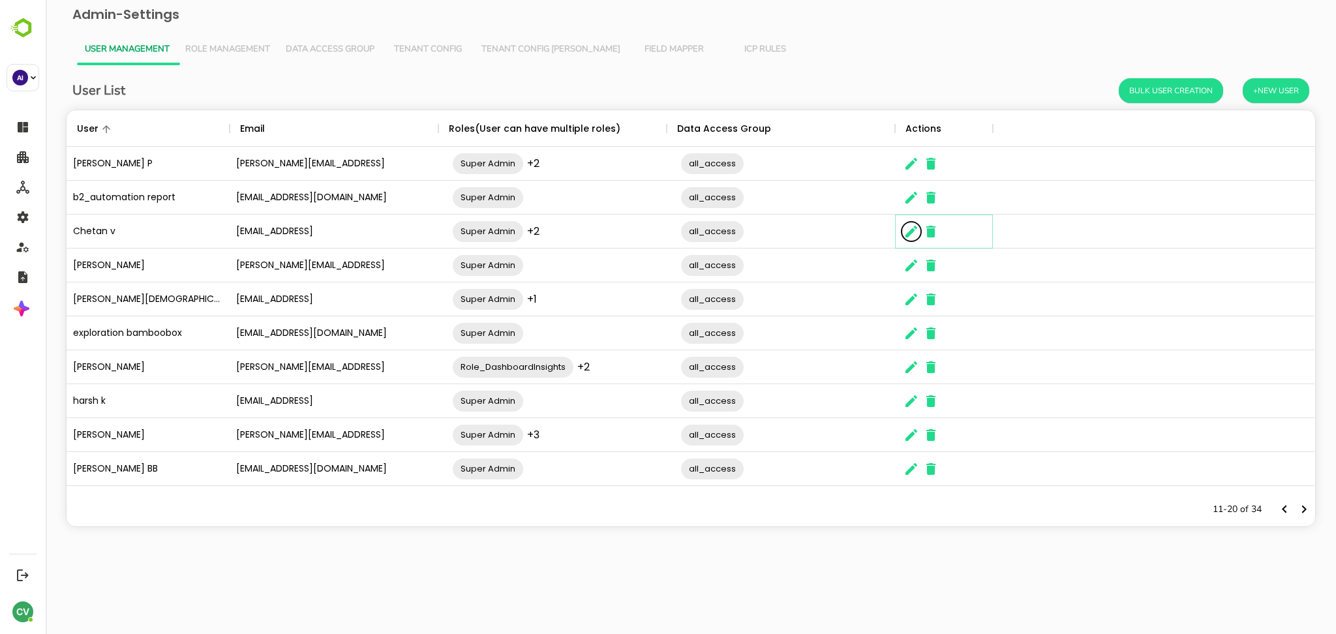
click at [914, 229] on icon "The User Data" at bounding box center [911, 232] width 16 height 16
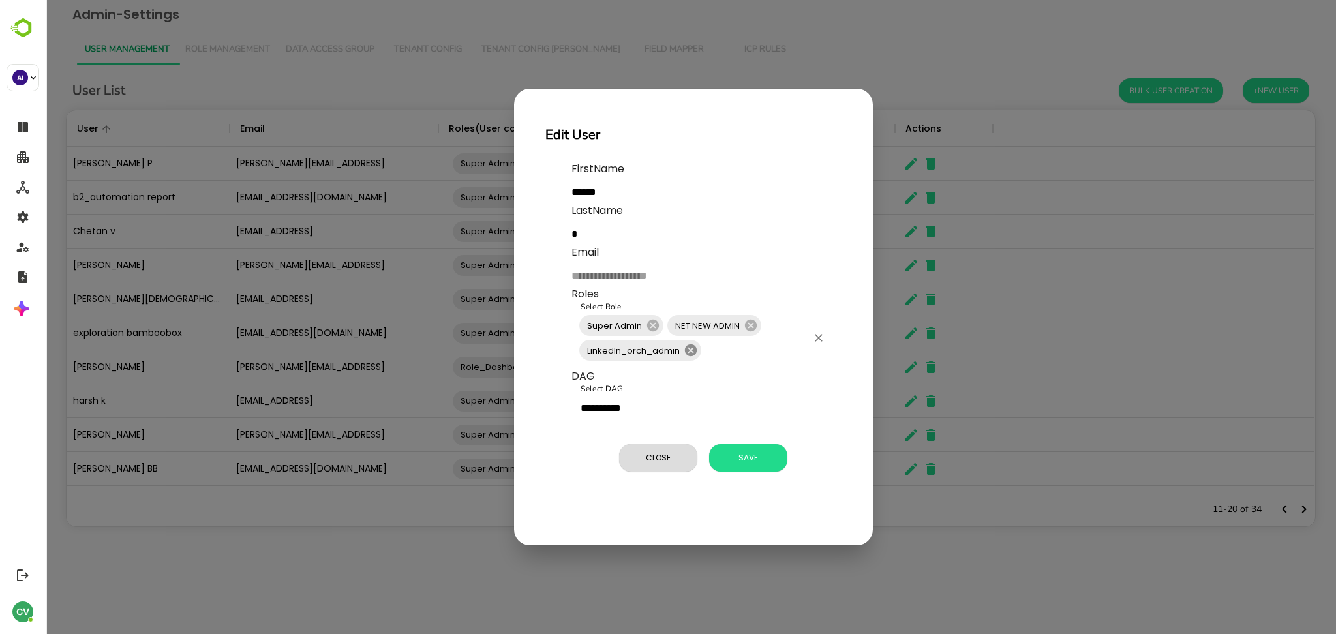
click at [688, 348] on icon at bounding box center [691, 350] width 12 height 12
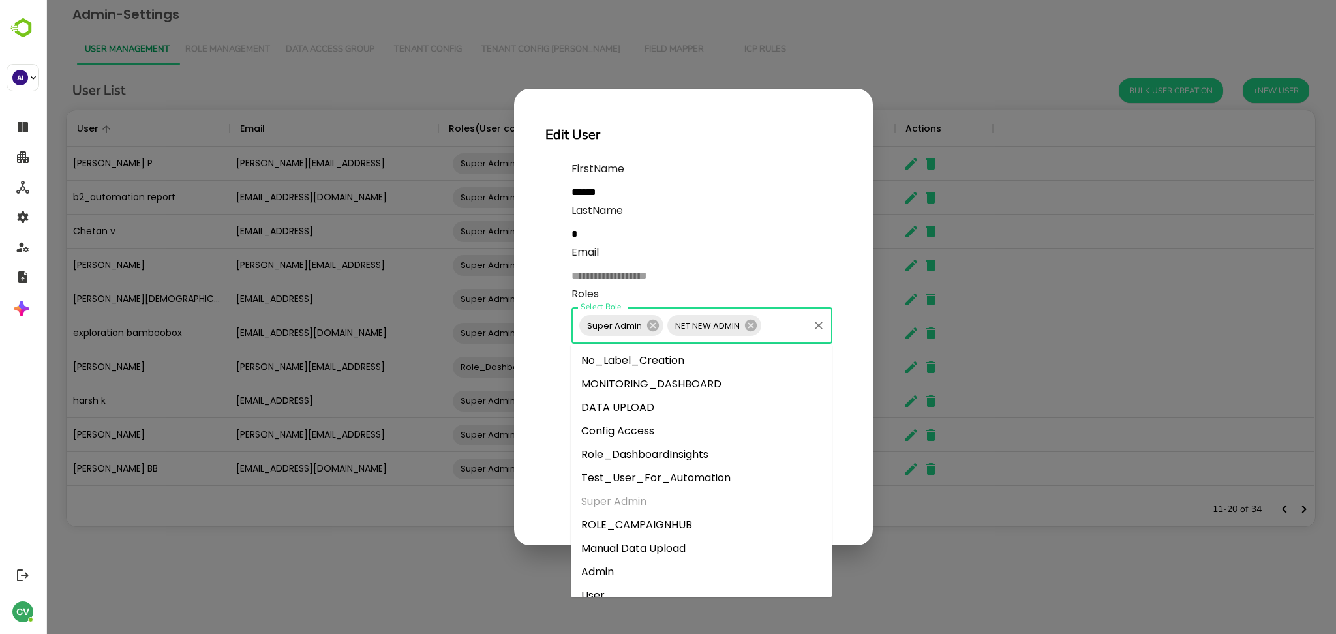
click at [784, 324] on input "Select Role" at bounding box center [785, 325] width 44 height 25
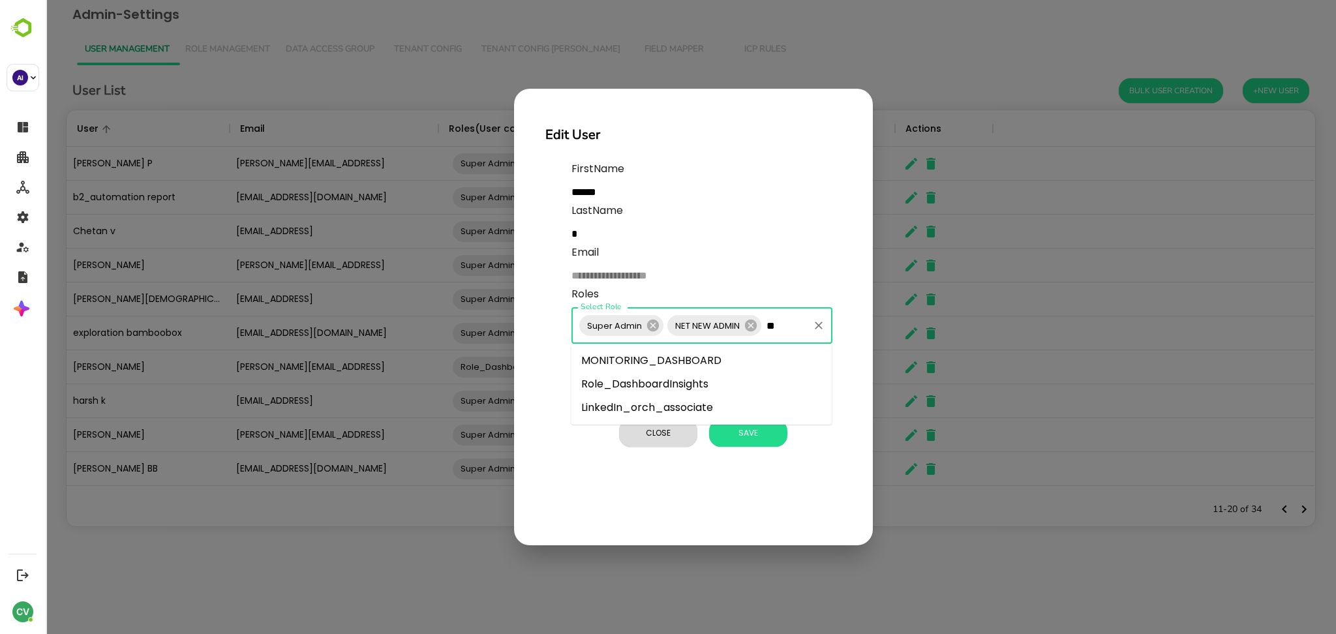
type input "***"
click at [740, 371] on li "LinkedIn_orch_associate" at bounding box center [701, 360] width 261 height 23
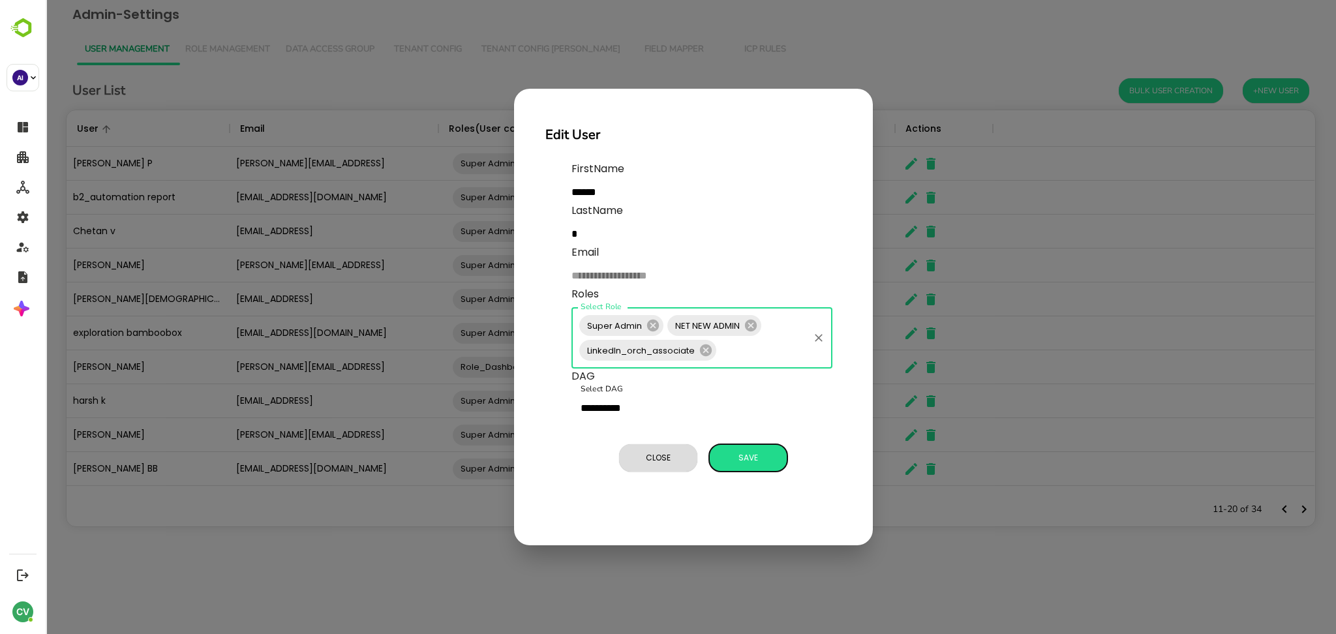
click at [737, 451] on span "Save" at bounding box center [748, 457] width 65 height 17
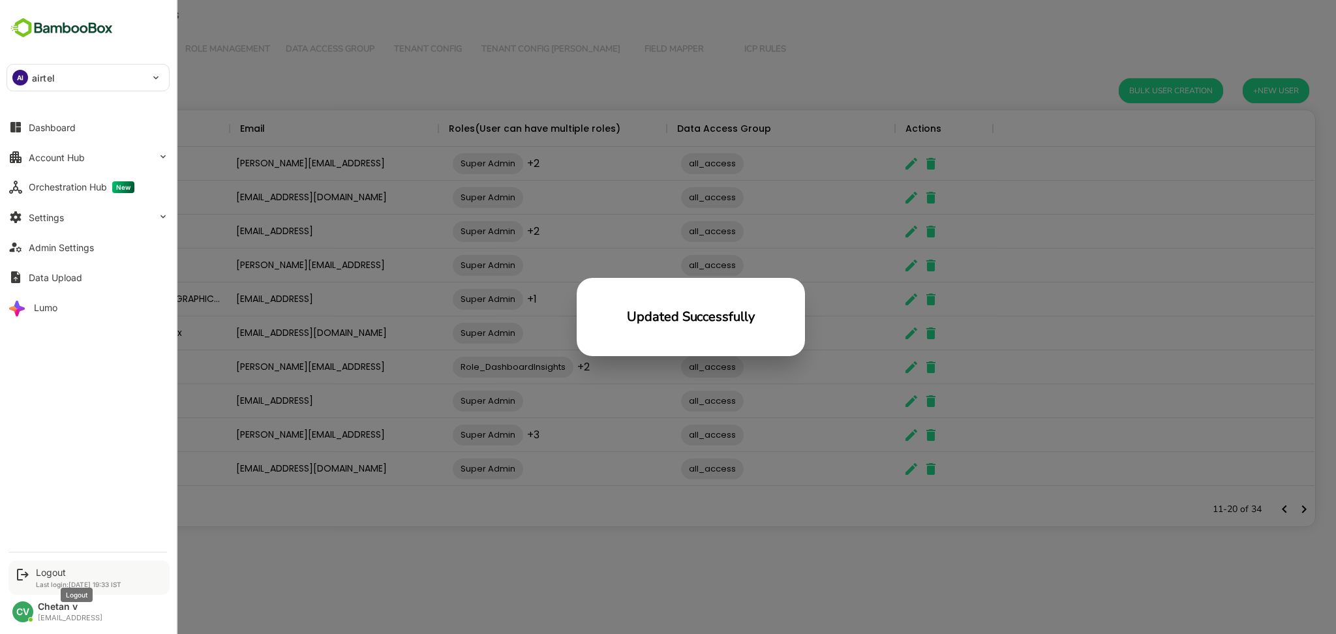
click at [58, 571] on div "Logout" at bounding box center [78, 572] width 85 height 11
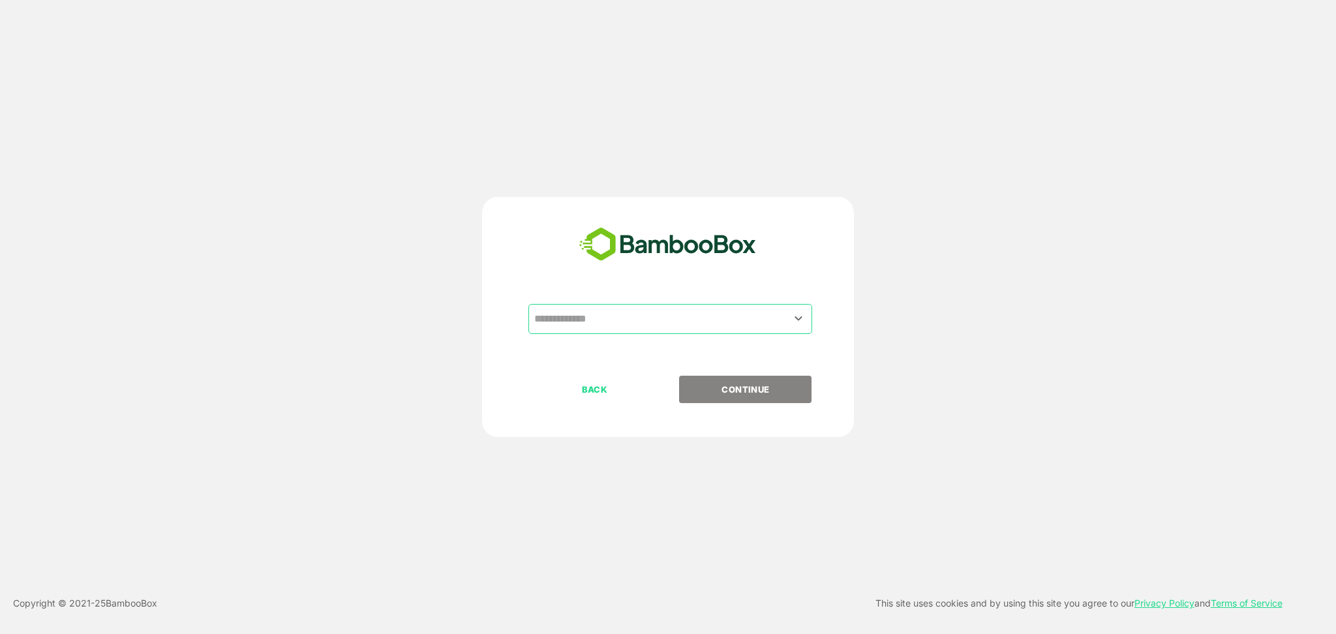
click at [669, 312] on input "text" at bounding box center [670, 319] width 279 height 25
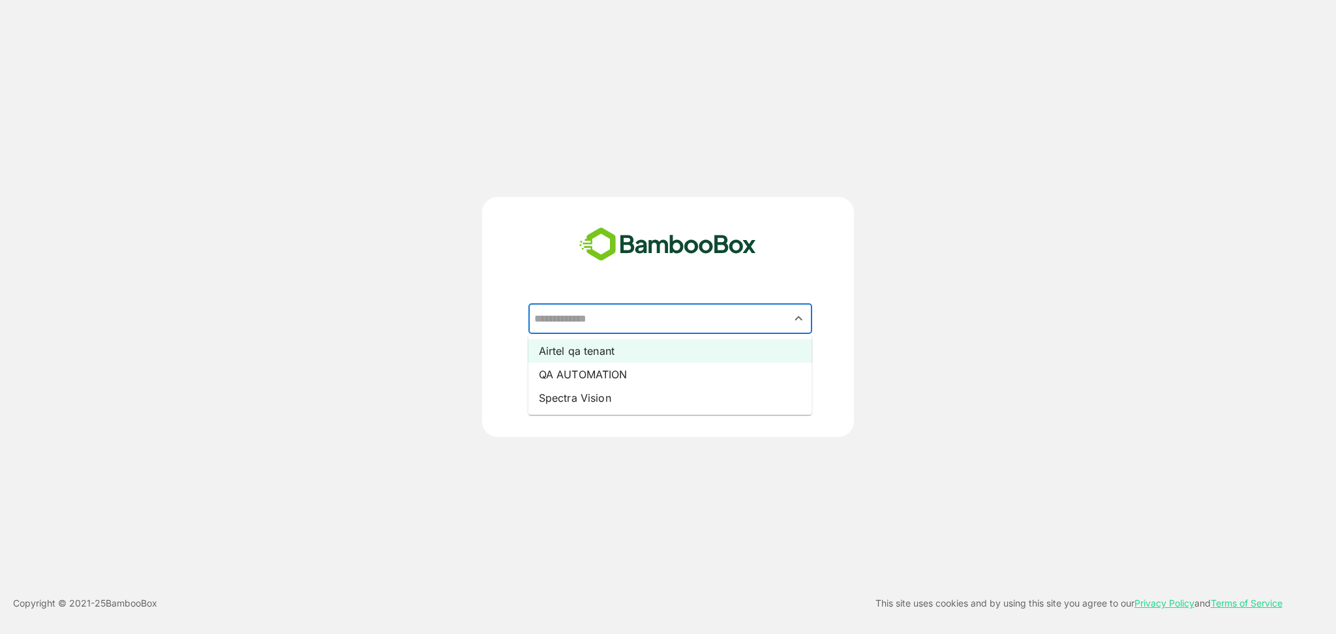
click at [642, 347] on li "Airtel qa tenant" at bounding box center [670, 350] width 284 height 23
type input "**********"
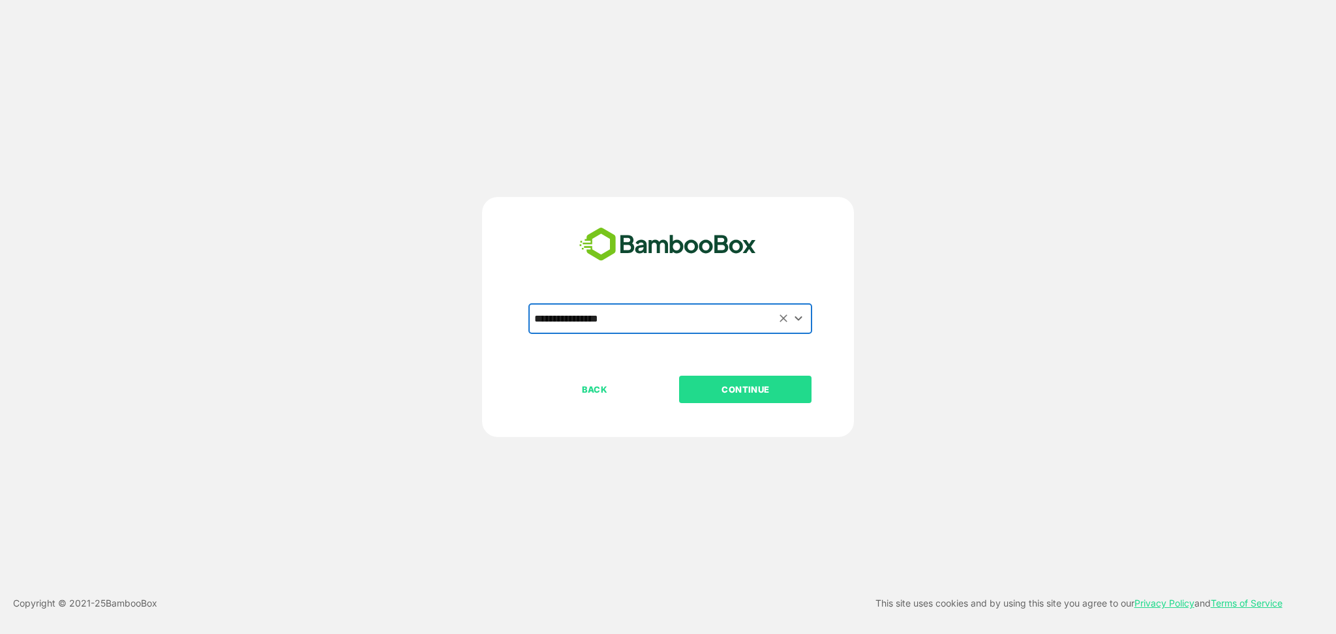
click at [748, 382] on p "CONTINUE" at bounding box center [745, 389] width 130 height 14
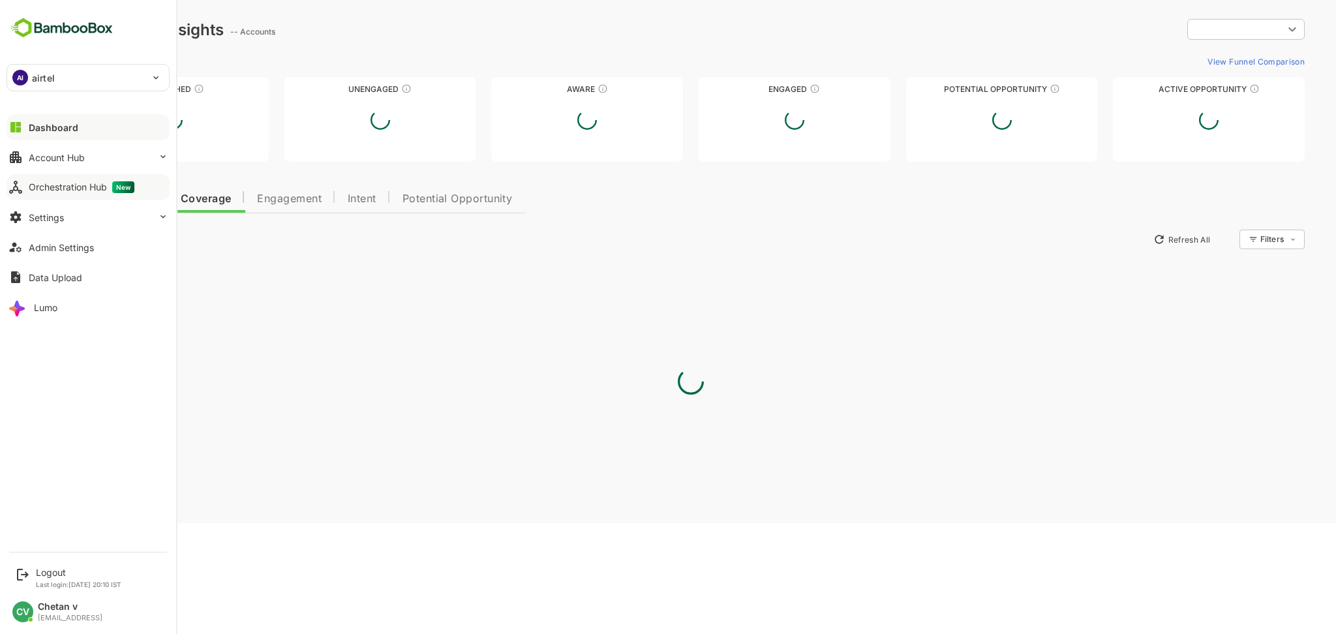
click at [35, 182] on div "Orchestration Hub New" at bounding box center [82, 187] width 106 height 12
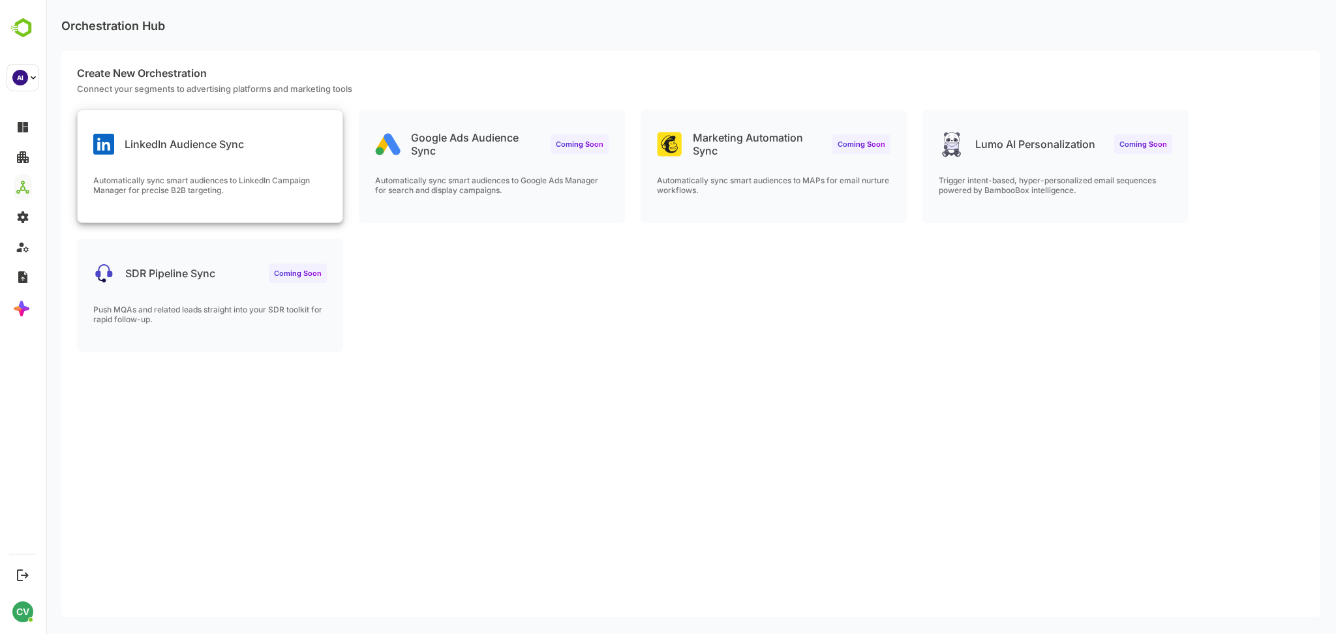
click at [304, 160] on div "LinkedIn Audience Sync Automatically sync smart audiences to LinkedIn Campaign …" at bounding box center [210, 166] width 265 height 112
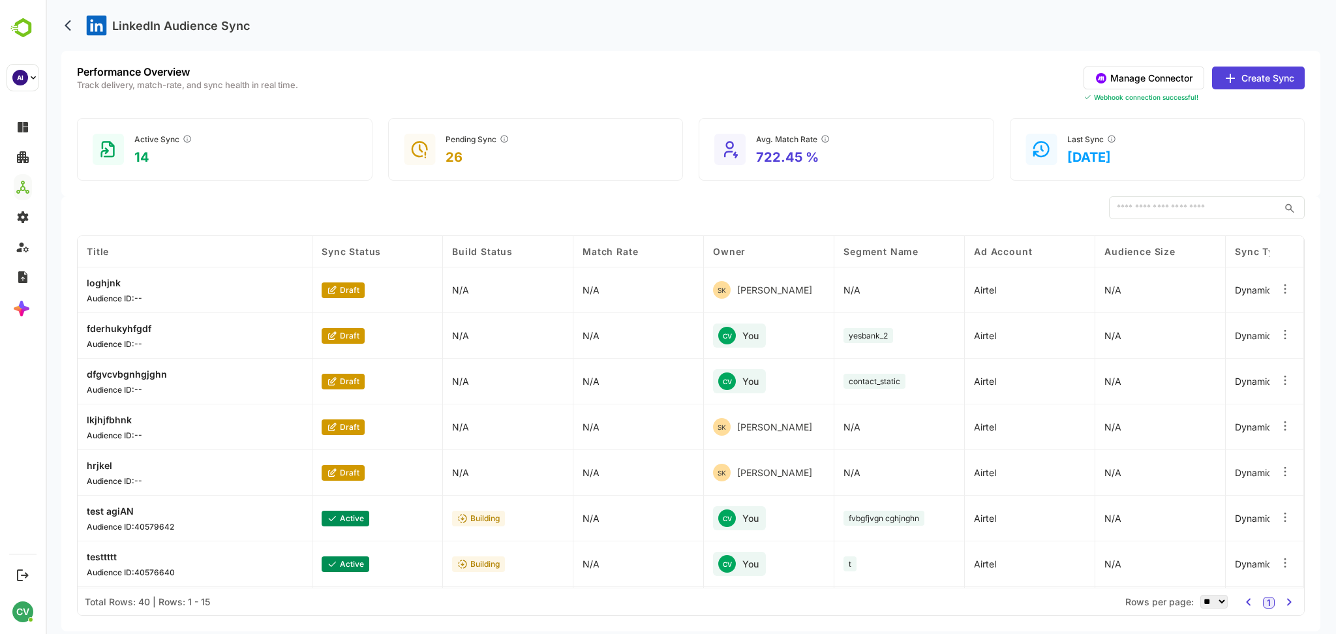
click at [1157, 77] on button "Manage Connector" at bounding box center [1144, 78] width 121 height 23
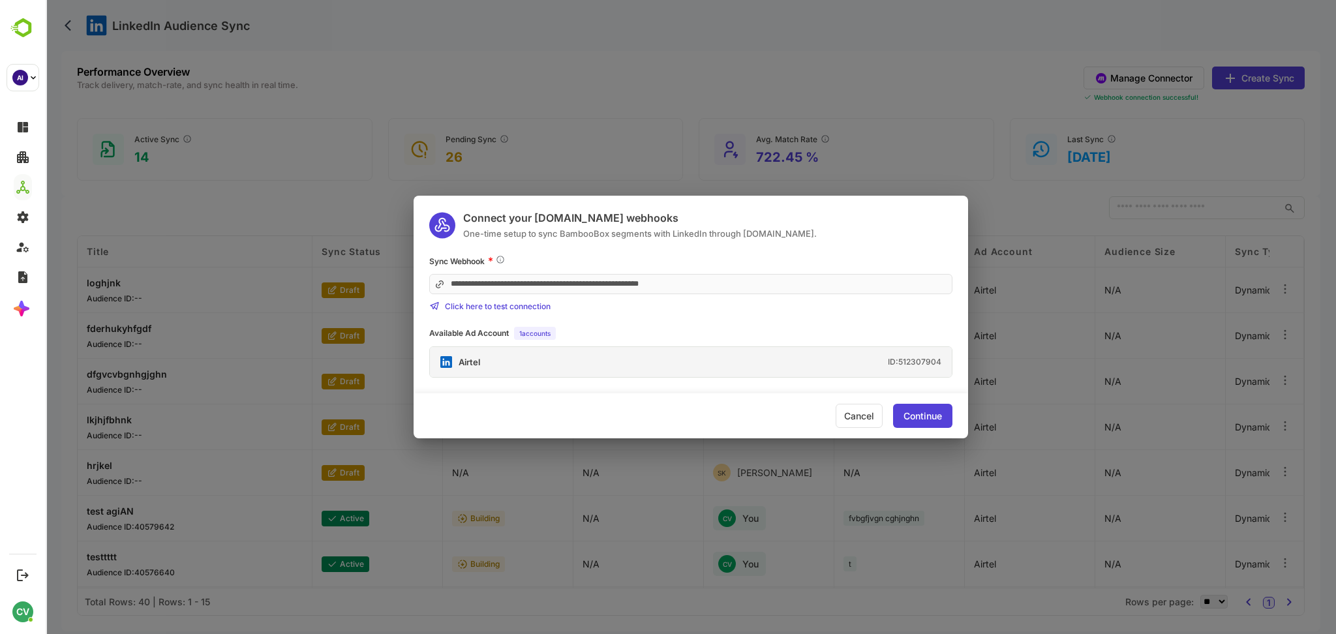
click at [687, 331] on div "Available Ad Account 1 accounts" at bounding box center [690, 333] width 523 height 13
click at [552, 306] on div "Click here to test connection" at bounding box center [690, 306] width 523 height 10
click at [808, 331] on div "Available Ad Account 1 accounts" at bounding box center [690, 333] width 523 height 13
drag, startPoint x: 510, startPoint y: 258, endPoint x: 472, endPoint y: 254, distance: 38.0
click at [472, 254] on div "Sync Webhook *" at bounding box center [690, 260] width 523 height 13
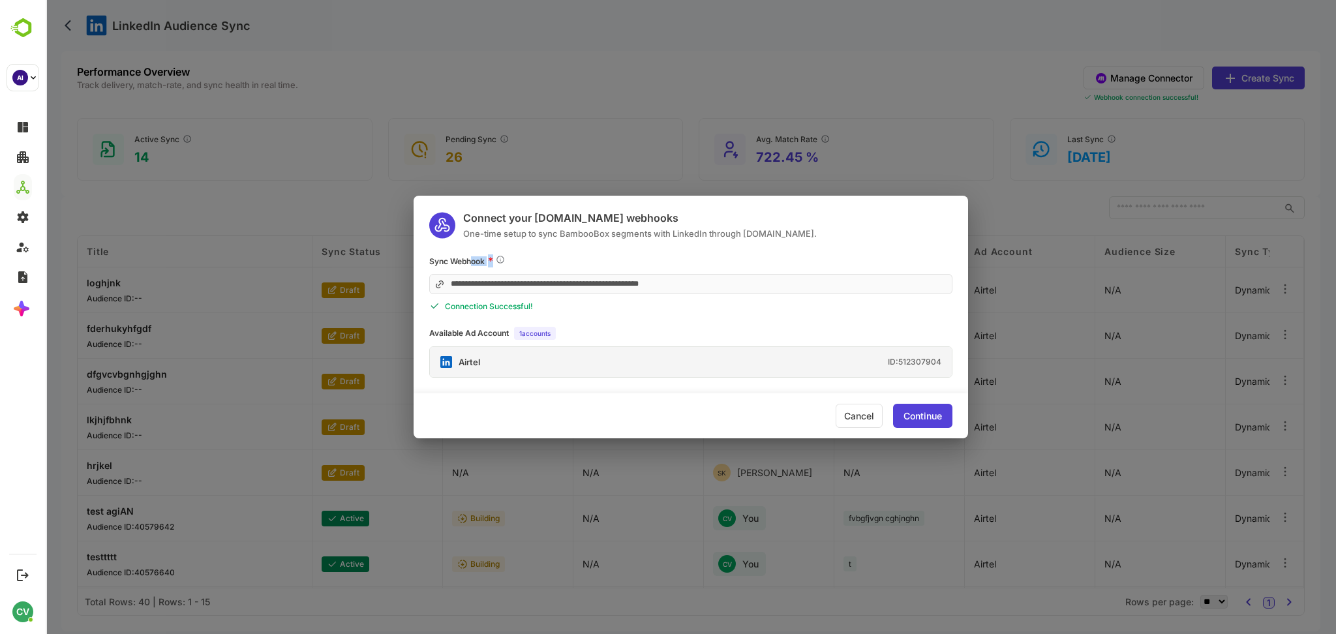
click at [625, 259] on div "Sync Webhook *" at bounding box center [690, 260] width 523 height 13
click at [910, 417] on div "Continue" at bounding box center [922, 416] width 38 height 9
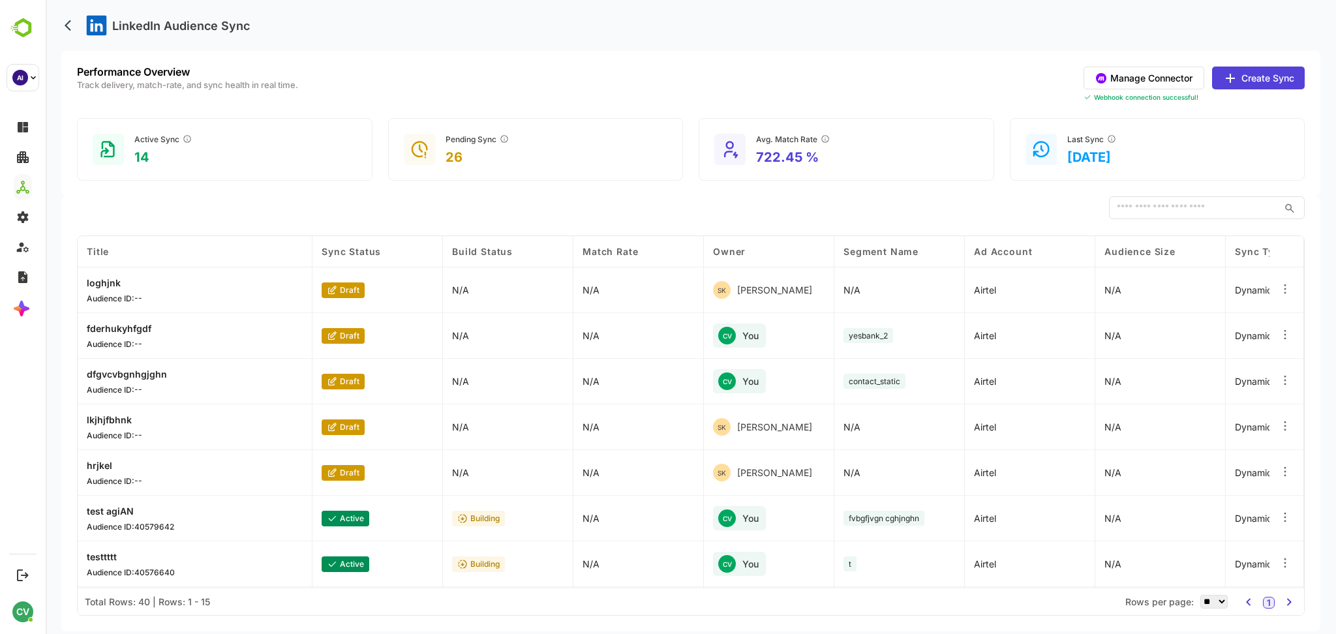
click at [1260, 75] on button "Create Sync" at bounding box center [1258, 78] width 93 height 23
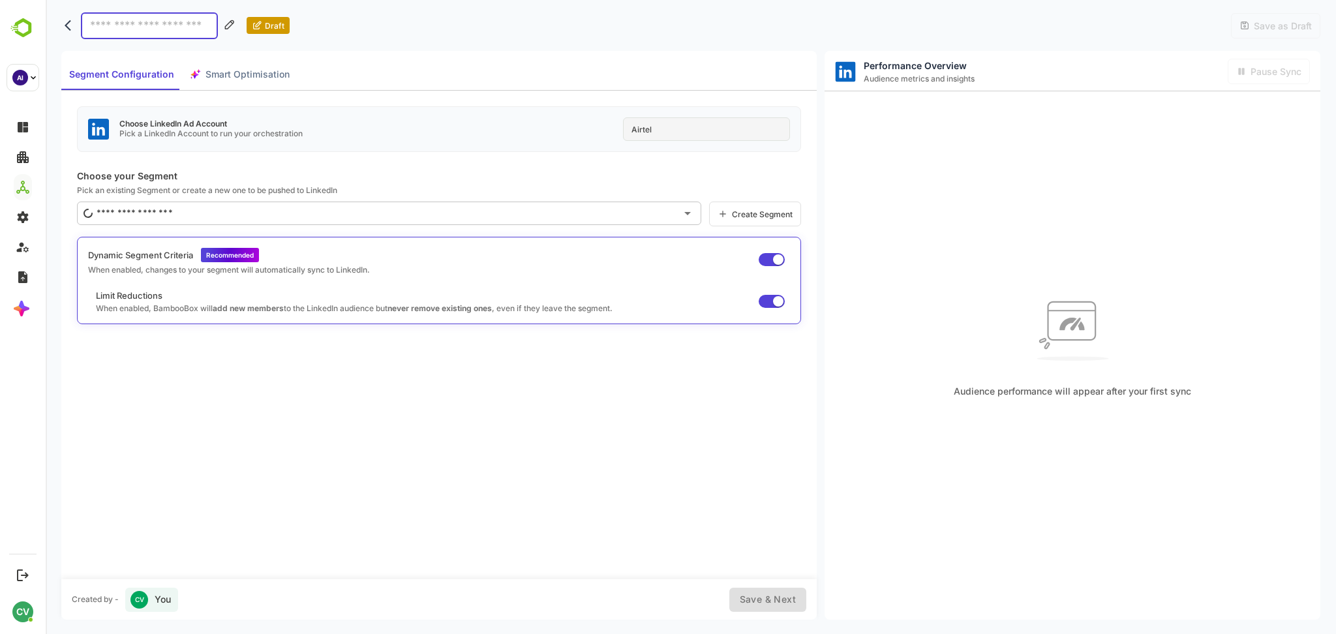
click at [698, 115] on div "Choose LinkedIn Ad Account Pick a LinkedIn Account to run your orchestration Ai…" at bounding box center [439, 129] width 724 height 46
click at [153, 20] on input at bounding box center [149, 25] width 137 height 27
type input "*******"
click at [248, 212] on input "text" at bounding box center [384, 213] width 583 height 21
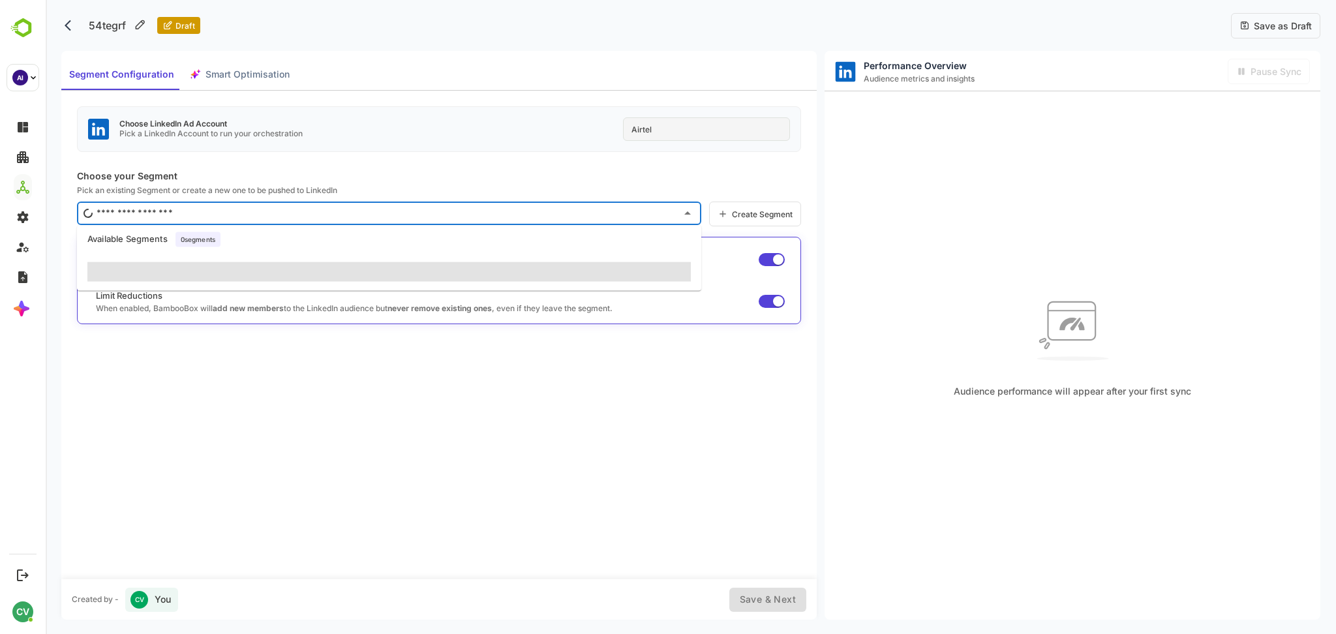
click at [300, 418] on div "Choose LinkedIn Ad Account Pick a LinkedIn Account to run your orchestration Ai…" at bounding box center [438, 335] width 755 height 488
click at [303, 213] on input "text" at bounding box center [384, 213] width 583 height 21
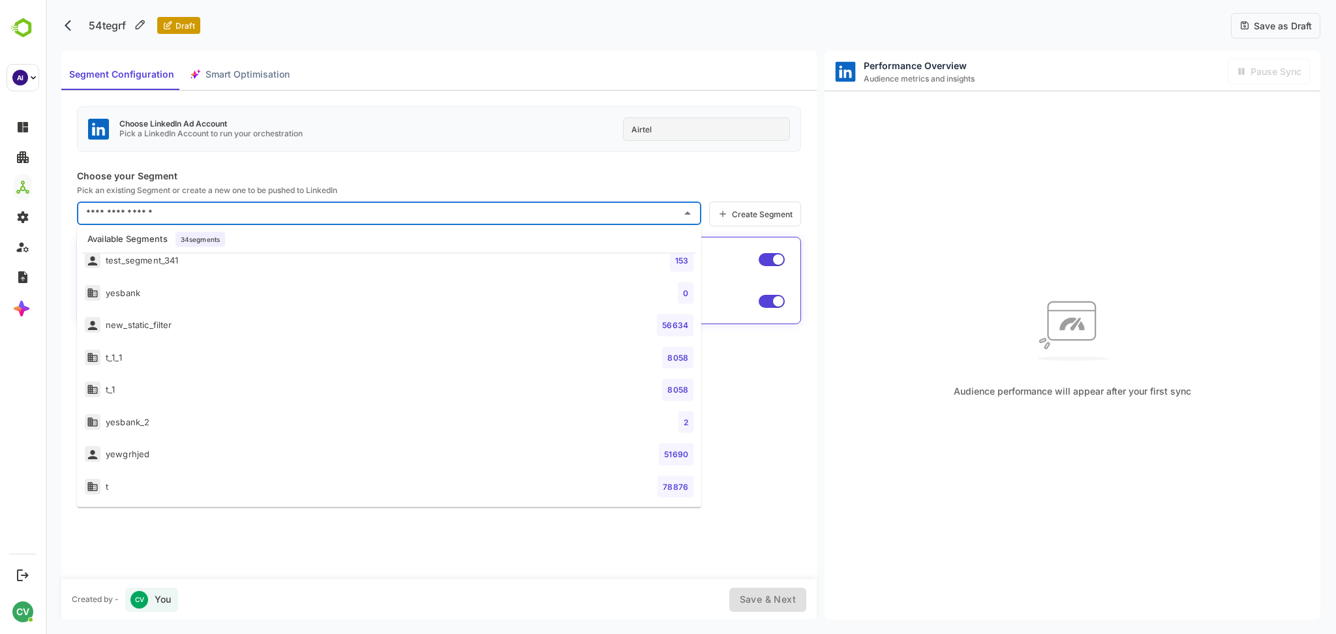
scroll to position [818, 0]
drag, startPoint x: 202, startPoint y: 395, endPoint x: 220, endPoint y: 398, distance: 19.1
click at [201, 395] on li "t_1_1 8058" at bounding box center [389, 393] width 624 height 33
type input "*****"
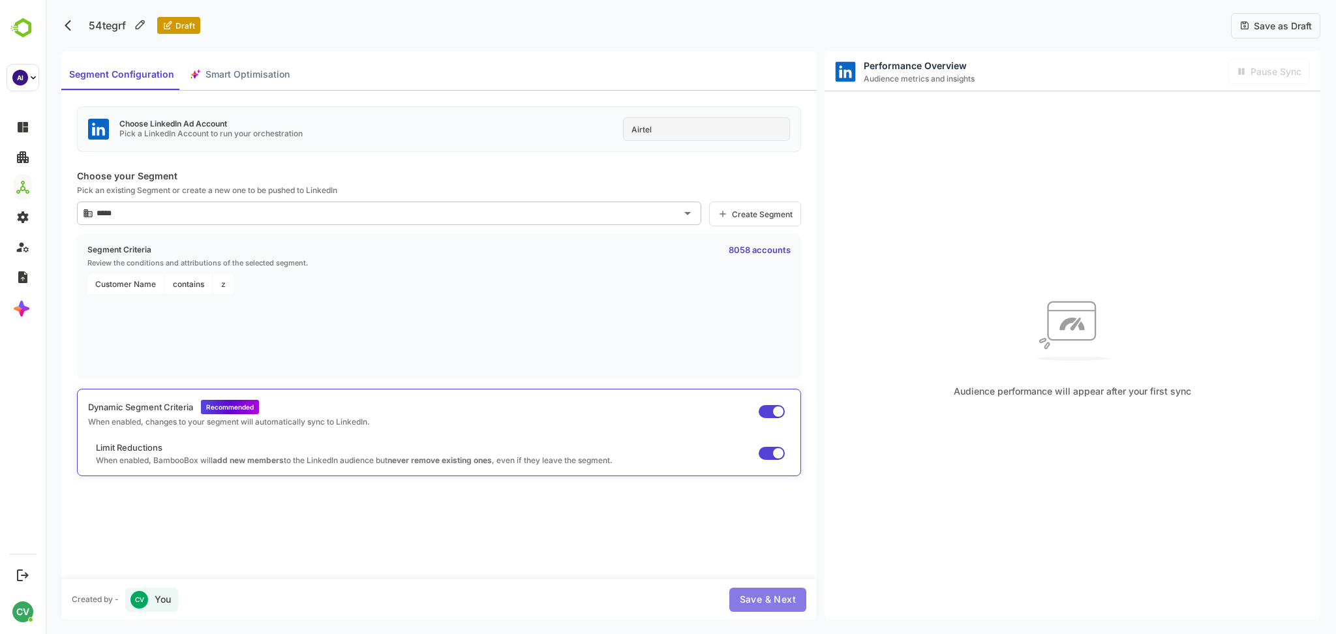
click at [768, 606] on span "Save & Next" at bounding box center [768, 600] width 56 height 16
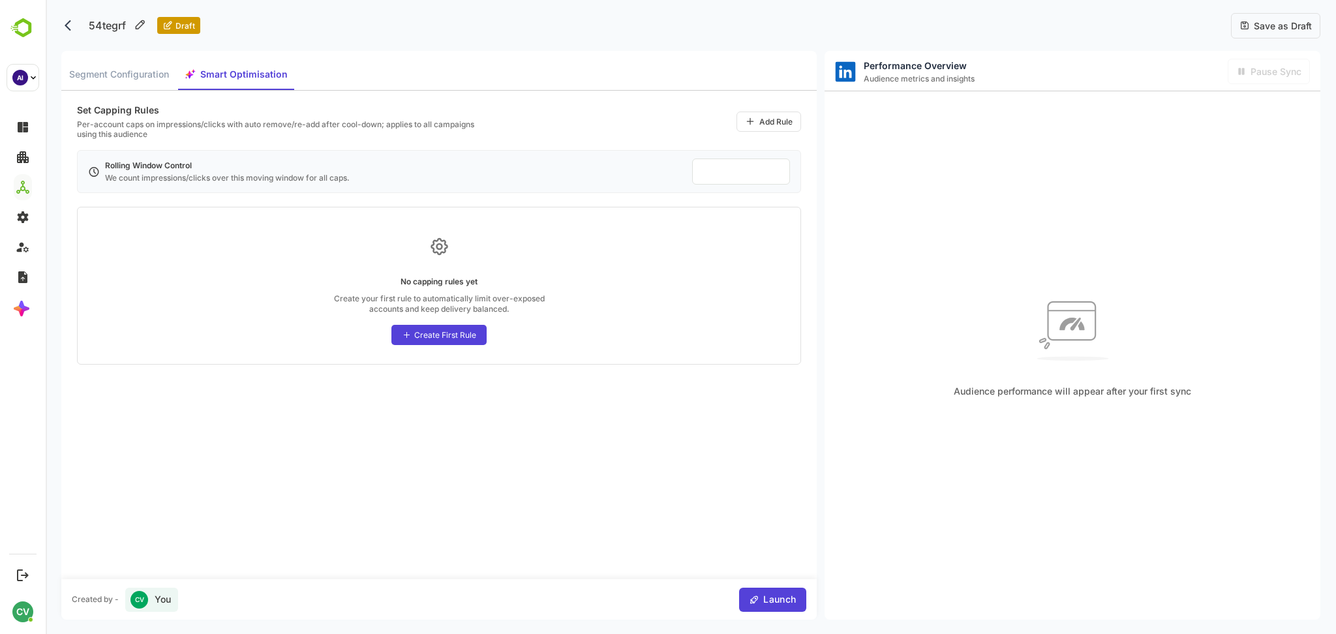
click at [1267, 27] on span "Save as Draft" at bounding box center [1281, 25] width 62 height 11
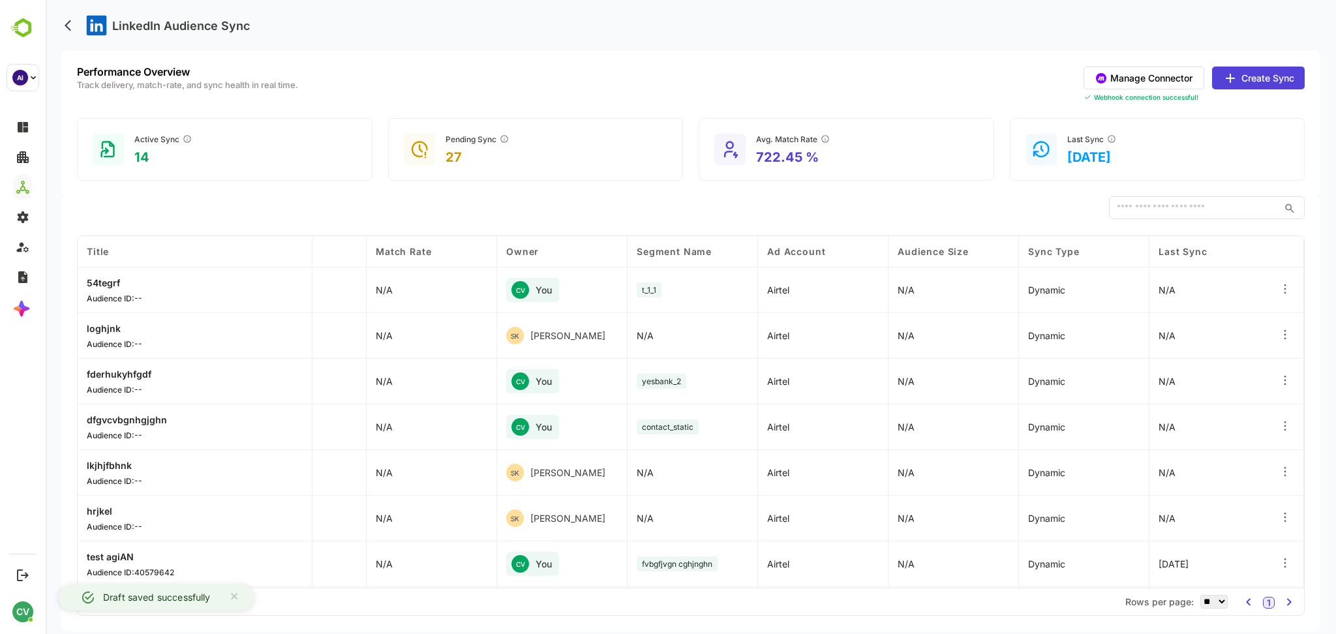
scroll to position [0, 218]
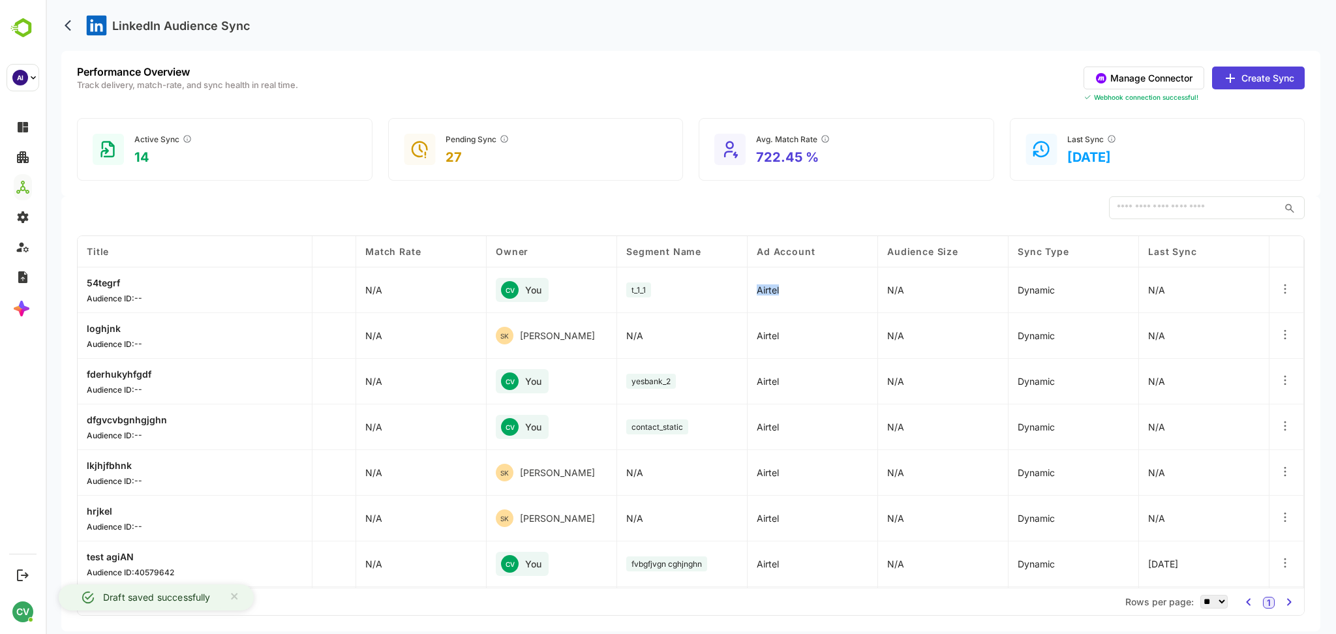
drag, startPoint x: 783, startPoint y: 290, endPoint x: 752, endPoint y: 284, distance: 31.2
click at [752, 284] on div "Airtel" at bounding box center [813, 290] width 130 height 46
click at [818, 292] on div "Airtel" at bounding box center [813, 290] width 130 height 46
click at [819, 279] on div "Airtel" at bounding box center [813, 290] width 130 height 46
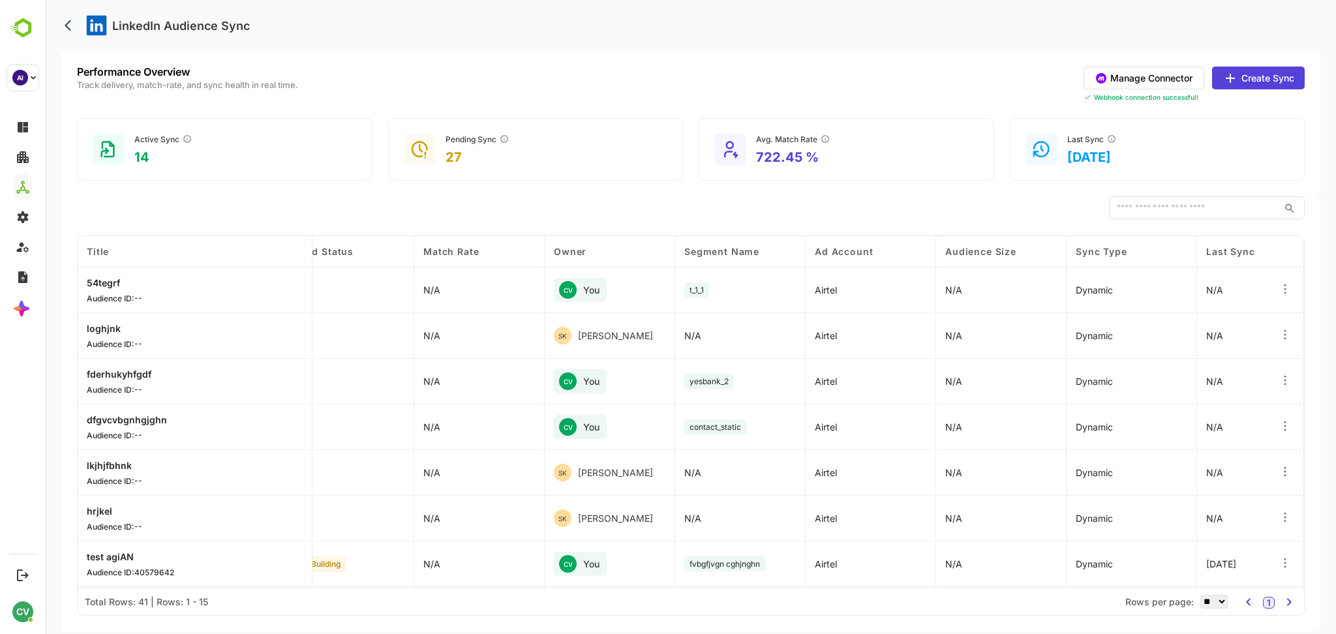
scroll to position [0, 0]
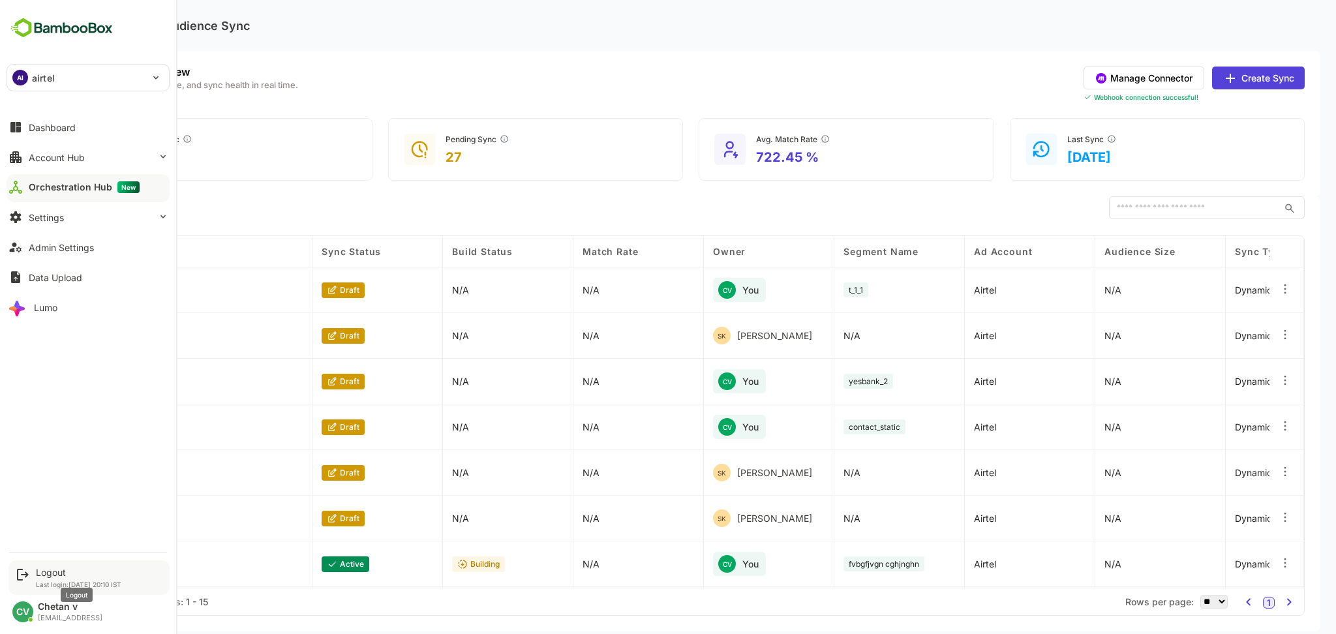
click at [49, 568] on div "Logout" at bounding box center [78, 572] width 85 height 11
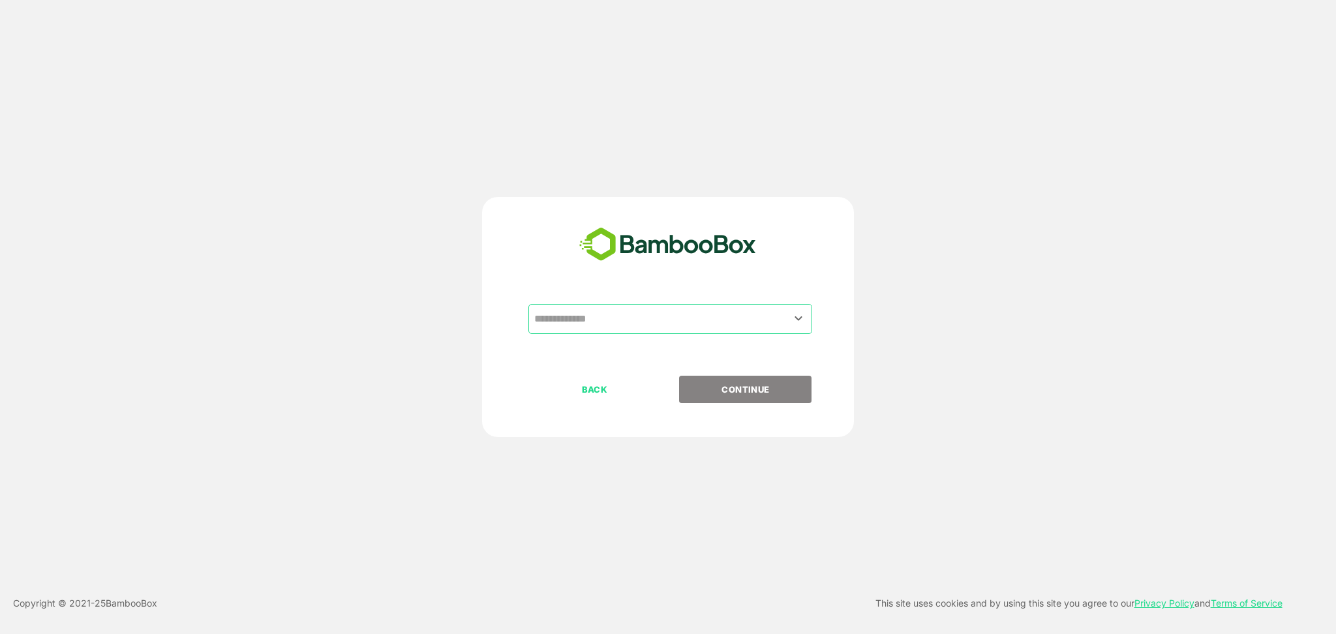
click at [659, 326] on input "text" at bounding box center [670, 319] width 279 height 25
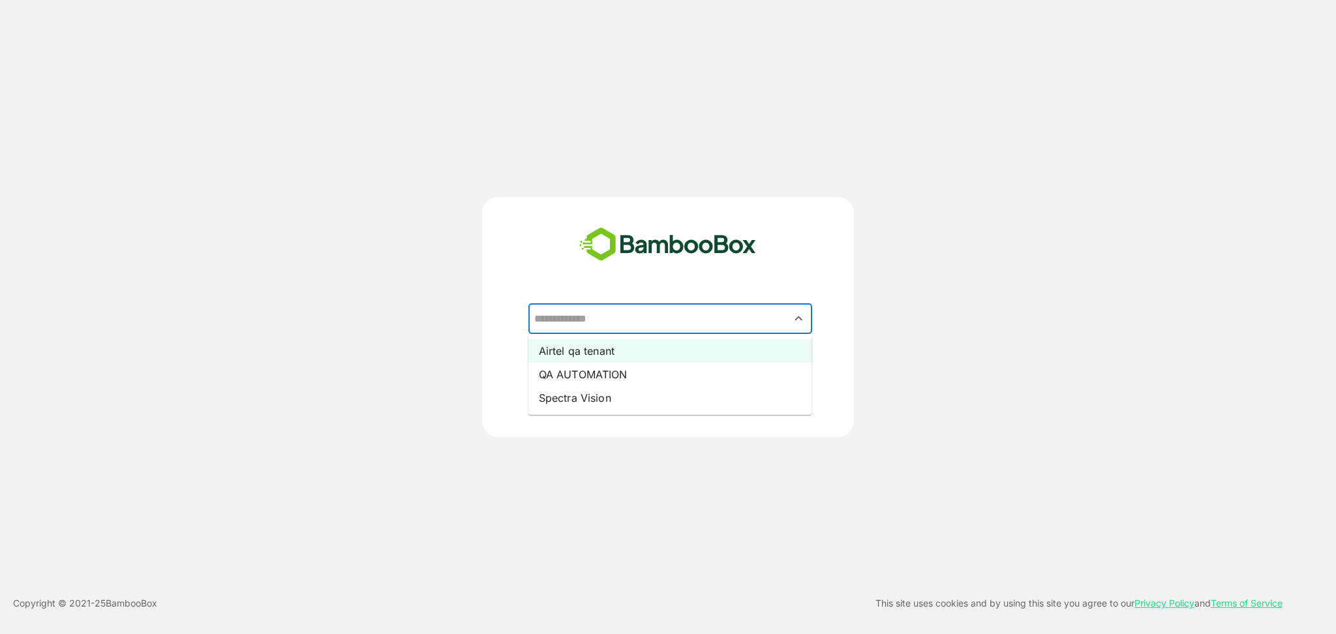
click at [596, 356] on li "Airtel qa tenant" at bounding box center [670, 350] width 284 height 23
type input "**********"
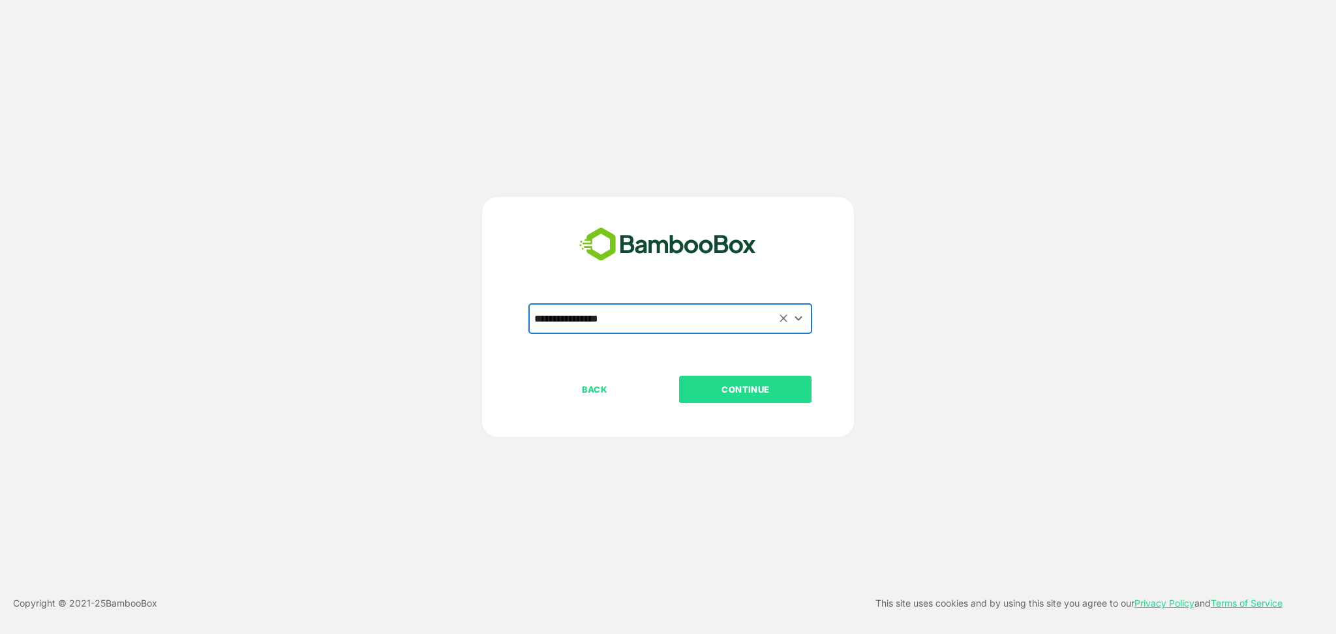
click at [737, 384] on p "CONTINUE" at bounding box center [745, 389] width 130 height 14
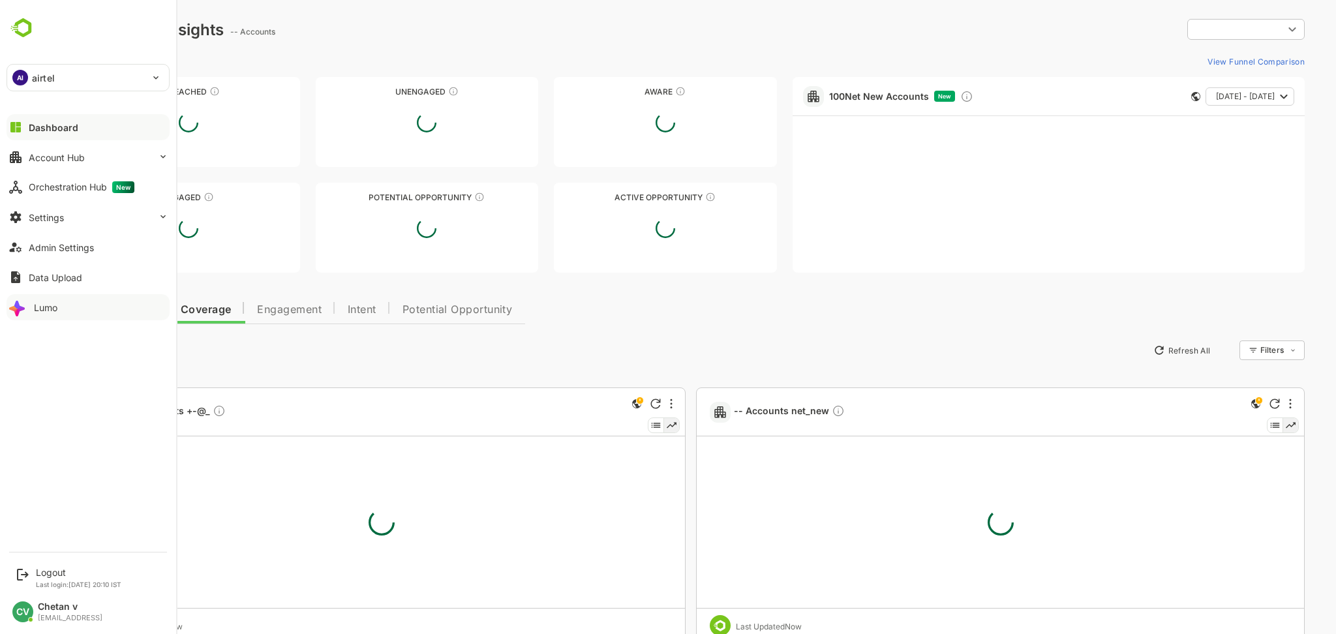
type input "**********"
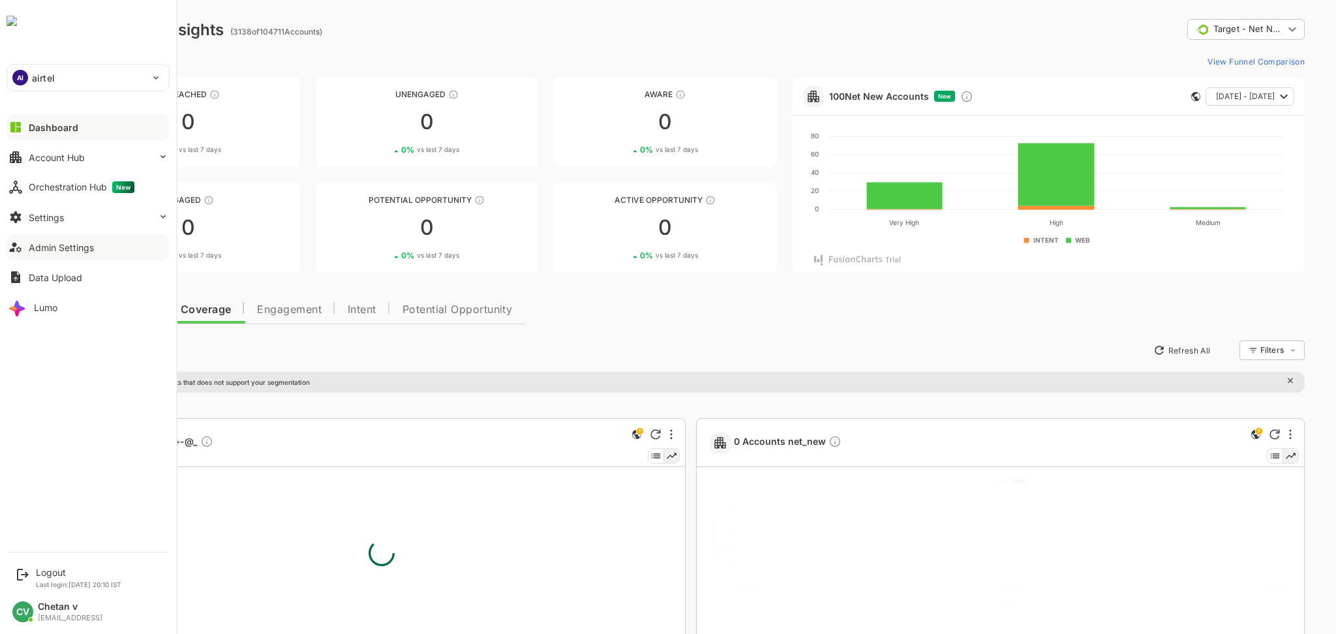
click at [68, 245] on div "Admin Settings" at bounding box center [61, 247] width 65 height 11
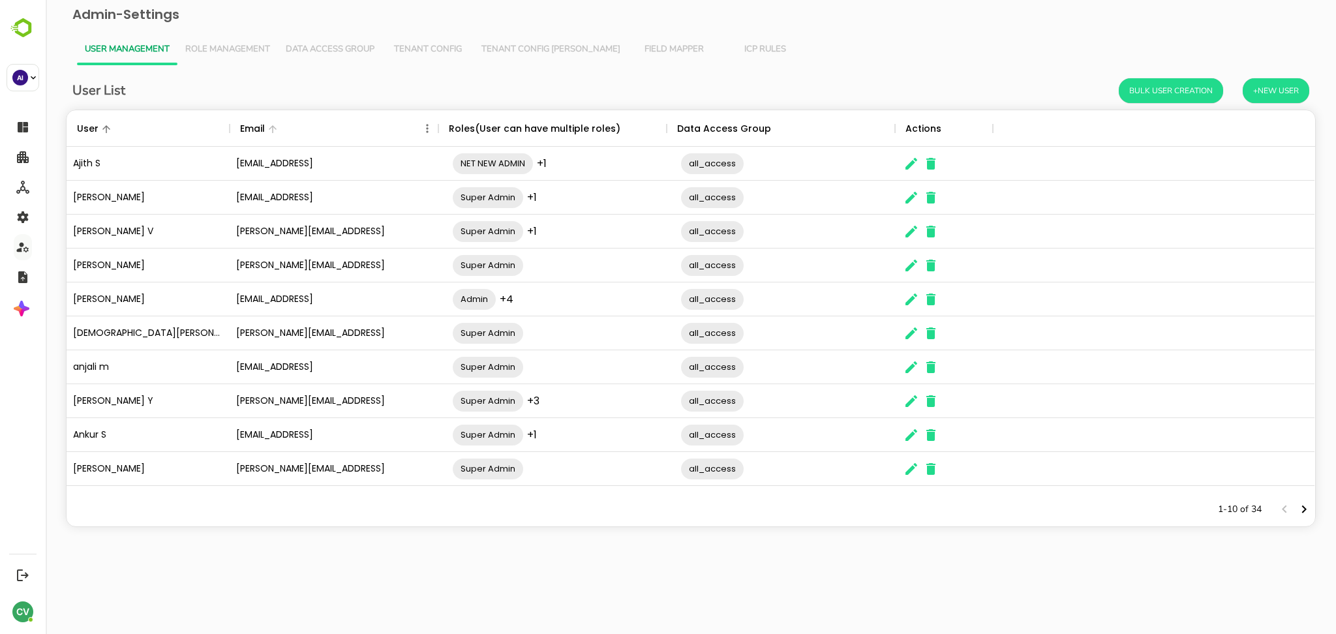
scroll to position [369, 1235]
click at [1314, 511] on div "1-10 of 34" at bounding box center [1258, 510] width 113 height 34
click at [1306, 511] on icon "Next page" at bounding box center [1304, 510] width 16 height 16
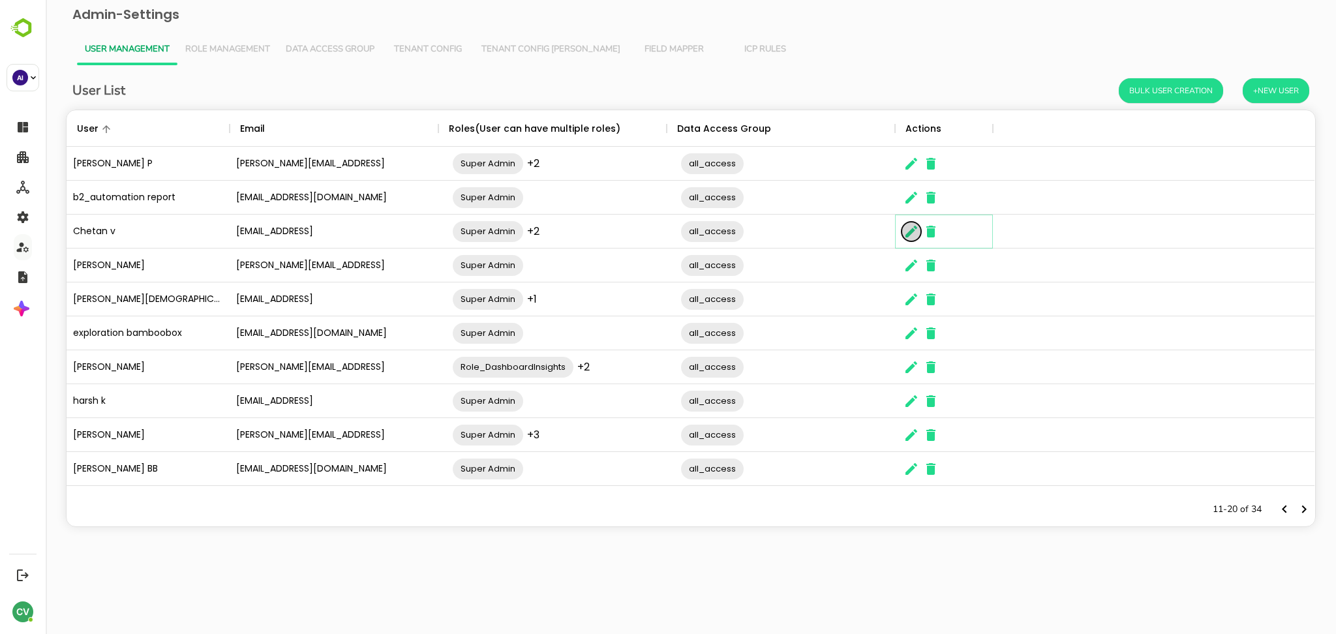
click at [911, 241] on button "The User Data" at bounding box center [912, 232] width 20 height 20
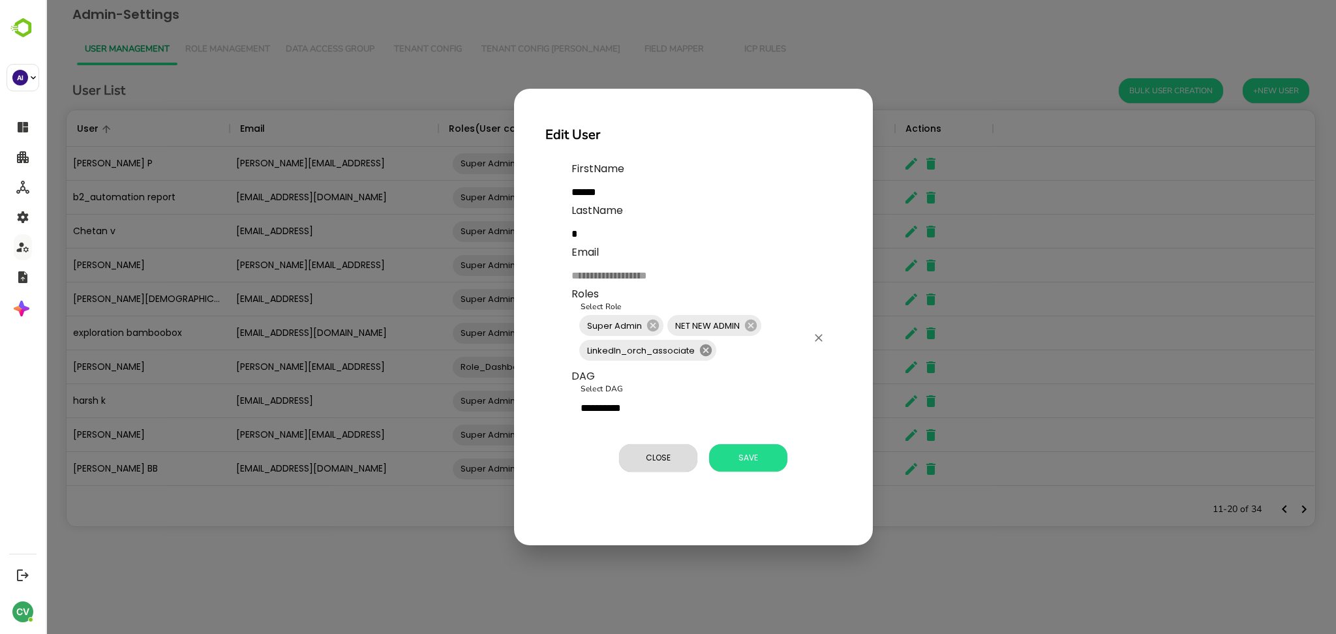
click at [701, 353] on icon at bounding box center [706, 350] width 12 height 12
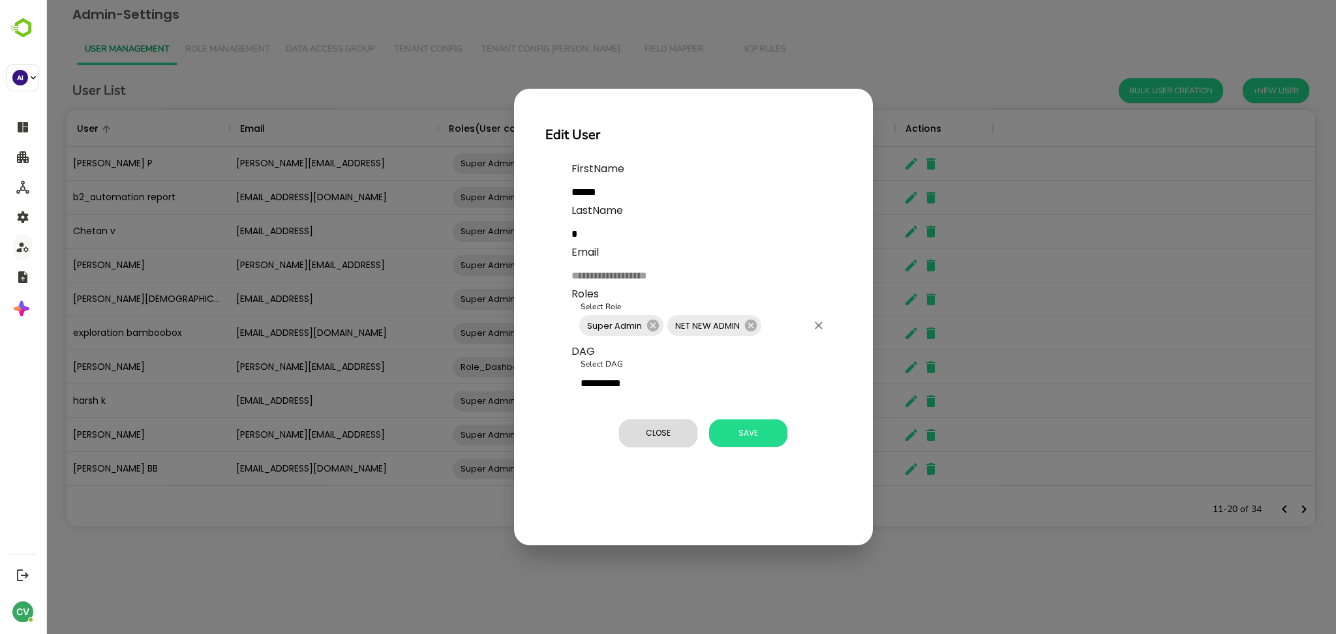
click at [783, 333] on input "Select Role" at bounding box center [785, 325] width 44 height 25
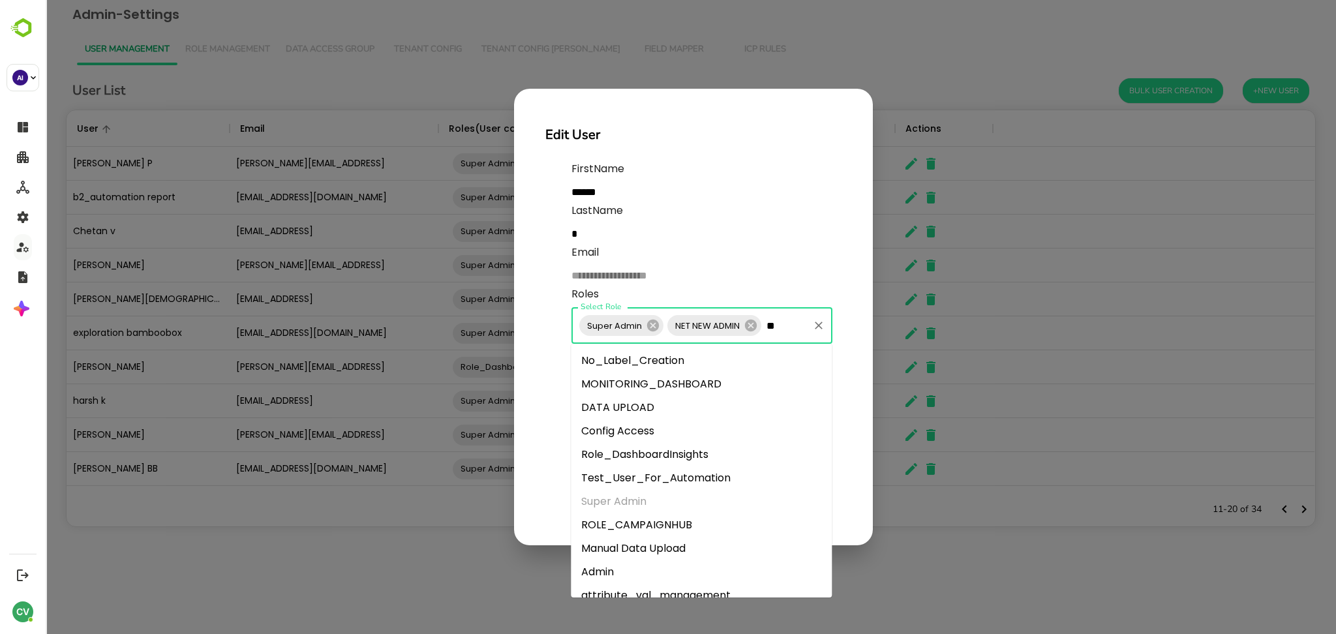
type input "***"
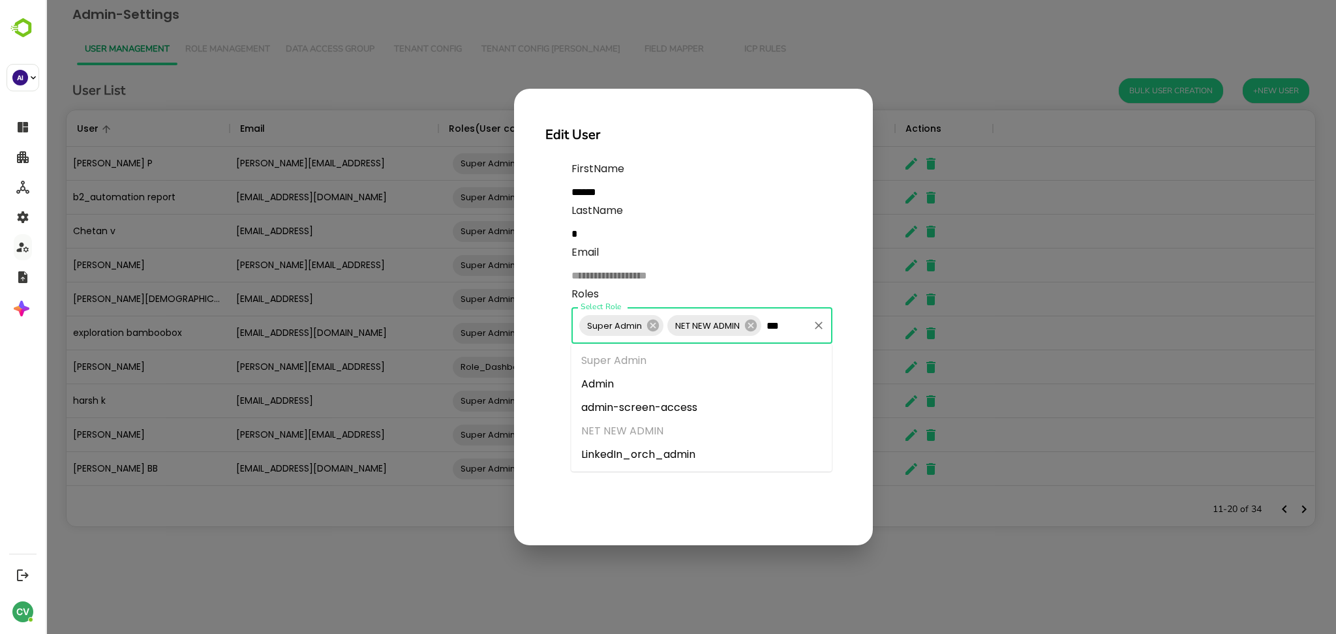
click at [684, 449] on li "LinkedIn_orch_admin" at bounding box center [701, 454] width 261 height 23
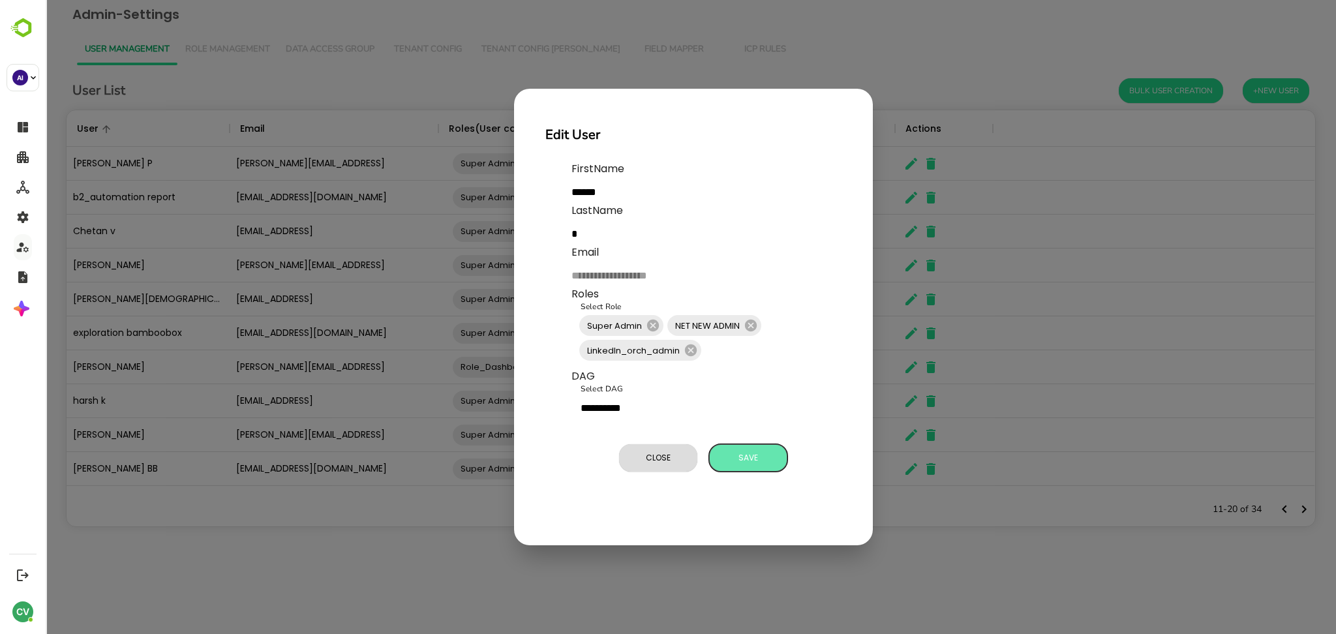
click at [753, 453] on span "Save" at bounding box center [748, 457] width 65 height 17
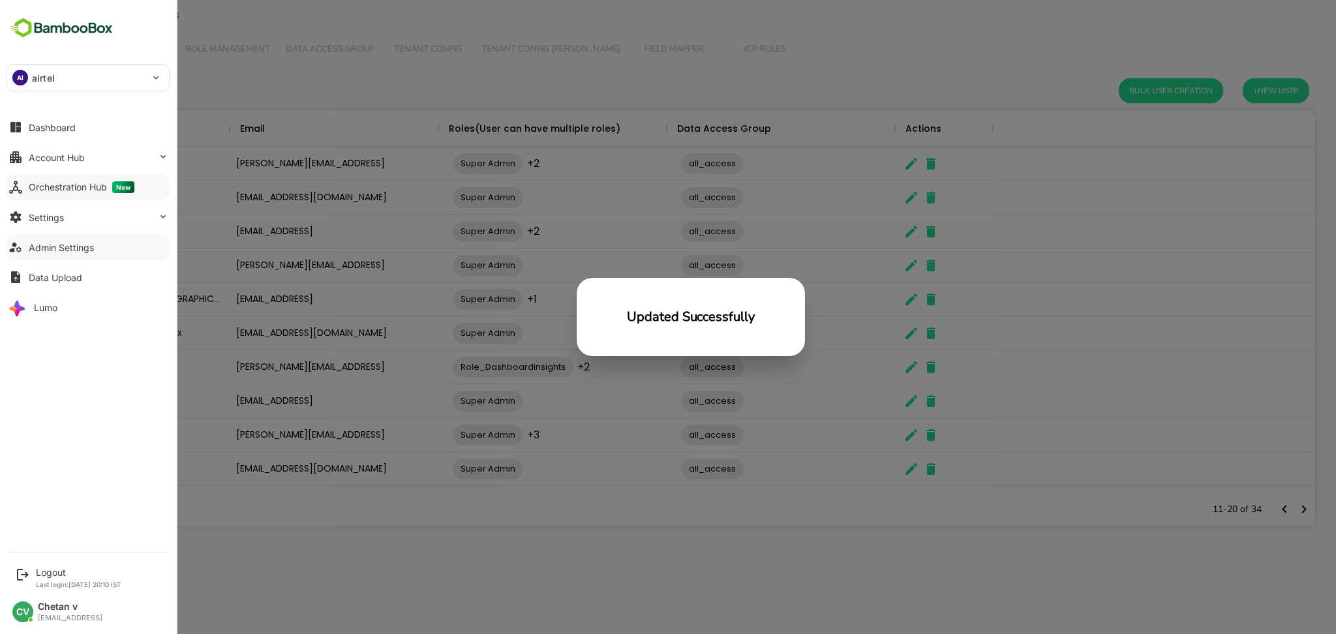
click at [86, 187] on div "Orchestration Hub New" at bounding box center [82, 187] width 106 height 12
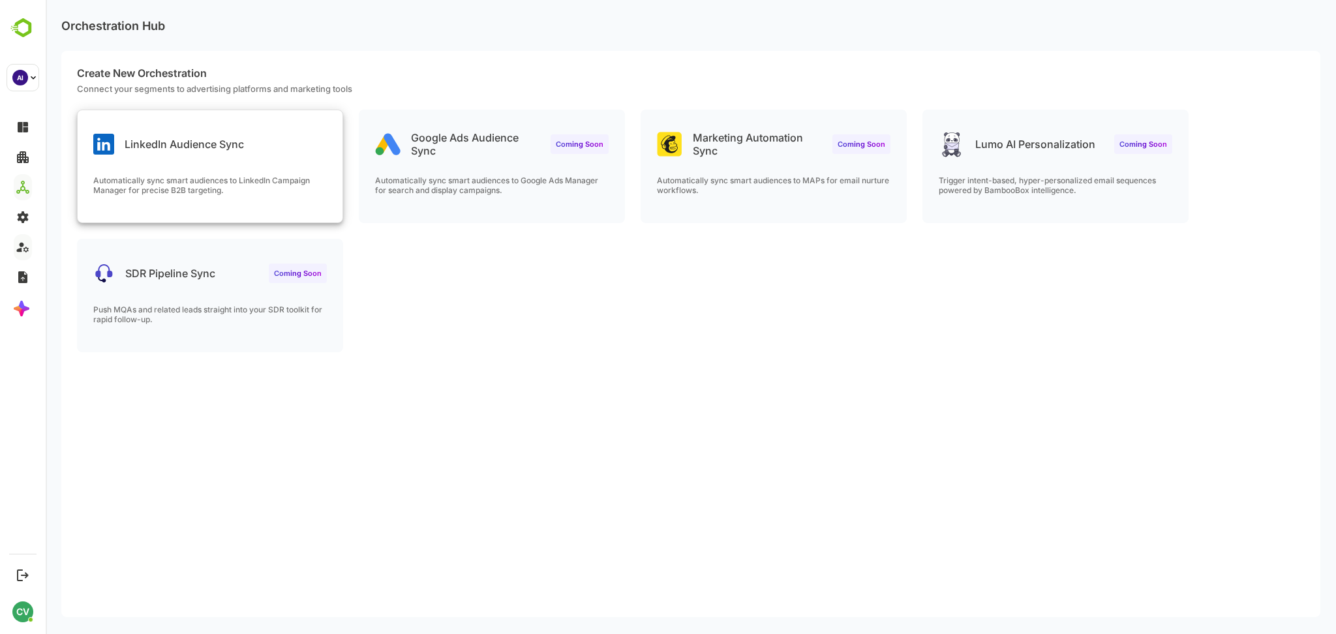
click at [211, 158] on div "LinkedIn Audience Sync Automatically sync smart audiences to LinkedIn Campaign …" at bounding box center [210, 166] width 265 height 112
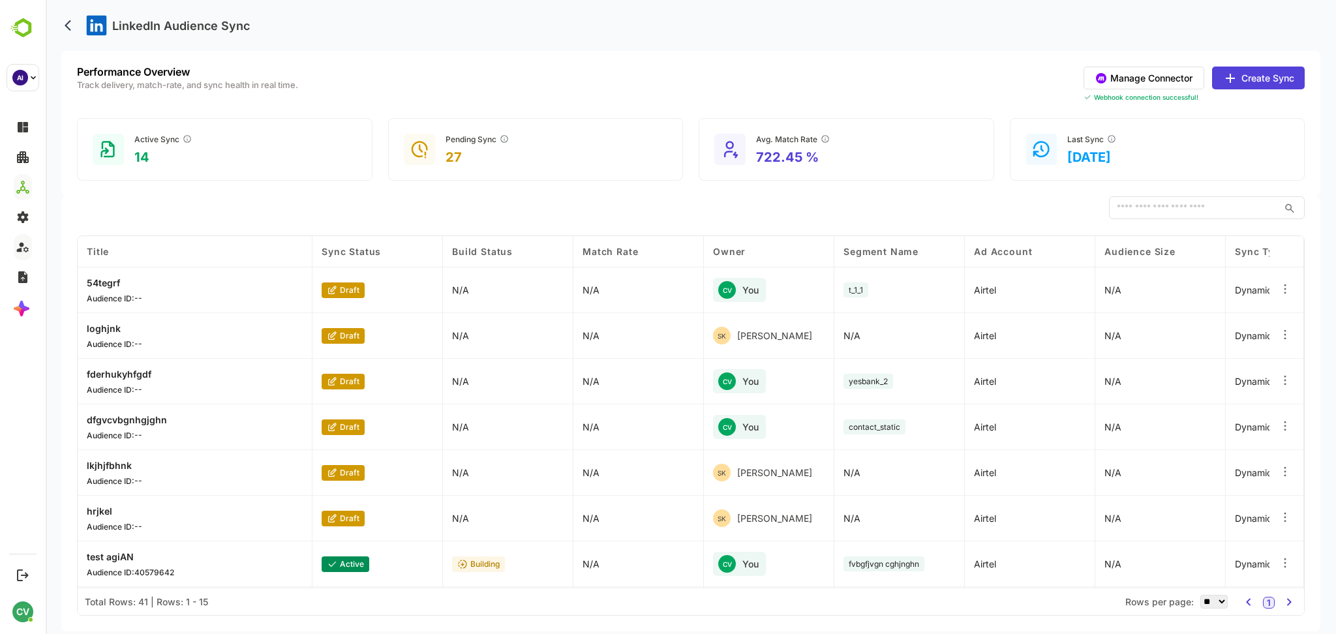
click at [1164, 79] on button "Manage Connector" at bounding box center [1144, 78] width 121 height 23
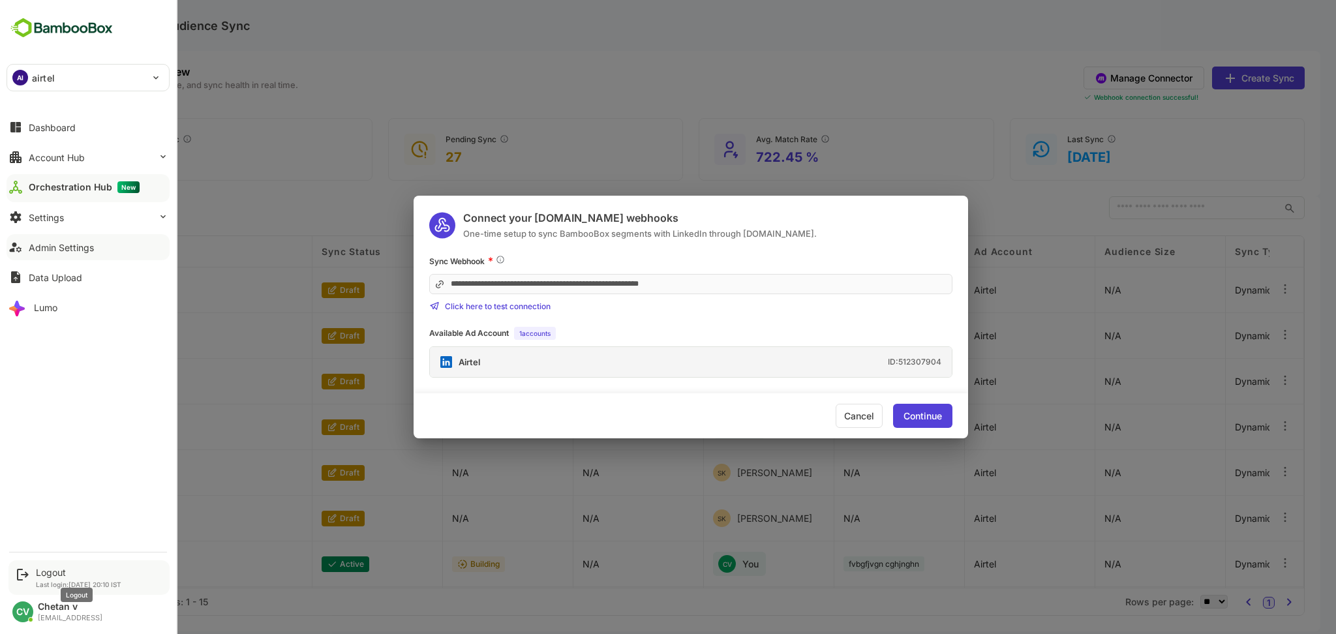
click at [64, 573] on div "Logout" at bounding box center [78, 572] width 85 height 11
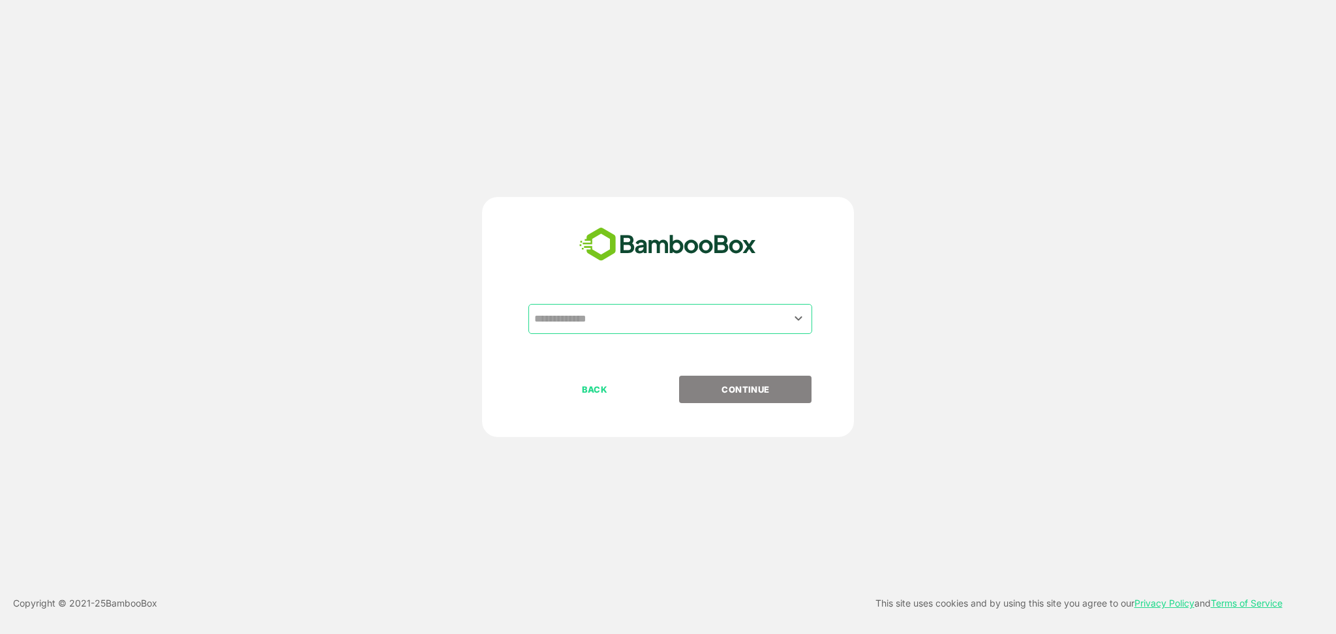
click at [640, 305] on div "​" at bounding box center [670, 319] width 284 height 30
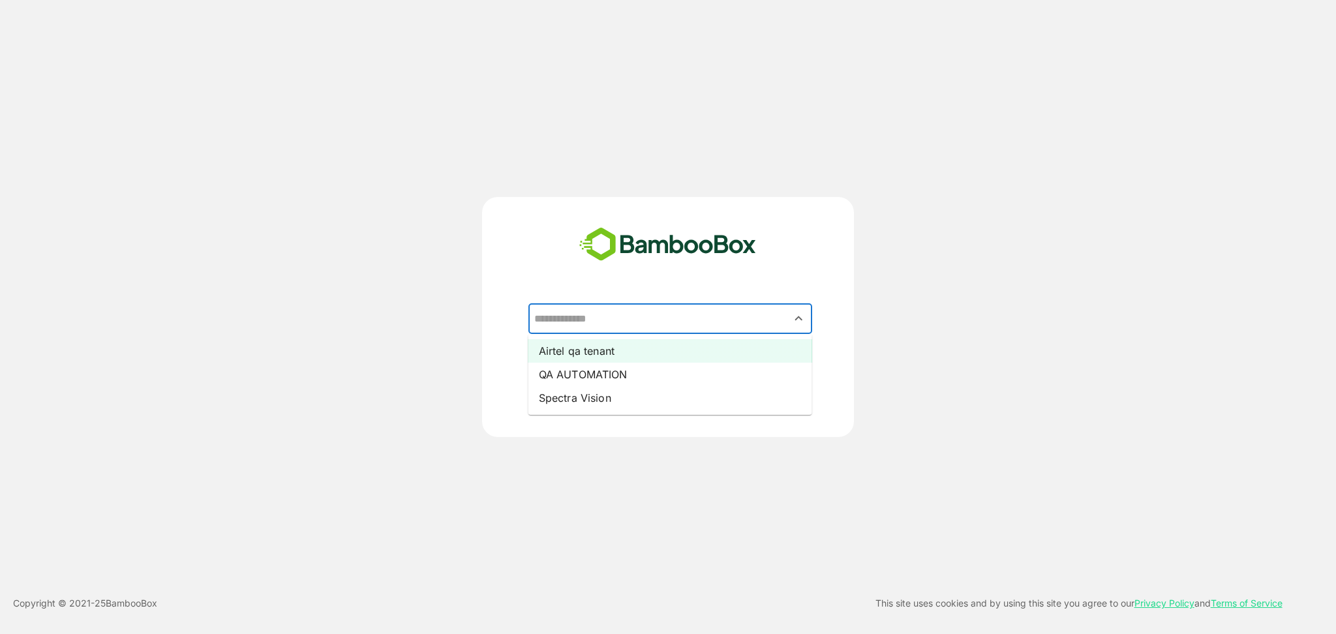
click at [617, 360] on li "Airtel qa tenant" at bounding box center [670, 350] width 284 height 23
type input "**********"
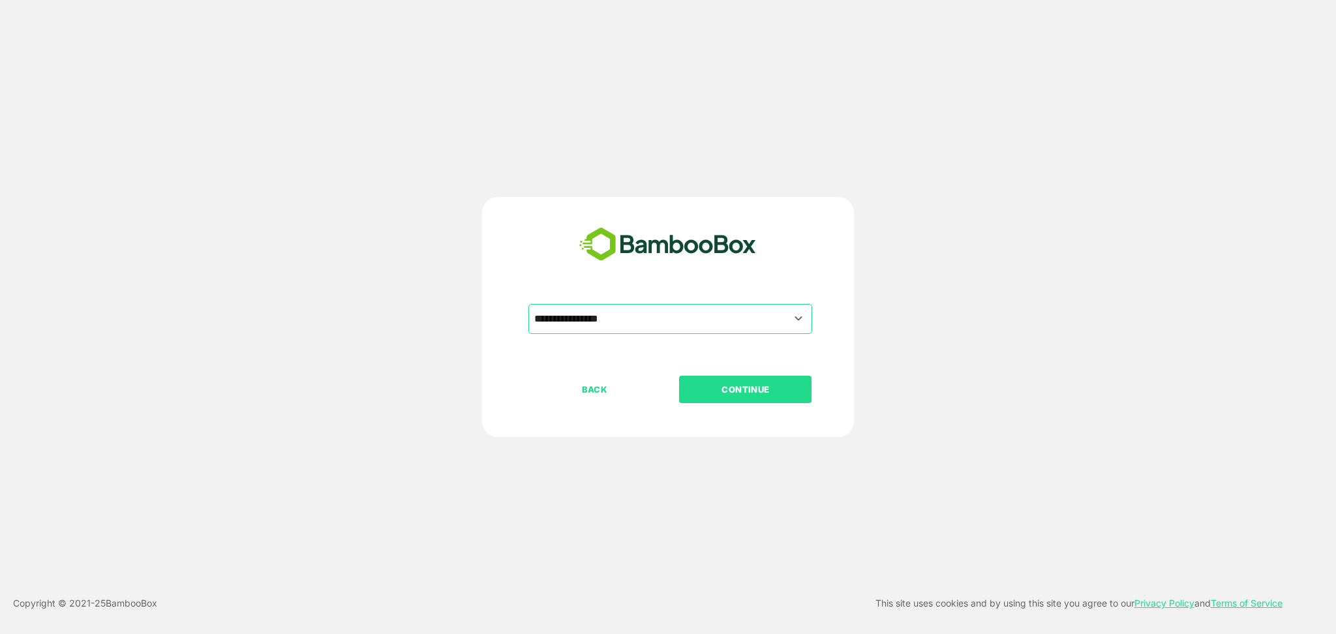
click at [725, 380] on button "CONTINUE" at bounding box center [745, 389] width 132 height 27
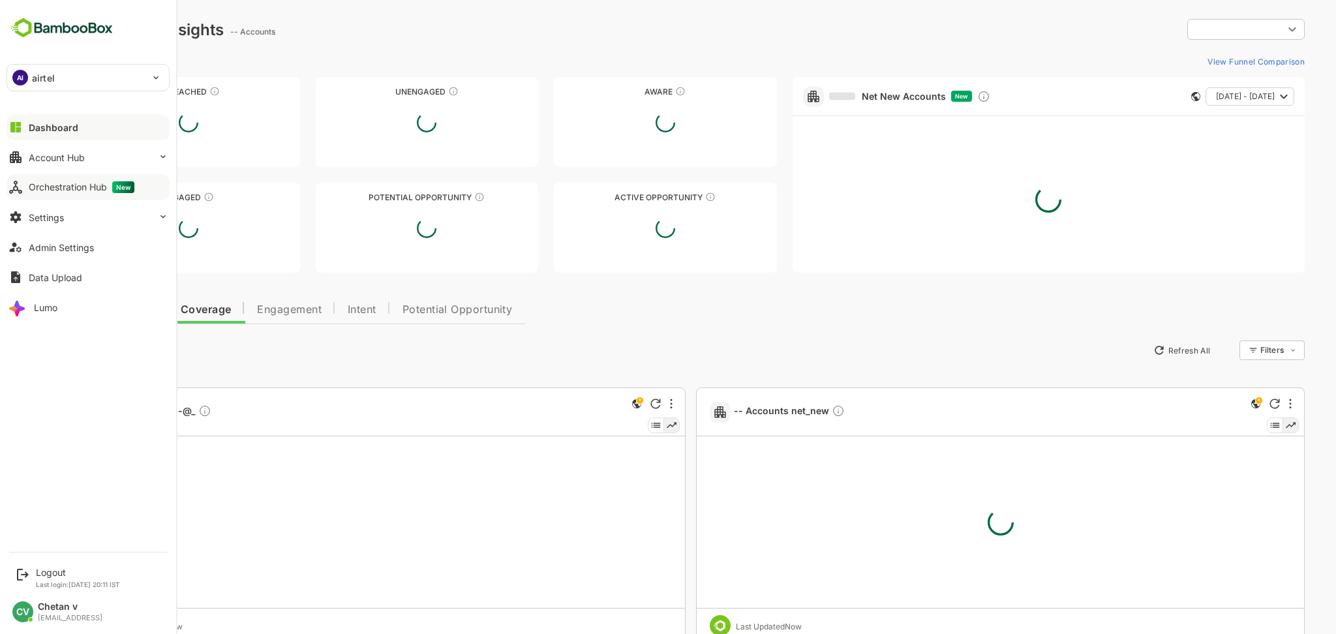
click at [63, 187] on div "Orchestration Hub New" at bounding box center [82, 187] width 106 height 12
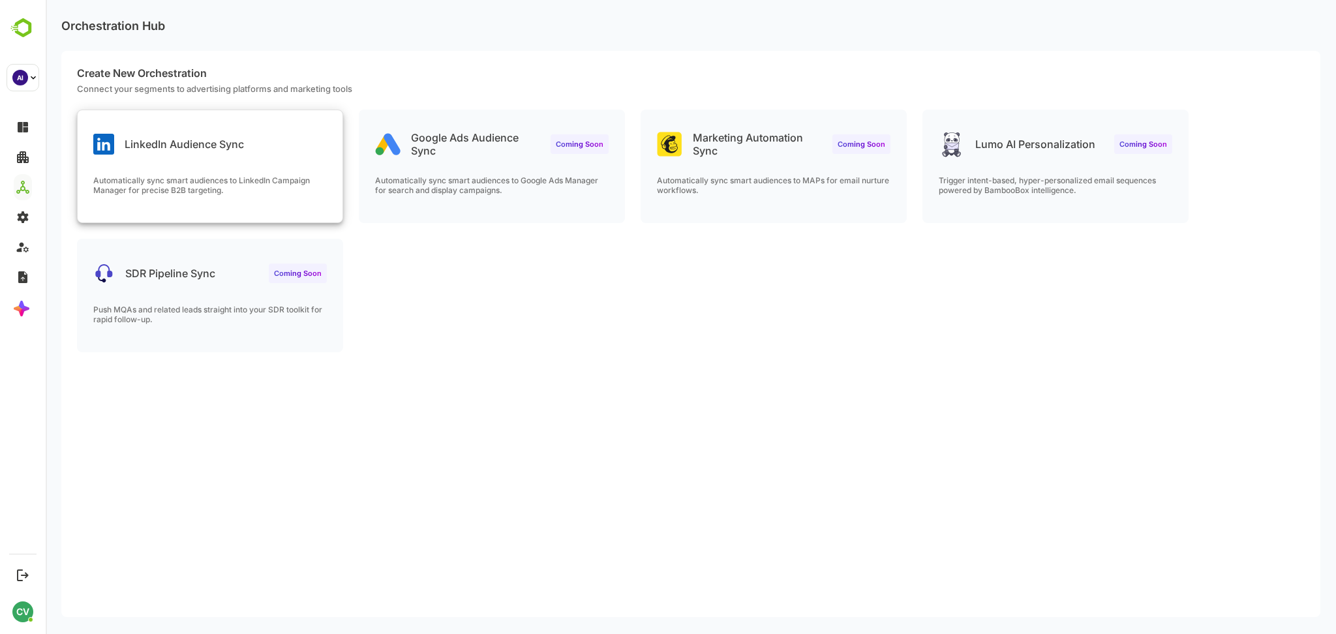
click at [216, 138] on p "LinkedIn Audience Sync" at bounding box center [184, 144] width 119 height 13
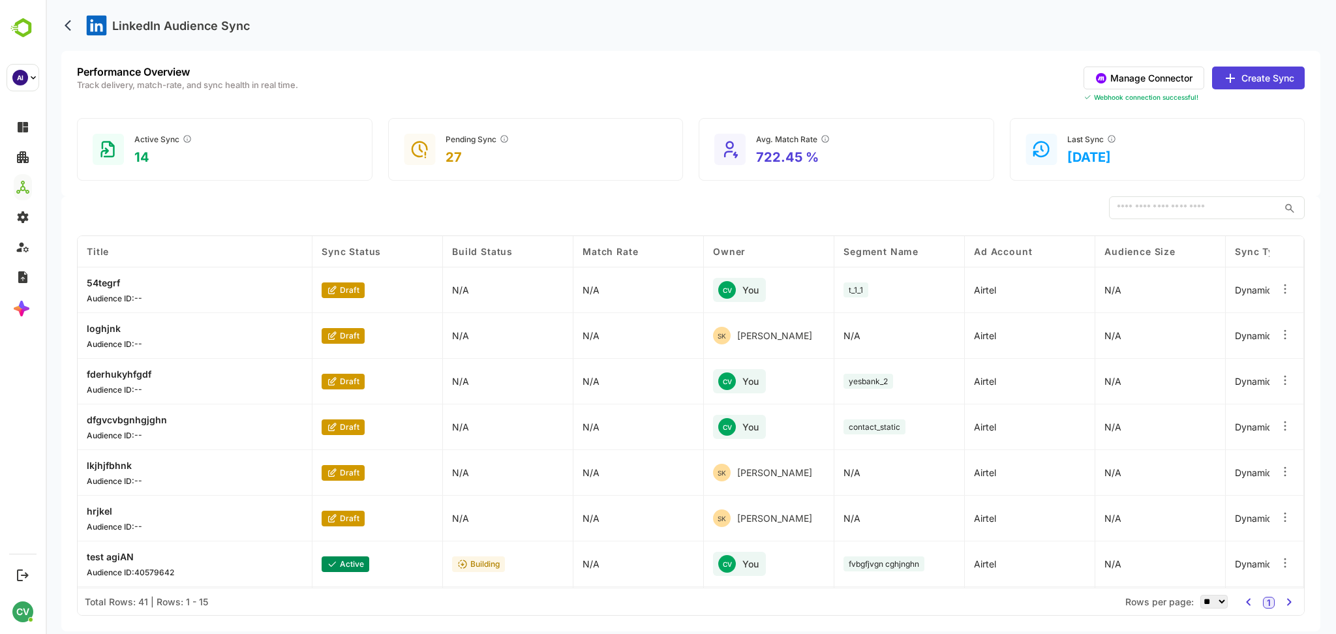
click at [1148, 81] on button "Manage Connector" at bounding box center [1144, 78] width 121 height 23
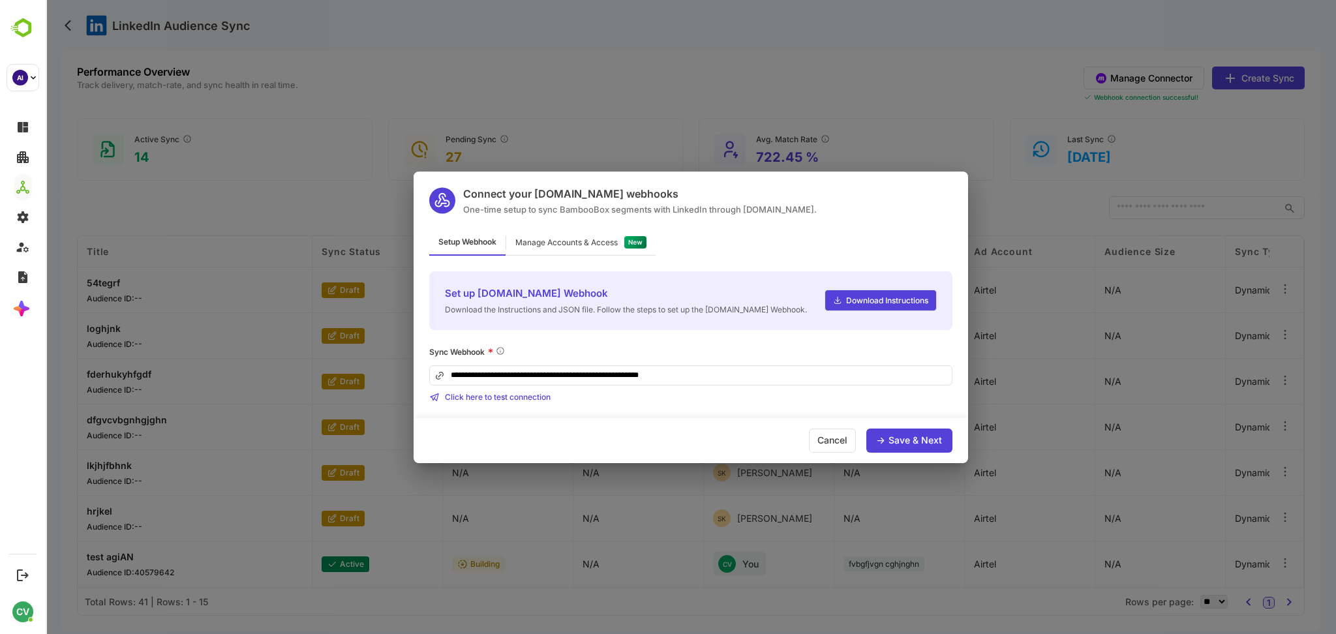
click at [572, 241] on div "Manage Accounts & Access" at bounding box center [566, 243] width 102 height 8
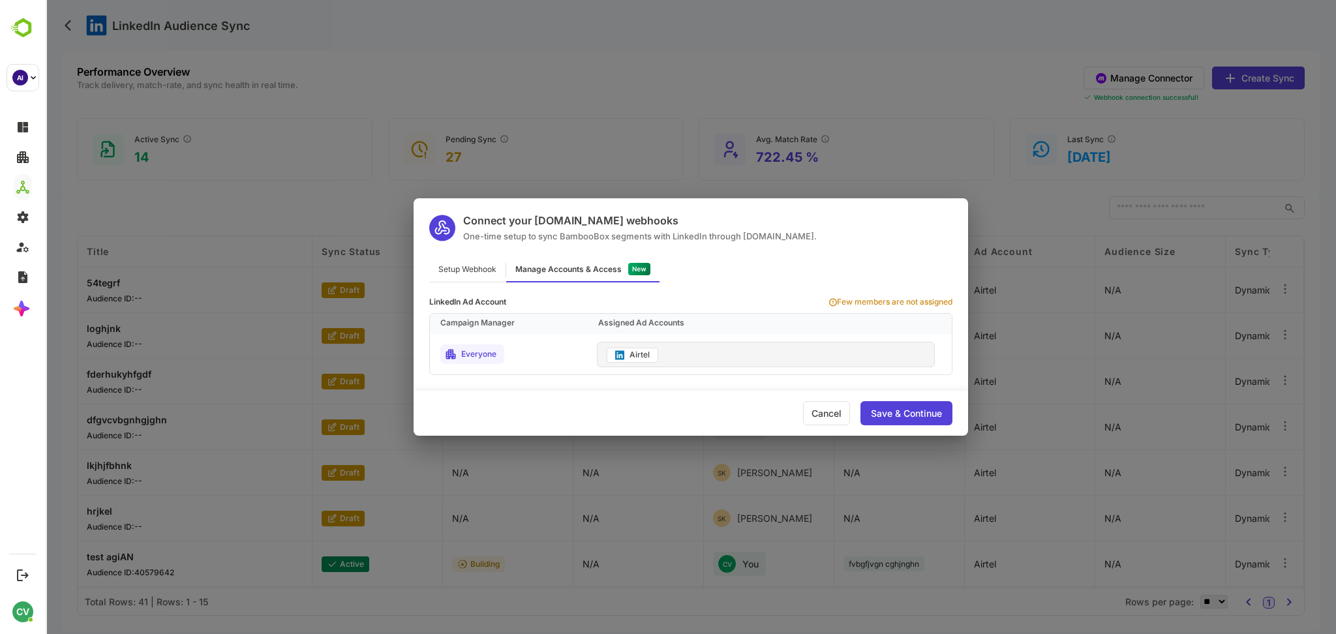
click at [909, 417] on div "Save & Continue" at bounding box center [906, 413] width 71 height 9
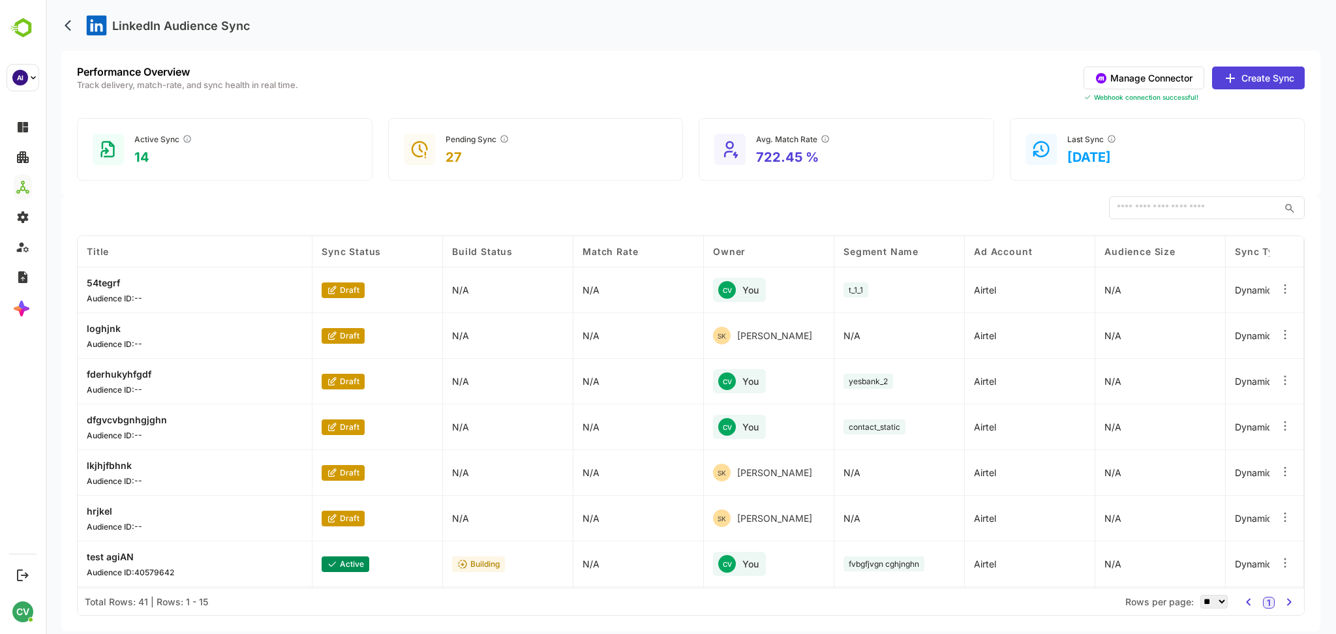
click at [1248, 68] on button "Create Sync" at bounding box center [1258, 78] width 93 height 23
